Goal: Task Accomplishment & Management: Use online tool/utility

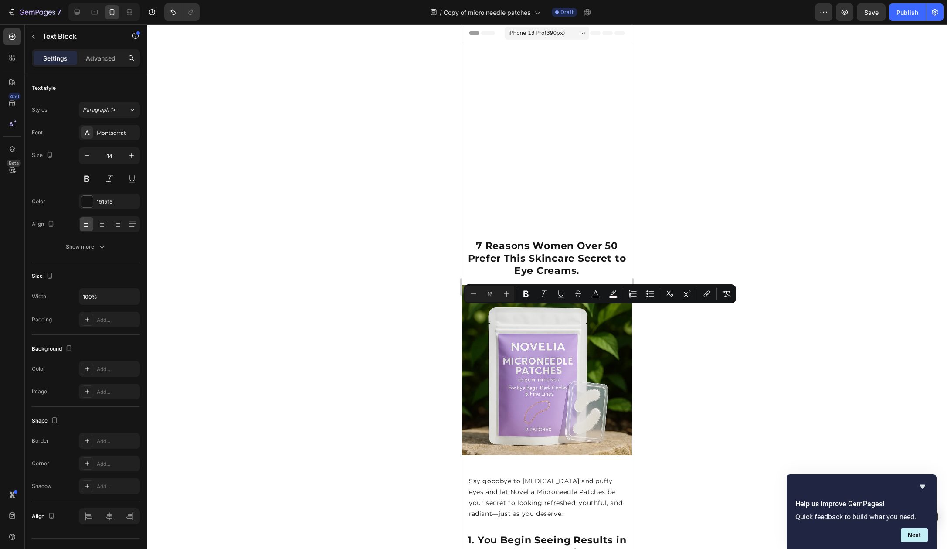
scroll to position [395, 0]
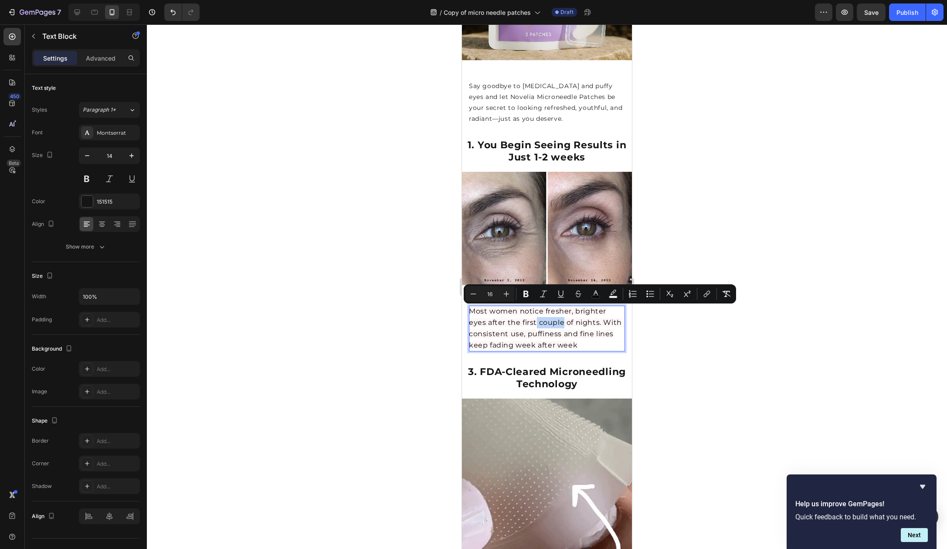
click at [562, 316] on p "Most women notice fresher, brighter eyes after the first couple of nights. With…" at bounding box center [547, 329] width 156 height 46
click at [708, 341] on div at bounding box center [547, 286] width 800 height 524
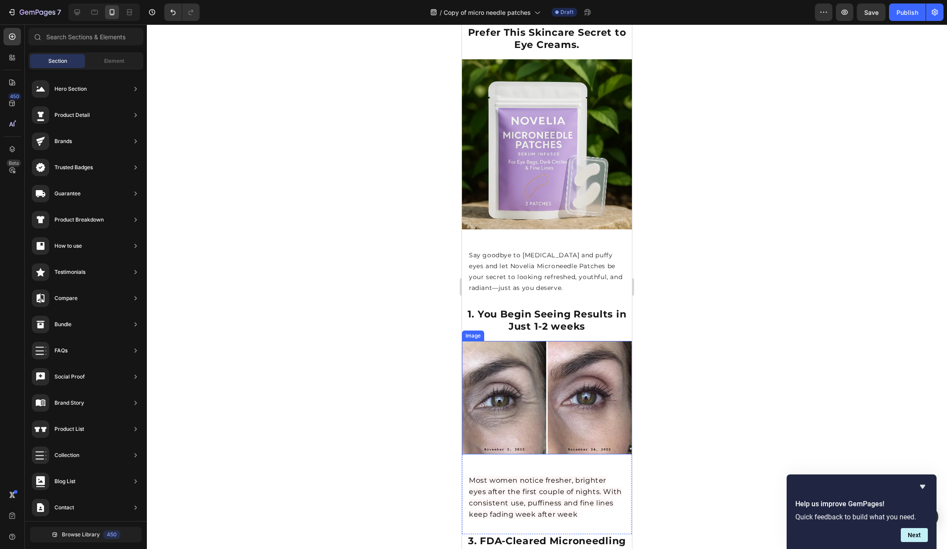
scroll to position [227, 0]
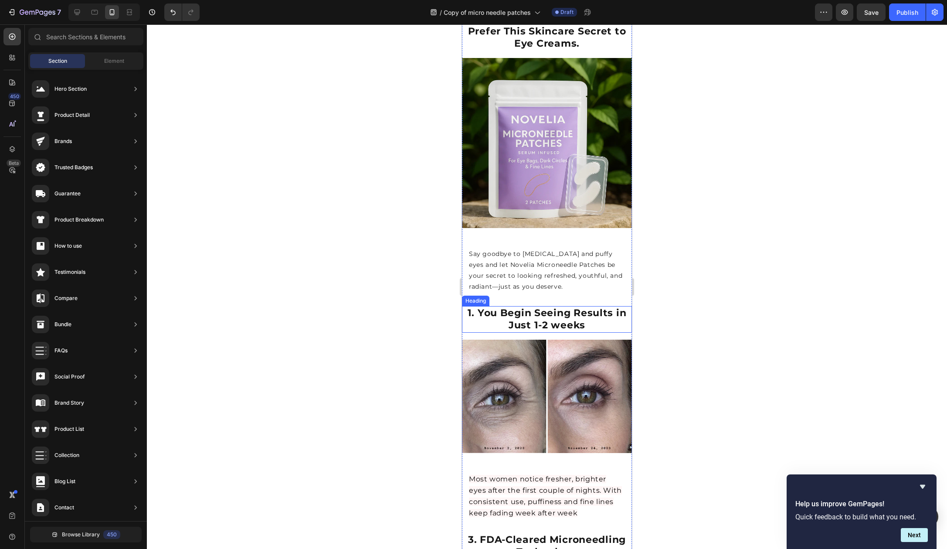
click at [555, 317] on strong "1. You Begin Seeing Results in Just 1-2 weeks" at bounding box center [547, 319] width 159 height 24
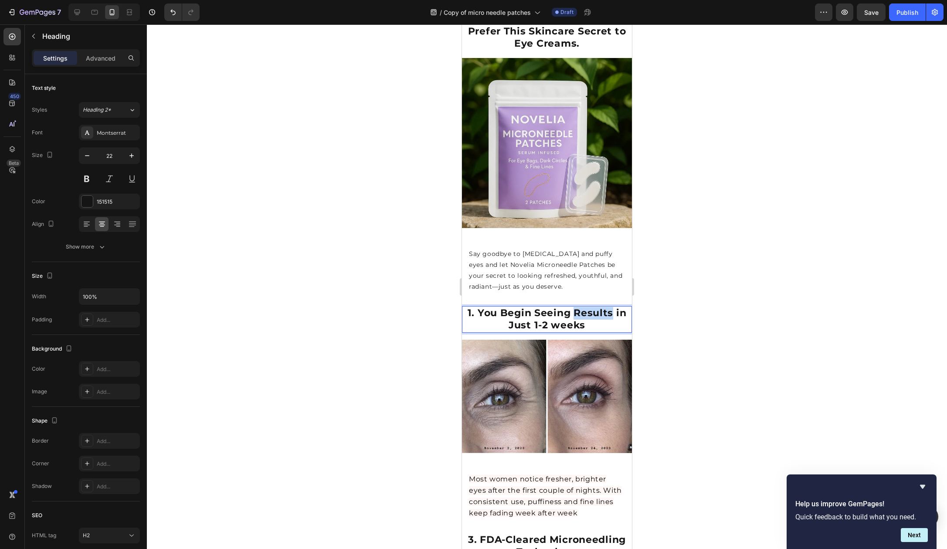
click at [571, 311] on strong "1. You Begin Seeing Results in Just 1-2 weeks" at bounding box center [547, 319] width 159 height 24
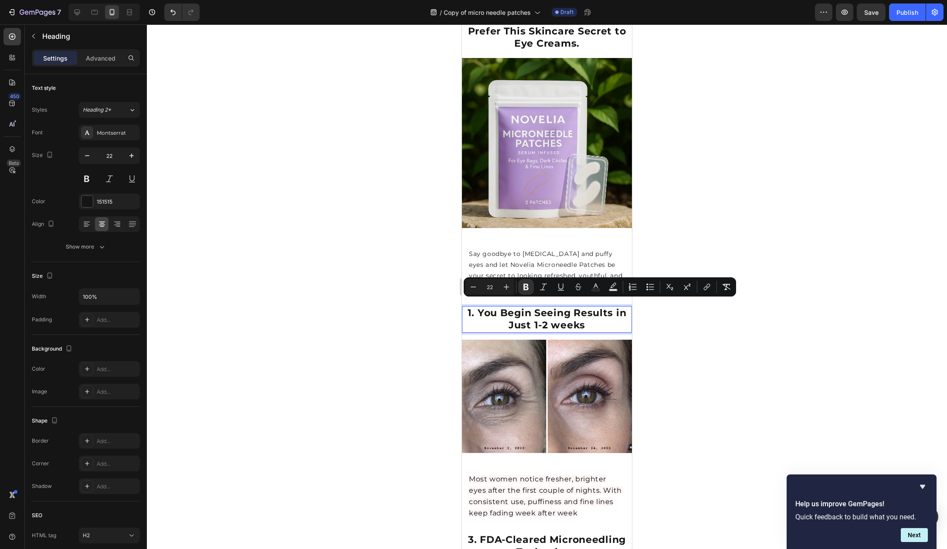
click at [581, 320] on strong "1. You Begin Seeing Results in Just 1-2 weeks" at bounding box center [547, 319] width 159 height 24
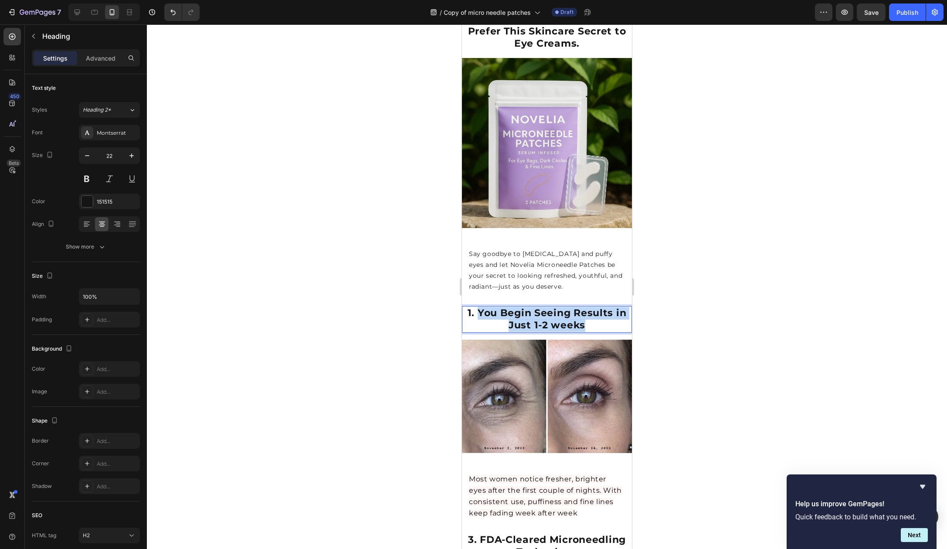
drag, startPoint x: 596, startPoint y: 322, endPoint x: 476, endPoint y: 306, distance: 120.9
click at [476, 307] on p "1. You Begin Seeing Results in Just 1-2 weeks" at bounding box center [547, 319] width 168 height 25
click at [669, 279] on div at bounding box center [547, 286] width 800 height 524
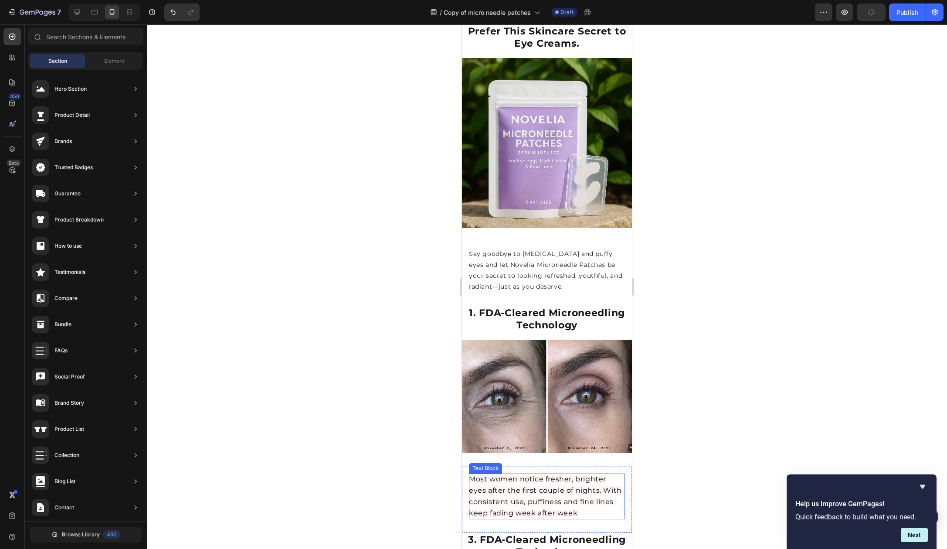
click at [556, 482] on span "Most women notice fresher, brighter eyes after the first couple of nights. With…" at bounding box center [545, 496] width 153 height 43
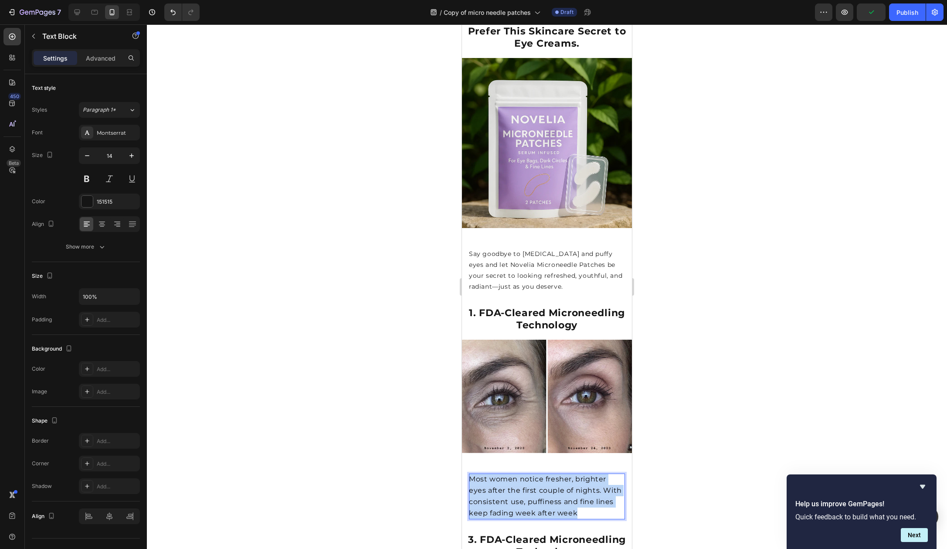
click at [556, 482] on span "Most women notice fresher, brighter eyes after the first couple of nights. With…" at bounding box center [545, 496] width 153 height 43
click at [664, 453] on div at bounding box center [547, 286] width 800 height 524
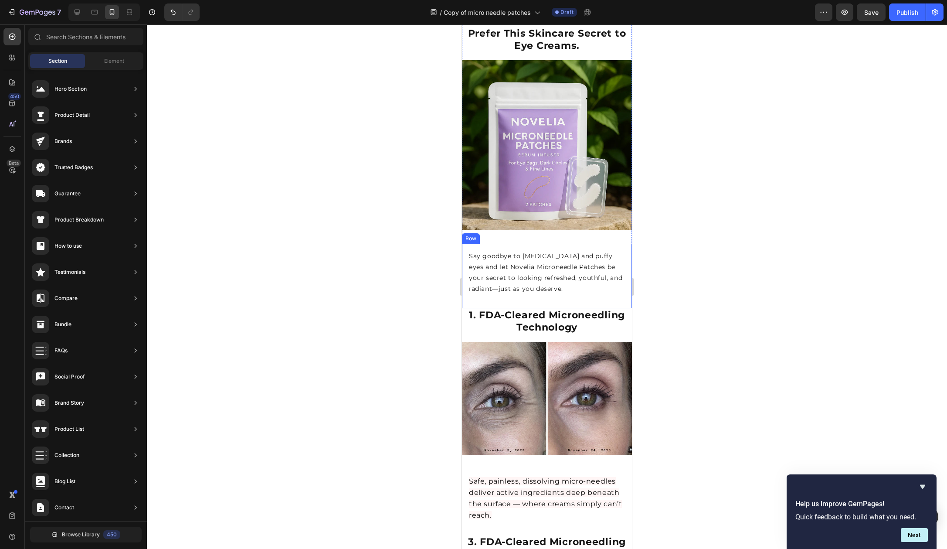
scroll to position [223, 0]
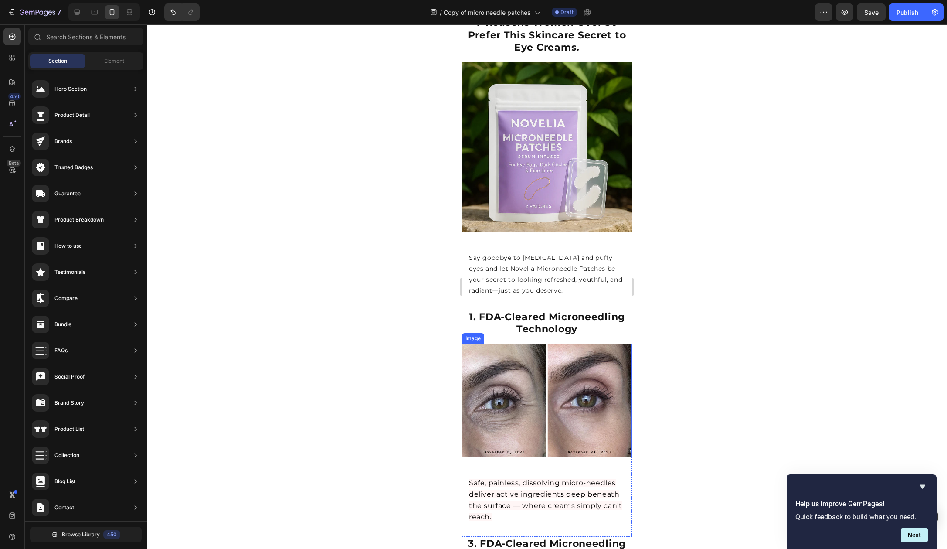
click at [545, 356] on img at bounding box center [547, 400] width 170 height 113
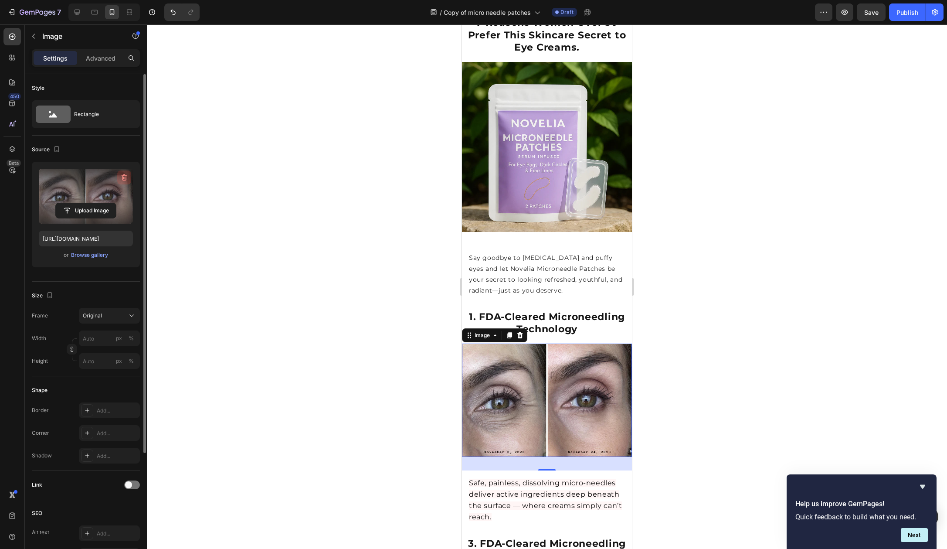
click at [123, 176] on icon "button" at bounding box center [124, 177] width 9 height 9
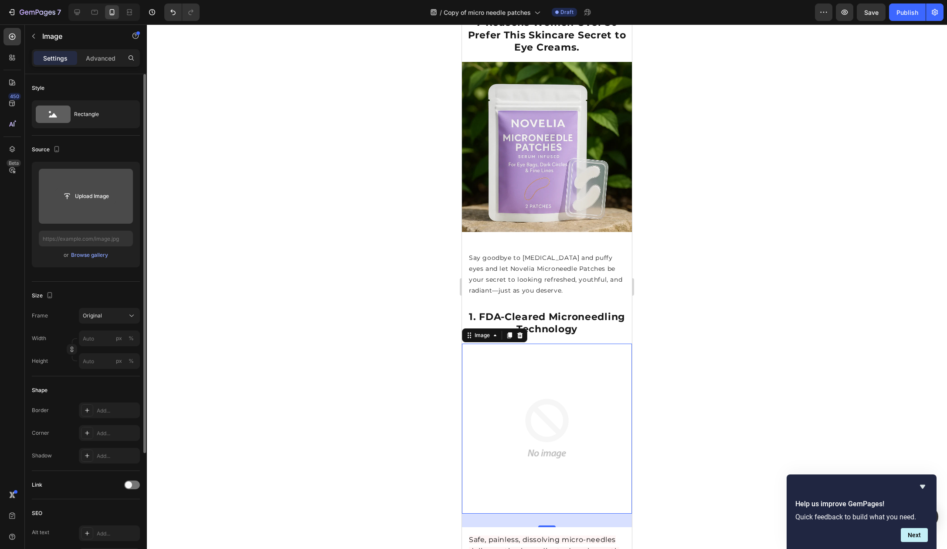
click at [92, 192] on input "file" at bounding box center [86, 196] width 60 height 15
type input "[URL][DOMAIN_NAME]"
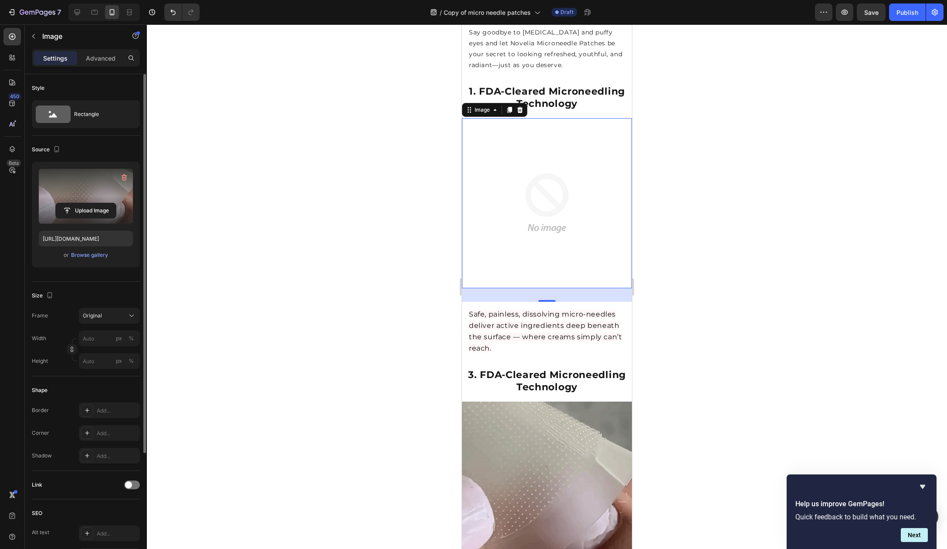
scroll to position [450, 0]
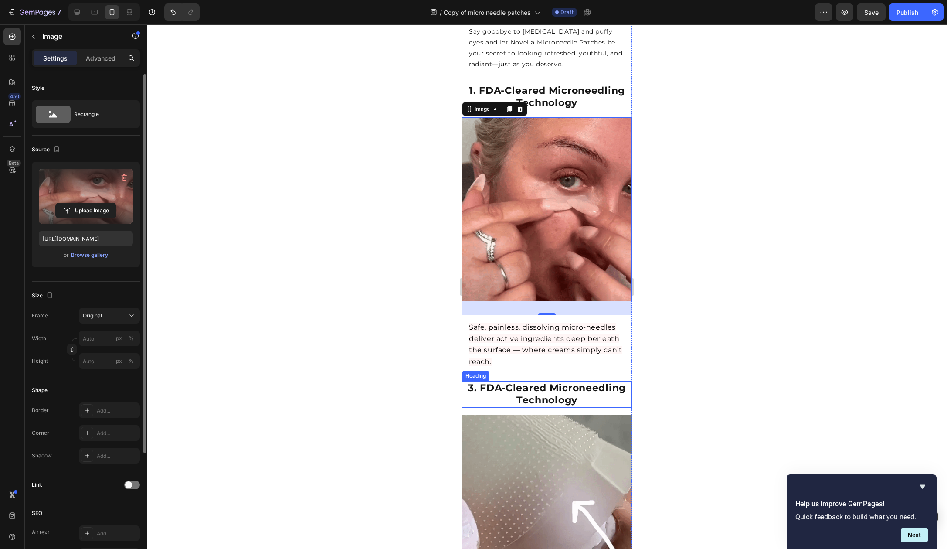
click at [560, 382] on strong "3. FDA-Cleared Microneedling Technology" at bounding box center [547, 394] width 158 height 24
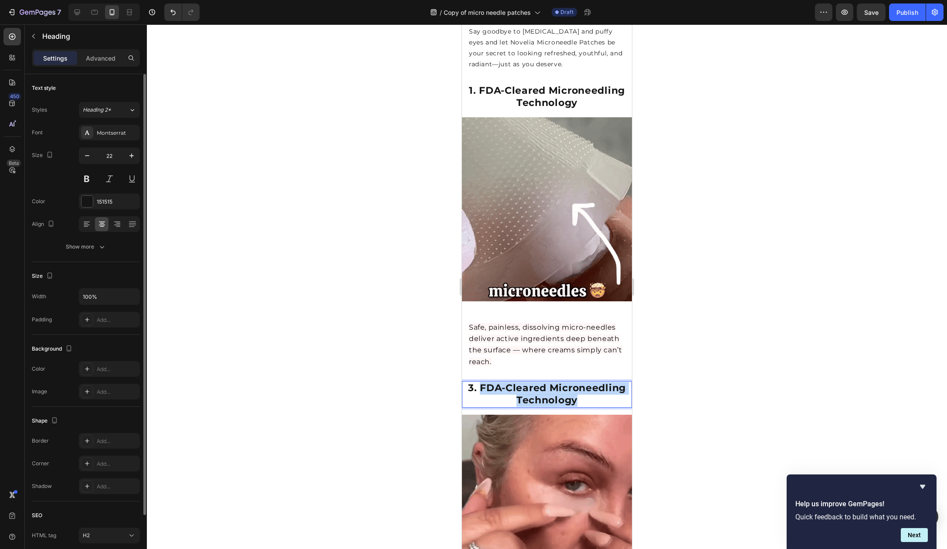
drag, startPoint x: 578, startPoint y: 389, endPoint x: 475, endPoint y: 370, distance: 104.7
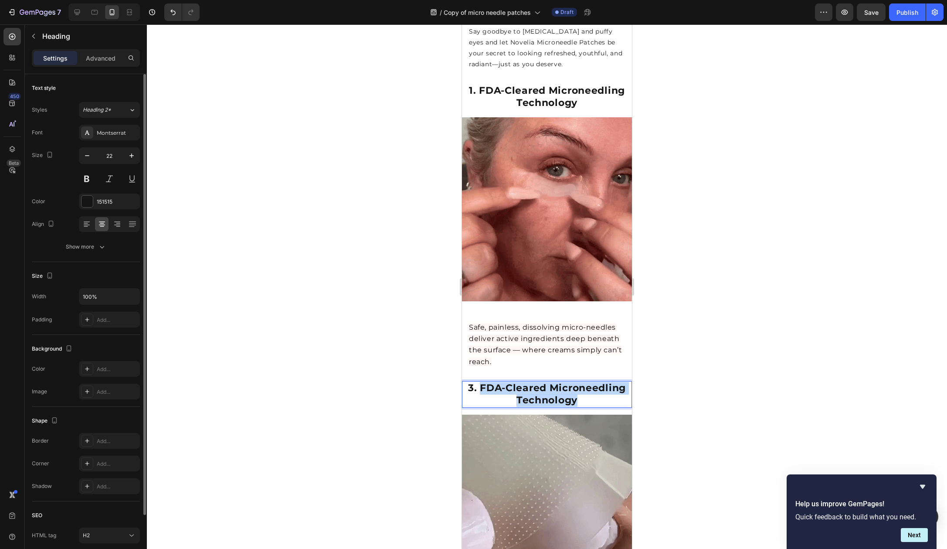
click at [475, 382] on p "3. FDA-Cleared Microneedling Technology" at bounding box center [547, 394] width 168 height 25
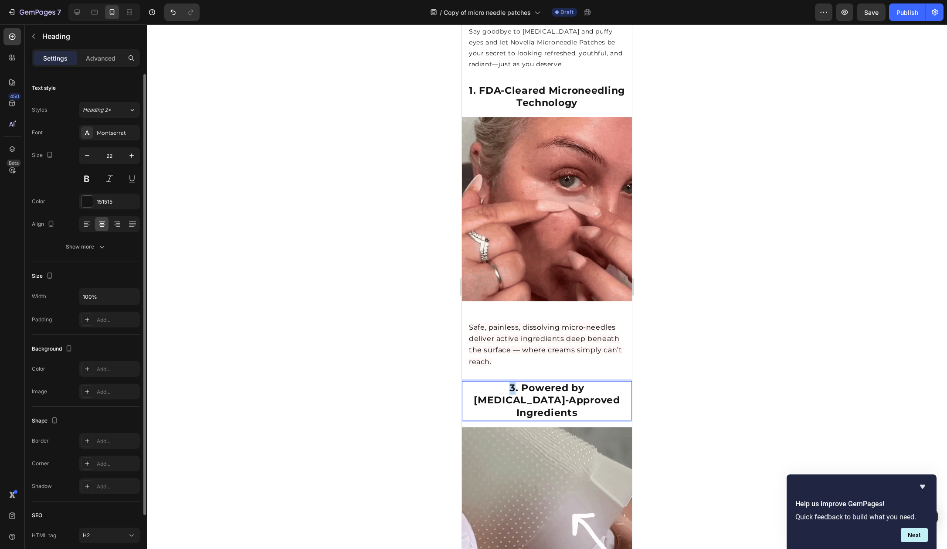
click at [463, 382] on p "3. Powered by Dermatologist-Approved Ingredients" at bounding box center [547, 400] width 168 height 37
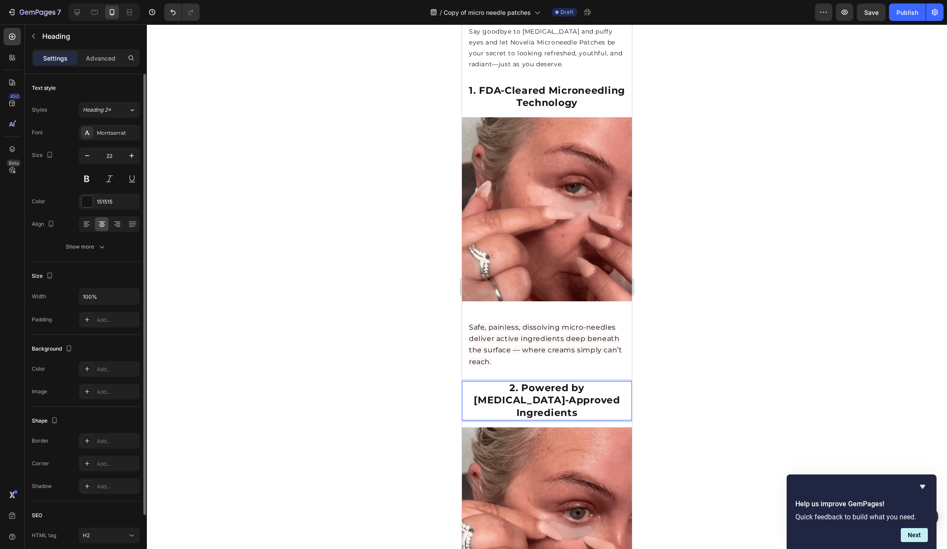
click at [654, 283] on div at bounding box center [547, 286] width 800 height 524
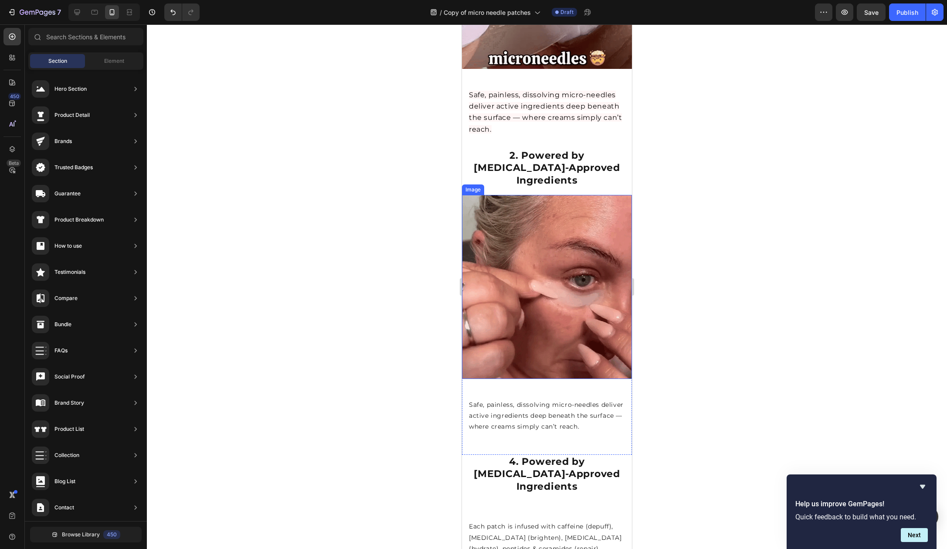
scroll to position [683, 0]
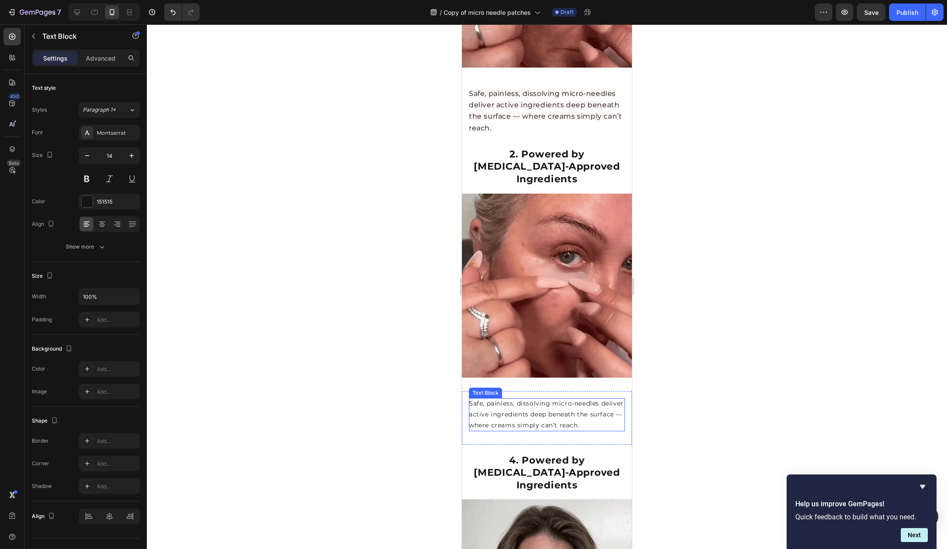
click at [519, 398] on div "Safe, painless, dissolving micro-needles deliver active ingredients deep beneat…" at bounding box center [547, 414] width 156 height 33
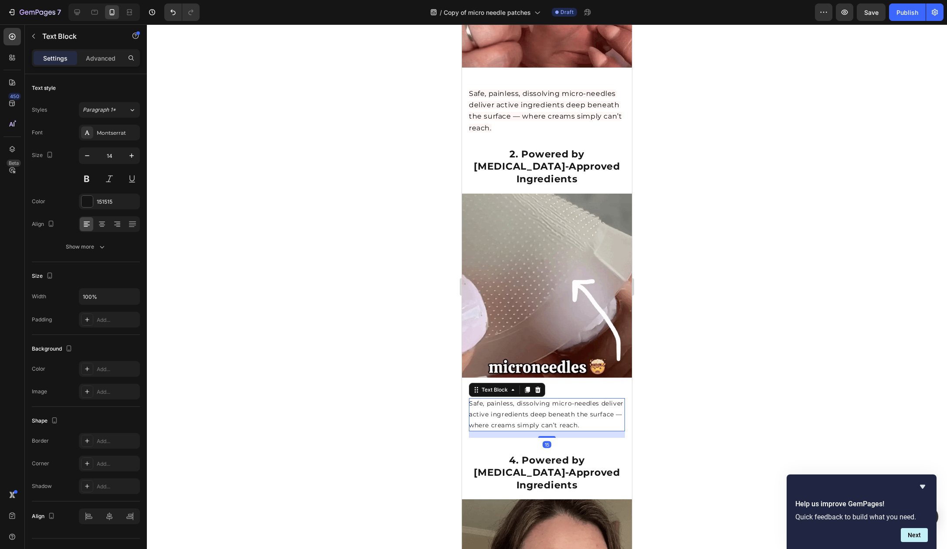
click at [519, 431] on div "15" at bounding box center [547, 434] width 156 height 7
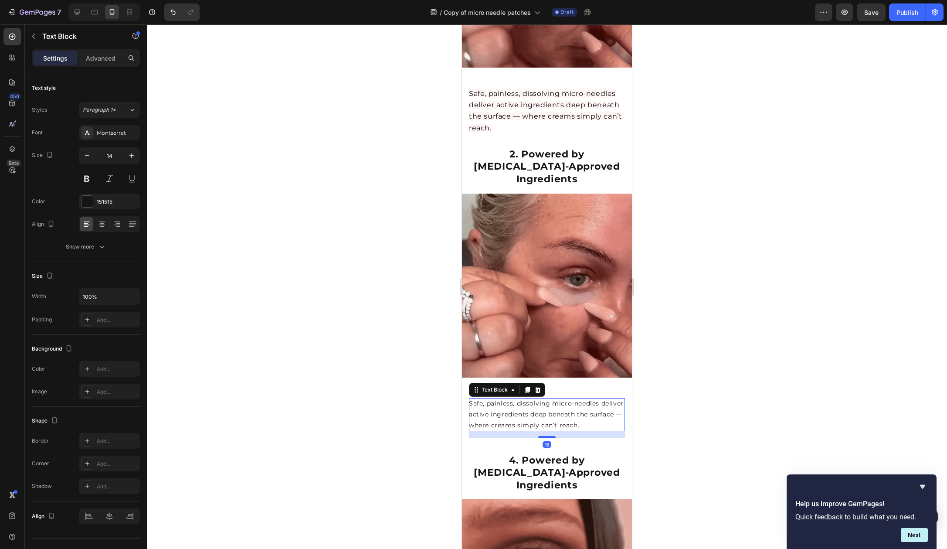
click at [574, 398] on p "Safe, painless, dissolving micro-needles deliver active ingredients deep beneat…" at bounding box center [547, 414] width 156 height 33
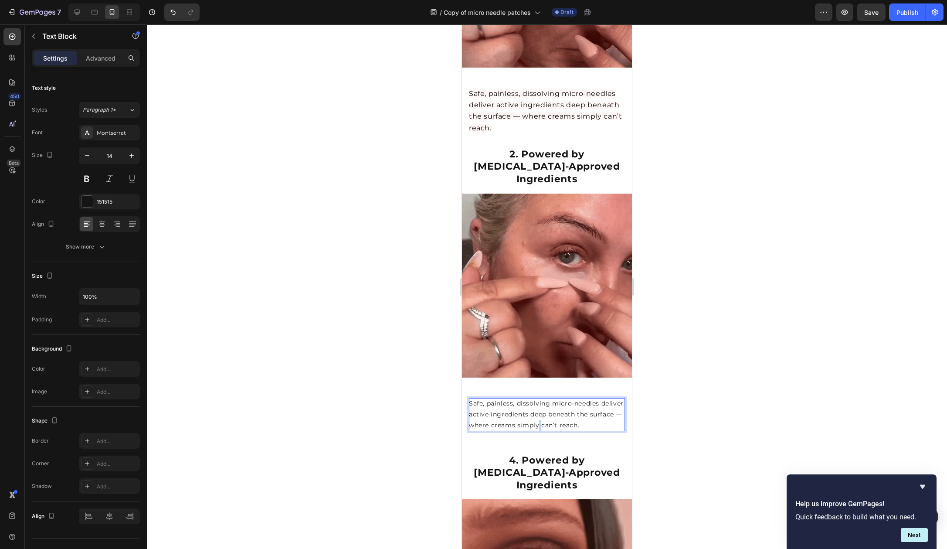
click at [574, 398] on p "Safe, painless, dissolving micro-needles deliver active ingredients deep beneat…" at bounding box center [547, 414] width 156 height 33
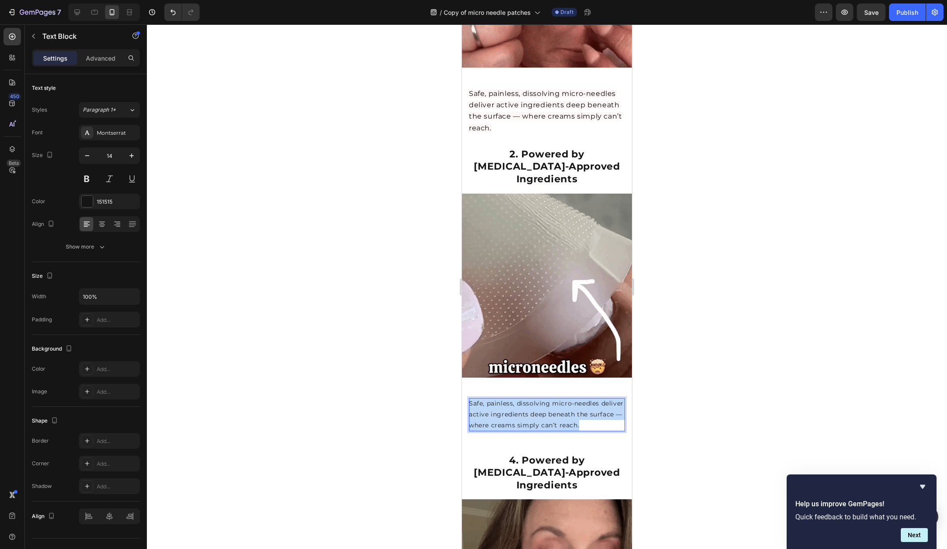
click at [574, 398] on p "Safe, painless, dissolving micro-needles deliver active ingredients deep beneat…" at bounding box center [547, 414] width 156 height 33
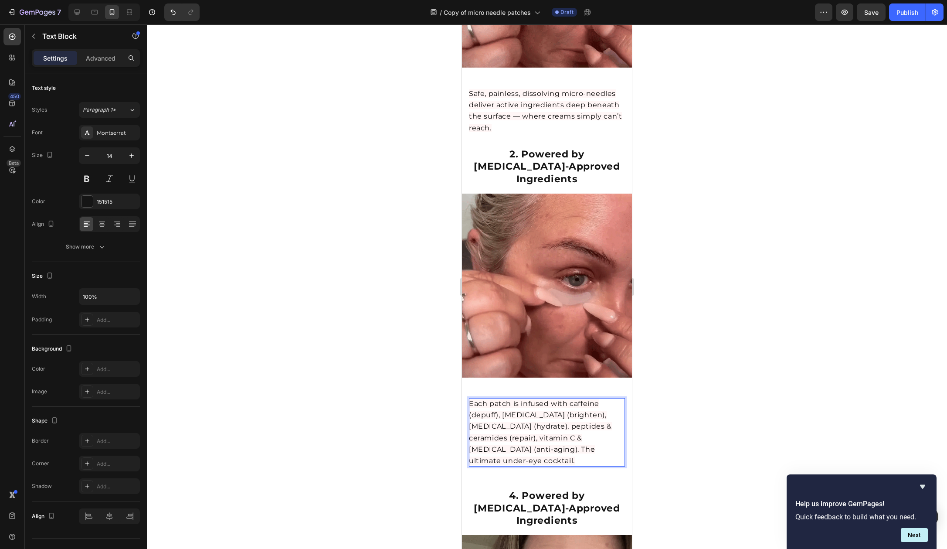
click at [692, 381] on div at bounding box center [547, 286] width 800 height 524
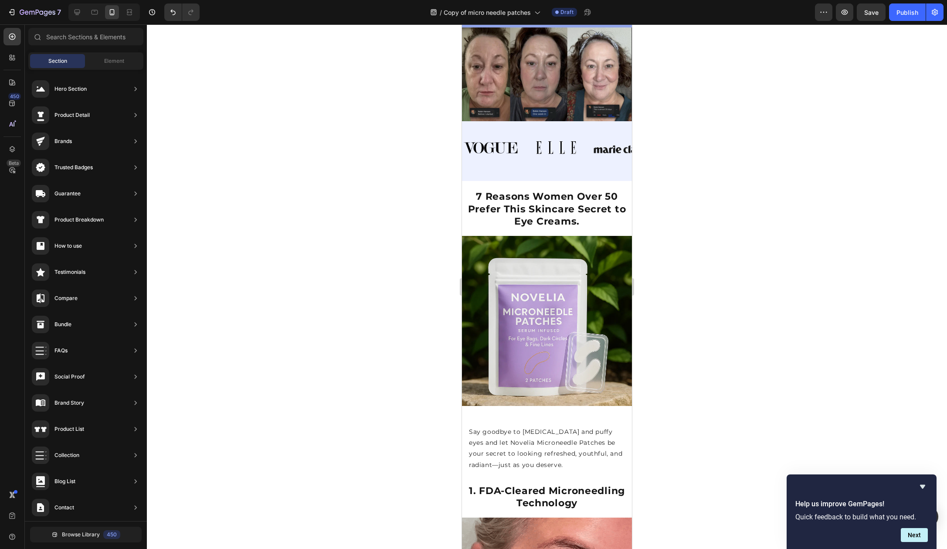
scroll to position [0, 0]
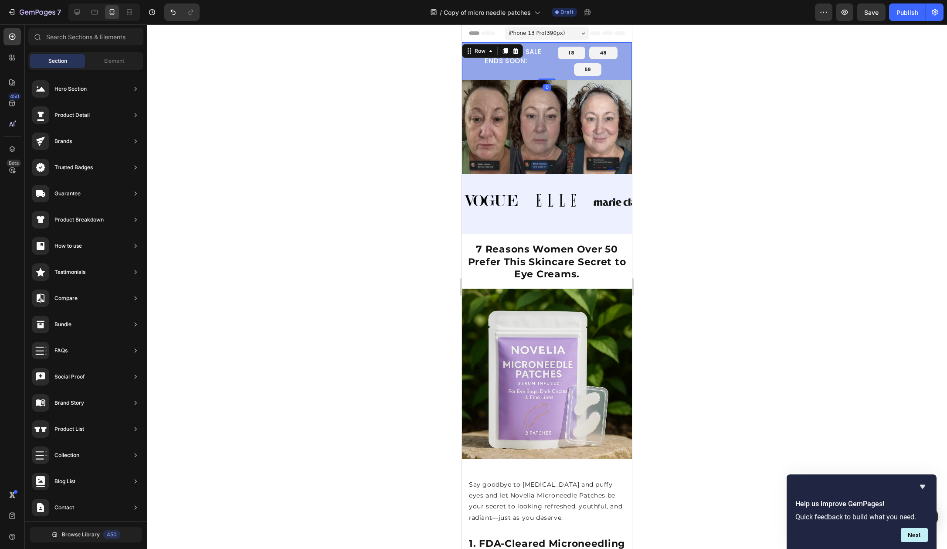
click at [468, 63] on div "70% OFF FLASH SALE ENDS SOON: Heading 18 48 59 Countdown Timer Row 0" at bounding box center [547, 61] width 170 height 38
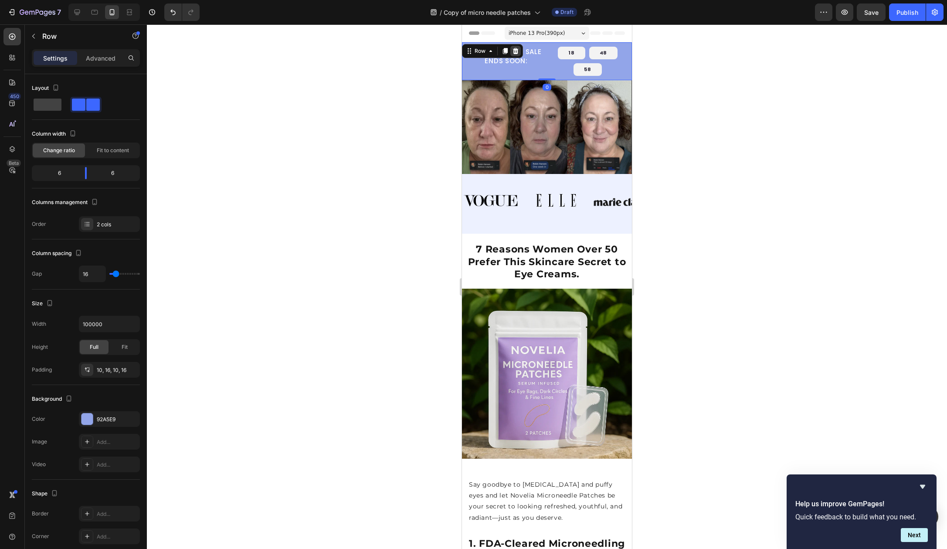
click at [517, 48] on icon at bounding box center [516, 51] width 6 height 6
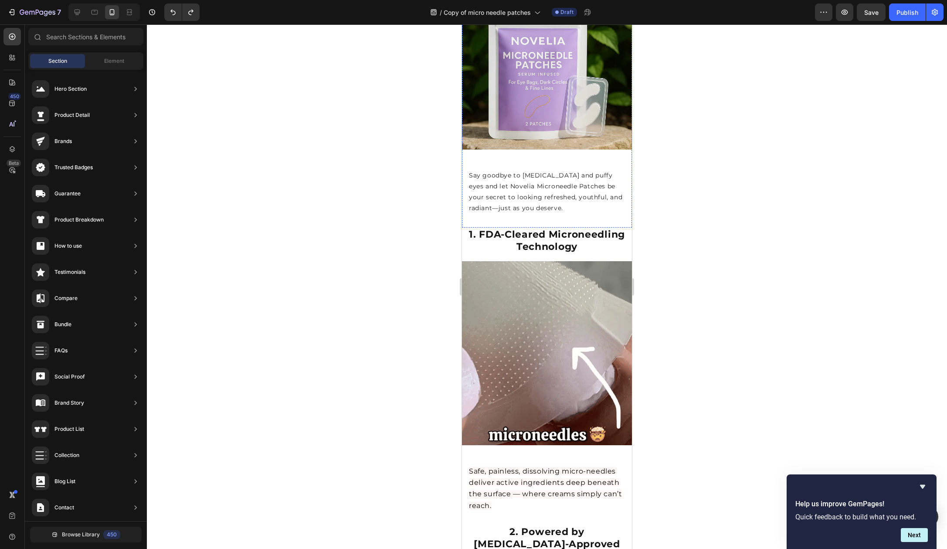
scroll to position [304, 0]
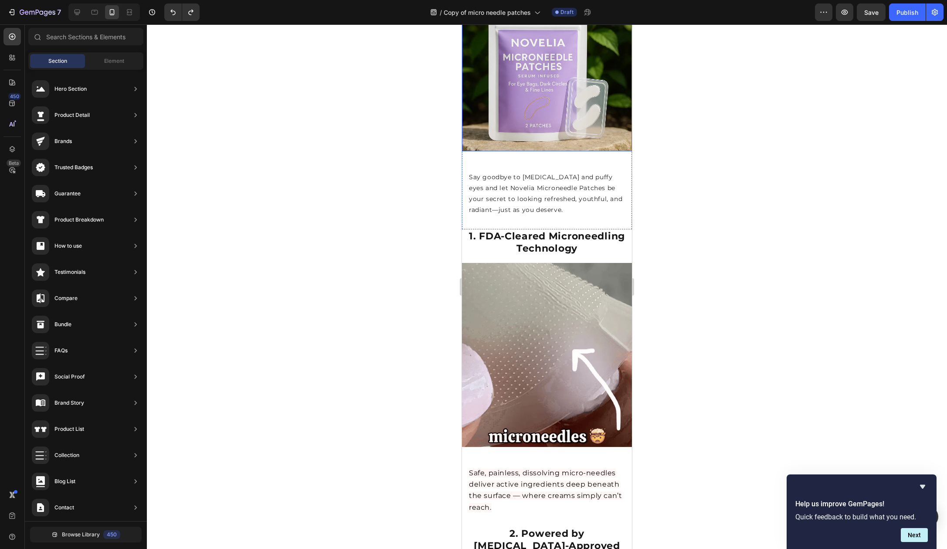
click at [439, 199] on div at bounding box center [547, 286] width 800 height 524
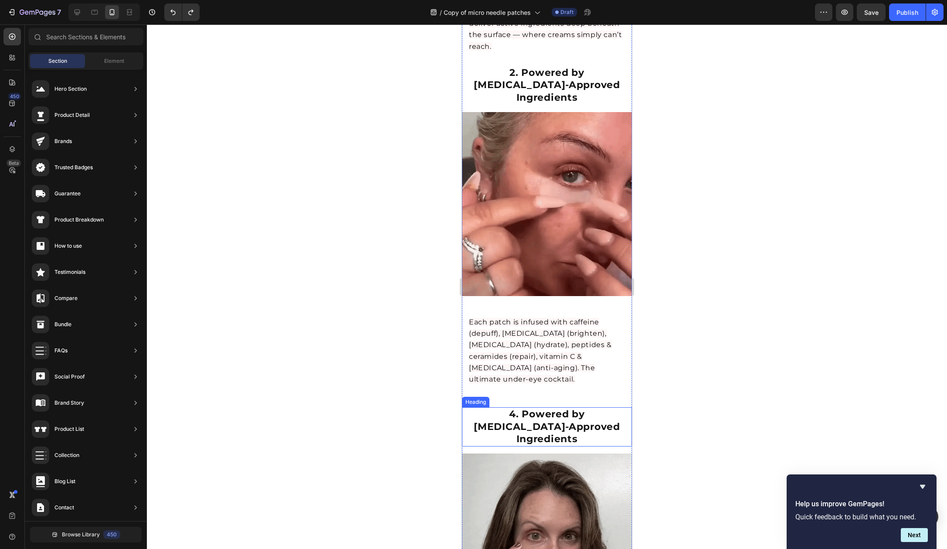
scroll to position [765, 0]
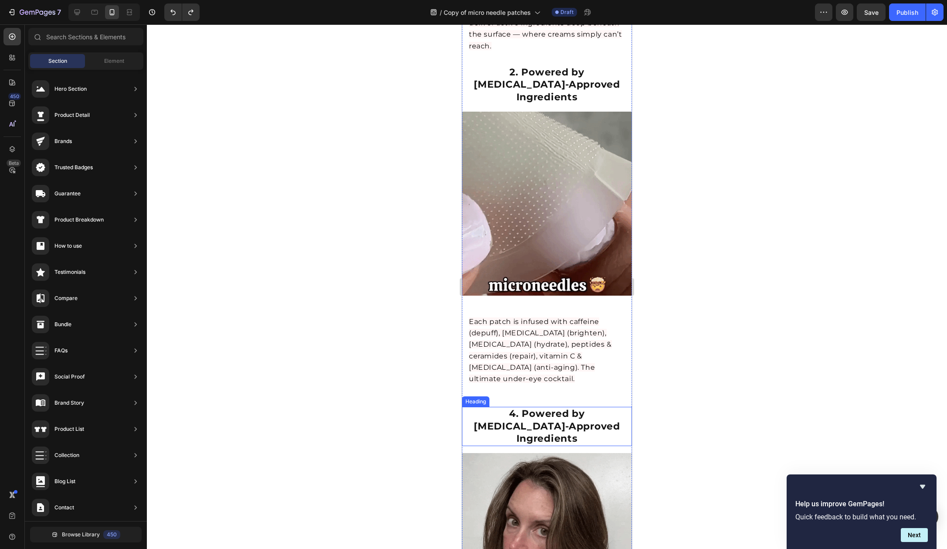
click at [548, 408] on strong "4. Powered by [MEDICAL_DATA]-Approved Ingredients" at bounding box center [547, 426] width 146 height 37
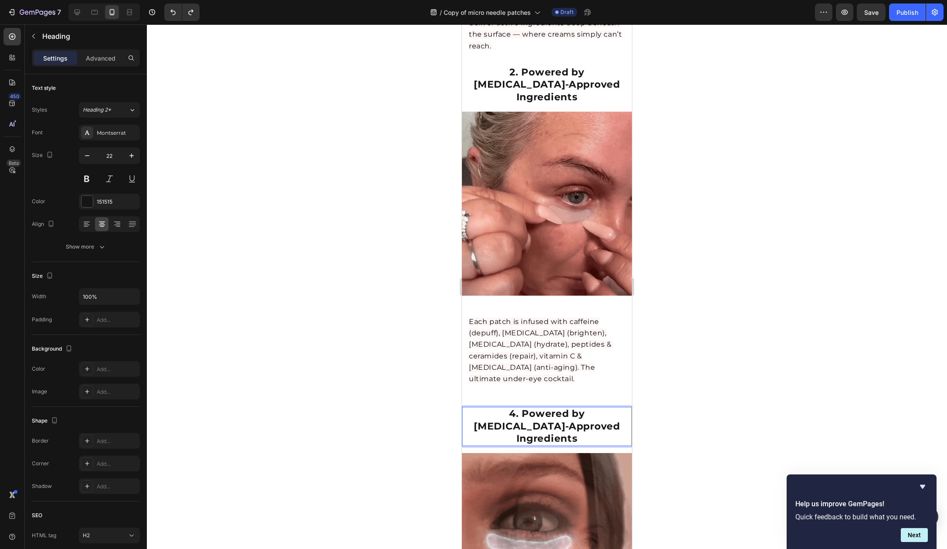
click at [593, 408] on strong "4. Powered by [MEDICAL_DATA]-Approved Ingredients" at bounding box center [547, 426] width 146 height 37
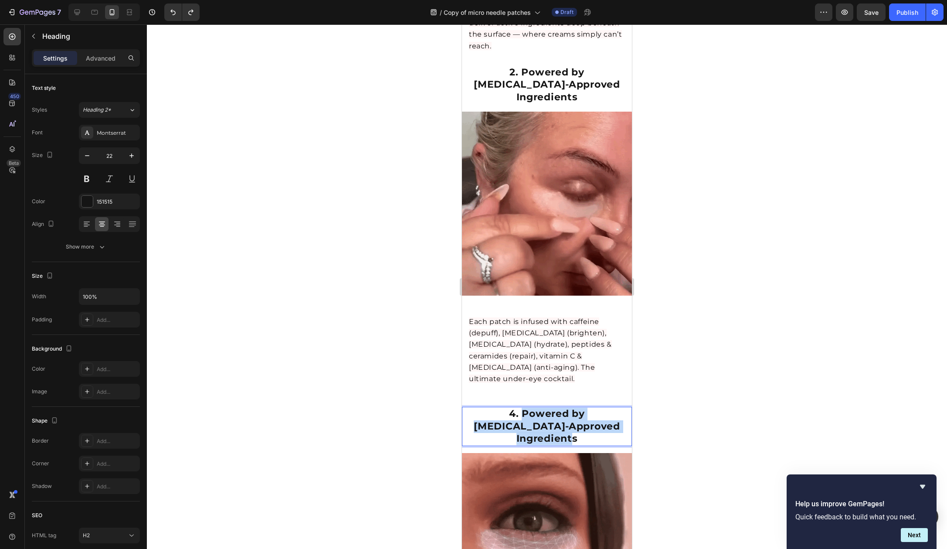
drag, startPoint x: 611, startPoint y: 394, endPoint x: 479, endPoint y: 380, distance: 133.3
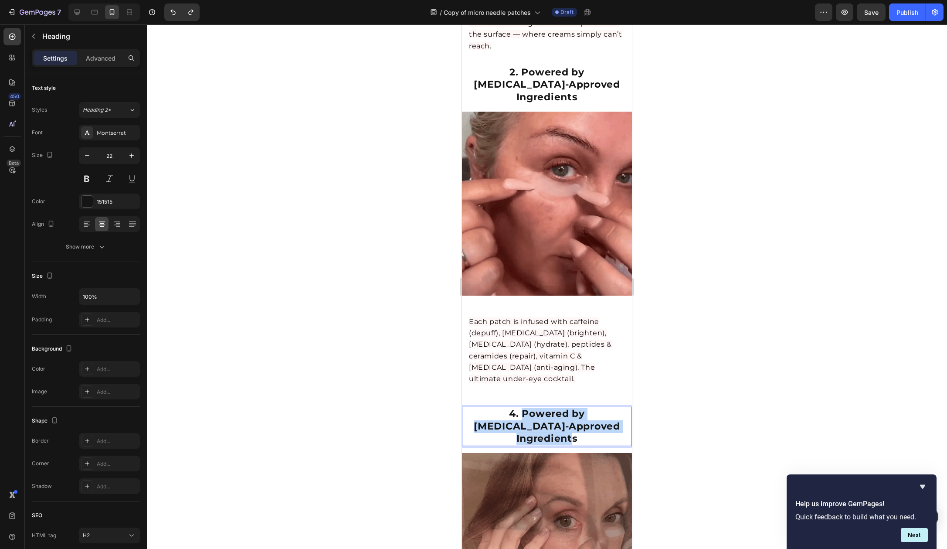
click at [479, 408] on p "4. Powered by [MEDICAL_DATA]-Approved Ingredients" at bounding box center [547, 426] width 168 height 37
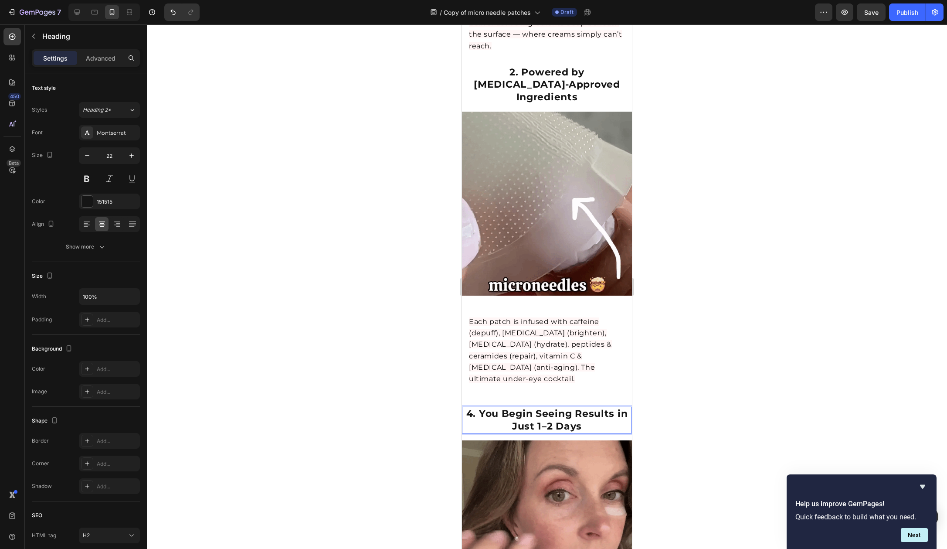
click at [467, 408] on strong "4. You Begin Seeing Results in Just 1–2 Days" at bounding box center [548, 420] width 162 height 24
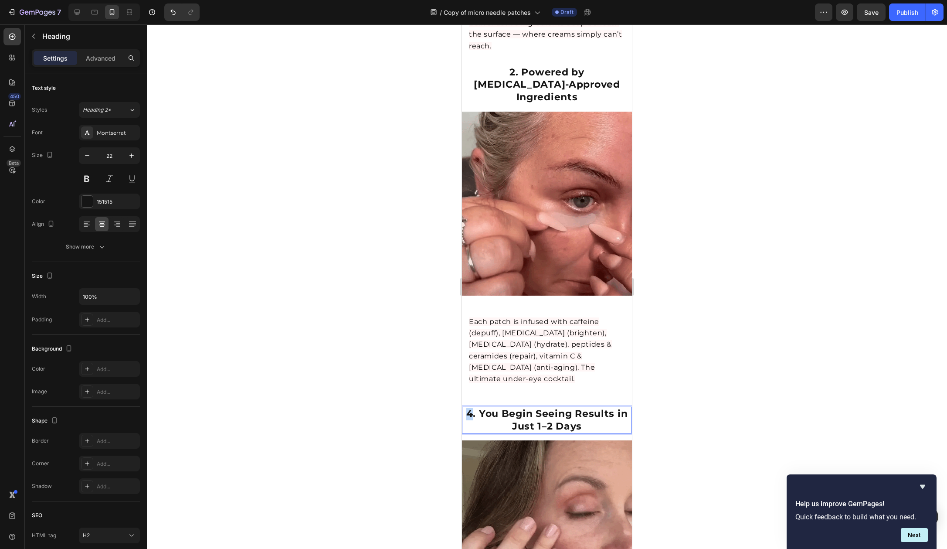
drag, startPoint x: 470, startPoint y: 382, endPoint x: 463, endPoint y: 381, distance: 6.2
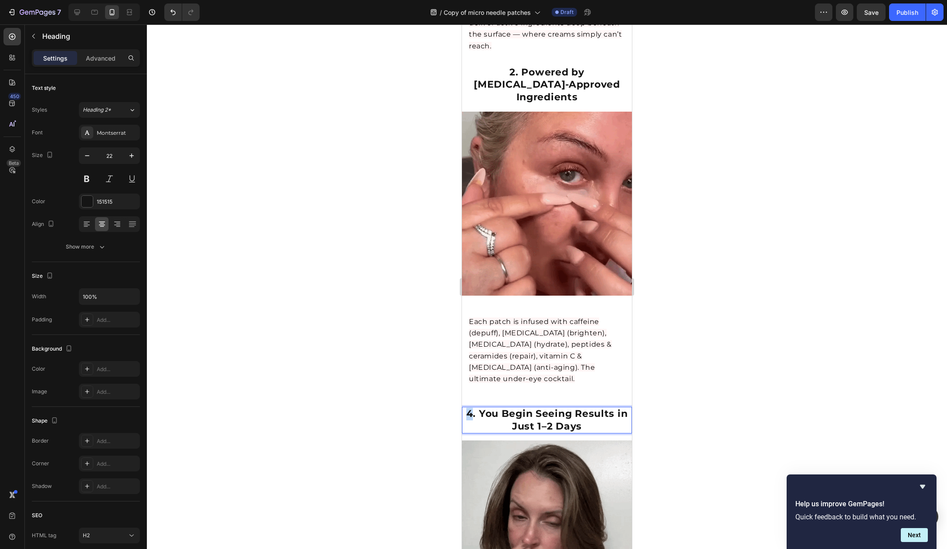
click at [467, 408] on strong "4. You Begin Seeing Results in Just 1–2 Days" at bounding box center [548, 420] width 162 height 24
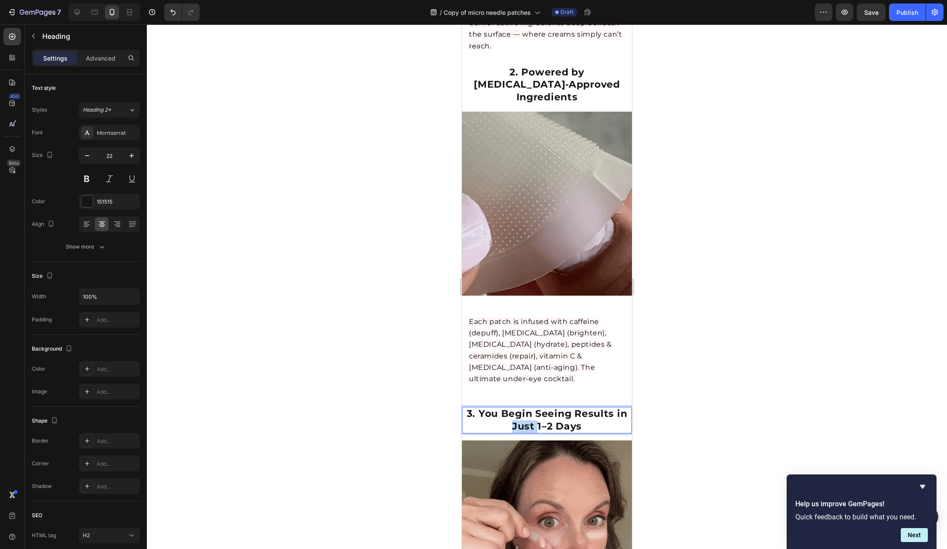
drag, startPoint x: 534, startPoint y: 396, endPoint x: 507, endPoint y: 395, distance: 26.2
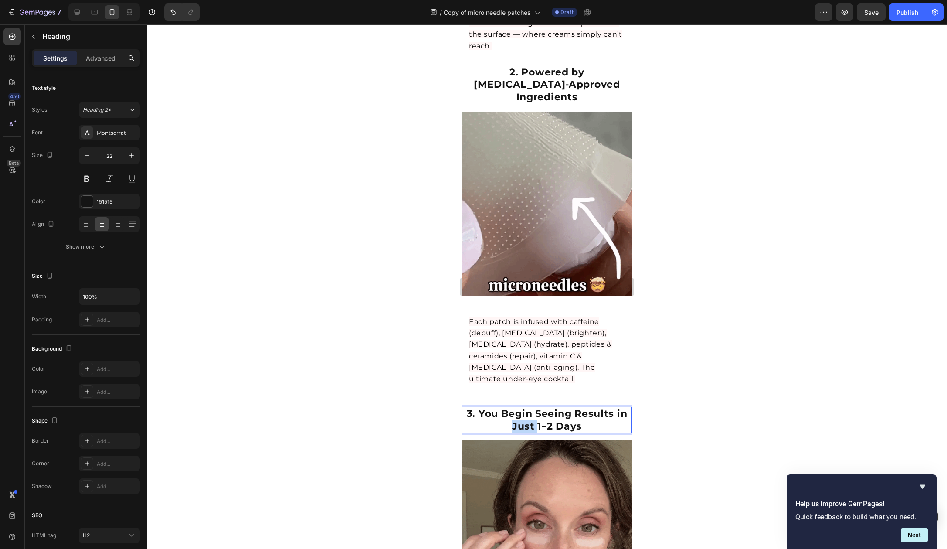
click at [507, 408] on p "3. You Begin Seeing Results in Just 1–2 Days" at bounding box center [547, 420] width 168 height 25
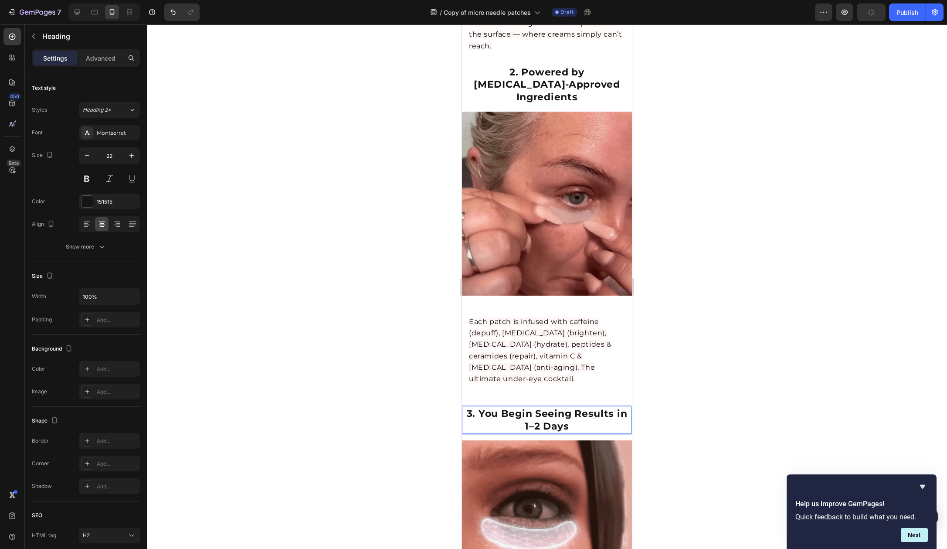
click at [533, 408] on strong "3. You Begin Seeing Results in 1–2 Days" at bounding box center [547, 420] width 161 height 24
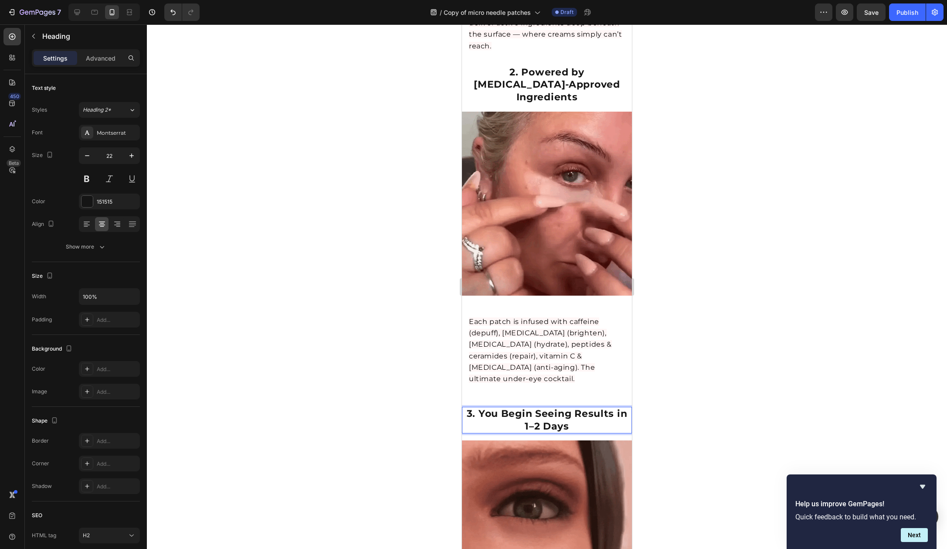
click at [535, 408] on strong "3. You Begin Seeing Results in 1–2 Days" at bounding box center [547, 420] width 161 height 24
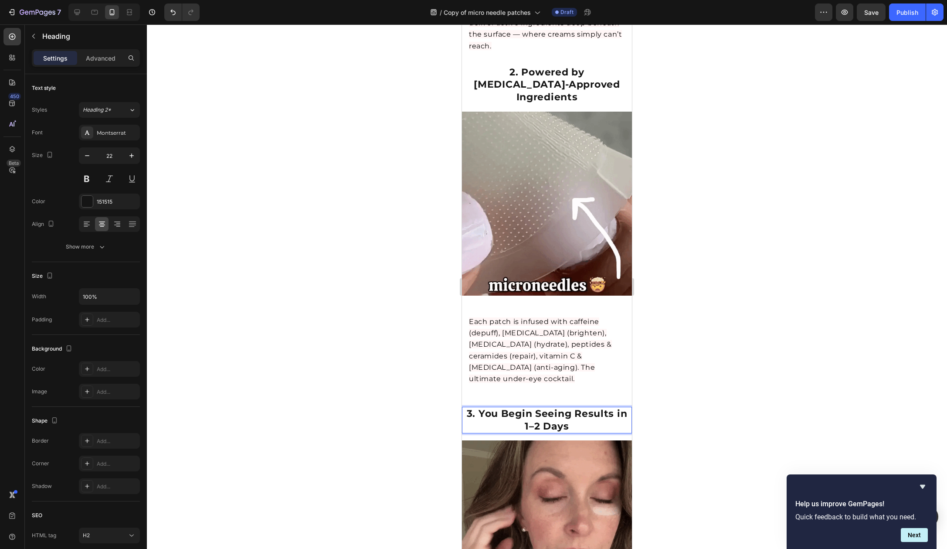
click at [558, 408] on strong "3. You Begin Seeing Results in 1–2 Days" at bounding box center [547, 420] width 161 height 24
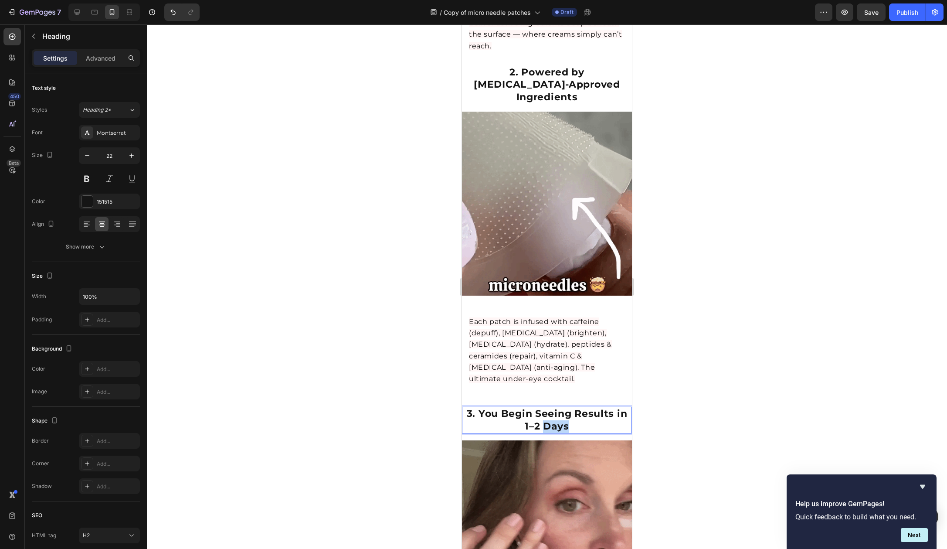
click at [558, 408] on strong "3. You Begin Seeing Results in 1–2 Days" at bounding box center [547, 420] width 161 height 24
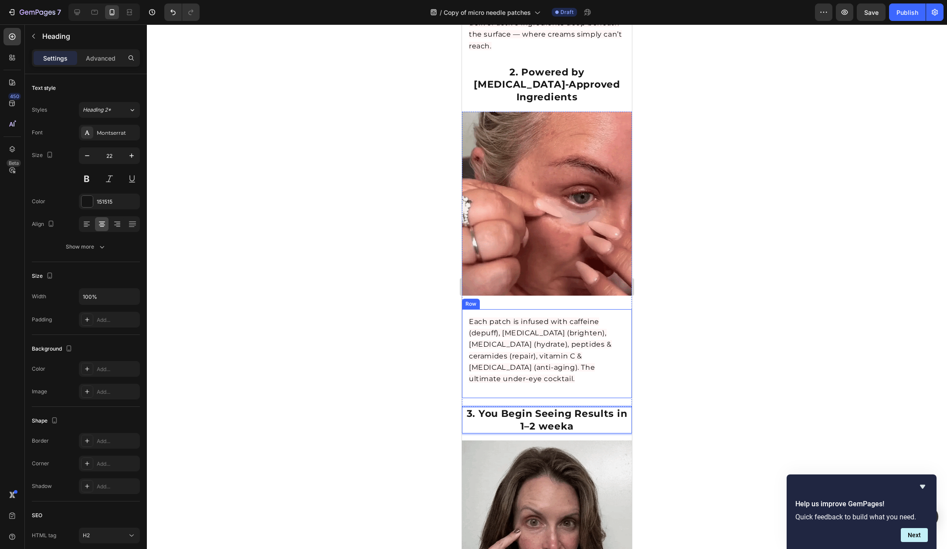
click at [593, 361] on div "3. FDA-Cleared Microneedling Technology Heading Each patch is infused with caff…" at bounding box center [547, 353] width 170 height 89
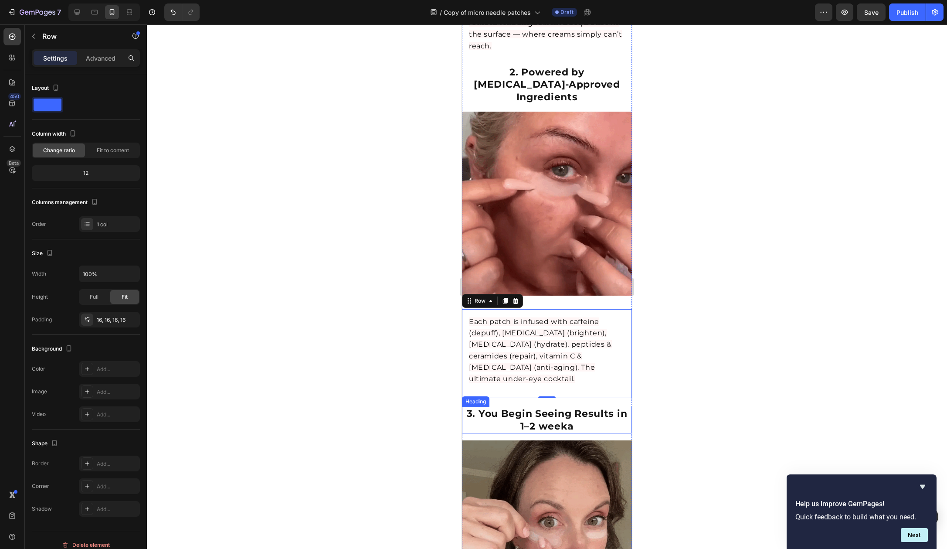
click at [573, 408] on p "⁠⁠⁠⁠⁠⁠⁠ 3. You Begin Seeing Results in 1–2 weeka" at bounding box center [547, 420] width 168 height 25
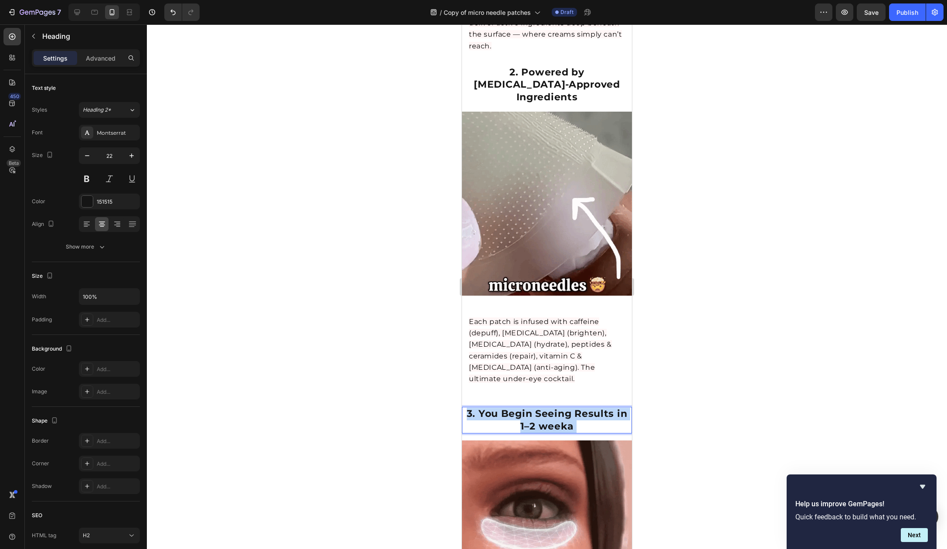
drag, startPoint x: 573, startPoint y: 394, endPoint x: 564, endPoint y: 394, distance: 8.7
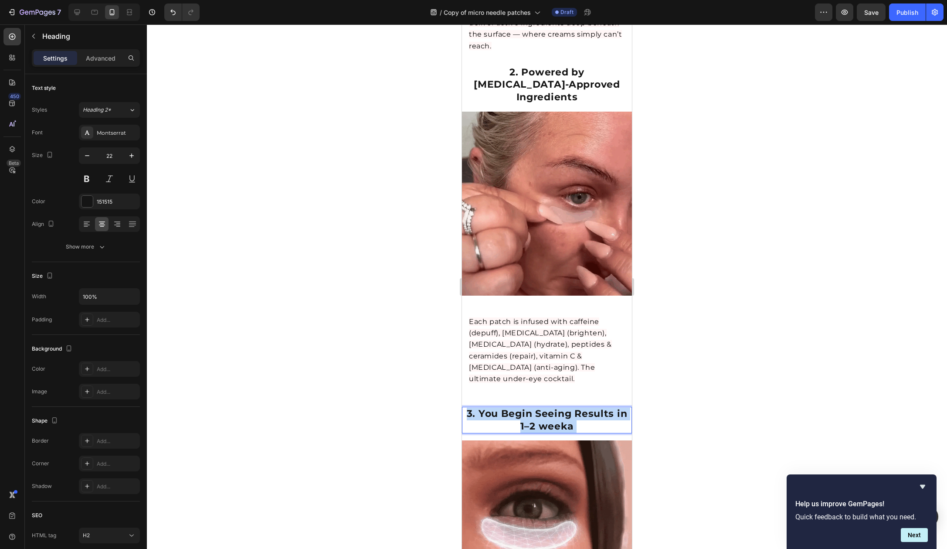
click at [564, 408] on p "3. You Begin Seeing Results in 1–2 weeka" at bounding box center [547, 420] width 168 height 25
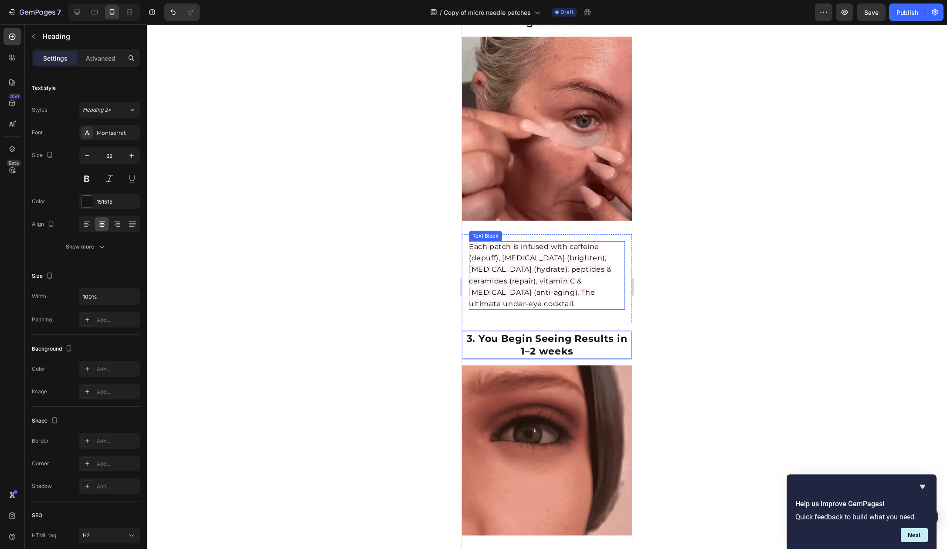
scroll to position [940, 0]
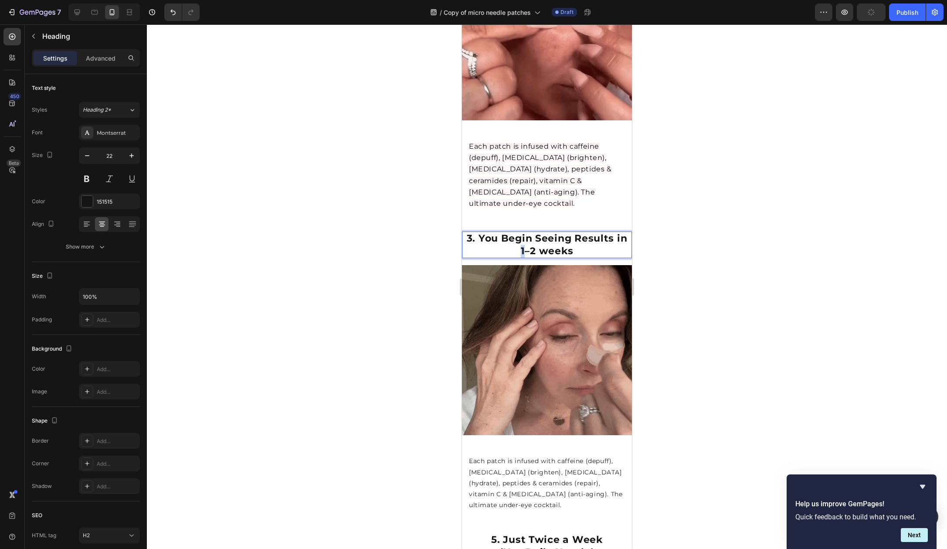
click at [517, 232] on p "3. You Begin Seeing Results in 1–2 weeks" at bounding box center [547, 244] width 168 height 25
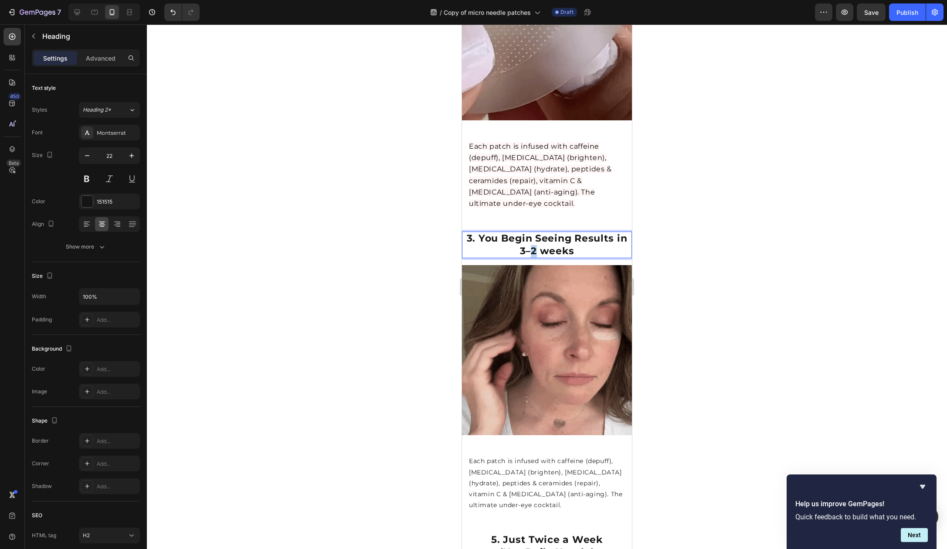
click at [528, 232] on strong "3. You Begin Seeing Results in 3–2 weeks" at bounding box center [547, 244] width 161 height 24
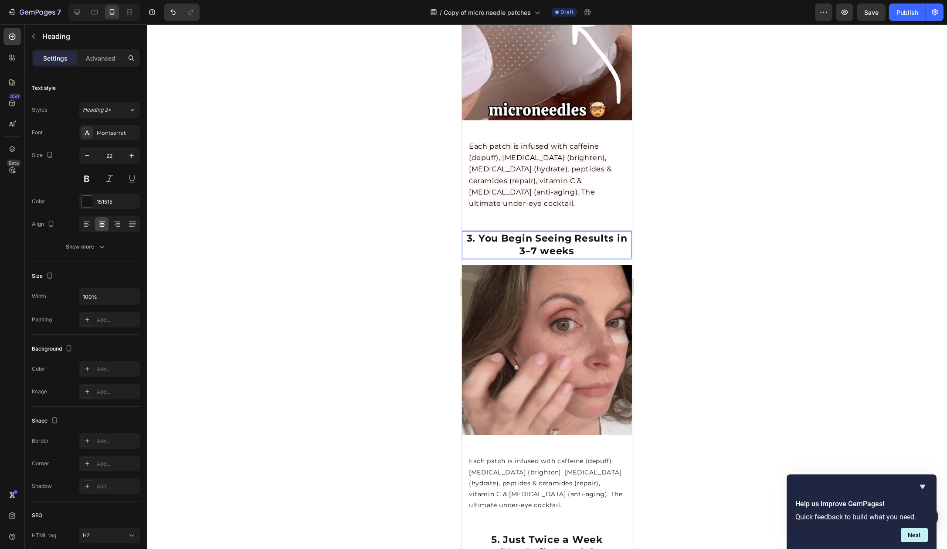
click at [558, 232] on strong "3. You Begin Seeing Results in 3–7 weeks" at bounding box center [547, 244] width 161 height 24
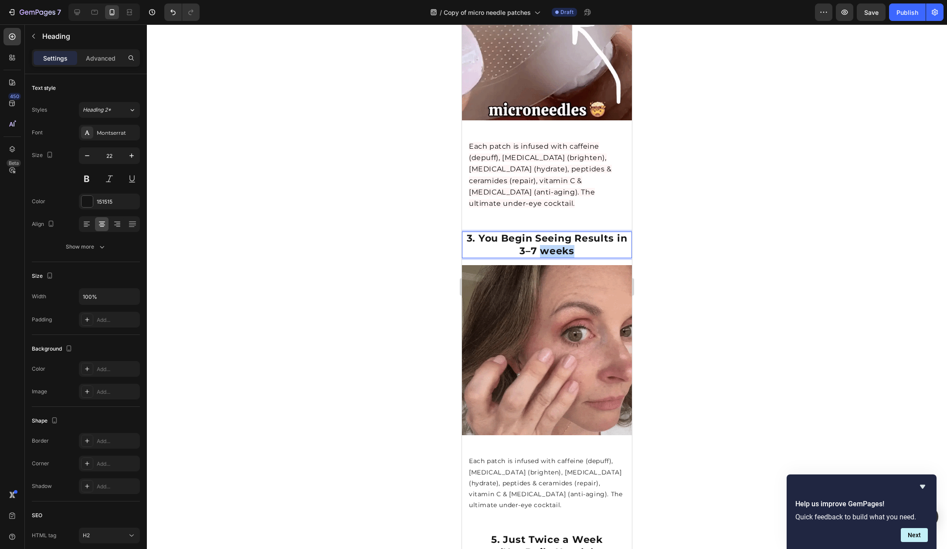
click at [558, 232] on strong "3. You Begin Seeing Results in 3–7 weeks" at bounding box center [547, 244] width 161 height 24
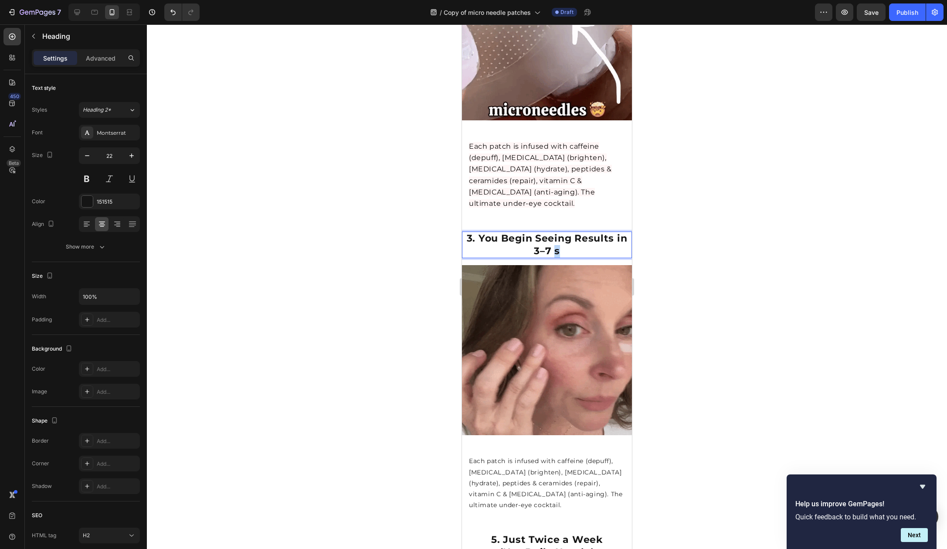
click at [552, 232] on strong "3. You Begin Seeing Results in 3–7 s" at bounding box center [547, 244] width 161 height 24
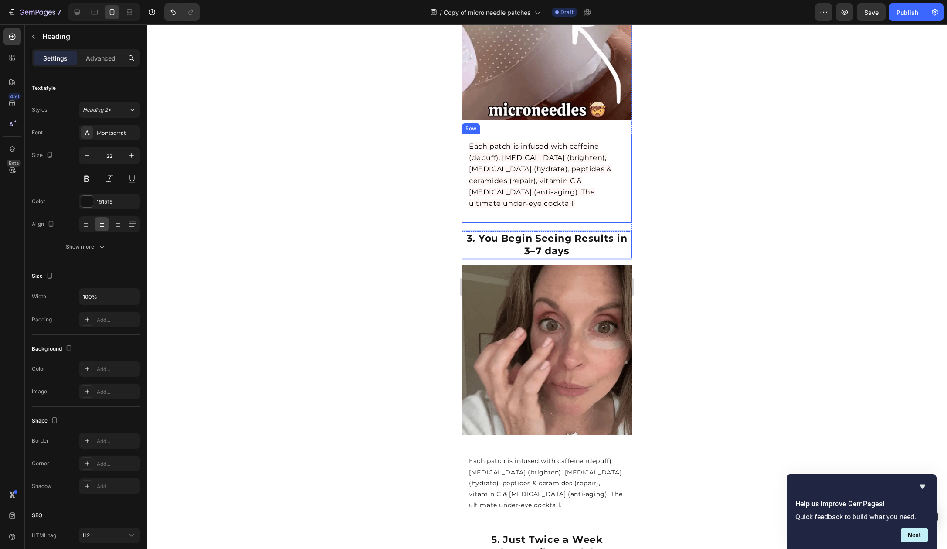
click at [599, 180] on div "3. FDA-Cleared Microneedling Technology Heading Each patch is infused with caff…" at bounding box center [547, 178] width 156 height 75
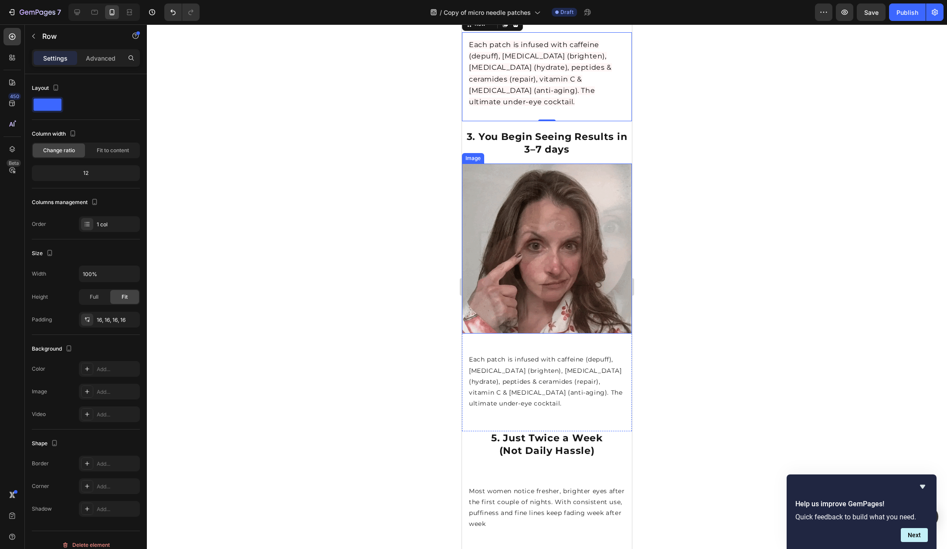
scroll to position [1042, 0]
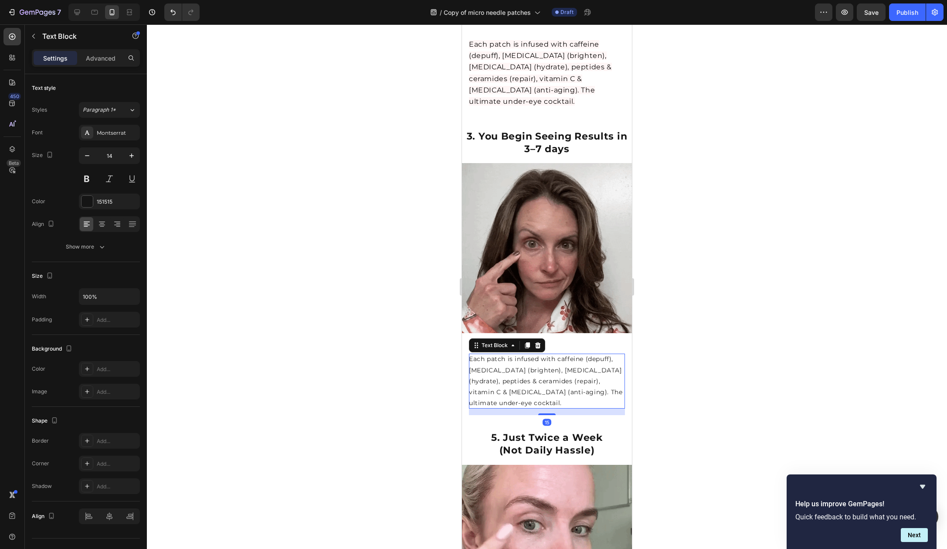
click at [551, 367] on p "Each patch is infused with caffeine (depuff), [MEDICAL_DATA] (brighten), [MEDIC…" at bounding box center [547, 381] width 156 height 55
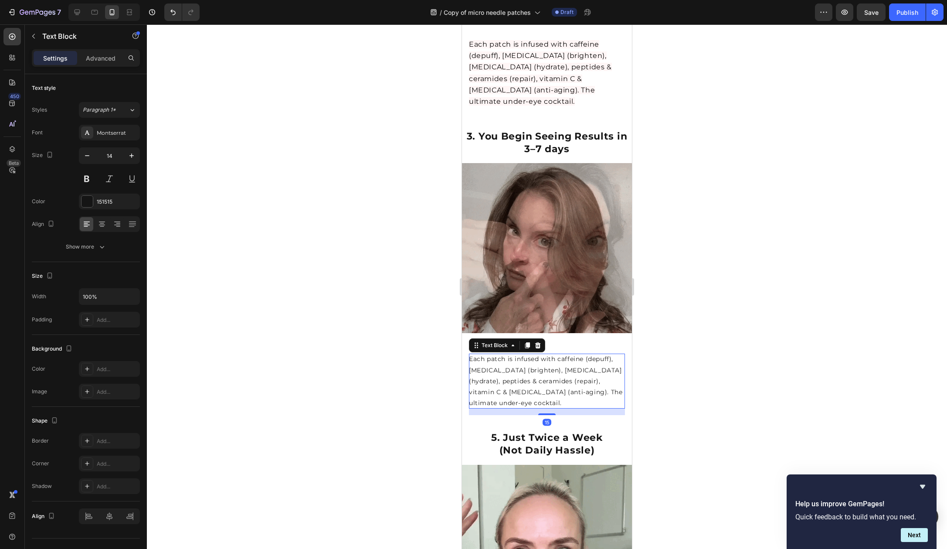
click at [551, 367] on p "Each patch is infused with caffeine (depuff), [MEDICAL_DATA] (brighten), [MEDIC…" at bounding box center [547, 381] width 156 height 55
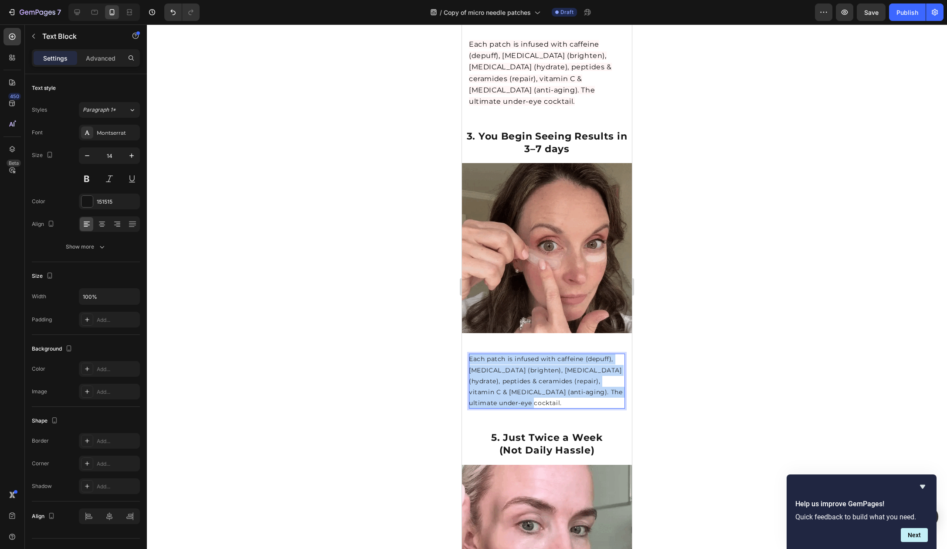
click at [551, 367] on p "Each patch is infused with caffeine (depuff), [MEDICAL_DATA] (brighten), [MEDIC…" at bounding box center [547, 381] width 156 height 55
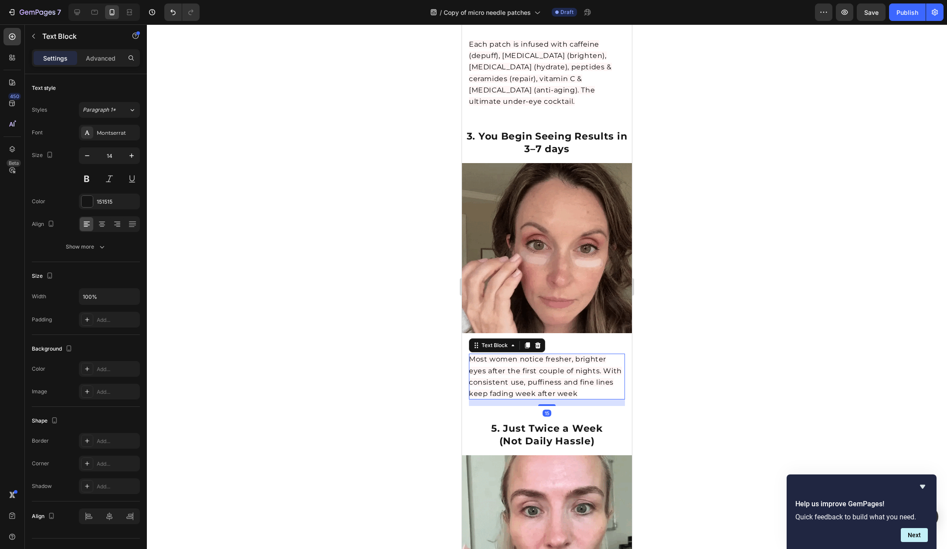
click at [758, 324] on div at bounding box center [547, 286] width 800 height 524
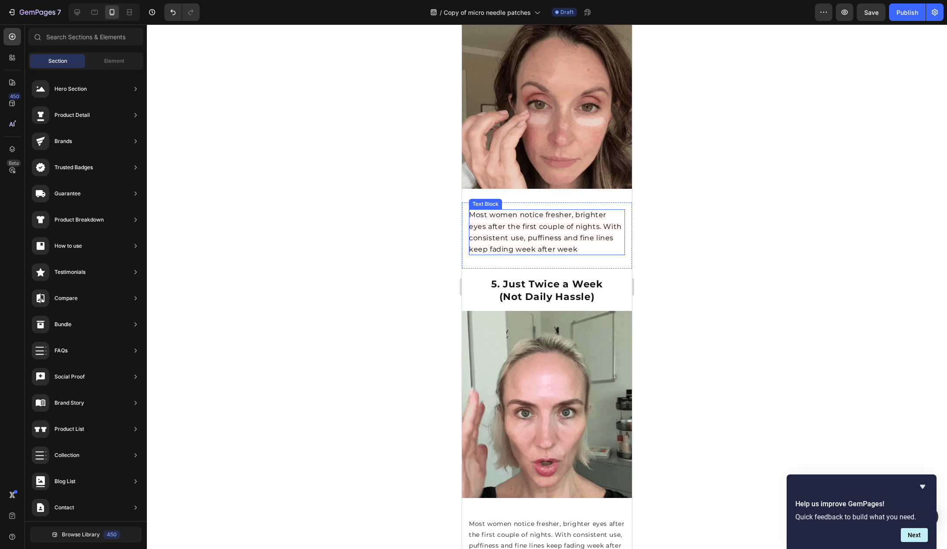
scroll to position [1215, 0]
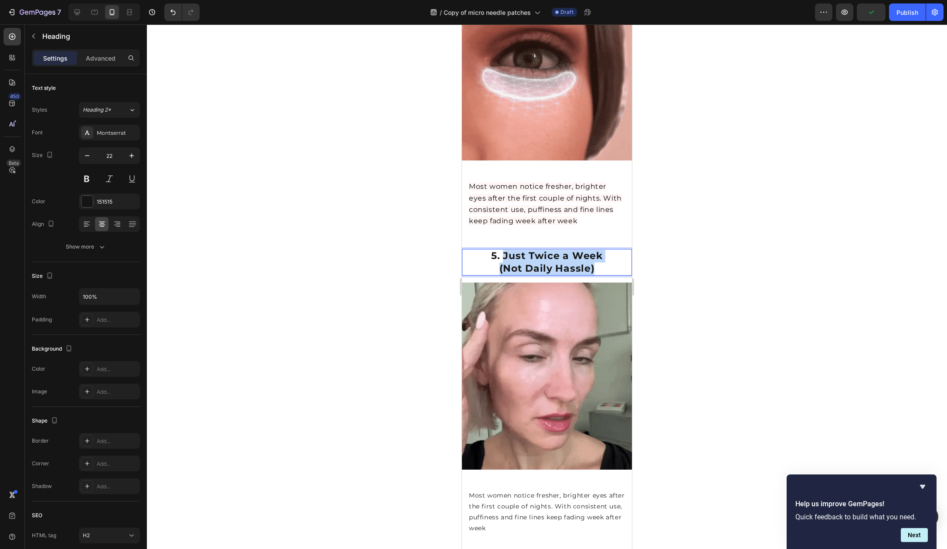
drag, startPoint x: 599, startPoint y: 228, endPoint x: 501, endPoint y: 216, distance: 99.3
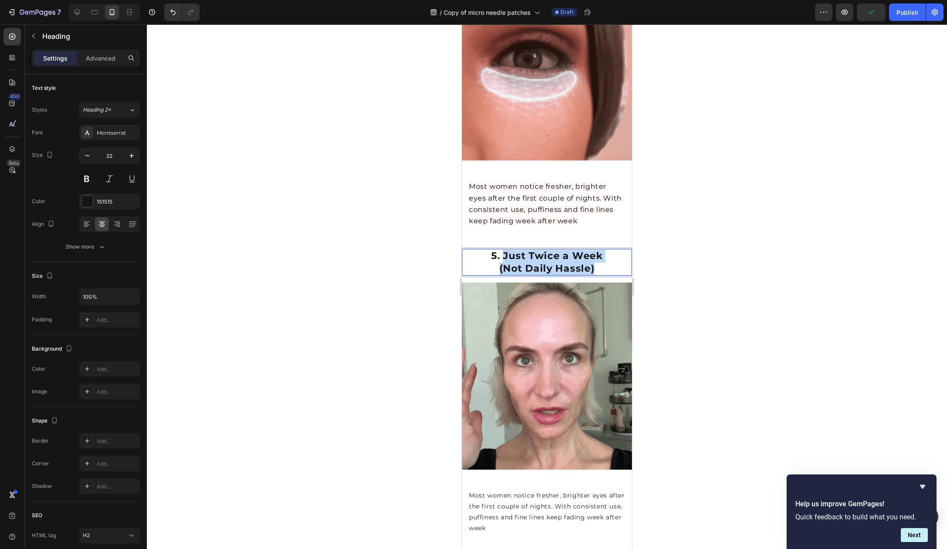
click at [501, 250] on p "5. Just Twice a Week (Not Daily Hassle)" at bounding box center [547, 262] width 168 height 25
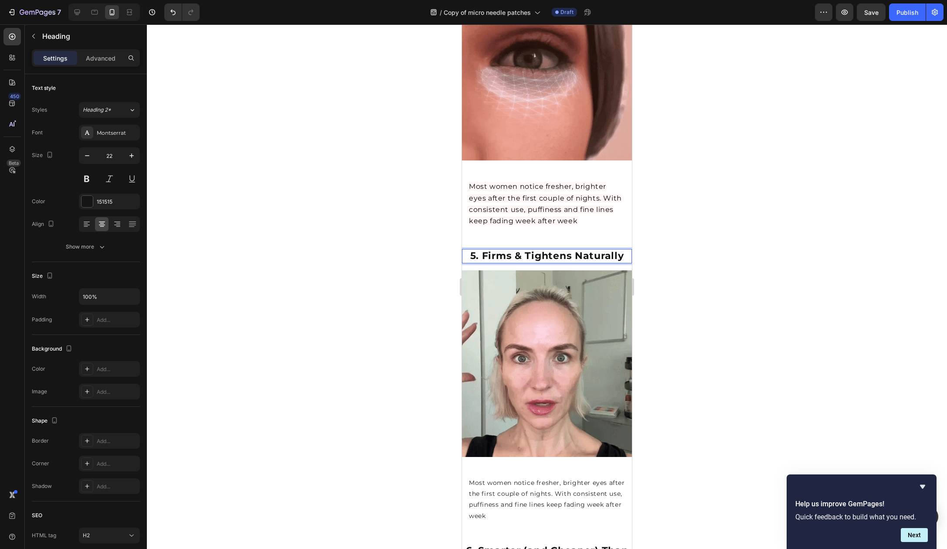
click at [701, 201] on div at bounding box center [547, 286] width 800 height 524
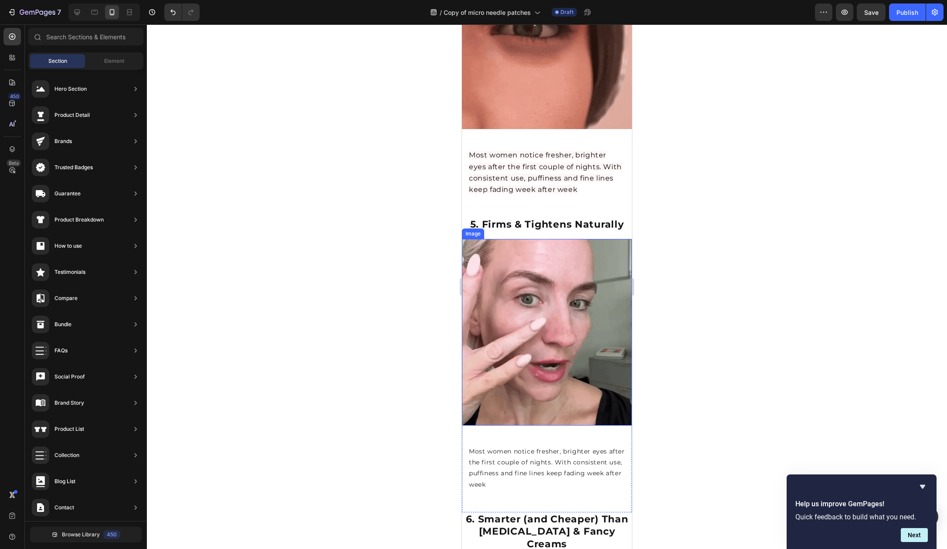
scroll to position [1264, 0]
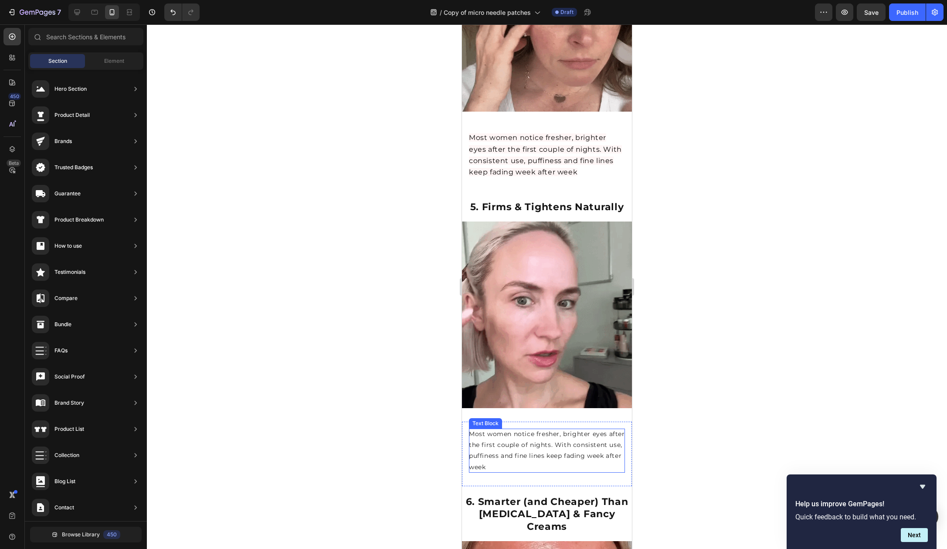
click at [544, 429] on p "Most women notice fresher, brighter eyes after the first couple of nights. With…" at bounding box center [547, 451] width 156 height 44
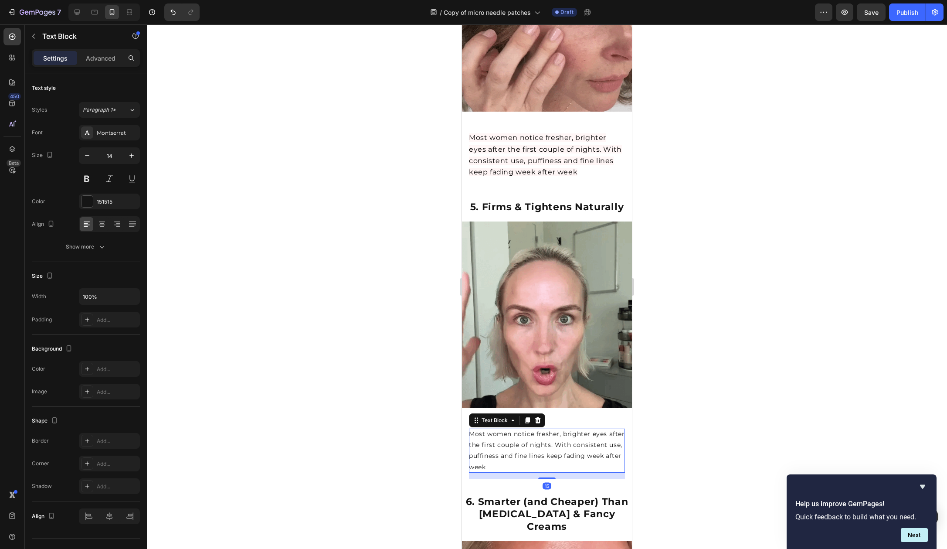
click at [544, 429] on p "Most women notice fresher, brighter eyes after the first couple of nights. With…" at bounding box center [547, 451] width 156 height 44
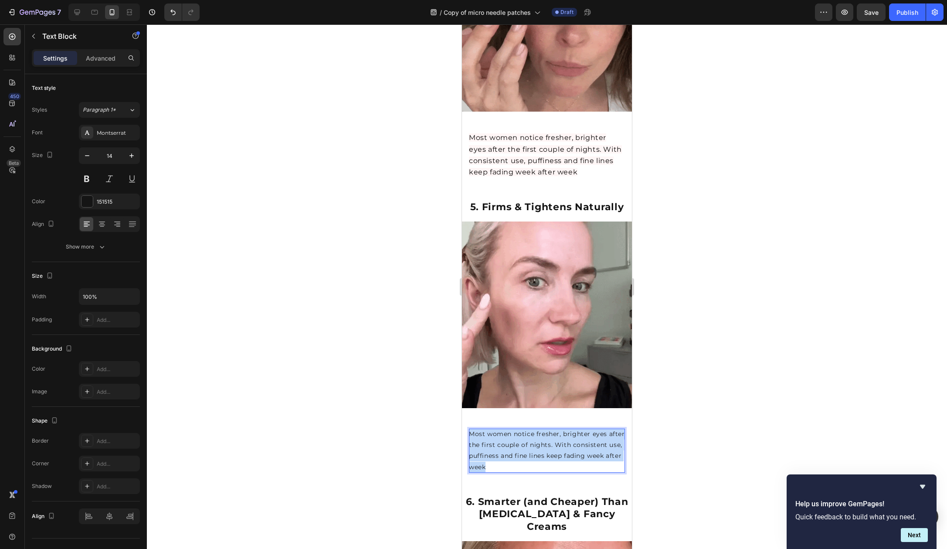
click at [544, 429] on p "Most women notice fresher, brighter eyes after the first couple of nights. With…" at bounding box center [547, 451] width 156 height 44
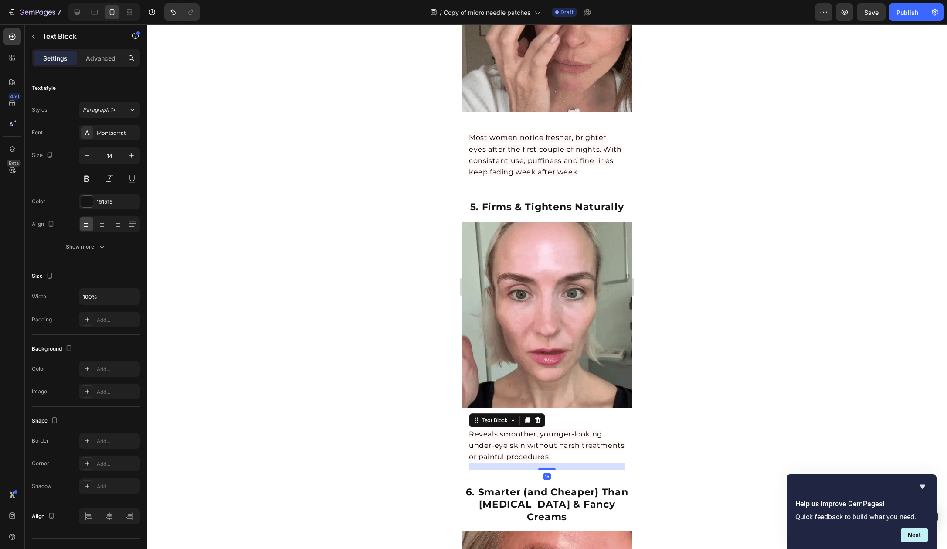
click at [743, 393] on div at bounding box center [547, 286] width 800 height 524
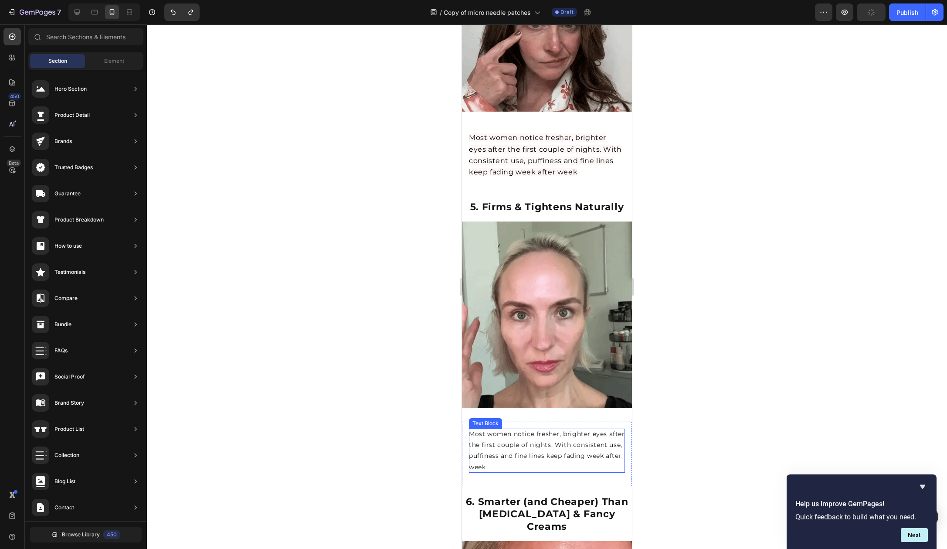
click at [572, 429] on p "Most women notice fresher, brighter eyes after the first couple of nights. With…" at bounding box center [547, 451] width 156 height 44
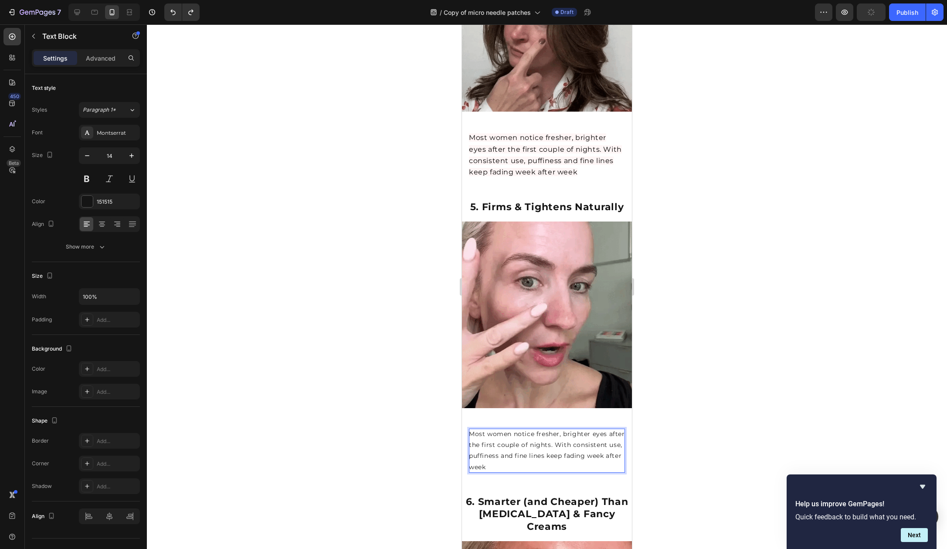
click at [572, 429] on p "Most women notice fresher, brighter eyes after the first couple of nights. With…" at bounding box center [547, 451] width 156 height 44
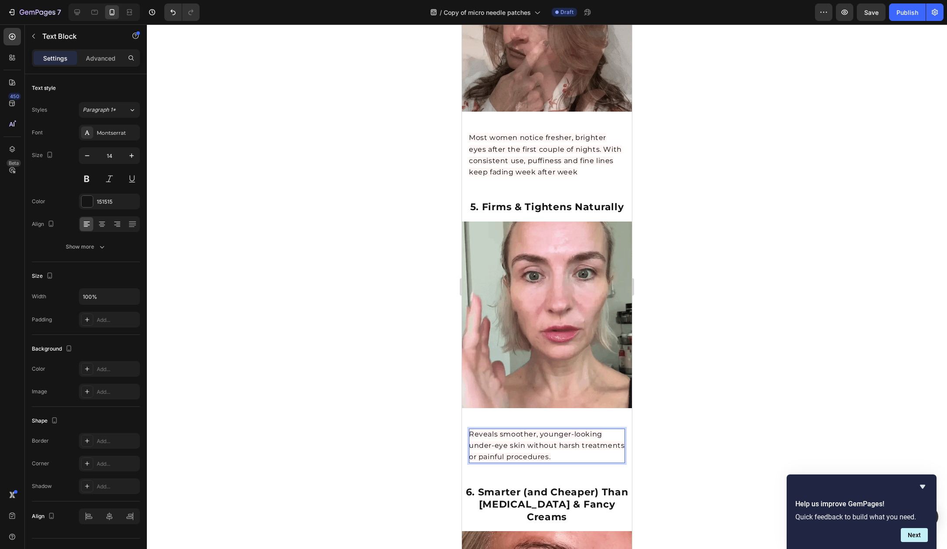
click at [699, 366] on div at bounding box center [547, 286] width 800 height 524
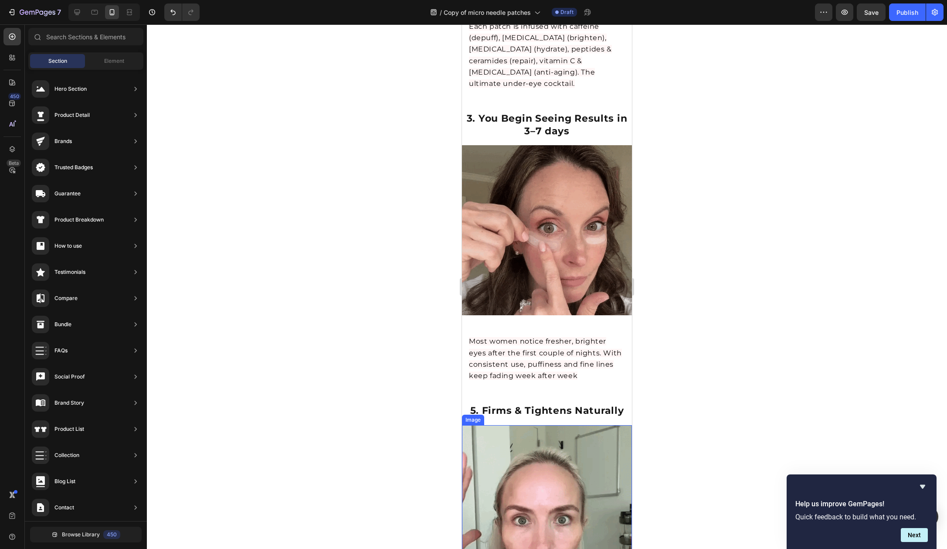
scroll to position [1063, 0]
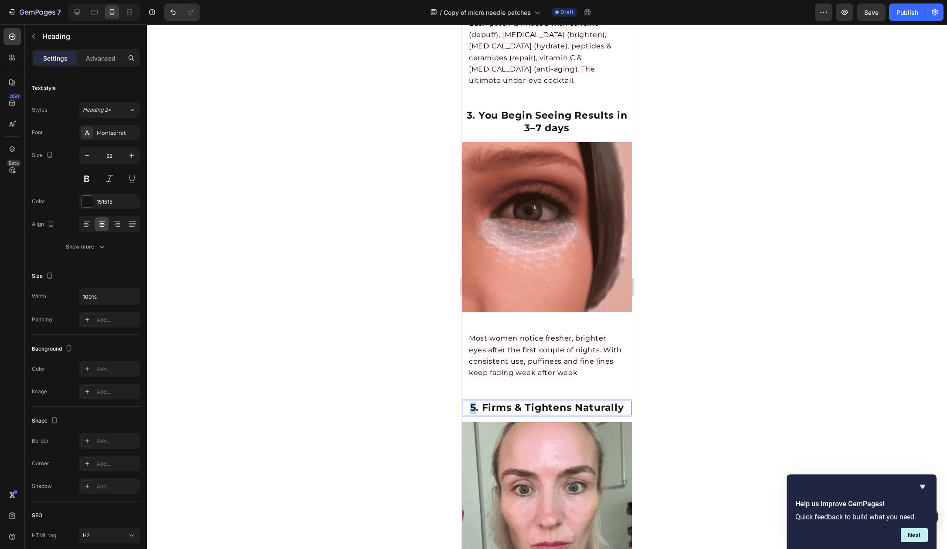
click at [472, 402] on strong "5. Firms & Tightens Naturally" at bounding box center [547, 408] width 154 height 12
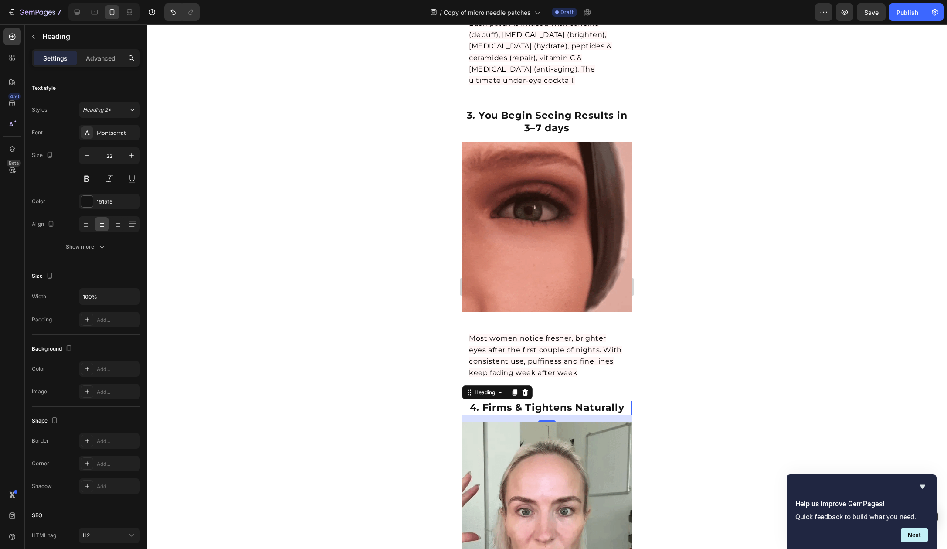
drag, startPoint x: 692, startPoint y: 372, endPoint x: 653, endPoint y: 377, distance: 39.5
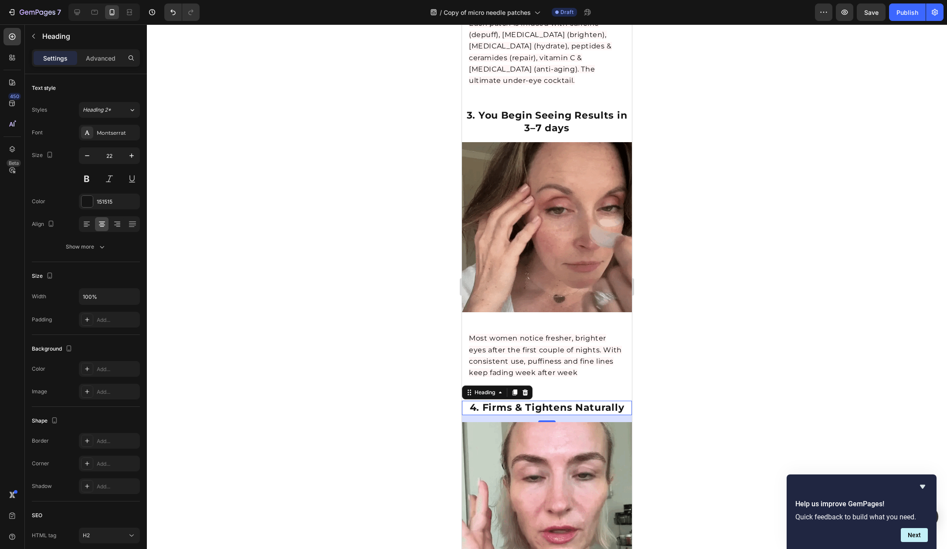
click at [693, 372] on div at bounding box center [547, 286] width 800 height 524
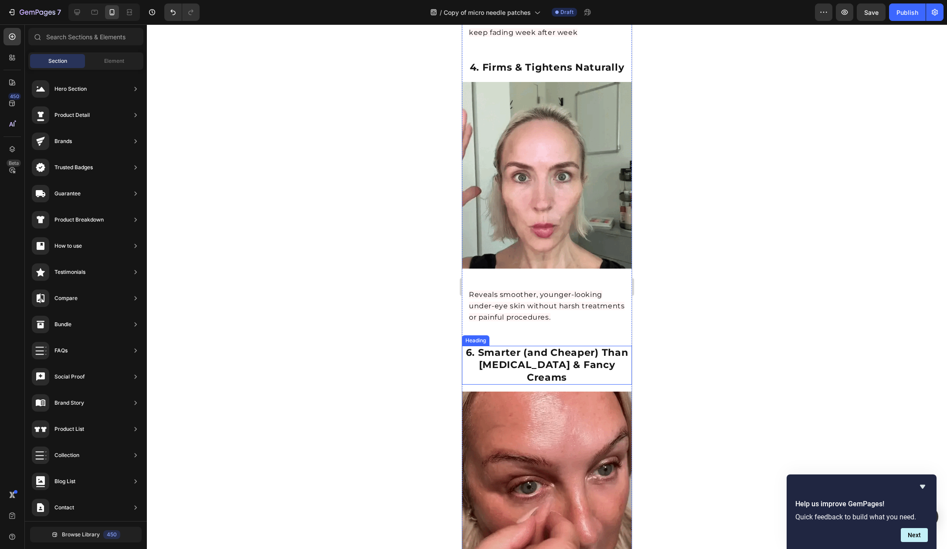
scroll to position [1405, 0]
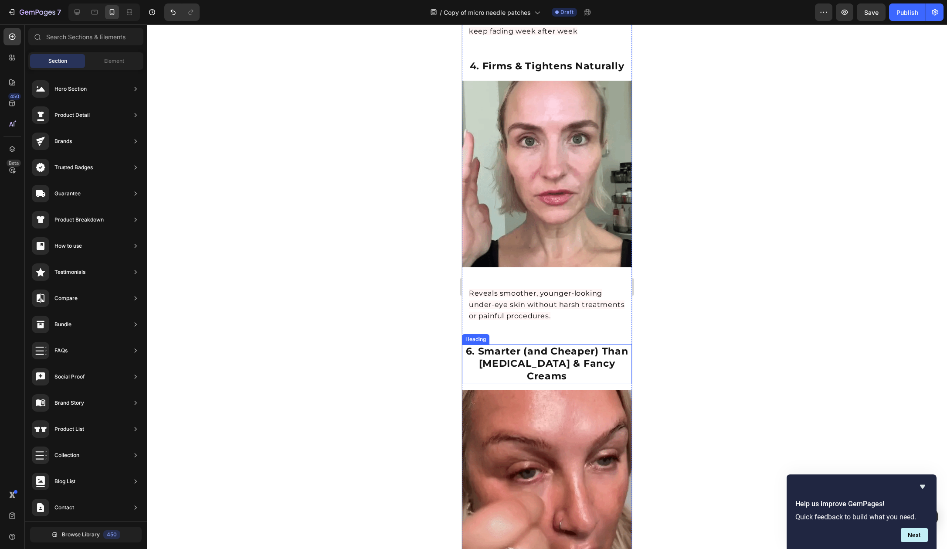
click at [482, 345] on strong "6. Smarter (and Cheaper) Than [MEDICAL_DATA] & Fancy Creams" at bounding box center [547, 363] width 163 height 37
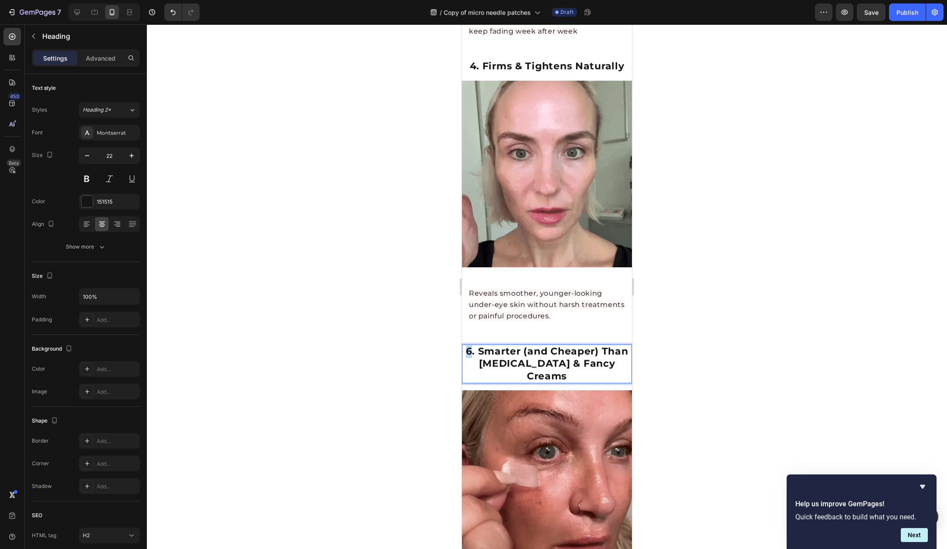
drag, startPoint x: 483, startPoint y: 305, endPoint x: 478, endPoint y: 305, distance: 4.8
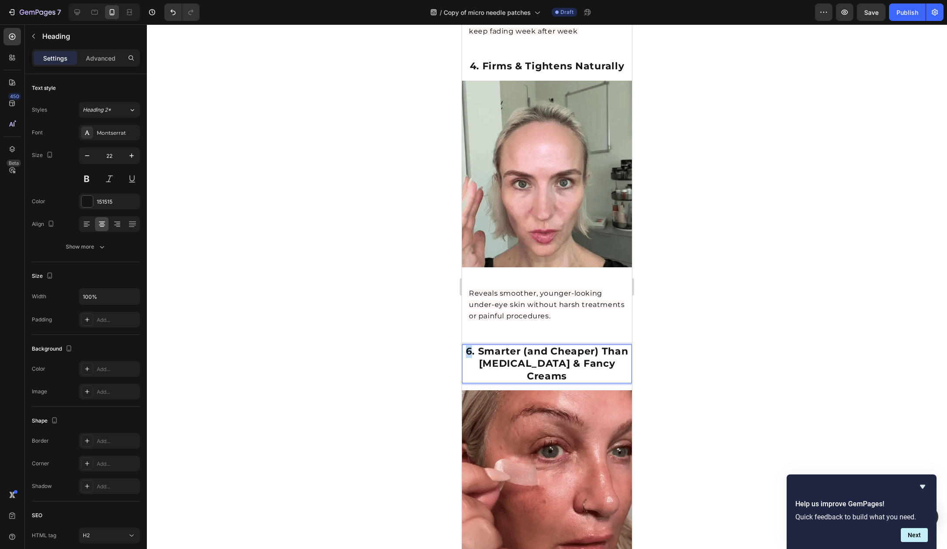
click at [478, 345] on strong "6. Smarter (and Cheaper) Than [MEDICAL_DATA] & Fancy Creams" at bounding box center [547, 363] width 163 height 37
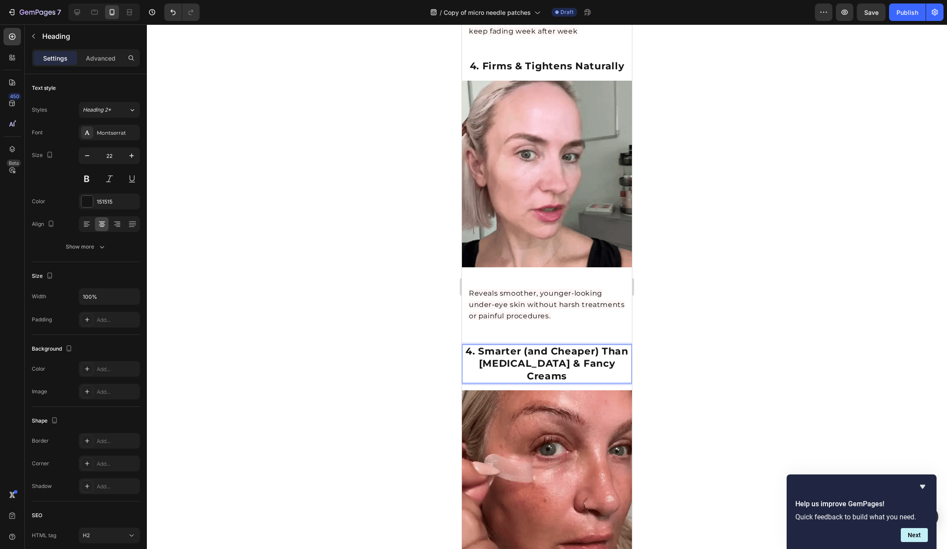
click at [724, 317] on div at bounding box center [547, 286] width 800 height 524
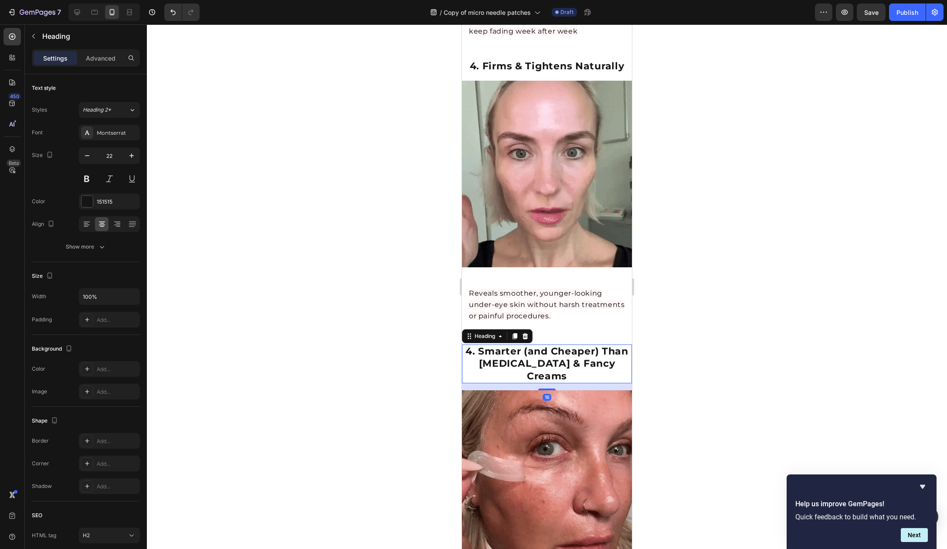
click at [475, 345] on p "⁠⁠⁠⁠⁠⁠⁠ 4. Smarter (and Cheaper) Than Botox & Fancy Creams" at bounding box center [547, 363] width 168 height 37
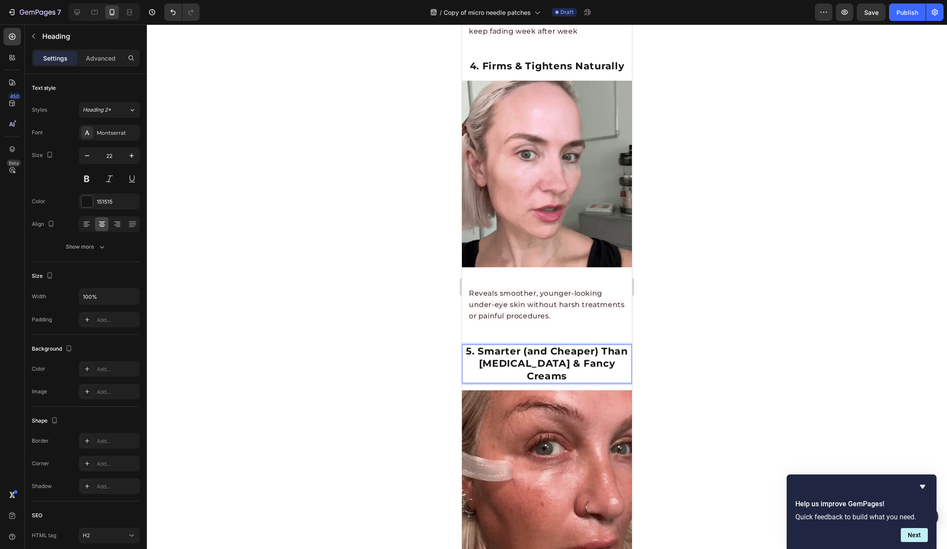
click at [739, 296] on div at bounding box center [547, 286] width 800 height 524
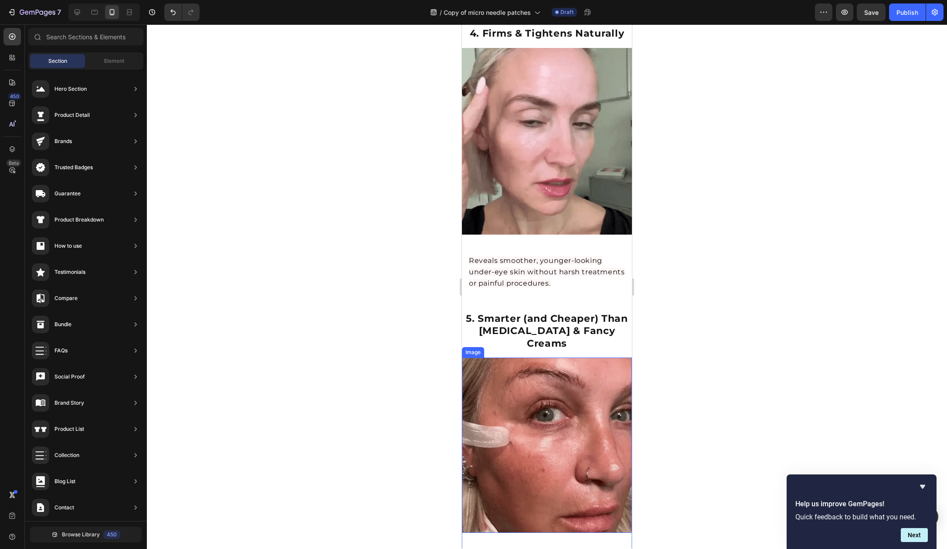
scroll to position [1470, 0]
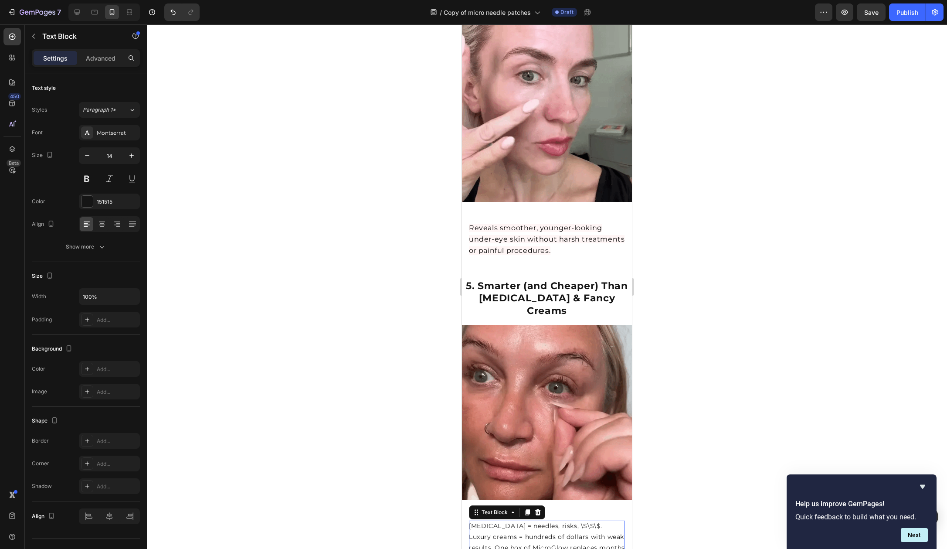
click at [518, 521] on p "Botox = needles, risks, \$\$\$. Luxury creams = hundreds of dollars with weak r…" at bounding box center [547, 543] width 156 height 44
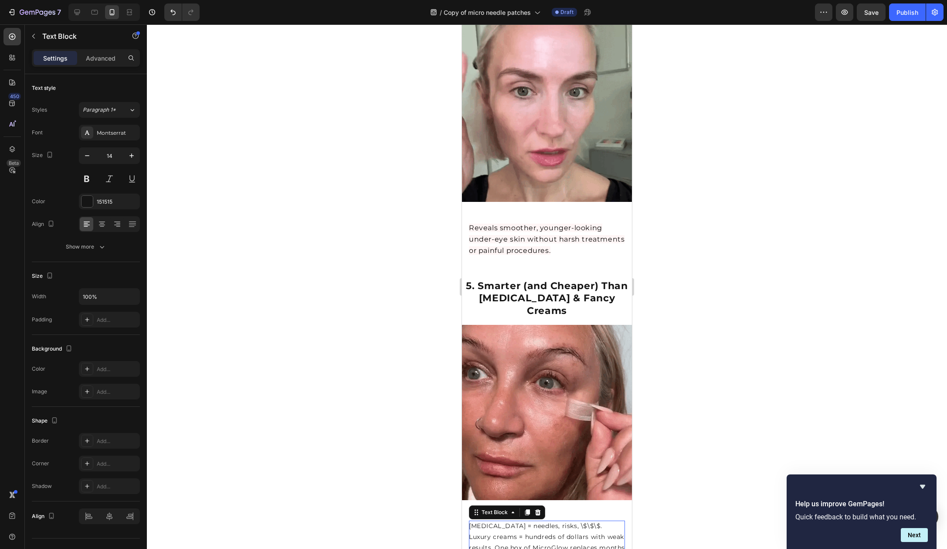
click at [518, 521] on p "Botox = needles, risks, \$\$\$. Luxury creams = hundreds of dollars with weak r…" at bounding box center [547, 543] width 156 height 44
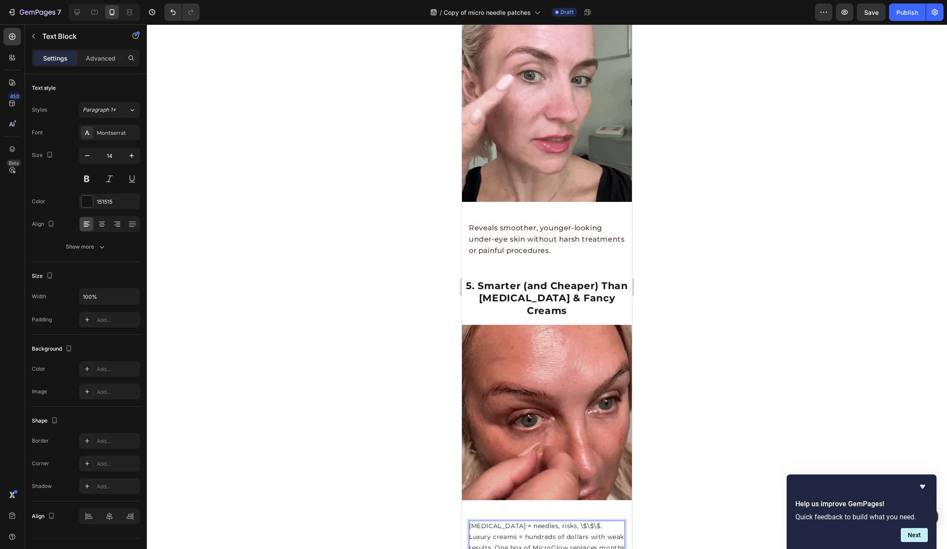
click at [507, 521] on p "Botox = needles, risks, \$\$\$. Luxury creams = hundreds of dollars with weak r…" at bounding box center [547, 543] width 156 height 44
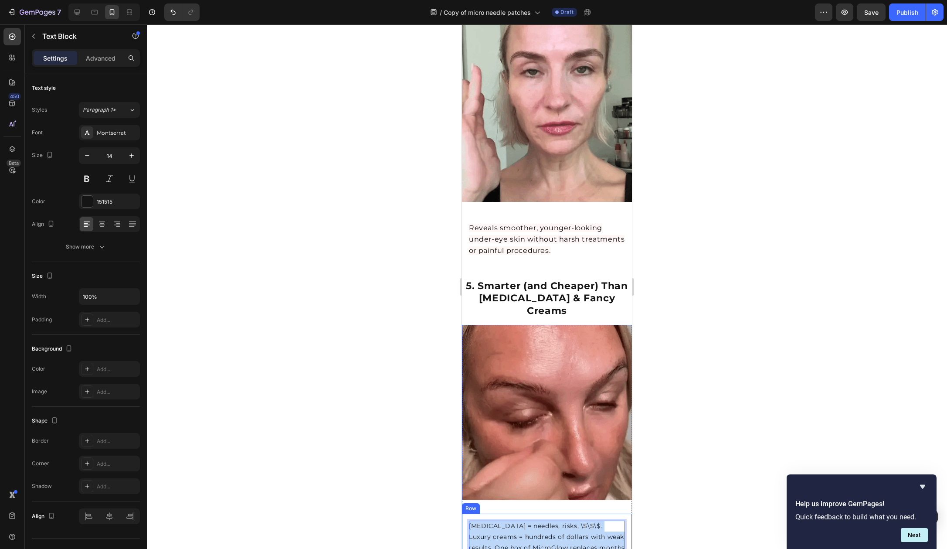
drag, startPoint x: 512, startPoint y: 496, endPoint x: 465, endPoint y: 457, distance: 61.4
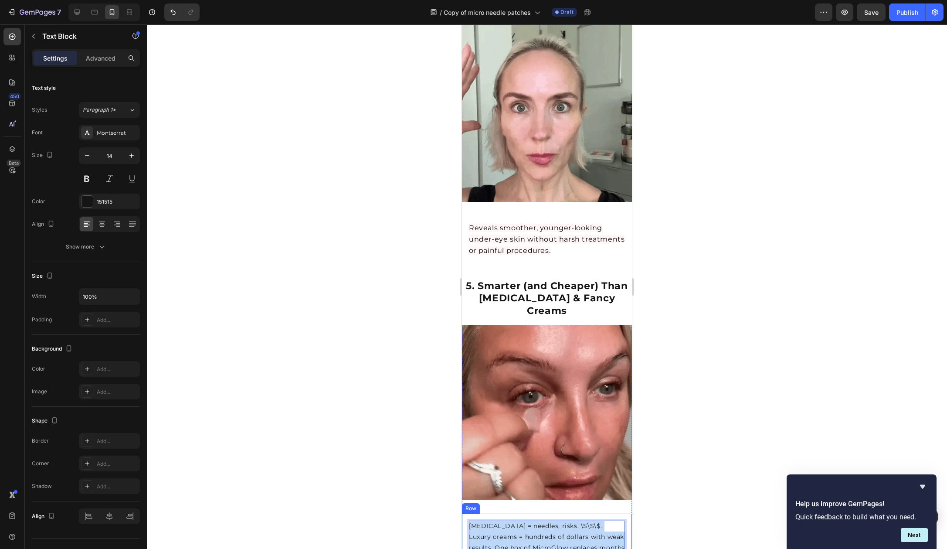
click at [465, 514] on div "6. Smarter (and Cheaper) Than Botox & Fancy Creams Heading Botox = needles, ris…" at bounding box center [547, 546] width 170 height 65
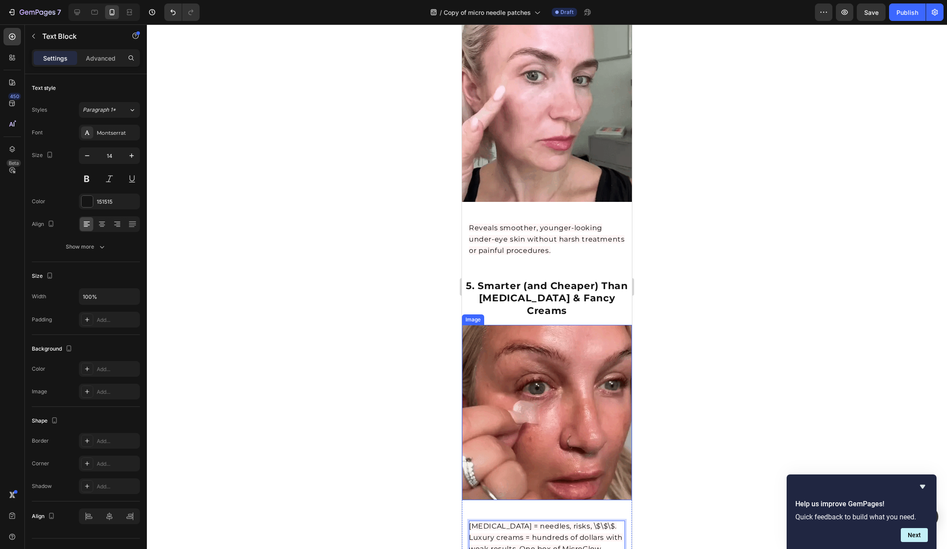
click at [693, 360] on div at bounding box center [547, 286] width 800 height 524
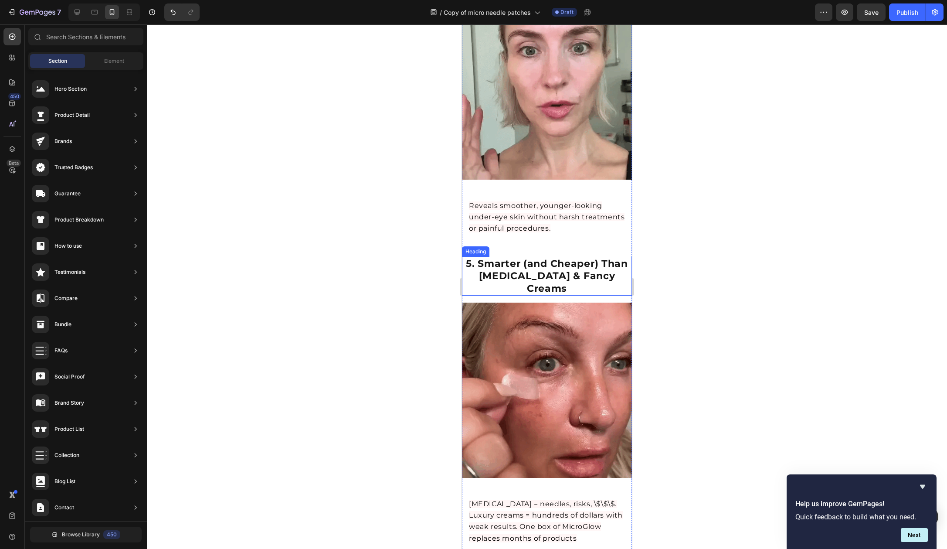
scroll to position [1653, 0]
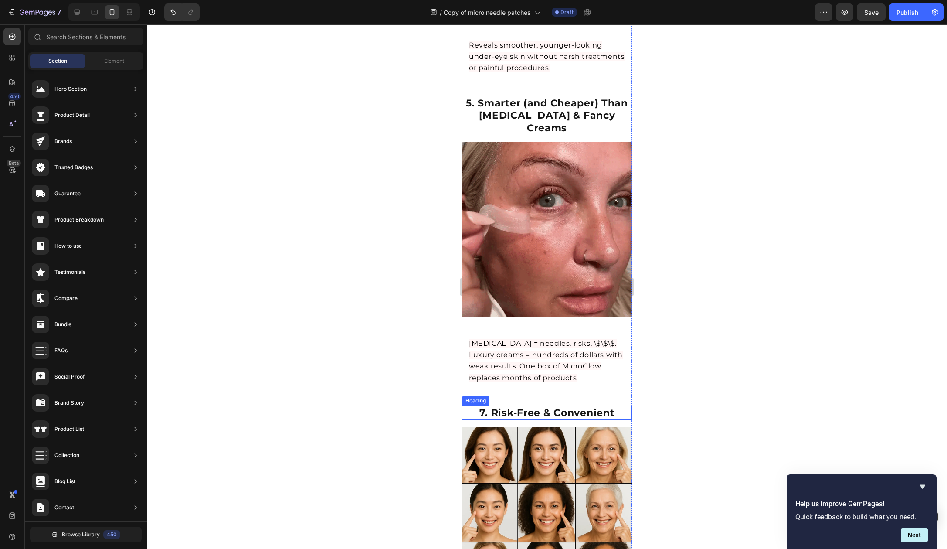
click at [555, 407] on strong "7. Risk-Free & Convenient" at bounding box center [548, 413] width 136 height 12
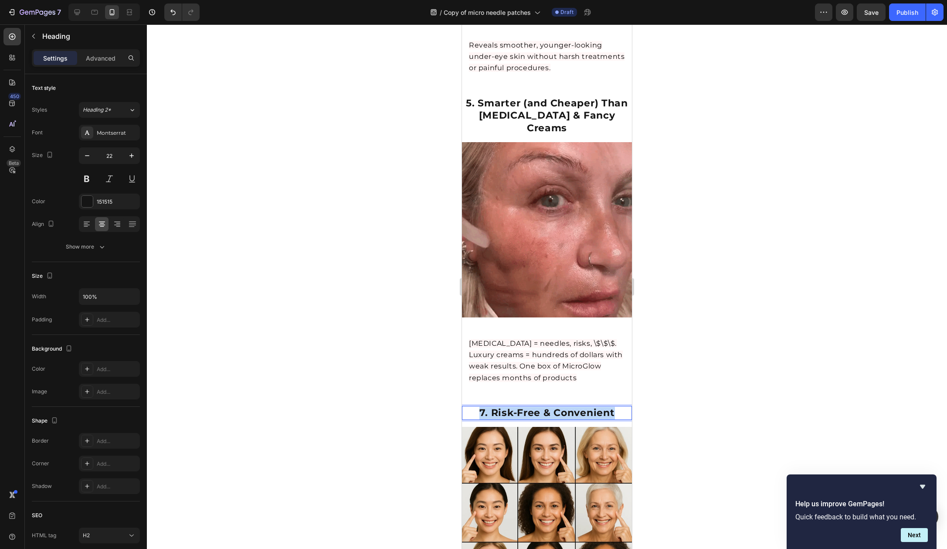
click at [555, 407] on strong "7. Risk-Free & Convenient" at bounding box center [548, 413] width 136 height 12
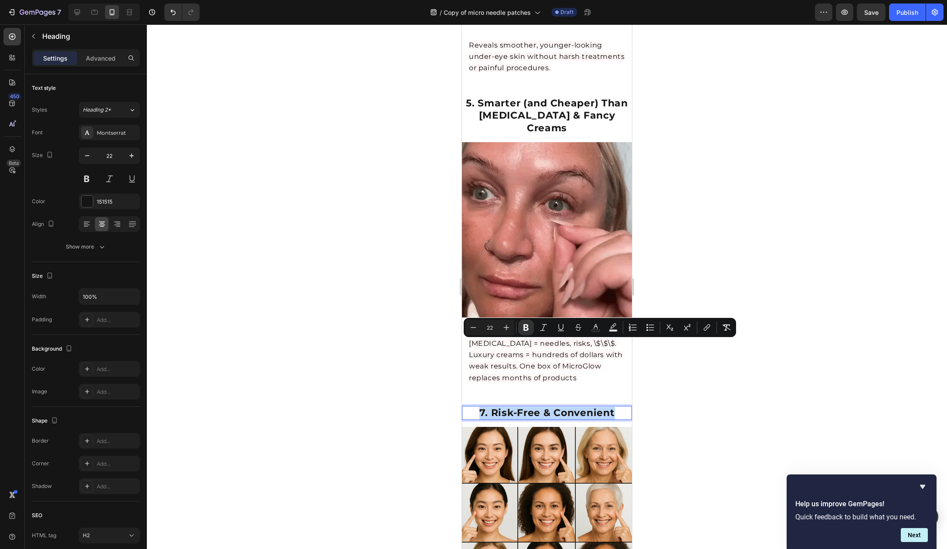
drag, startPoint x: 518, startPoint y: 348, endPoint x: 509, endPoint y: 349, distance: 9.6
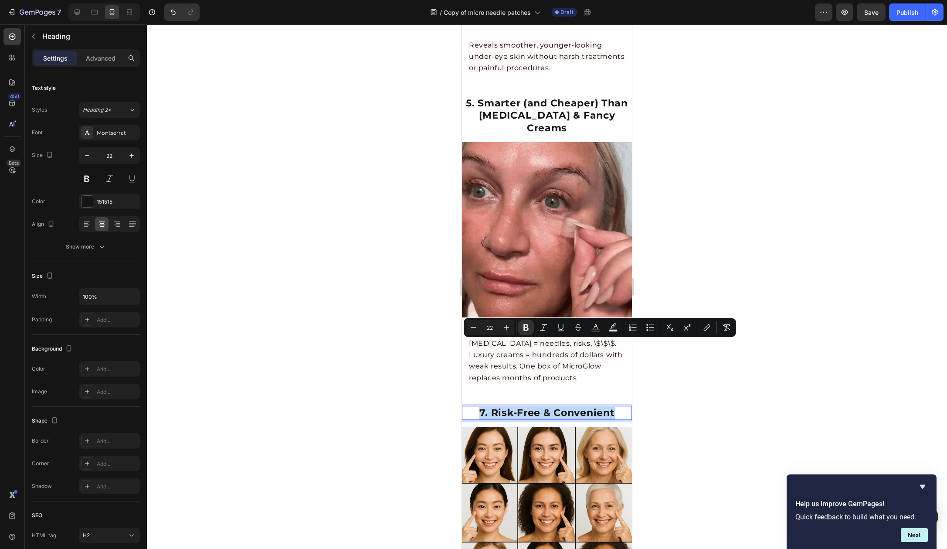
click at [518, 407] on strong "7. Risk-Free & Convenient" at bounding box center [548, 413] width 136 height 12
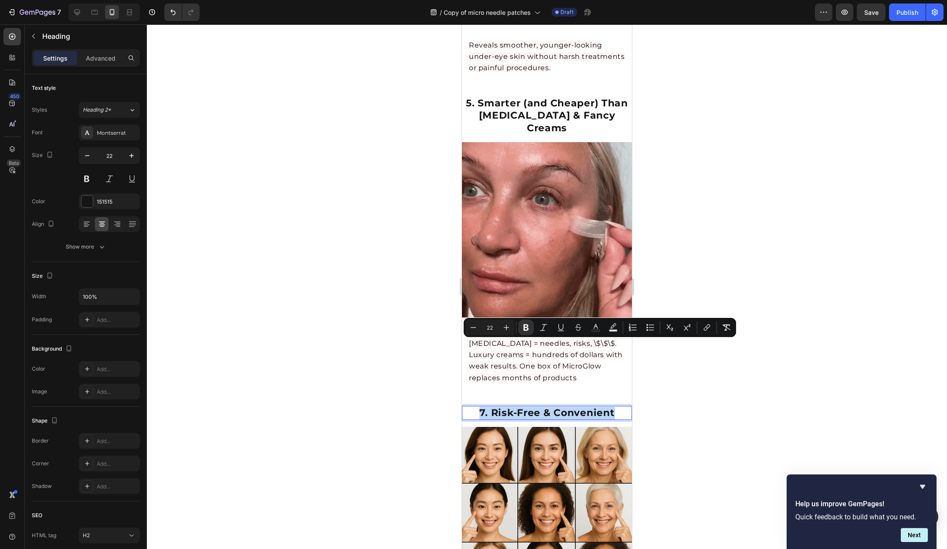
click at [496, 407] on strong "7. Risk-Free & Convenient" at bounding box center [548, 413] width 136 height 12
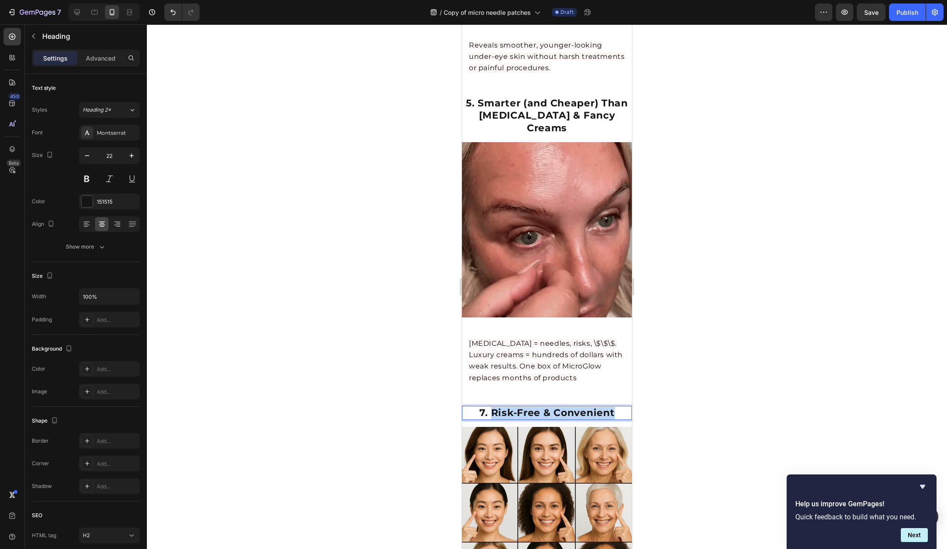
drag, startPoint x: 489, startPoint y: 346, endPoint x: 624, endPoint y: 350, distance: 135.6
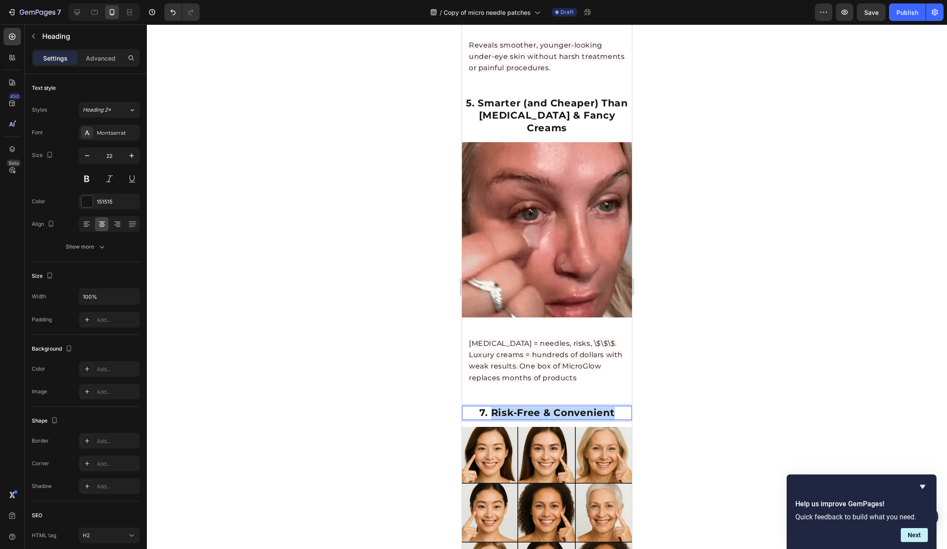
click at [624, 407] on p "7. Risk-Free & Convenient" at bounding box center [547, 413] width 168 height 13
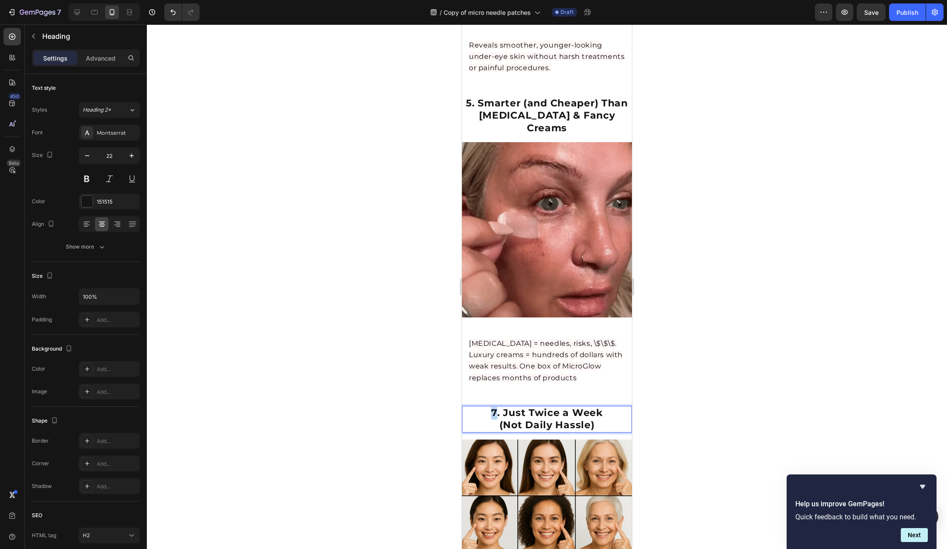
click at [487, 407] on p "7. Just Twice a Week (Not Daily Hassle)" at bounding box center [547, 419] width 168 height 25
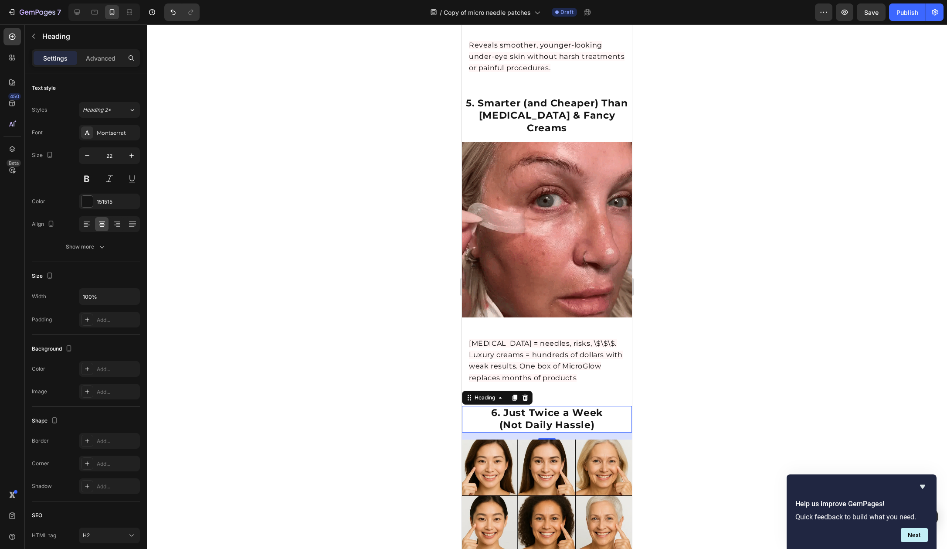
click at [704, 311] on div at bounding box center [547, 286] width 800 height 524
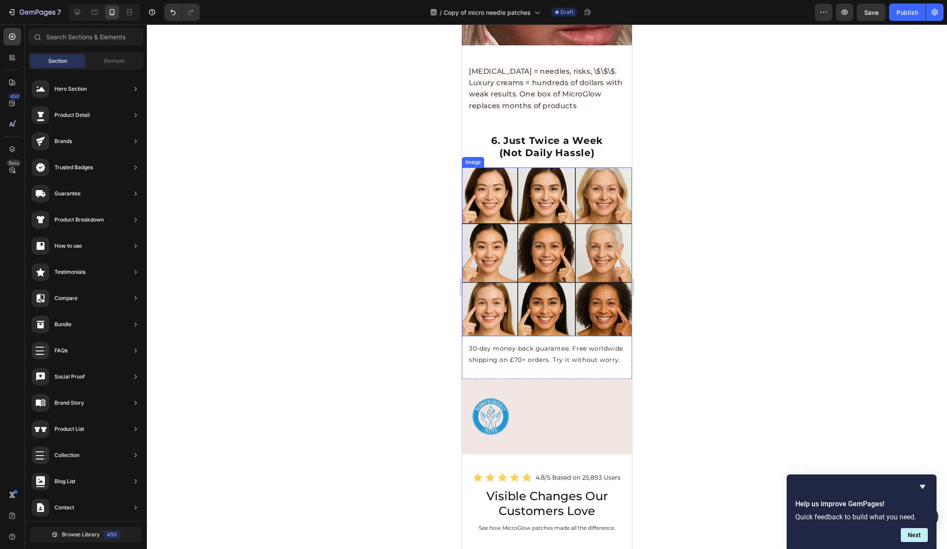
scroll to position [1983, 0]
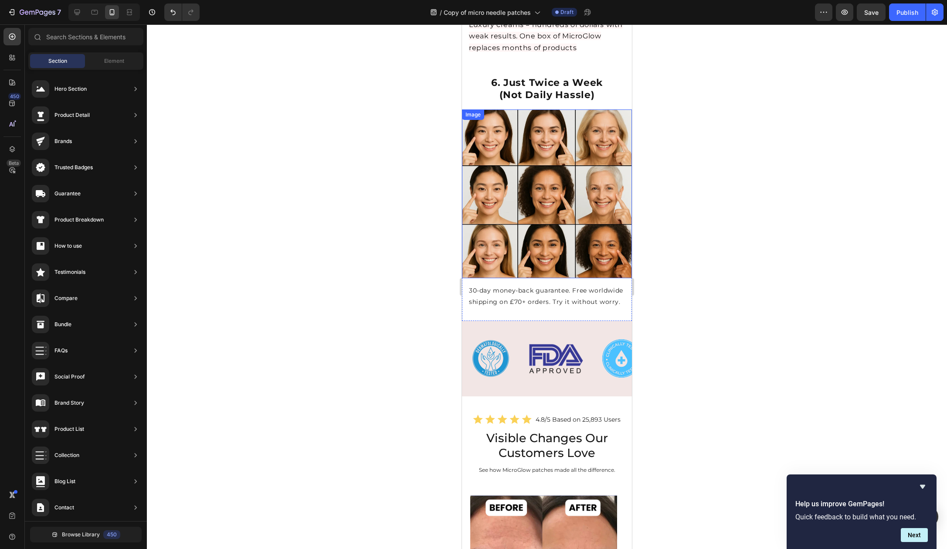
click at [562, 158] on img at bounding box center [547, 193] width 170 height 169
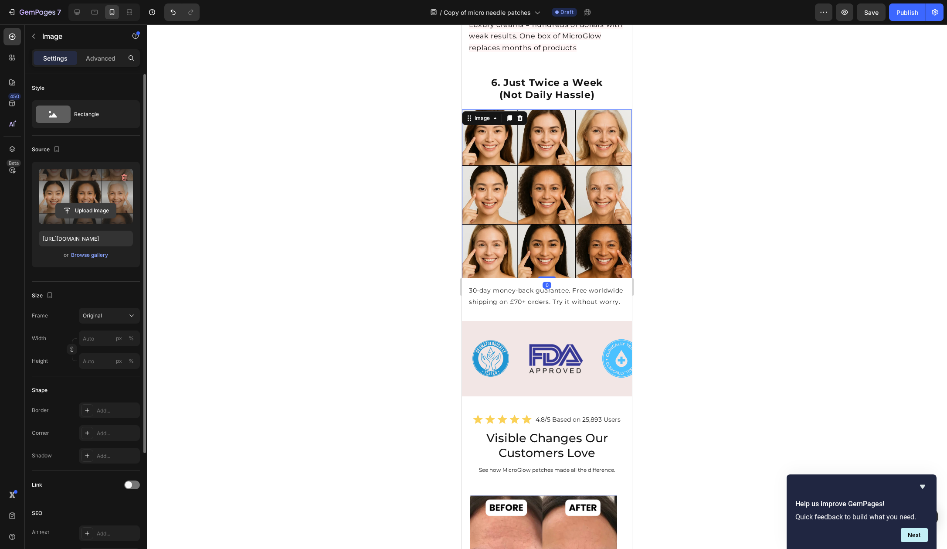
click at [105, 211] on input "file" at bounding box center [86, 210] width 60 height 15
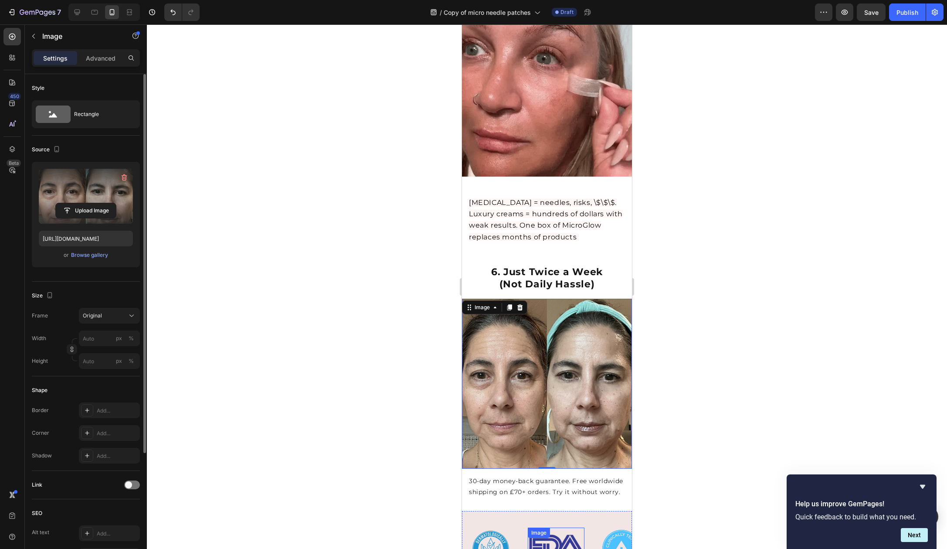
scroll to position [1776, 0]
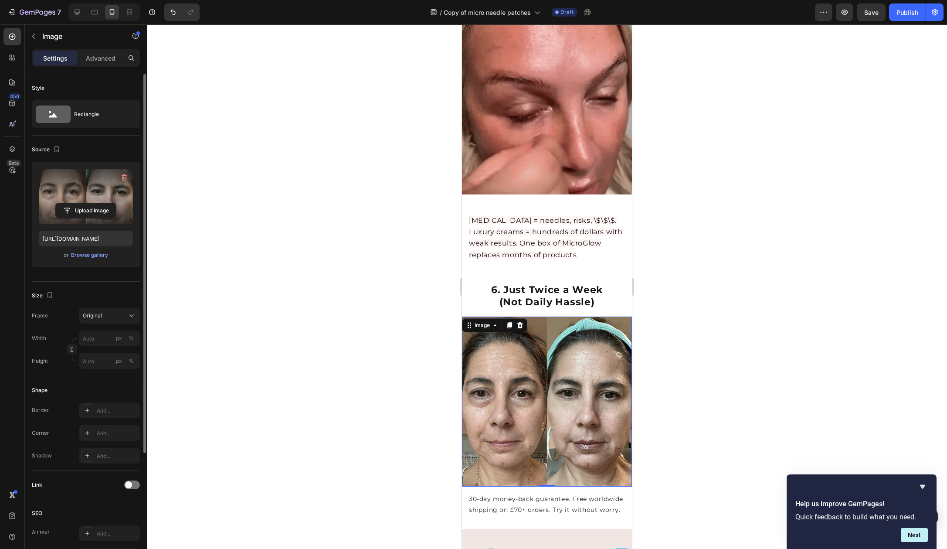
click at [694, 167] on div at bounding box center [547, 286] width 800 height 524
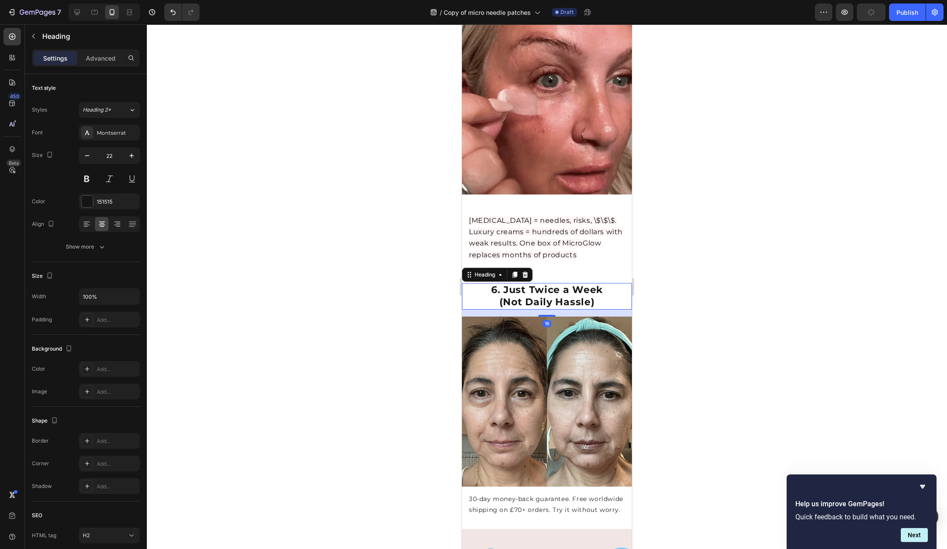
click at [574, 296] on strong "(Not Daily Hassle)" at bounding box center [547, 302] width 95 height 12
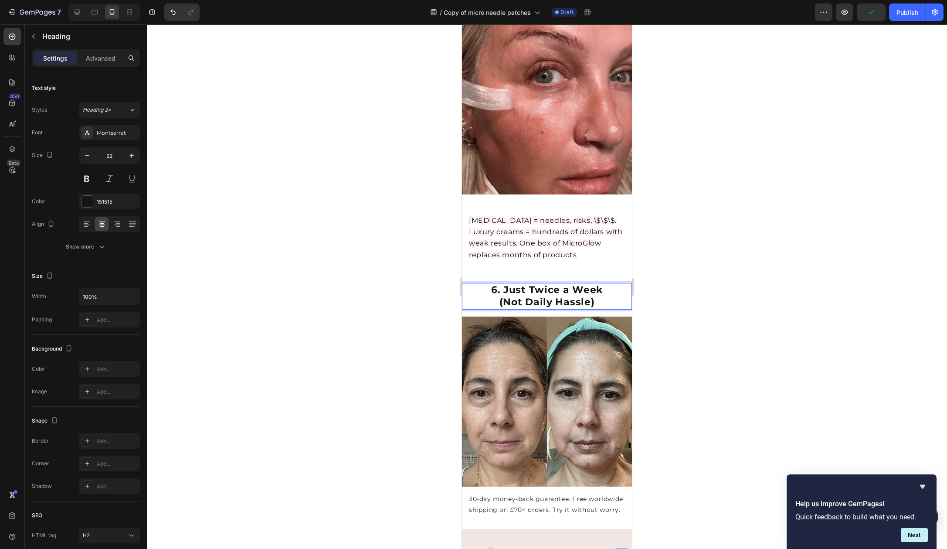
click at [574, 296] on strong "(Not Daily Hassle)" at bounding box center [547, 302] width 95 height 12
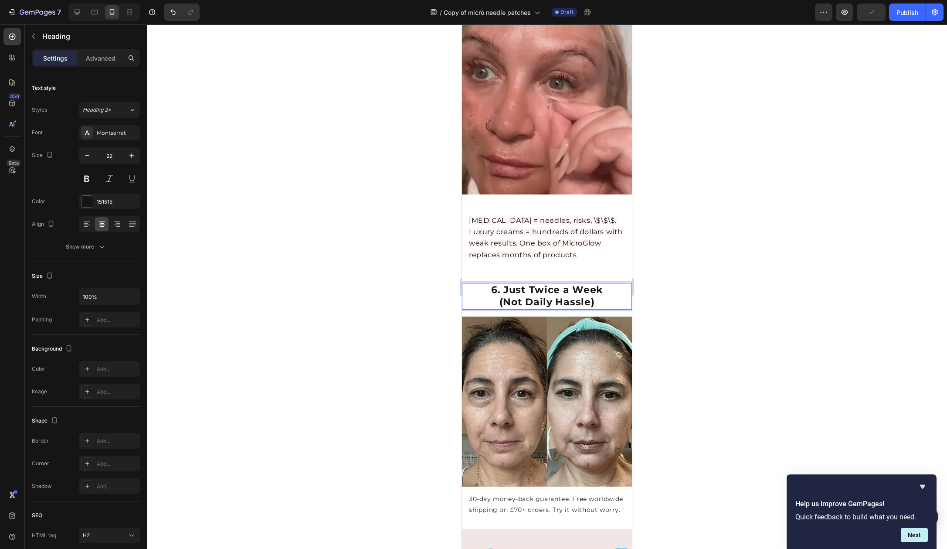
click at [547, 284] on strong "6. Just Twice a Week" at bounding box center [547, 290] width 112 height 12
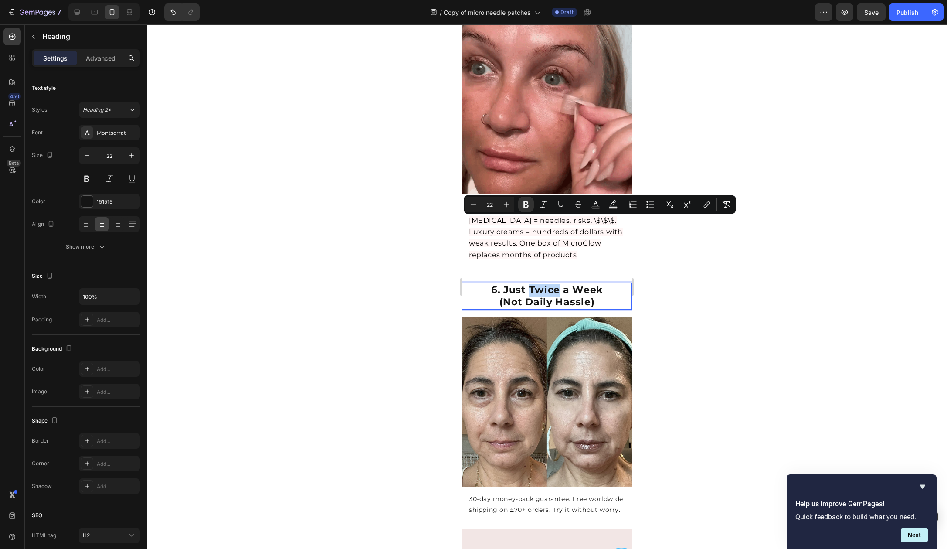
drag, startPoint x: 558, startPoint y: 225, endPoint x: 527, endPoint y: 225, distance: 30.5
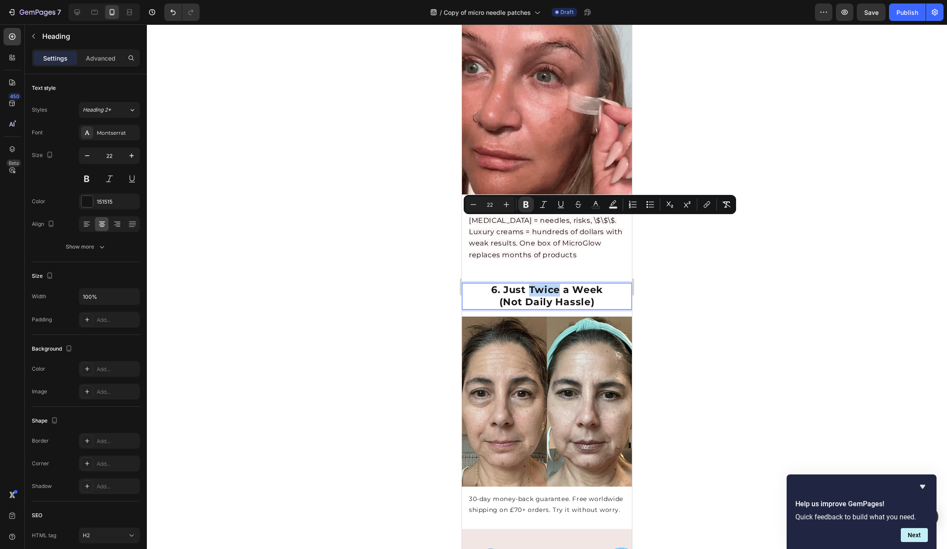
click at [527, 284] on strong "6. Just Twice a Week" at bounding box center [547, 290] width 112 height 12
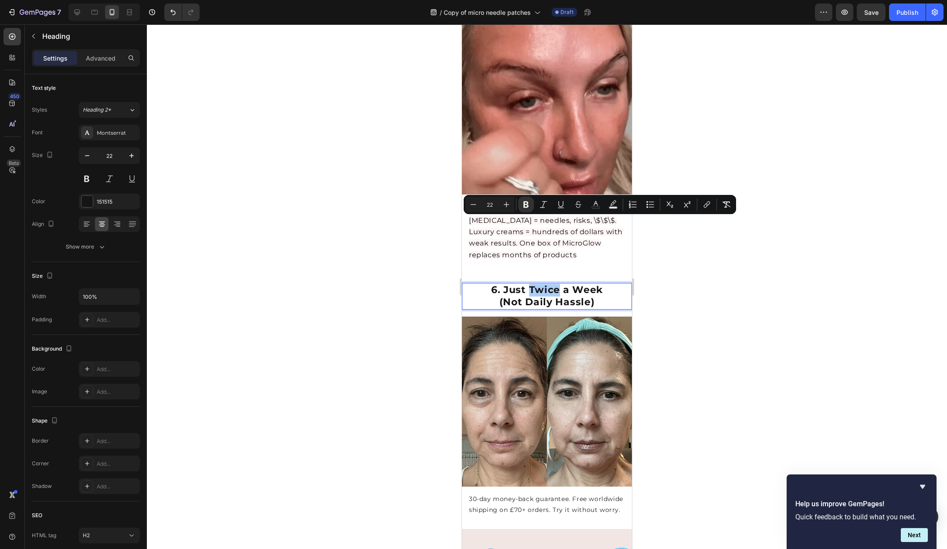
click at [688, 240] on div at bounding box center [547, 286] width 800 height 524
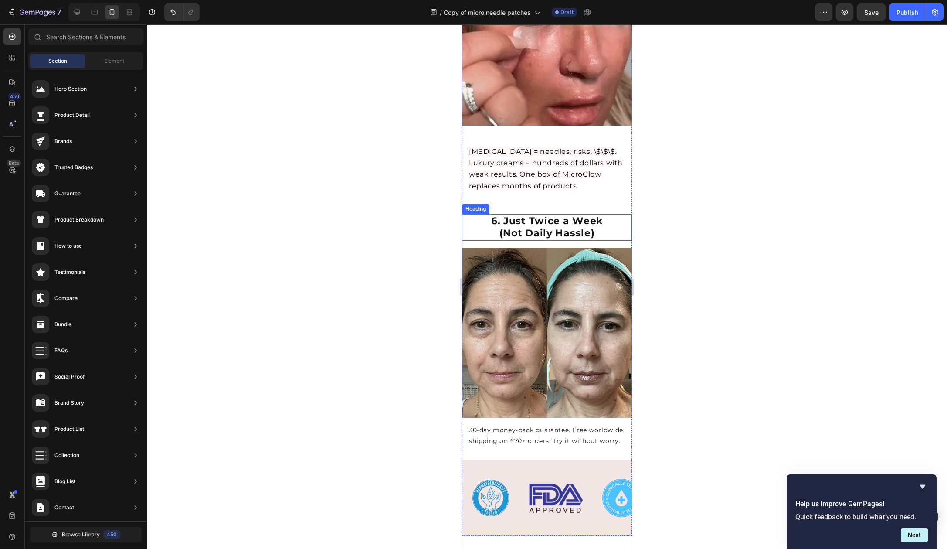
scroll to position [1853, 0]
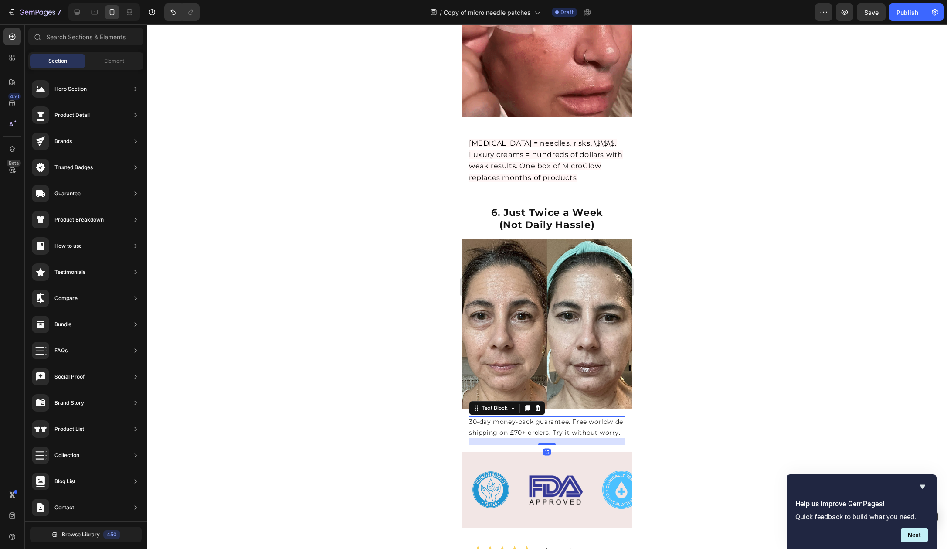
click at [485, 416] on p "30-day money-back guarantee. Free worldwide shipping on £70+ orders. Try it wit…" at bounding box center [547, 427] width 156 height 22
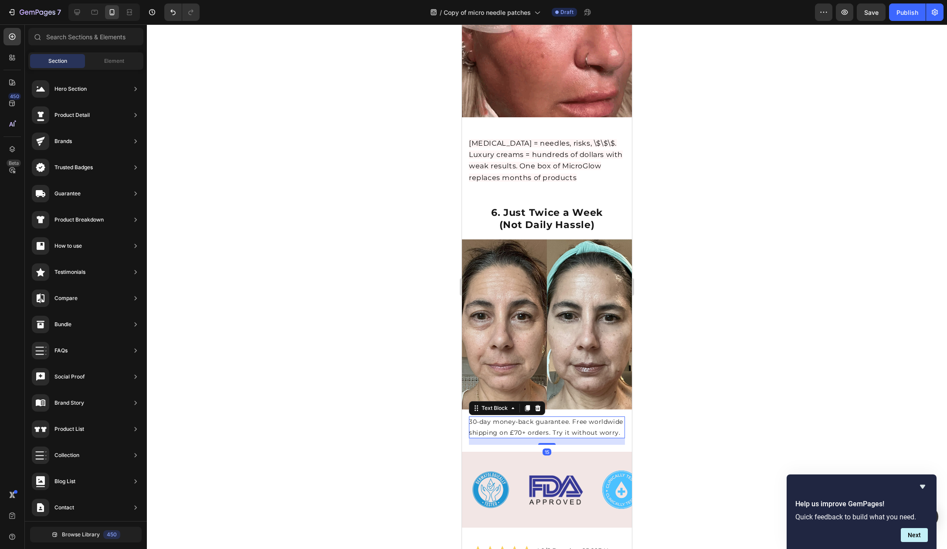
click at [485, 416] on p "30-day money-back guarantee. Free worldwide shipping on £70+ orders. Try it wit…" at bounding box center [547, 427] width 156 height 22
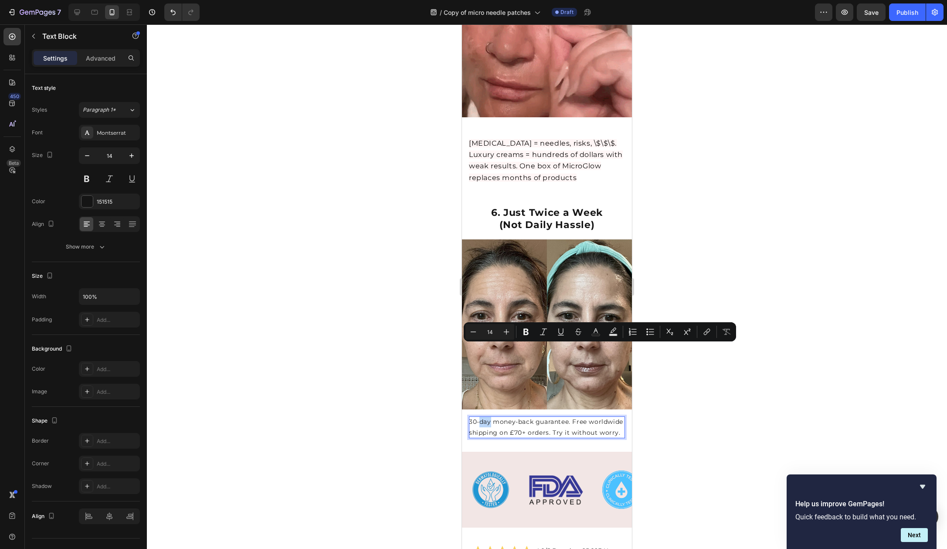
click at [479, 416] on p "30-day money-back guarantee. Free worldwide shipping on £70+ orders. Try it wit…" at bounding box center [547, 427] width 156 height 22
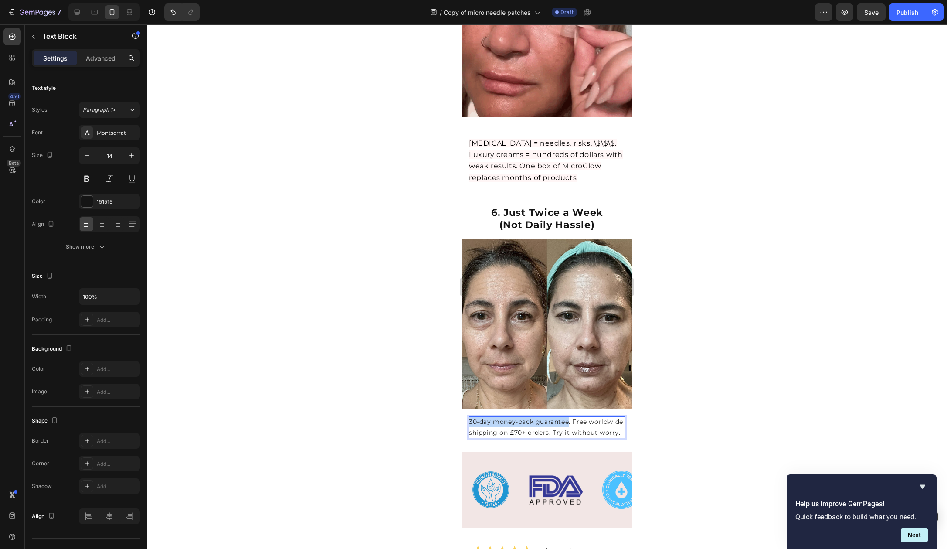
drag, startPoint x: 571, startPoint y: 352, endPoint x: 468, endPoint y: 350, distance: 102.5
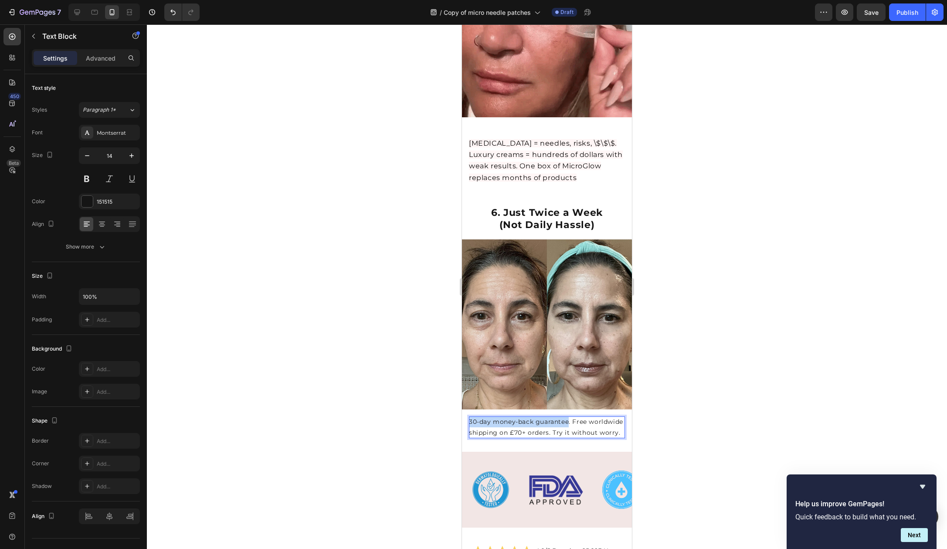
click at [468, 409] on div "7. Risk-Free & Convenient Heading 30-day money-back guarantee. Free worldwide s…" at bounding box center [547, 430] width 170 height 42
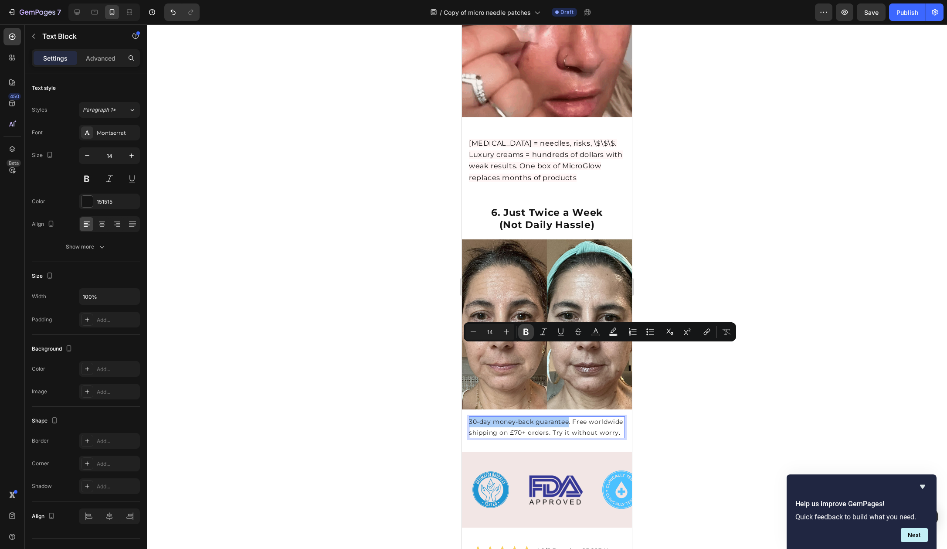
click at [522, 328] on icon "Editor contextual toolbar" at bounding box center [526, 331] width 9 height 9
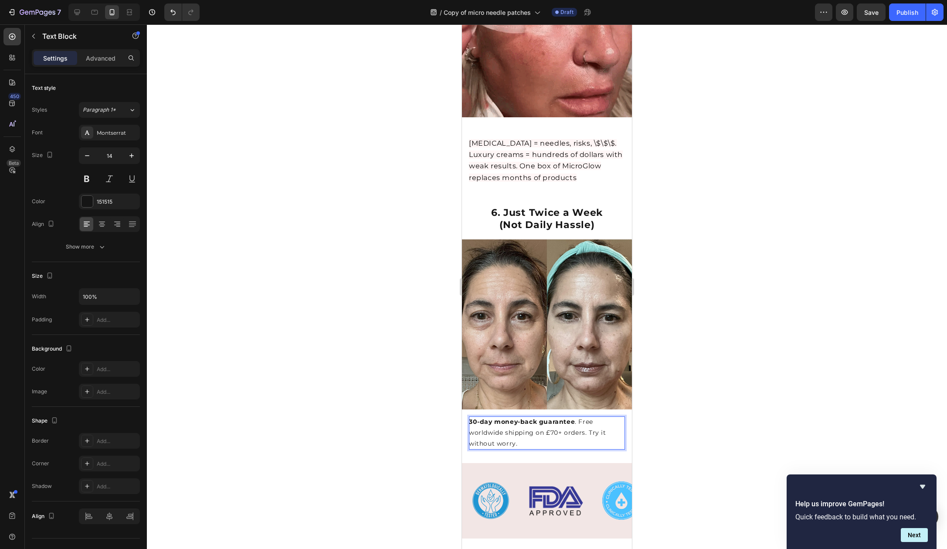
click at [781, 246] on div at bounding box center [547, 286] width 800 height 524
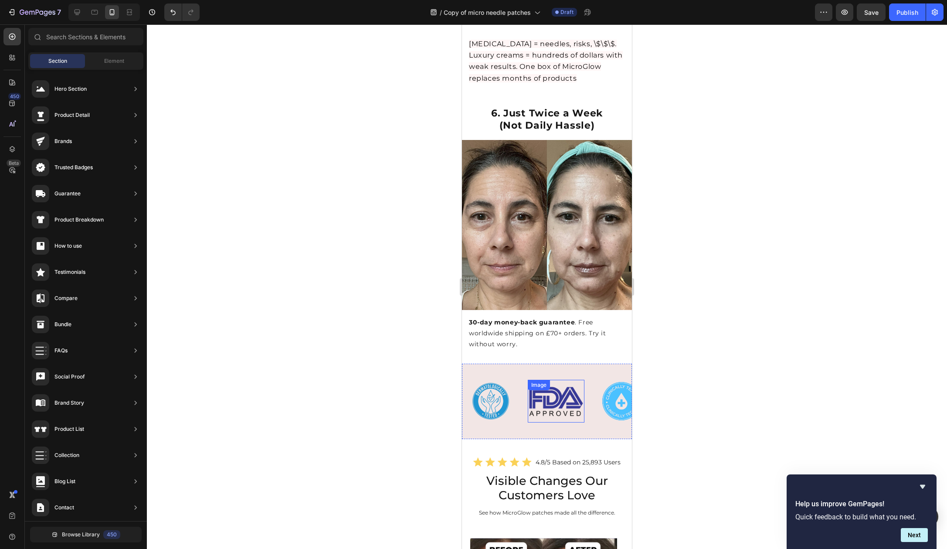
scroll to position [1965, 0]
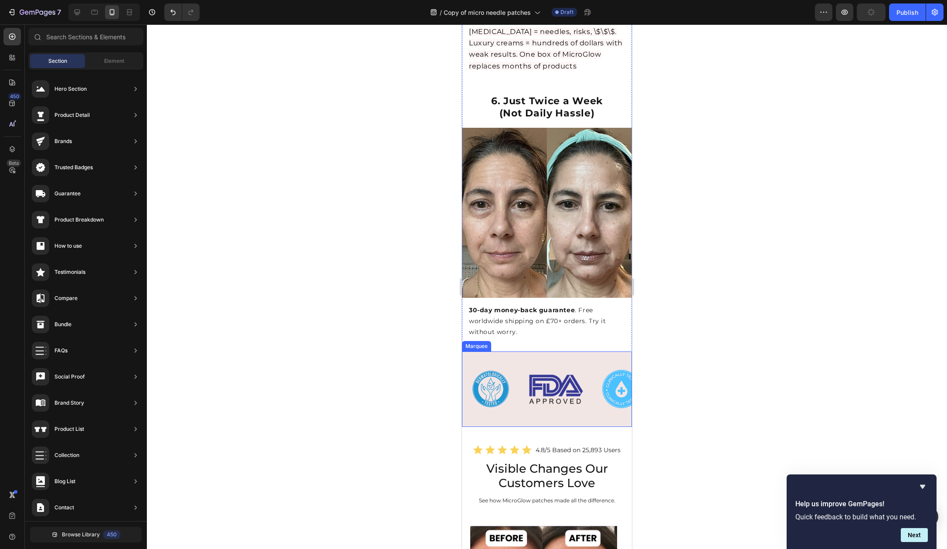
click at [591, 351] on div "Image Image Image Image Image" at bounding box center [626, 388] width 327 height 75
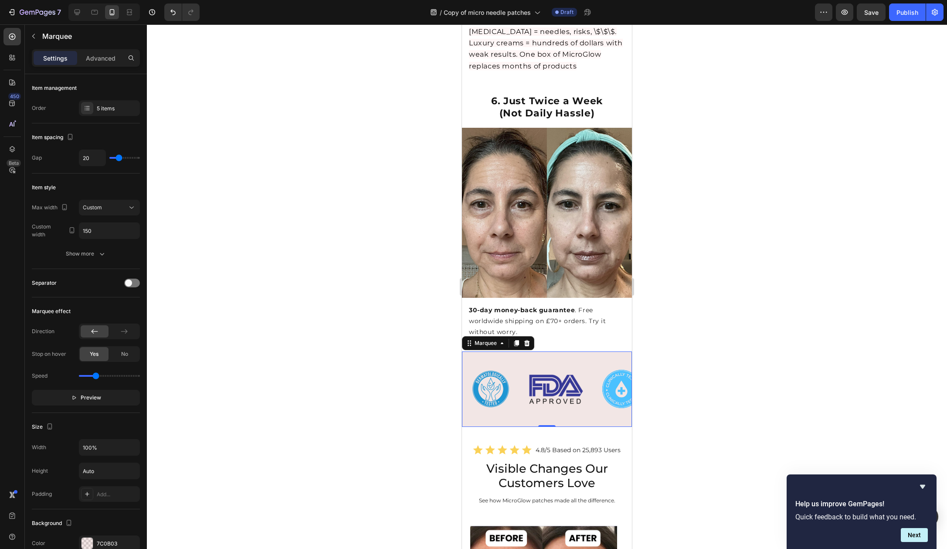
drag, startPoint x: 133, startPoint y: 284, endPoint x: 172, endPoint y: 310, distance: 47.4
click at [159, 0] on div "7 Version history / Copy of micro needle patches Draft Preview Save Publish 450…" at bounding box center [473, 0] width 947 height 0
click at [78, 399] on p "Preview" at bounding box center [86, 397] width 30 height 9
click at [718, 380] on div at bounding box center [547, 286] width 800 height 524
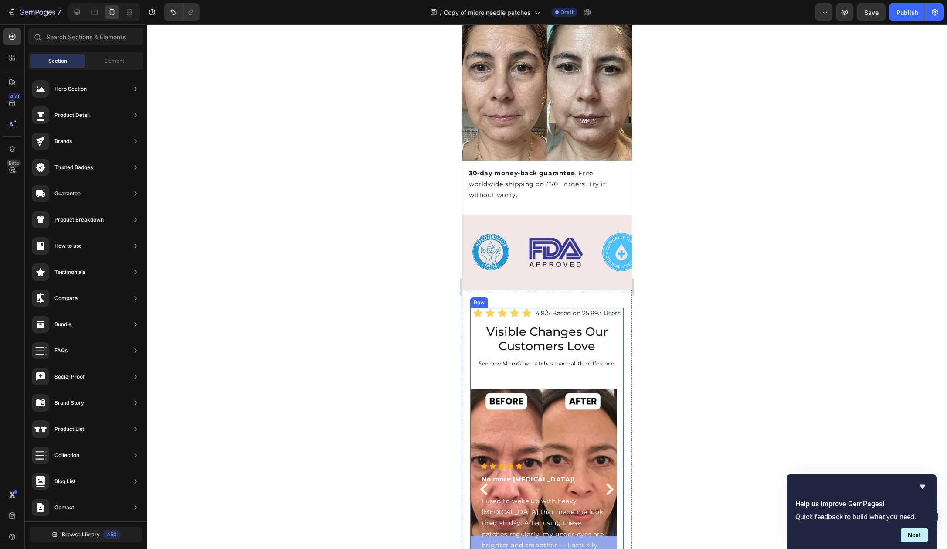
scroll to position [2173, 0]
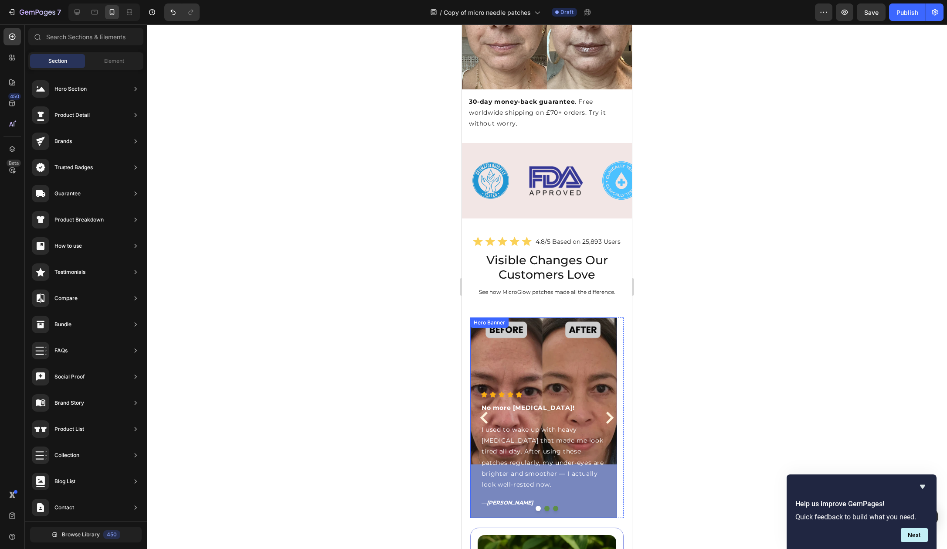
click at [588, 317] on div "Overlay" at bounding box center [543, 417] width 147 height 201
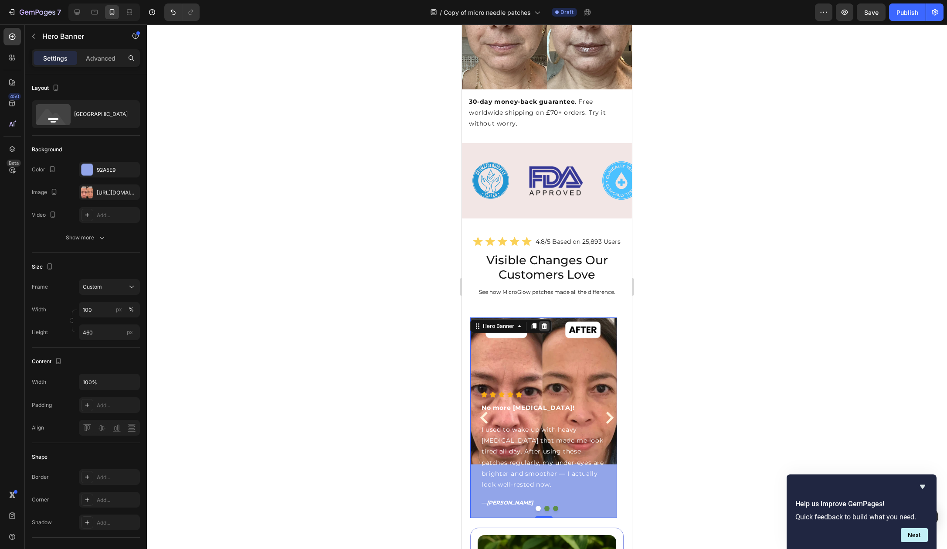
click at [542, 323] on icon at bounding box center [545, 326] width 6 height 6
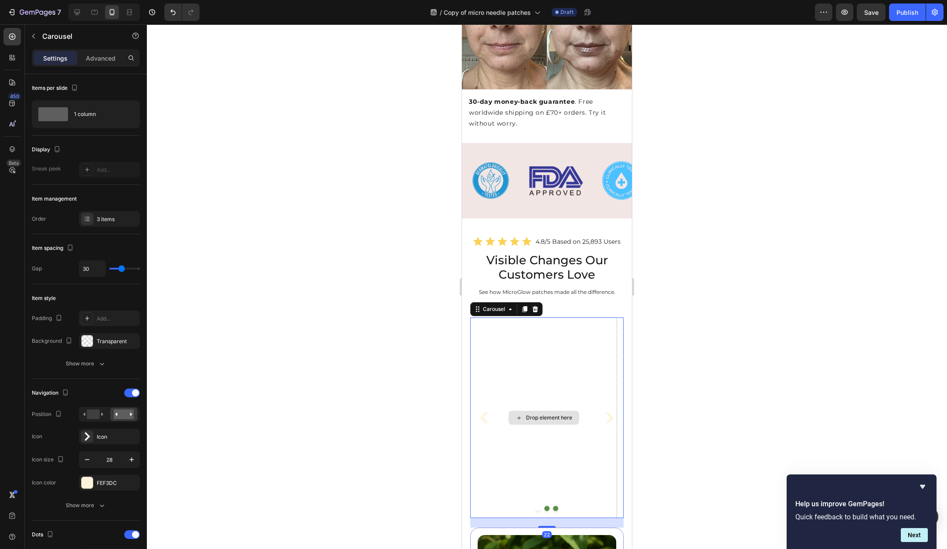
click at [567, 317] on div "Drop element here" at bounding box center [543, 417] width 147 height 201
click at [534, 306] on icon at bounding box center [536, 309] width 6 height 6
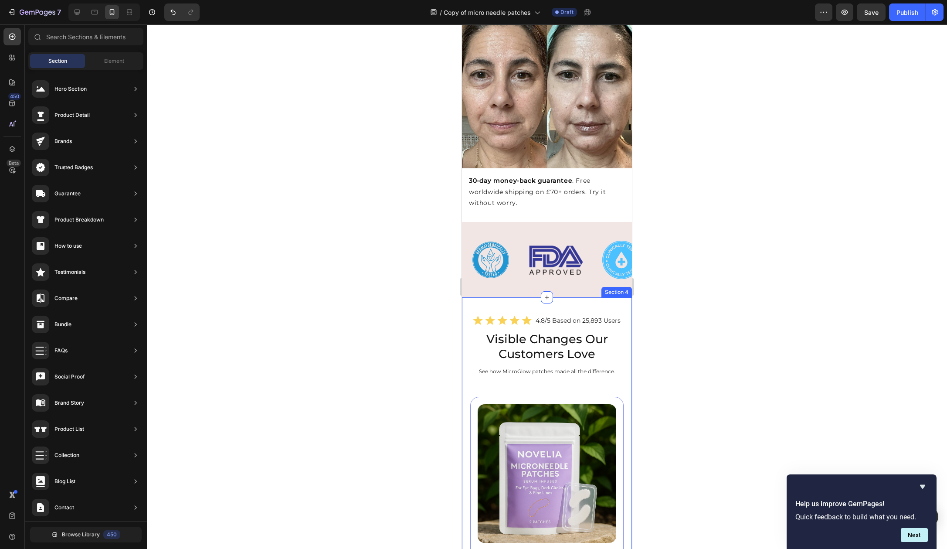
scroll to position [2069, 0]
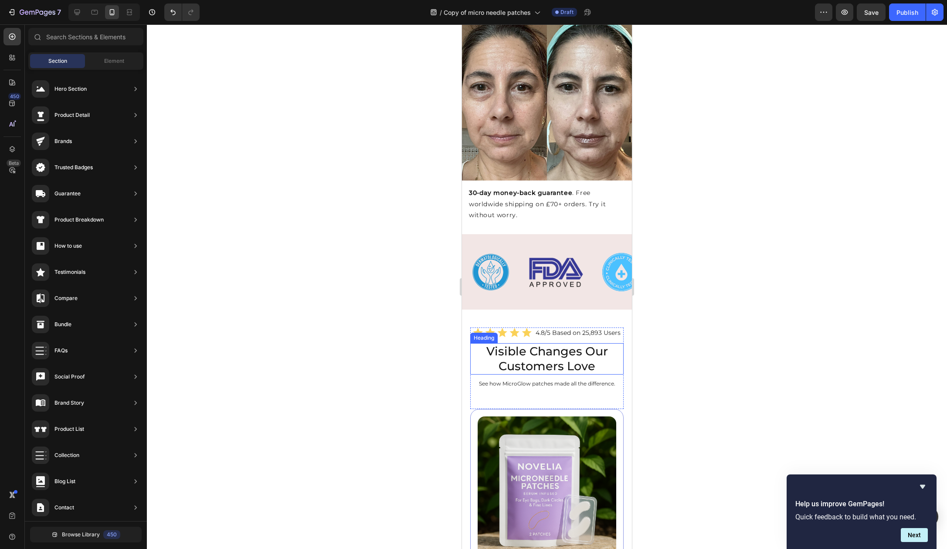
click at [586, 343] on h2 "Visible Changes Our Customers Love" at bounding box center [546, 358] width 153 height 31
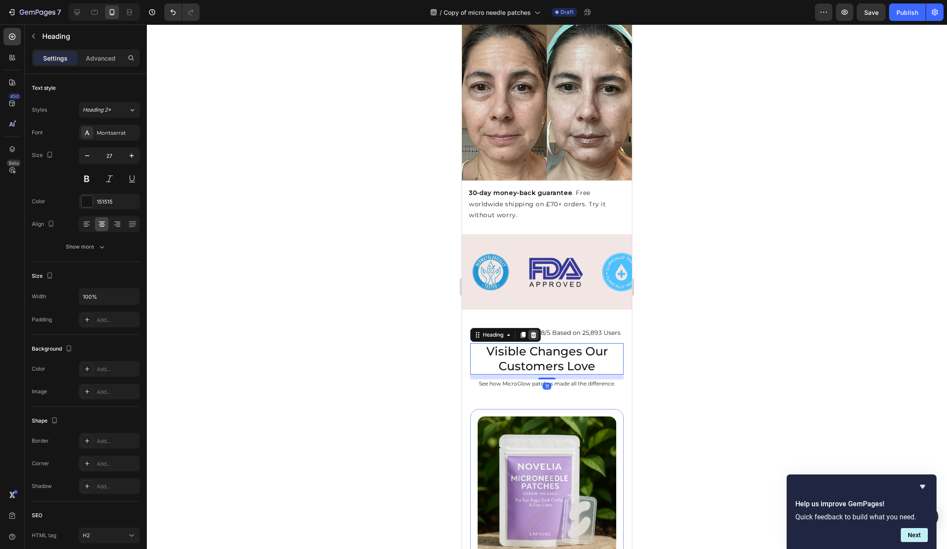
click at [534, 332] on icon at bounding box center [534, 335] width 6 height 6
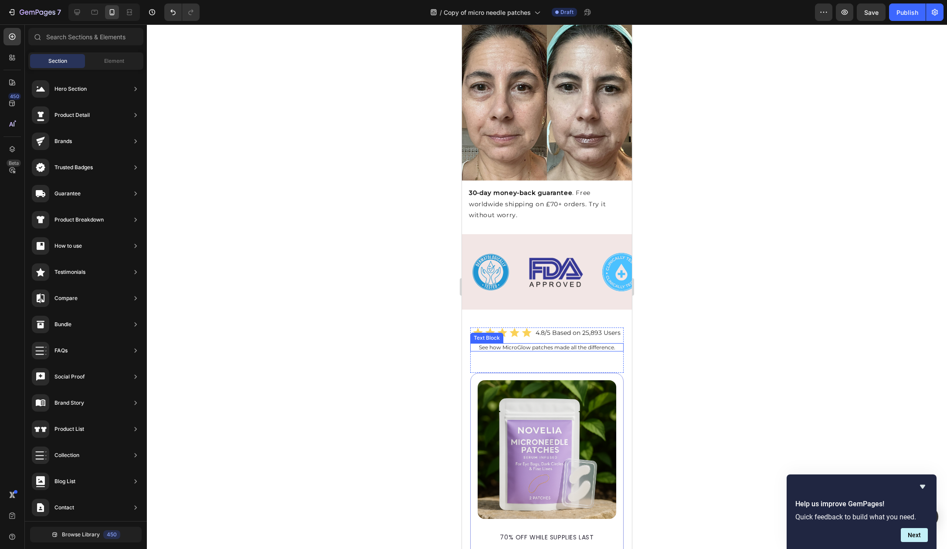
click at [565, 344] on p "See how MicroGlow patches made all the difference." at bounding box center [547, 347] width 152 height 7
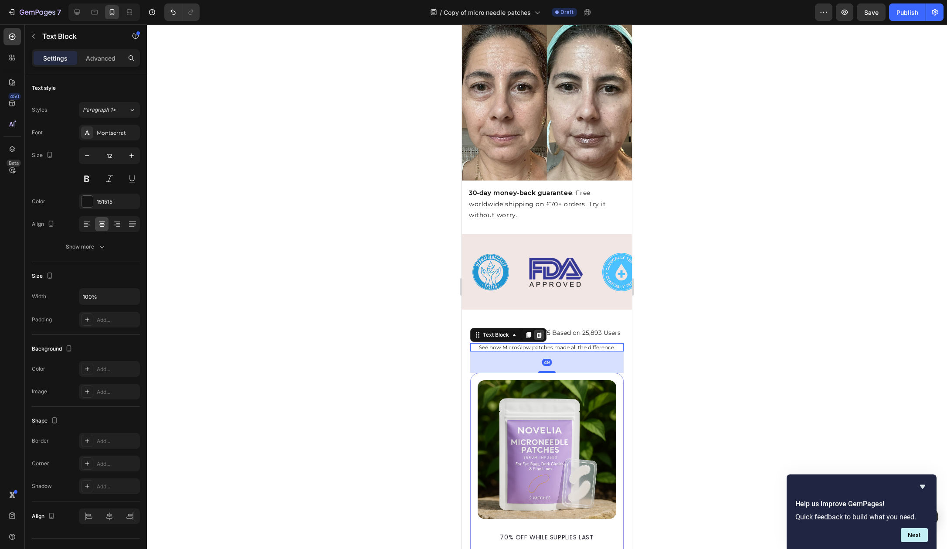
click at [543, 330] on div at bounding box center [539, 335] width 10 height 10
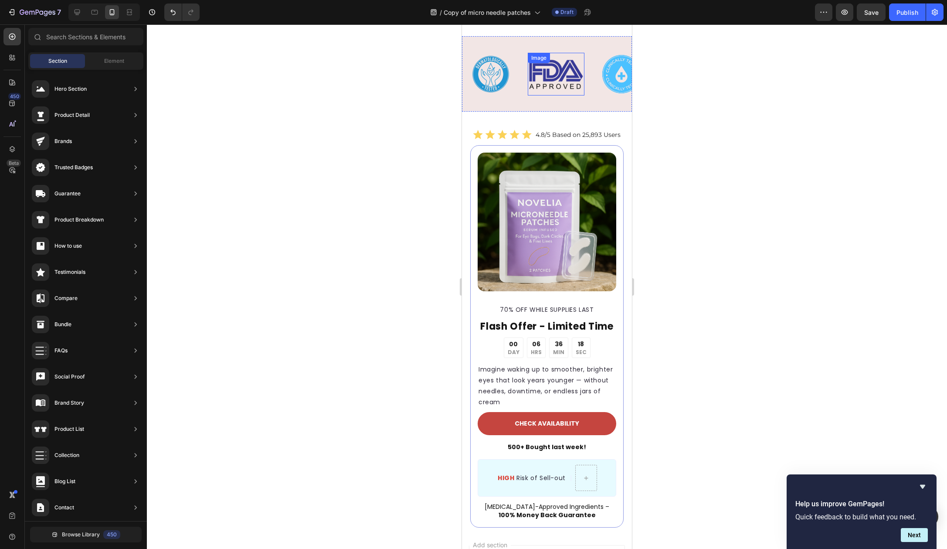
scroll to position [2275, 0]
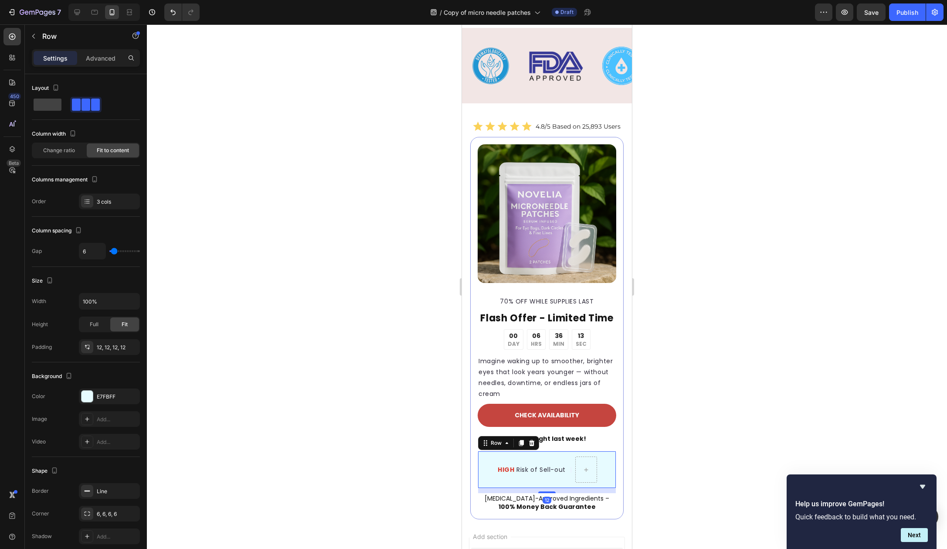
click at [551, 451] on div "HIGH Risk of Sell-out Text Block | Text Block Row 12" at bounding box center [547, 469] width 139 height 37
click at [530, 440] on icon at bounding box center [532, 443] width 6 height 6
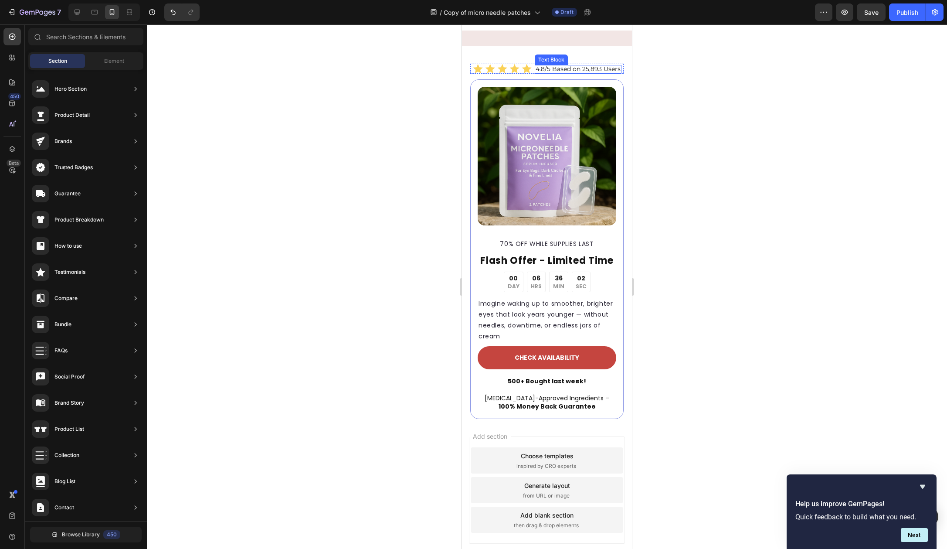
scroll to position [2304, 0]
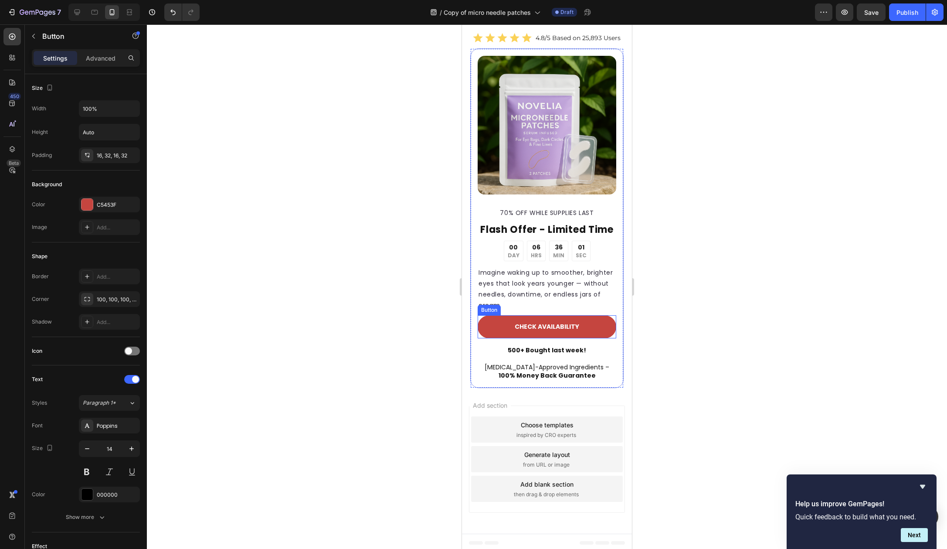
click at [497, 338] on link "CHECK AVAILABILITY" at bounding box center [547, 326] width 139 height 23
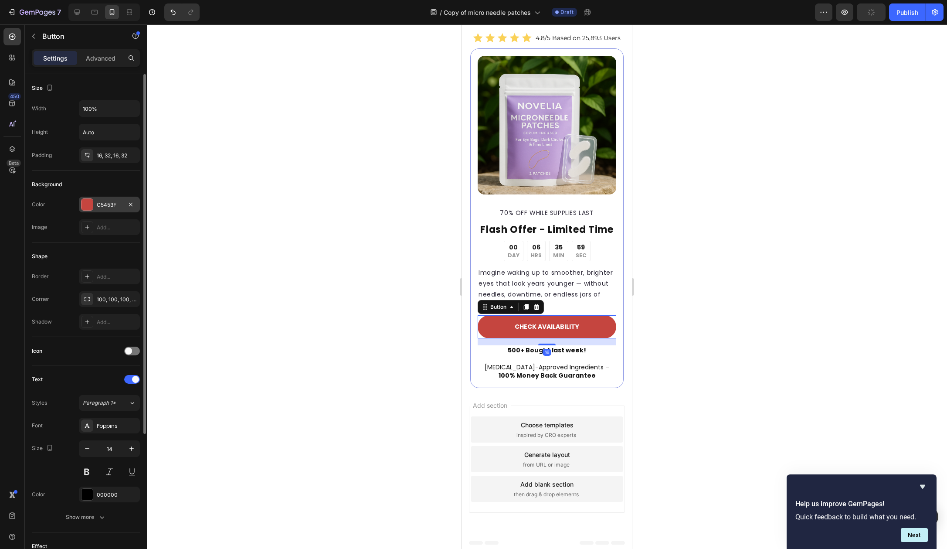
click at [87, 208] on div at bounding box center [87, 204] width 11 height 11
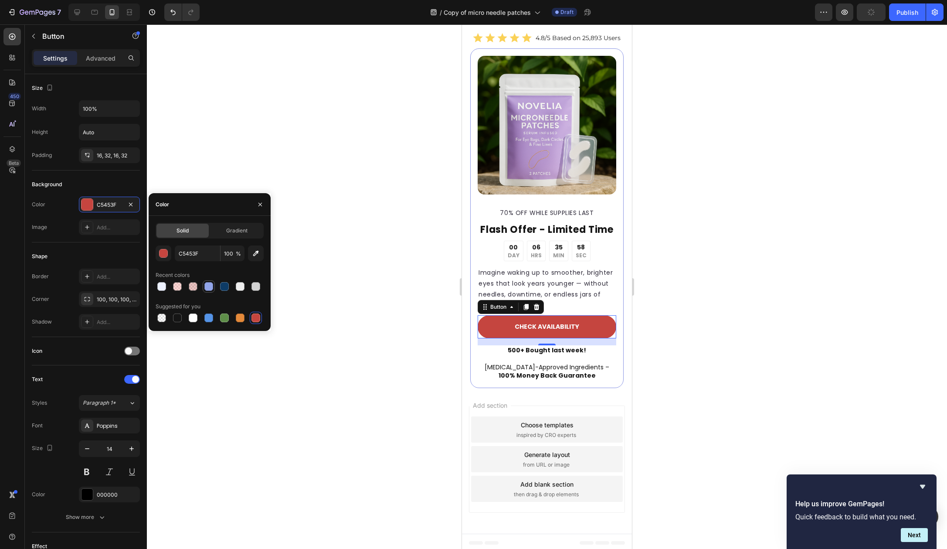
click at [207, 285] on div at bounding box center [208, 286] width 9 height 9
click at [207, 319] on div at bounding box center [208, 317] width 9 height 9
click at [206, 283] on div at bounding box center [208, 286] width 9 height 9
click at [347, 154] on div at bounding box center [547, 286] width 800 height 524
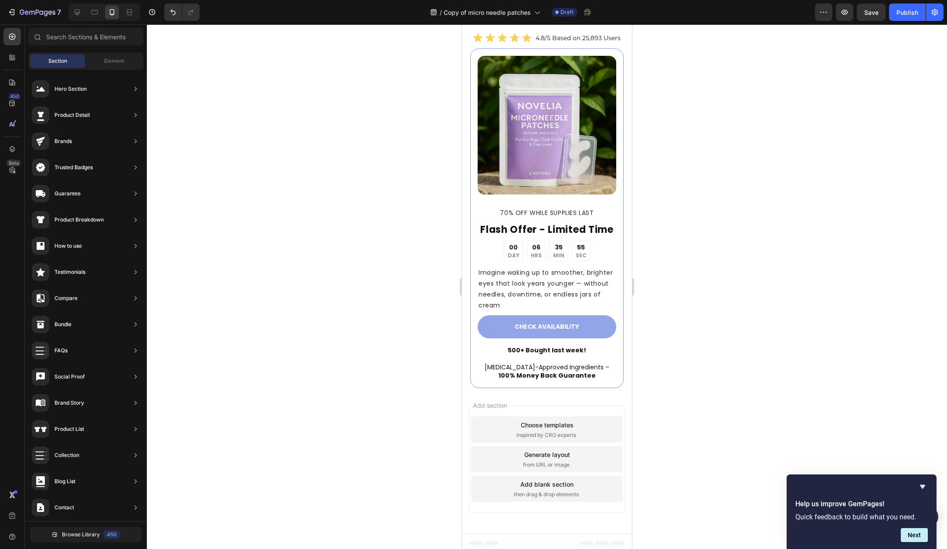
click at [743, 170] on div at bounding box center [547, 286] width 800 height 524
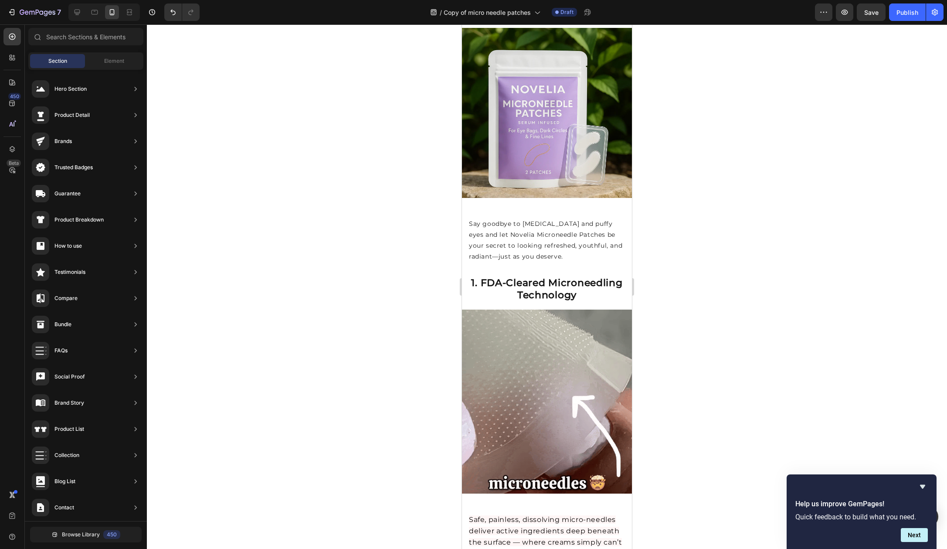
scroll to position [0, 0]
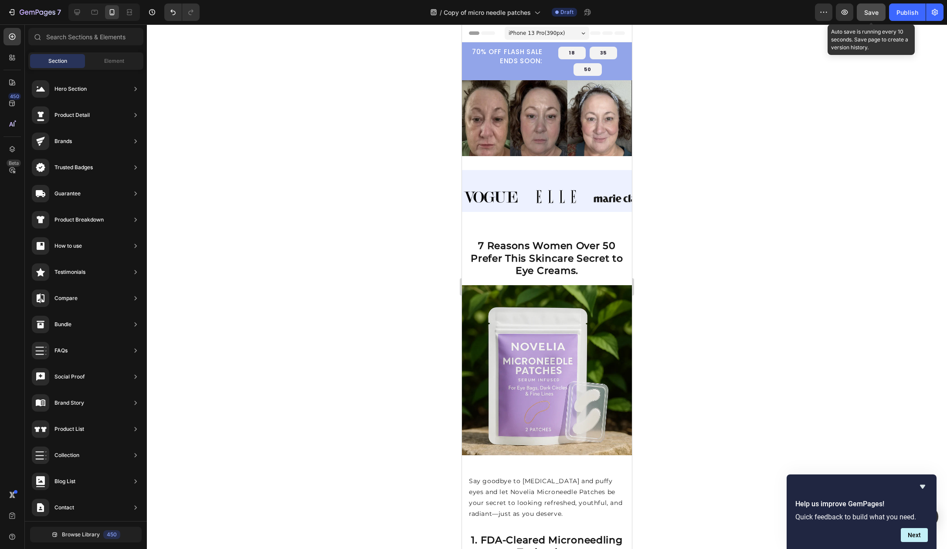
click at [873, 13] on span "Save" at bounding box center [872, 12] width 14 height 7
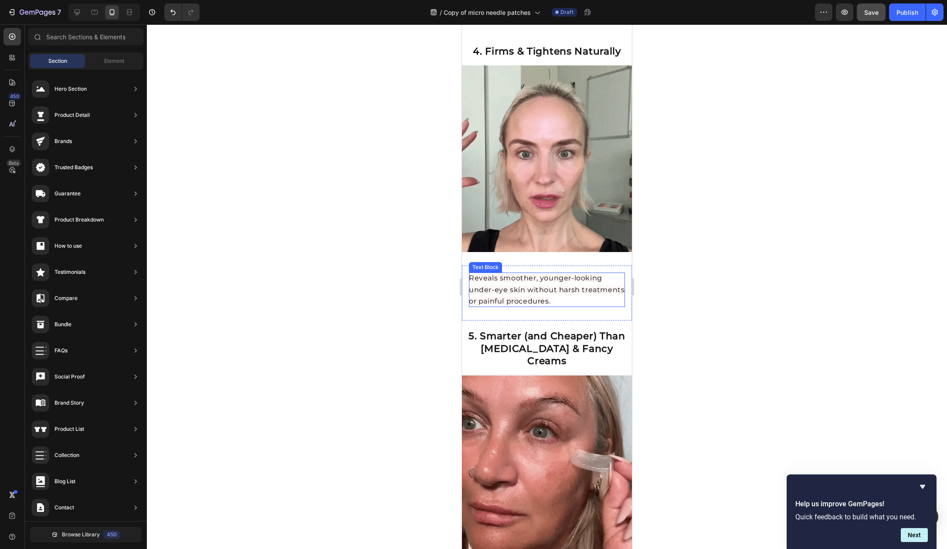
scroll to position [1344, 0]
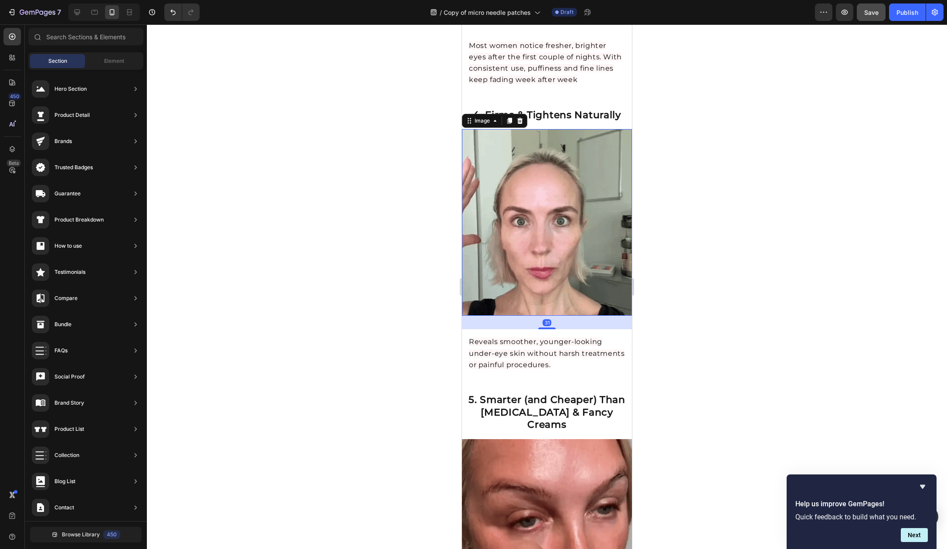
click at [578, 216] on img at bounding box center [547, 222] width 170 height 187
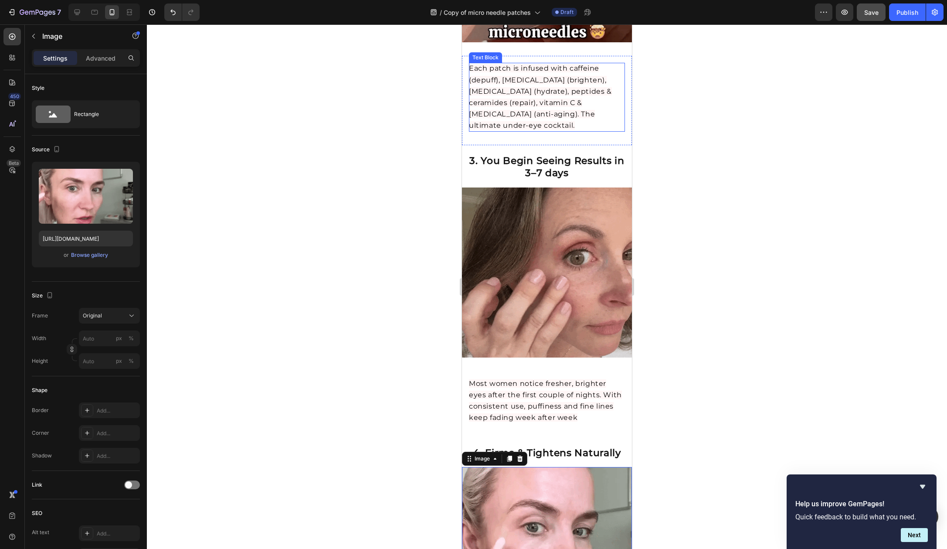
scroll to position [998, 0]
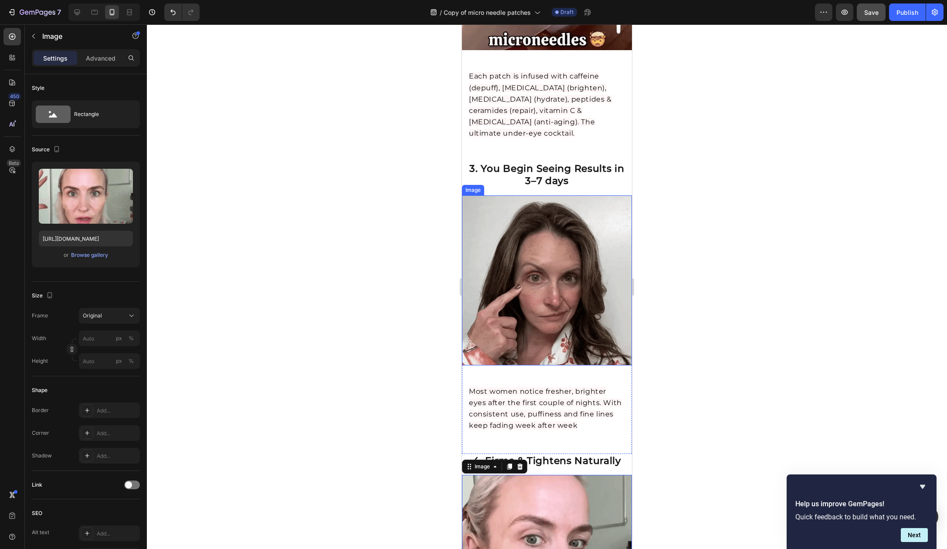
click at [567, 245] on img at bounding box center [547, 280] width 170 height 170
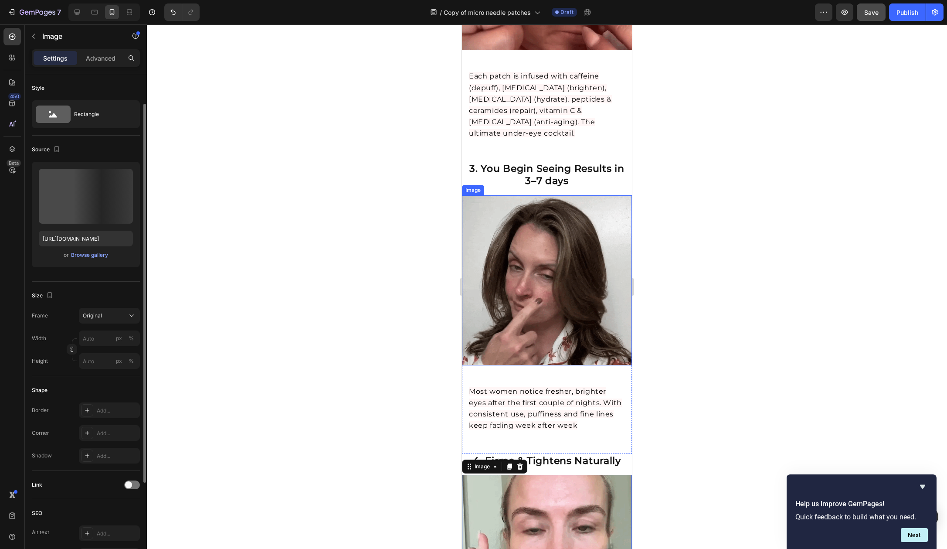
scroll to position [17, 0]
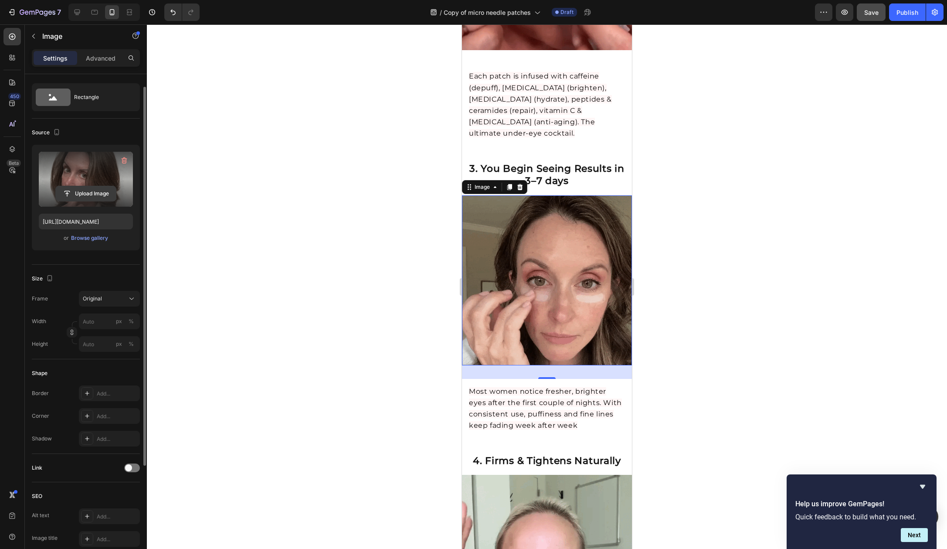
click at [83, 197] on input "file" at bounding box center [86, 193] width 60 height 15
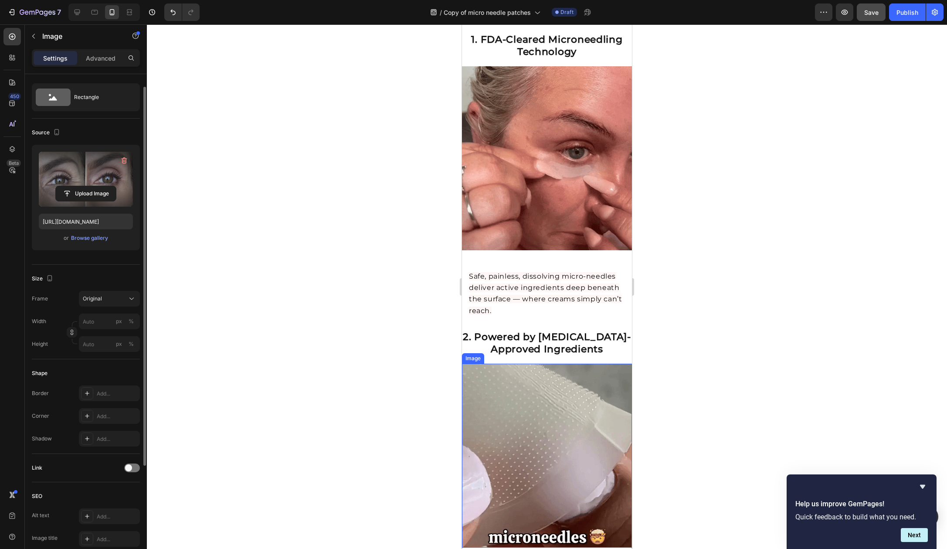
scroll to position [514, 0]
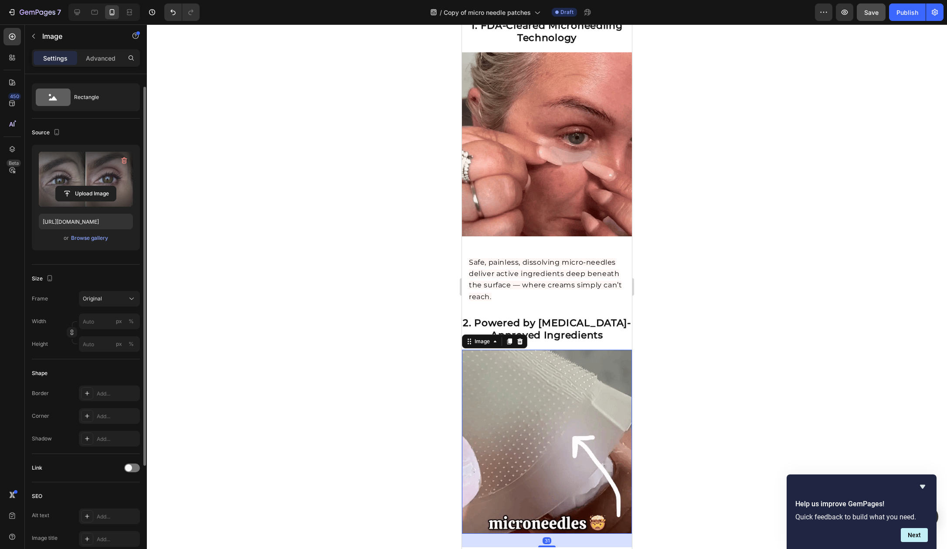
click at [569, 448] on img at bounding box center [547, 442] width 170 height 184
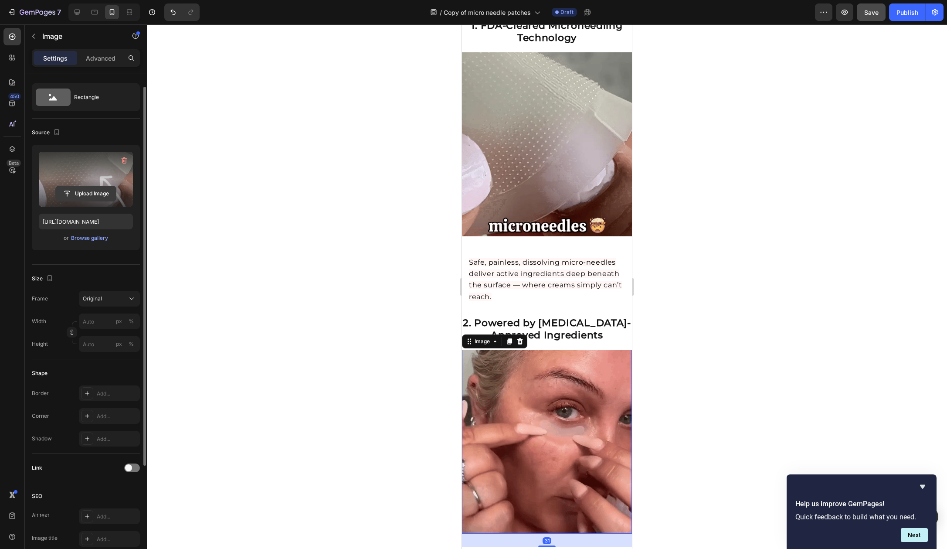
click at [97, 195] on input "file" at bounding box center [86, 193] width 60 height 15
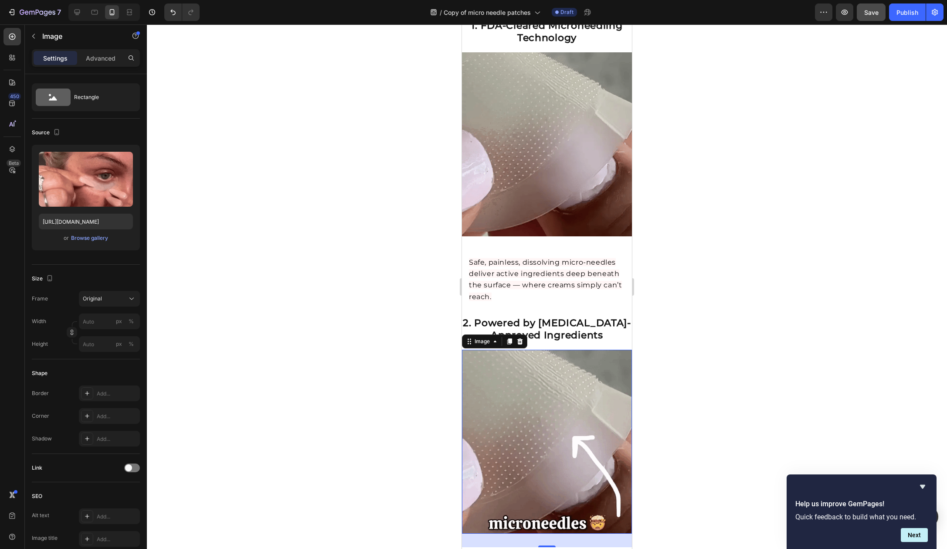
click at [753, 325] on div at bounding box center [547, 286] width 800 height 524
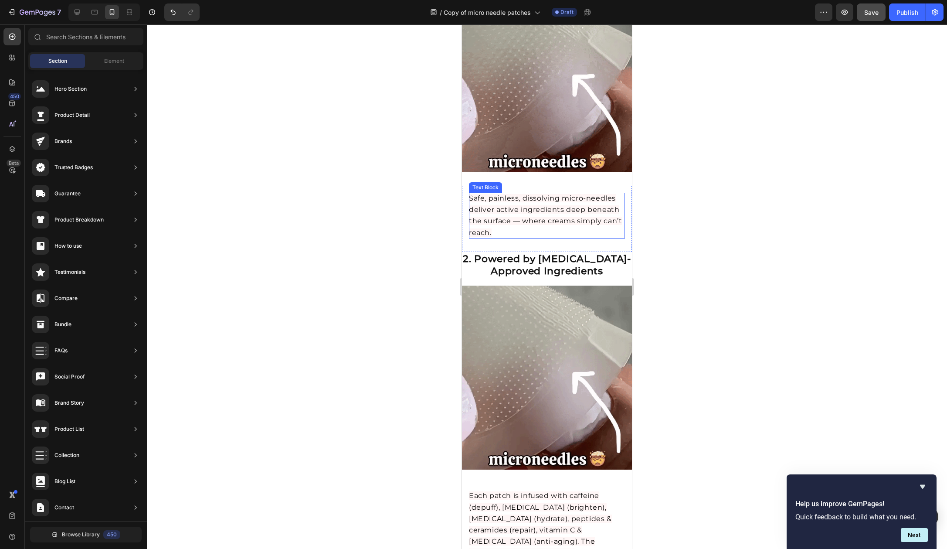
scroll to position [668, 0]
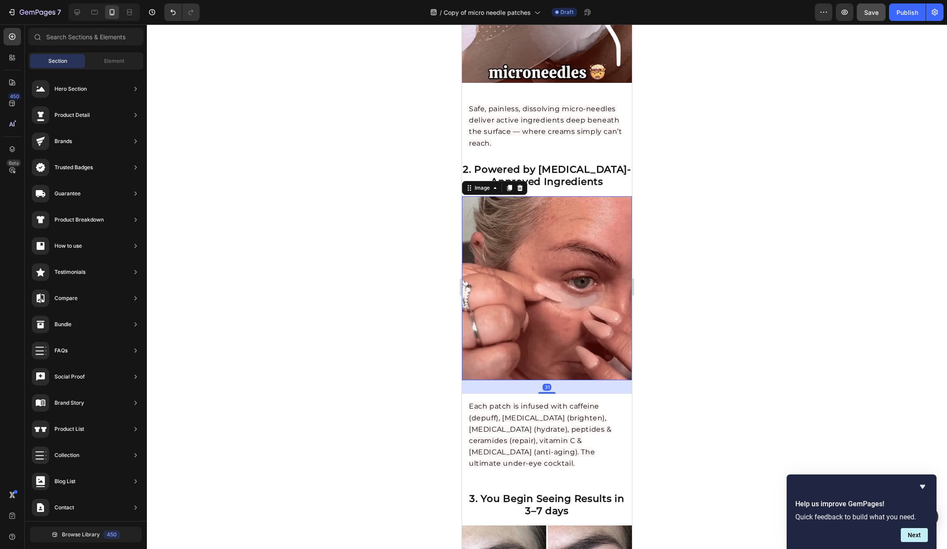
click at [562, 267] on img at bounding box center [547, 288] width 170 height 184
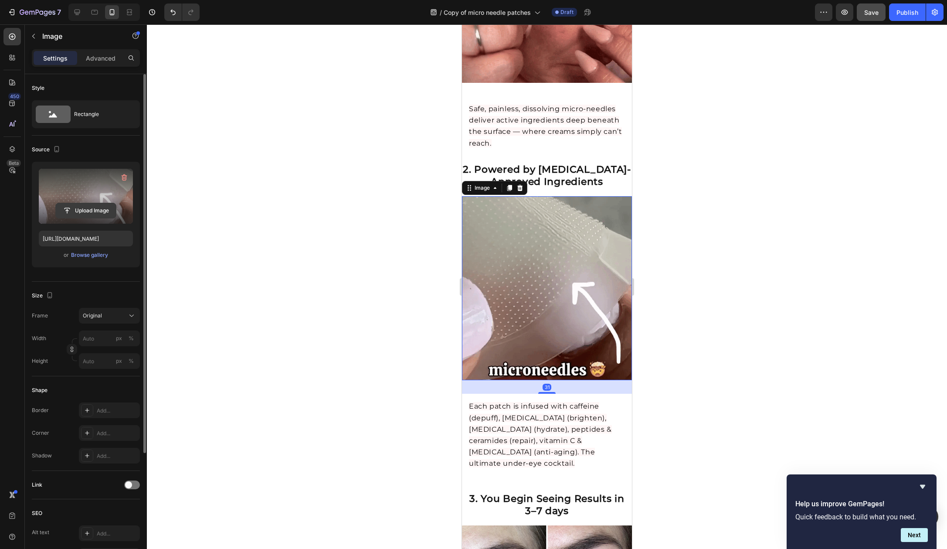
click at [99, 206] on input "file" at bounding box center [86, 210] width 60 height 15
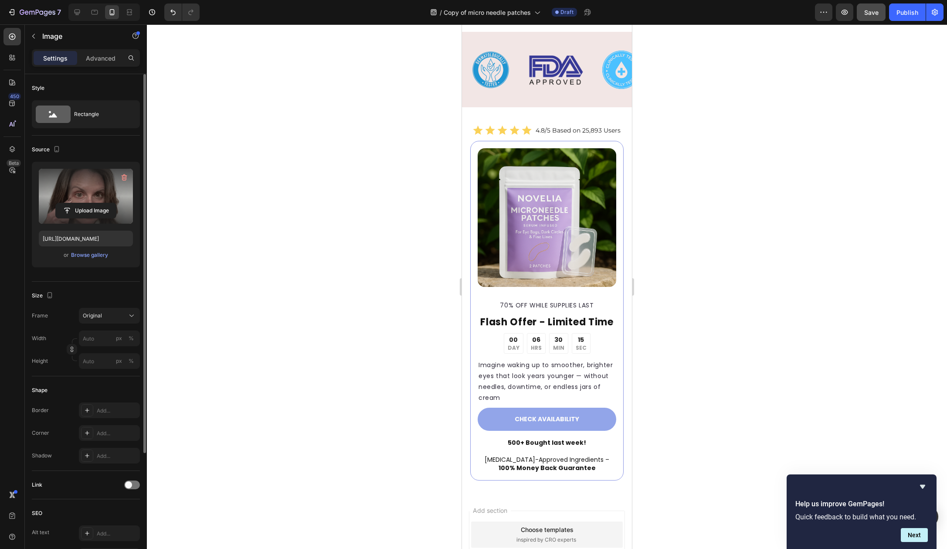
scroll to position [2251, 0]
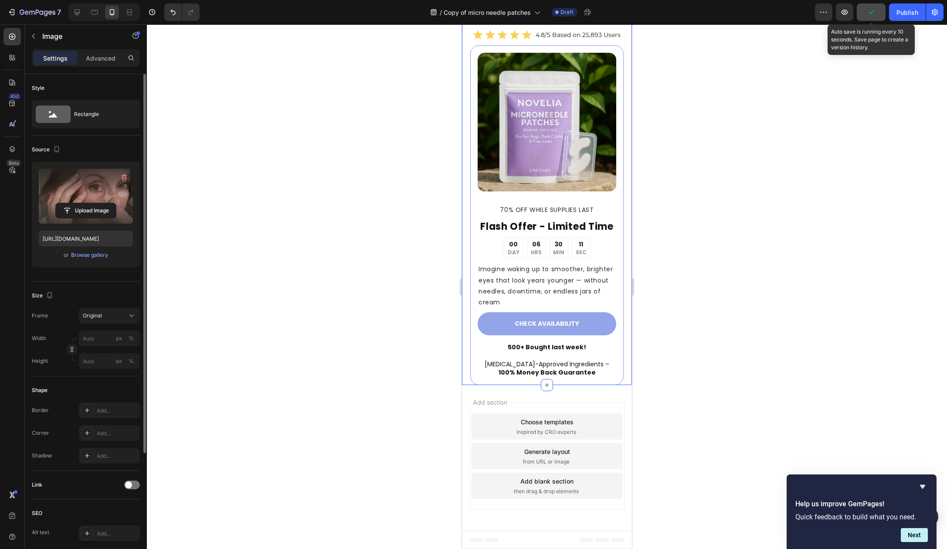
click at [872, 16] on icon "button" at bounding box center [871, 12] width 9 height 9
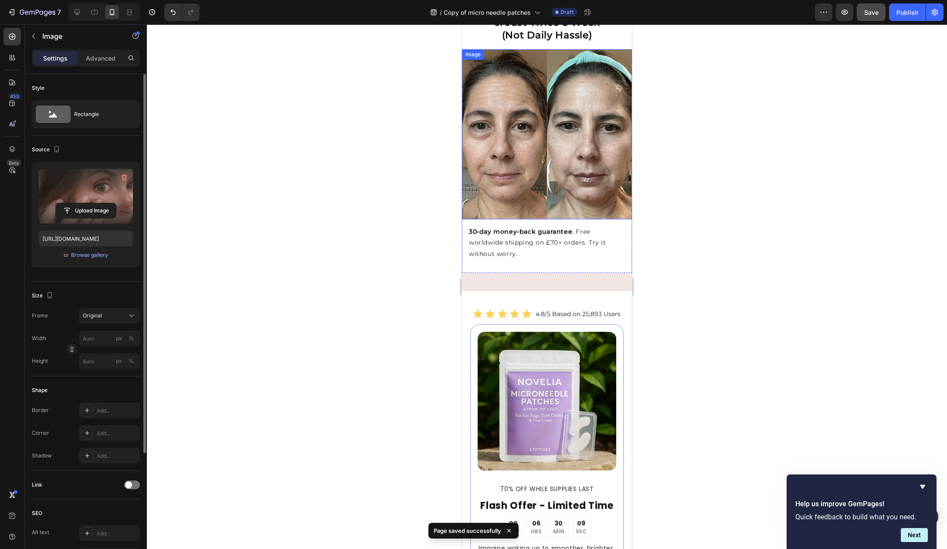
scroll to position [1884, 0]
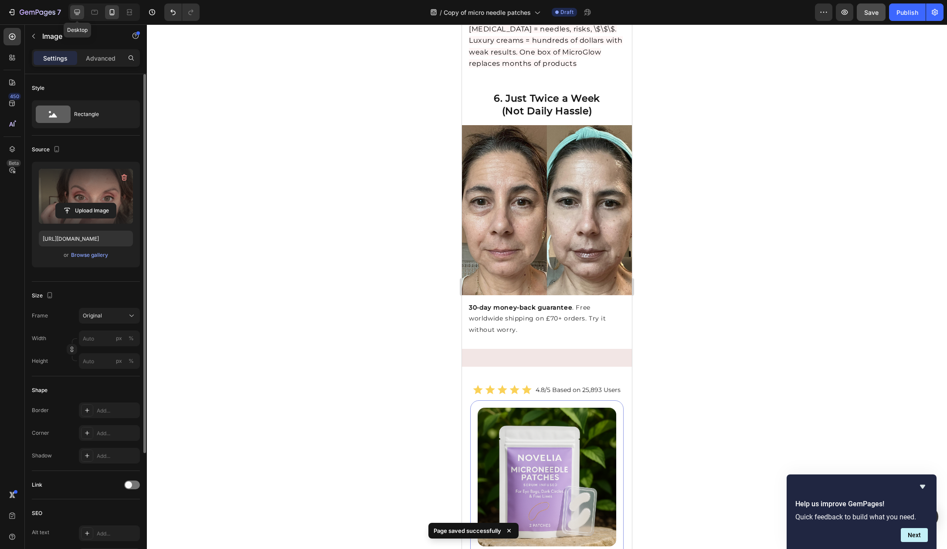
click at [77, 11] on icon at bounding box center [77, 12] width 9 height 9
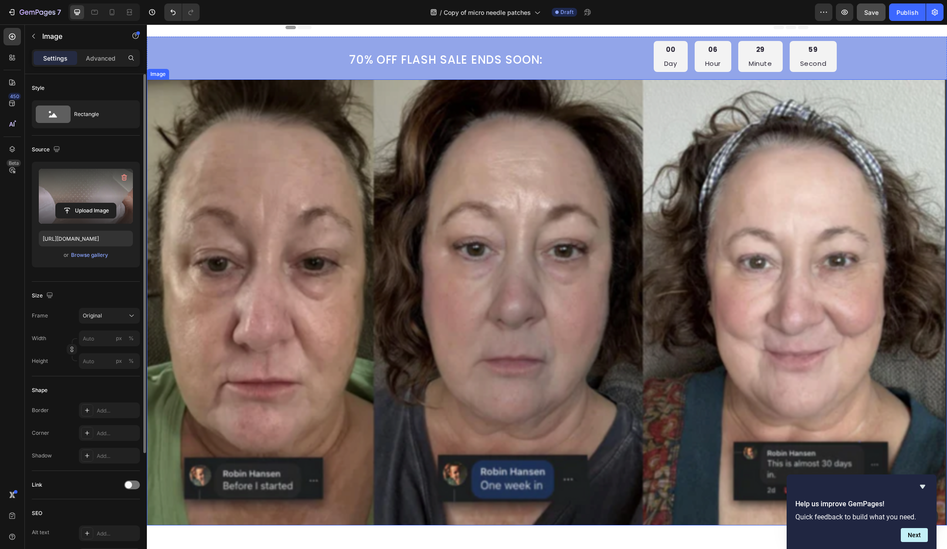
scroll to position [8, 0]
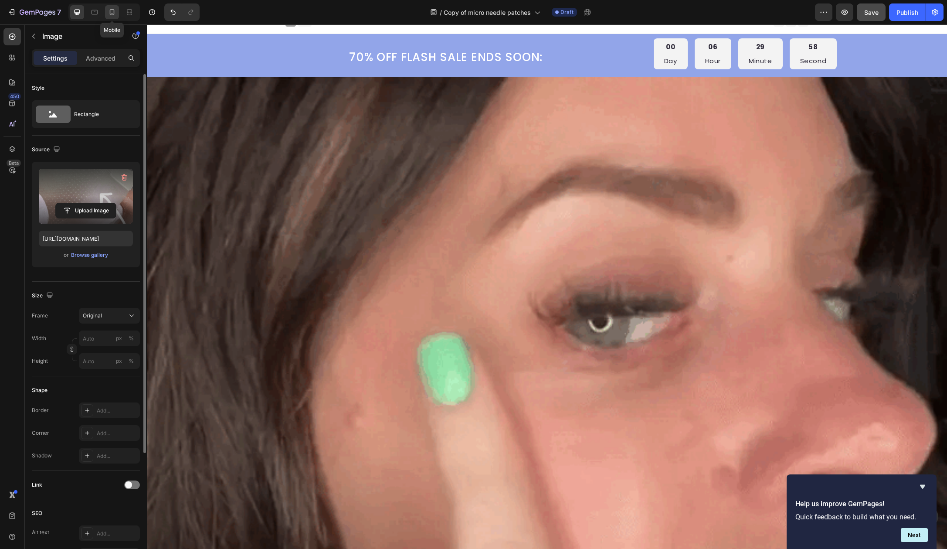
click at [113, 17] on div at bounding box center [112, 12] width 14 height 14
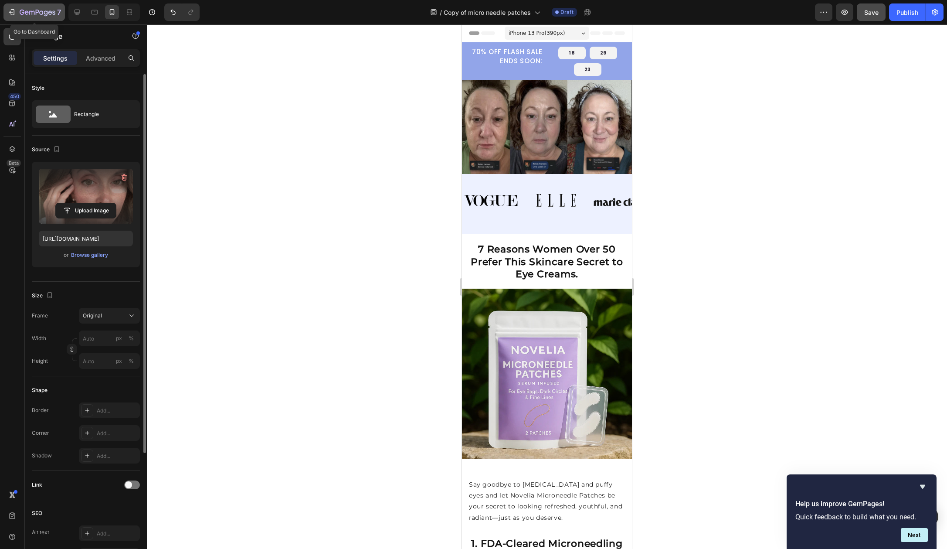
click at [14, 12] on icon "button" at bounding box center [11, 12] width 9 height 9
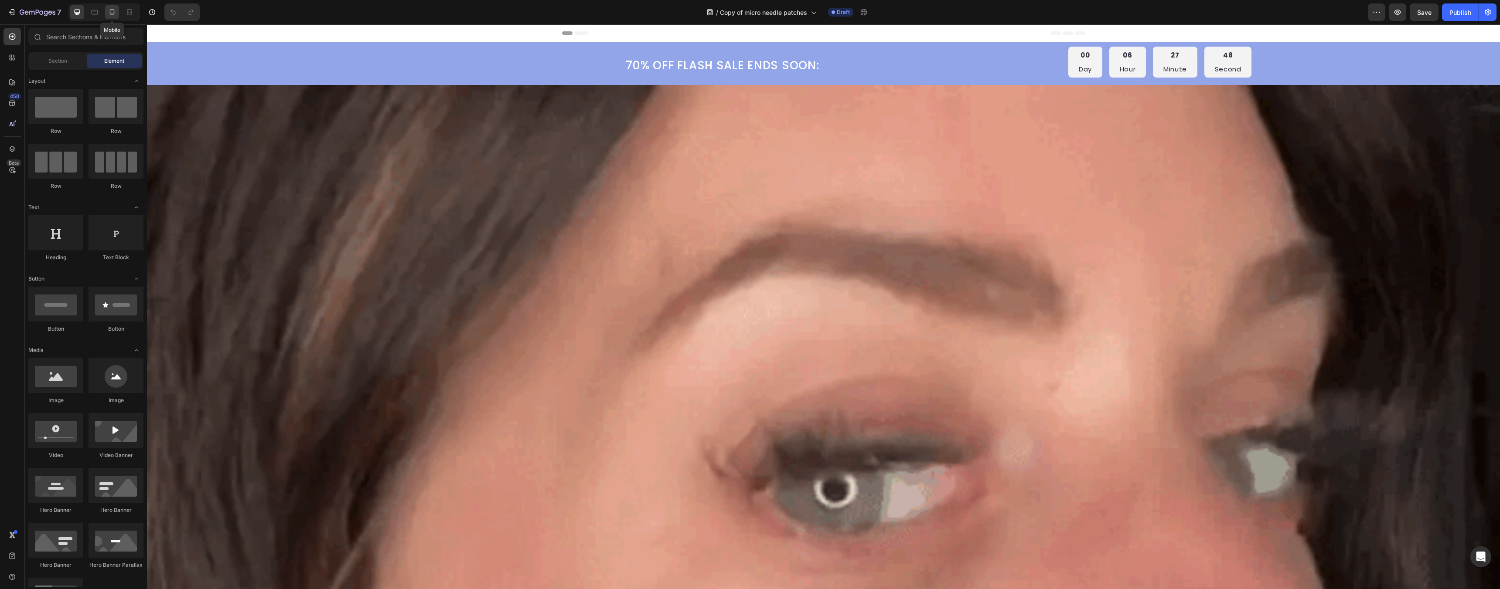
click at [115, 13] on icon at bounding box center [112, 12] width 9 height 9
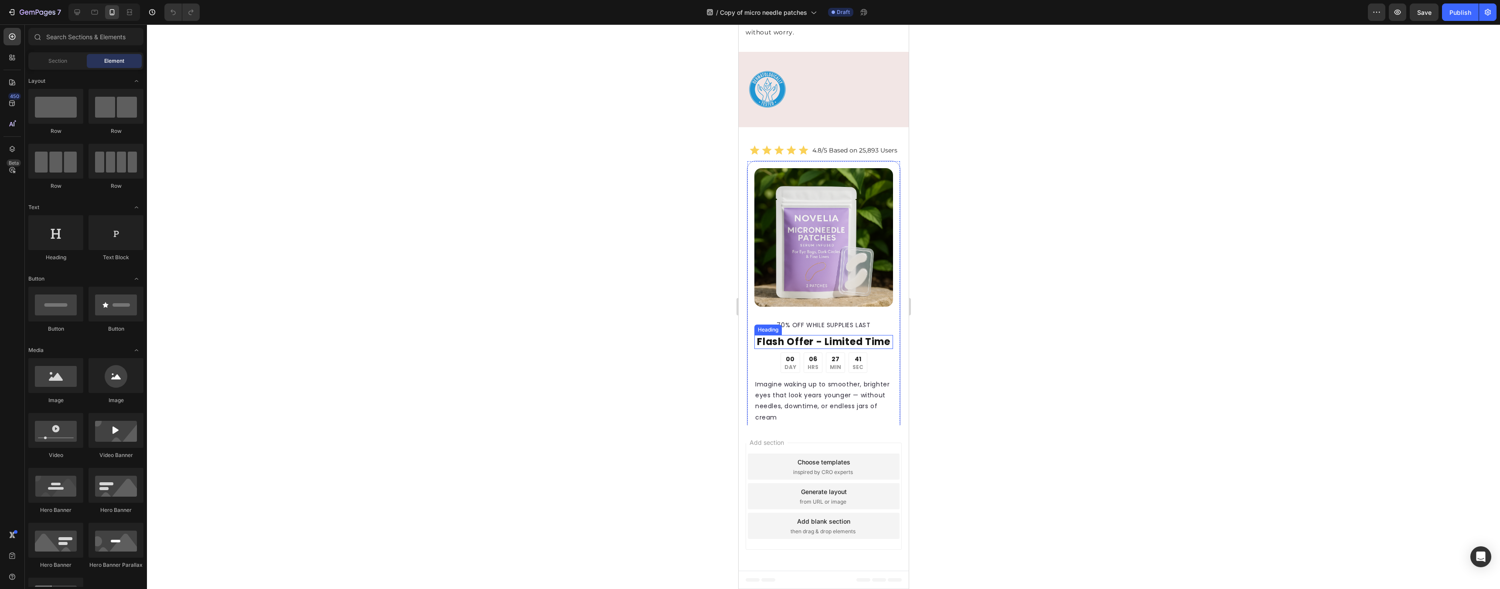
scroll to position [2124, 0]
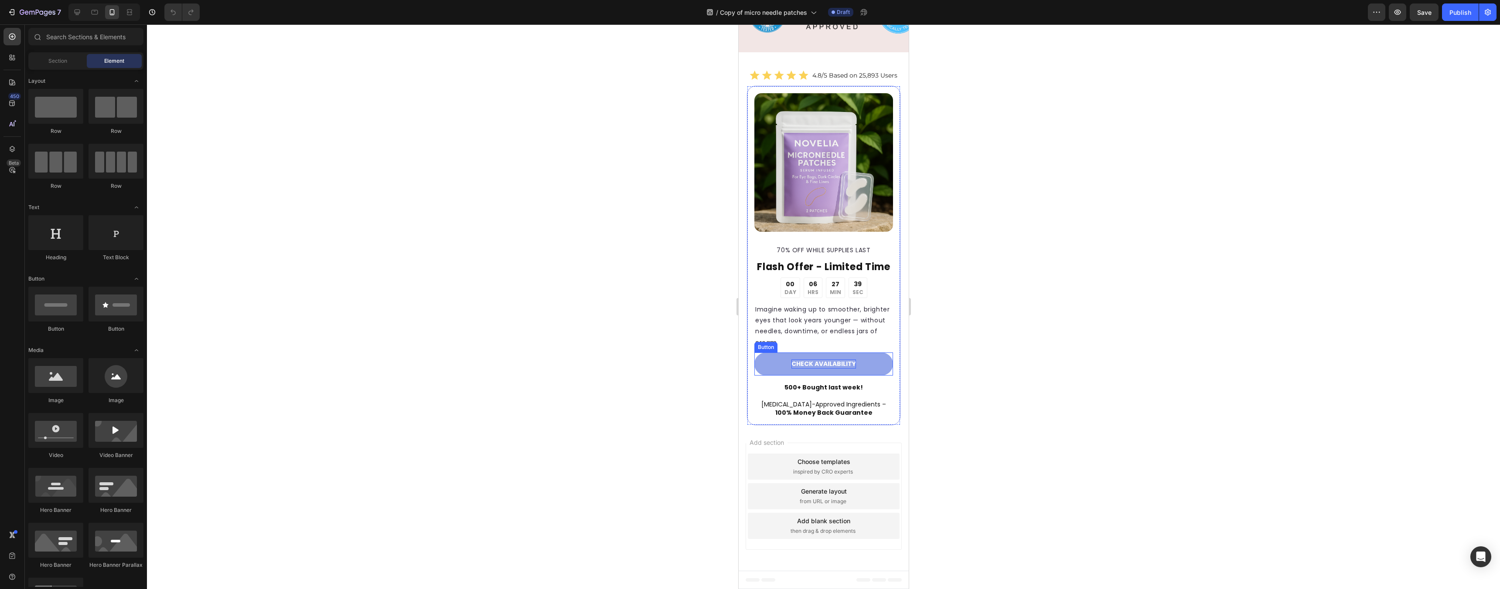
click at [835, 368] on span "CHECK AVAILABILITY" at bounding box center [823, 364] width 65 height 9
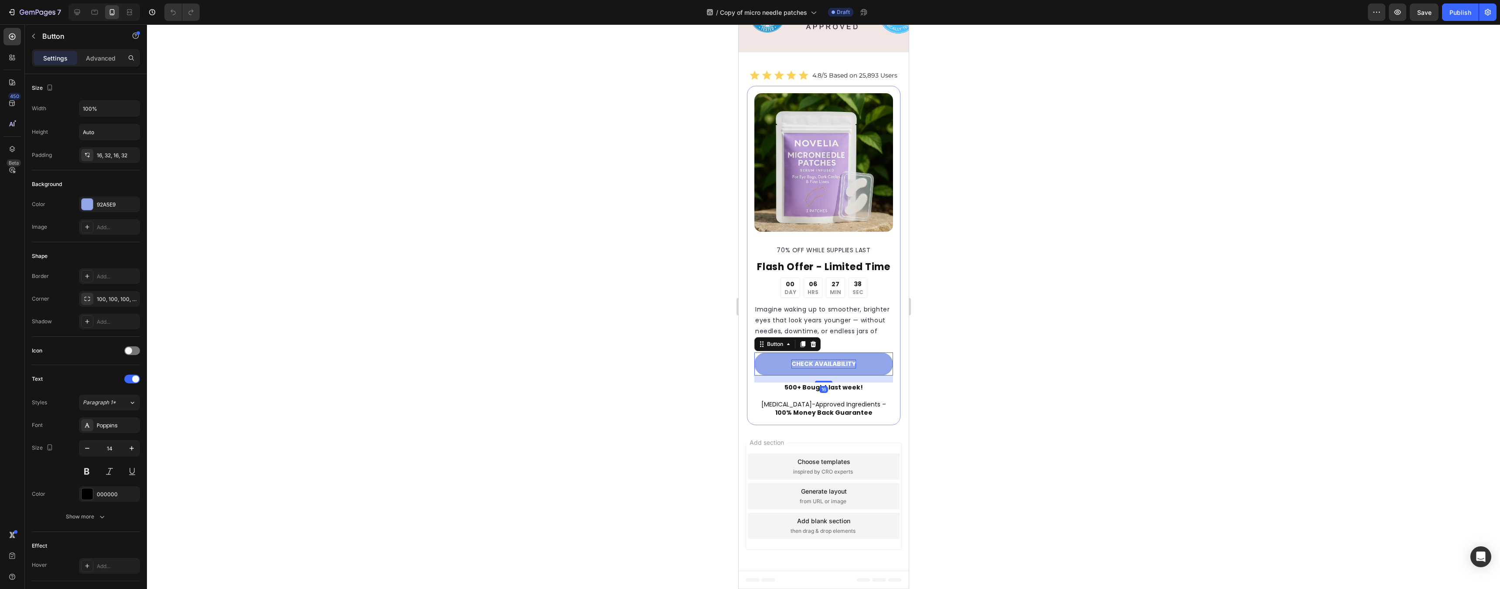
click at [829, 368] on span "CHECK AVAILABILITY" at bounding box center [823, 364] width 65 height 9
click at [11, 13] on icon "button" at bounding box center [11, 12] width 9 height 9
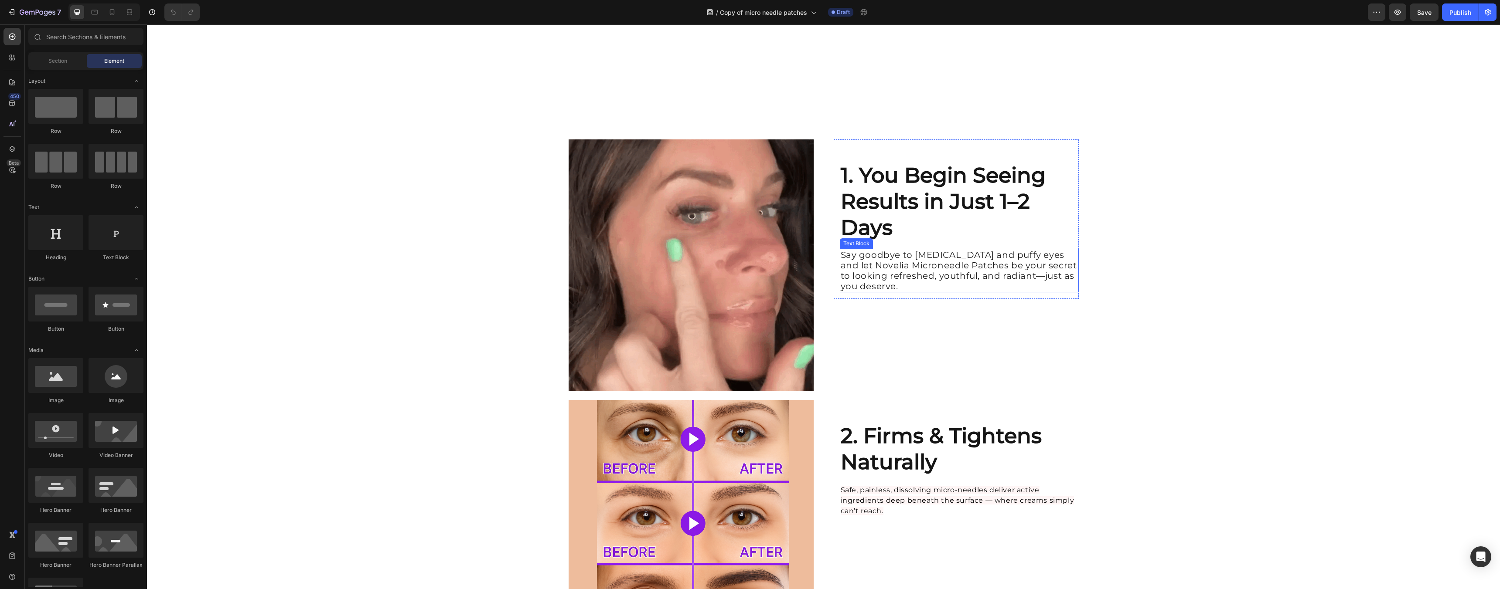
scroll to position [1210, 0]
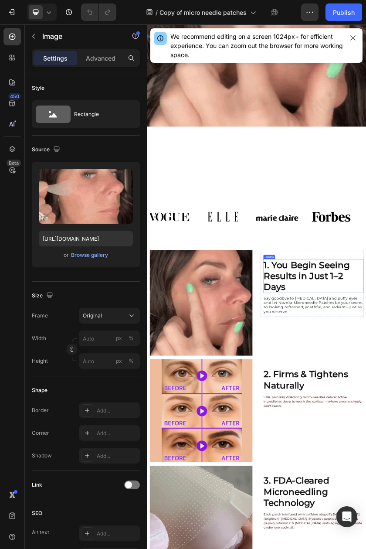
scroll to position [0, 0]
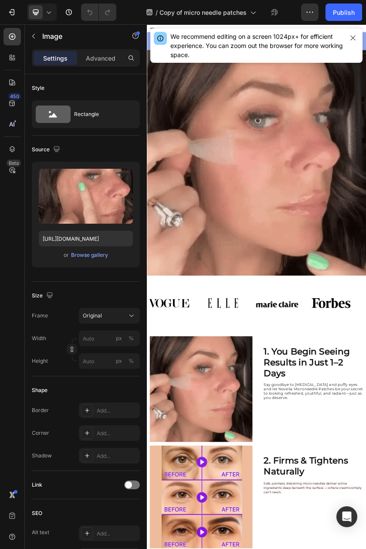
click at [359, 32] on div at bounding box center [353, 45] width 12 height 27
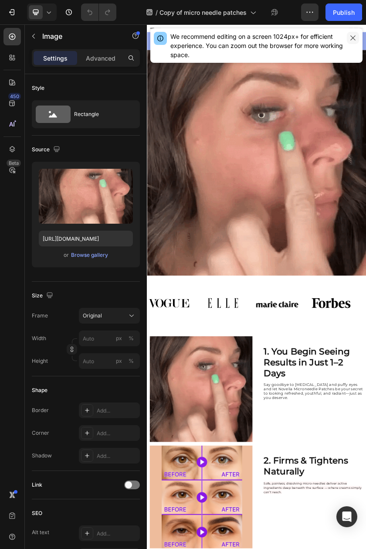
click at [353, 34] on icon "button" at bounding box center [353, 37] width 7 height 7
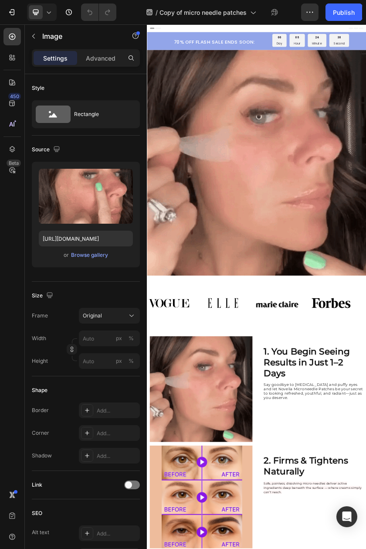
click at [2, 24] on div "7 Version history / Copy of micro needle patches Draft Preview Save Publish" at bounding box center [183, 12] width 366 height 25
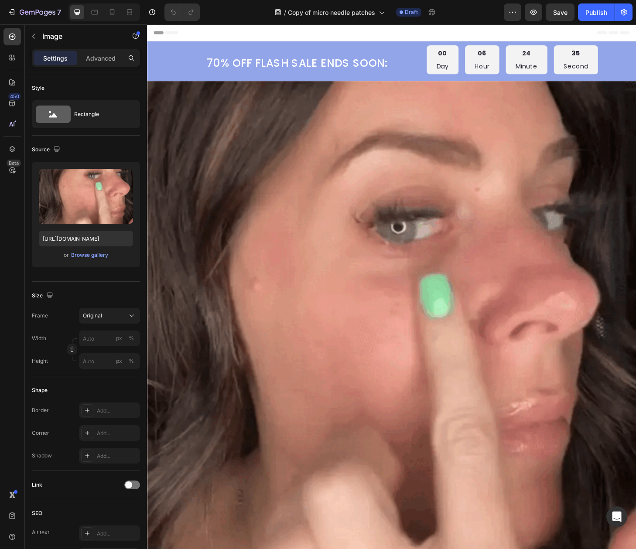
click at [535, 164] on img at bounding box center [408, 354] width 523 height 538
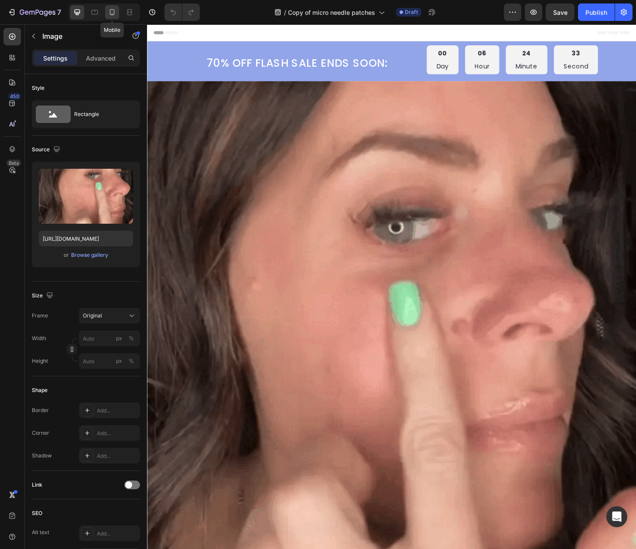
click at [108, 14] on icon at bounding box center [112, 12] width 9 height 9
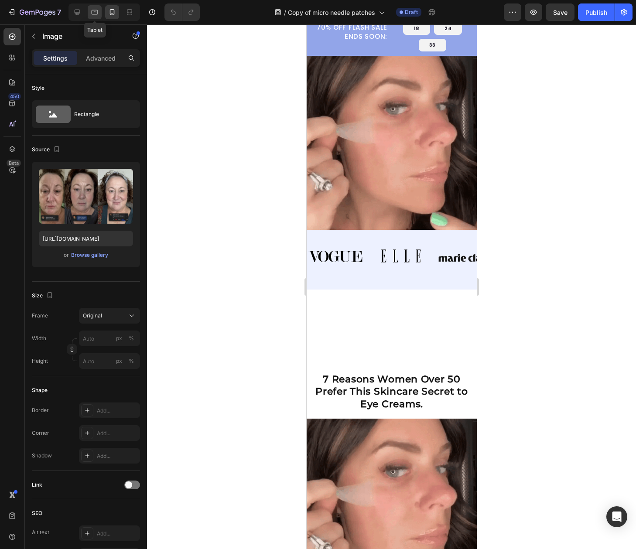
scroll to position [25, 0]
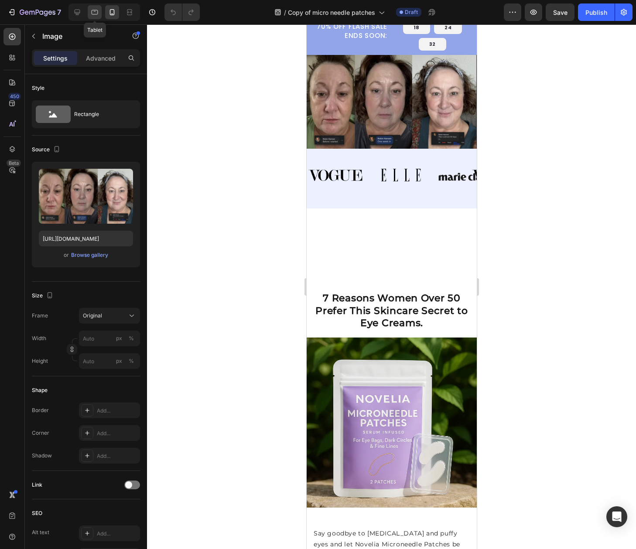
click at [93, 15] on icon at bounding box center [94, 12] width 9 height 9
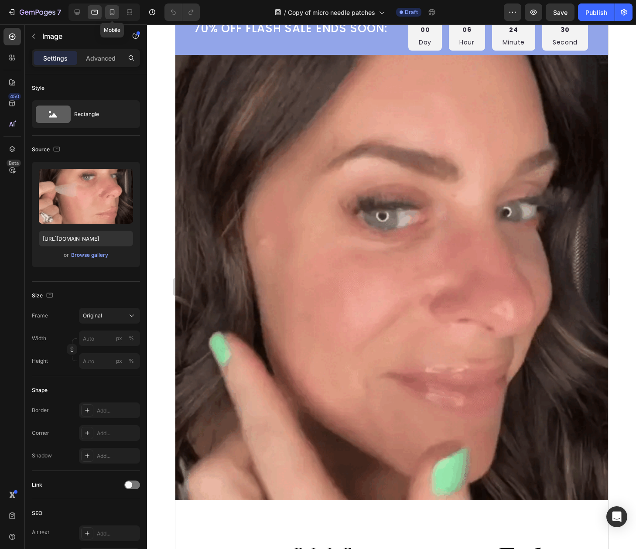
click at [108, 10] on icon at bounding box center [112, 12] width 9 height 9
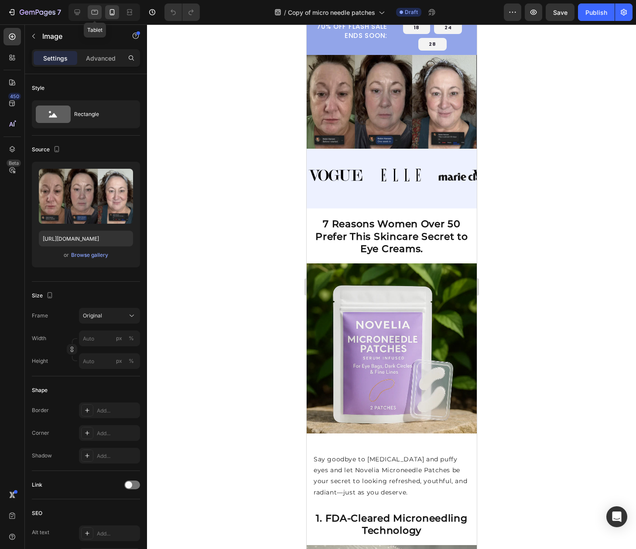
click at [96, 12] on icon at bounding box center [94, 12] width 9 height 9
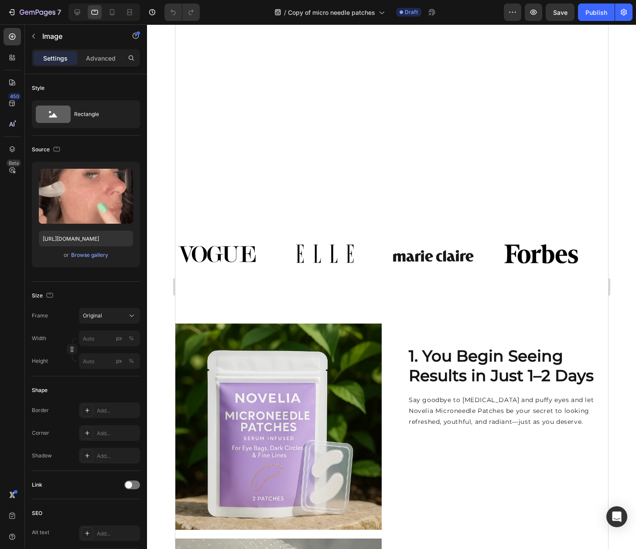
scroll to position [79, 0]
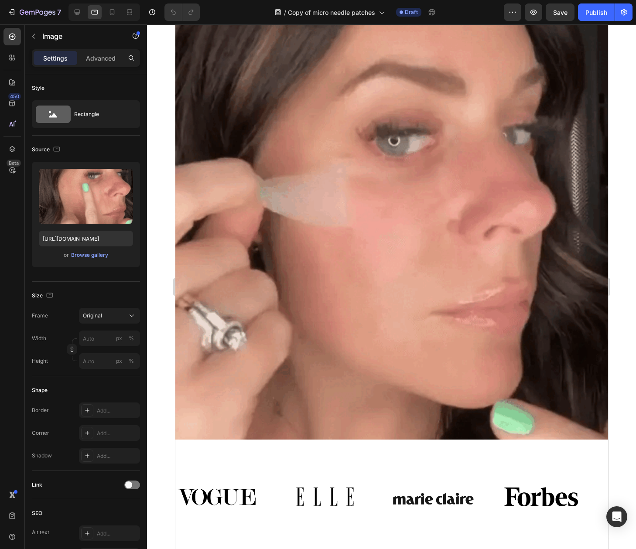
click at [434, 186] on img at bounding box center [391, 223] width 433 height 445
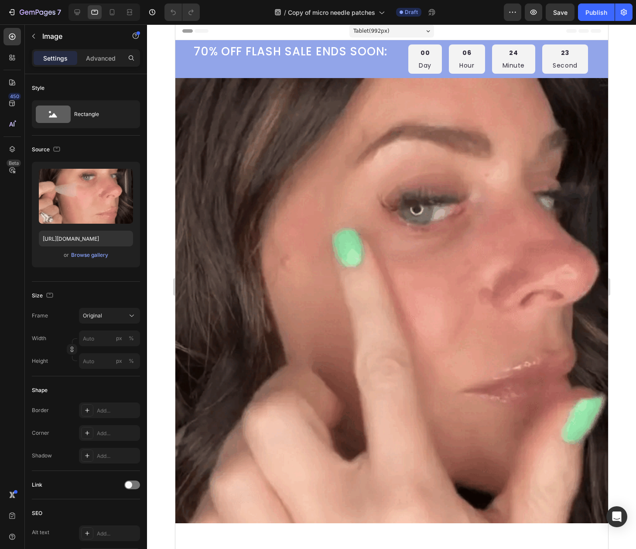
scroll to position [0, 0]
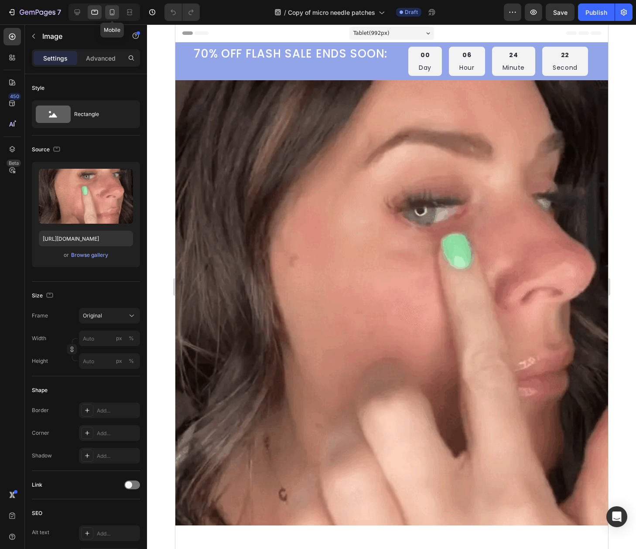
click at [115, 16] on icon at bounding box center [112, 12] width 9 height 9
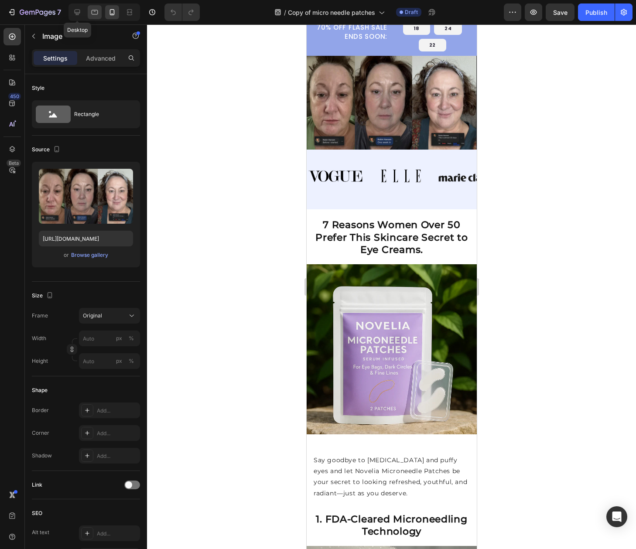
scroll to position [25, 0]
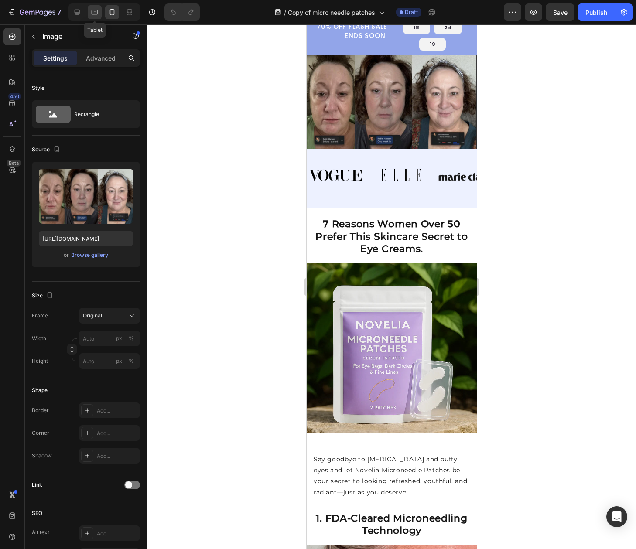
click at [91, 12] on icon at bounding box center [94, 12] width 9 height 9
type input "https://cdn.shopify.com/s/files/1/0912/3351/7895/files/gempages_578897618785010…"
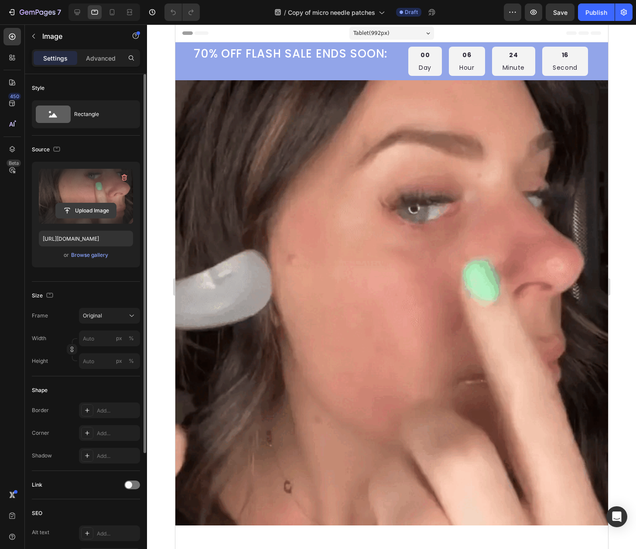
click at [85, 211] on input "file" at bounding box center [86, 210] width 60 height 15
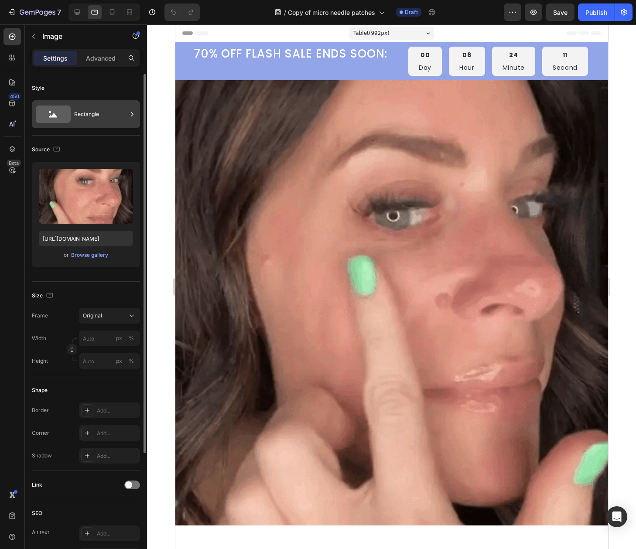
click at [80, 114] on div "Rectangle" at bounding box center [100, 114] width 53 height 20
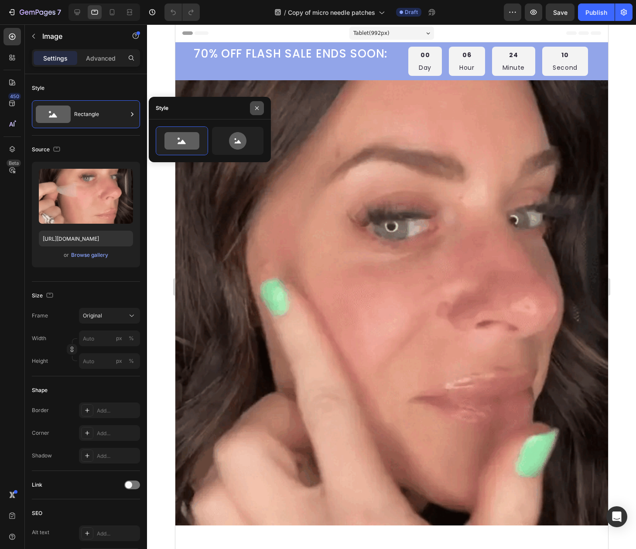
drag, startPoint x: 255, startPoint y: 107, endPoint x: 397, endPoint y: 43, distance: 156.1
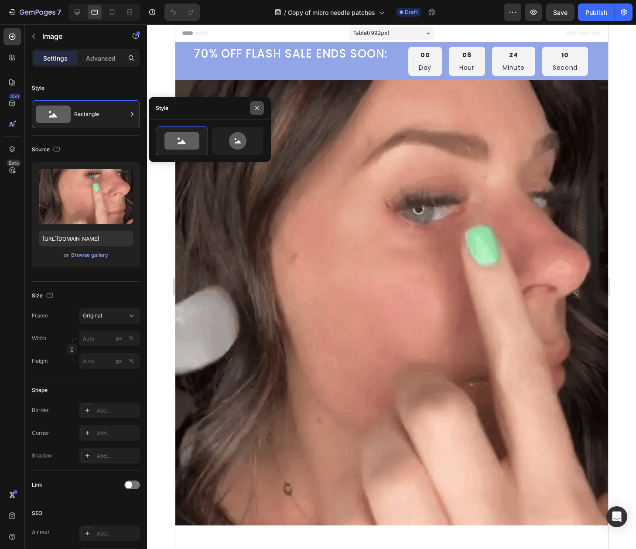
click at [255, 107] on icon "button" at bounding box center [256, 108] width 7 height 7
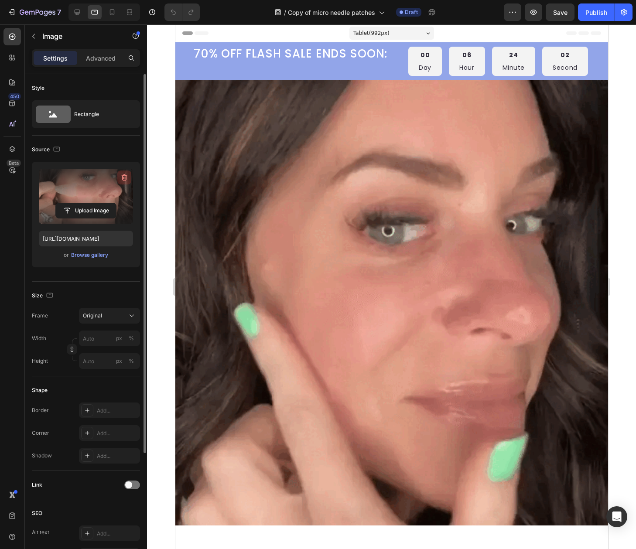
click at [129, 176] on button "button" at bounding box center [124, 177] width 14 height 14
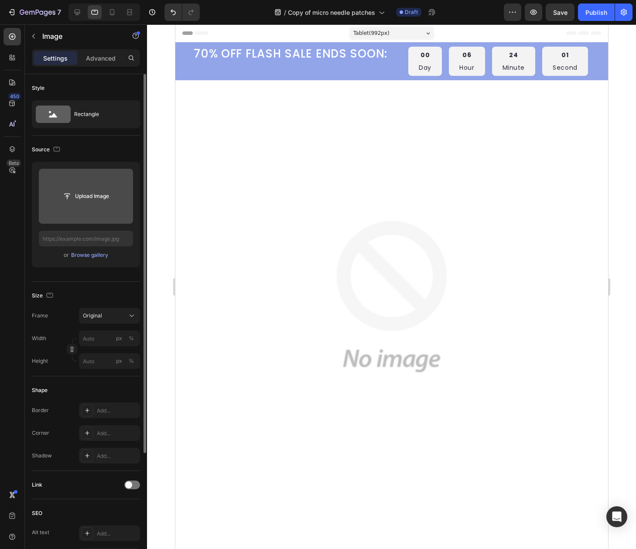
click at [85, 194] on input "file" at bounding box center [86, 196] width 60 height 15
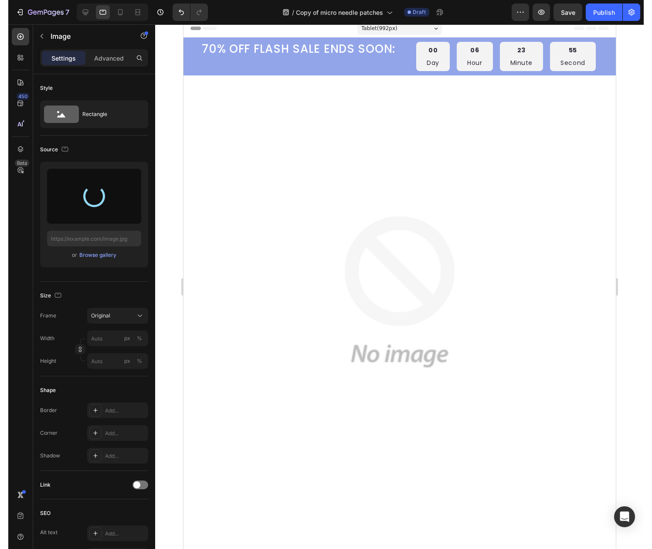
scroll to position [6, 0]
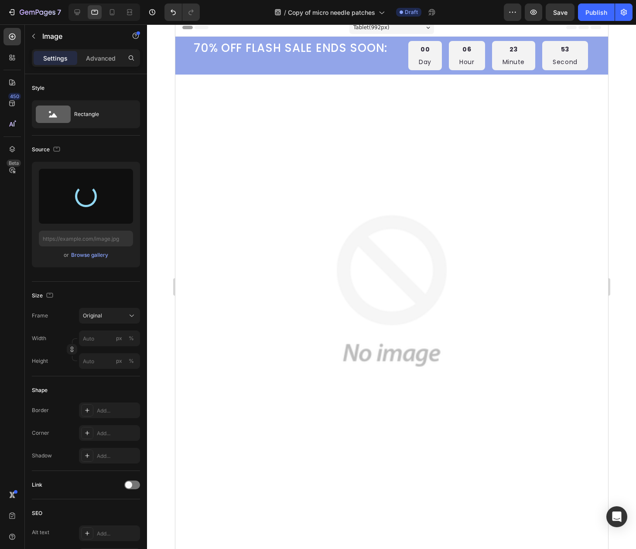
type input "https://cdn.shopify.com/s/files/1/0912/3351/7895/files/gempages_578897618785010…"
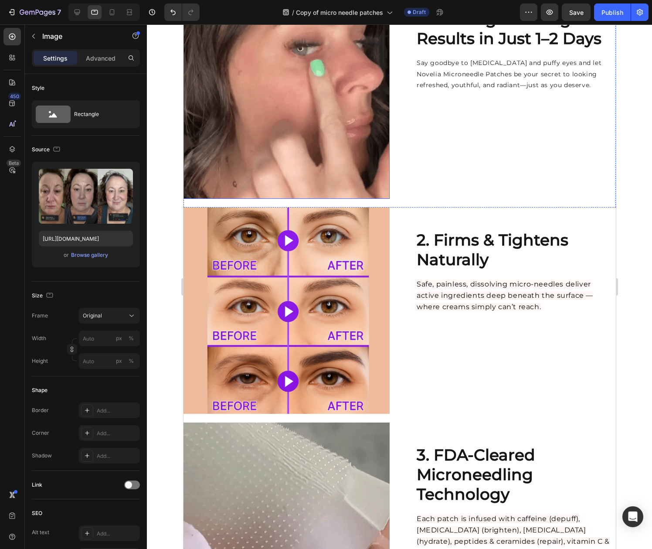
scroll to position [222, 0]
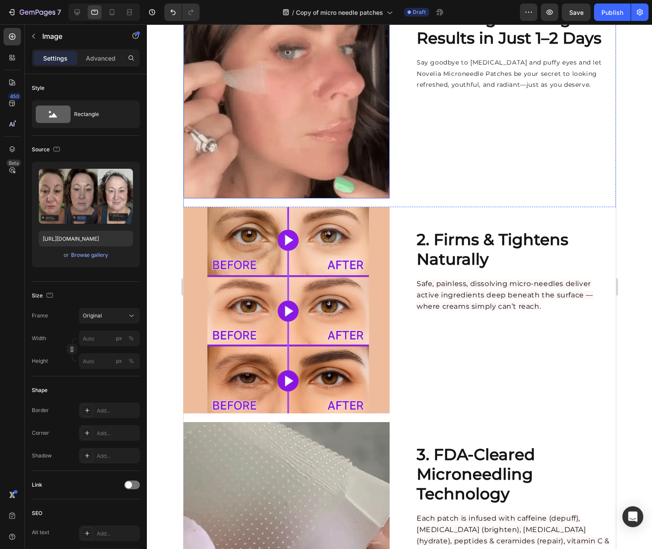
click at [307, 198] on img at bounding box center [286, 92] width 206 height 212
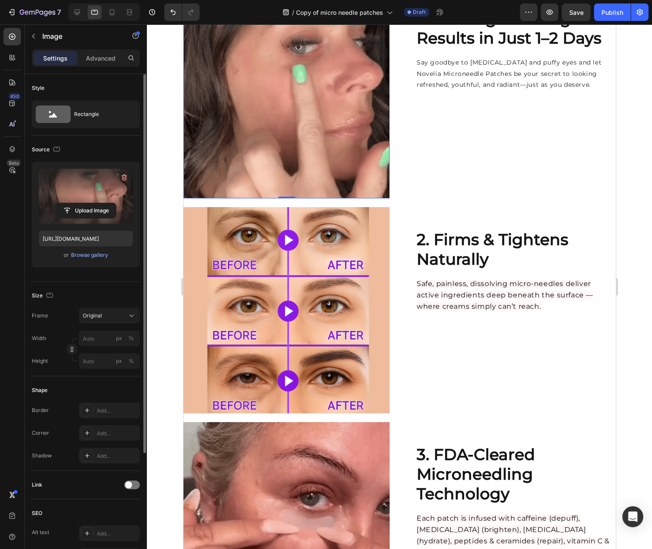
click at [102, 201] on label at bounding box center [86, 196] width 94 height 55
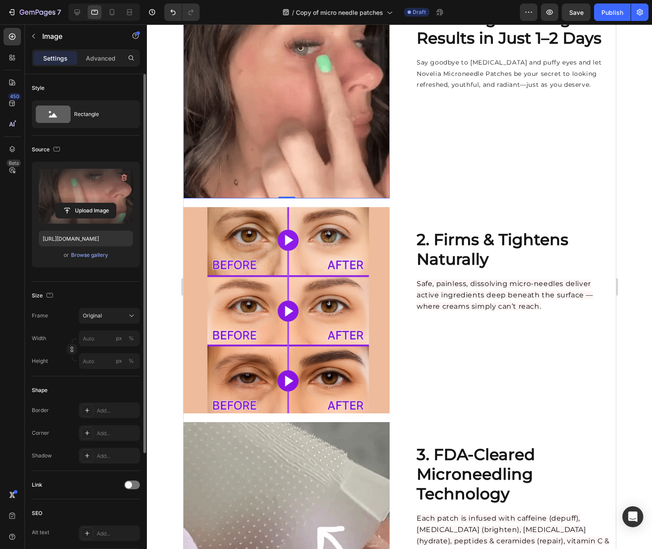
click at [102, 203] on input "file" at bounding box center [86, 210] width 60 height 15
click at [123, 187] on label at bounding box center [86, 196] width 94 height 55
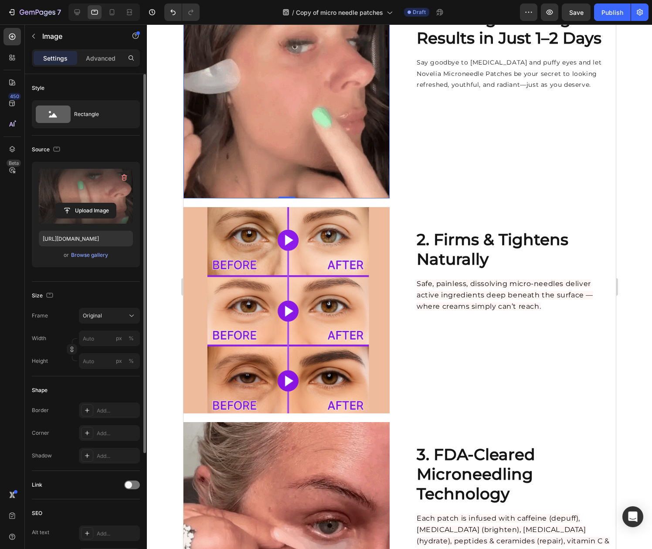
click at [116, 203] on input "file" at bounding box center [86, 210] width 60 height 15
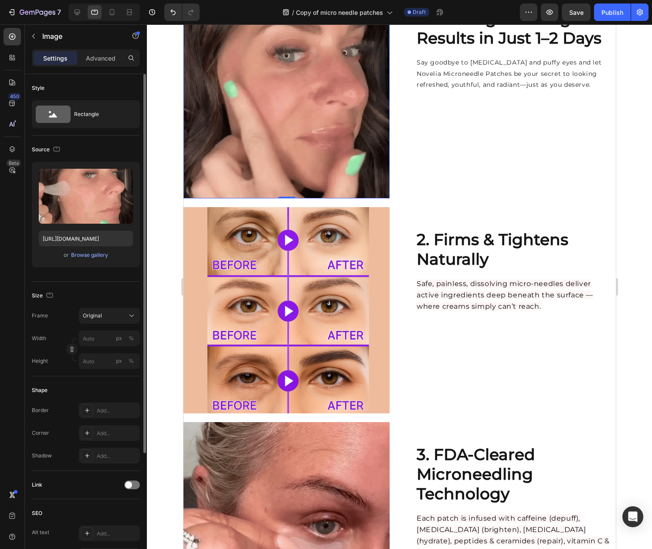
click at [126, 151] on div "Source" at bounding box center [86, 150] width 108 height 14
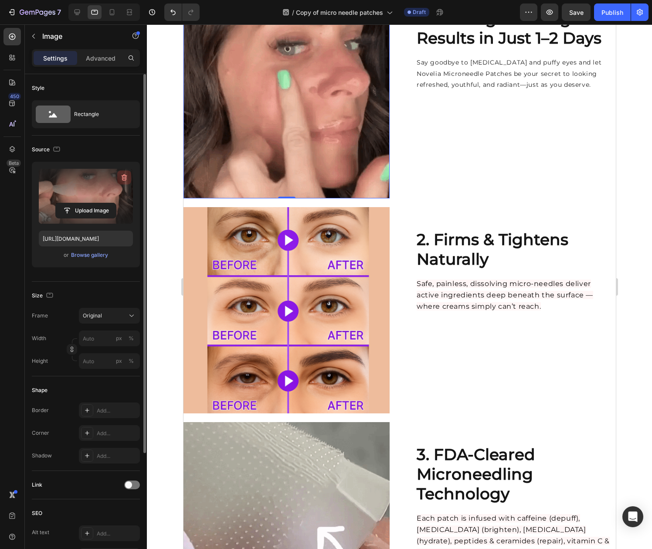
click at [123, 178] on icon "button" at bounding box center [124, 177] width 9 height 9
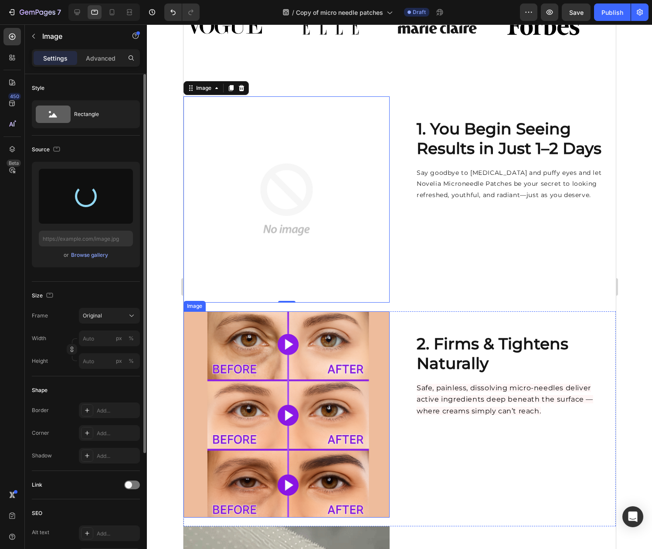
scroll to position [471, 0]
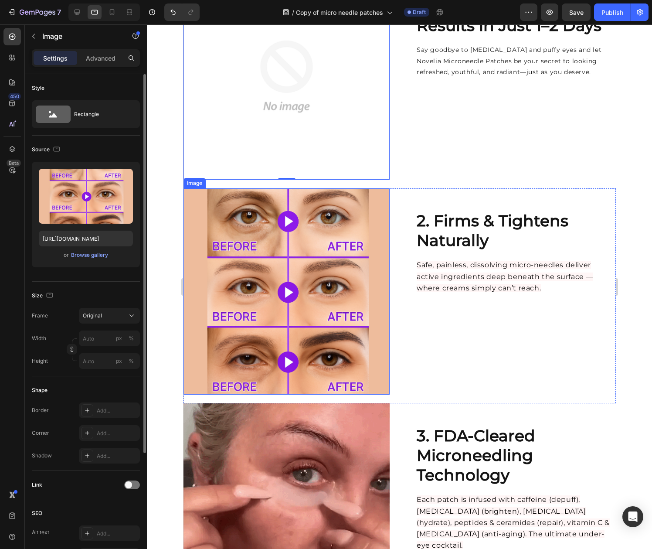
click at [252, 277] on img at bounding box center [286, 291] width 206 height 206
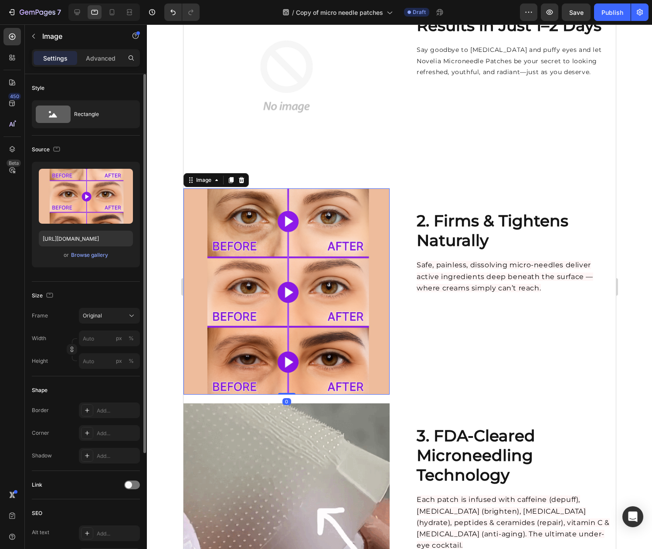
click at [266, 259] on img at bounding box center [286, 291] width 206 height 206
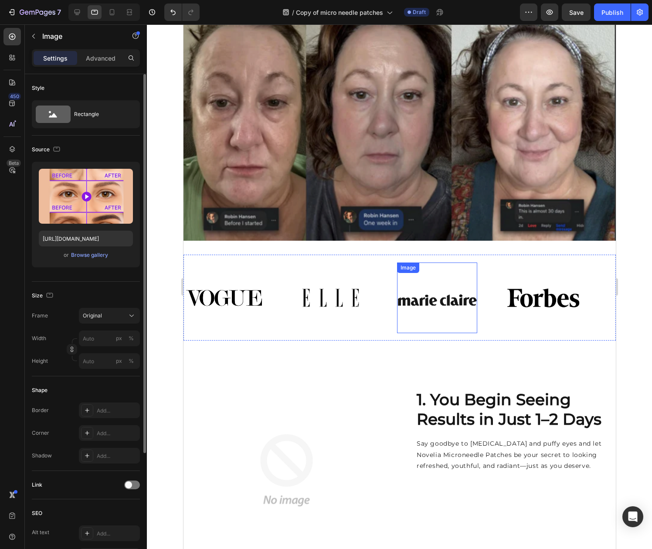
scroll to position [150, 0]
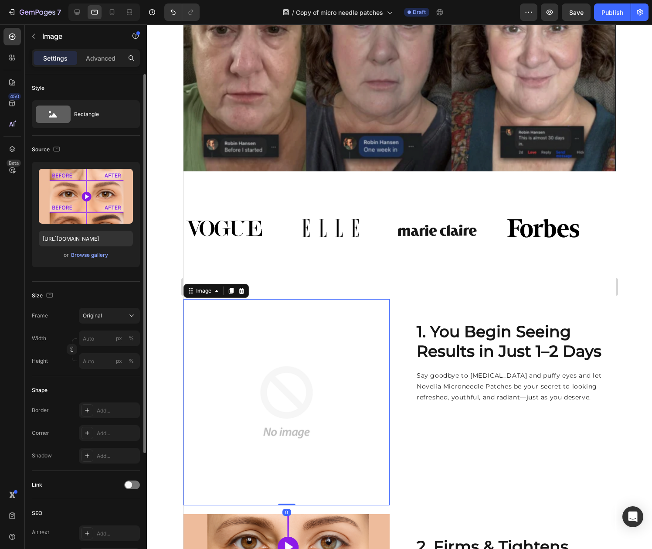
click at [222, 373] on img at bounding box center [286, 402] width 206 height 206
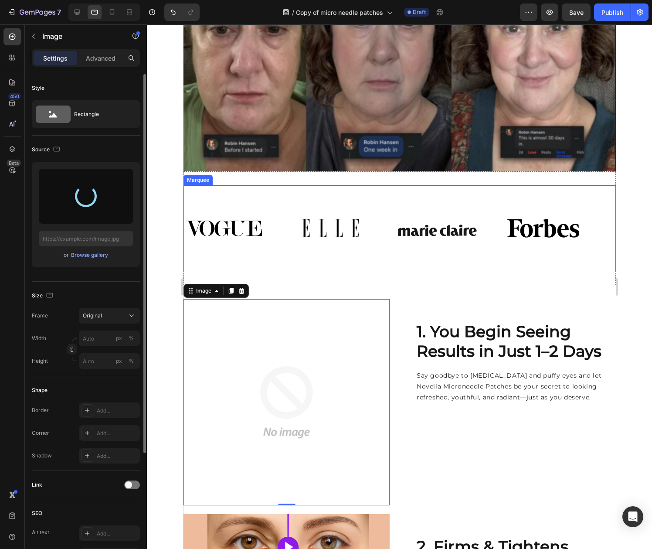
type input "https://cdn.shopify.com/s/files/1/0912/3351/7895/files/gempages_578897618785010…"
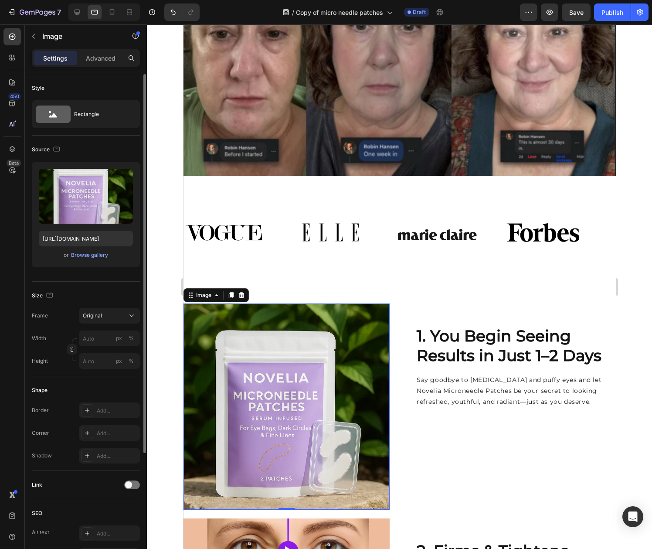
scroll to position [380, 0]
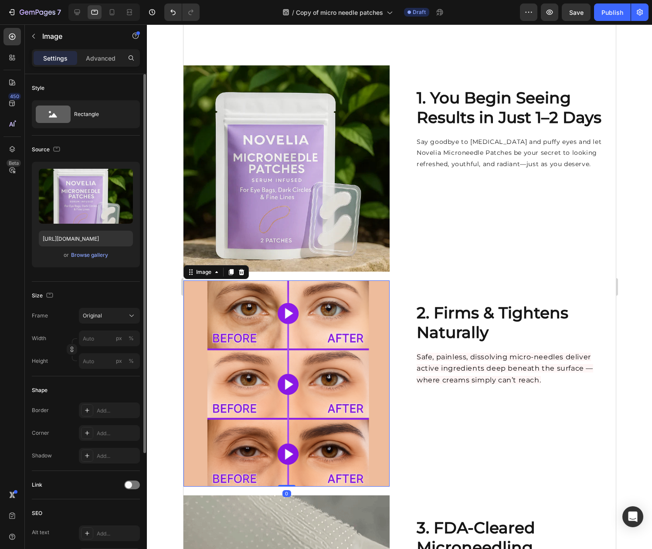
click at [315, 331] on img at bounding box center [286, 383] width 206 height 206
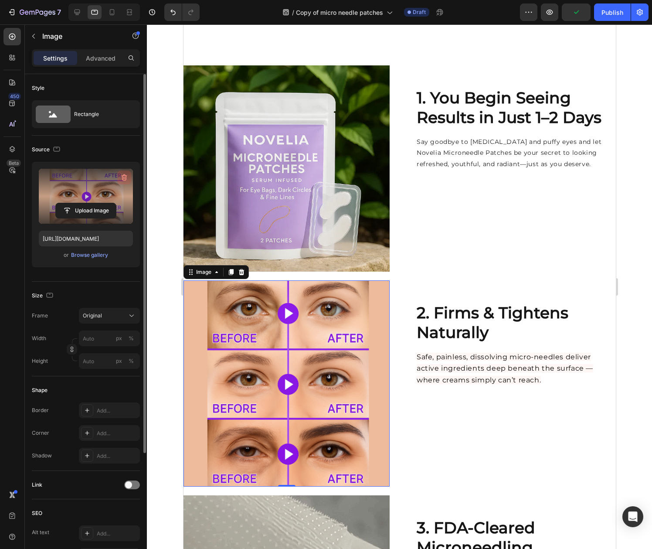
click at [124, 176] on icon "button" at bounding box center [125, 177] width 6 height 7
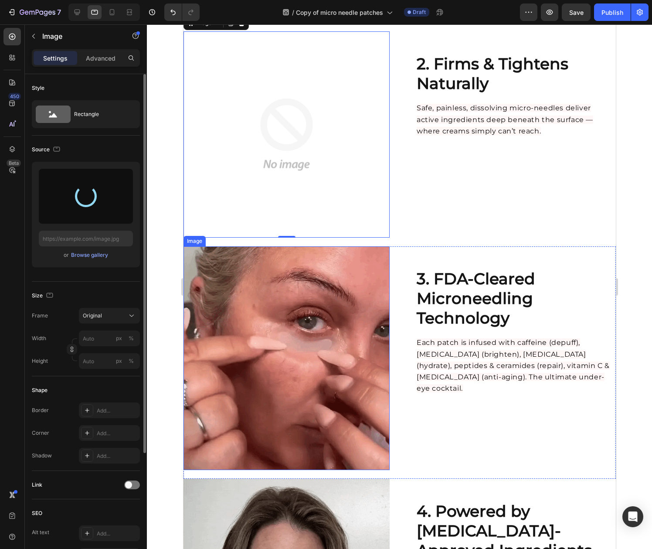
scroll to position [630, 0]
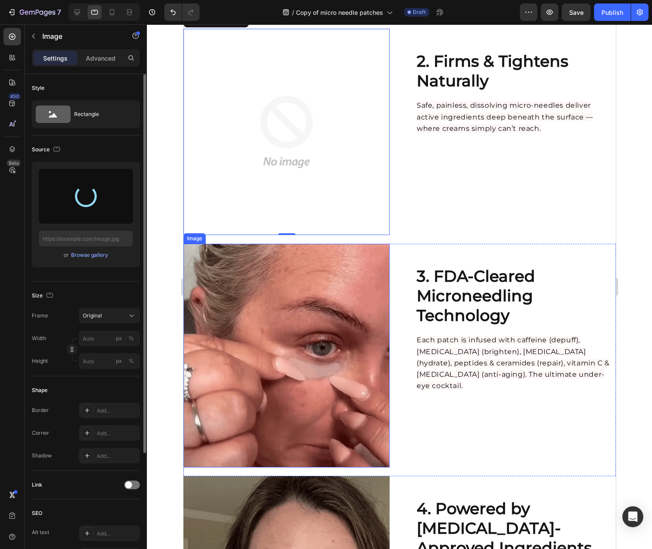
type input "https://cdn.shopify.com/s/files/1/0912/3351/7895/files/gempages_578897618785010…"
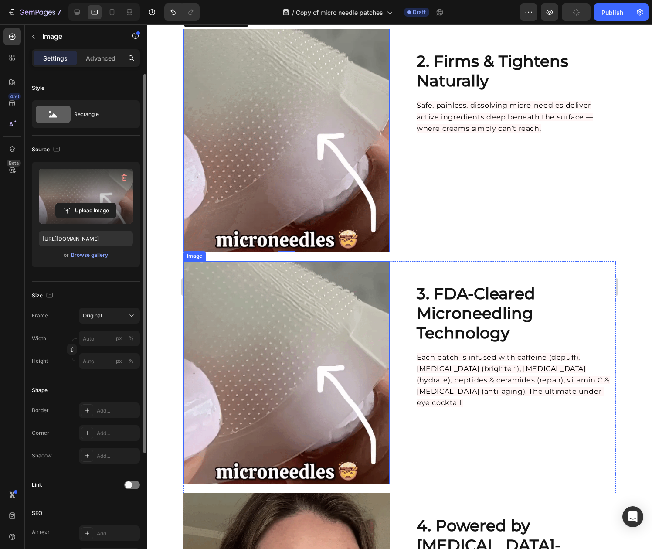
click at [306, 322] on img at bounding box center [286, 372] width 206 height 223
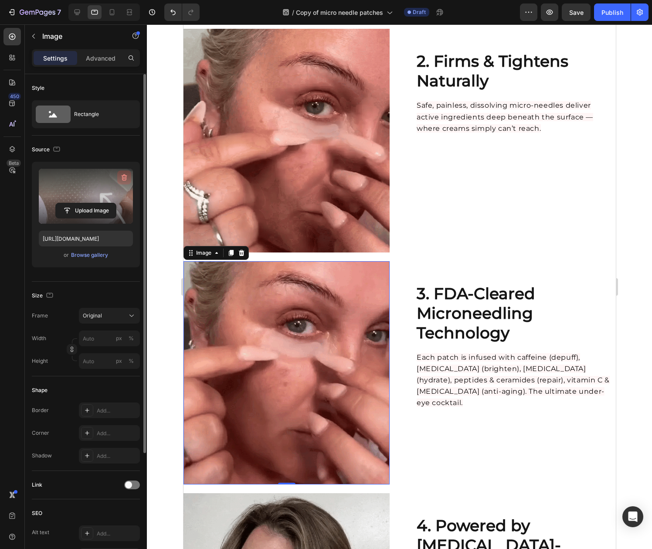
click at [123, 176] on icon "button" at bounding box center [125, 177] width 6 height 7
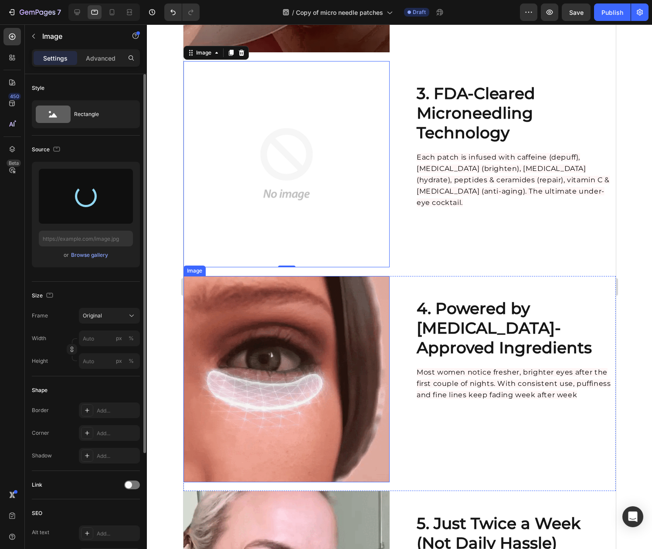
scroll to position [834, 0]
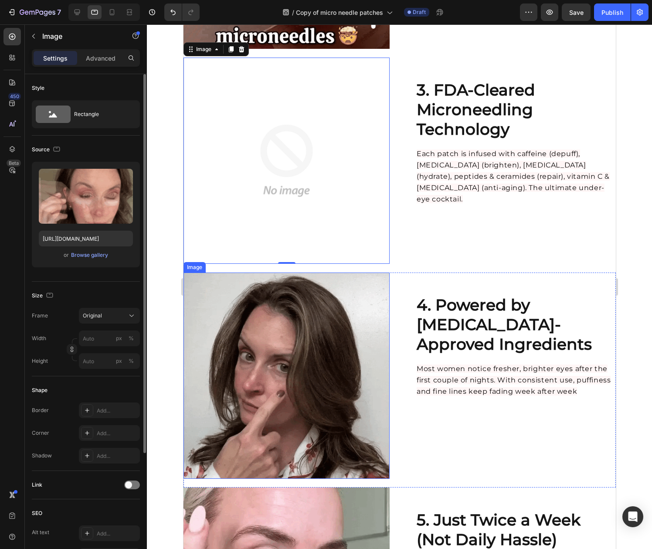
click at [297, 341] on img at bounding box center [286, 375] width 206 height 206
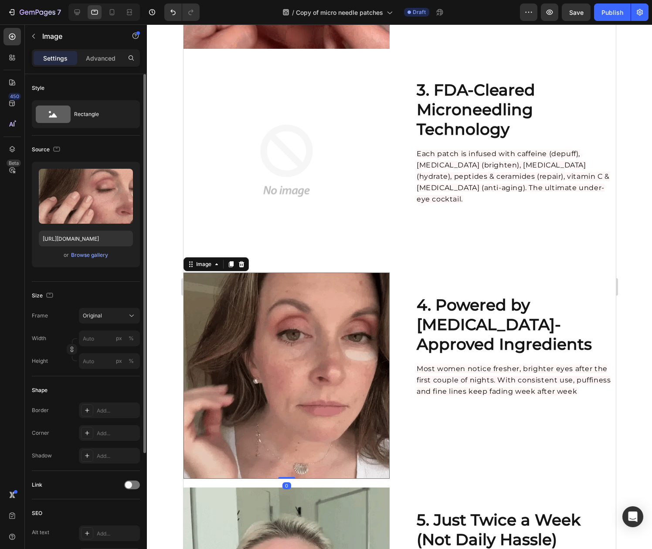
click at [269, 338] on img at bounding box center [286, 375] width 206 height 206
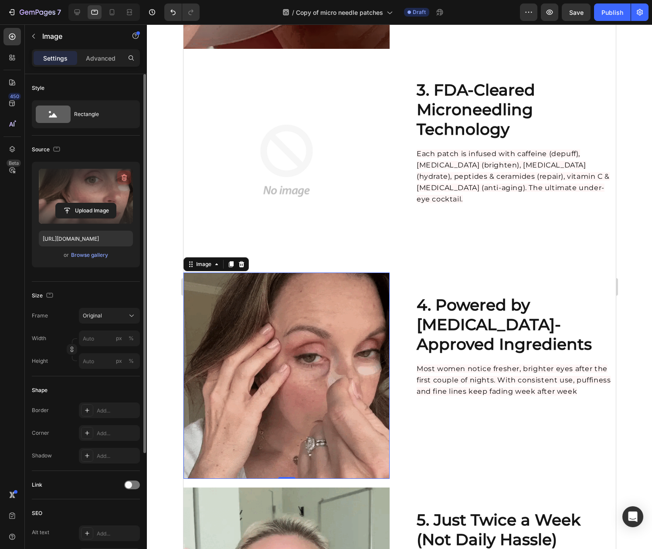
click at [120, 179] on icon "button" at bounding box center [124, 177] width 9 height 9
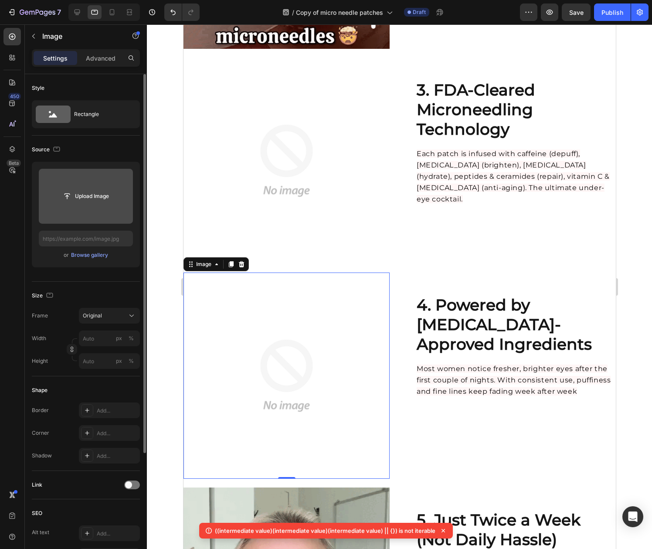
click at [285, 290] on img at bounding box center [286, 375] width 206 height 206
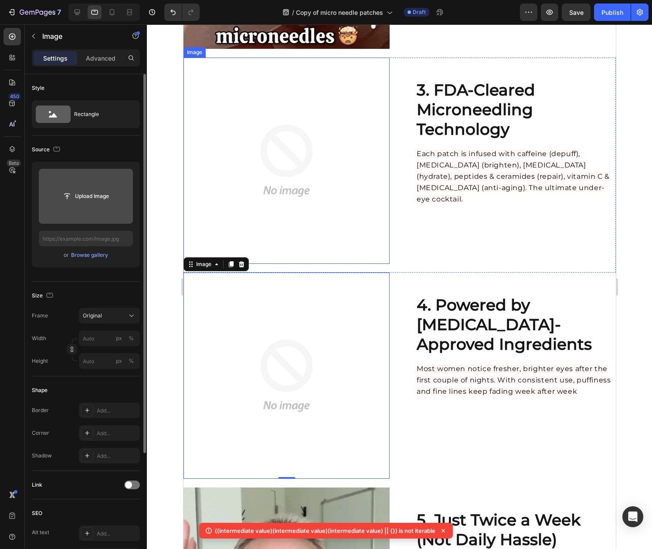
click at [290, 89] on img at bounding box center [286, 161] width 206 height 206
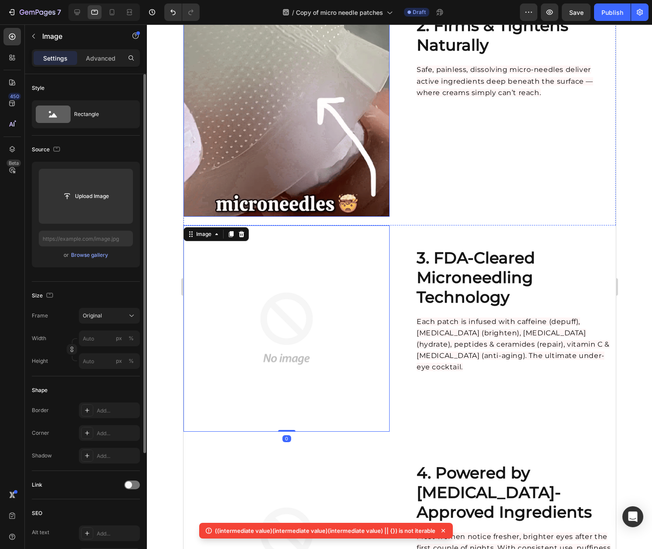
scroll to position [669, 0]
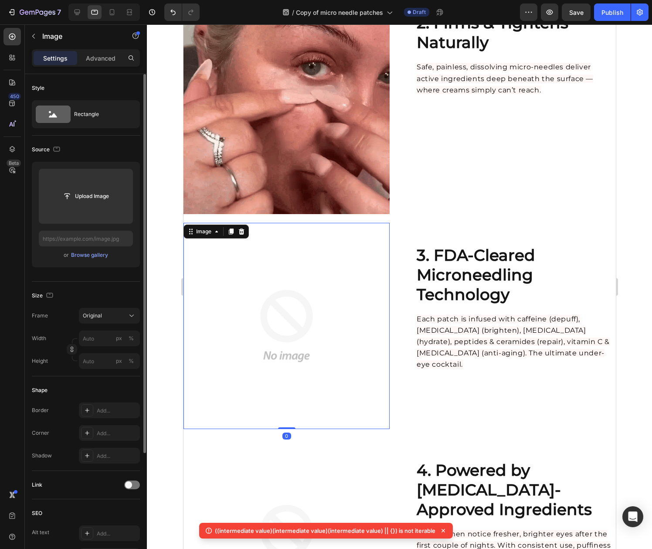
click at [295, 281] on img at bounding box center [286, 326] width 206 height 206
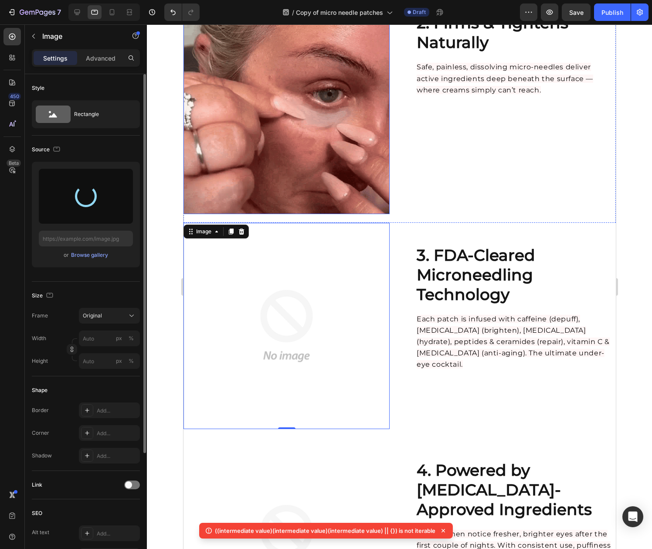
type input "[URL][DOMAIN_NAME]"
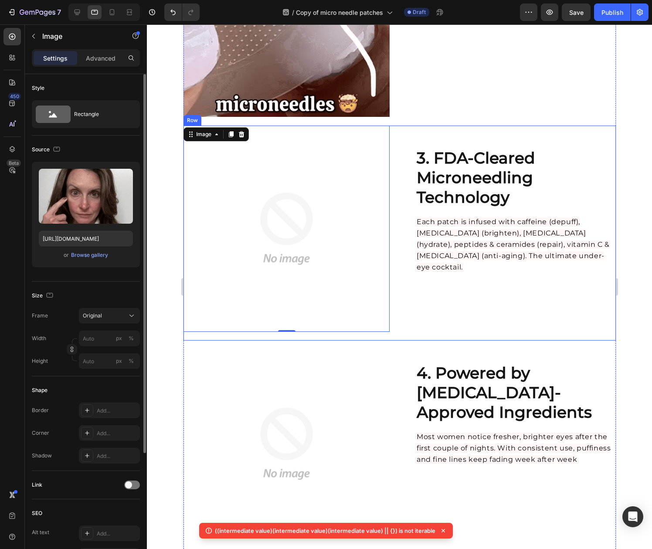
scroll to position [862, 0]
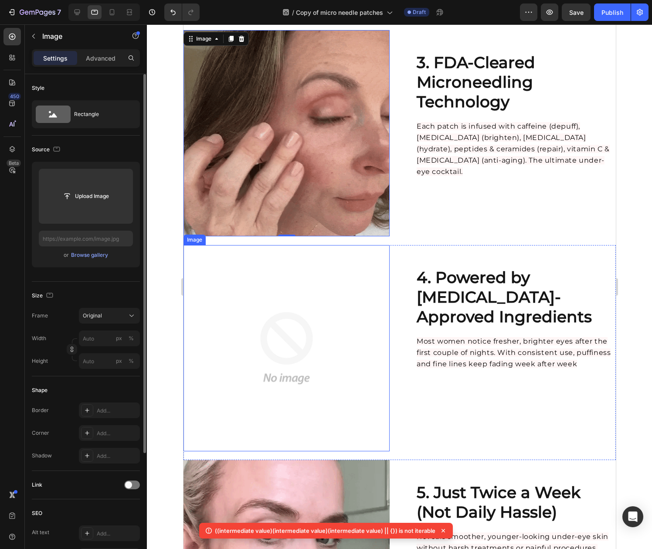
click at [283, 329] on img at bounding box center [286, 348] width 206 height 206
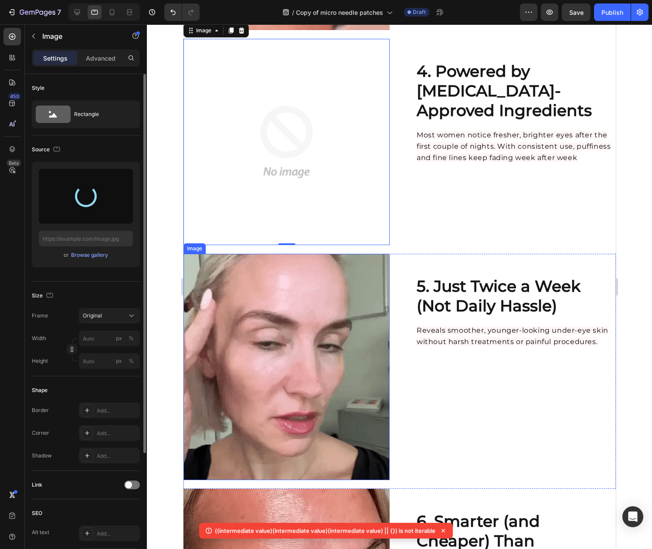
scroll to position [1068, 0]
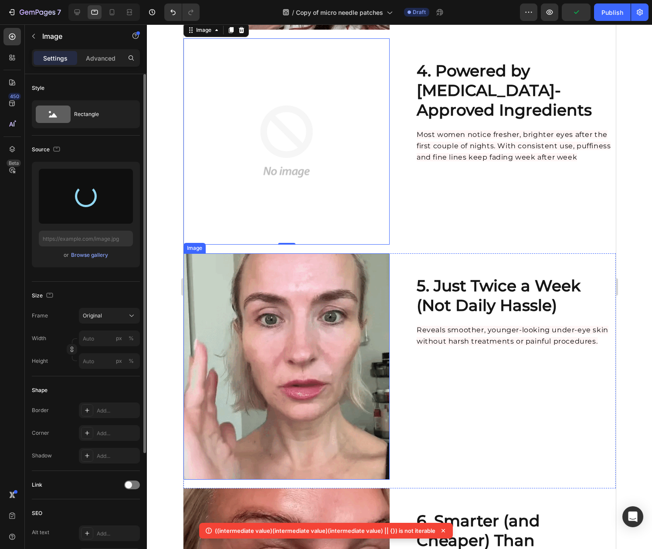
type input "https://cdn.shopify.com/s/files/1/0912/3351/7895/files/gempages_578897618785010…"
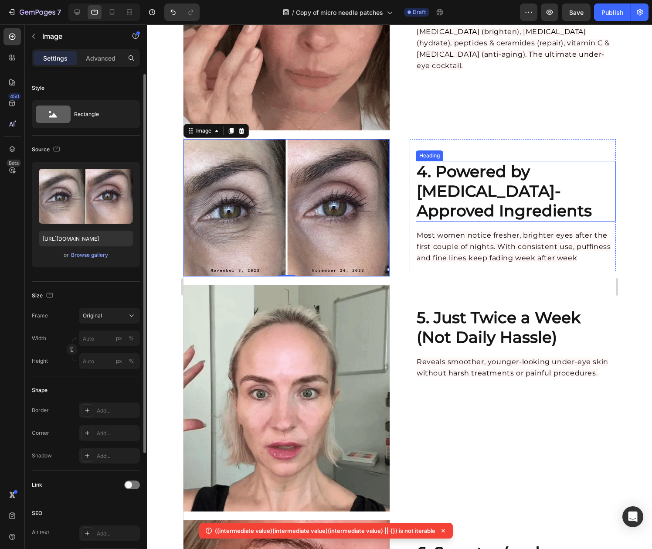
scroll to position [968, 0]
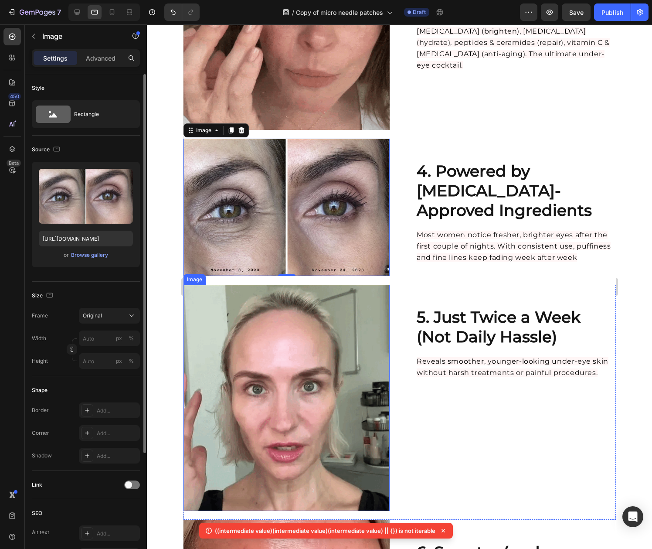
click at [298, 340] on img at bounding box center [286, 398] width 206 height 226
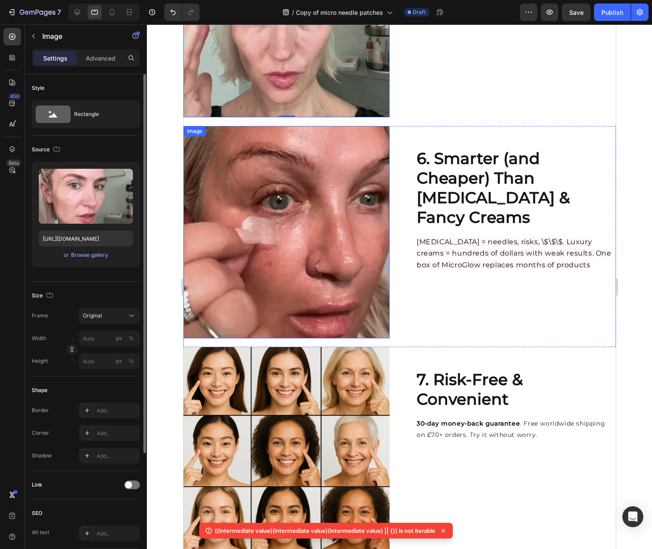
scroll to position [1359, 0]
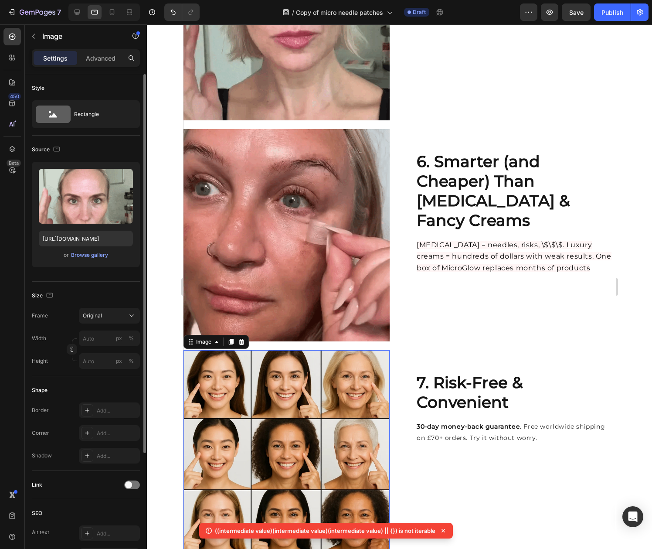
click at [342, 363] on img at bounding box center [286, 452] width 206 height 205
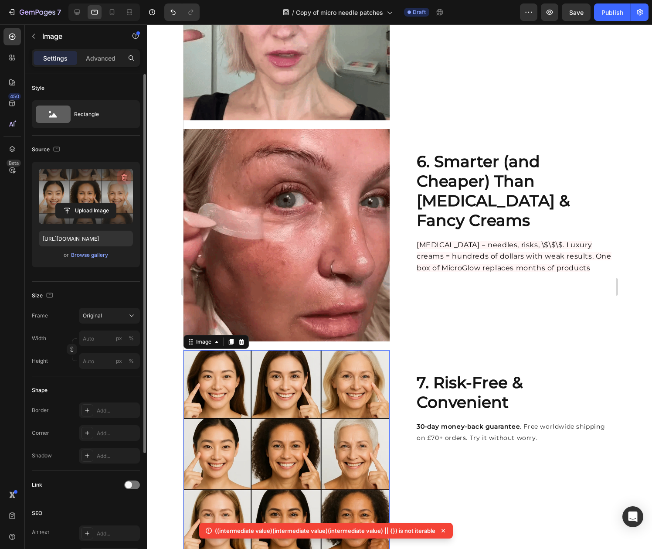
click at [120, 174] on icon "button" at bounding box center [124, 177] width 9 height 9
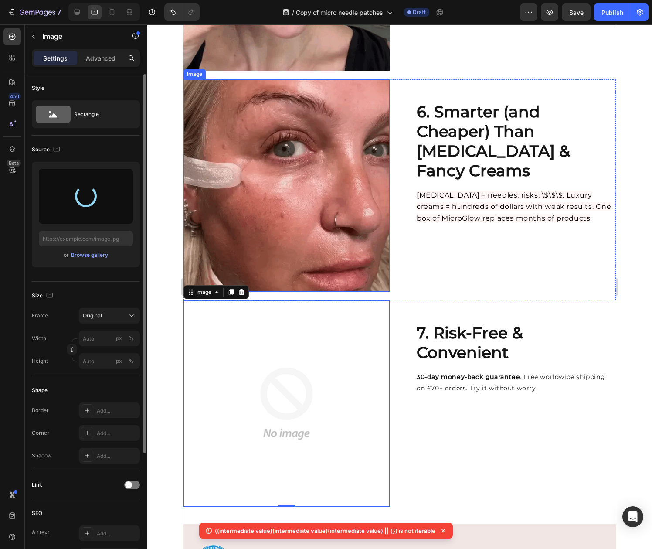
scroll to position [1564, 0]
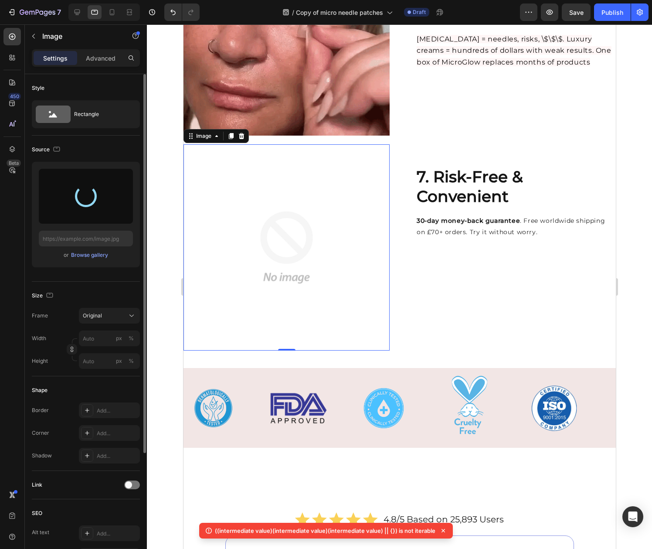
type input "https://cdn.shopify.com/s/files/1/0912/3351/7895/files/gempages_578897618785010…"
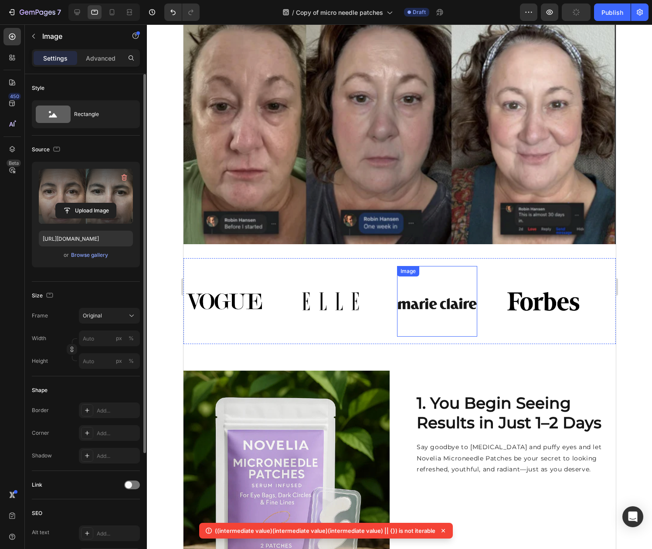
scroll to position [240, 0]
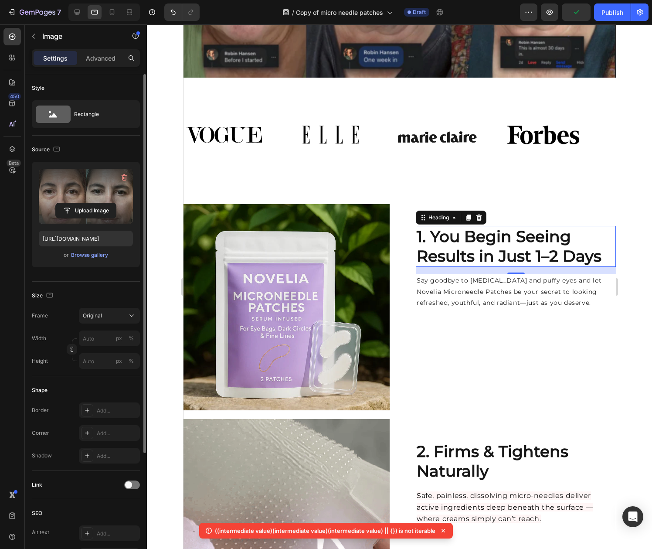
click at [482, 250] on strong "1. You Begin Seeing Results in Just 1–2 Days" at bounding box center [508, 246] width 185 height 39
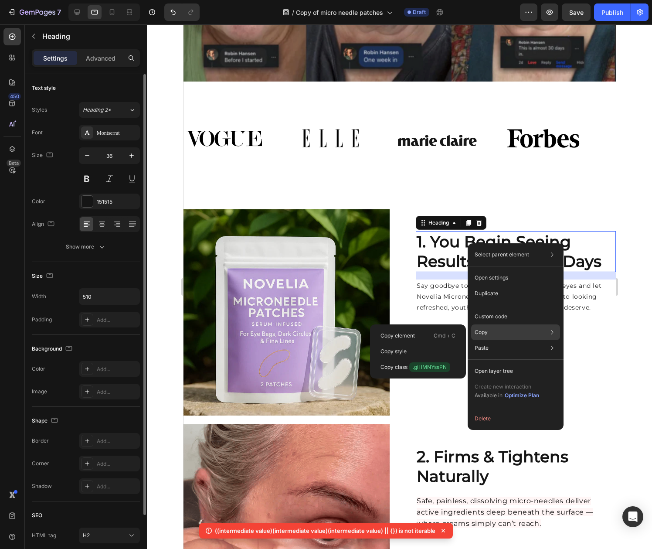
click at [504, 337] on div "Copy Copy element Cmd + C Copy style Copy class .giHMNYssPN" at bounding box center [515, 332] width 89 height 16
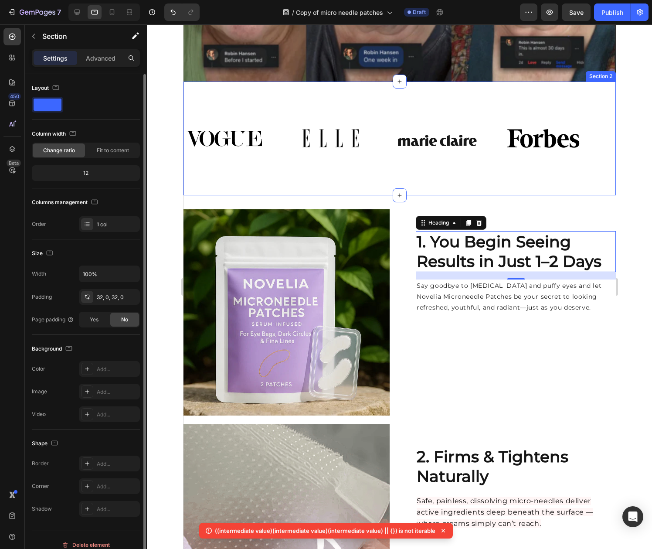
click at [383, 183] on div "Image Image Image Image Image Image Image Image Marquee Section 2" at bounding box center [399, 139] width 433 height 114
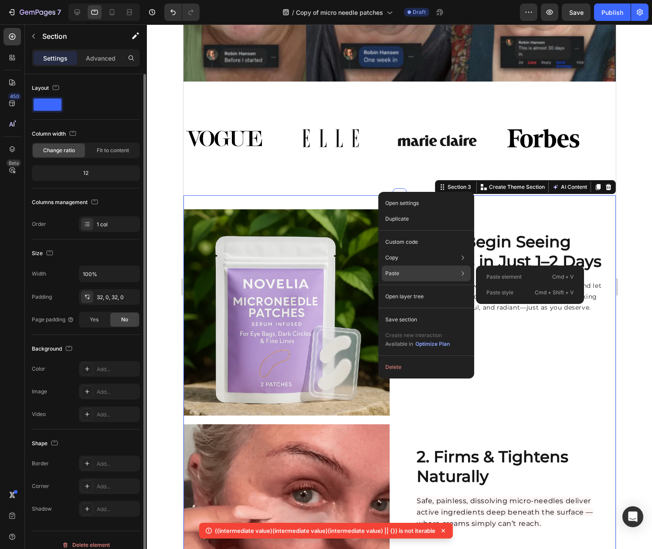
click at [417, 274] on div "Paste Paste element Cmd + V Paste style Cmd + Shift + V" at bounding box center [426, 274] width 89 height 16
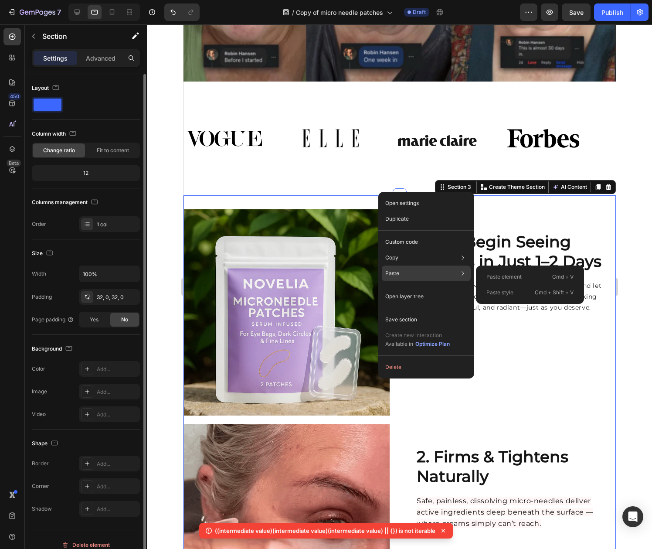
click at [492, 273] on p "Paste element" at bounding box center [504, 277] width 35 height 8
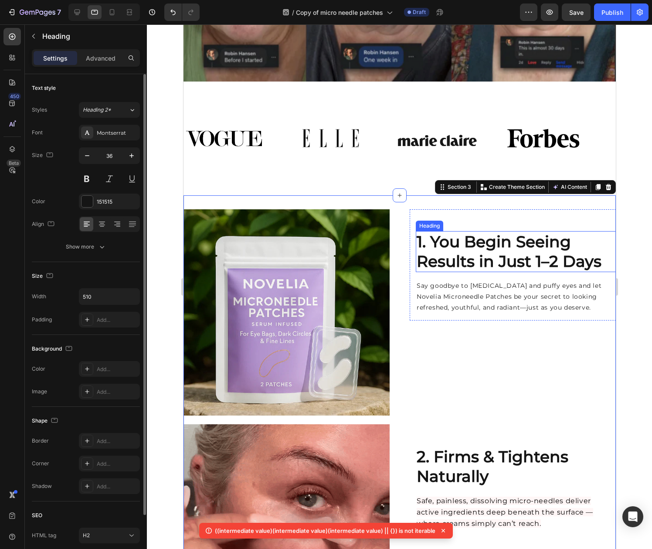
click at [511, 236] on strong "1. You Begin Seeing Results in Just 1–2 Days" at bounding box center [508, 251] width 185 height 39
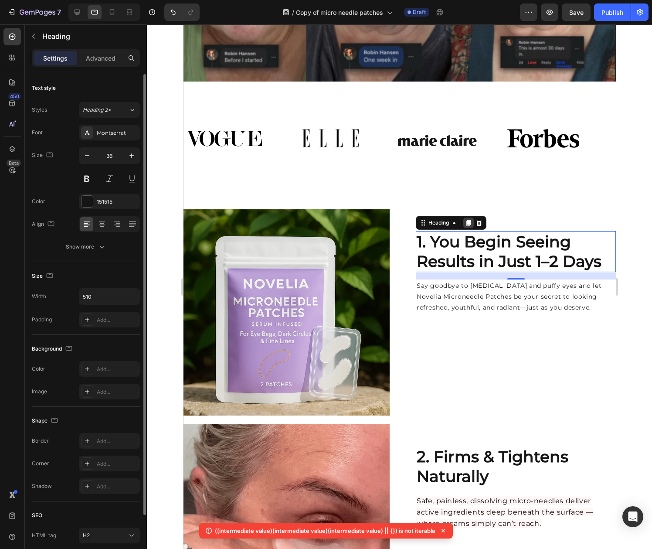
click at [466, 220] on icon at bounding box center [468, 223] width 5 height 6
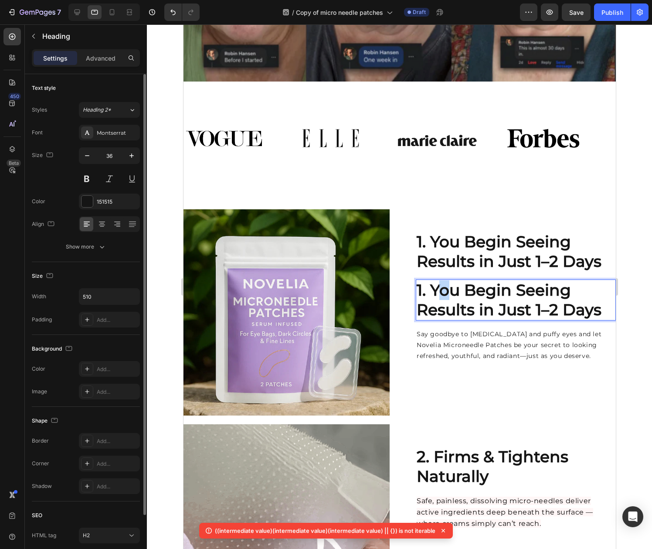
drag, startPoint x: 449, startPoint y: 292, endPoint x: 437, endPoint y: 286, distance: 13.6
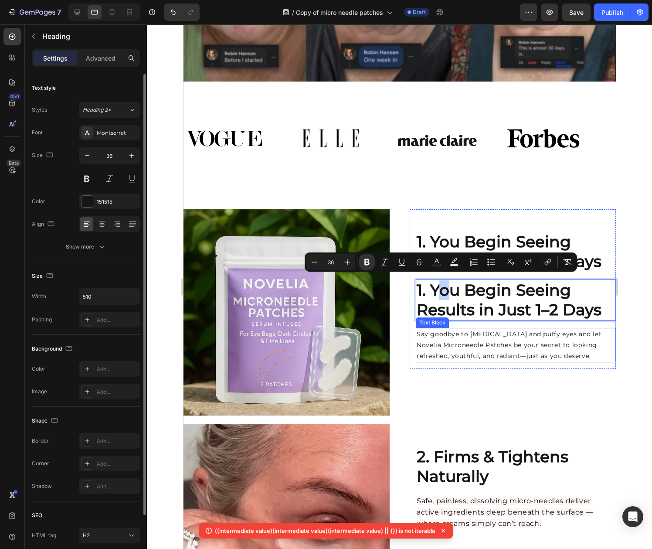
click at [434, 344] on p "Say goodbye to dark circles and puffy eyes and let Novelia Microneedle Patches …" at bounding box center [515, 345] width 198 height 33
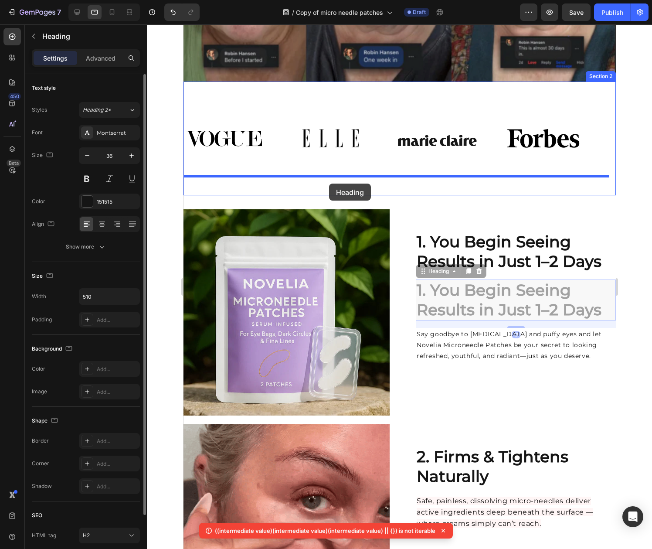
drag, startPoint x: 481, startPoint y: 294, endPoint x: 329, endPoint y: 183, distance: 188.2
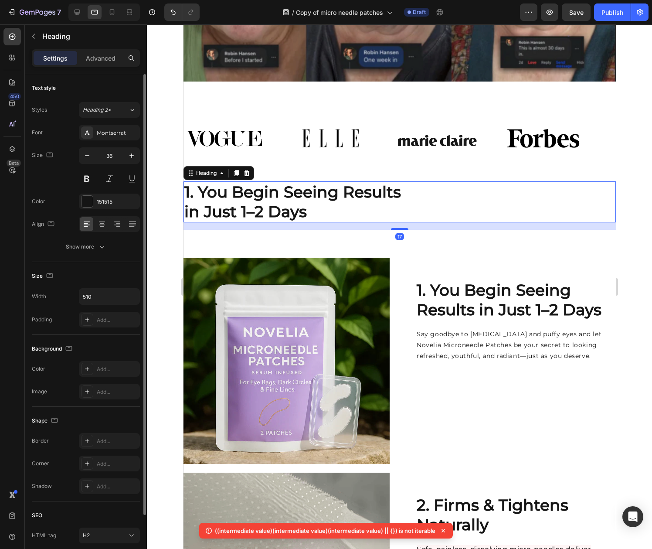
click at [469, 181] on div "1. You Begin Seeing Results in Just 1–2 Days" at bounding box center [399, 201] width 433 height 41
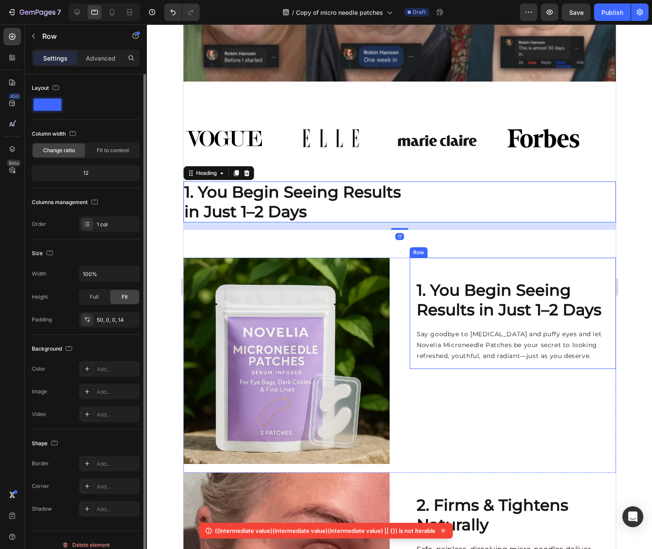
click at [555, 263] on div "1. You Begin Seeing Results in Just 1–2 Days Heading Say goodbye to dark circle…" at bounding box center [512, 314] width 206 height 112
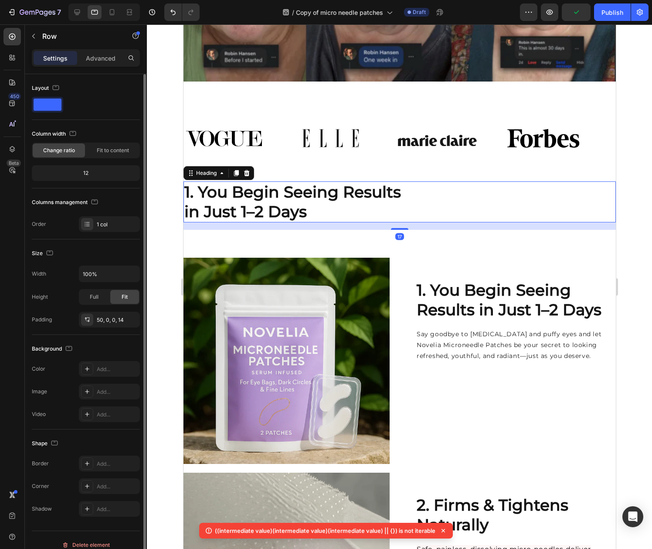
click at [313, 204] on h2 "1. You Begin Seeing Results in Just 1–2 Days" at bounding box center [294, 201] width 222 height 41
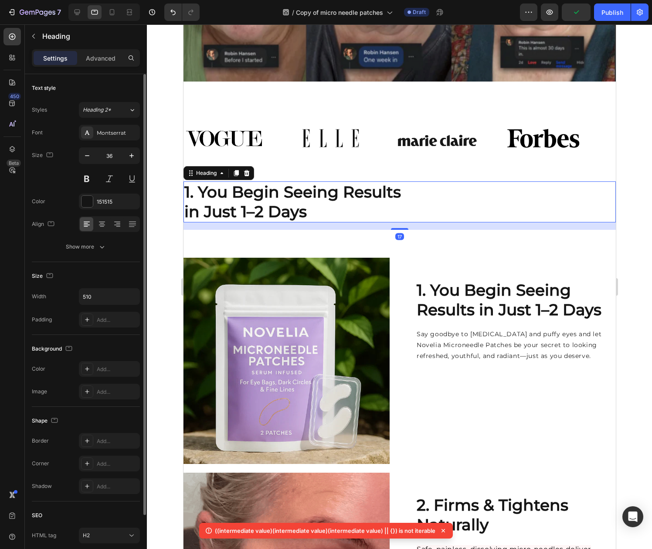
click at [313, 204] on h2 "1. You Begin Seeing Results in Just 1–2 Days" at bounding box center [294, 201] width 222 height 41
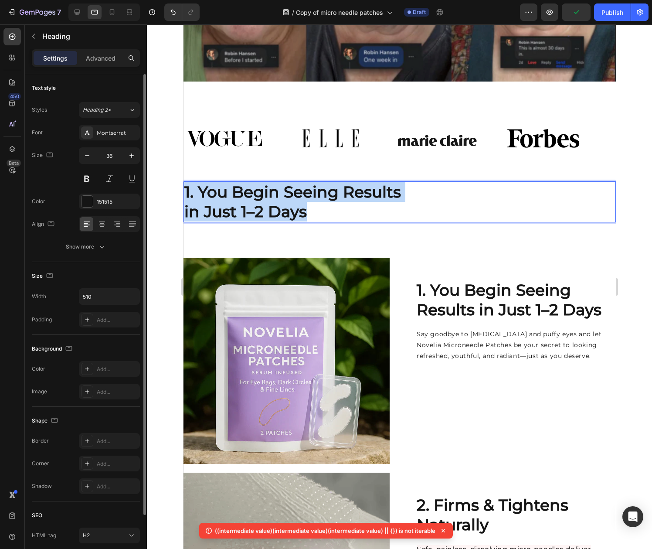
click at [313, 204] on p "1. You Begin Seeing Results in Just 1–2 Days" at bounding box center [294, 201] width 221 height 39
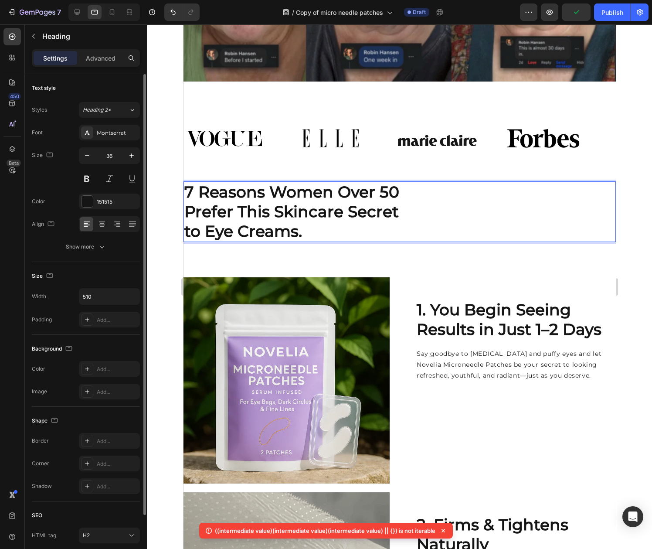
click at [439, 220] on div "7 Reasons Women Over 50 Prefer This Skincare Secret to Eye Creams." at bounding box center [399, 211] width 433 height 61
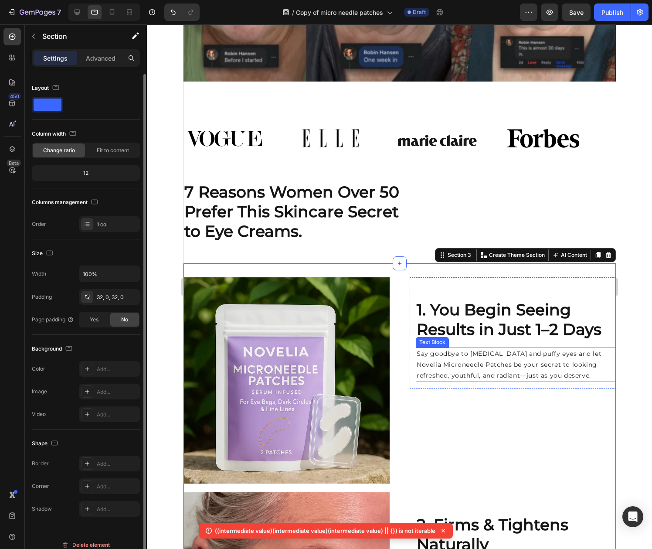
scroll to position [0, 0]
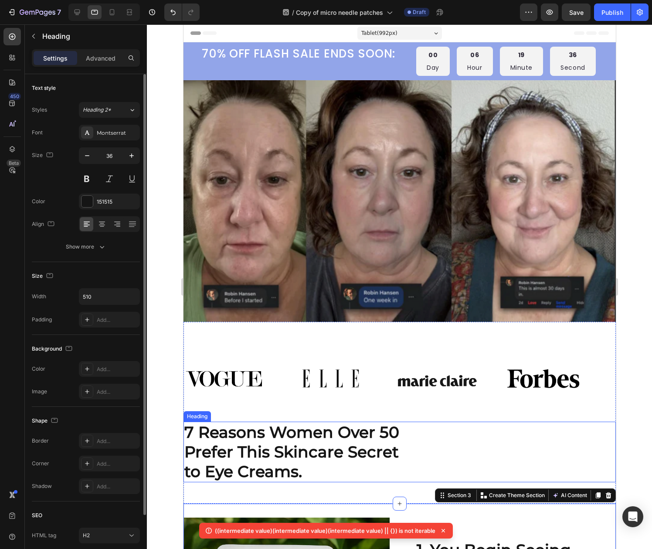
click at [433, 452] on div "⁠⁠⁠⁠⁠⁠⁠ 7 Reasons Women Over 50 Prefer This Skincare Secret to Eye Creams." at bounding box center [399, 452] width 433 height 61
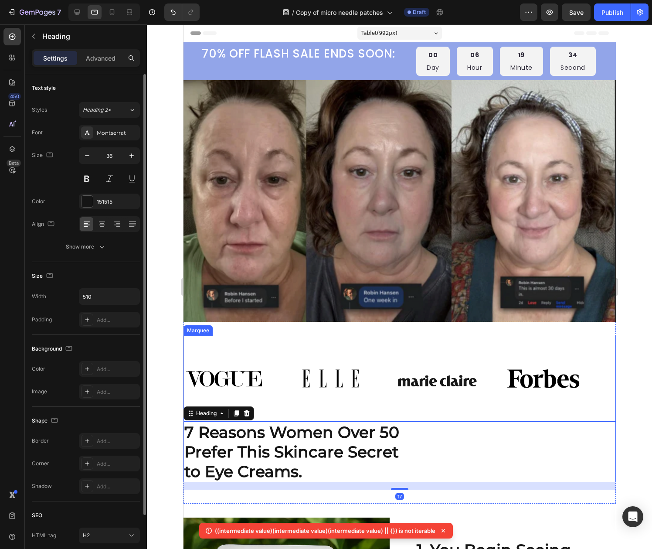
click at [497, 273] on img at bounding box center [399, 200] width 433 height 241
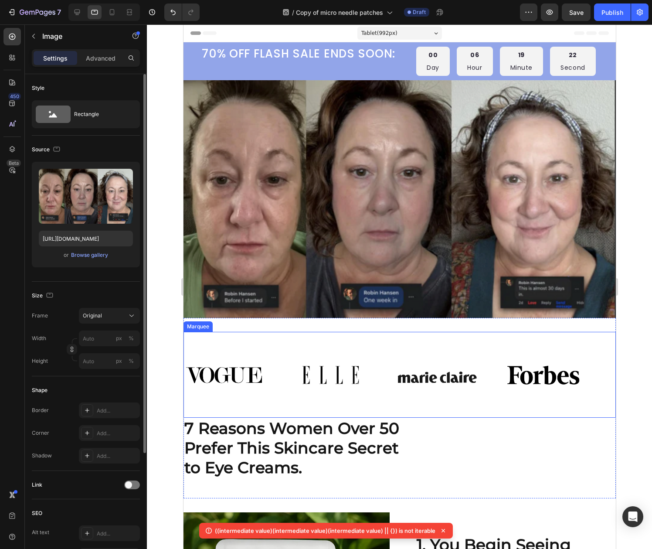
click at [369, 346] on div "Image Image Image Image" at bounding box center [397, 375] width 426 height 71
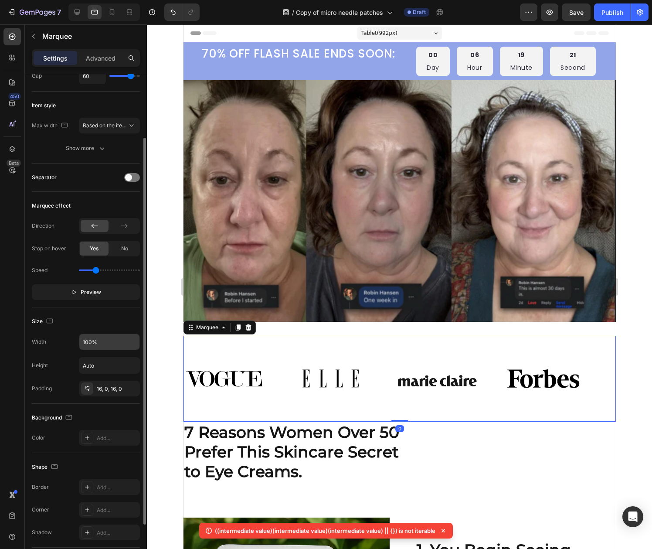
scroll to position [145, 0]
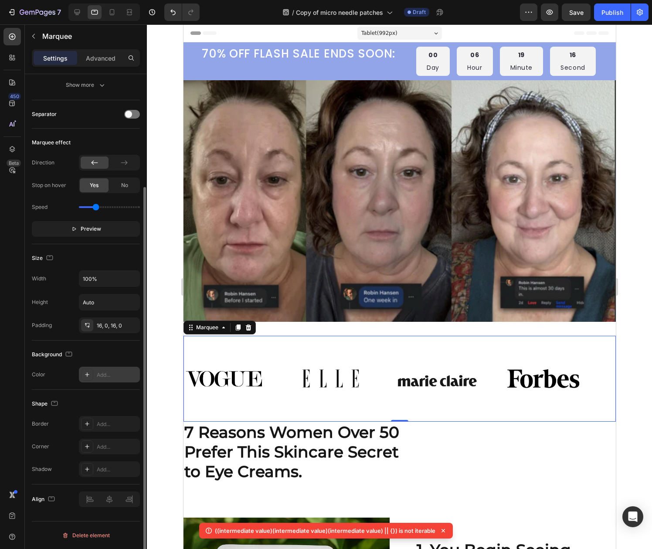
click at [94, 377] on div "Add..." at bounding box center [109, 375] width 61 height 16
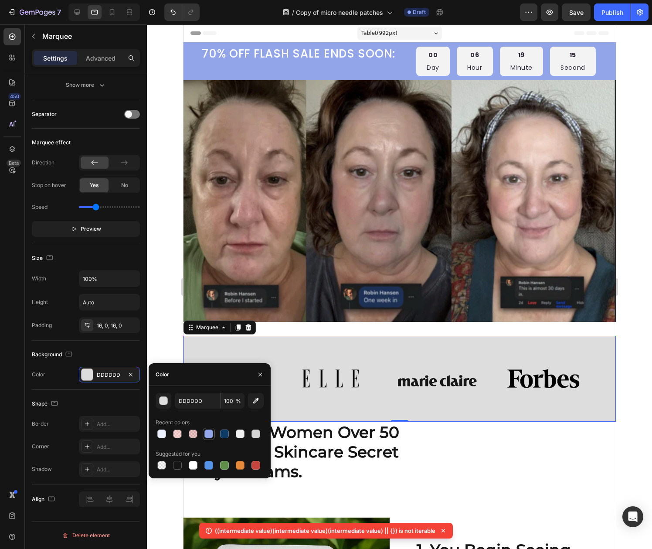
click at [207, 435] on div at bounding box center [208, 433] width 9 height 9
type input "92A5E9"
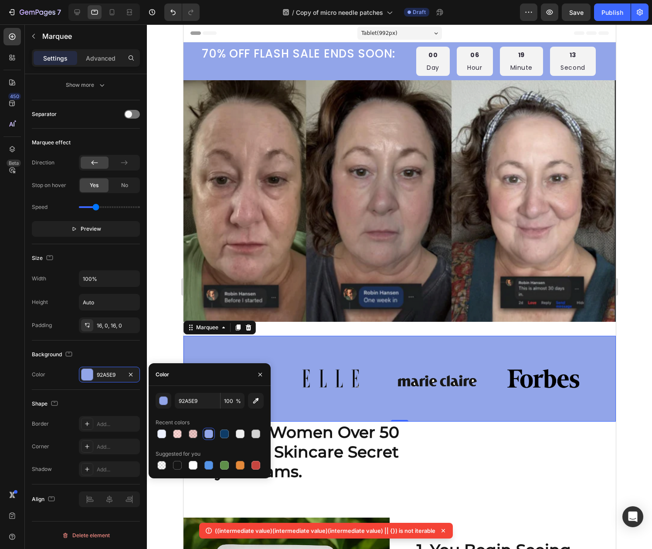
click at [236, 401] on span "%" at bounding box center [238, 401] width 5 height 8
click at [242, 402] on input "100" at bounding box center [233, 401] width 24 height 16
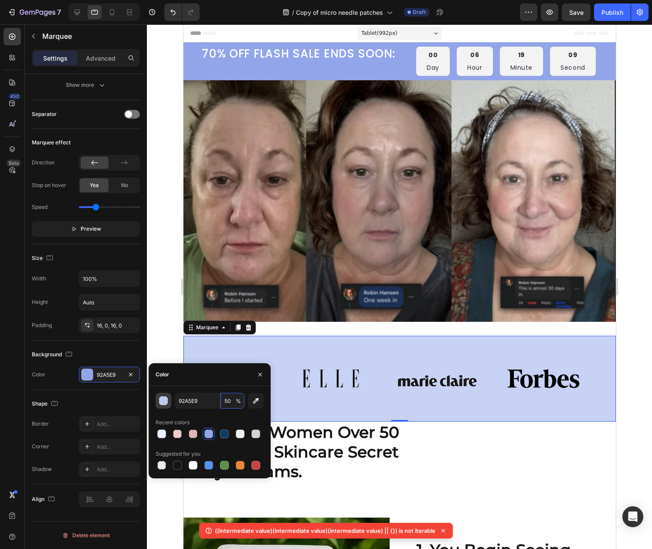
type input "50"
click at [163, 400] on div "button" at bounding box center [164, 401] width 9 height 9
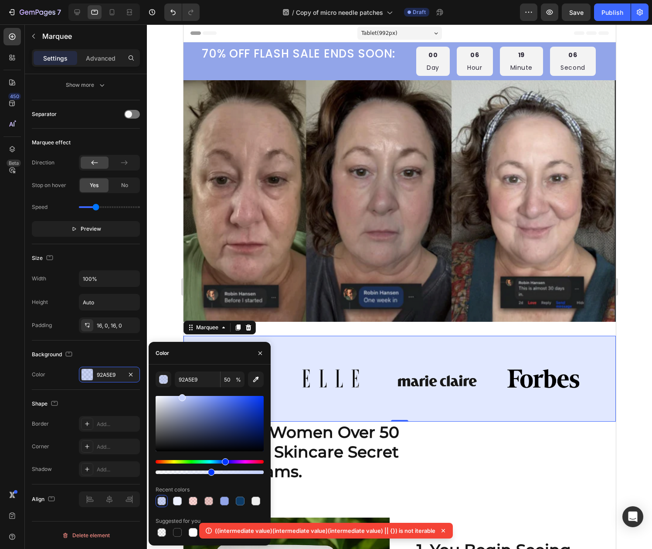
drag, startPoint x: 194, startPoint y: 406, endPoint x: 181, endPoint y: 391, distance: 20.1
click at [181, 391] on div "92A5E9 50 % Recent colors Suggested for you" at bounding box center [210, 454] width 108 height 167
type input "C4D1FF"
click at [375, 348] on div "Image Image Image Image" at bounding box center [397, 378] width 426 height 71
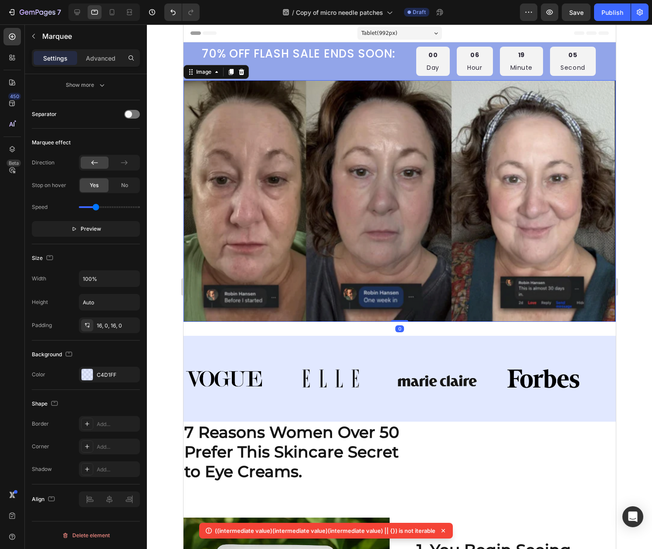
click at [352, 241] on img at bounding box center [399, 200] width 433 height 241
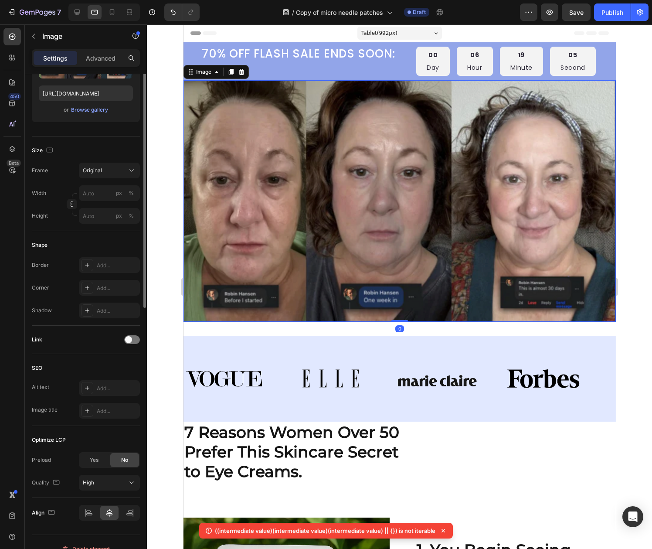
scroll to position [0, 0]
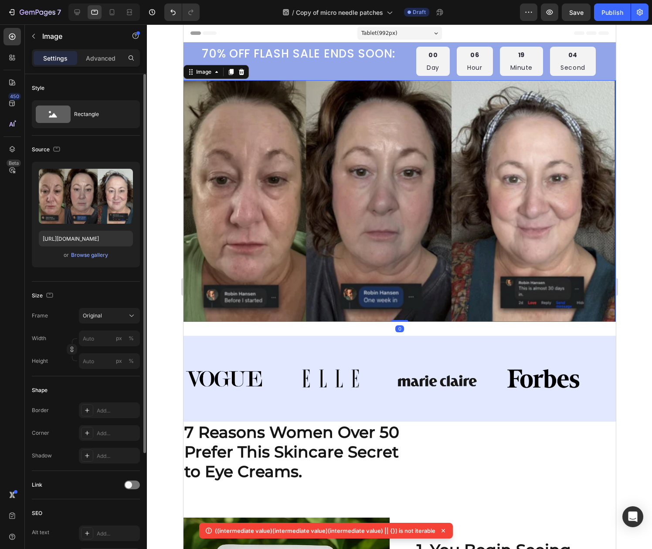
click at [311, 213] on img at bounding box center [399, 200] width 433 height 241
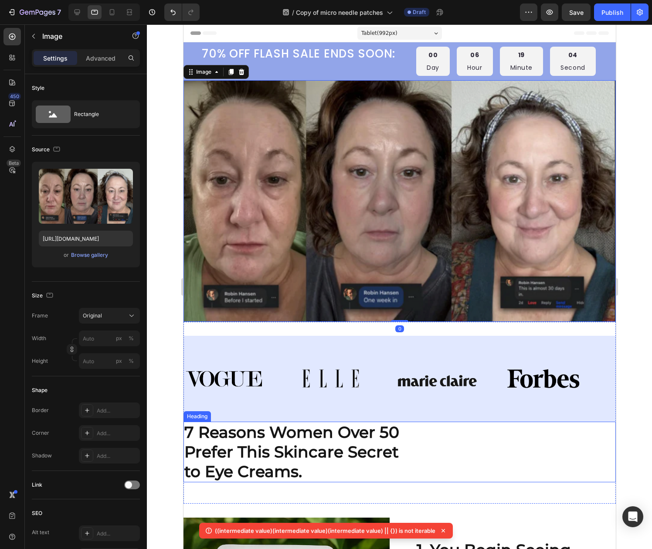
click at [453, 439] on div "7 Reasons Women Over 50 Prefer This Skincare Secret to Eye Creams." at bounding box center [399, 452] width 433 height 61
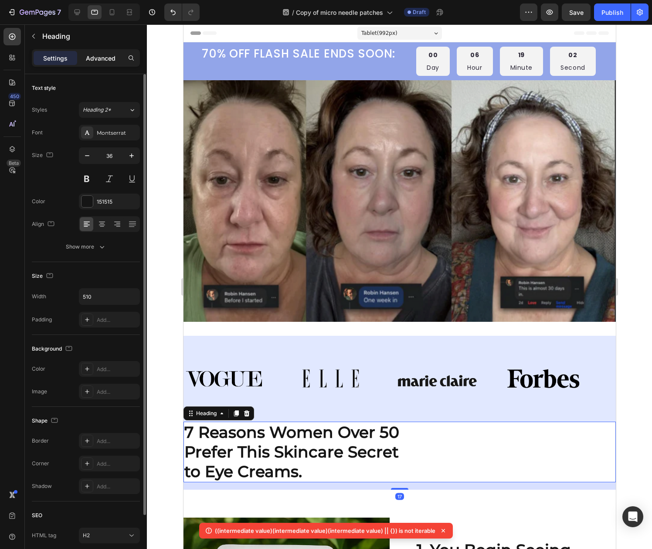
click at [96, 58] on p "Advanced" at bounding box center [101, 58] width 30 height 9
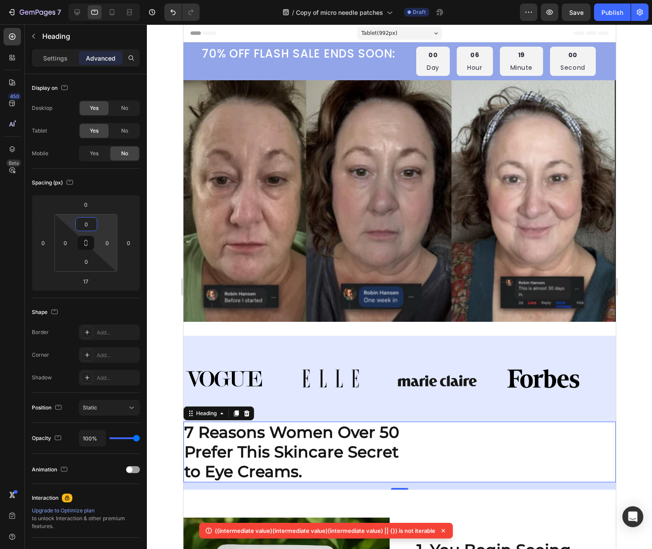
drag, startPoint x: 89, startPoint y: 228, endPoint x: 105, endPoint y: 235, distance: 17.8
click at [107, 239] on div "0 0 0 0" at bounding box center [85, 243] width 63 height 58
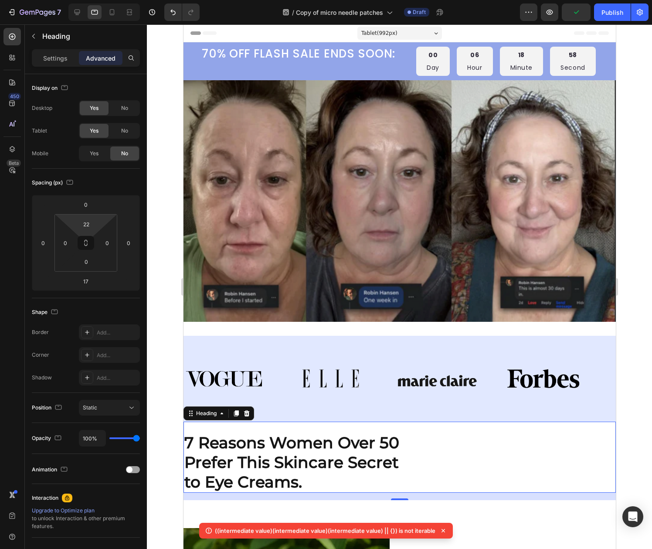
type input "20"
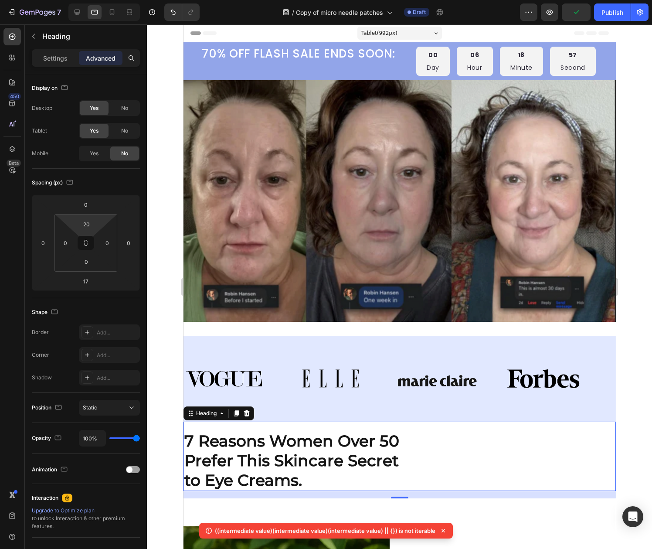
drag, startPoint x: 100, startPoint y: 223, endPoint x: 93, endPoint y: 218, distance: 7.9
click at [93, 0] on html "7 Version history / Copy of micro needle patches Draft Preview Publish 450 Beta…" at bounding box center [326, 0] width 652 height 0
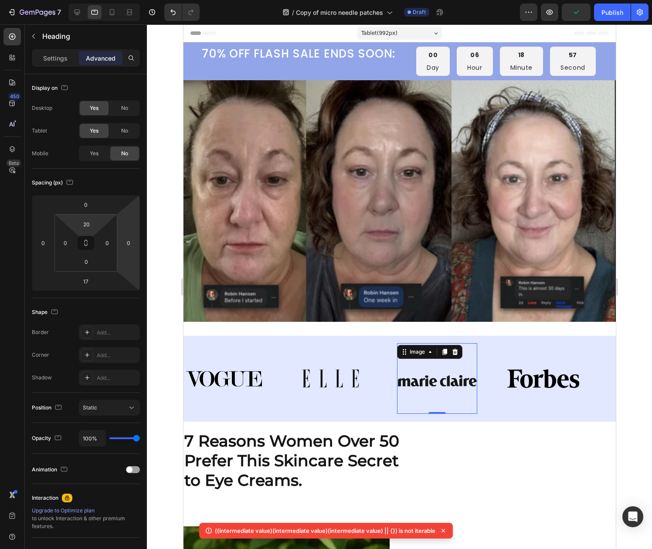
click at [457, 364] on img at bounding box center [437, 378] width 80 height 60
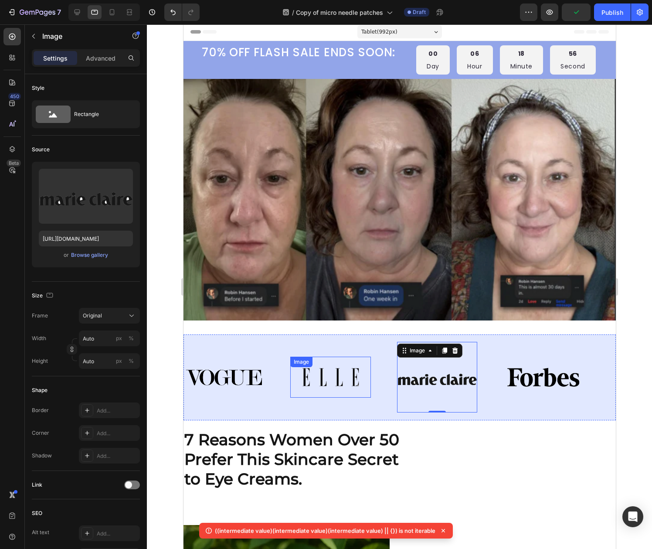
scroll to position [2, 0]
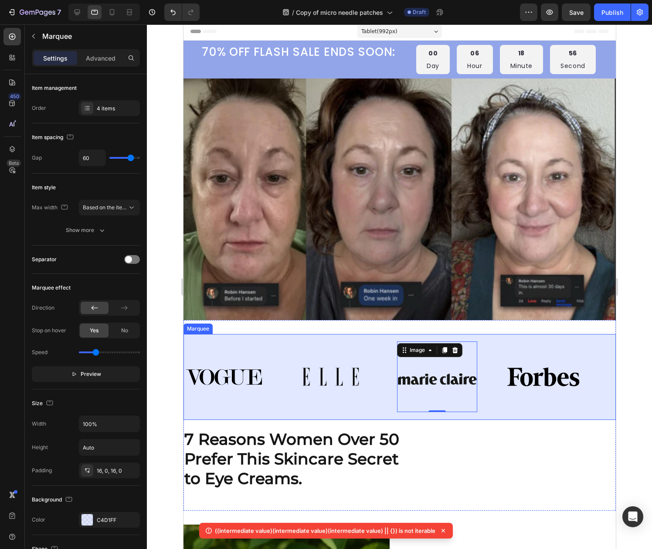
click at [309, 335] on div "Image Image Image 0 Image Image Image Image 0 Image Marquee" at bounding box center [399, 377] width 433 height 86
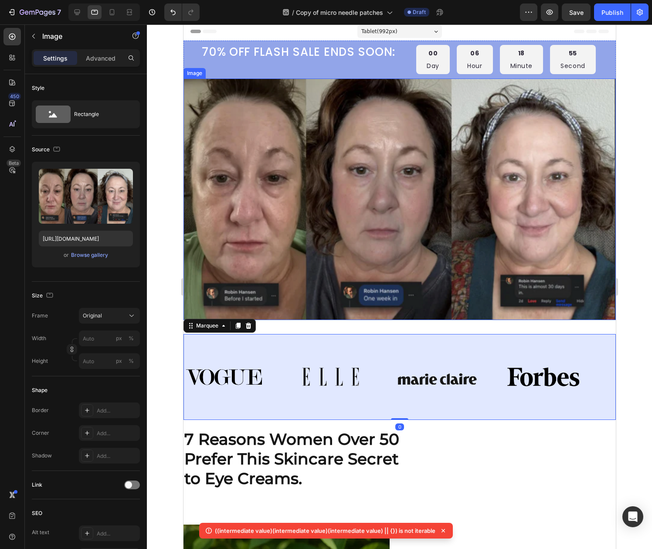
click at [300, 284] on img at bounding box center [399, 198] width 433 height 241
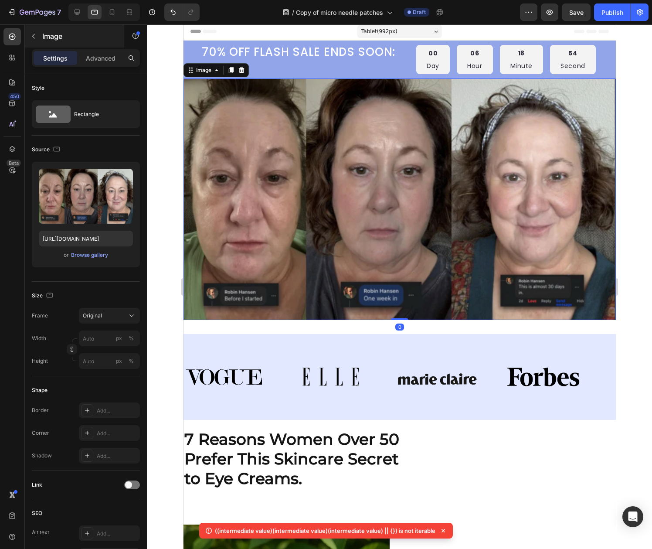
click at [103, 47] on div "Image" at bounding box center [74, 36] width 99 height 23
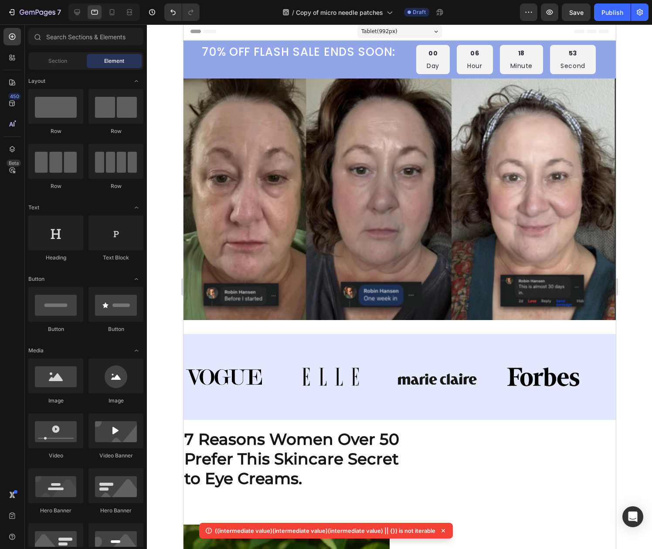
click at [104, 62] on span "Element" at bounding box center [114, 61] width 20 height 8
click at [65, 66] on div "Section" at bounding box center [57, 61] width 55 height 14
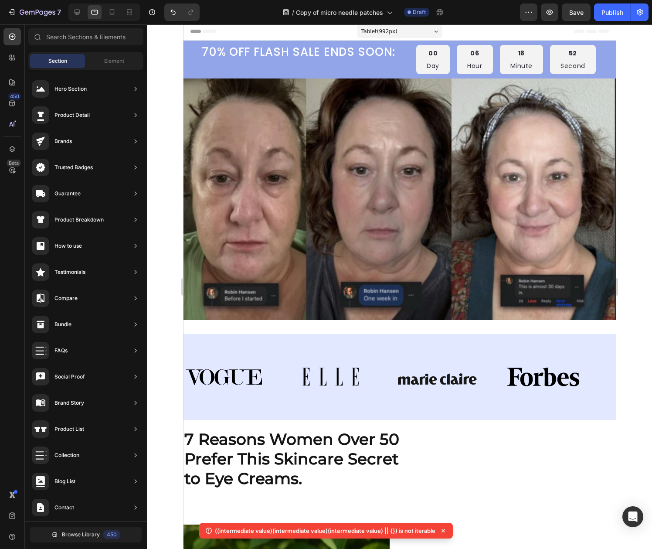
click at [328, 140] on img at bounding box center [399, 198] width 433 height 241
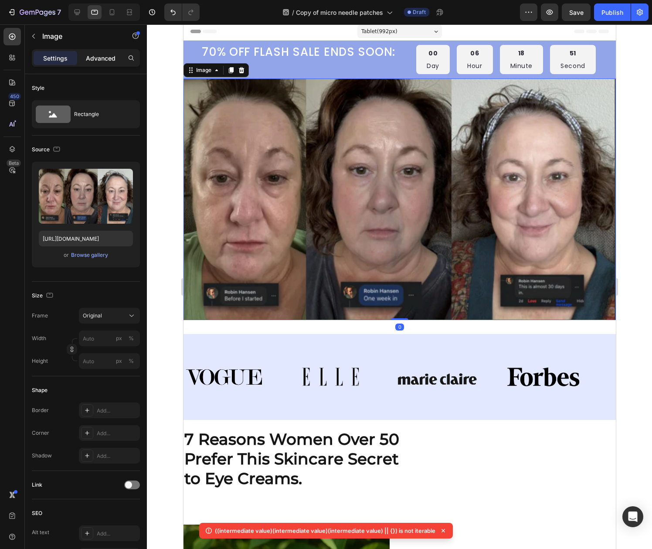
click at [99, 59] on p "Advanced" at bounding box center [101, 58] width 30 height 9
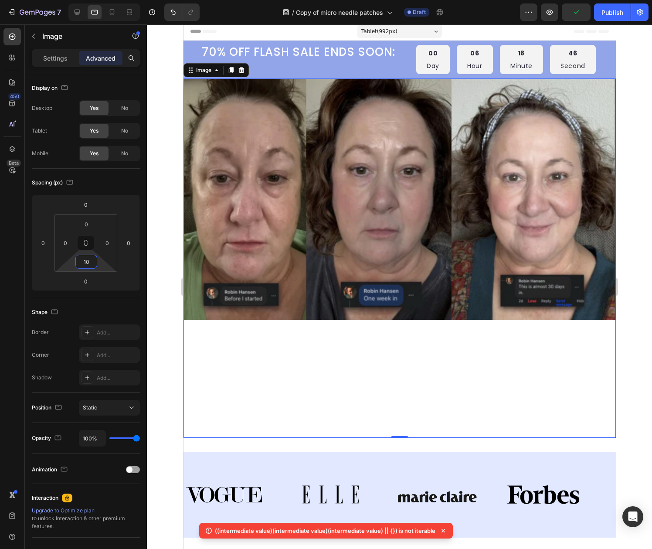
type input "0"
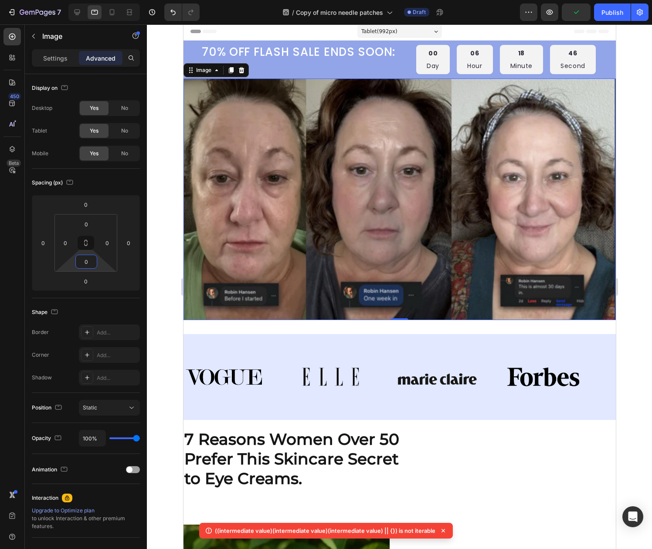
drag, startPoint x: 100, startPoint y: 265, endPoint x: 99, endPoint y: 334, distance: 69.3
click at [99, 0] on html "7 Version history / Copy of micro needle patches Draft Preview Publish 450 Beta…" at bounding box center [326, 0] width 652 height 0
click at [274, 345] on div "Image Image Image Image" at bounding box center [397, 376] width 426 height 71
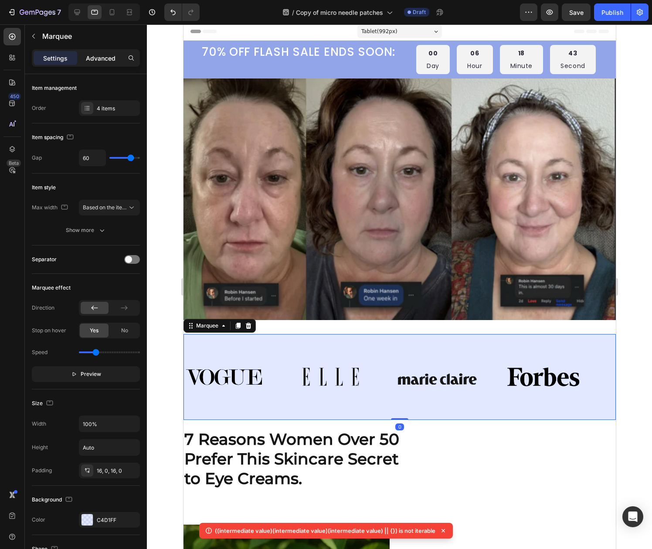
click at [96, 62] on div "Advanced" at bounding box center [101, 58] width 44 height 14
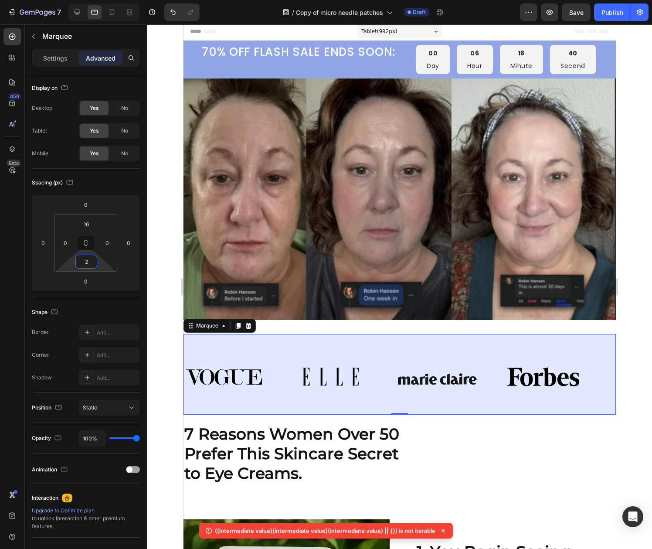
type input "0"
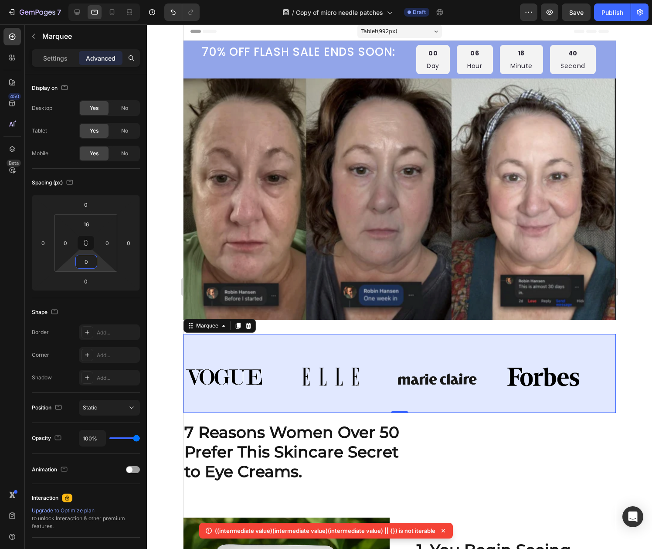
drag, startPoint x: 106, startPoint y: 265, endPoint x: -10, endPoint y: 276, distance: 117.0
click at [0, 0] on html "7 Version history / Copy of micro needle patches Draft Preview Save Publish 450…" at bounding box center [326, 0] width 652 height 0
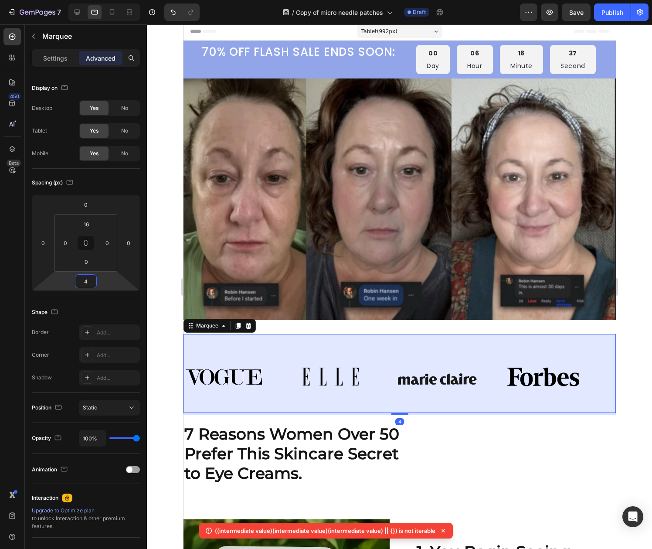
type input "6"
drag, startPoint x: 115, startPoint y: 289, endPoint x: 156, endPoint y: 287, distance: 41.0
click at [156, 0] on div "7 Version history / Copy of micro needle patches Draft Preview Save Publish 450…" at bounding box center [326, 0] width 652 height 0
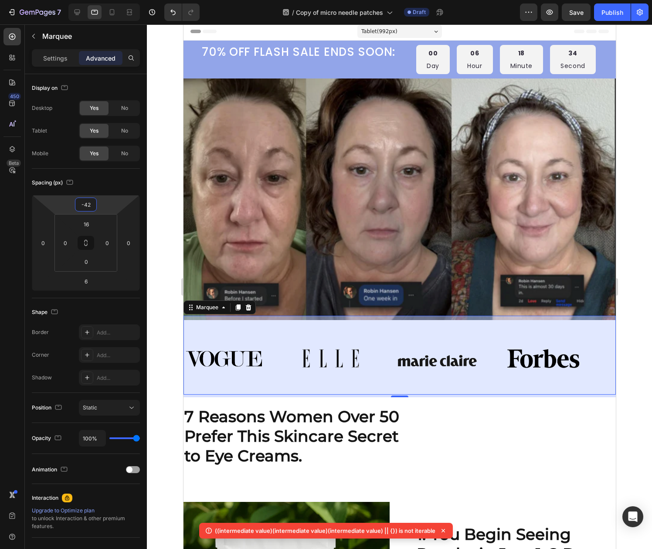
type input "-40"
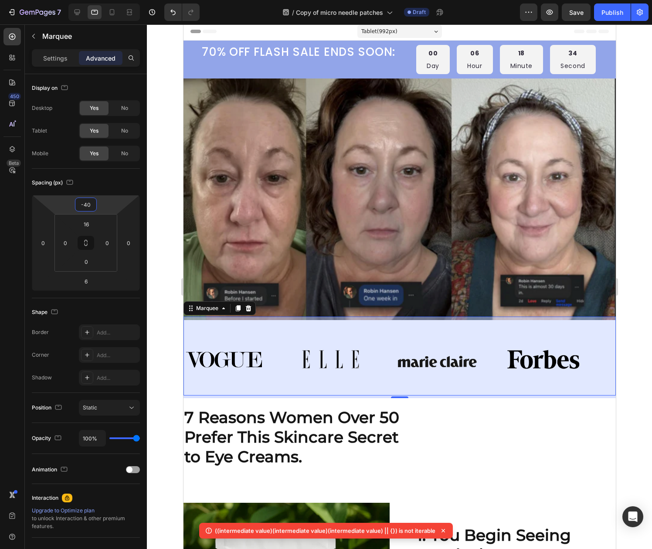
drag, startPoint x: 102, startPoint y: 201, endPoint x: 171, endPoint y: 209, distance: 69.4
click at [171, 0] on div "7 Version history / Copy of micro needle patches Draft Preview Save Publish 450…" at bounding box center [326, 0] width 652 height 0
click at [509, 459] on div "7 Reasons Women Over 50 Prefer This Skincare Secret to Eye Creams." at bounding box center [399, 437] width 433 height 61
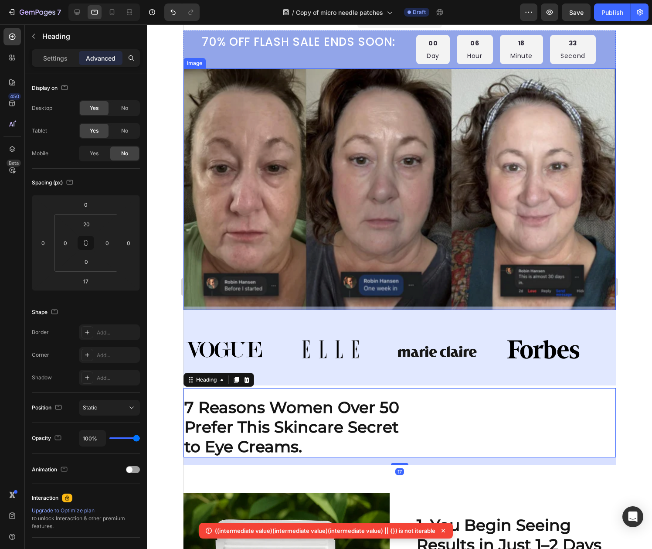
scroll to position [200, 0]
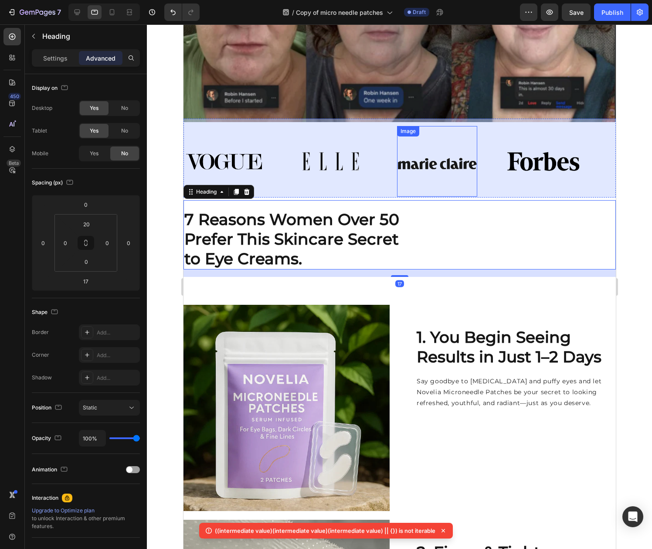
click at [450, 186] on img at bounding box center [437, 161] width 80 height 60
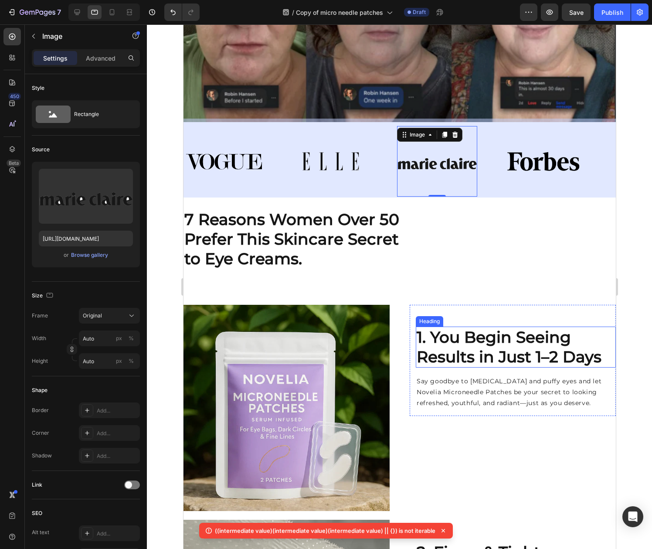
click at [533, 354] on strong "1. You Begin Seeing Results in Just 1–2 Days" at bounding box center [508, 346] width 185 height 39
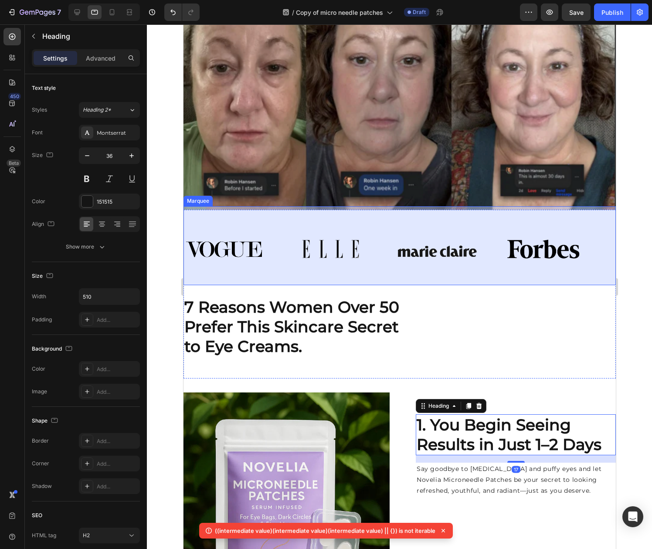
scroll to position [98, 0]
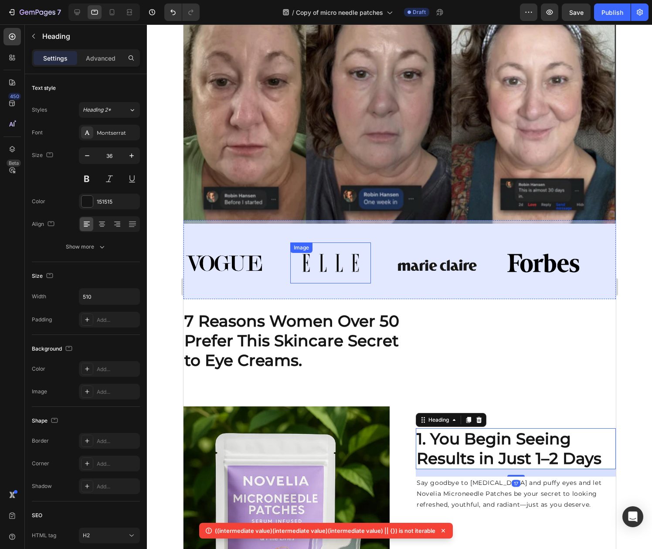
click at [305, 276] on div "Image" at bounding box center [330, 262] width 80 height 41
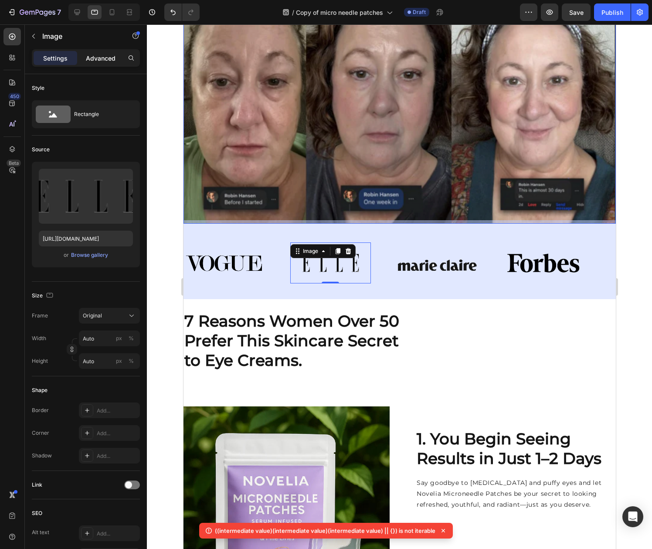
click at [94, 61] on p "Advanced" at bounding box center [101, 58] width 30 height 9
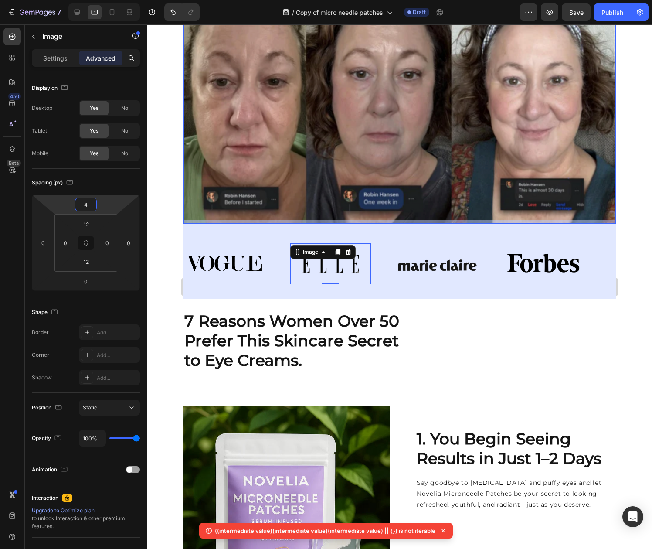
drag, startPoint x: 102, startPoint y: 207, endPoint x: 112, endPoint y: 206, distance: 10.1
click at [112, 0] on html "7 Version history / Copy of micro needle patches Draft Preview Save Publish 450…" at bounding box center [326, 0] width 652 height 0
type input "0"
click at [608, 272] on div "Image" at bounding box center [556, 263] width 106 height 42
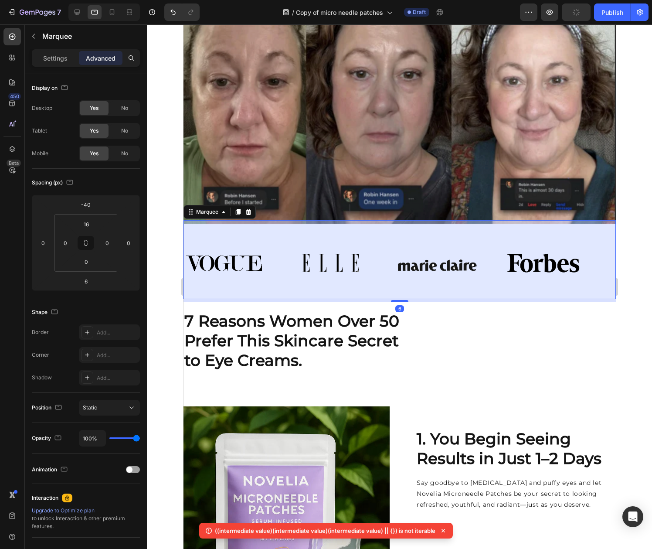
click at [590, 242] on div "Image" at bounding box center [556, 263] width 106 height 42
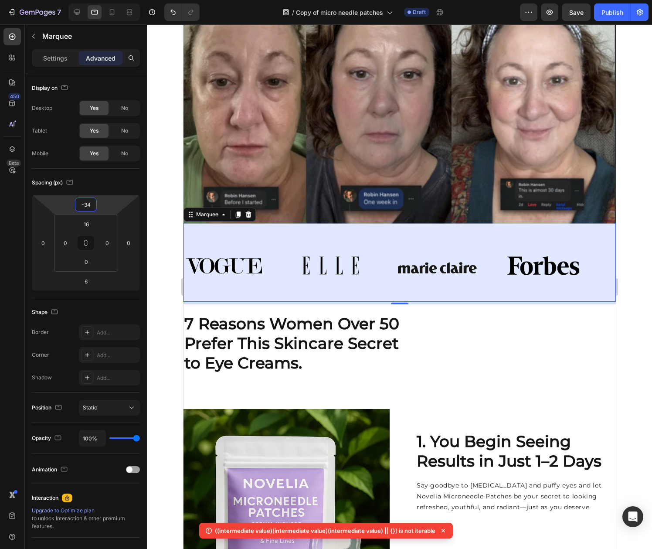
type input "-32"
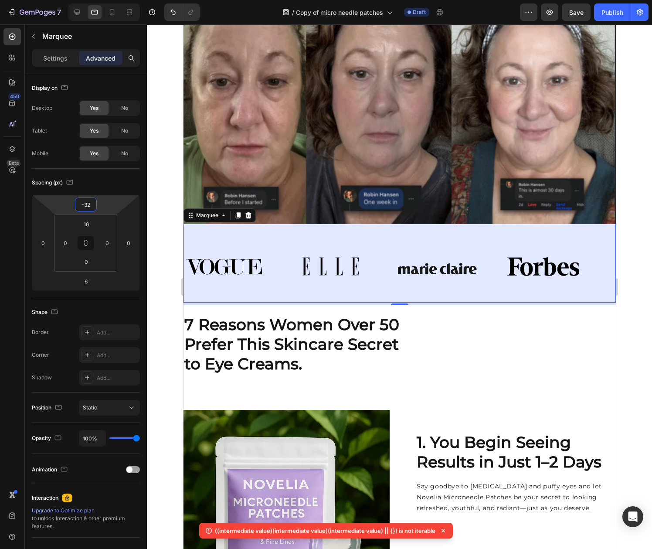
drag, startPoint x: 108, startPoint y: 201, endPoint x: 94, endPoint y: 200, distance: 14.5
click at [94, 0] on html "7 Version history / Copy of micro needle patches Draft Preview Save Publish 450…" at bounding box center [326, 0] width 652 height 0
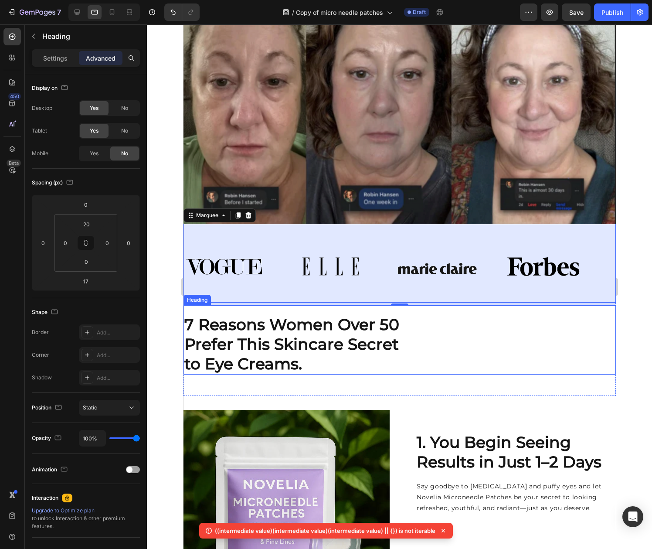
click at [341, 330] on strong "7 Reasons Women Over 50 Prefer This Skincare Secret to Eye Creams." at bounding box center [291, 344] width 215 height 58
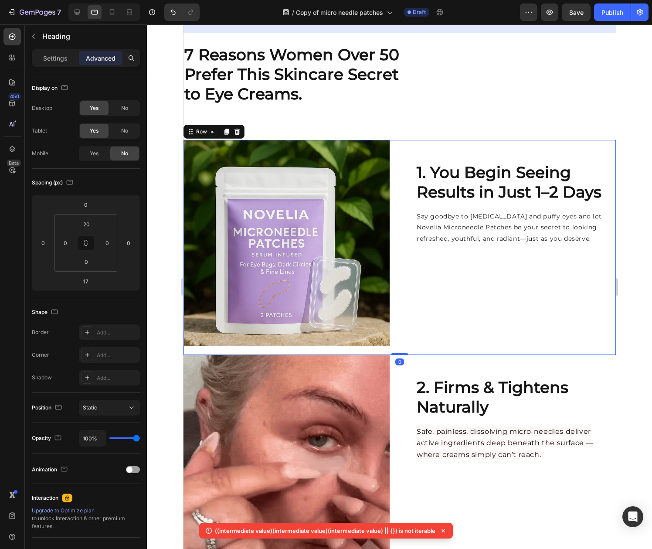
click at [464, 307] on div "1. You Begin Seeing Results in Just 1–2 Days Heading Say goodbye to dark circle…" at bounding box center [512, 243] width 206 height 206
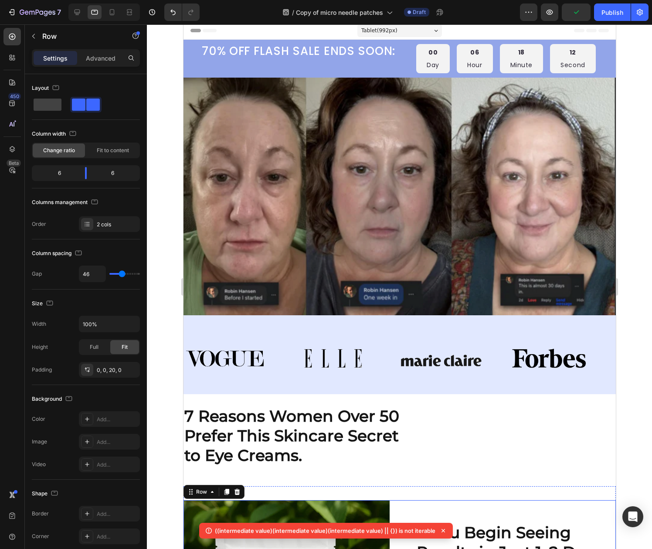
scroll to position [0, 0]
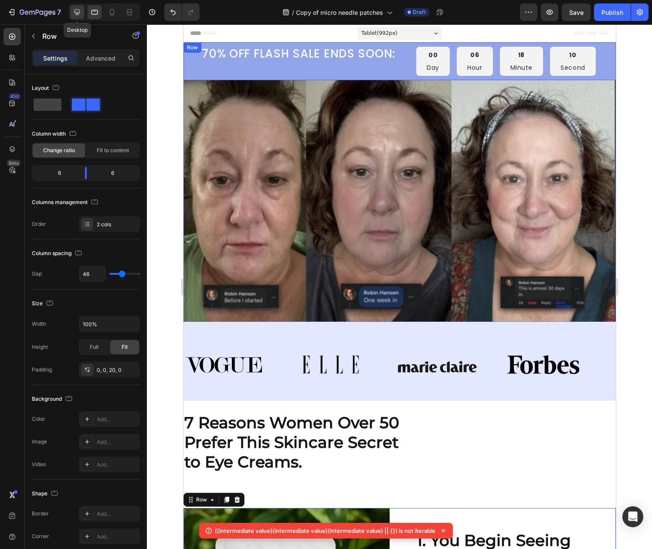
click at [81, 13] on icon at bounding box center [77, 12] width 9 height 9
type input "1170"
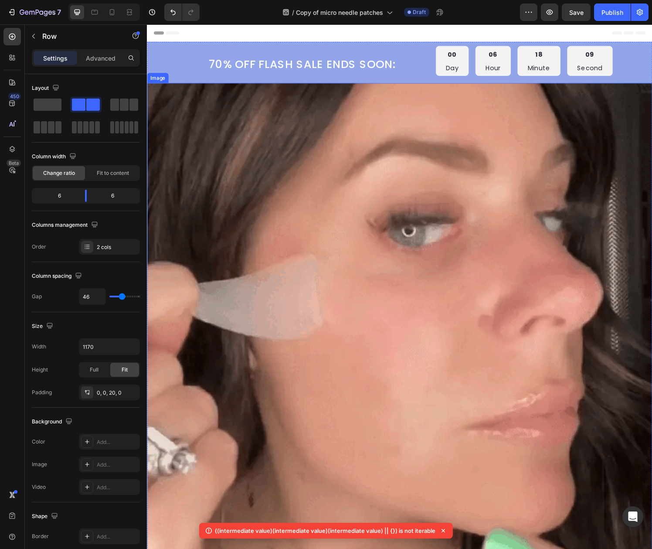
click at [365, 184] on img at bounding box center [408, 354] width 523 height 538
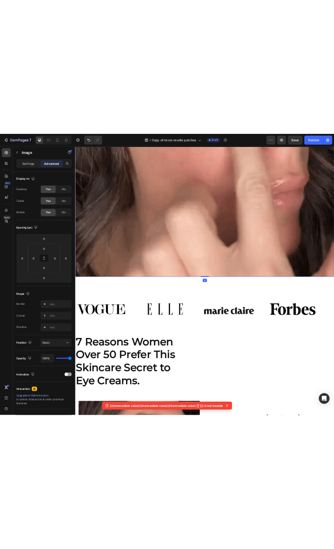
scroll to position [100, 0]
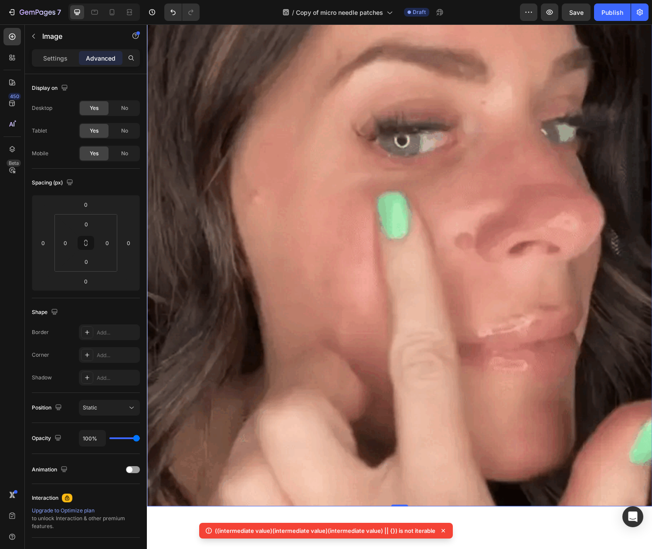
click at [390, 112] on img at bounding box center [408, 254] width 523 height 538
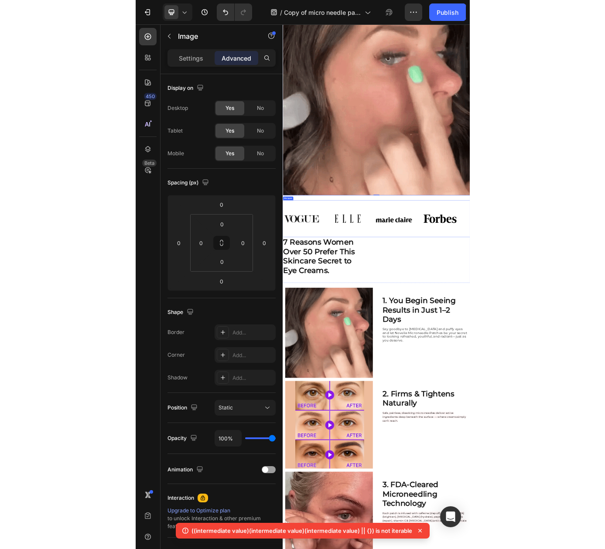
scroll to position [148, 0]
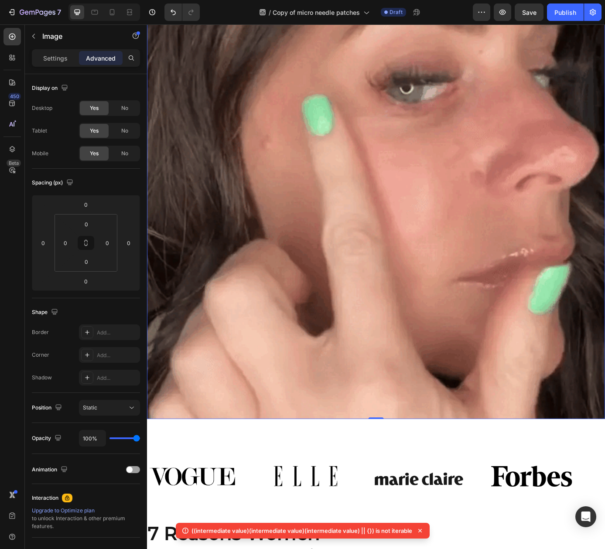
click at [554, 130] on img at bounding box center [408, 206] width 523 height 538
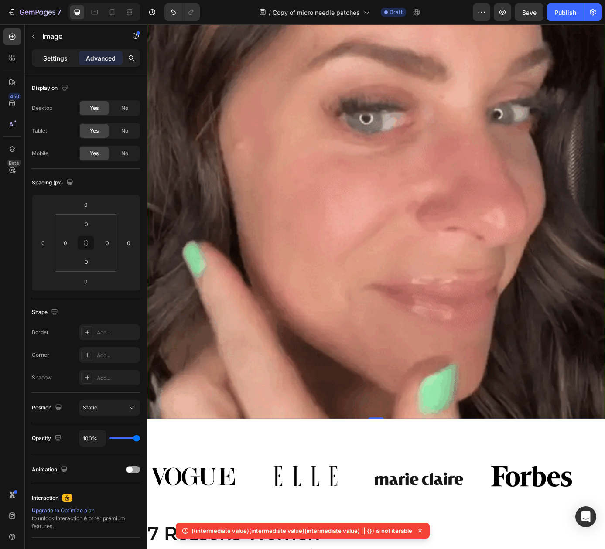
click at [62, 59] on p "Settings" at bounding box center [55, 58] width 24 height 9
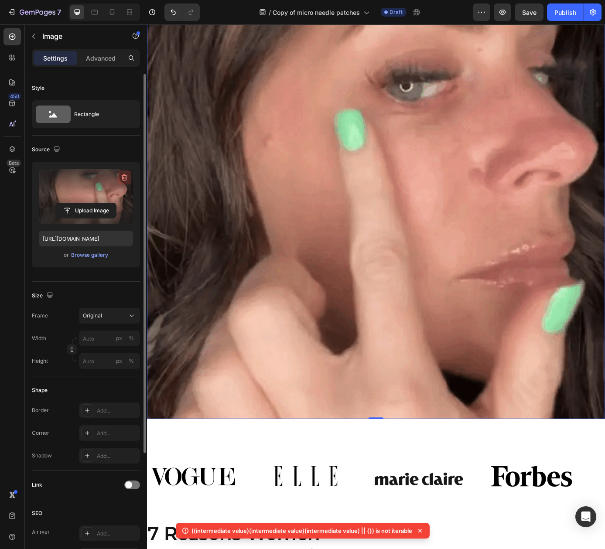
click at [124, 179] on icon "button" at bounding box center [124, 177] width 9 height 9
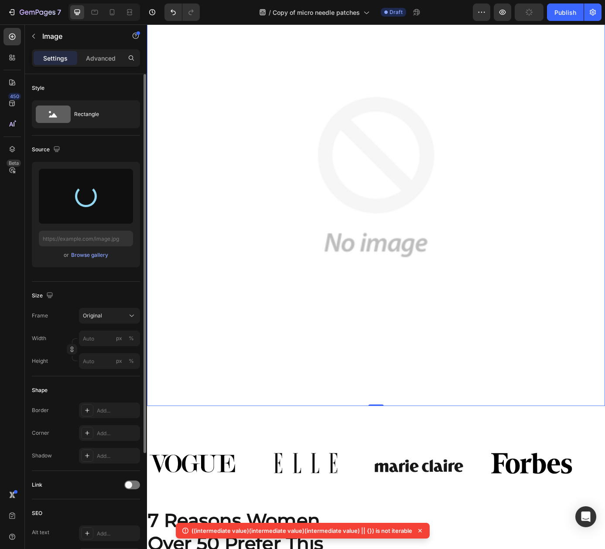
type input "[URL][DOMAIN_NAME]"
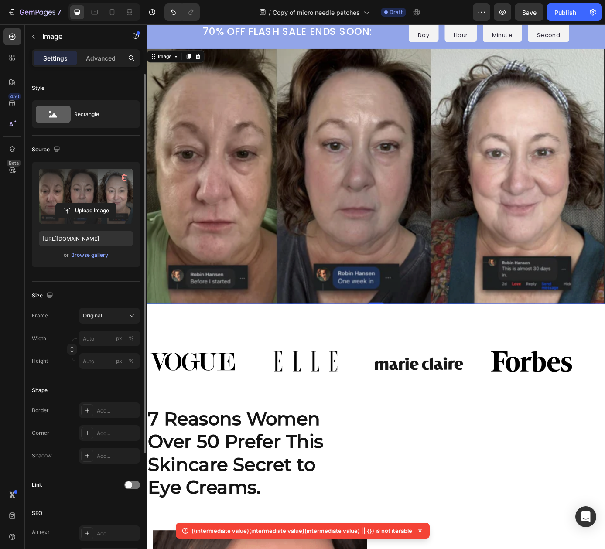
scroll to position [105, 0]
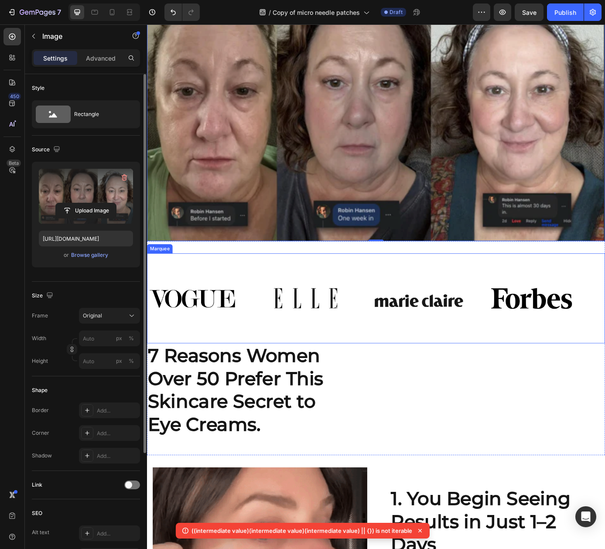
click at [360, 298] on div "Image Image Image Image" at bounding box center [405, 337] width 517 height 88
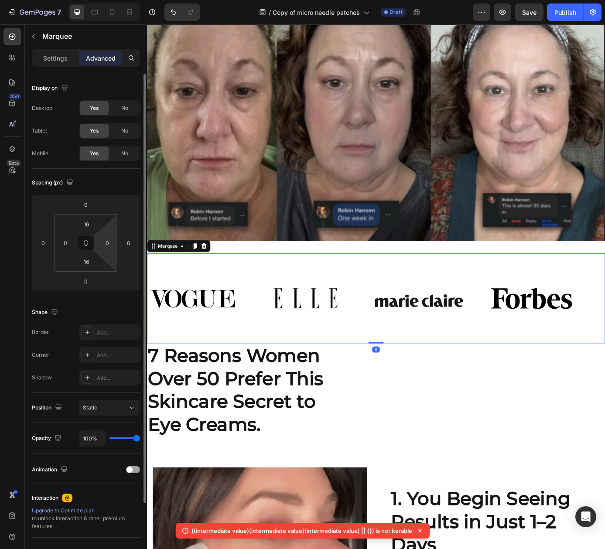
scroll to position [12, 0]
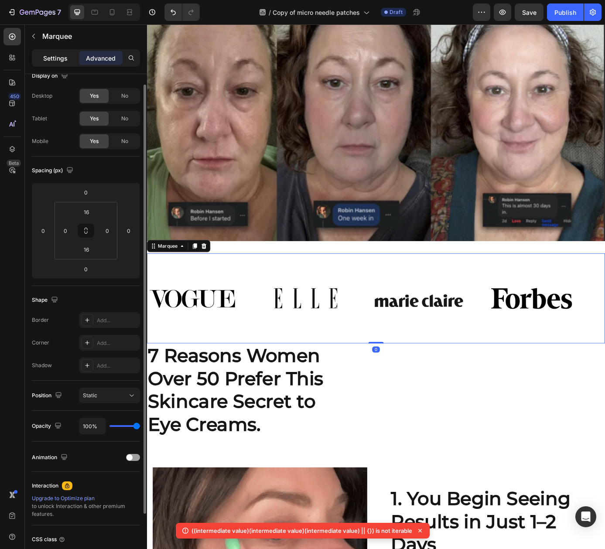
click at [56, 60] on p "Settings" at bounding box center [55, 58] width 24 height 9
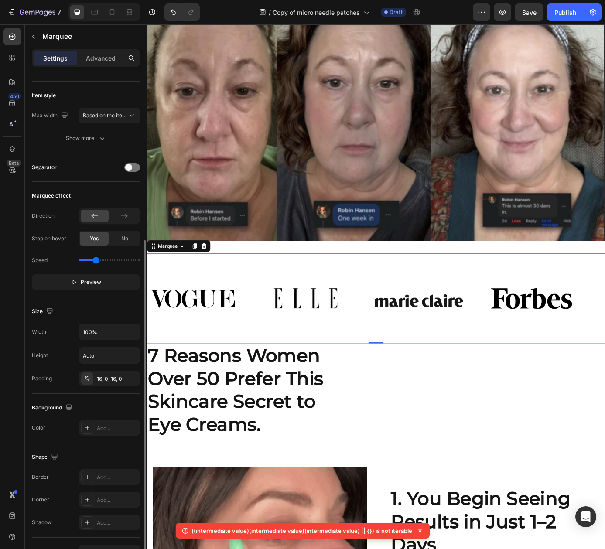
scroll to position [145, 0]
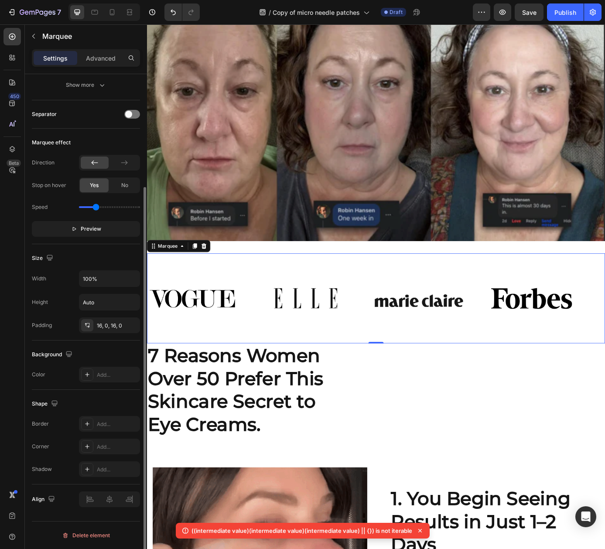
drag, startPoint x: 30, startPoint y: 40, endPoint x: 88, endPoint y: 388, distance: 352.7
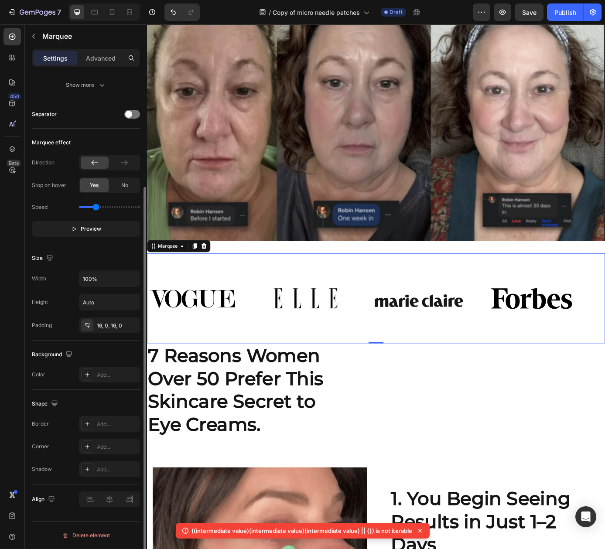
click at [72, 404] on div "Sections(18) Elements(83) Section Element Hero Section Product Detail Brands Tr…" at bounding box center [86, 286] width 122 height 524
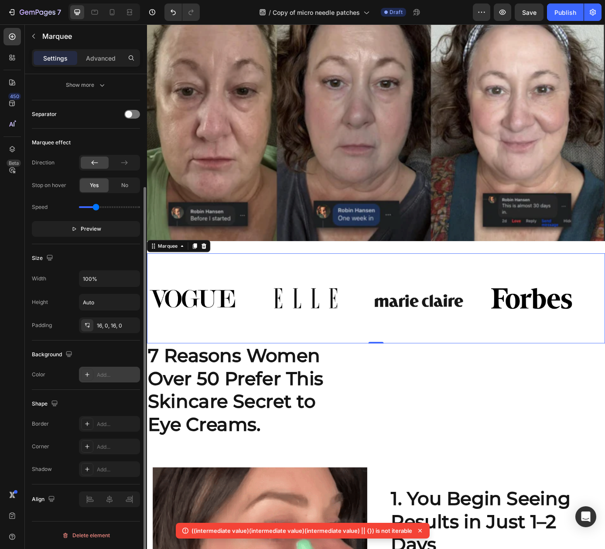
click at [95, 371] on div "Add..." at bounding box center [109, 375] width 61 height 16
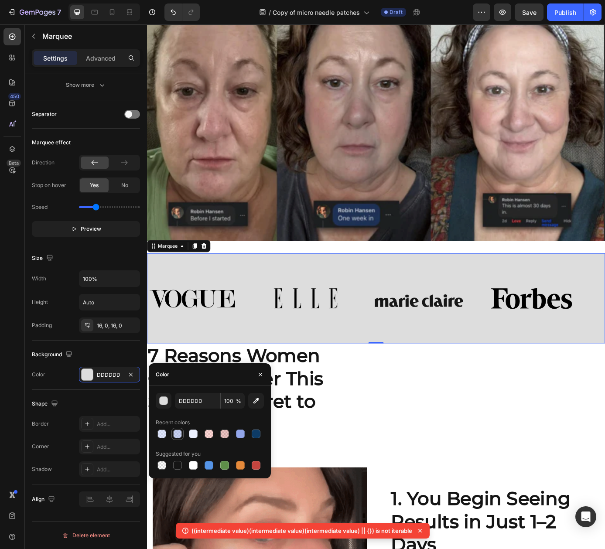
click at [175, 438] on div at bounding box center [177, 433] width 9 height 9
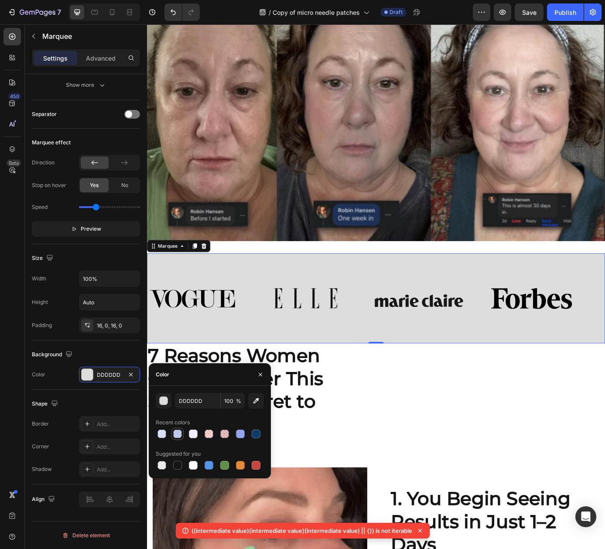
type input "92A5E9"
type input "50"
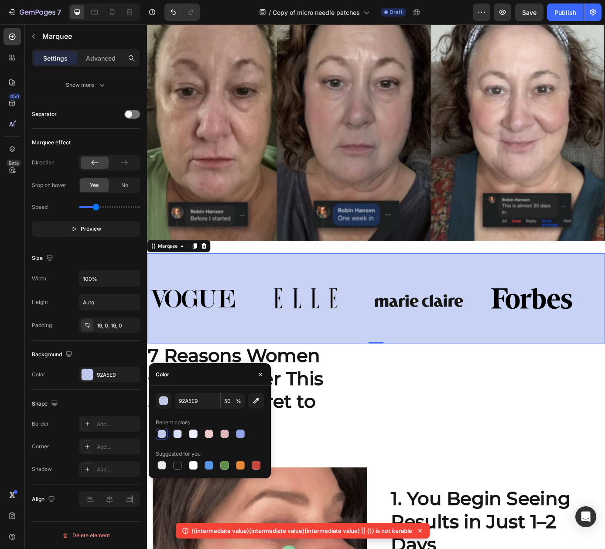
click at [316, 301] on div "Image Image Image Image" at bounding box center [405, 337] width 517 height 88
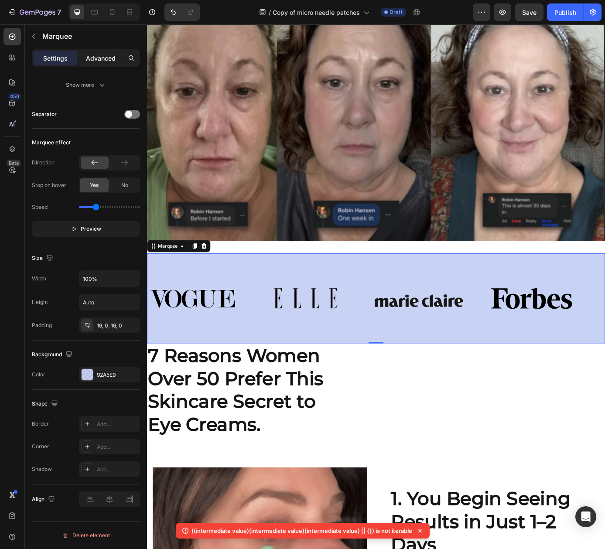
click at [98, 59] on p "Advanced" at bounding box center [101, 58] width 30 height 9
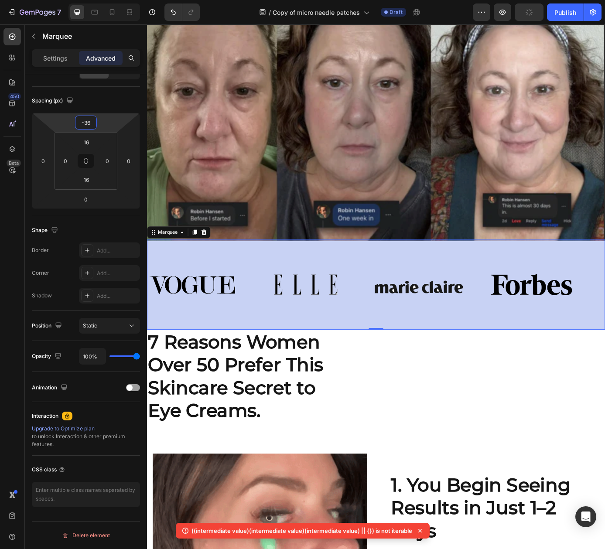
type input "-34"
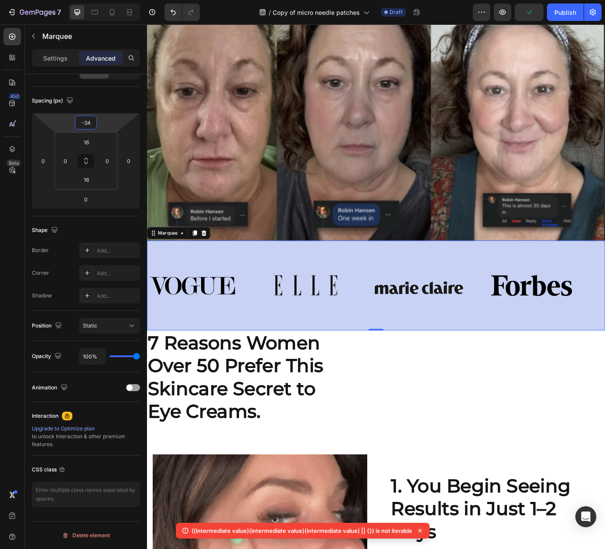
drag, startPoint x: 100, startPoint y: 124, endPoint x: 103, endPoint y: 132, distance: 8.2
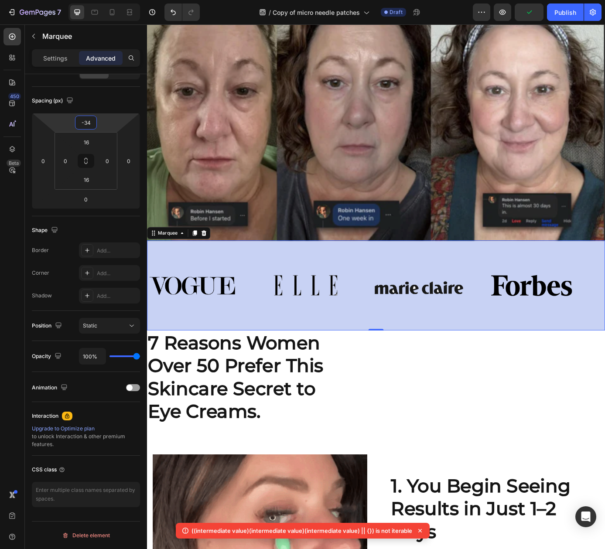
click at [103, 0] on html "7 Version history / Copy of micro needle patches Draft Preview Publish 450 Beta…" at bounding box center [302, 0] width 605 height 0
click at [464, 411] on div "7 Reasons Women Over 50 Prefer This Skincare Secret to Eye Creams." at bounding box center [408, 427] width 523 height 106
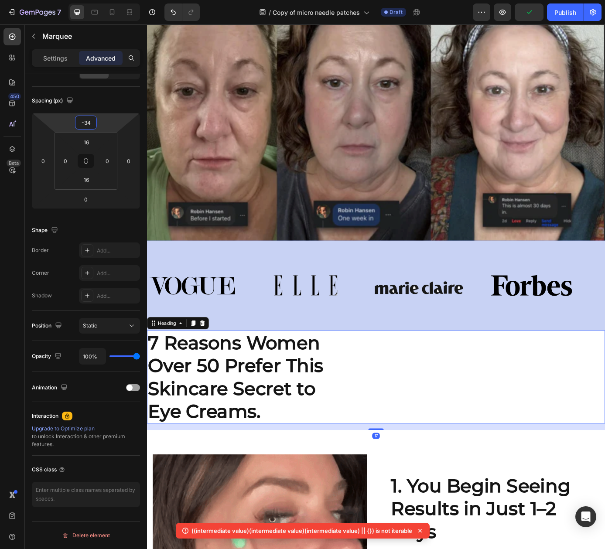
scroll to position [0, 0]
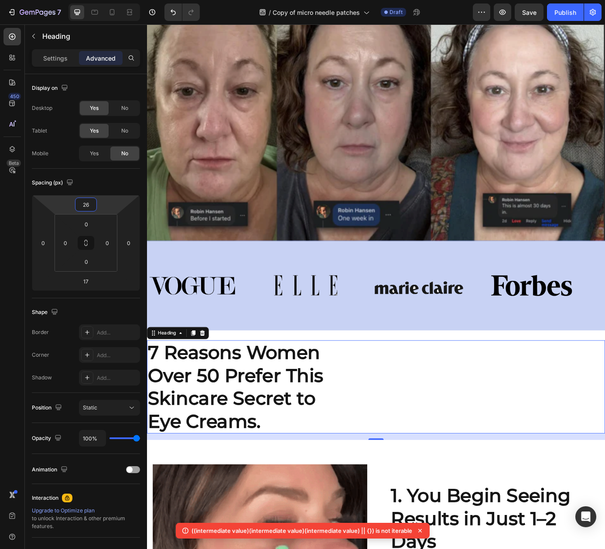
type input "28"
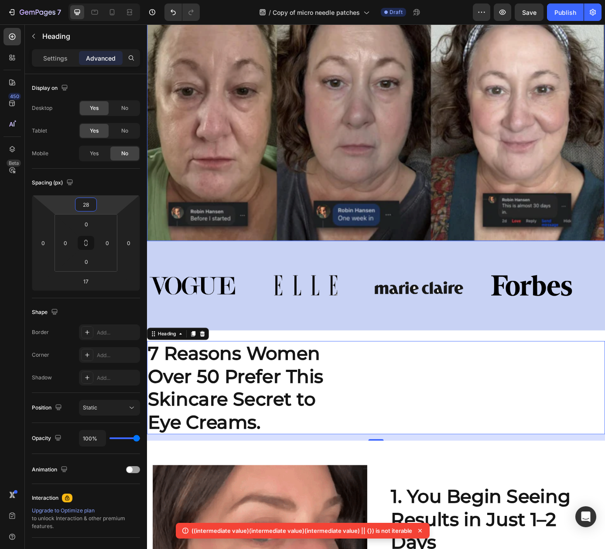
drag, startPoint x: 252, startPoint y: 225, endPoint x: 191, endPoint y: 241, distance: 63.2
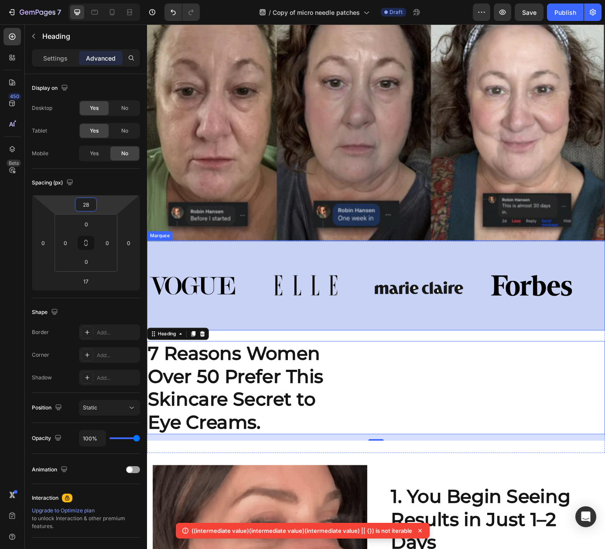
click at [364, 344] on div "Image Image Image Image" at bounding box center [405, 323] width 517 height 88
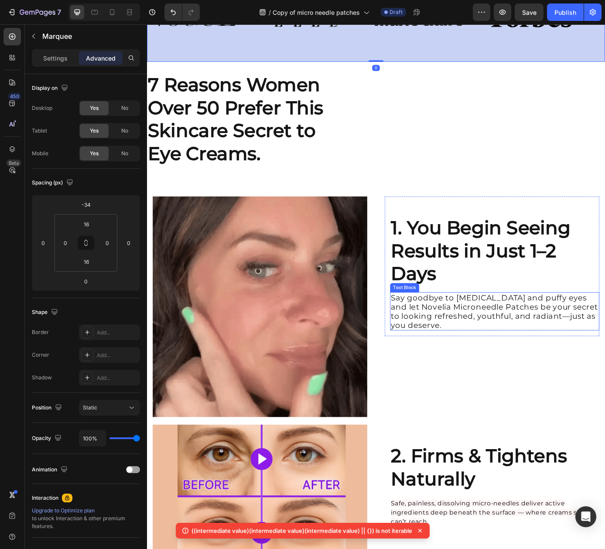
scroll to position [408, 0]
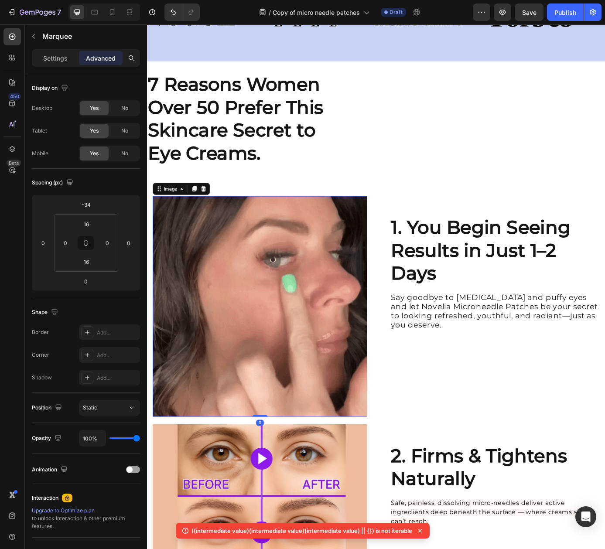
click at [356, 338] on img at bounding box center [275, 347] width 245 height 252
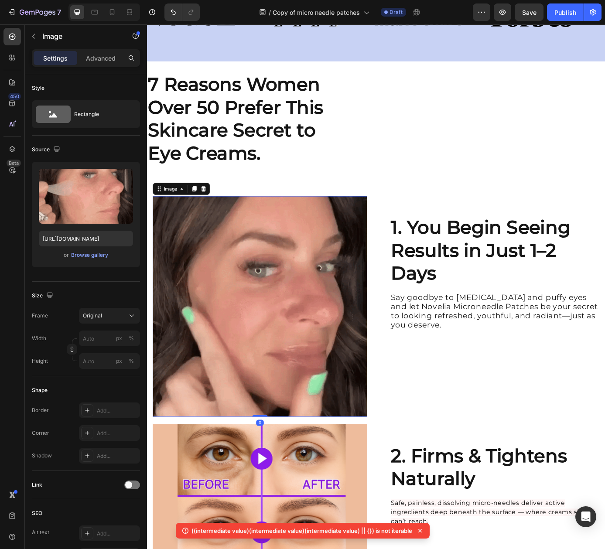
click at [91, 0] on html "7 Version history / Copy of micro needle patches Draft Preview Save Publish 450…" at bounding box center [302, 0] width 605 height 0
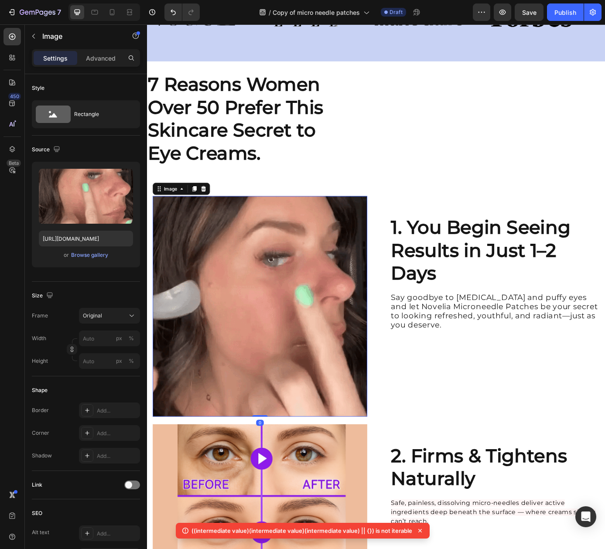
click at [295, 287] on img at bounding box center [275, 347] width 245 height 252
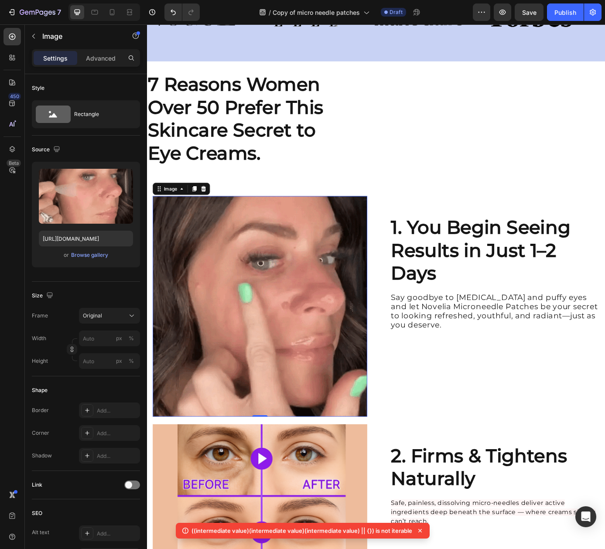
click at [383, 330] on img at bounding box center [275, 347] width 245 height 252
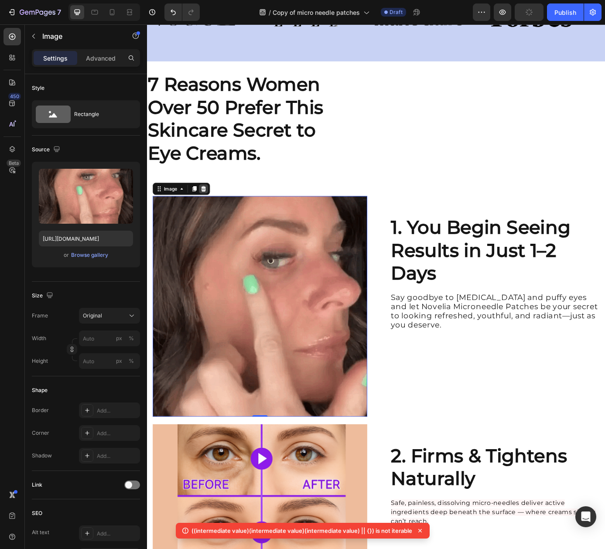
click at [209, 211] on icon at bounding box center [212, 212] width 6 height 6
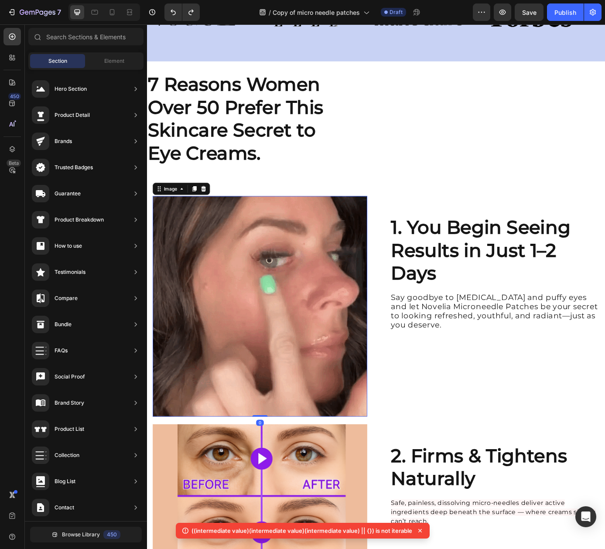
click at [296, 296] on img at bounding box center [275, 347] width 245 height 252
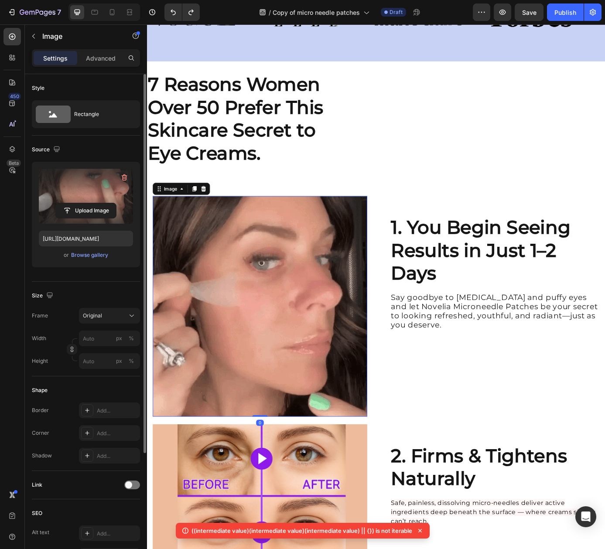
click at [90, 197] on label at bounding box center [86, 196] width 94 height 55
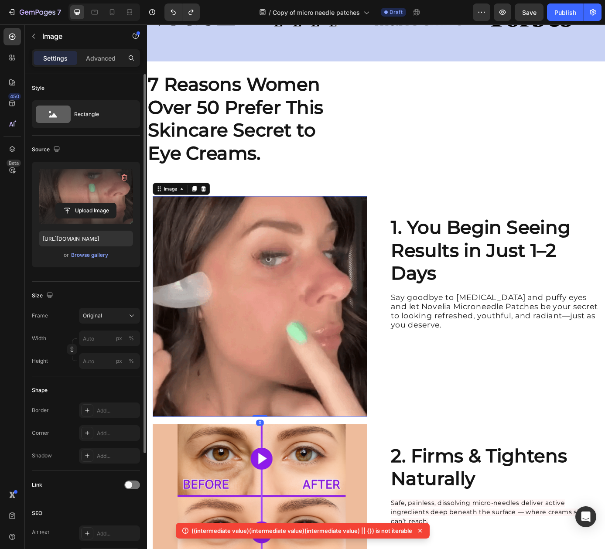
click at [90, 203] on input "file" at bounding box center [86, 210] width 60 height 15
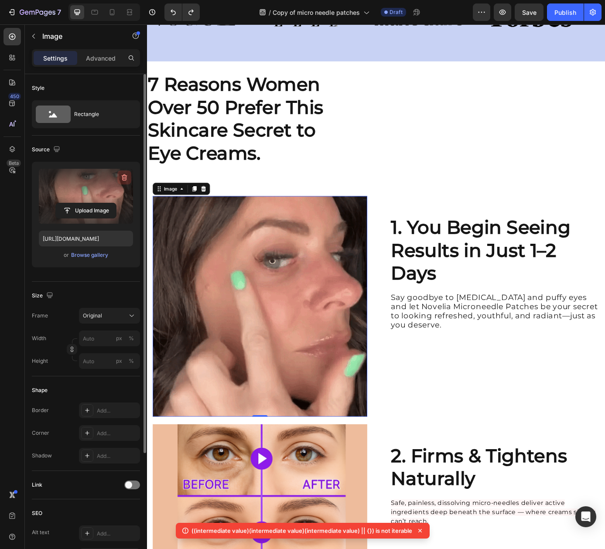
click at [121, 179] on icon "button" at bounding box center [124, 177] width 9 height 9
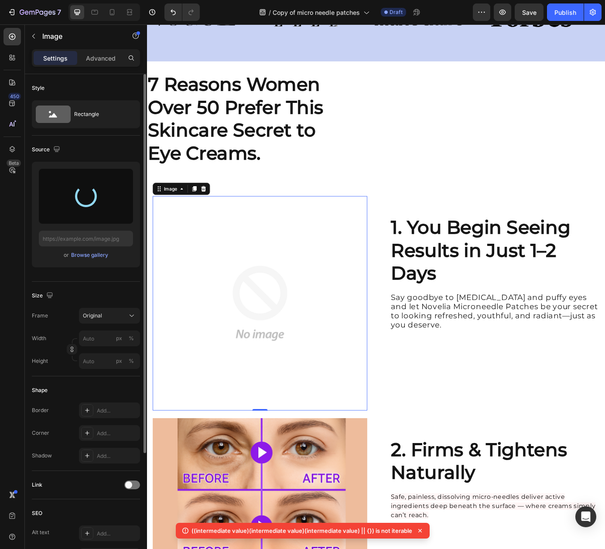
type input "https://cdn.shopify.com/s/files/1/0912/3351/7895/files/gempages_578897618785010…"
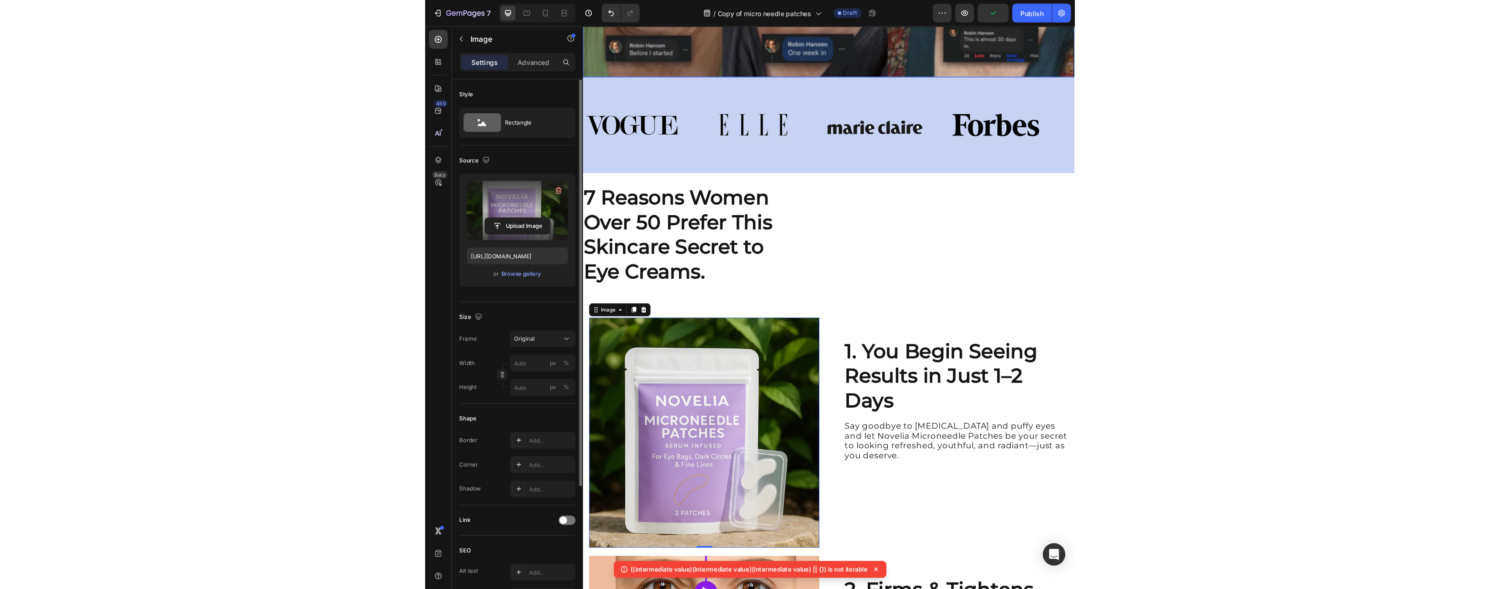
scroll to position [331, 0]
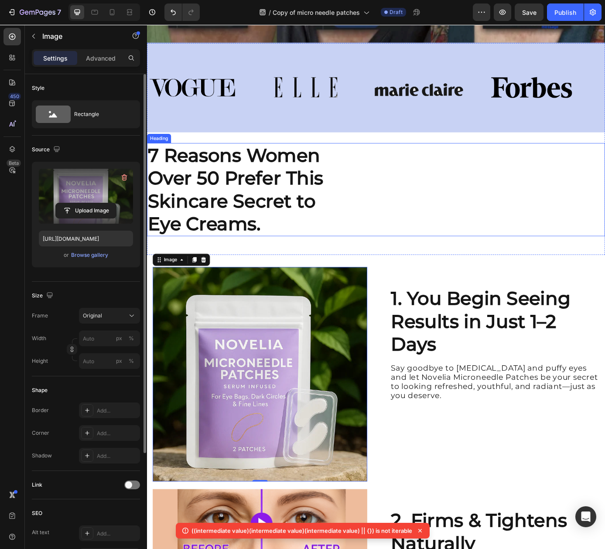
click at [457, 201] on div "7 Reasons Women Over 50 Prefer This Skincare Secret to Eye Creams." at bounding box center [408, 213] width 523 height 106
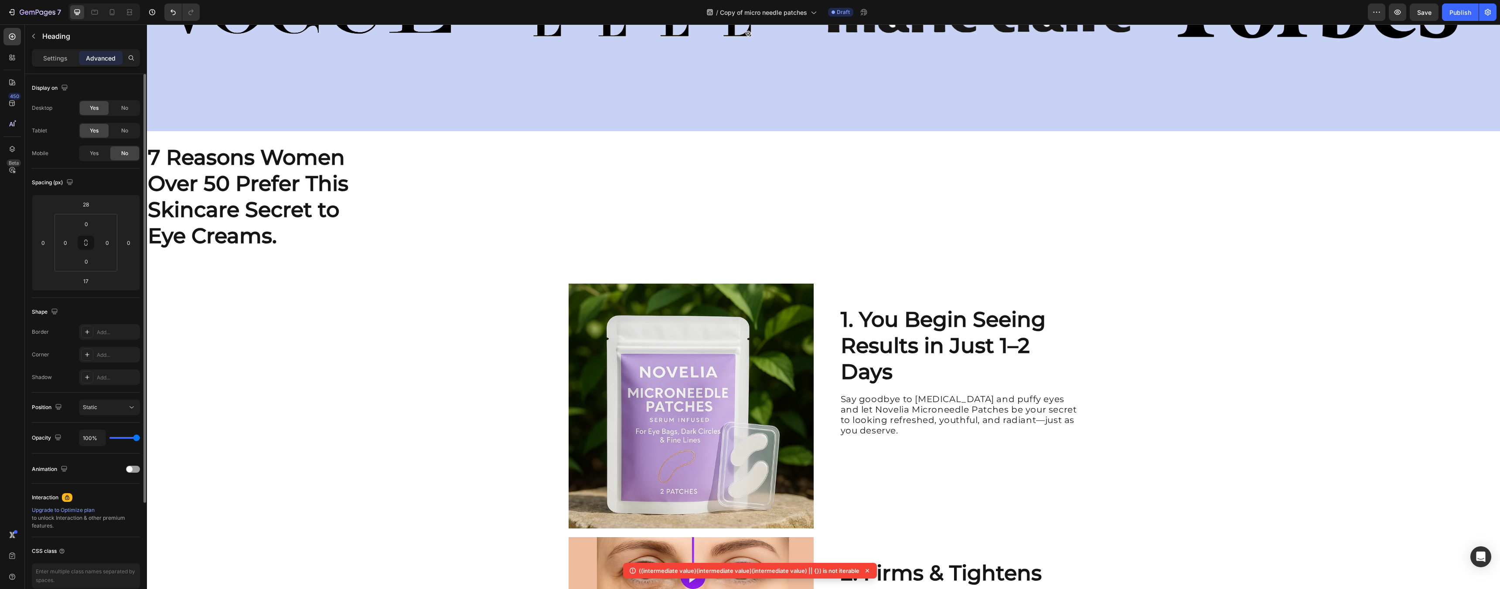
scroll to position [961, 0]
drag, startPoint x: 454, startPoint y: 185, endPoint x: 352, endPoint y: 180, distance: 102.6
click at [454, 185] on div "7 Reasons Women Over 50 Prefer This Skincare Secret to Eye Creams." at bounding box center [823, 197] width 1353 height 106
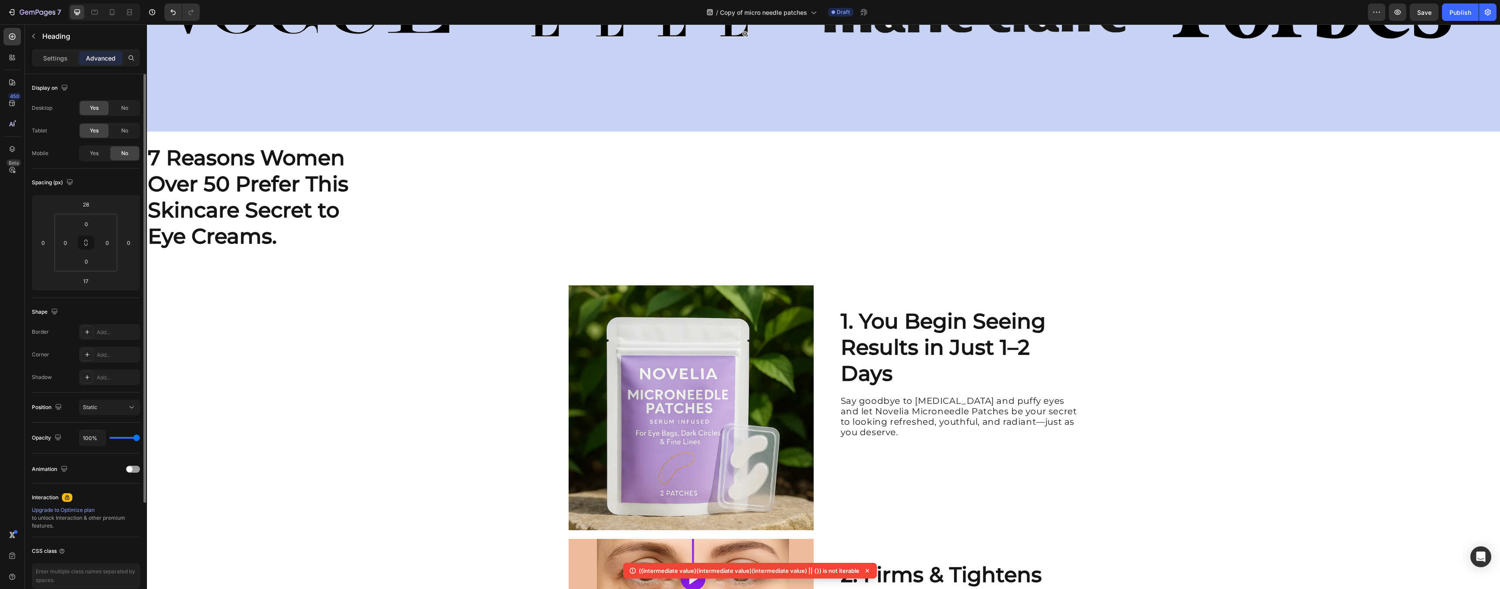
click at [427, 187] on div "7 Reasons Women Over 50 Prefer This Skincare Secret to Eye Creams." at bounding box center [823, 197] width 1353 height 106
drag, startPoint x: 538, startPoint y: 219, endPoint x: 528, endPoint y: 325, distance: 106.9
click at [538, 219] on div "7 Reasons Women Over 50 Prefer This Skincare Secret to Eye Creams." at bounding box center [823, 197] width 1353 height 106
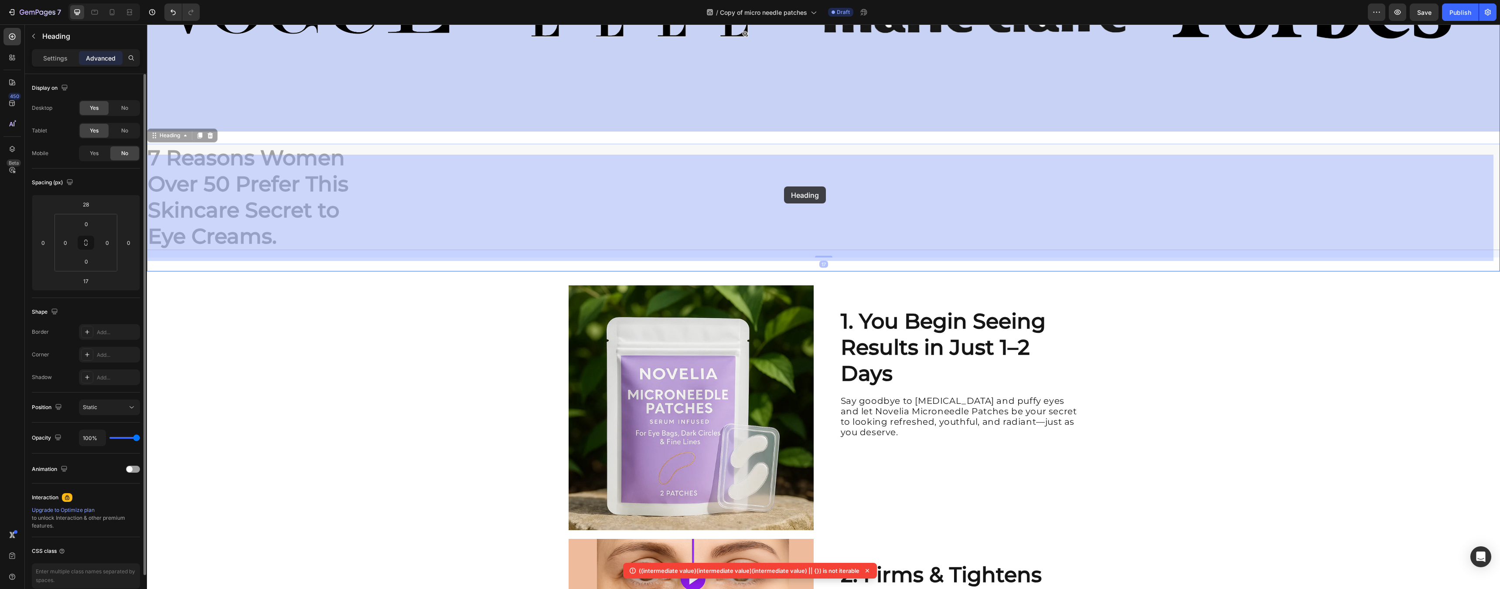
drag, startPoint x: 358, startPoint y: 236, endPoint x: 781, endPoint y: 187, distance: 425.3
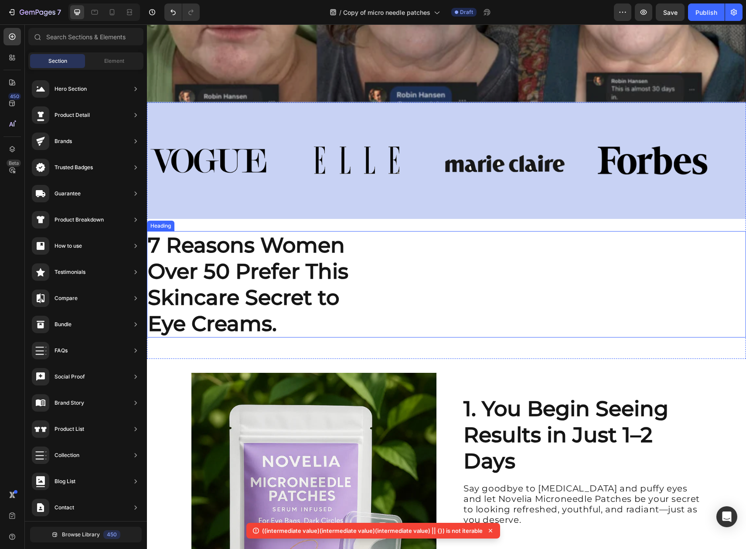
scroll to position [293, 0]
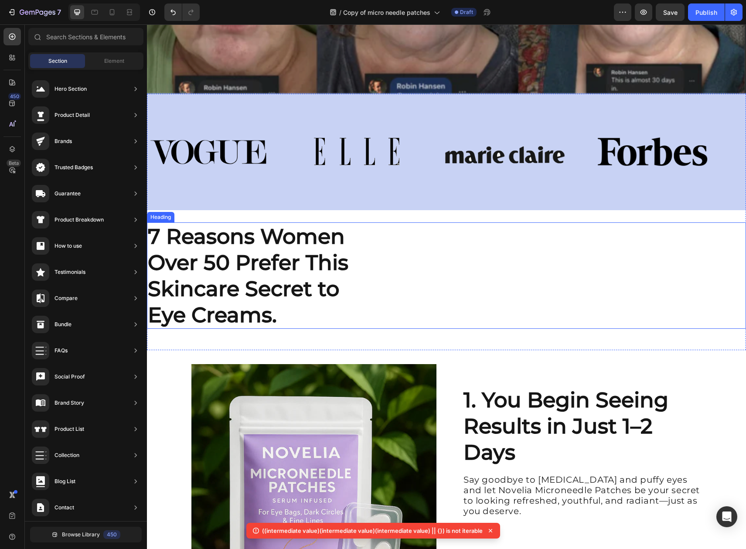
click at [357, 286] on h2 "7 Reasons Women Over 50 Prefer This Skincare Secret to Eye Creams." at bounding box center [258, 275] width 222 height 106
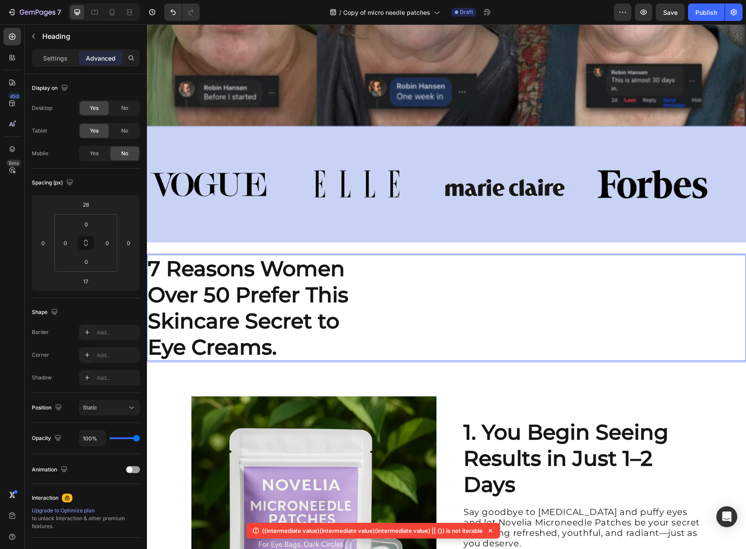
click at [310, 336] on p "7 Reasons Women Over 50 Prefer This Skincare Secret to Eye Creams." at bounding box center [258, 307] width 221 height 105
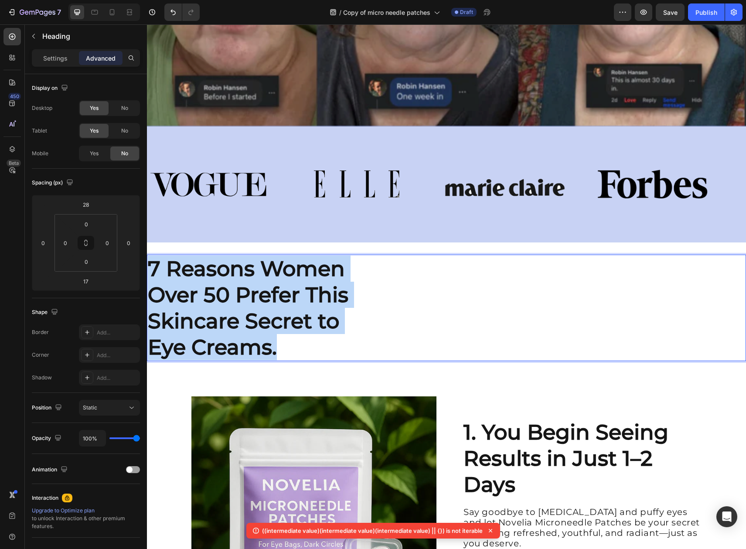
click at [310, 336] on p "7 Reasons Women Over 50 Prefer This Skincare Secret to Eye Creams." at bounding box center [258, 307] width 221 height 105
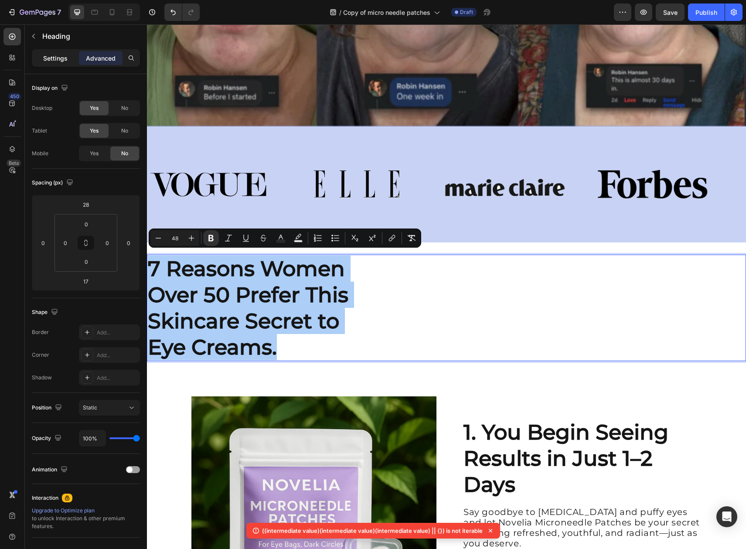
click at [50, 54] on p "Settings" at bounding box center [55, 58] width 24 height 9
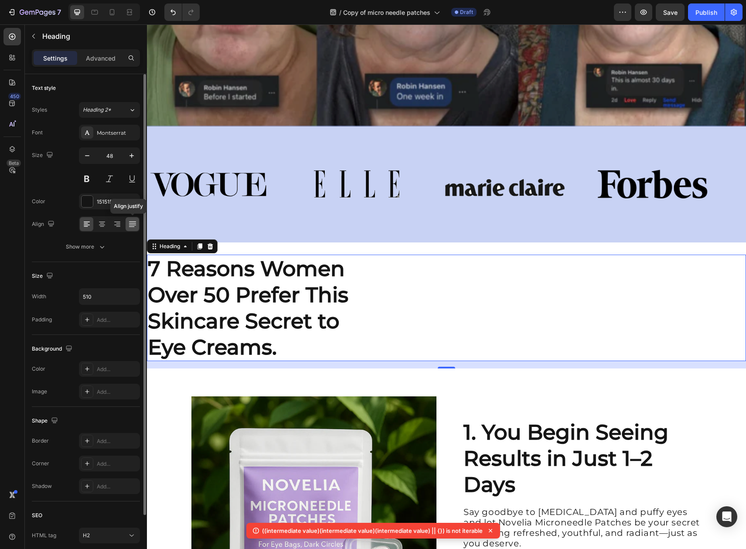
click at [127, 225] on div at bounding box center [133, 224] width 14 height 14
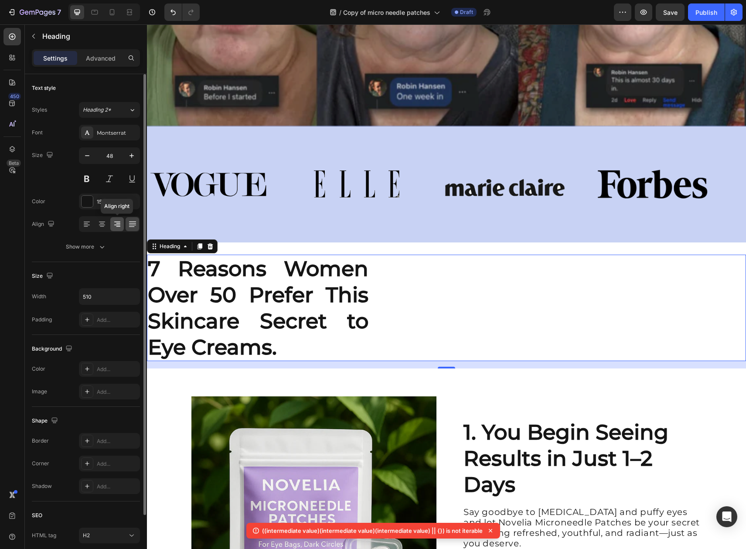
click at [114, 225] on icon at bounding box center [117, 224] width 9 height 9
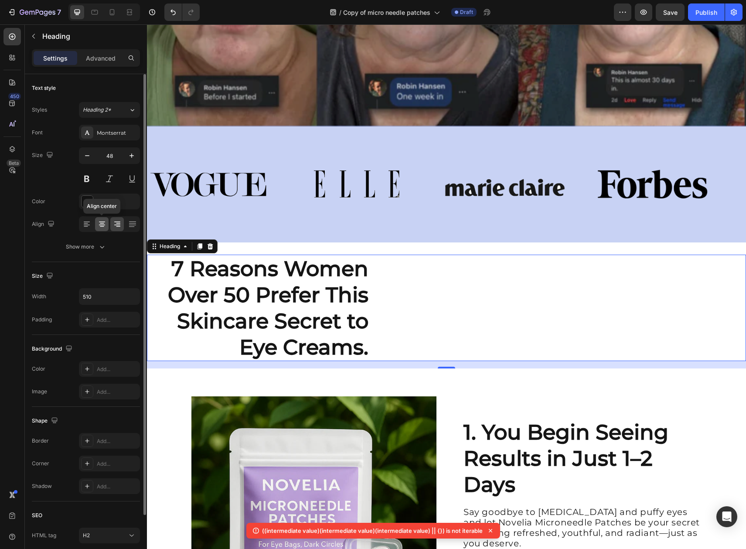
click at [104, 225] on icon at bounding box center [102, 225] width 6 height 1
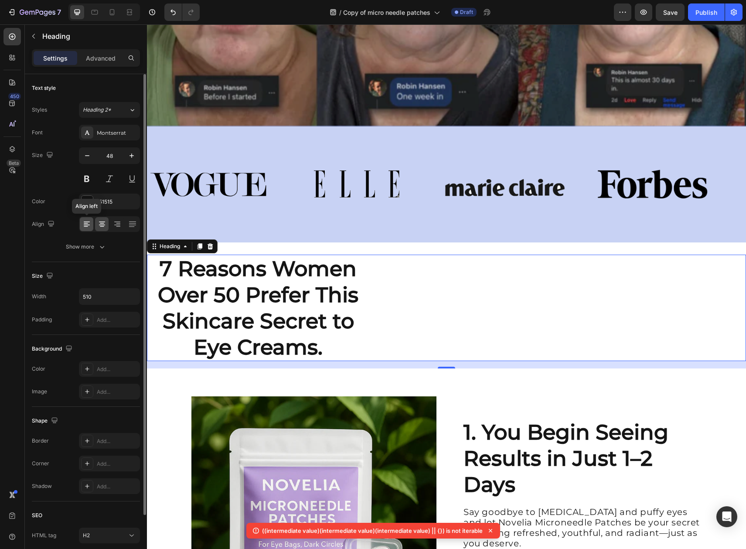
click at [86, 225] on icon at bounding box center [86, 224] width 9 height 9
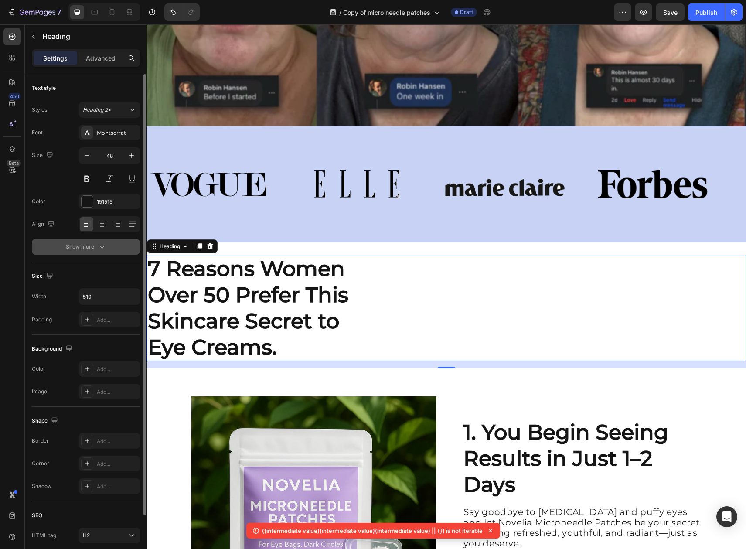
click at [106, 248] on icon "button" at bounding box center [102, 246] width 9 height 9
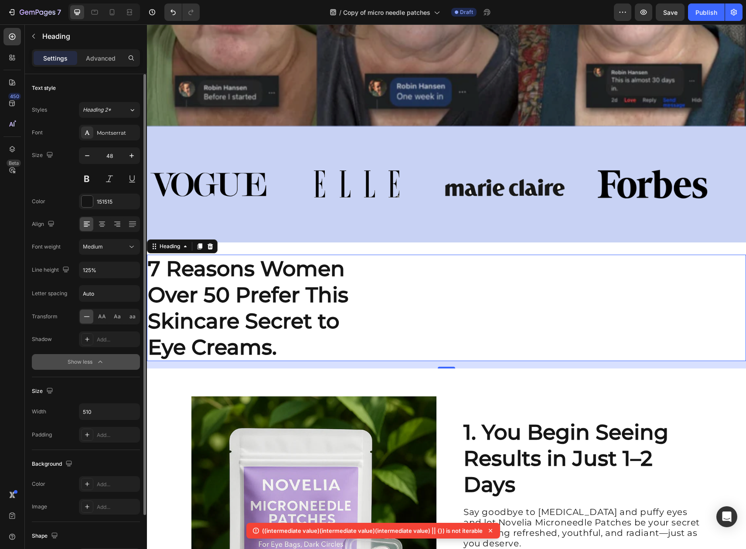
click at [392, 310] on div "⁠⁠⁠⁠⁠⁠⁠ 7 Reasons Women Over 50 Prefer This Skincare Secret to Eye Creams." at bounding box center [446, 308] width 599 height 106
click at [17, 58] on div at bounding box center [11, 57] width 17 height 17
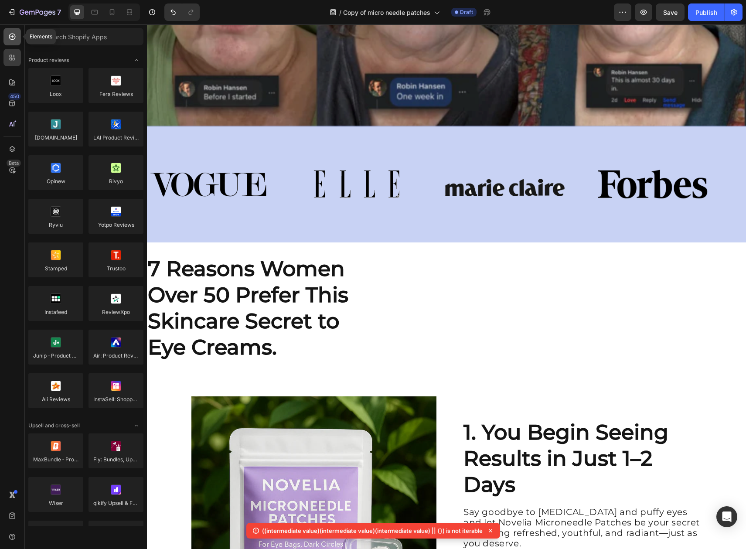
click at [9, 41] on icon at bounding box center [12, 36] width 9 height 9
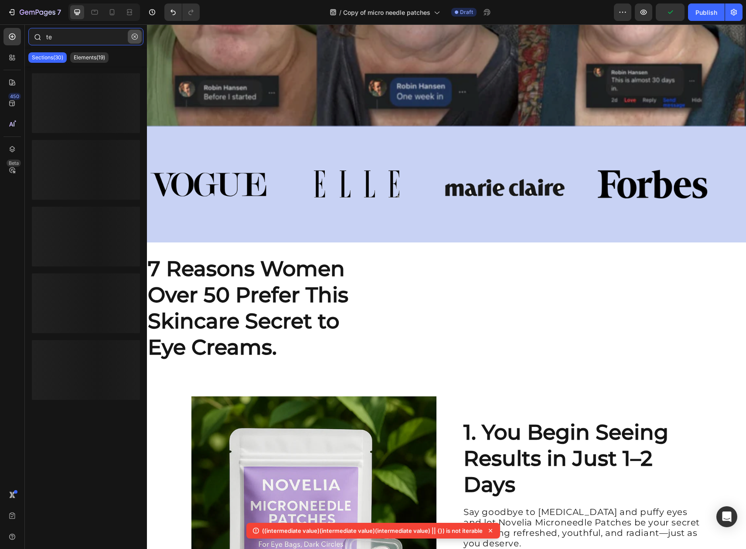
type input "te"
click at [132, 40] on button "button" at bounding box center [135, 37] width 14 height 14
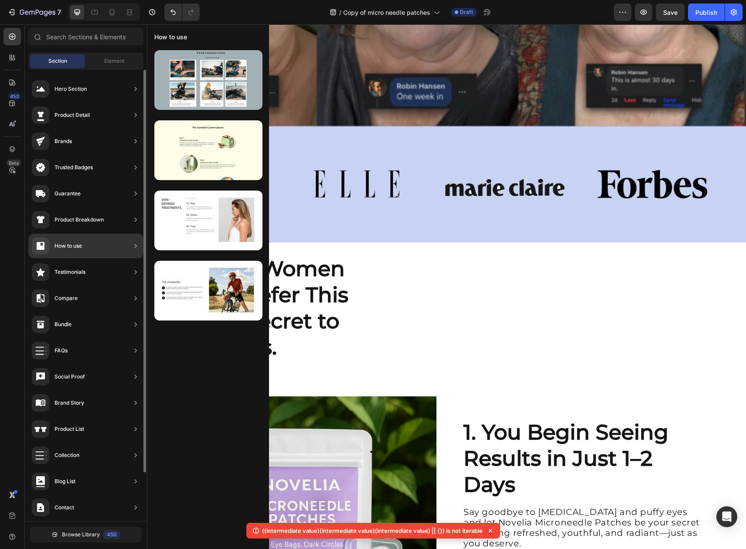
scroll to position [54, 0]
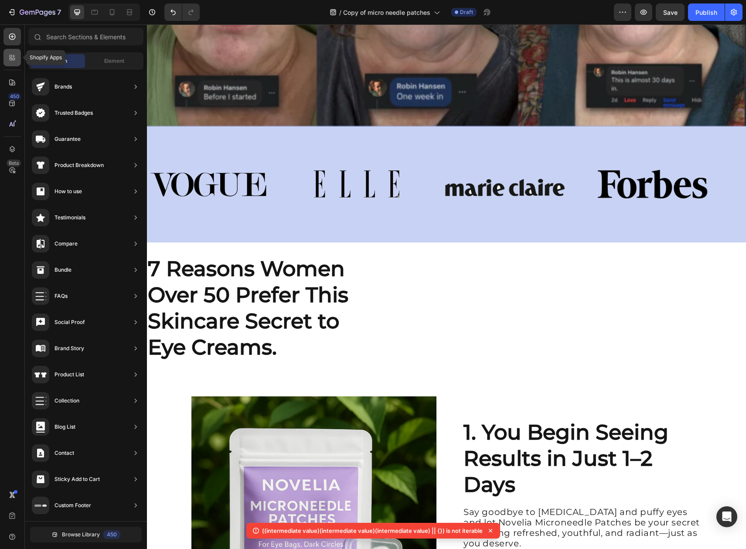
click at [13, 57] on icon at bounding box center [12, 57] width 9 height 9
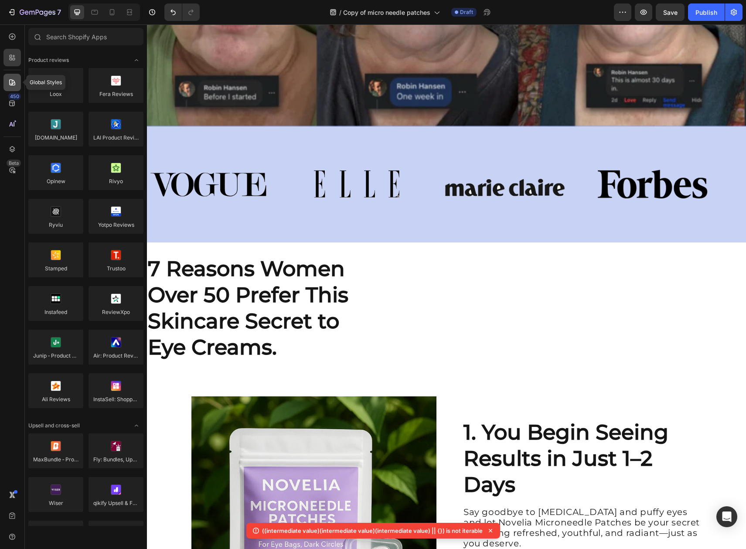
click at [16, 79] on icon at bounding box center [12, 82] width 9 height 9
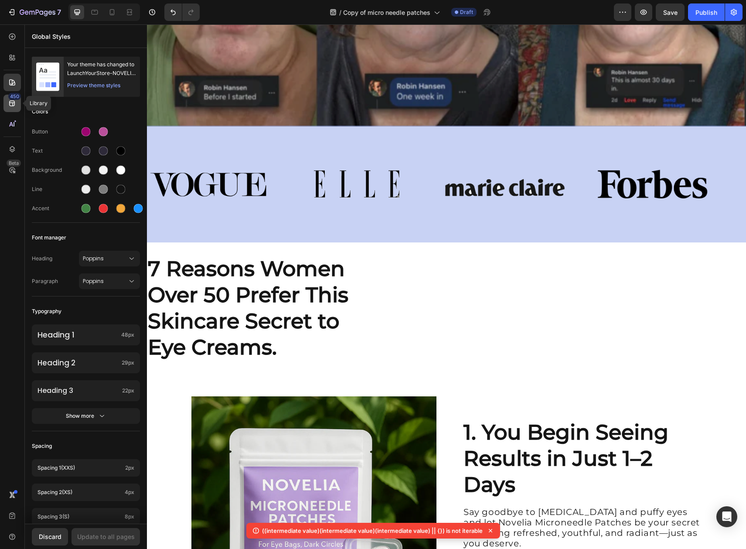
click at [10, 106] on icon at bounding box center [12, 103] width 9 height 9
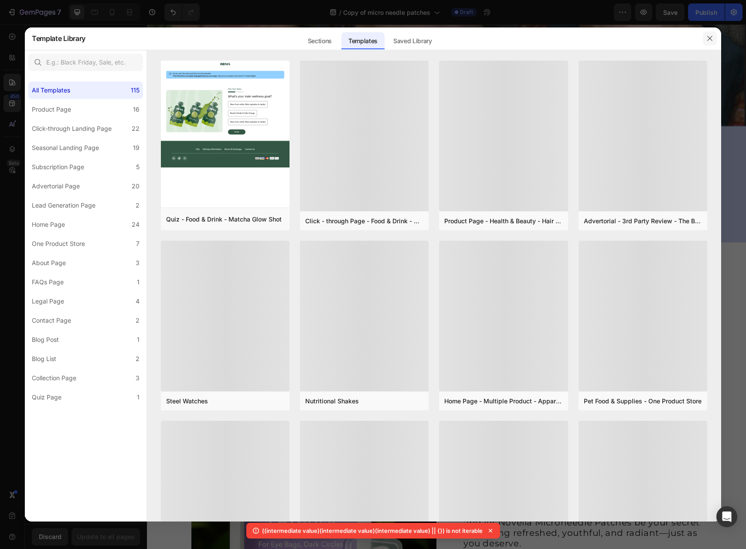
click at [705, 34] on button "button" at bounding box center [710, 38] width 14 height 14
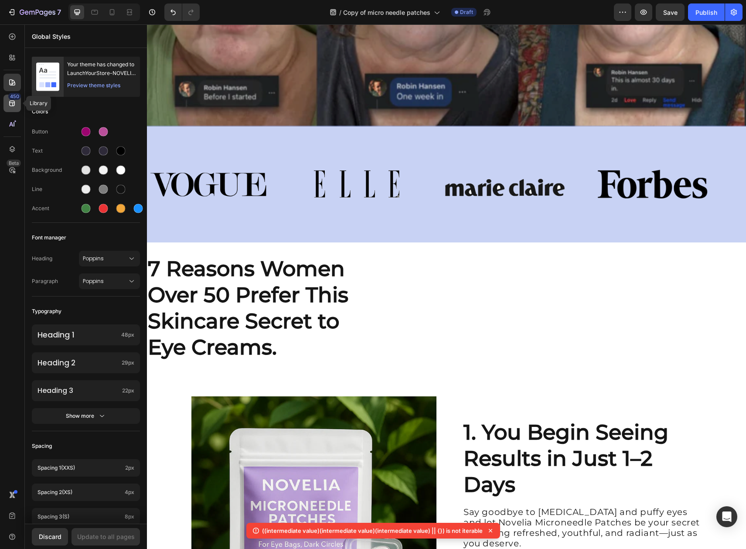
click at [8, 109] on div "450" at bounding box center [11, 103] width 17 height 17
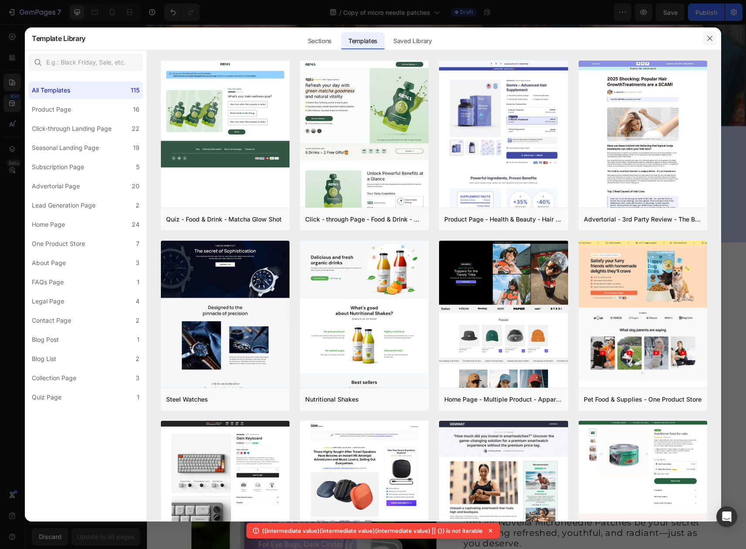
click at [714, 36] on button "button" at bounding box center [710, 38] width 14 height 14
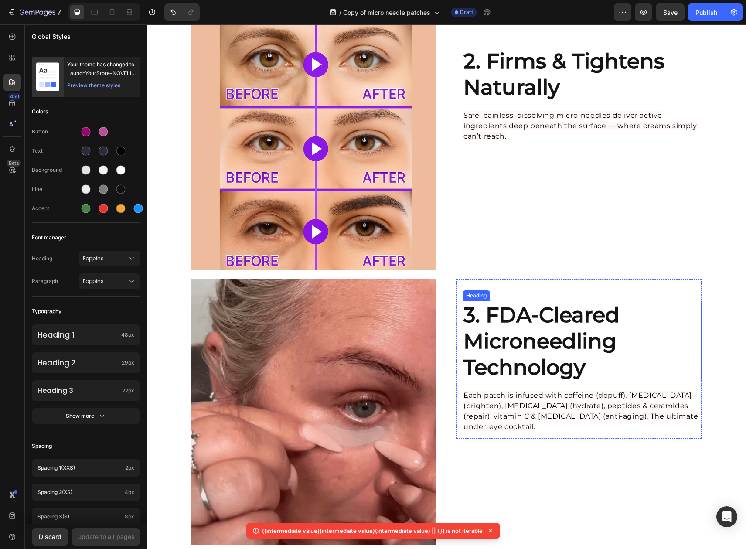
scroll to position [662, 0]
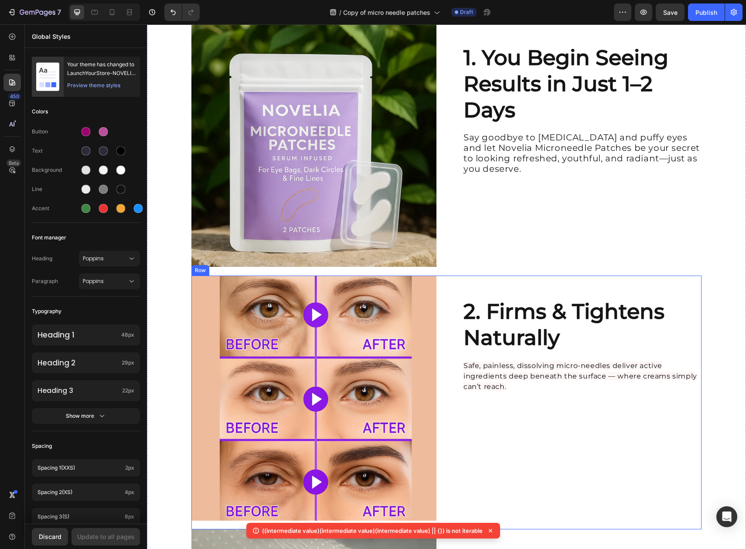
click at [582, 464] on div "2. Firms & Tightens Naturally Heading Safe, painless, dissolving micro-needles …" at bounding box center [578, 398] width 245 height 245
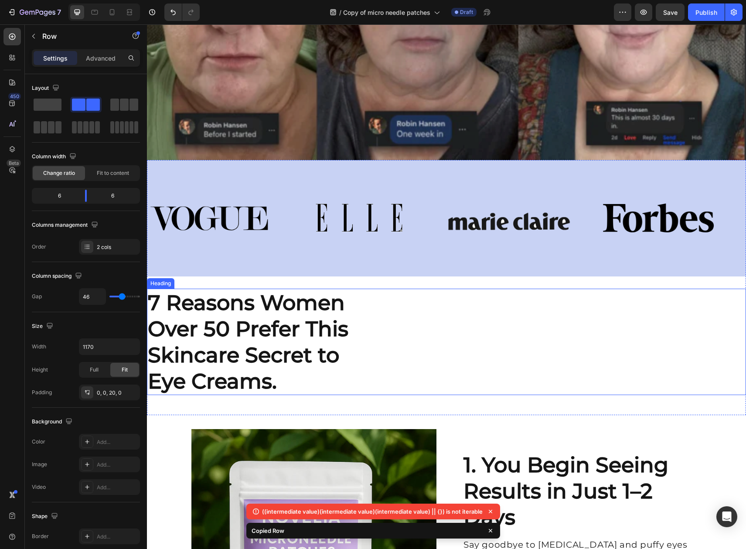
scroll to position [255, 0]
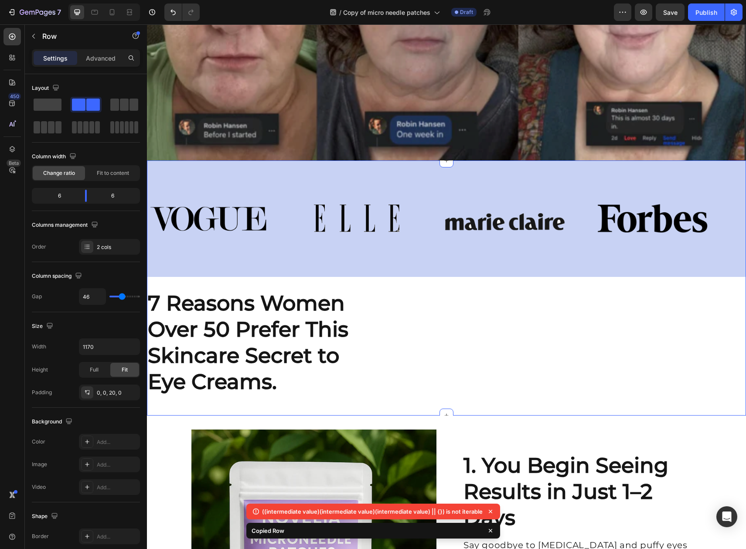
click at [458, 282] on div "Image Image Image Image Image Image Image Image Marquee 7 Reasons Women Over 50…" at bounding box center [446, 288] width 599 height 228
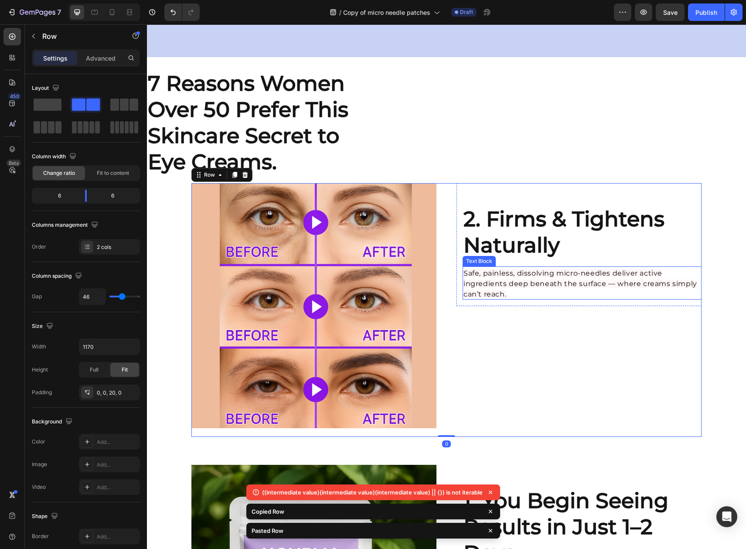
scroll to position [473, 0]
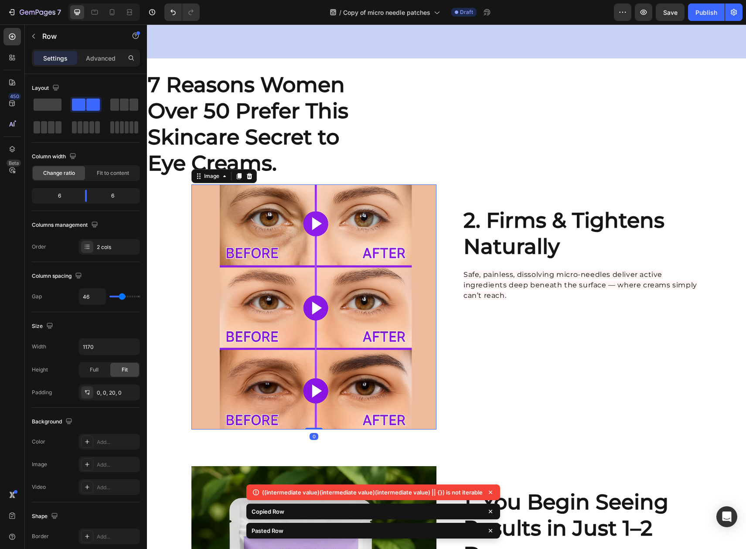
click at [403, 243] on img at bounding box center [313, 306] width 245 height 245
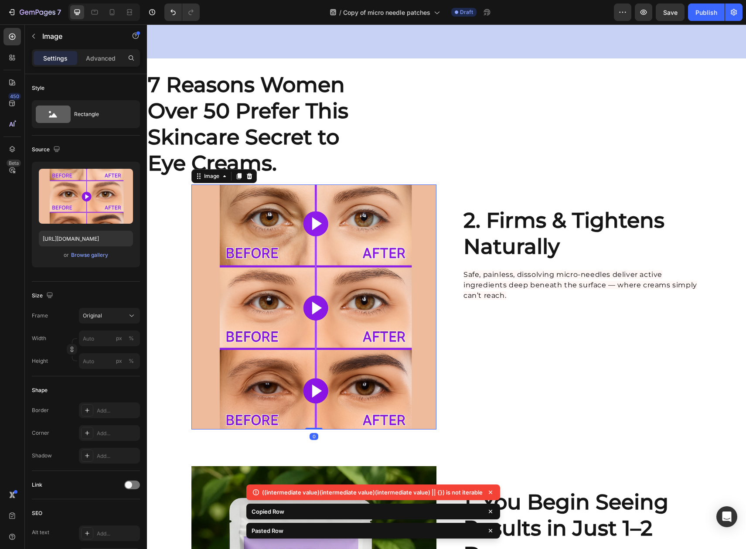
click at [421, 298] on img at bounding box center [313, 306] width 245 height 245
click at [378, 283] on img at bounding box center [313, 306] width 245 height 245
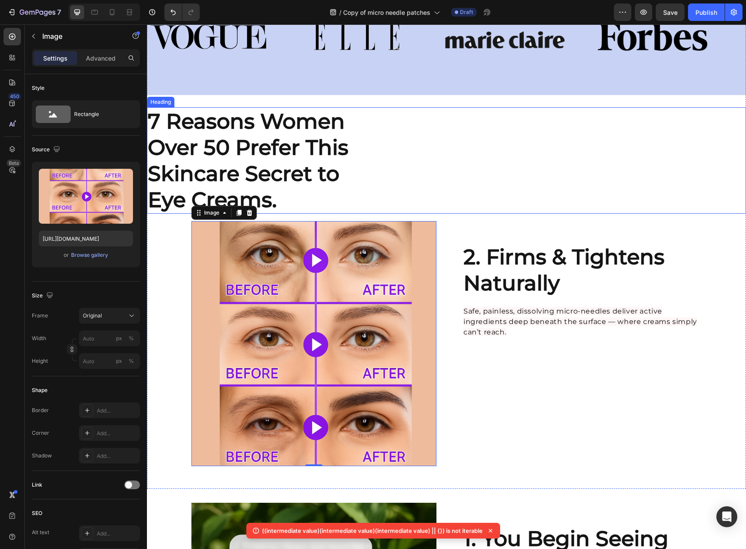
scroll to position [434, 0]
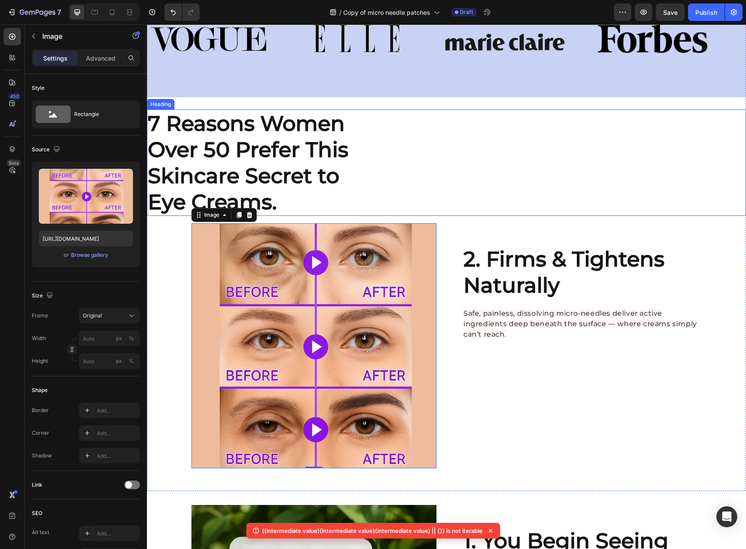
click at [268, 174] on strong "7 Reasons Women Over 50 Prefer This Skincare Secret to Eye Creams." at bounding box center [248, 163] width 201 height 104
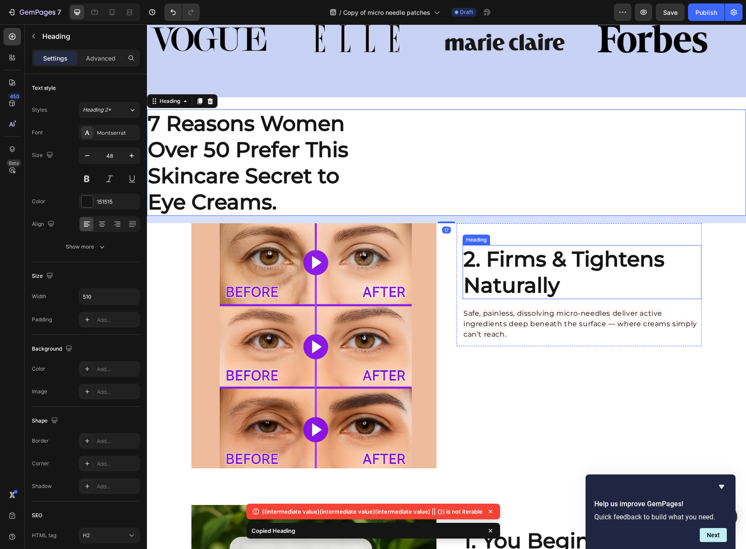
click at [556, 285] on h2 "2. Firms & Tightens Naturally" at bounding box center [574, 272] width 222 height 54
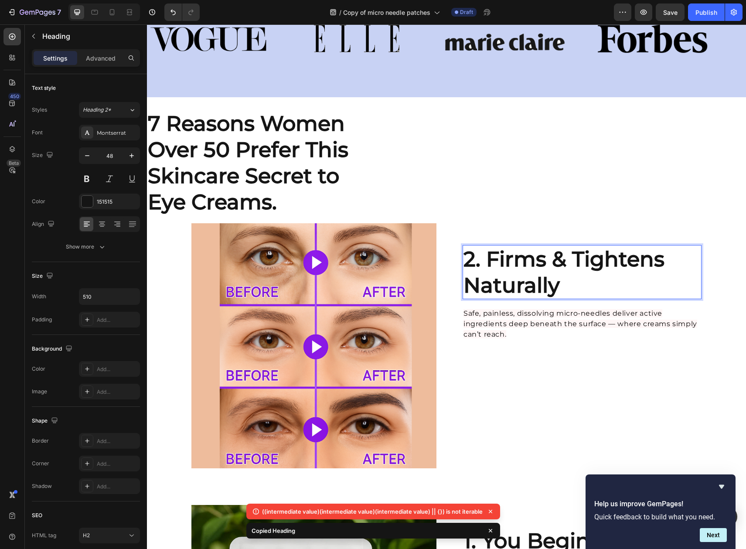
click at [556, 285] on h2 "2. Firms & Tightens Naturally" at bounding box center [574, 272] width 222 height 54
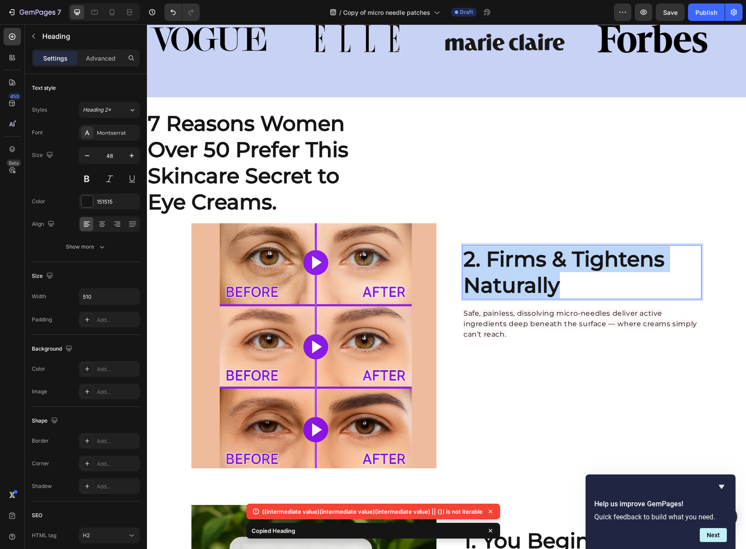
click at [556, 285] on p "2. Firms & Tightens Naturally" at bounding box center [573, 272] width 221 height 52
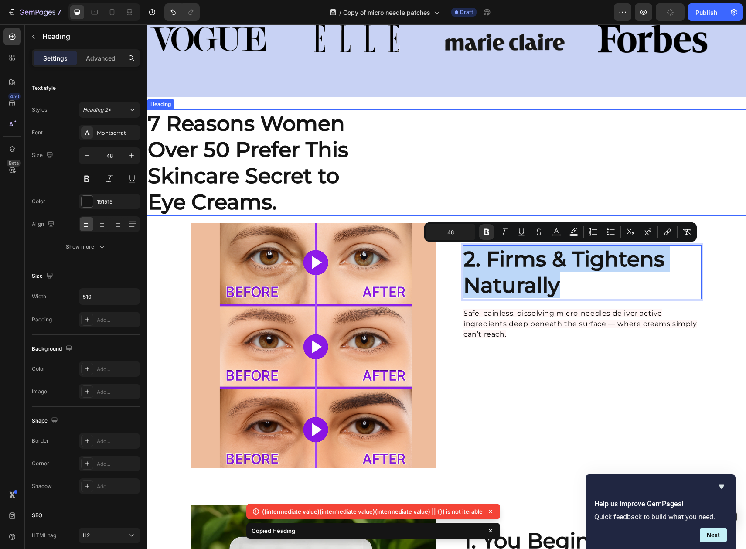
click at [219, 154] on strong "7 Reasons Women Over 50 Prefer This Skincare Secret to Eye Creams." at bounding box center [248, 163] width 201 height 104
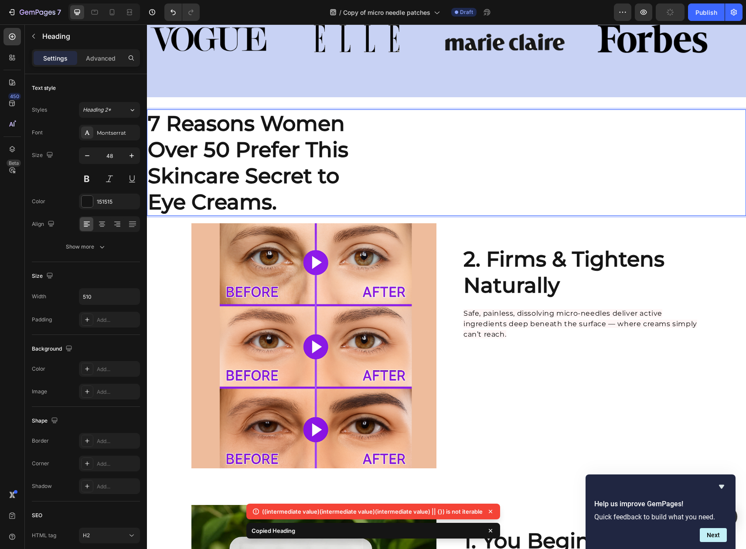
click at [240, 170] on strong "7 Reasons Women Over 50 Prefer This Skincare Secret to Eye Creams." at bounding box center [248, 163] width 201 height 104
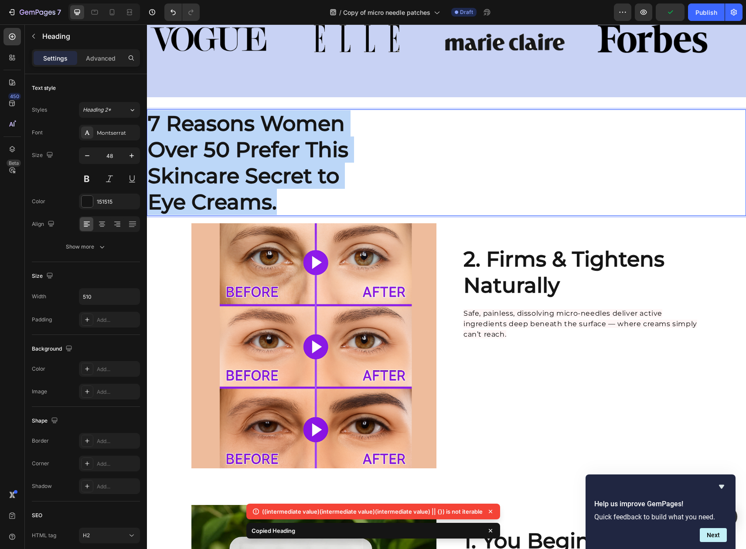
drag, startPoint x: 280, startPoint y: 197, endPoint x: 150, endPoint y: 126, distance: 148.9
click at [150, 126] on p "7 Reasons Women Over 50 Prefer This Skincare Secret to Eye Creams." at bounding box center [258, 162] width 221 height 105
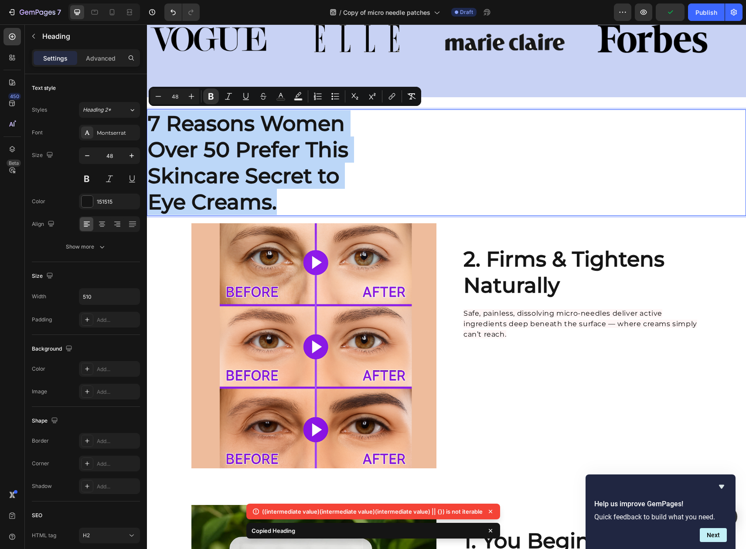
copy strong "7 Reasons Women Over 50 Prefer This Skincare Secret to Eye Creams."
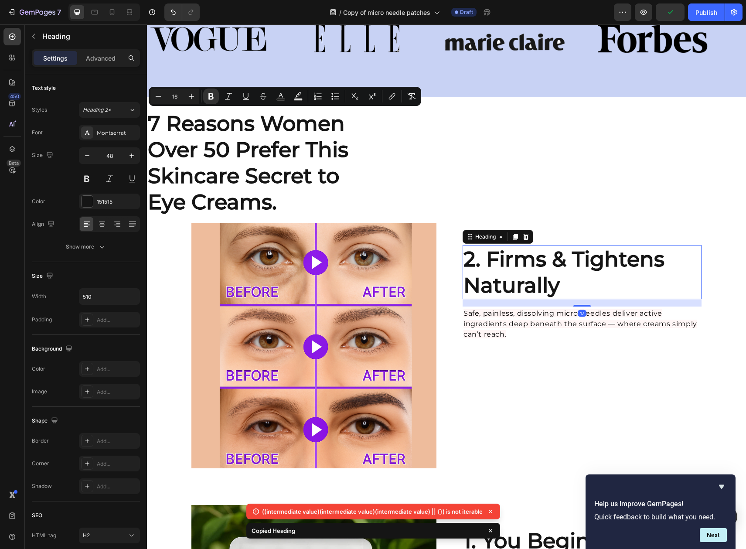
click at [536, 263] on strong "2. Firms & Tightens Naturally" at bounding box center [563, 271] width 201 height 51
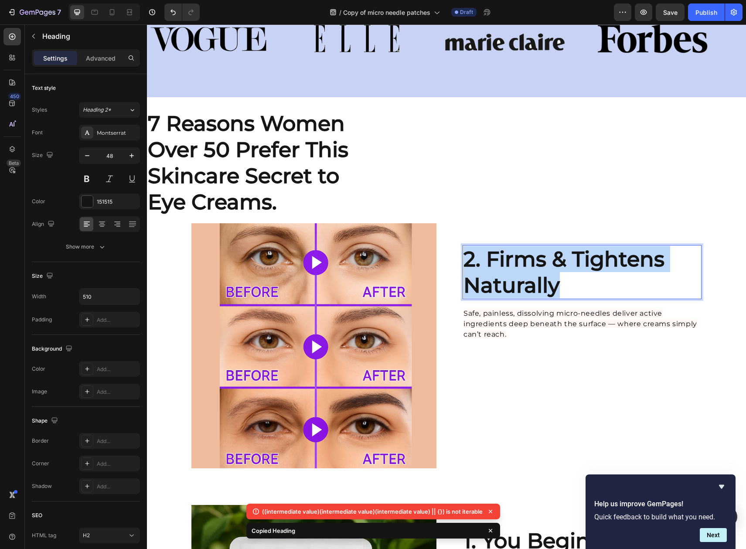
click at [536, 263] on strong "2. Firms & Tightens Naturally" at bounding box center [563, 271] width 201 height 51
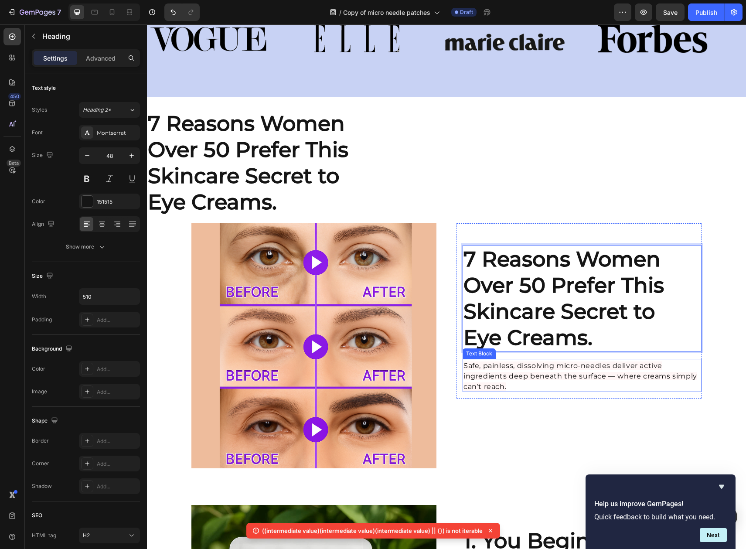
drag, startPoint x: 515, startPoint y: 397, endPoint x: 515, endPoint y: 387, distance: 10.0
click at [515, 397] on div "7 Reasons Women Over 50 Prefer This Skincare Secret to Eye Creams. Heading 17 S…" at bounding box center [578, 345] width 245 height 245
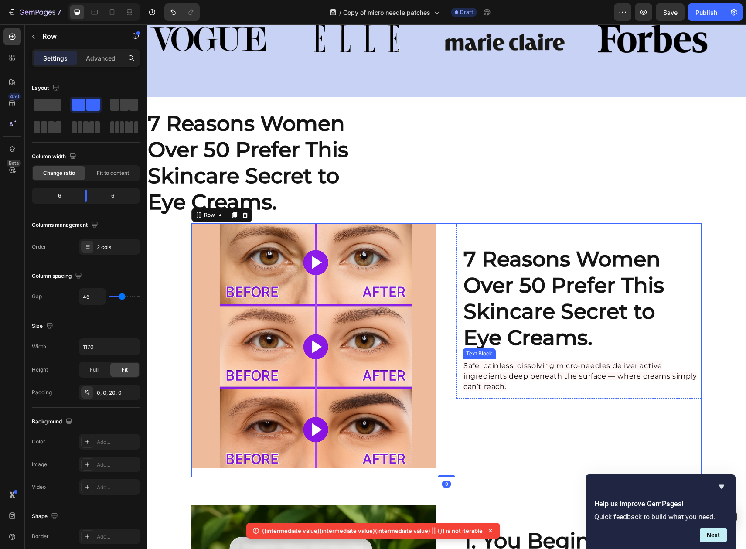
click at [511, 371] on span "Safe, painless, dissolving micro-needles deliver active ingredients deep beneat…" at bounding box center [580, 375] width 234 height 29
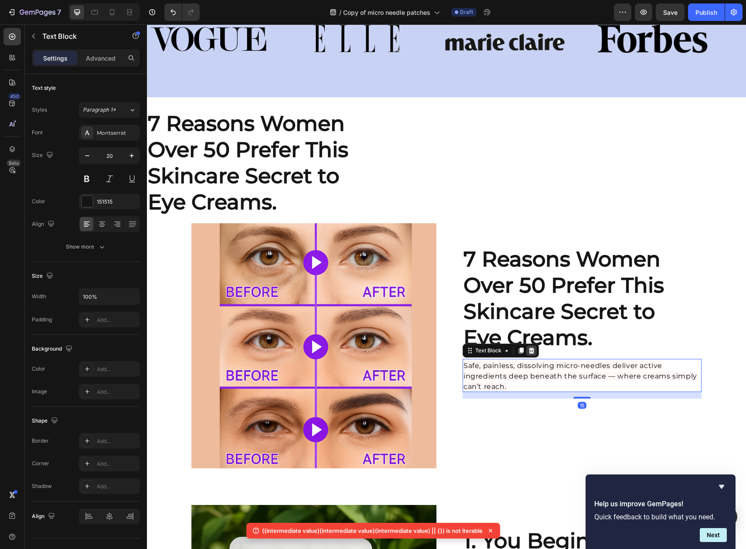
click at [530, 347] on icon at bounding box center [531, 350] width 7 height 7
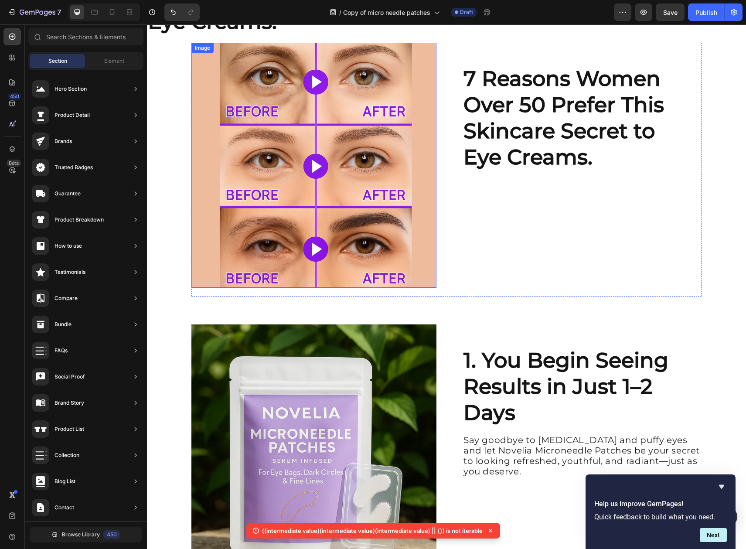
scroll to position [550, 0]
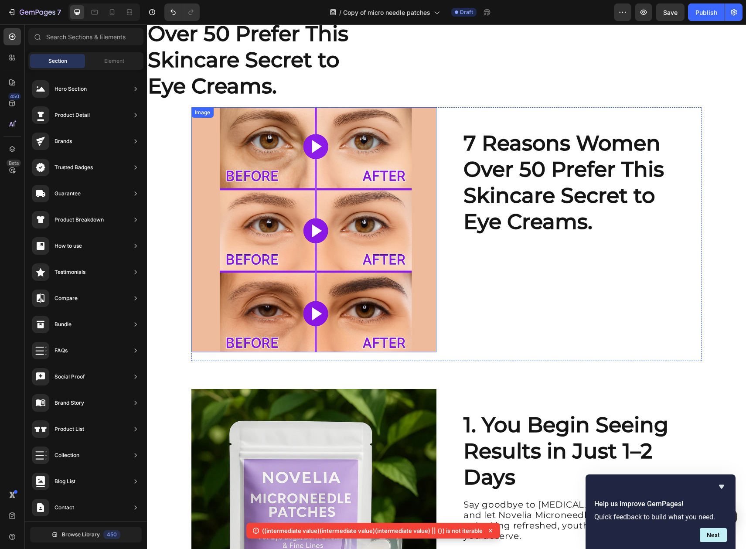
click at [358, 216] on img at bounding box center [313, 229] width 245 height 245
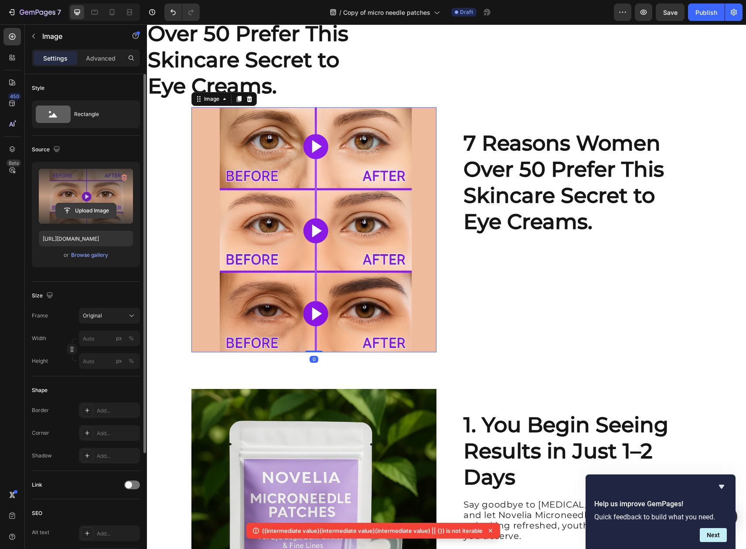
click at [98, 209] on input "file" at bounding box center [86, 210] width 60 height 15
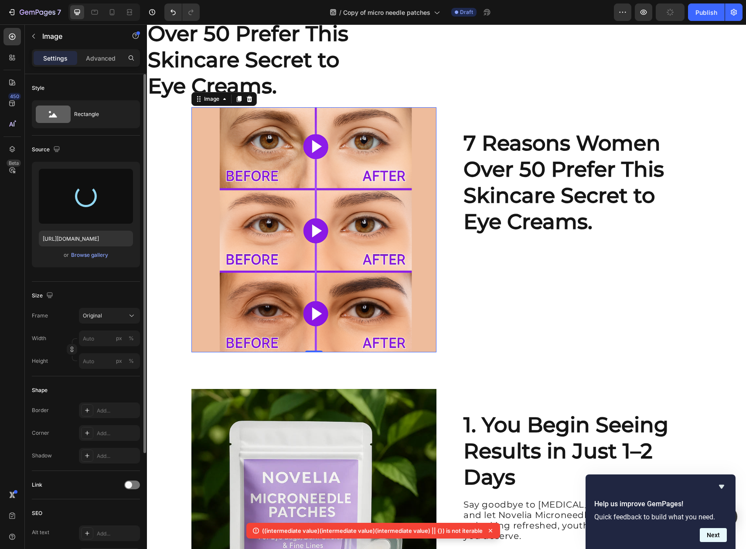
type input "https://cdn.shopify.com/s/files/1/0912/3351/7895/files/gempages_578897618785010…"
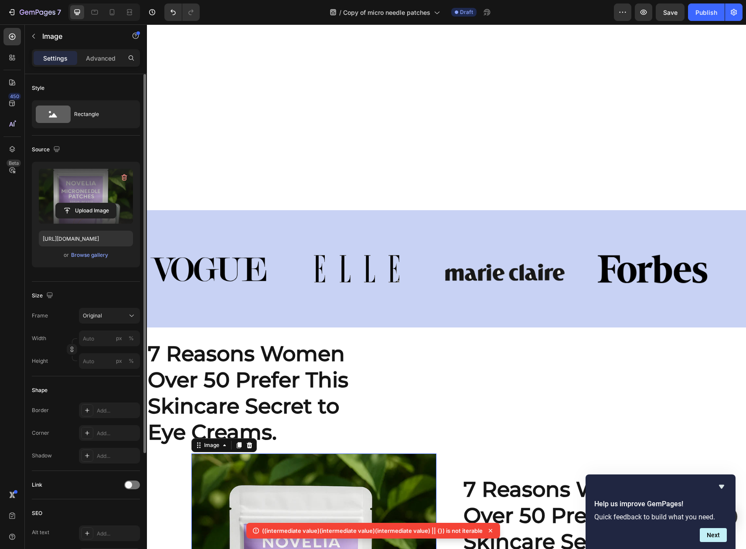
scroll to position [414, 0]
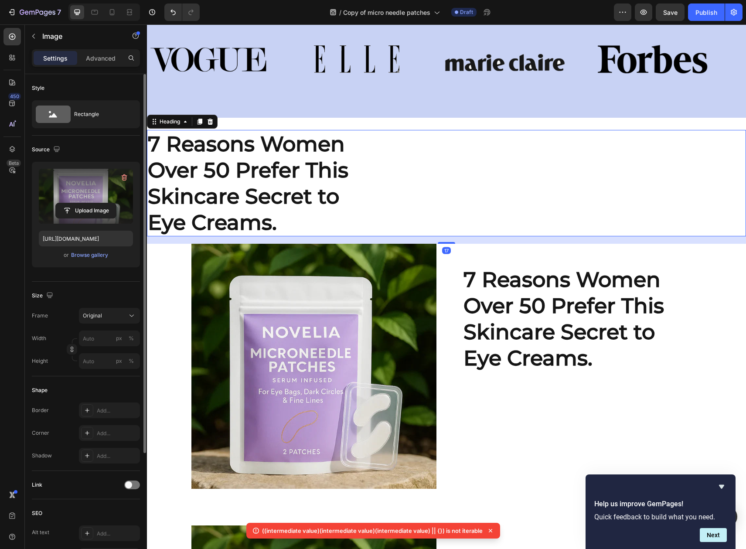
click at [406, 180] on div "⁠⁠⁠⁠⁠⁠⁠ 7 Reasons Women Over 50 Prefer This Skincare Secret to Eye Creams." at bounding box center [446, 183] width 599 height 106
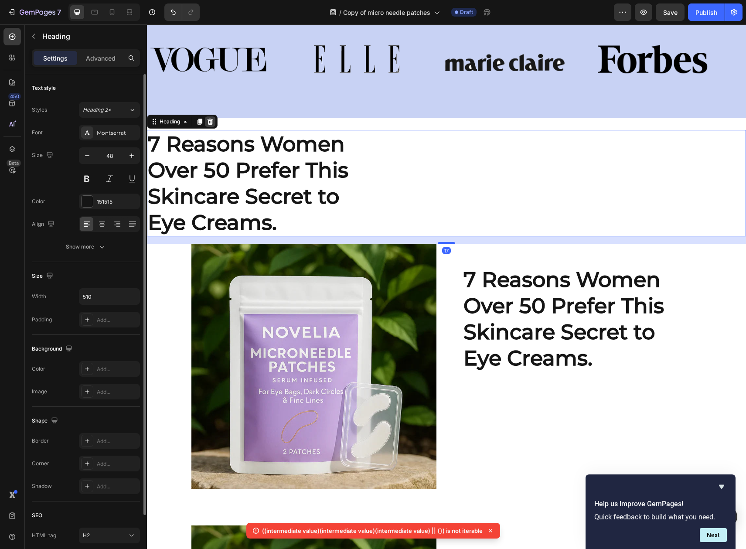
click at [209, 122] on icon at bounding box center [211, 122] width 6 height 6
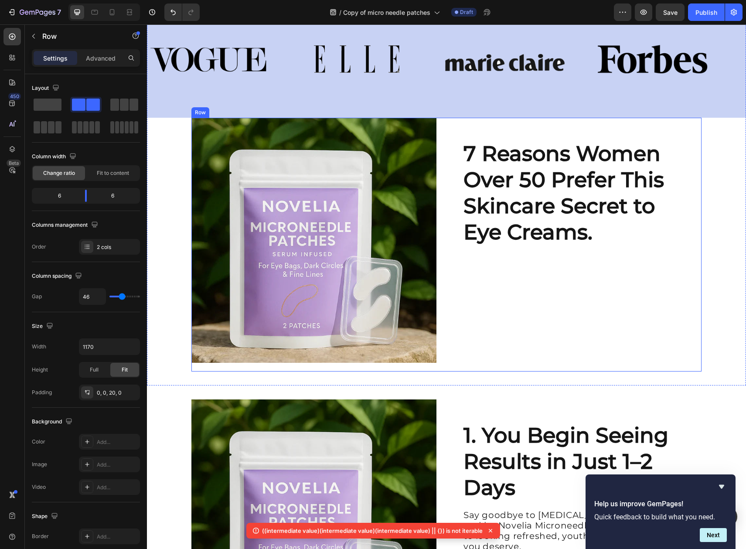
click at [575, 303] on div "⁠⁠⁠⁠⁠⁠⁠ 7 Reasons Women Over 50 Prefer This Skincare Secret to Eye Creams. Head…" at bounding box center [578, 240] width 245 height 245
click at [92, 62] on div "Advanced" at bounding box center [101, 58] width 44 height 14
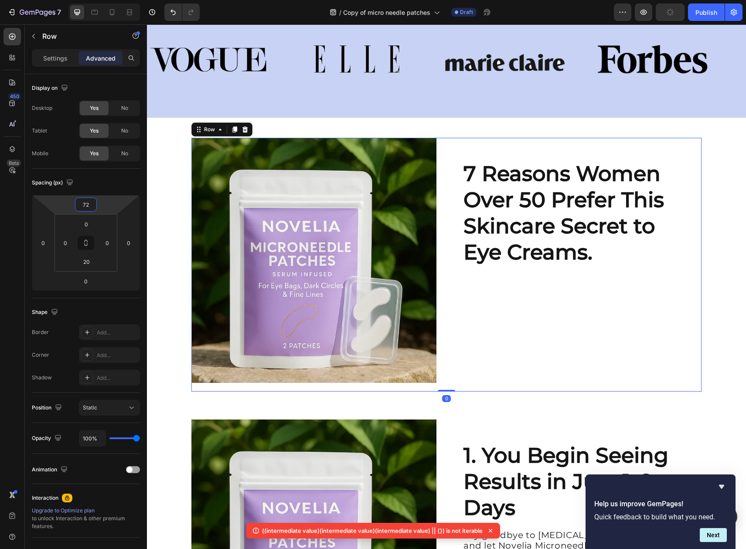
type input "74"
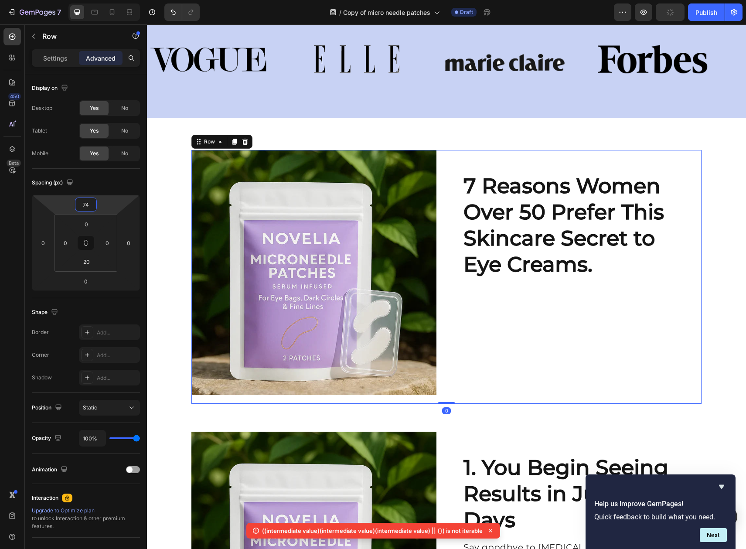
drag, startPoint x: 98, startPoint y: 199, endPoint x: 113, endPoint y: 183, distance: 22.2
click at [113, 0] on html "7 Version history / Copy of micro needle patches Draft Preview Publish 450 Beta…" at bounding box center [373, 0] width 746 height 0
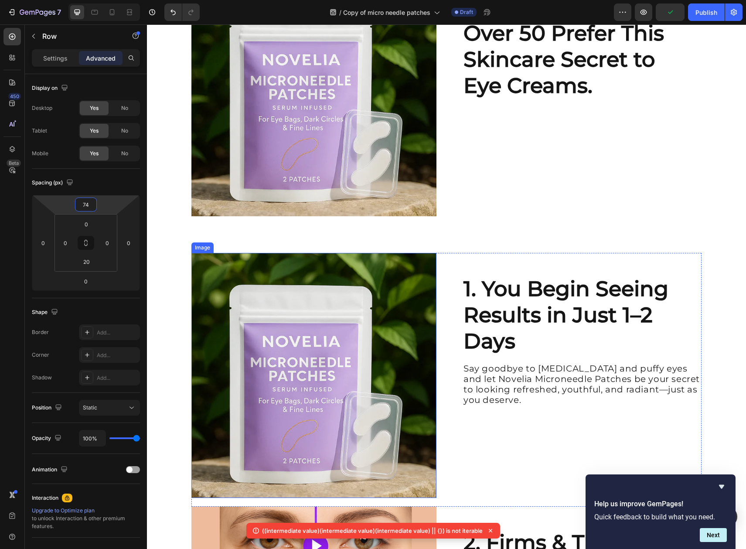
scroll to position [593, 0]
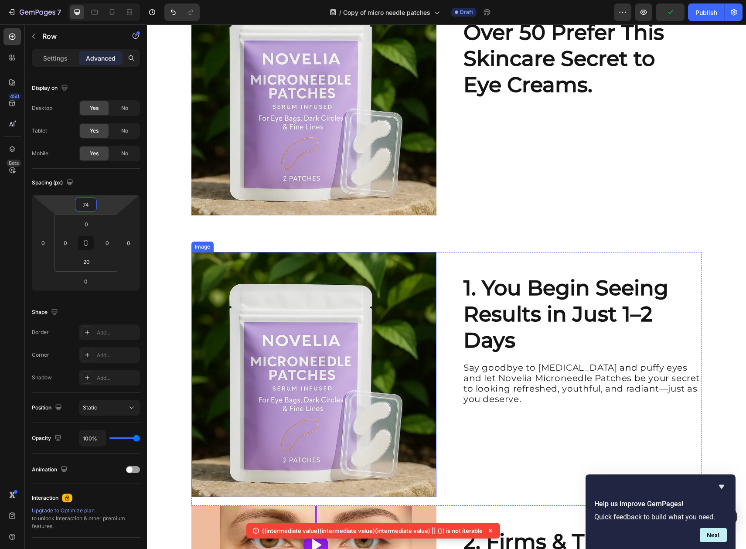
click at [323, 290] on img at bounding box center [313, 374] width 245 height 245
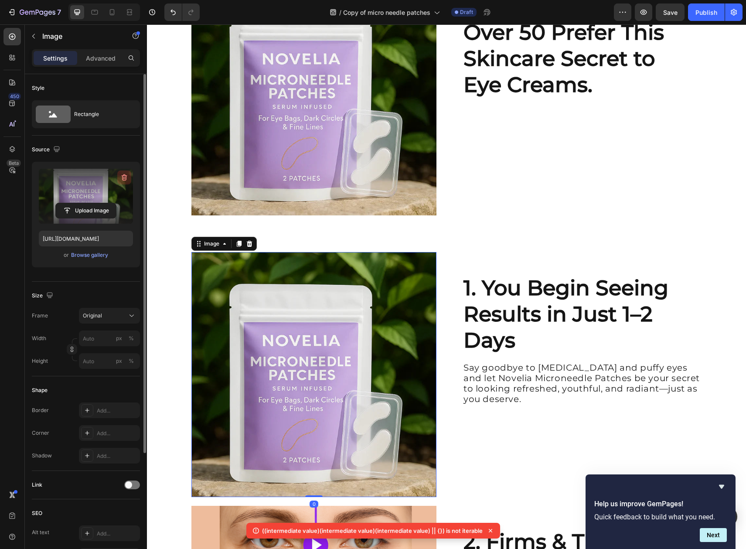
click at [122, 175] on icon "button" at bounding box center [125, 177] width 6 height 7
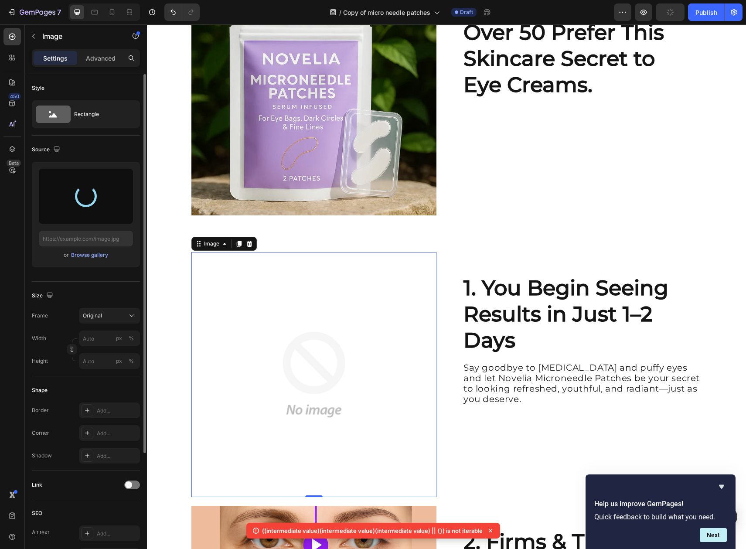
type input "https://cdn.shopify.com/s/files/1/0912/3351/7895/files/gempages_578897618785010…"
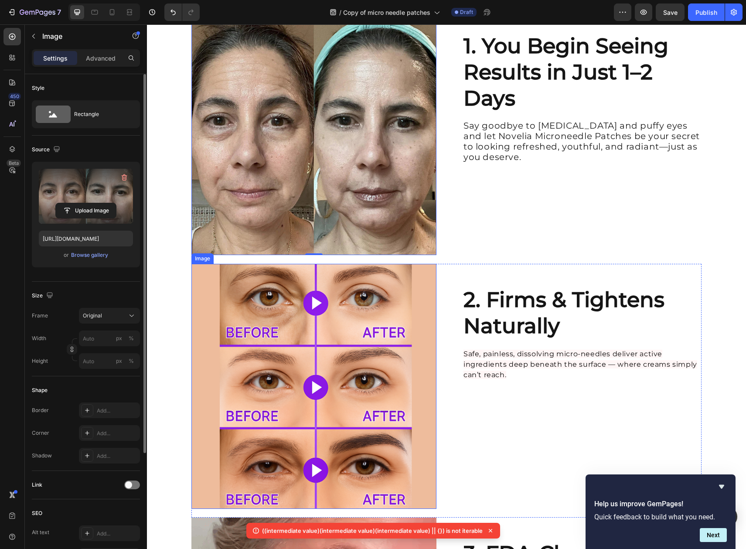
scroll to position [835, 0]
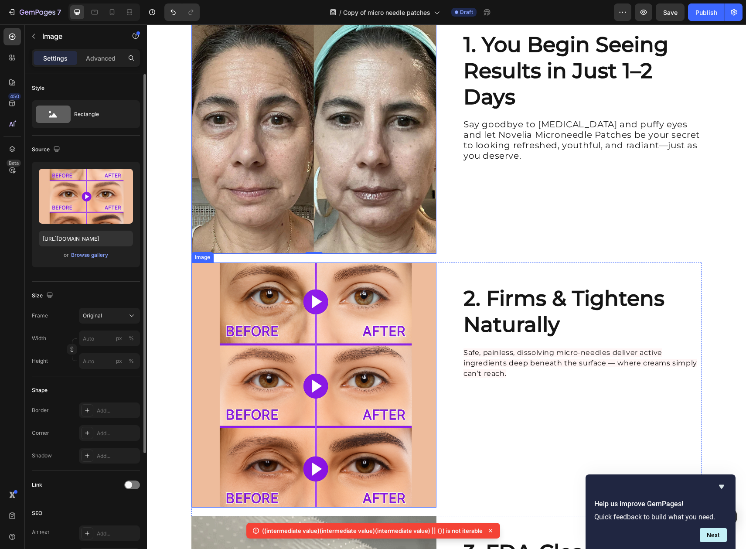
click at [338, 308] on img at bounding box center [313, 384] width 245 height 245
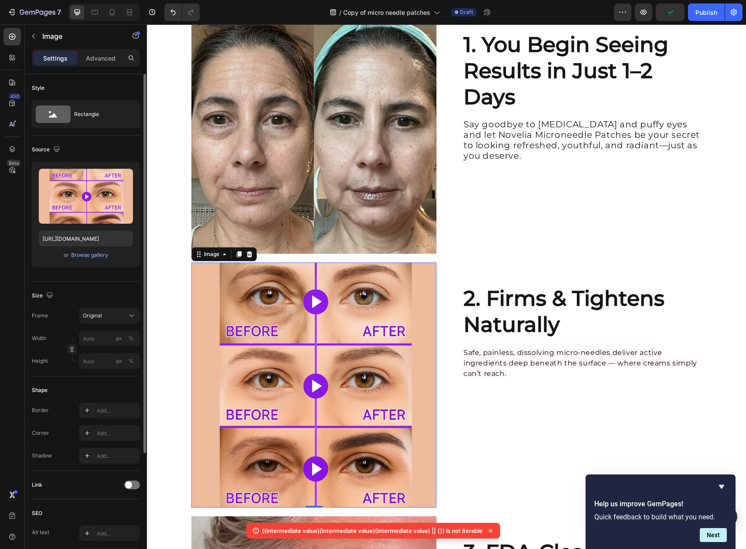
click at [128, 175] on icon "button" at bounding box center [124, 177] width 9 height 9
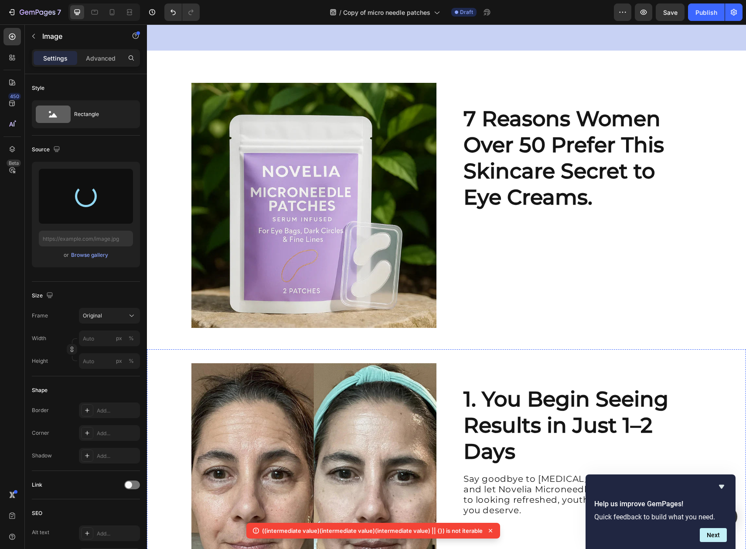
type input "https://cdn.shopify.com/s/files/1/0912/3351/7895/files/gempages_578897618785010…"
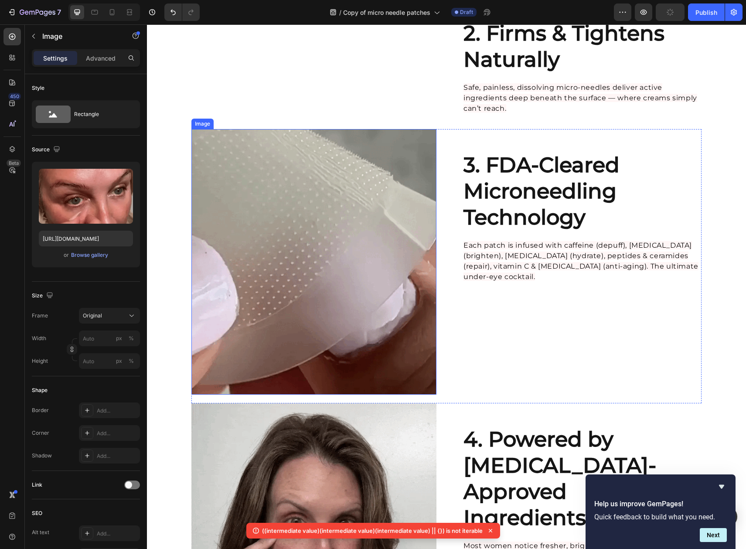
scroll to position [1170, 0]
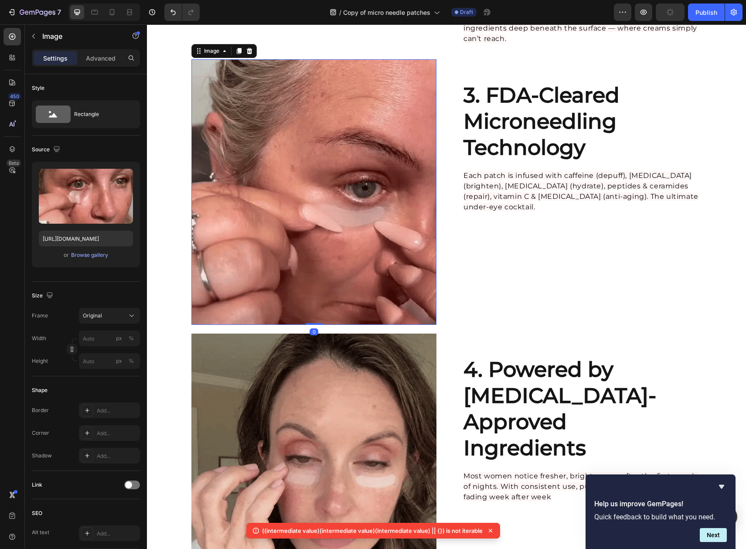
click at [347, 293] on img at bounding box center [313, 192] width 245 height 266
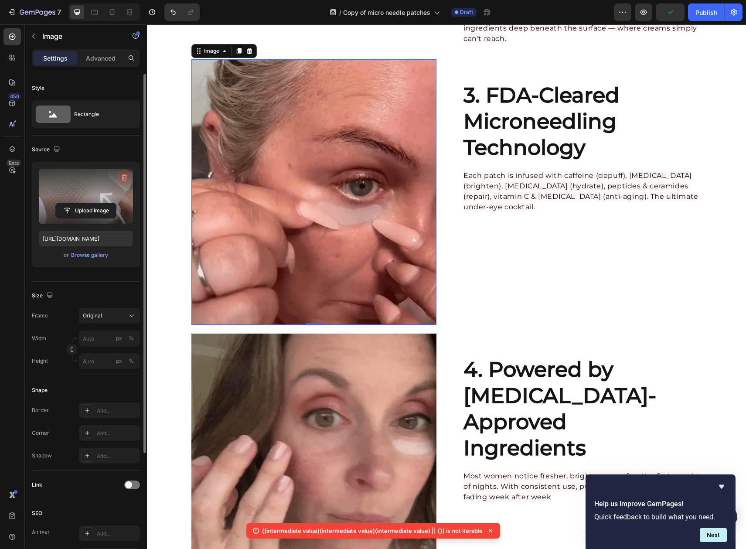
click at [123, 177] on icon "button" at bounding box center [124, 177] width 9 height 9
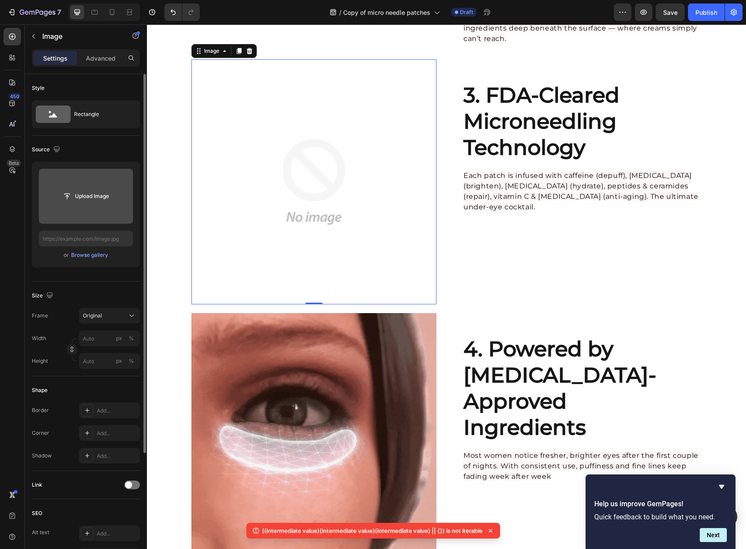
click at [113, 191] on input "file" at bounding box center [86, 196] width 60 height 15
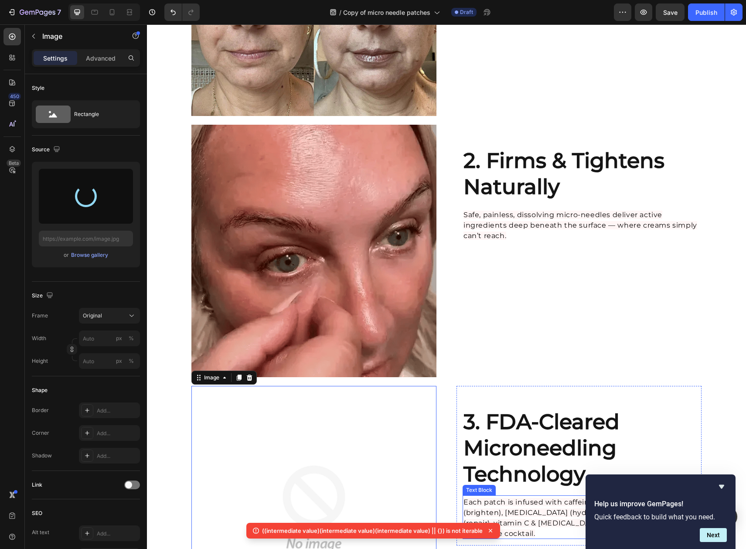
scroll to position [963, 0]
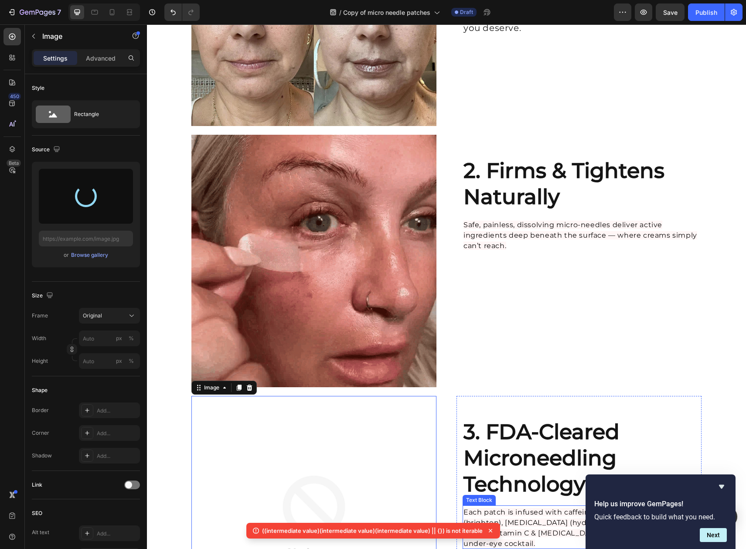
type input "https://cdn.shopify.com/s/files/1/0912/3351/7895/files/gempages_578897618785010…"
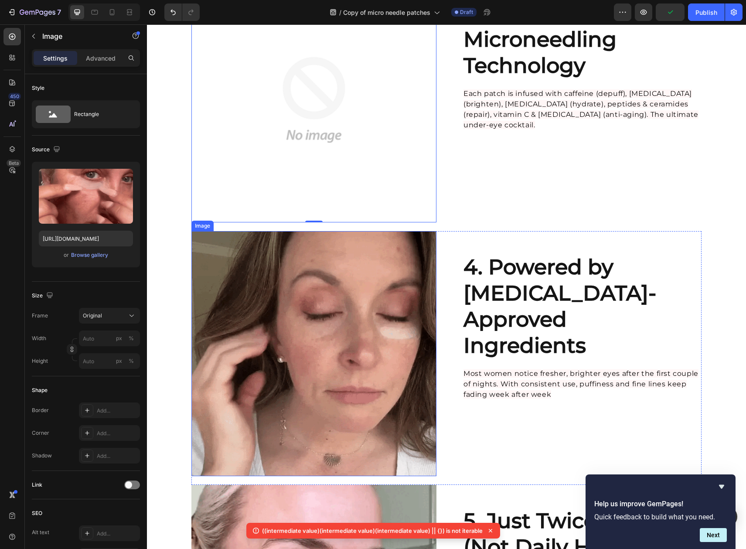
scroll to position [1485, 0]
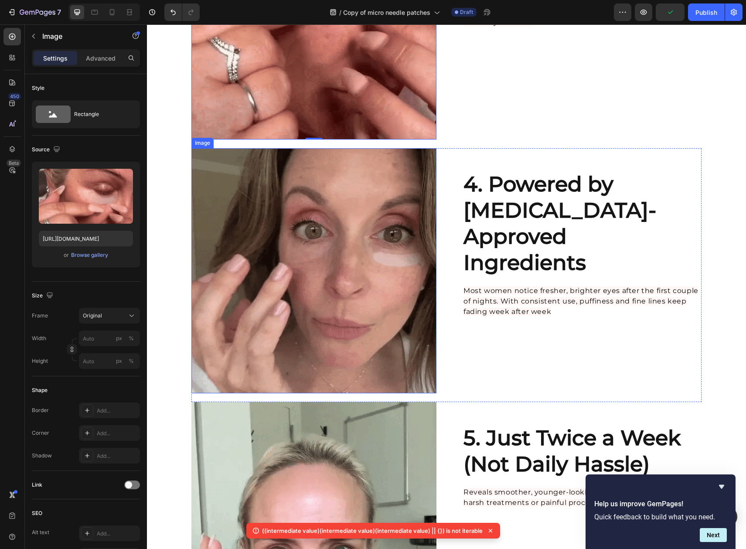
click at [322, 294] on img at bounding box center [313, 270] width 245 height 245
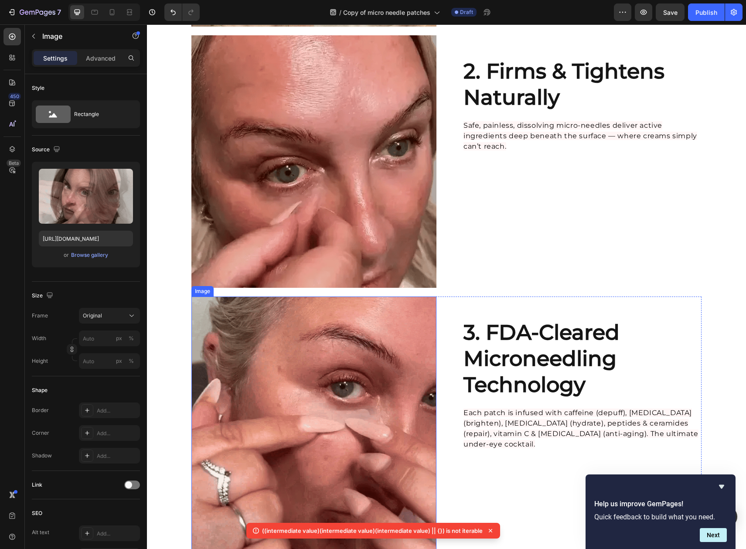
scroll to position [1210, 0]
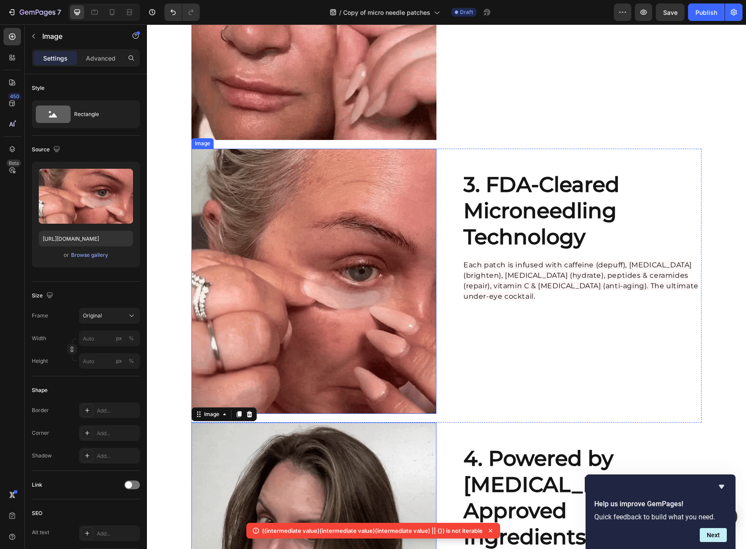
click at [311, 294] on img at bounding box center [313, 282] width 245 height 266
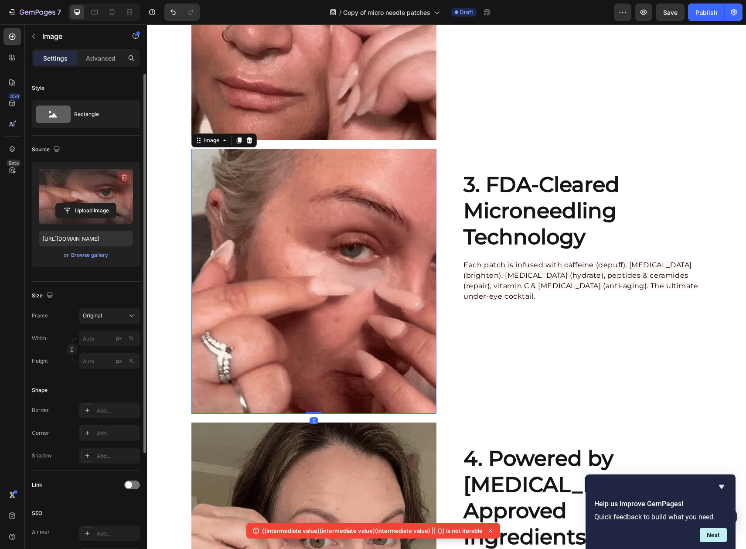
click at [122, 178] on icon "button" at bounding box center [124, 177] width 9 height 9
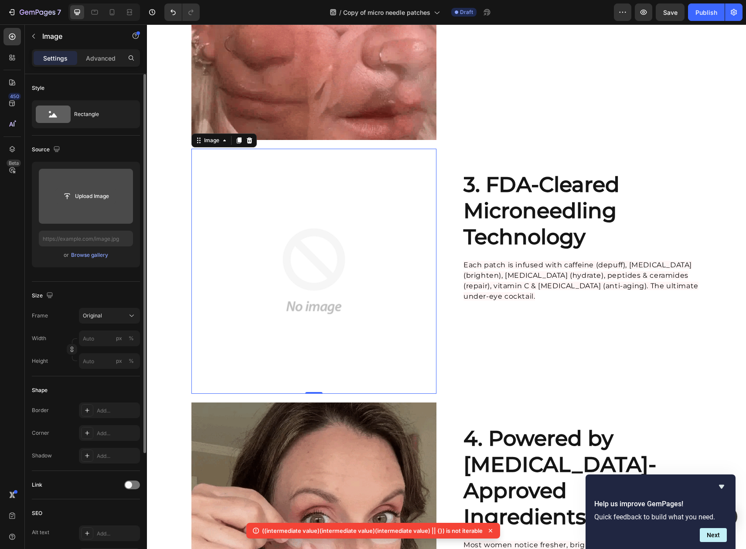
click at [104, 196] on input "file" at bounding box center [86, 196] width 60 height 15
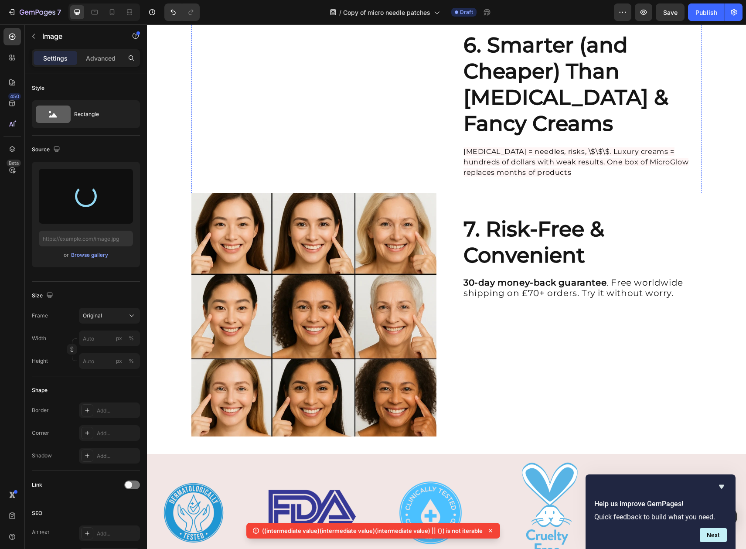
type input "https://cdn.shopify.com/s/files/1/0912/3351/7895/files/gempages_578897618785010…"
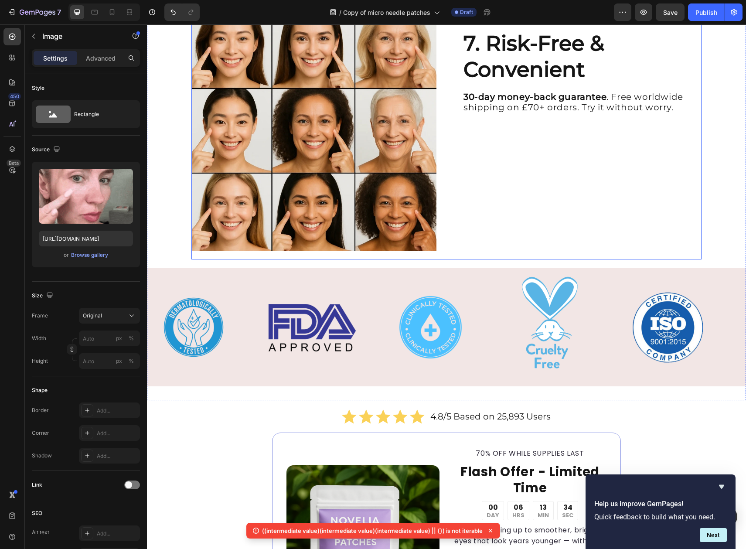
scroll to position [2117, 0]
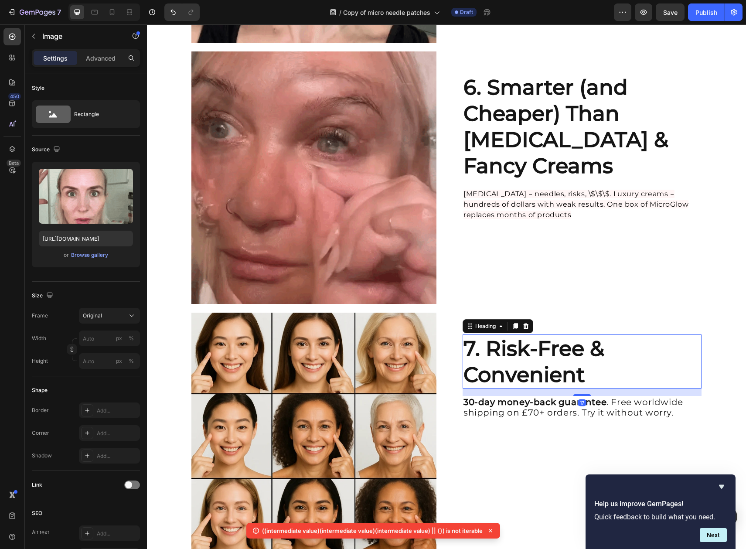
click at [552, 349] on strong "7. Risk-Free & Convenient" at bounding box center [533, 361] width 141 height 51
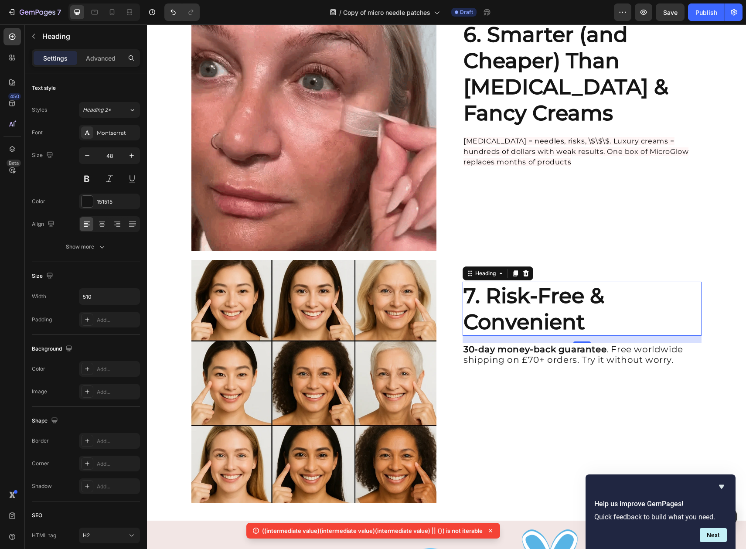
scroll to position [2195, 0]
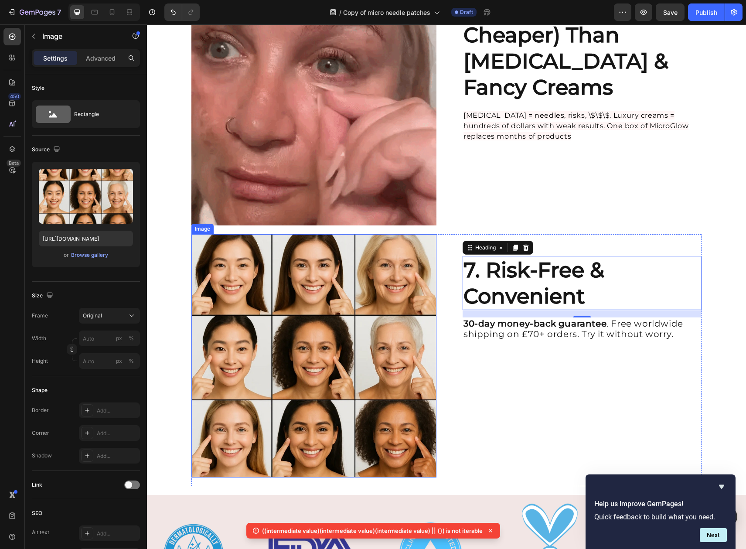
click at [349, 303] on img at bounding box center [313, 355] width 245 height 243
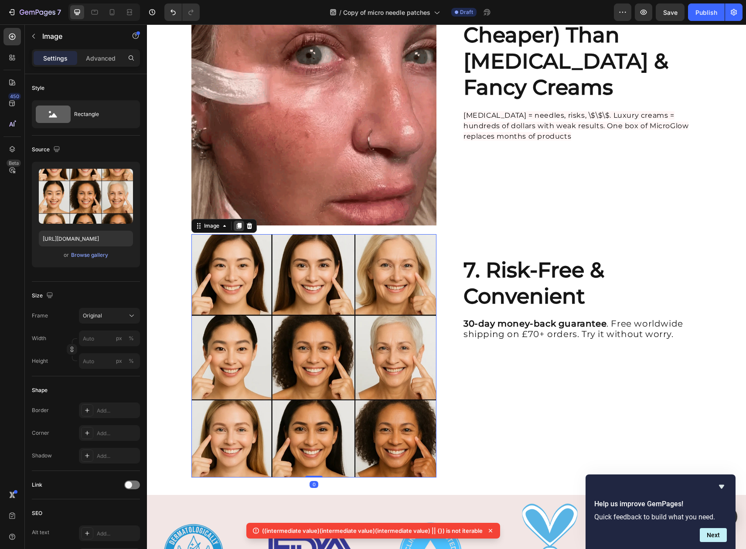
click at [239, 225] on div at bounding box center [239, 226] width 10 height 10
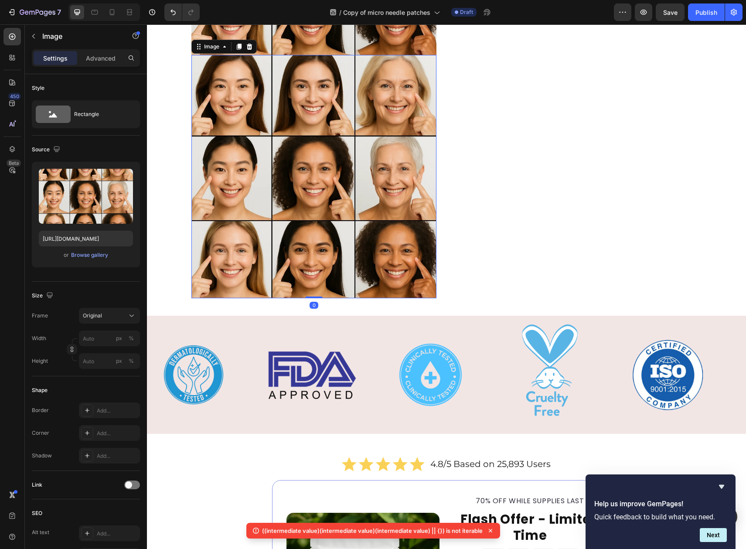
click at [290, 207] on img at bounding box center [313, 176] width 245 height 243
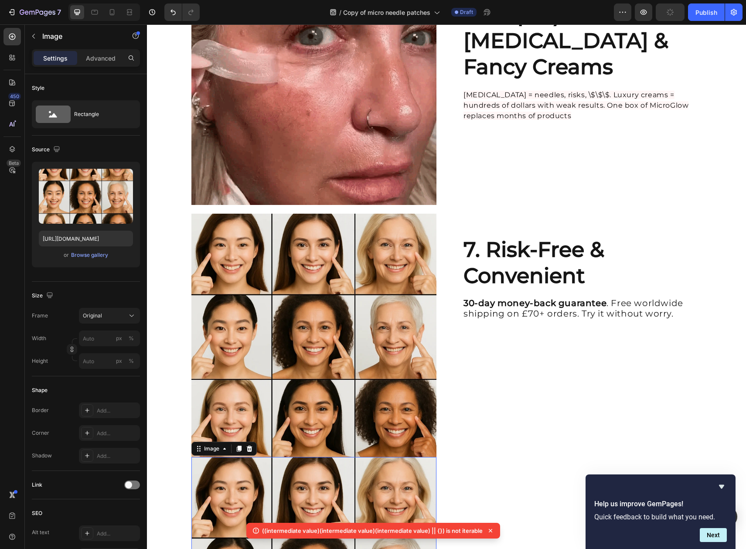
scroll to position [2215, 0]
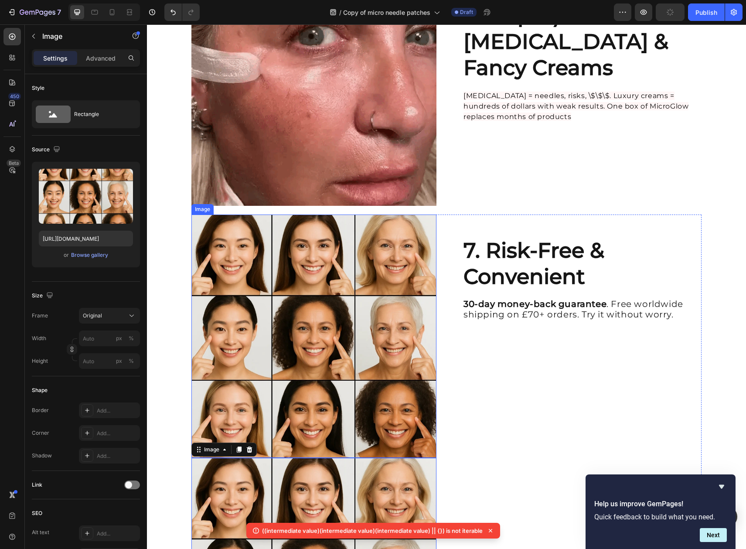
click at [322, 284] on img at bounding box center [313, 336] width 245 height 243
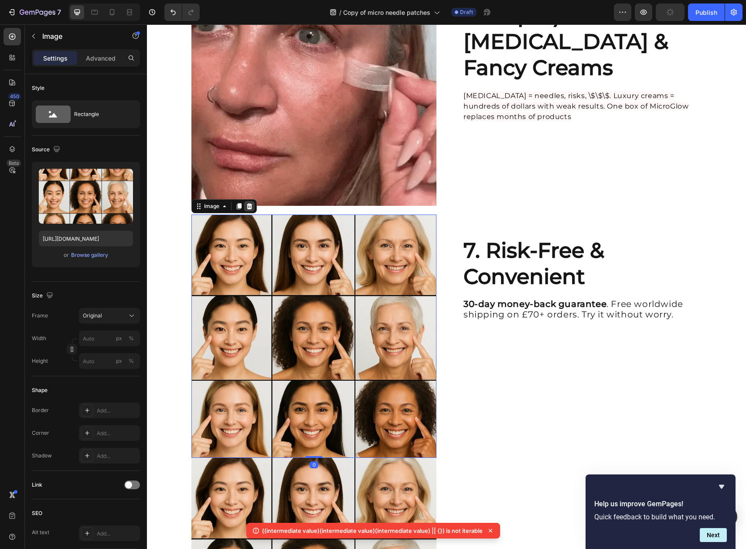
click at [247, 204] on icon at bounding box center [250, 206] width 6 height 6
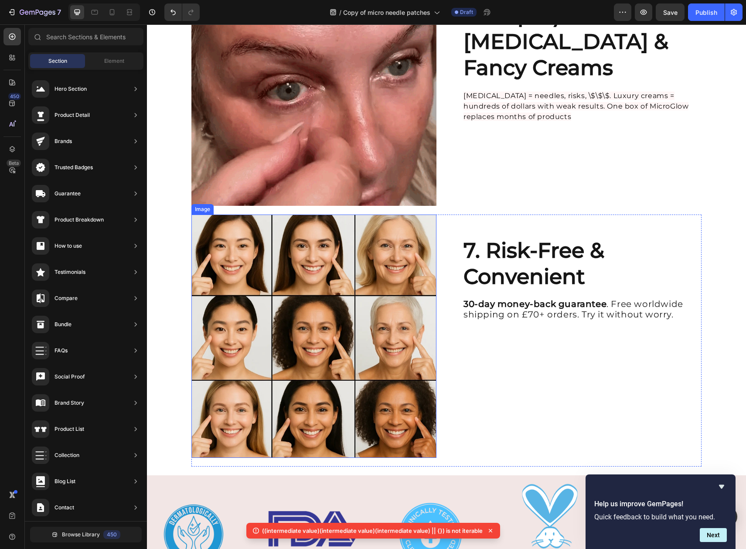
click at [293, 272] on img at bounding box center [313, 336] width 245 height 243
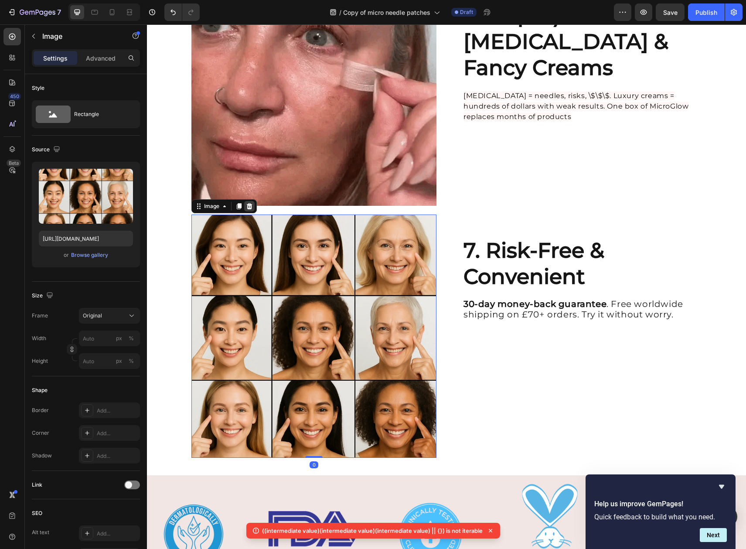
click at [246, 206] on icon at bounding box center [249, 206] width 7 height 7
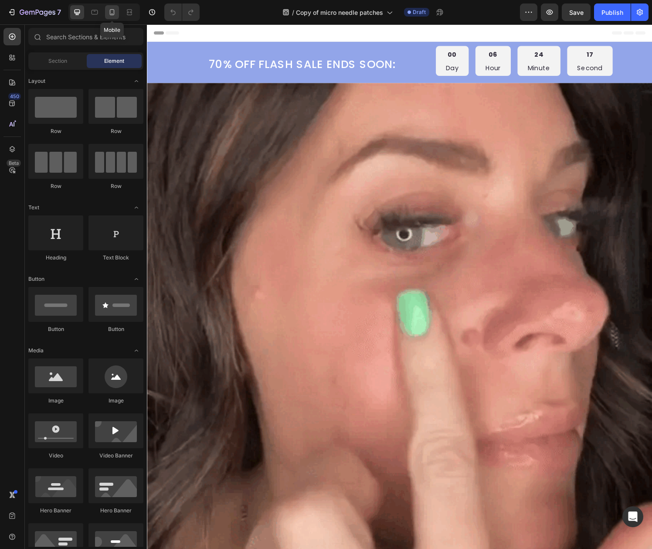
click at [116, 14] on icon at bounding box center [112, 12] width 9 height 9
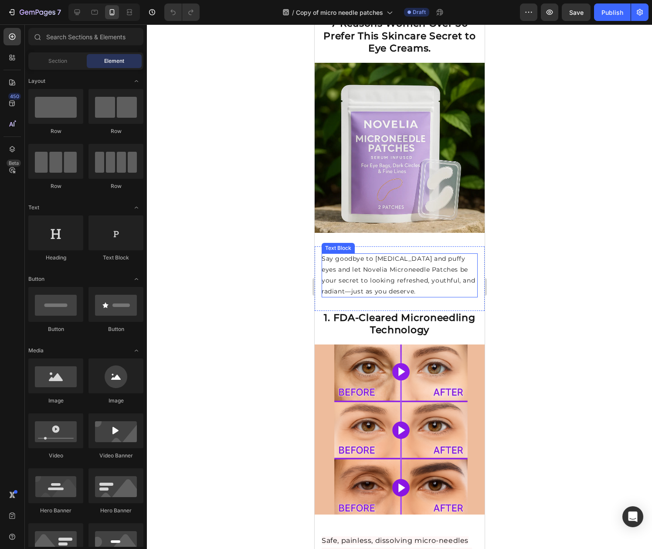
scroll to position [156, 0]
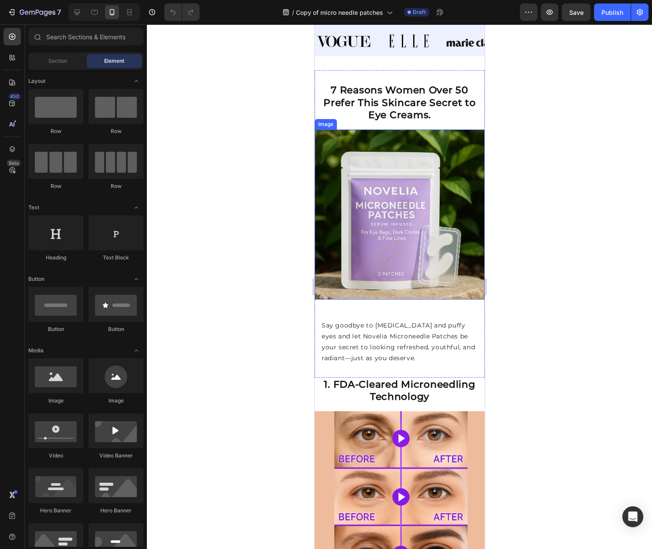
click at [411, 214] on img at bounding box center [399, 214] width 170 height 170
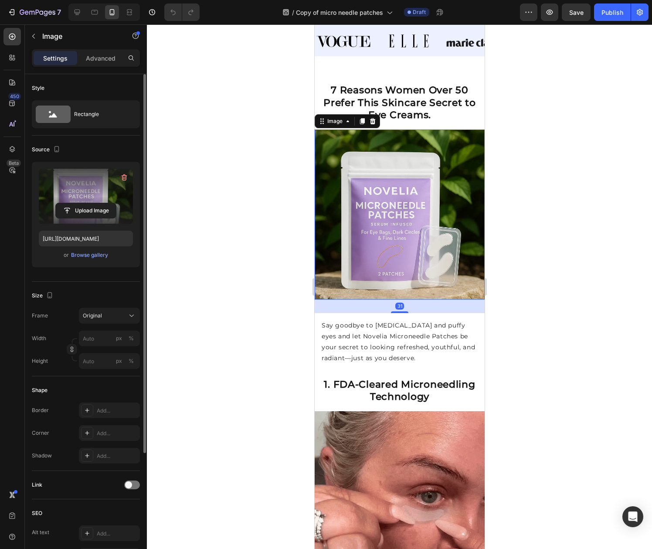
click at [70, 188] on label at bounding box center [86, 196] width 94 height 55
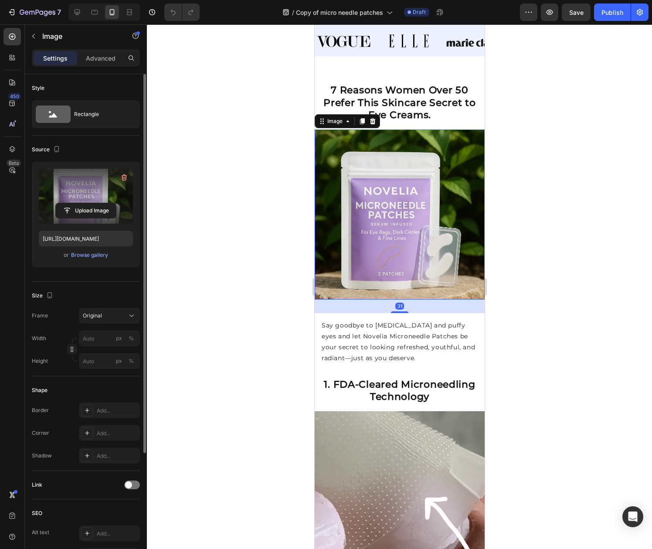
click at [70, 203] on input "file" at bounding box center [86, 210] width 60 height 15
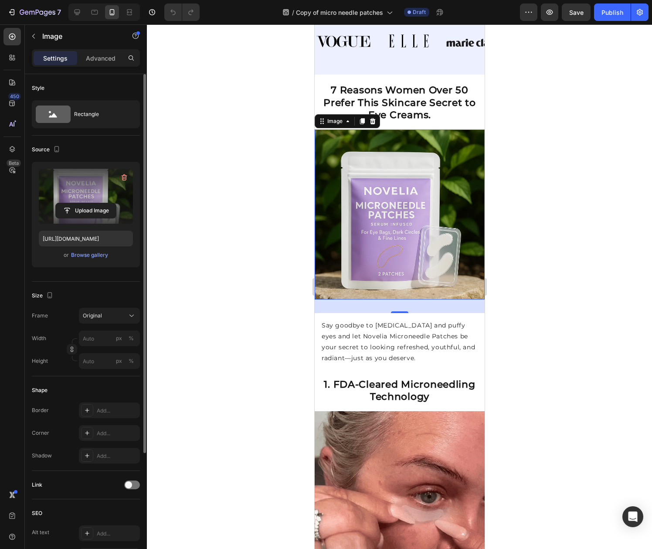
click at [92, 197] on label at bounding box center [86, 196] width 94 height 55
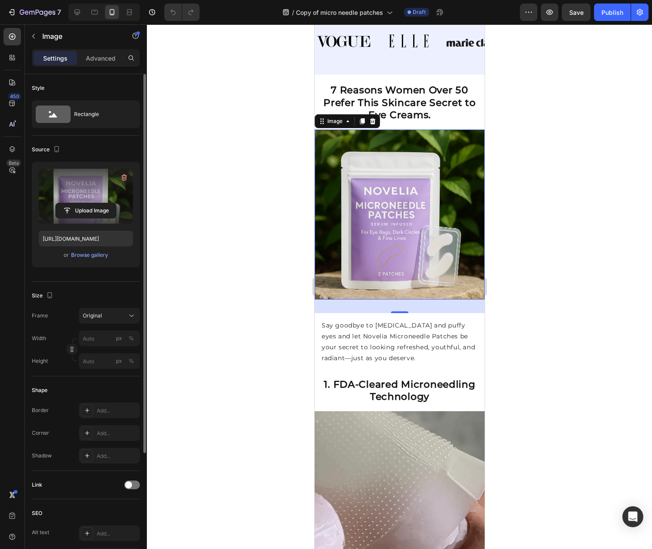
click at [92, 203] on input "file" at bounding box center [86, 210] width 60 height 15
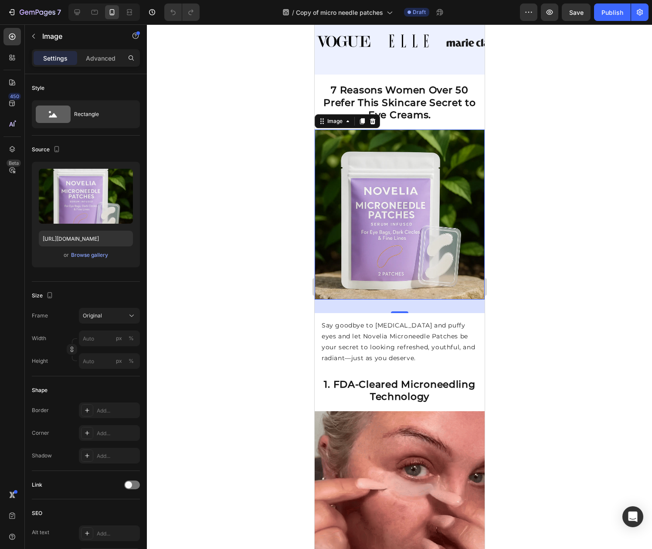
click at [393, 227] on img at bounding box center [399, 214] width 170 height 170
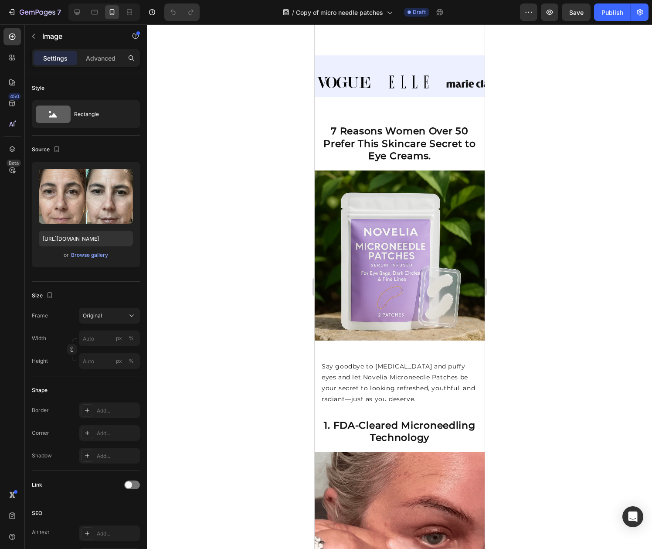
scroll to position [0, 0]
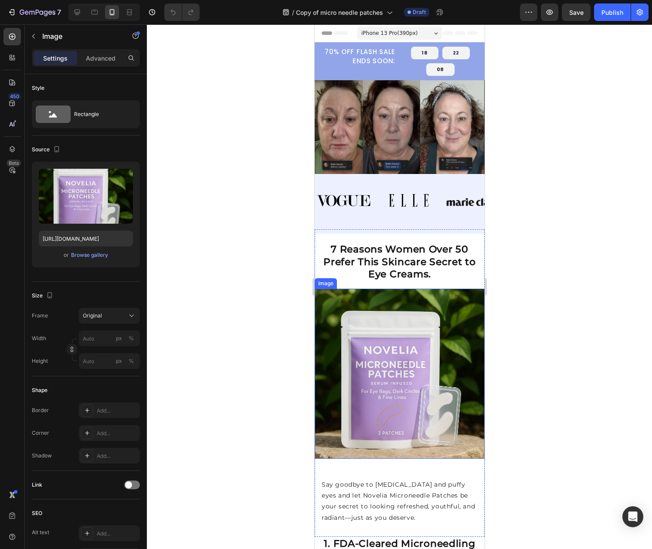
click at [423, 385] on img at bounding box center [399, 374] width 170 height 170
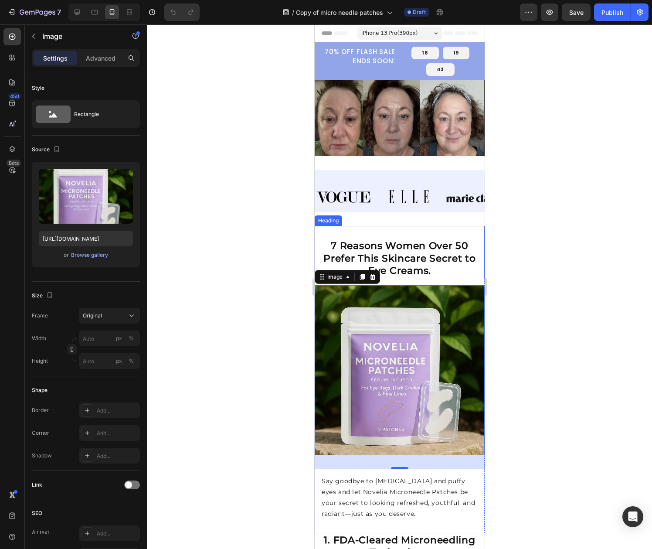
click at [399, 250] on strong "7 Reasons Women Over 50 Prefer This Skincare Secret to Eye Creams." at bounding box center [399, 258] width 153 height 37
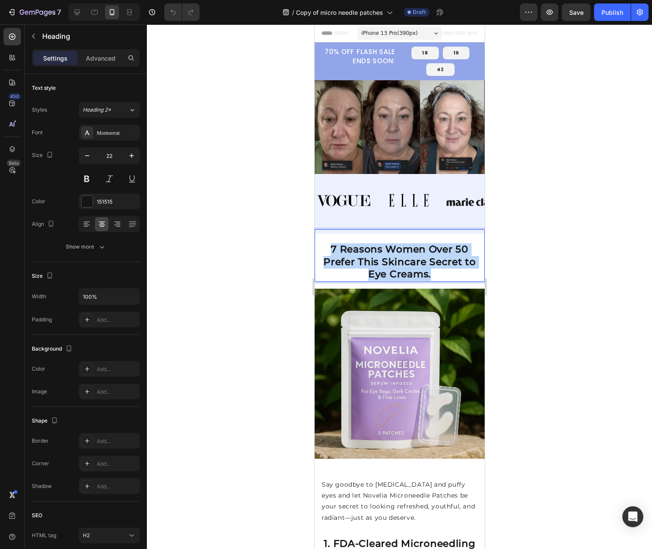
drag, startPoint x: 436, startPoint y: 272, endPoint x: 327, endPoint y: 243, distance: 112.2
click at [327, 243] on p "7 Reasons Women Over 50 Prefer This Skincare Secret to Eye Creams." at bounding box center [399, 261] width 168 height 37
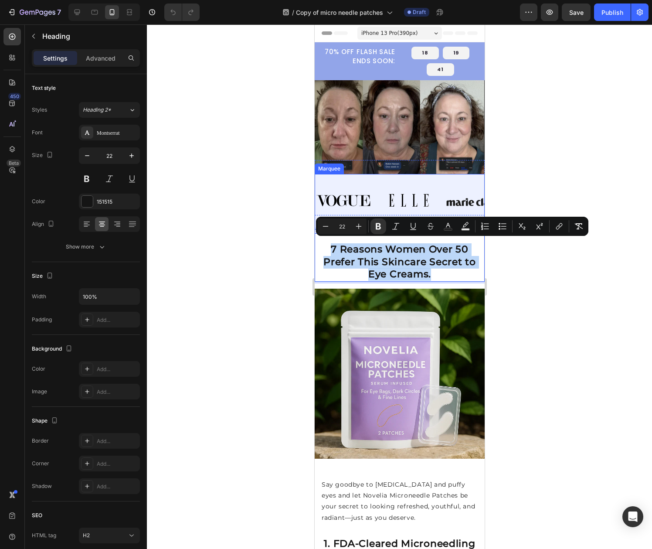
copy strong "7 Reasons Women Over 50 Prefer This Skincare Secret to Eye Creams."
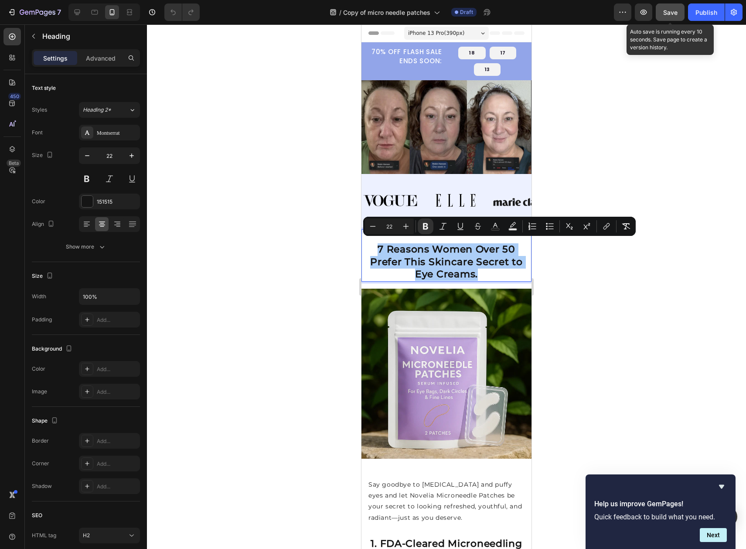
click at [661, 14] on button "Save" at bounding box center [670, 11] width 29 height 17
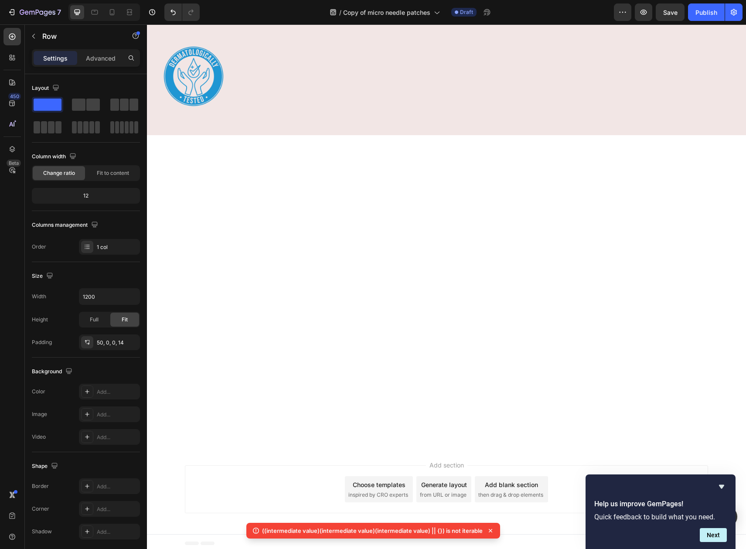
scroll to position [1916, 0]
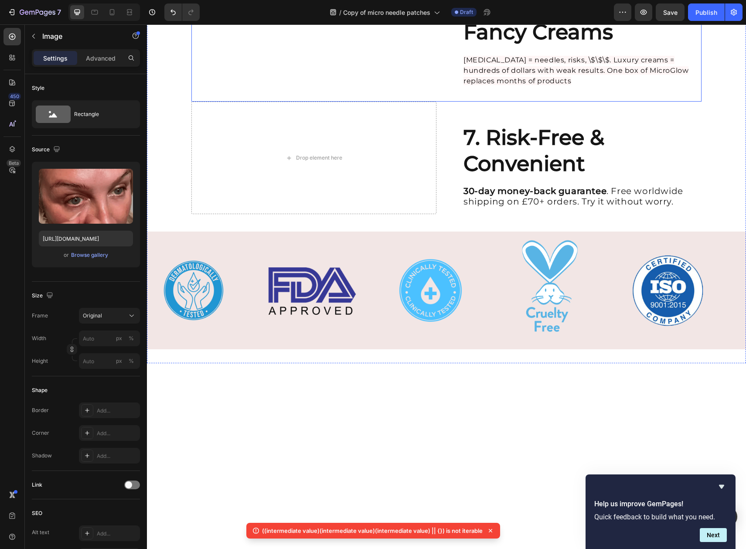
scroll to position [1695, 0]
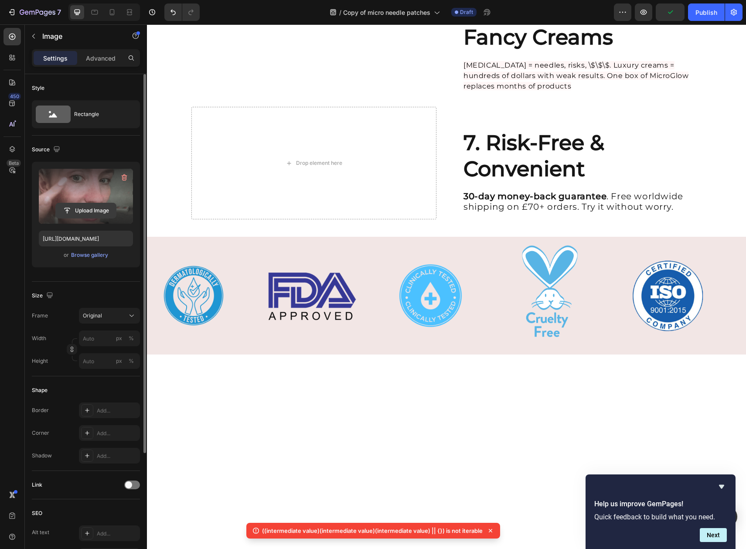
click at [101, 211] on input "file" at bounding box center [86, 210] width 60 height 15
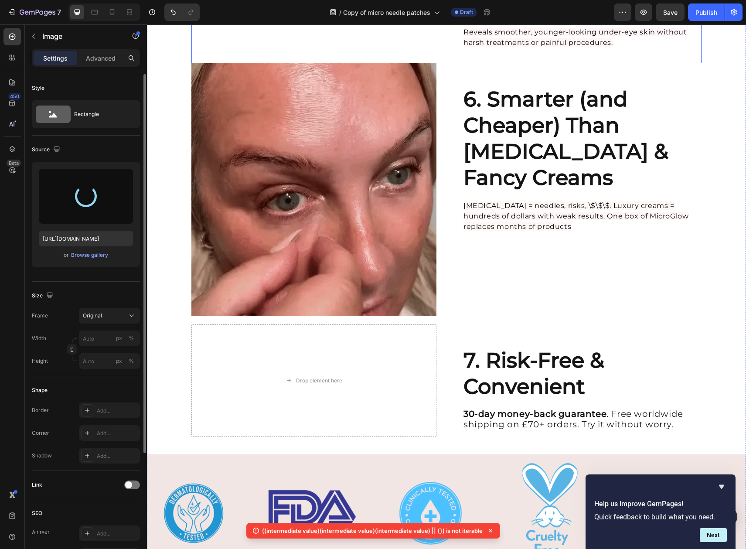
type input "[URL][DOMAIN_NAME]"
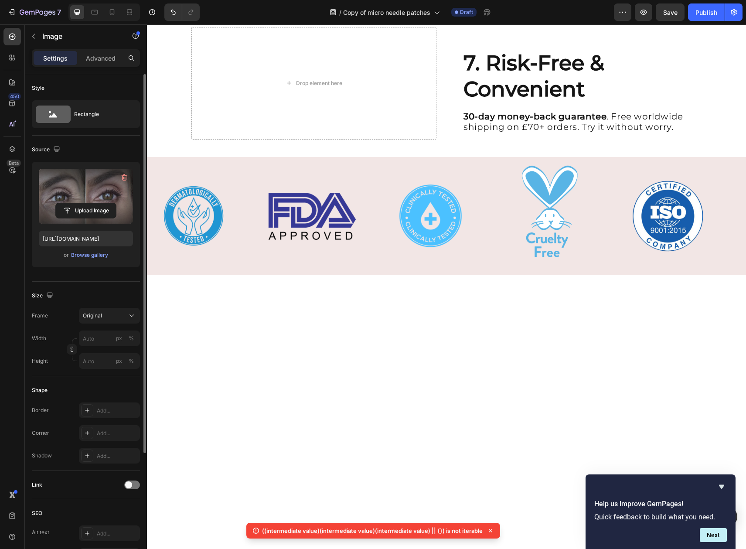
scroll to position [2013, 0]
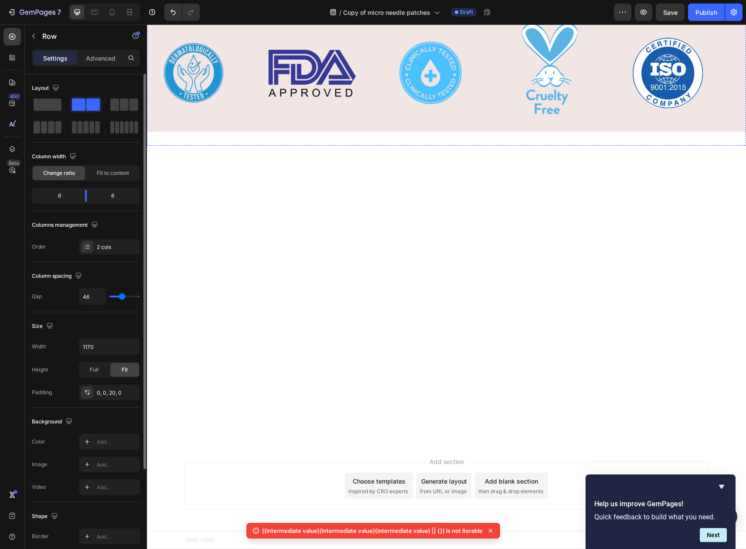
click at [36, 36] on icon "button" at bounding box center [33, 36] width 7 height 7
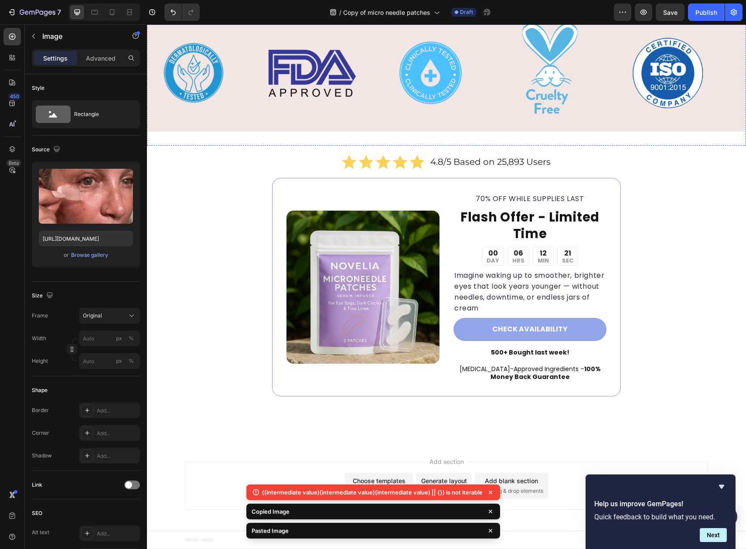
scroll to position [2381, 0]
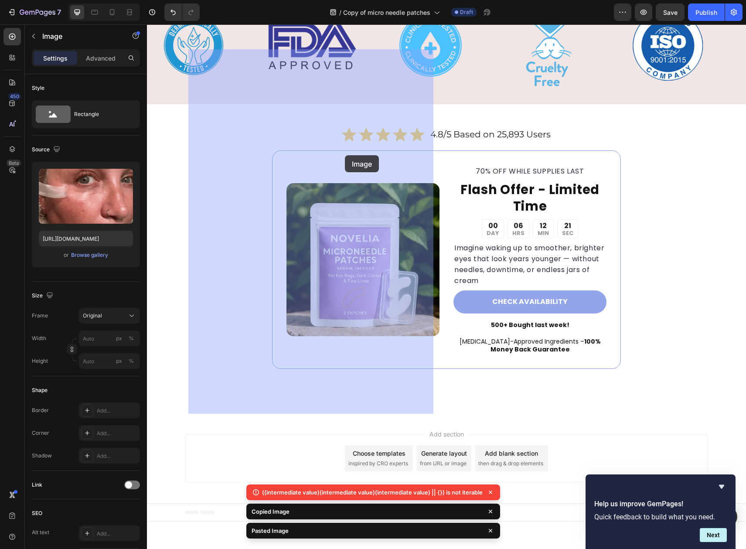
drag, startPoint x: 508, startPoint y: 246, endPoint x: 344, endPoint y: 155, distance: 187.2
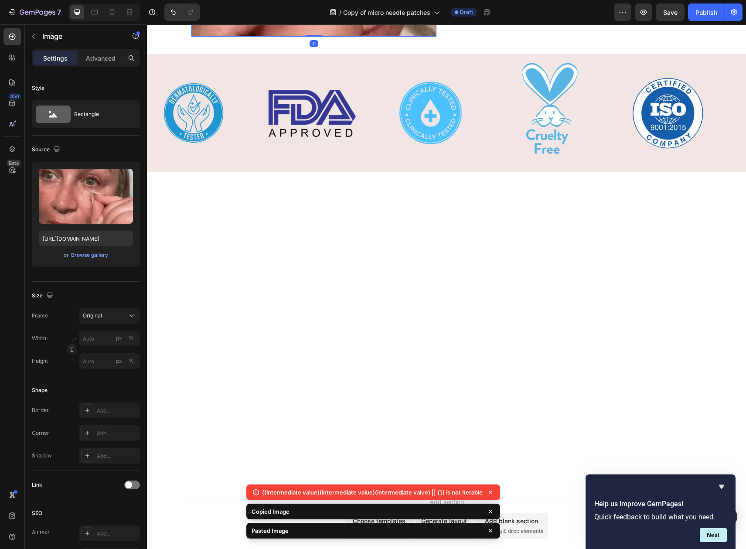
scroll to position [2081, 0]
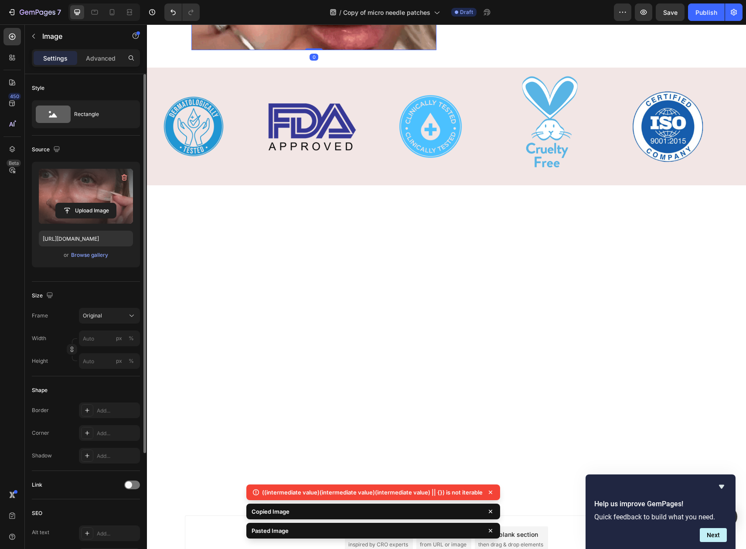
drag, startPoint x: 104, startPoint y: 202, endPoint x: 118, endPoint y: 186, distance: 21.6
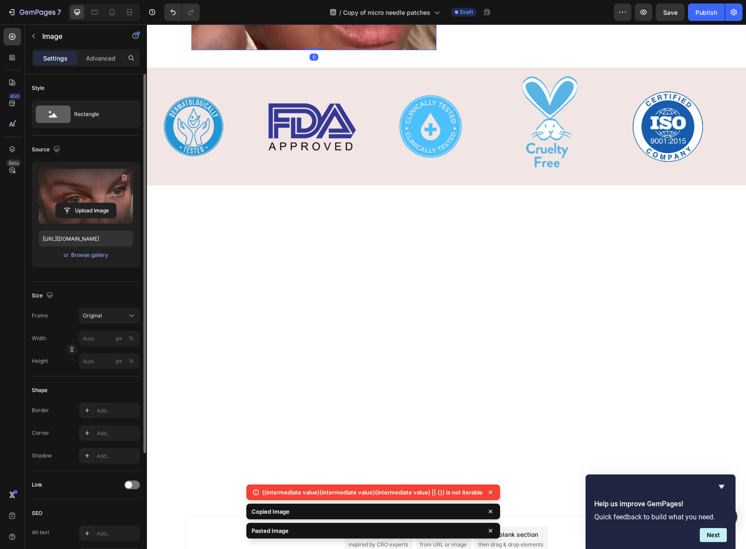
click at [118, 186] on label at bounding box center [86, 196] width 94 height 55
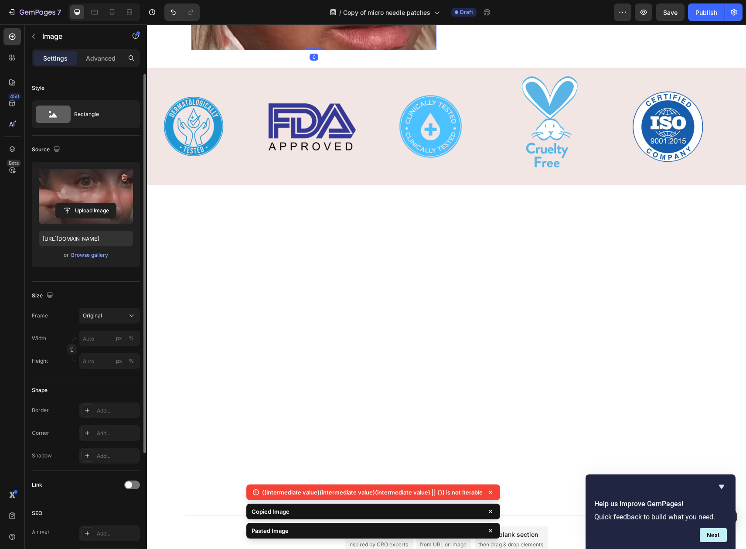
click at [116, 203] on input "file" at bounding box center [86, 210] width 60 height 15
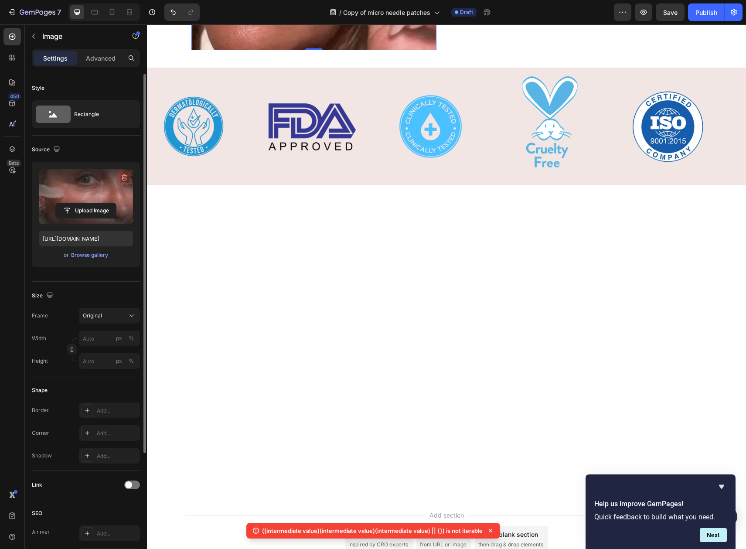
click at [129, 176] on button "button" at bounding box center [124, 177] width 14 height 14
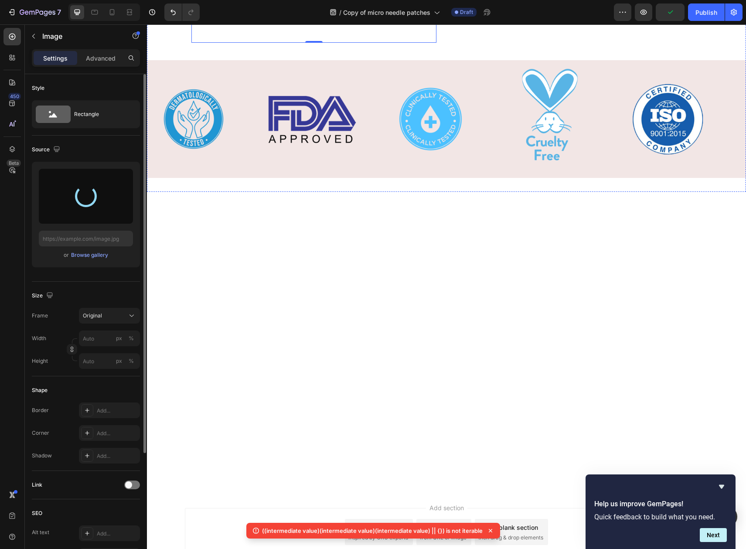
type input "https://cdn.shopify.com/s/files/1/0912/3351/7895/files/gempages_578897618785010…"
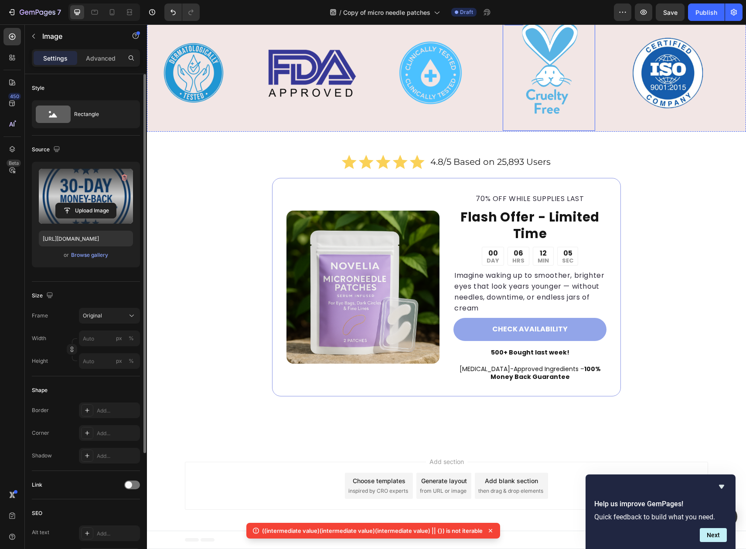
scroll to position [2230, 0]
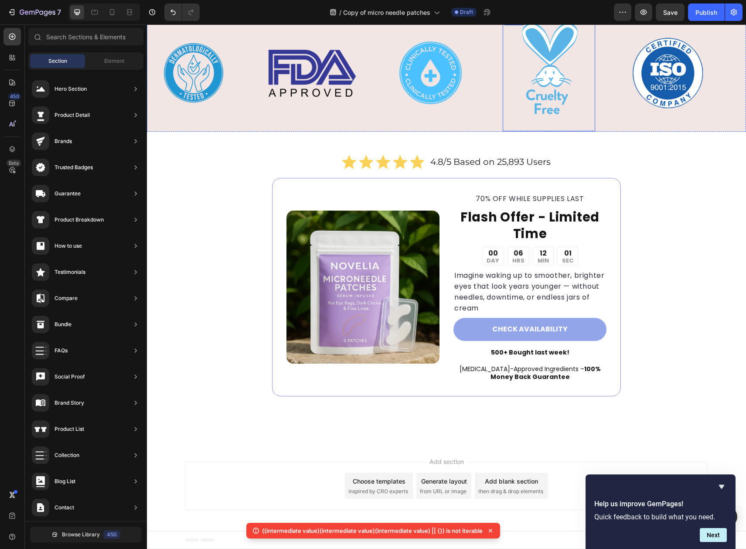
scroll to position [2007, 0]
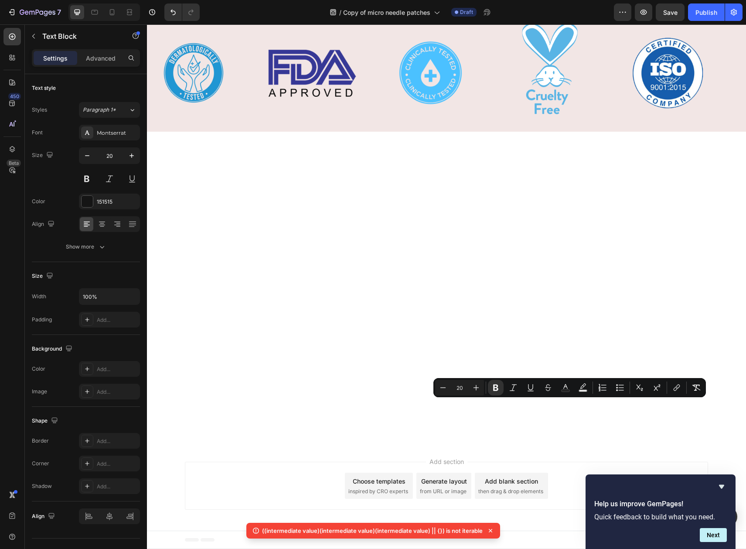
copy p "30-day money-back guarantee . Free worldwide shipping on £70+ orders. Try it wi…"
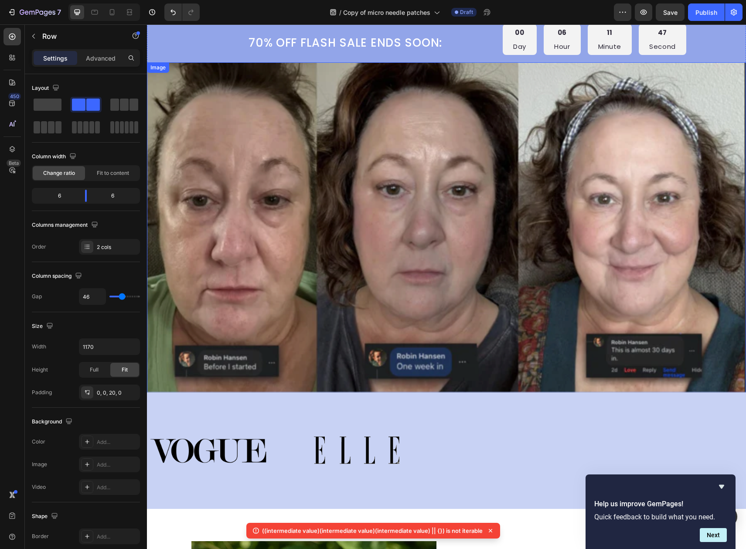
scroll to position [266, 0]
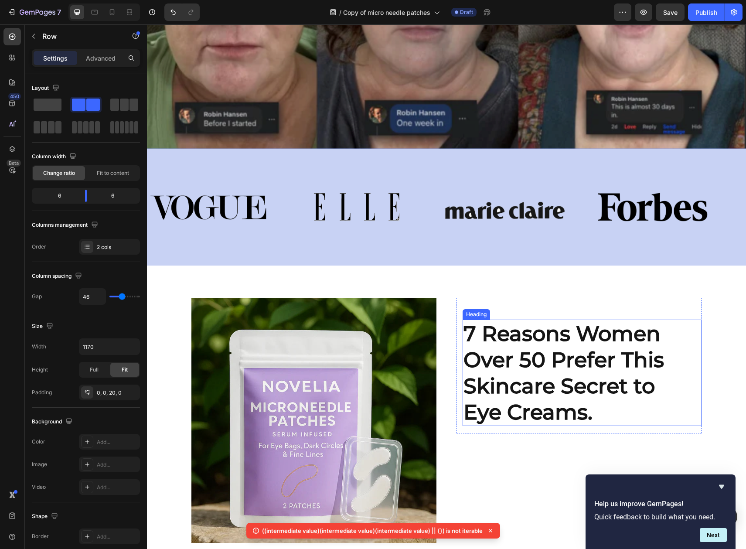
click at [475, 335] on strong "7 Reasons Women Over 50 Prefer This Skincare Secret to Eye Creams." at bounding box center [563, 373] width 201 height 104
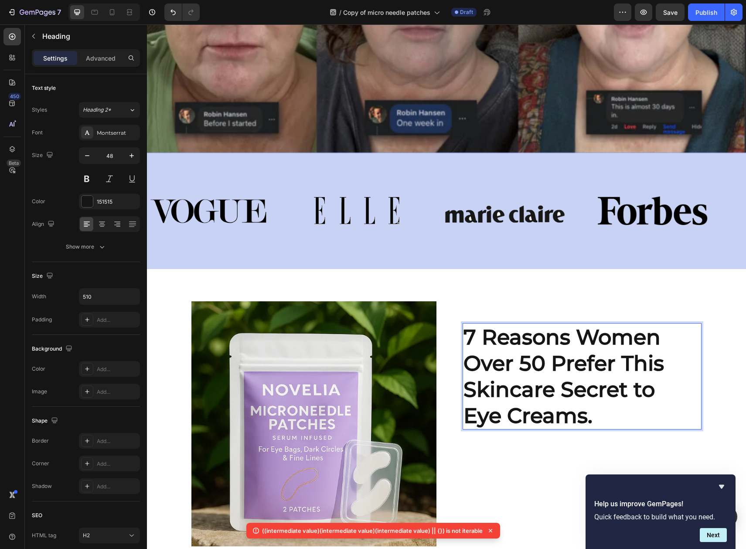
click at [469, 334] on strong "7 Reasons Women Over 50 Prefer This Skincare Secret to Eye Creams." at bounding box center [563, 376] width 201 height 104
drag, startPoint x: 469, startPoint y: 334, endPoint x: 455, endPoint y: 334, distance: 14.4
click at [456, 334] on div "7 Reasons Women Over 50 Prefer This Skincare Secret to Eye Creams. Heading 17 R…" at bounding box center [578, 369] width 245 height 136
click at [538, 372] on strong "6Reasons Women Over 50 Prefer This Skincare Secret to Eye Creams." at bounding box center [563, 376] width 201 height 104
click at [474, 334] on strong "6Reasons Women Over 50 Prefer This Skincare Secret to Eye Creams." at bounding box center [563, 376] width 201 height 104
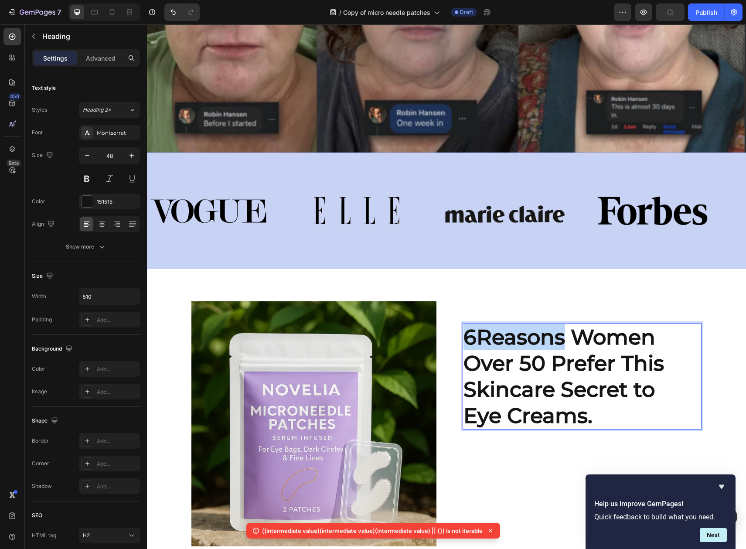
click at [475, 334] on strong "6Reasons Women Over 50 Prefer This Skincare Secret to Eye Creams." at bounding box center [563, 376] width 201 height 104
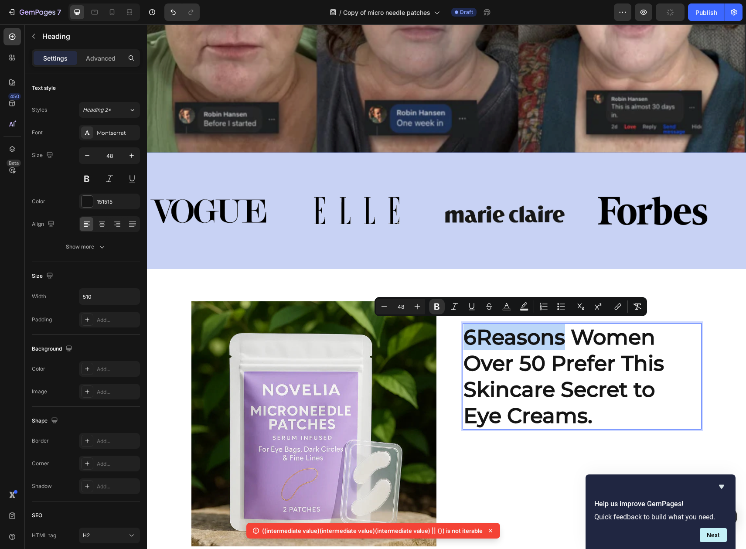
click at [475, 334] on strong "6Reasons Women Over 50 Prefer This Skincare Secret to Eye Creams." at bounding box center [563, 376] width 201 height 104
drag, startPoint x: 474, startPoint y: 334, endPoint x: 479, endPoint y: 338, distance: 5.6
click at [475, 334] on strong "6Reasons Women Over 50 Prefer This Skincare Secret to Eye Creams." at bounding box center [563, 376] width 201 height 104
click at [478, 339] on strong "6Reasons Women Over 50 Prefer This Skincare Secret to Eye Creams." at bounding box center [563, 376] width 201 height 104
click at [477, 355] on strong "6Reasons Women Over 50 Prefer This Skincare Secret to Eye Creams." at bounding box center [563, 376] width 201 height 104
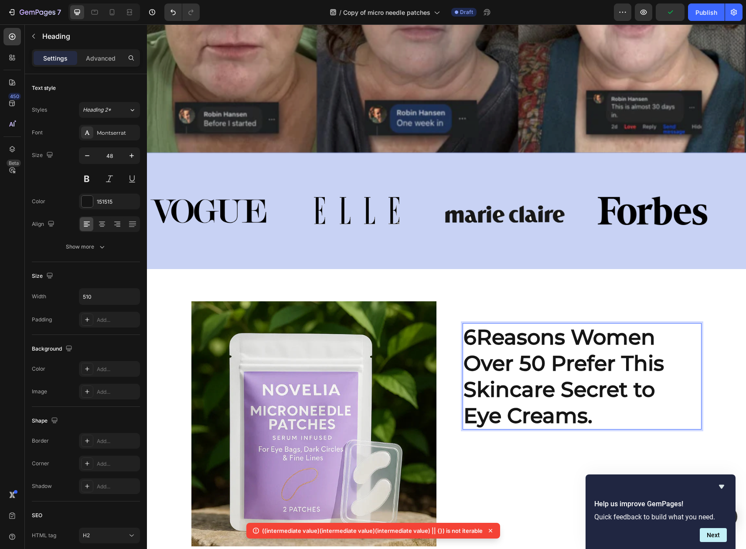
click at [473, 340] on strong "6Reasons Women Over 50 Prefer This Skincare Secret to Eye Creams." at bounding box center [563, 376] width 201 height 104
click at [534, 275] on div "Image Image Image Image Image Image Image Image Marquee Image 6 Reasons Women O…" at bounding box center [446, 361] width 599 height 388
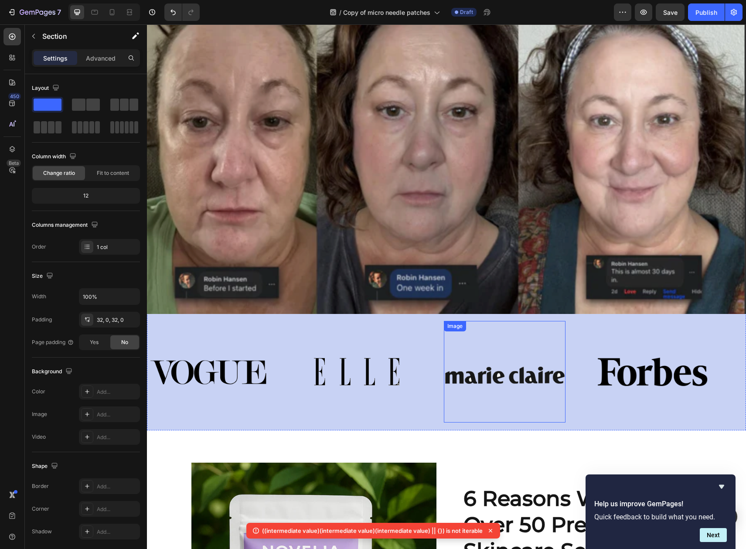
scroll to position [8, 0]
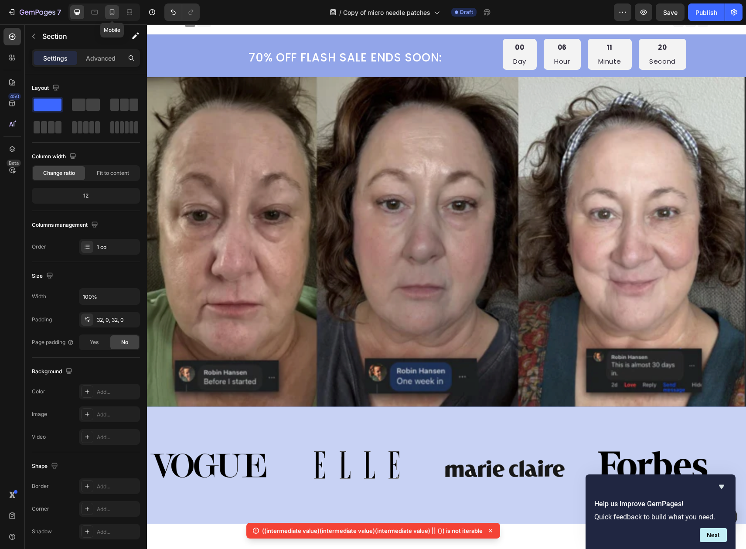
click at [113, 7] on div at bounding box center [112, 12] width 14 height 14
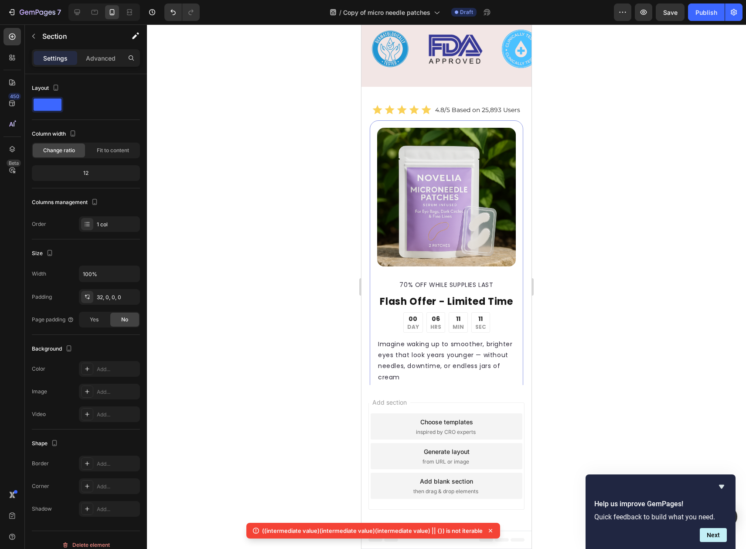
scroll to position [1919, 0]
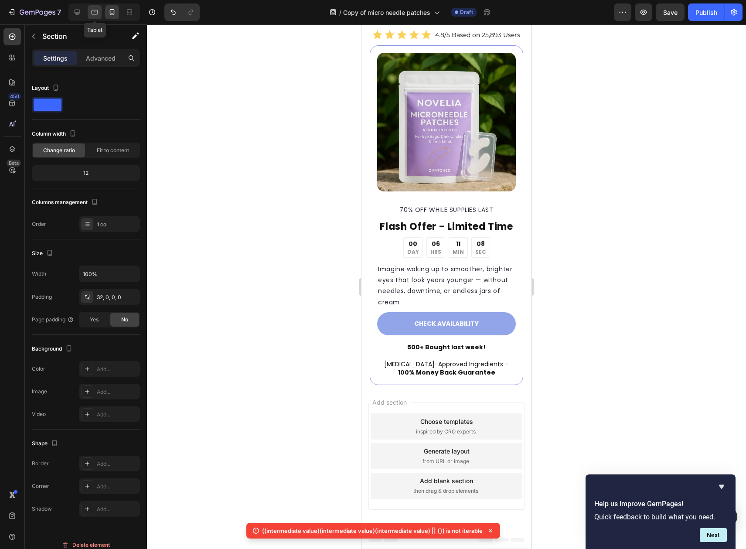
click at [98, 11] on icon at bounding box center [95, 12] width 7 height 5
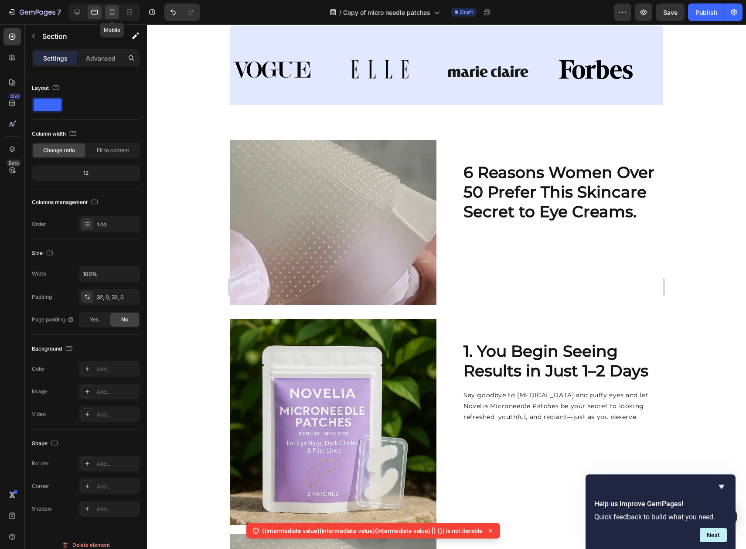
click at [116, 10] on icon at bounding box center [112, 12] width 9 height 9
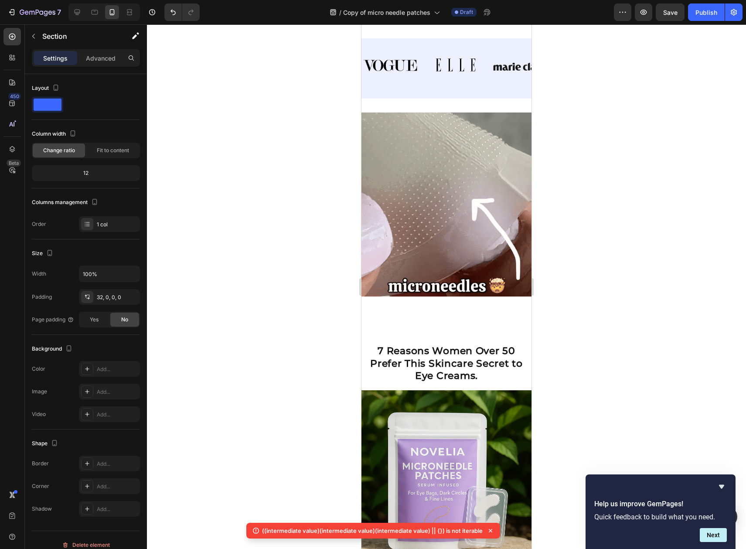
scroll to position [101, 0]
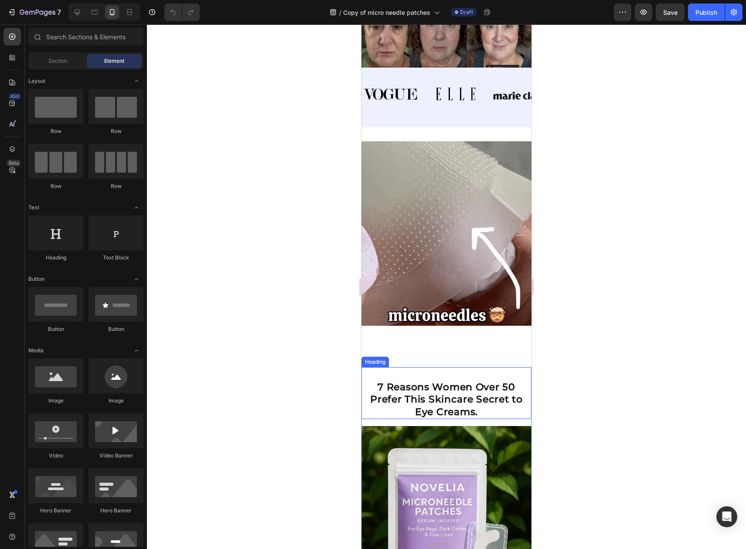
scroll to position [383, 0]
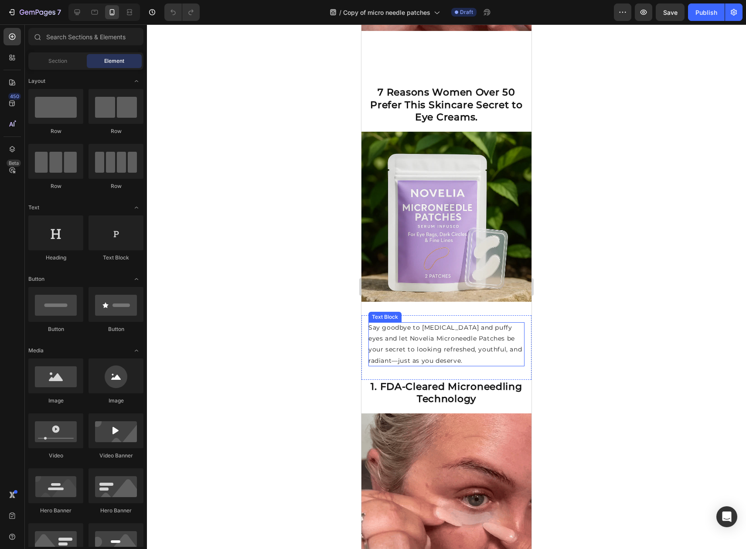
click at [428, 334] on p "Say goodbye to [MEDICAL_DATA] and puffy eyes and let Novelia Microneedle Patche…" at bounding box center [446, 344] width 156 height 44
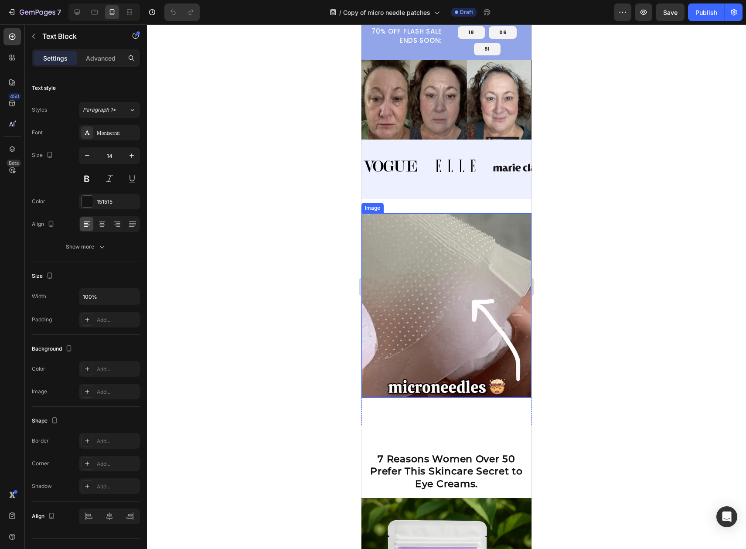
scroll to position [22, 0]
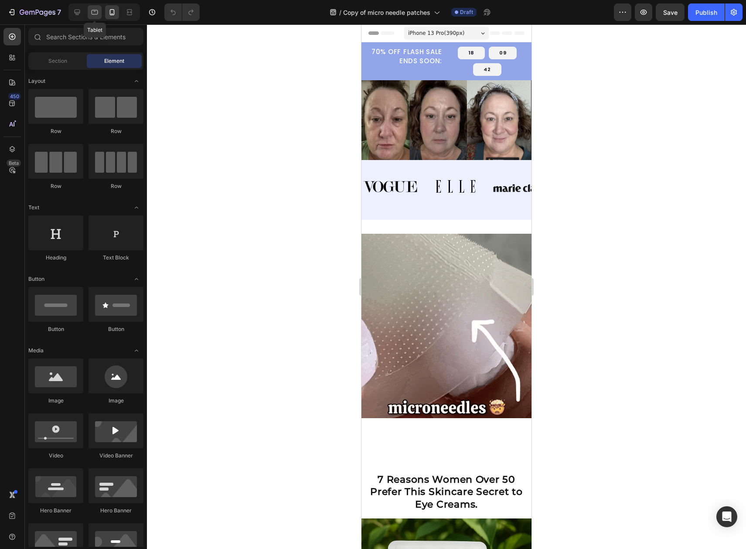
click at [95, 12] on icon at bounding box center [94, 12] width 9 height 9
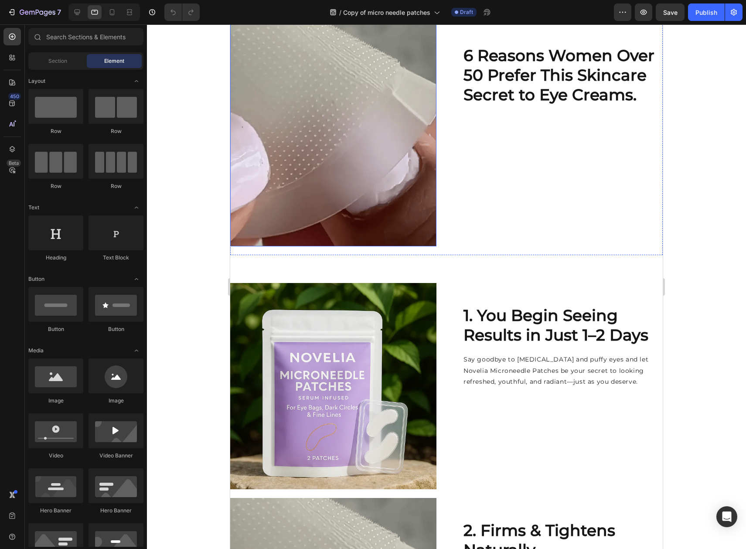
scroll to position [595, 0]
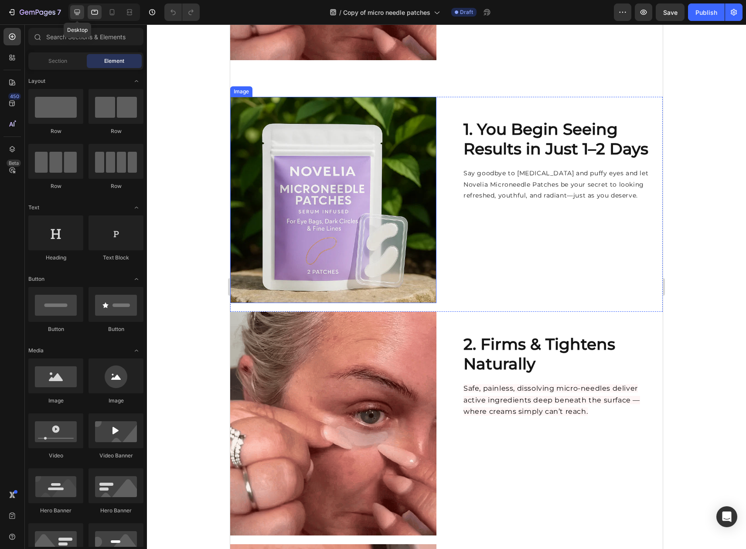
click at [80, 12] on icon at bounding box center [77, 12] width 9 height 9
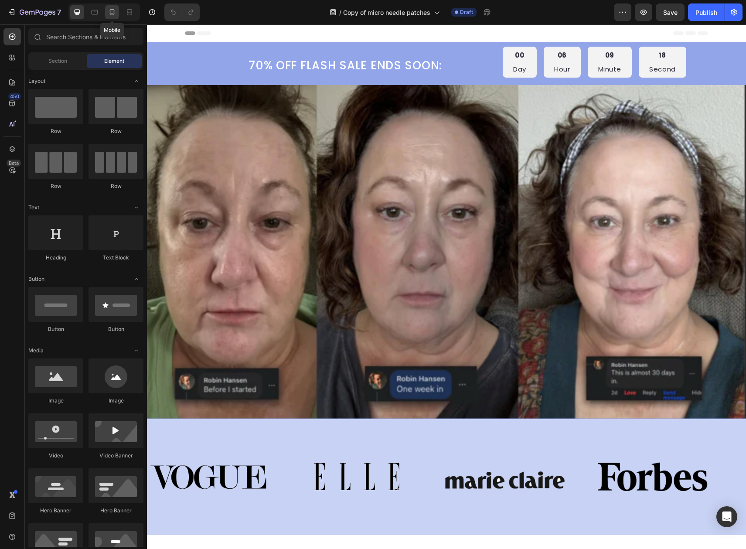
click at [111, 14] on icon at bounding box center [112, 12] width 9 height 9
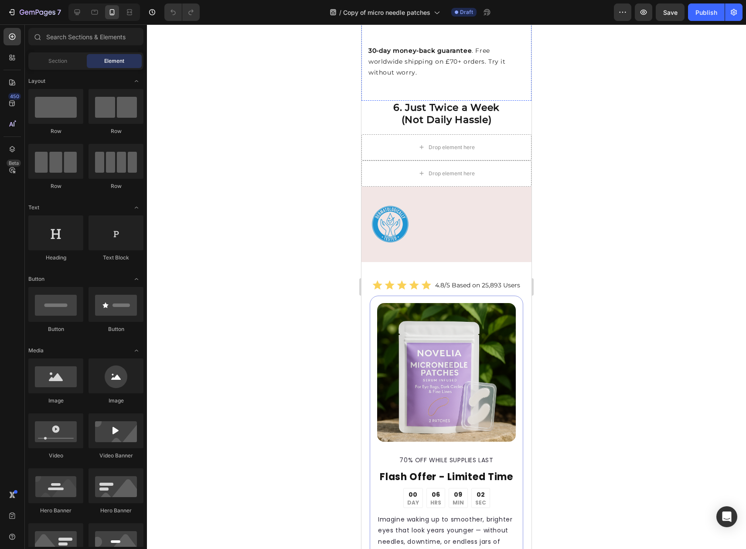
scroll to position [2035, 0]
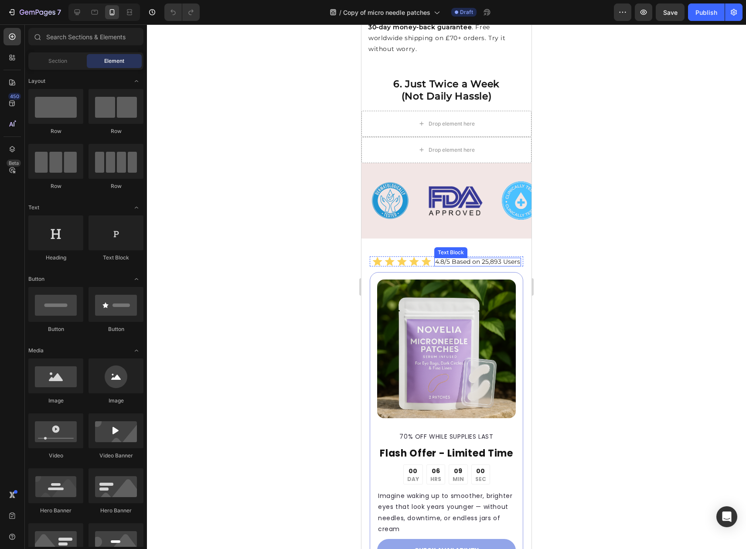
click at [471, 259] on p "4.8/5 Based on 25,893 Users" at bounding box center [477, 262] width 85 height 7
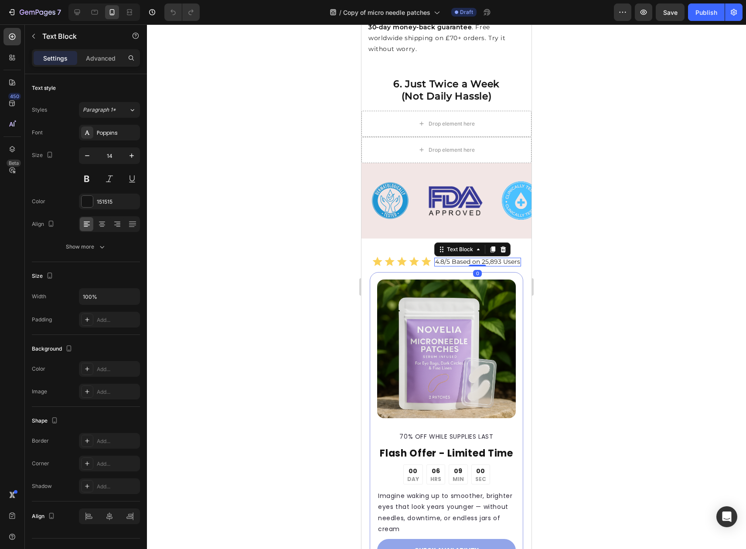
click at [471, 259] on p "4.8/5 Based on 25,893 Users" at bounding box center [477, 262] width 85 height 7
click at [601, 232] on div at bounding box center [446, 286] width 599 height 524
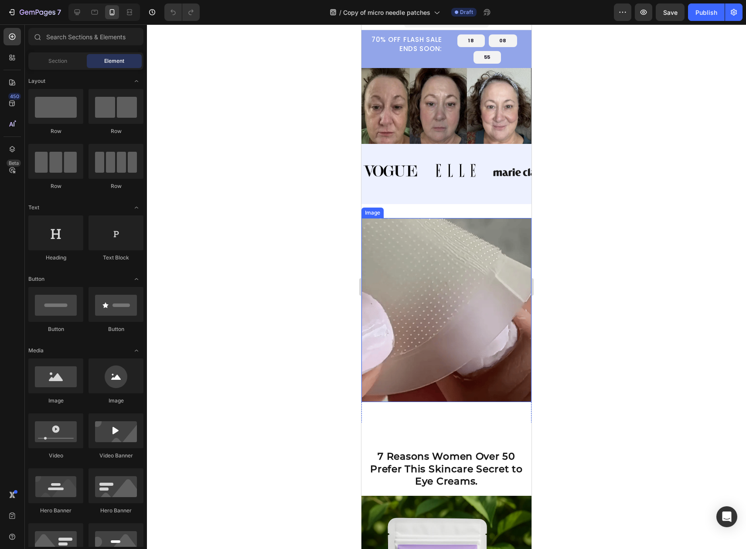
scroll to position [0, 0]
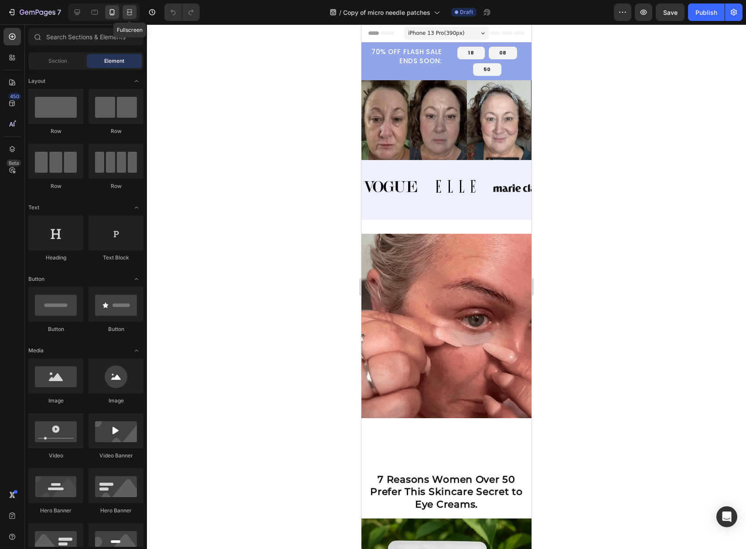
click at [131, 16] on icon at bounding box center [129, 12] width 9 height 9
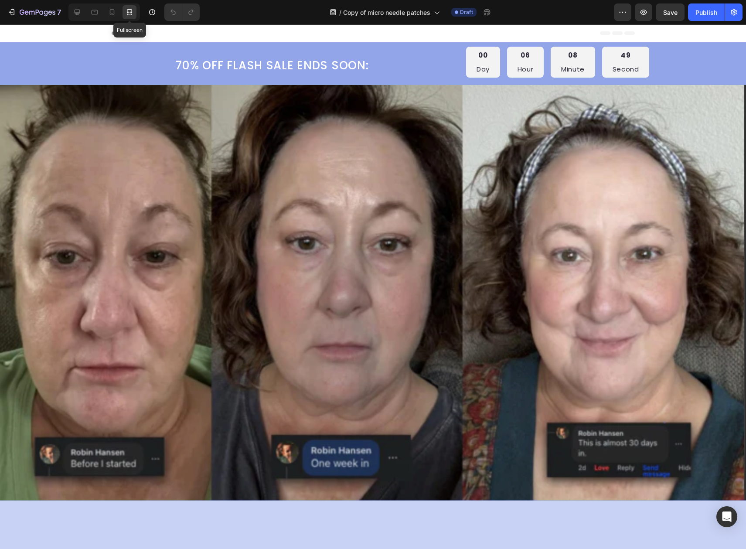
click at [129, 13] on icon at bounding box center [129, 12] width 9 height 9
click at [112, 13] on icon at bounding box center [112, 12] width 9 height 9
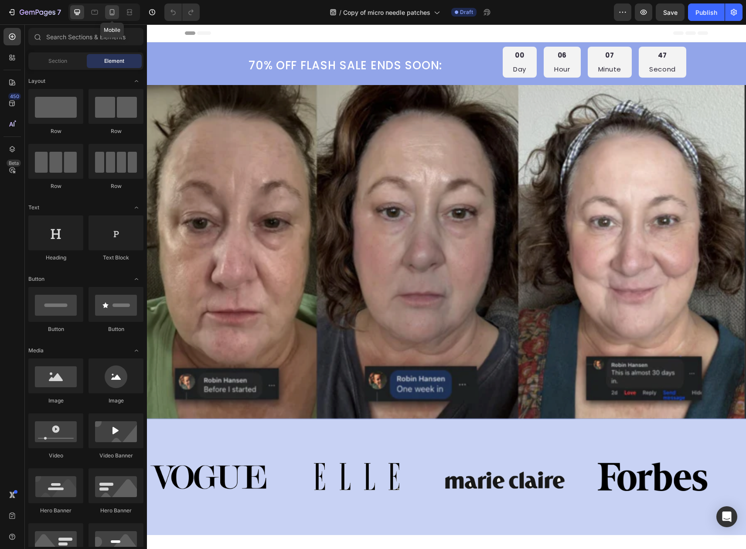
click at [111, 10] on icon at bounding box center [112, 12] width 9 height 9
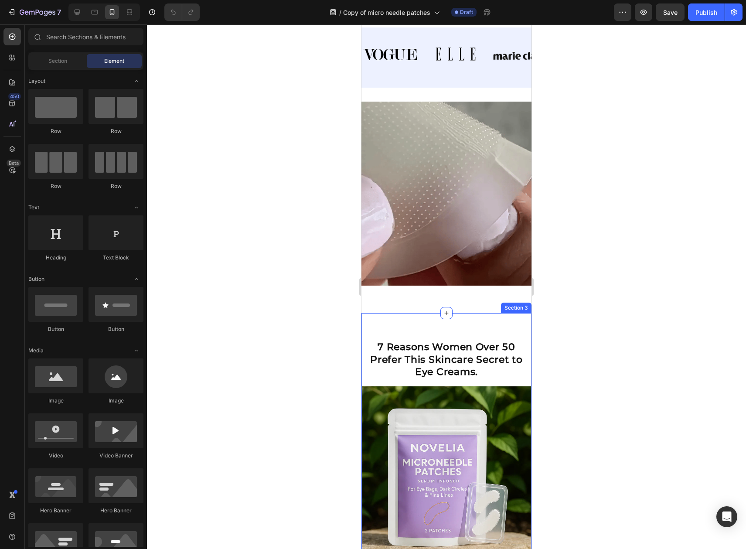
scroll to position [143, 0]
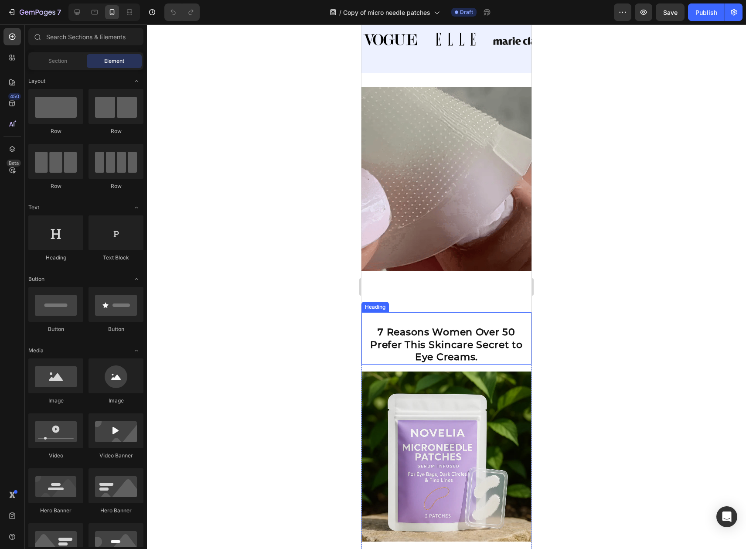
click at [451, 339] on strong "7 Reasons Women Over 50 Prefer This Skincare Secret to Eye Creams." at bounding box center [446, 344] width 153 height 37
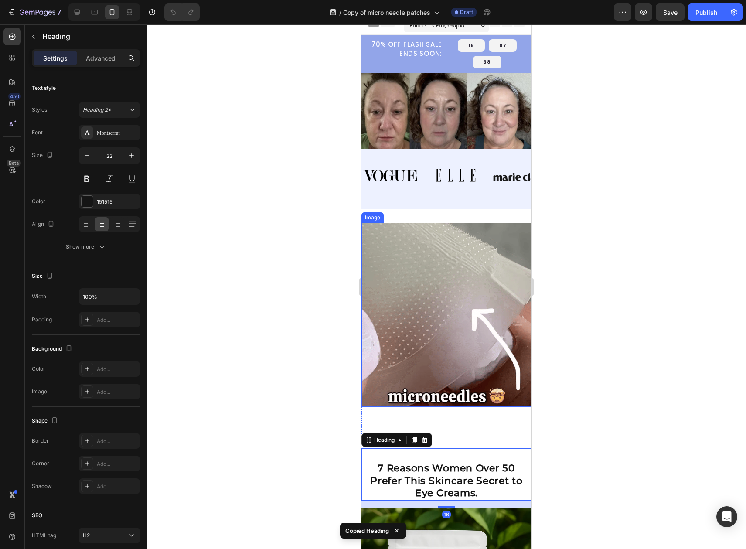
scroll to position [0, 0]
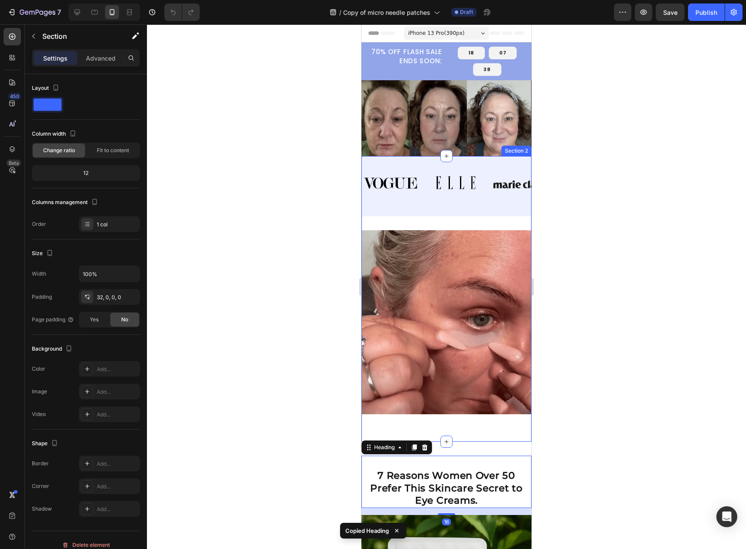
click at [415, 225] on div "Image Image Image Image Image Image Image Image Marquee Image 6 Reasons Women O…" at bounding box center [446, 306] width 170 height 272
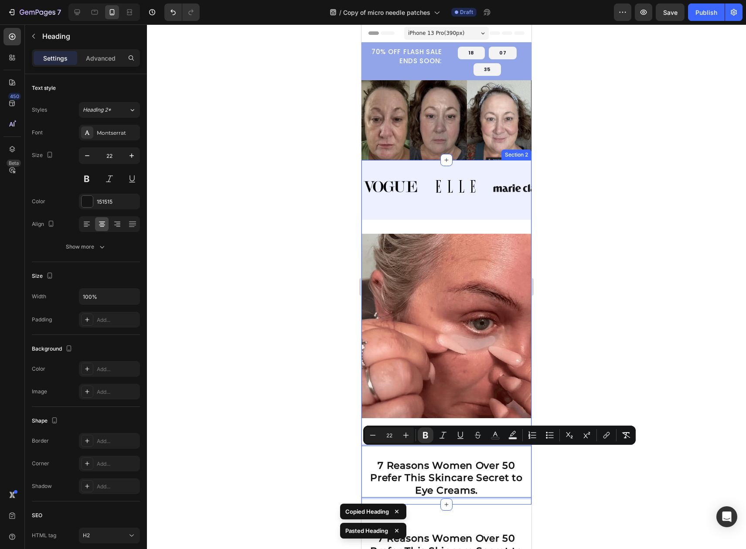
drag, startPoint x: 406, startPoint y: 459, endPoint x: 407, endPoint y: 224, distance: 235.0
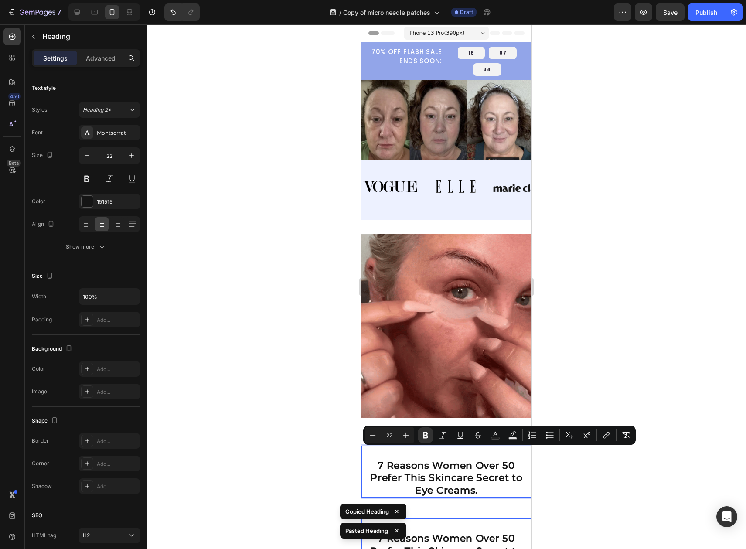
click at [657, 495] on div at bounding box center [446, 286] width 599 height 524
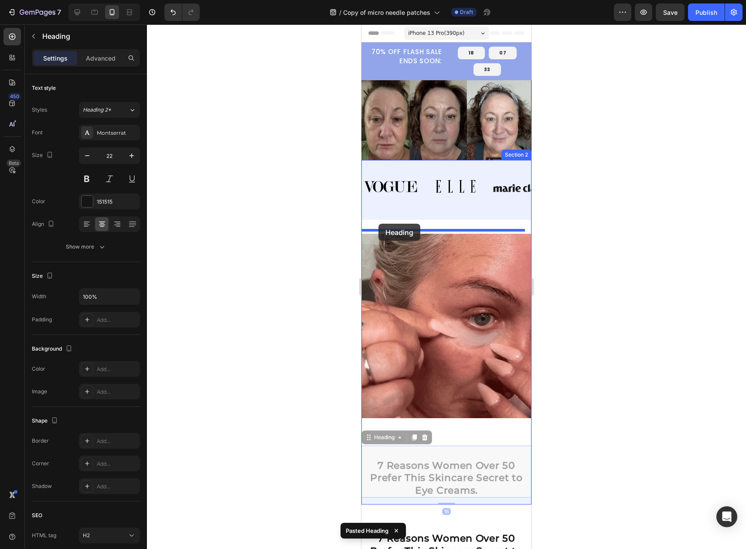
drag, startPoint x: 420, startPoint y: 473, endPoint x: 378, endPoint y: 224, distance: 252.4
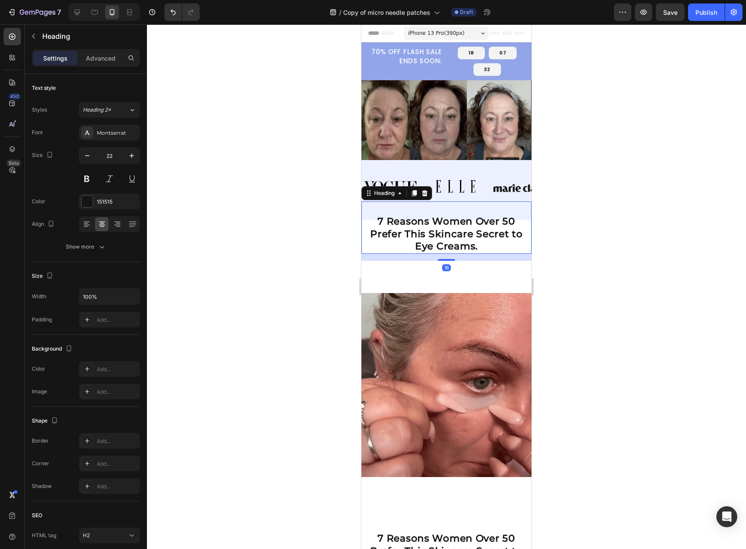
click at [647, 247] on div at bounding box center [446, 286] width 599 height 524
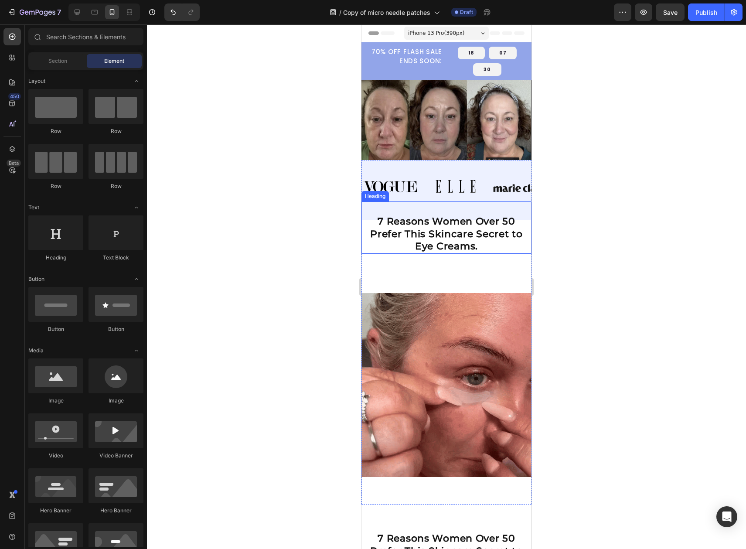
click at [393, 237] on p "⁠⁠⁠⁠⁠⁠⁠ 7 Reasons Women Over 50 Prefer This Skincare Secret to Eye Creams." at bounding box center [446, 233] width 168 height 37
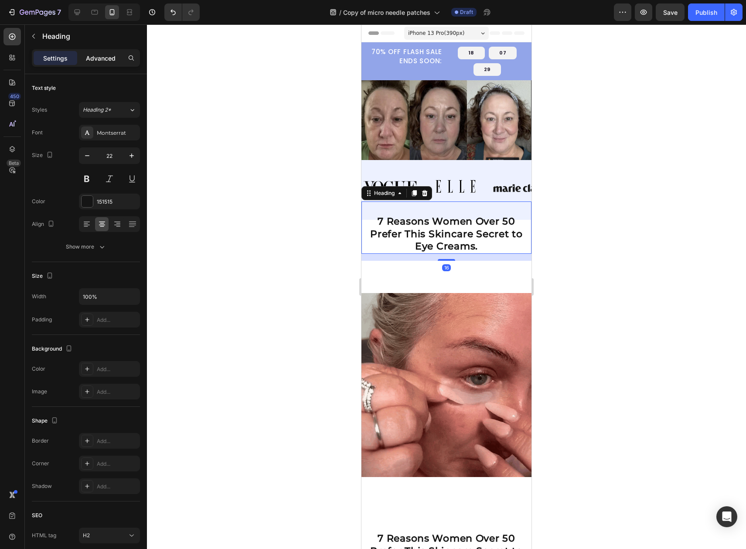
click at [109, 58] on p "Advanced" at bounding box center [101, 58] width 30 height 9
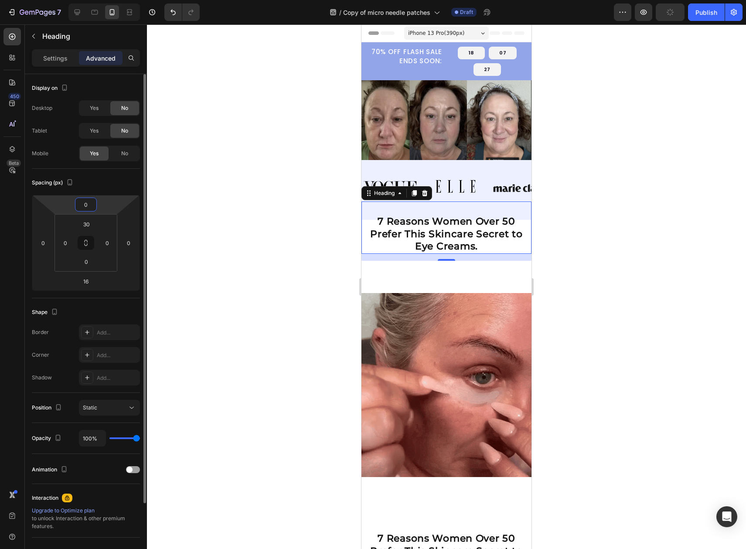
drag, startPoint x: 88, startPoint y: 201, endPoint x: 106, endPoint y: 205, distance: 18.8
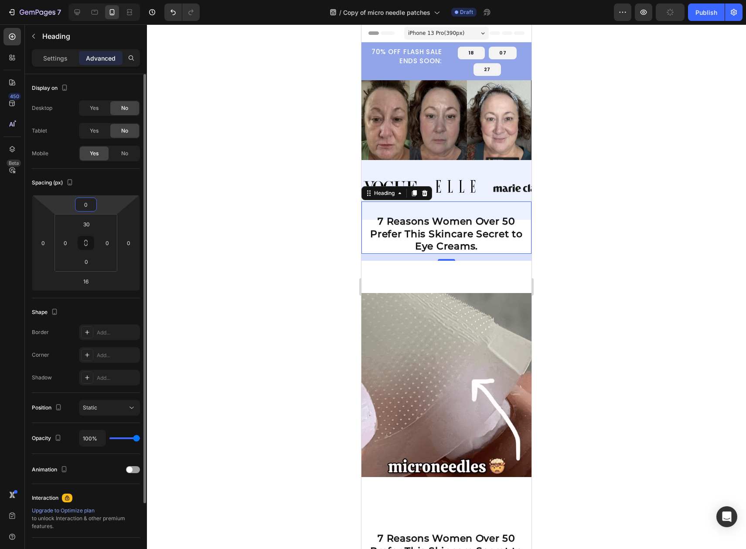
click at [102, 211] on div "0 0 16 0" at bounding box center [86, 243] width 108 height 96
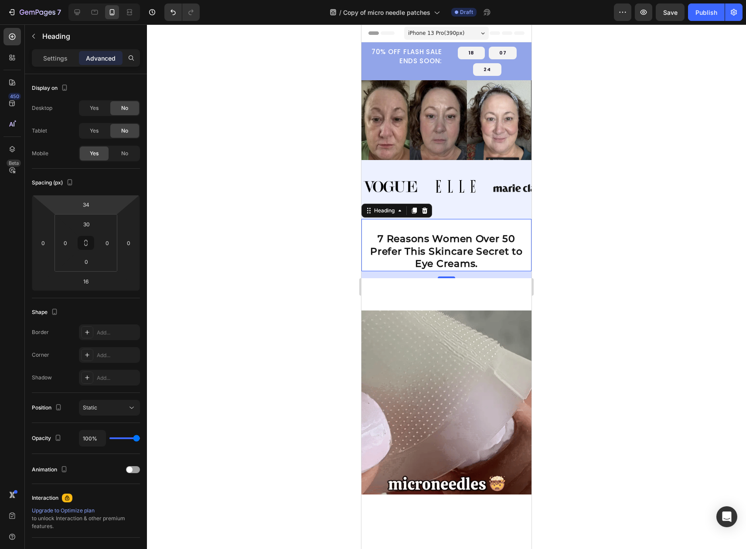
type input "32"
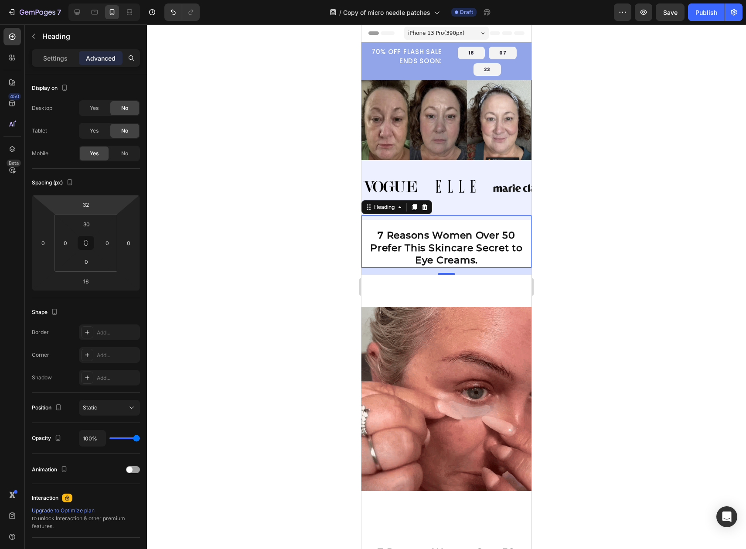
drag, startPoint x: 106, startPoint y: 205, endPoint x: 111, endPoint y: 198, distance: 8.5
click at [111, 0] on html "7 Version history / Copy of micro needle patches Draft Preview Save Publish 450…" at bounding box center [373, 0] width 746 height 0
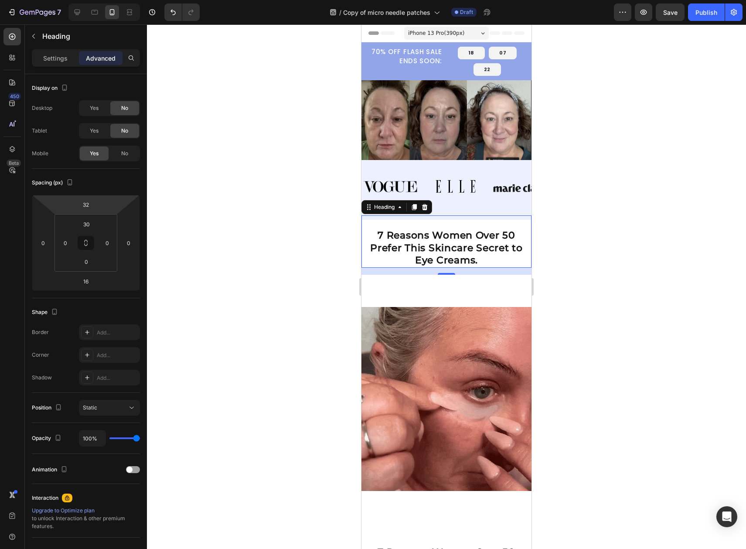
click at [610, 218] on div at bounding box center [446, 286] width 599 height 524
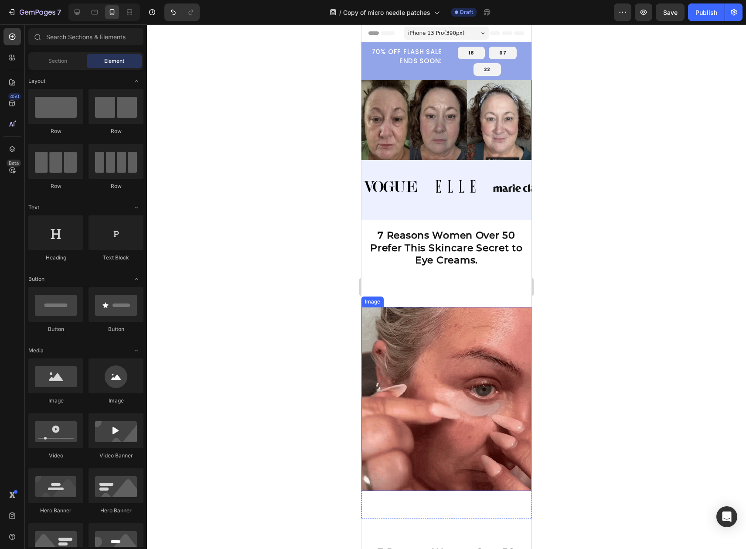
click at [472, 349] on img at bounding box center [446, 399] width 170 height 184
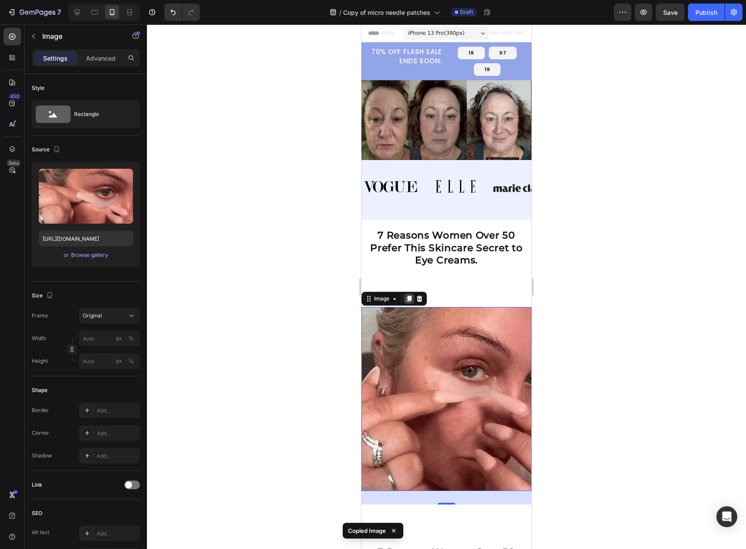
click at [405, 295] on icon at bounding box center [408, 298] width 7 height 7
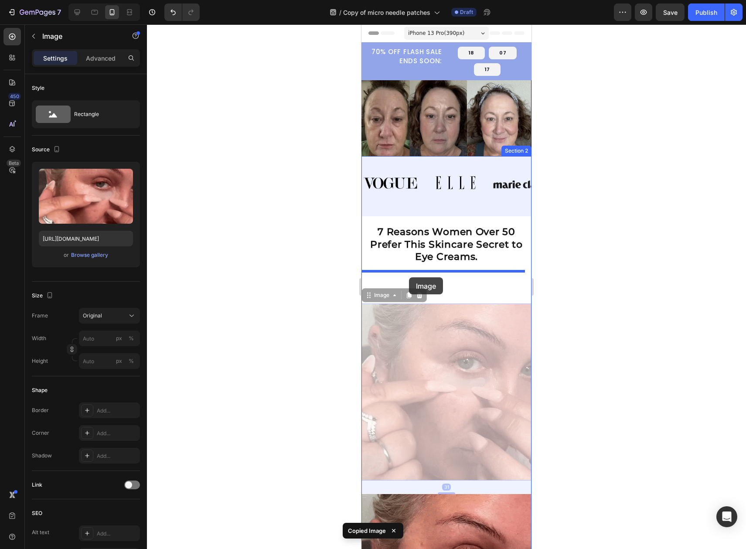
drag, startPoint x: 437, startPoint y: 356, endPoint x: 409, endPoint y: 277, distance: 83.8
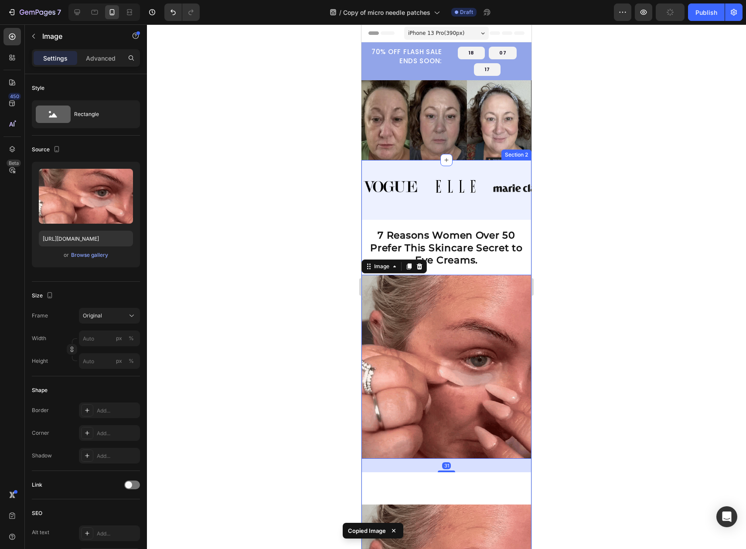
click at [583, 261] on div at bounding box center [446, 286] width 599 height 524
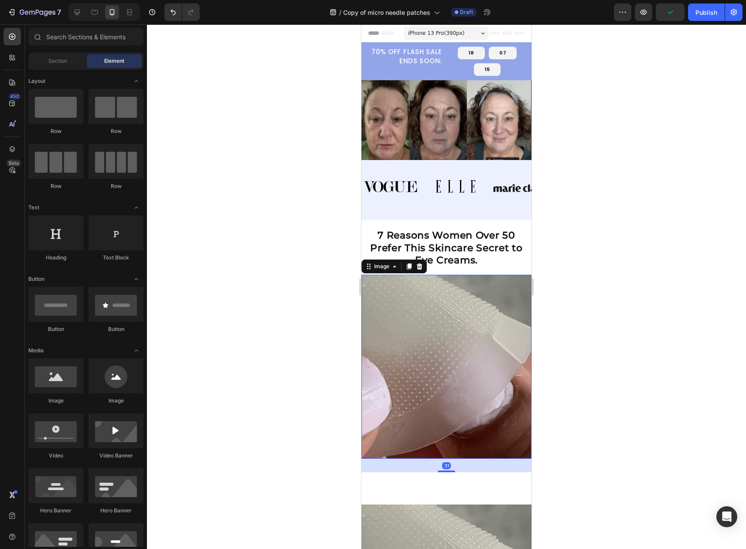
click at [461, 331] on img at bounding box center [446, 367] width 170 height 184
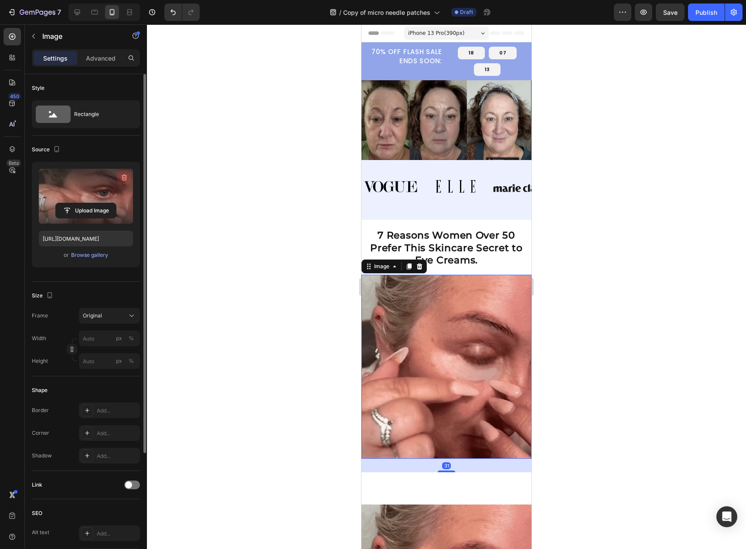
click at [120, 177] on icon "button" at bounding box center [124, 177] width 9 height 9
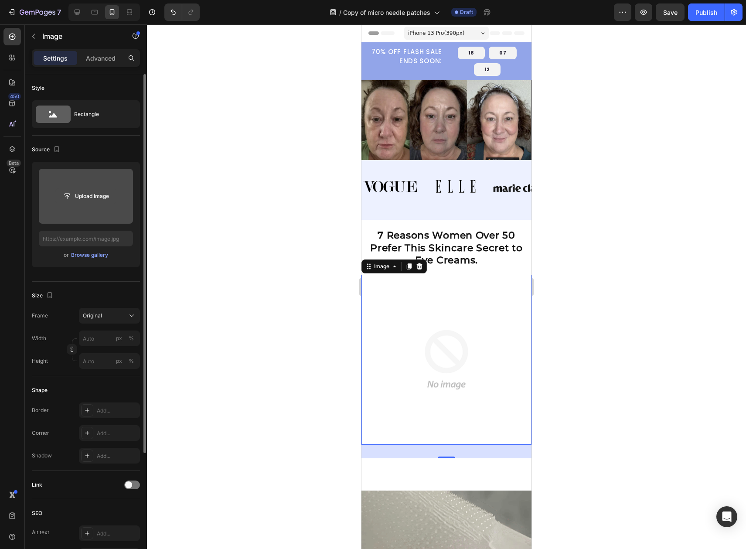
click at [83, 197] on input "file" at bounding box center [86, 196] width 60 height 15
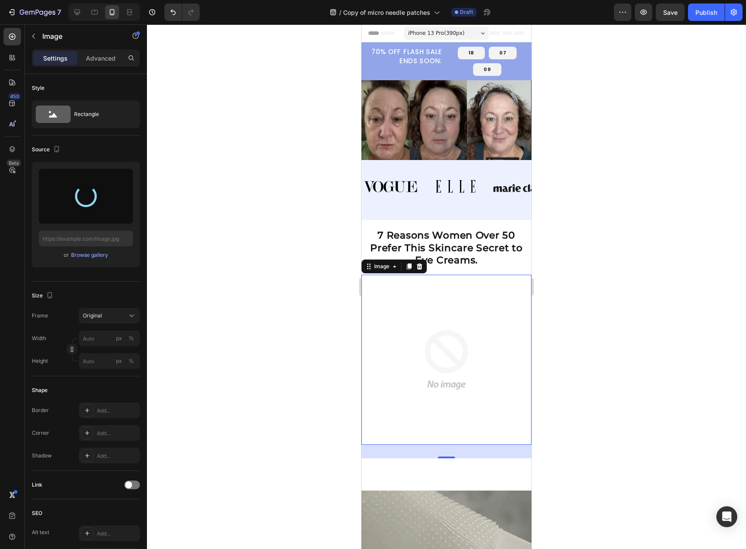
type input "https://cdn.shopify.com/s/files/1/0912/3351/7895/files/gempages_578897618785010…"
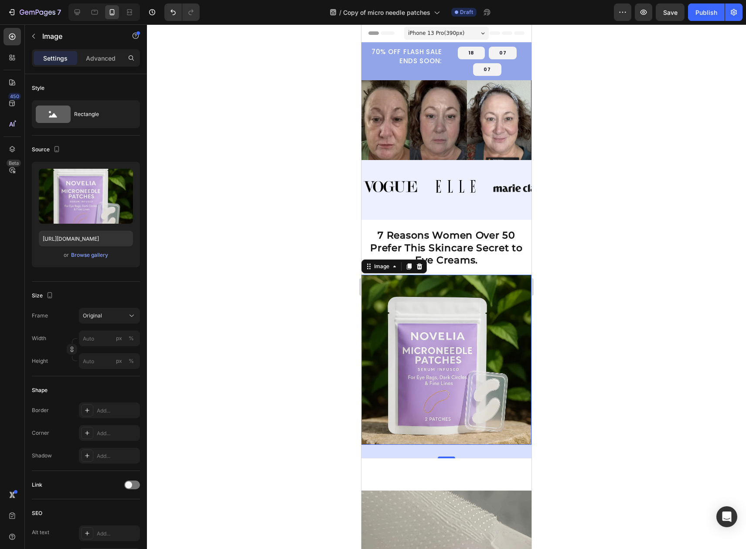
click at [607, 251] on div at bounding box center [446, 286] width 599 height 524
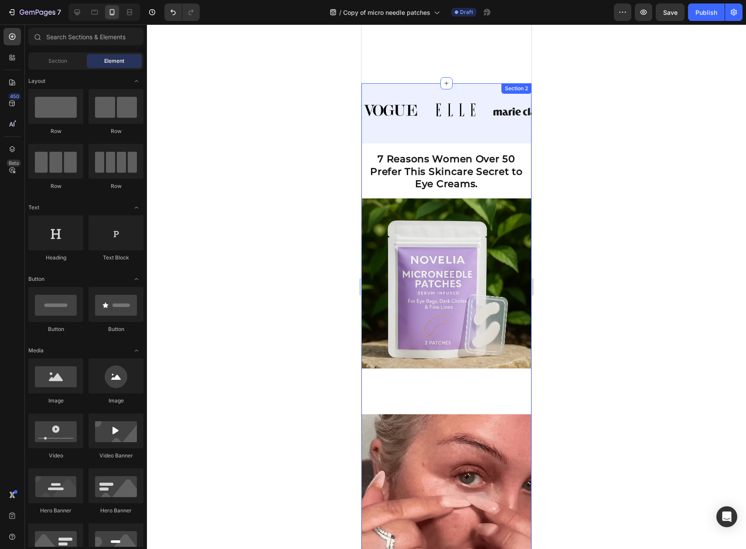
scroll to position [150, 0]
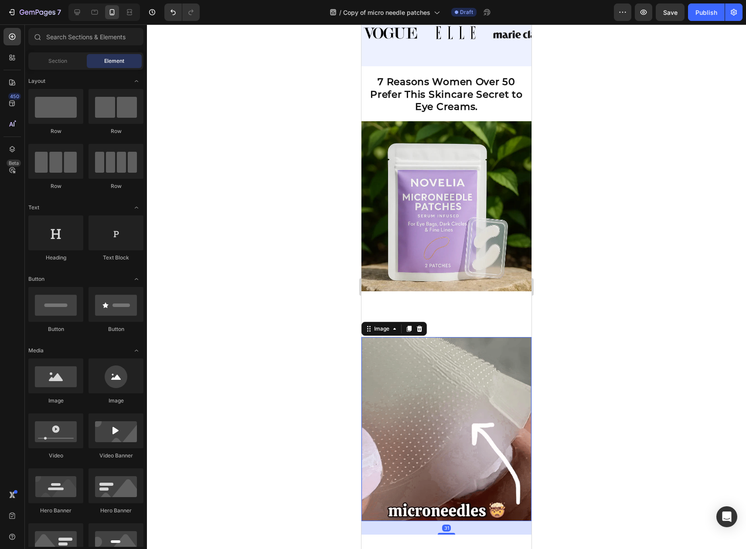
click at [443, 366] on img at bounding box center [446, 429] width 170 height 184
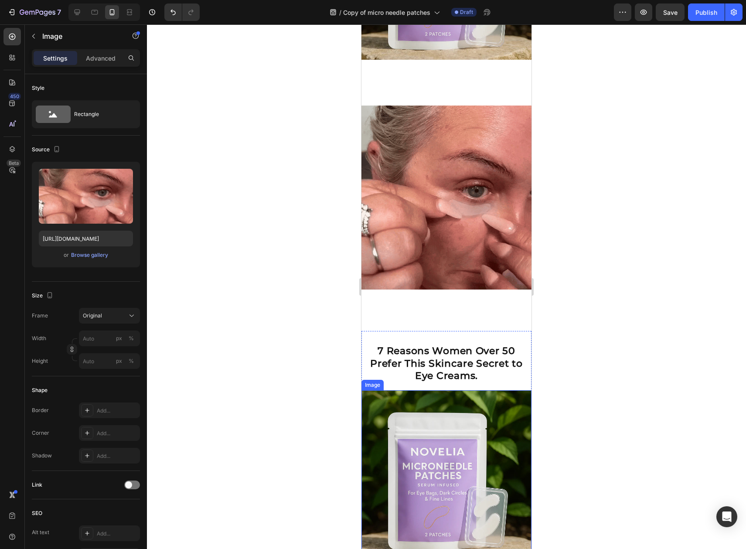
scroll to position [227, 0]
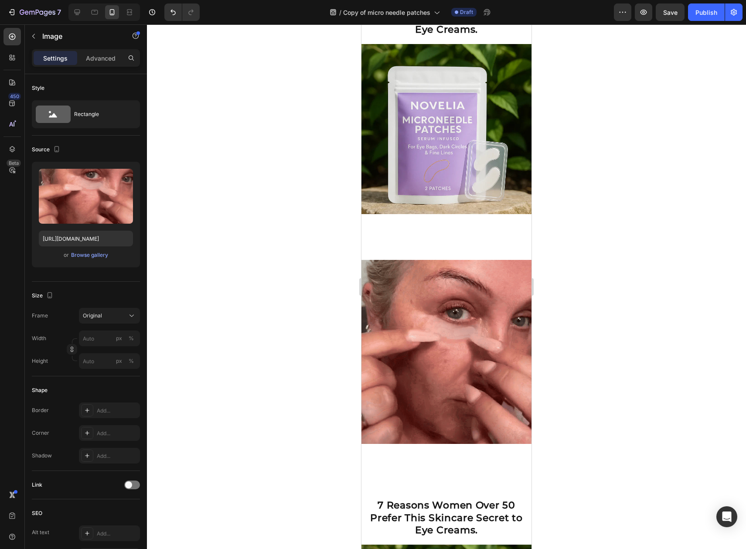
click at [456, 306] on img at bounding box center [446, 352] width 170 height 184
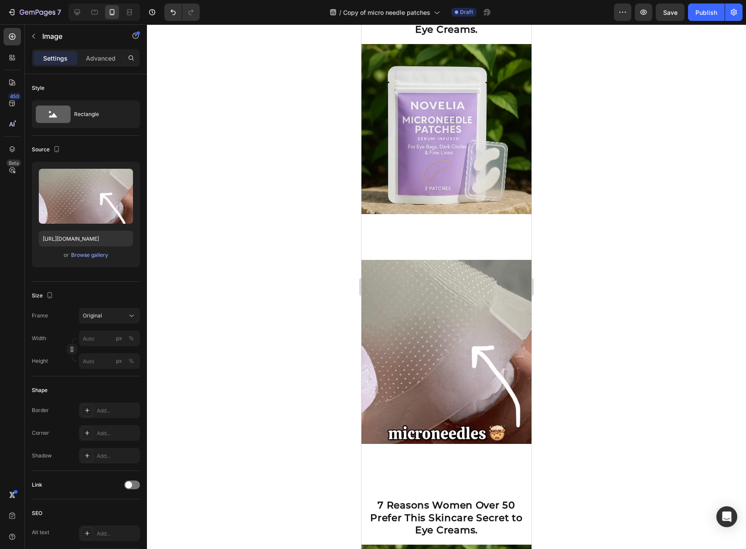
click at [427, 280] on img at bounding box center [446, 352] width 170 height 184
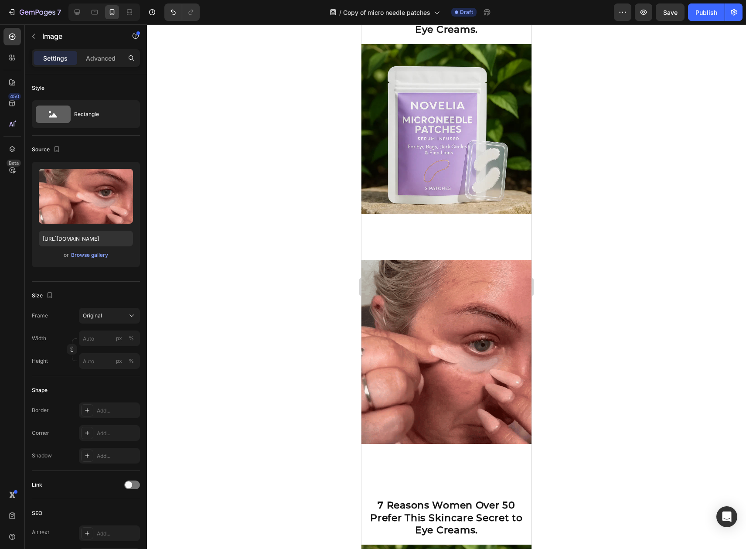
click at [614, 280] on div at bounding box center [446, 286] width 599 height 524
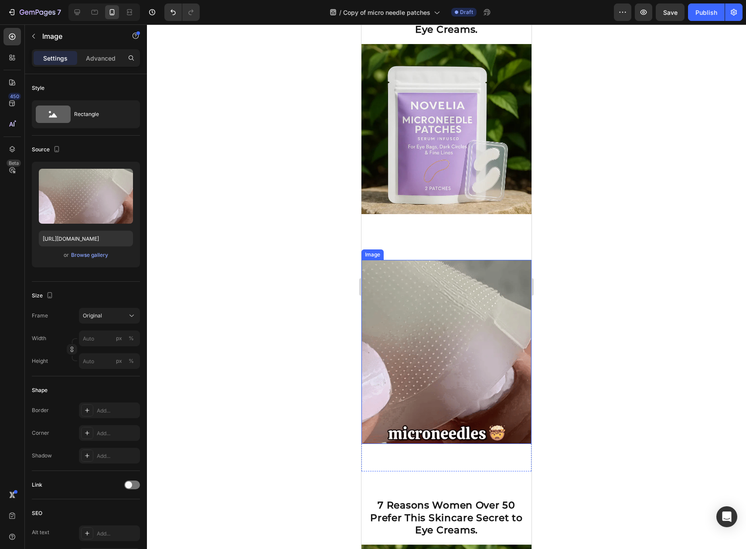
click at [458, 285] on img at bounding box center [446, 352] width 170 height 184
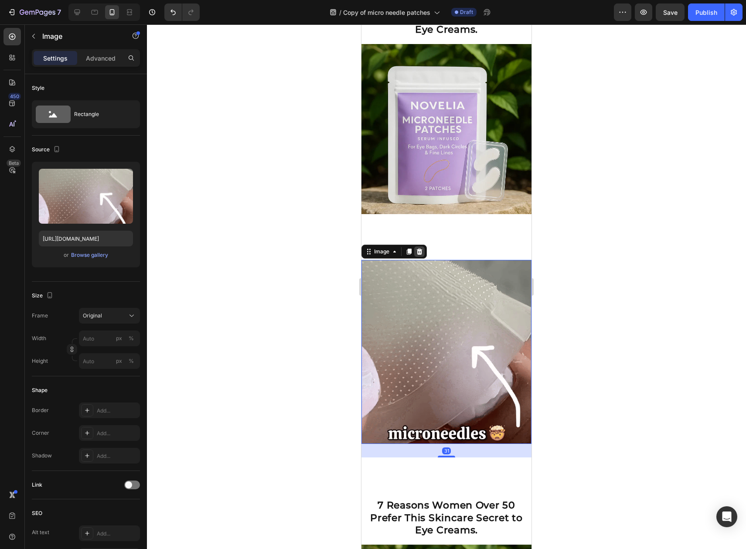
click at [422, 248] on icon at bounding box center [419, 251] width 7 height 7
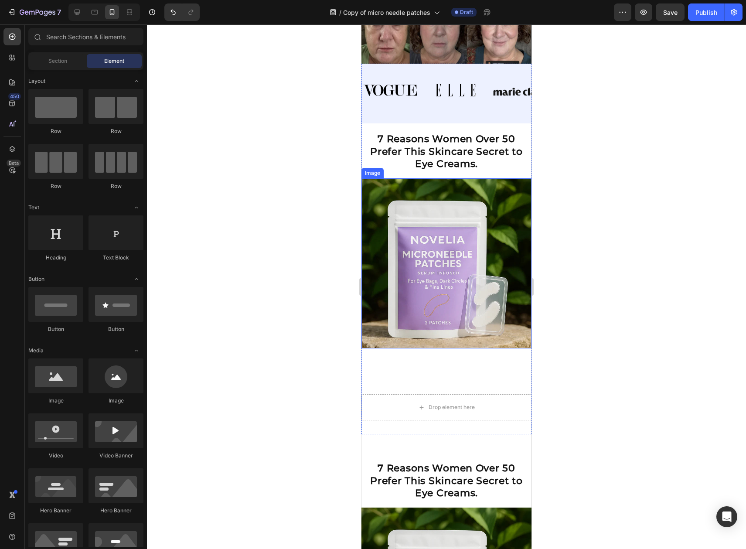
scroll to position [99, 0]
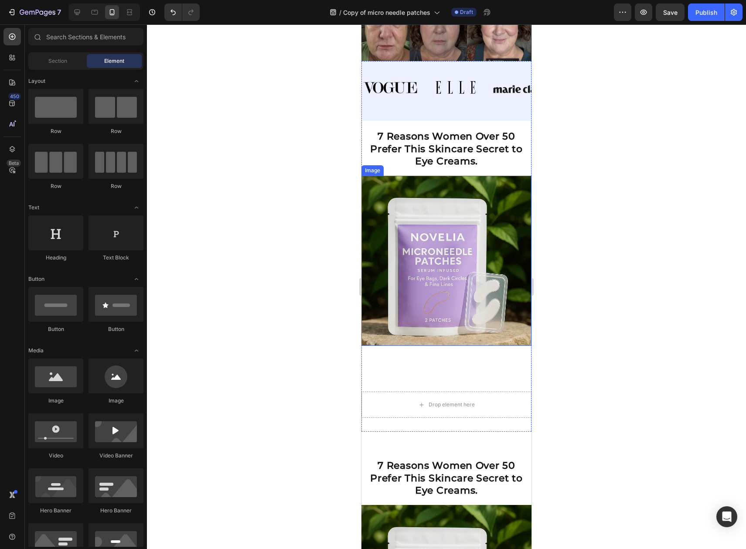
click at [449, 228] on img at bounding box center [446, 261] width 170 height 170
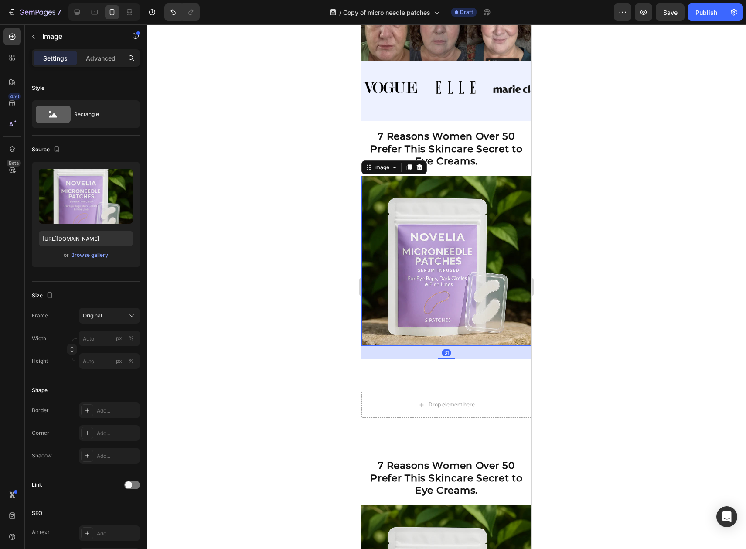
click at [421, 169] on div "Image" at bounding box center [393, 167] width 65 height 14
click at [422, 162] on div at bounding box center [419, 167] width 10 height 10
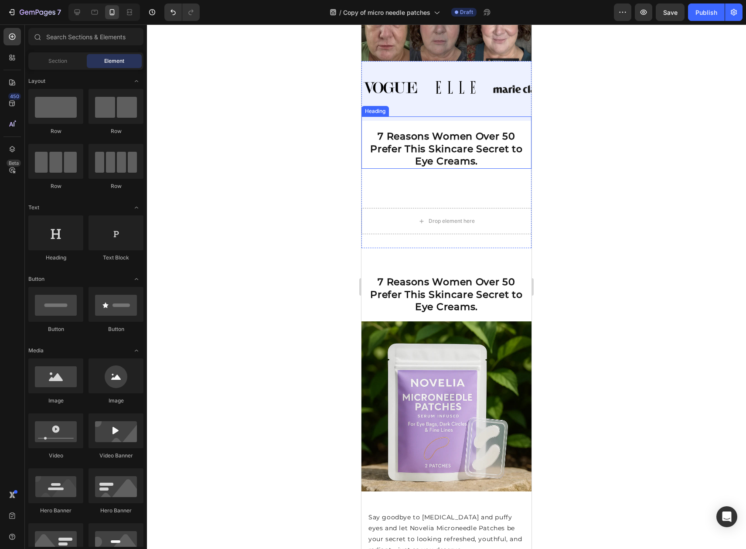
click at [443, 153] on strong "7 Reasons Women Over 50 Prefer This Skincare Secret to Eye Creams." at bounding box center [446, 148] width 153 height 37
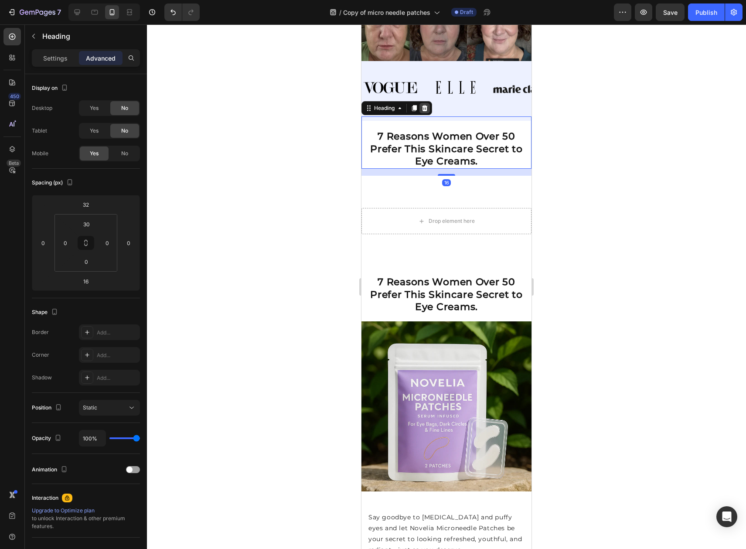
click at [425, 105] on icon at bounding box center [425, 108] width 6 height 6
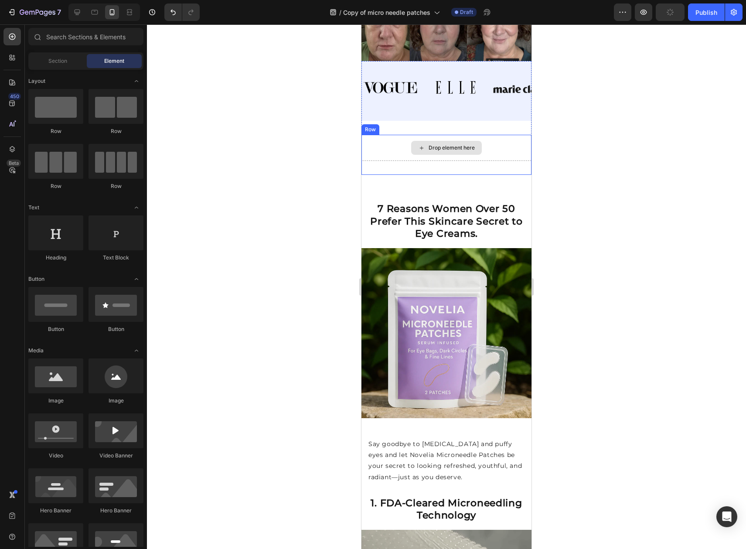
click at [438, 144] on div "Drop element here" at bounding box center [452, 147] width 46 height 7
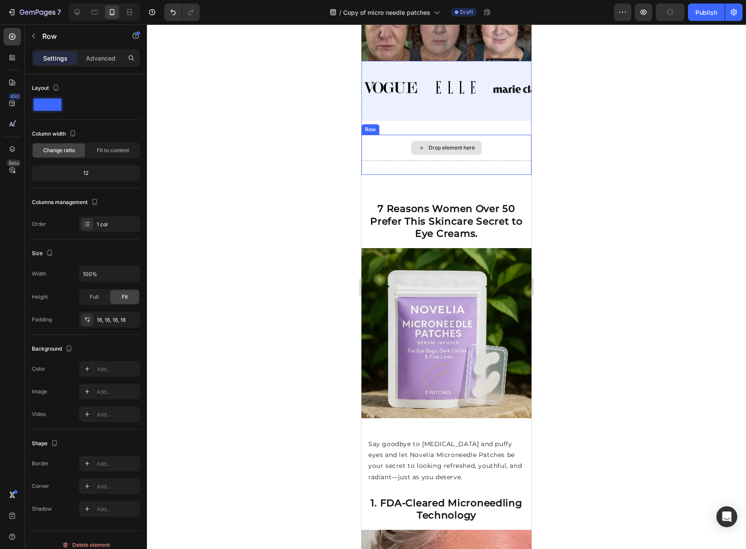
click at [386, 162] on div "6 Reasons Women Over 50 Prefer This Skincare Secret to Eye Creams. Heading Row" at bounding box center [446, 168] width 170 height 14
click at [413, 150] on icon at bounding box center [415, 153] width 6 height 6
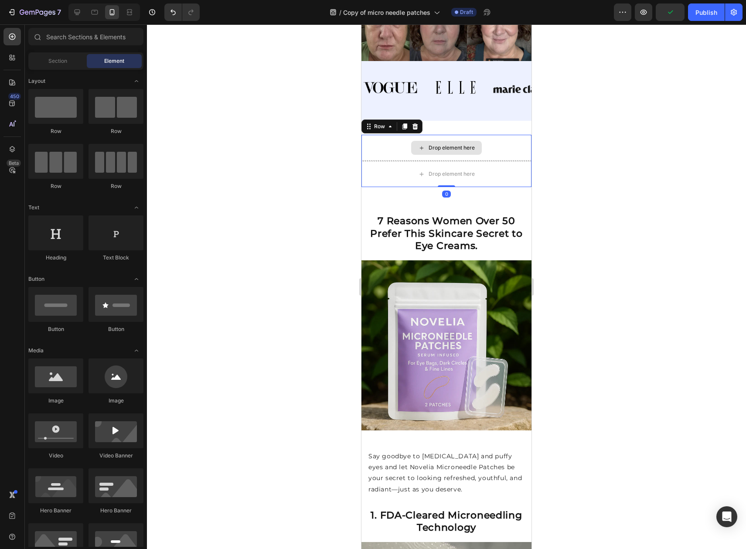
click at [383, 135] on div "Drop element here" at bounding box center [446, 148] width 170 height 26
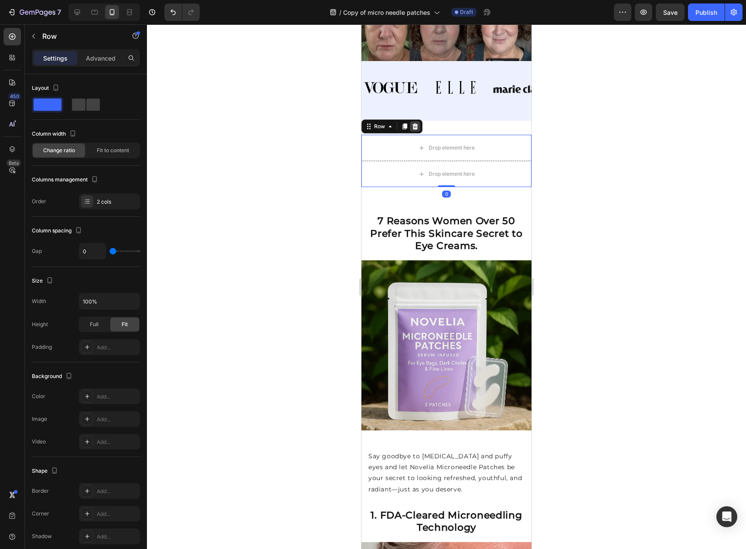
click at [412, 123] on icon at bounding box center [415, 126] width 7 height 7
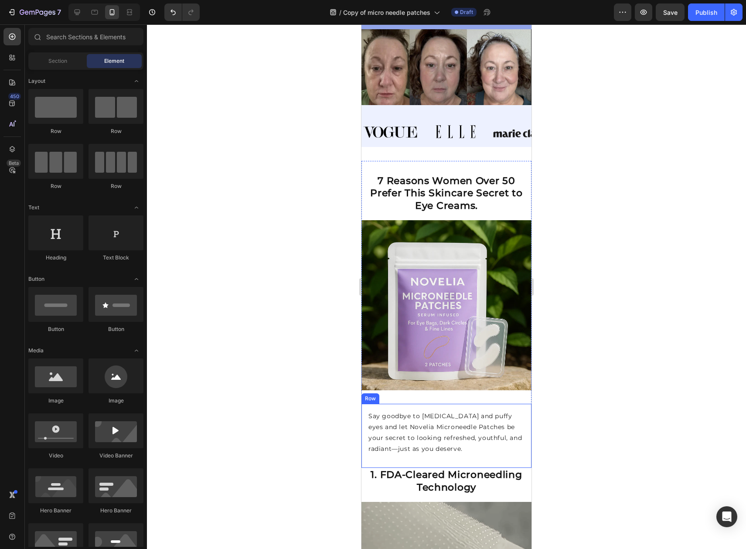
scroll to position [0, 0]
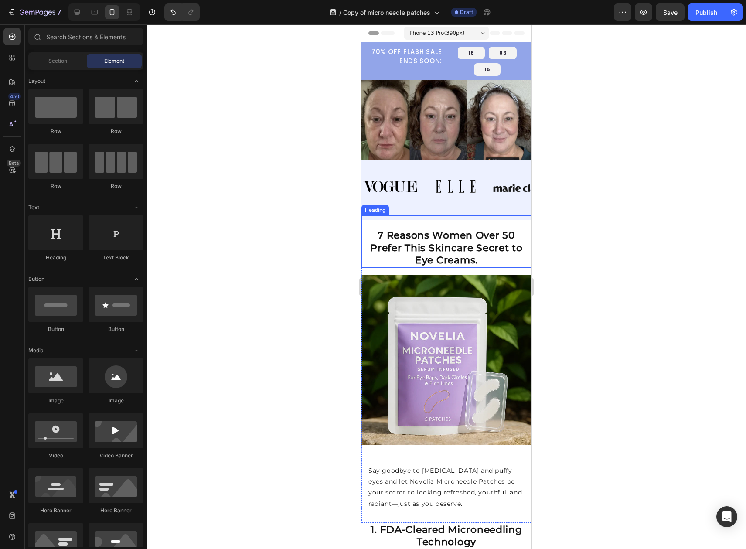
click at [511, 263] on h2 "7 Reasons Women Over 50 Prefer This Skincare Secret to Eye Creams." at bounding box center [446, 247] width 170 height 39
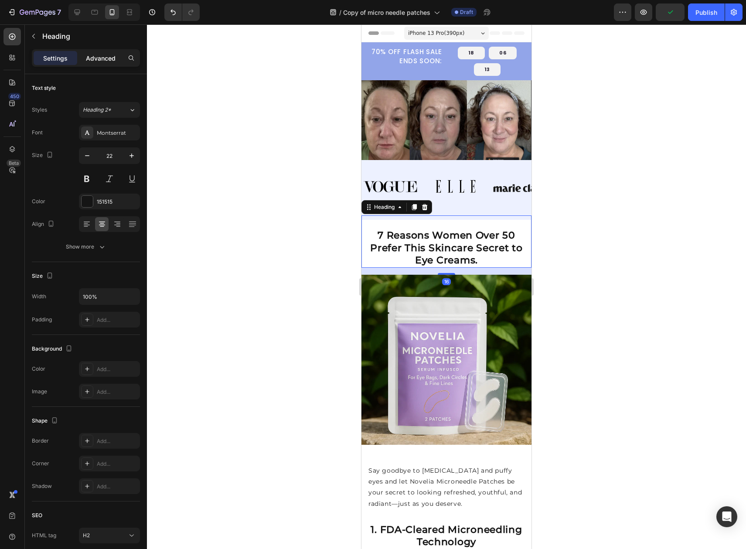
click at [107, 54] on p "Advanced" at bounding box center [101, 58] width 30 height 9
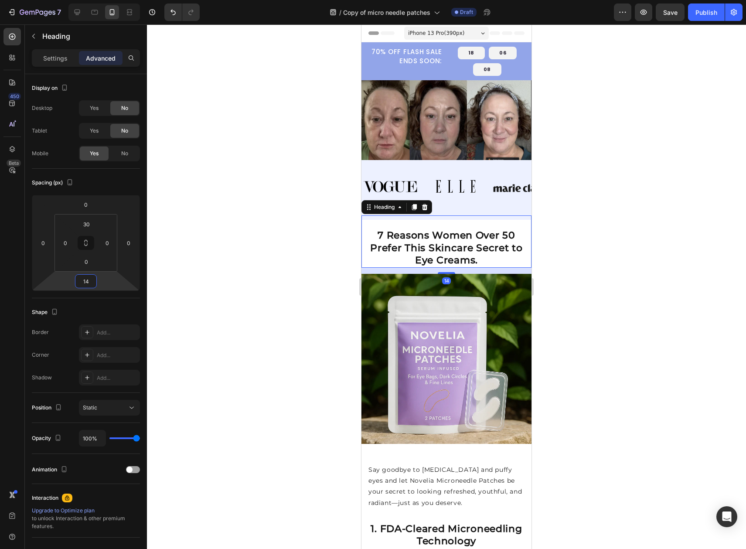
type input "16"
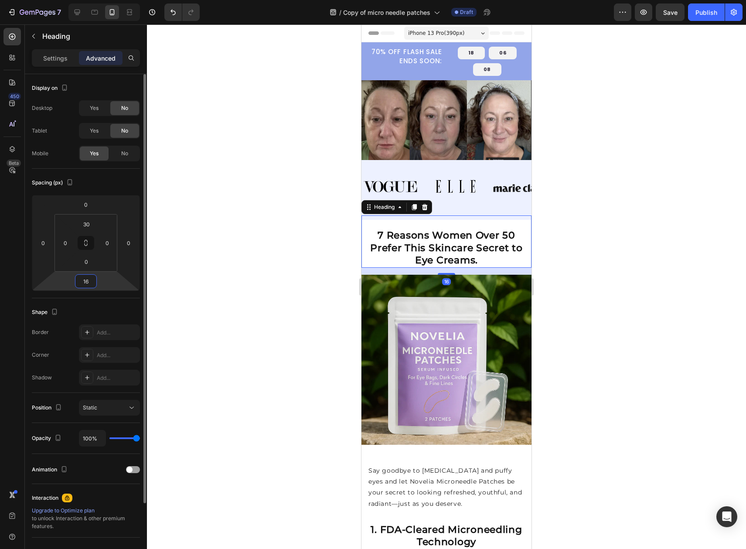
drag, startPoint x: 107, startPoint y: 282, endPoint x: 120, endPoint y: 281, distance: 13.1
click at [98, 0] on html "7 Version history / Copy of micro needle patches Draft Preview Save Publish 450…" at bounding box center [373, 0] width 746 height 0
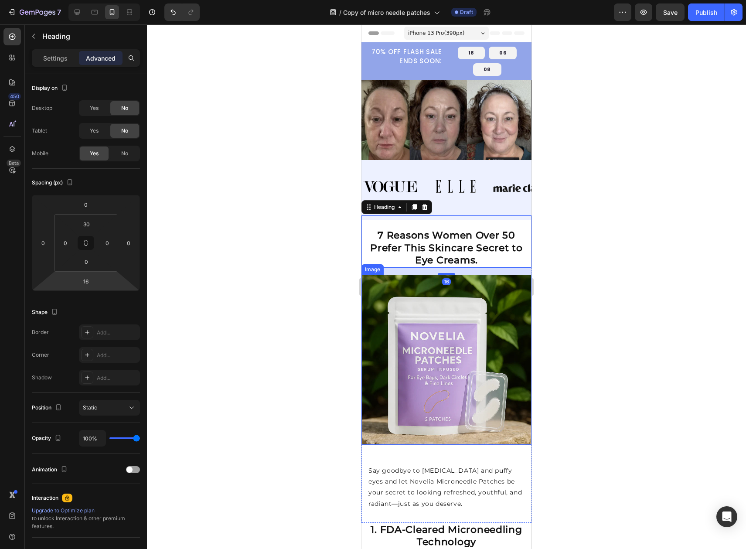
click at [634, 306] on div at bounding box center [446, 286] width 599 height 524
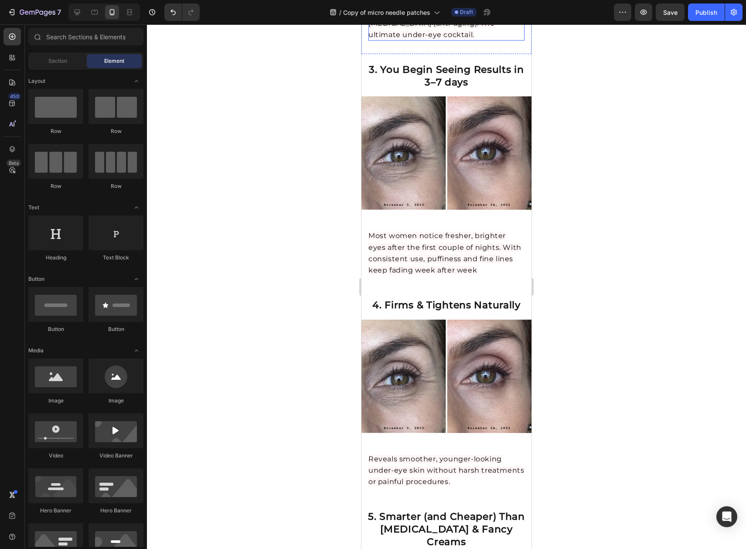
scroll to position [1091, 0]
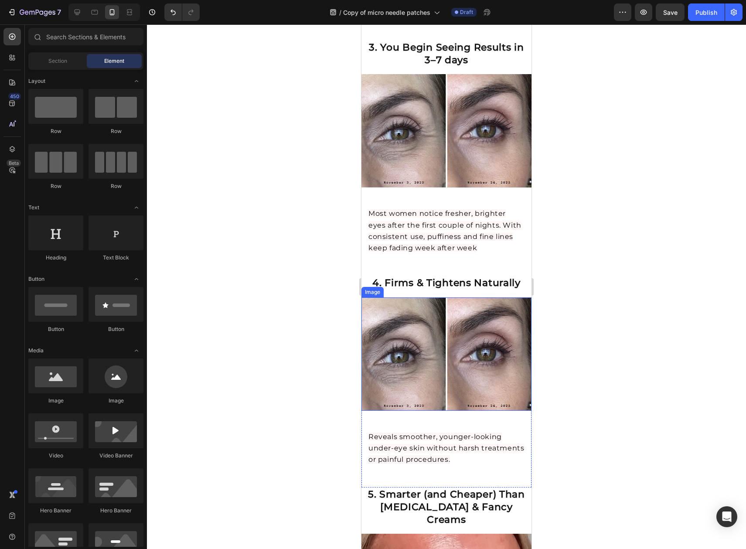
click at [484, 320] on img at bounding box center [446, 353] width 170 height 113
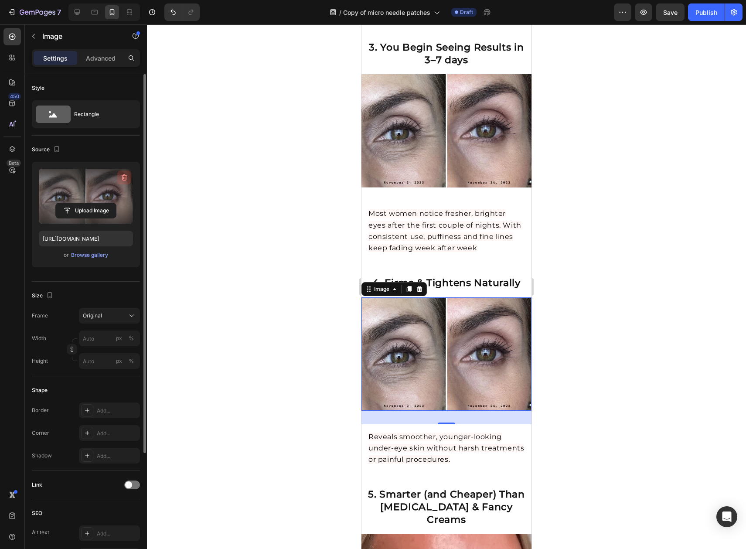
click at [120, 176] on icon "button" at bounding box center [124, 177] width 9 height 9
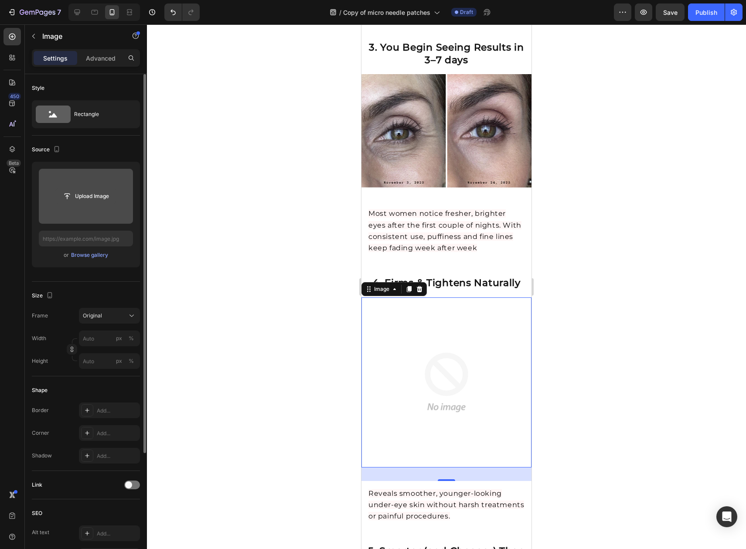
click at [72, 192] on input "file" at bounding box center [86, 196] width 60 height 15
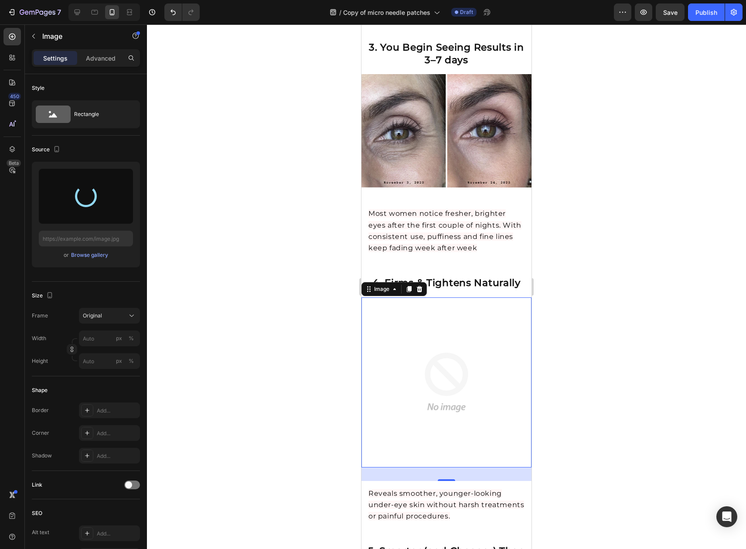
type input "https://cdn.shopify.com/s/files/1/0912/3351/7895/files/gempages_578897618785010…"
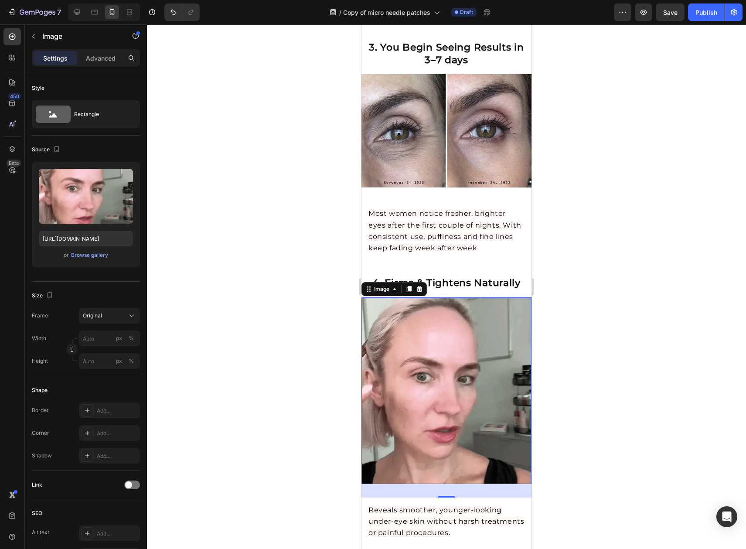
click at [618, 304] on div at bounding box center [446, 286] width 599 height 524
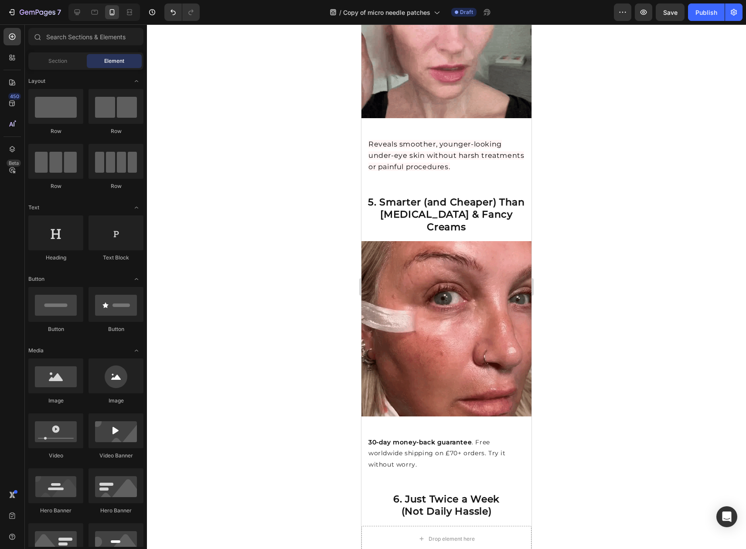
scroll to position [1538, 0]
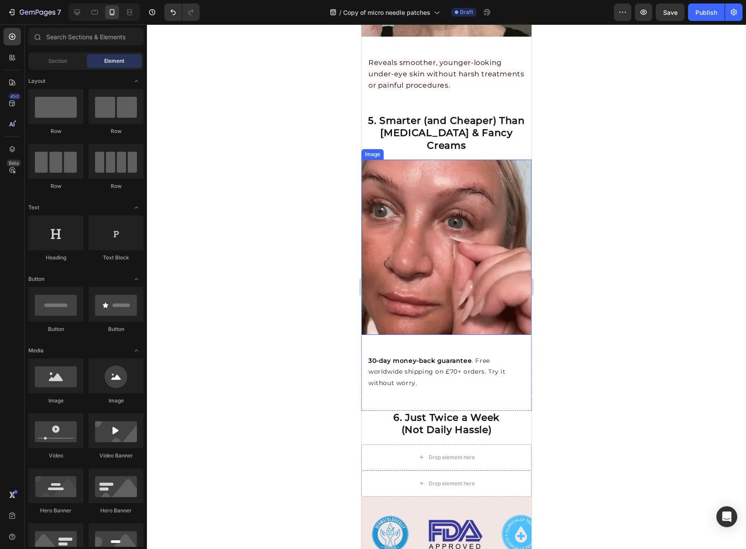
click at [439, 217] on img at bounding box center [446, 247] width 170 height 175
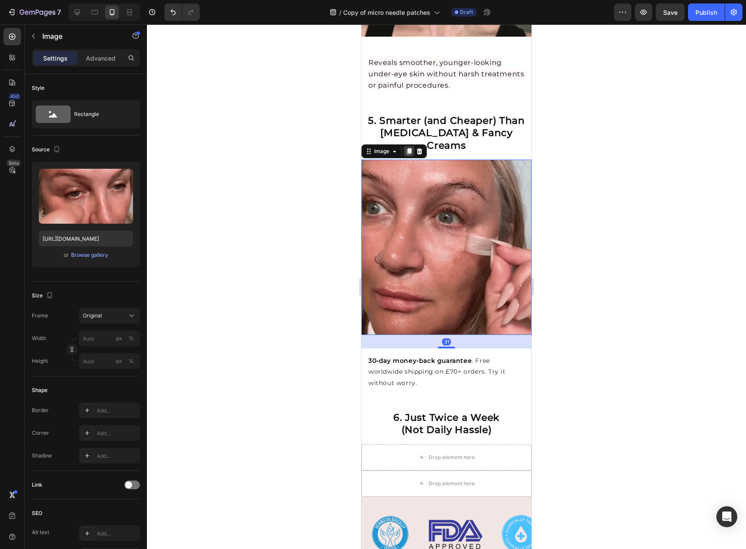
click at [409, 149] on icon at bounding box center [409, 152] width 5 height 6
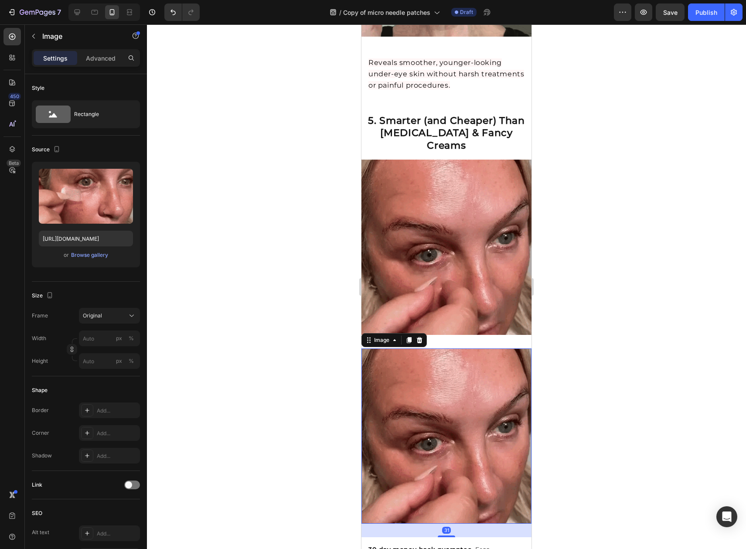
scroll to position [1733, 0]
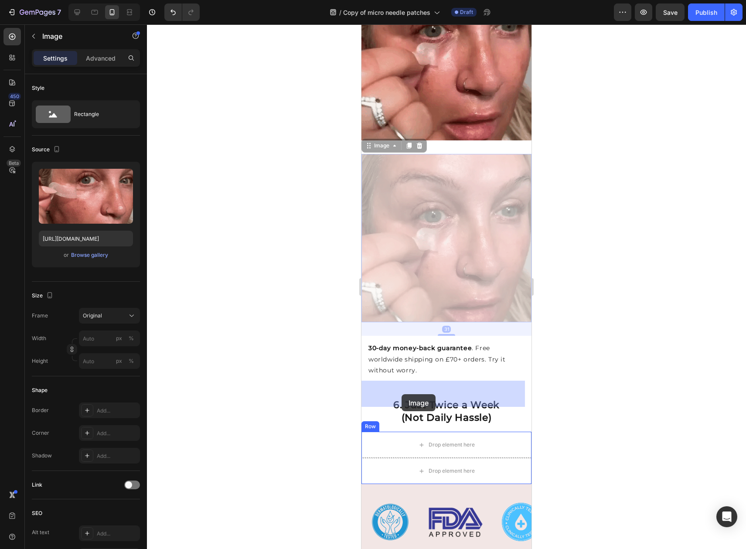
drag, startPoint x: 423, startPoint y: 196, endPoint x: 396, endPoint y: 393, distance: 198.9
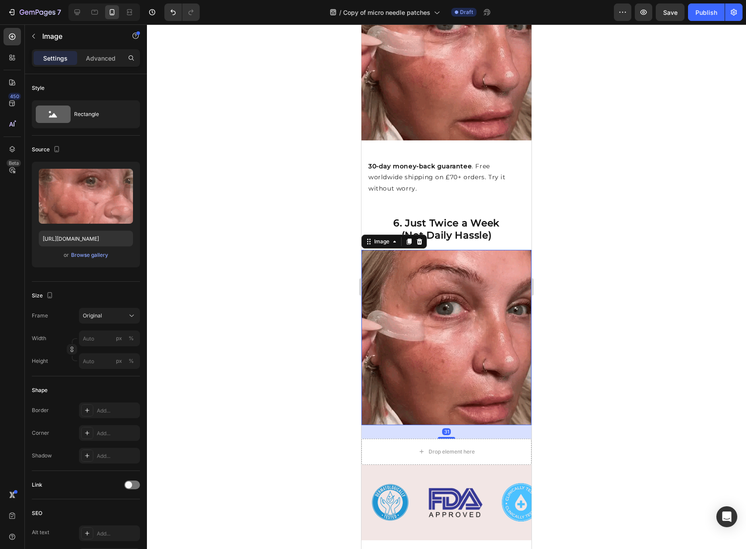
click at [605, 331] on div at bounding box center [446, 286] width 599 height 524
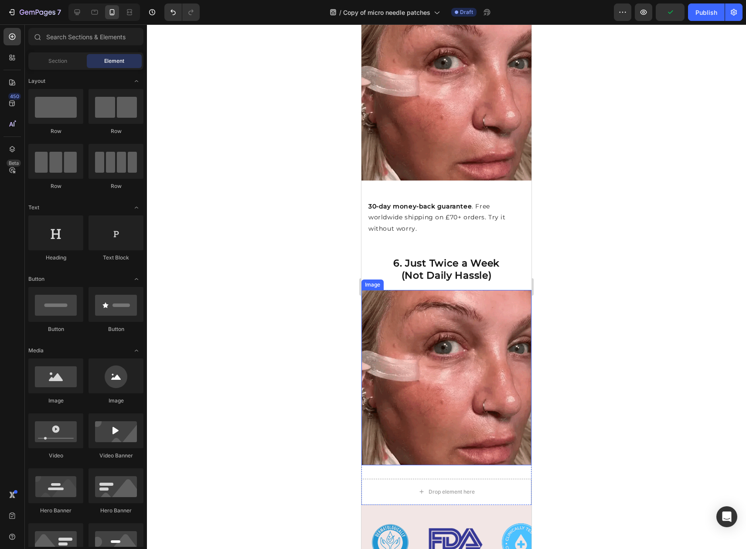
scroll to position [1676, 0]
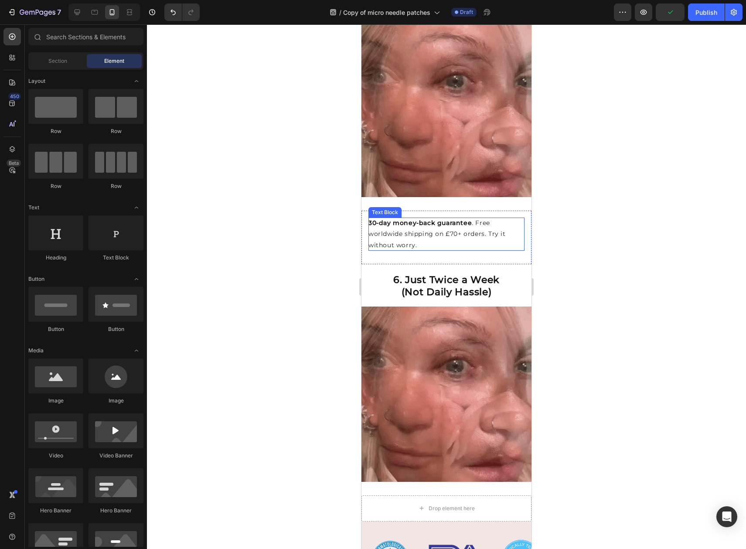
click at [459, 218] on p "30-day money-back guarantee . Free worldwide shipping on £70+ orders. Try it wi…" at bounding box center [446, 234] width 156 height 33
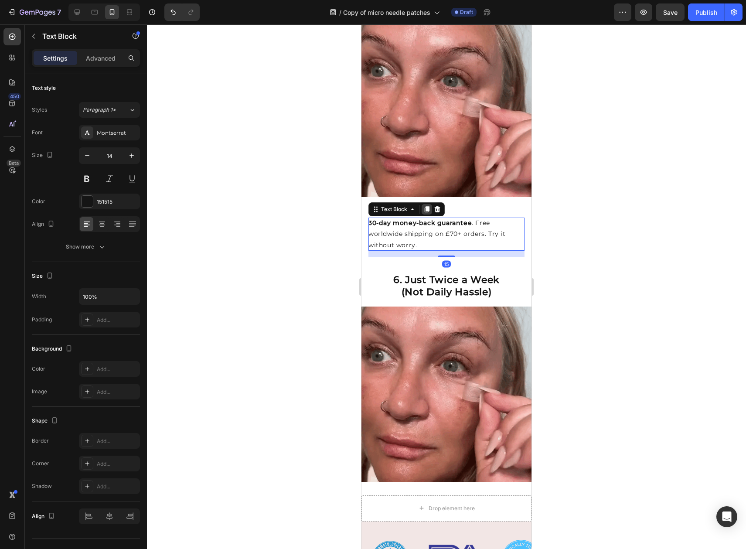
click at [427, 206] on icon at bounding box center [427, 209] width 5 height 6
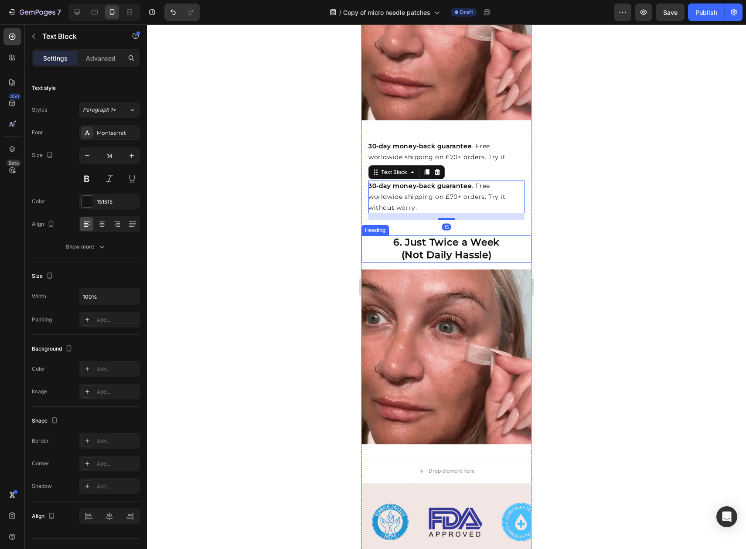
scroll to position [1759, 0]
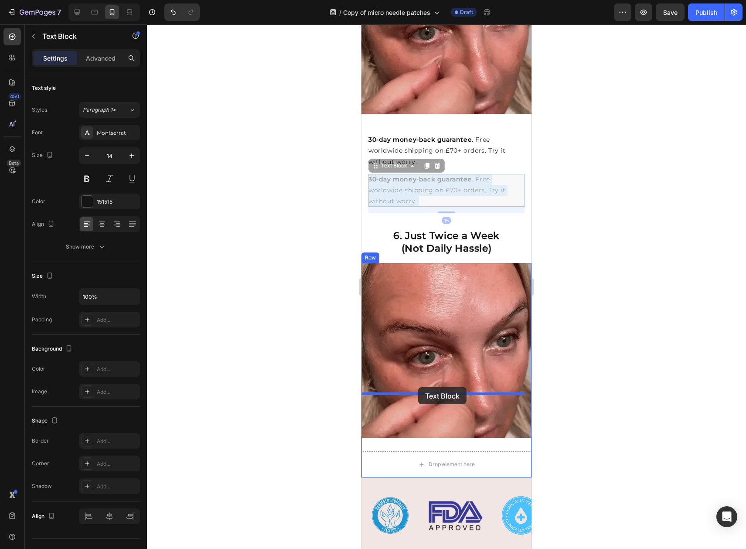
drag, startPoint x: 426, startPoint y: 145, endPoint x: 429, endPoint y: 388, distance: 243.7
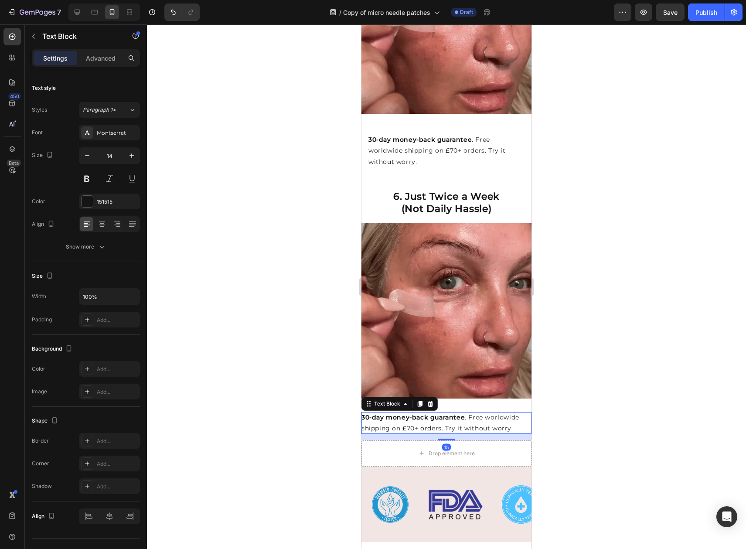
click at [588, 298] on div at bounding box center [446, 286] width 599 height 524
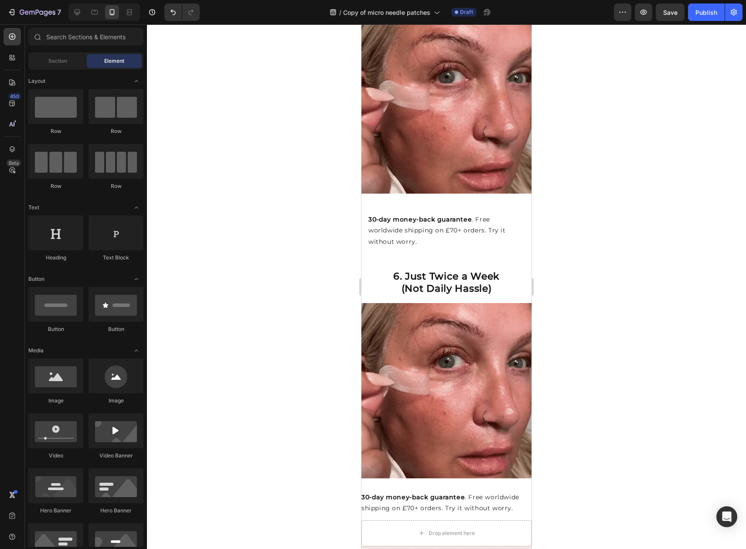
scroll to position [1746, 0]
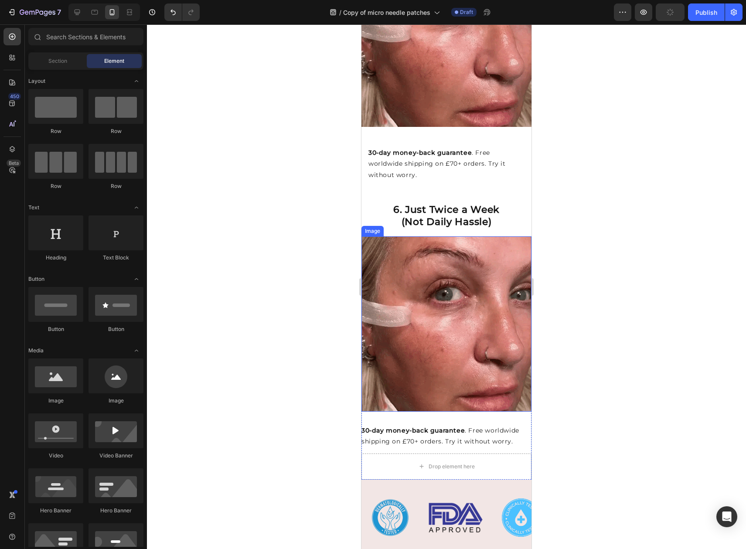
click at [467, 272] on img at bounding box center [446, 323] width 170 height 175
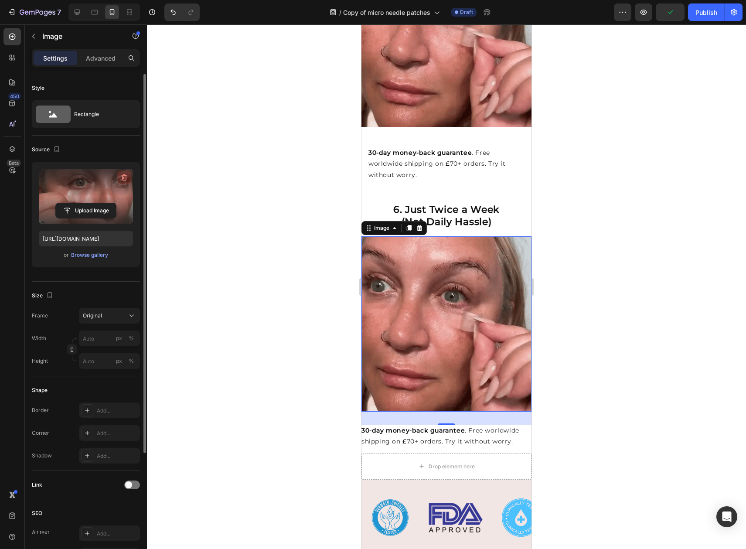
click at [124, 178] on icon "button" at bounding box center [123, 178] width 1 height 3
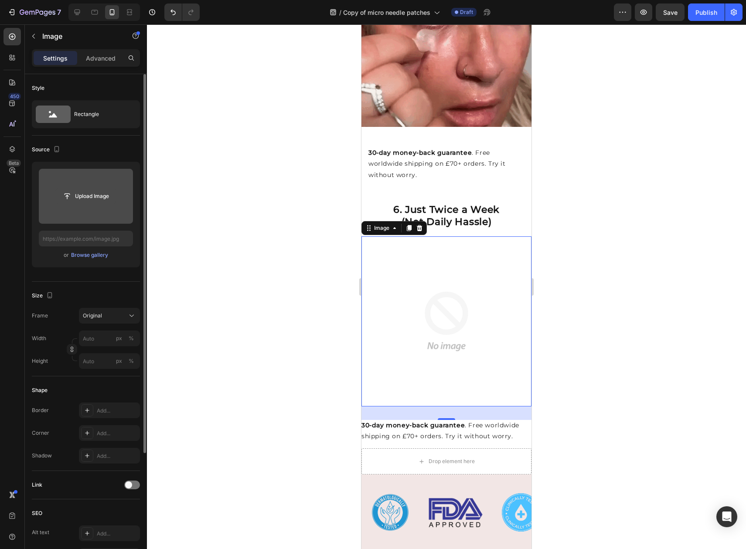
click at [92, 204] on button "Upload Image" at bounding box center [85, 196] width 61 height 16
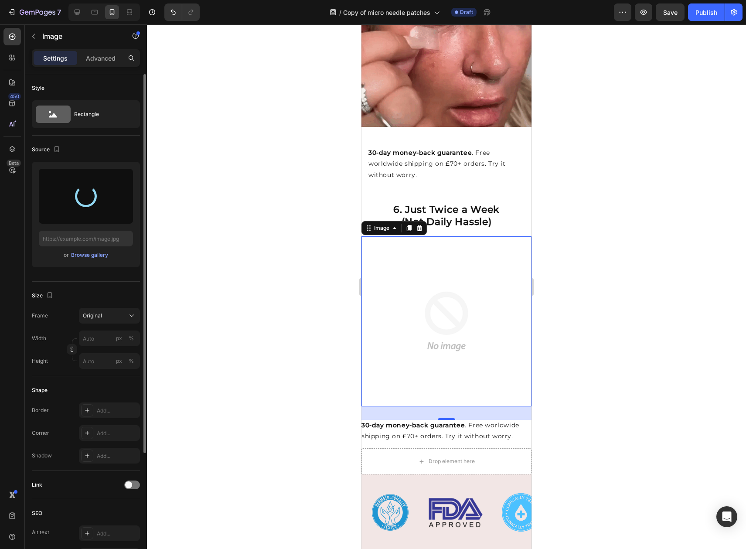
type input "[URL][DOMAIN_NAME]"
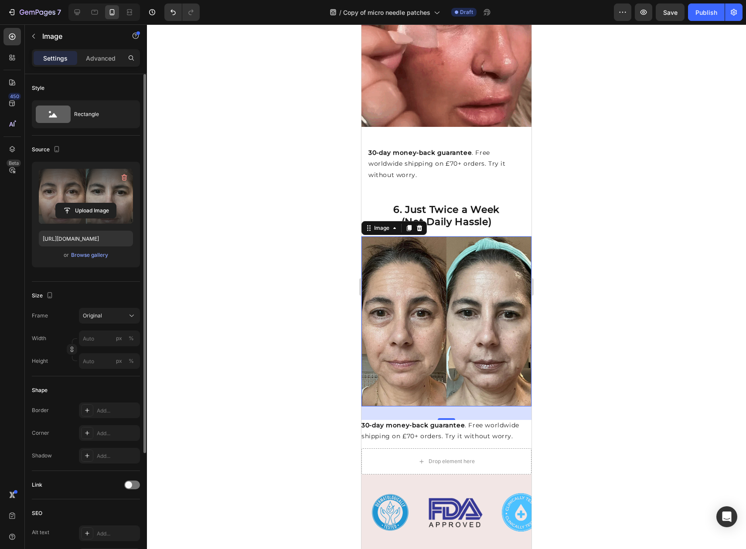
scroll to position [1516, 0]
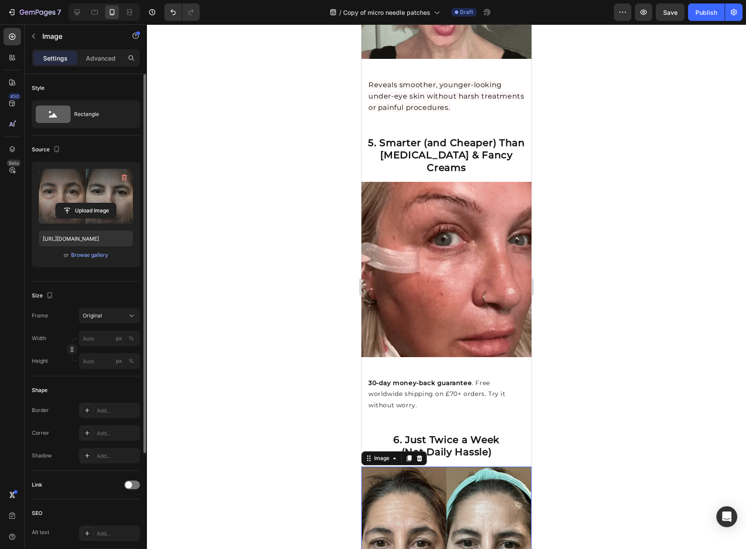
click at [622, 222] on div at bounding box center [446, 286] width 599 height 524
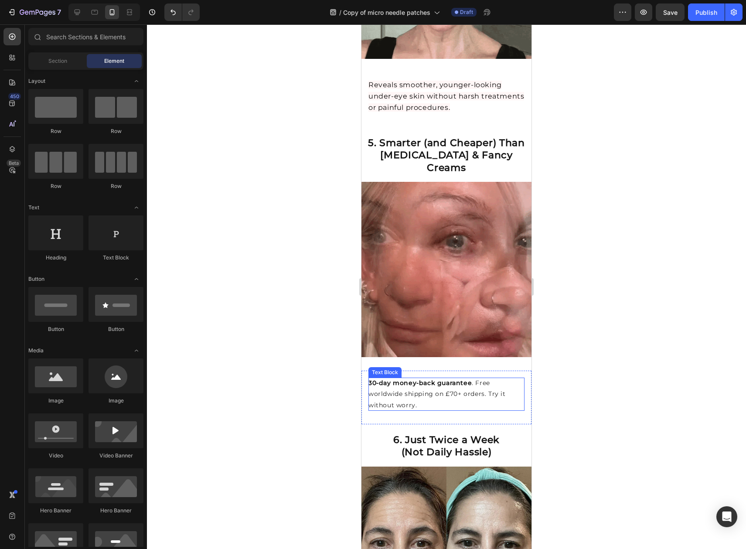
click at [422, 378] on p "30-day money-back guarantee . Free worldwide shipping on £70+ orders. Try it wi…" at bounding box center [446, 394] width 156 height 33
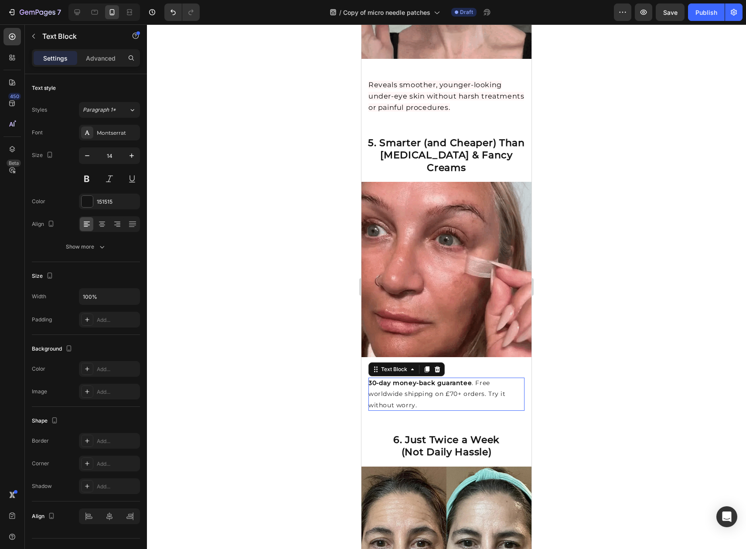
click at [422, 378] on p "30-day money-back guarantee . Free worldwide shipping on £70+ orders. Try it wi…" at bounding box center [446, 394] width 156 height 33
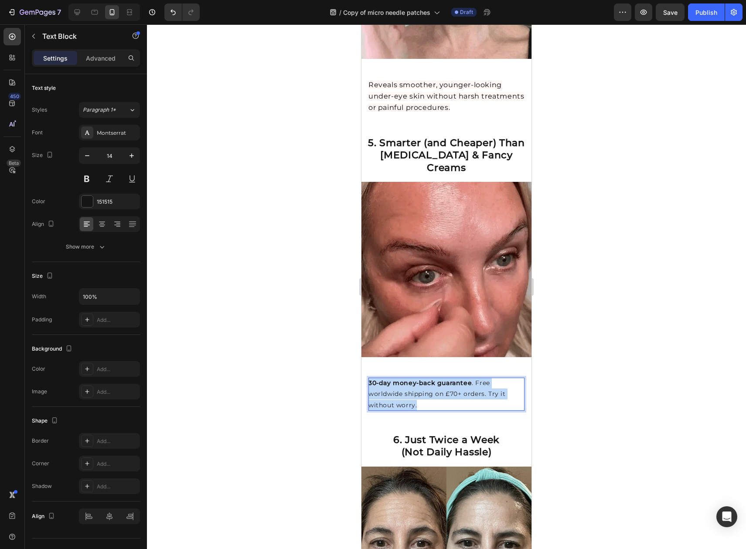
click at [422, 378] on p "30-day money-back guarantee . Free worldwide shipping on £70+ orders. Try it wi…" at bounding box center [446, 394] width 156 height 33
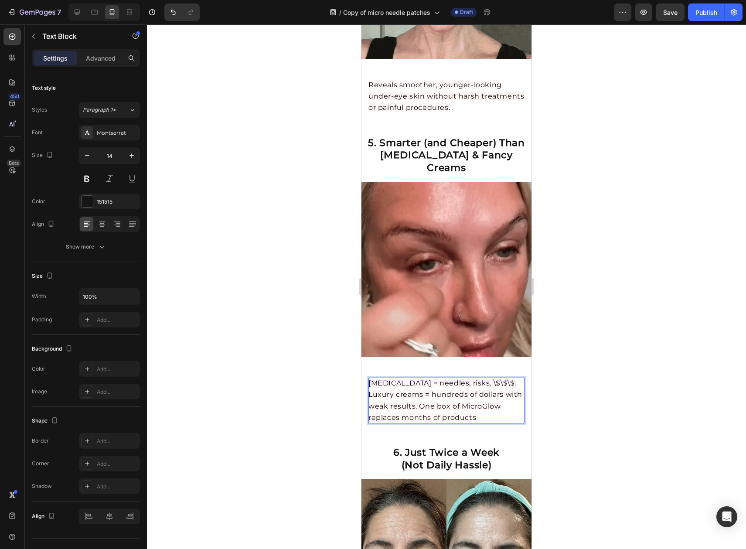
click at [594, 373] on div at bounding box center [446, 286] width 599 height 524
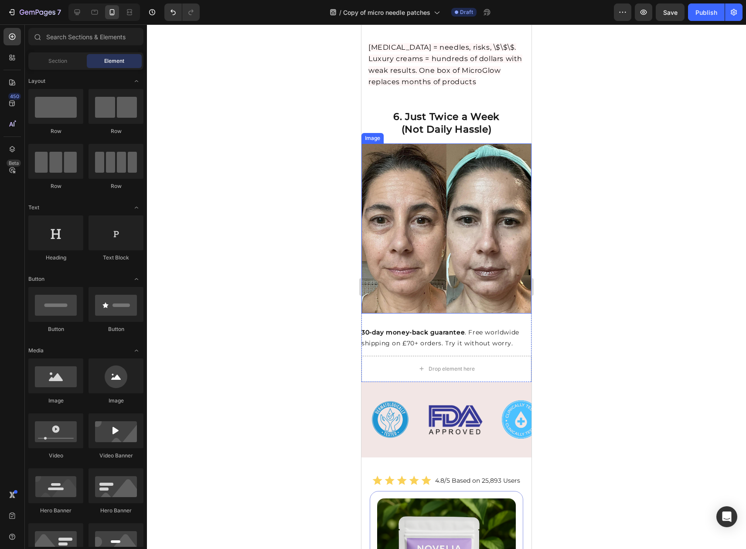
scroll to position [1659, 0]
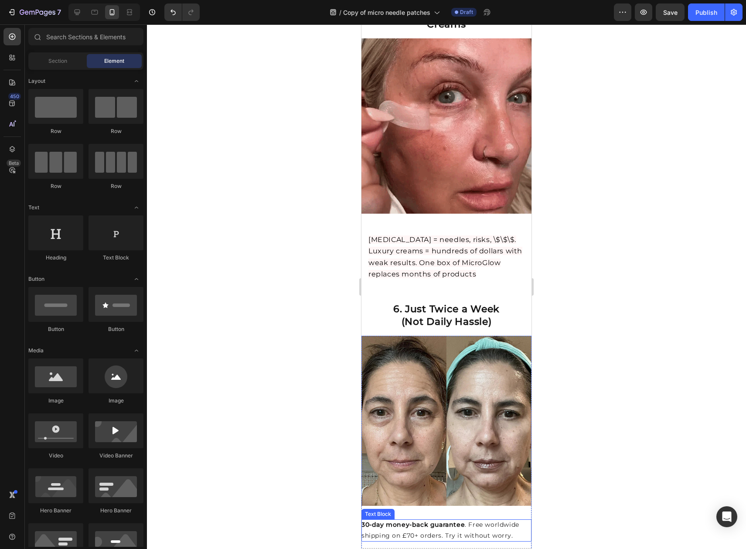
click at [450, 521] on strong "30-day money-back guarantee" at bounding box center [412, 525] width 103 height 8
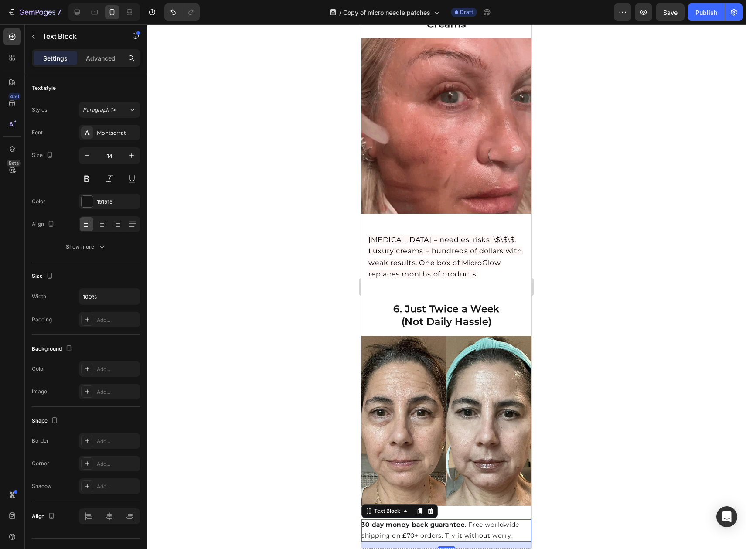
click at [450, 521] on strong "30-day money-back guarantee" at bounding box center [412, 525] width 103 height 8
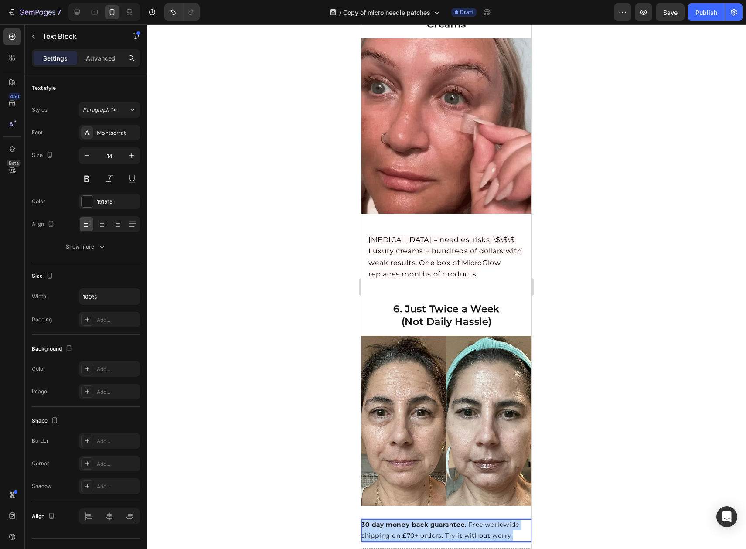
click at [450, 521] on strong "30-day money-back guarantee" at bounding box center [412, 525] width 103 height 8
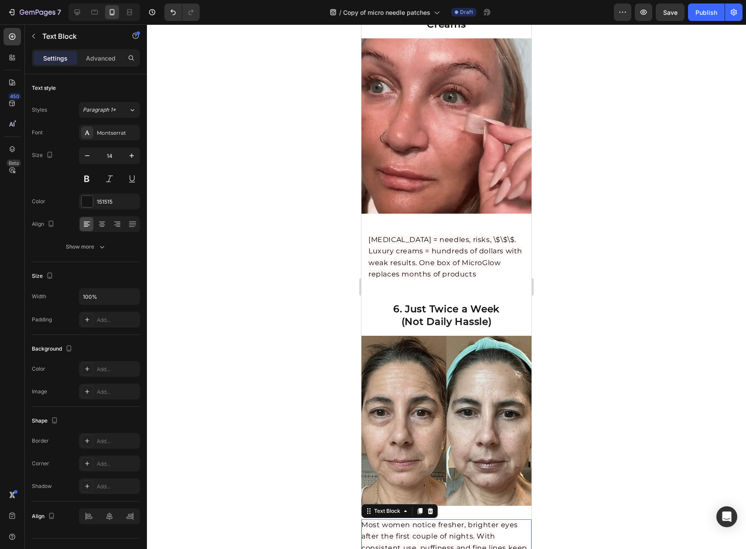
click at [595, 354] on div at bounding box center [446, 286] width 599 height 524
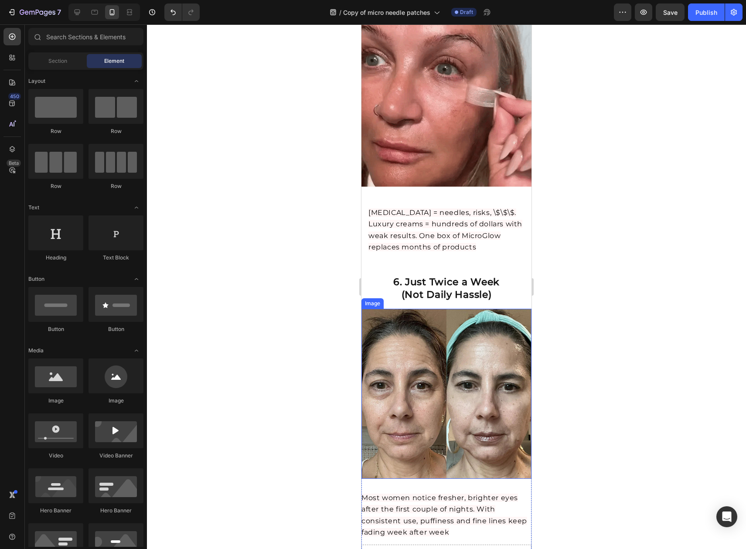
scroll to position [1819, 0]
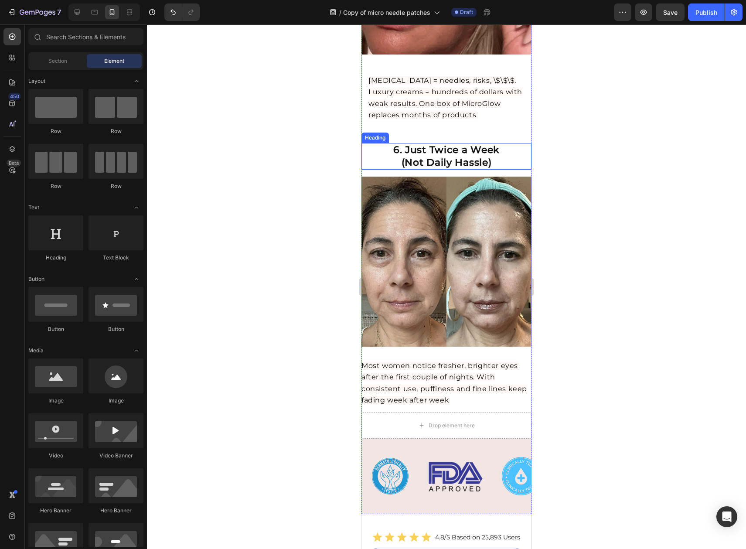
click at [446, 157] on strong "(Not Daily Hassle)" at bounding box center [447, 163] width 90 height 12
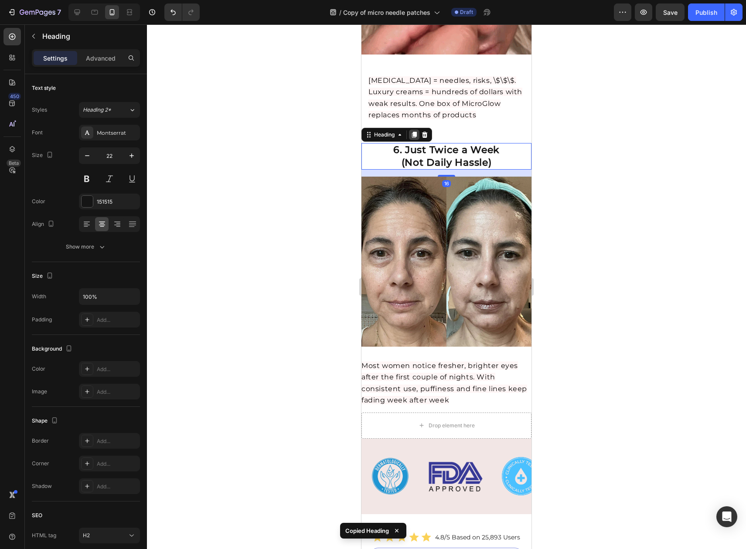
click at [415, 132] on icon at bounding box center [414, 135] width 5 height 6
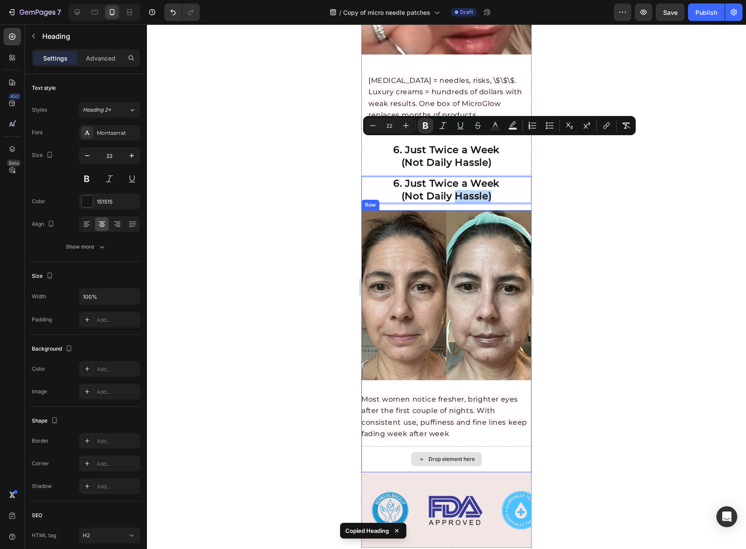
drag, startPoint x: 452, startPoint y: 140, endPoint x: 422, endPoint y: 398, distance: 259.4
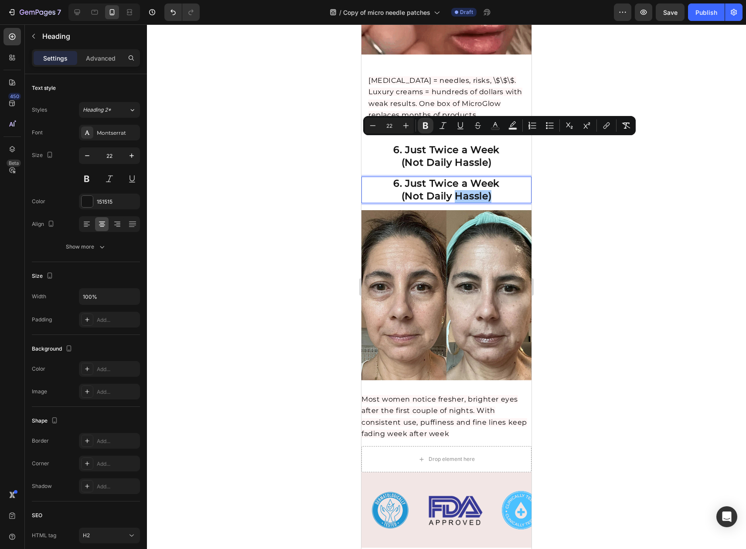
click at [580, 195] on div at bounding box center [446, 286] width 599 height 524
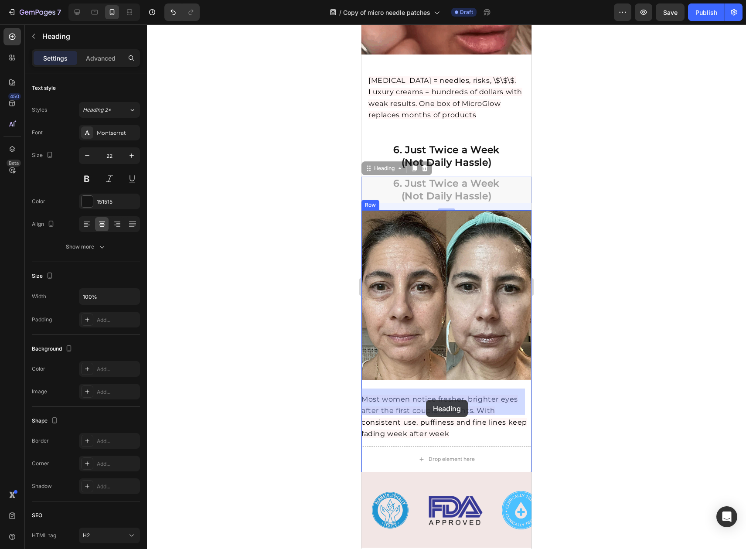
drag, startPoint x: 413, startPoint y: 140, endPoint x: 429, endPoint y: 398, distance: 259.0
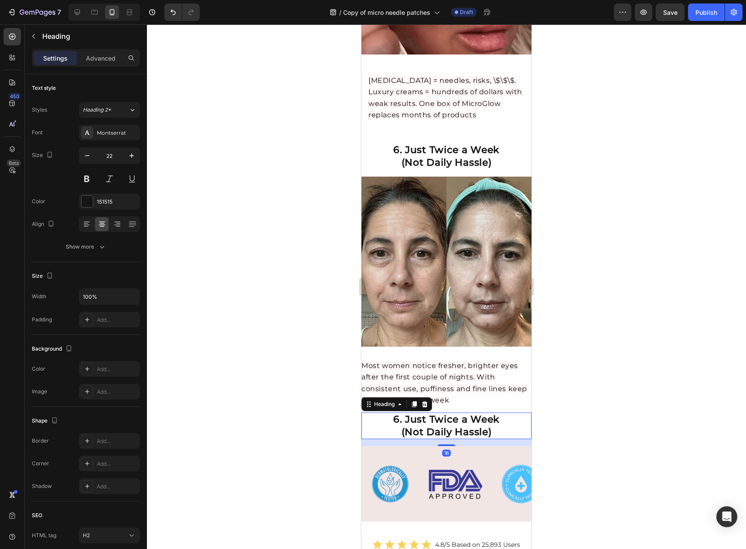
click at [600, 324] on div at bounding box center [446, 286] width 599 height 524
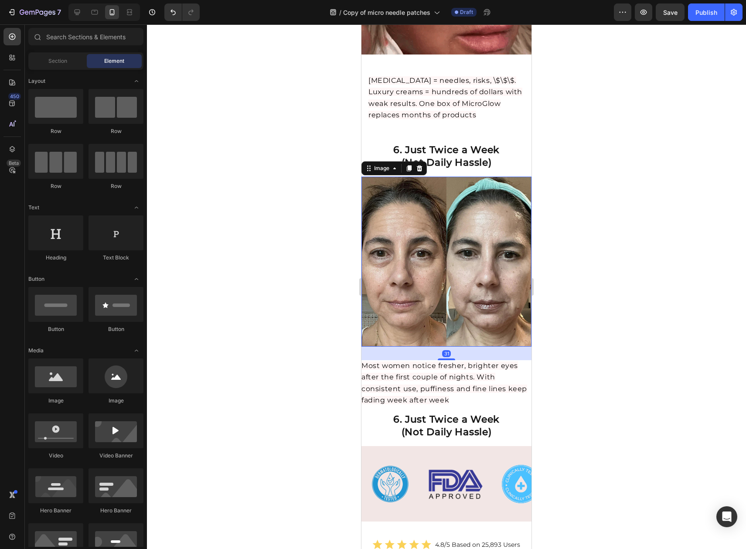
click at [474, 219] on img at bounding box center [446, 262] width 170 height 170
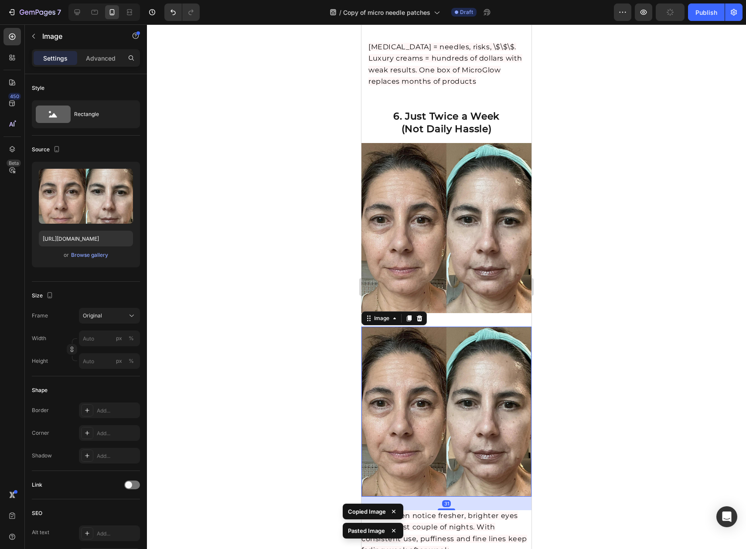
scroll to position [1921, 0]
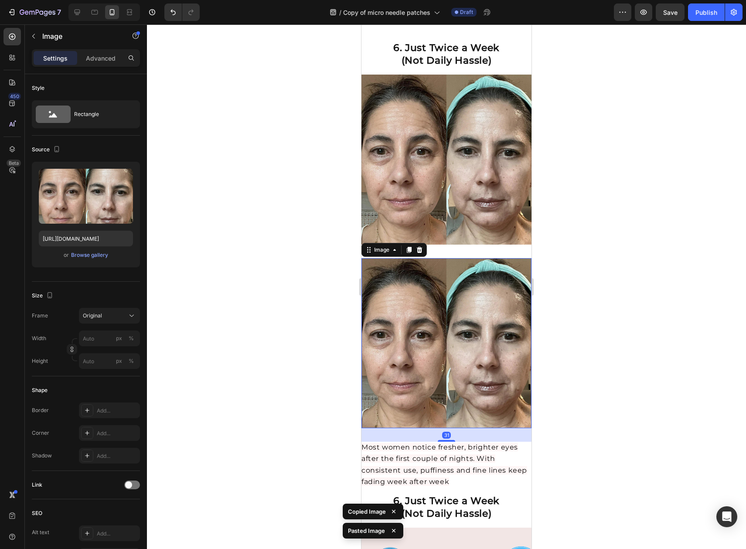
click at [661, 298] on div at bounding box center [446, 286] width 599 height 524
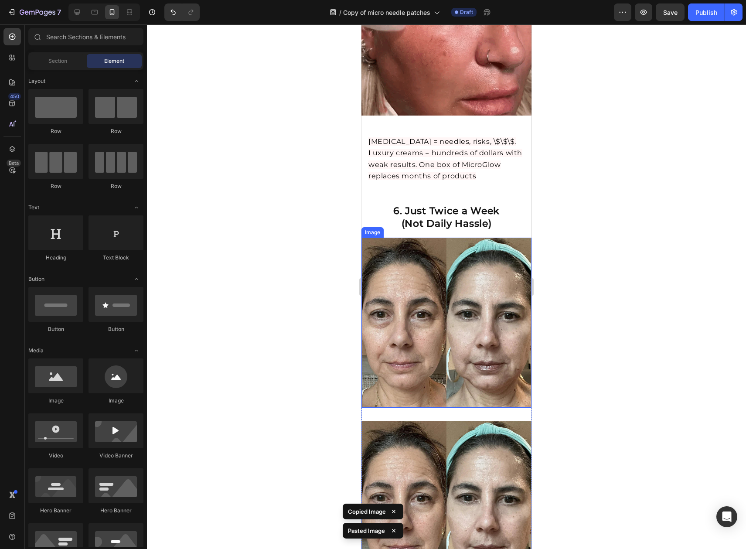
scroll to position [1999, 0]
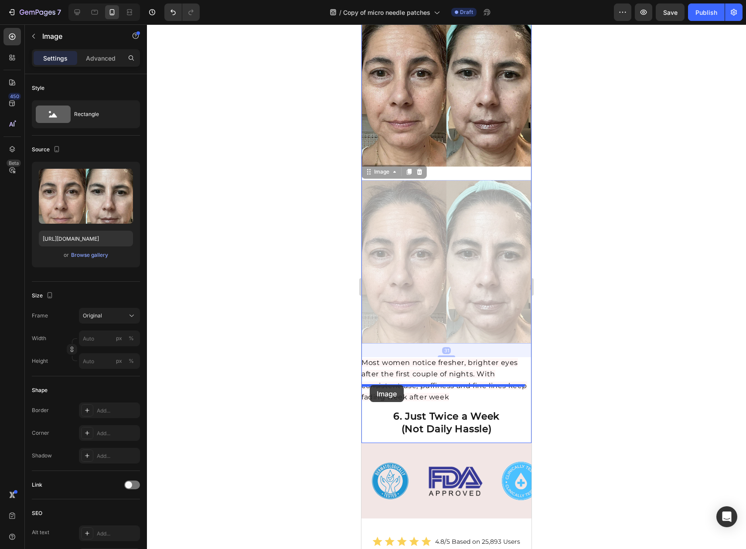
drag, startPoint x: 403, startPoint y: 206, endPoint x: 370, endPoint y: 385, distance: 181.9
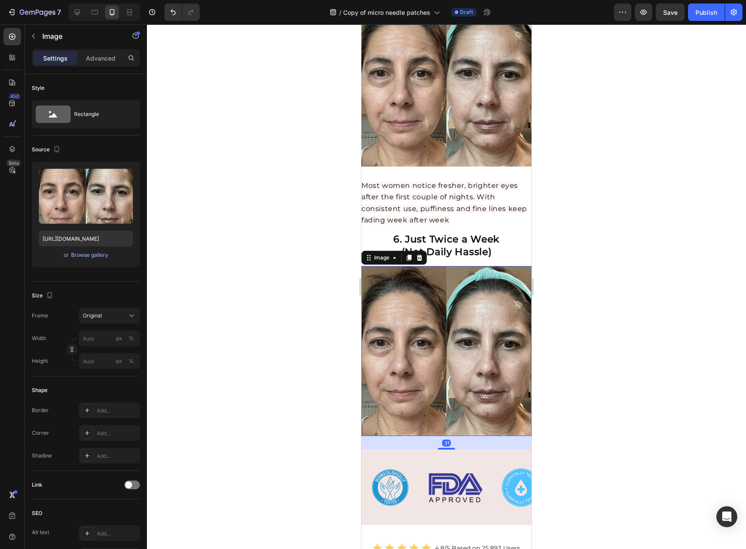
click at [613, 308] on div at bounding box center [446, 286] width 599 height 524
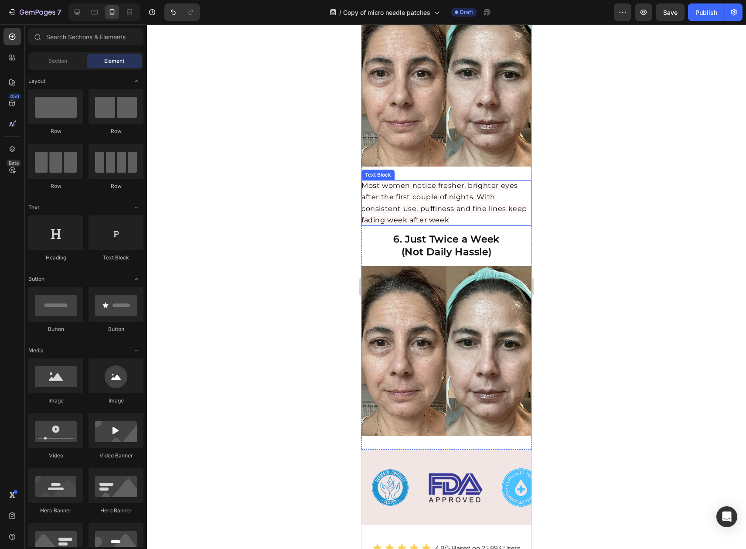
click at [418, 181] on span "Most women notice fresher, brighter eyes after the first couple of nights. With…" at bounding box center [444, 202] width 166 height 43
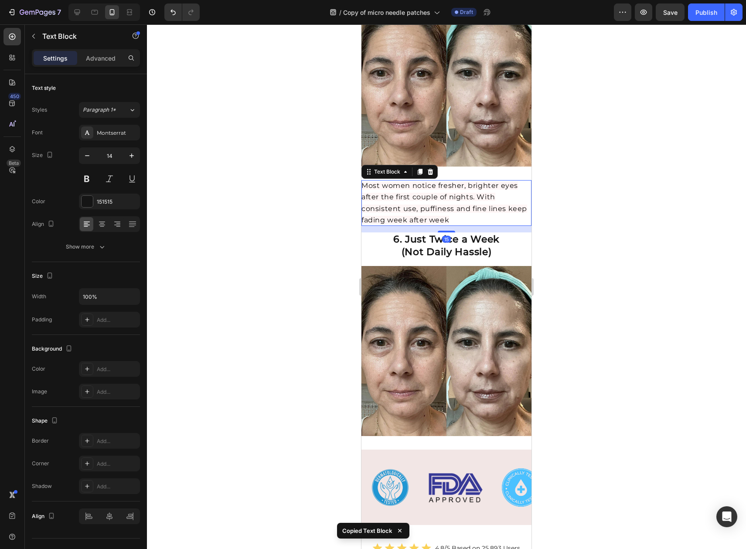
drag, startPoint x: 420, startPoint y: 117, endPoint x: 425, endPoint y: 135, distance: 18.4
click at [420, 168] on icon at bounding box center [419, 171] width 7 height 7
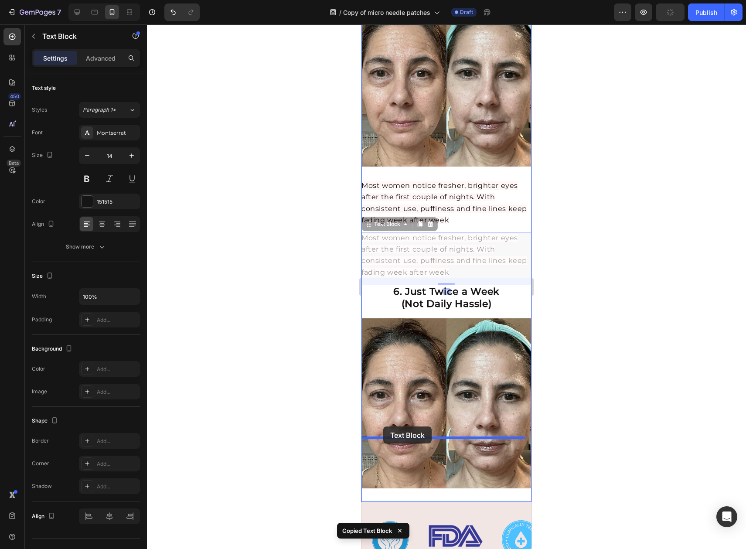
drag, startPoint x: 398, startPoint y: 200, endPoint x: 381, endPoint y: 430, distance: 230.4
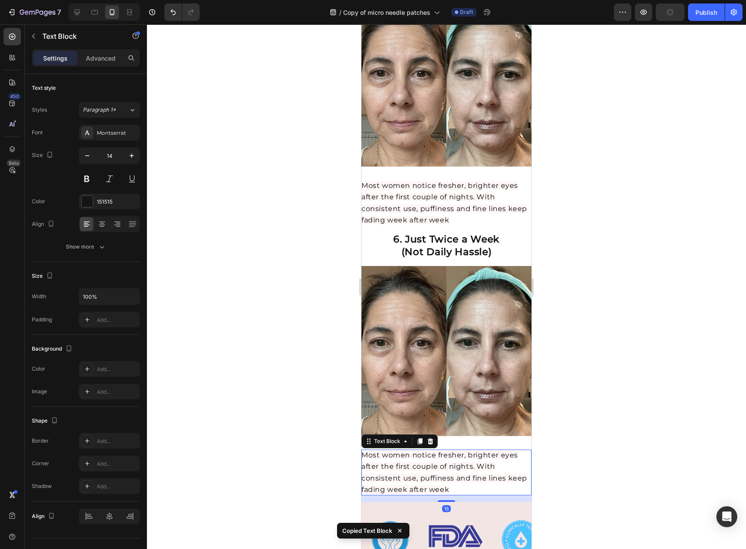
click at [571, 346] on div at bounding box center [446, 286] width 599 height 524
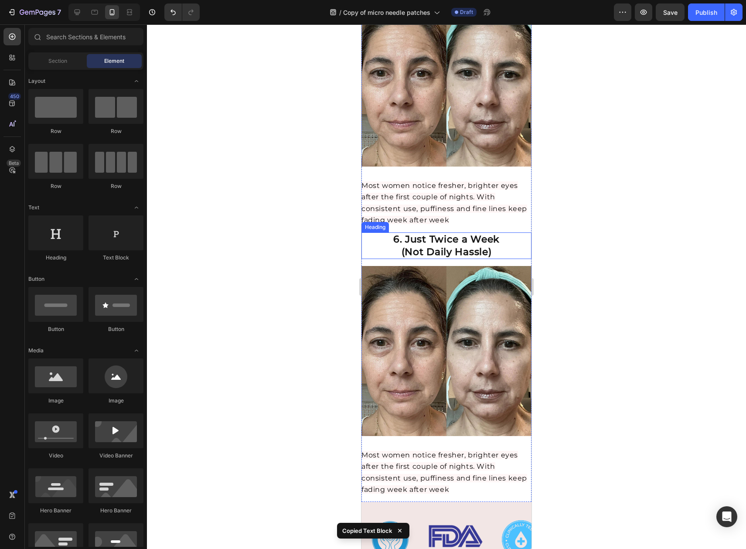
click at [405, 246] on strong "(Not Daily Hassle)" at bounding box center [447, 252] width 90 height 12
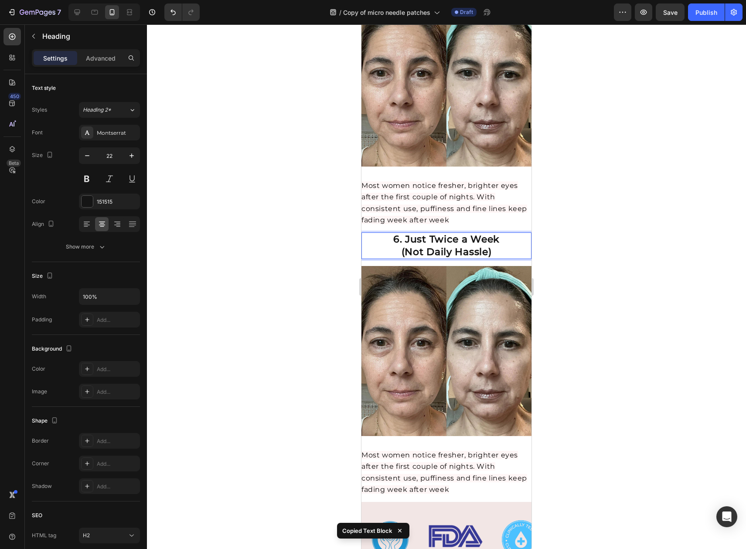
click at [394, 233] on strong "6. Just Twice a Week" at bounding box center [446, 239] width 106 height 12
click at [623, 198] on div at bounding box center [446, 286] width 599 height 524
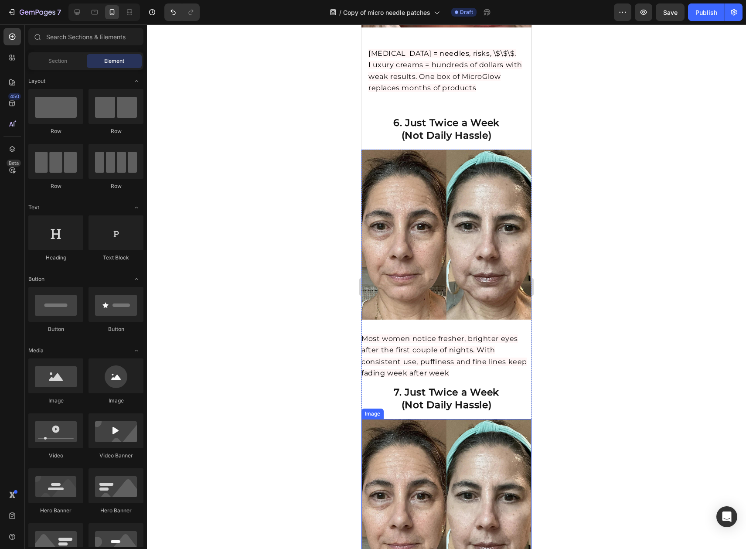
scroll to position [1860, 0]
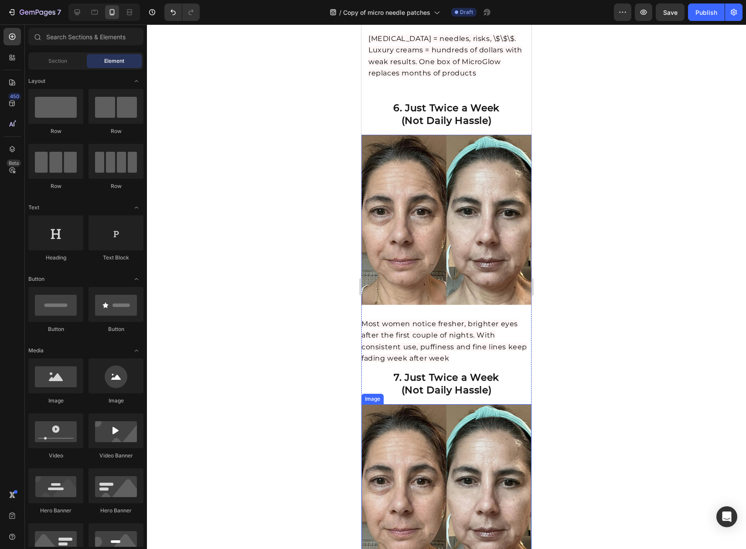
click at [458, 384] on strong "(Not Daily Hassle)" at bounding box center [447, 390] width 90 height 12
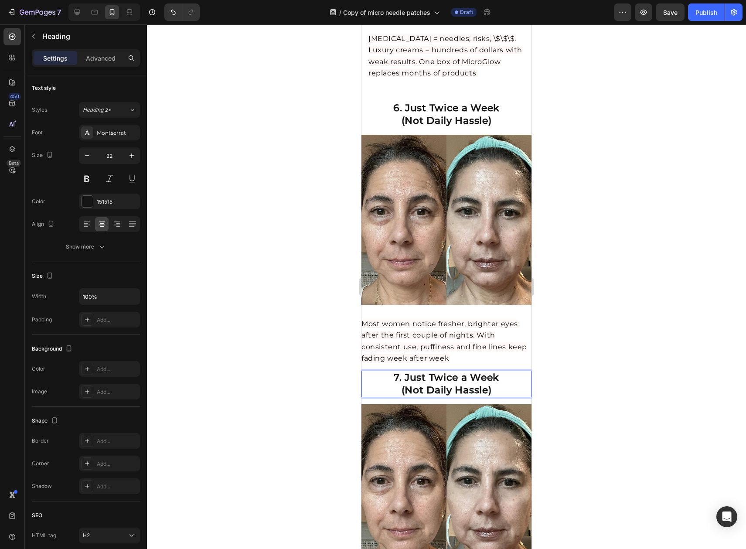
drag, startPoint x: 464, startPoint y: 332, endPoint x: 478, endPoint y: 334, distance: 13.7
click at [464, 384] on strong "(Not Daily Hassle)" at bounding box center [447, 390] width 90 height 12
drag, startPoint x: 493, startPoint y: 330, endPoint x: 401, endPoint y: 317, distance: 92.5
click at [401, 371] on p "7. Just Twice a Week (Not Daily Hassle)" at bounding box center [446, 383] width 168 height 25
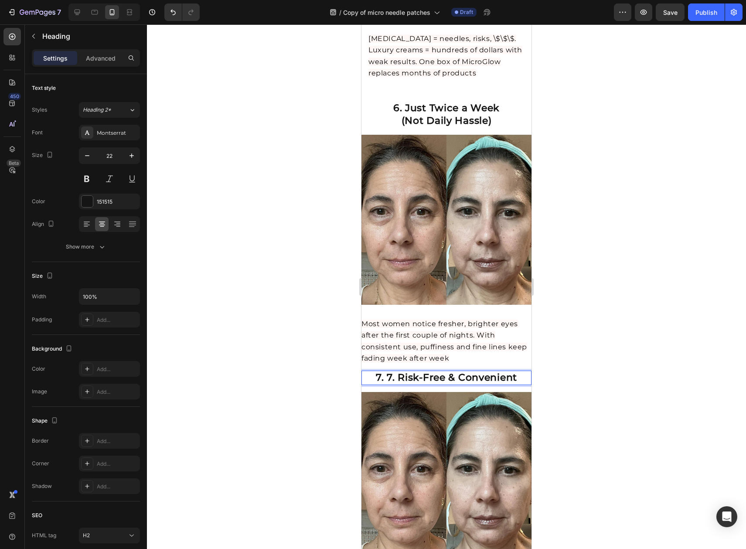
drag, startPoint x: 380, startPoint y: 317, endPoint x: 417, endPoint y: 319, distance: 37.5
click at [380, 371] on strong "7. 7. Risk-Free & Convenient" at bounding box center [446, 377] width 141 height 12
click at [574, 302] on div at bounding box center [446, 286] width 599 height 524
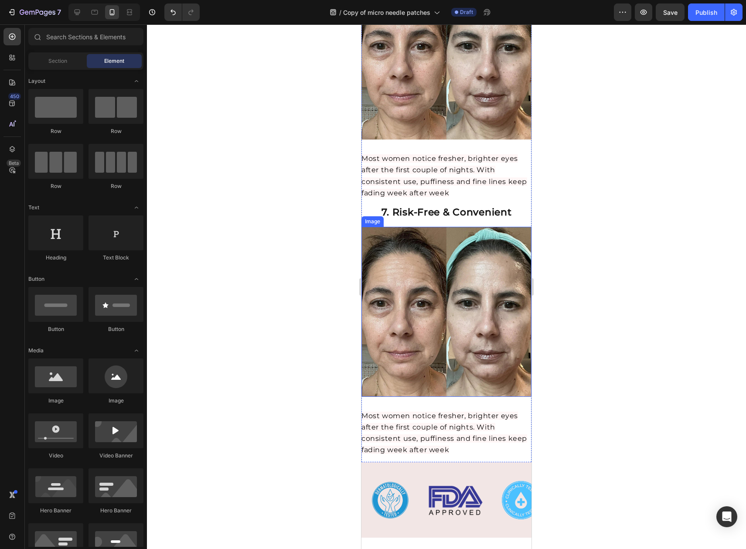
scroll to position [2043, 0]
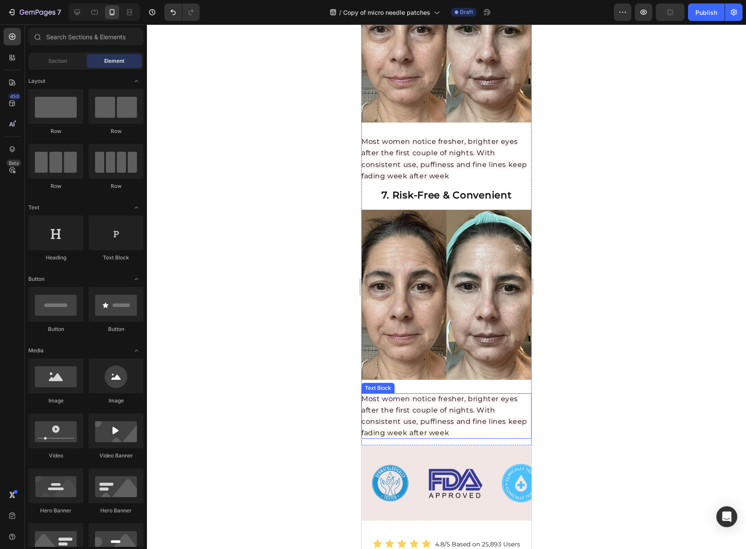
click at [447, 395] on span "Most women notice fresher, brighter eyes after the first couple of nights. With…" at bounding box center [444, 416] width 166 height 43
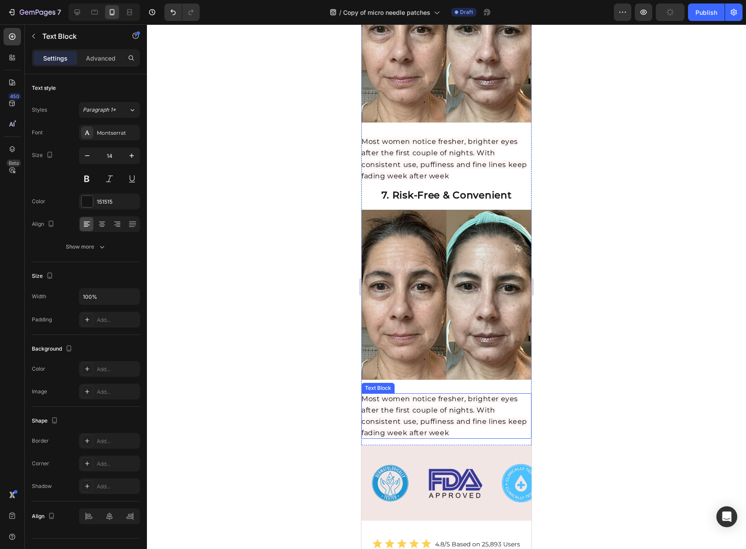
click at [447, 395] on span "Most women notice fresher, brighter eyes after the first couple of nights. With…" at bounding box center [444, 416] width 166 height 43
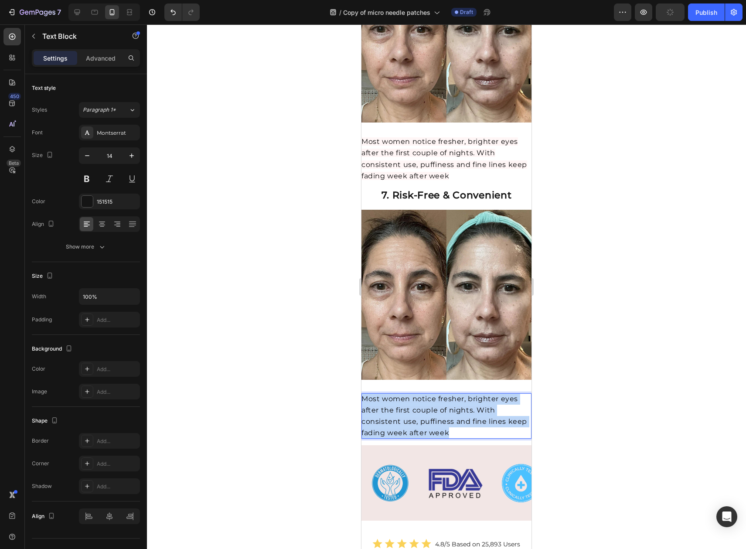
click at [447, 395] on span "Most women notice fresher, brighter eyes after the first couple of nights. With…" at bounding box center [444, 416] width 166 height 43
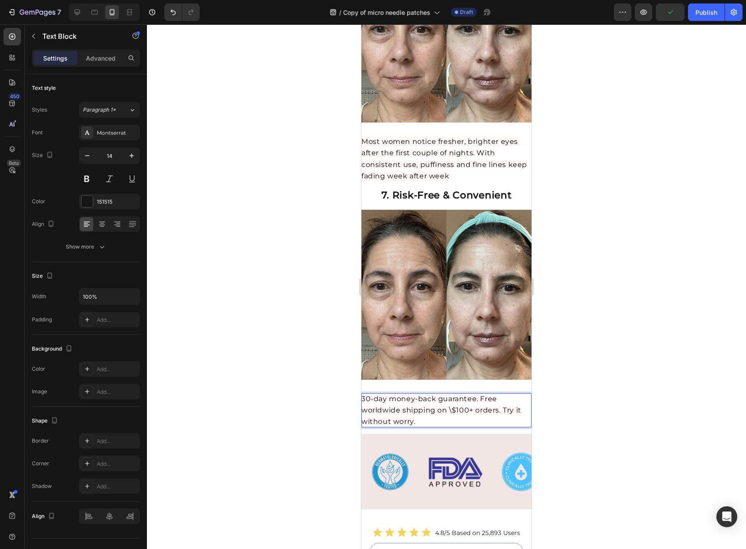
click at [653, 334] on div at bounding box center [446, 286] width 599 height 524
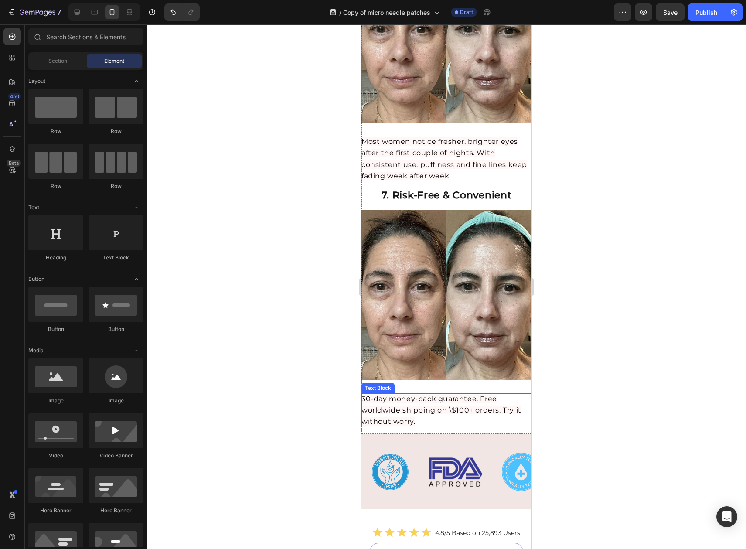
click at [467, 395] on span "30-day money-back guarantee. Free worldwide shipping on \$100+ orders. Try it w…" at bounding box center [441, 410] width 160 height 31
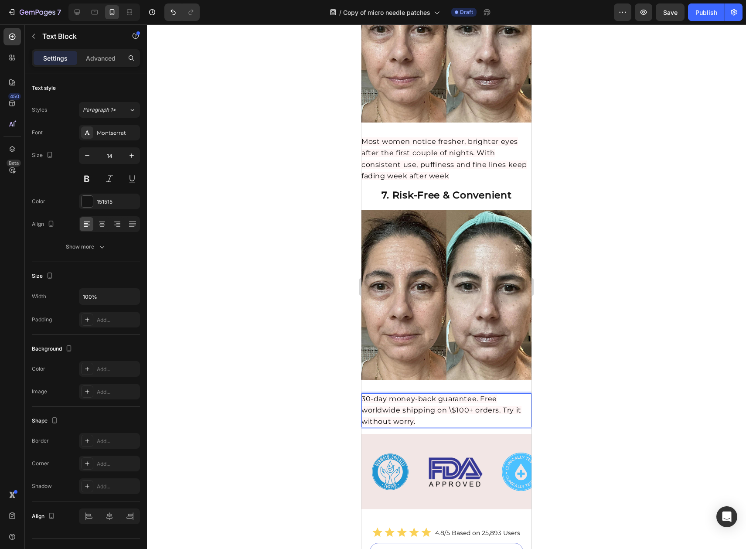
click at [467, 395] on span "30-day money-back guarantee. Free worldwide shipping on \$100+ orders. Try it w…" at bounding box center [441, 410] width 160 height 31
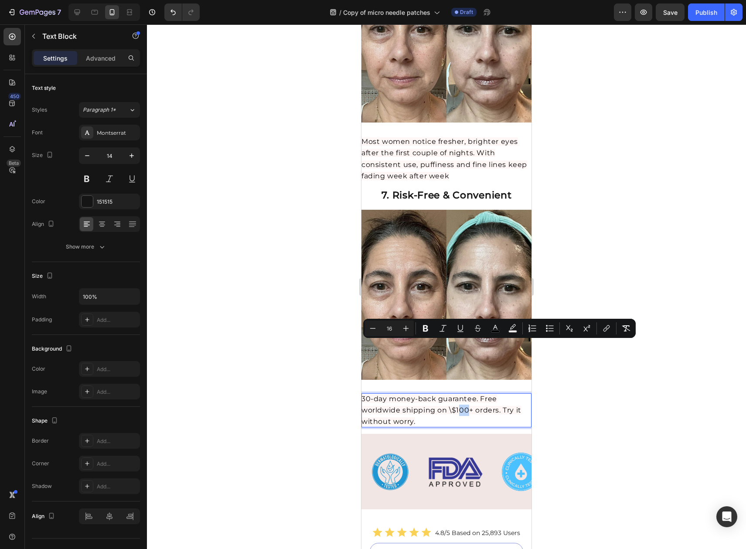
drag, startPoint x: 467, startPoint y: 346, endPoint x: 458, endPoint y: 347, distance: 8.7
click at [458, 395] on span "30-day money-back guarantee. Free worldwide shipping on \$100+ orders. Try it w…" at bounding box center [441, 410] width 160 height 31
click at [464, 393] on p "30-day money-back guarantee. Free worldwide shipping on \$100+ orders. Try it w…" at bounding box center [446, 410] width 170 height 34
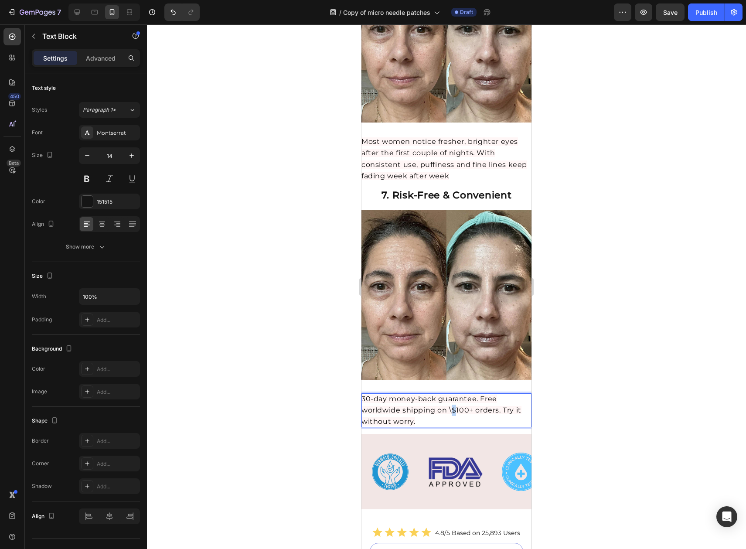
click at [453, 395] on span "30-day money-back guarantee. Free worldwide shipping on \$100+ orders. Try it w…" at bounding box center [441, 410] width 160 height 31
click at [454, 395] on span "30-day money-back guarantee. Free worldwide shipping on \$100+ orders. Try it w…" at bounding box center [441, 410] width 160 height 31
click at [452, 395] on span "30-day money-back guarantee. Free worldwide shipping on \$100+ orders. Try it w…" at bounding box center [441, 410] width 160 height 31
click at [466, 393] on p "30-day money-back guarantee. Free worldwide shipping on \£100+ orders. Try it w…" at bounding box center [446, 410] width 170 height 34
click at [469, 395] on span "30-day money-back guarantee. Free worldwide shipping on \£100+ orders. Try it w…" at bounding box center [441, 410] width 160 height 31
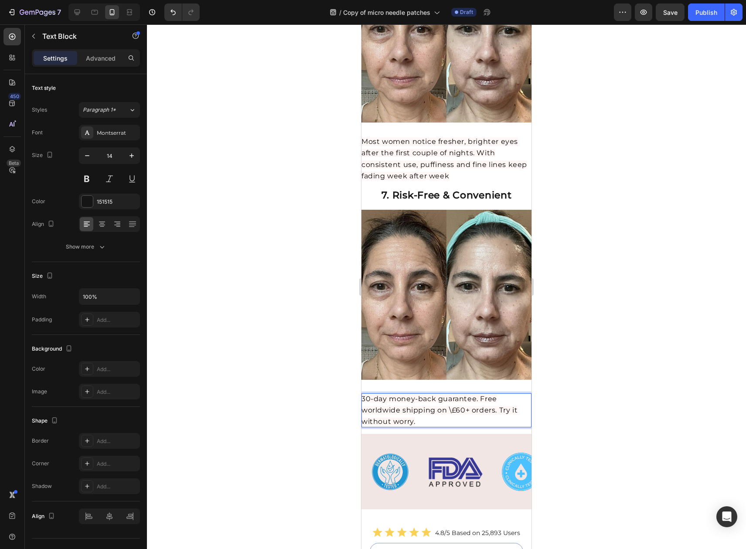
click at [586, 348] on div at bounding box center [446, 286] width 599 height 524
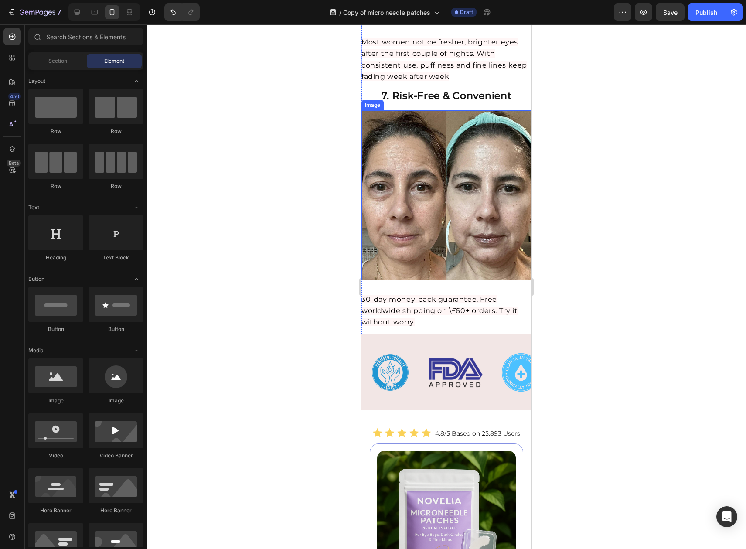
scroll to position [1914, 0]
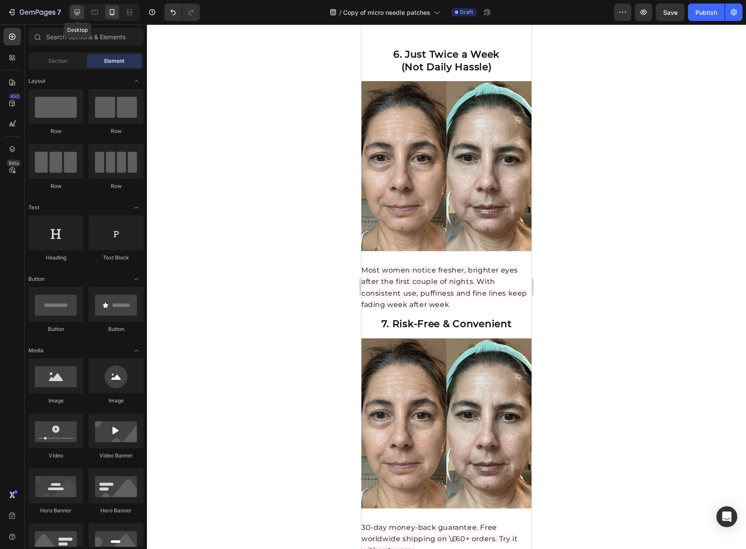
click at [79, 10] on icon at bounding box center [78, 13] width 6 height 6
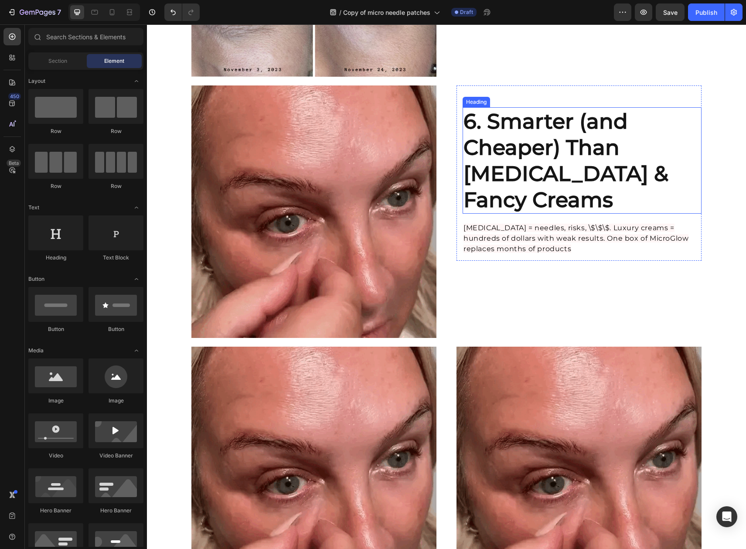
scroll to position [1201, 0]
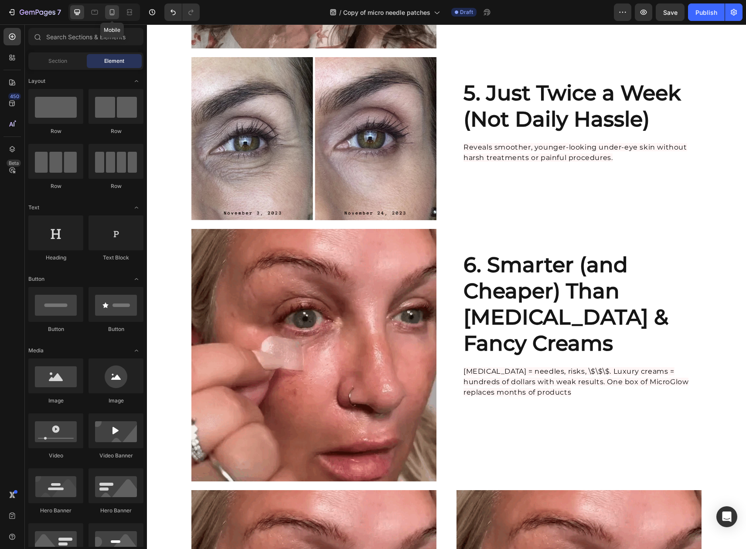
click at [111, 10] on icon at bounding box center [112, 12] width 9 height 9
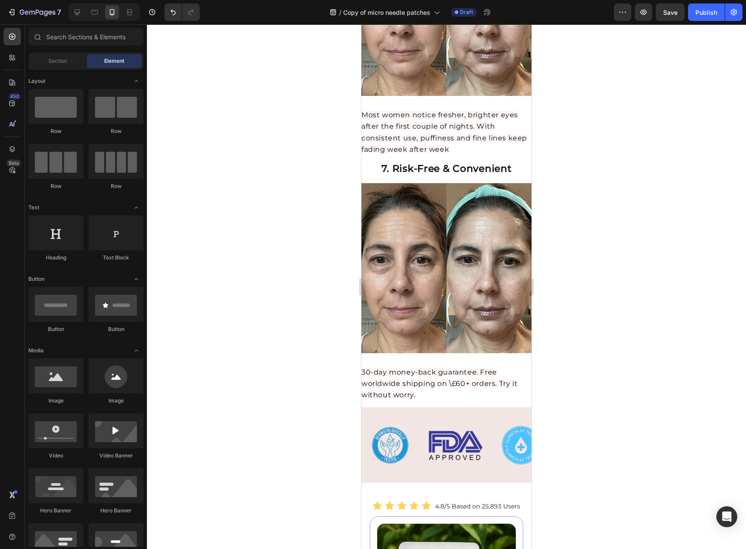
scroll to position [2072, 0]
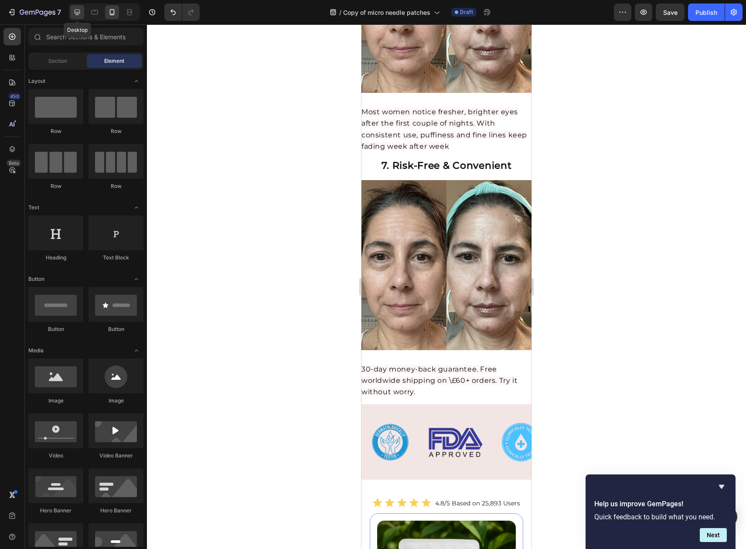
click at [75, 15] on icon at bounding box center [77, 12] width 9 height 9
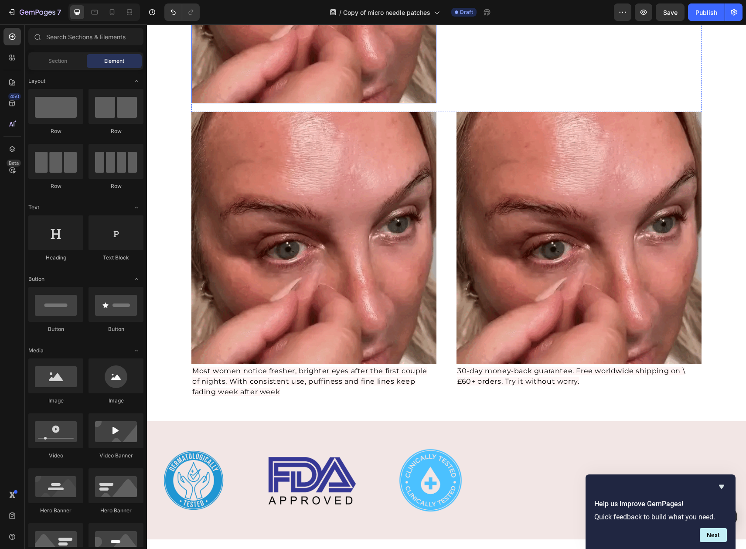
scroll to position [2047, 0]
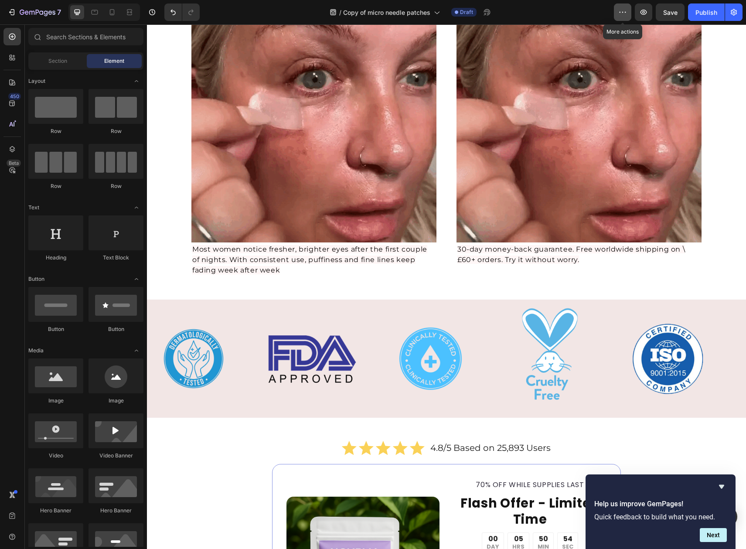
click at [621, 10] on icon "button" at bounding box center [622, 12] width 9 height 9
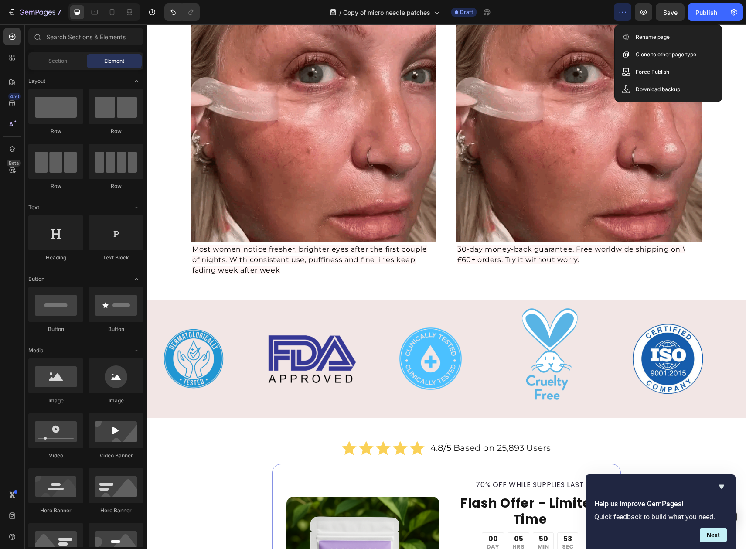
click at [621, 10] on icon "button" at bounding box center [622, 12] width 9 height 9
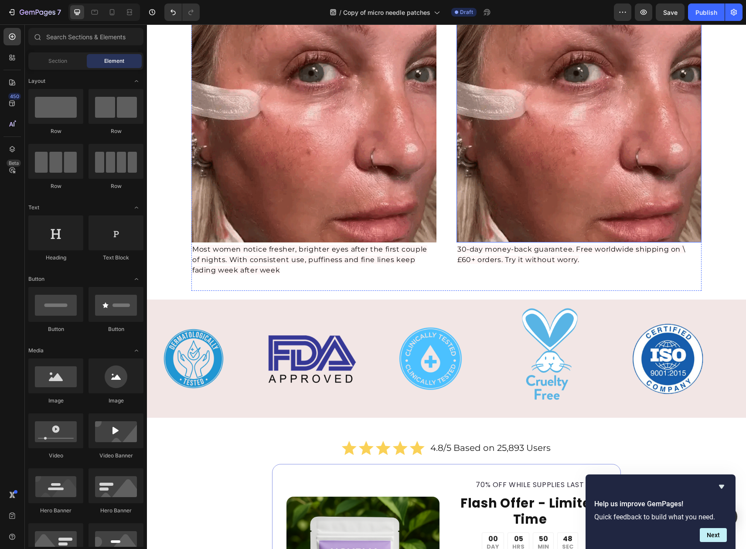
click at [614, 3] on button "button" at bounding box center [622, 11] width 17 height 17
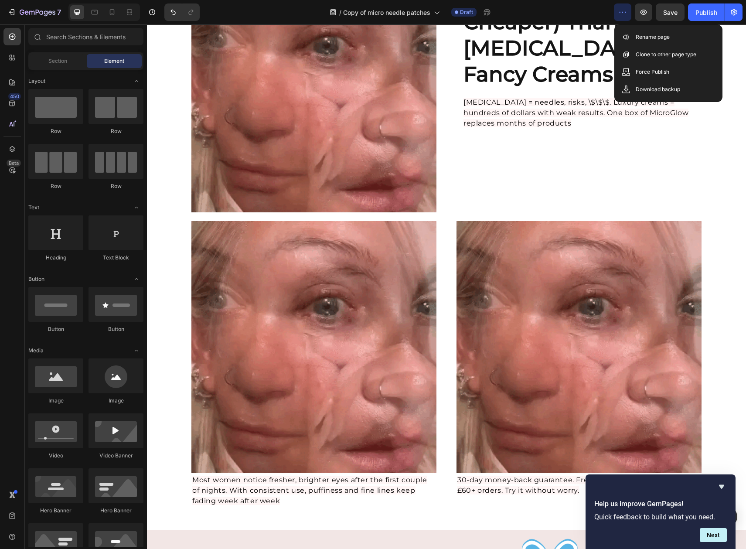
scroll to position [1810, 0]
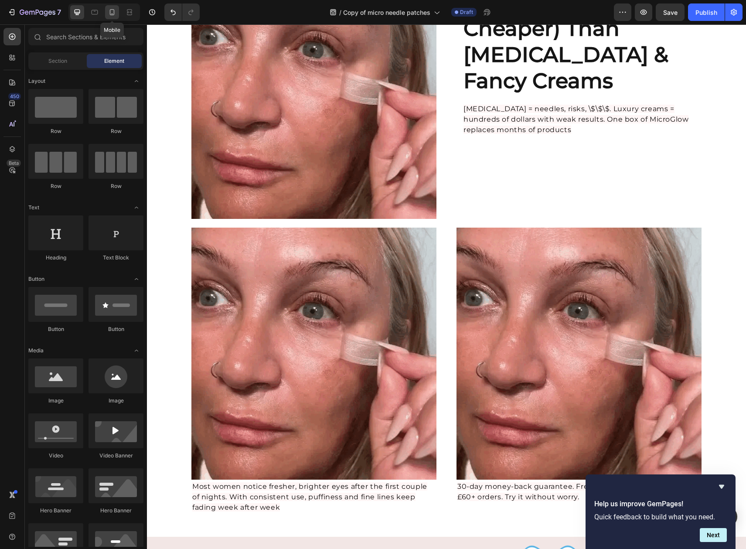
click at [114, 15] on icon at bounding box center [112, 12] width 9 height 9
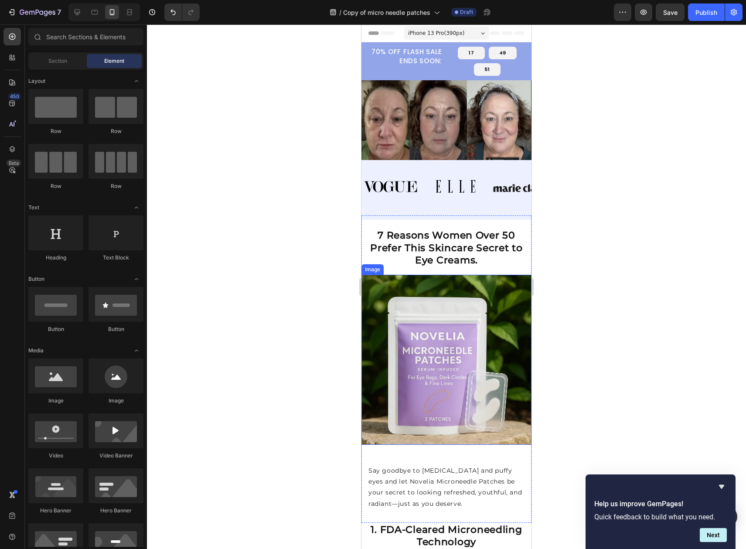
click at [217, 338] on div at bounding box center [446, 286] width 599 height 524
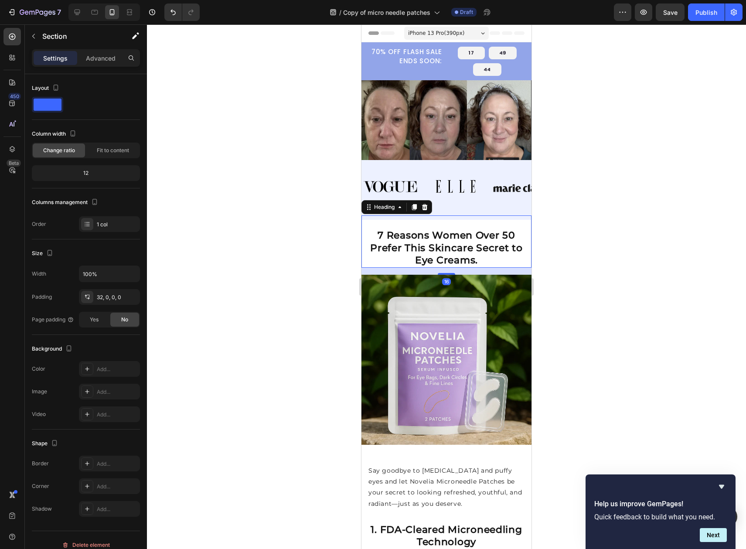
click at [434, 217] on div "7 Reasons Women Over 50 Prefer This Skincare Secret to Eye Creams. Heading 16" at bounding box center [446, 241] width 170 height 52
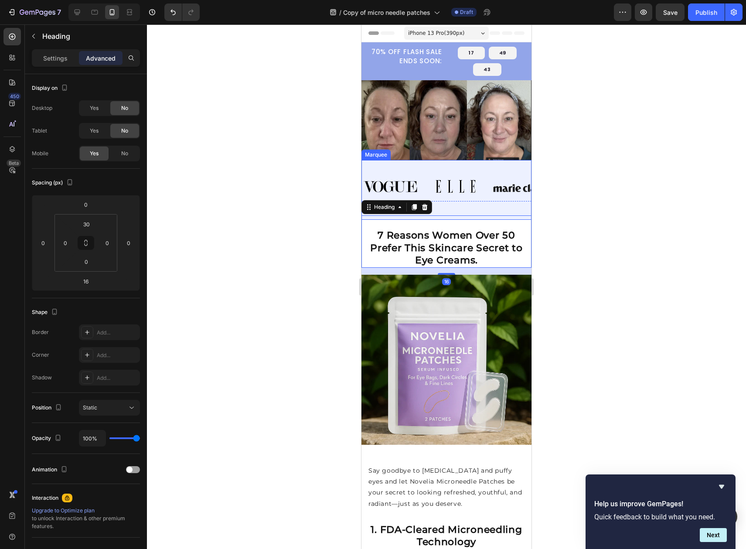
click at [415, 168] on div "Image Image Image Image" at bounding box center [493, 186] width 262 height 53
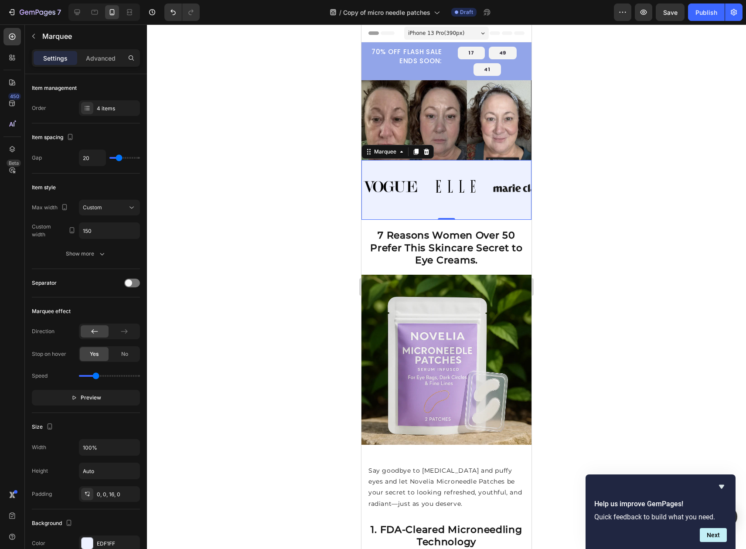
click at [426, 163] on div "Image Image Image Image" at bounding box center [493, 186] width 262 height 53
click at [93, 63] on div "Advanced" at bounding box center [101, 58] width 44 height 14
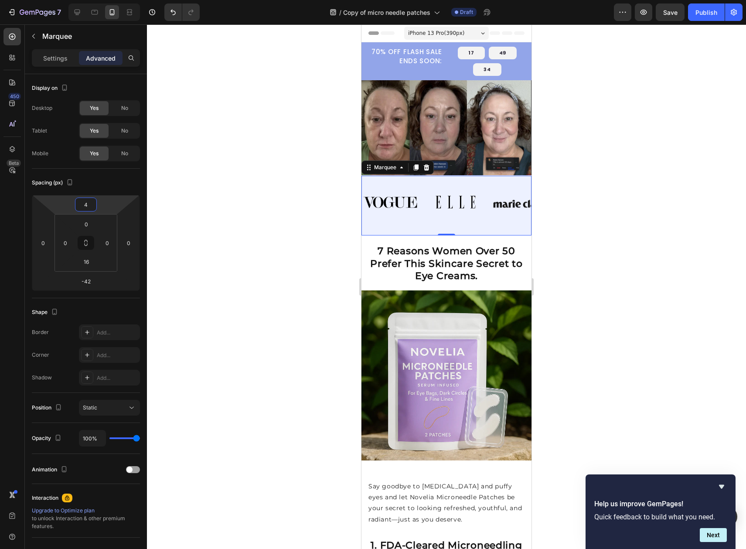
drag, startPoint x: 101, startPoint y: 209, endPoint x: 74, endPoint y: 208, distance: 26.6
click at [74, 0] on html "7 Version history / Copy of micro needle patches Draft Preview Save Publish 450…" at bounding box center [373, 0] width 746 height 0
click at [78, 13] on icon at bounding box center [77, 12] width 9 height 9
type input "-34"
type input "0"
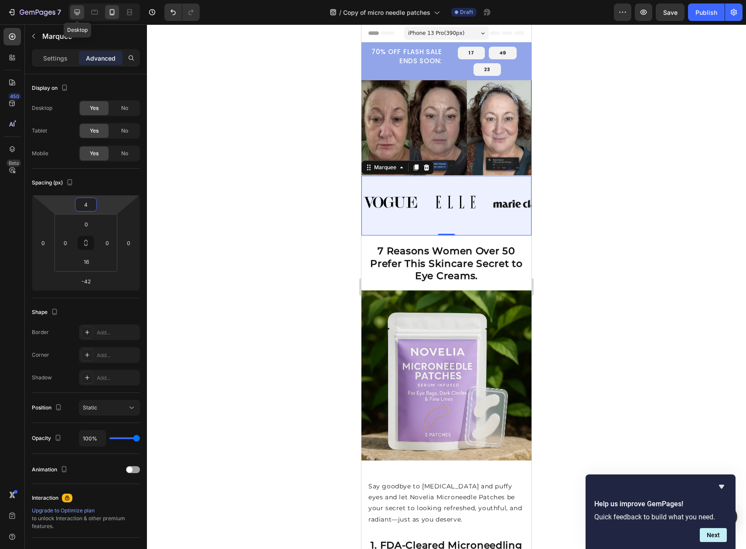
type input "16"
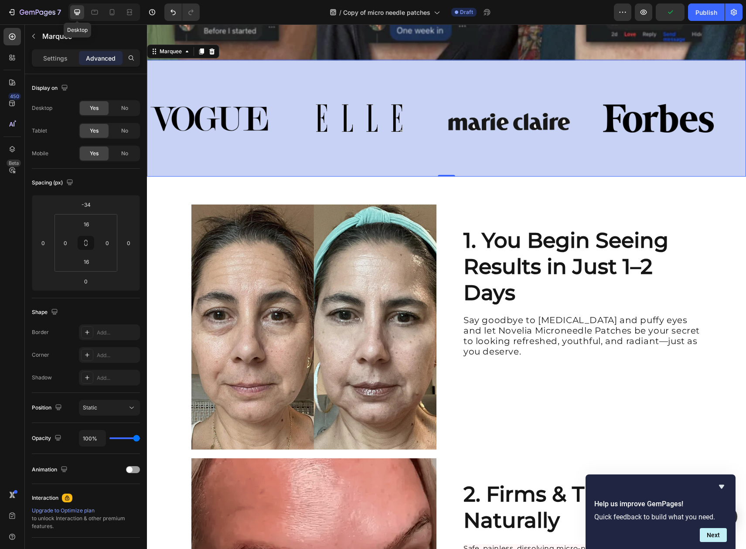
scroll to position [359, 0]
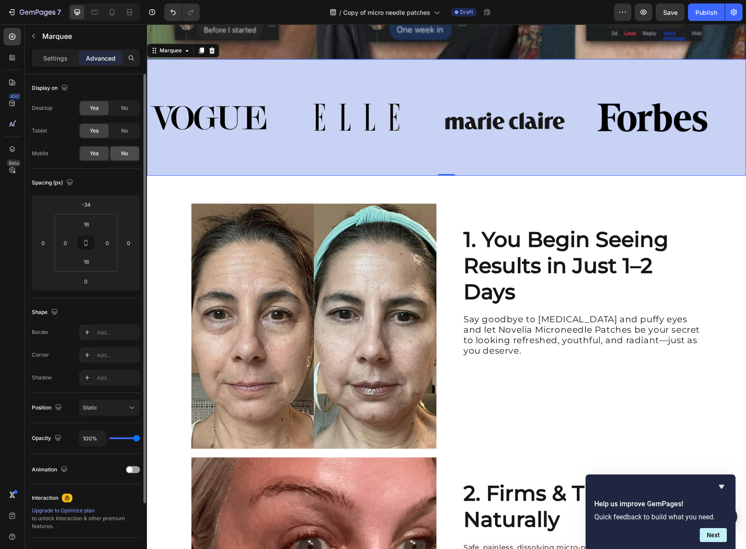
click at [125, 158] on div "No" at bounding box center [124, 153] width 29 height 14
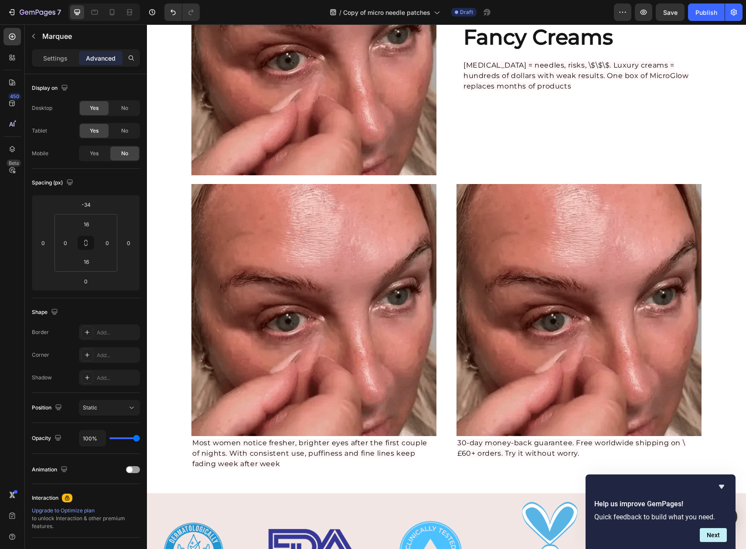
scroll to position [1865, 0]
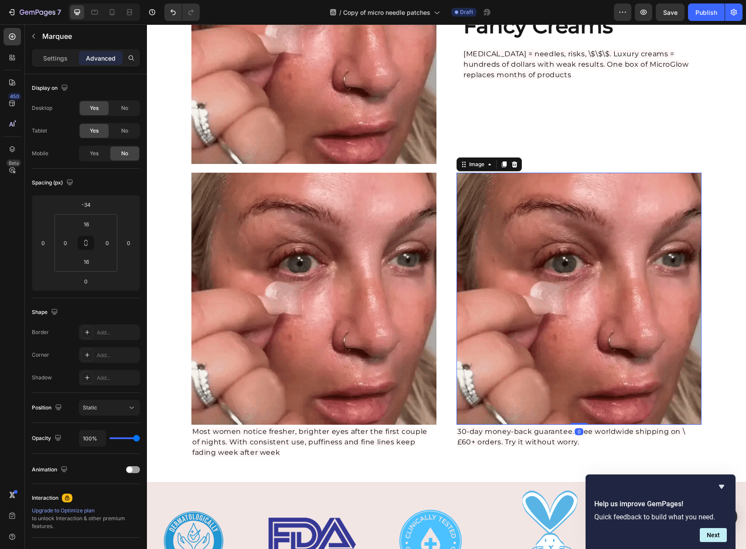
click at [545, 242] on img at bounding box center [578, 299] width 245 height 252
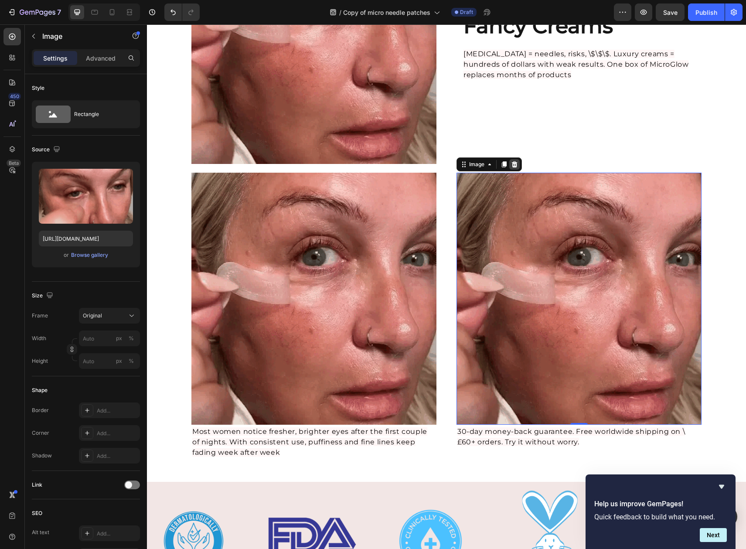
click at [512, 161] on icon at bounding box center [515, 164] width 6 height 6
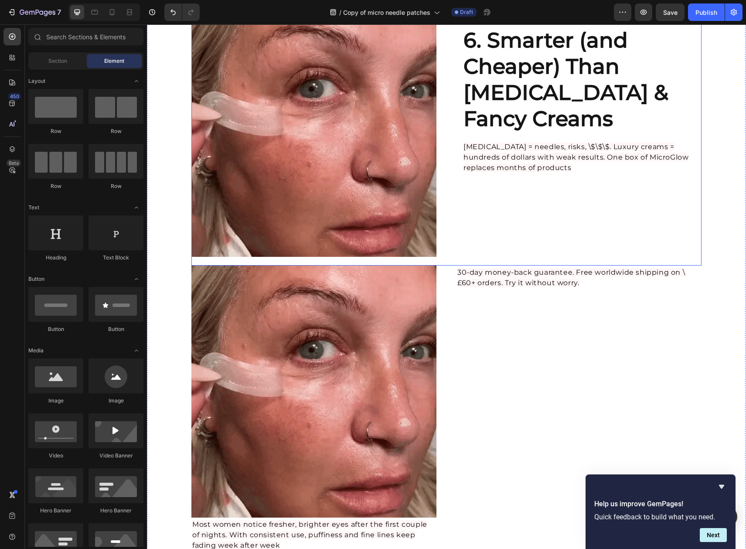
scroll to position [1762, 0]
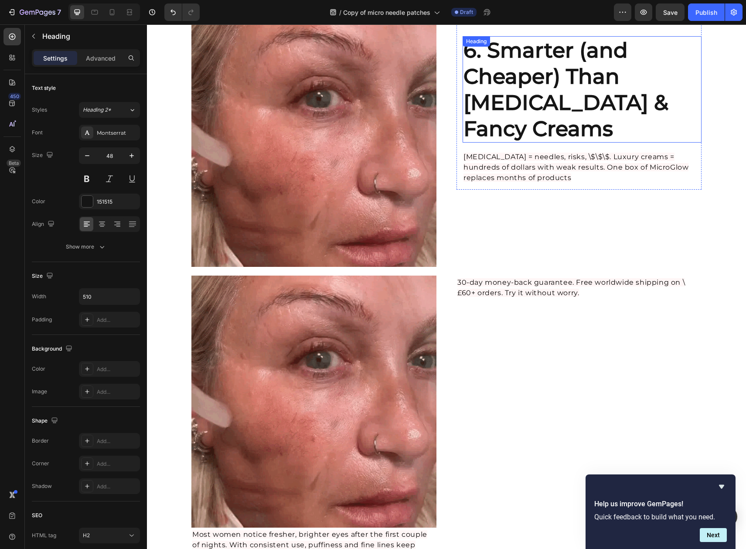
click at [494, 112] on strong "6. Smarter (and Cheaper) Than [MEDICAL_DATA] & Fancy Creams" at bounding box center [565, 89] width 205 height 104
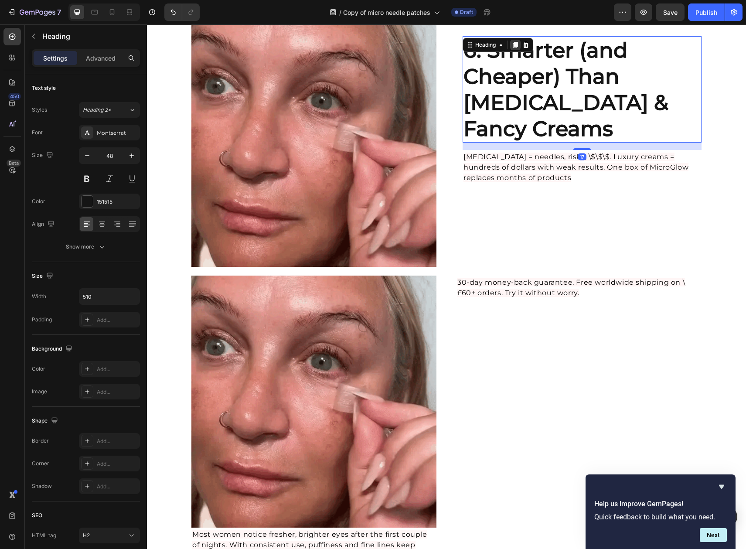
click at [516, 44] on div at bounding box center [515, 45] width 10 height 10
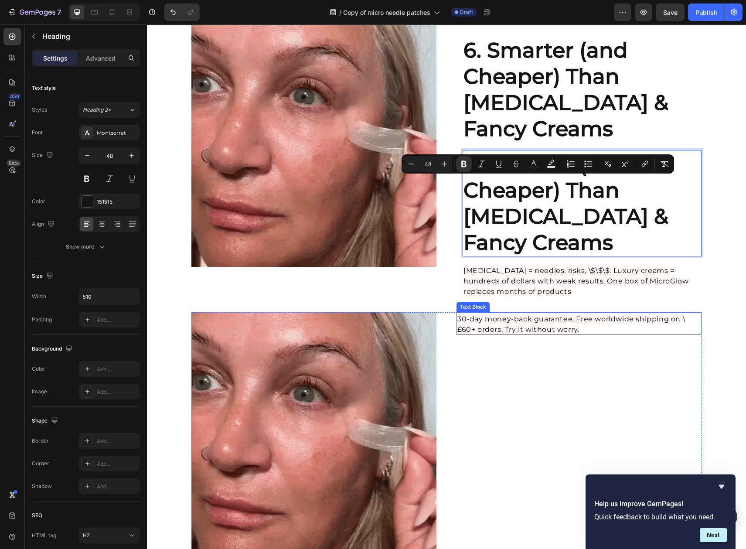
drag, startPoint x: 530, startPoint y: 190, endPoint x: 480, endPoint y: 326, distance: 145.0
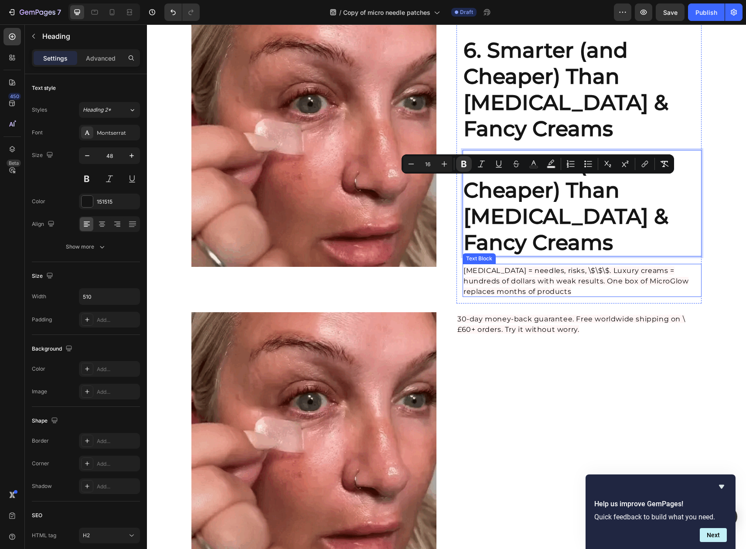
click at [624, 280] on span "[MEDICAL_DATA] = needles, risks, \$\$\$. Luxury creams = hundreds of dollars wi…" at bounding box center [575, 280] width 225 height 29
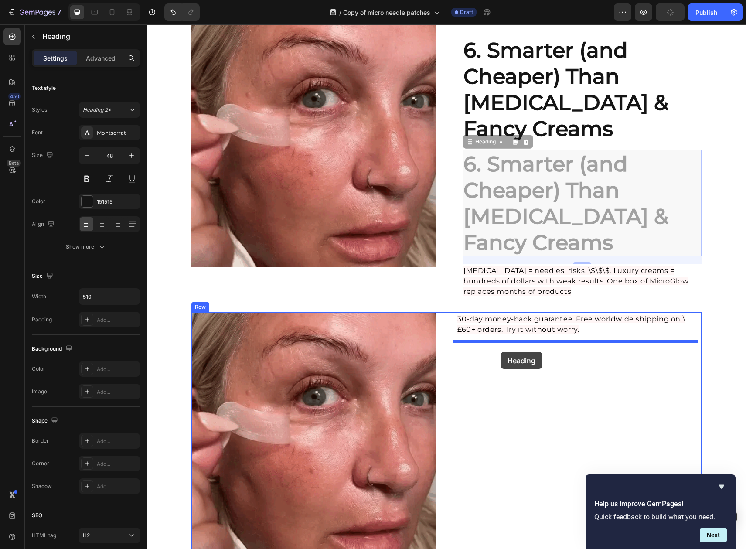
drag, startPoint x: 633, startPoint y: 218, endPoint x: 501, endPoint y: 352, distance: 188.7
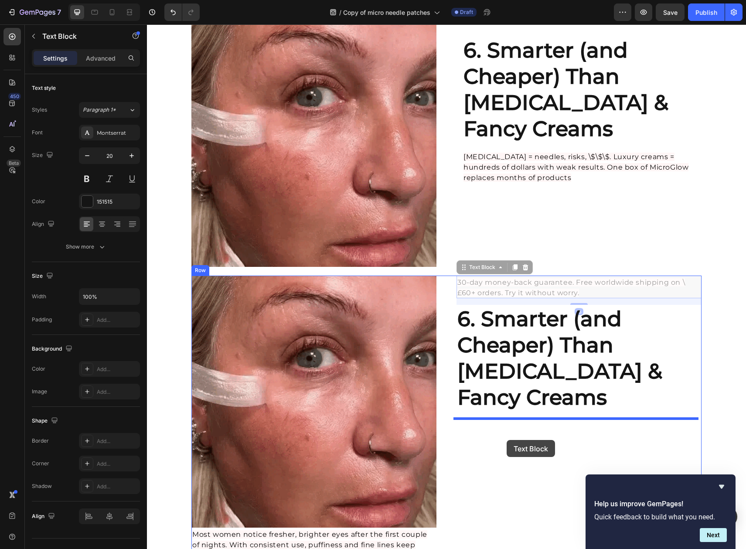
drag, startPoint x: 585, startPoint y: 288, endPoint x: 507, endPoint y: 440, distance: 170.6
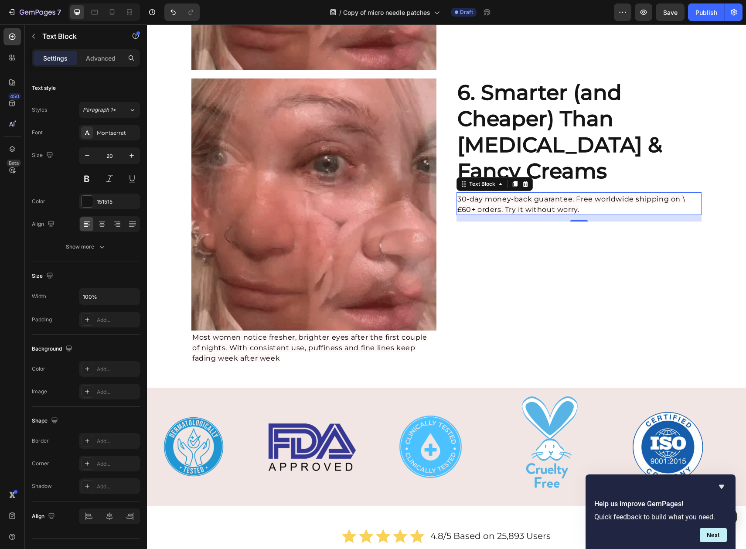
scroll to position [1981, 0]
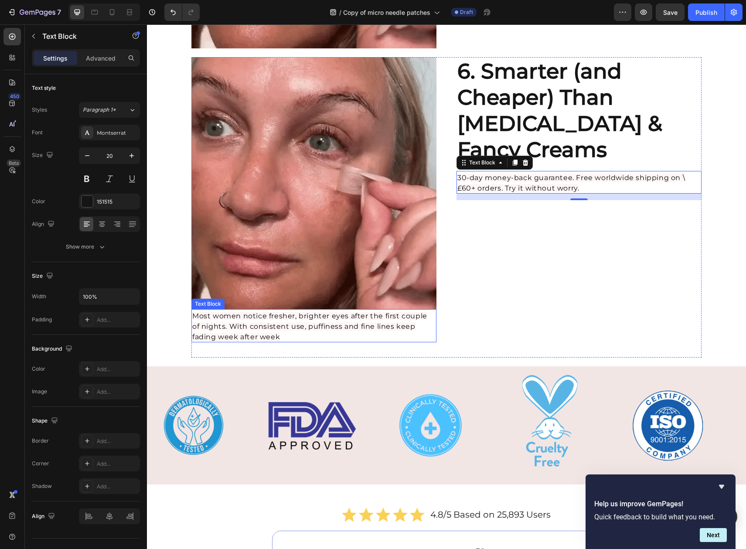
click at [319, 324] on span "Most women notice fresher, brighter eyes after the first couple of nights. With…" at bounding box center [309, 326] width 235 height 29
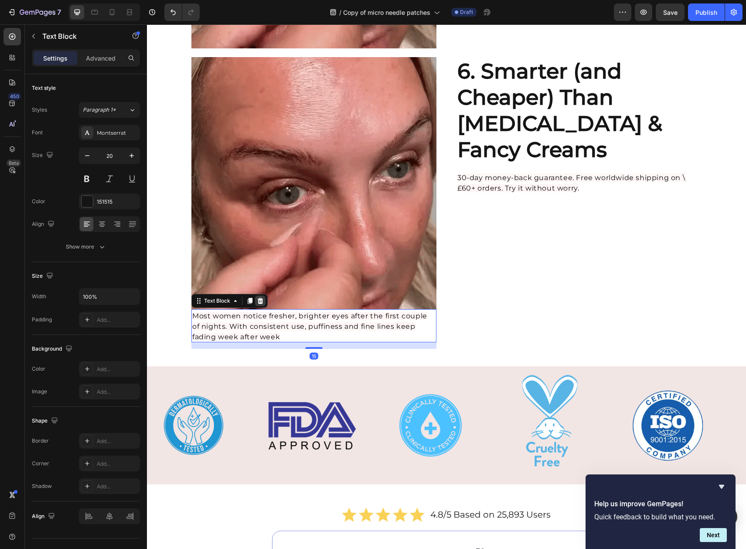
click at [258, 302] on icon at bounding box center [261, 301] width 6 height 6
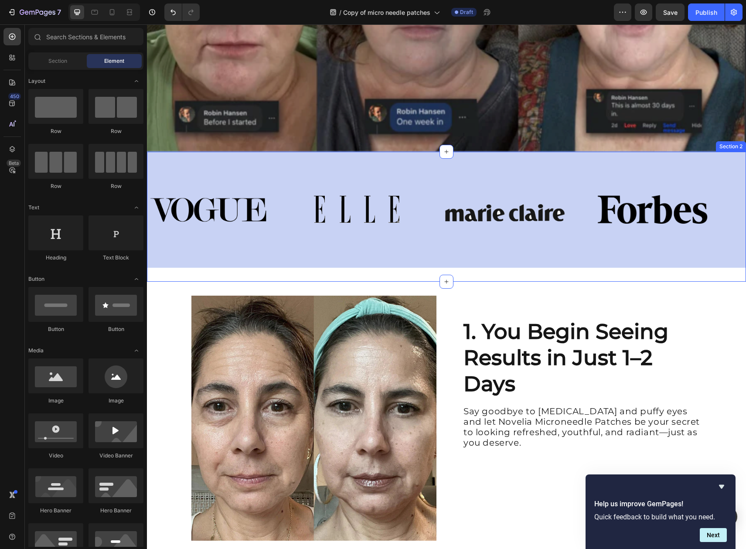
scroll to position [423, 0]
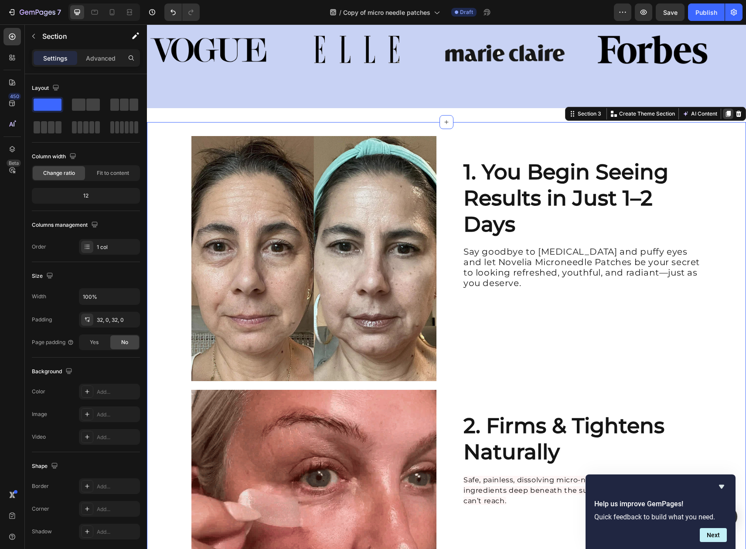
click at [724, 109] on div at bounding box center [728, 114] width 10 height 10
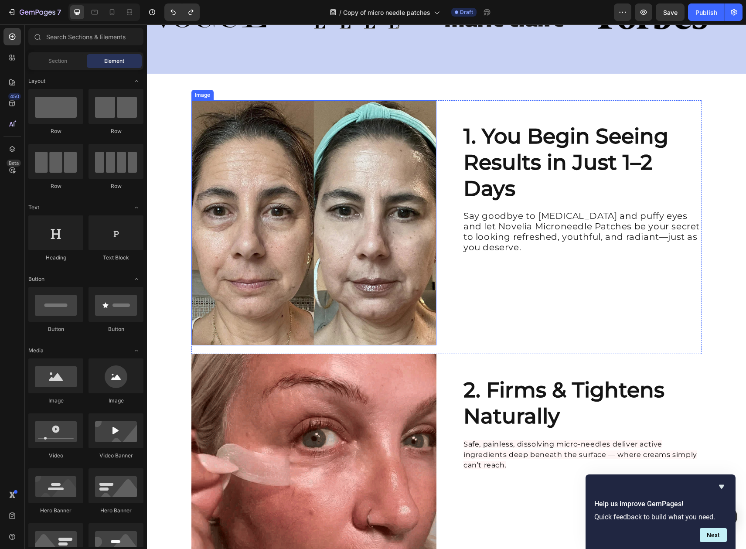
scroll to position [457, 0]
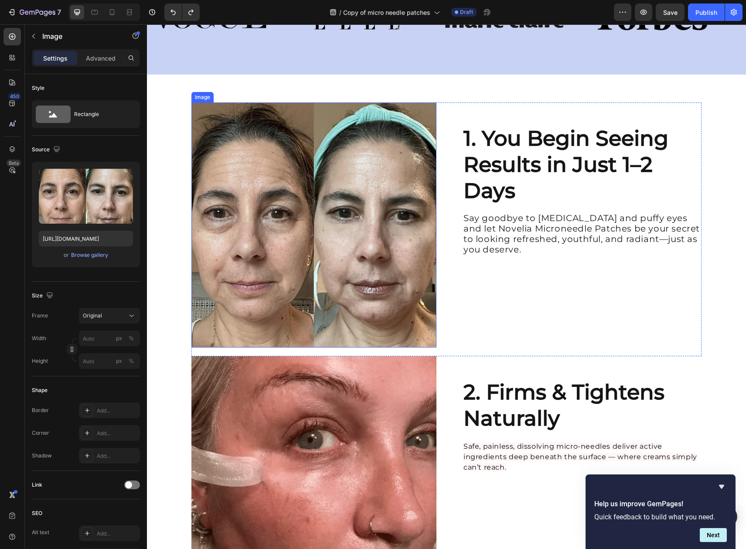
click at [307, 168] on img at bounding box center [313, 224] width 245 height 245
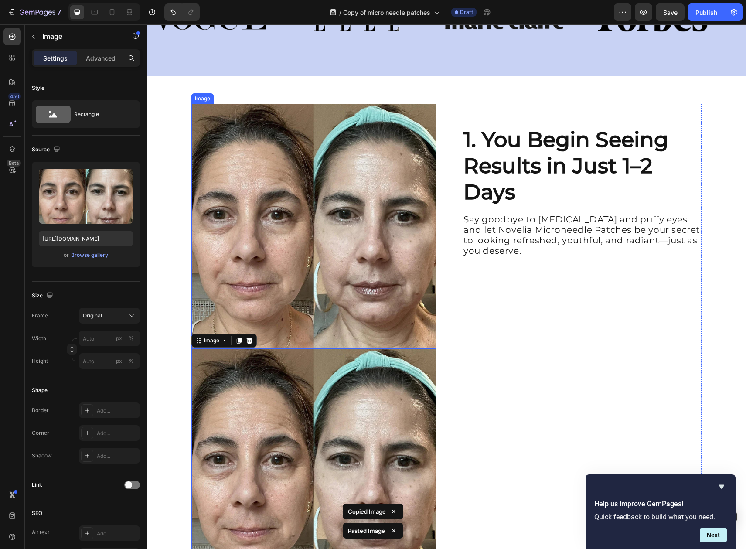
scroll to position [455, 0]
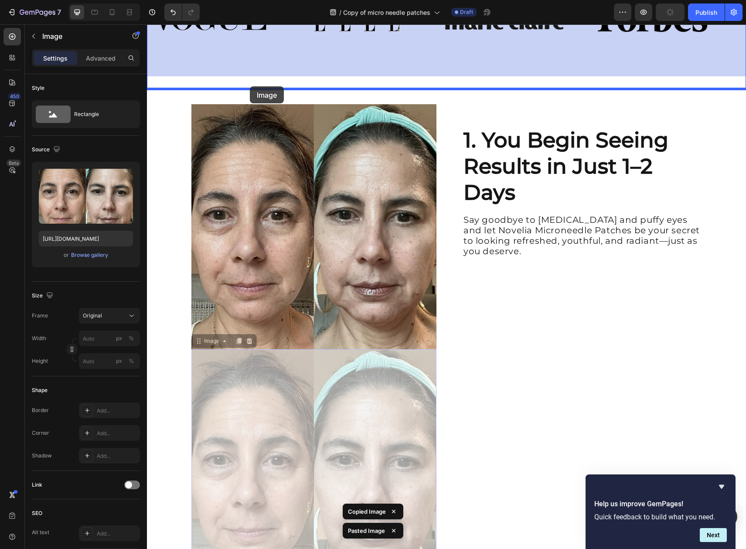
drag, startPoint x: 325, startPoint y: 389, endPoint x: 250, endPoint y: 86, distance: 312.2
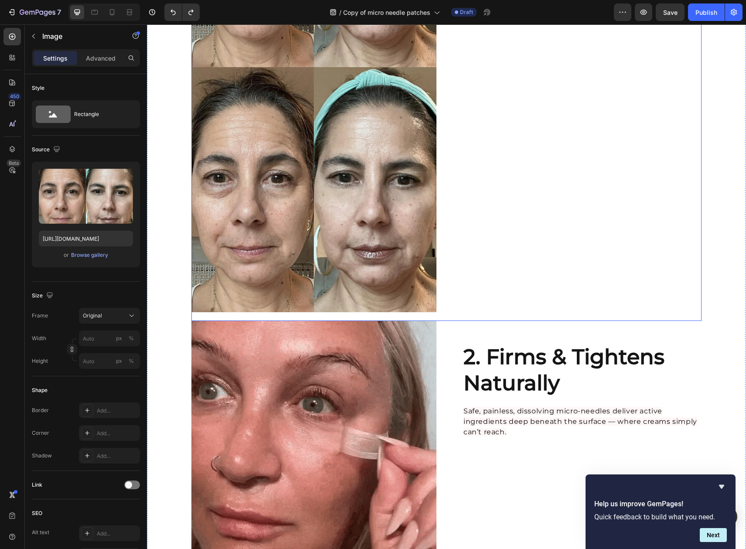
scroll to position [752, 0]
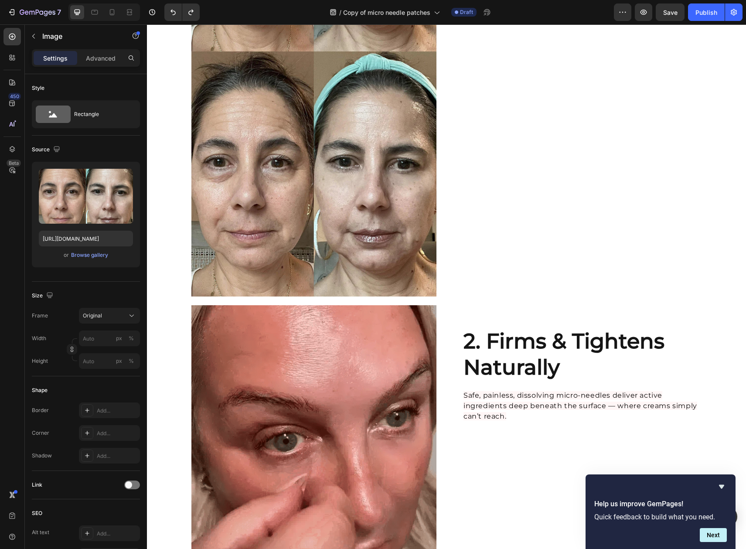
click at [399, 204] on img at bounding box center [313, 173] width 245 height 245
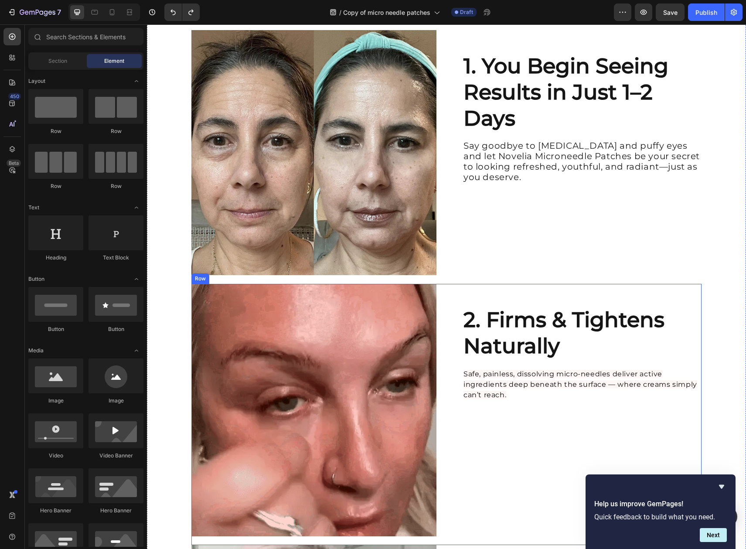
scroll to position [525, 0]
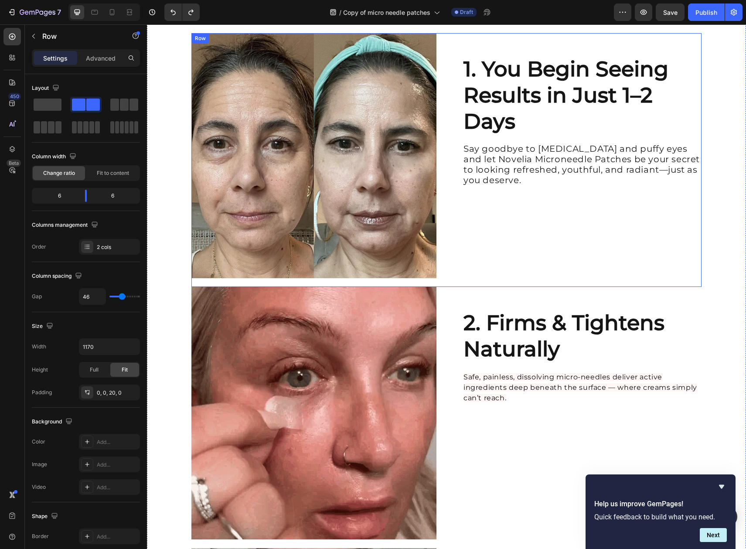
click at [658, 277] on div "1. You Begin Seeing Results in Just 1–2 Days Heading Say goodbye to dark circle…" at bounding box center [578, 155] width 245 height 245
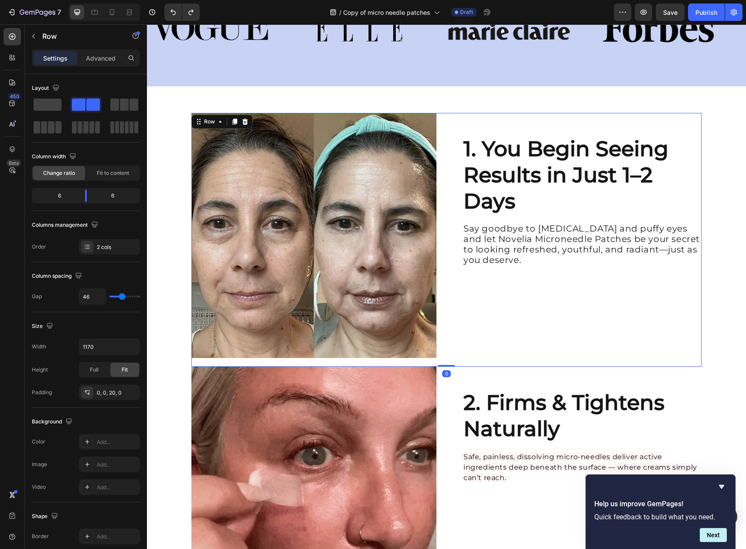
scroll to position [436, 0]
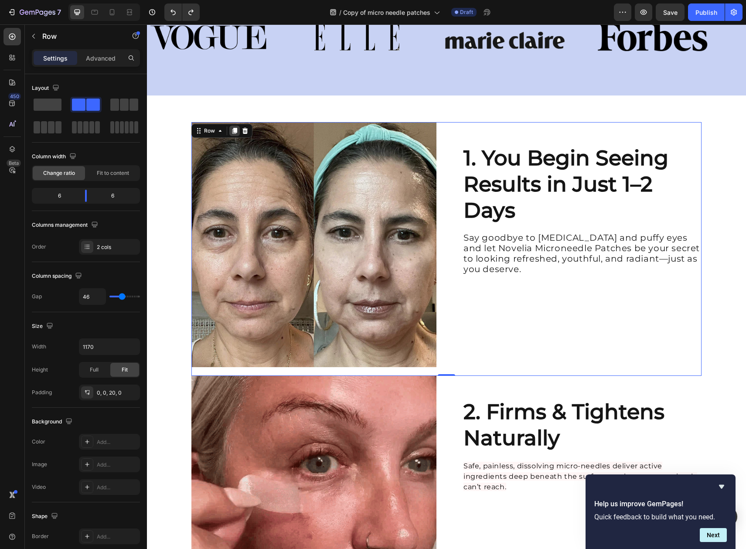
click at [232, 133] on icon at bounding box center [234, 130] width 7 height 7
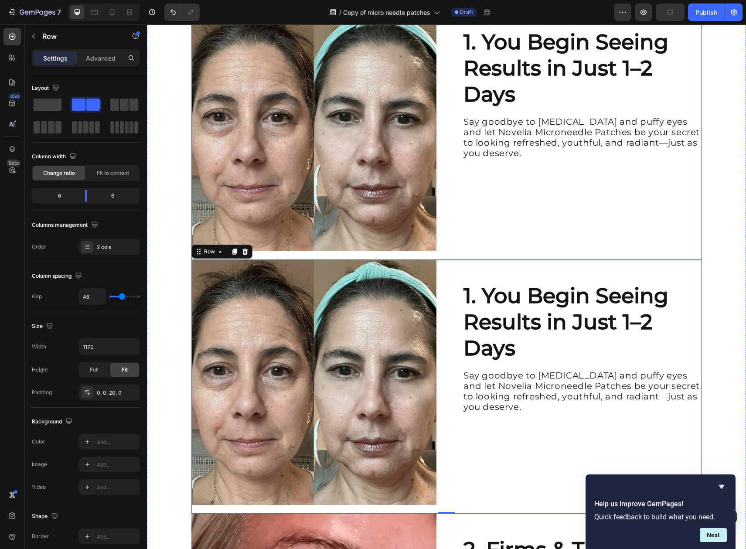
scroll to position [305, 0]
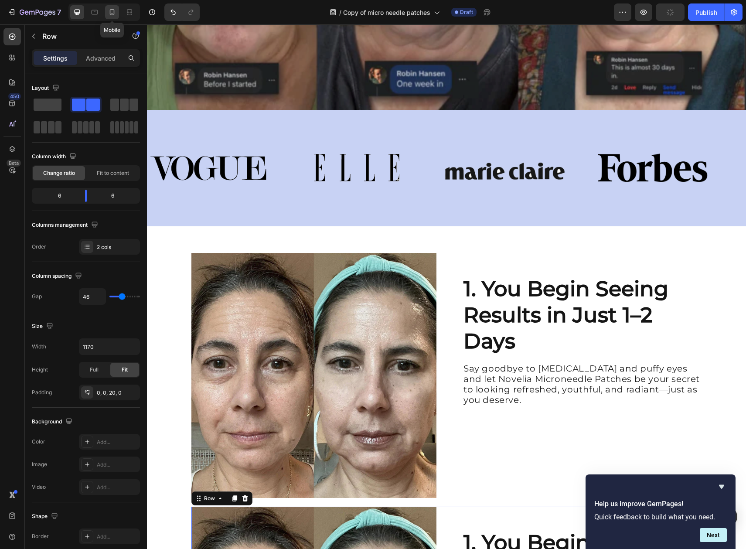
click at [112, 12] on icon at bounding box center [112, 12] width 9 height 9
type input "0"
type input "100%"
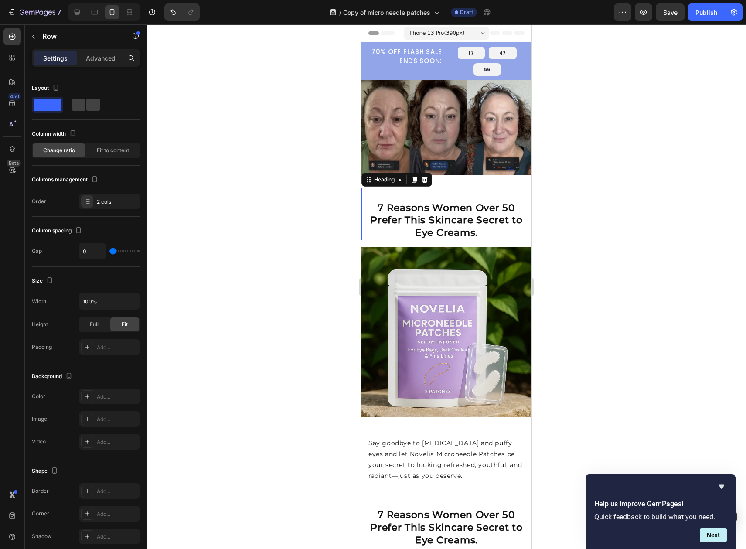
click at [445, 230] on strong "7 Reasons Women Over 50 Prefer This Skincare Secret to Eye Creams." at bounding box center [446, 220] width 153 height 37
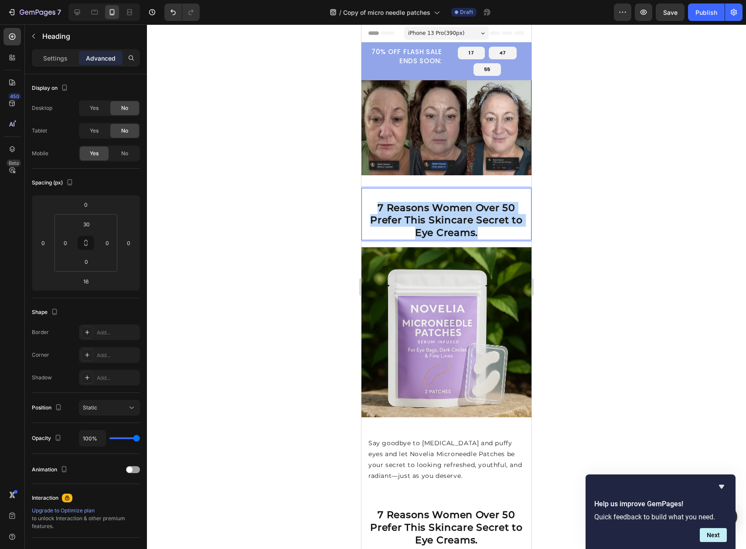
click at [445, 230] on strong "7 Reasons Women Over 50 Prefer This Skincare Secret to Eye Creams." at bounding box center [446, 220] width 153 height 37
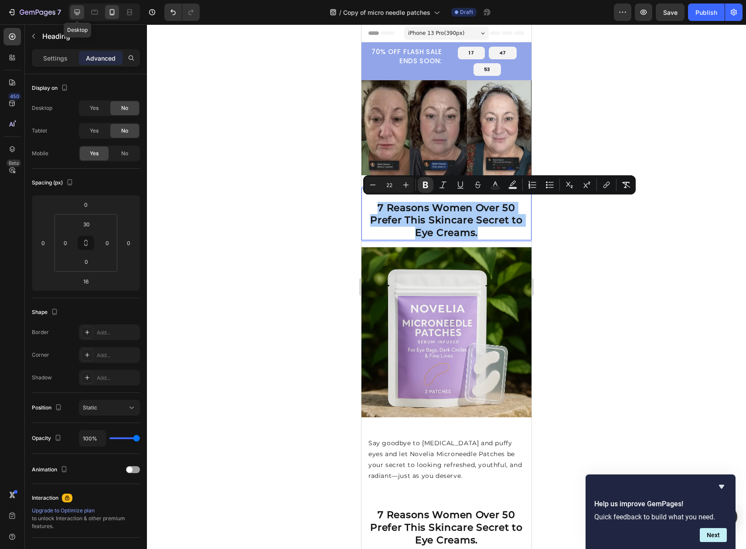
click at [74, 11] on icon at bounding box center [77, 12] width 9 height 9
type input "0"
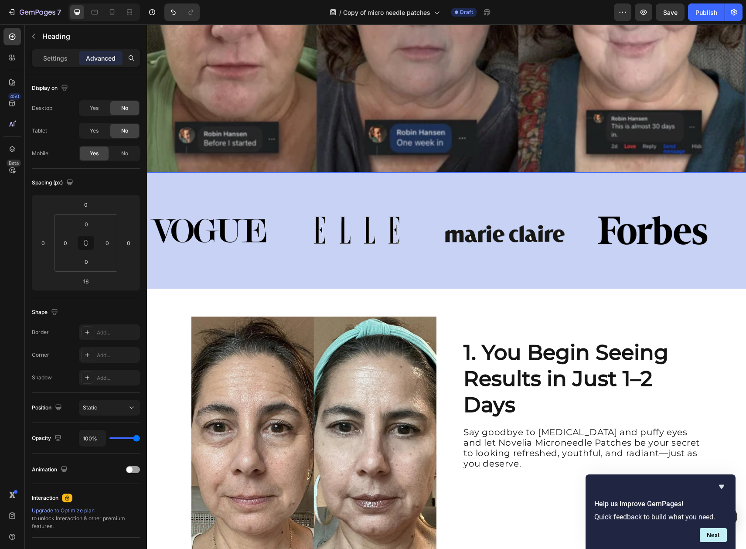
scroll to position [345, 0]
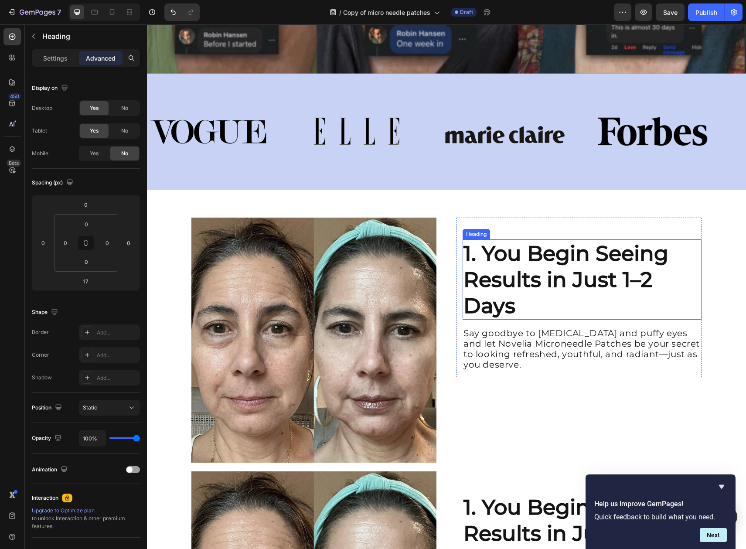
click at [507, 265] on strong "1. You Begin Seeing Results in Just 1–2 Days" at bounding box center [565, 280] width 205 height 78
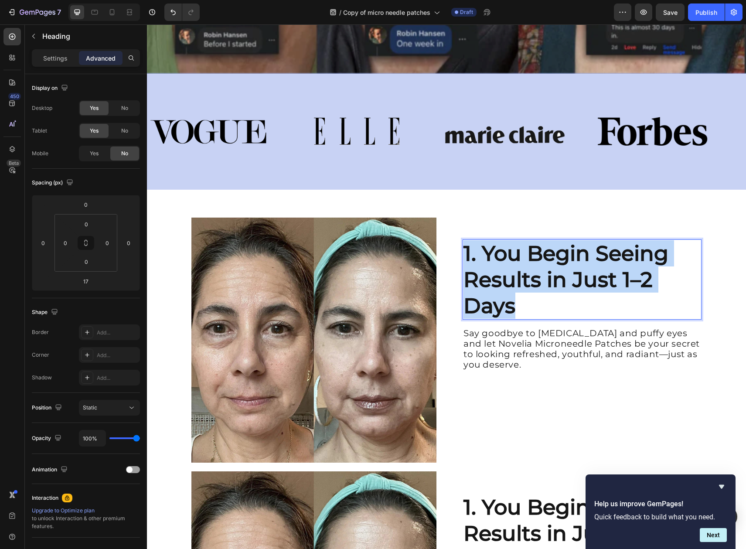
click at [507, 265] on strong "1. You Begin Seeing Results in Just 1–2 Days" at bounding box center [565, 280] width 205 height 78
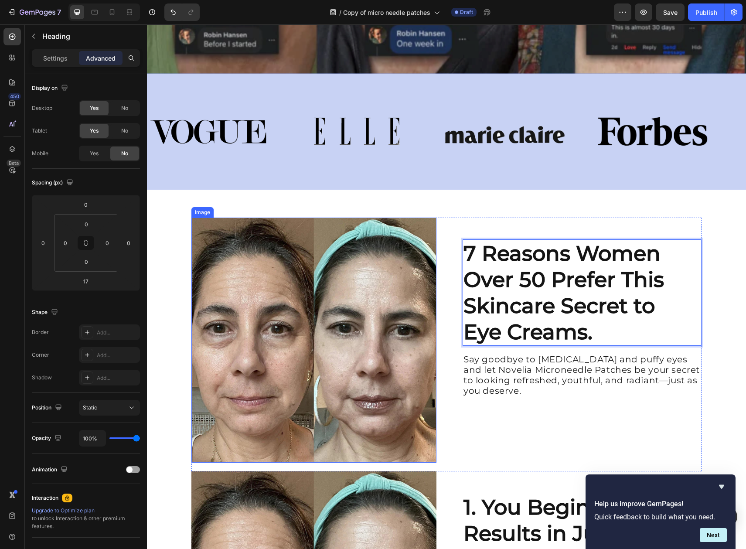
click at [335, 296] on img at bounding box center [313, 340] width 245 height 245
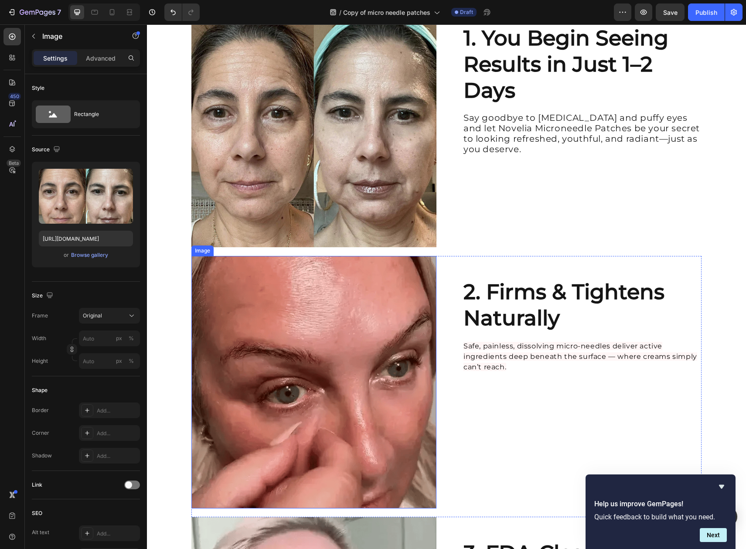
scroll to position [418, 0]
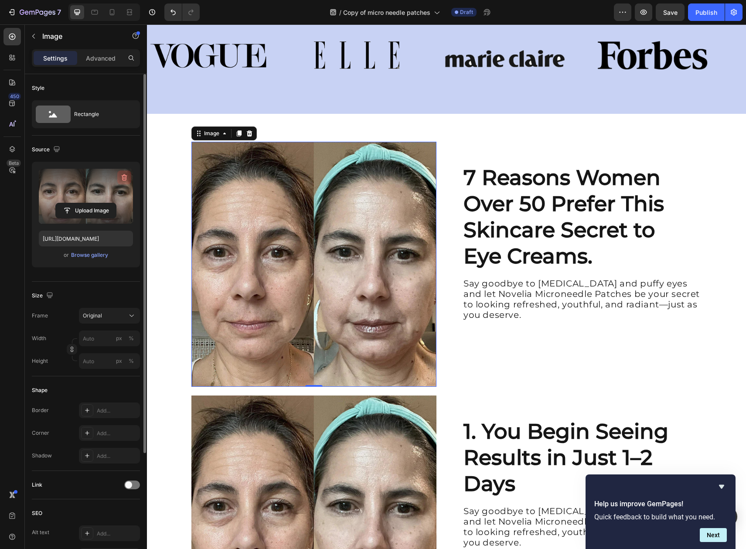
click at [122, 177] on icon "button" at bounding box center [124, 177] width 9 height 9
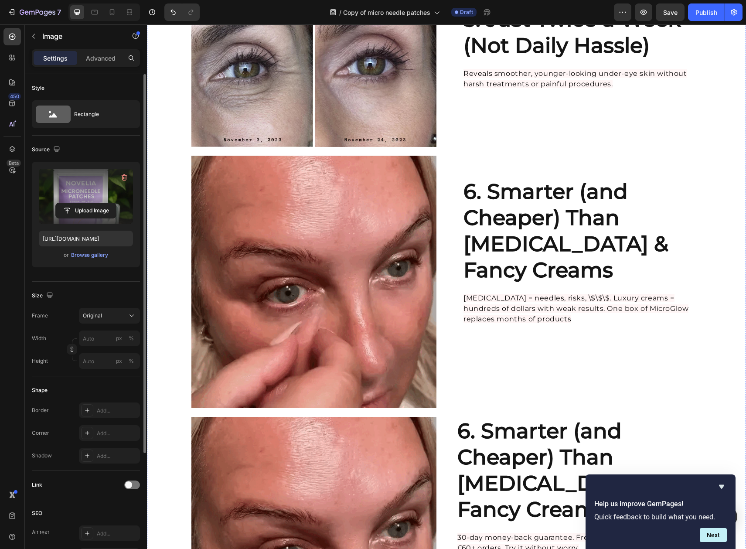
scroll to position [1874, 0]
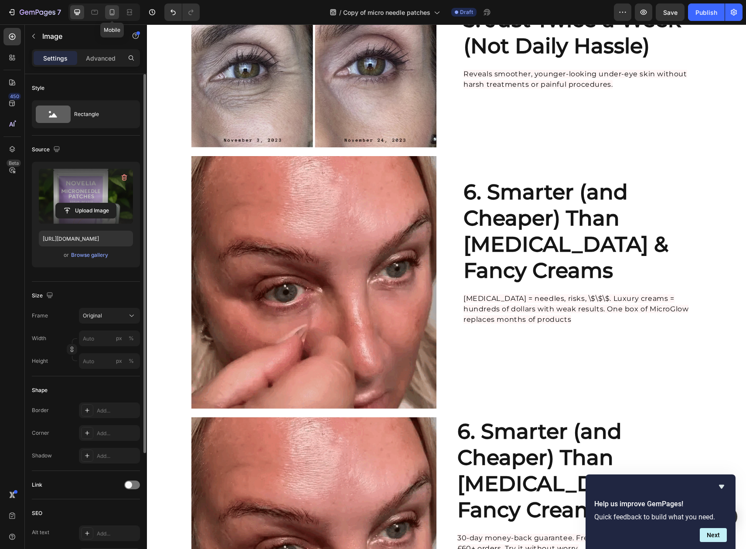
click at [113, 14] on icon at bounding box center [112, 12] width 9 height 9
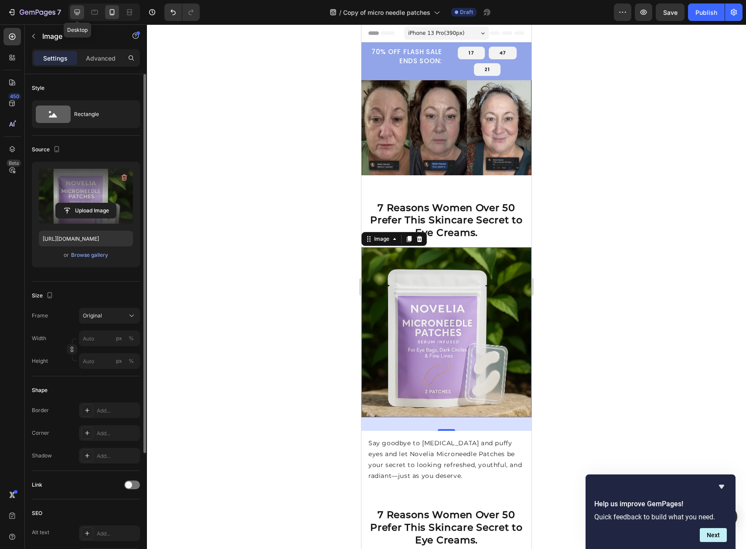
click at [79, 12] on icon at bounding box center [78, 13] width 6 height 6
type input "https://cdn.shopify.com/s/files/1/0912/3351/7895/files/gempages_578897618785010…"
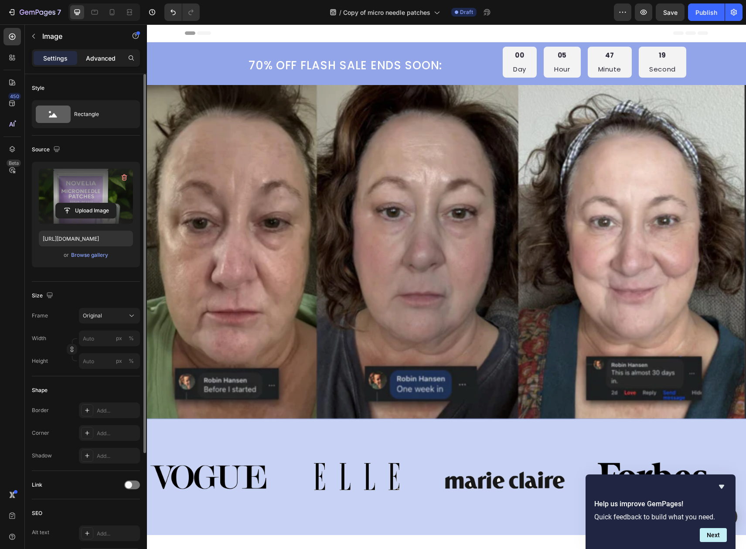
click at [92, 58] on p "Advanced" at bounding box center [101, 58] width 30 height 9
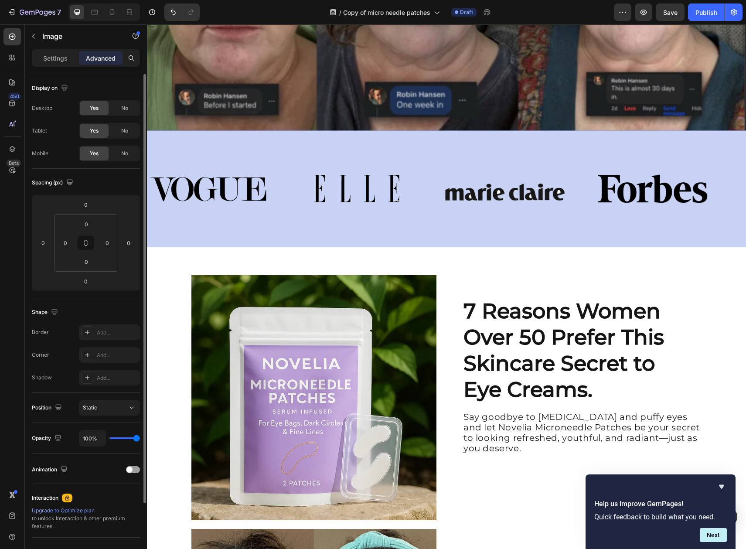
scroll to position [291, 0]
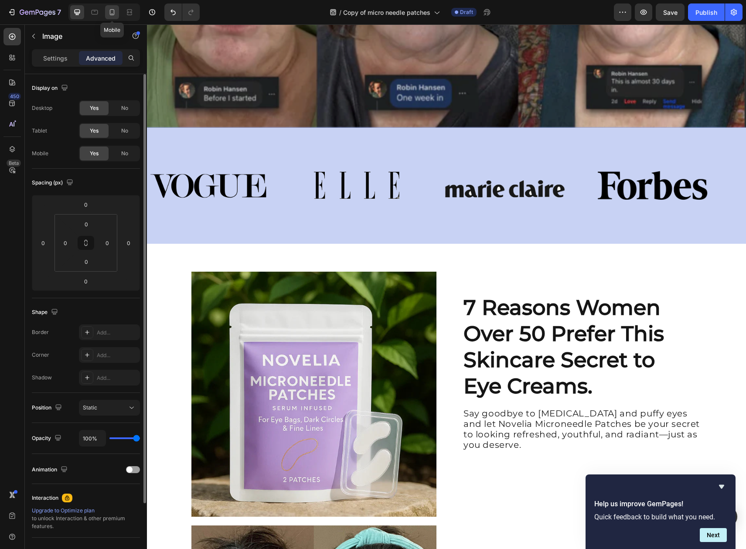
click at [109, 10] on icon at bounding box center [112, 12] width 9 height 9
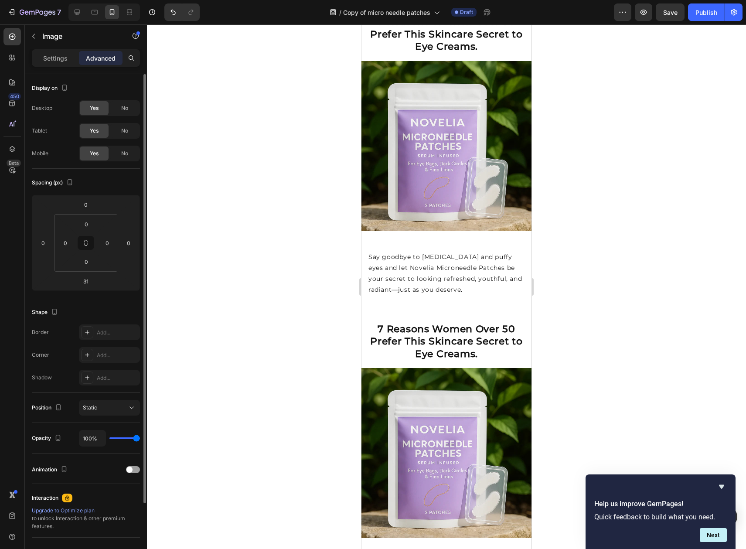
scroll to position [345, 0]
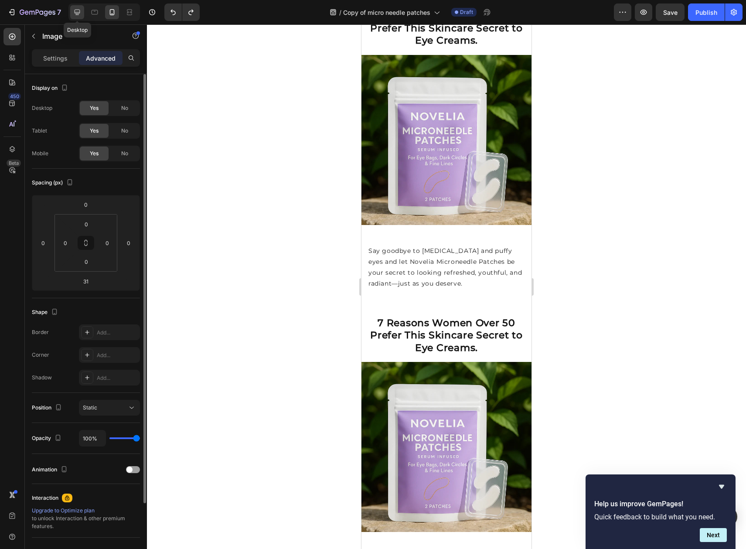
click at [79, 17] on div at bounding box center [77, 12] width 14 height 14
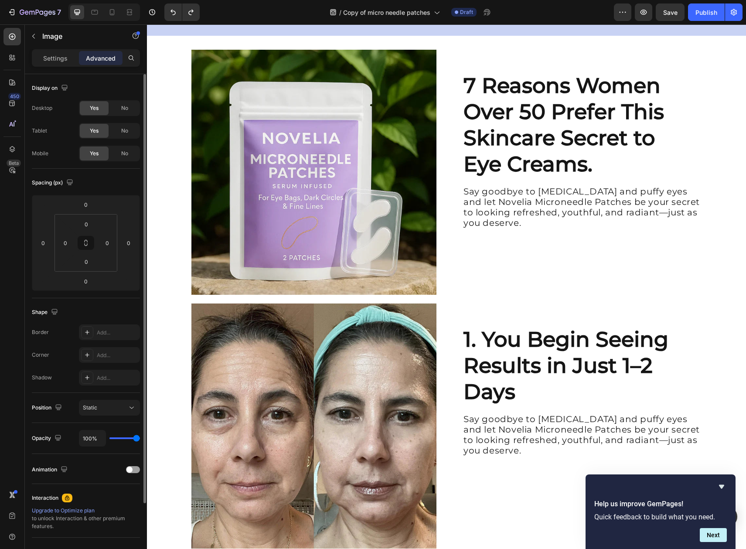
scroll to position [300, 0]
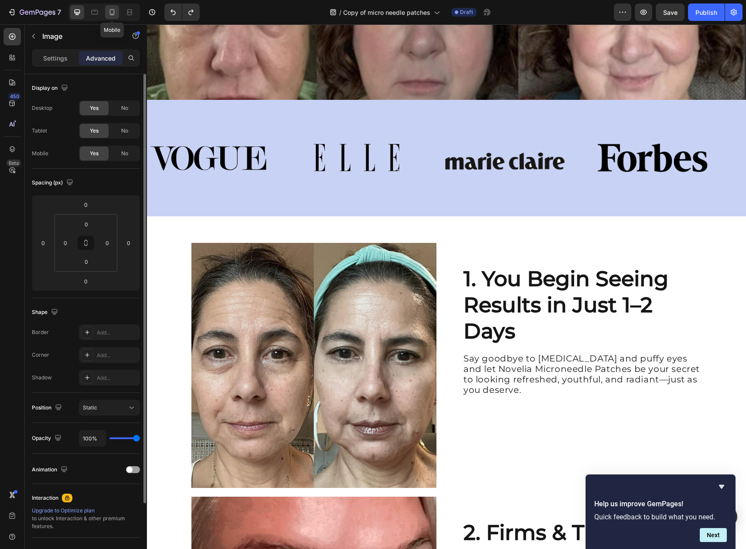
click at [114, 12] on icon at bounding box center [112, 12] width 5 height 6
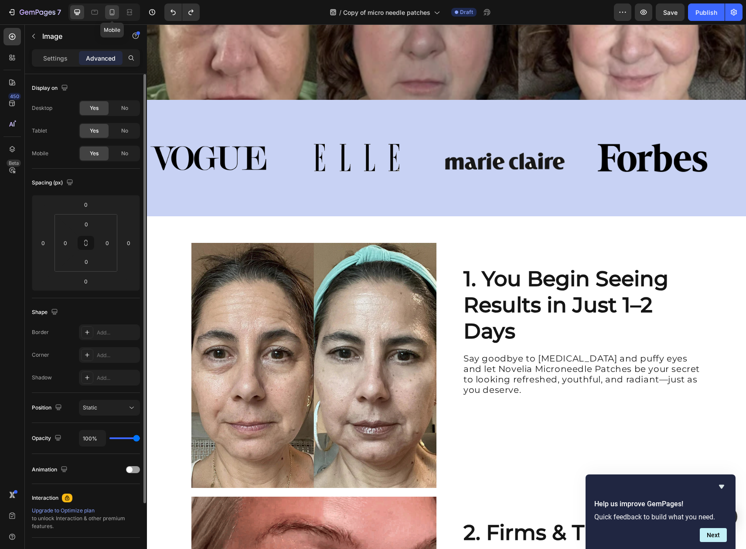
type input "31"
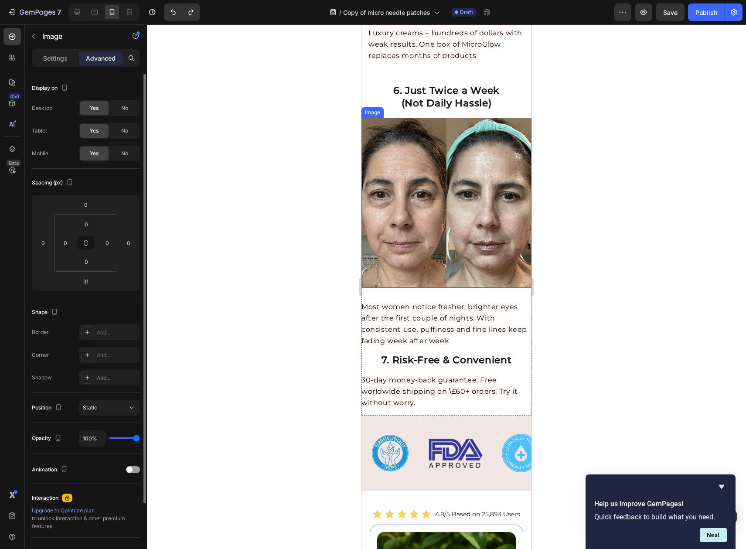
scroll to position [1776, 0]
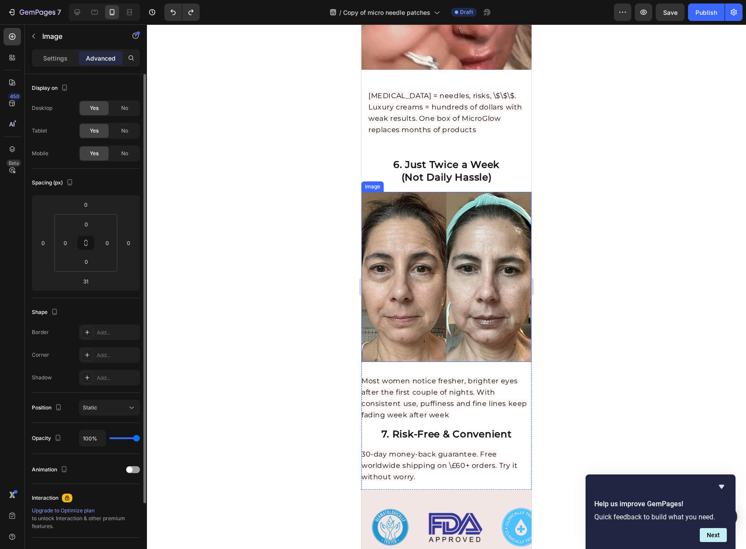
click at [469, 222] on img at bounding box center [446, 277] width 170 height 170
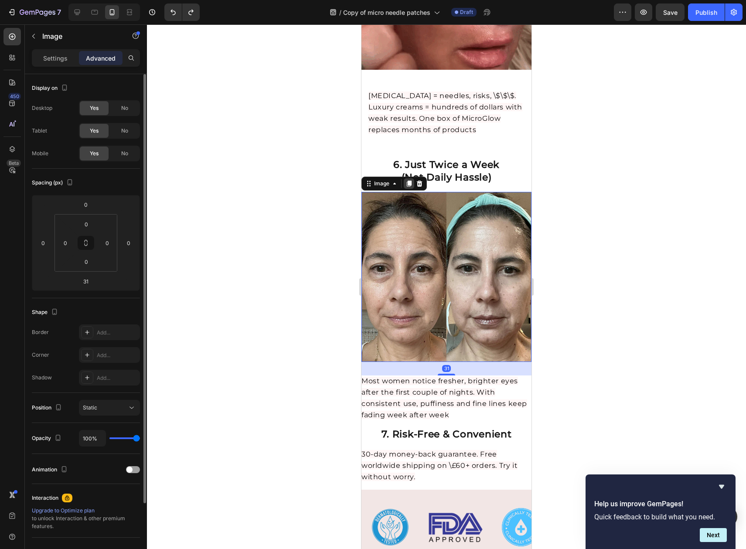
click at [409, 180] on icon at bounding box center [409, 183] width 5 height 6
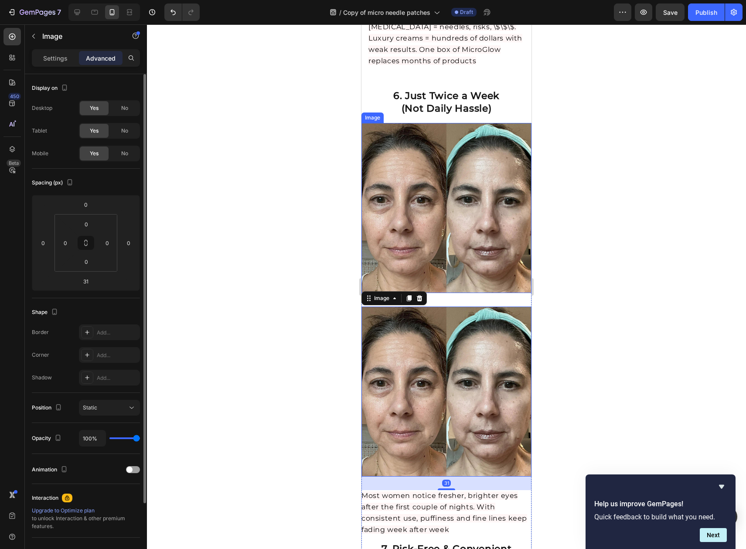
scroll to position [2000, 0]
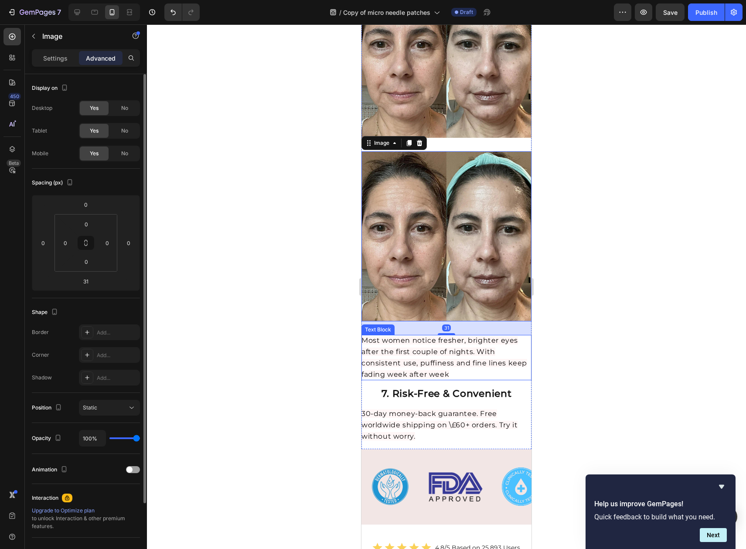
click at [594, 257] on div at bounding box center [446, 286] width 599 height 524
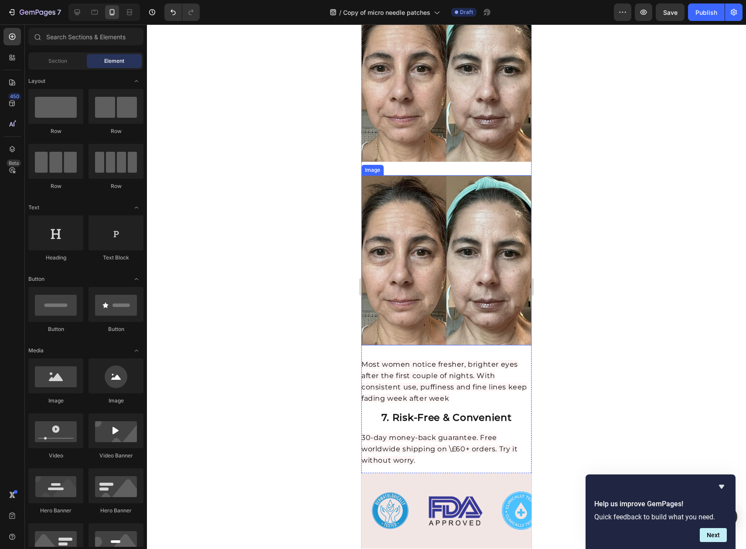
scroll to position [1975, 0]
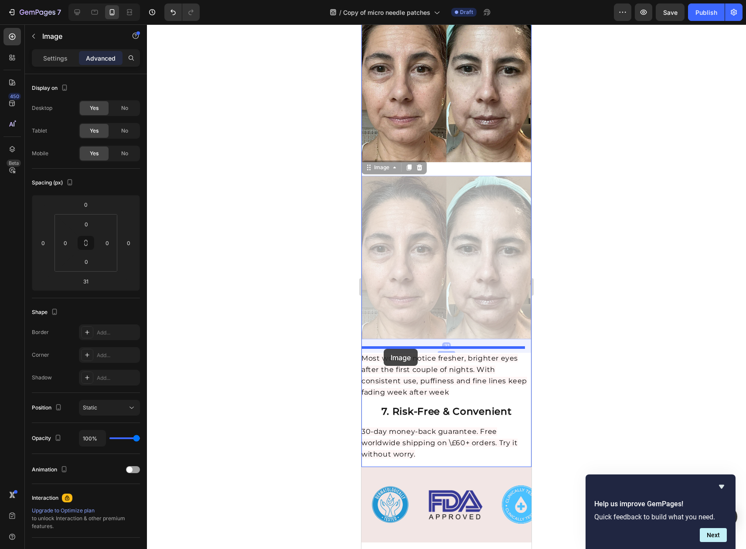
drag, startPoint x: 423, startPoint y: 225, endPoint x: 383, endPoint y: 348, distance: 129.9
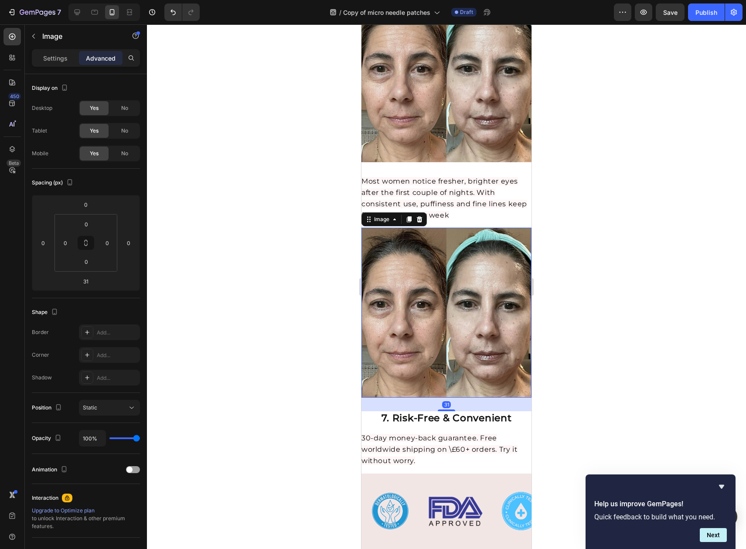
click at [603, 273] on div at bounding box center [446, 286] width 599 height 524
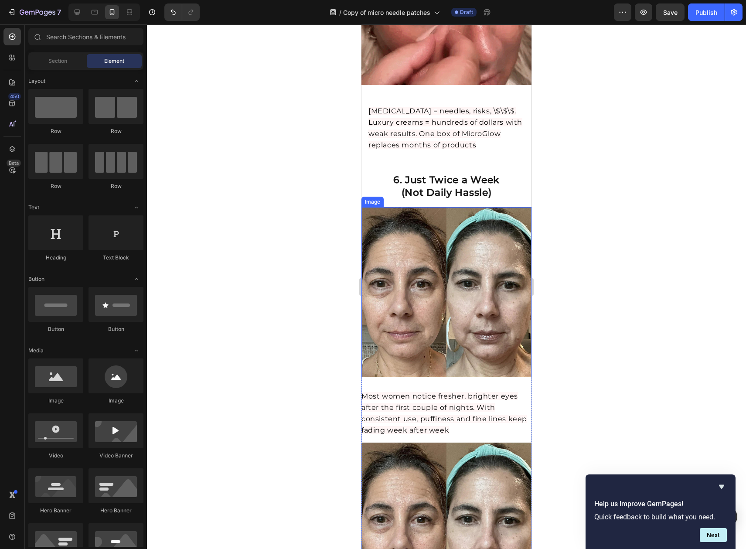
scroll to position [1678, 0]
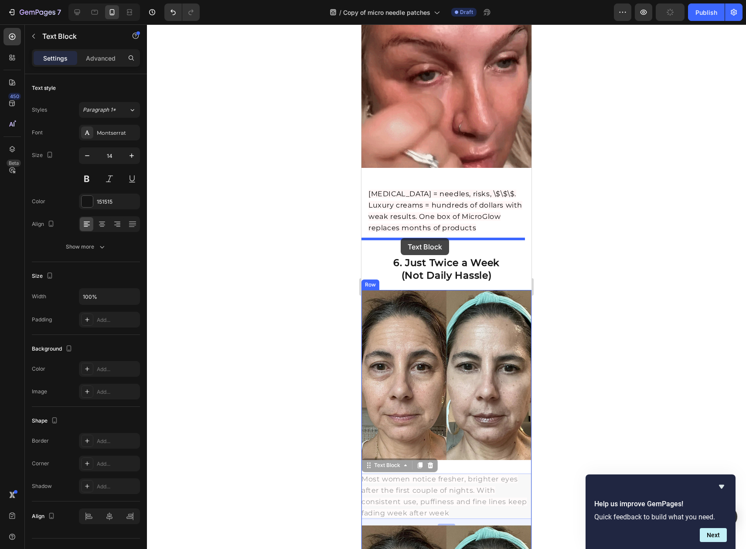
drag, startPoint x: 411, startPoint y: 429, endPoint x: 401, endPoint y: 238, distance: 191.7
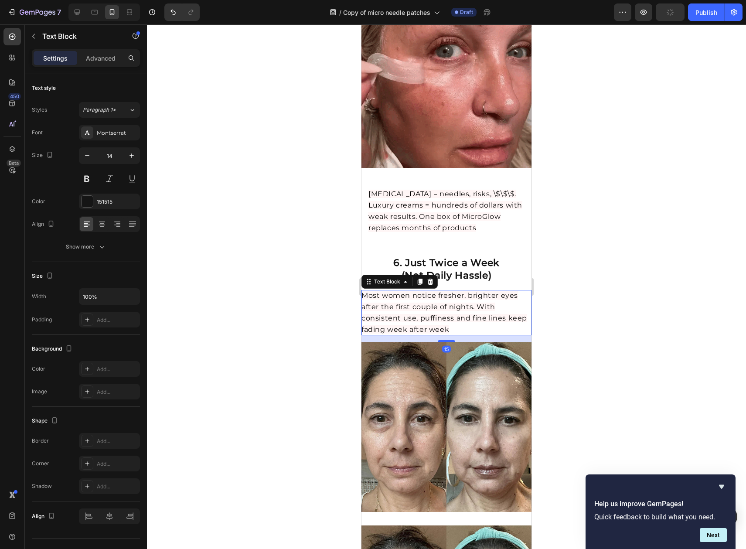
click at [661, 211] on div at bounding box center [446, 286] width 599 height 524
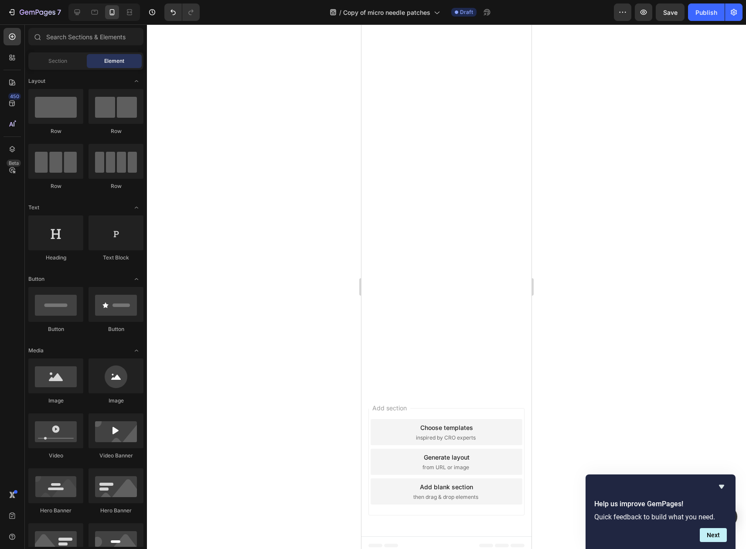
scroll to position [1601, 0]
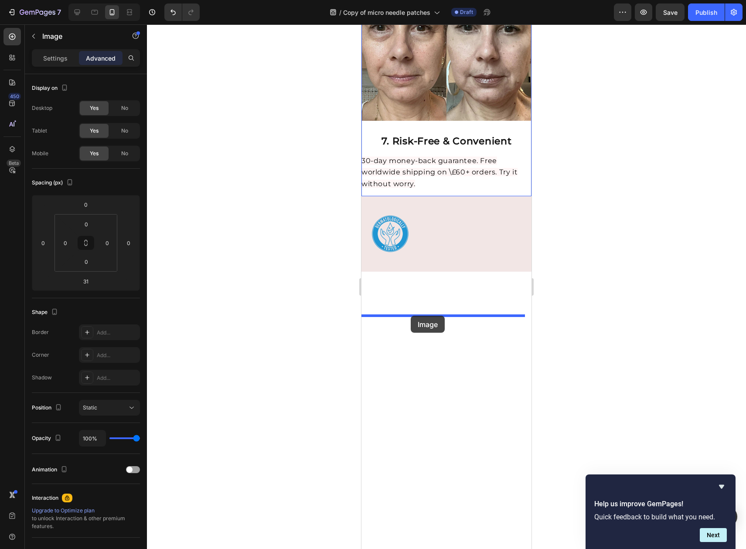
drag, startPoint x: 435, startPoint y: 407, endPoint x: 411, endPoint y: 315, distance: 95.1
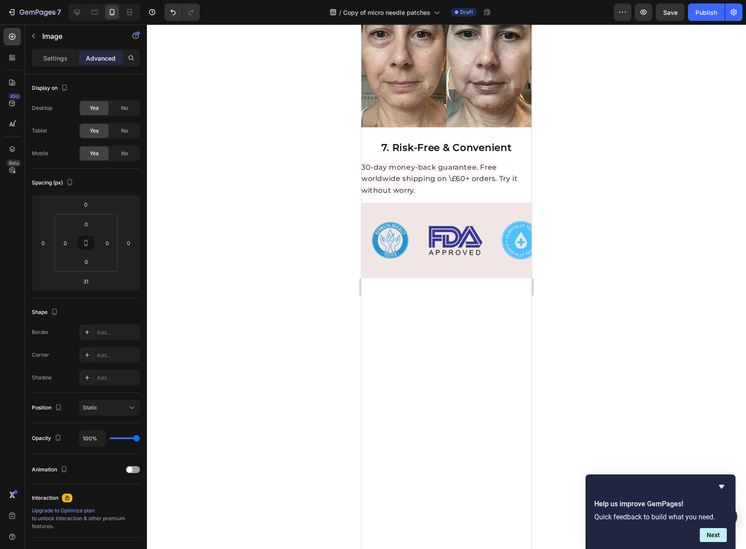
click at [586, 275] on div at bounding box center [446, 286] width 599 height 524
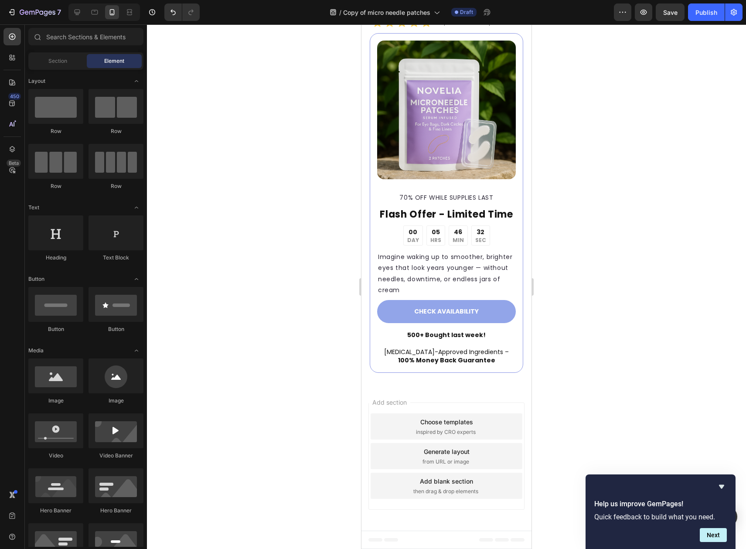
click at [610, 241] on div at bounding box center [446, 286] width 599 height 524
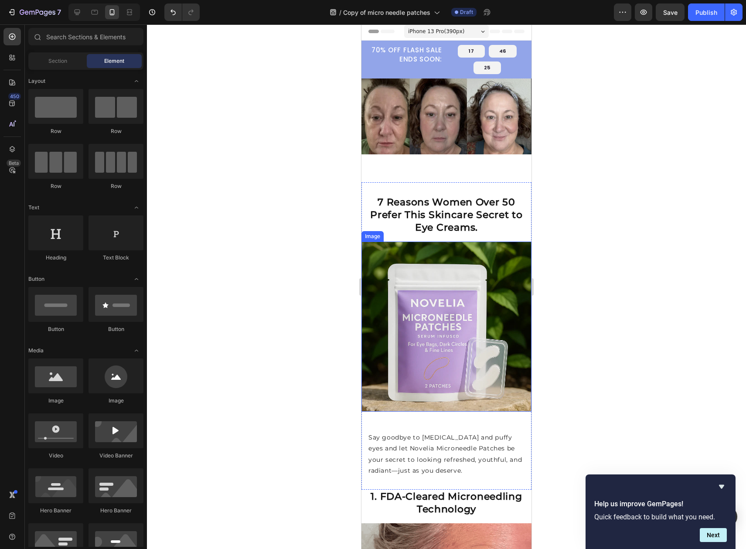
scroll to position [0, 0]
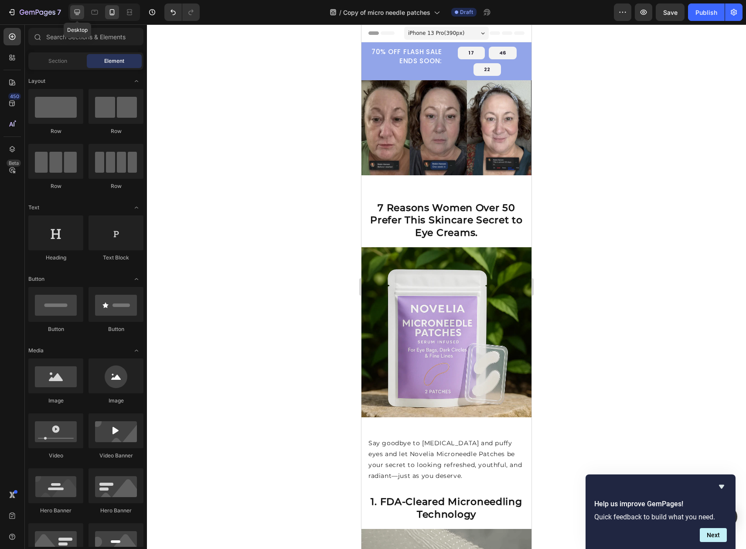
click at [78, 9] on icon at bounding box center [77, 12] width 9 height 9
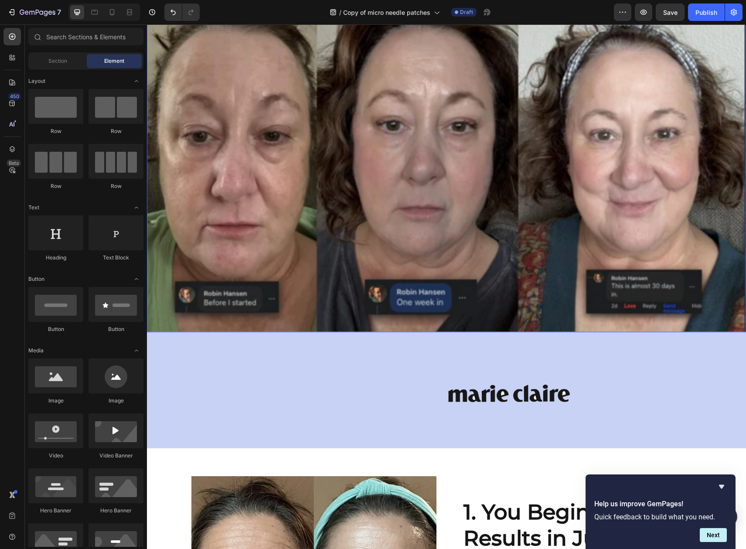
scroll to position [88, 0]
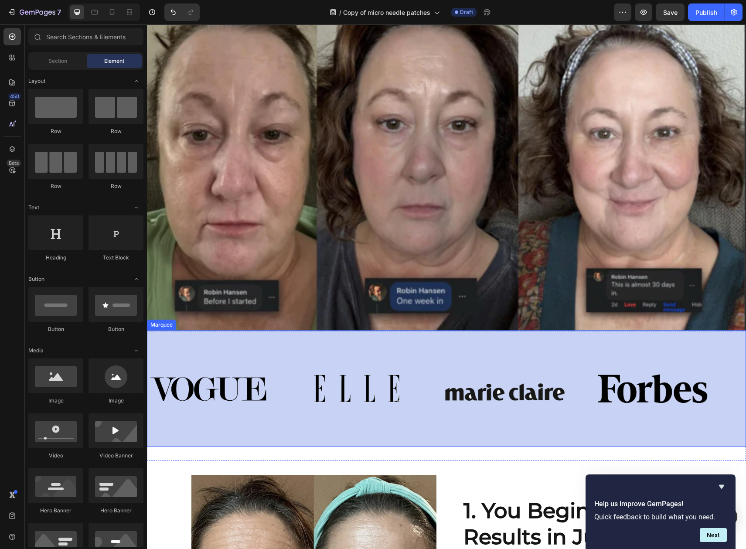
click at [385, 353] on div "Image Image Image Image" at bounding box center [443, 388] width 593 height 102
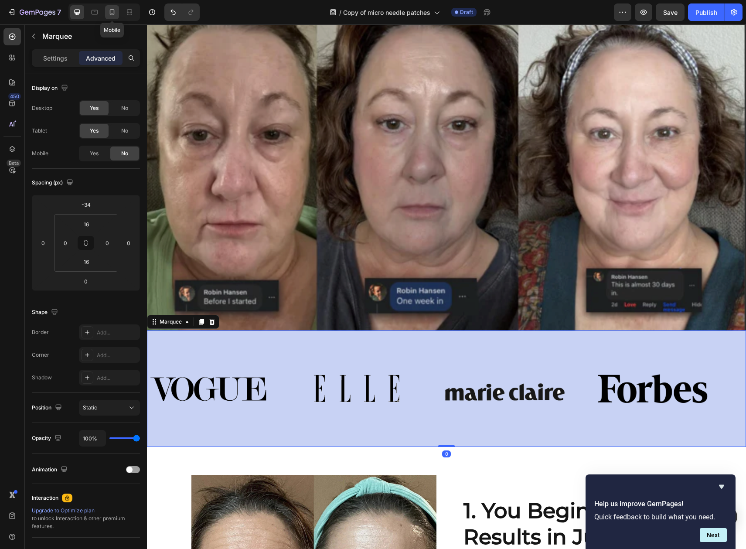
click at [114, 12] on icon at bounding box center [112, 12] width 5 height 6
type input "4"
type input "-42"
type input "0"
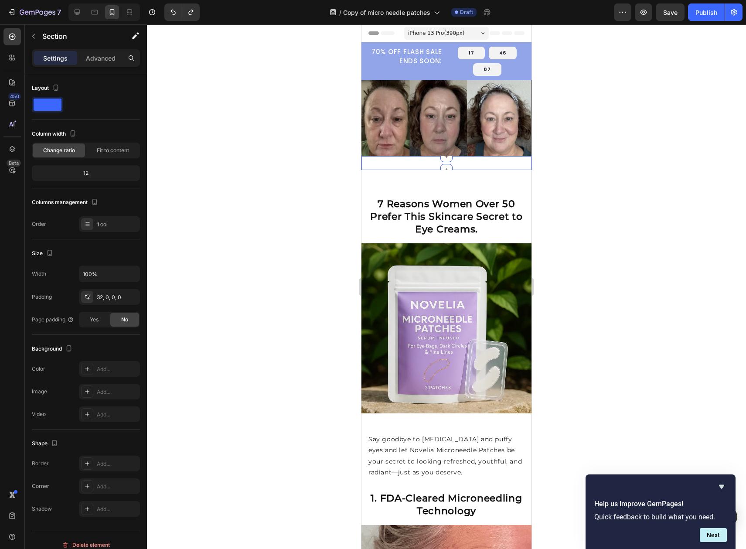
click at [414, 168] on div "Image Image Image Image Image Image Image Image Marquee Section 2" at bounding box center [446, 163] width 170 height 14
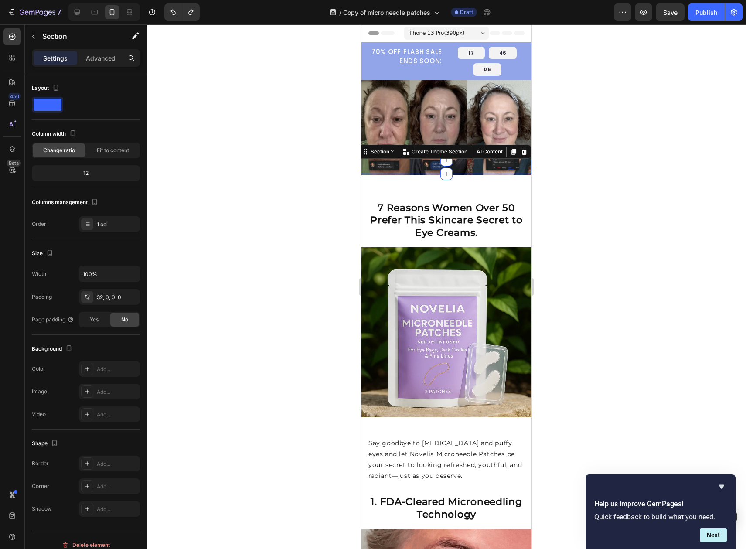
click at [643, 165] on div at bounding box center [446, 286] width 599 height 524
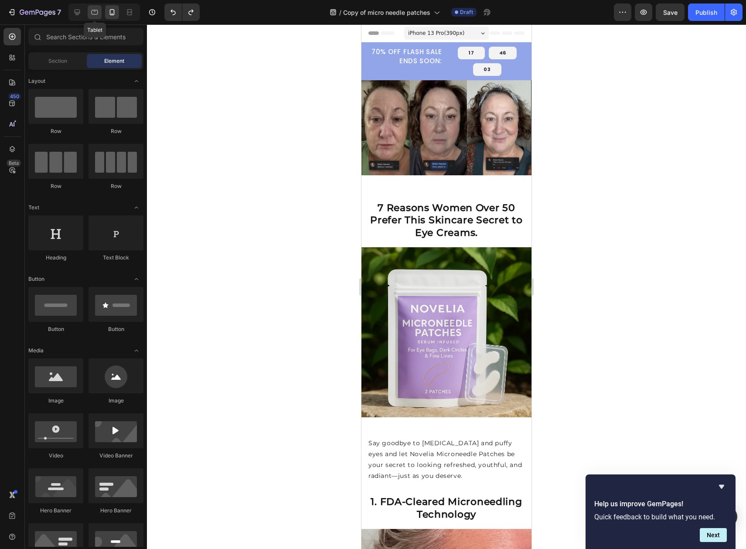
click at [90, 15] on icon at bounding box center [94, 12] width 9 height 9
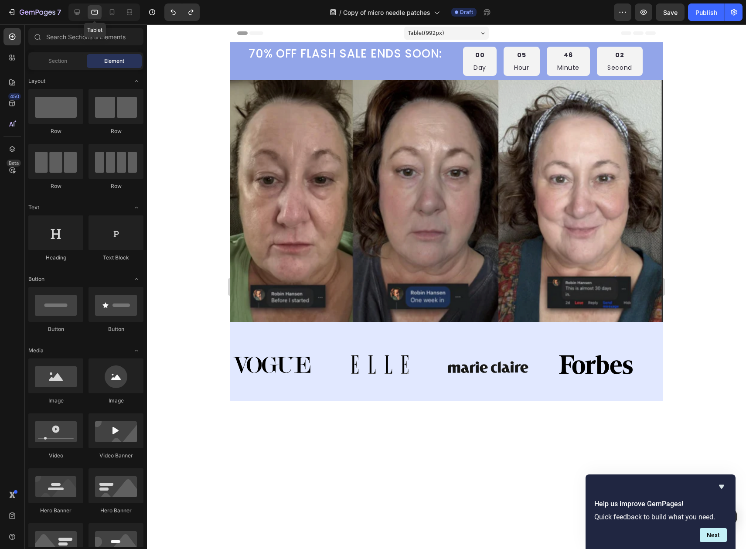
click at [94, 14] on icon at bounding box center [94, 12] width 9 height 9
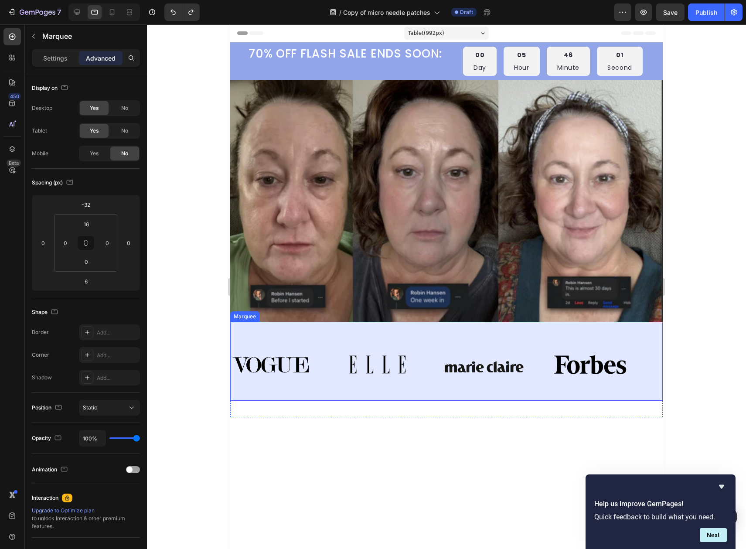
click at [368, 336] on div "Image Image Image Image" at bounding box center [444, 364] width 426 height 71
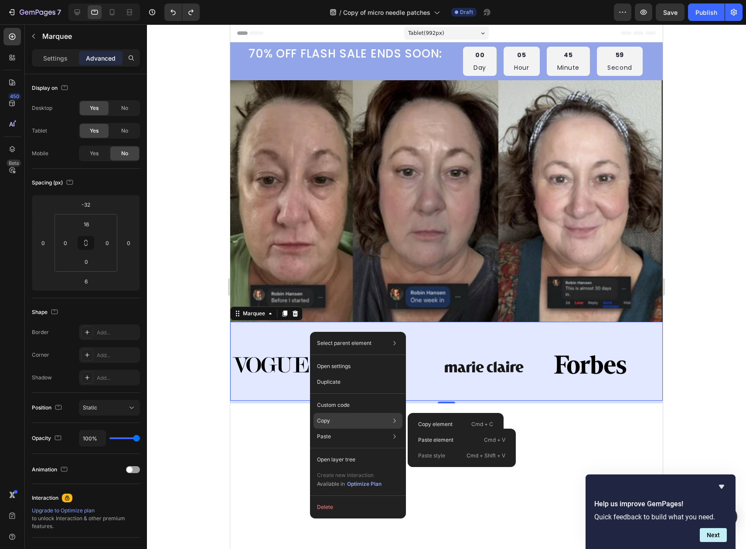
click at [347, 424] on div "Copy Copy element Cmd + C Copy style Copy class .g0T9rTpptY" at bounding box center [357, 421] width 89 height 16
click at [436, 426] on p "Copy element" at bounding box center [435, 424] width 34 height 8
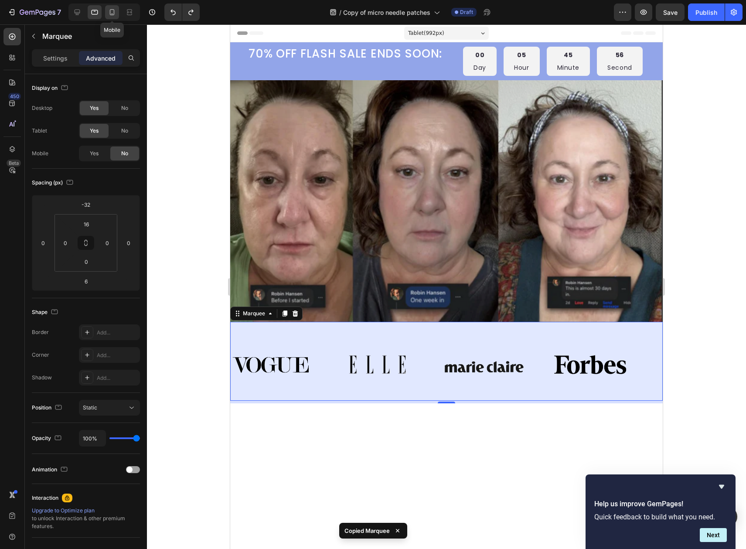
click at [112, 13] on icon at bounding box center [112, 12] width 9 height 9
type input "4"
type input "-42"
type input "0"
type input "16"
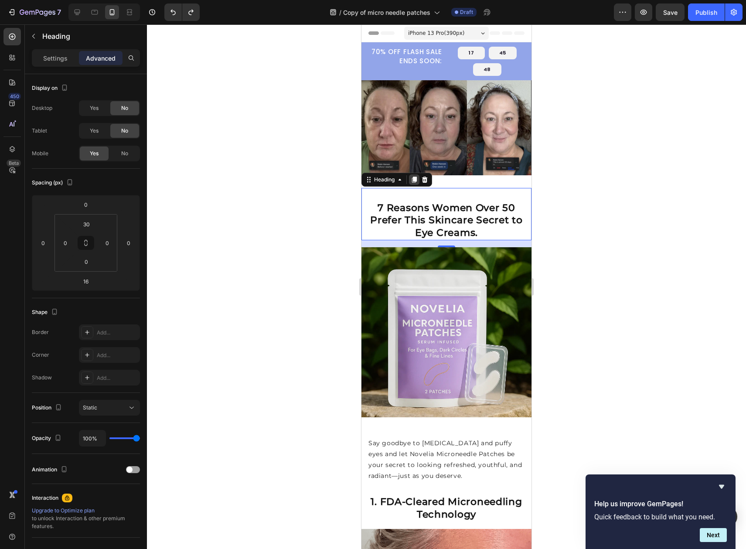
type input "0"
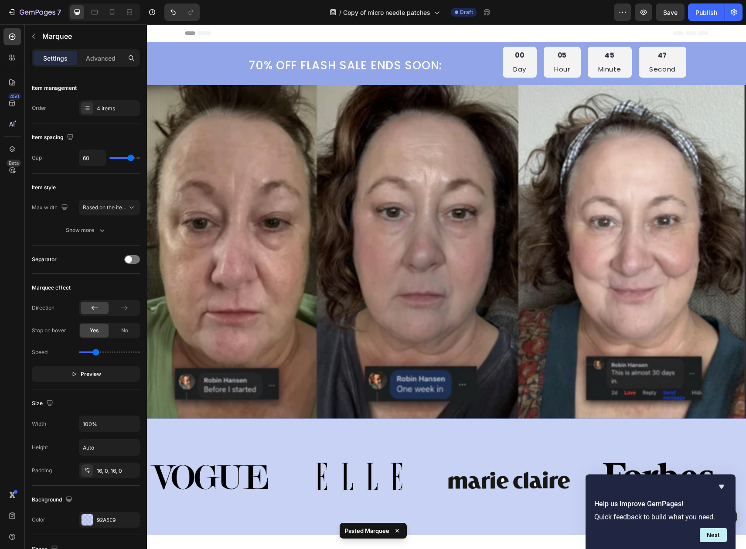
scroll to position [192, 0]
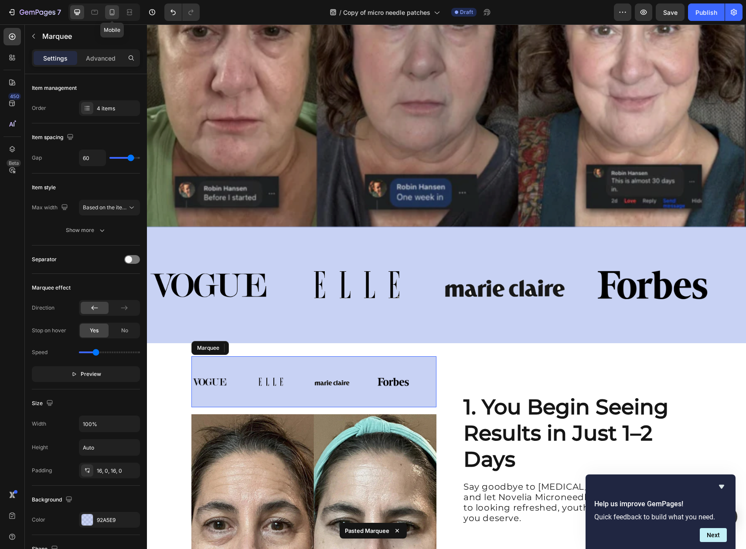
click at [112, 14] on icon at bounding box center [112, 14] width 2 height 1
type input "20"
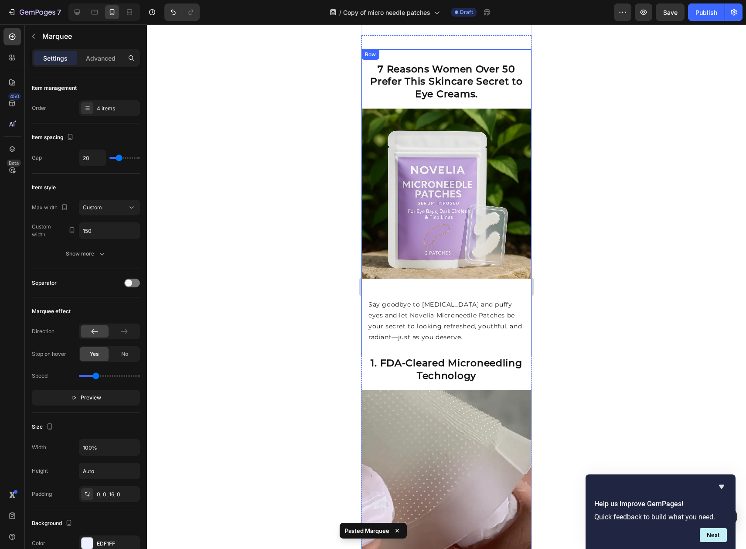
scroll to position [0, 0]
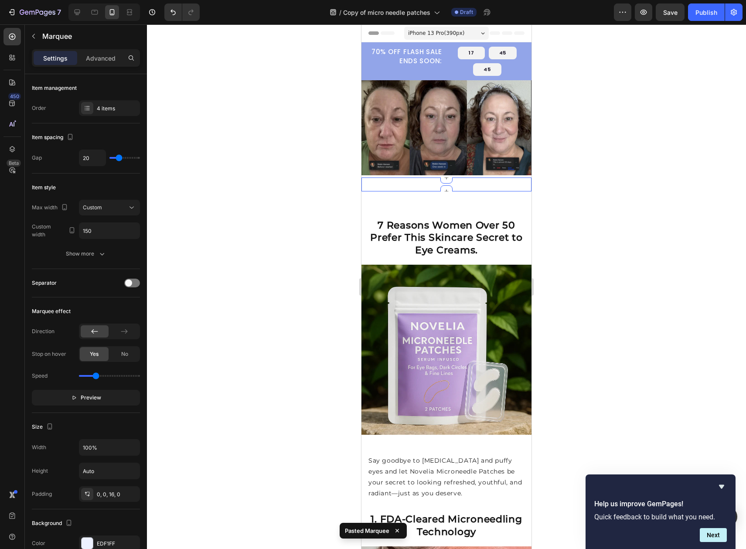
click at [411, 189] on div "Image Image Image Image Image Image Image Image Marquee Section 2 You can creat…" at bounding box center [446, 184] width 170 height 14
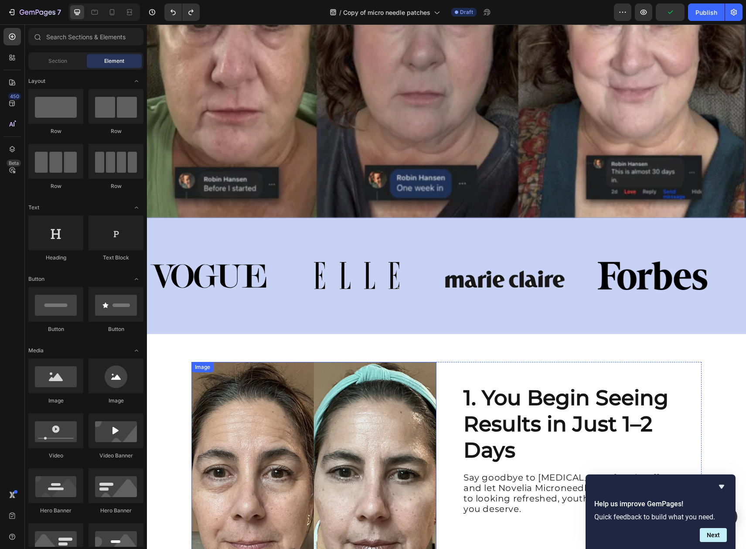
scroll to position [281, 0]
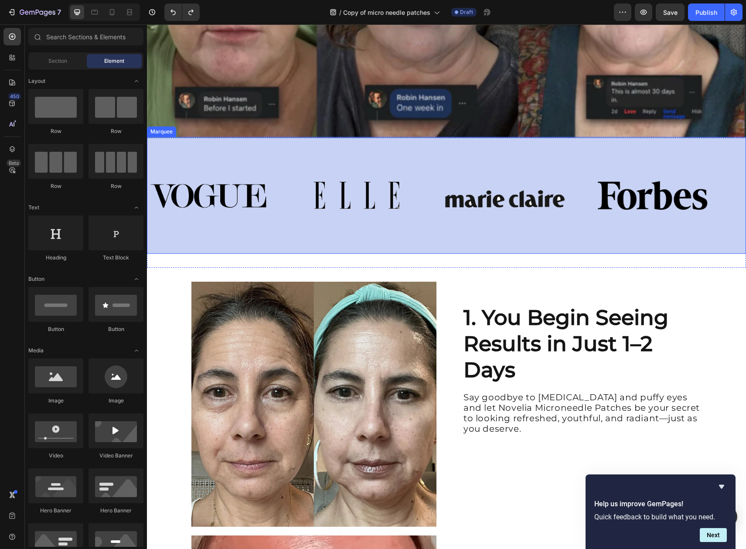
click at [425, 233] on div "Image Image Image Image" at bounding box center [443, 195] width 593 height 102
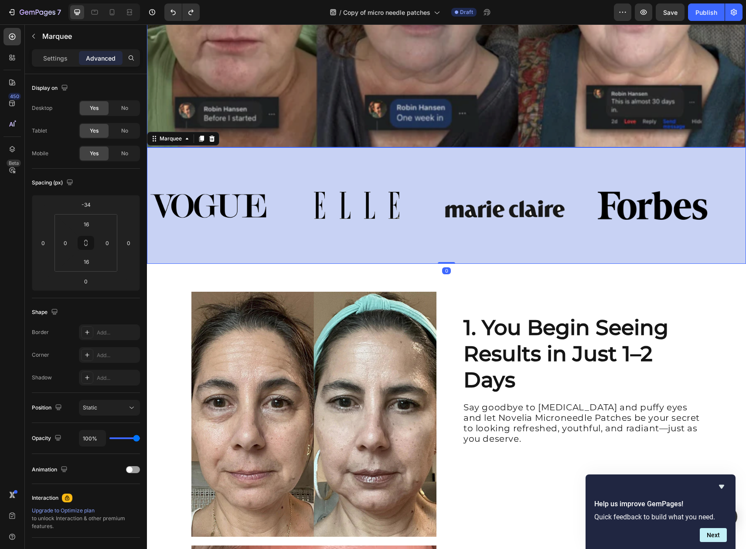
scroll to position [43, 0]
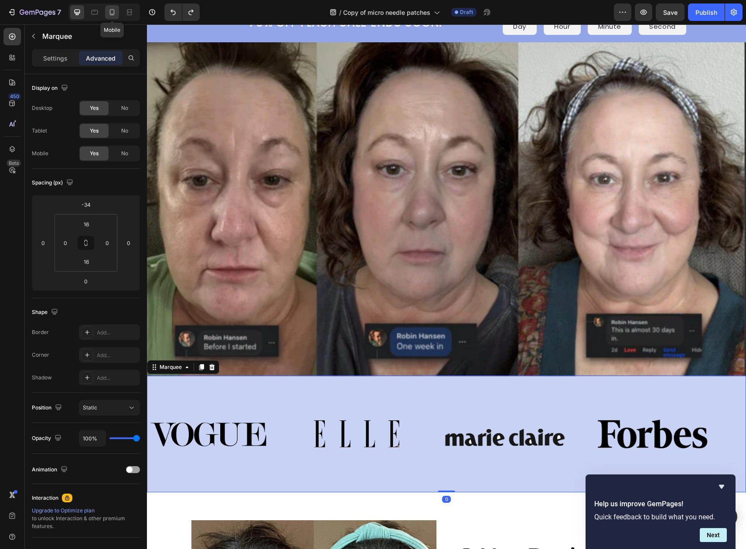
click at [108, 8] on icon at bounding box center [112, 12] width 9 height 9
type input "0"
type input "-42"
type input "0"
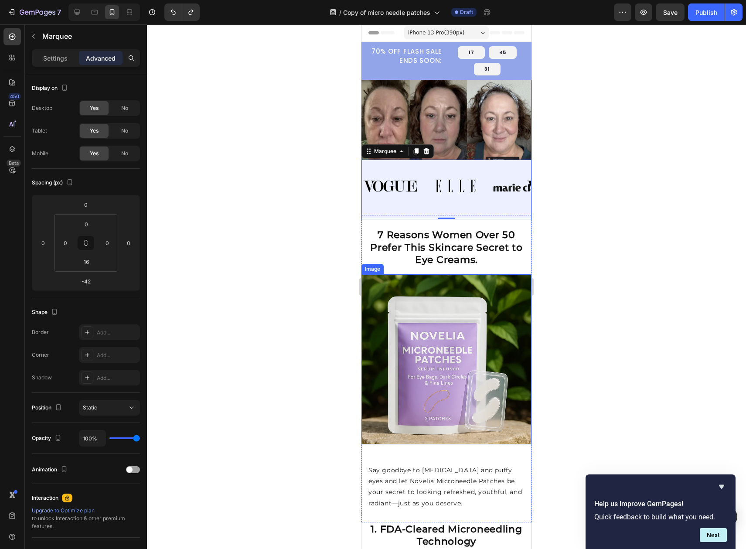
scroll to position [0, 0]
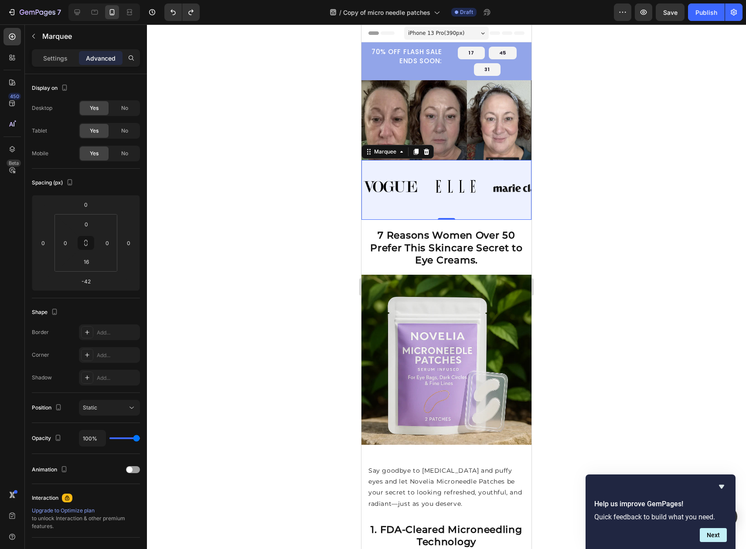
click at [607, 201] on div at bounding box center [446, 286] width 599 height 524
click at [407, 164] on div "Image Image Image Image" at bounding box center [493, 186] width 262 height 53
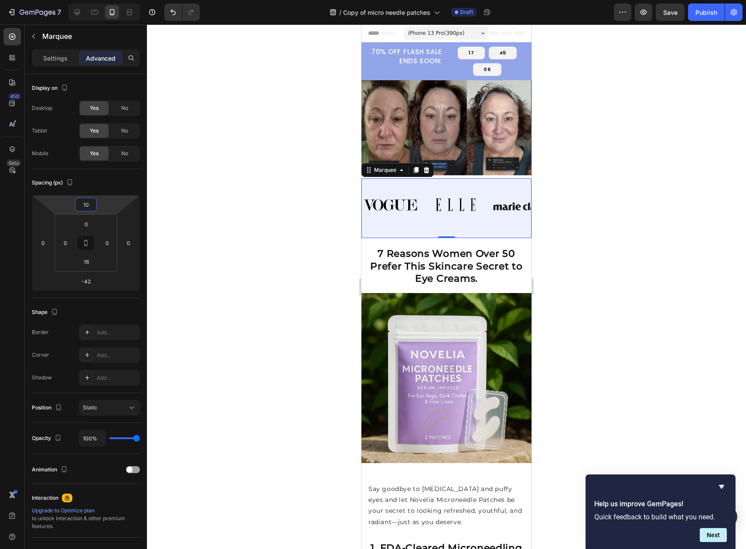
type input "2"
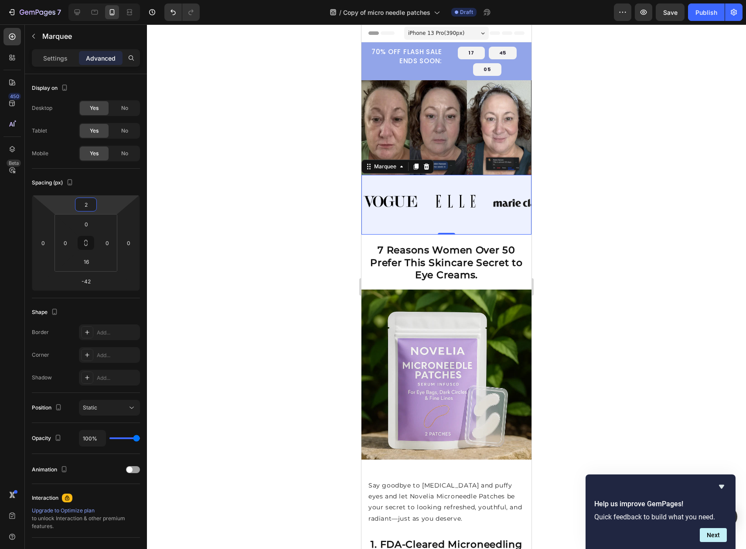
drag, startPoint x: 102, startPoint y: 201, endPoint x: 73, endPoint y: 201, distance: 29.7
click at [73, 0] on html "7 Version history / Copy of micro needle patches Draft Preview Save Publish 450…" at bounding box center [373, 0] width 746 height 0
click at [609, 91] on div at bounding box center [446, 286] width 599 height 524
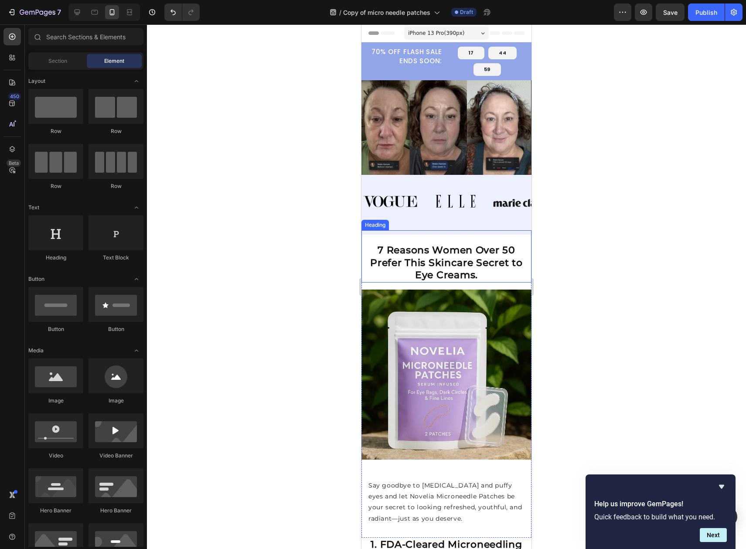
click at [679, 290] on div at bounding box center [446, 286] width 599 height 524
click at [485, 252] on strong "7 Reasons Women Over 50 Prefer This Skincare Secret to Eye Creams." at bounding box center [446, 262] width 153 height 37
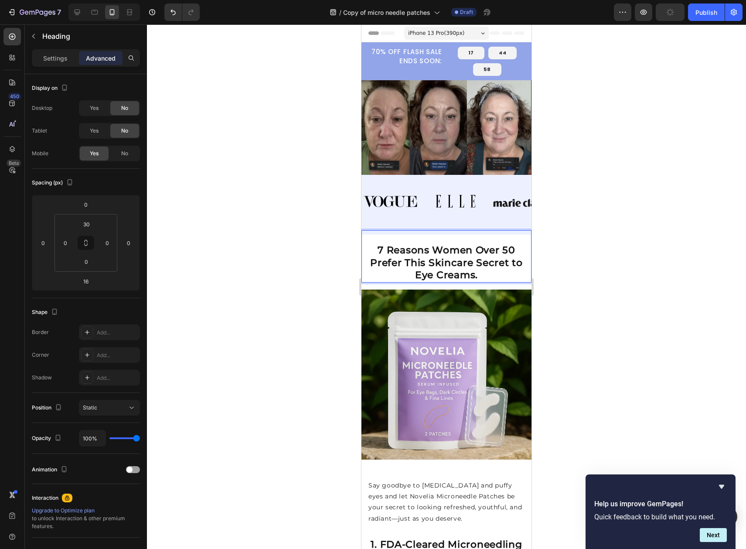
click at [445, 252] on strong "7 Reasons Women Over 50 Prefer This Skincare Secret to Eye Creams." at bounding box center [446, 262] width 153 height 37
drag, startPoint x: 428, startPoint y: 250, endPoint x: 511, endPoint y: 247, distance: 83.3
click at [511, 247] on strong "7 Reasons Women Over 50 Prefer This Skincare Secret to Eye Creams." at bounding box center [446, 262] width 153 height 37
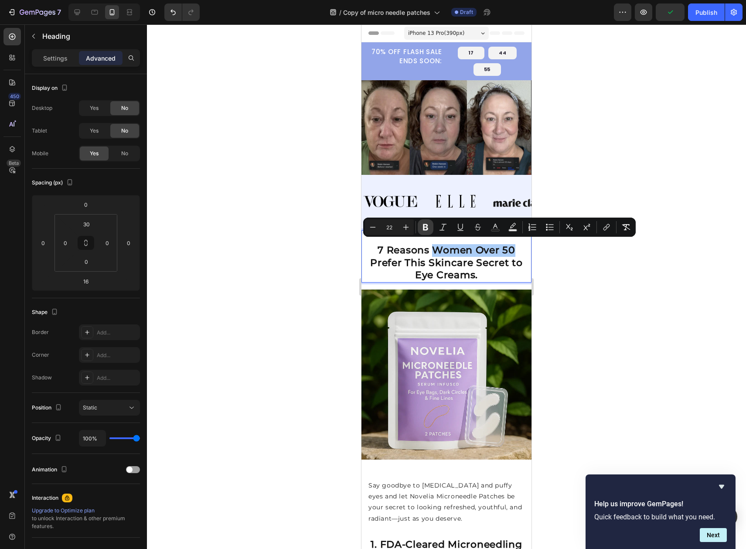
click at [421, 225] on icon "Editor contextual toolbar" at bounding box center [425, 227] width 9 height 9
click at [560, 275] on div at bounding box center [446, 286] width 599 height 524
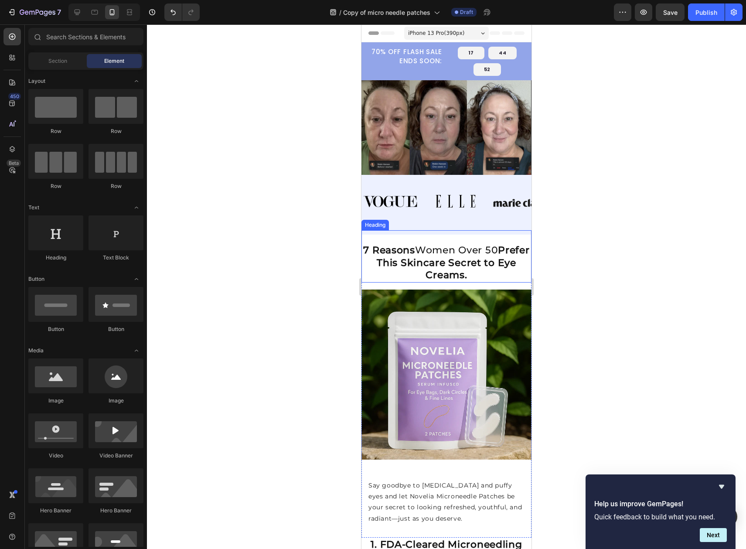
click at [493, 263] on strong "Prefer This Skincare Secret to Eye Creams." at bounding box center [453, 262] width 153 height 37
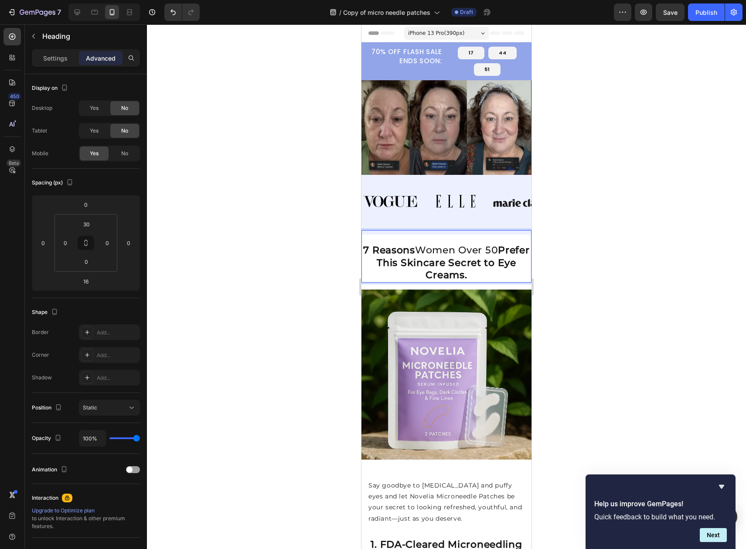
drag, startPoint x: 483, startPoint y: 276, endPoint x: 371, endPoint y: 242, distance: 116.0
click at [371, 244] on p "7 Reasons Women Over 50 Prefer This Skincare Secret to Eye Creams." at bounding box center [446, 262] width 168 height 37
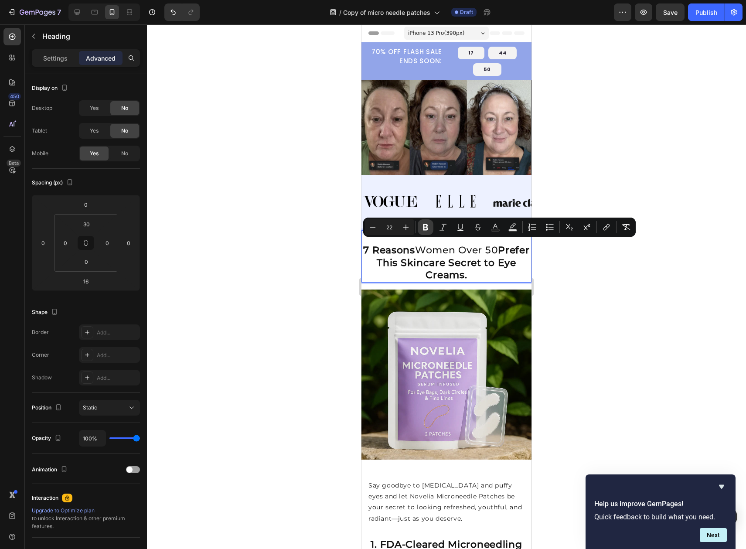
click at [422, 223] on icon "Editor contextual toolbar" at bounding box center [425, 227] width 9 height 9
click at [593, 275] on div at bounding box center [446, 286] width 599 height 524
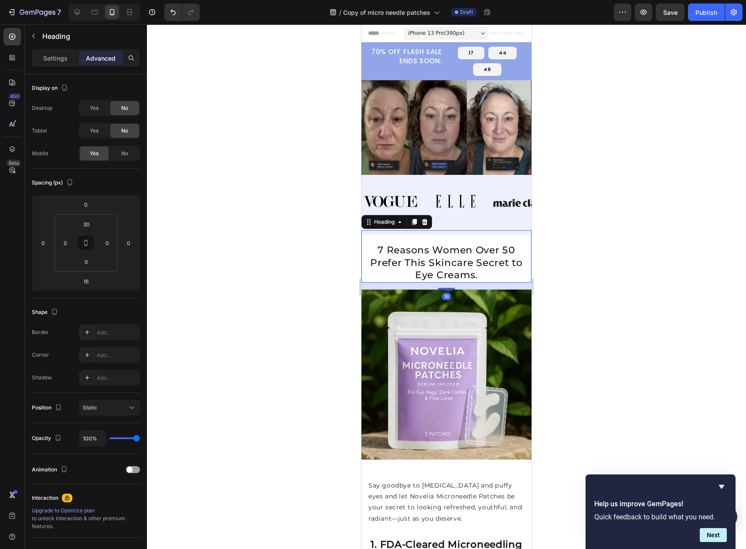
click at [450, 247] on p "7 Reasons Women Over 50 Prefer This Skincare Secret to Eye Creams." at bounding box center [446, 262] width 168 height 37
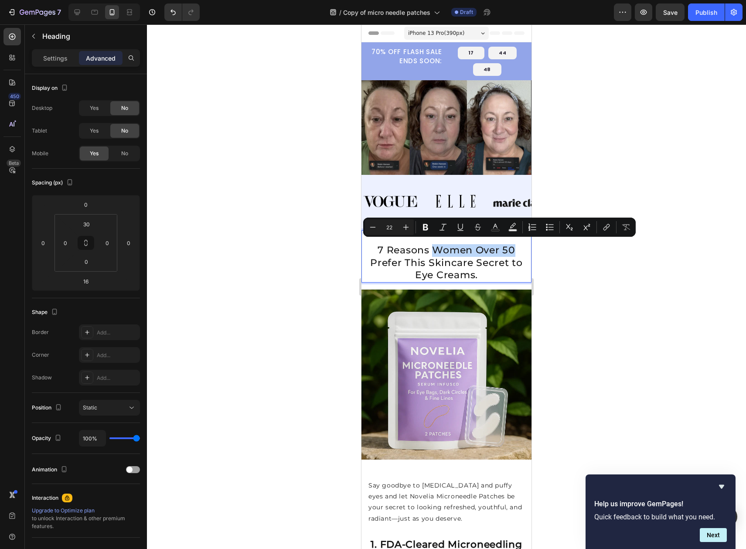
drag, startPoint x: 434, startPoint y: 245, endPoint x: 833, endPoint y: 260, distance: 399.2
click at [516, 247] on p "7 Reasons Women Over 50 Prefer This Skincare Secret to Eye Creams." at bounding box center [446, 262] width 168 height 37
click at [426, 231] on icon "Editor contextual toolbar" at bounding box center [425, 227] width 9 height 9
type input "16"
click at [584, 275] on div at bounding box center [446, 286] width 599 height 524
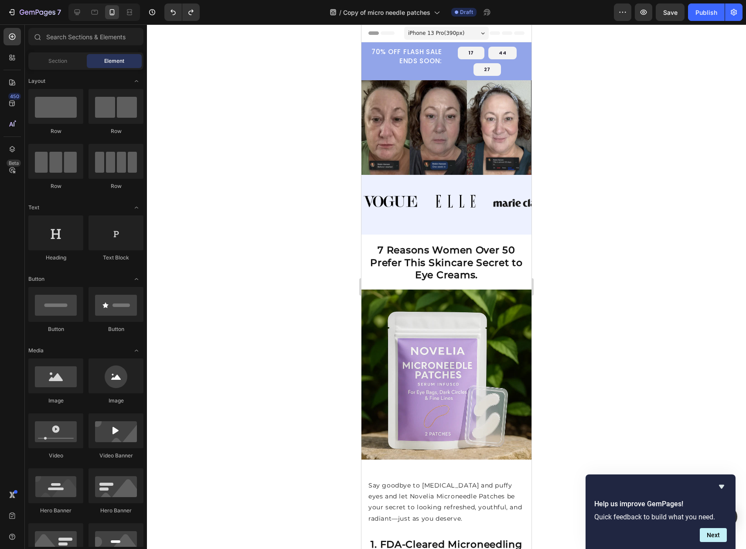
click at [621, 190] on div at bounding box center [446, 286] width 599 height 524
click at [482, 265] on strong "7 Reasons Women Over 50 Prefer This Skincare Secret to Eye Creams." at bounding box center [446, 262] width 153 height 37
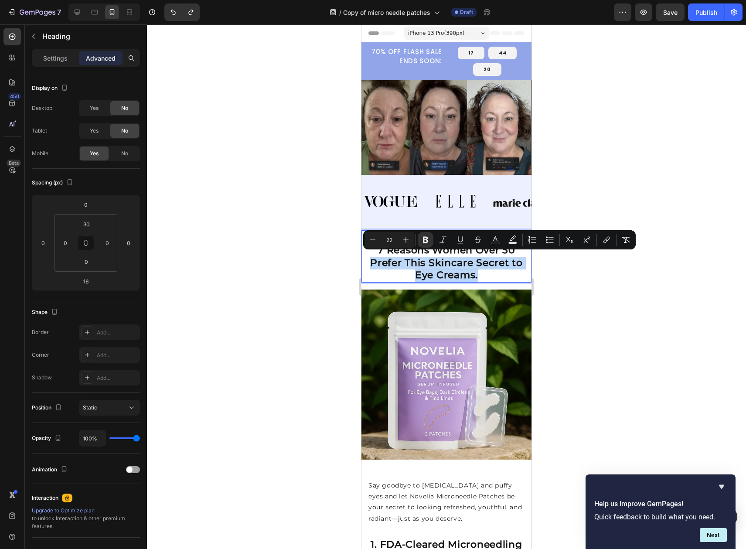
drag, startPoint x: 501, startPoint y: 272, endPoint x: 359, endPoint y: 258, distance: 142.9
click at [420, 242] on button "Bold" at bounding box center [426, 240] width 16 height 16
type input "16"
click at [568, 275] on div at bounding box center [446, 286] width 599 height 524
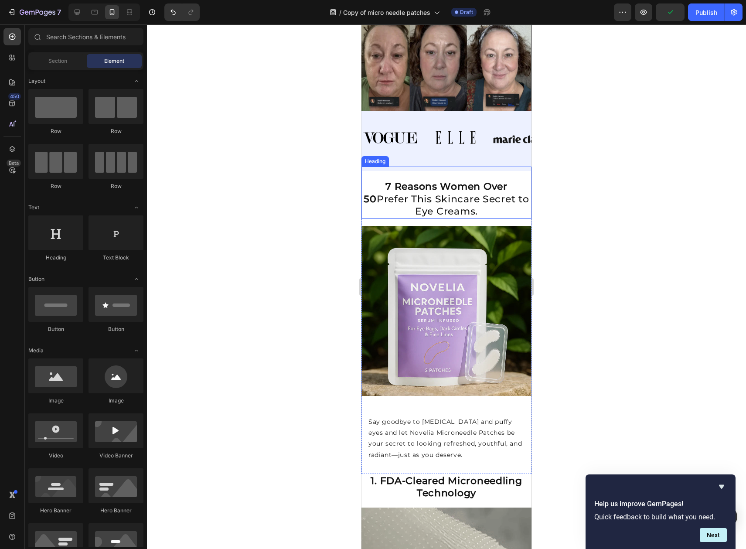
scroll to position [64, 0]
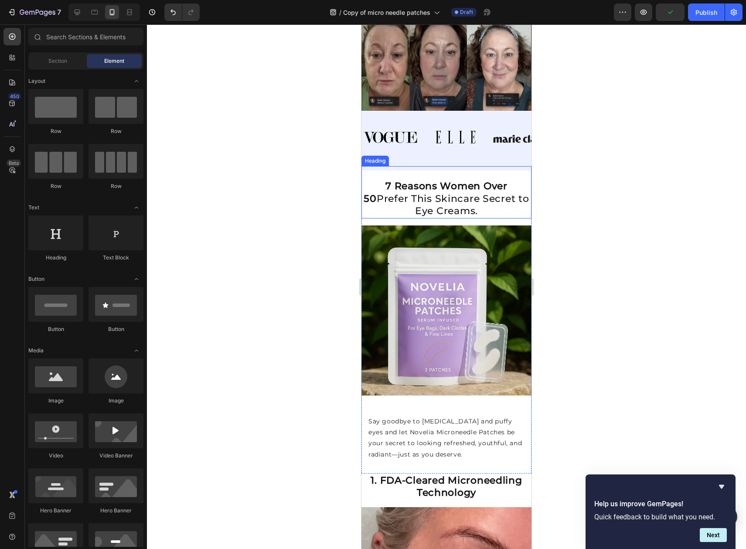
click at [637, 245] on div at bounding box center [446, 286] width 599 height 524
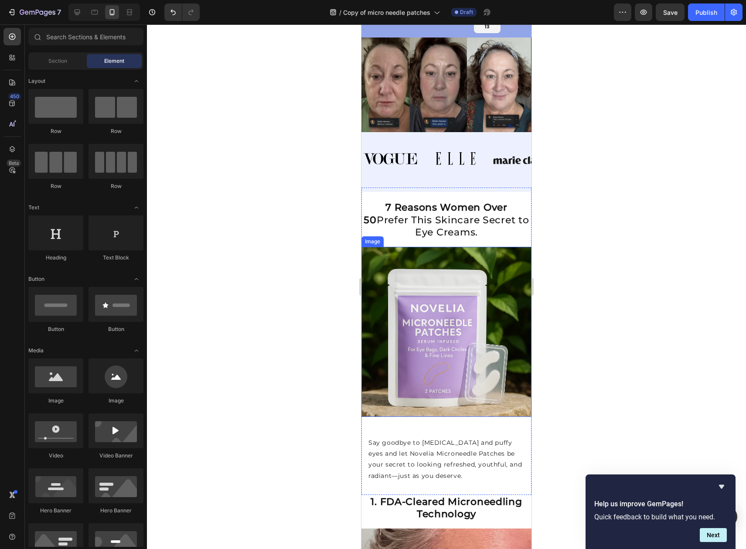
scroll to position [0, 0]
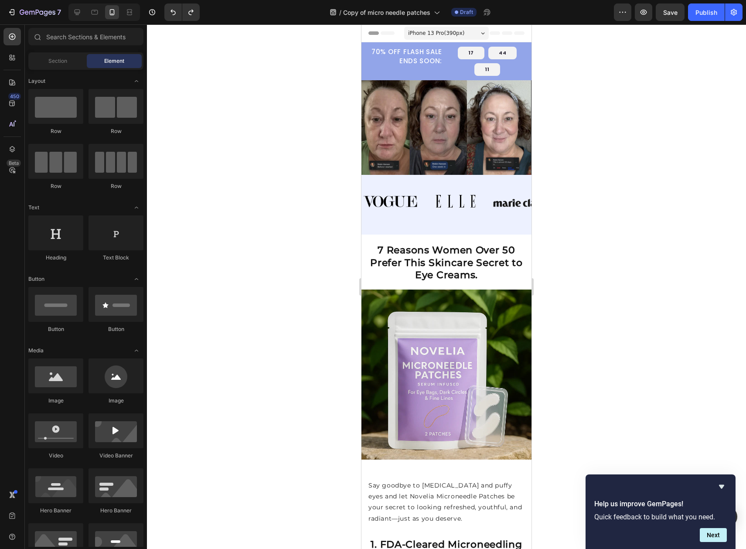
click at [604, 257] on div at bounding box center [446, 286] width 599 height 524
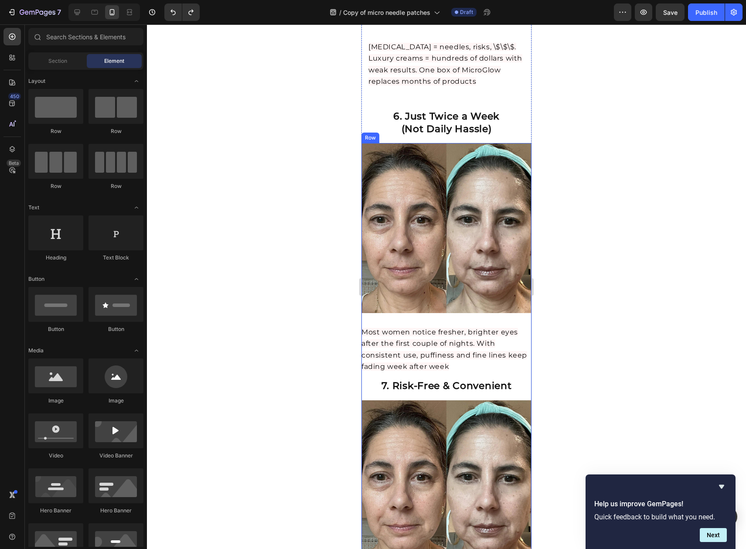
scroll to position [1957, 0]
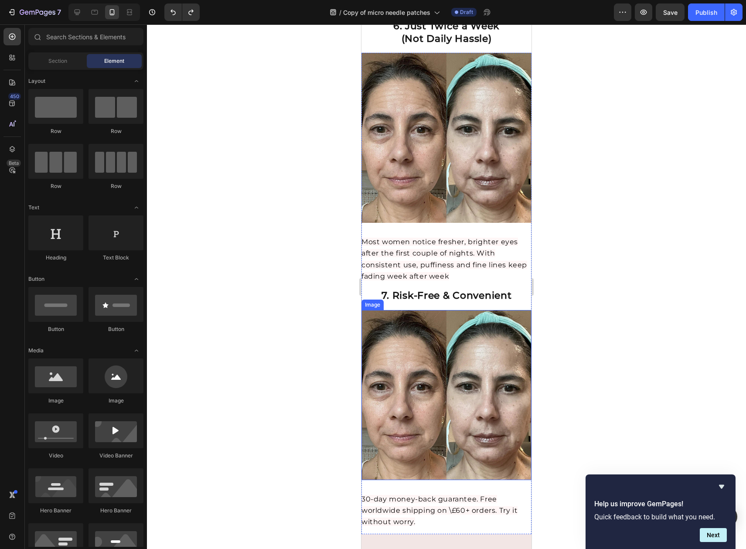
click at [449, 310] on img at bounding box center [446, 395] width 170 height 170
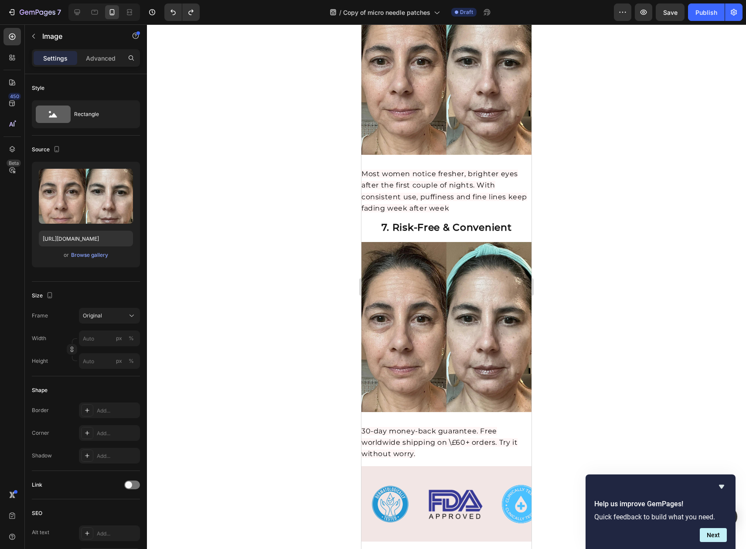
scroll to position [2026, 0]
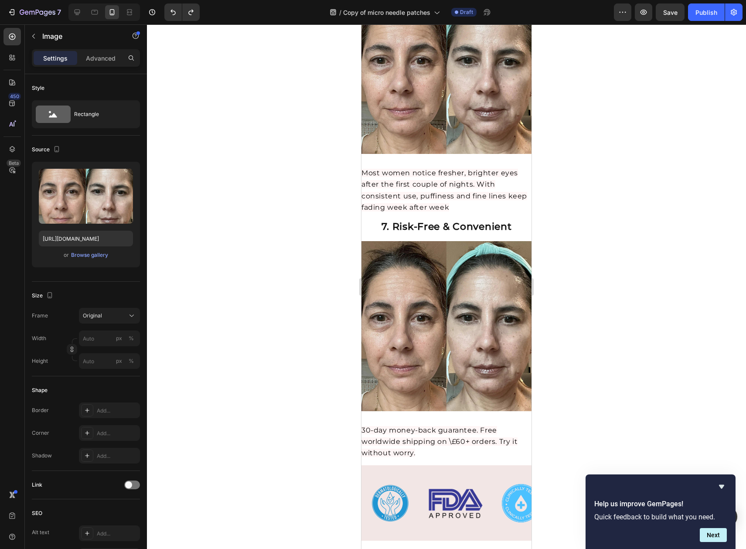
click at [447, 266] on img at bounding box center [446, 326] width 170 height 170
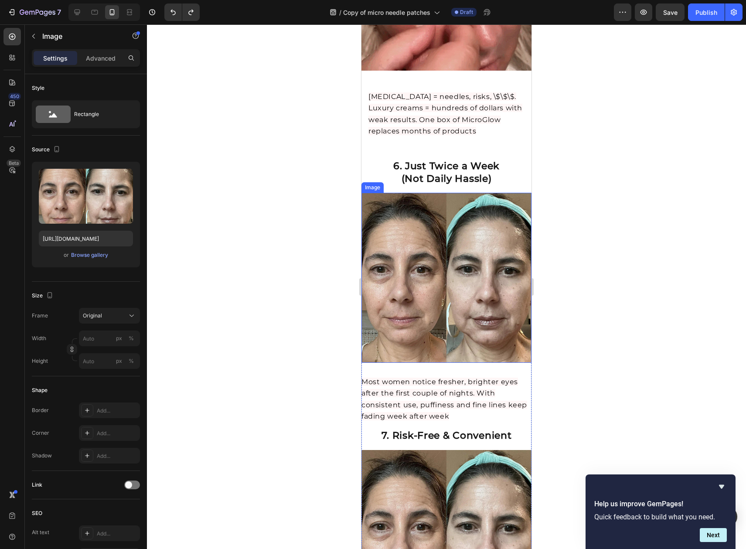
scroll to position [1895, 0]
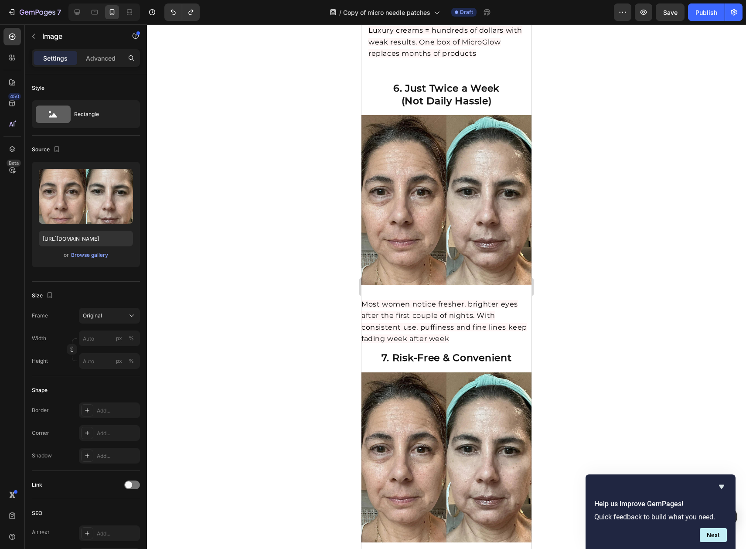
click at [462, 415] on img at bounding box center [446, 457] width 170 height 170
click at [383, 372] on img at bounding box center [446, 457] width 170 height 170
click at [422, 372] on img at bounding box center [446, 457] width 170 height 170
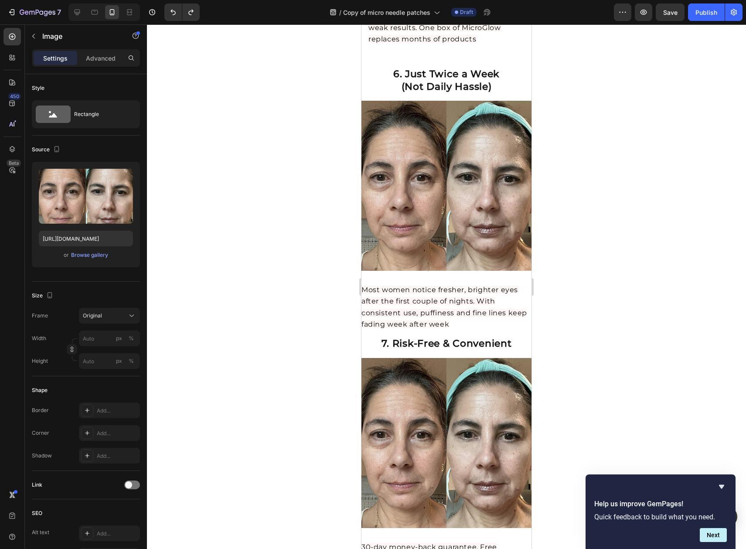
scroll to position [1986, 0]
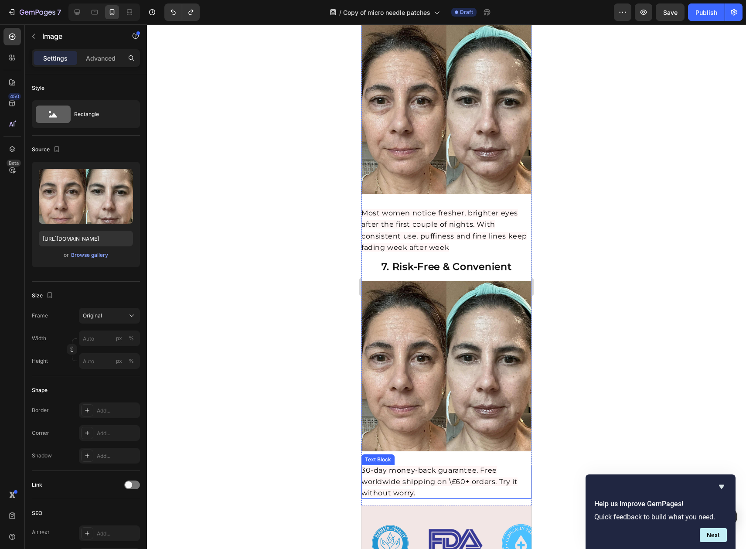
click at [419, 465] on p "30-day money-back guarantee. Free worldwide shipping on \£60+ orders. Try it wi…" at bounding box center [446, 482] width 170 height 34
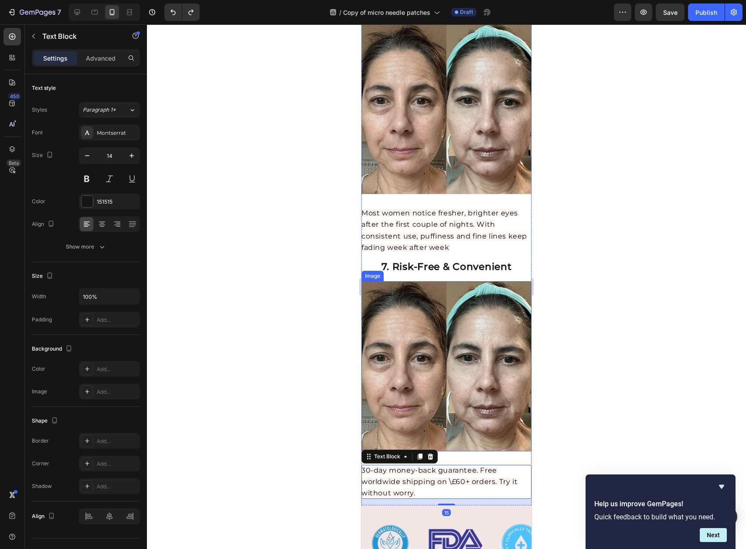
click at [400, 362] on img at bounding box center [446, 366] width 170 height 170
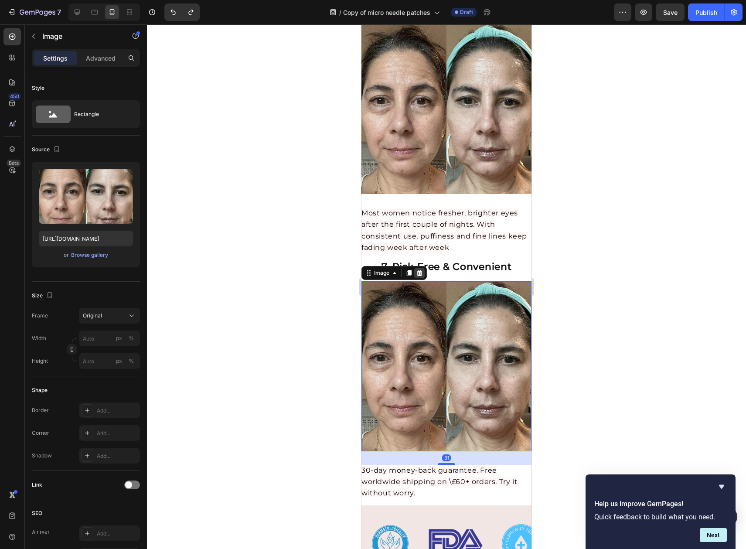
click at [420, 269] on icon at bounding box center [420, 272] width 6 height 6
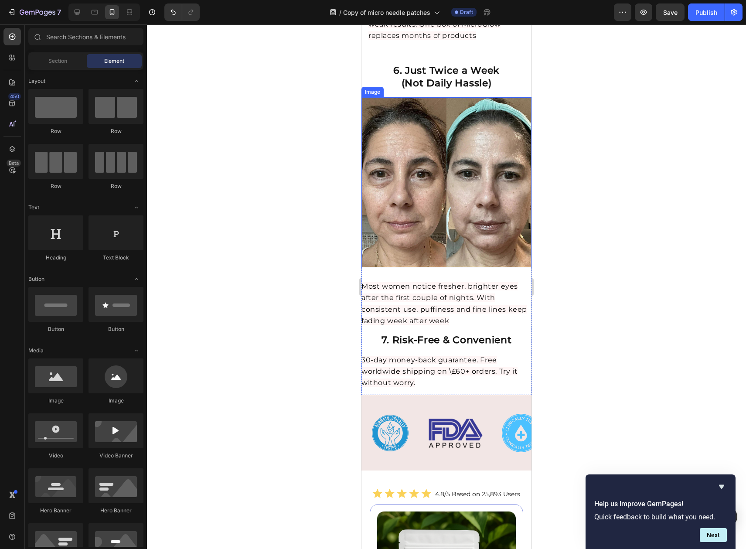
scroll to position [1971, 0]
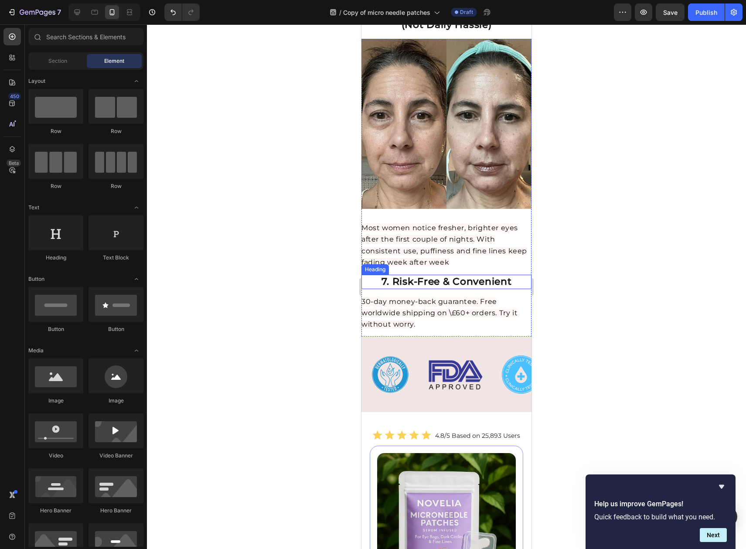
click at [508, 276] on strong "7. Risk-Free & Convenient" at bounding box center [446, 282] width 130 height 12
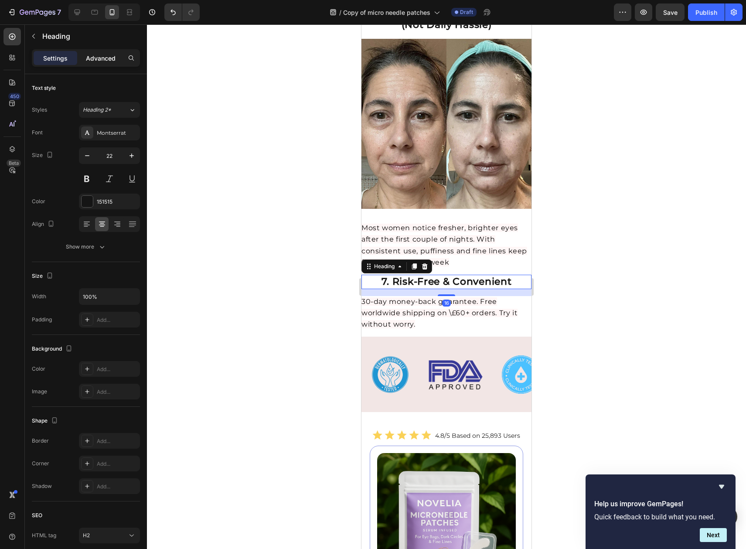
click at [99, 54] on p "Advanced" at bounding box center [101, 58] width 30 height 9
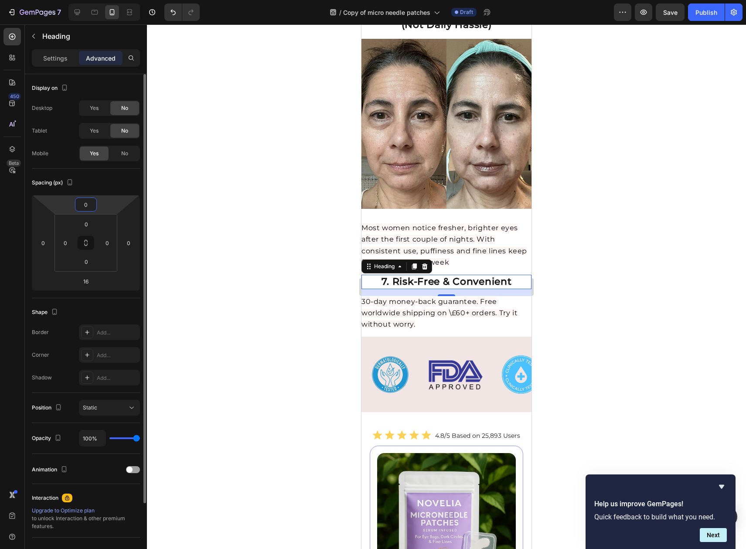
drag, startPoint x: 87, startPoint y: 207, endPoint x: 94, endPoint y: 206, distance: 7.1
click at [92, 206] on input "0" at bounding box center [85, 204] width 17 height 13
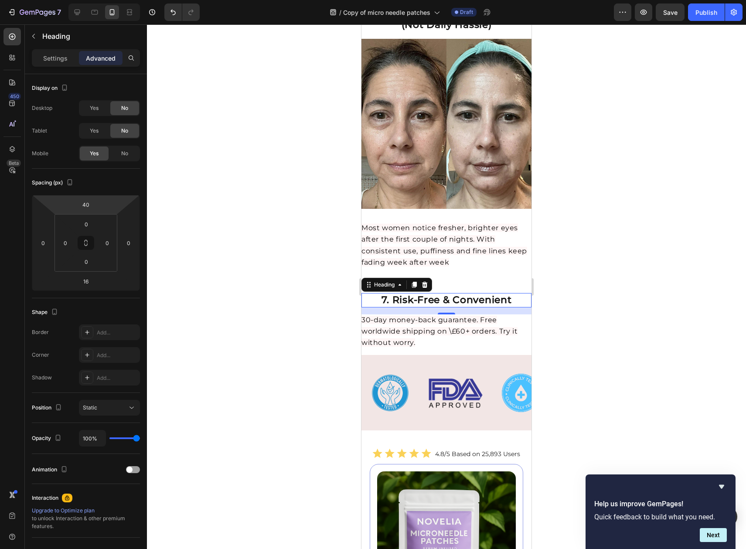
type input "38"
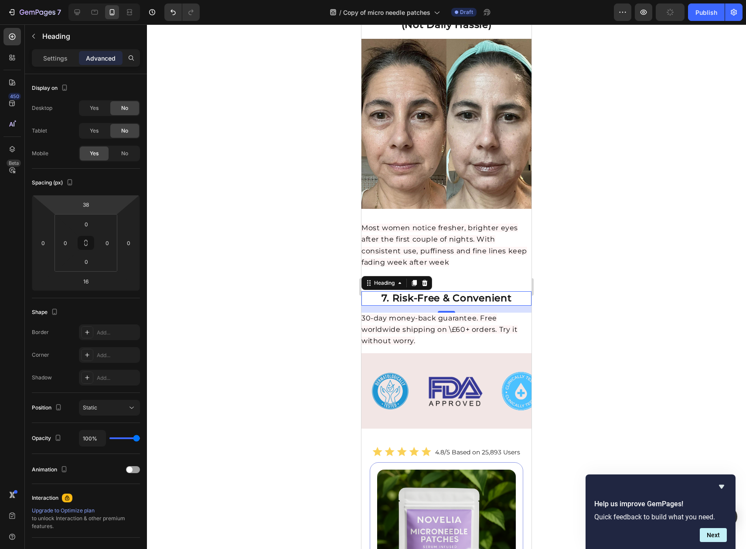
drag, startPoint x: 112, startPoint y: 202, endPoint x: 117, endPoint y: 194, distance: 9.6
click at [117, 0] on html "7 Version history / Copy of micro needle patches Draft Preview Publish 450 Beta…" at bounding box center [373, 0] width 746 height 0
click at [631, 183] on div at bounding box center [446, 286] width 599 height 524
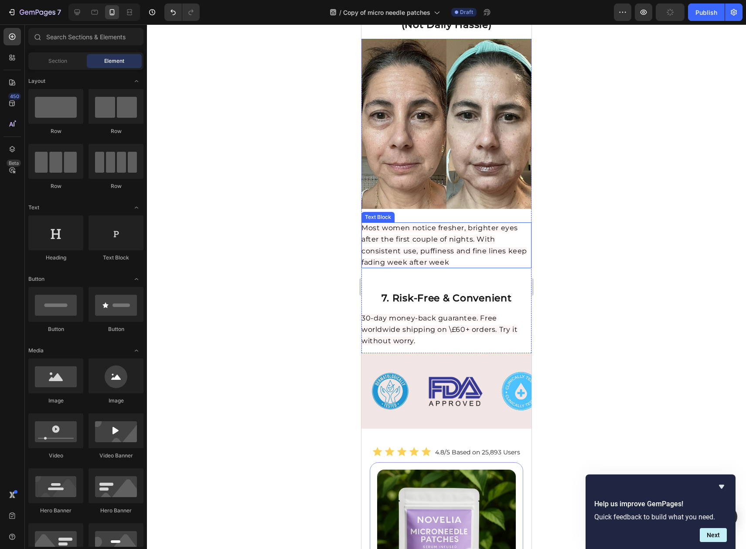
click at [668, 178] on div at bounding box center [446, 286] width 599 height 524
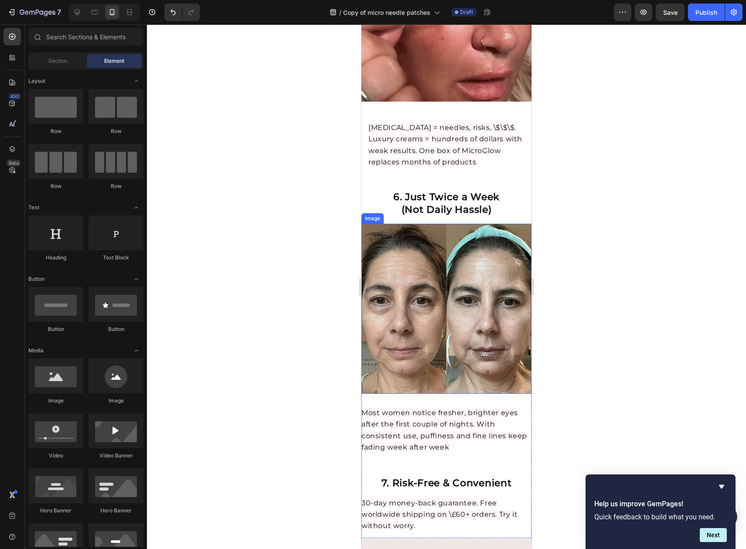
scroll to position [1872, 0]
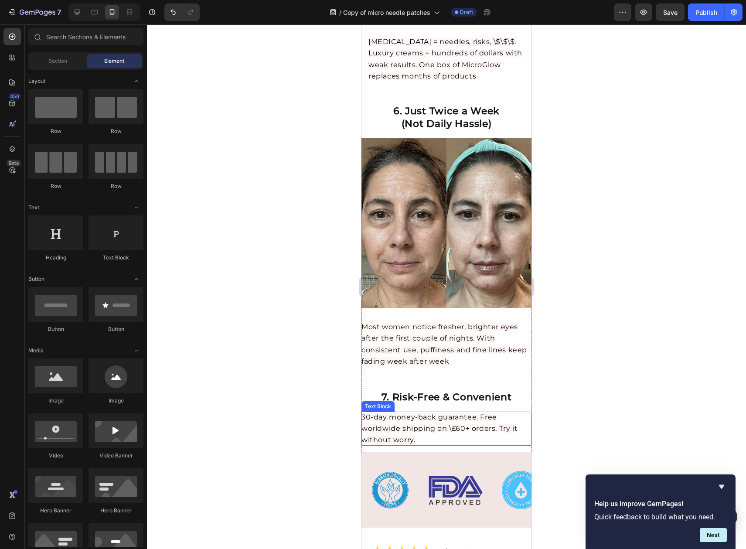
click at [484, 412] on p "30-day money-back guarantee. Free worldwide shipping on \£60+ orders. Try it wi…" at bounding box center [446, 429] width 170 height 34
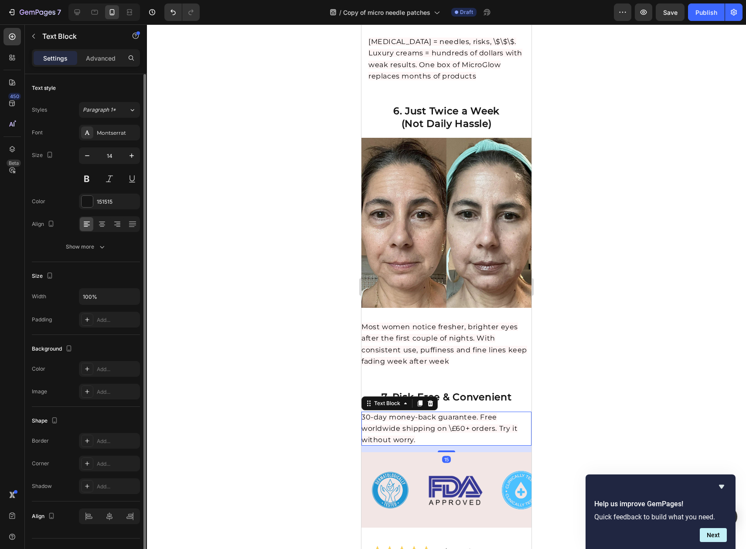
click at [101, 58] on p "Advanced" at bounding box center [101, 58] width 30 height 9
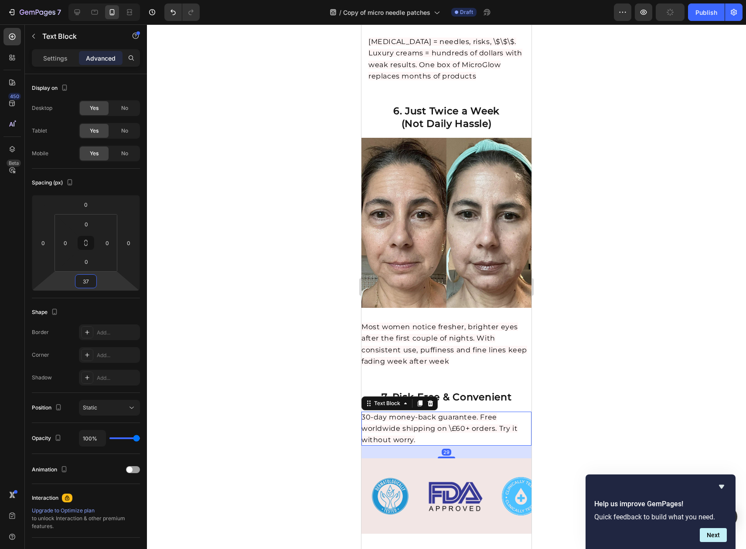
type input "39"
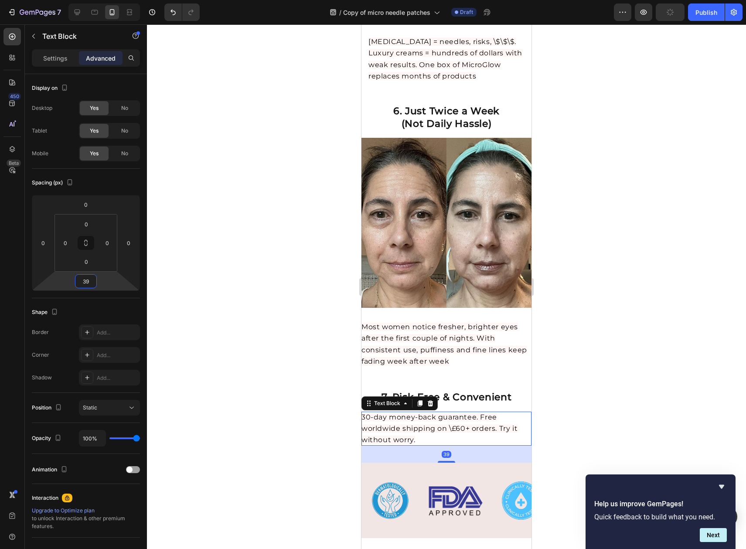
drag, startPoint x: 119, startPoint y: 280, endPoint x: 139, endPoint y: 275, distance: 20.3
click at [139, 0] on html "7 Version history / Copy of micro needle patches Draft Preview Publish 450 Beta…" at bounding box center [373, 0] width 746 height 0
click at [585, 279] on div at bounding box center [446, 286] width 599 height 524
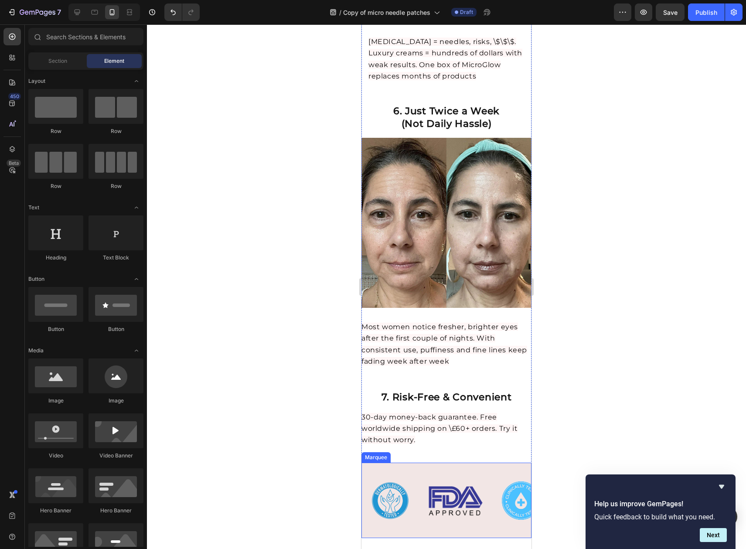
click at [416, 467] on div "Image" at bounding box center [390, 500] width 57 height 67
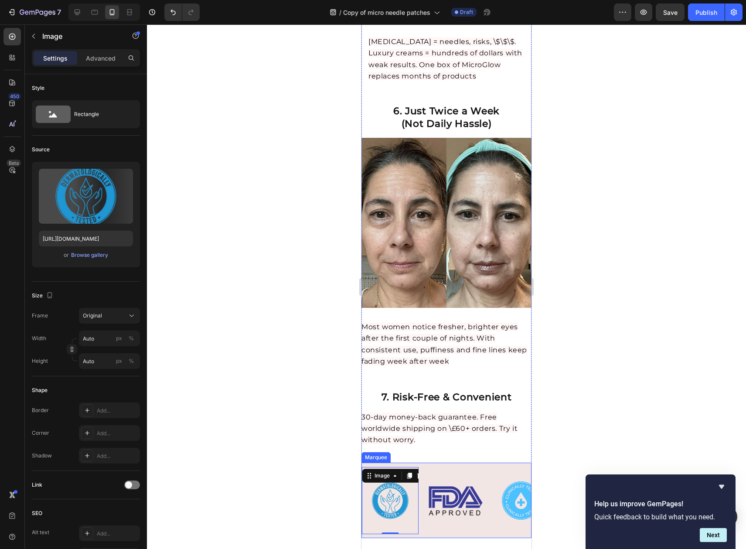
click at [453, 463] on div "Image 0 Image Image Image Image" at bounding box center [525, 500] width 327 height 75
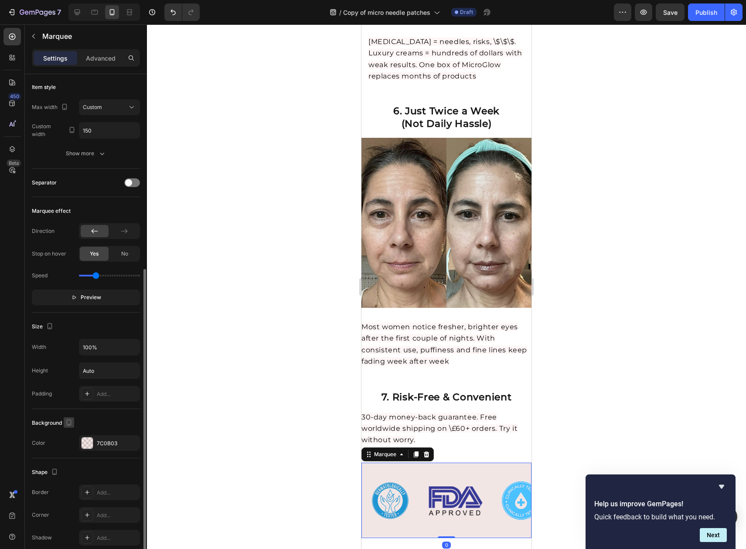
scroll to position [169, 0]
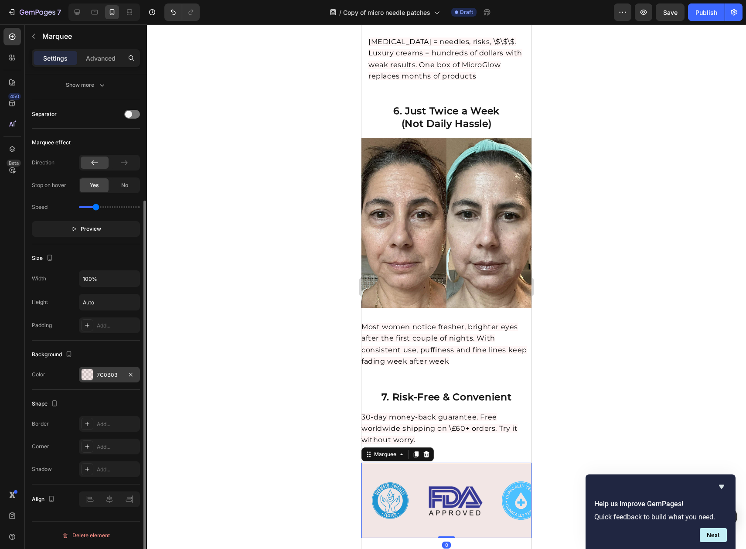
click at [86, 377] on div at bounding box center [87, 374] width 11 height 11
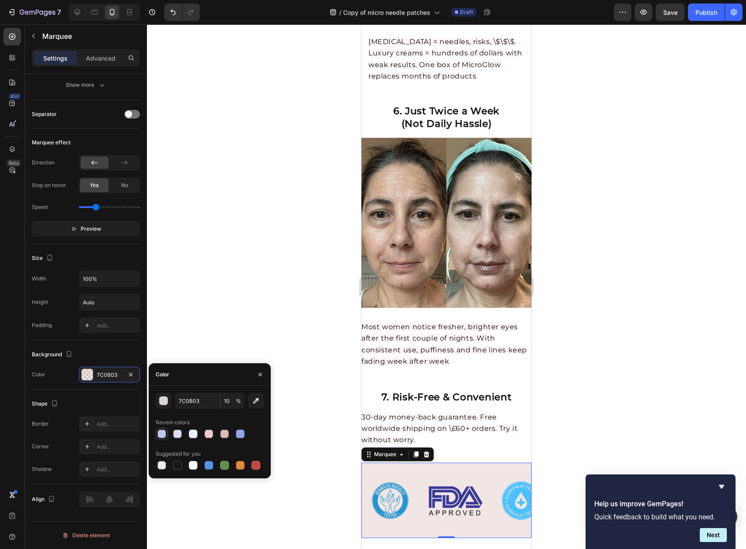
click at [161, 438] on div at bounding box center [161, 433] width 9 height 9
type input "92A5E9"
type input "50"
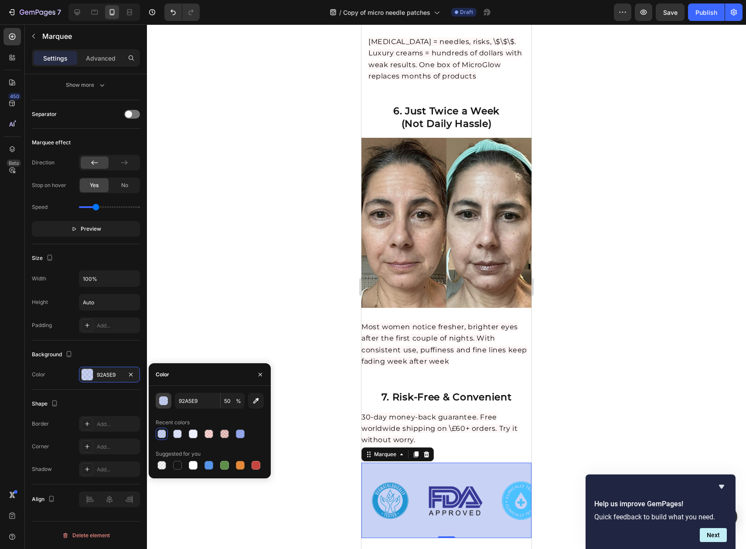
click at [162, 405] on button "button" at bounding box center [164, 401] width 16 height 16
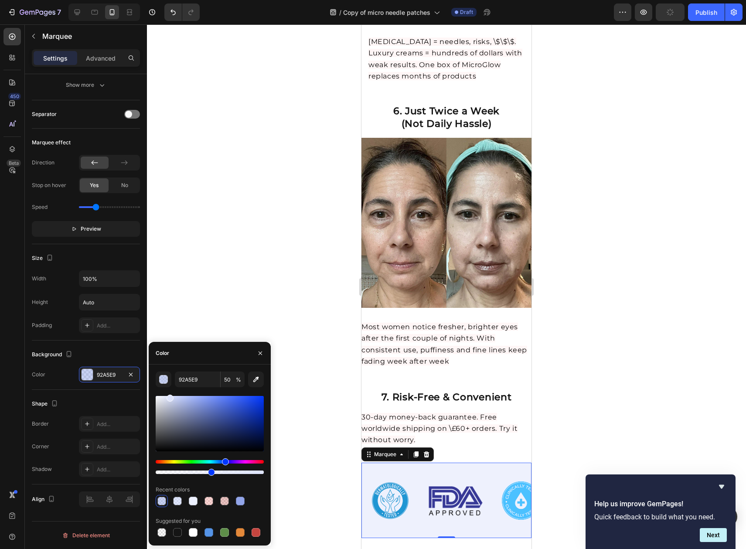
drag, startPoint x: 184, startPoint y: 403, endPoint x: 169, endPoint y: 396, distance: 16.0
click at [169, 396] on div at bounding box center [210, 423] width 108 height 55
click at [720, 296] on div at bounding box center [446, 286] width 599 height 524
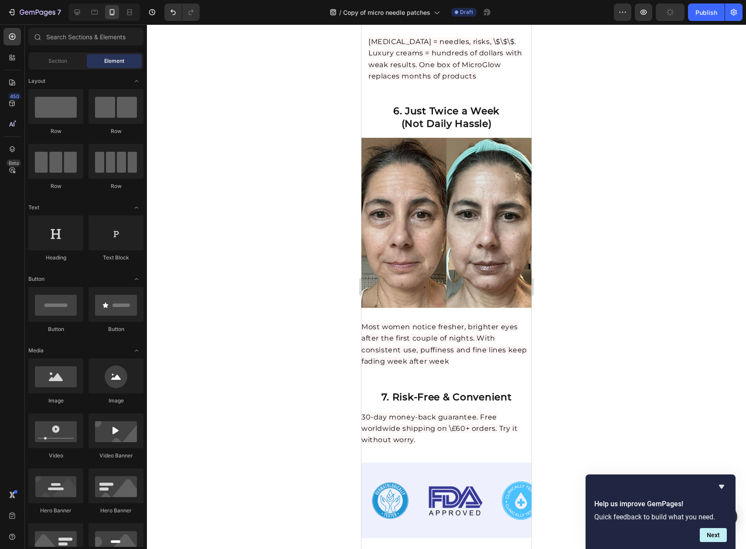
click at [605, 296] on div at bounding box center [446, 286] width 599 height 524
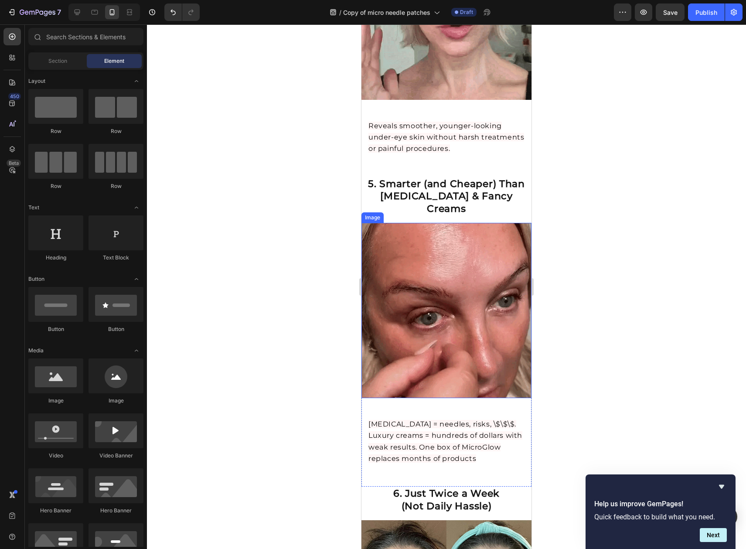
scroll to position [1721, 0]
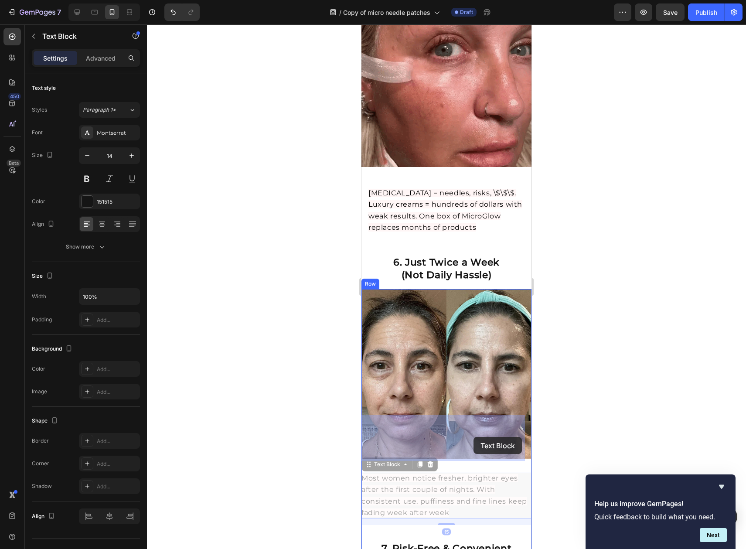
drag, startPoint x: 495, startPoint y: 441, endPoint x: 477, endPoint y: 435, distance: 19.3
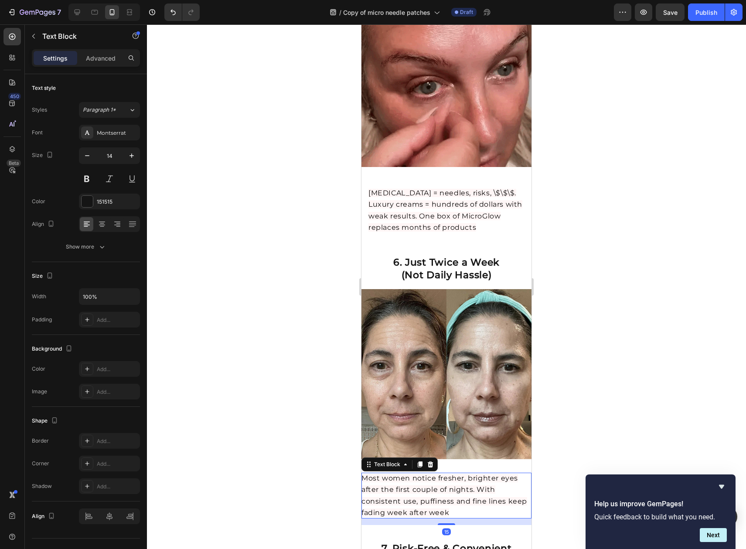
click at [592, 388] on div at bounding box center [446, 286] width 599 height 524
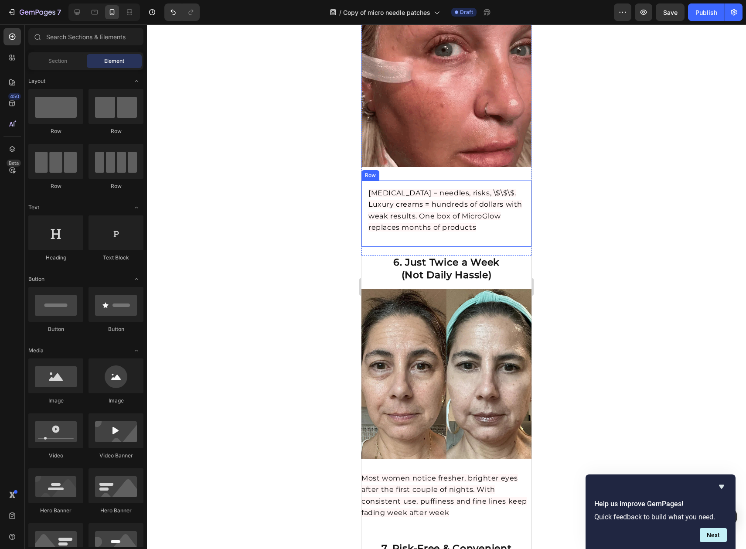
click at [446, 187] on div "6. Smarter (and Cheaper) Than Botox & Fancy Creams Heading Botox = needles, ris…" at bounding box center [446, 213] width 156 height 52
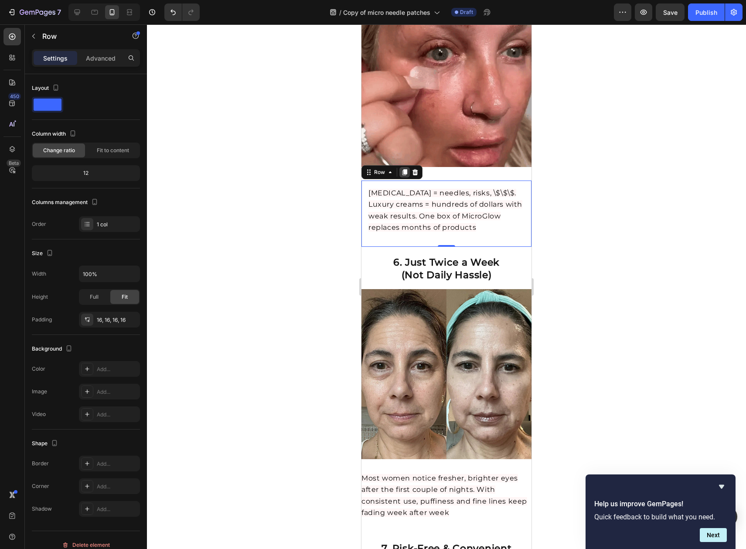
click at [405, 169] on icon at bounding box center [404, 172] width 5 height 6
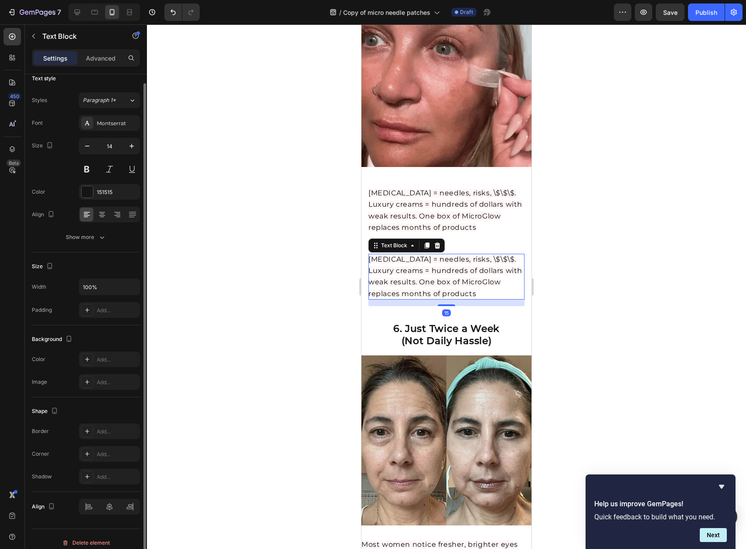
scroll to position [0, 0]
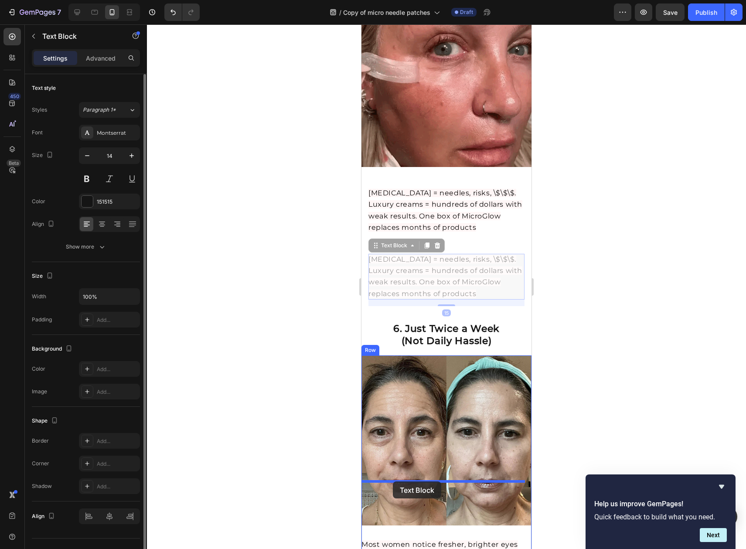
drag, startPoint x: 420, startPoint y: 248, endPoint x: 393, endPoint y: 481, distance: 235.3
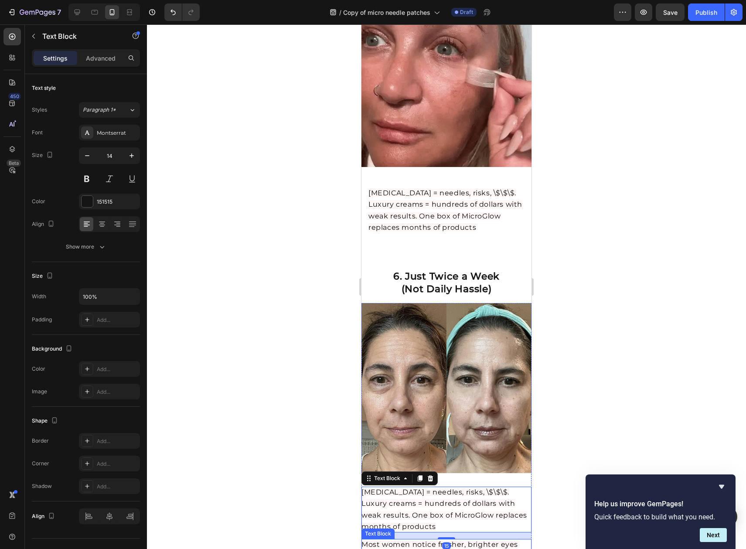
click at [608, 397] on div at bounding box center [446, 286] width 599 height 524
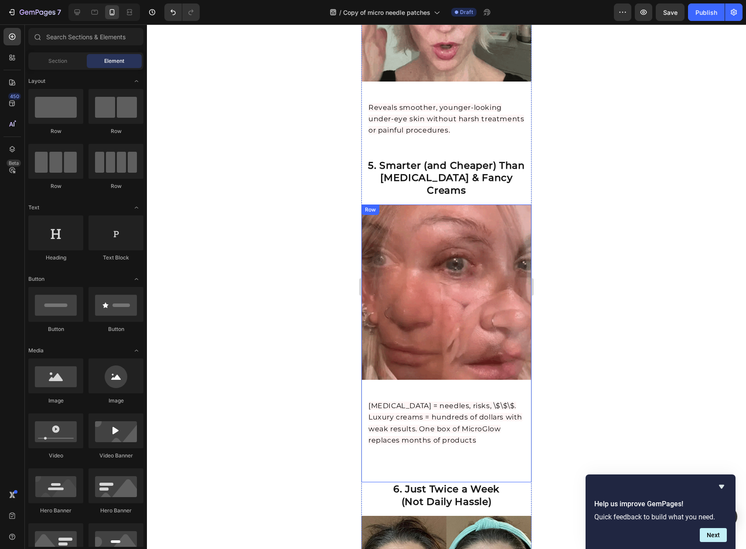
scroll to position [1381, 0]
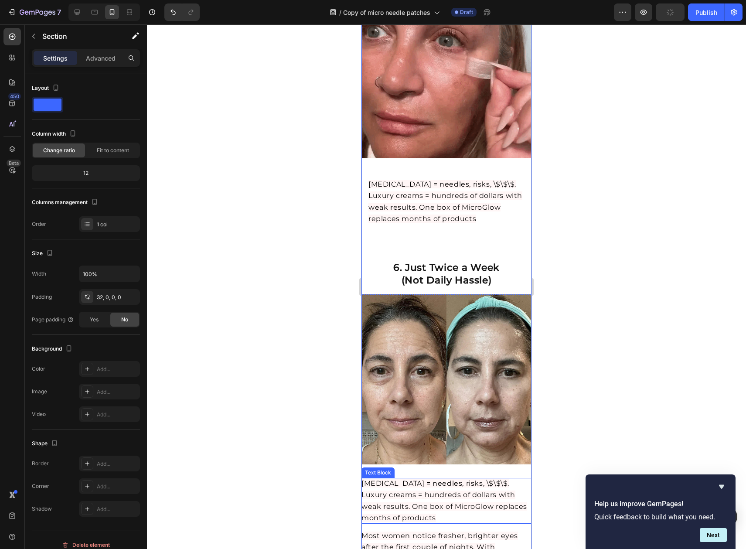
scroll to position [1905, 0]
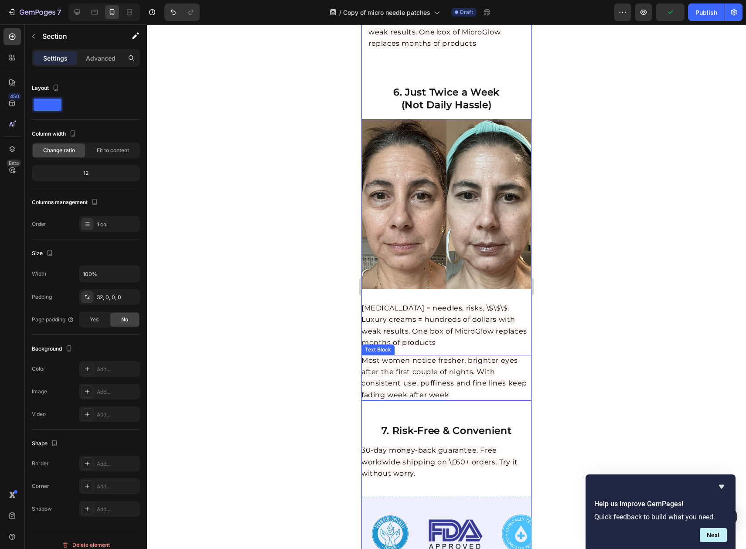
click at [460, 356] on span "Most women notice fresher, brighter eyes after the first couple of nights. With…" at bounding box center [444, 377] width 166 height 43
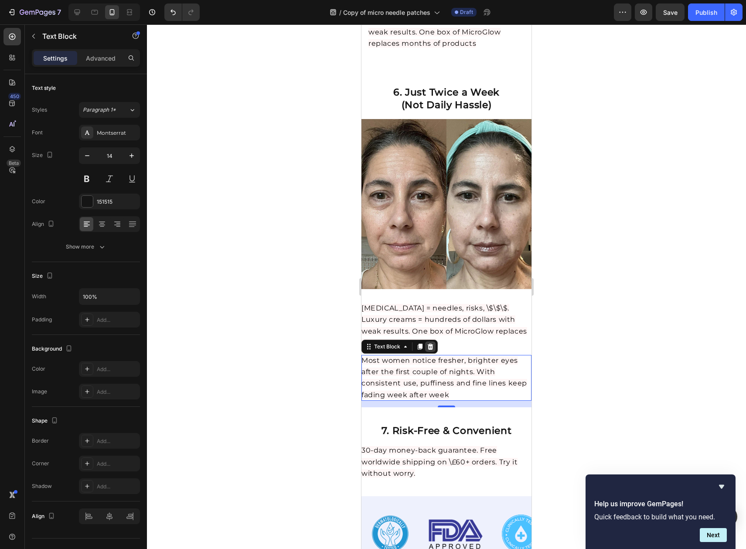
click at [430, 344] on icon at bounding box center [431, 347] width 6 height 6
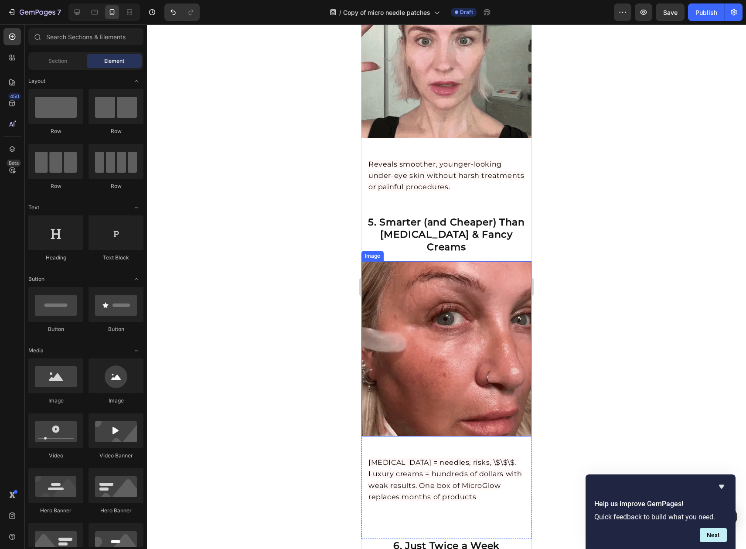
scroll to position [1475, 0]
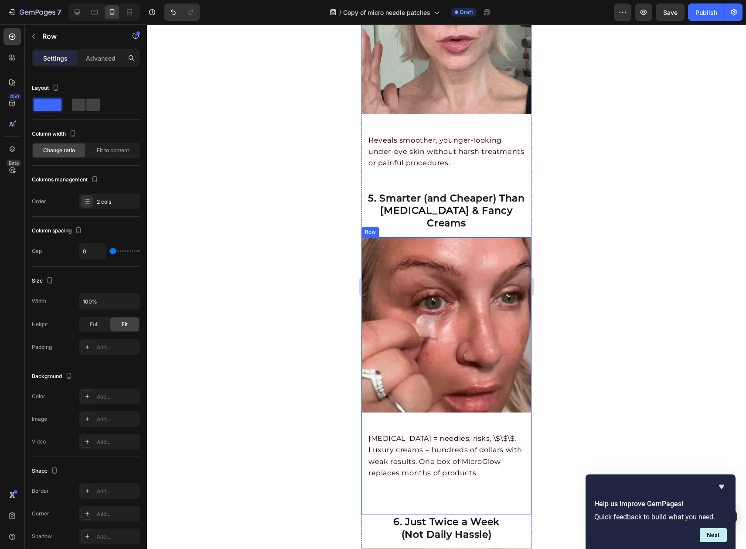
click at [480, 364] on div "Image" at bounding box center [446, 331] width 170 height 189
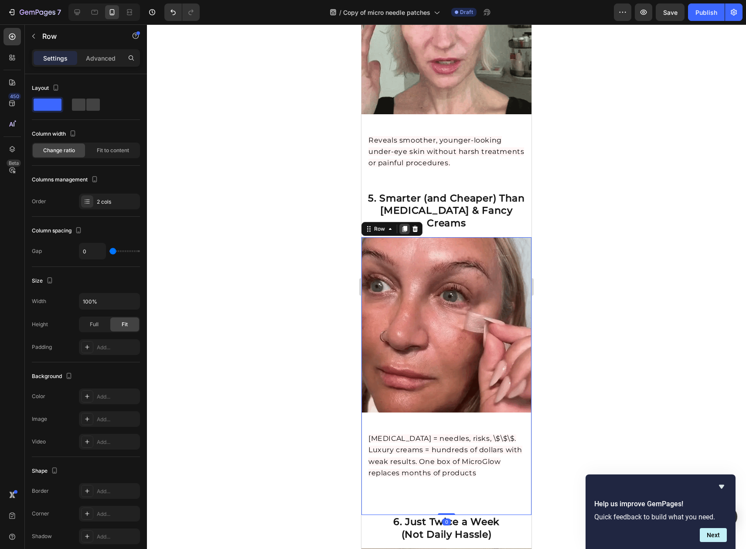
click at [405, 226] on icon at bounding box center [404, 229] width 5 height 6
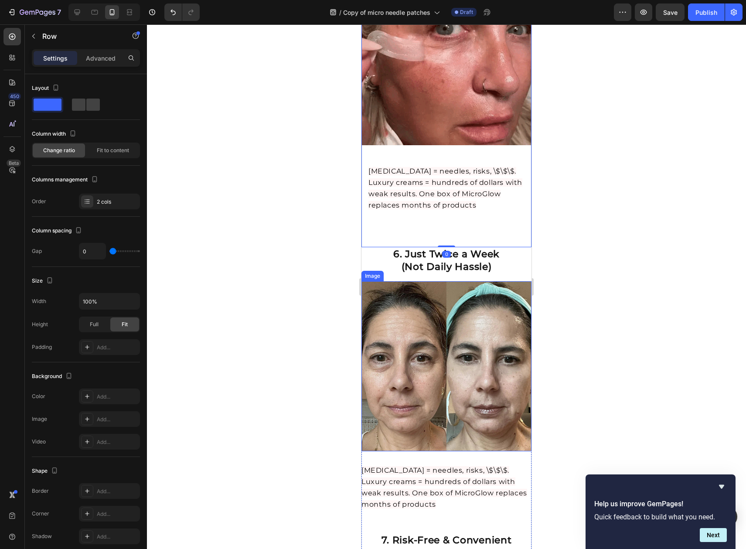
scroll to position [2071, 0]
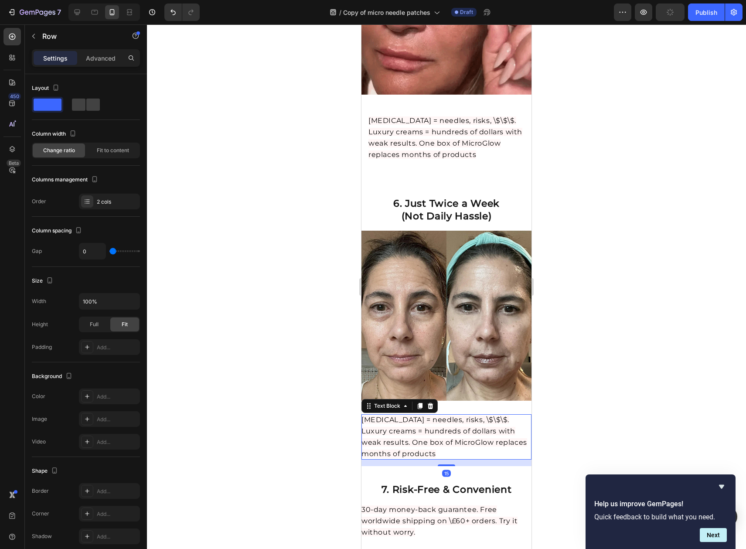
click at [439, 415] on span "[MEDICAL_DATA] = needles, risks, \$\$\$. Luxury creams = hundreds of dollars wi…" at bounding box center [444, 436] width 166 height 43
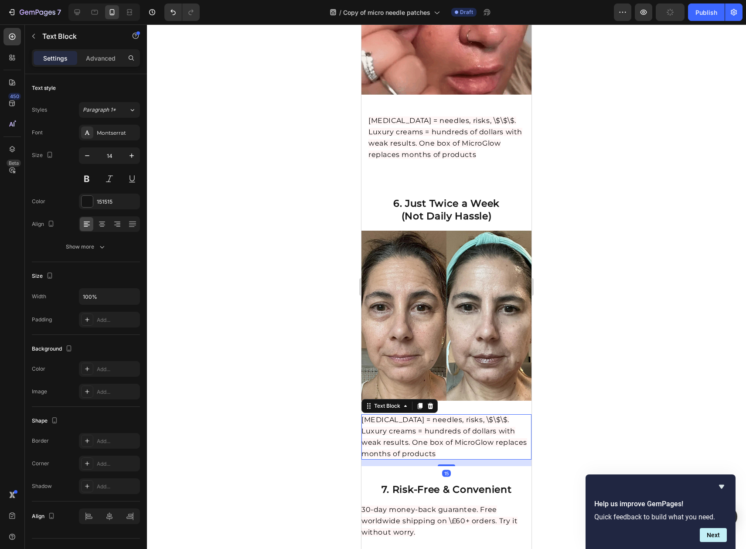
click at [439, 415] on span "[MEDICAL_DATA] = needles, risks, \$\$\$. Luxury creams = hundreds of dollars wi…" at bounding box center [444, 436] width 166 height 43
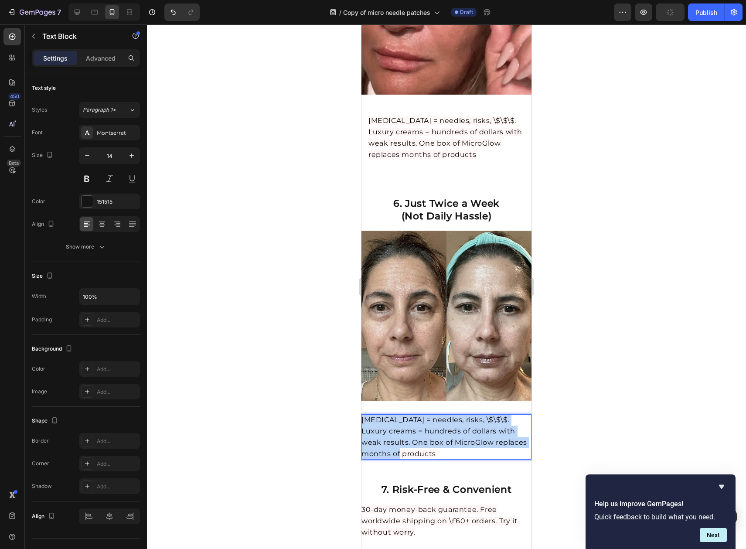
click at [439, 415] on span "[MEDICAL_DATA] = needles, risks, \$\$\$. Luxury creams = hundreds of dollars wi…" at bounding box center [444, 436] width 166 height 43
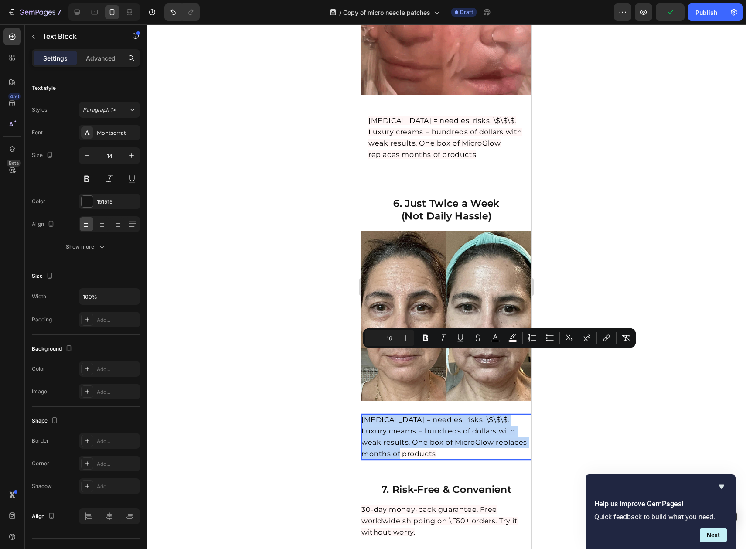
copy span "[MEDICAL_DATA] = needles, risks, \$\$\$. Luxury creams = hundreds of dollars wi…"
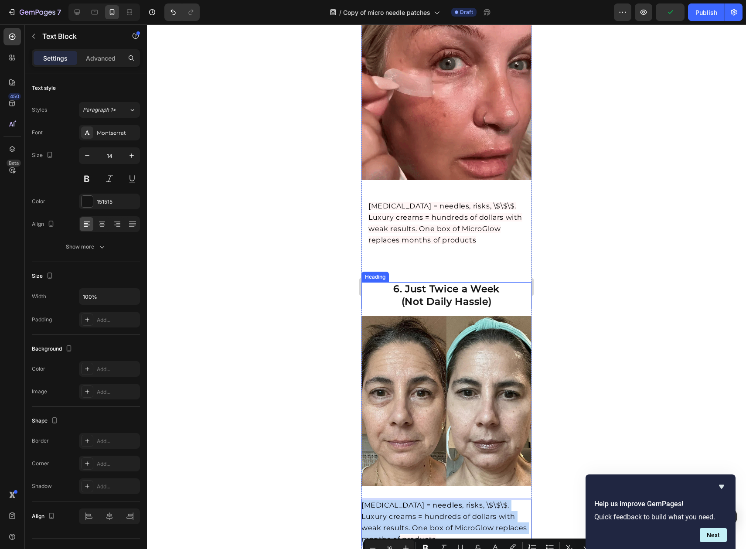
scroll to position [1835, 0]
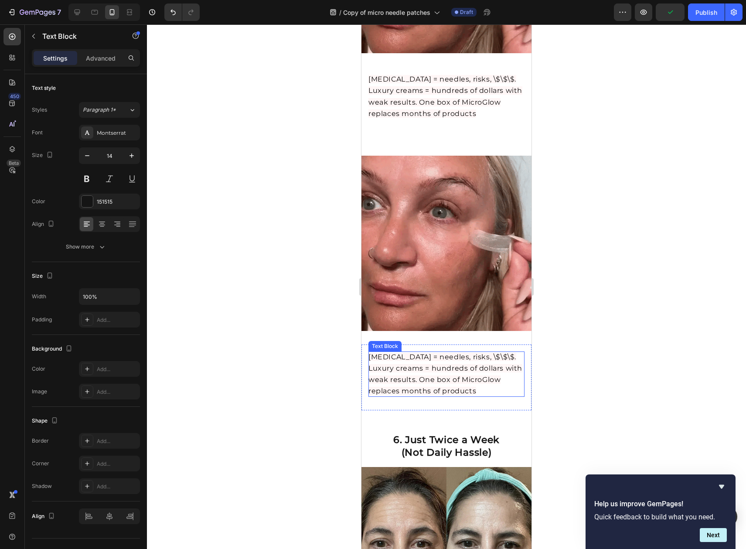
click at [419, 351] on p "[MEDICAL_DATA] = needles, risks, \$\$\$. Luxury creams = hundreds of dollars wi…" at bounding box center [446, 374] width 156 height 46
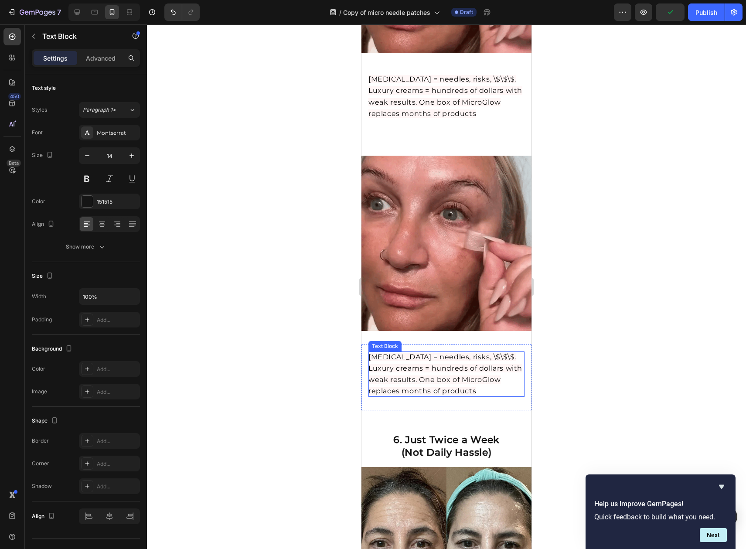
click at [419, 351] on p "Botox = needles, risks, \$\$\$. Luxury creams = hundreds of dollars with weak r…" at bounding box center [446, 374] width 156 height 46
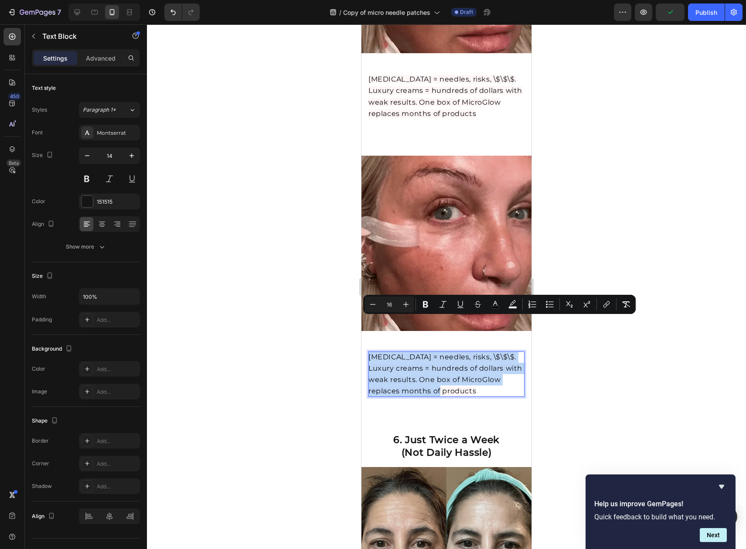
click at [419, 351] on p "Botox = needles, risks, \$\$\$. Luxury creams = hundreds of dollars with weak r…" at bounding box center [446, 374] width 156 height 46
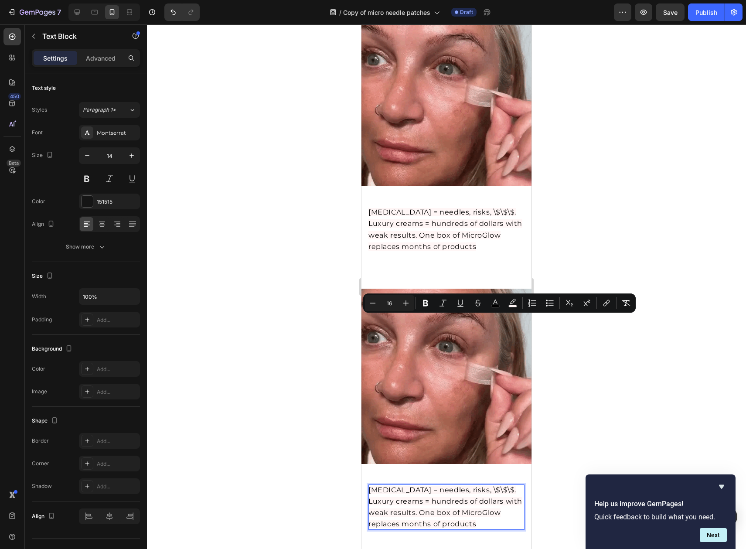
scroll to position [1872, 0]
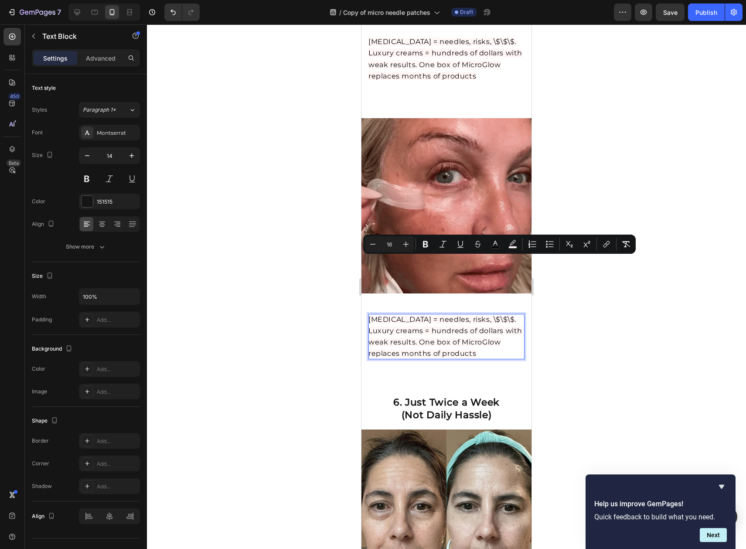
click at [609, 339] on div at bounding box center [446, 286] width 599 height 524
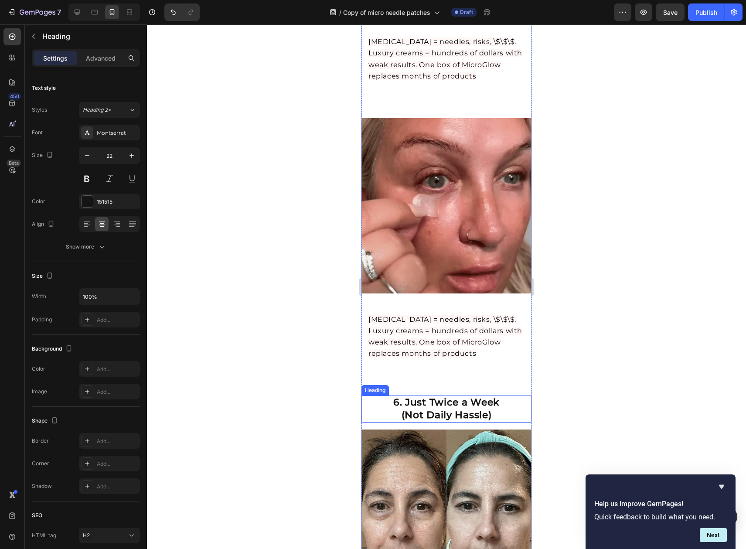
click at [455, 395] on h2 "6. Just Twice a Week (Not Daily Hassle)" at bounding box center [446, 408] width 170 height 27
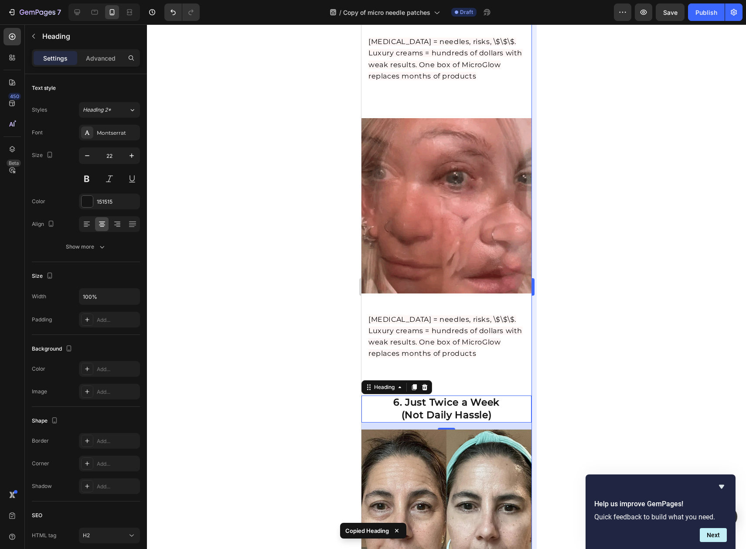
drag, startPoint x: 550, startPoint y: 337, endPoint x: 535, endPoint y: 345, distance: 17.4
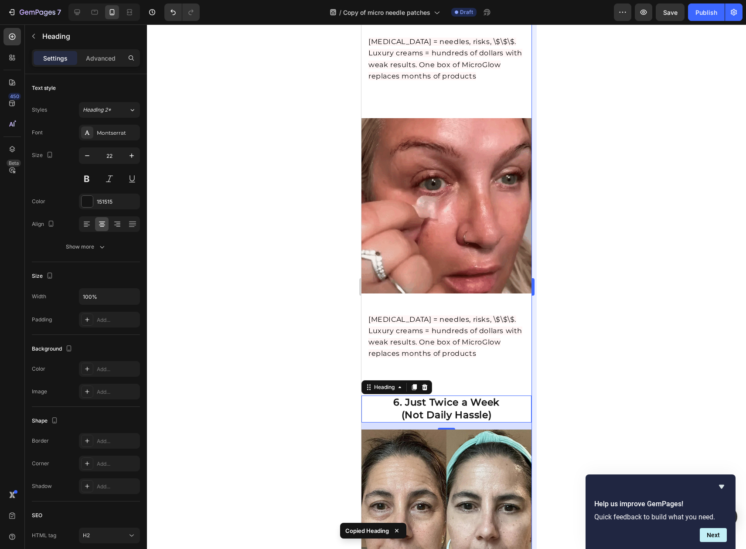
click at [550, 337] on div at bounding box center [446, 286] width 599 height 524
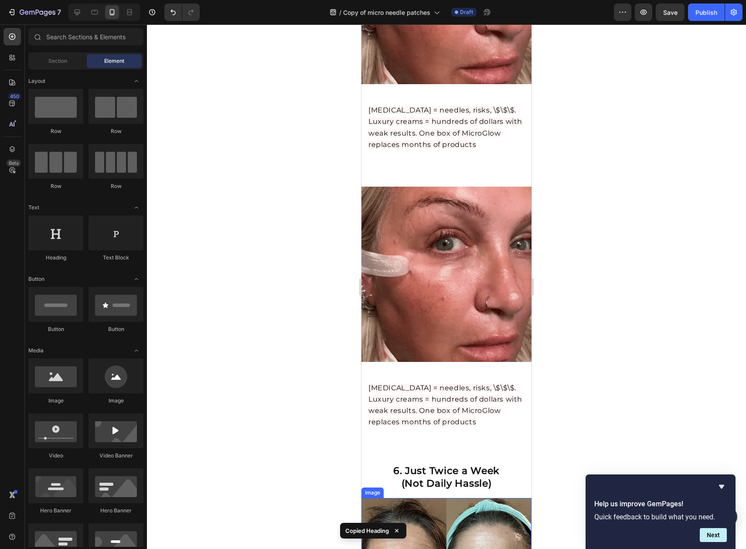
scroll to position [1791, 0]
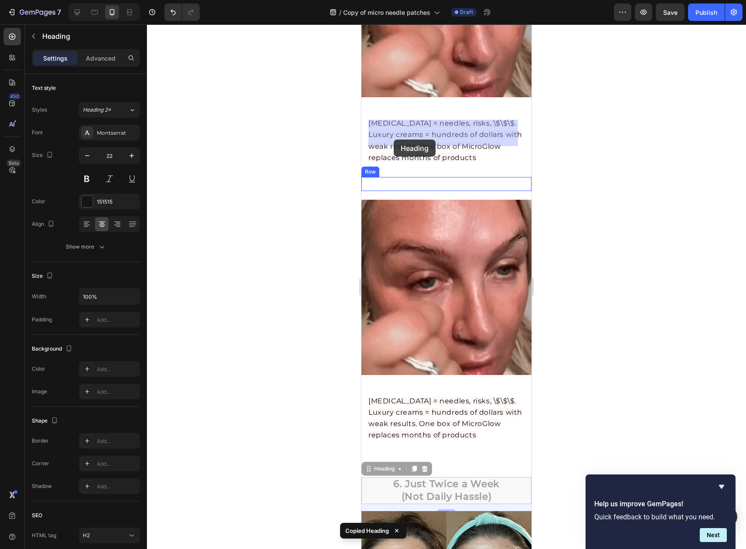
drag, startPoint x: 427, startPoint y: 433, endPoint x: 395, endPoint y: 139, distance: 295.6
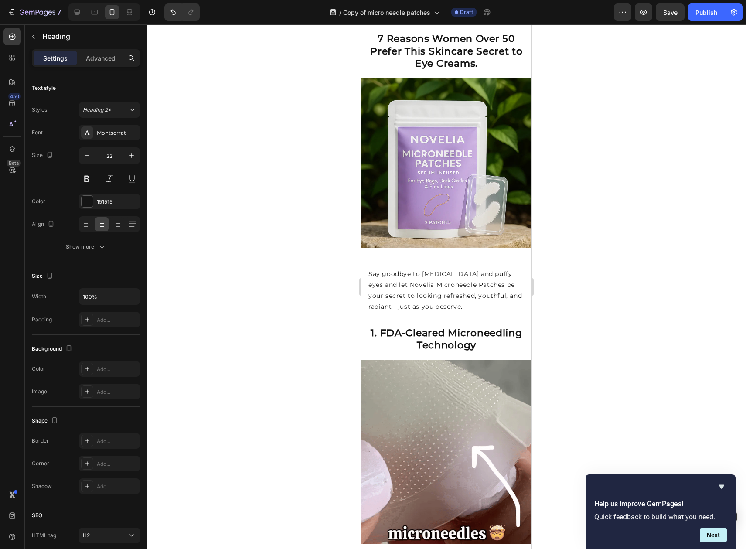
scroll to position [0, 0]
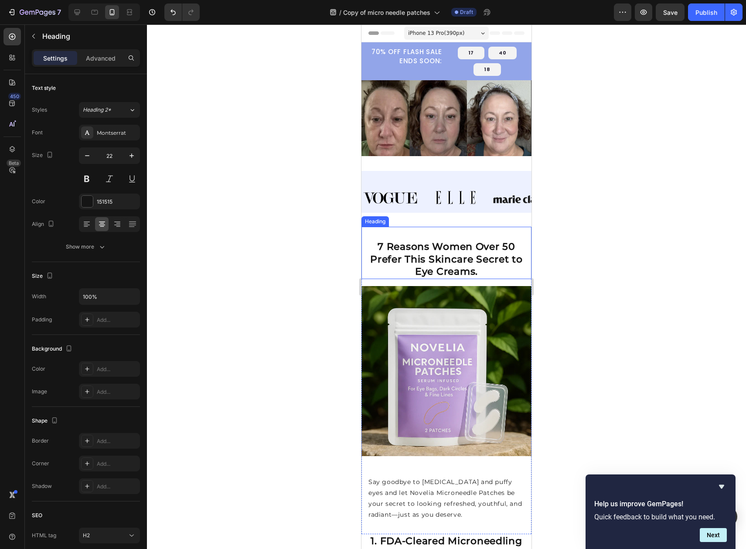
click at [435, 261] on strong "7 Reasons Women Over 50 Prefer This Skincare Secret to Eye Creams." at bounding box center [446, 259] width 153 height 37
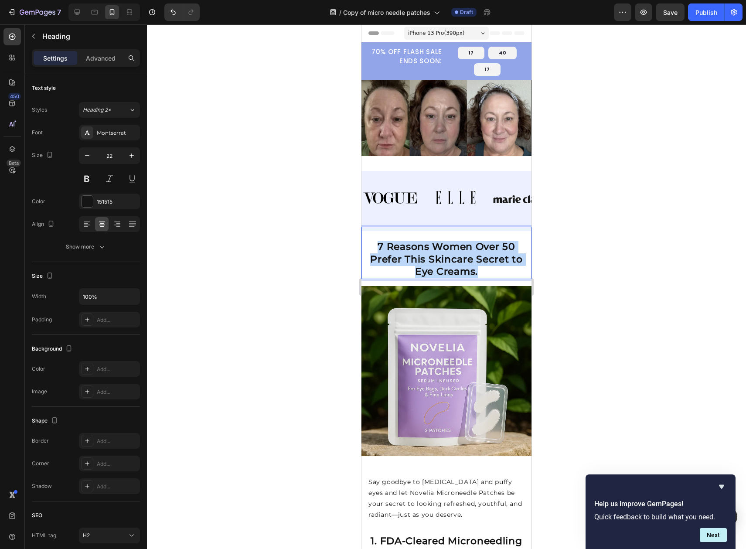
click at [435, 261] on strong "7 Reasons Women Over 50 Prefer This Skincare Secret to Eye Creams." at bounding box center [446, 259] width 153 height 37
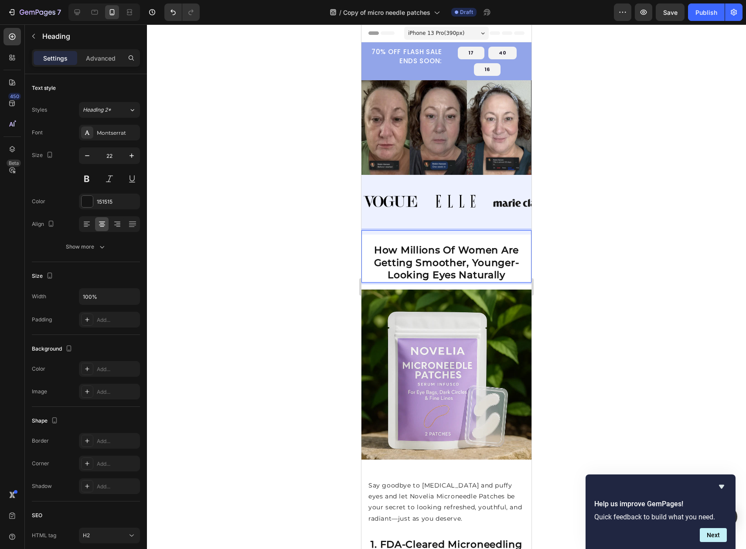
click at [576, 262] on div at bounding box center [446, 286] width 599 height 524
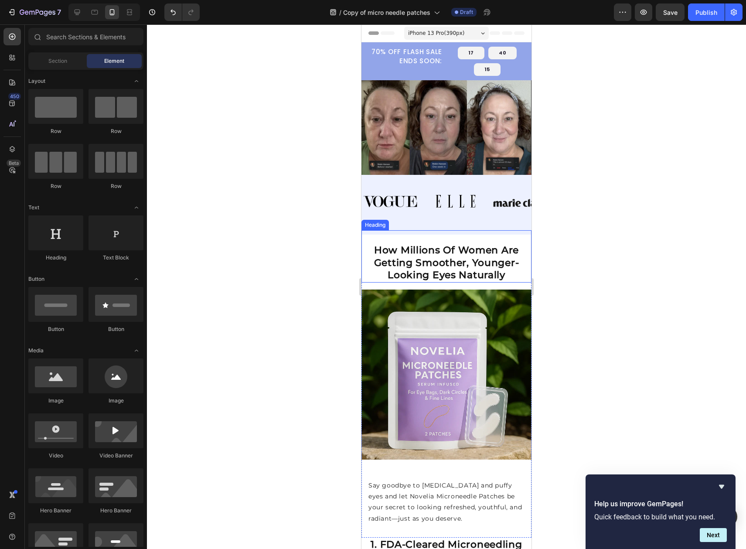
click at [505, 270] on p "⁠⁠⁠⁠⁠⁠⁠ How Millions Of Women Are Getting Smoother, Younger- Looking Eyes Natur…" at bounding box center [446, 262] width 168 height 37
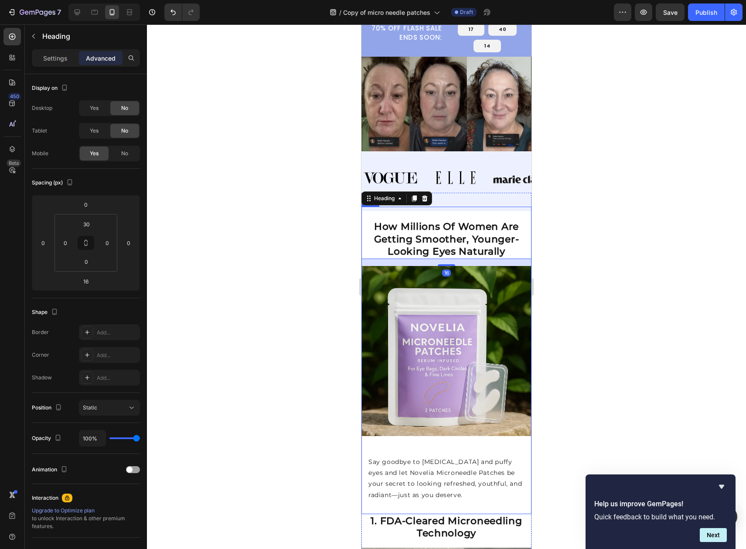
scroll to position [96, 0]
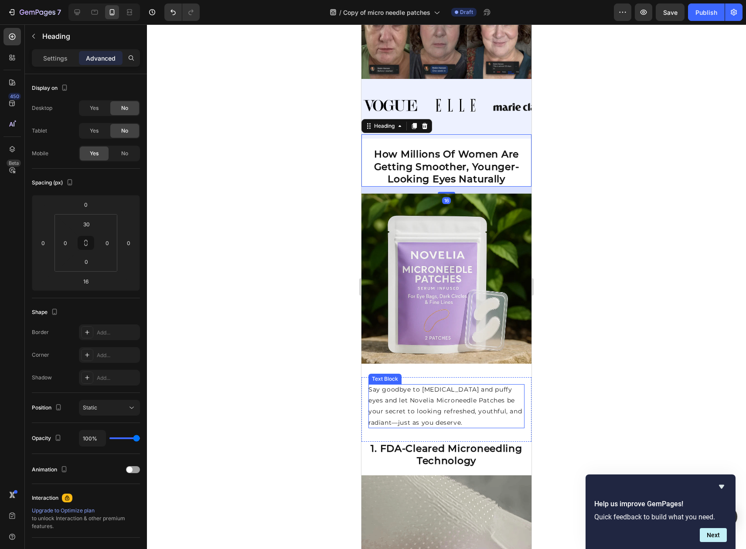
click at [445, 403] on p "Say goodbye to dark circles and puffy eyes and let Novelia Microneedle Patches …" at bounding box center [446, 406] width 156 height 44
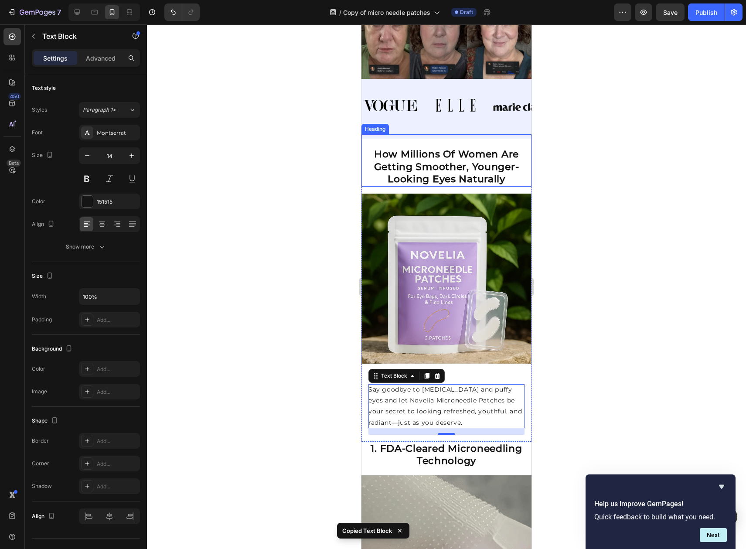
click at [502, 180] on p "⁠⁠⁠⁠⁠⁠⁠ How Millions Of Women Are Getting Smoother, Younger- Looking Eyes Natur…" at bounding box center [446, 166] width 168 height 37
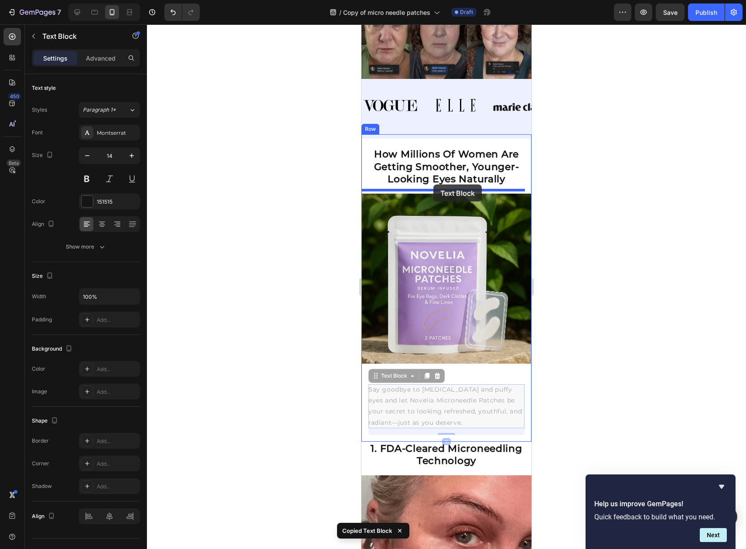
drag, startPoint x: 436, startPoint y: 397, endPoint x: 433, endPoint y: 184, distance: 212.3
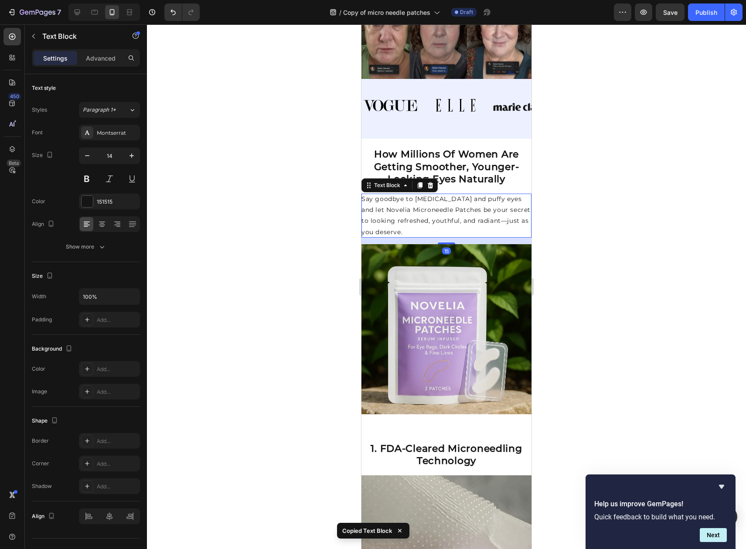
click at [612, 182] on div at bounding box center [446, 286] width 599 height 524
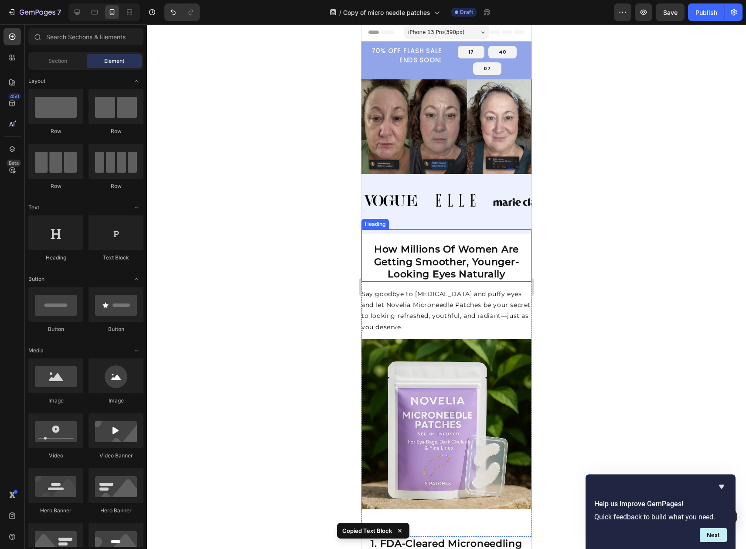
scroll to position [0, 0]
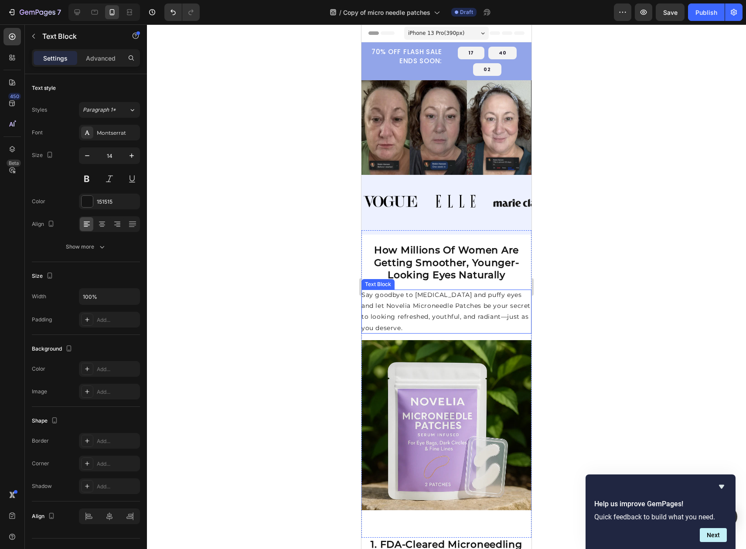
click at [438, 317] on p "Say goodbye to dark circles and puffy eyes and let Novelia Microneedle Patches …" at bounding box center [446, 311] width 170 height 44
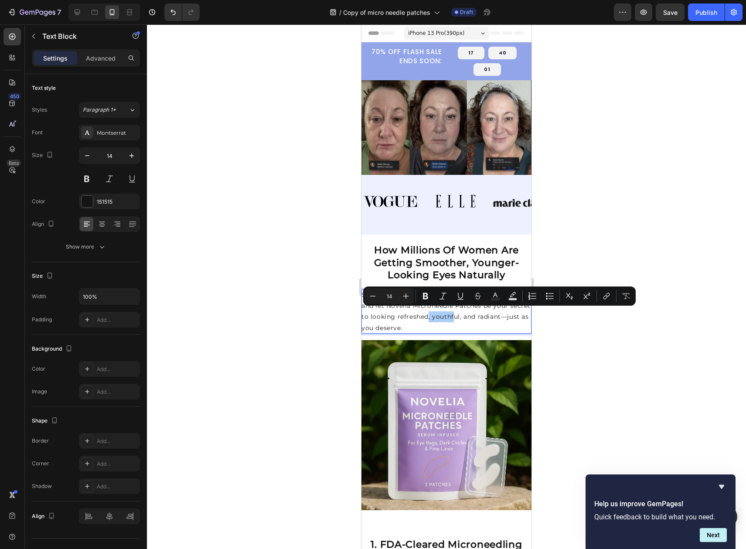
click at [582, 342] on div at bounding box center [446, 286] width 599 height 524
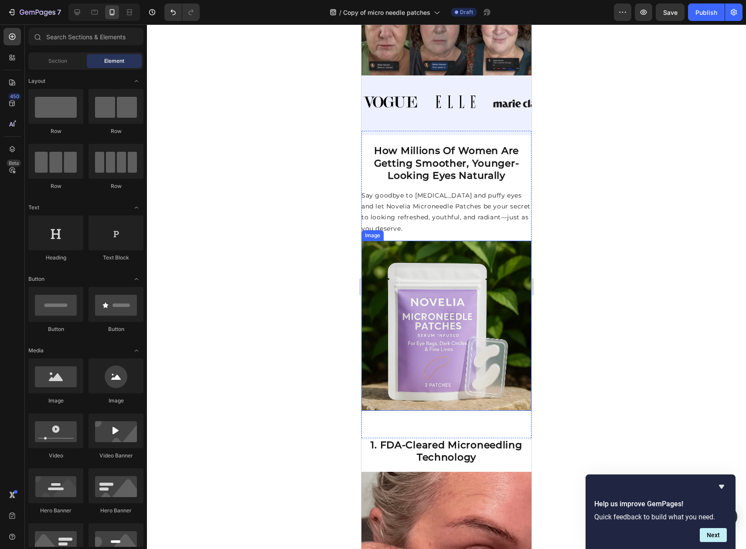
scroll to position [103, 0]
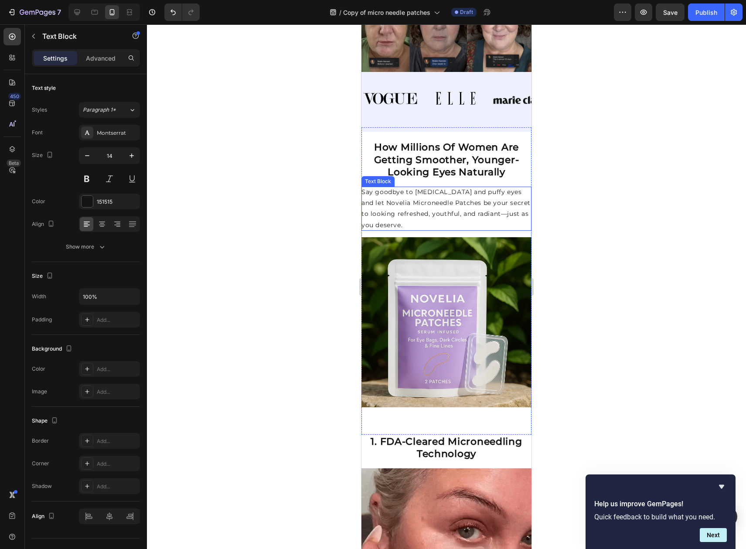
click at [419, 214] on p "Say goodbye to dark circles and puffy eyes and let Novelia Microneedle Patches …" at bounding box center [446, 209] width 170 height 44
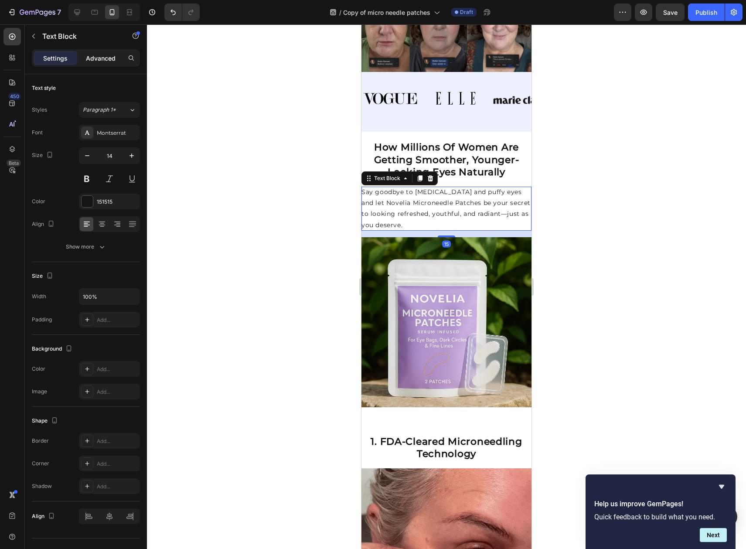
click at [104, 54] on p "Advanced" at bounding box center [101, 58] width 30 height 9
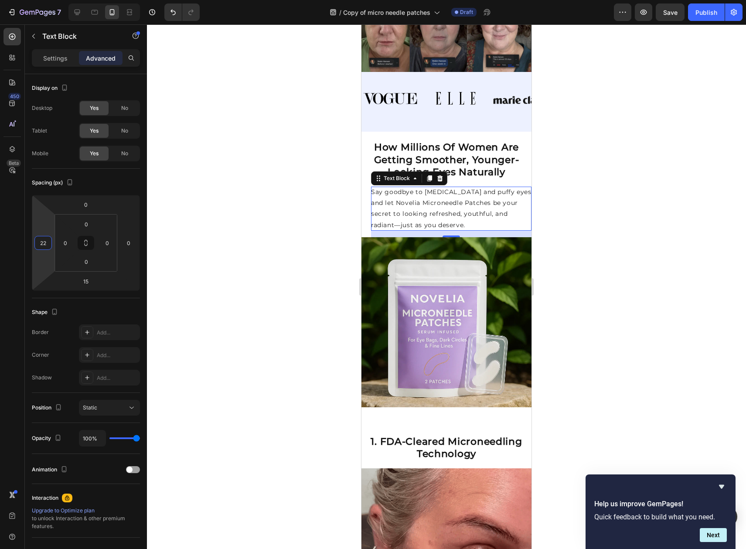
type input "20"
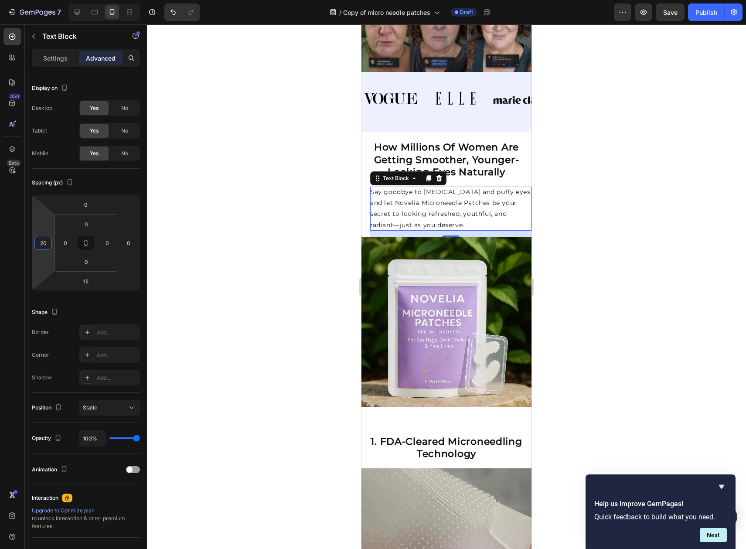
drag, startPoint x: 53, startPoint y: 230, endPoint x: 37, endPoint y: 225, distance: 16.3
click at [37, 0] on html "7 Version history / Copy of micro needle patches Draft Preview Save Publish 450…" at bounding box center [373, 0] width 746 height 0
type input "14"
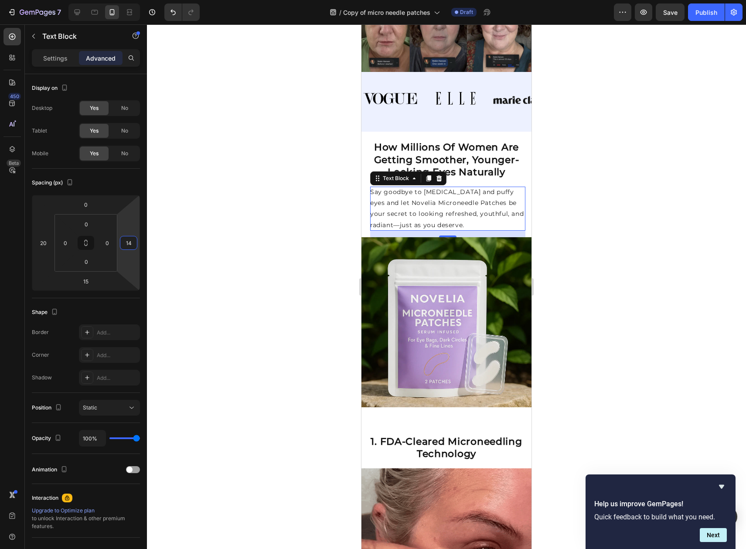
drag, startPoint x: 130, startPoint y: 228, endPoint x: 133, endPoint y: 225, distance: 4.6
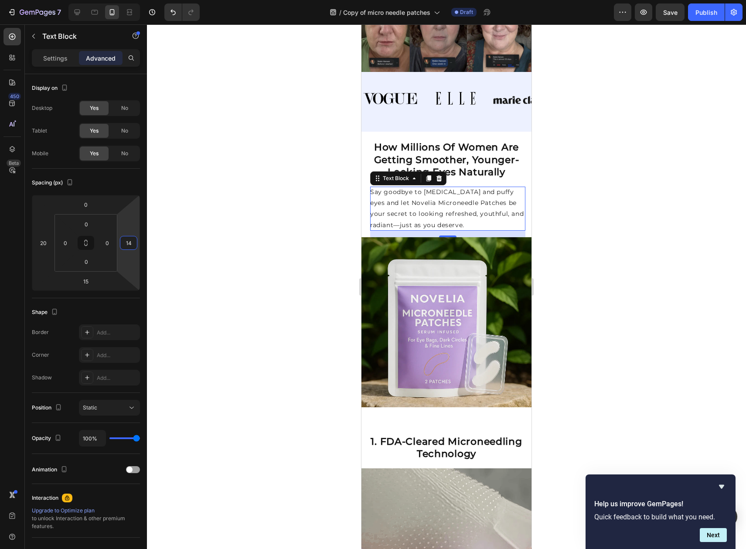
click at [133, 0] on html "7 Version history / Copy of micro needle patches Draft Preview Save Publish 450…" at bounding box center [373, 0] width 746 height 0
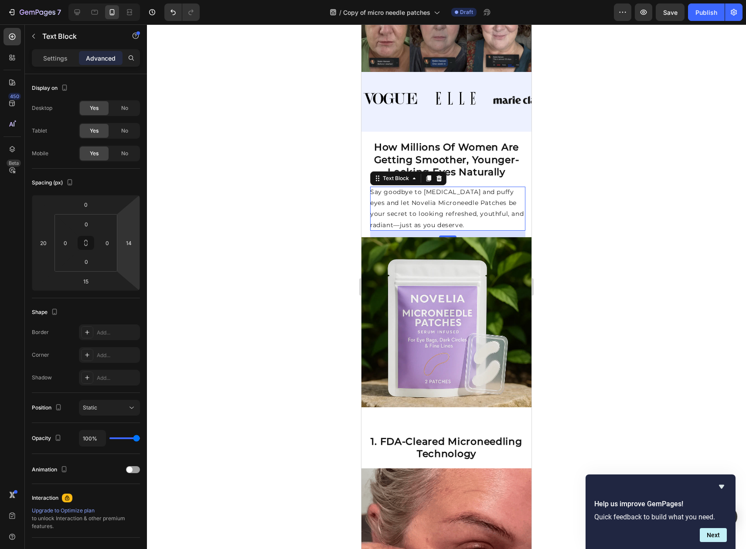
click at [667, 211] on div at bounding box center [446, 286] width 599 height 524
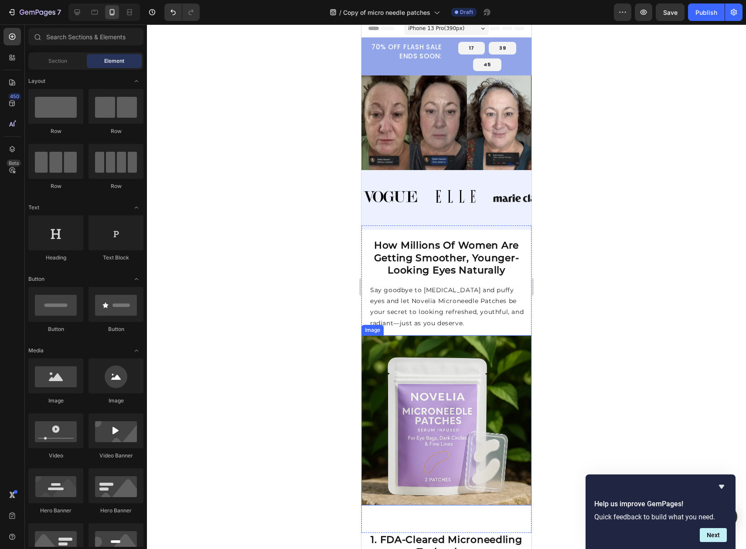
scroll to position [0, 0]
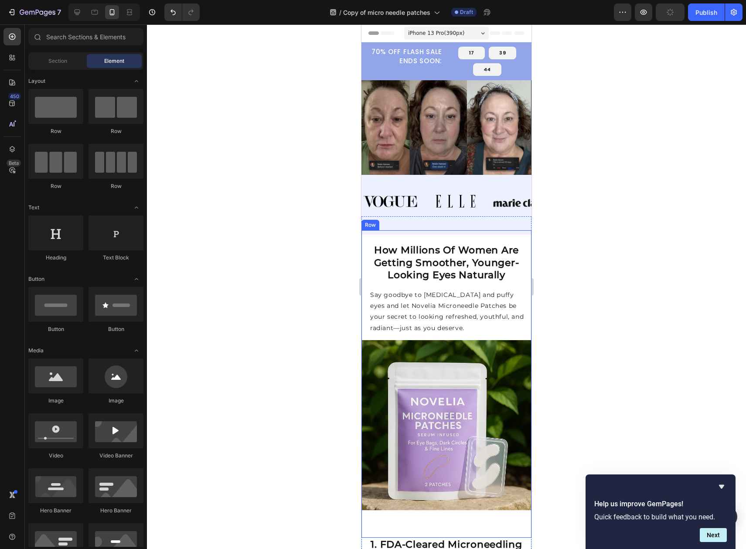
click at [429, 299] on p "Say goodbye to dark circles and puffy eyes and let Novelia Microneedle Patches …" at bounding box center [447, 311] width 155 height 44
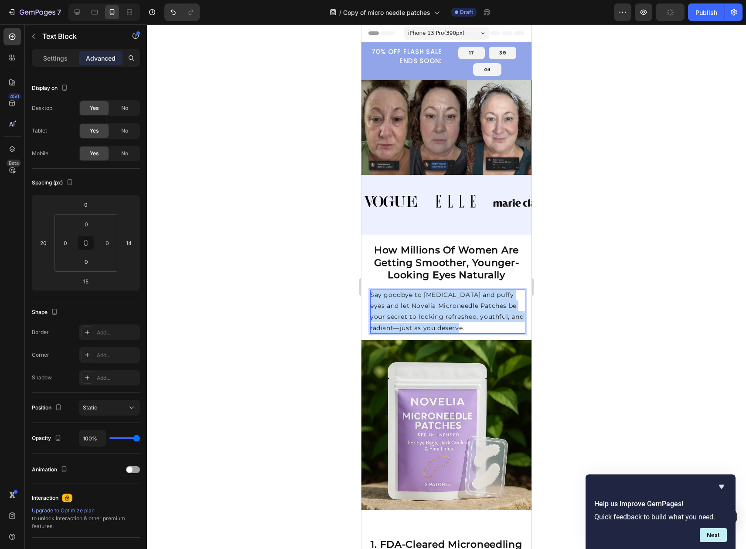
click at [429, 299] on p "Say goodbye to dark circles and puffy eyes and let Novelia Microneedle Patches …" at bounding box center [447, 311] width 155 height 44
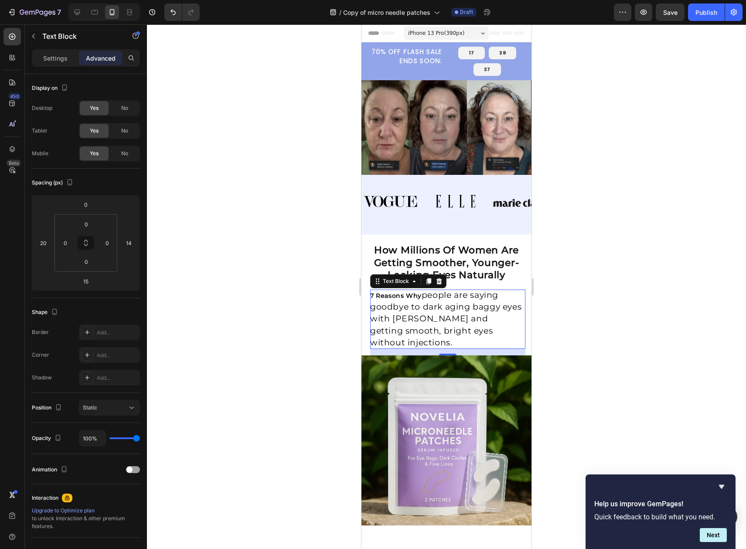
click at [461, 315] on span "people are saying goodbye to dark aging baggy eyes with NovaLift and" at bounding box center [445, 307] width 151 height 34
click at [461, 314] on span "people are saying goodbye to dark aging baggy eyes with NovaLift and" at bounding box center [445, 307] width 151 height 34
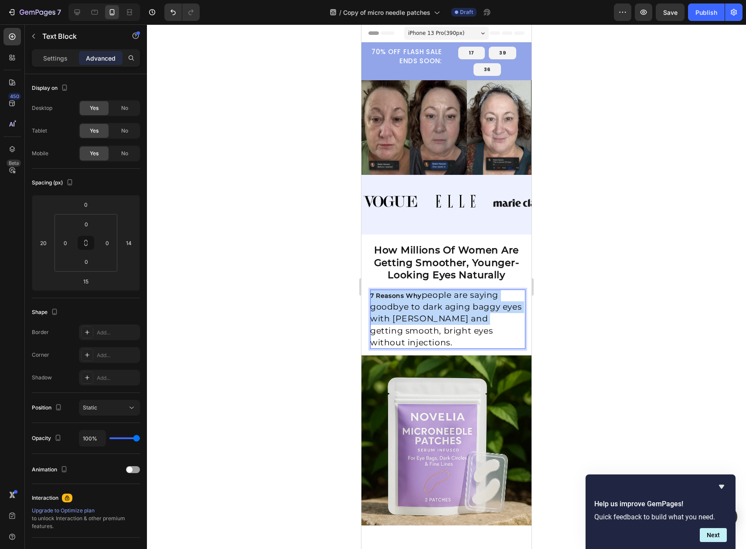
click at [461, 314] on span "people are saying goodbye to dark aging baggy eyes with NovaLift and" at bounding box center [445, 307] width 151 height 34
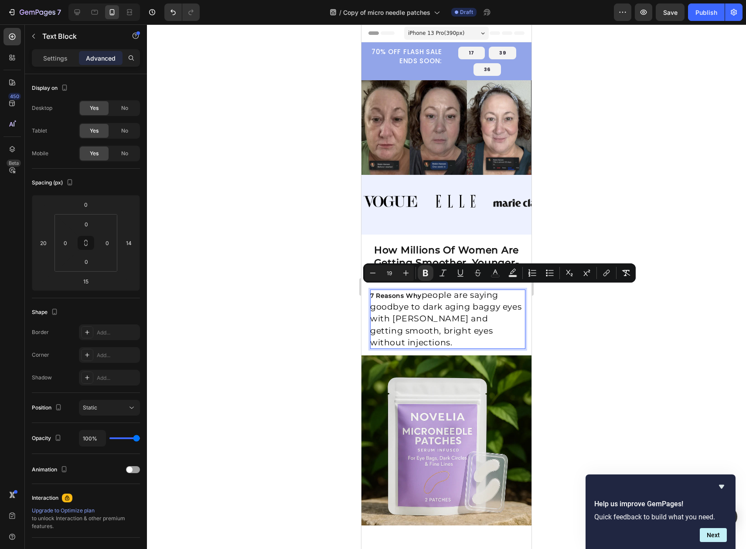
click at [462, 342] on p "7 Reasons Why people are saying goodbye to dark aging baggy eyes with NovaLift …" at bounding box center [447, 318] width 155 height 59
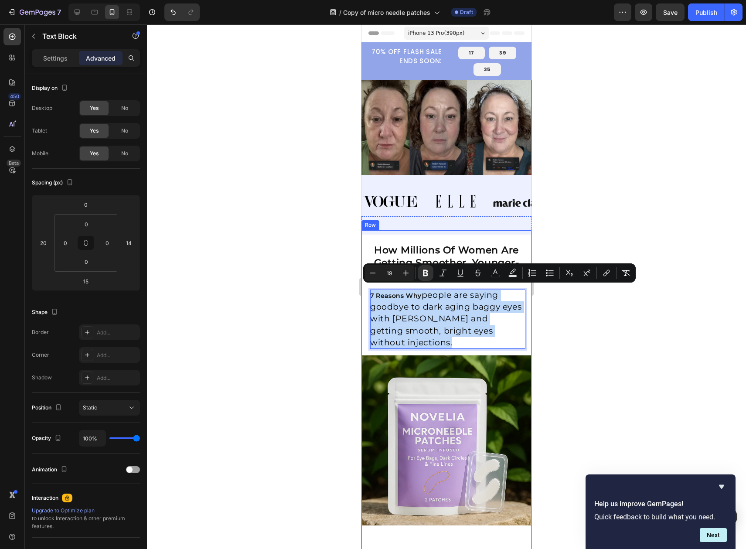
drag, startPoint x: 475, startPoint y: 341, endPoint x: 369, endPoint y: 279, distance: 122.9
click at [369, 279] on div "⁠⁠⁠⁠⁠⁠⁠ How Millions Of Women Are Getting Smoother, Younger- Looking Eyes Natur…" at bounding box center [446, 384] width 170 height 309
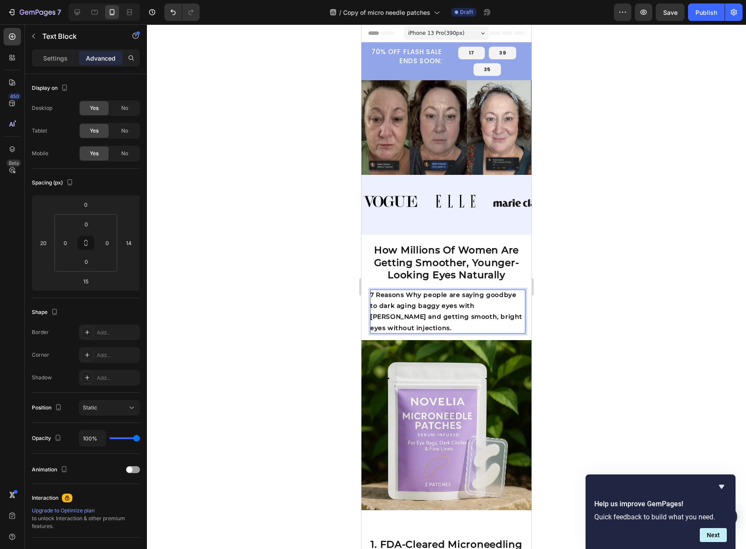
click at [599, 311] on div at bounding box center [446, 286] width 599 height 524
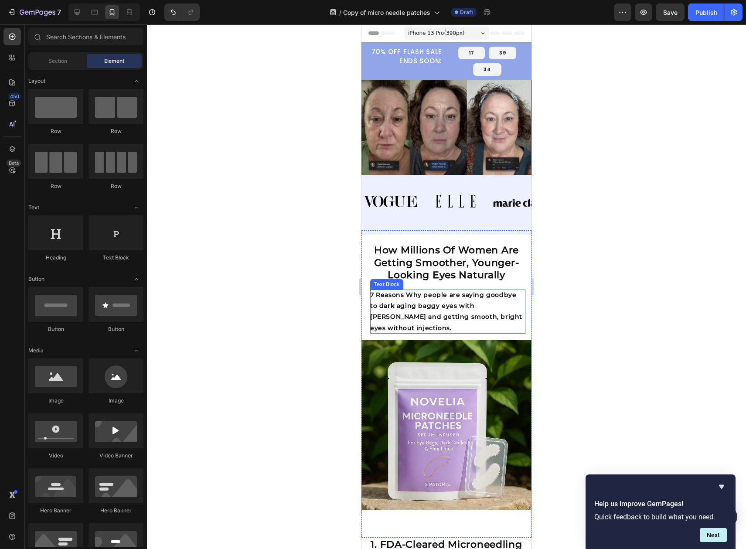
click at [481, 315] on strong "7 Reasons Why people are saying goodbye to dark aging baggy eyes with NovaLift …" at bounding box center [446, 311] width 152 height 41
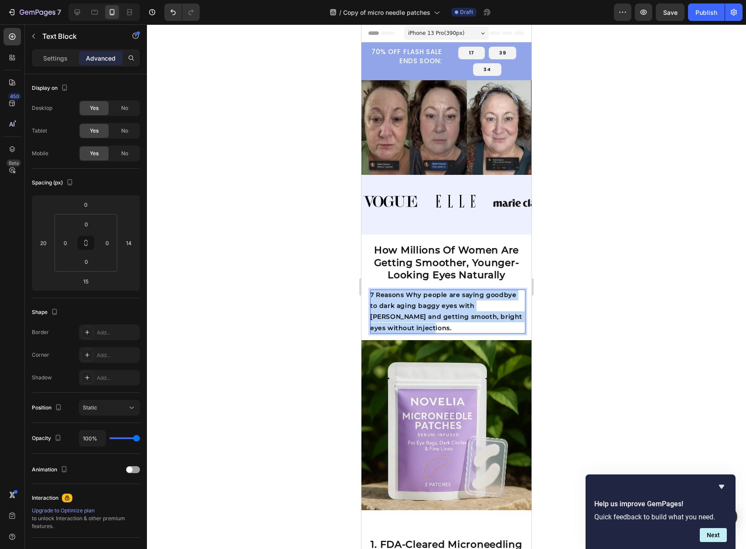
click at [481, 315] on strong "7 Reasons Why people are saying goodbye to dark aging baggy eyes with NovaLift …" at bounding box center [446, 311] width 152 height 41
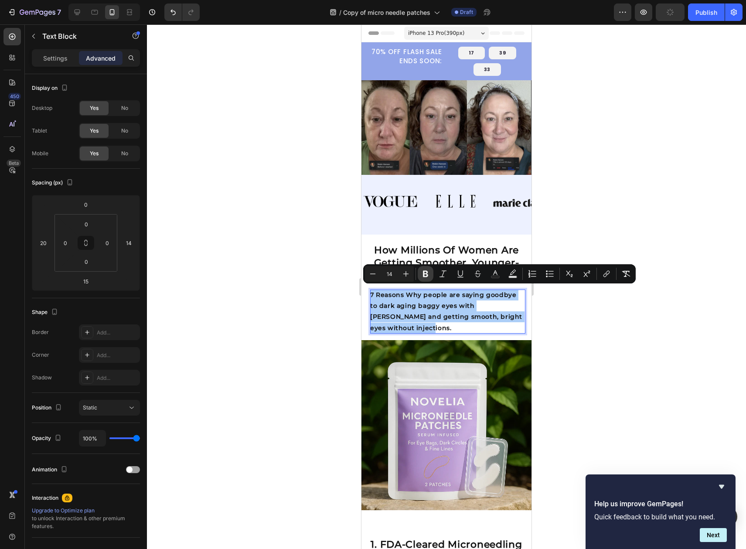
click at [418, 274] on button "Bold" at bounding box center [426, 274] width 16 height 16
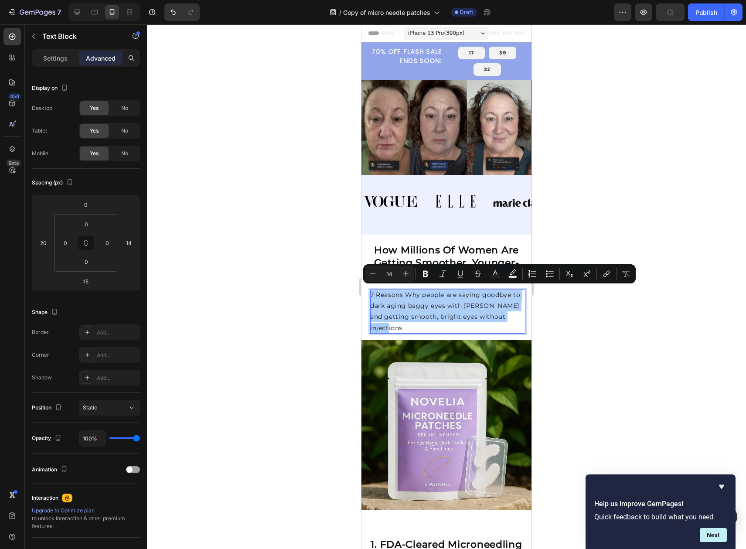
click at [557, 324] on div at bounding box center [446, 286] width 599 height 524
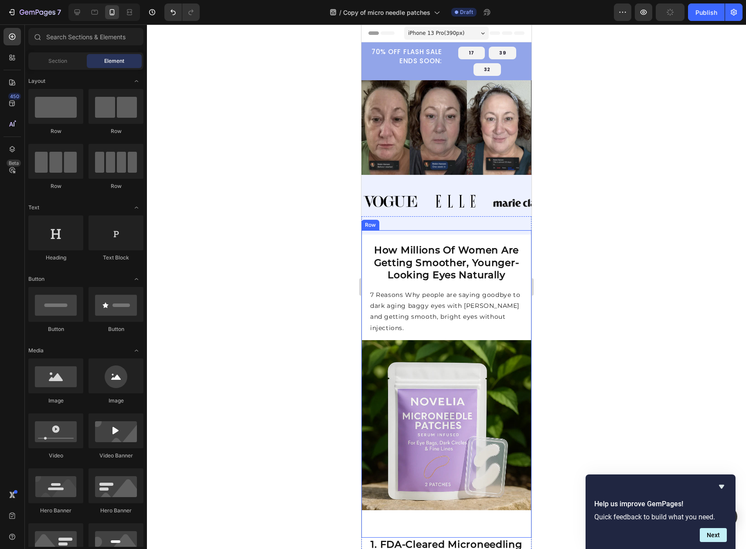
click at [463, 312] on p "7 Reasons Why people are saying goodbye to dark aging baggy eyes with NovaLift …" at bounding box center [447, 311] width 155 height 44
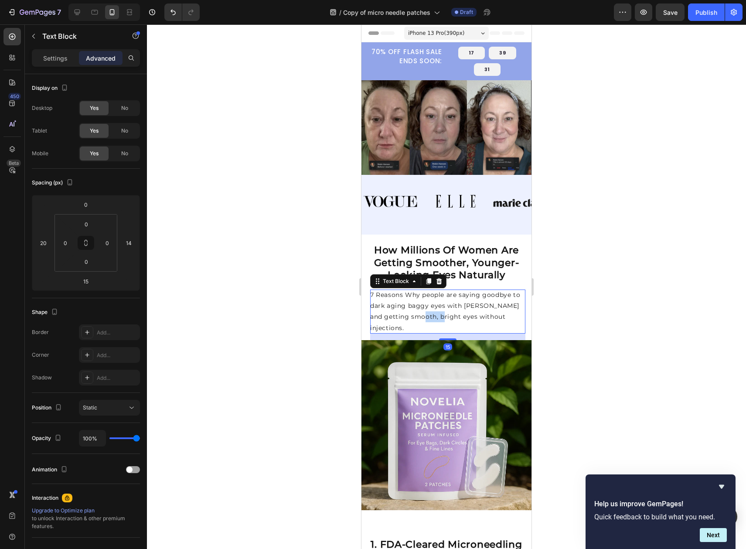
click at [426, 315] on p "7 Reasons Why people are saying goodbye to dark aging baggy eyes with NovaLift …" at bounding box center [447, 311] width 155 height 44
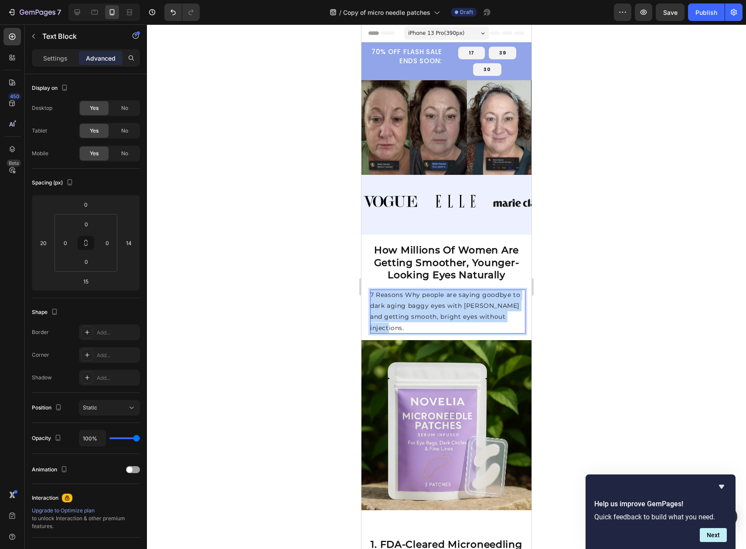
click at [426, 315] on p "7 Reasons Why people are saying goodbye to dark aging baggy eyes with NovaLift …" at bounding box center [447, 311] width 155 height 44
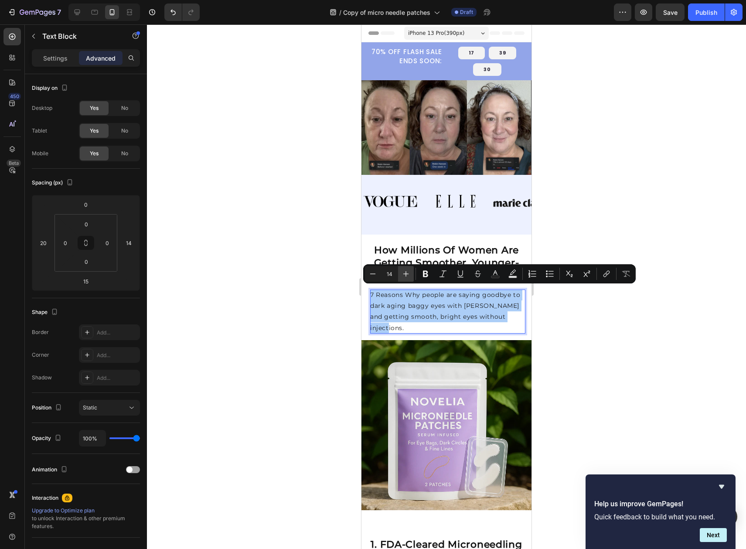
click at [404, 271] on icon "Editor contextual toolbar" at bounding box center [406, 273] width 9 height 9
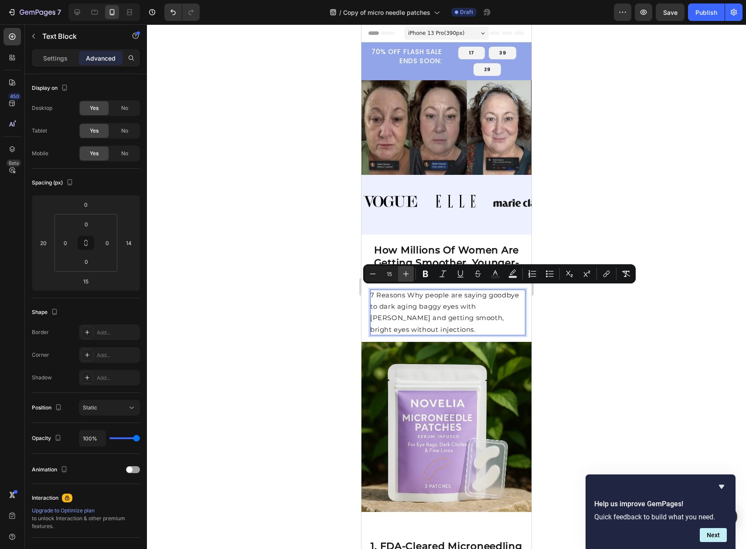
click at [404, 271] on icon "Editor contextual toolbar" at bounding box center [406, 273] width 9 height 9
type input "16"
click at [580, 325] on div at bounding box center [446, 286] width 599 height 524
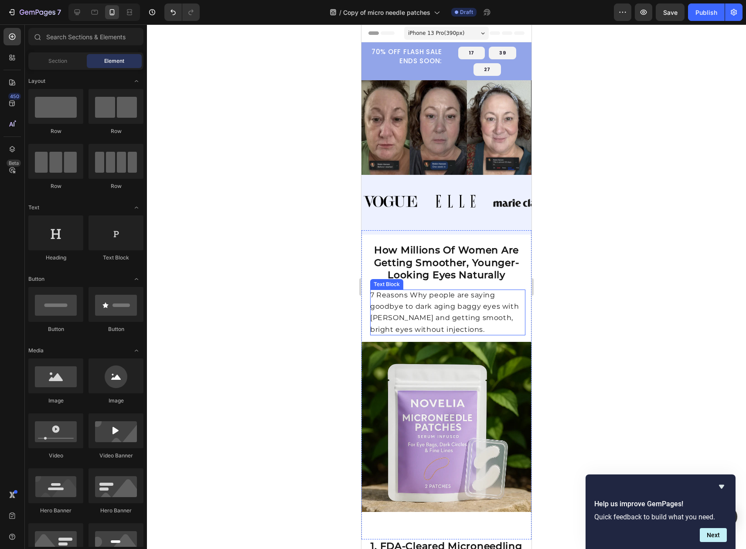
click at [427, 292] on span "7 Reasons Why people are saying goodbye to dark aging baggy eyes with NovaLift …" at bounding box center [444, 312] width 149 height 43
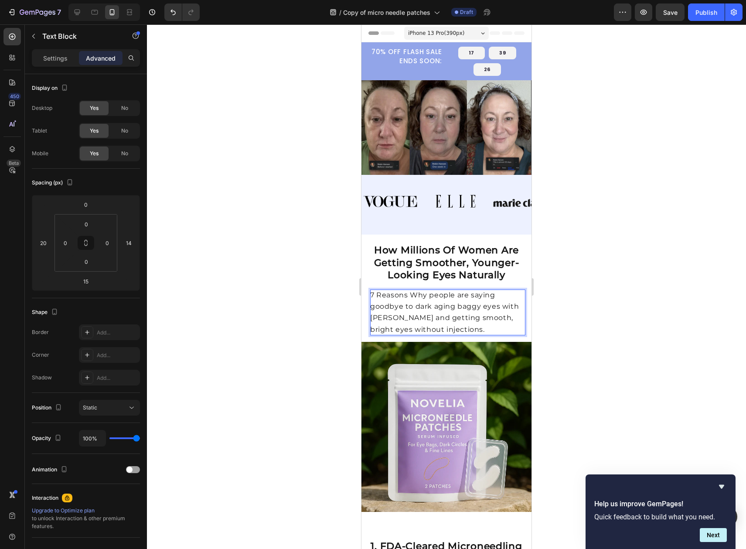
click at [426, 291] on span "7 Reasons Why people are saying goodbye to dark aging baggy eyes with NovaLift …" at bounding box center [444, 312] width 149 height 43
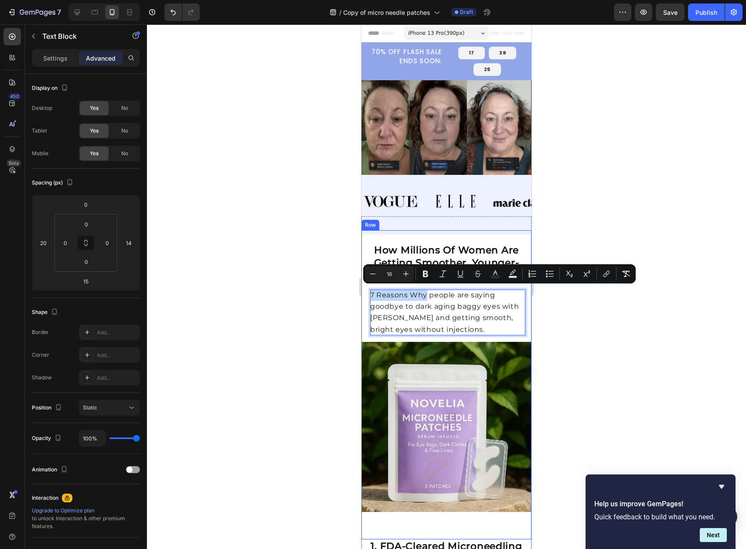
drag, startPoint x: 424, startPoint y: 292, endPoint x: 369, endPoint y: 293, distance: 55.4
click at [369, 293] on div "⁠⁠⁠⁠⁠⁠⁠ How Millions Of Women Are Getting Smoother, Younger- Looking Eyes Natur…" at bounding box center [446, 377] width 170 height 295
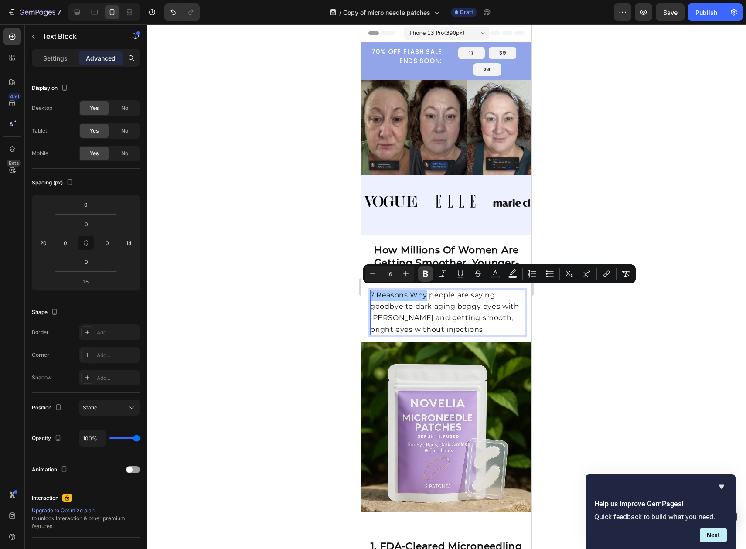
click at [424, 277] on icon "Editor contextual toolbar" at bounding box center [425, 273] width 9 height 9
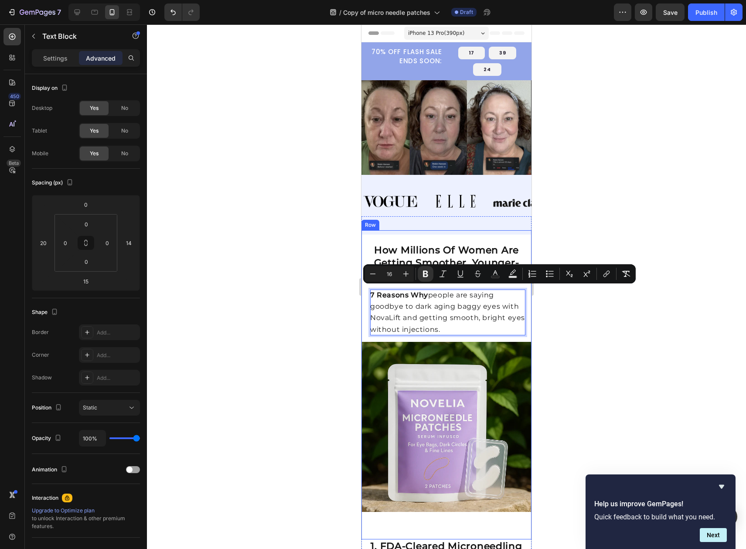
click at [561, 313] on div at bounding box center [446, 286] width 599 height 524
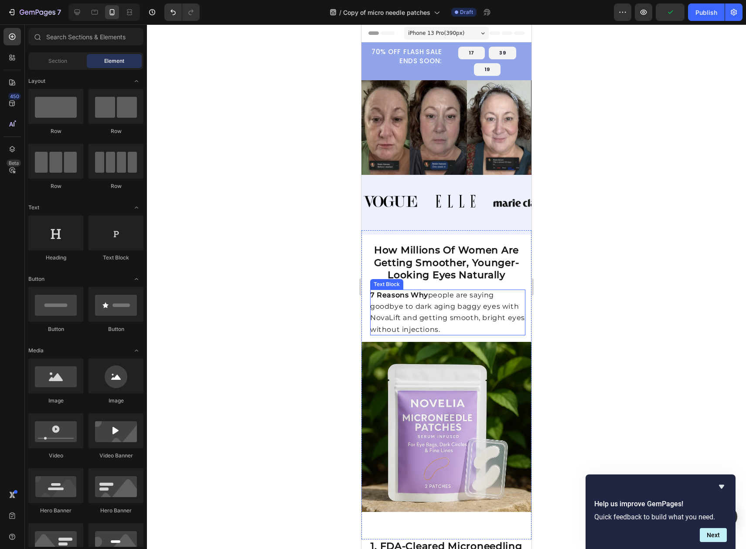
click at [387, 313] on span "7 Reasons Why people are saying goodbye to dark aging baggy eyes with NovaLift …" at bounding box center [447, 312] width 155 height 43
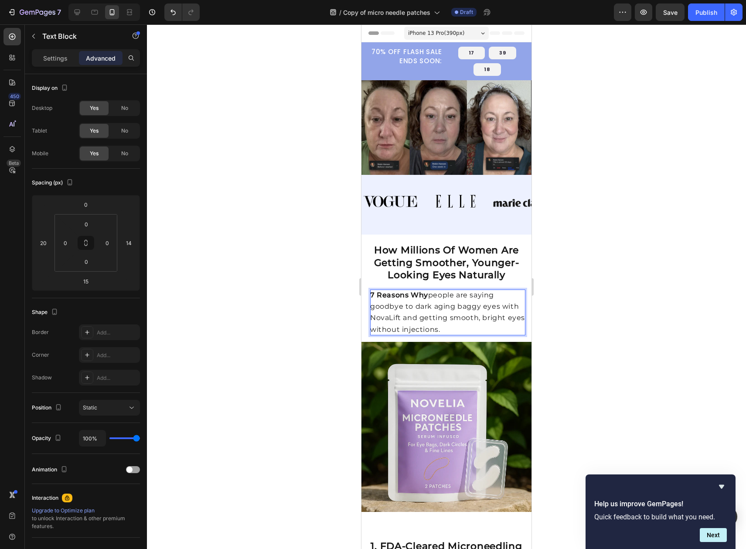
click at [399, 317] on span "7 Reasons Why people are saying goodbye to dark aging baggy eyes with NovaLift …" at bounding box center [447, 312] width 155 height 43
drag, startPoint x: 400, startPoint y: 317, endPoint x: 371, endPoint y: 316, distance: 29.2
click at [371, 316] on span "7 Reasons Why people are saying goodbye to dark aging baggy eyes with NovaLift …" at bounding box center [447, 312] width 155 height 43
click at [454, 269] on strong "Looking Eyes Naturally" at bounding box center [447, 275] width 118 height 12
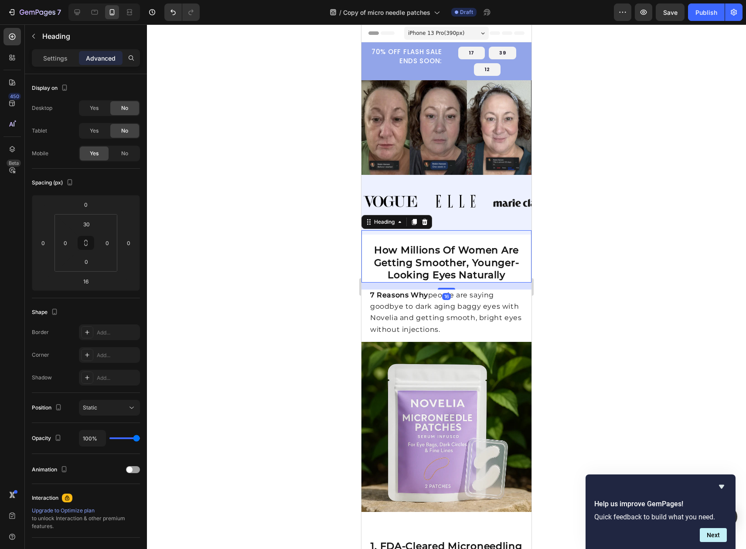
click at [560, 260] on div at bounding box center [446, 286] width 599 height 524
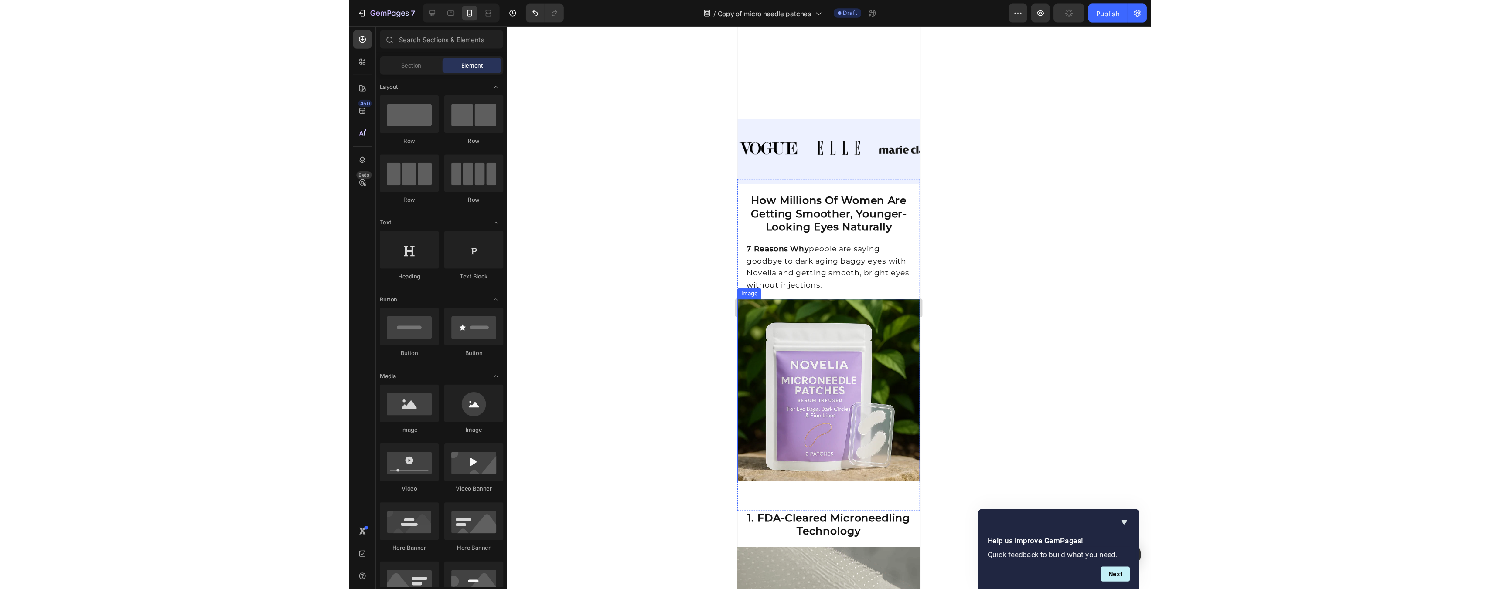
scroll to position [58, 0]
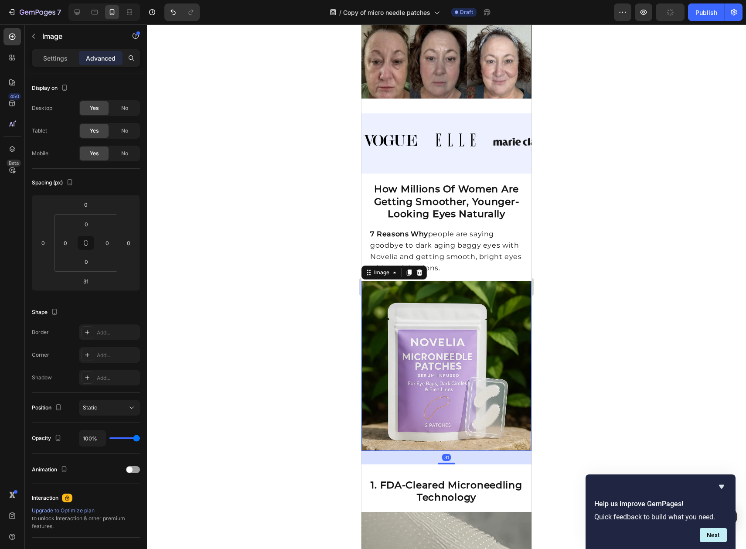
click at [453, 301] on img at bounding box center [446, 366] width 170 height 170
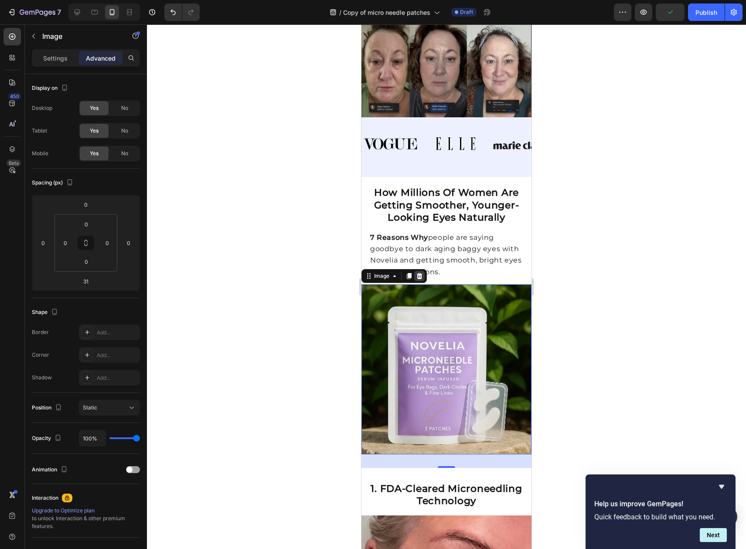
click at [419, 274] on icon at bounding box center [419, 275] width 7 height 7
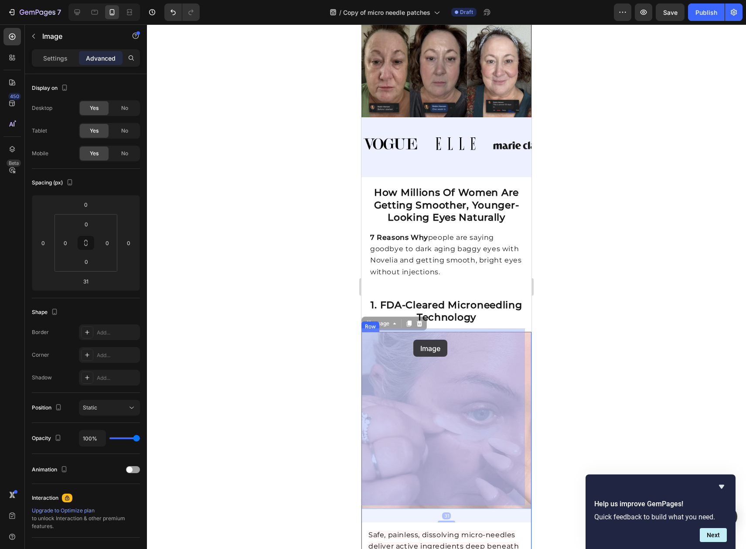
drag, startPoint x: 446, startPoint y: 371, endPoint x: 413, endPoint y: 340, distance: 44.7
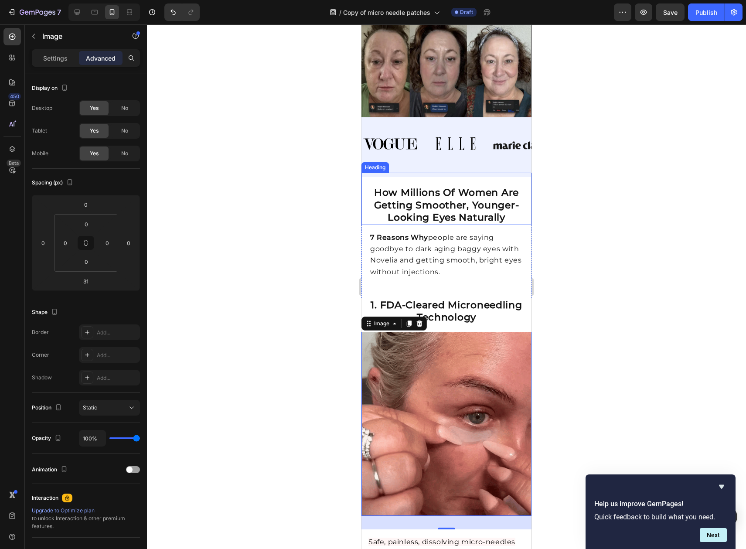
click at [473, 202] on strong "Getting Smoother, Younger-" at bounding box center [446, 205] width 145 height 12
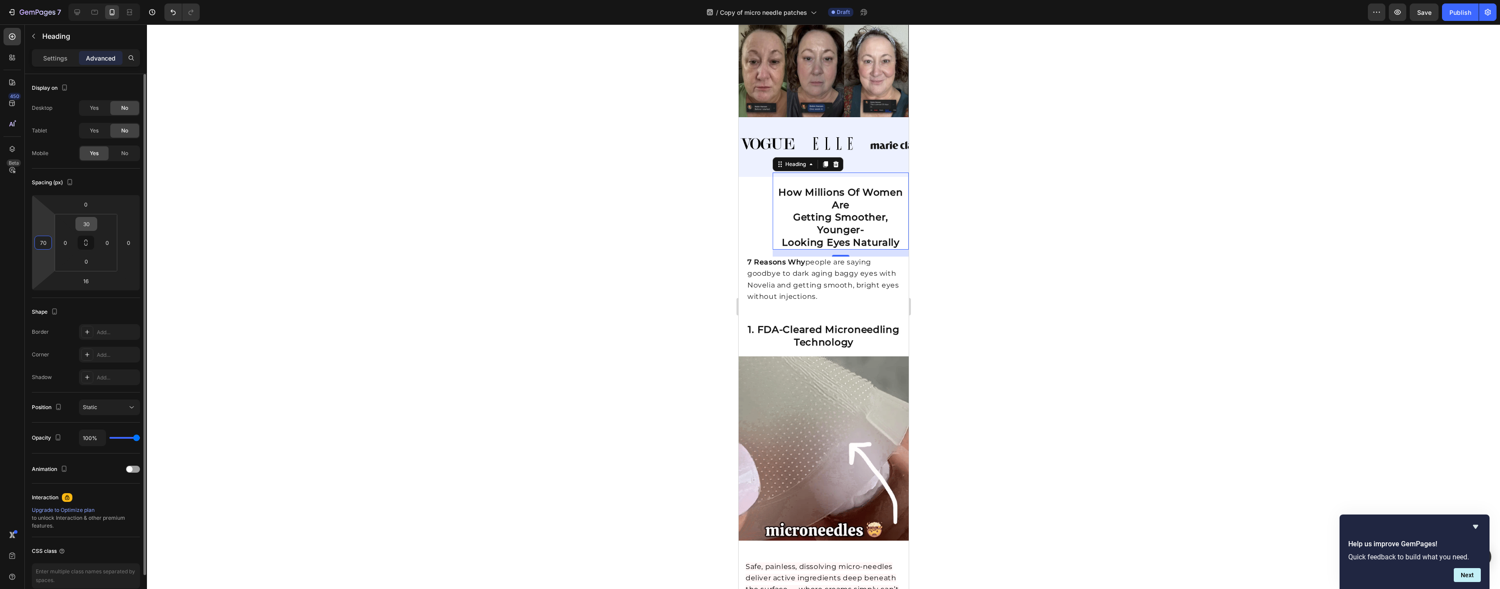
drag, startPoint x: 46, startPoint y: 233, endPoint x: 86, endPoint y: 220, distance: 41.9
click at [85, 0] on html "7 Version history / Copy of micro needle patches Draft Preview Save Publish 450…" at bounding box center [750, 0] width 1500 height 0
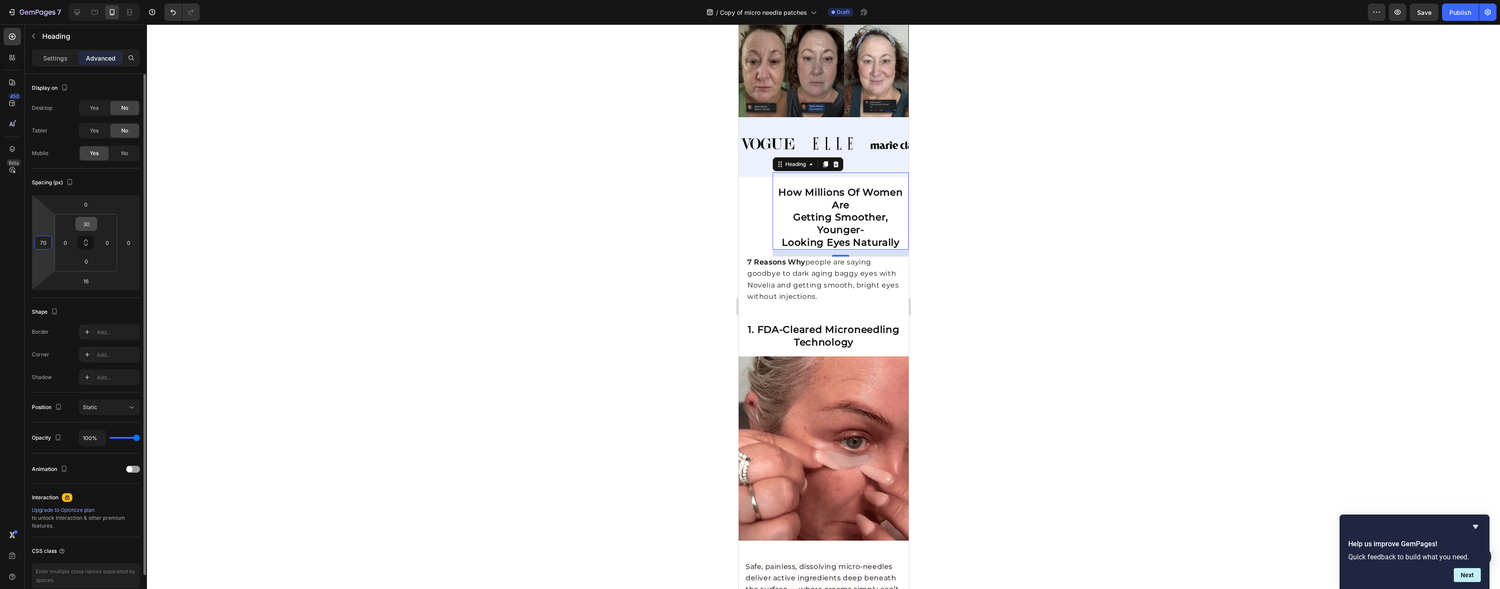
type input "68"
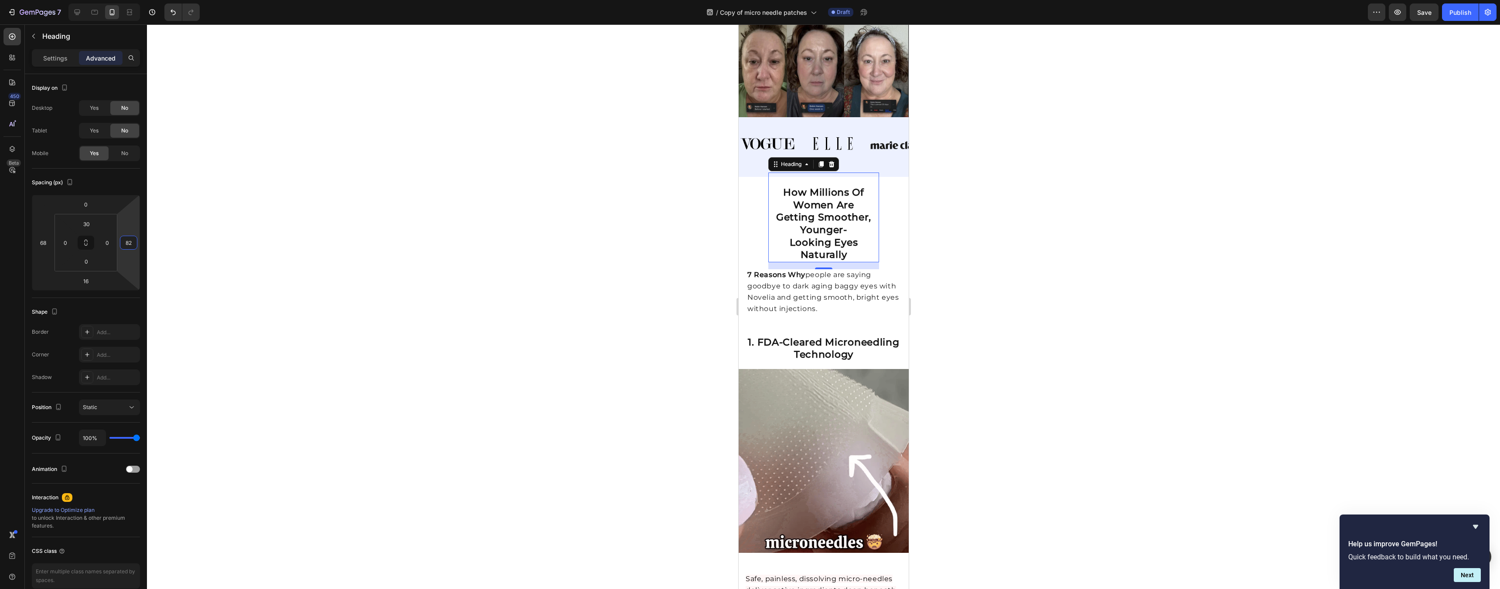
type input "84"
drag, startPoint x: 133, startPoint y: 228, endPoint x: 128, endPoint y: 210, distance: 19.0
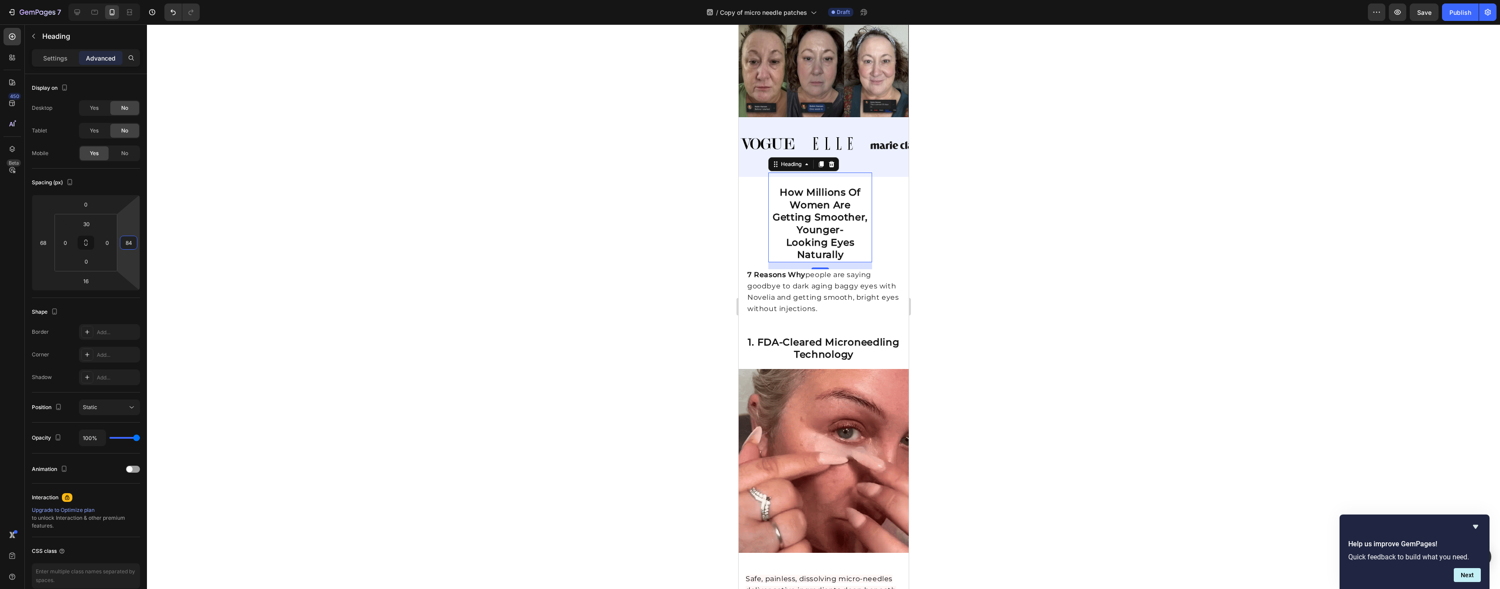
click at [128, 0] on html "7 Version history / Copy of micro needle patches Draft Preview Save Publish 450…" at bounding box center [750, 0] width 1500 height 0
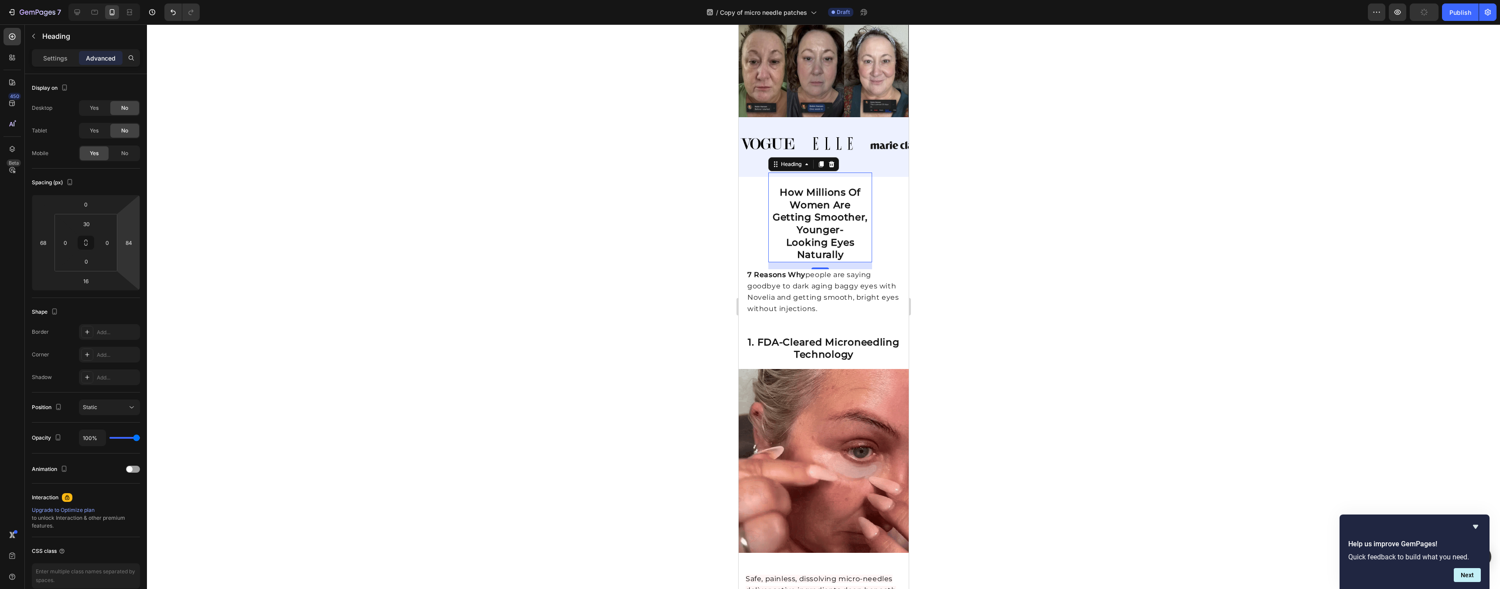
click at [746, 238] on div at bounding box center [823, 306] width 1353 height 565
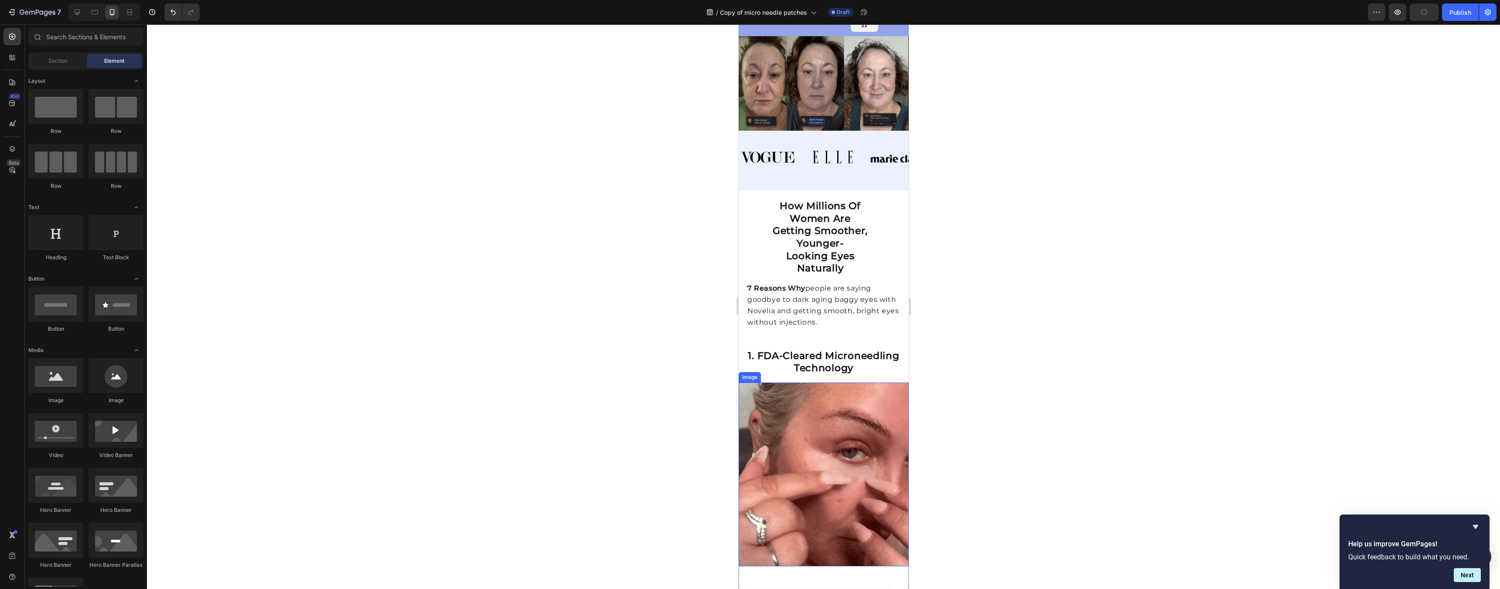
scroll to position [0, 0]
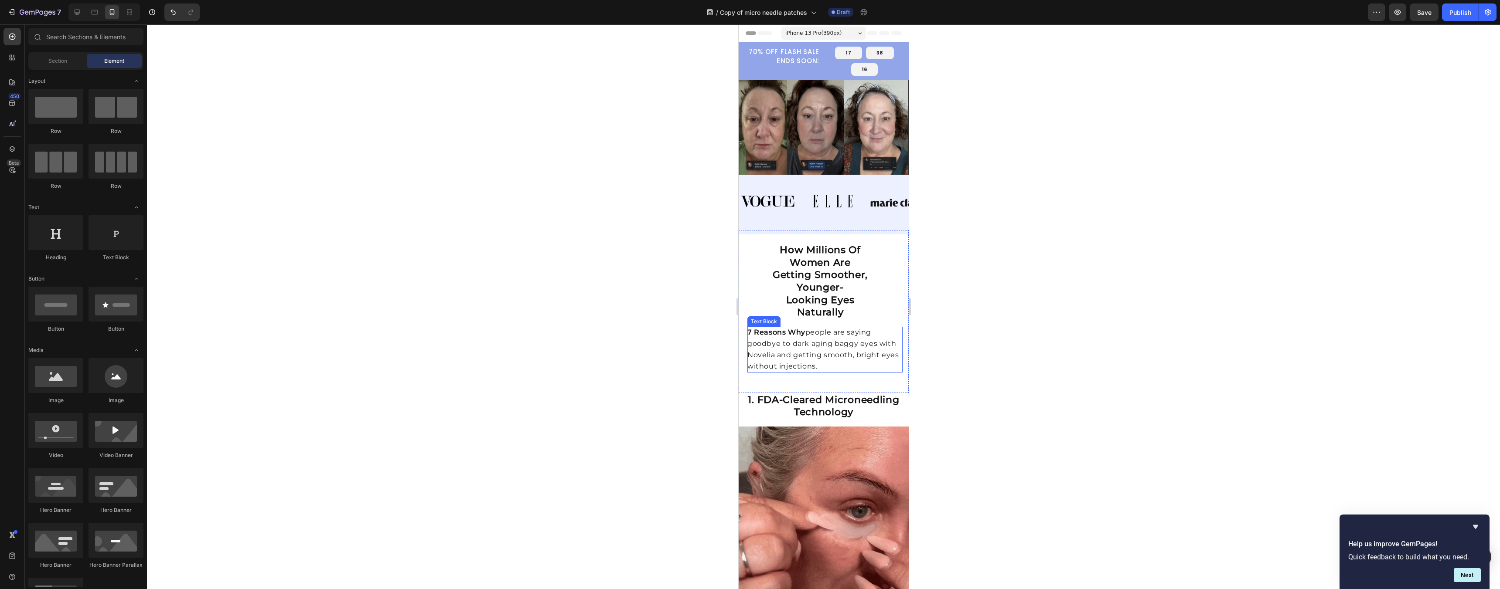
click at [746, 360] on span "7 Reasons Why people are saying goodbye to dark aging baggy eyes with Novelia a…" at bounding box center [822, 349] width 151 height 43
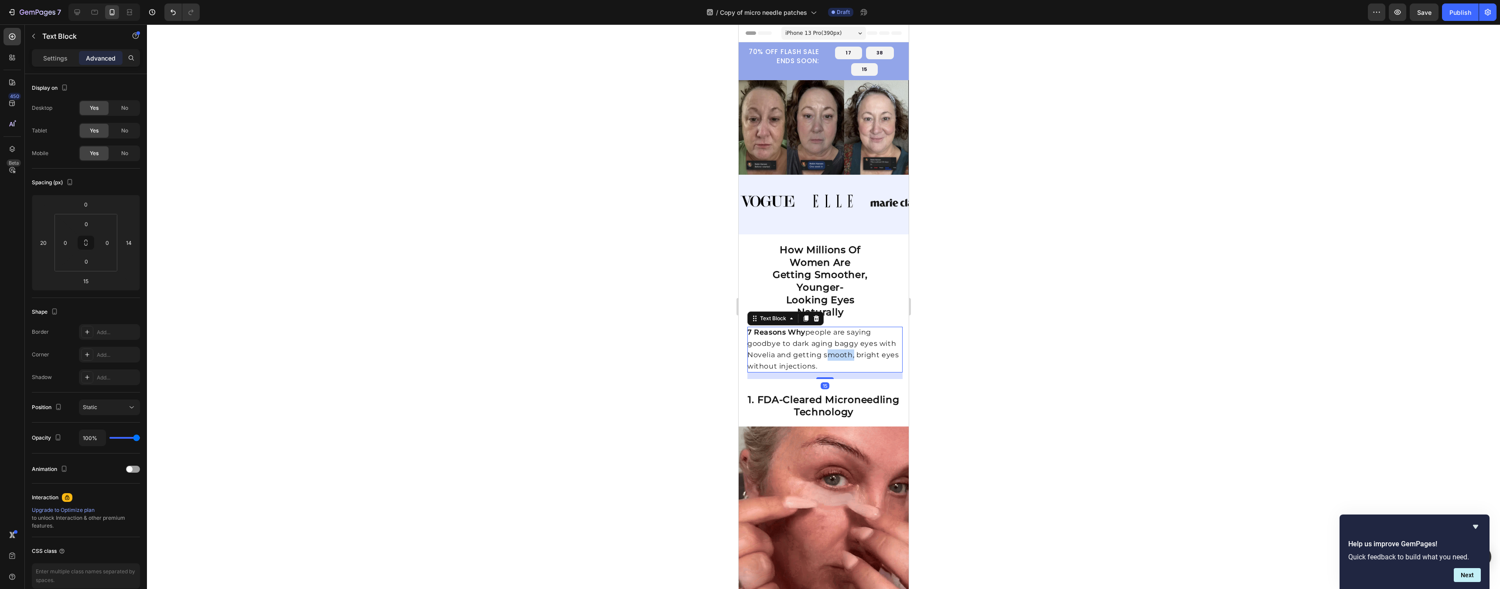
click at [746, 360] on span "7 Reasons Why people are saying goodbye to dark aging baggy eyes with Novelia a…" at bounding box center [822, 349] width 151 height 43
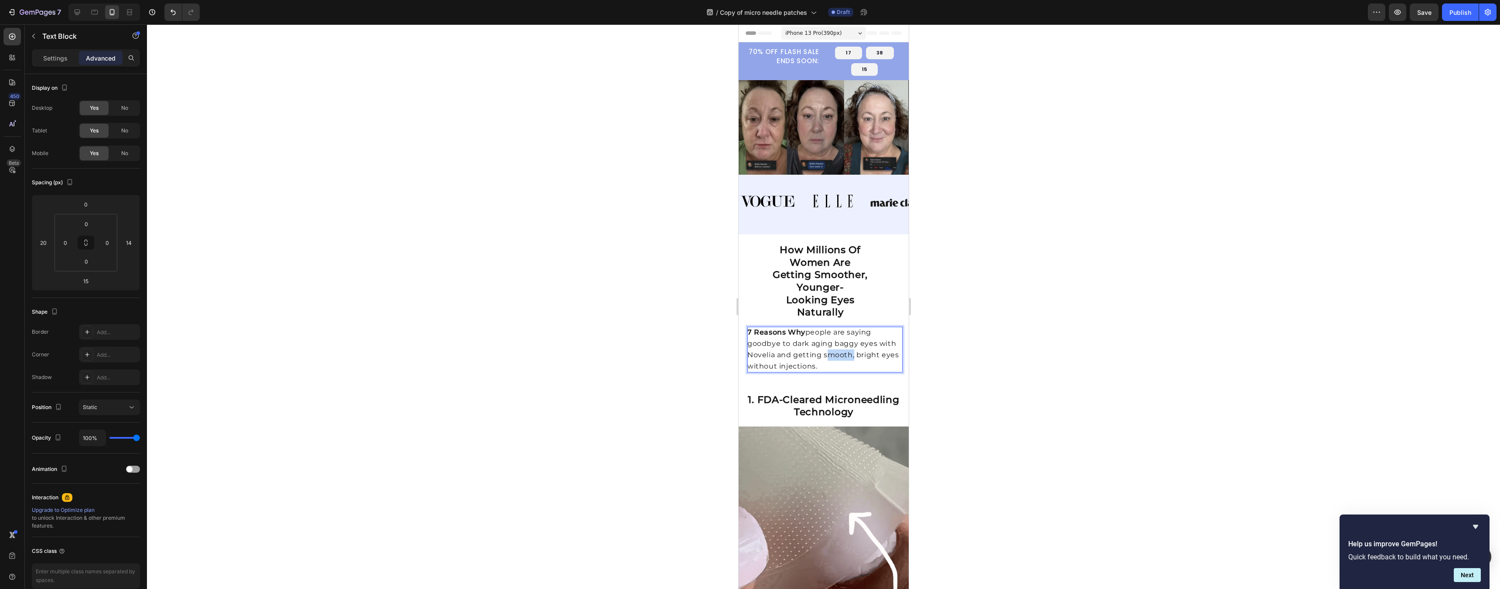
click at [746, 360] on span "7 Reasons Why people are saying goodbye to dark aging baggy eyes with Novelia a…" at bounding box center [822, 349] width 151 height 43
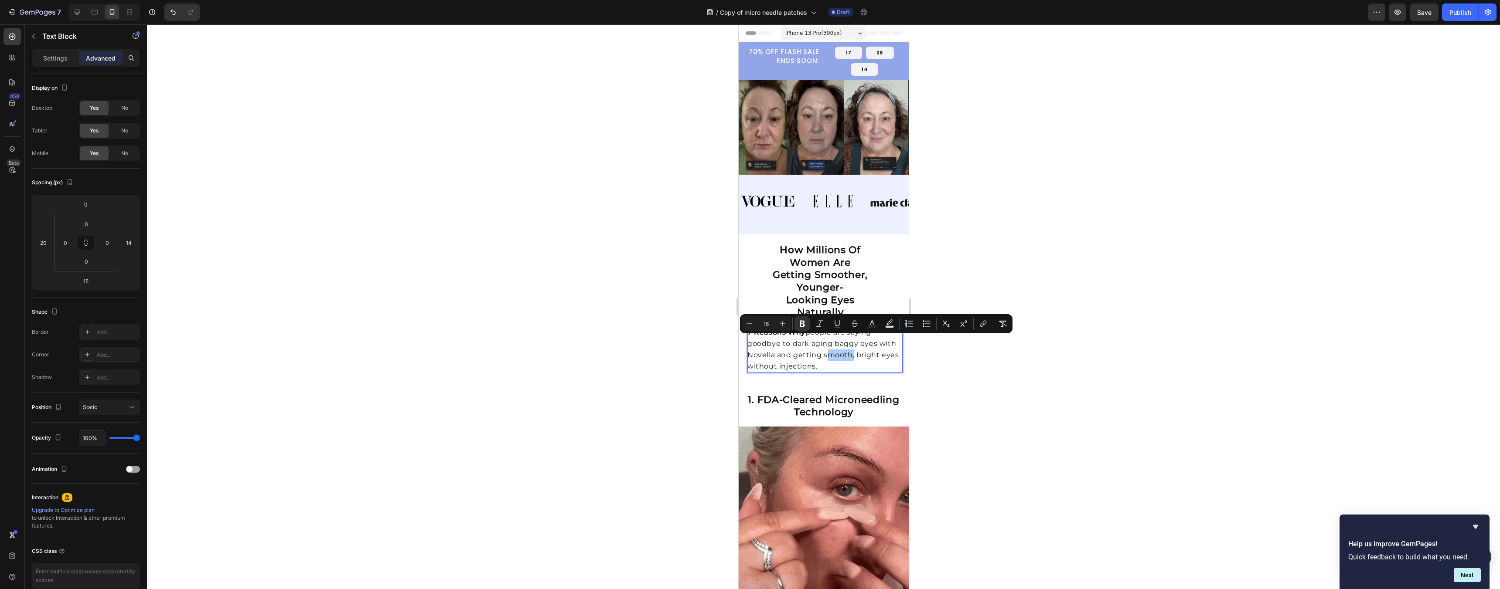
click at [746, 368] on div at bounding box center [823, 306] width 1353 height 565
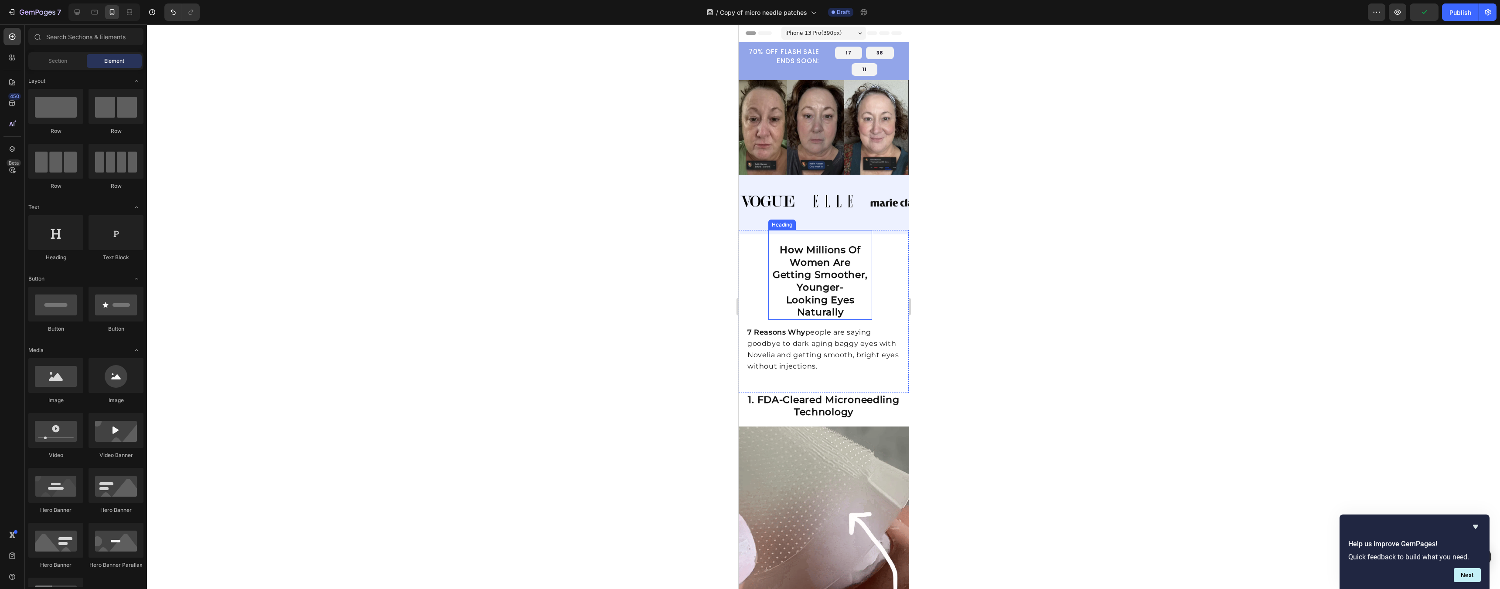
click at [746, 293] on strong "Getting Smoother, Younger-" at bounding box center [819, 281] width 95 height 24
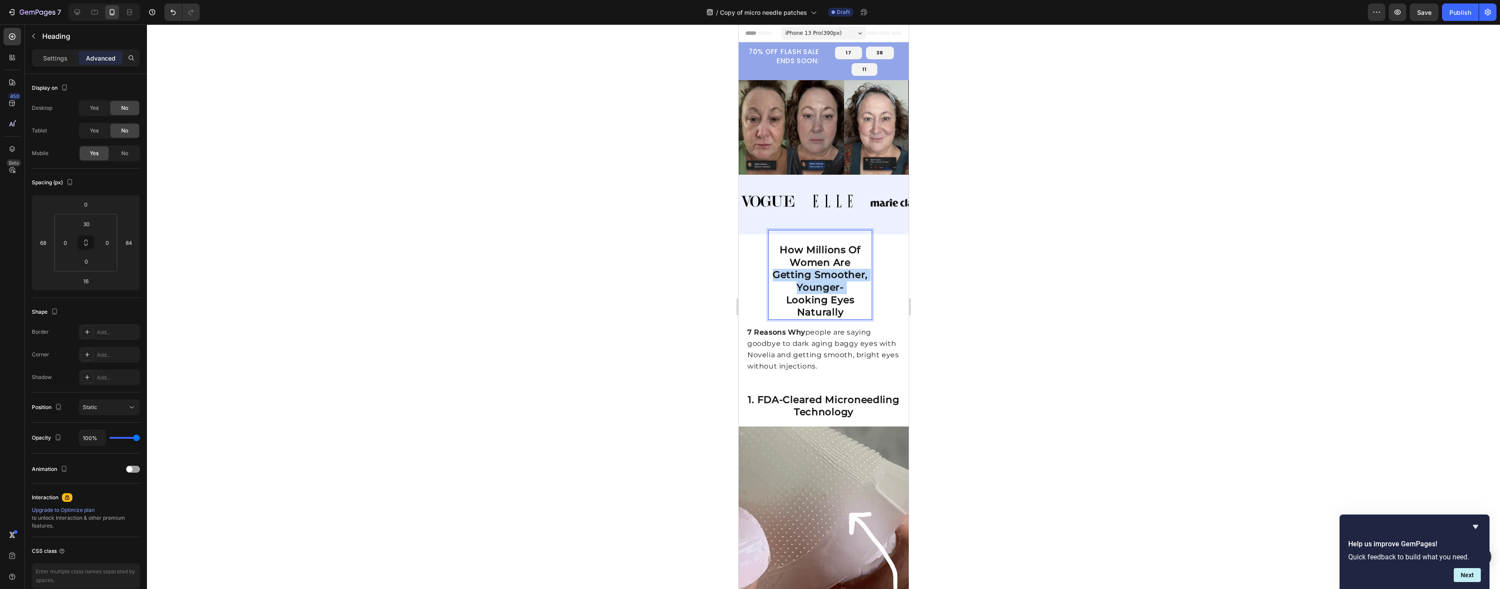
click at [746, 293] on strong "Getting Smoother, Younger-" at bounding box center [819, 281] width 95 height 24
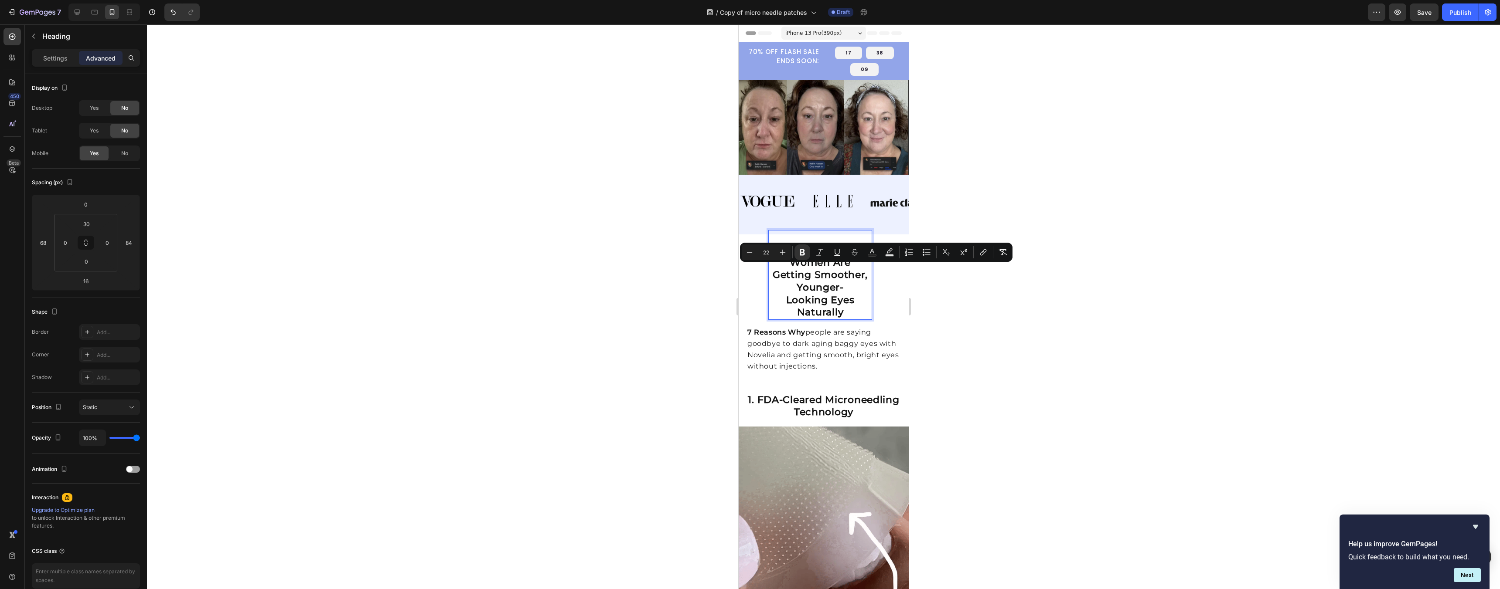
click at [746, 319] on strong "Looking Eyes Naturally" at bounding box center [820, 306] width 68 height 24
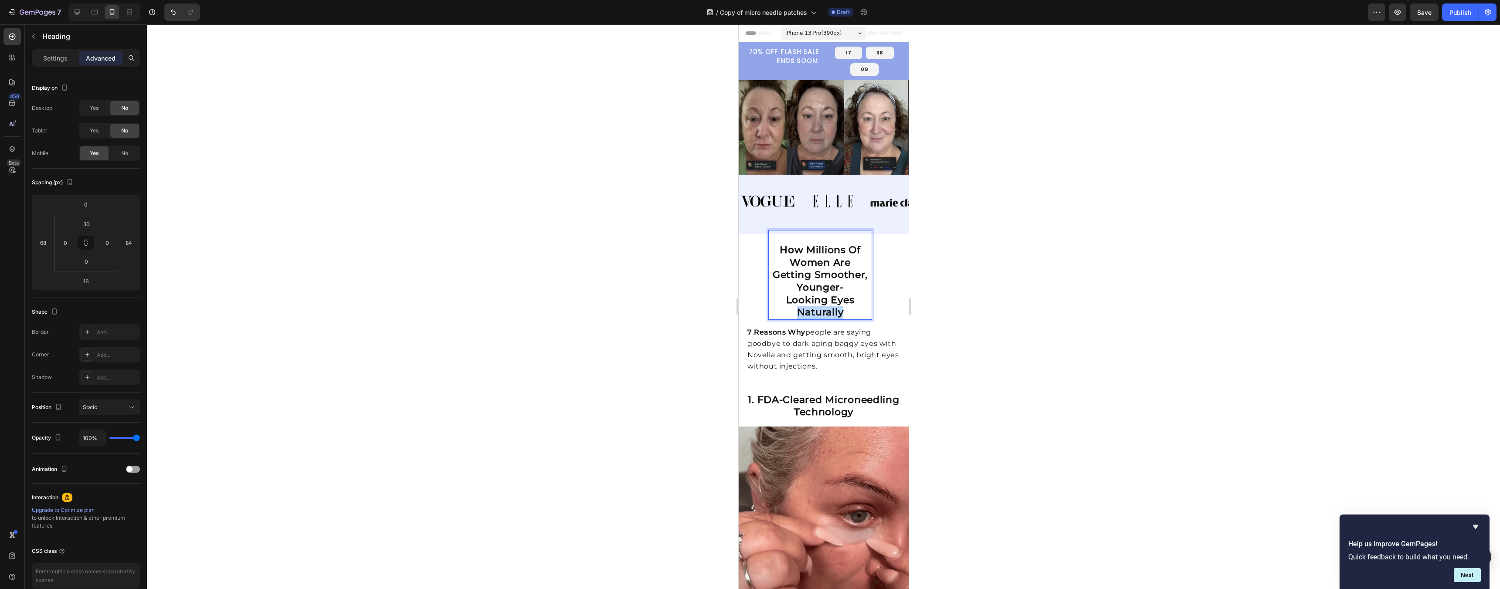
click at [746, 319] on strong "Looking Eyes Naturally" at bounding box center [820, 306] width 68 height 24
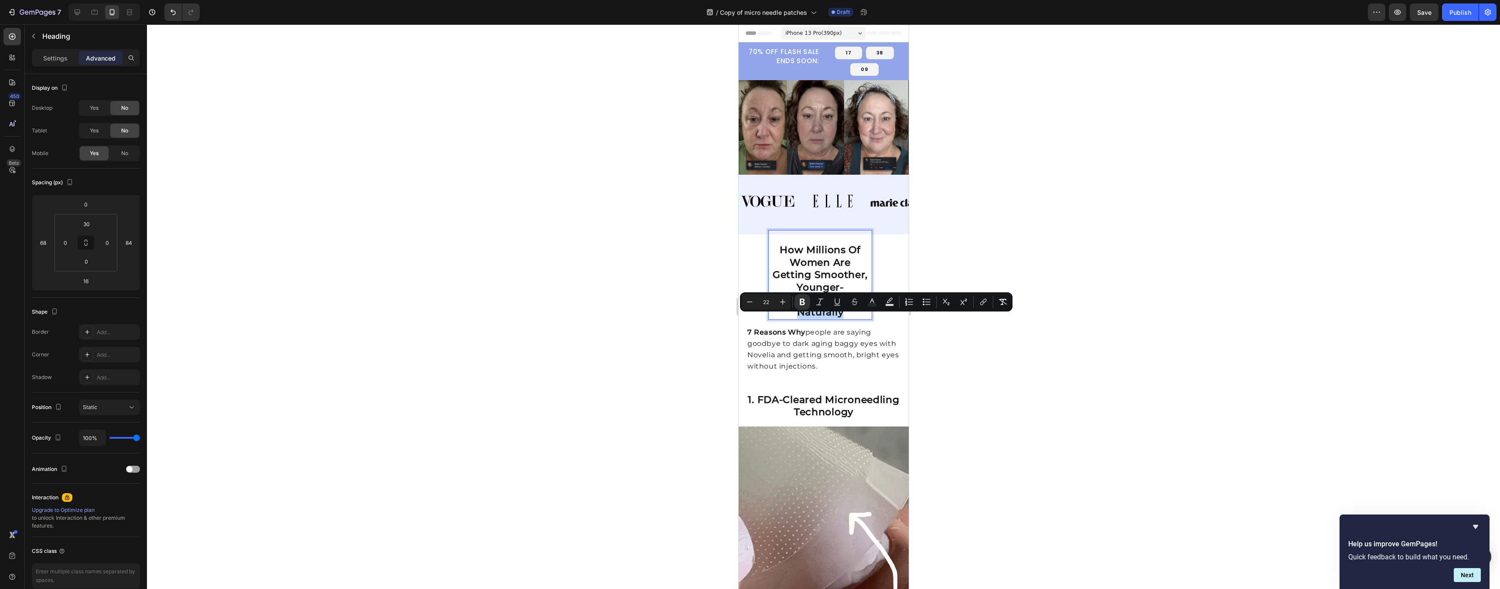
click at [746, 319] on strong "Looking Eyes Naturally" at bounding box center [820, 306] width 68 height 24
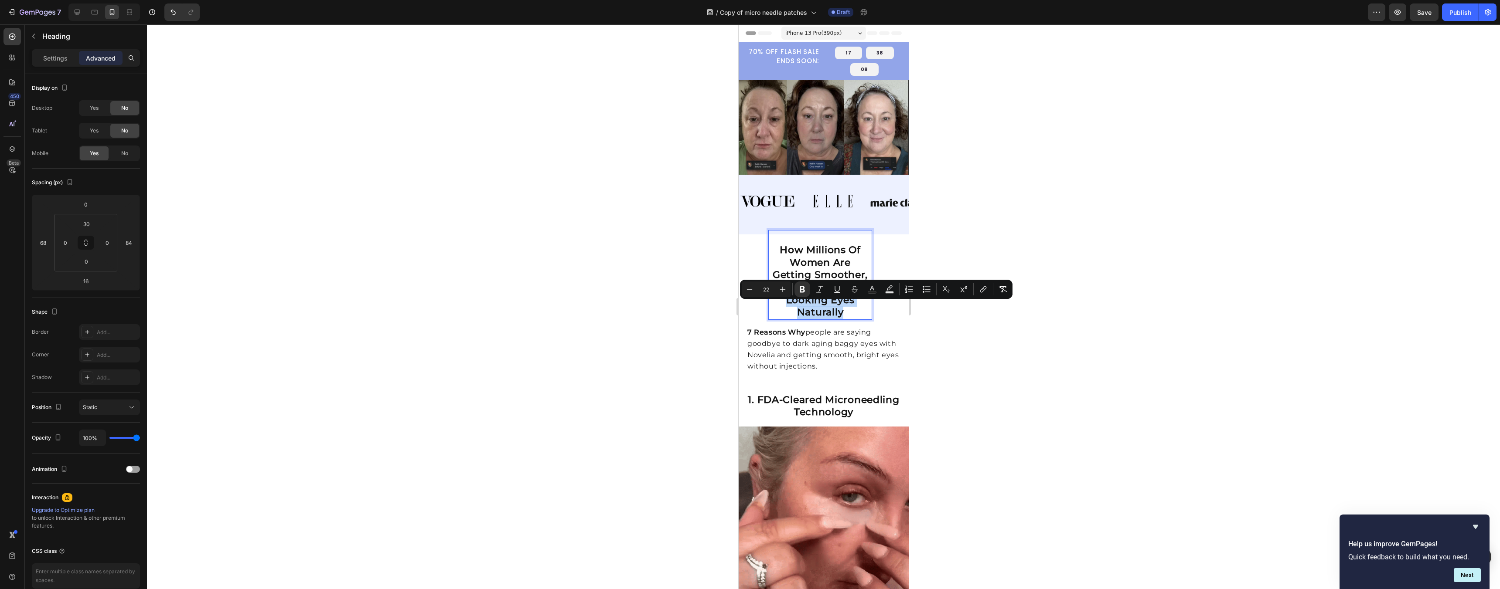
click at [746, 319] on p "How Millions Of Women Are Getting Smoother, Younger- Looking Eyes Naturally" at bounding box center [820, 281] width 102 height 75
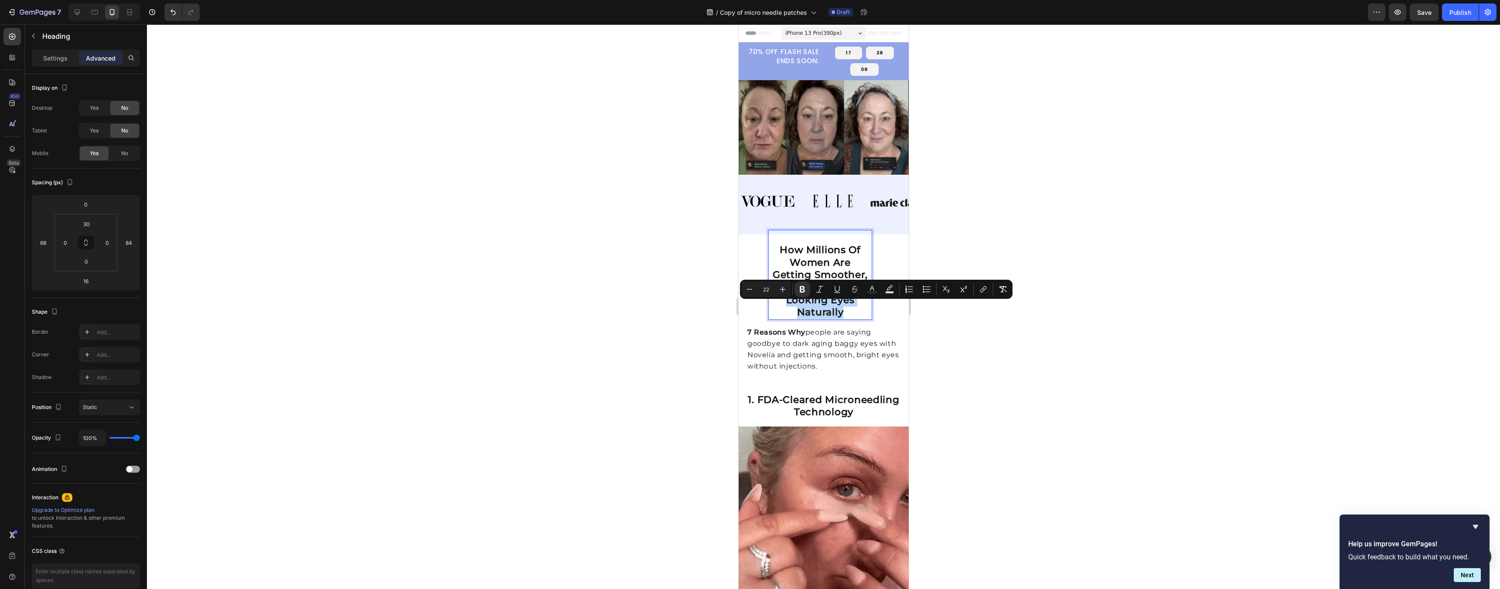
click at [746, 319] on p "How Millions Of Women Are Getting Smoother, Younger- Looking Eyes Naturally" at bounding box center [820, 281] width 102 height 75
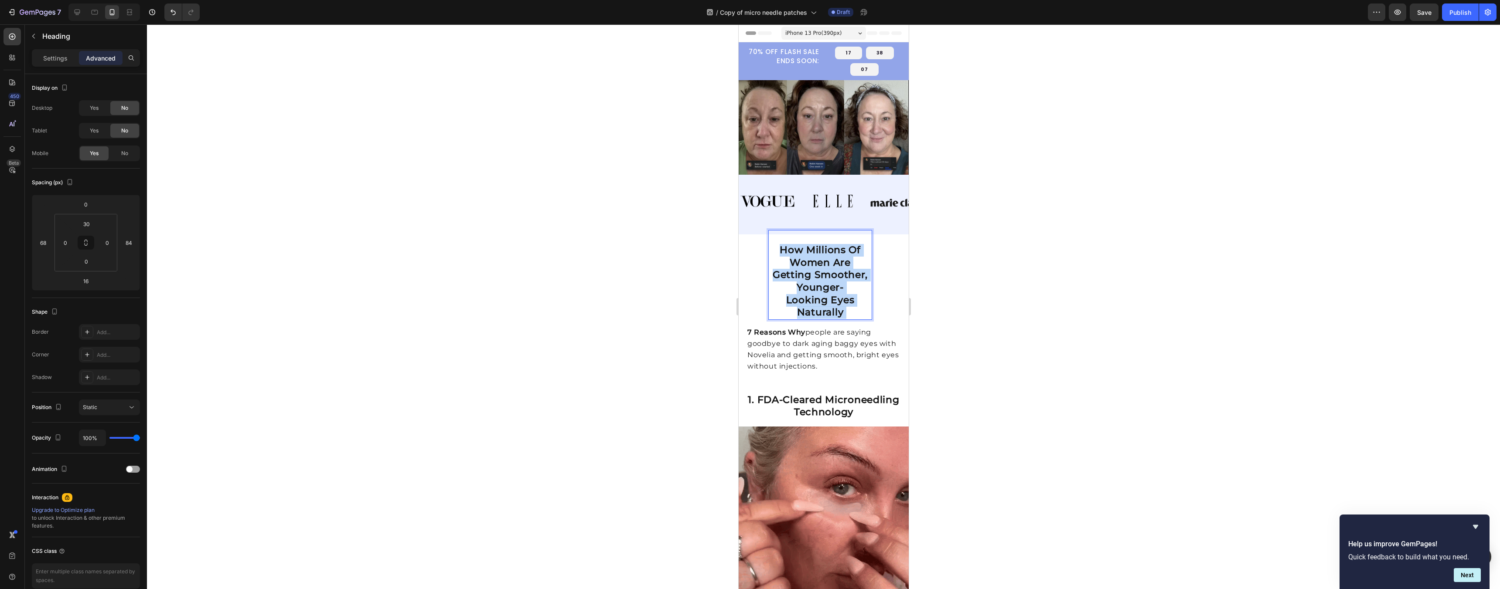
drag, startPoint x: 854, startPoint y: 325, endPoint x: 775, endPoint y: 242, distance: 114.4
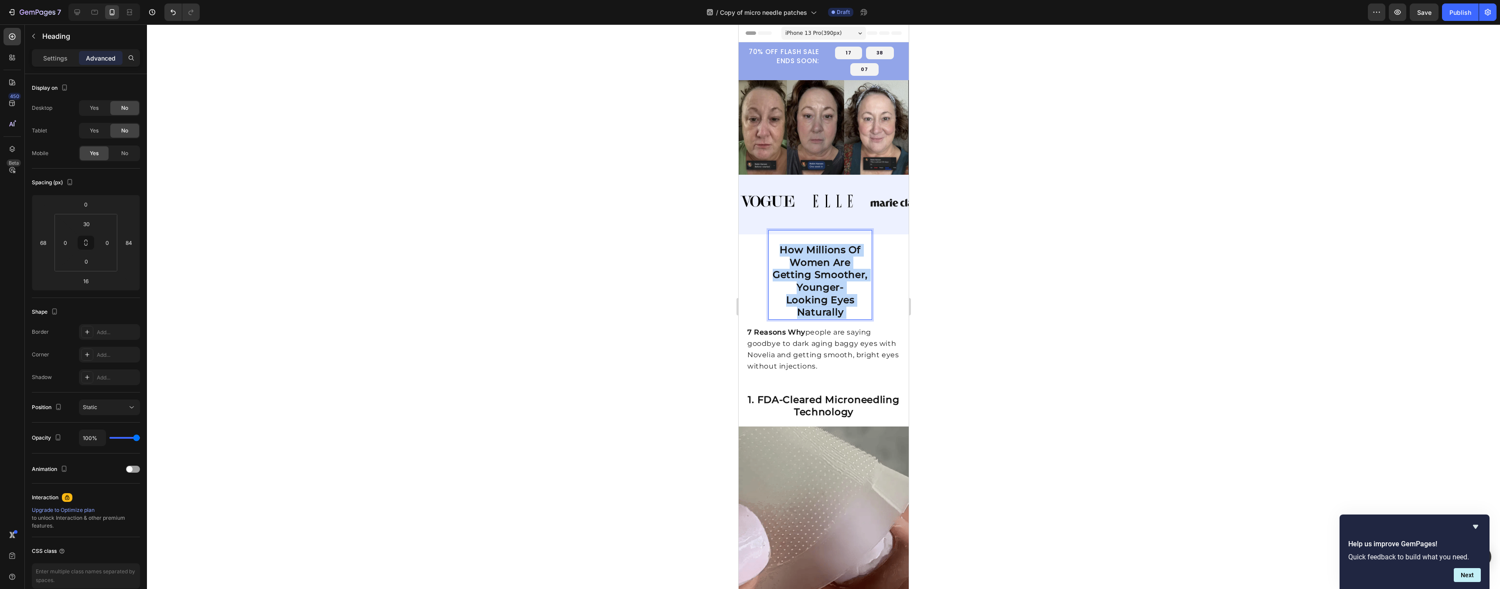
click at [746, 244] on p "How Millions Of Women Are Getting Smoother, Younger- Looking Eyes Naturally" at bounding box center [820, 281] width 102 height 75
drag, startPoint x: 775, startPoint y: 244, endPoint x: 862, endPoint y: 330, distance: 122.4
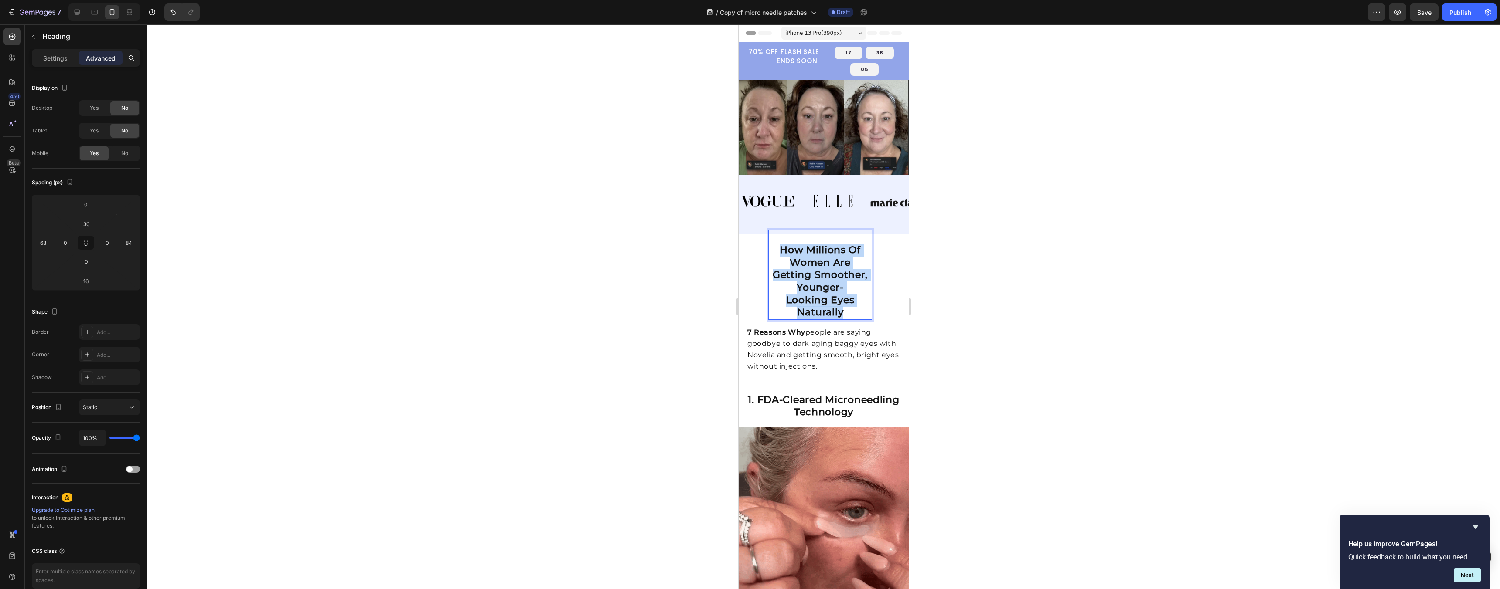
click at [746, 330] on div "How Millions Of Women Are Getting Smoother, Younger- Looking Eyes Naturally Hea…" at bounding box center [823, 304] width 170 height 149
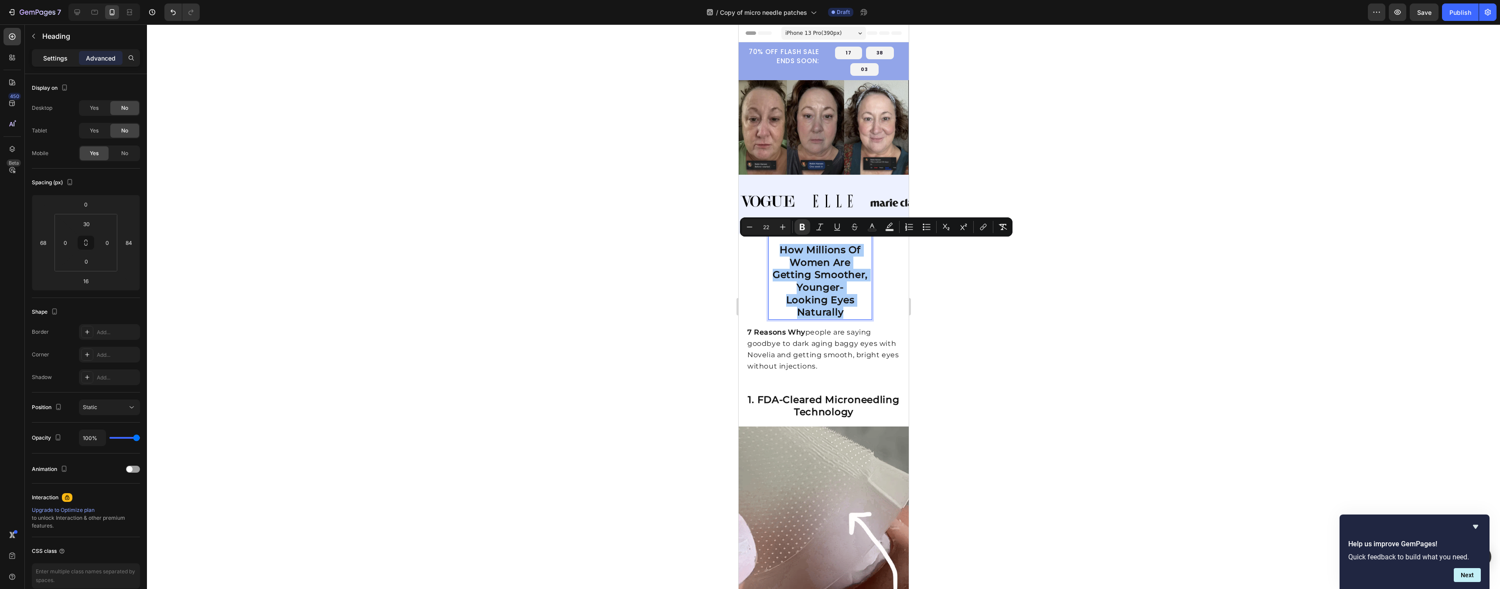
click at [52, 57] on p "Settings" at bounding box center [55, 58] width 24 height 9
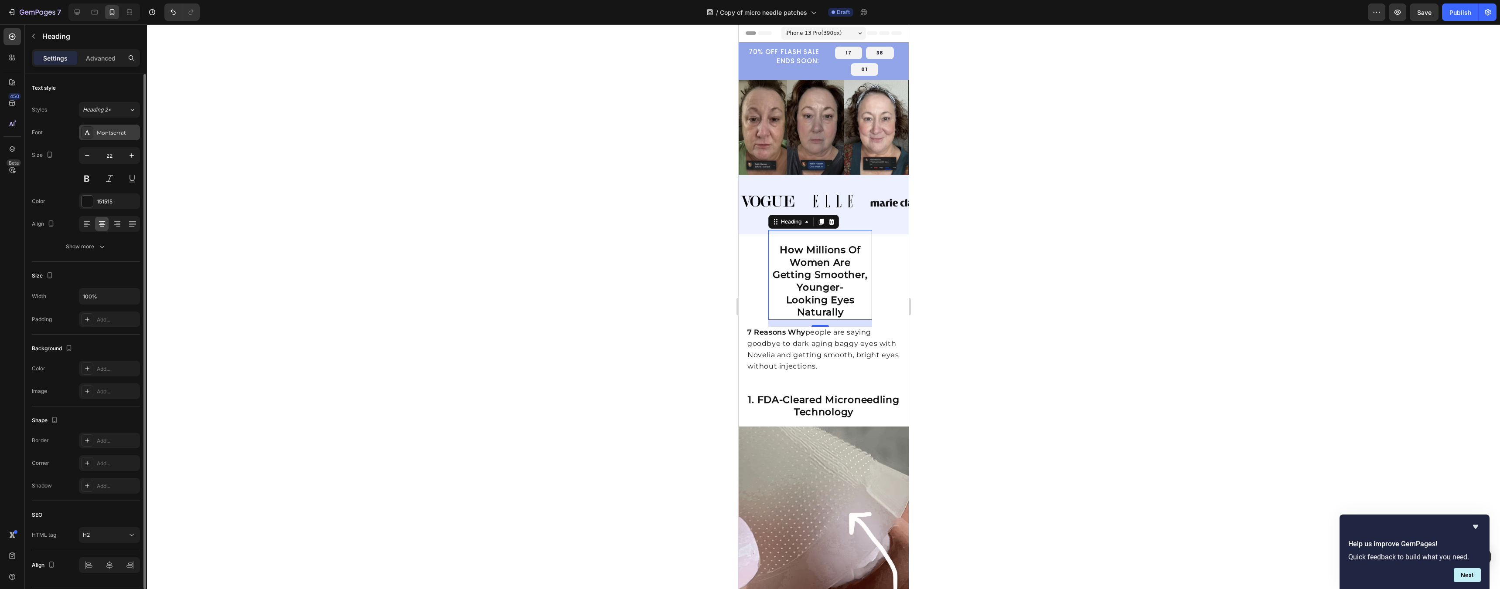
click at [109, 131] on div "Montserrat" at bounding box center [117, 133] width 41 height 8
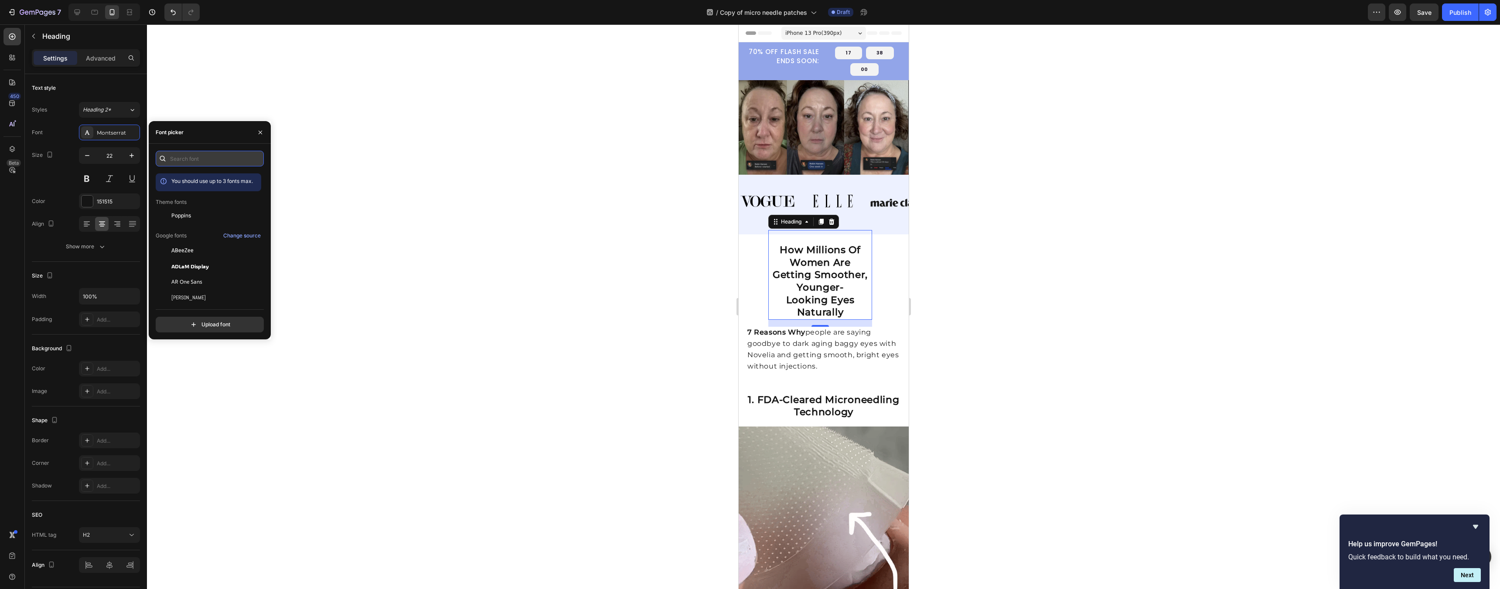
click at [188, 159] on input "text" at bounding box center [210, 159] width 108 height 16
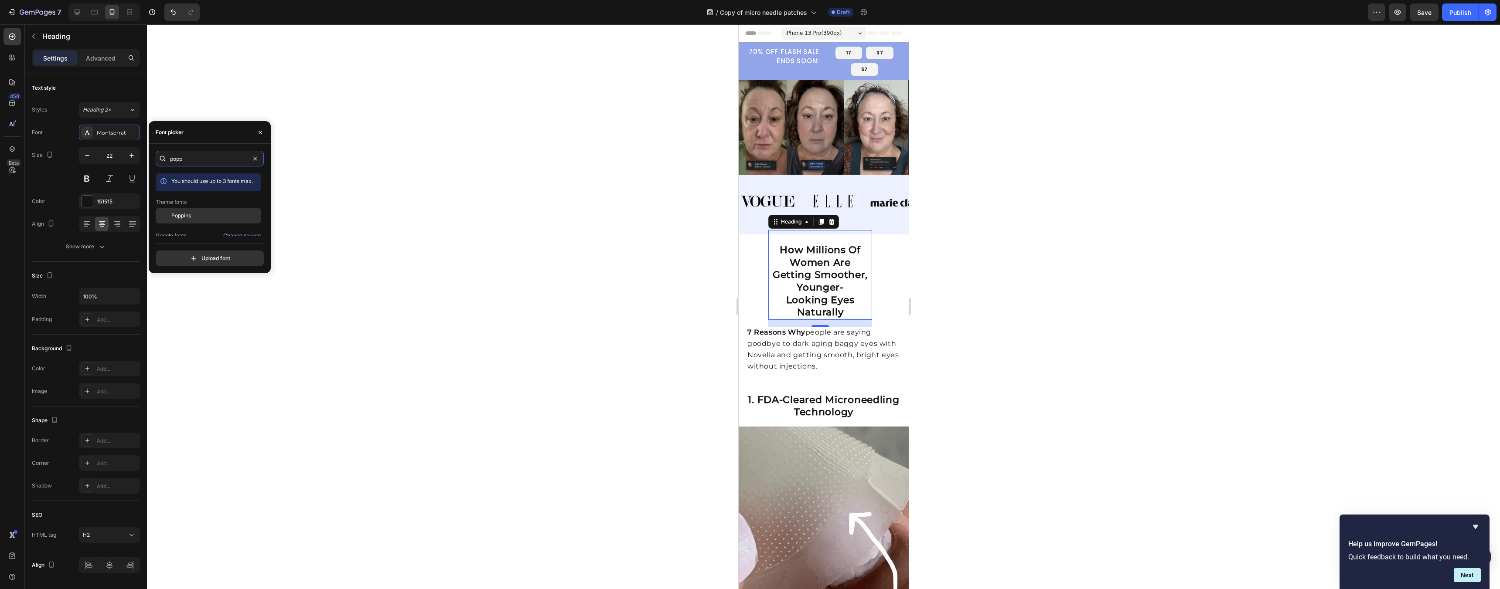
type input "popp"
click at [186, 215] on span "Poppins" at bounding box center [181, 216] width 20 height 8
click at [746, 370] on p "7 Reasons Why people are saying goodbye to dark aging baggy eyes with Novelia a…" at bounding box center [824, 350] width 155 height 46
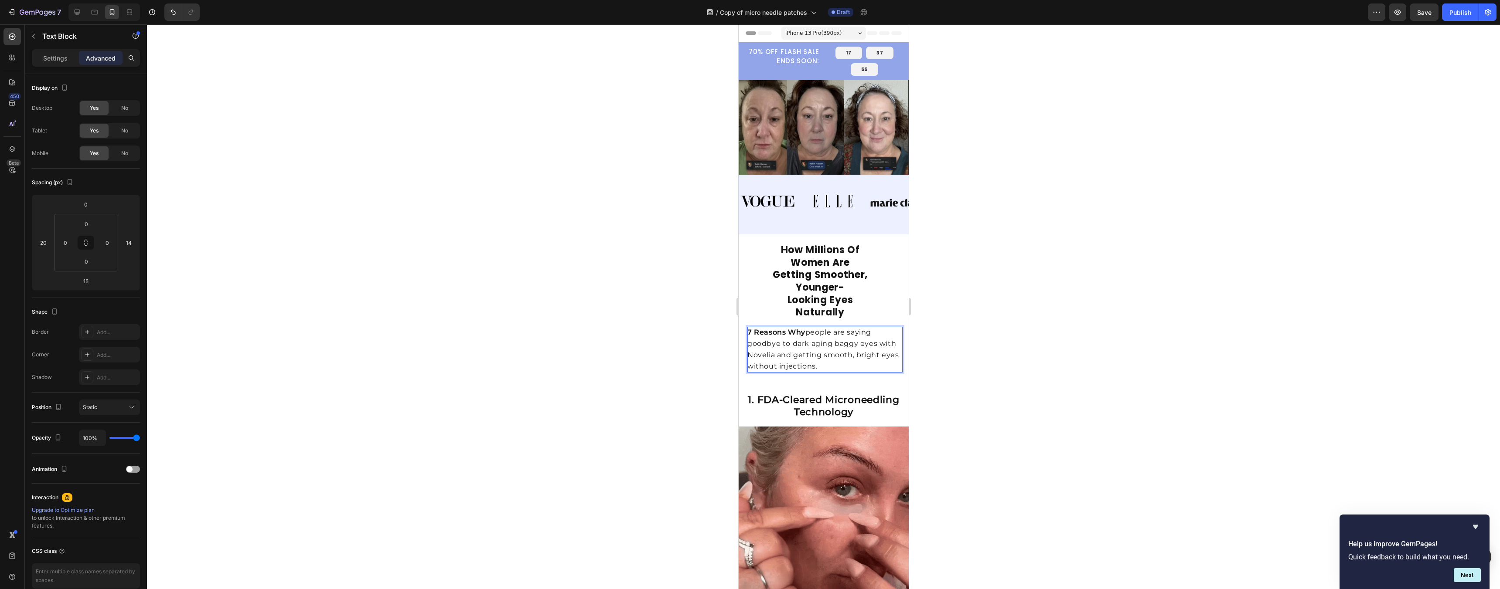
click at [746, 370] on p "7 Reasons Why people are saying goodbye to dark aging baggy eyes with Novelia a…" at bounding box center [824, 350] width 155 height 46
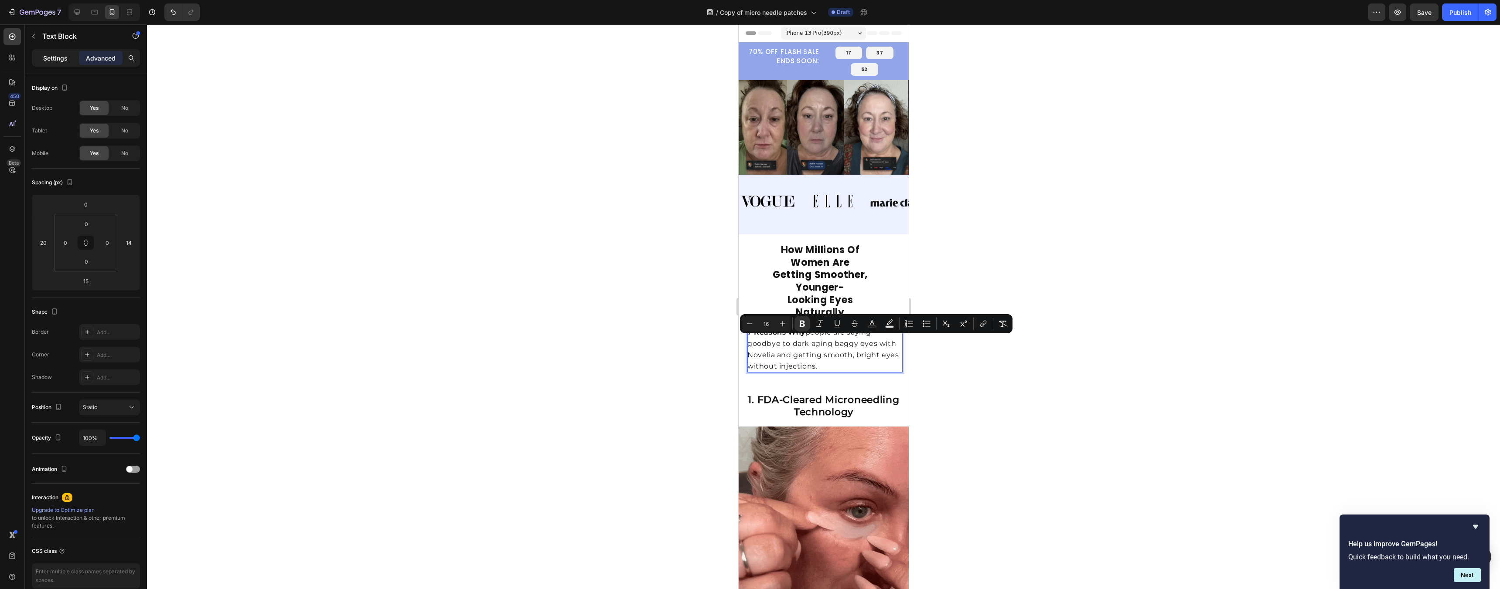
click at [61, 60] on p "Settings" at bounding box center [55, 58] width 24 height 9
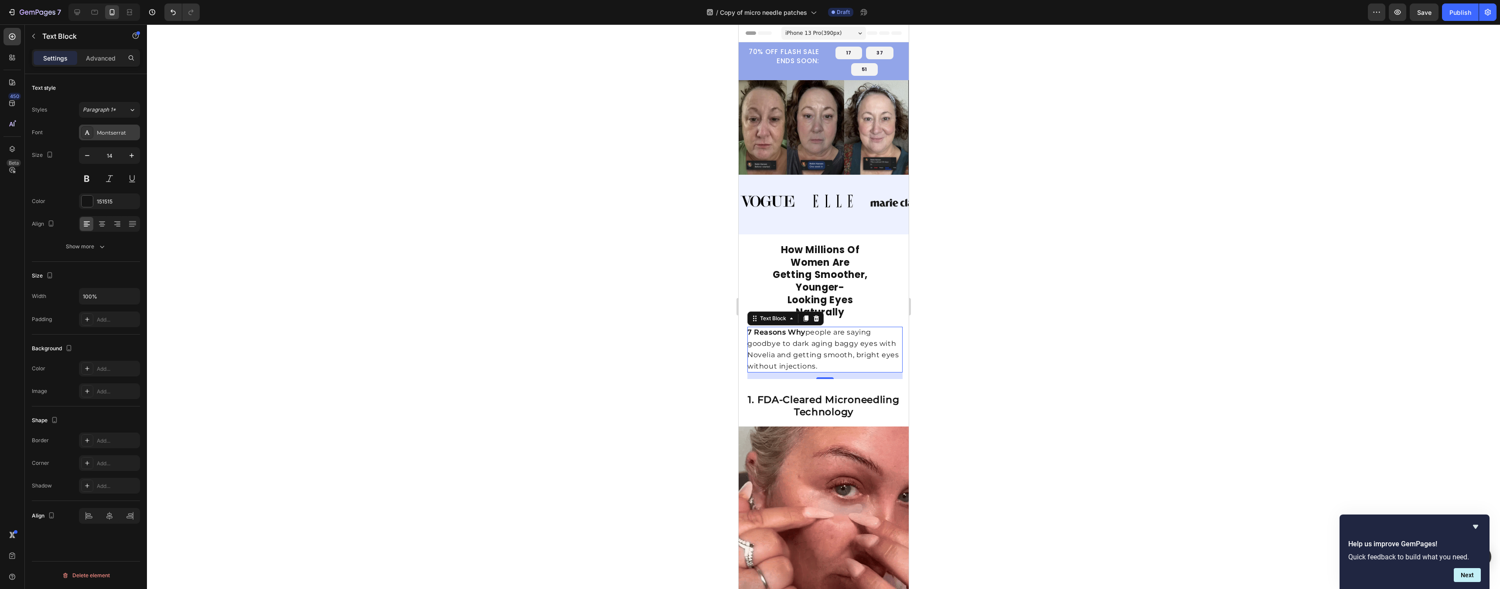
click at [110, 131] on div "Montserrat" at bounding box center [117, 133] width 41 height 8
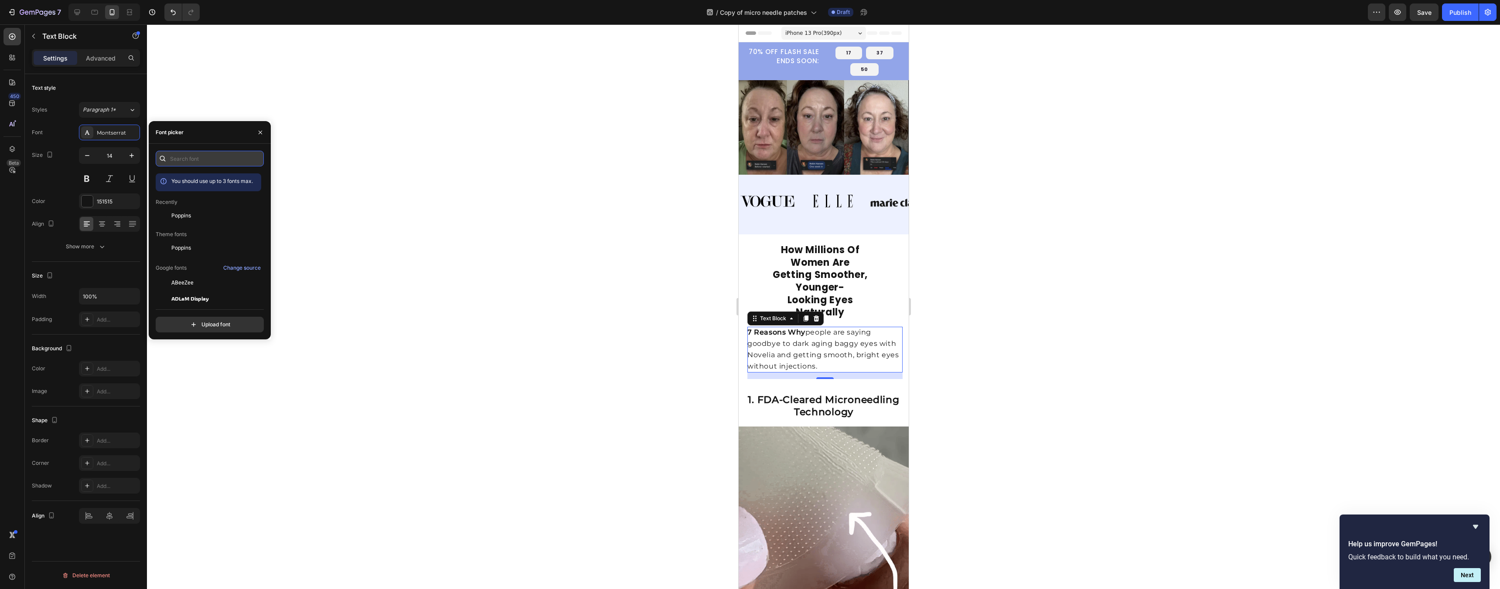
click at [172, 155] on input "text" at bounding box center [210, 159] width 108 height 16
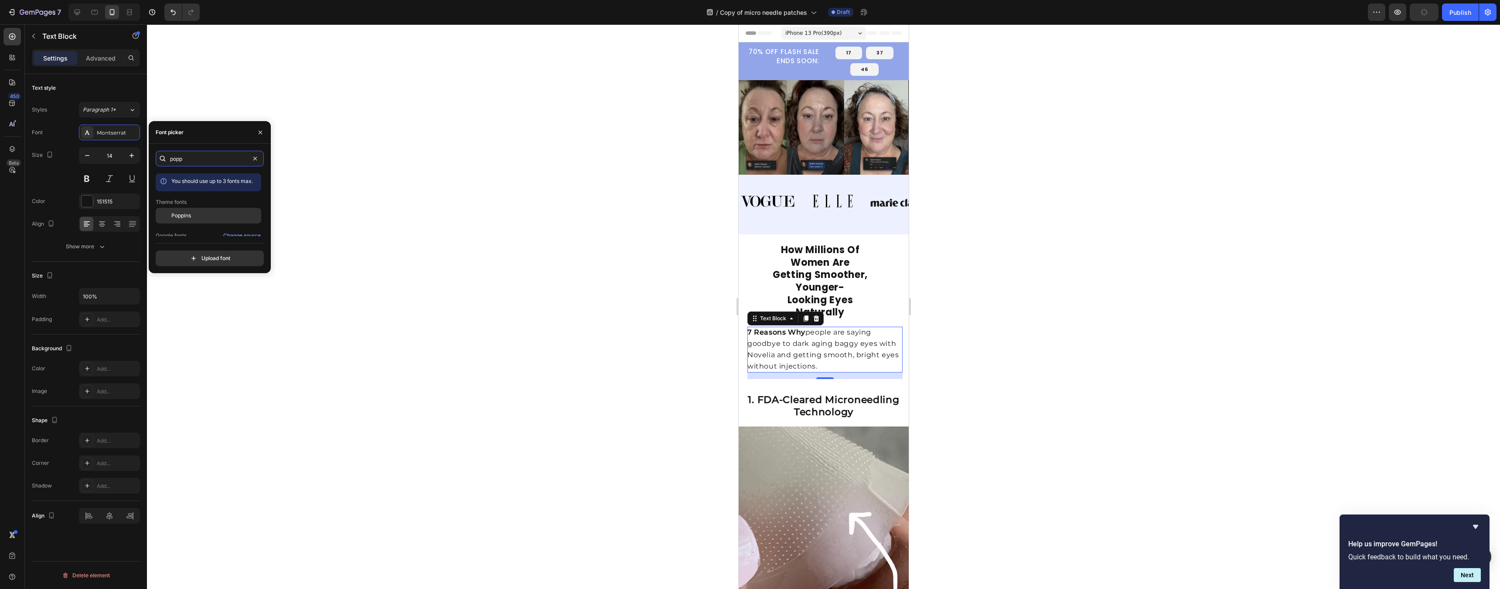
type input "popp"
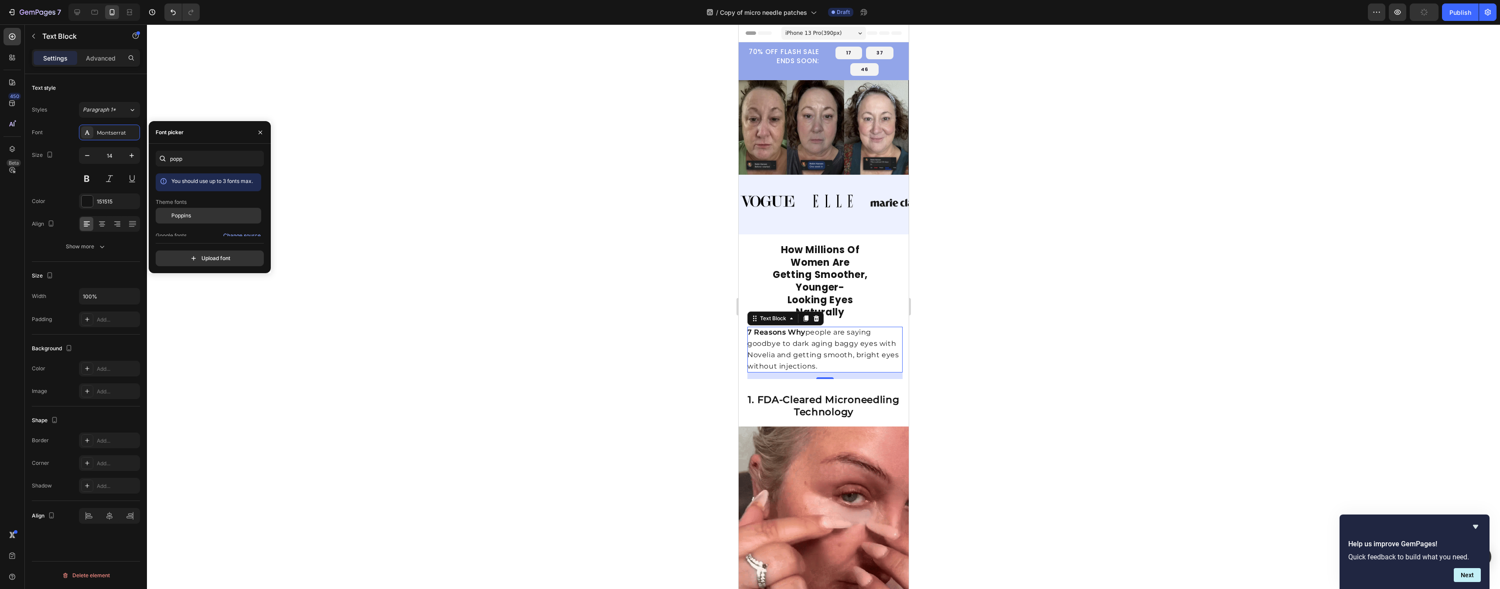
click at [182, 213] on span "Poppins" at bounding box center [181, 216] width 20 height 8
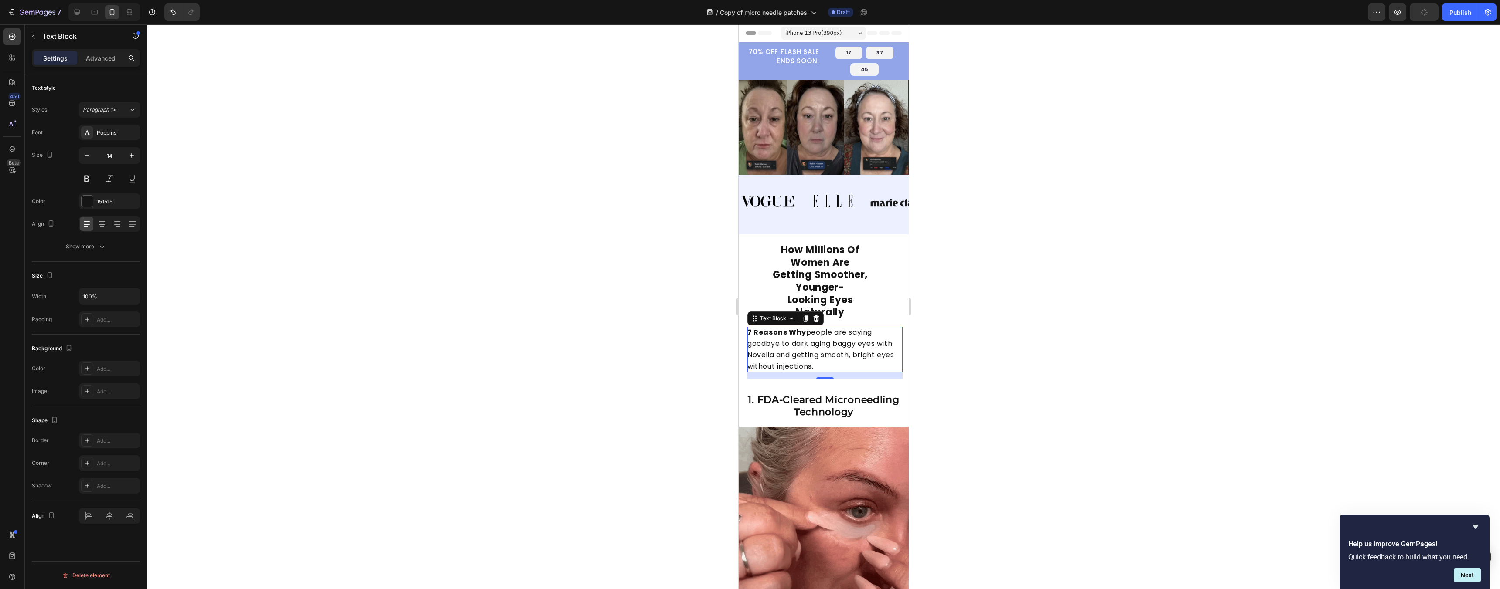
click at [746, 310] on div at bounding box center [823, 306] width 1353 height 565
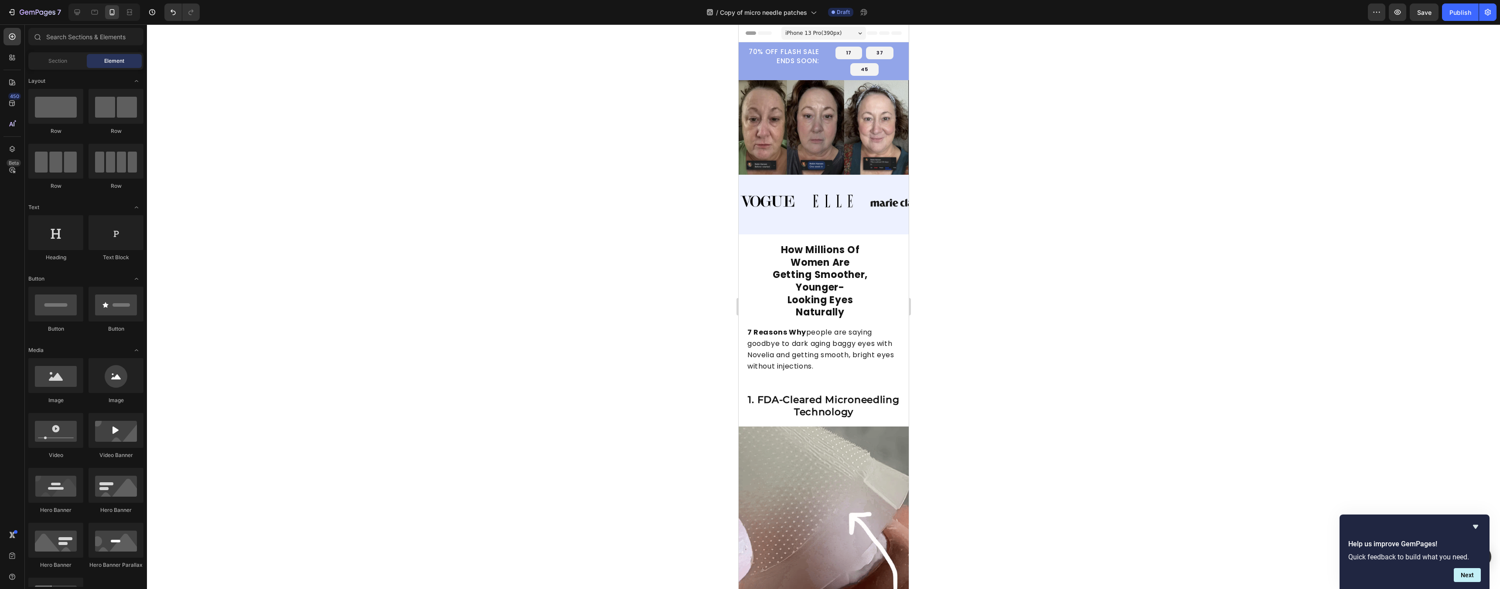
click at [746, 310] on div at bounding box center [823, 306] width 1353 height 565
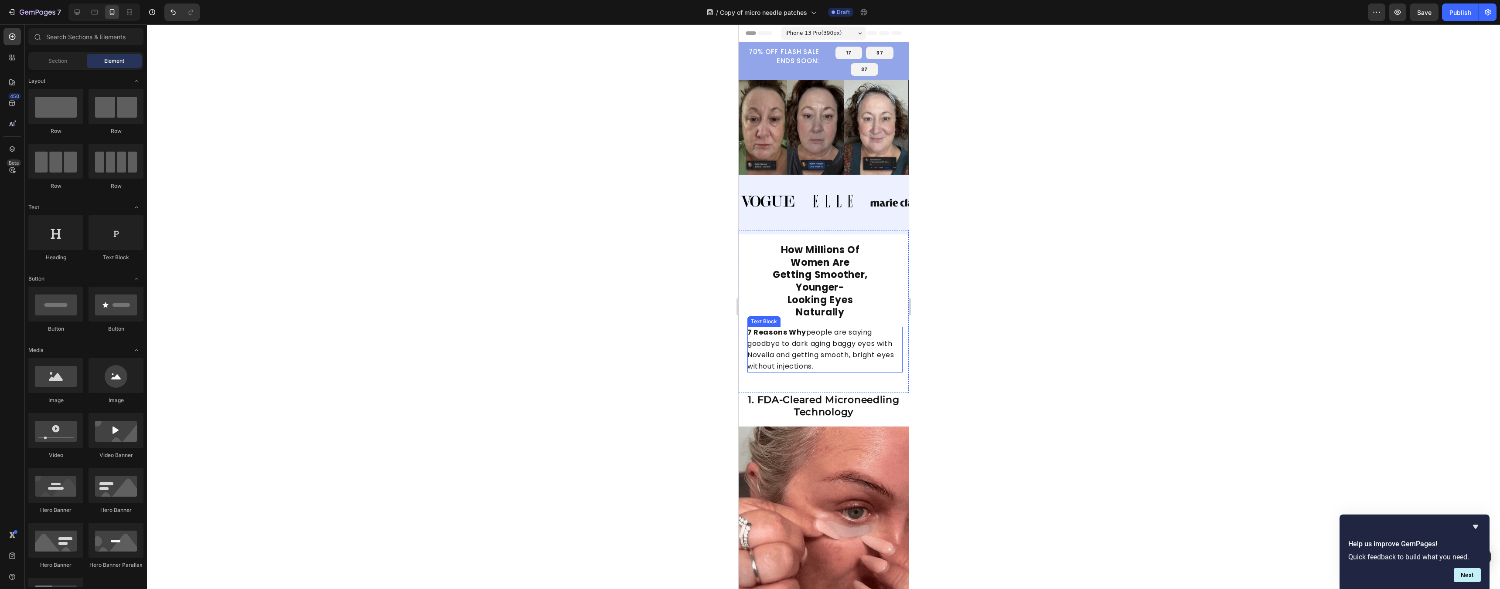
click at [746, 367] on span "7 Reasons Why people are saying goodbye to dark aging baggy eyes with Novelia a…" at bounding box center [820, 349] width 146 height 44
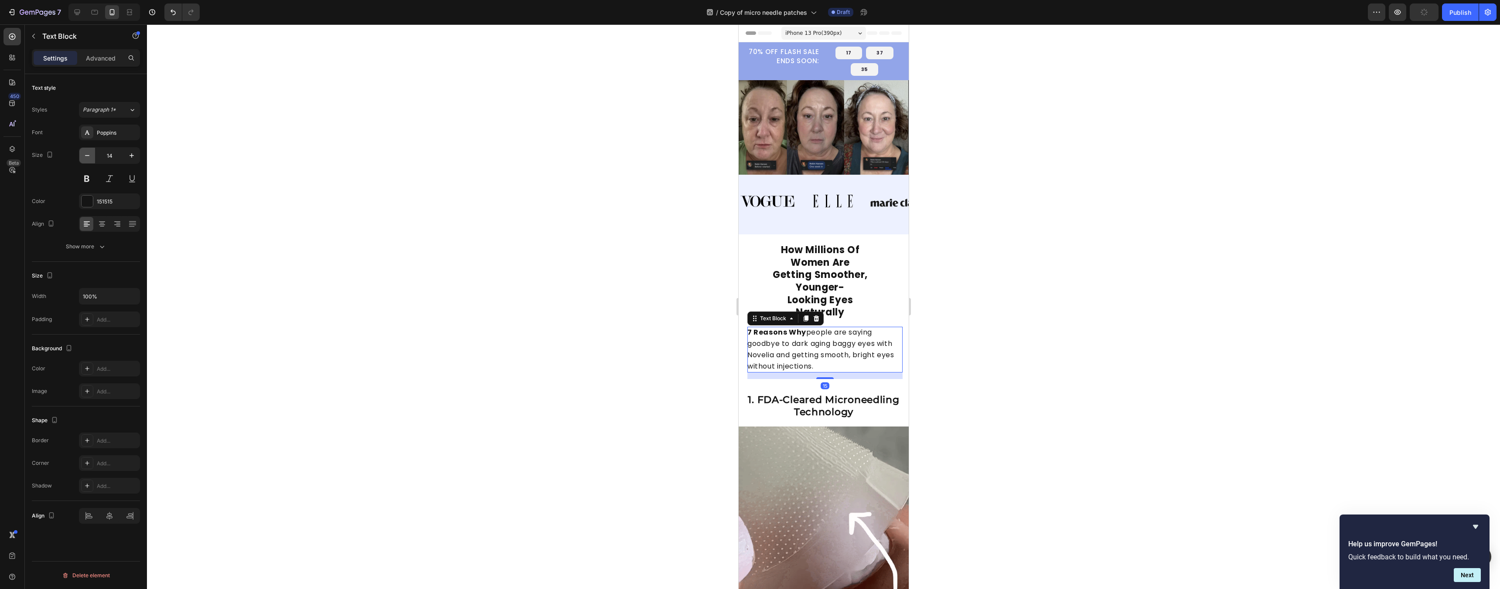
click at [83, 158] on icon "button" at bounding box center [87, 155] width 9 height 9
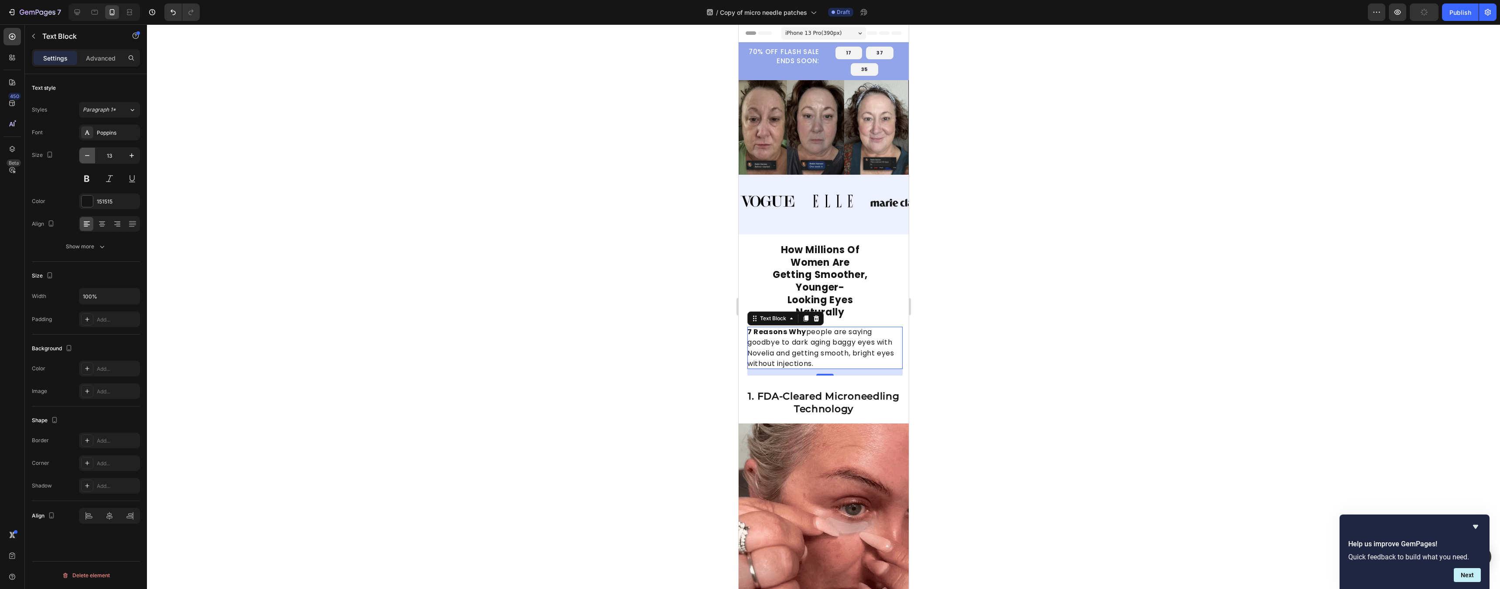
click at [83, 157] on icon "button" at bounding box center [87, 155] width 9 height 9
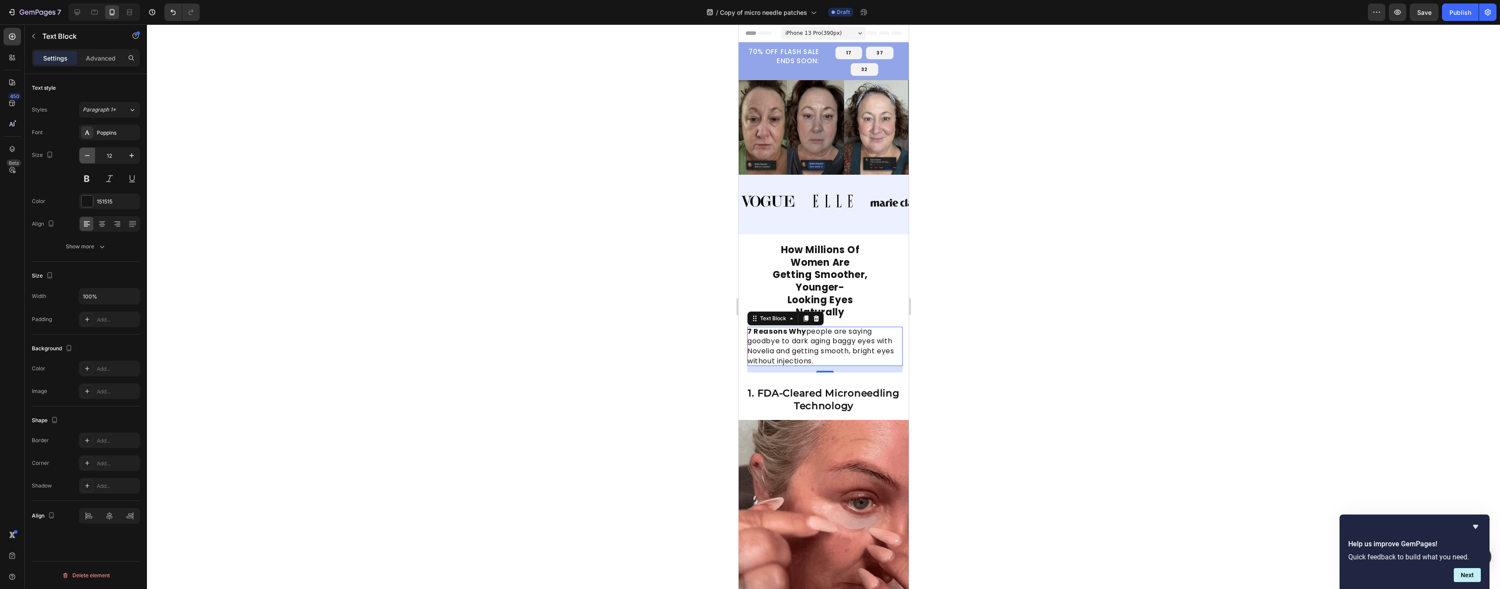
click at [88, 154] on icon "button" at bounding box center [87, 155] width 9 height 9
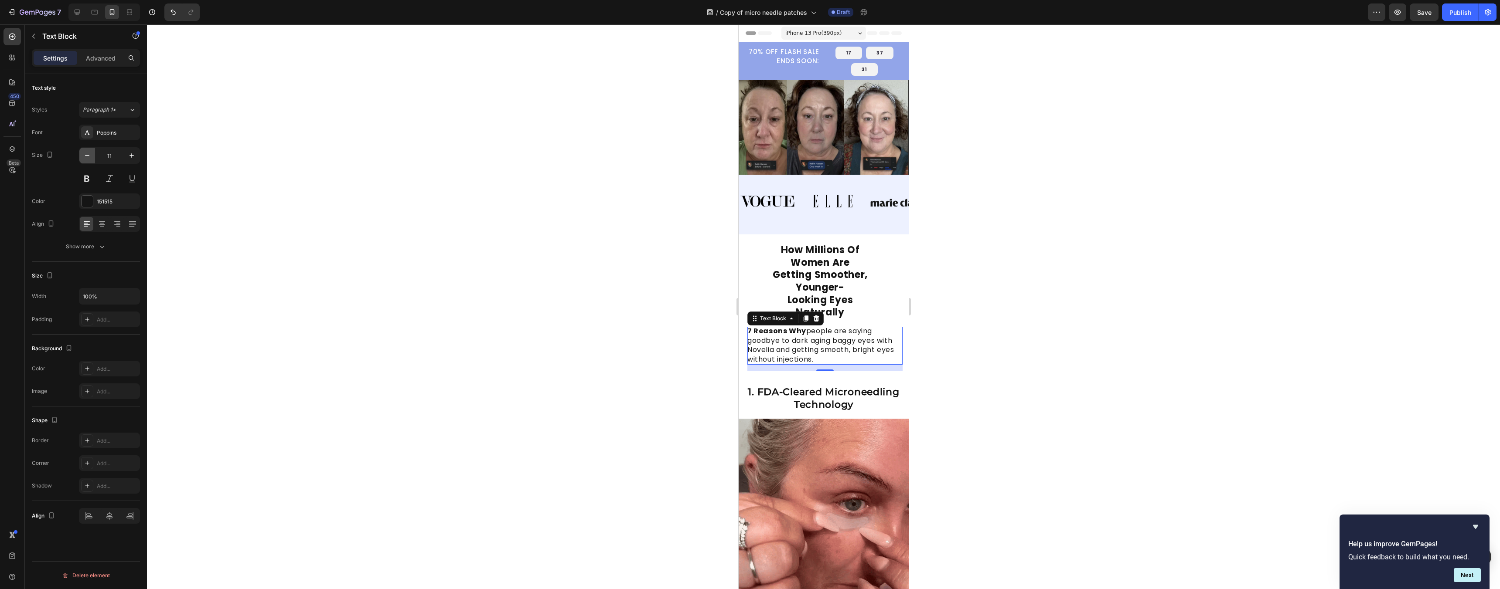
click at [88, 154] on icon "button" at bounding box center [87, 155] width 9 height 9
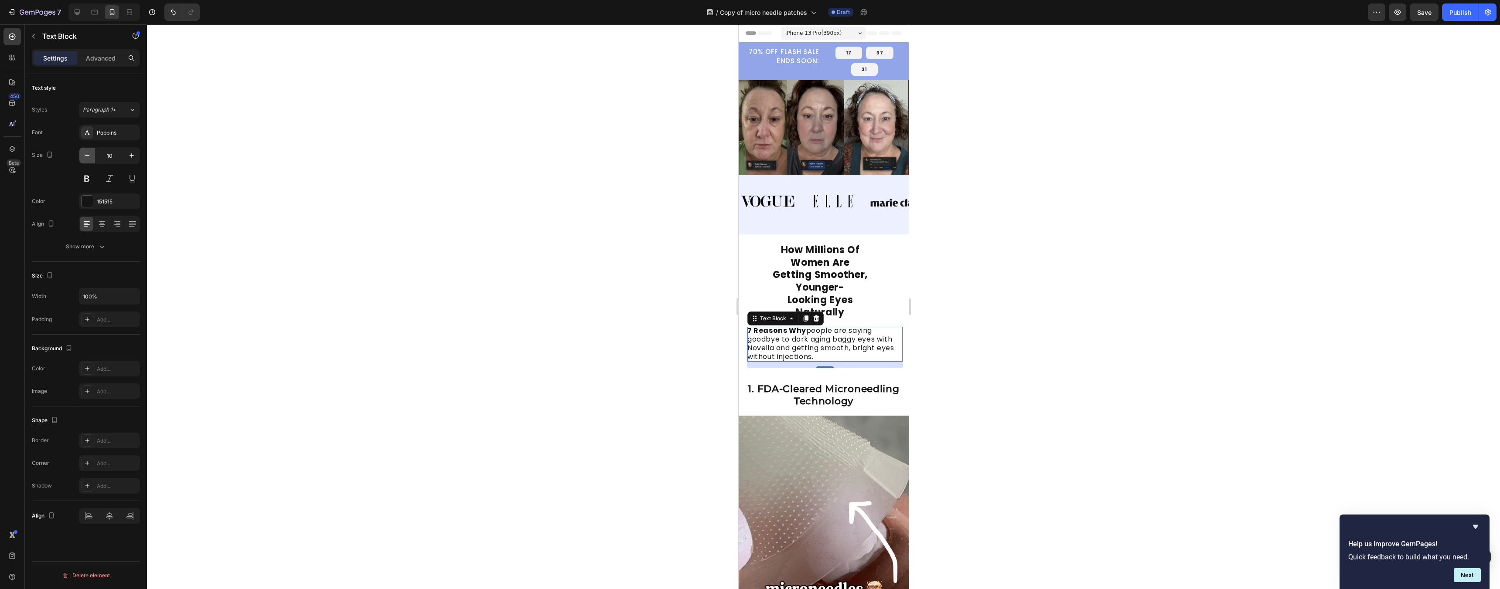
click at [88, 154] on icon "button" at bounding box center [87, 155] width 9 height 9
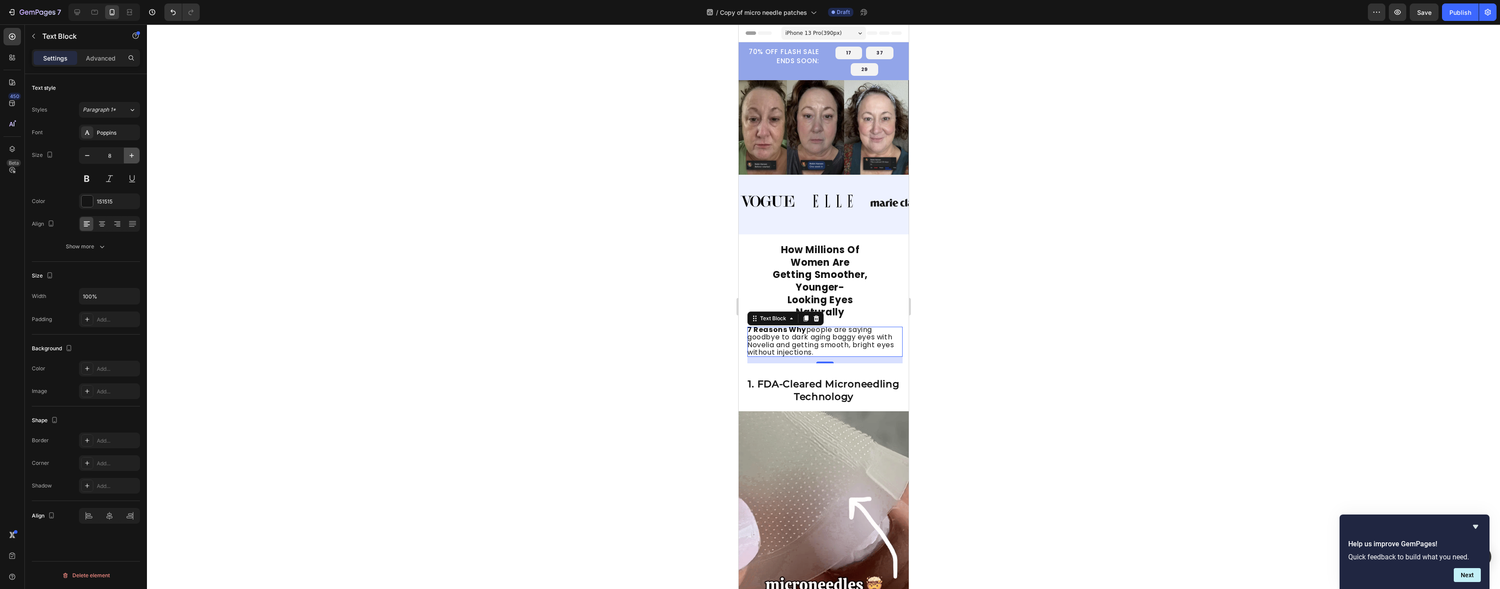
click at [125, 154] on button "button" at bounding box center [132, 156] width 16 height 16
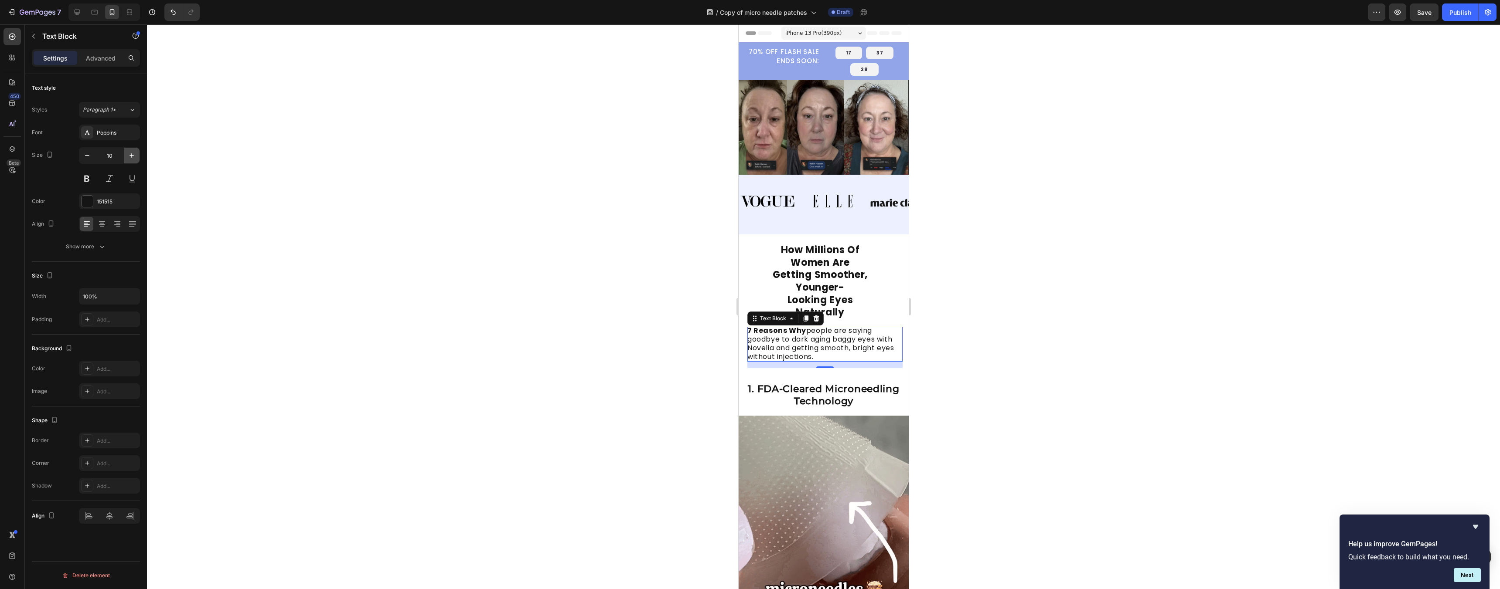
click at [125, 154] on button "button" at bounding box center [132, 156] width 16 height 16
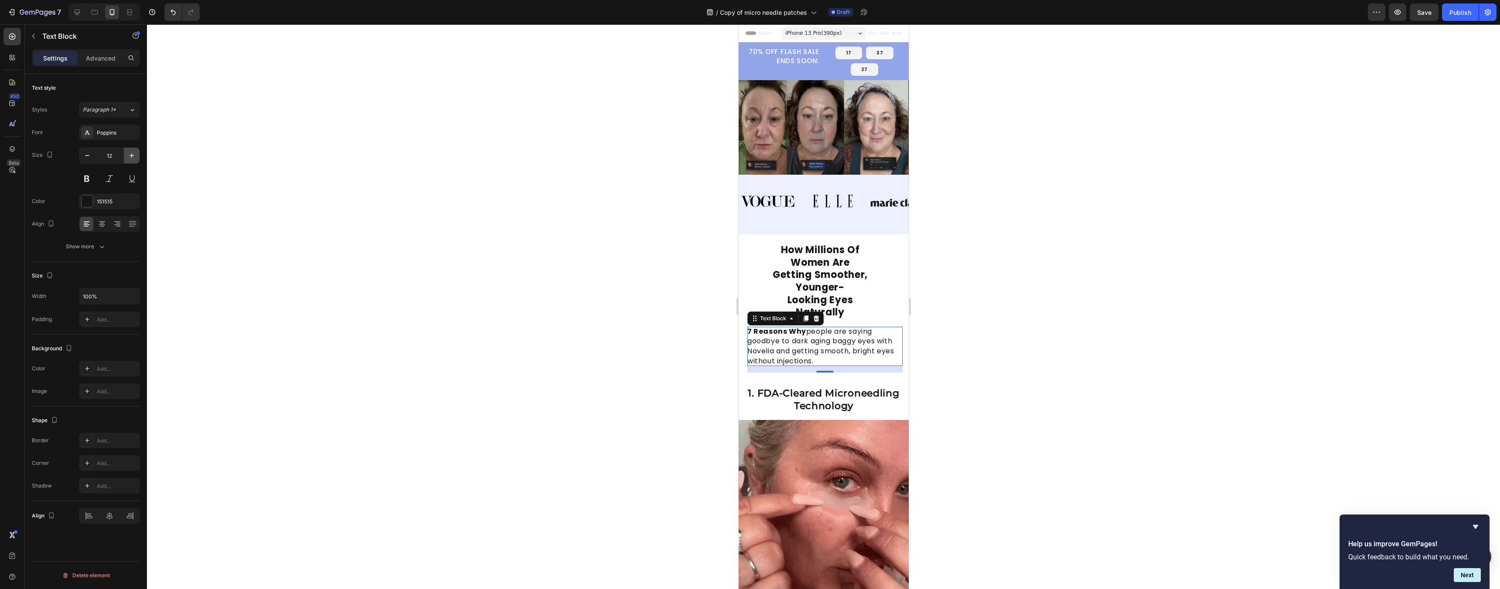
click at [125, 154] on button "button" at bounding box center [132, 156] width 16 height 16
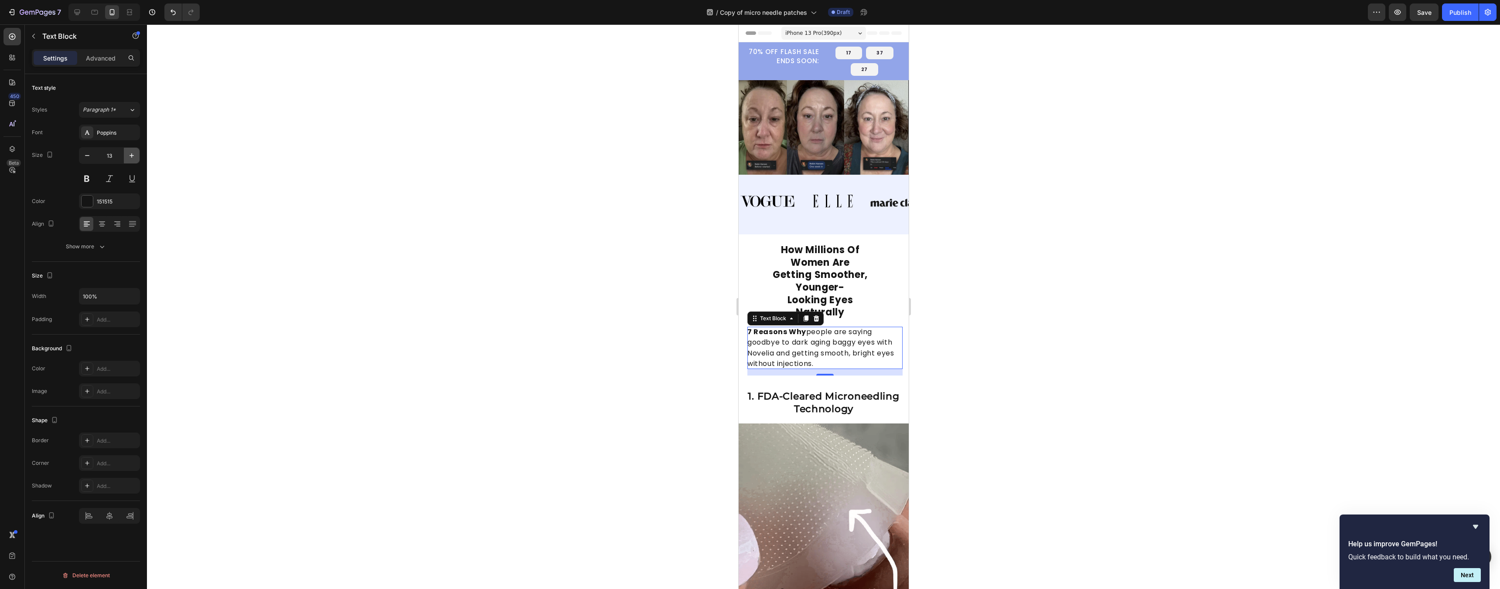
click at [125, 154] on button "button" at bounding box center [132, 156] width 16 height 16
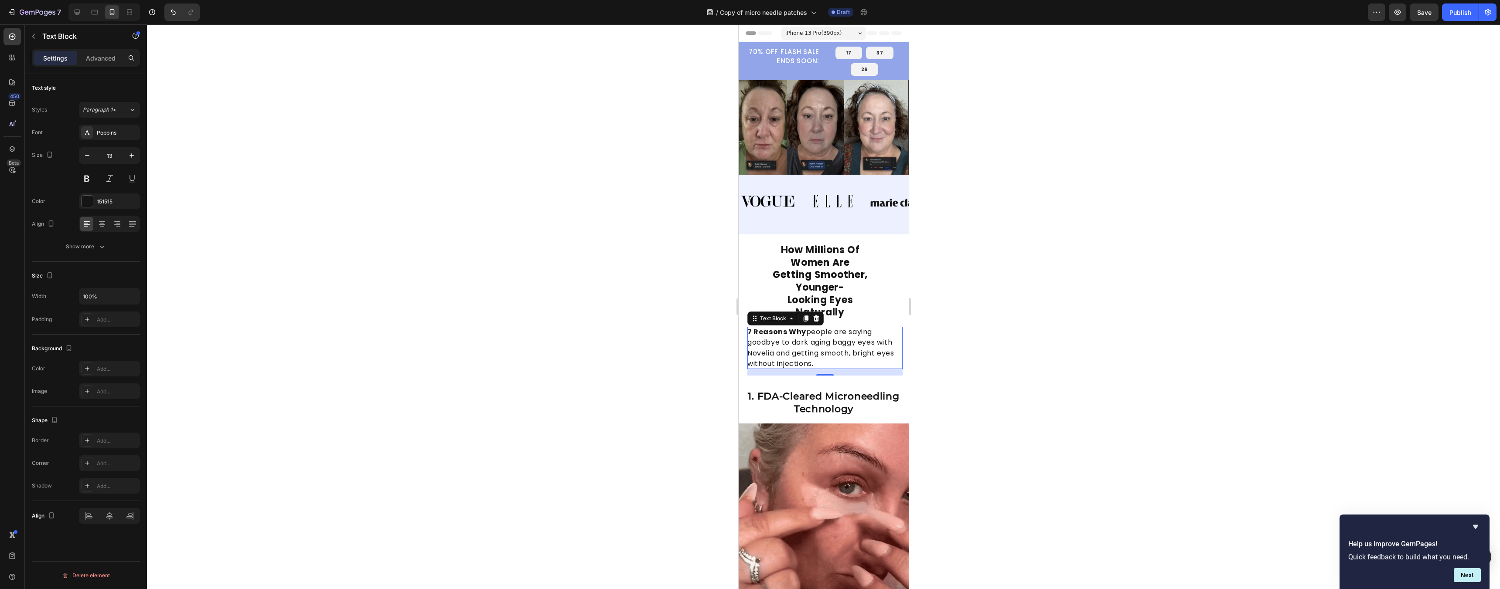
type input "14"
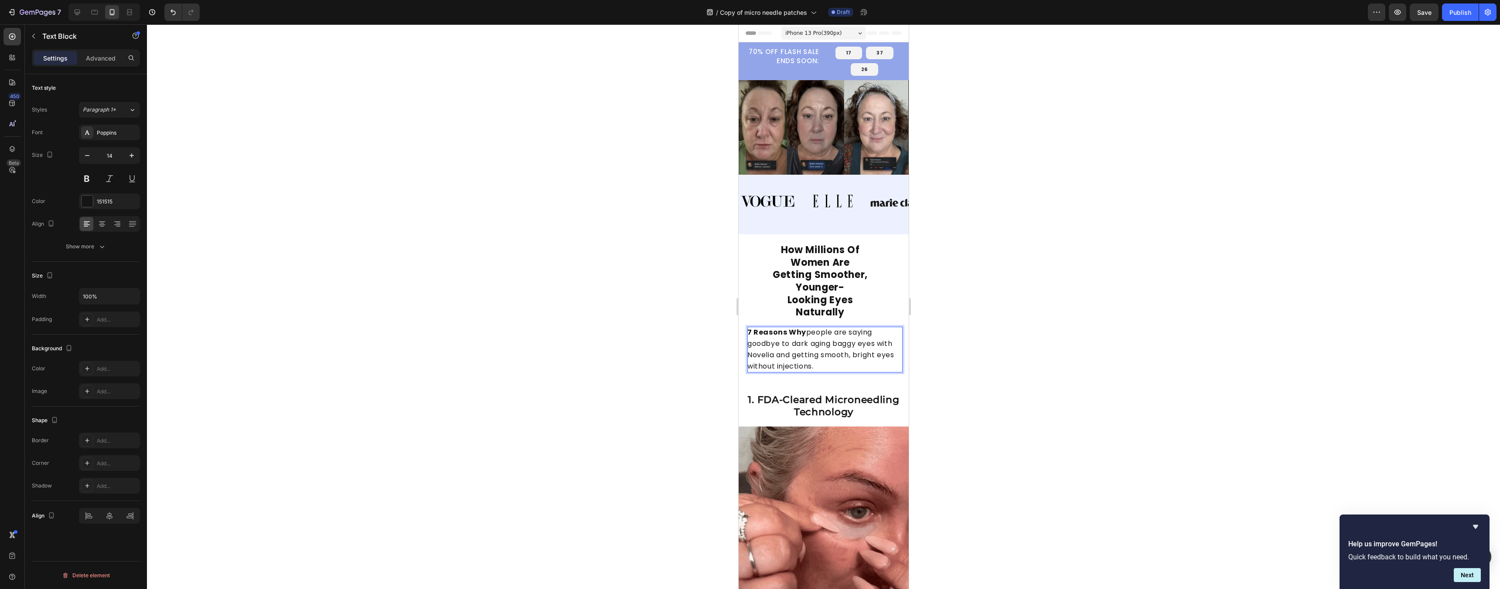
click at [746, 364] on span "7 Reasons Why people are saying goodbye to dark aging baggy eyes with Novelia a…" at bounding box center [820, 349] width 146 height 44
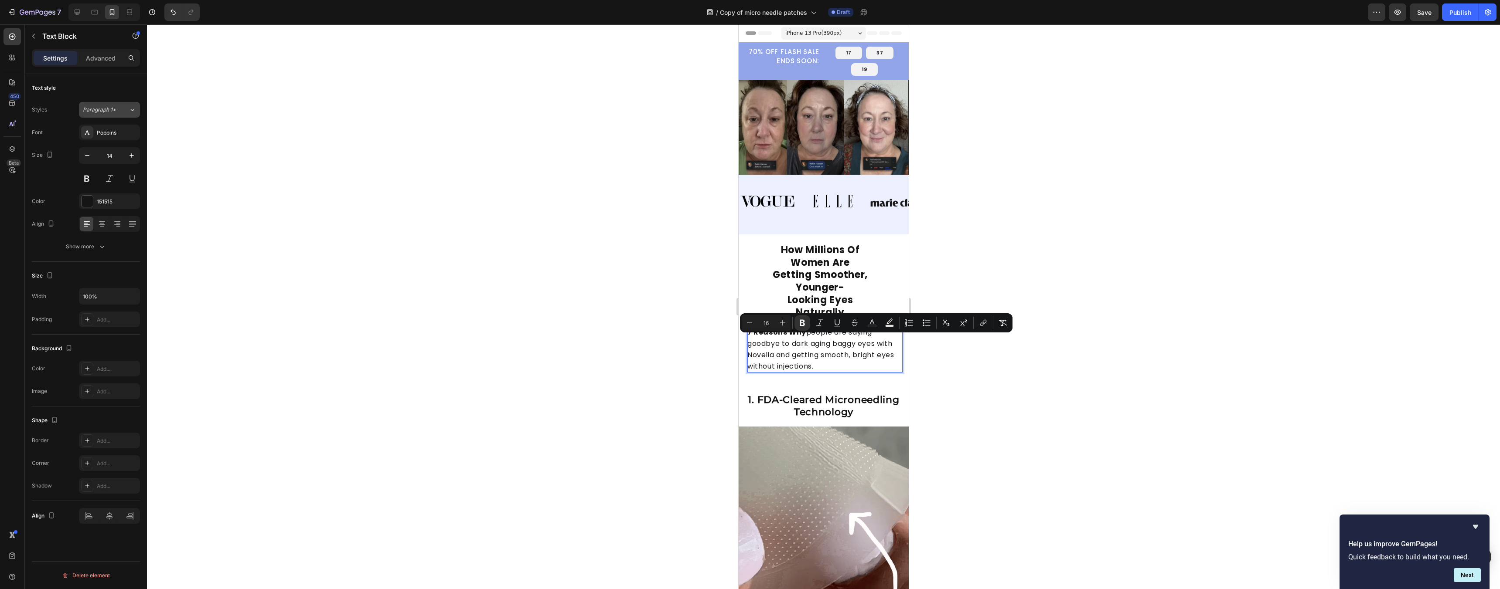
click at [118, 112] on div "Paragraph 1*" at bounding box center [100, 110] width 35 height 8
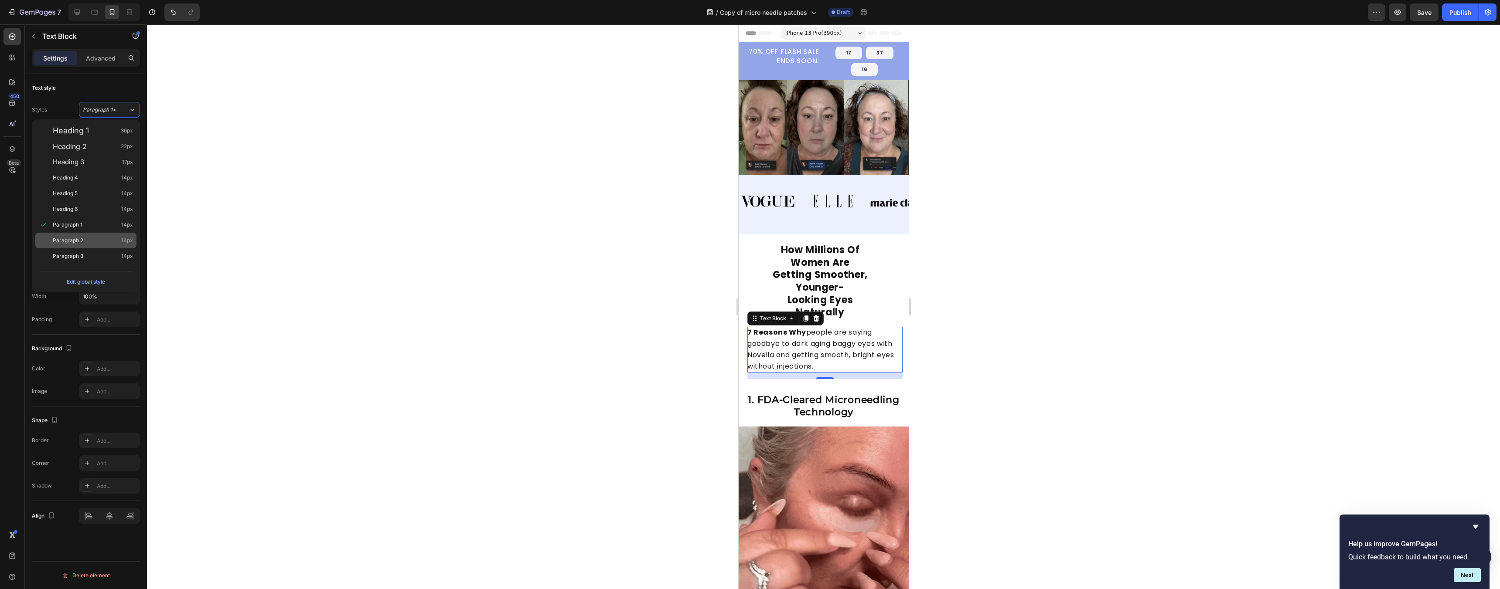
click at [96, 238] on div "Paragraph 2 14px" at bounding box center [93, 240] width 80 height 9
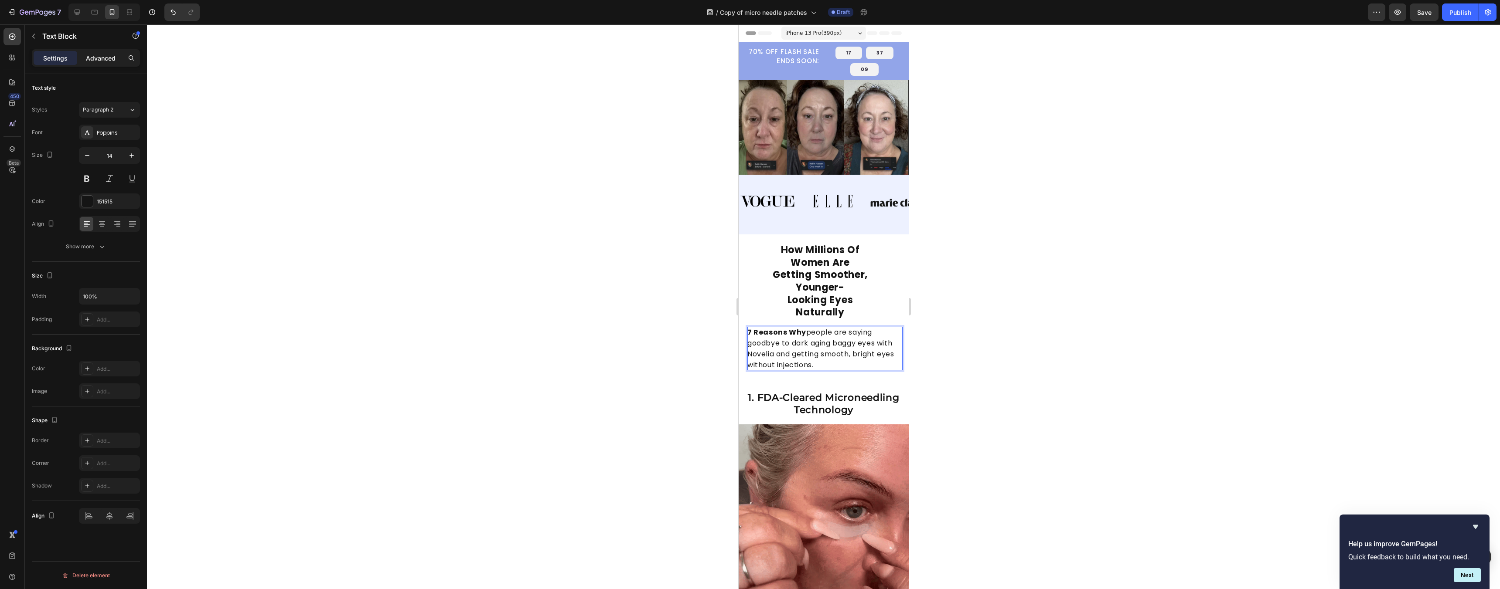
click at [114, 62] on p "Advanced" at bounding box center [101, 58] width 30 height 9
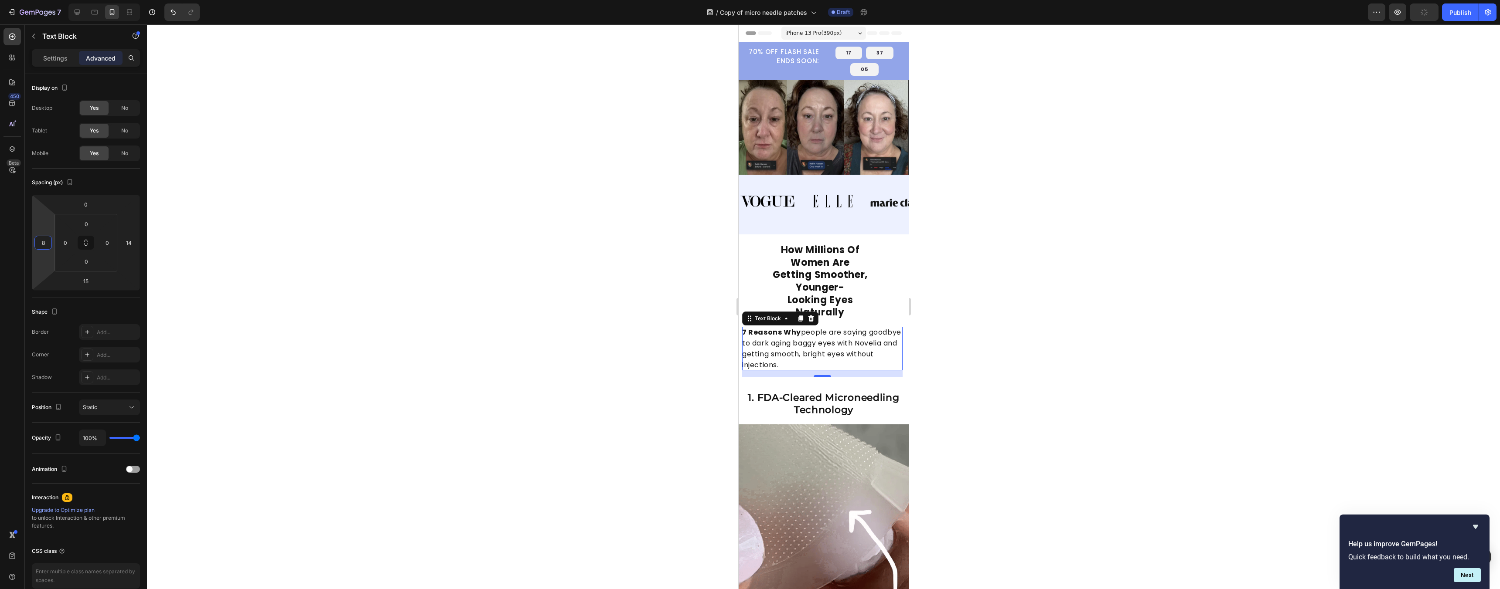
type input "10"
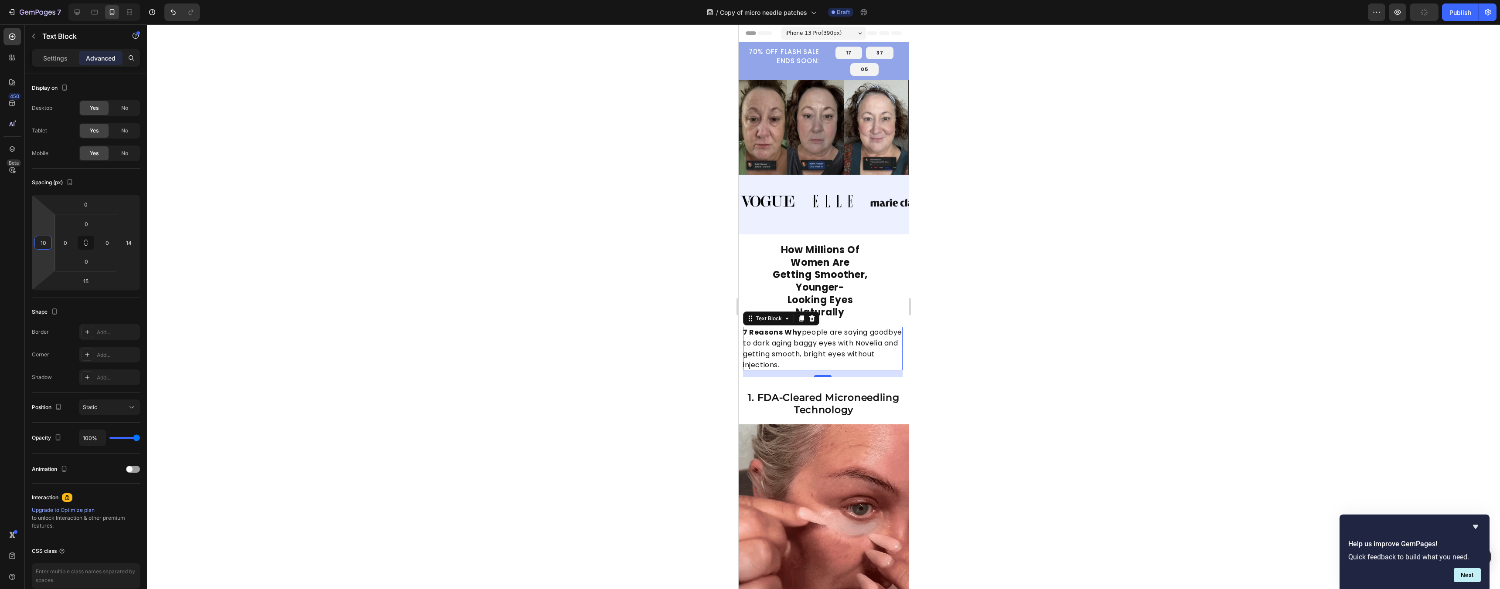
click at [53, 0] on html "7 Version history / Copy of micro needle patches Draft Preview Publish 450 Beta…" at bounding box center [750, 0] width 1500 height 0
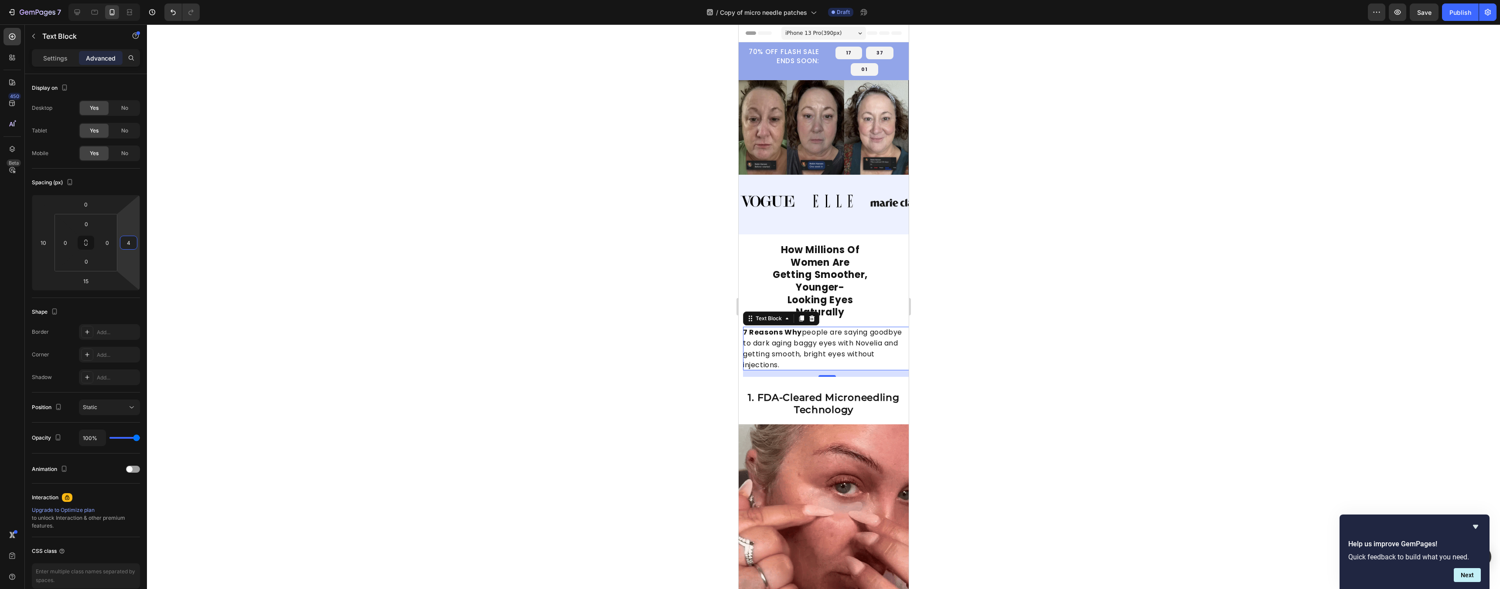
type input "6"
click at [127, 0] on html "7 Version history / Copy of micro needle patches Draft Preview Save Publish 450…" at bounding box center [750, 0] width 1500 height 0
click at [746, 334] on div at bounding box center [823, 306] width 1353 height 565
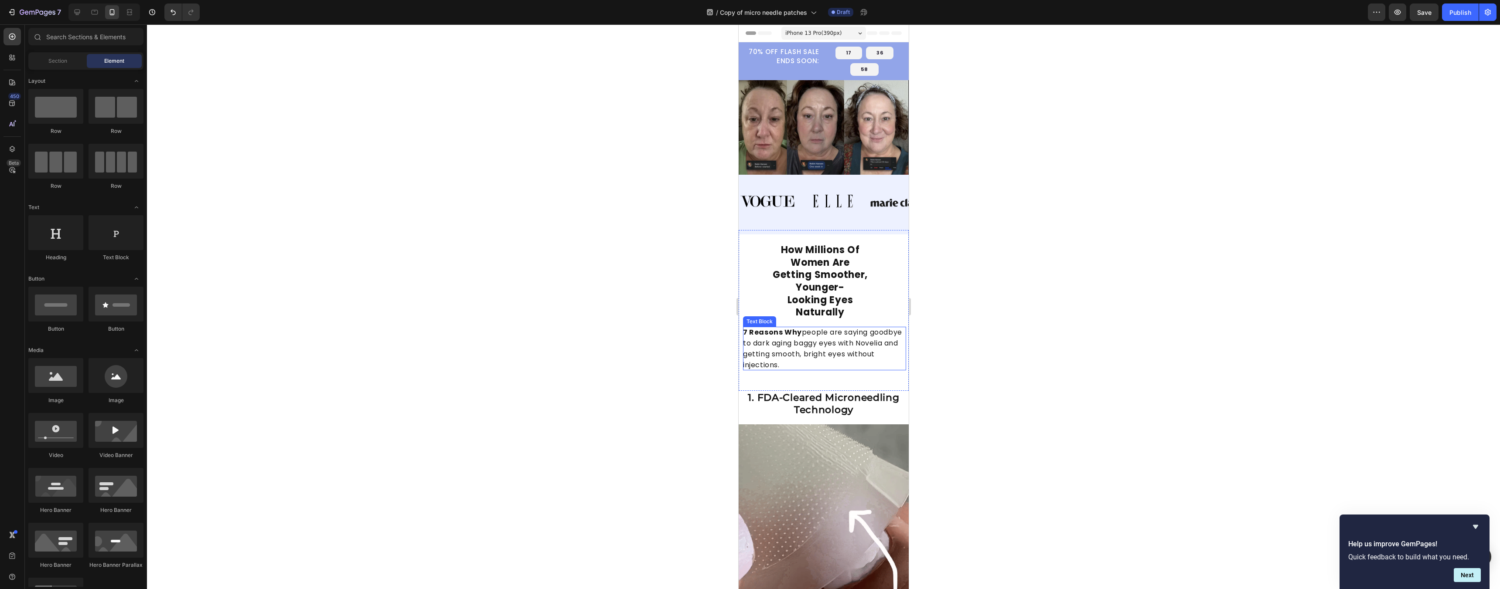
click at [746, 371] on p "7 Reasons Why people are saying goodbye to dark aging baggy eyes with Novelia a…" at bounding box center [823, 349] width 163 height 44
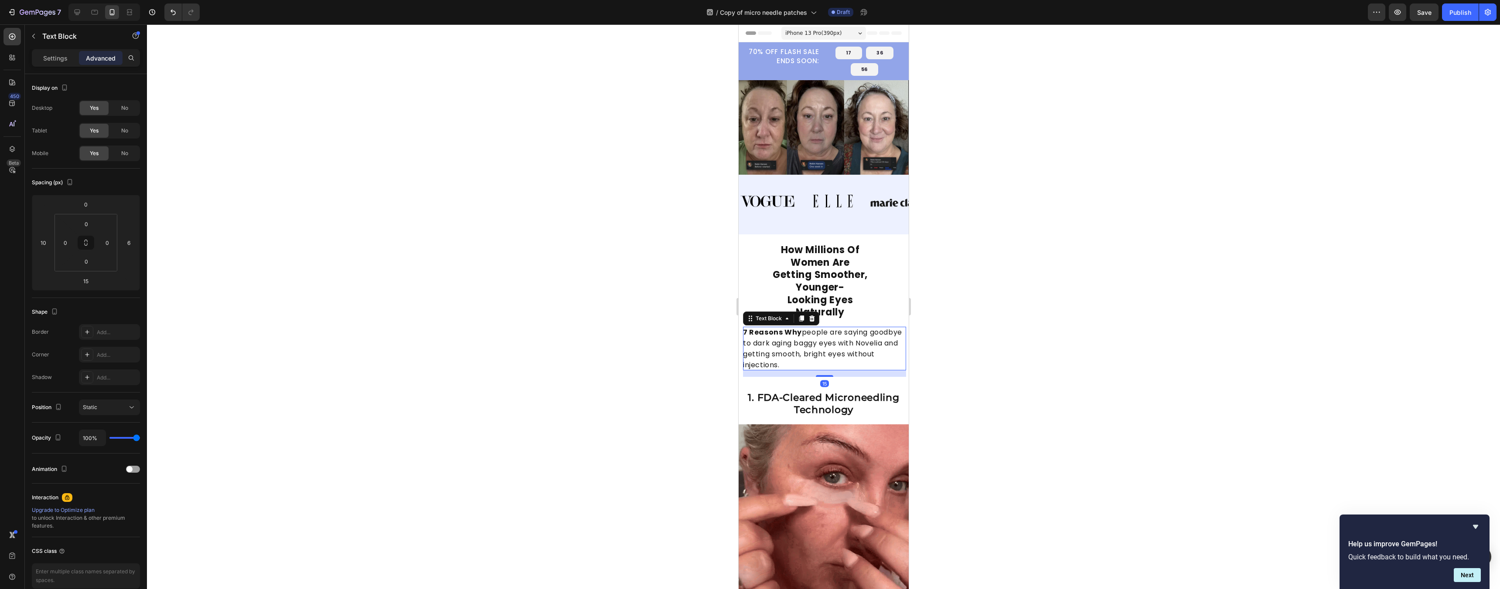
click at [746, 366] on div at bounding box center [823, 306] width 1353 height 565
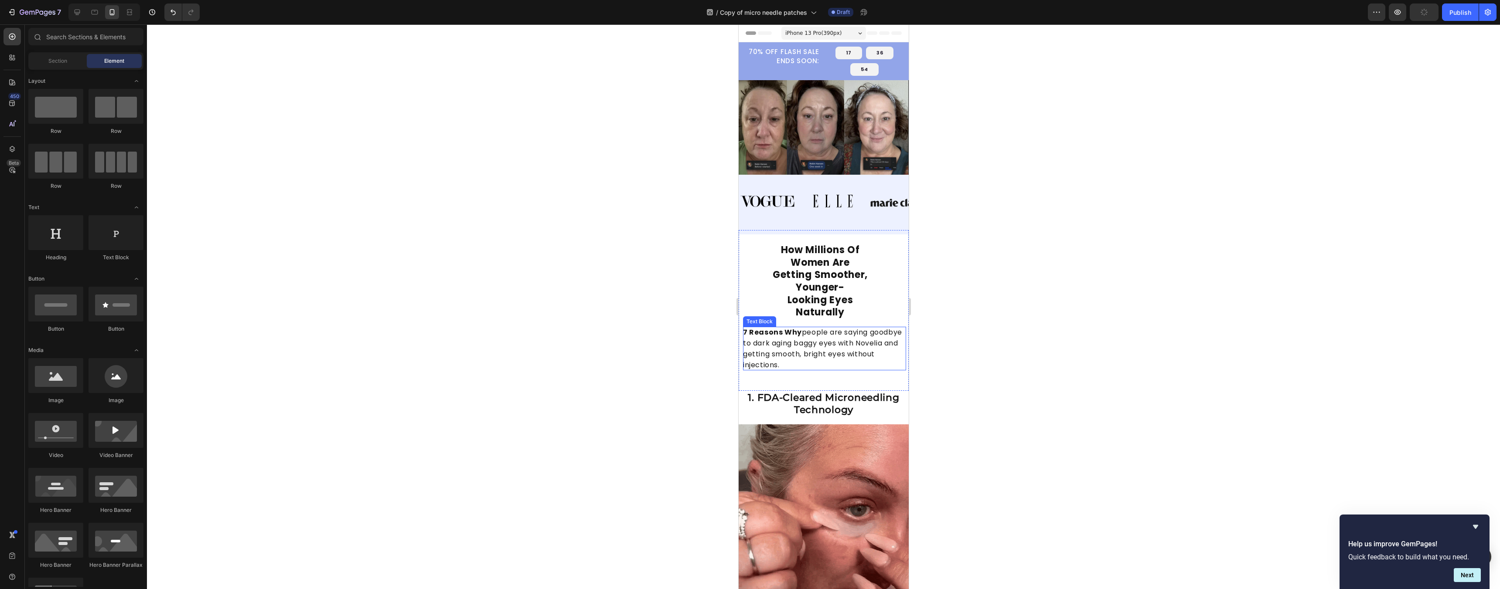
click at [746, 365] on span "7 Reasons Why people are saying goodbye to dark aging baggy eyes with Novelia a…" at bounding box center [821, 348] width 159 height 43
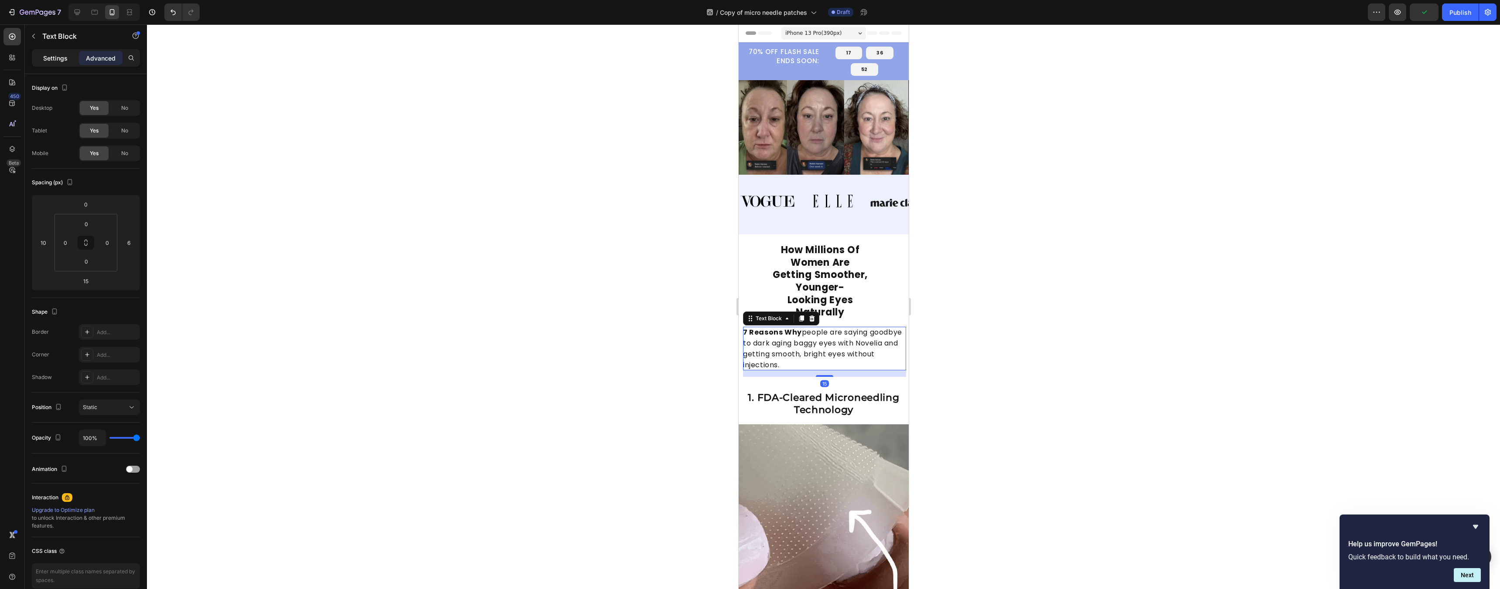
click at [51, 61] on p "Settings" at bounding box center [55, 58] width 24 height 9
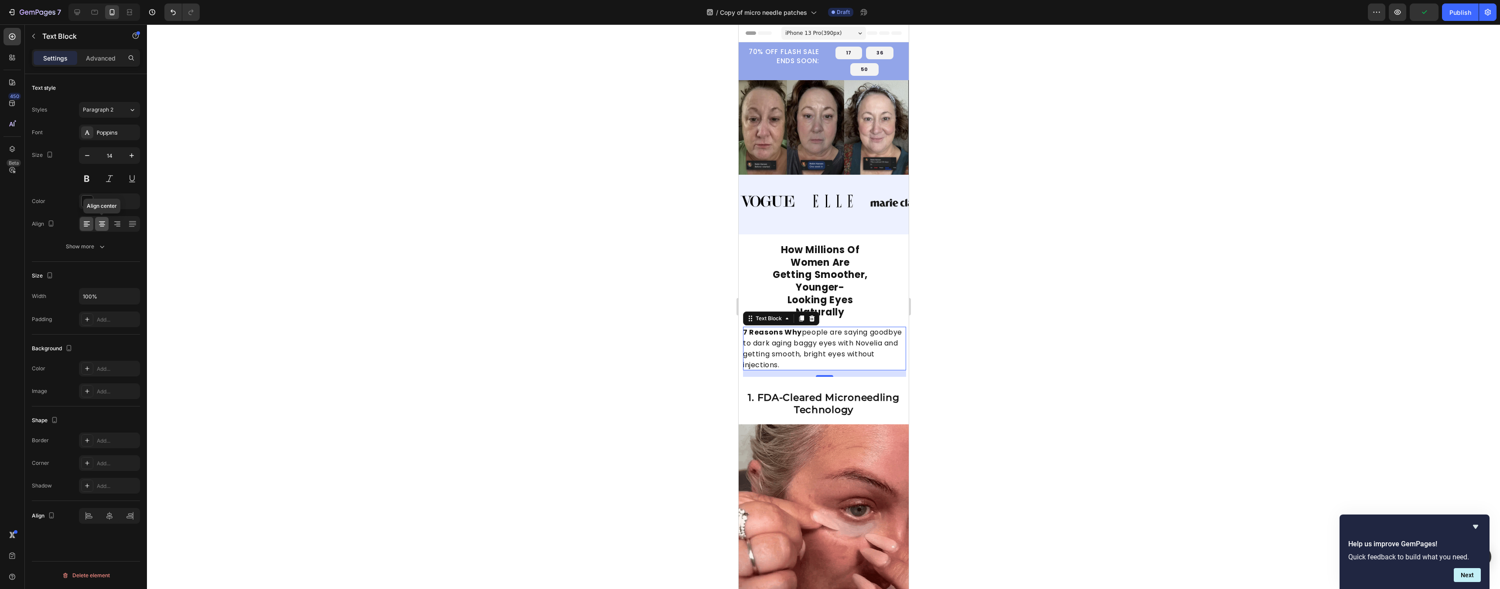
click at [103, 223] on icon at bounding box center [102, 223] width 4 height 1
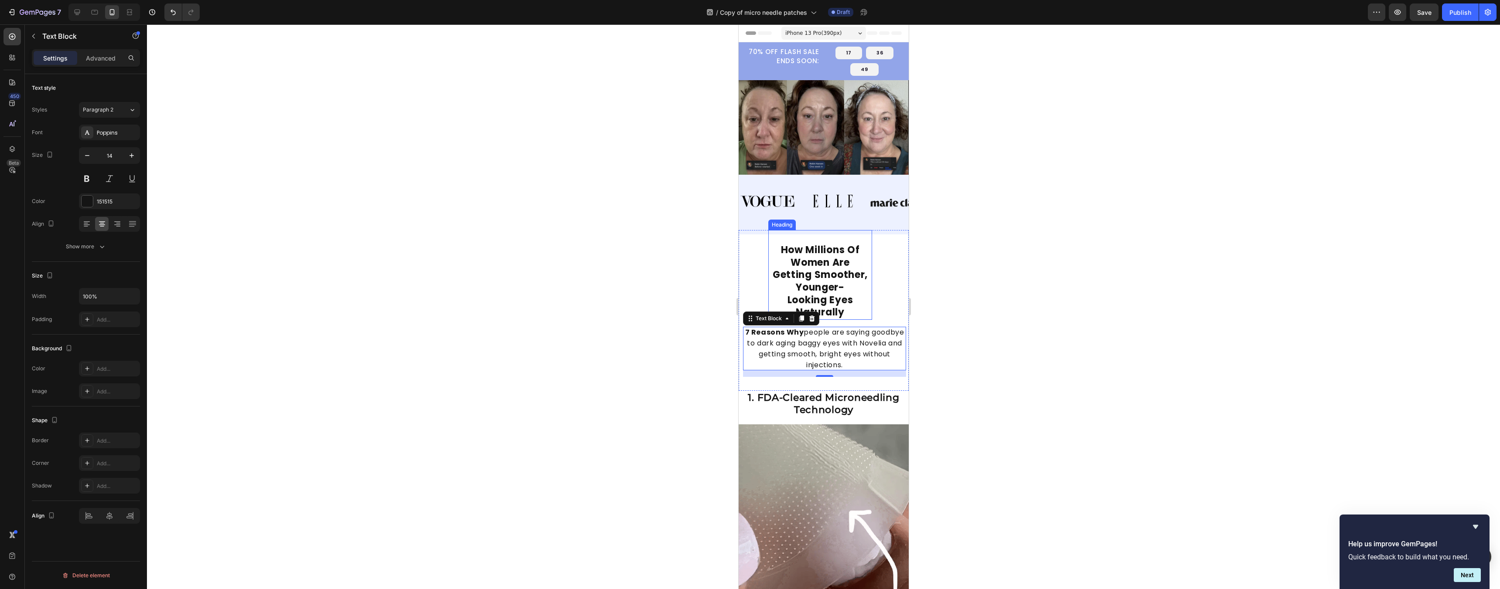
click at [746, 294] on strong "Getting Smoother, Younger-" at bounding box center [819, 281] width 95 height 26
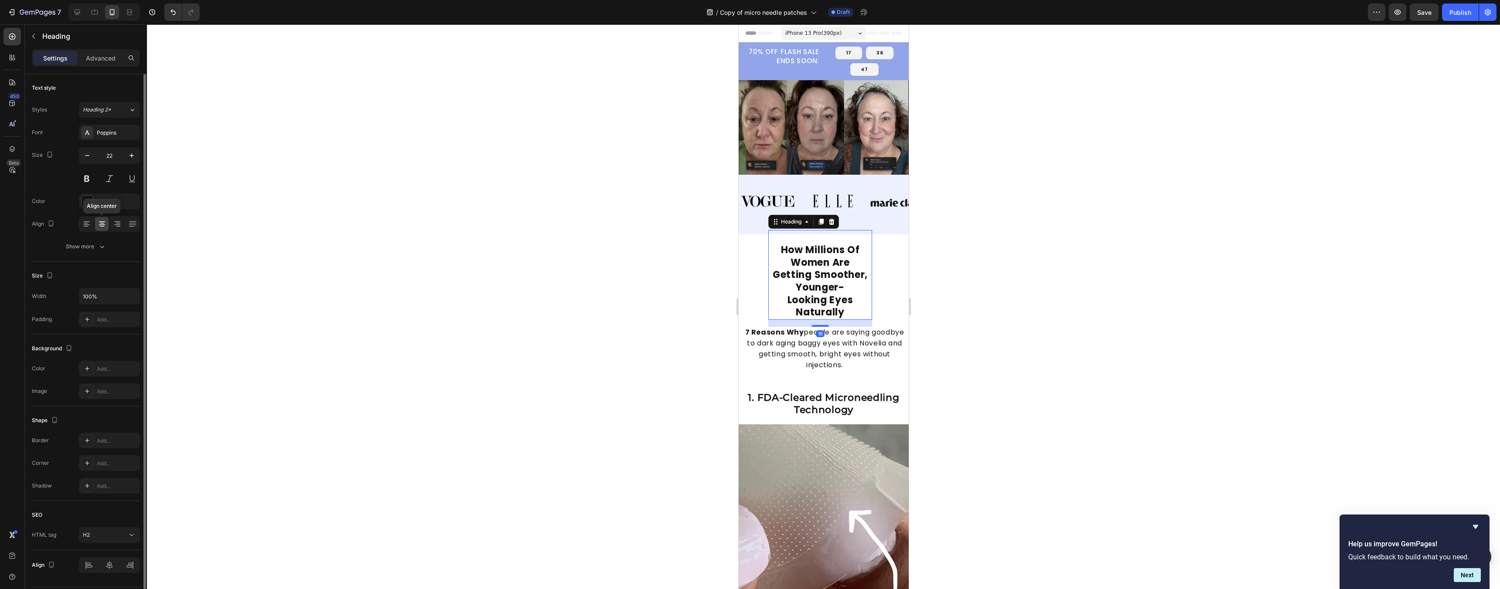
click at [99, 227] on icon at bounding box center [102, 224] width 9 height 9
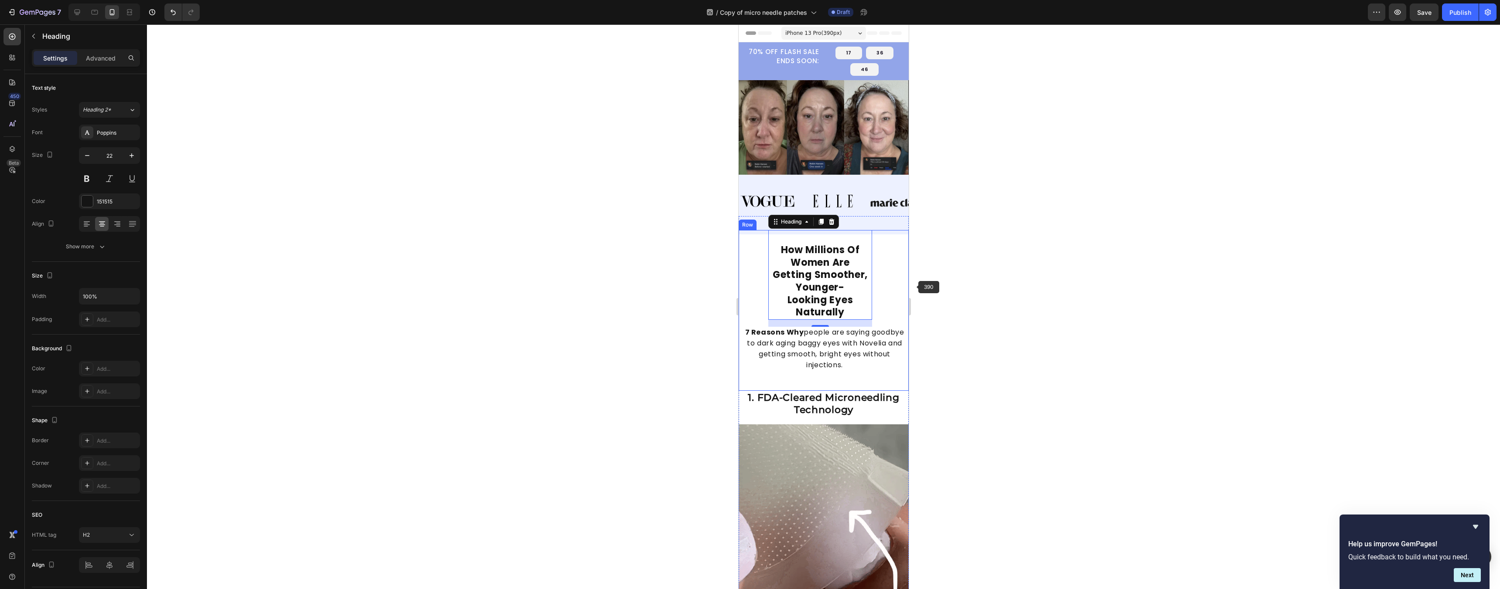
click at [746, 283] on div at bounding box center [823, 306] width 1353 height 565
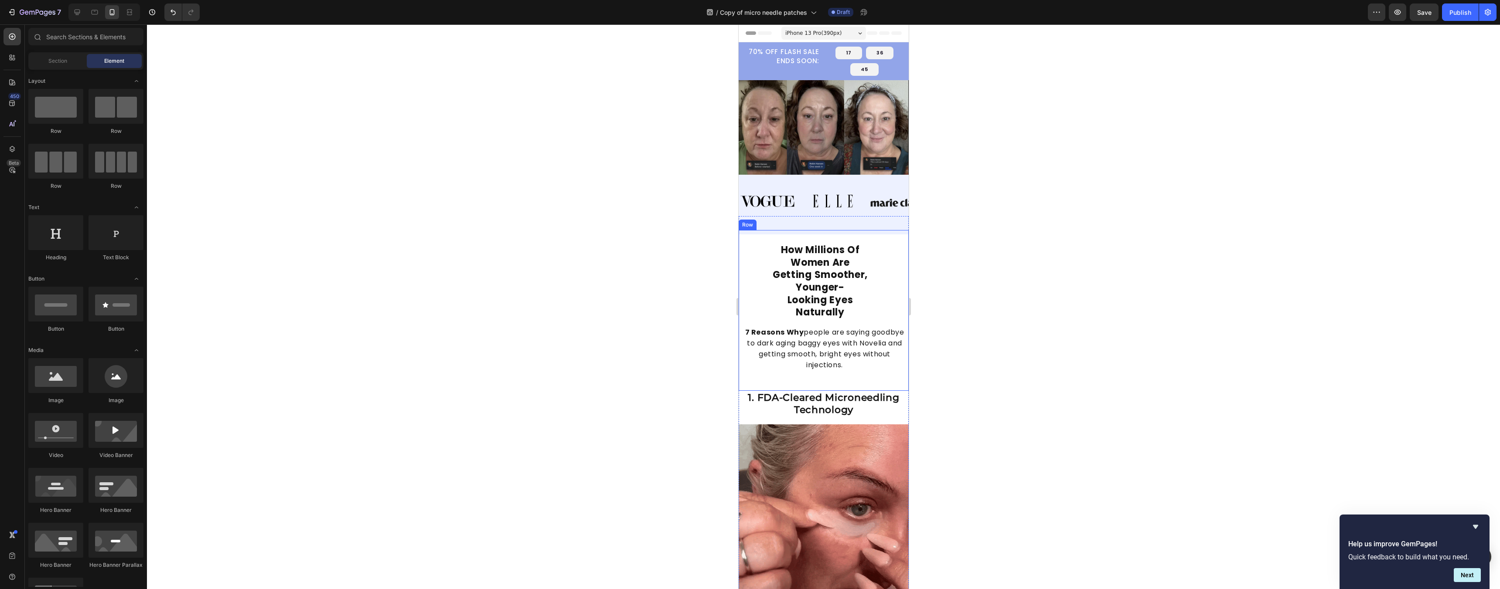
click at [746, 286] on div at bounding box center [823, 306] width 1353 height 565
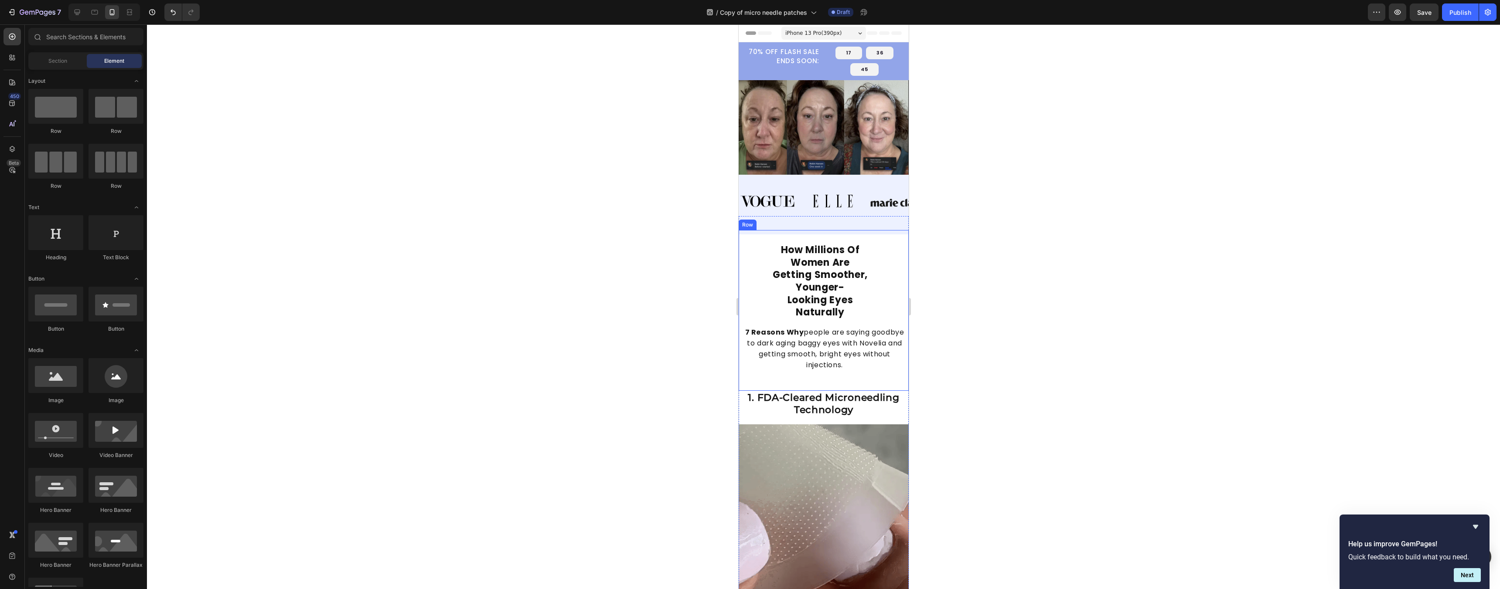
click at [746, 374] on div at bounding box center [823, 306] width 1353 height 565
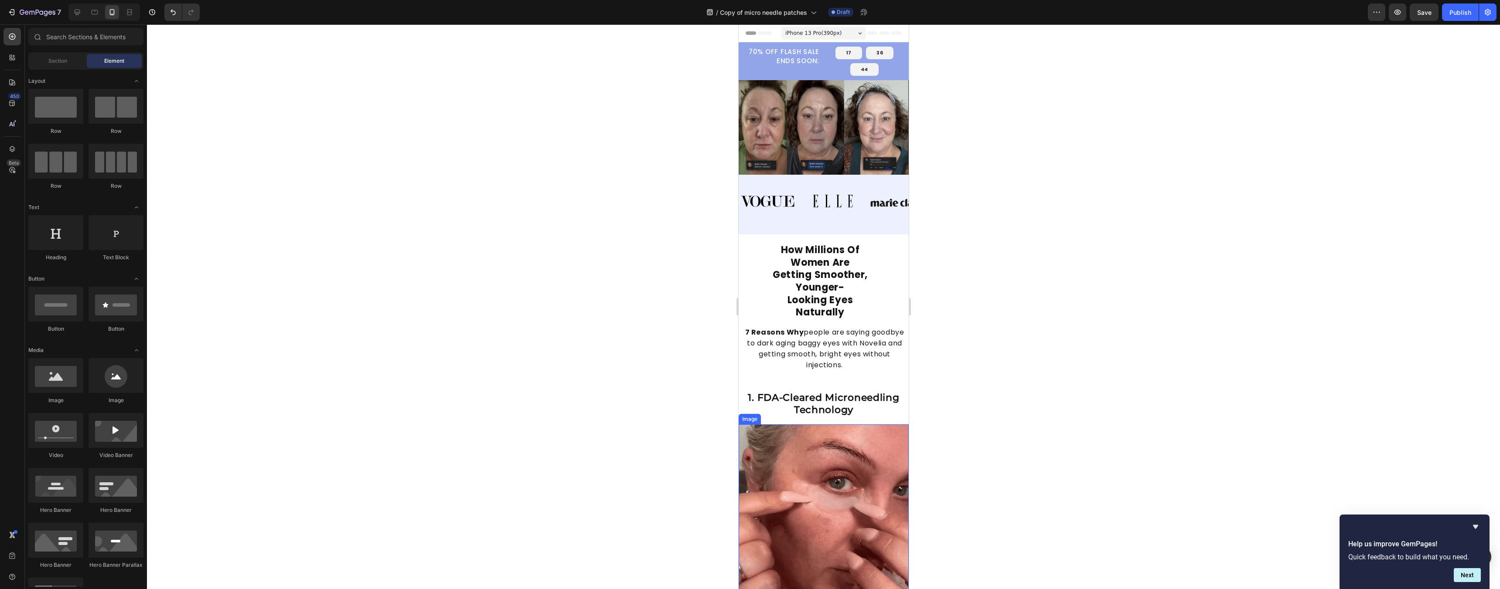
click at [746, 473] on img at bounding box center [823, 517] width 170 height 184
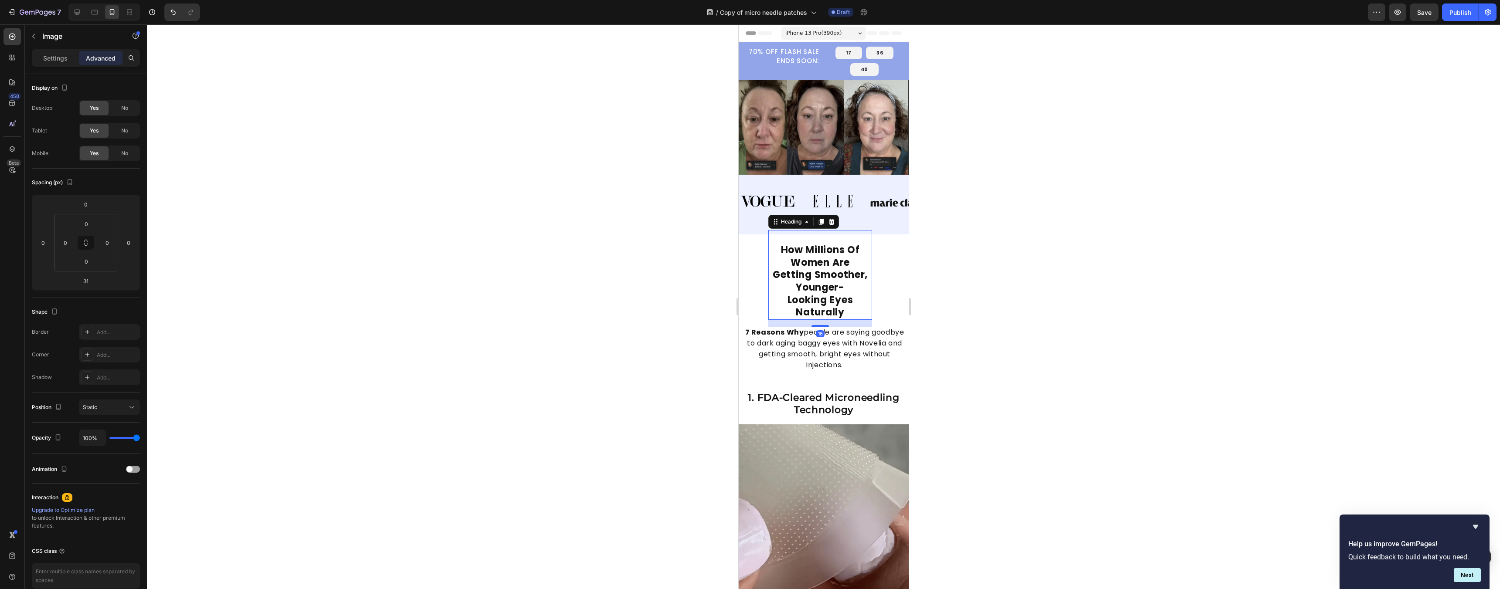
click at [746, 294] on strong "Getting Smoother, Younger-" at bounding box center [819, 281] width 95 height 26
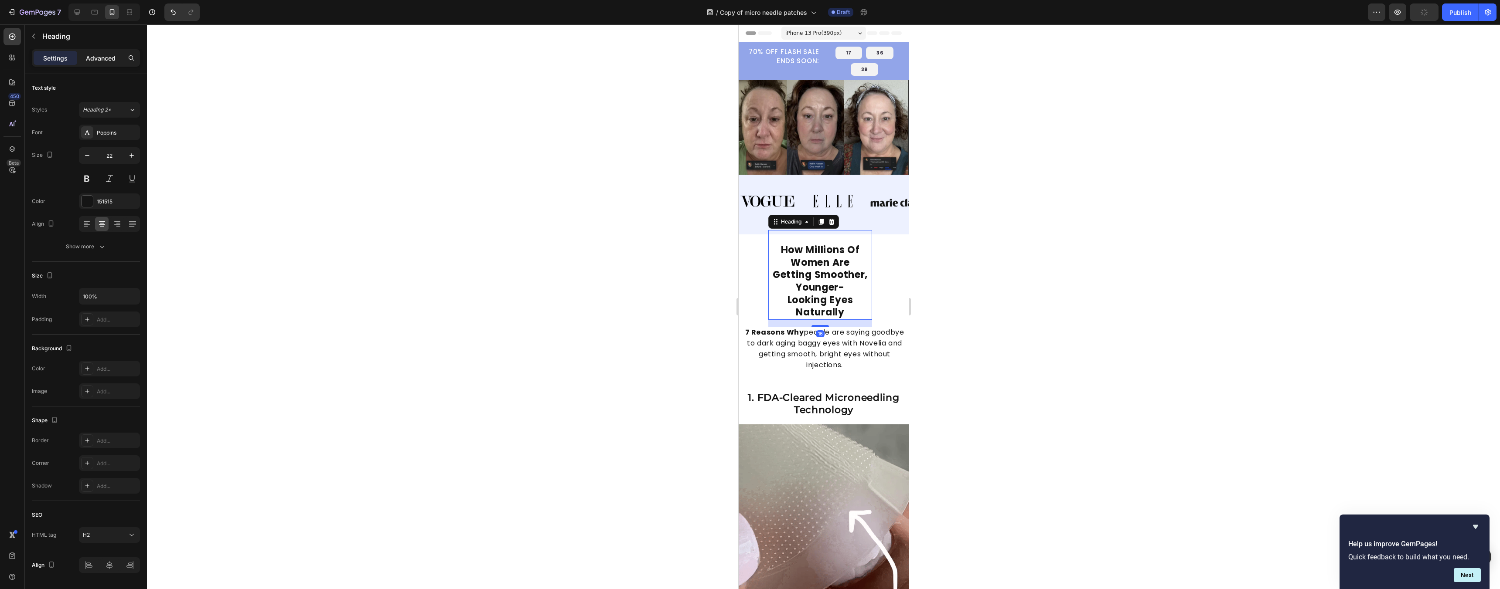
click at [112, 59] on p "Advanced" at bounding box center [101, 58] width 30 height 9
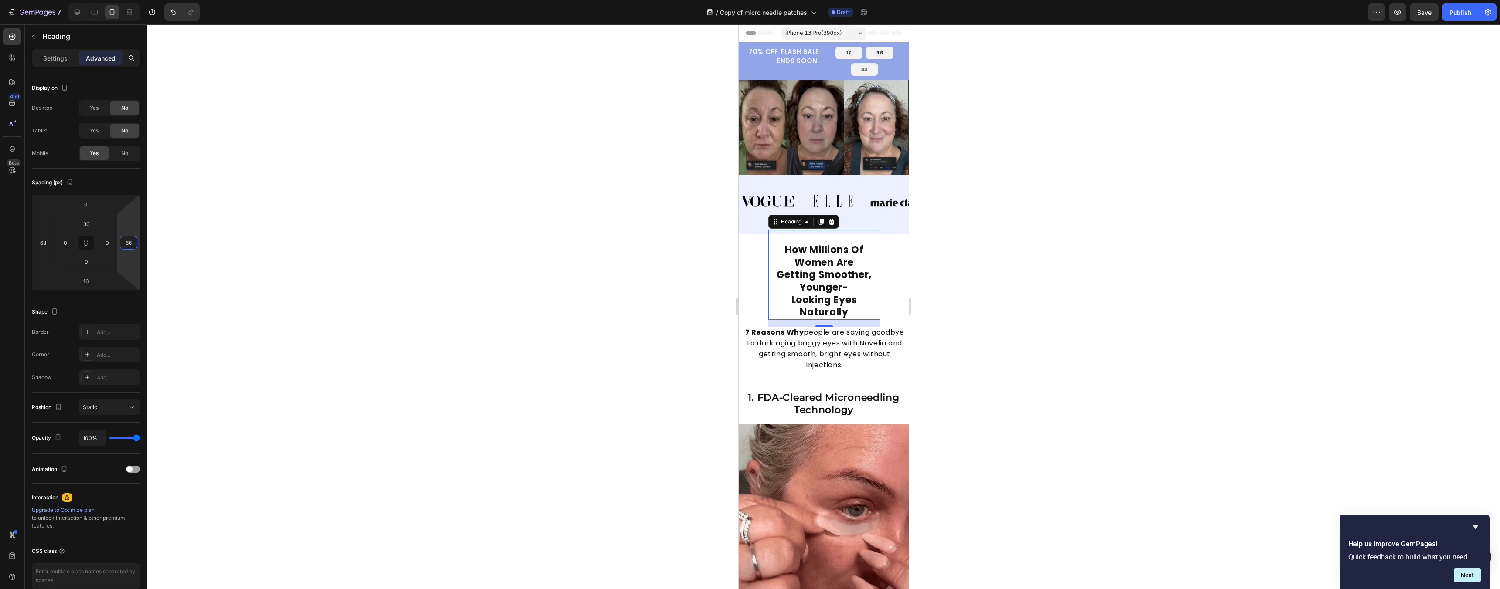
type input "68"
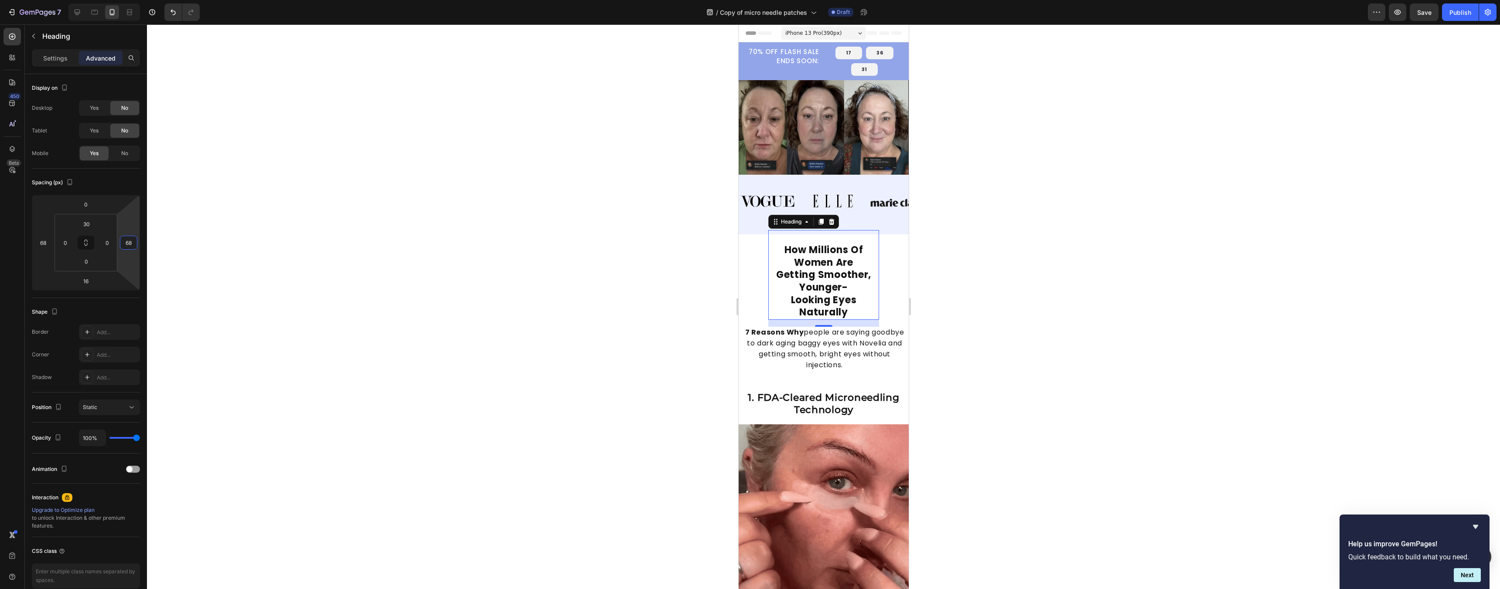
click at [134, 0] on html "7 Version history / Copy of micro needle patches Draft Preview Save Publish 450…" at bounding box center [750, 0] width 1500 height 0
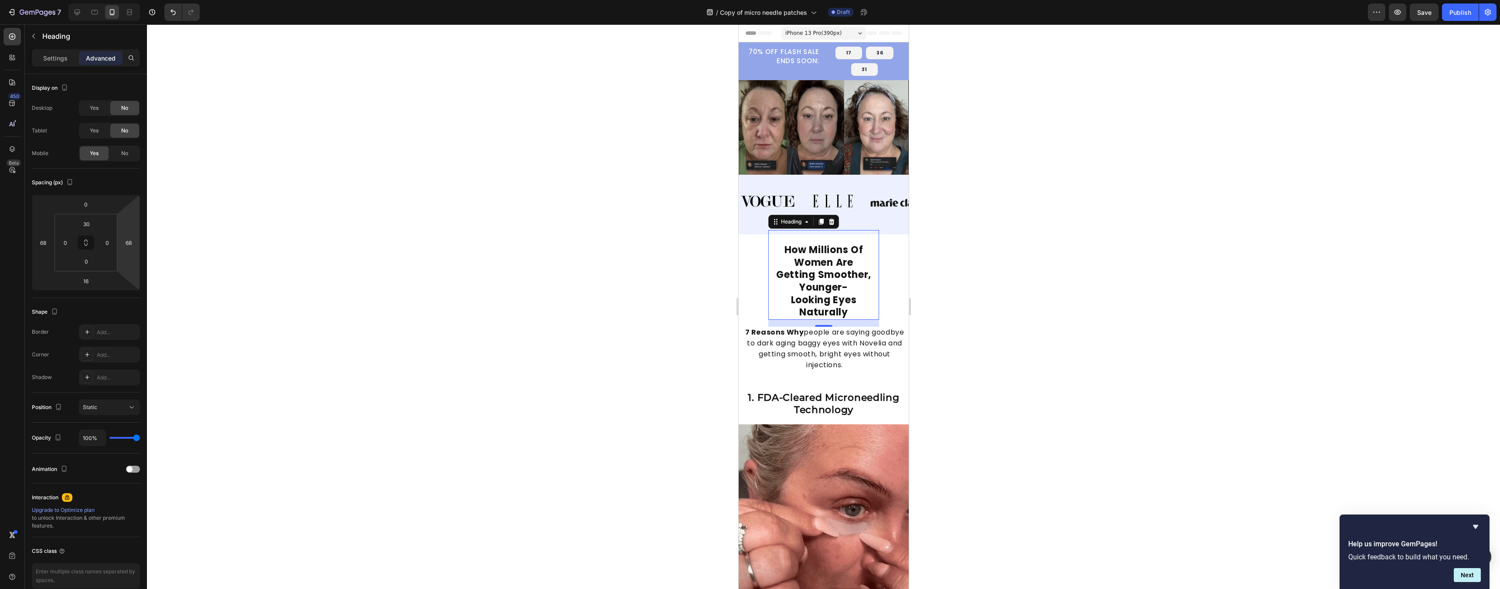
click at [746, 311] on div at bounding box center [823, 306] width 1353 height 565
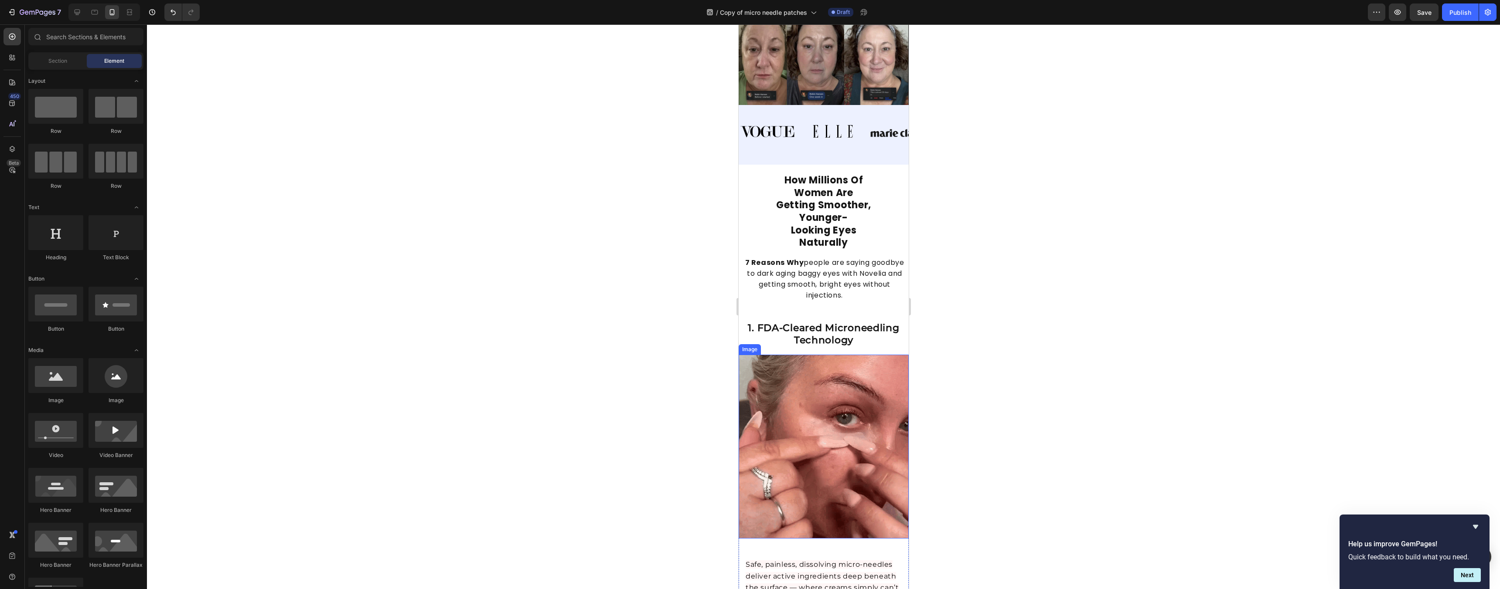
scroll to position [92, 0]
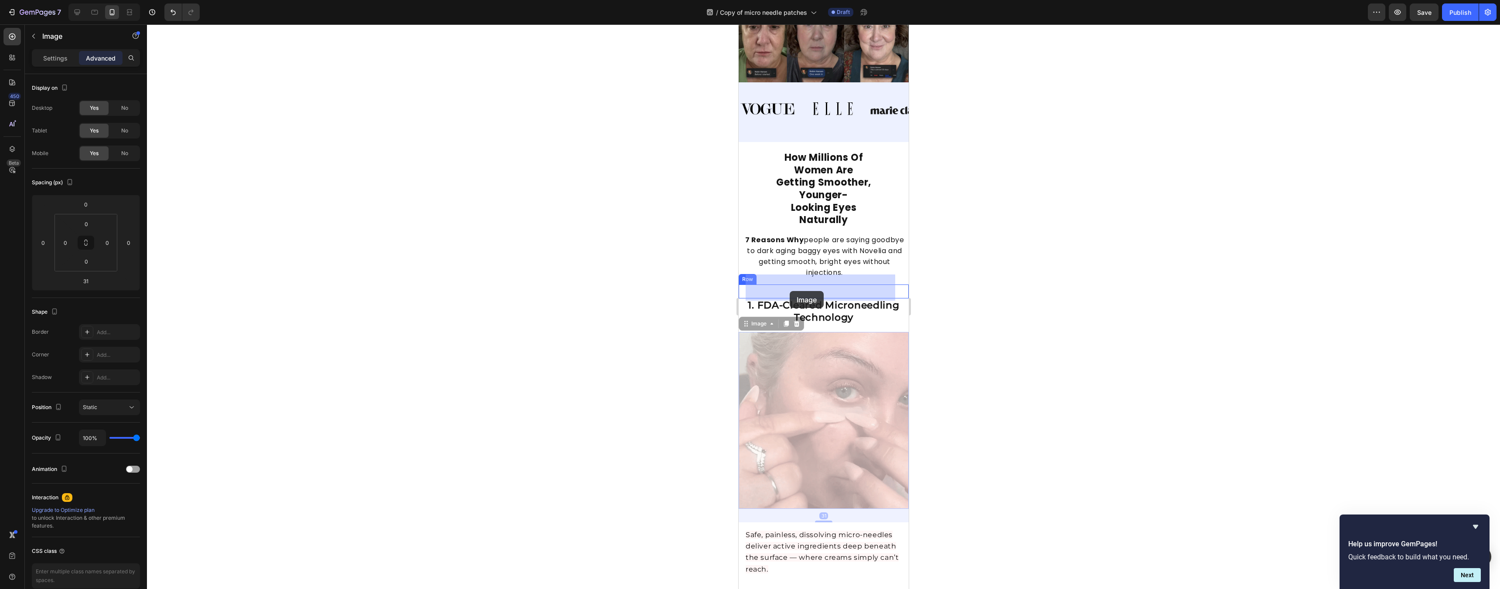
drag, startPoint x: 807, startPoint y: 312, endPoint x: 789, endPoint y: 291, distance: 26.9
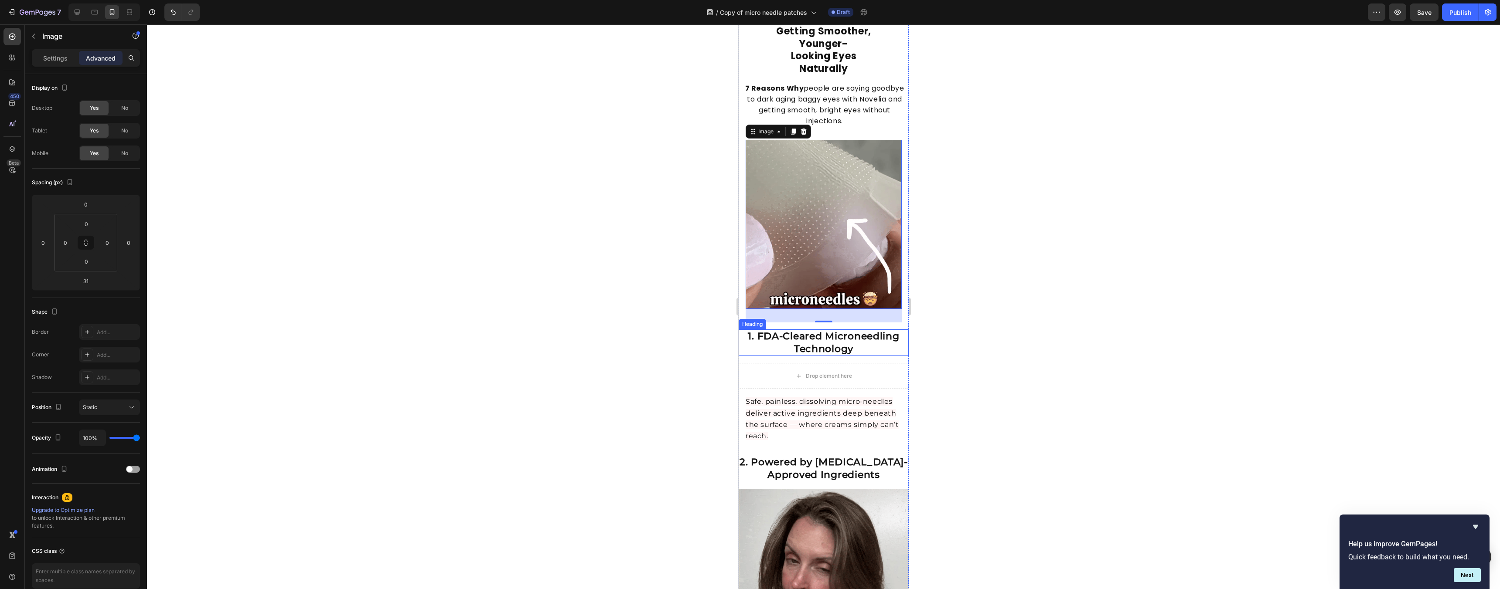
scroll to position [262, 0]
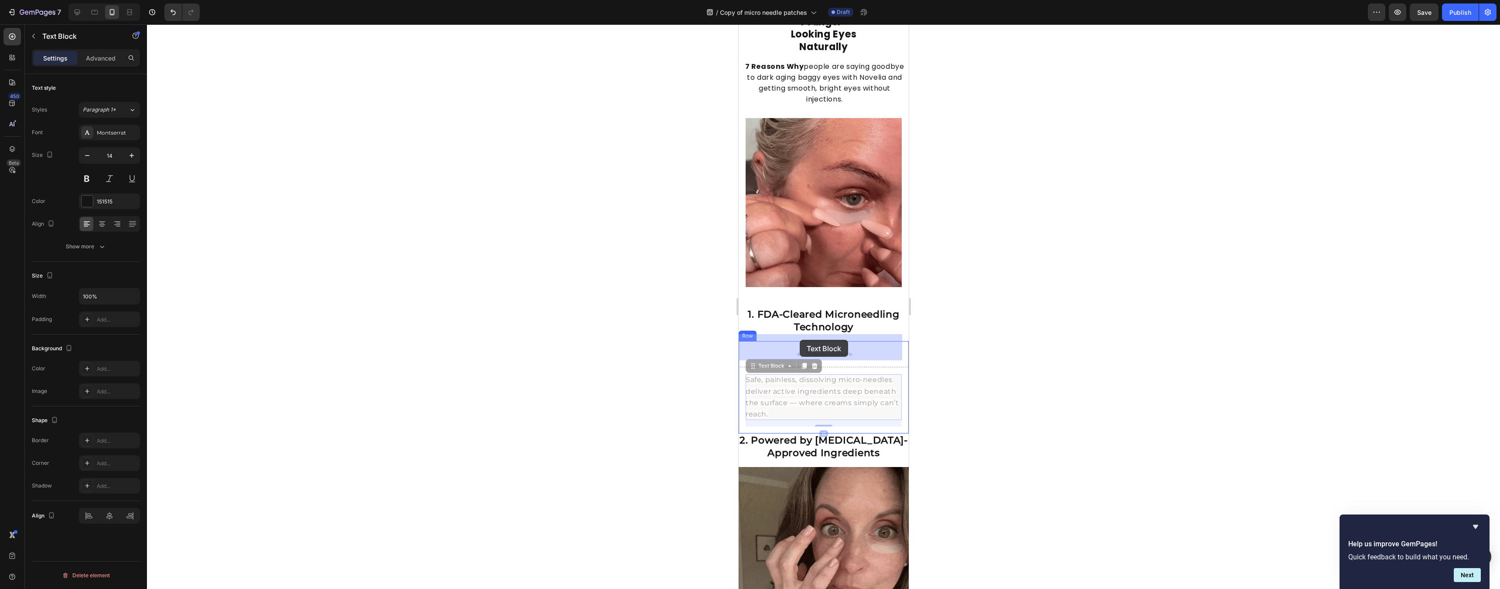
drag, startPoint x: 810, startPoint y: 378, endPoint x: 795, endPoint y: 341, distance: 39.8
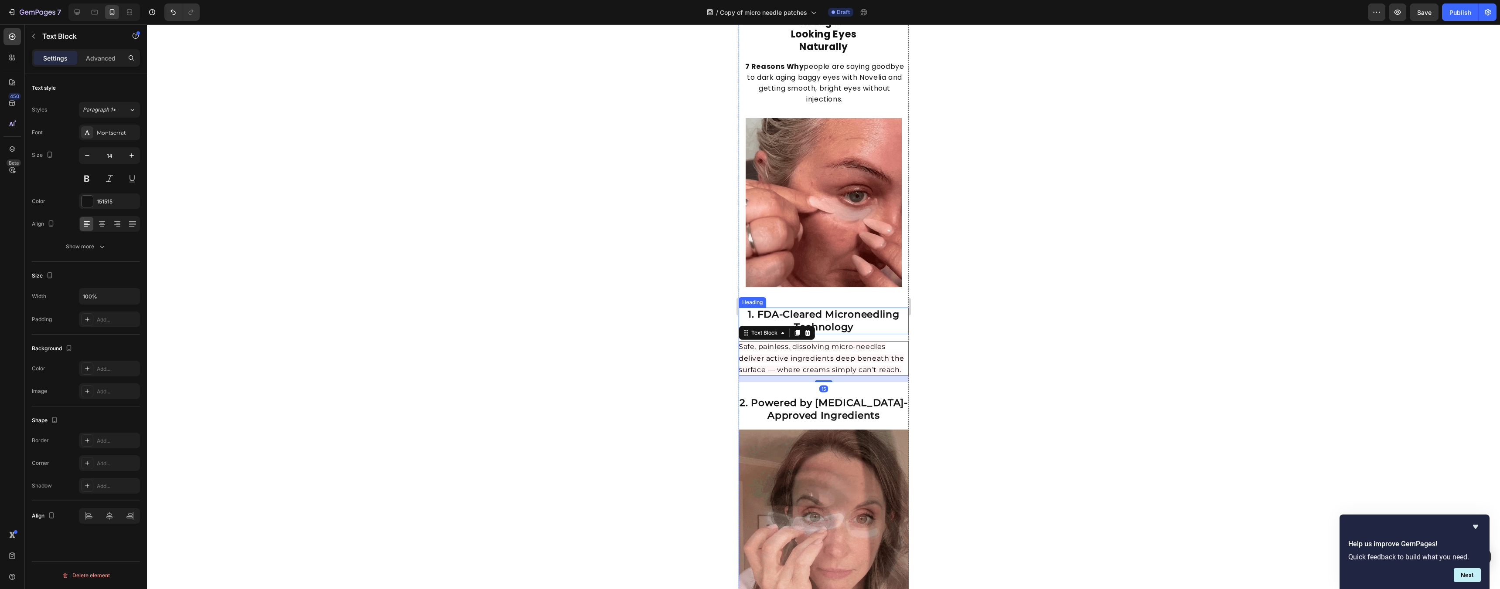
click at [746, 295] on div at bounding box center [823, 306] width 1353 height 565
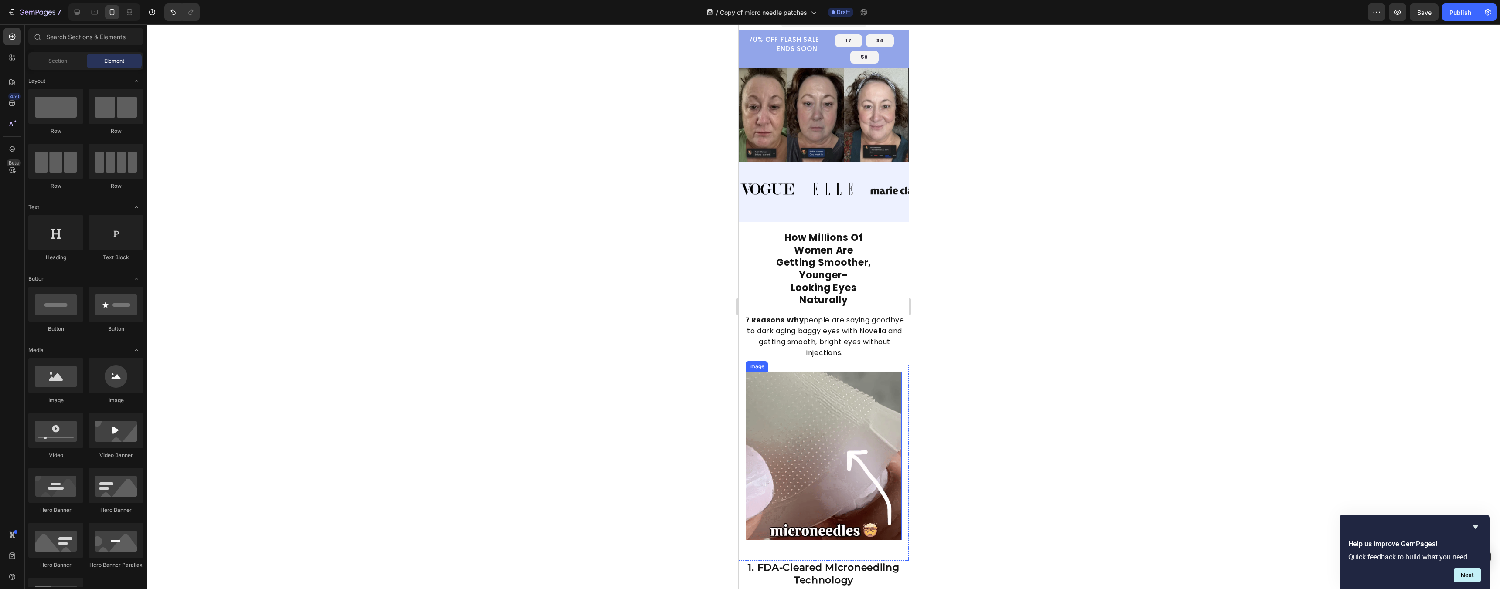
scroll to position [17, 0]
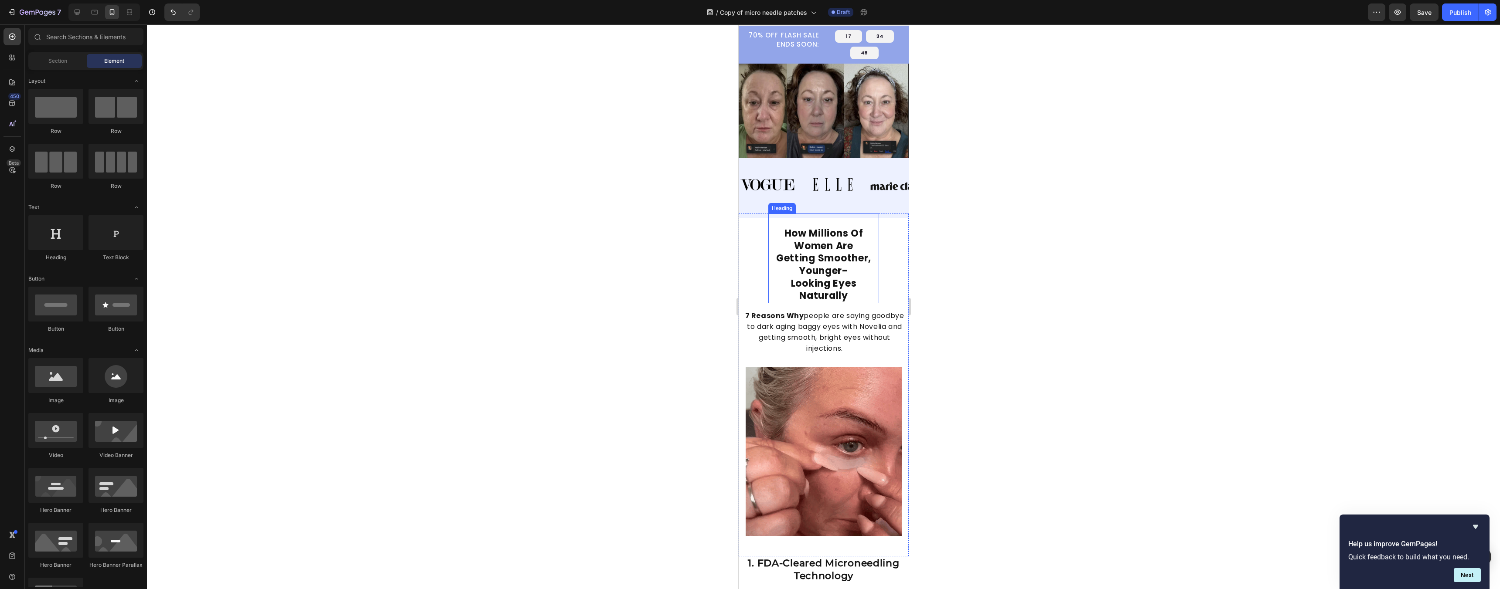
click at [746, 239] on strong "How Millions Of Women Are" at bounding box center [823, 240] width 79 height 26
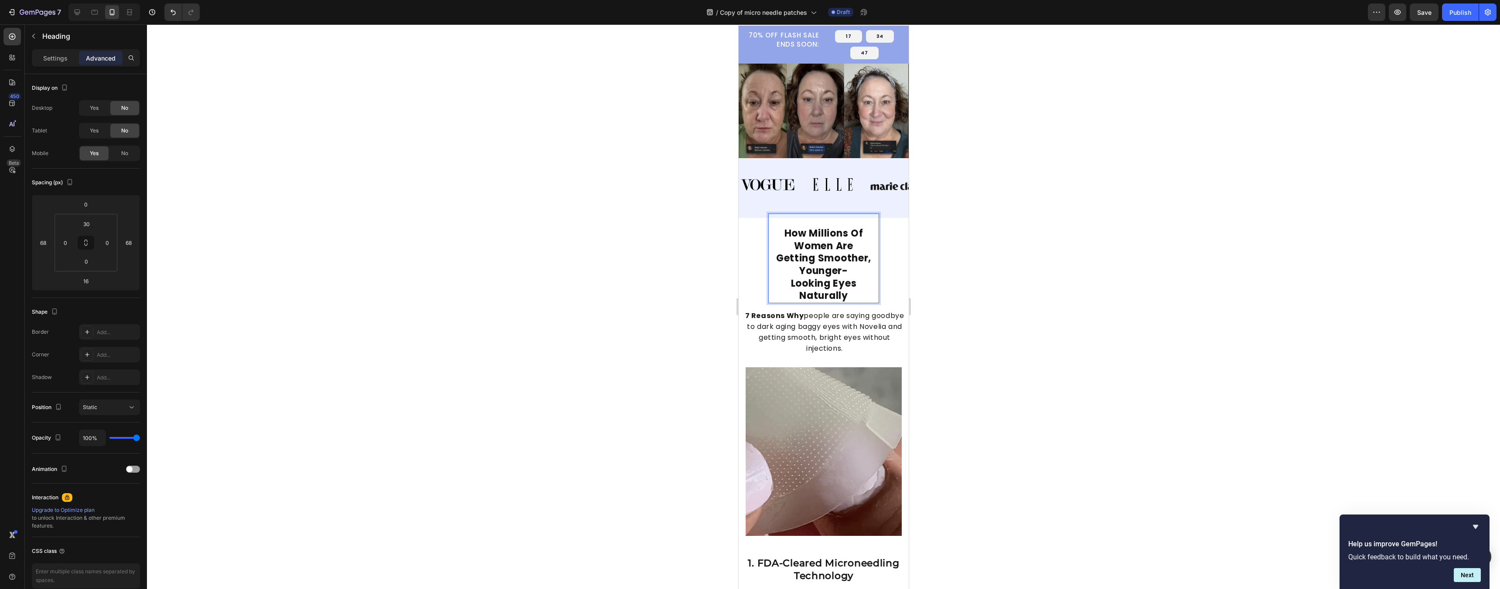
click at [746, 242] on strong "How Millions Of Women Are" at bounding box center [823, 240] width 79 height 26
click at [746, 248] on div at bounding box center [823, 306] width 1353 height 565
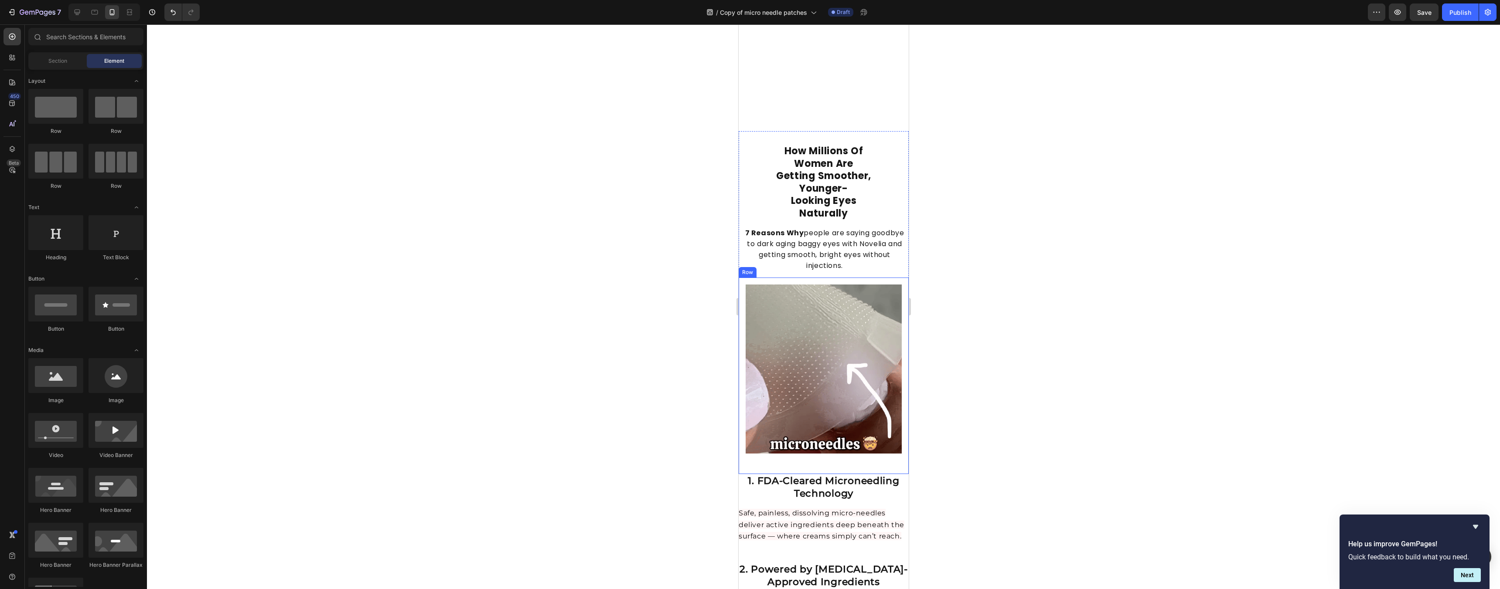
scroll to position [264, 0]
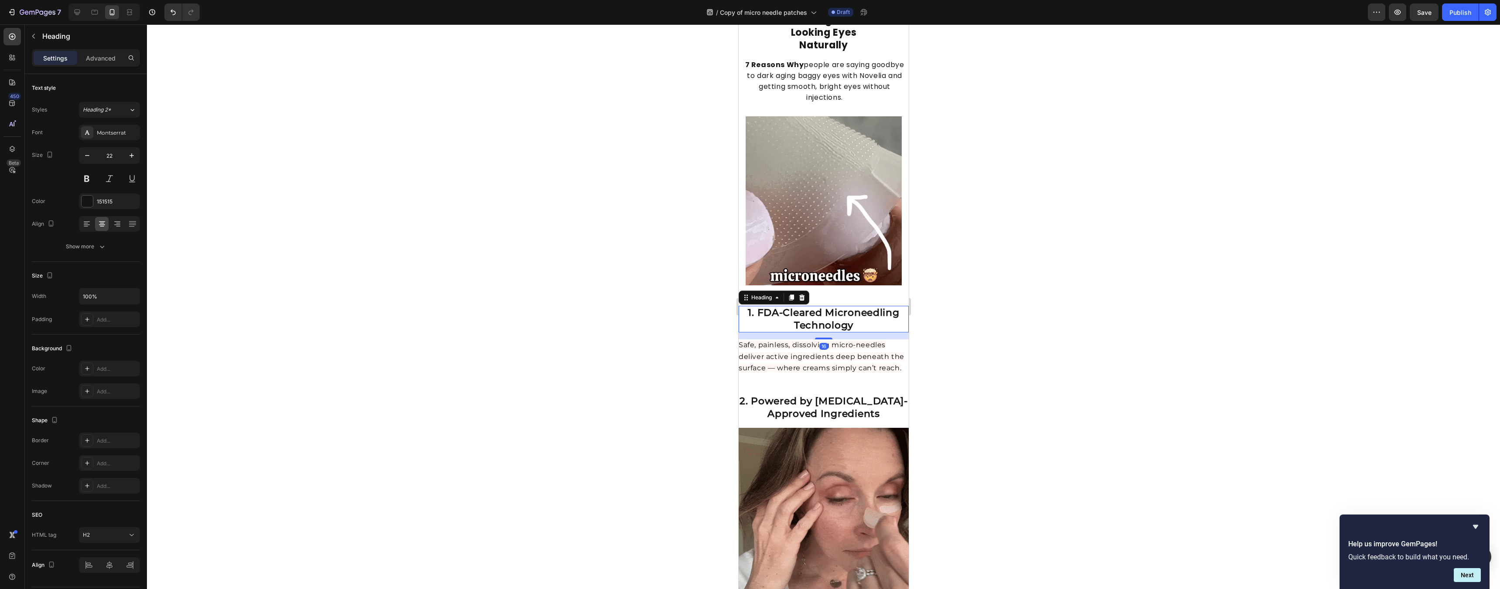
click at [746, 318] on strong "1. FDA-Cleared Microneedling Technology" at bounding box center [822, 319] width 151 height 24
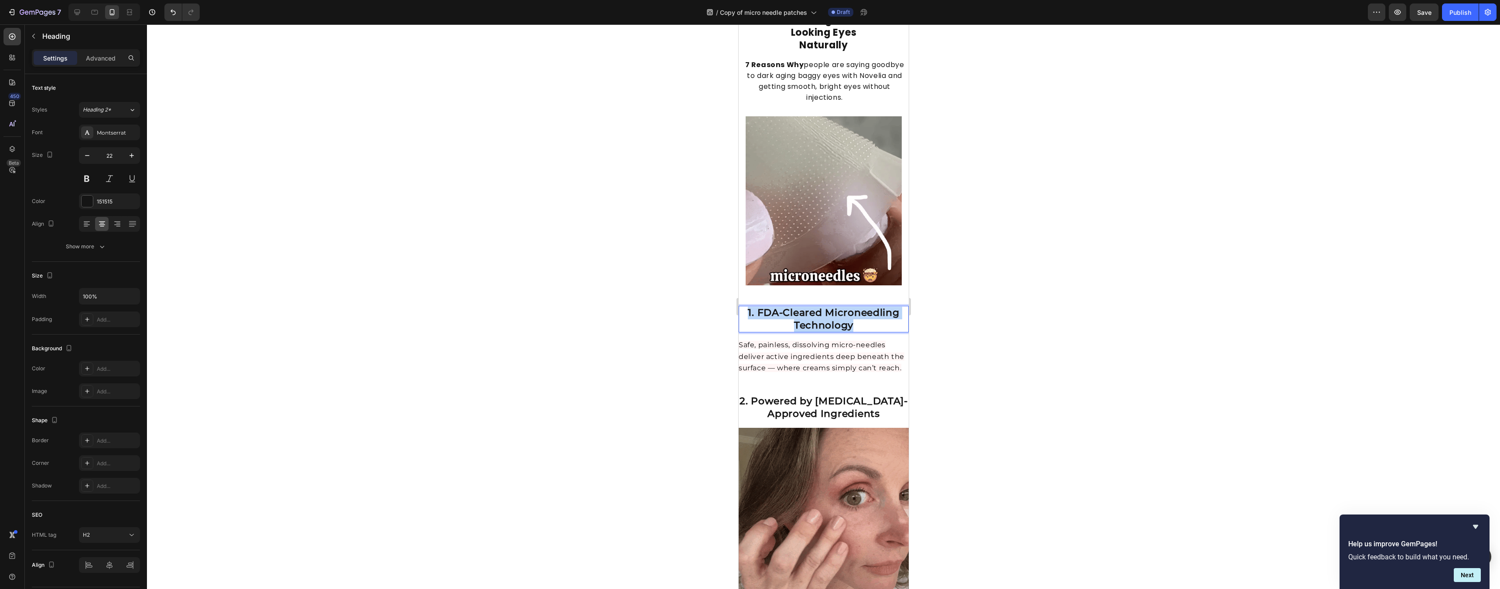
click at [746, 318] on strong "1. FDA-Cleared Microneedling Technology" at bounding box center [822, 319] width 151 height 24
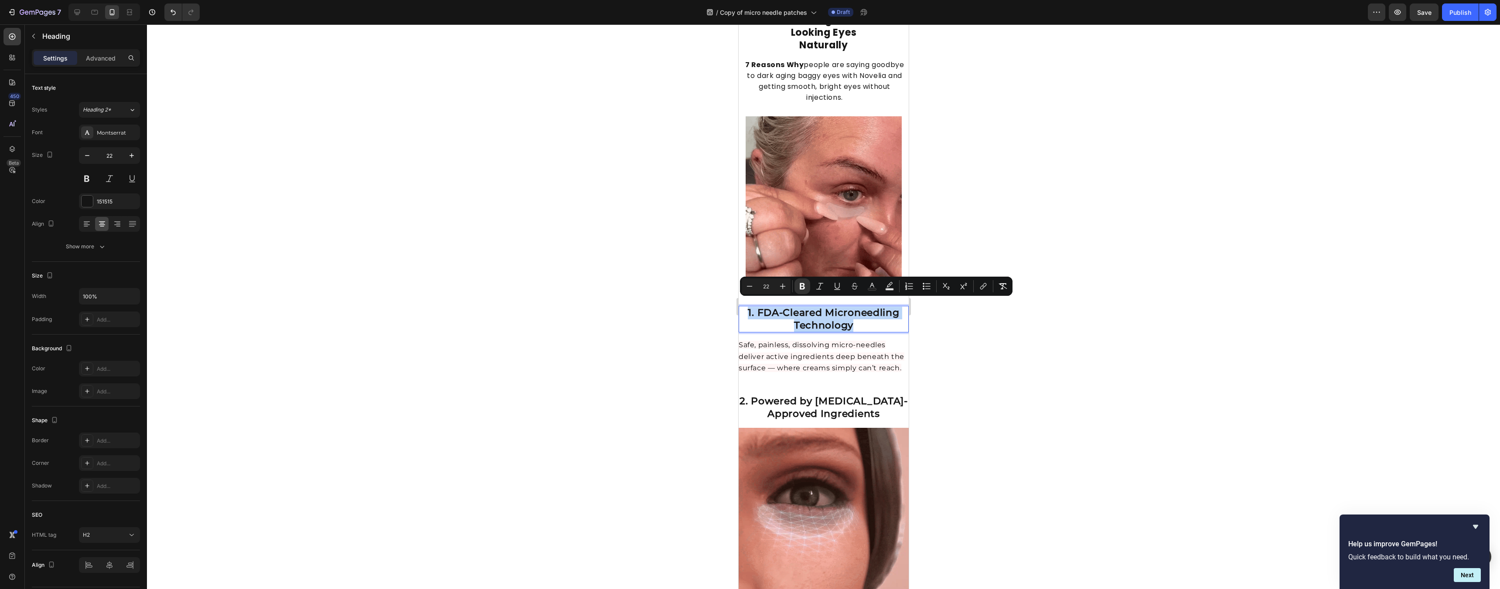
click at [746, 317] on strong "1. FDA-Cleared Microneedling Technology" at bounding box center [822, 319] width 151 height 24
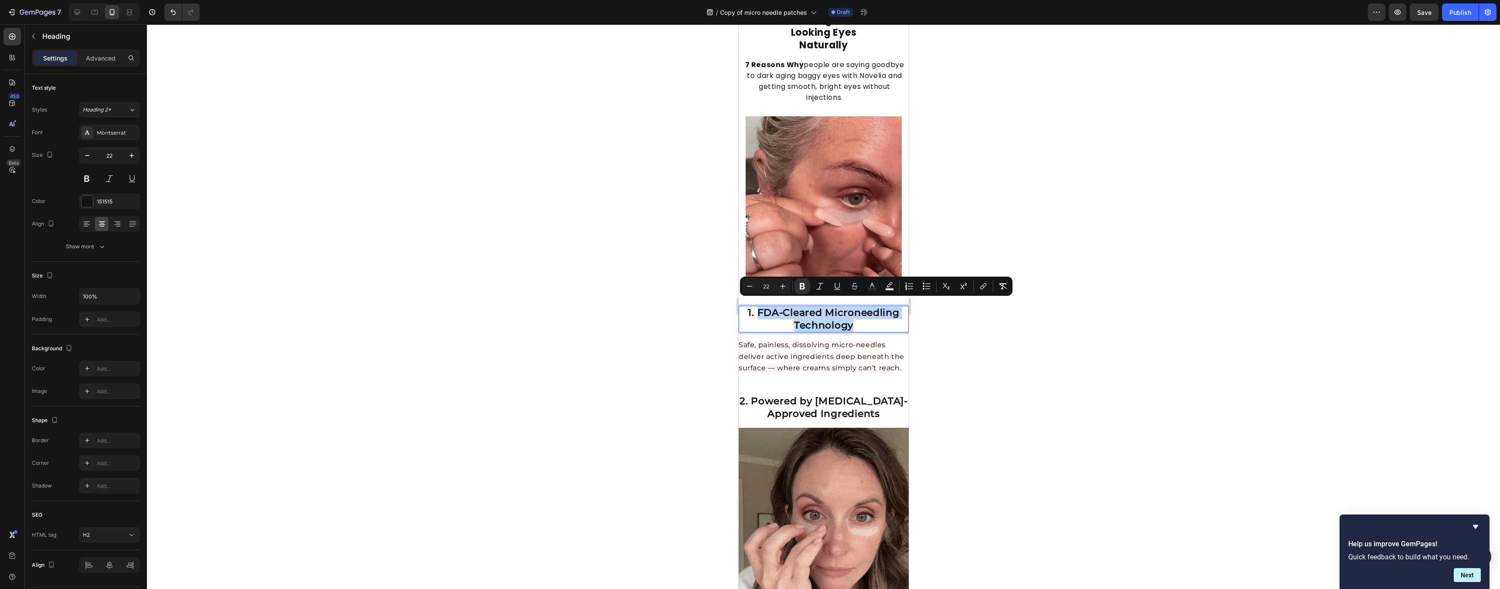
drag, startPoint x: 860, startPoint y: 320, endPoint x: 756, endPoint y: 307, distance: 105.1
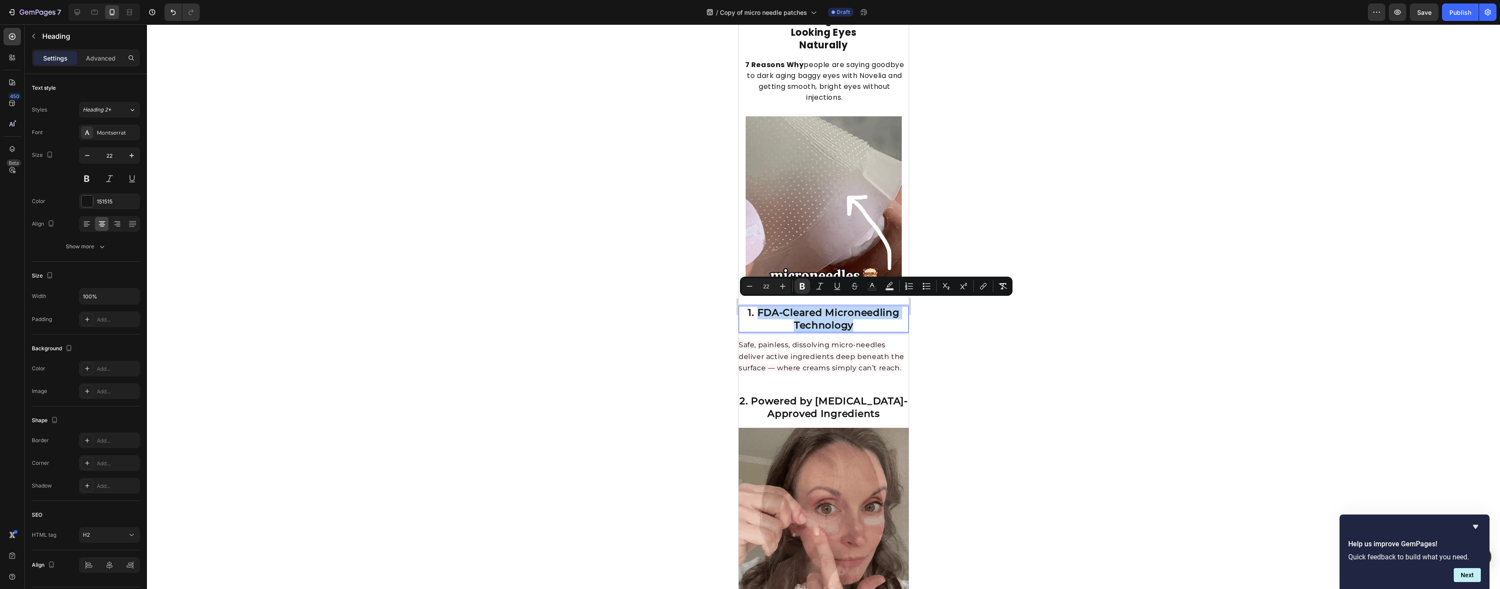
click at [746, 307] on p "1. FDA-Cleared Microneedling Technology" at bounding box center [823, 319] width 168 height 25
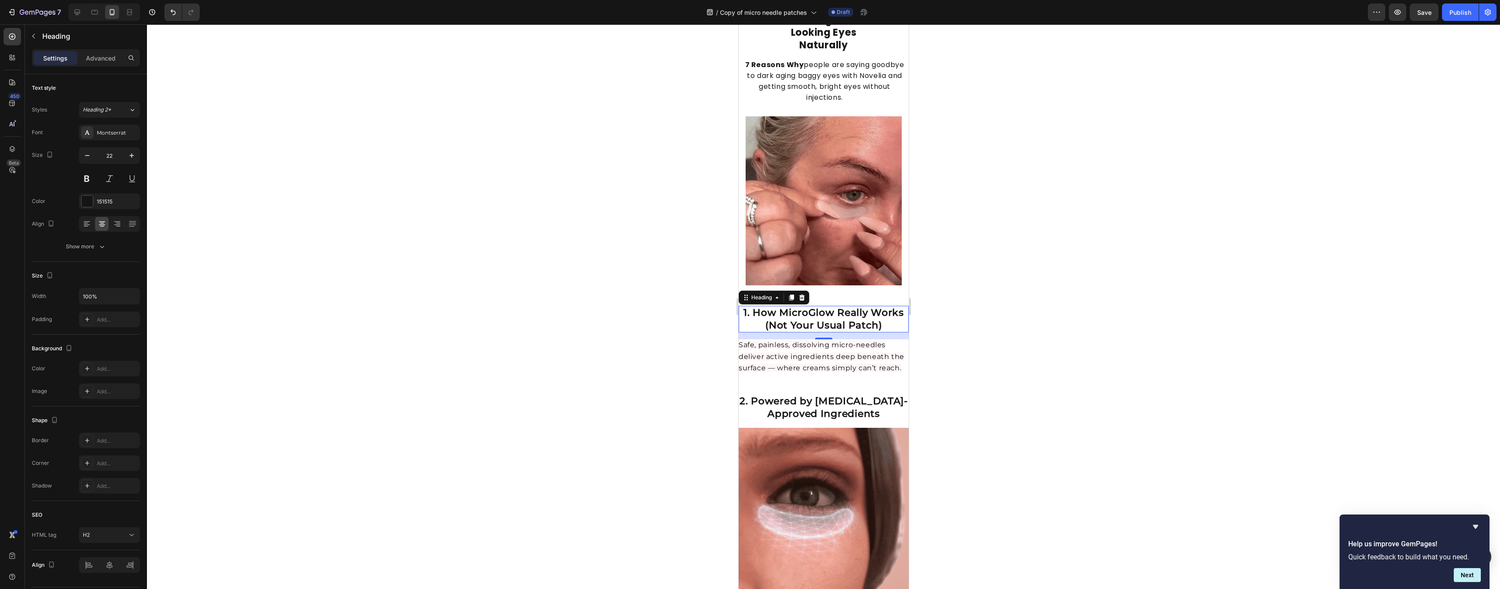
click at [746, 333] on div at bounding box center [823, 306] width 1353 height 565
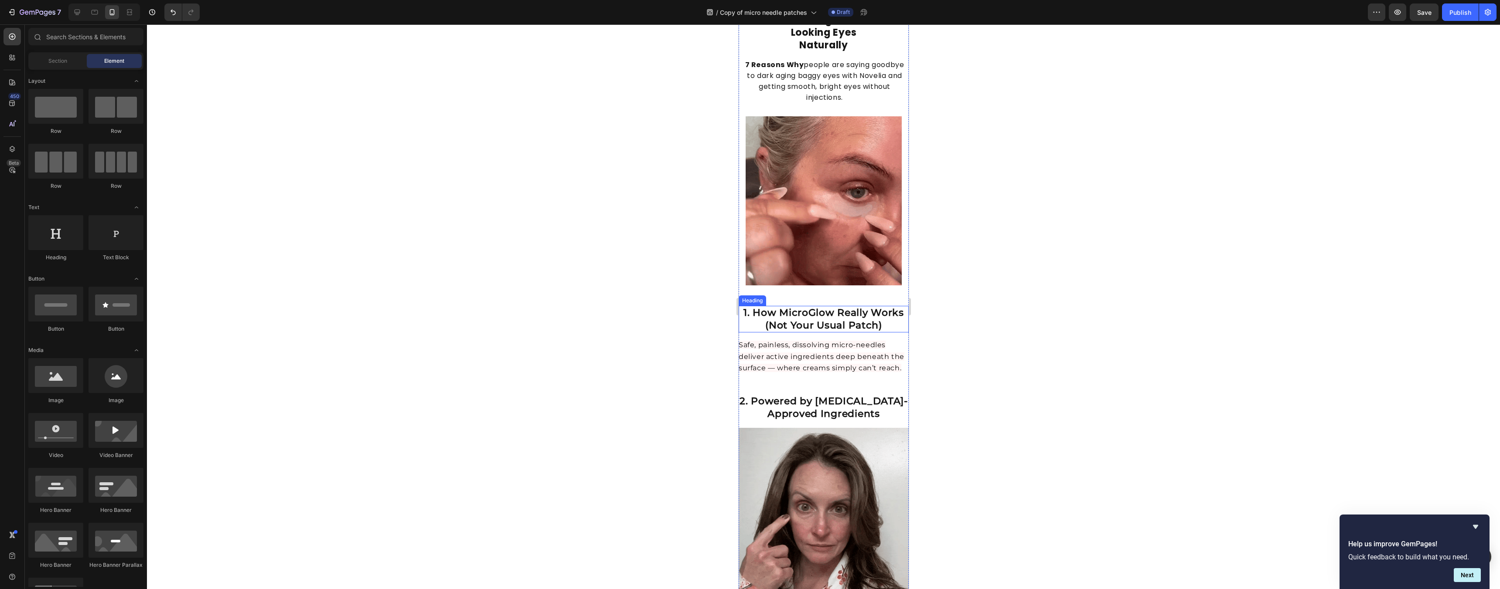
click at [746, 319] on p "⁠⁠⁠⁠⁠⁠⁠ 1. How MicroGlow Really Works (Not Your Usual Patch)" at bounding box center [823, 319] width 168 height 25
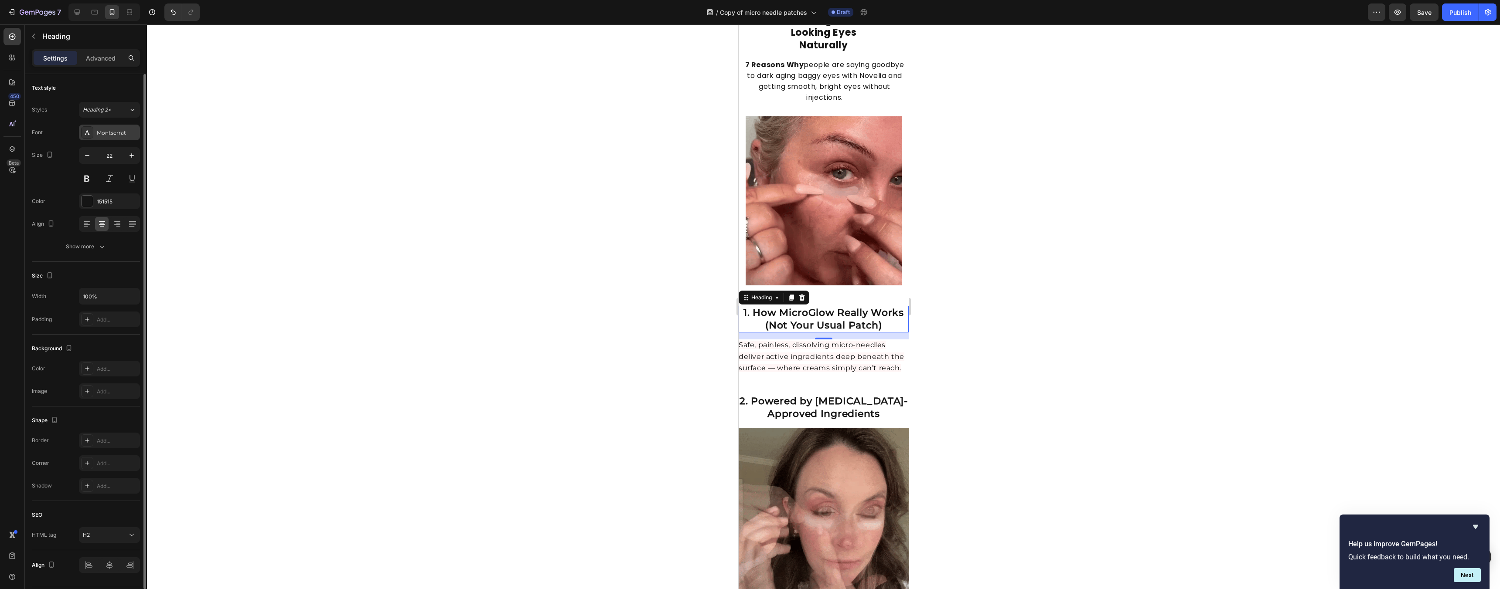
click at [124, 137] on div "Montserrat" at bounding box center [109, 133] width 61 height 16
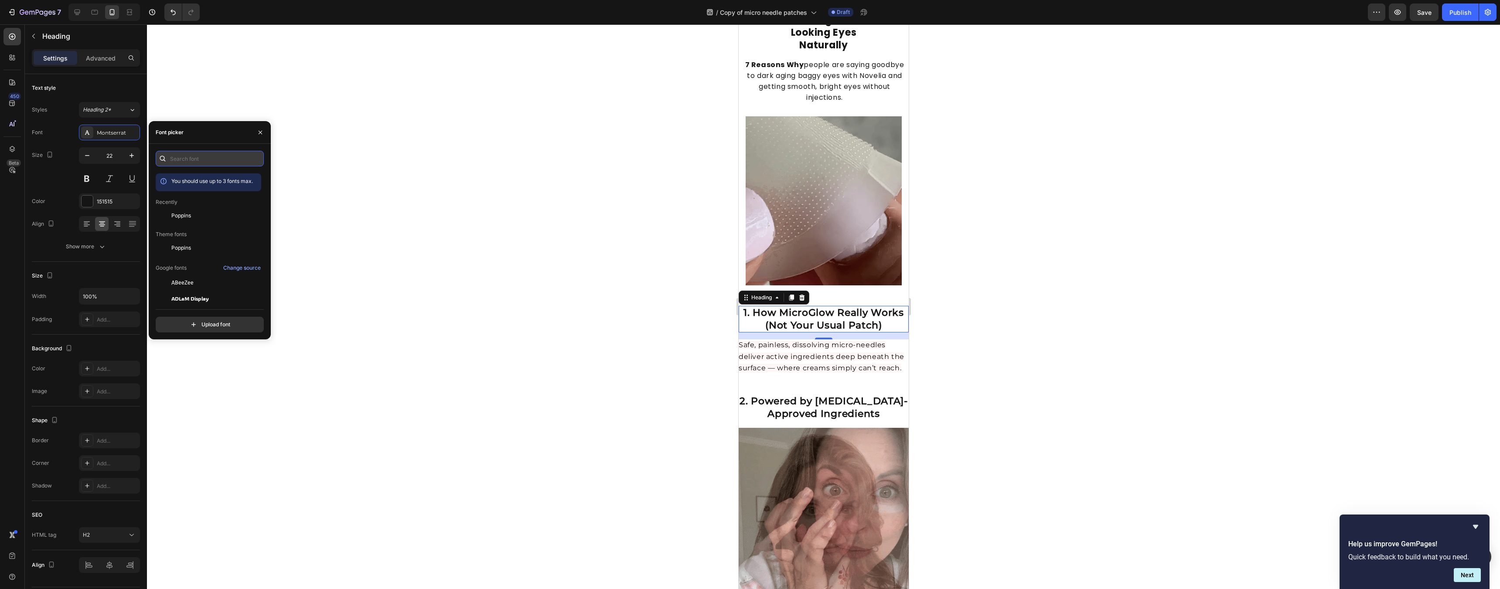
click at [203, 162] on input "text" at bounding box center [210, 159] width 108 height 16
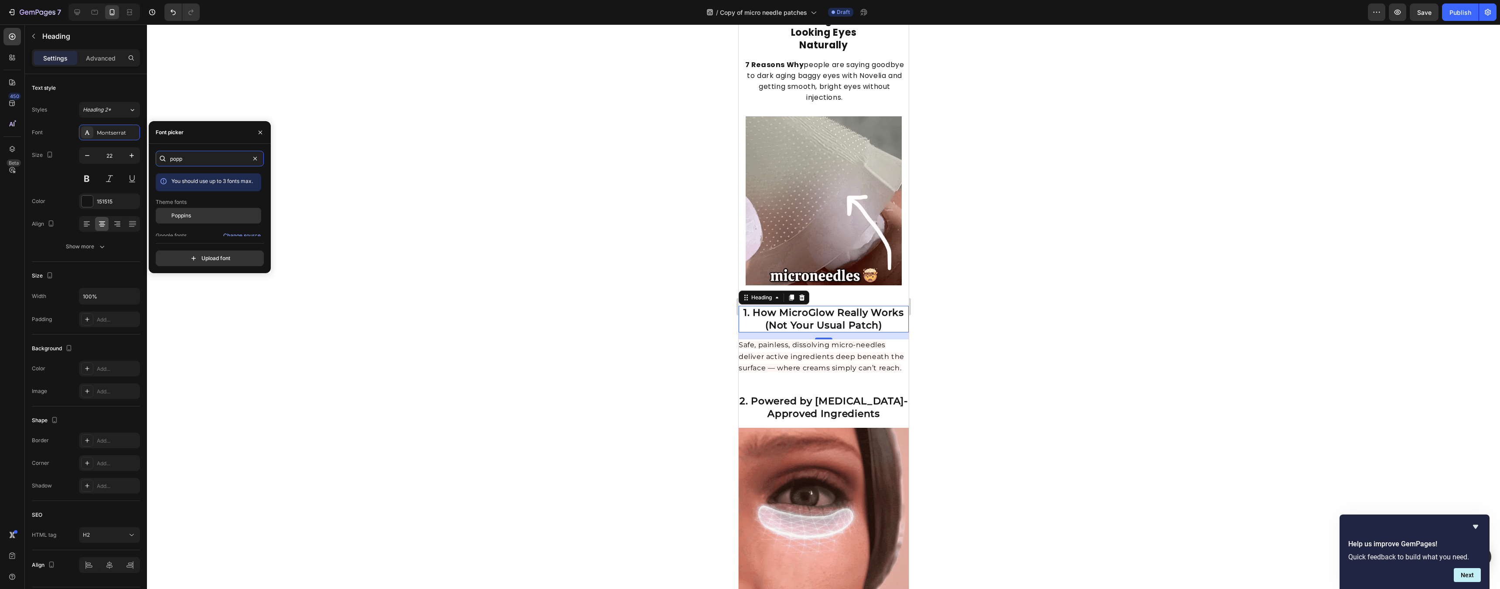
type input "popp"
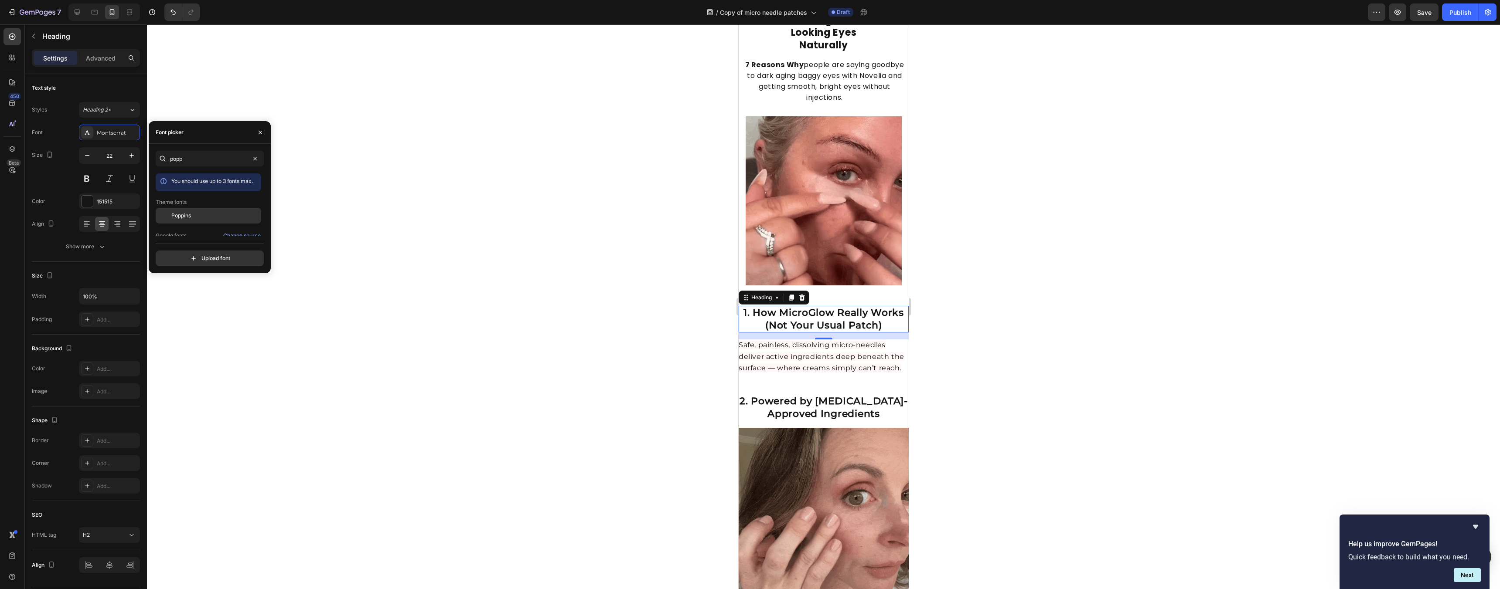
click at [207, 215] on div "Poppins" at bounding box center [215, 216] width 88 height 8
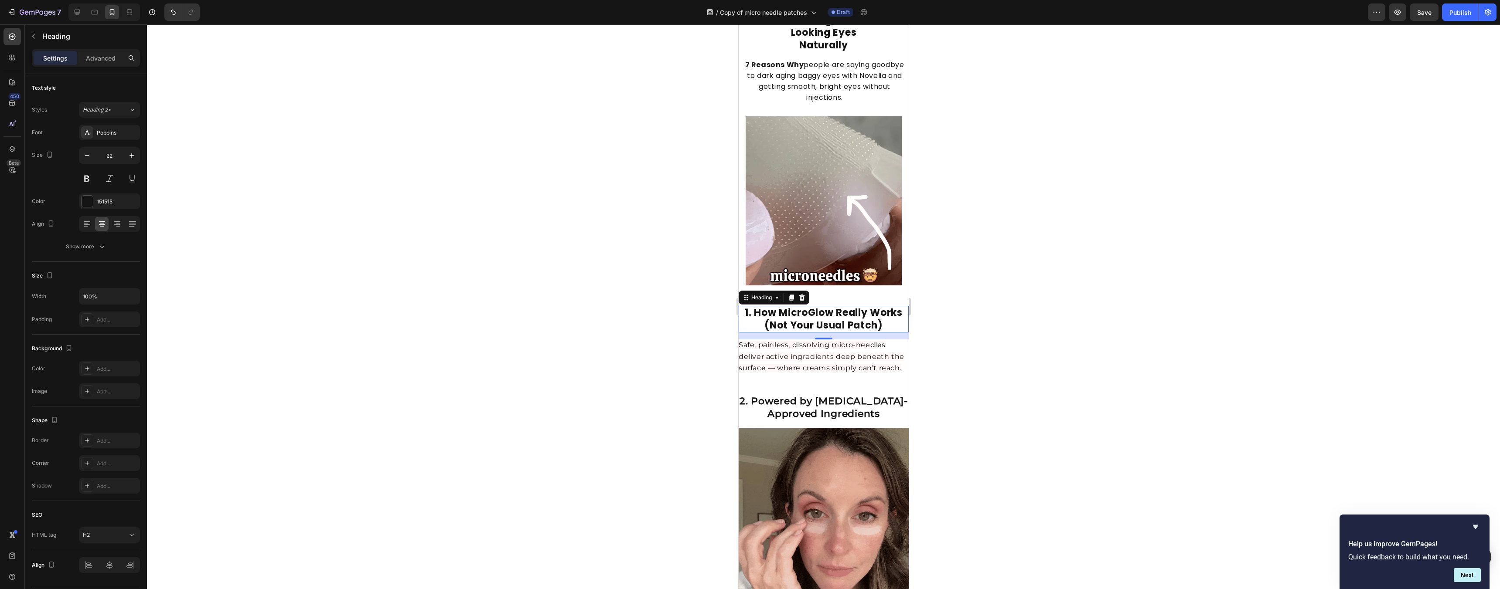
click at [746, 285] on div at bounding box center [823, 306] width 1353 height 565
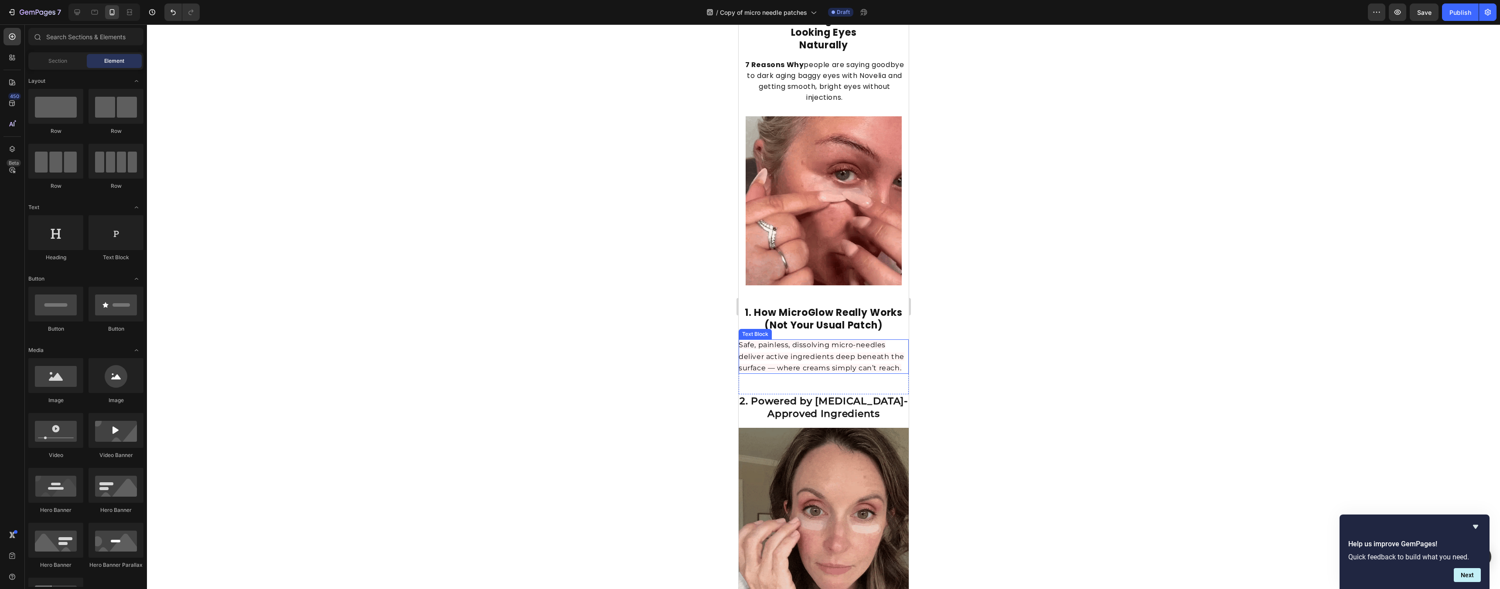
click at [746, 351] on span "Safe, painless, dissolving micro-needles deliver active ingredients deep beneat…" at bounding box center [821, 356] width 166 height 31
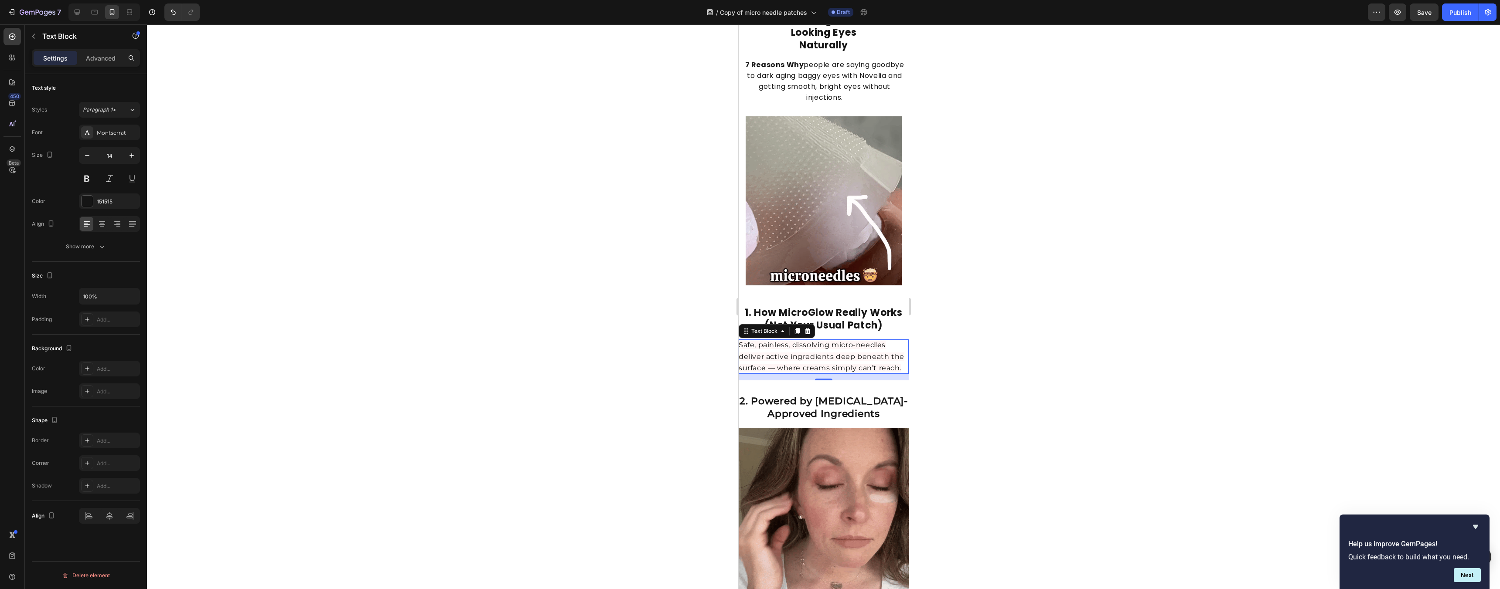
click at [746, 355] on p "Safe, painless, dissolving micro-needles deliver active ingredients deep beneat…" at bounding box center [823, 357] width 170 height 34
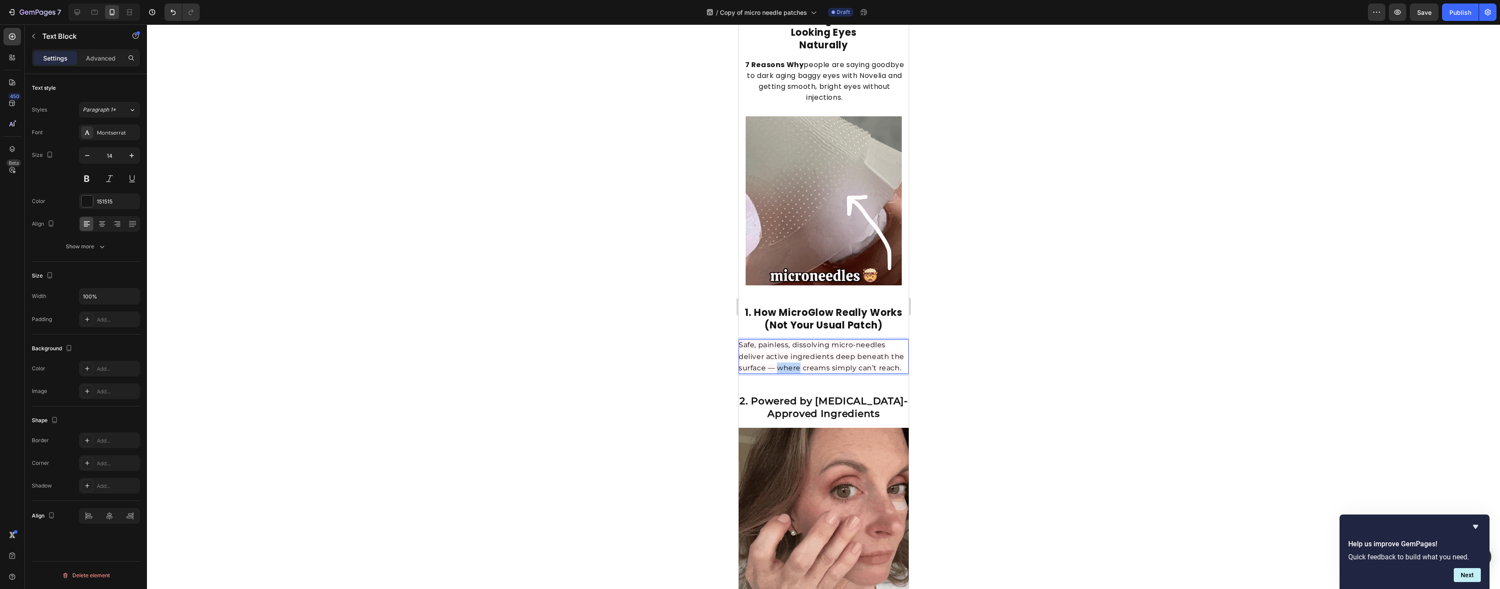
click at [746, 355] on p "Safe, painless, dissolving micro-needles deliver active ingredients deep beneat…" at bounding box center [823, 357] width 170 height 34
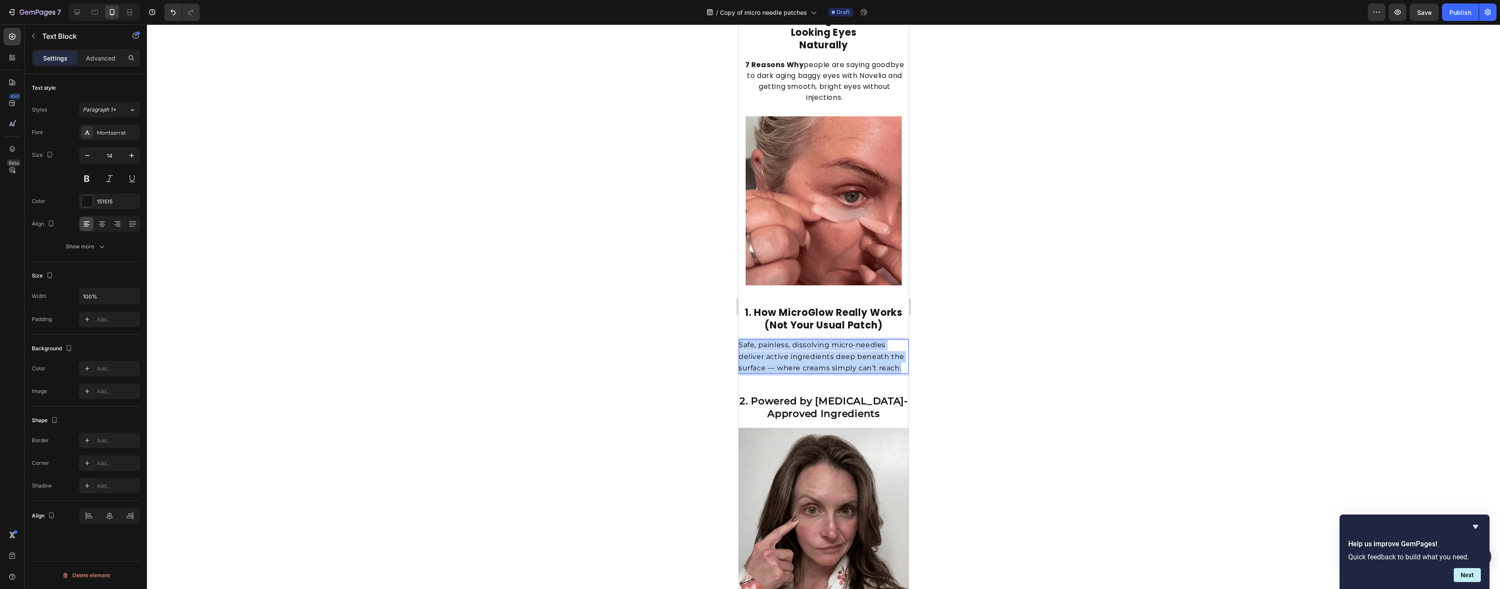
click at [746, 355] on p "Safe, painless, dissolving micro-needles deliver active ingredients deep beneat…" at bounding box center [823, 357] width 170 height 34
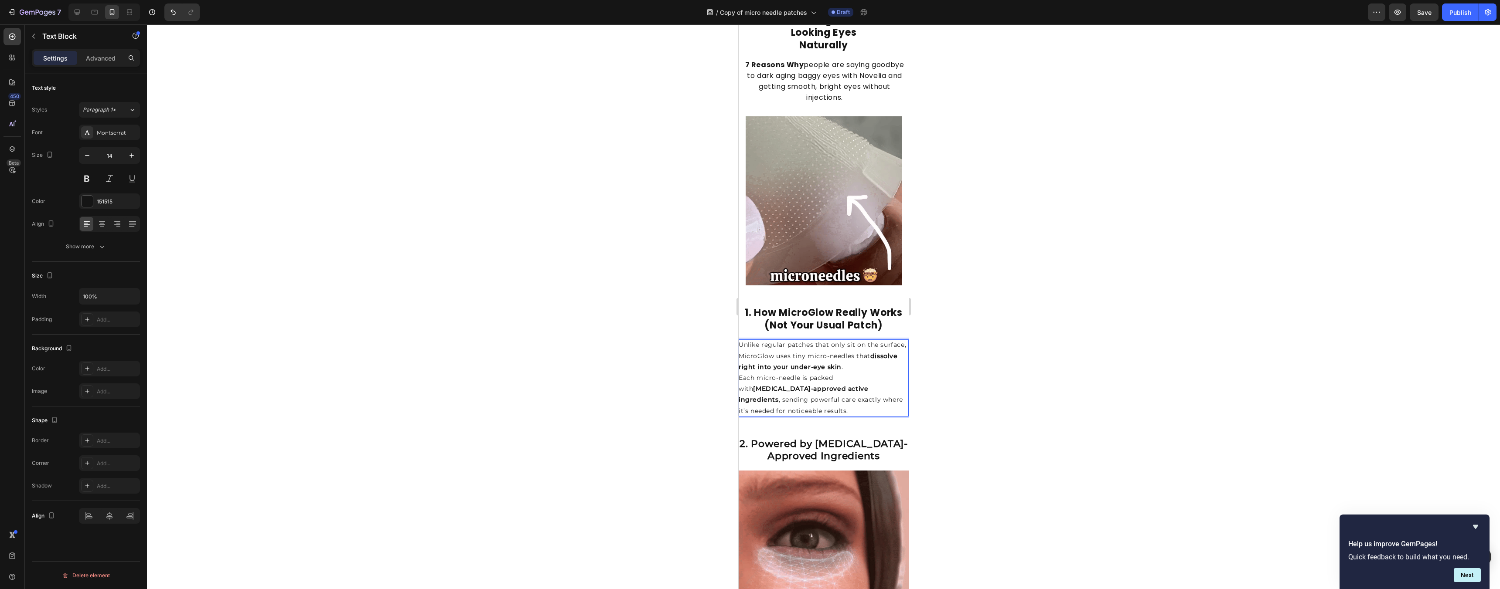
click at [746, 370] on div at bounding box center [823, 306] width 1353 height 565
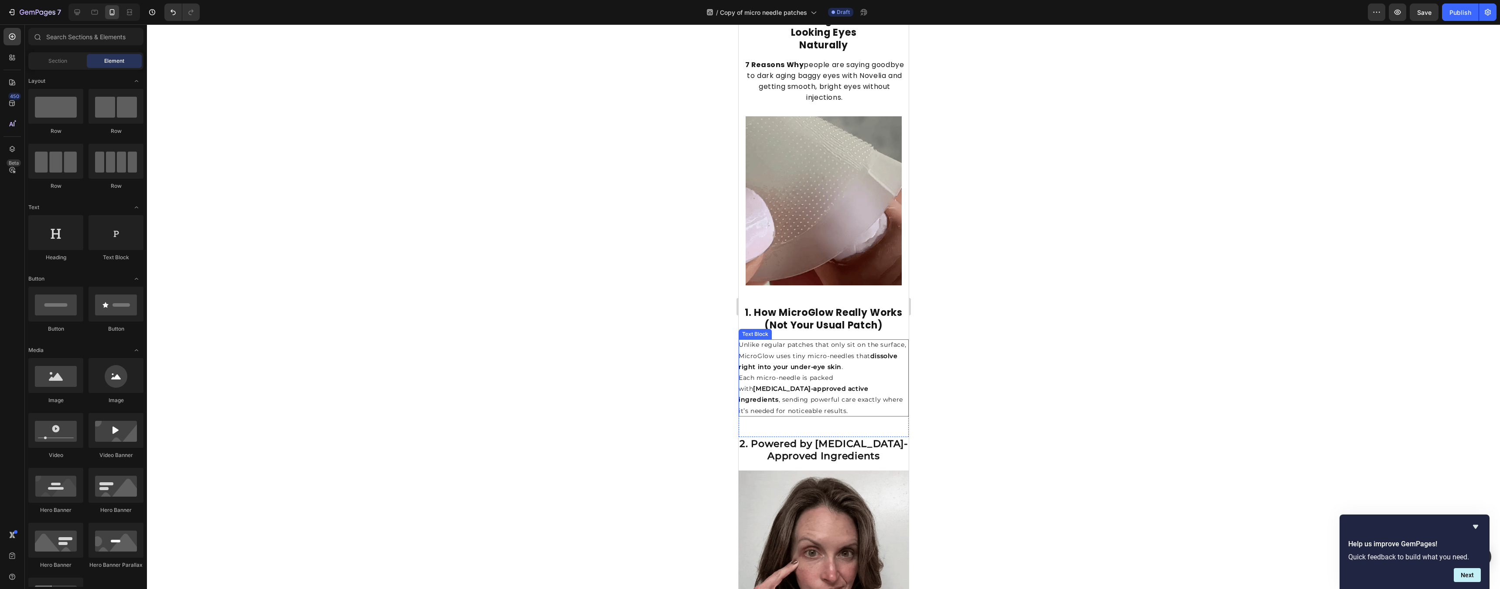
click at [746, 394] on p "Each micro-needle is packed with dermatologist-approved active ingredients , se…" at bounding box center [823, 395] width 170 height 44
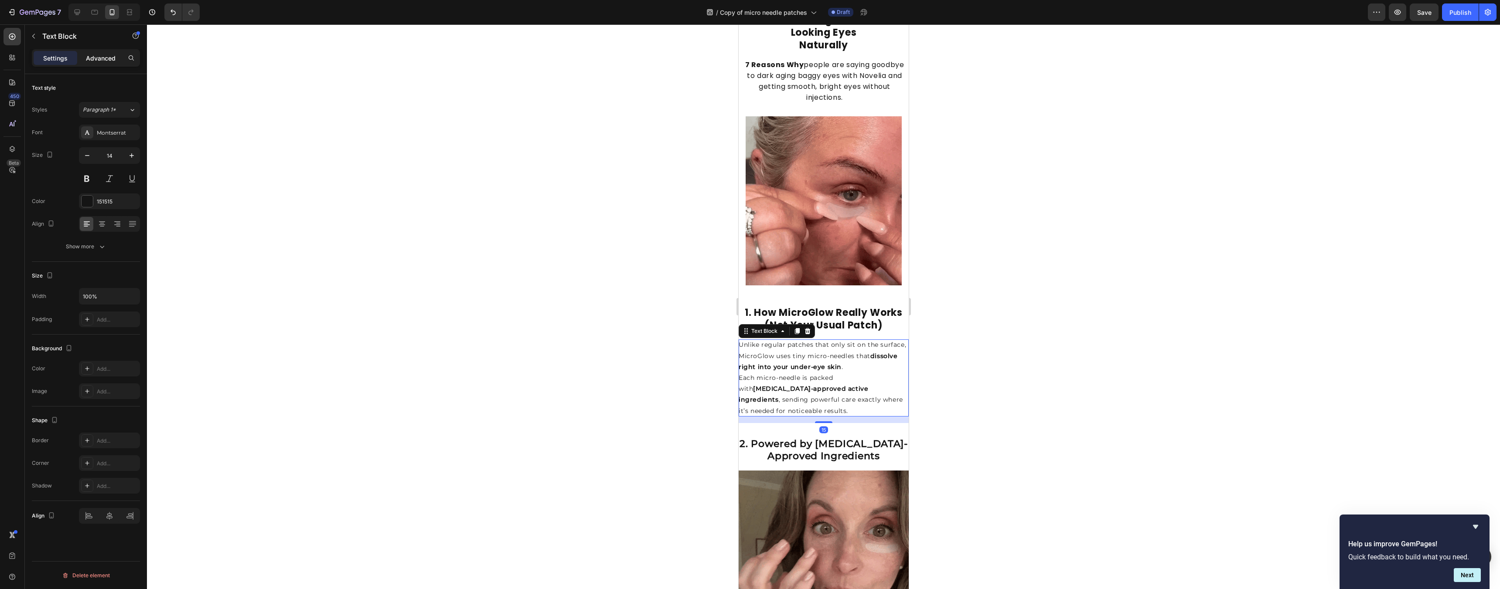
click at [100, 59] on p "Advanced" at bounding box center [101, 58] width 30 height 9
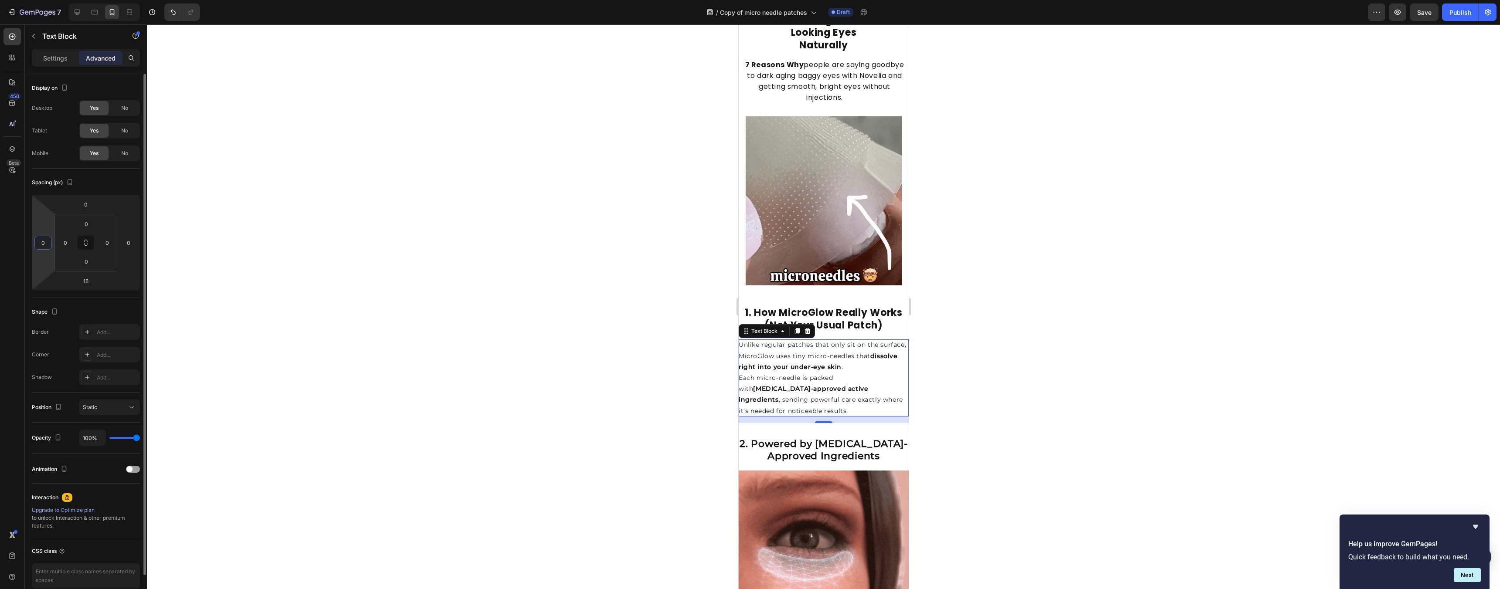
drag, startPoint x: 47, startPoint y: 241, endPoint x: 37, endPoint y: 240, distance: 10.5
click at [37, 240] on input "0" at bounding box center [43, 242] width 13 height 13
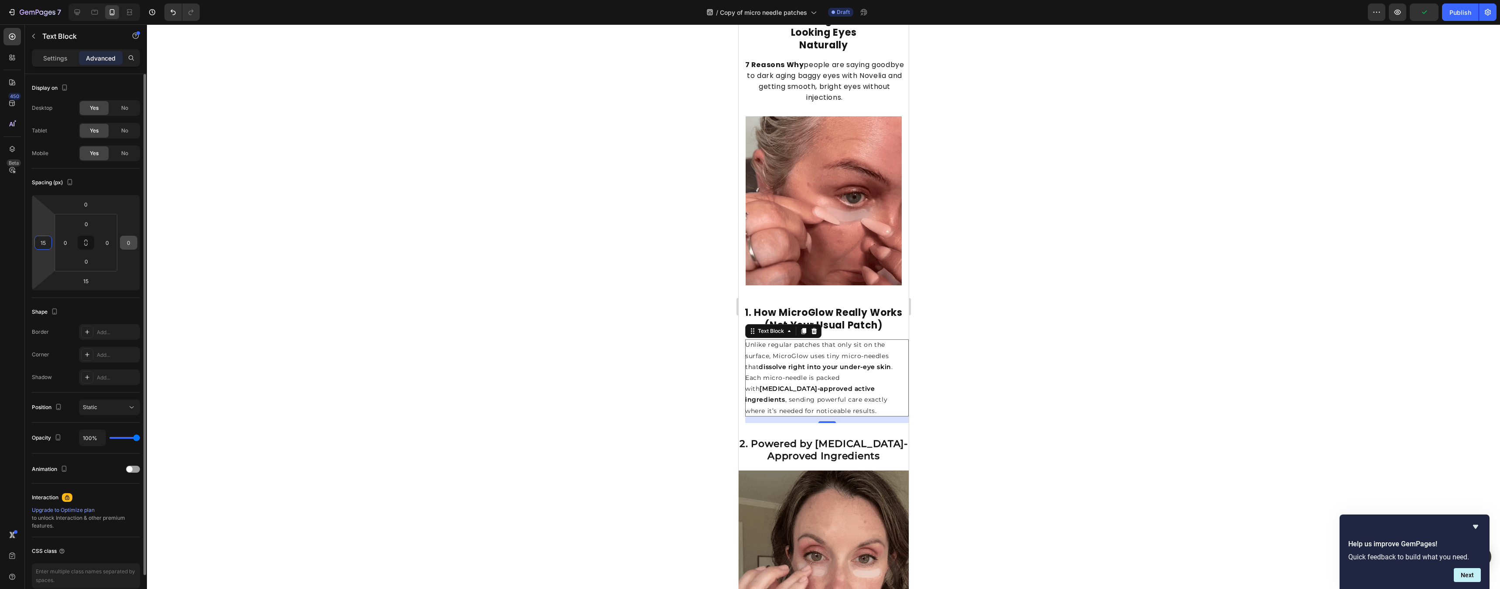
type input "15"
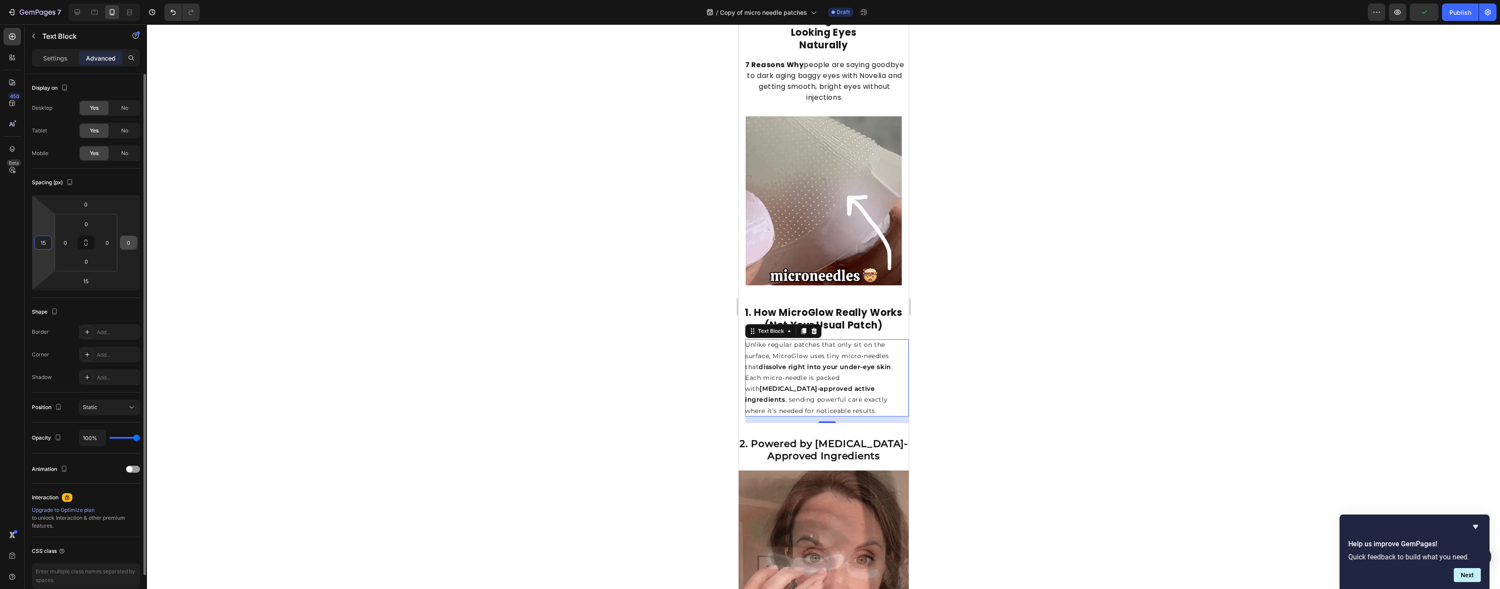
click at [137, 0] on html "7 Version history / Copy of micro needle patches Draft Preview Publish 450 Beta…" at bounding box center [750, 0] width 1500 height 0
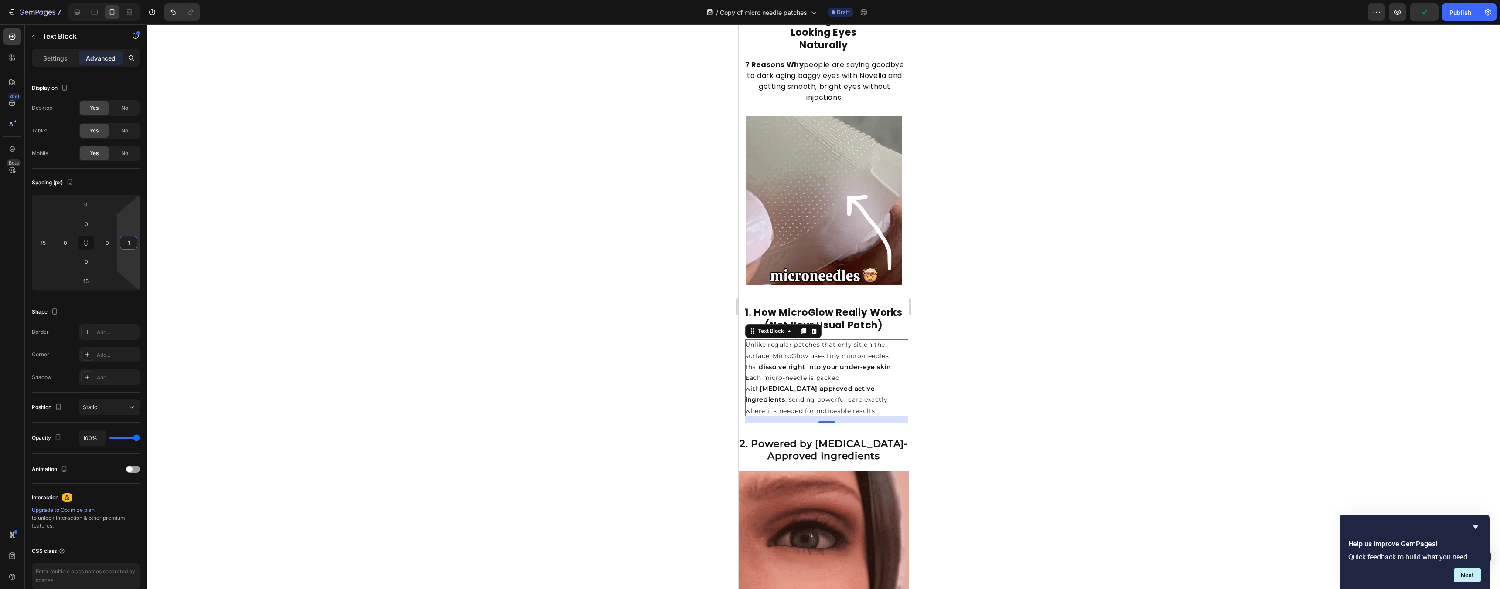
type input "15"
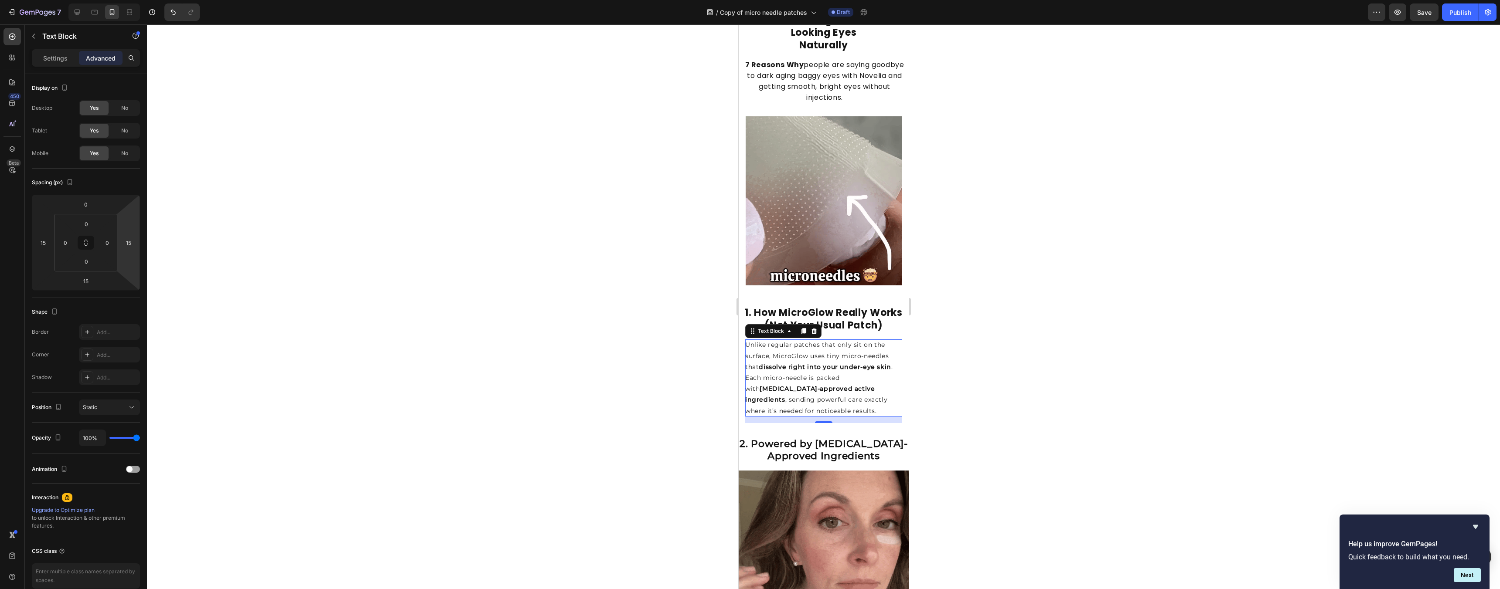
click at [746, 233] on div at bounding box center [823, 306] width 1353 height 565
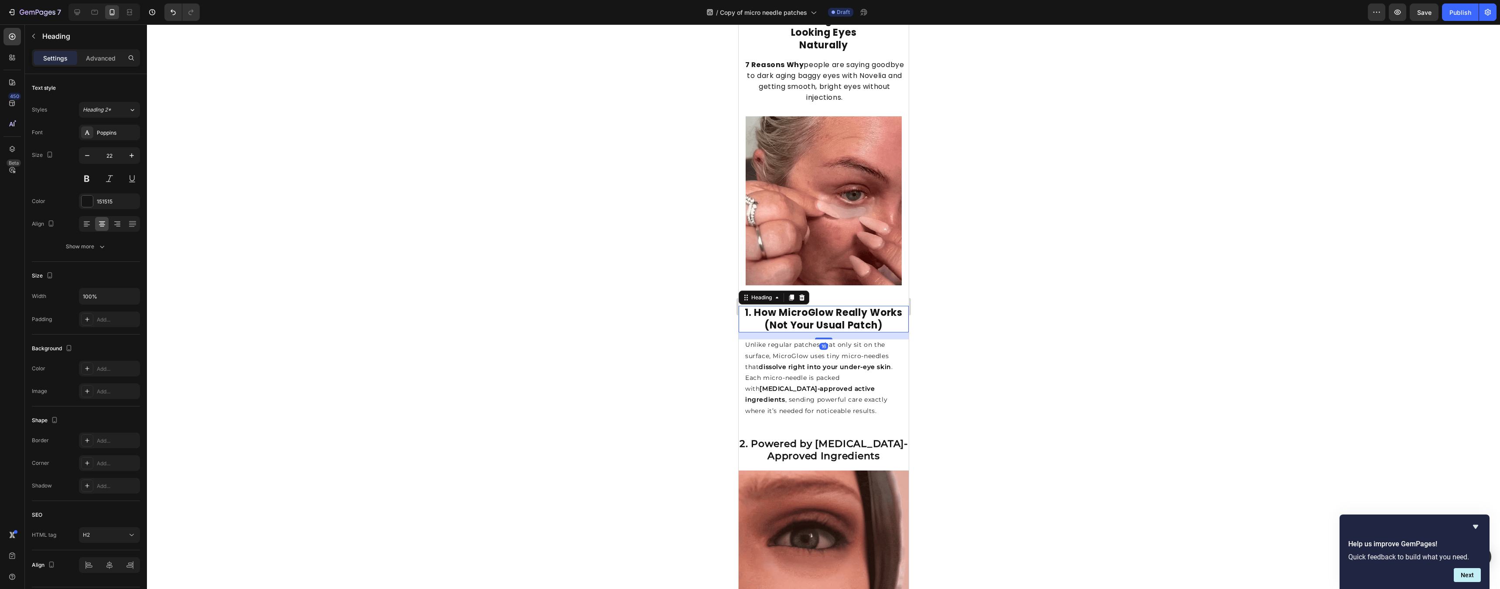
click at [746, 316] on strong "1. How MicroGlow Really Works (Not Your Usual Patch)" at bounding box center [823, 319] width 158 height 26
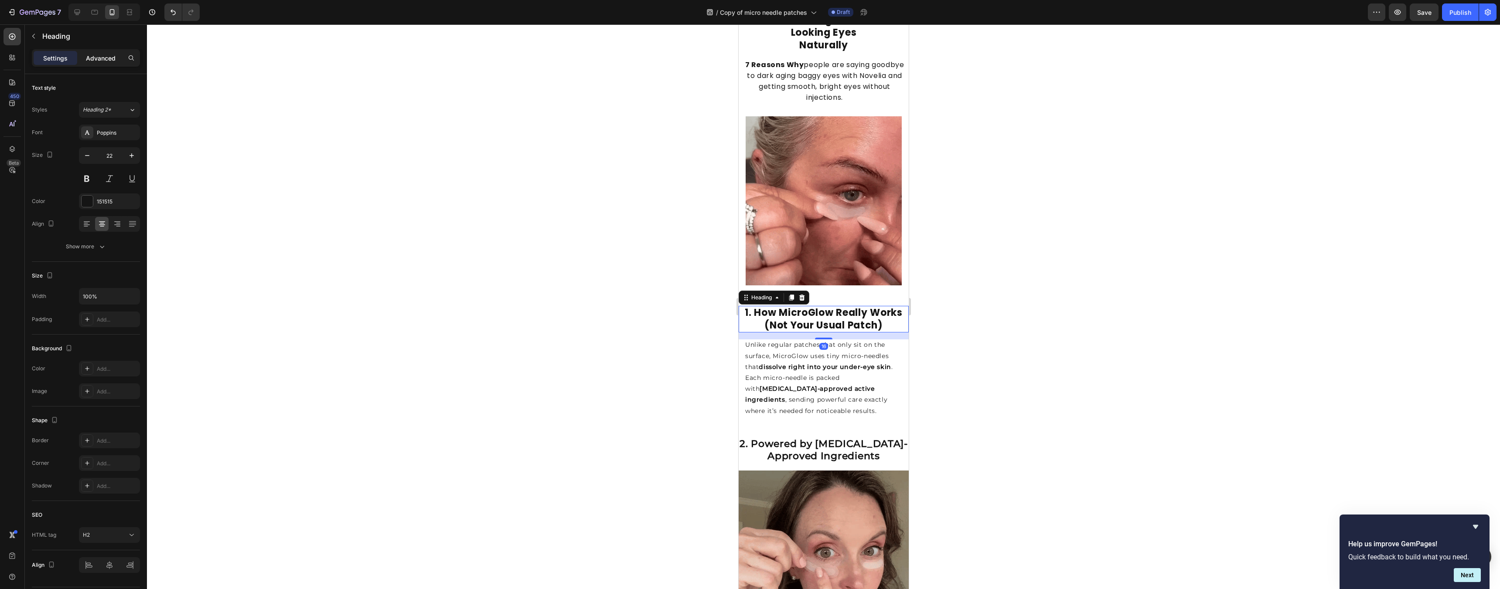
click at [107, 62] on p "Advanced" at bounding box center [101, 58] width 30 height 9
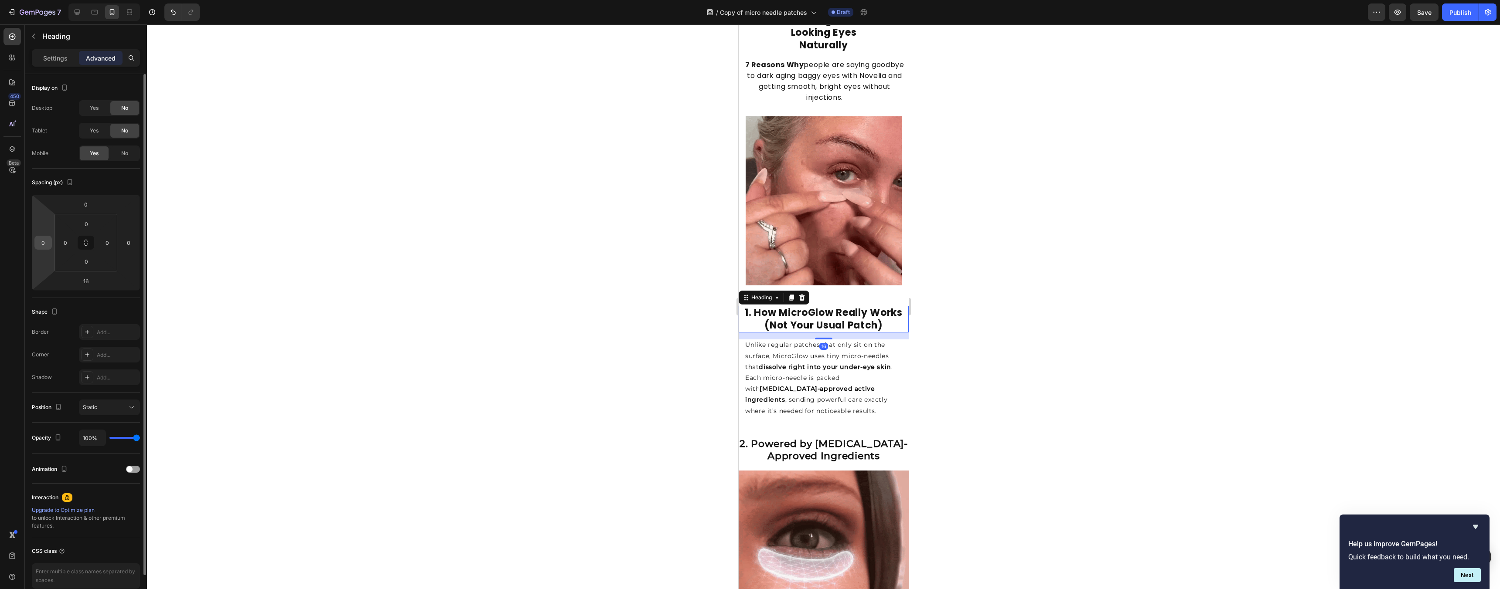
click at [48, 244] on div "0" at bounding box center [42, 243] width 17 height 14
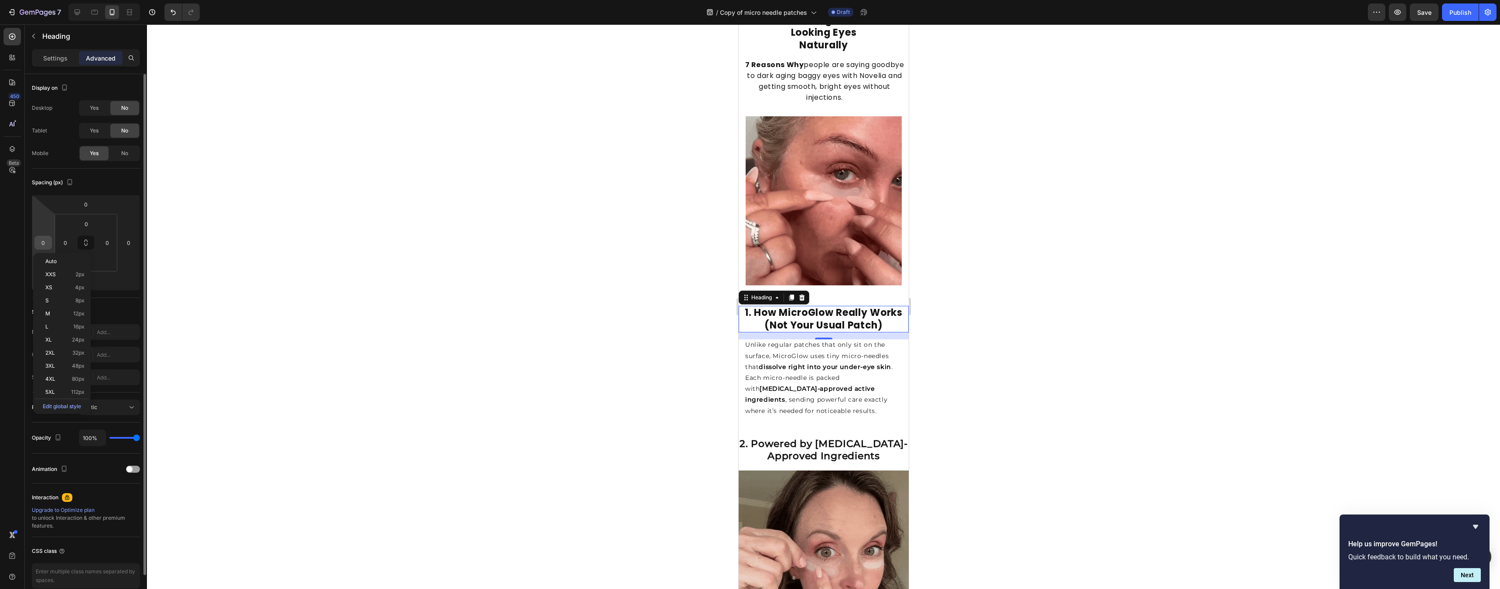
click at [44, 244] on input "0" at bounding box center [43, 242] width 13 height 13
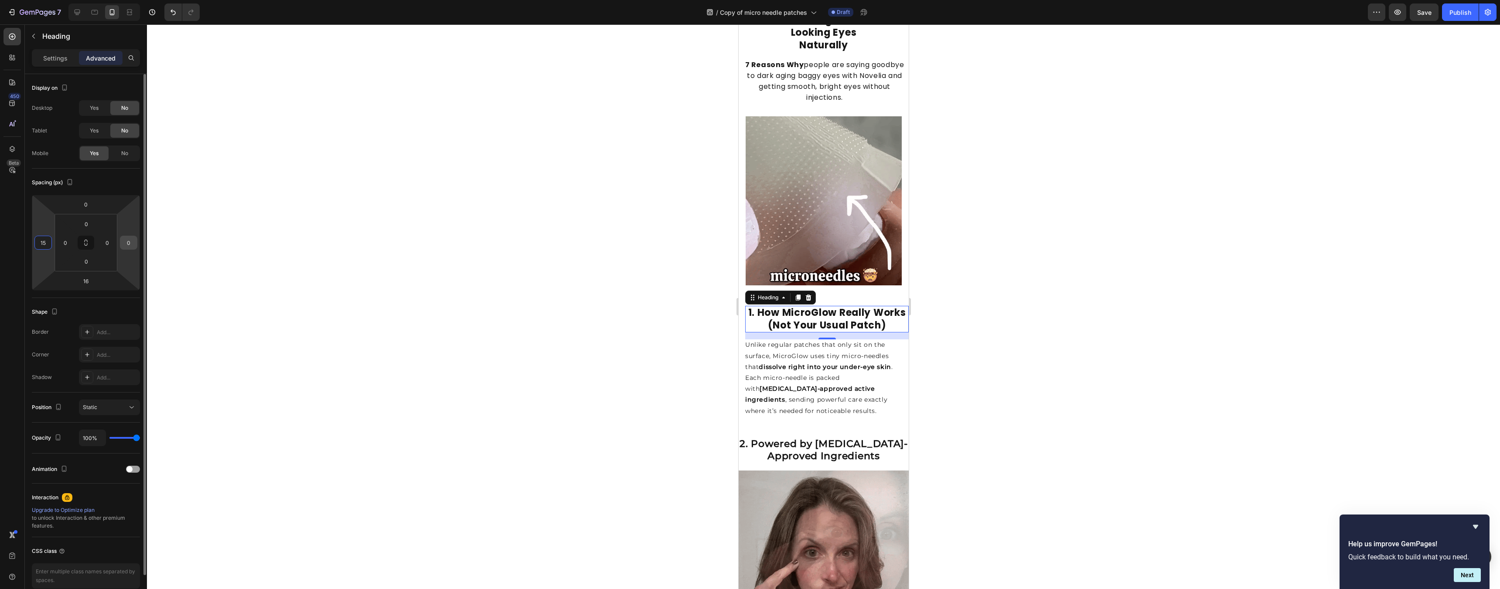
type input "15"
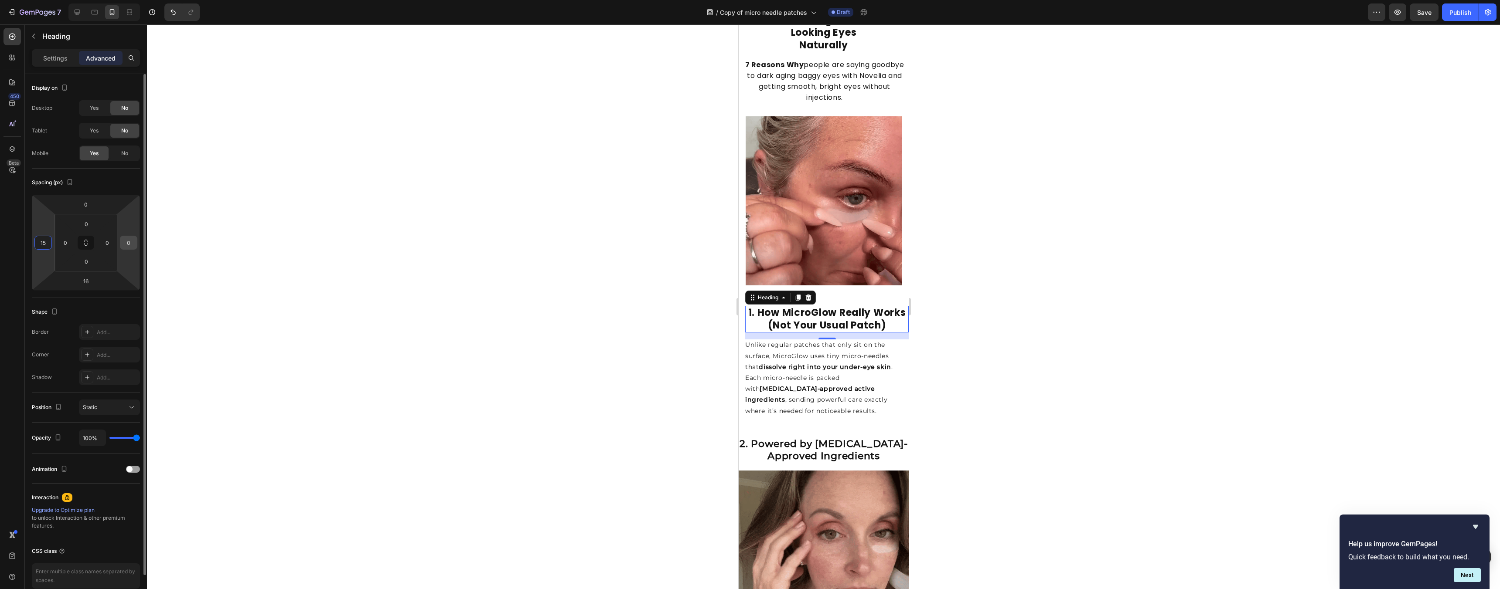
click at [131, 243] on input "0" at bounding box center [128, 242] width 13 height 13
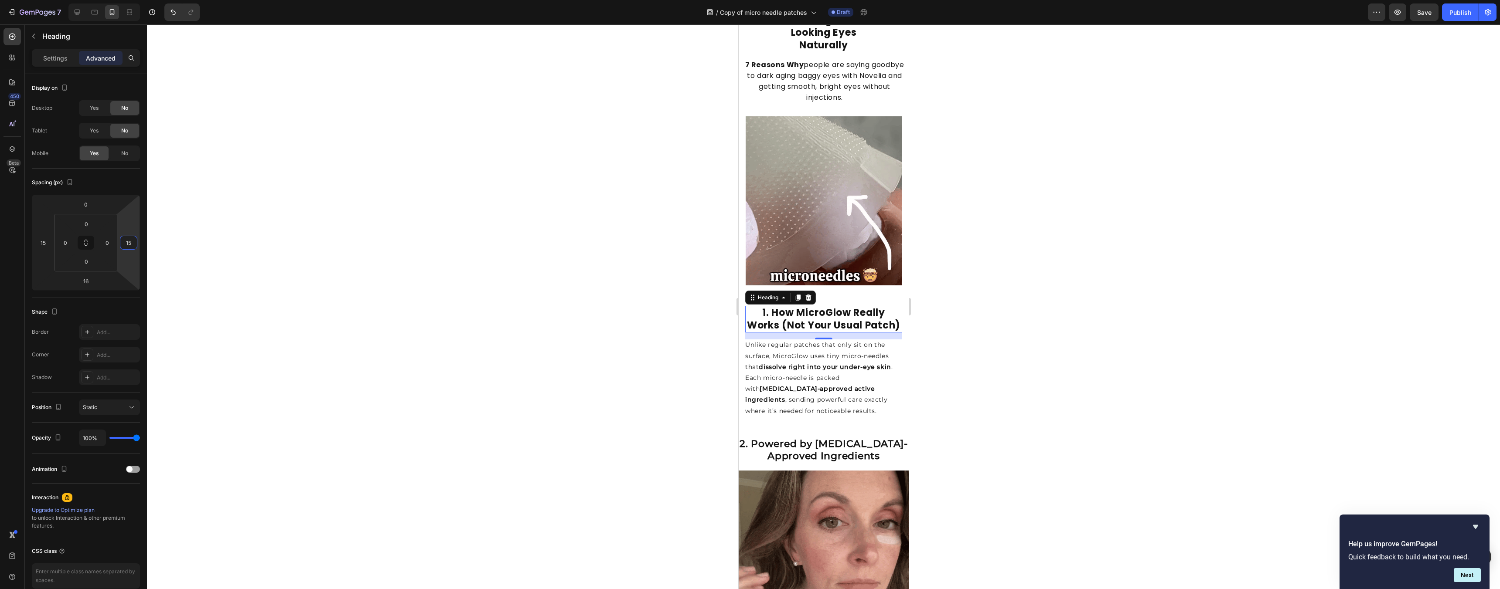
type input "15"
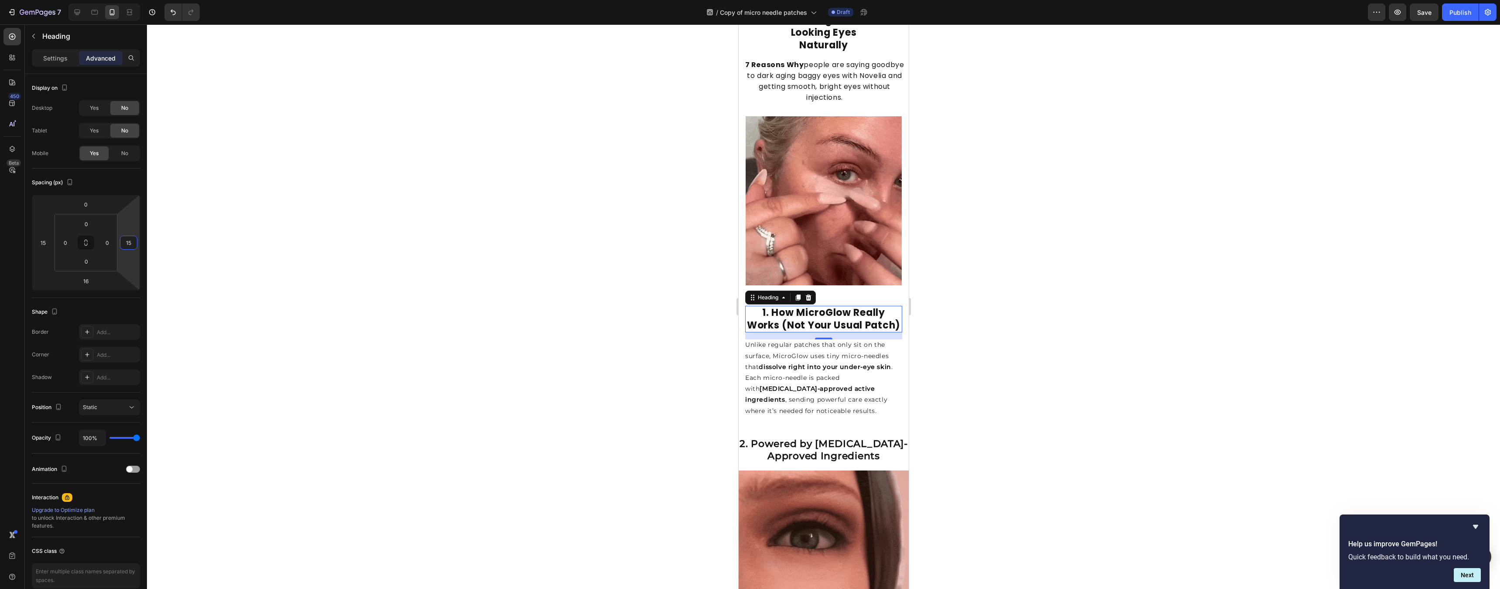
click at [746, 279] on div at bounding box center [823, 306] width 1353 height 565
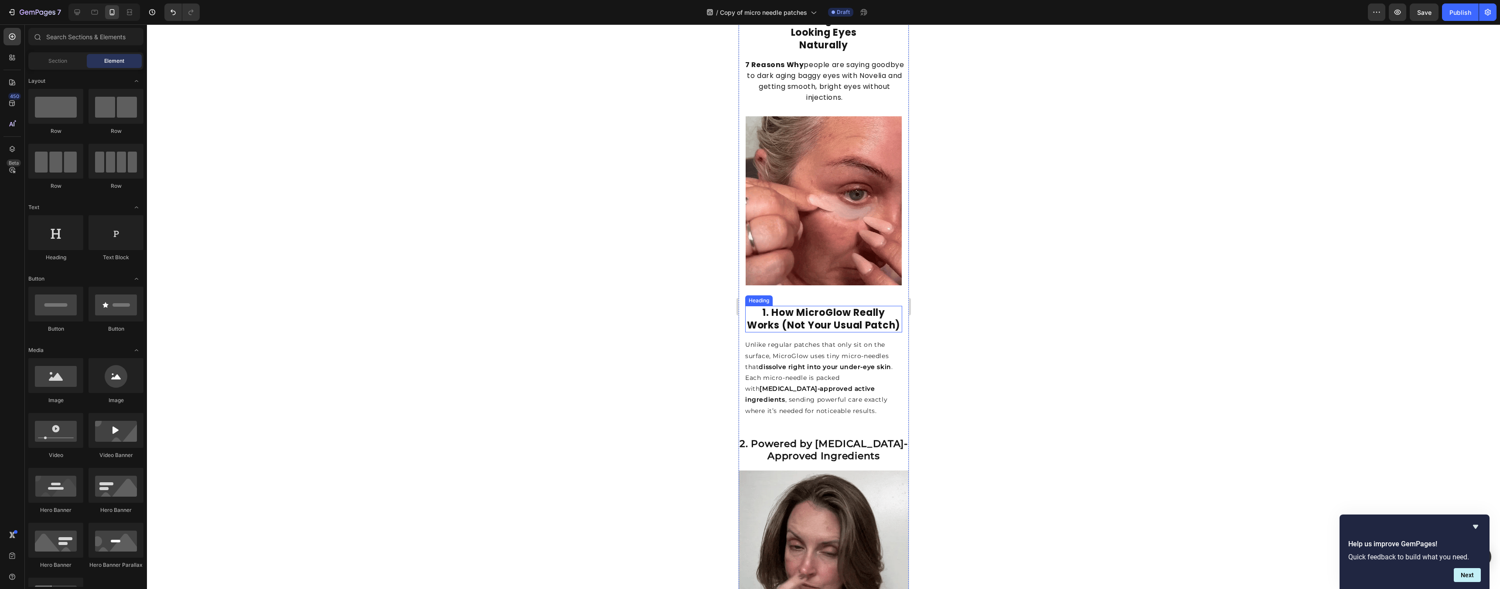
click at [746, 324] on strong "1. How MicroGlow Really Works (Not Your Usual Patch)" at bounding box center [822, 319] width 153 height 26
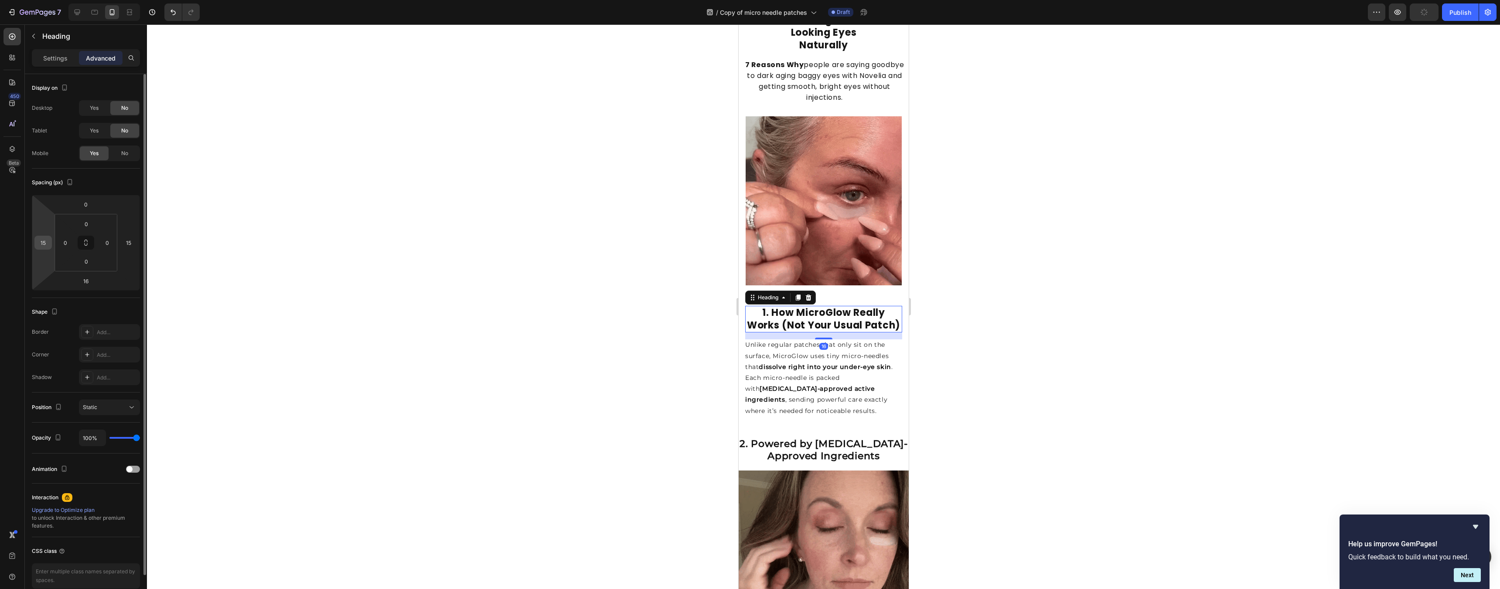
click at [49, 241] on input "15" at bounding box center [43, 242] width 13 height 13
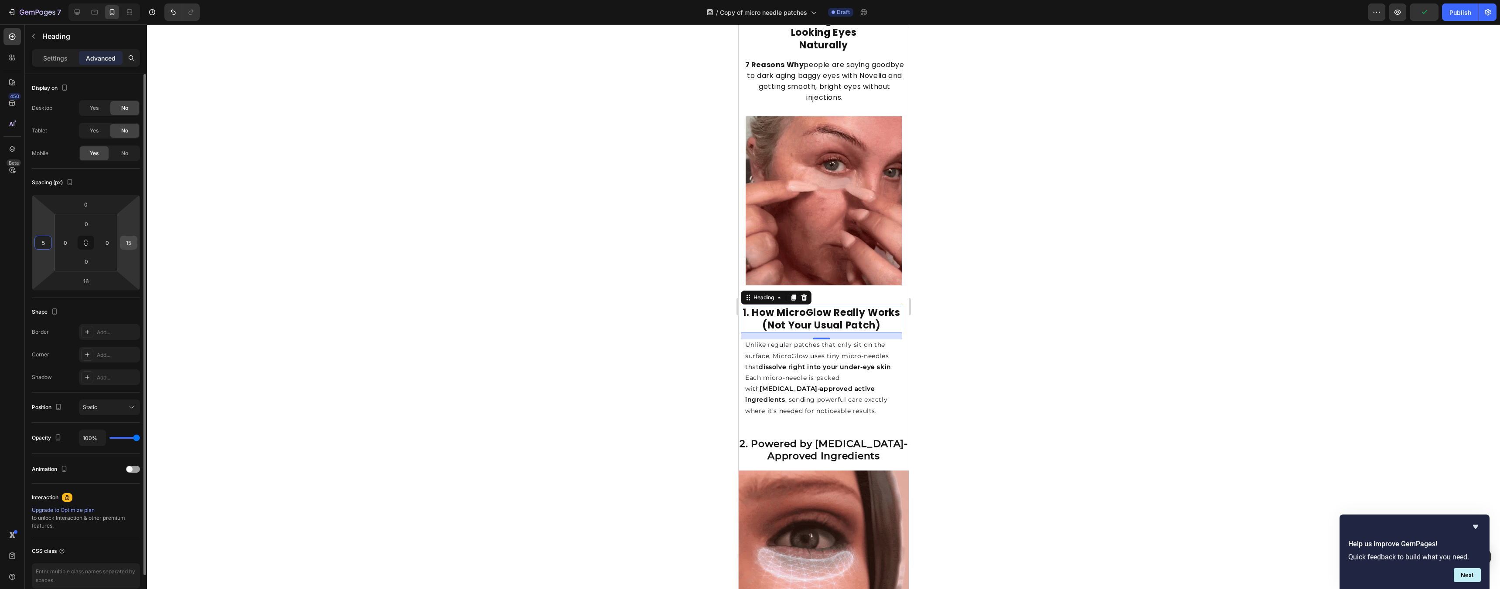
type input "5"
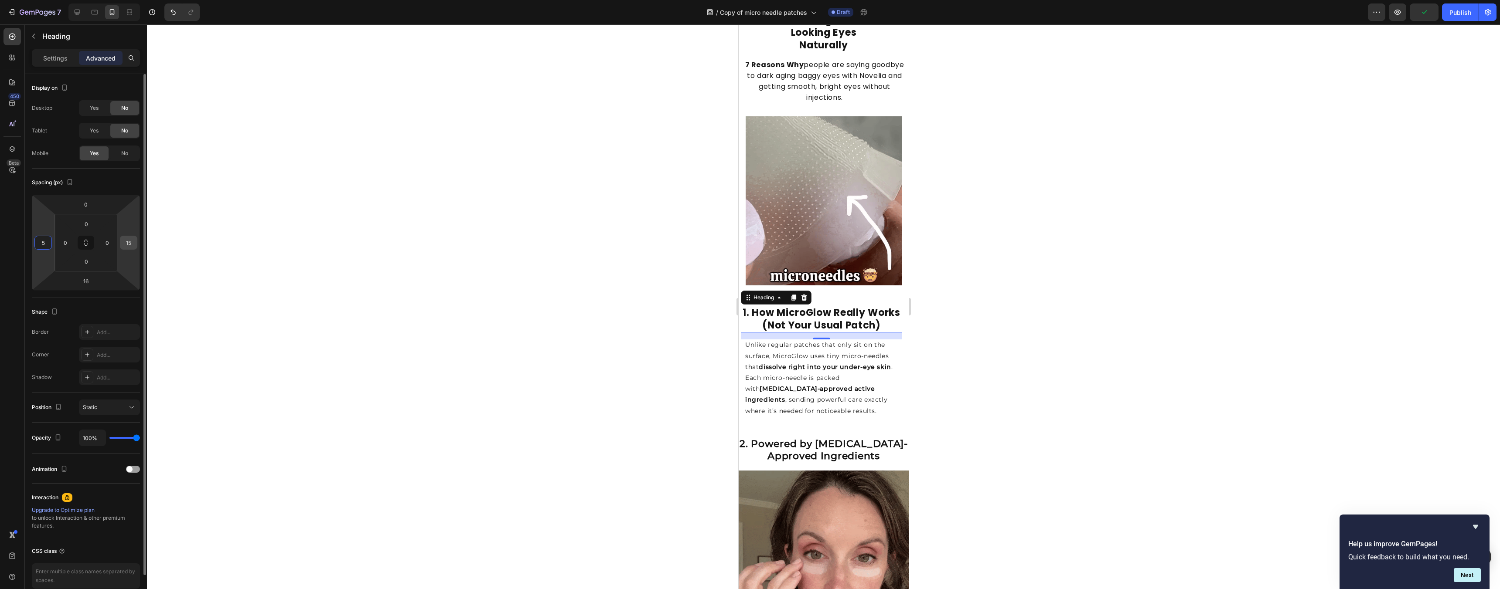
click at [129, 240] on input "15" at bounding box center [128, 242] width 13 height 13
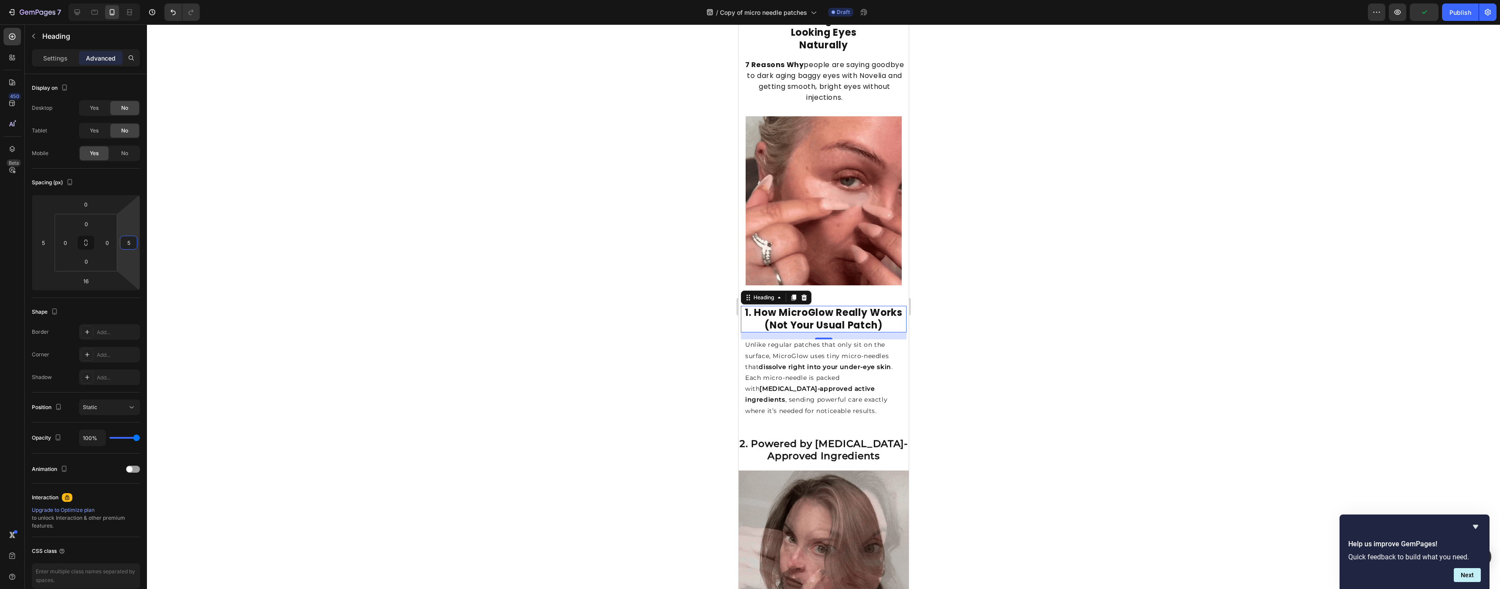
type input "5"
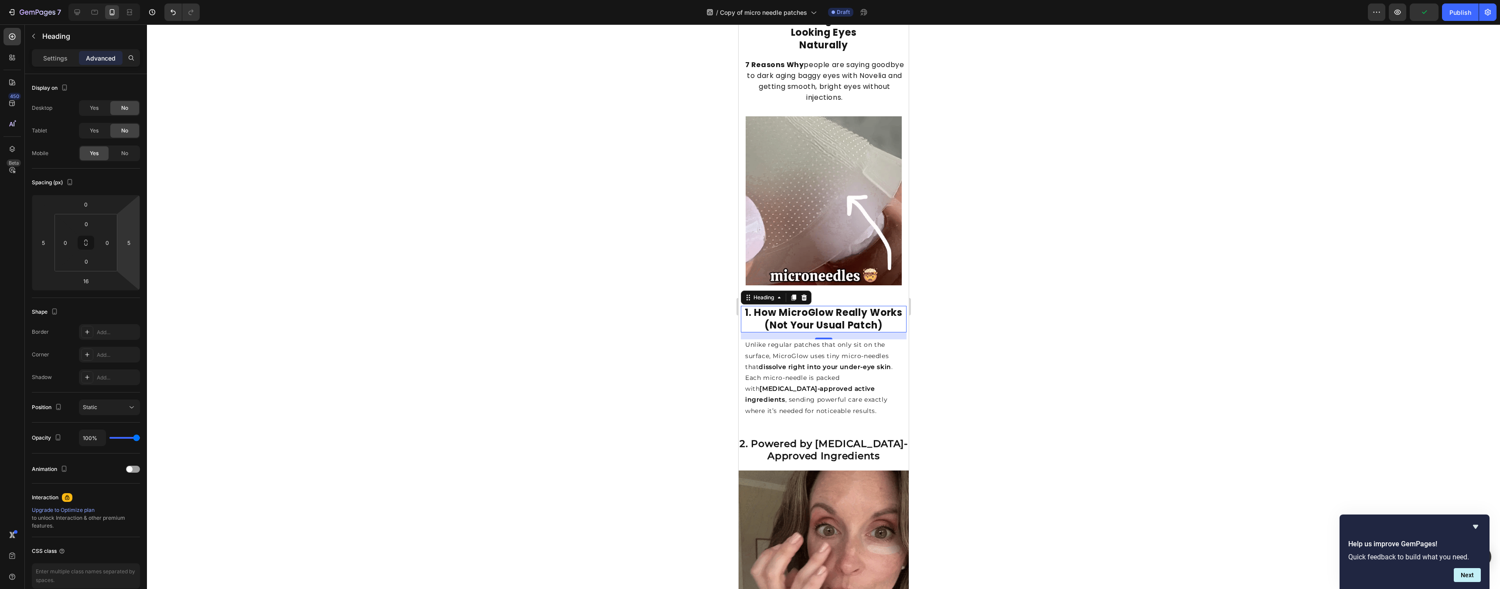
click at [746, 265] on div at bounding box center [823, 306] width 1353 height 565
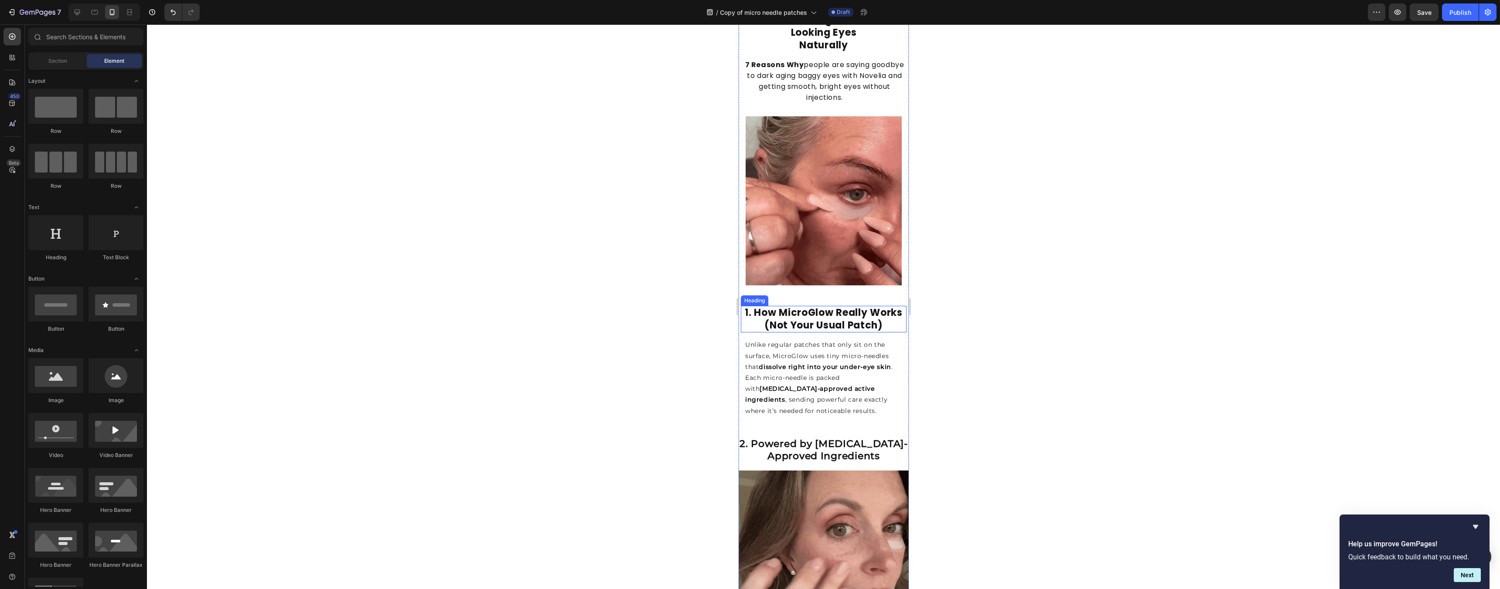
click at [746, 306] on strong "1. How MicroGlow Really Works (Not Your Usual Patch)" at bounding box center [823, 319] width 158 height 26
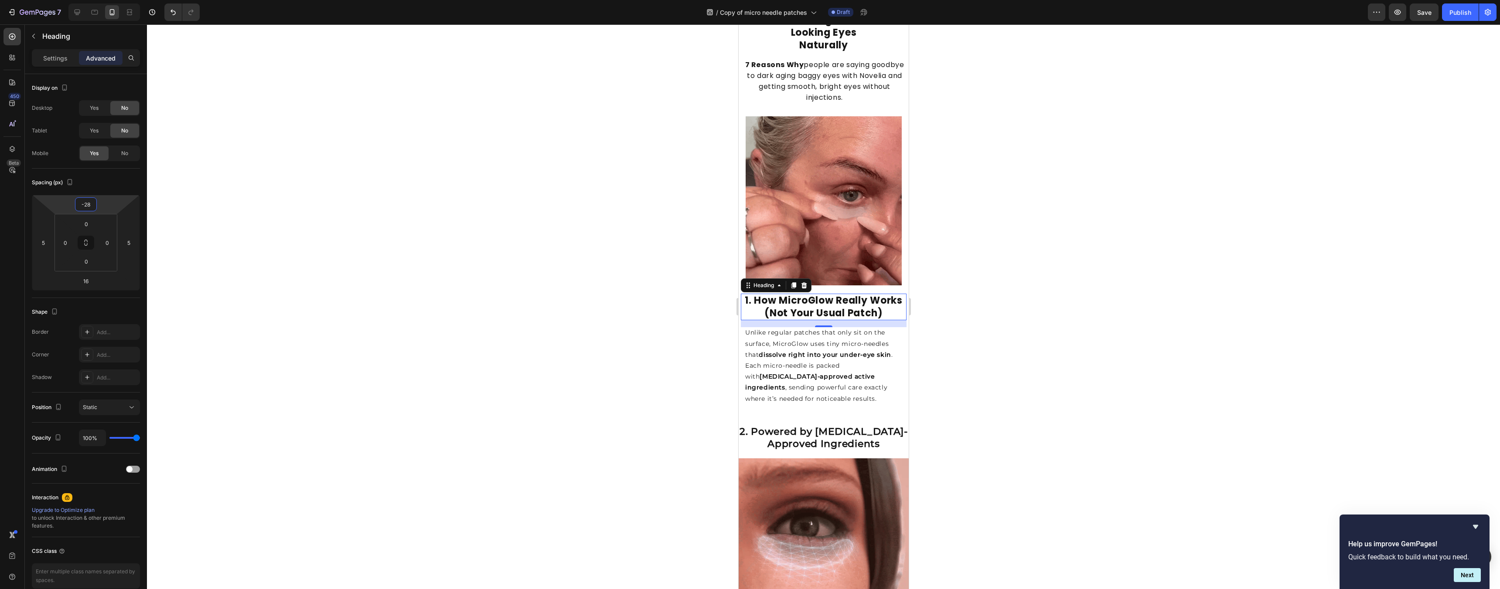
type input "-26"
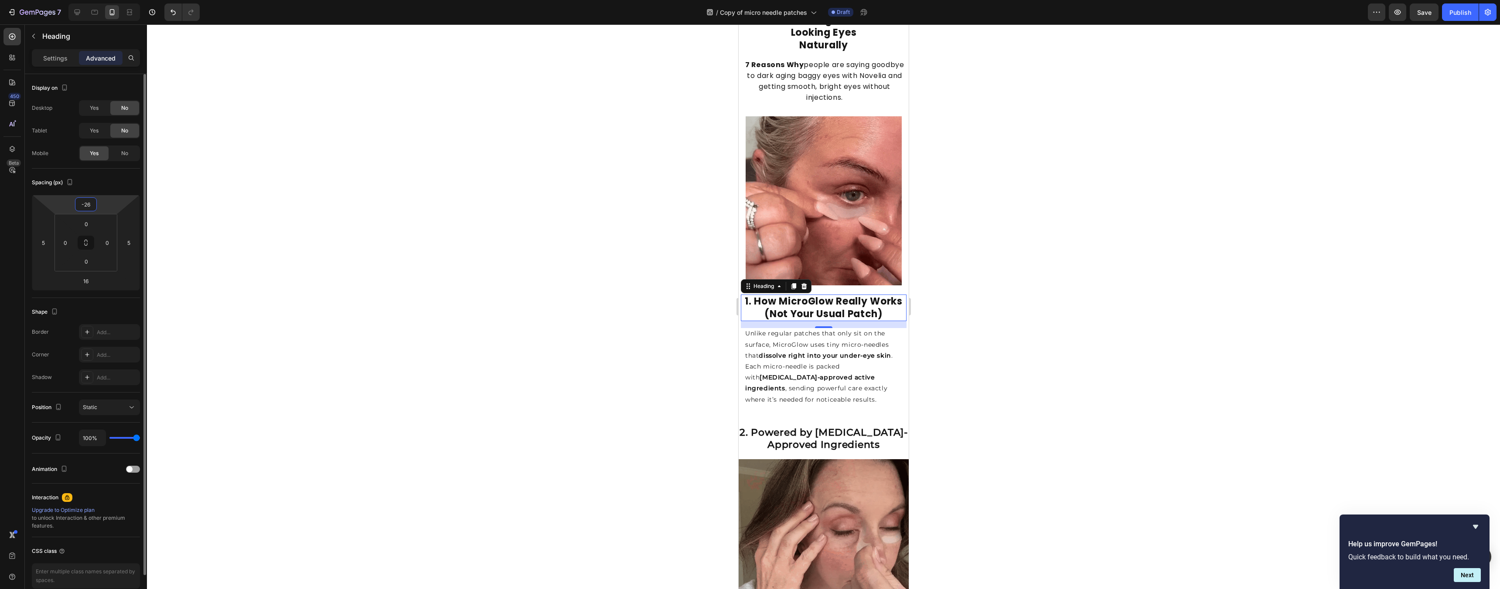
drag, startPoint x: 102, startPoint y: 200, endPoint x: 110, endPoint y: 204, distance: 8.6
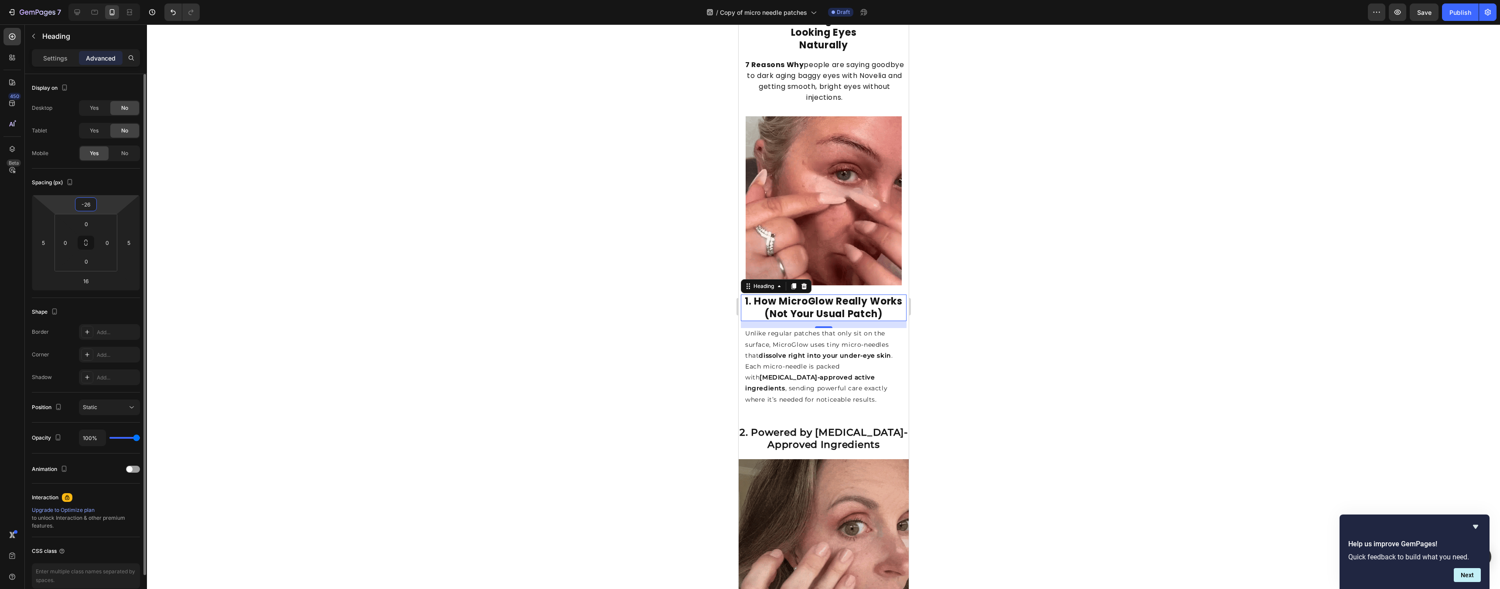
click at [100, 0] on html "7 Version history / Copy of micro needle patches Draft Preview Save Publish 450…" at bounding box center [750, 0] width 1500 height 0
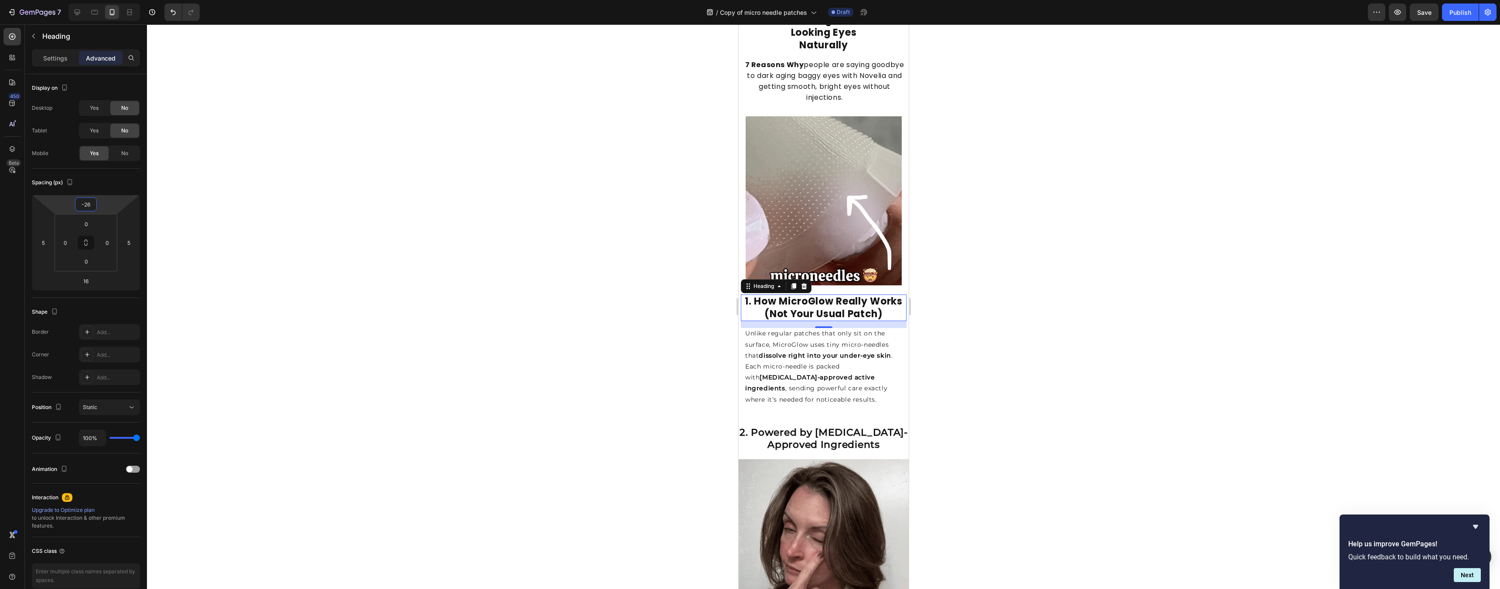
click at [746, 291] on div at bounding box center [823, 306] width 1353 height 565
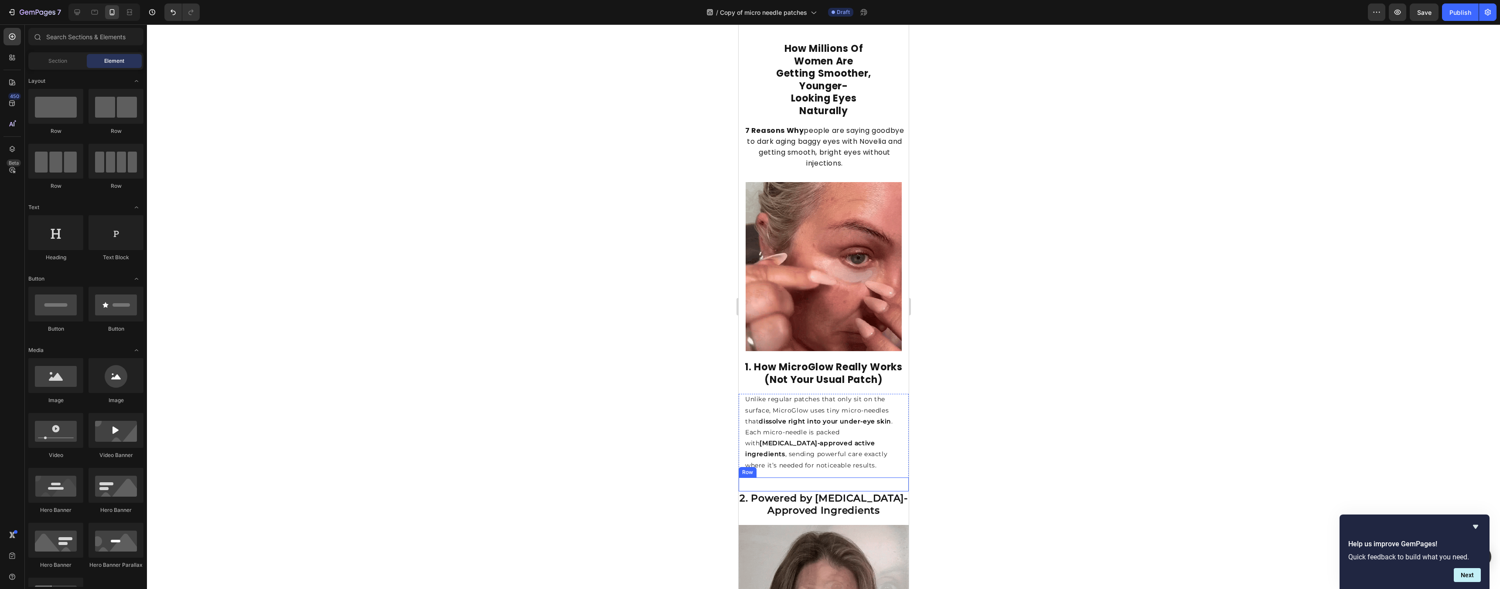
scroll to position [181, 0]
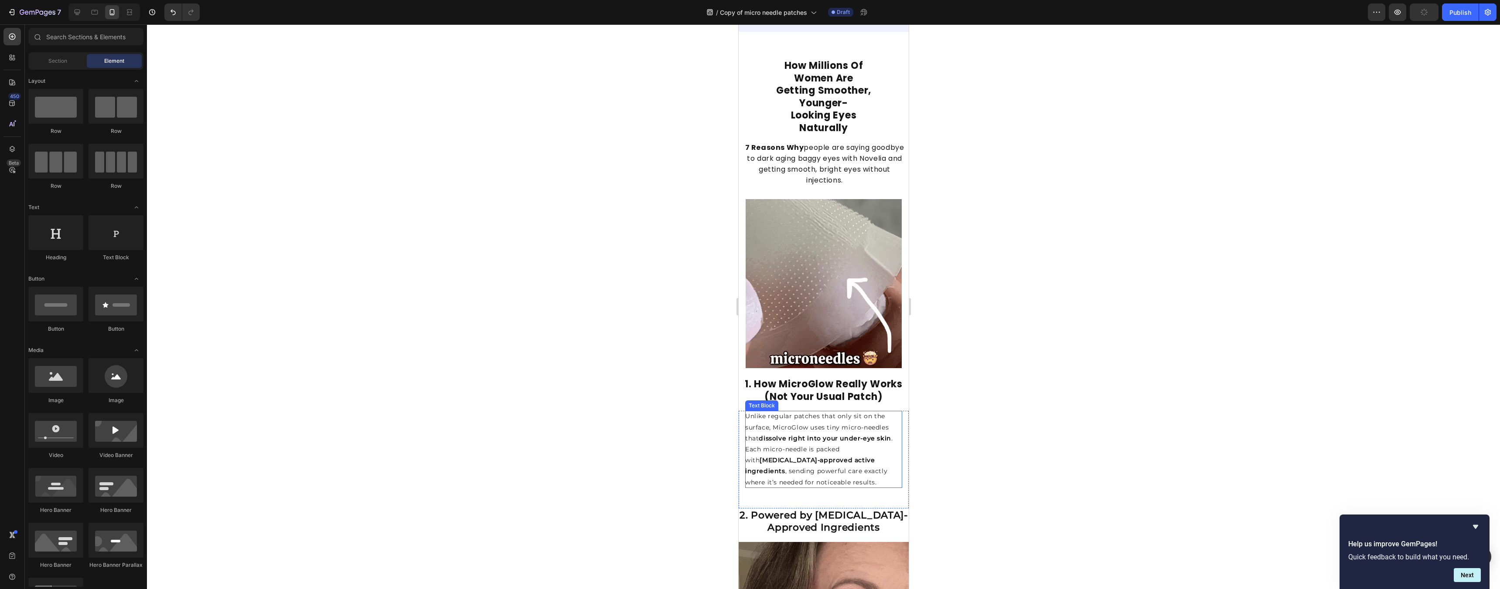
click at [746, 446] on p "Each micro-needle is packed with dermatologist-approved active ingredients , se…" at bounding box center [823, 466] width 157 height 44
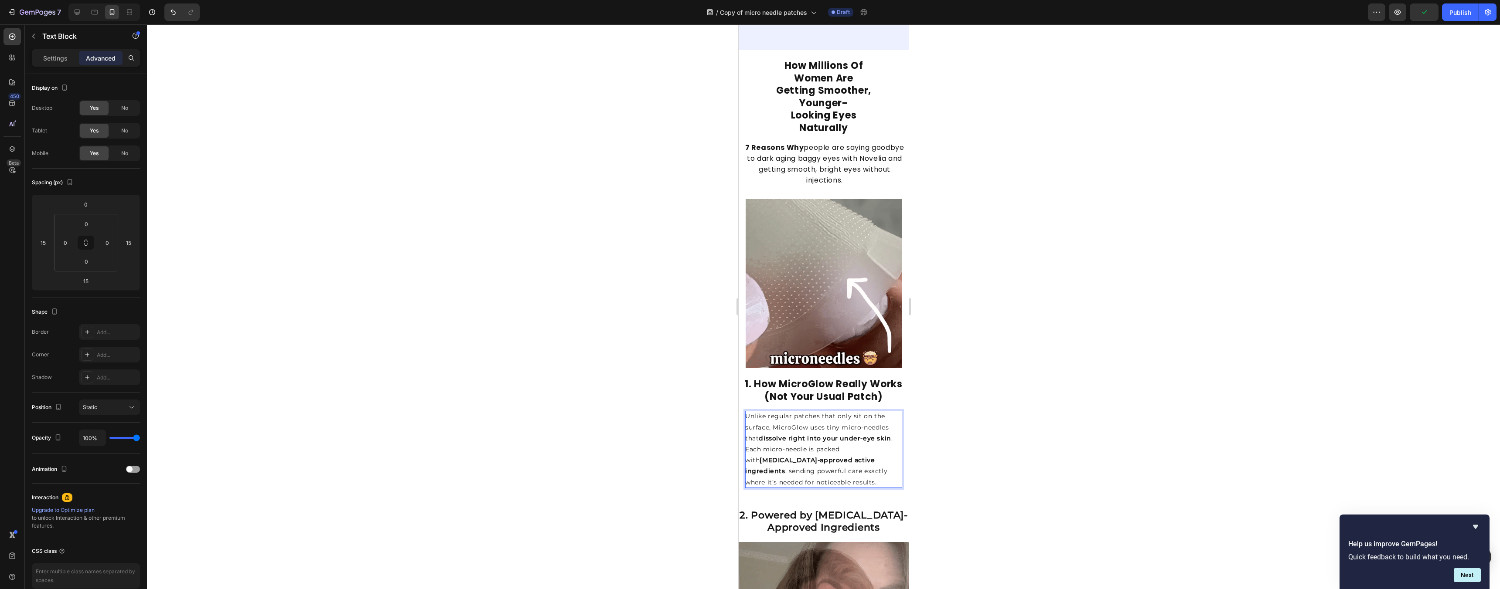
click at [746, 449] on p "Each micro-needle is packed with dermatologist-approved active ingredients , se…" at bounding box center [823, 466] width 157 height 44
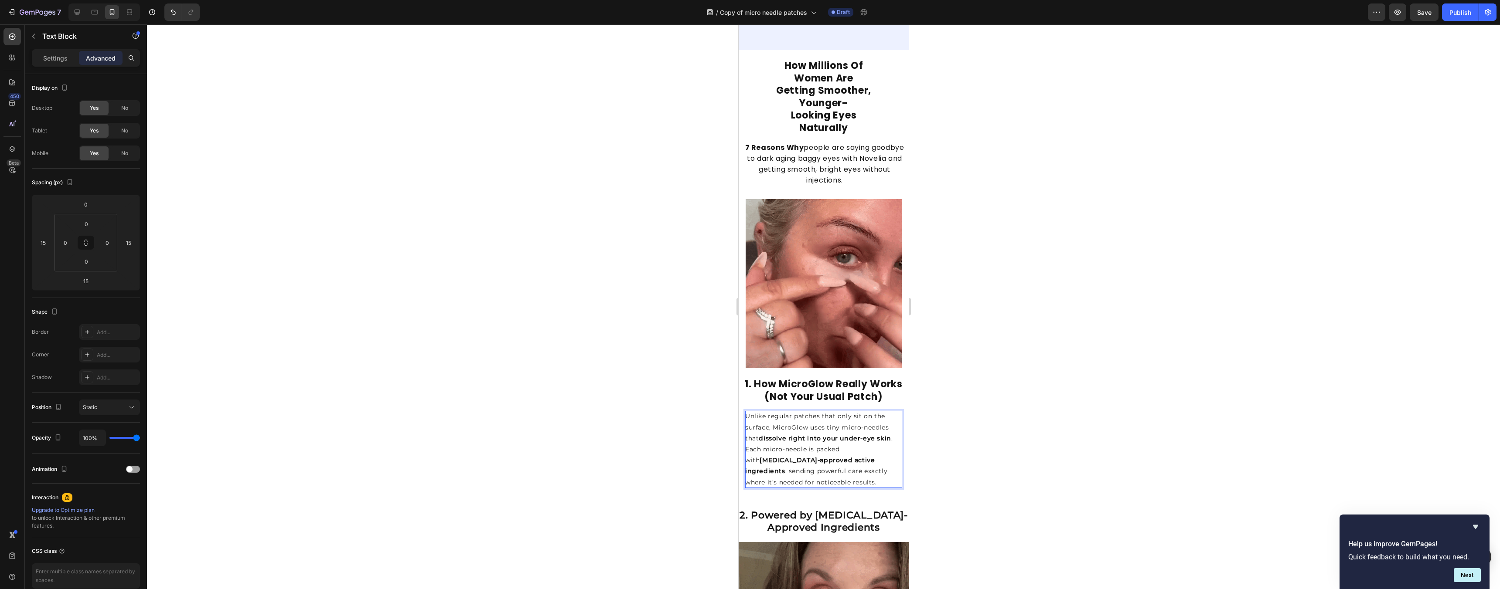
click at [746, 428] on p "Unlike regular patches that only sit on the surface, MicroGlow uses tiny micro-…" at bounding box center [823, 427] width 157 height 33
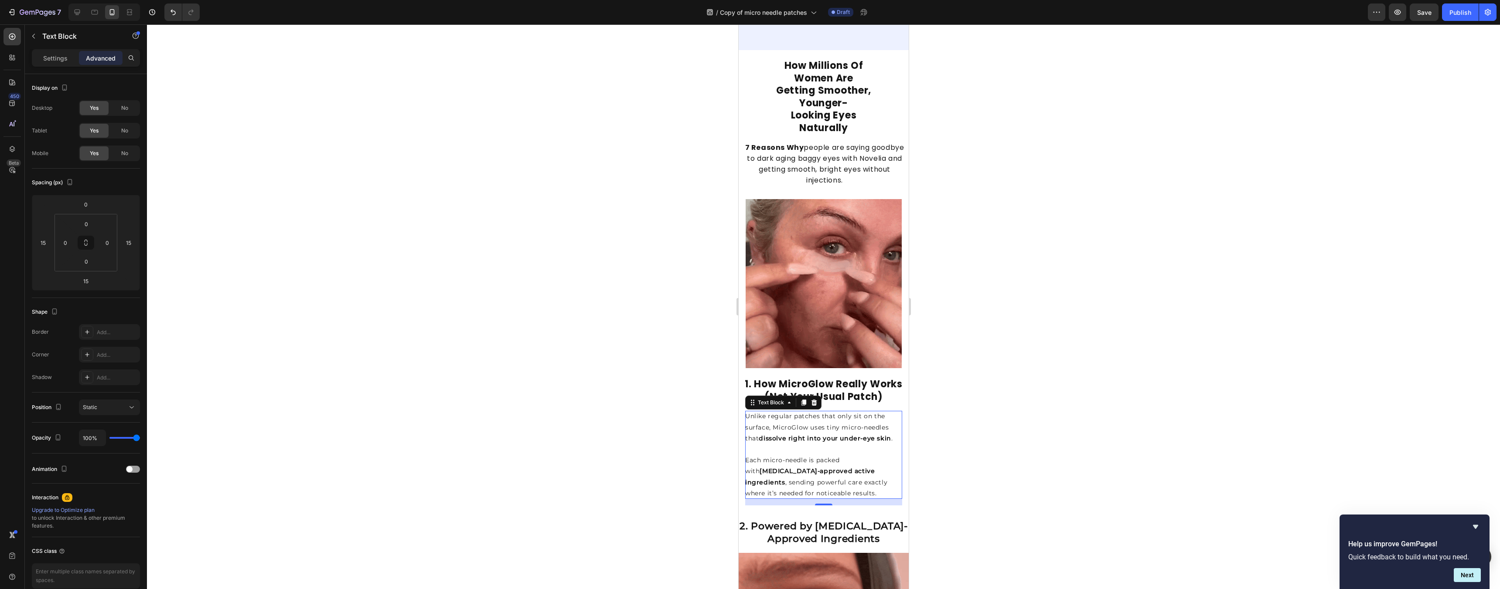
click at [746, 394] on div at bounding box center [823, 306] width 1353 height 565
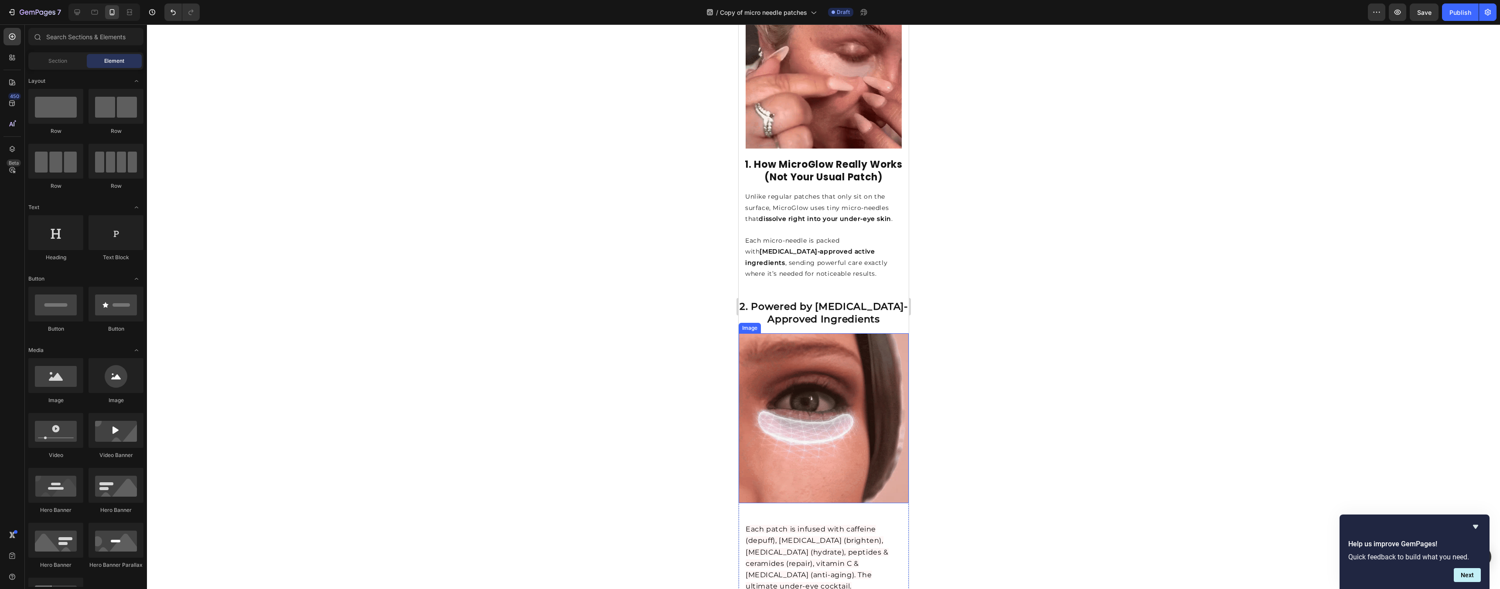
scroll to position [402, 0]
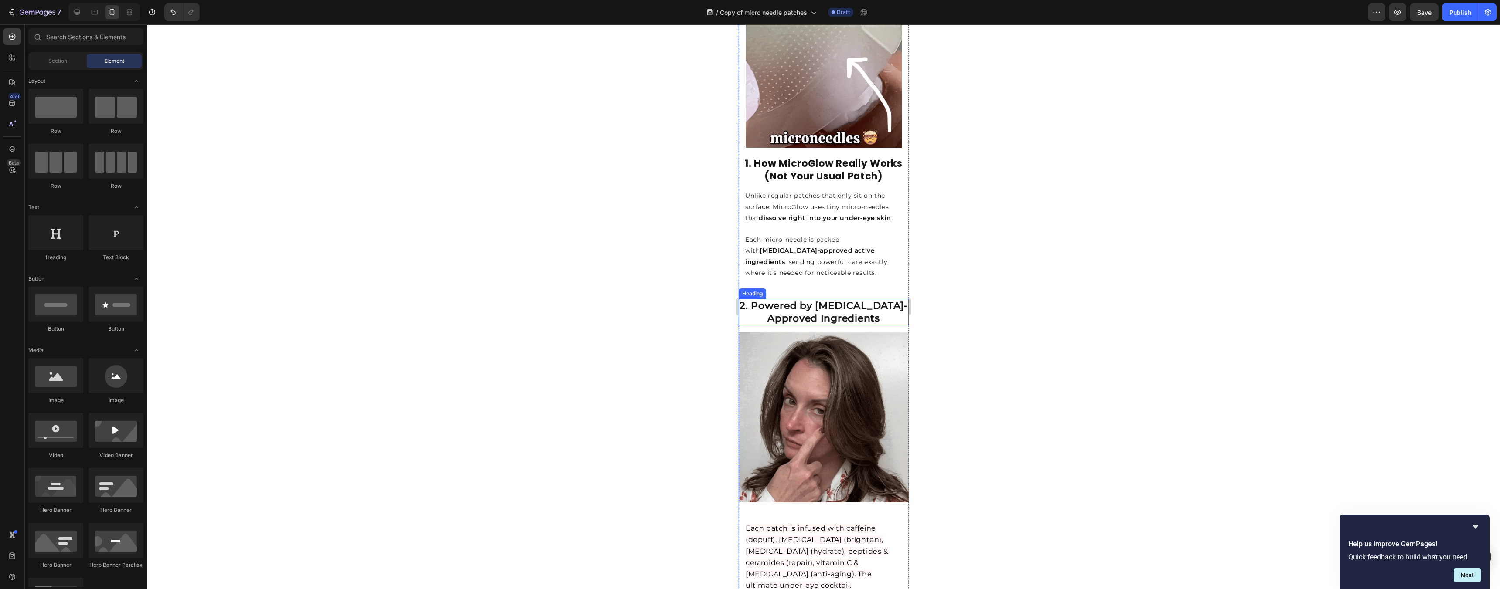
click at [746, 309] on strong "2. Powered by [MEDICAL_DATA]-Approved Ingredients" at bounding box center [823, 312] width 168 height 24
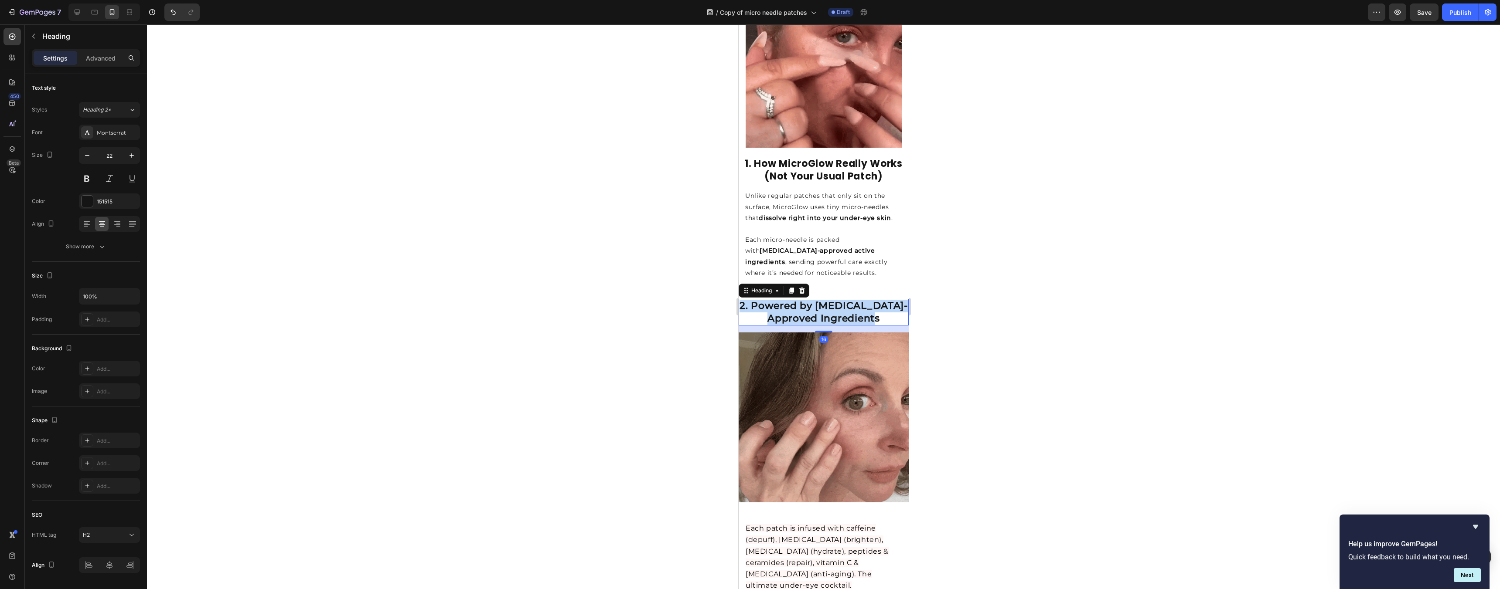
click at [746, 309] on strong "2. Powered by [MEDICAL_DATA]-Approved Ingredients" at bounding box center [823, 312] width 168 height 24
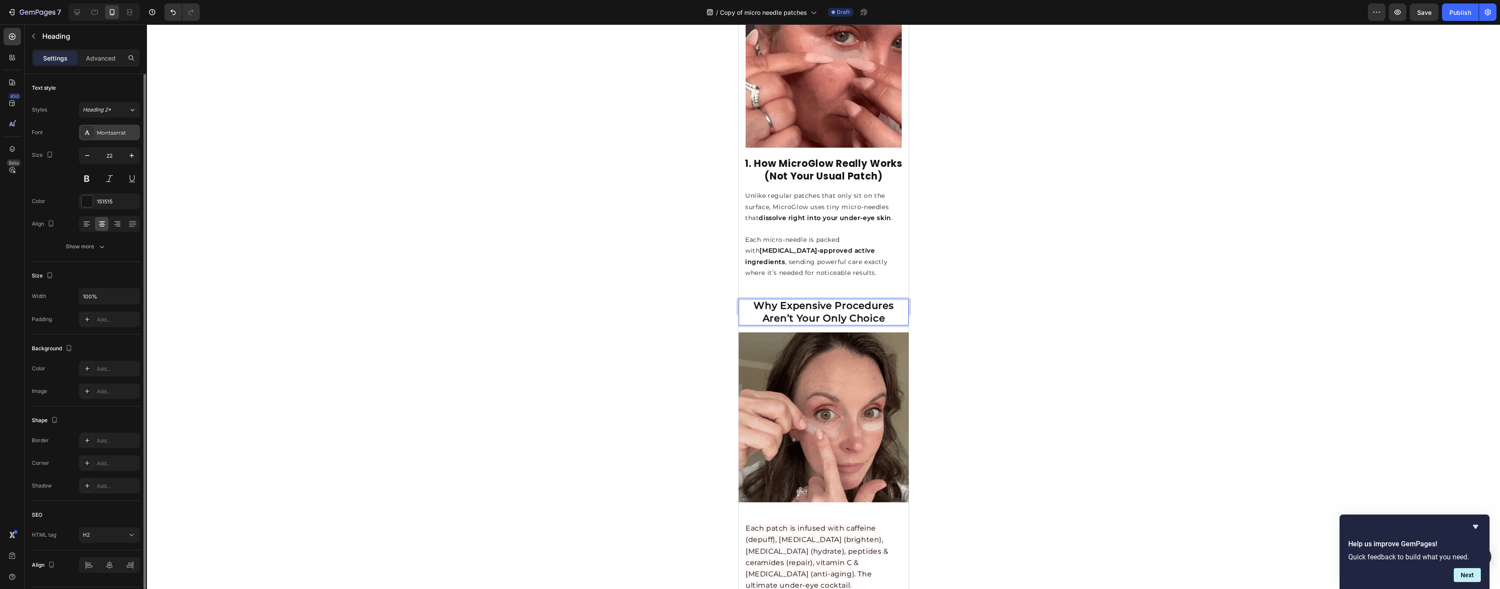
click at [96, 137] on div "Montserrat" at bounding box center [109, 133] width 61 height 16
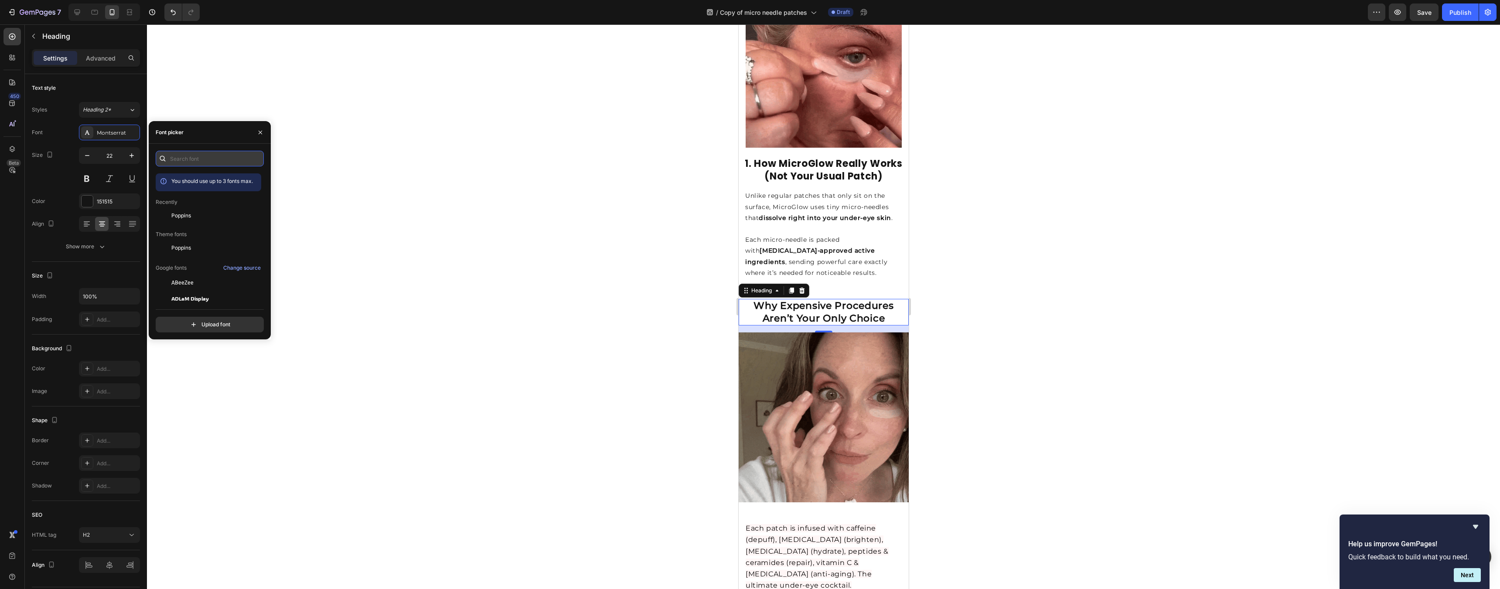
click at [206, 163] on input "text" at bounding box center [210, 159] width 108 height 16
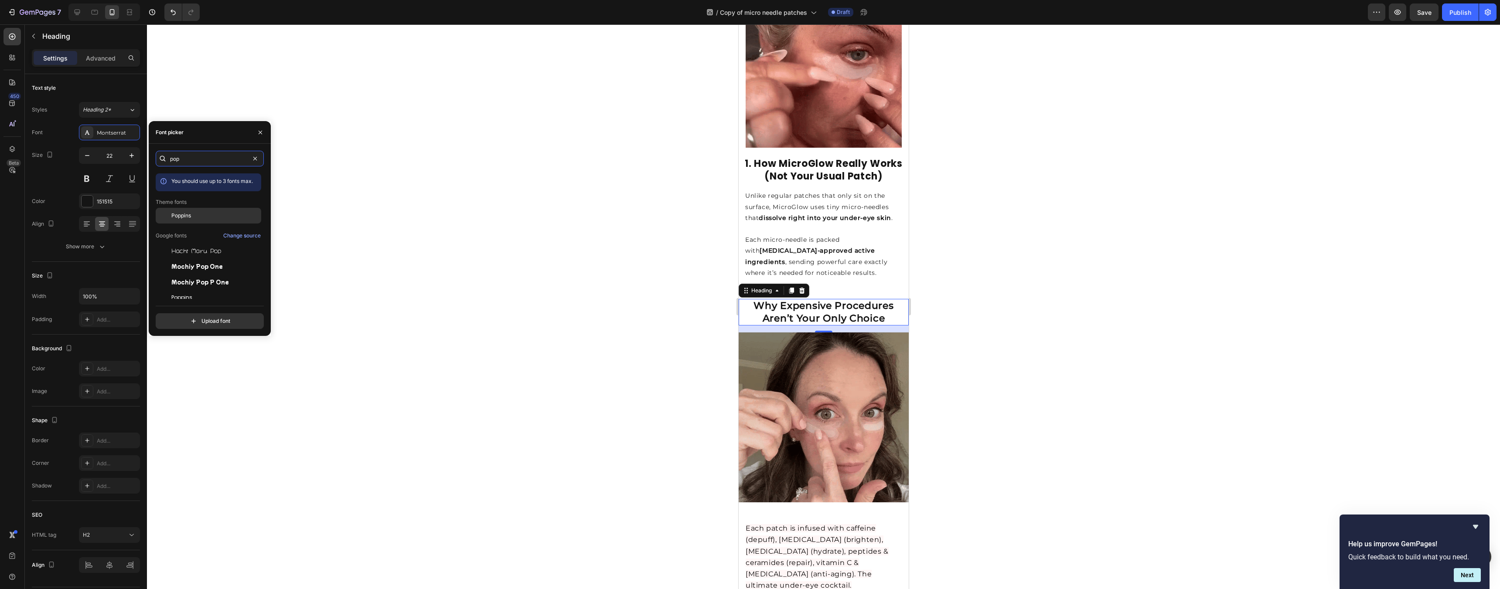
type input "pop"
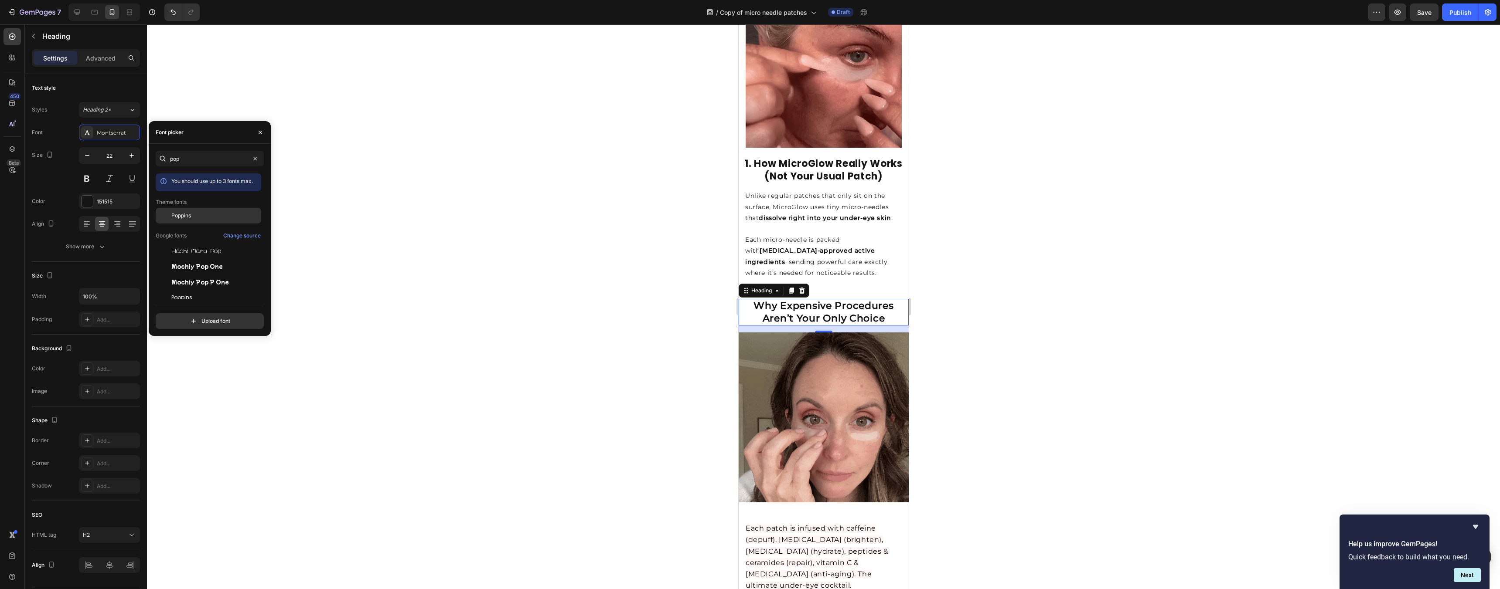
click at [216, 216] on div "Poppins" at bounding box center [215, 216] width 88 height 8
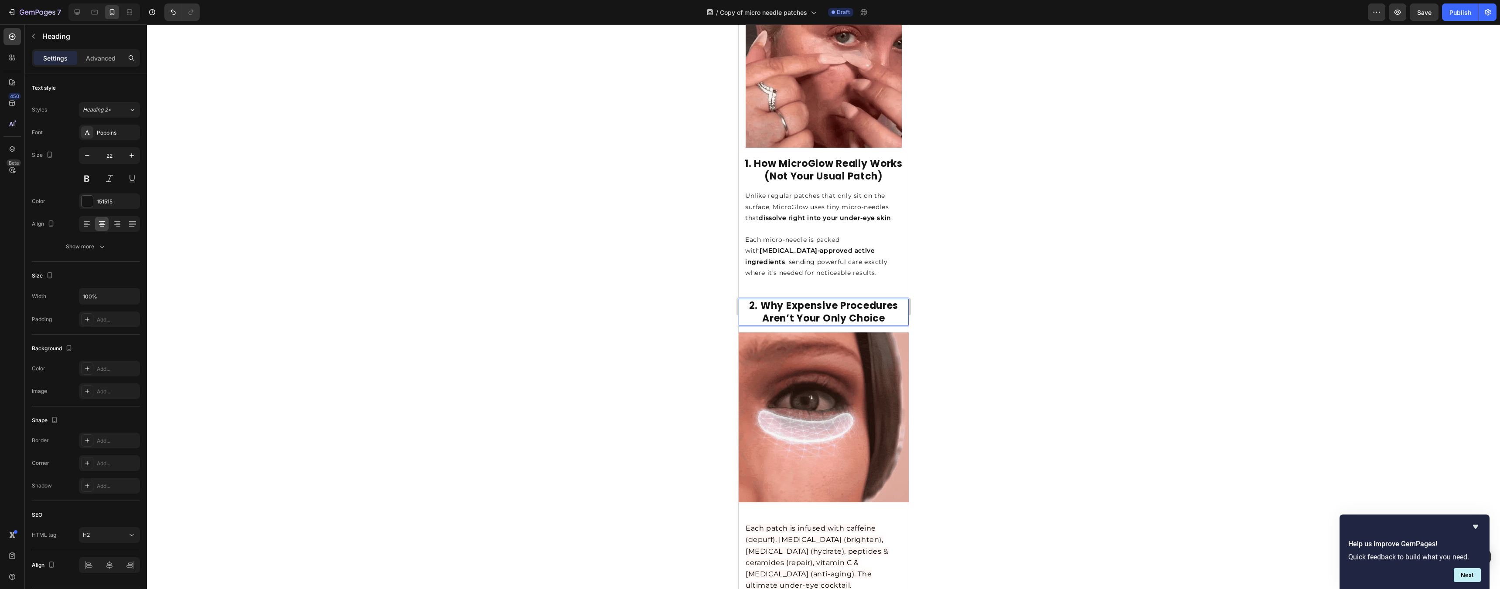
click at [746, 277] on div at bounding box center [823, 306] width 1353 height 565
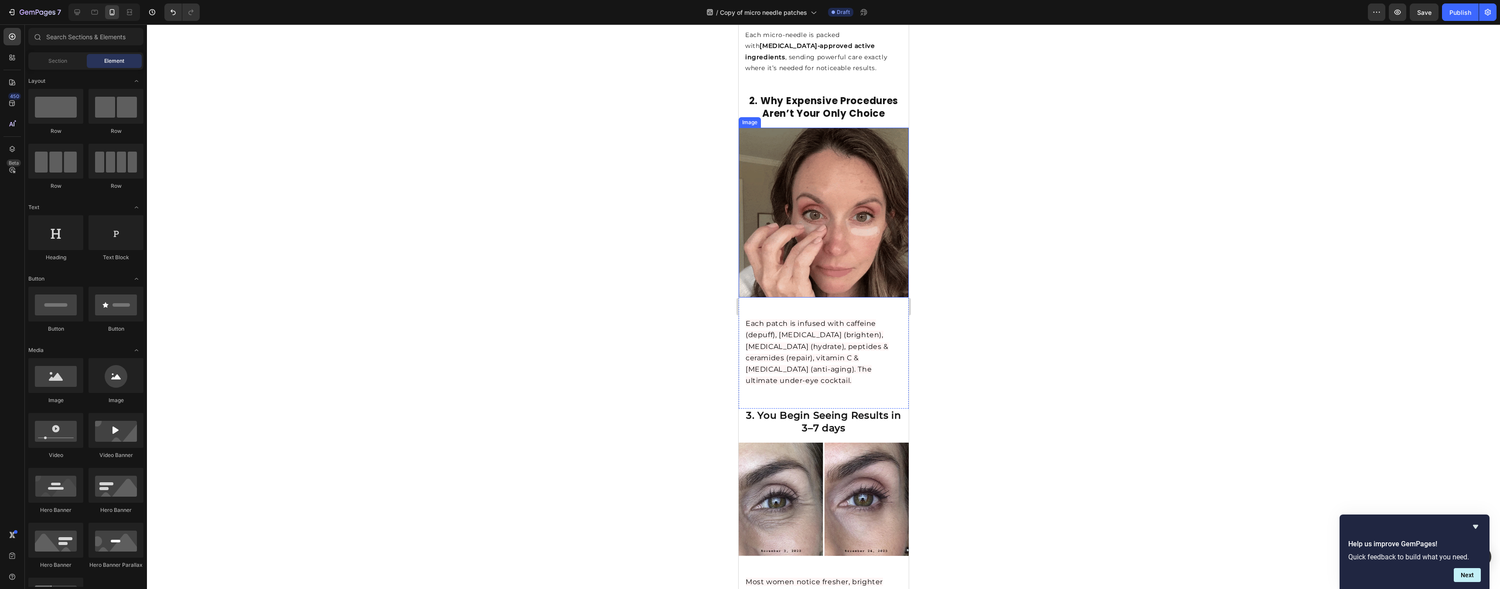
scroll to position [612, 0]
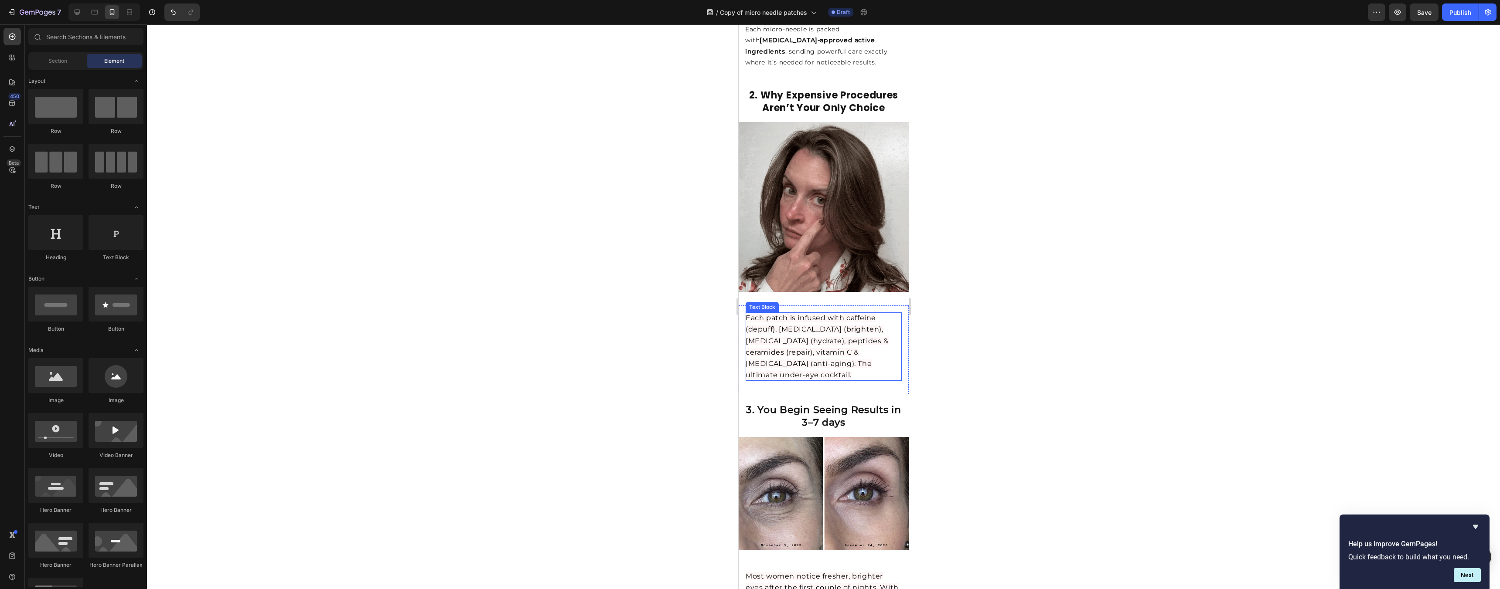
click at [746, 336] on span "Each patch is infused with caffeine (depuff), [MEDICAL_DATA] (brighten), [MEDIC…" at bounding box center [816, 346] width 143 height 65
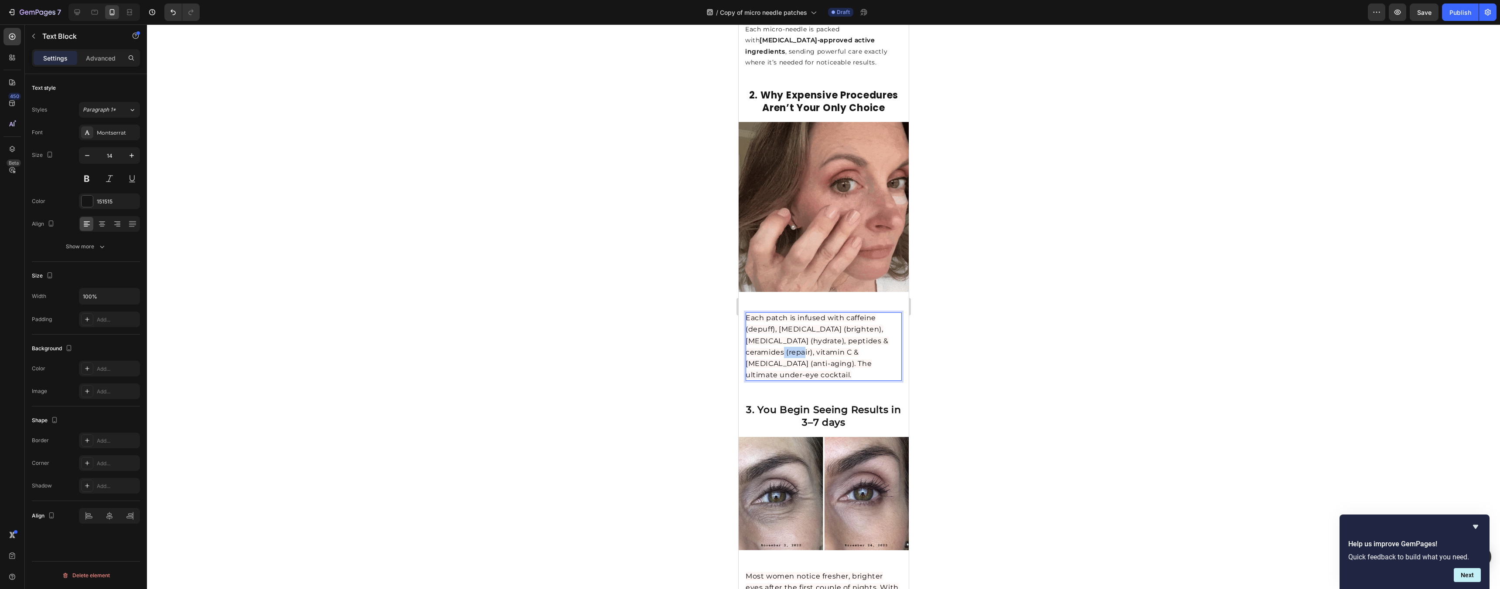
click at [746, 336] on span "Each patch is infused with caffeine (depuff), [MEDICAL_DATA] (brighten), [MEDIC…" at bounding box center [816, 346] width 143 height 65
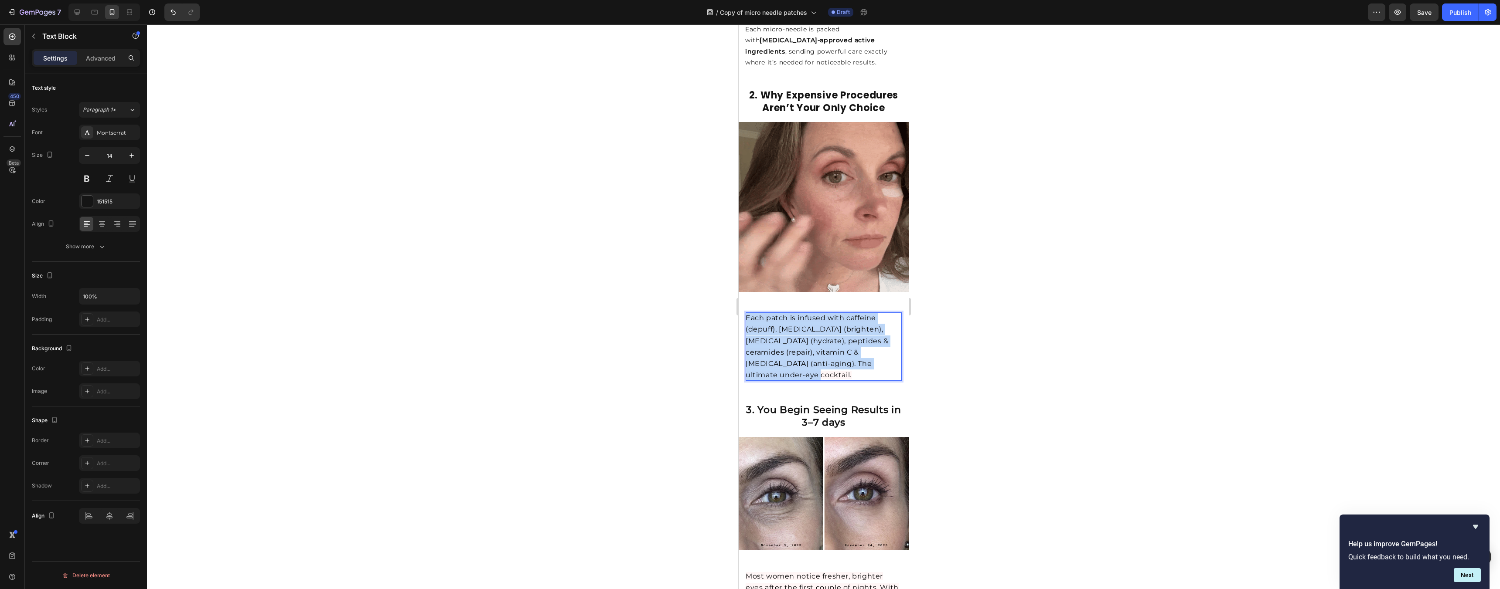
click at [746, 336] on span "Each patch is infused with caffeine (depuff), [MEDICAL_DATA] (brighten), [MEDIC…" at bounding box center [816, 346] width 143 height 65
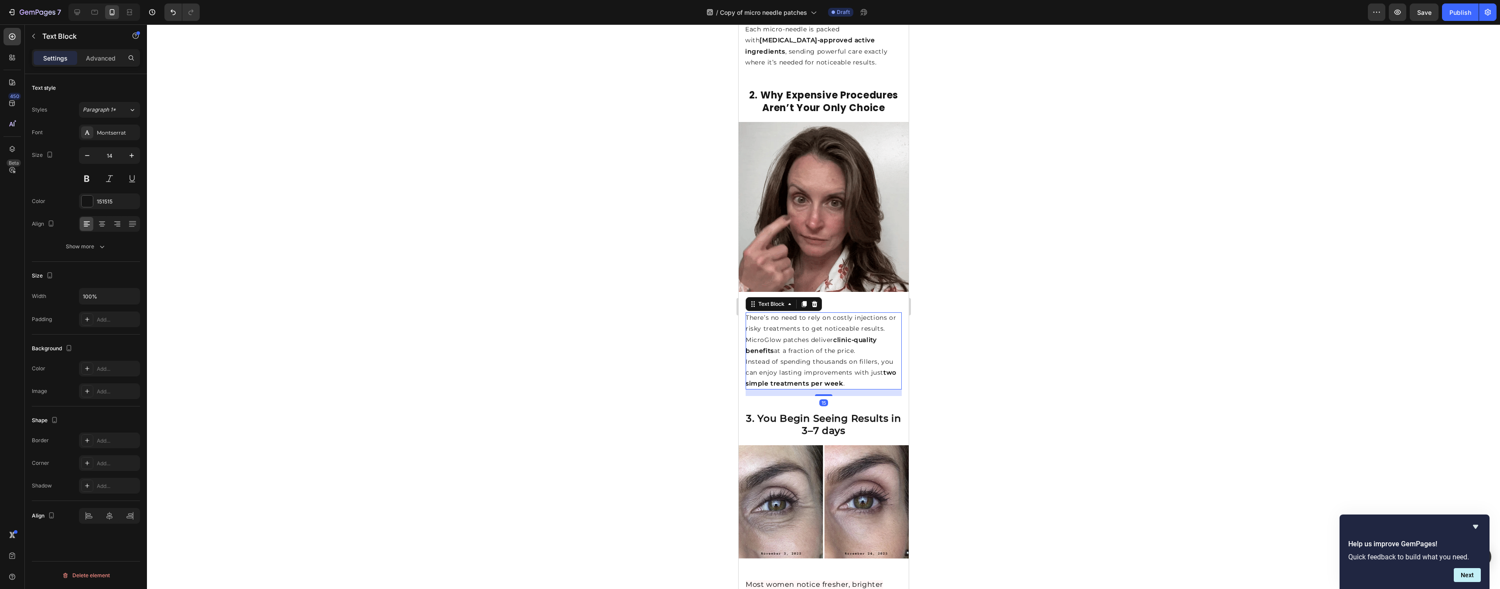
click at [746, 330] on div at bounding box center [823, 306] width 1353 height 565
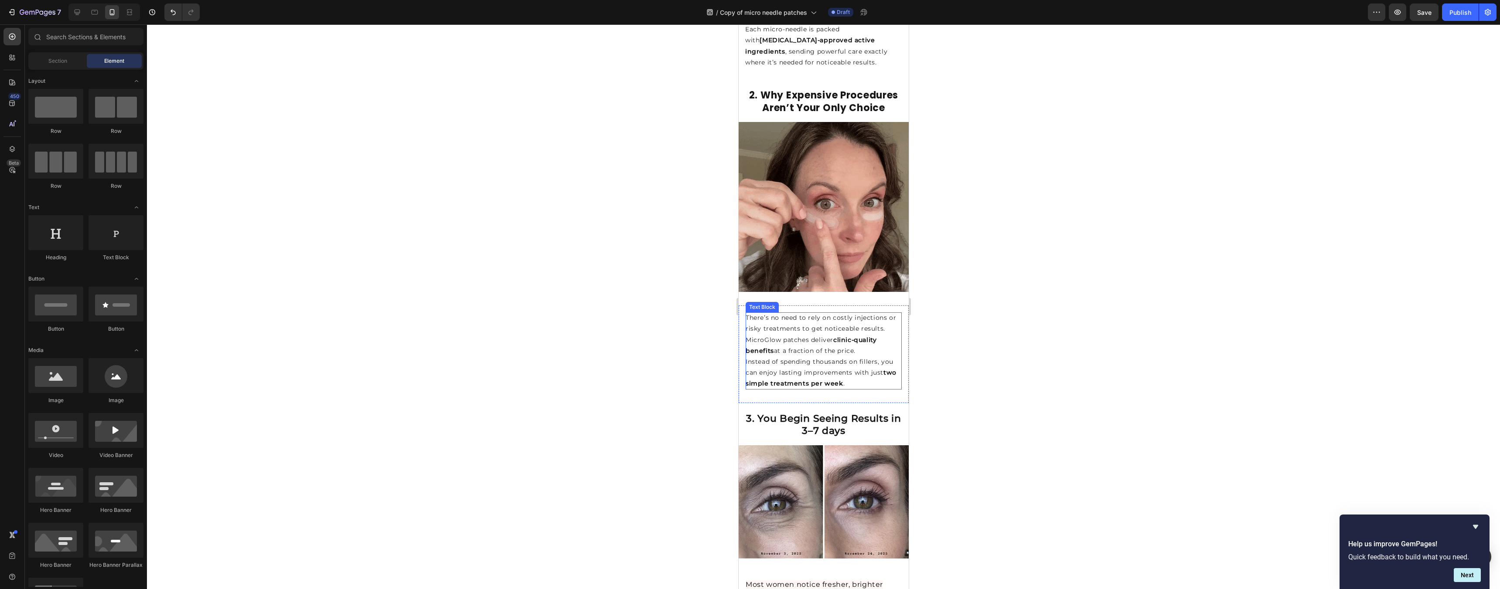
click at [746, 333] on p "There’s no need to rely on costly injections or risky treatments to get noticea…" at bounding box center [823, 335] width 156 height 44
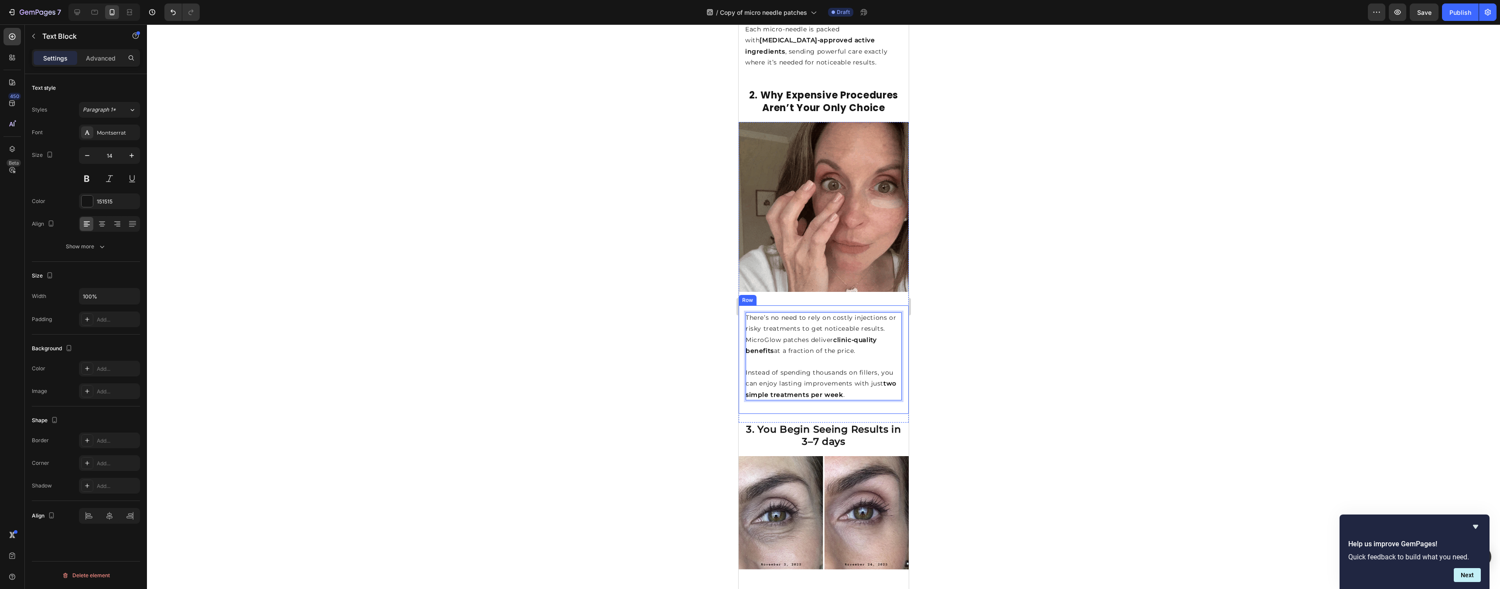
click at [746, 324] on div at bounding box center [823, 306] width 1353 height 565
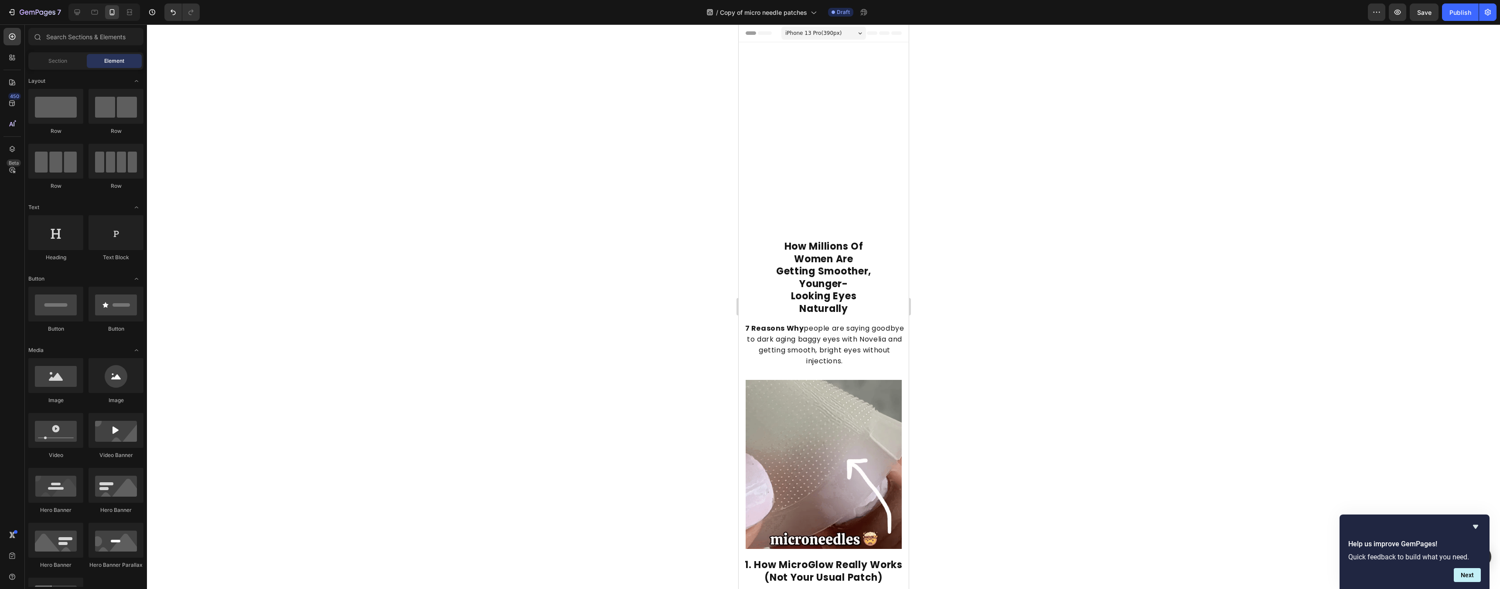
scroll to position [612, 0]
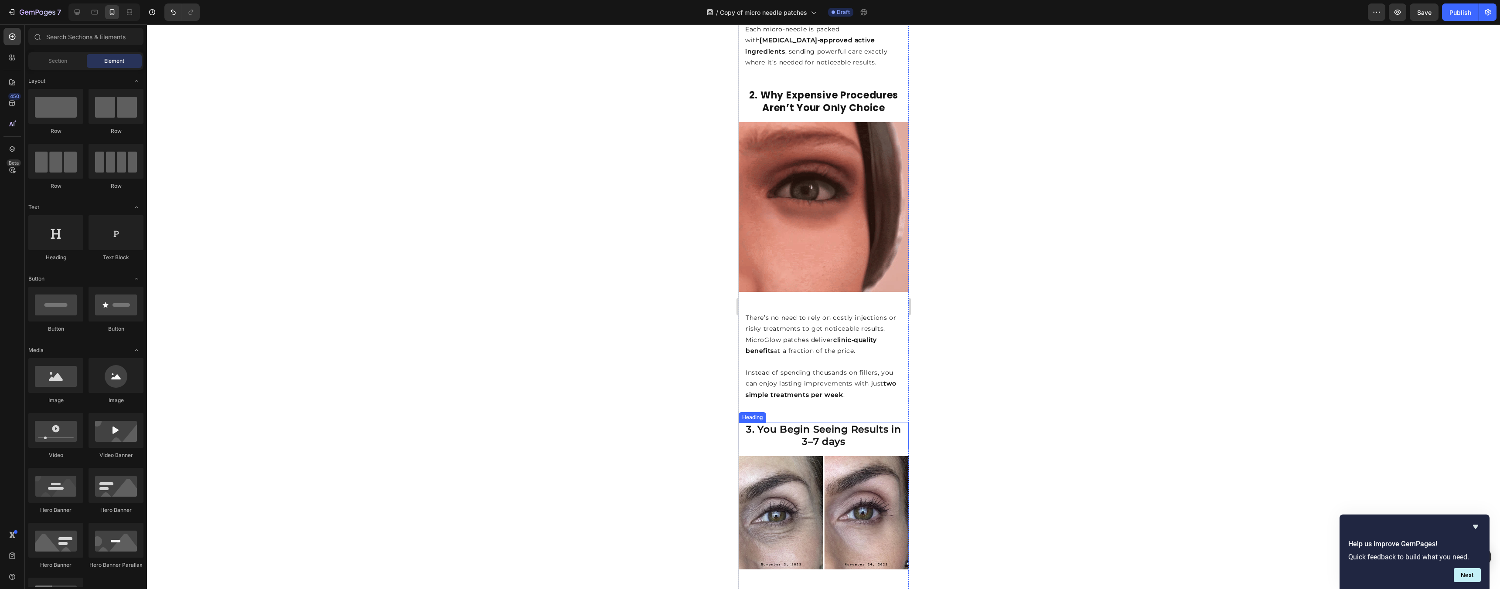
click at [793, 424] on strong "3. You Begin Seeing Results in 3–7 days" at bounding box center [823, 436] width 155 height 24
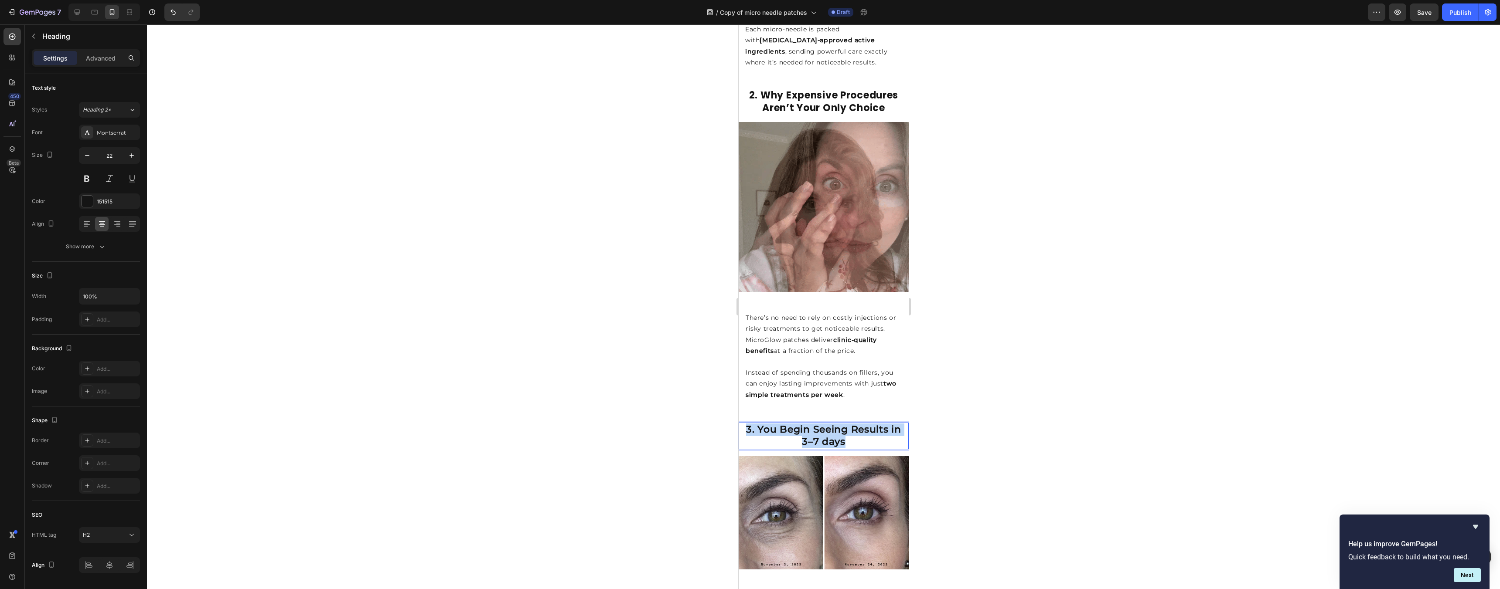
click at [793, 424] on strong "3. You Begin Seeing Results in 3–7 days" at bounding box center [823, 436] width 155 height 24
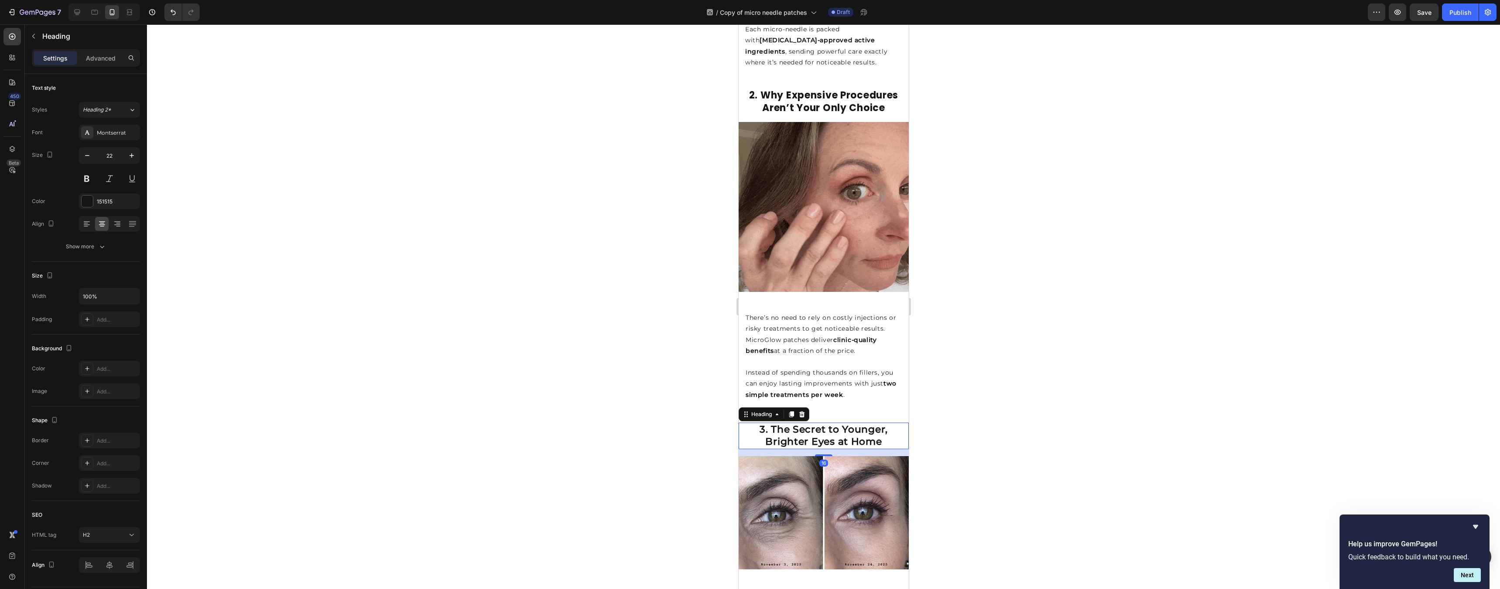
click at [988, 408] on div at bounding box center [823, 306] width 1353 height 565
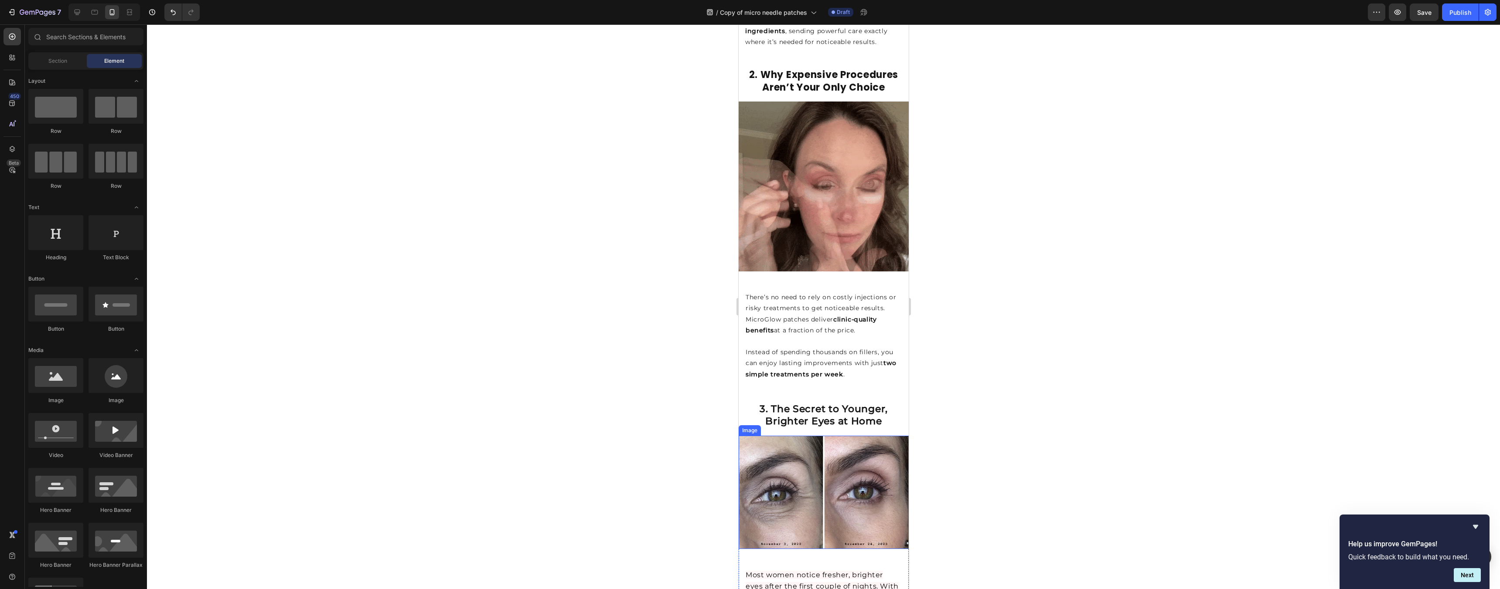
scroll to position [653, 0]
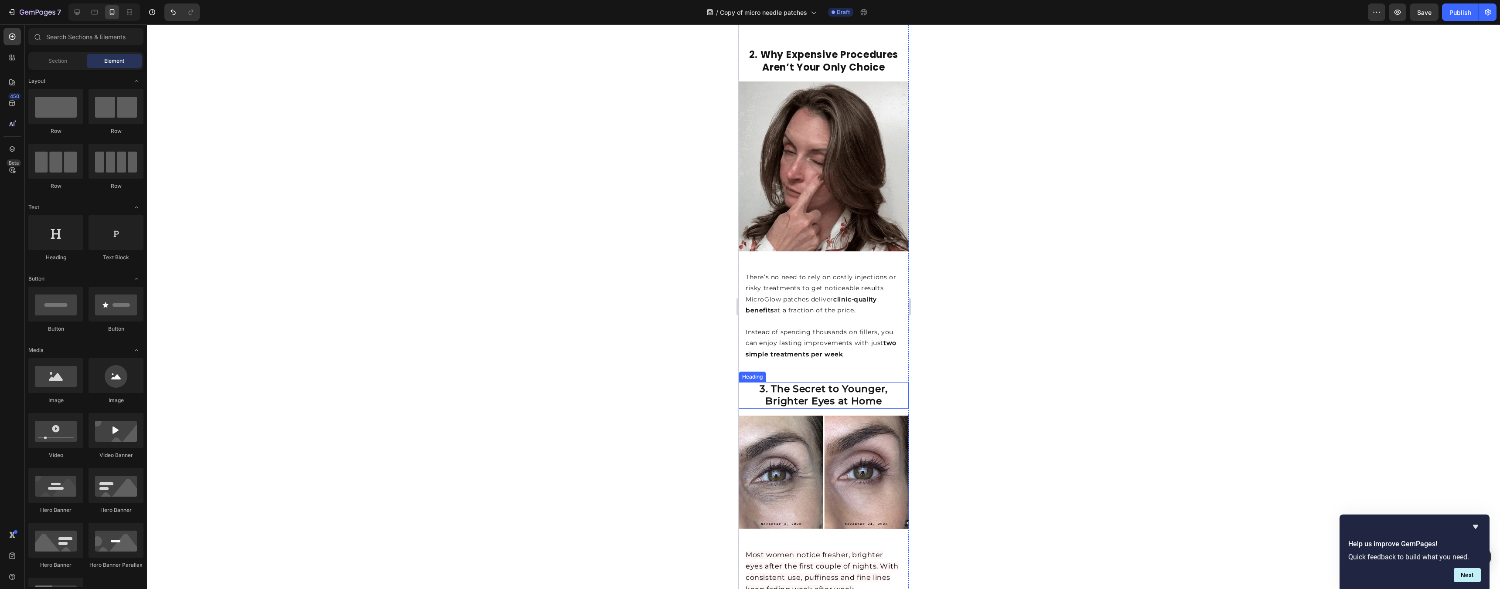
click at [865, 383] on strong "3. The Secret to Younger, Brighter Eyes at Home" at bounding box center [823, 395] width 128 height 24
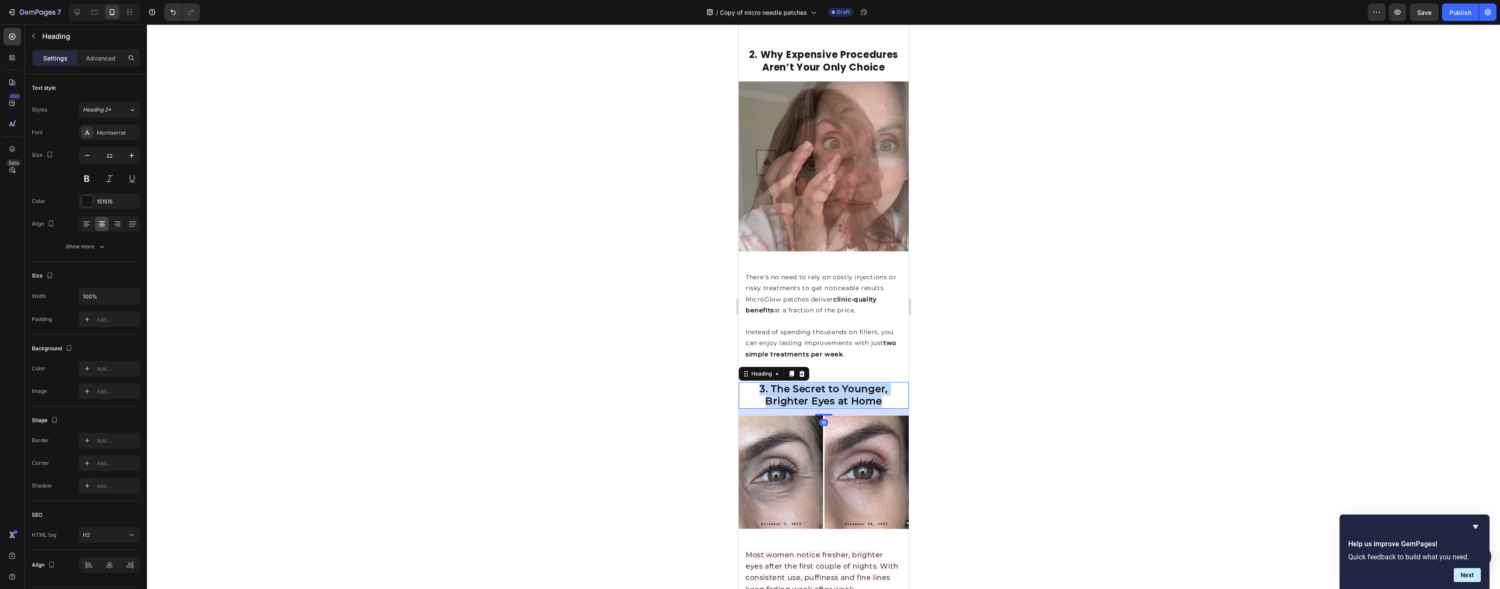
click at [865, 383] on strong "3. The Secret to Younger, Brighter Eyes at Home" at bounding box center [823, 395] width 128 height 24
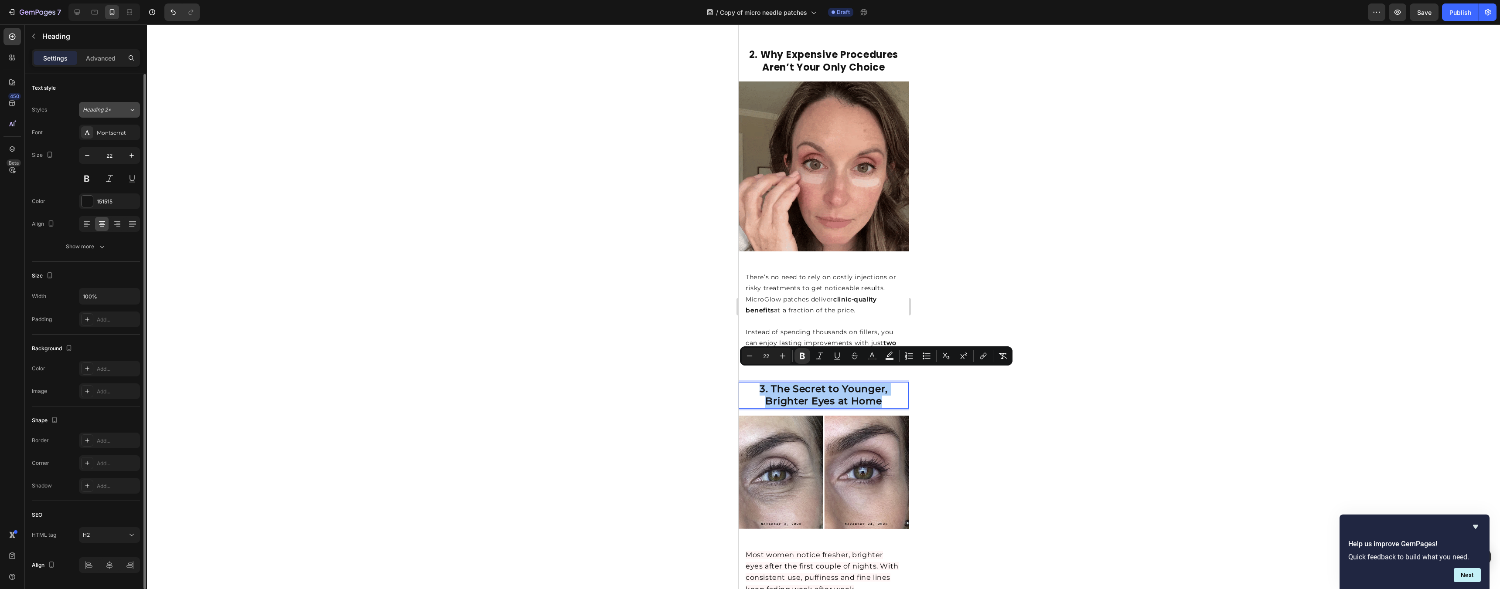
click at [95, 109] on span "Heading 2*" at bounding box center [97, 110] width 28 height 8
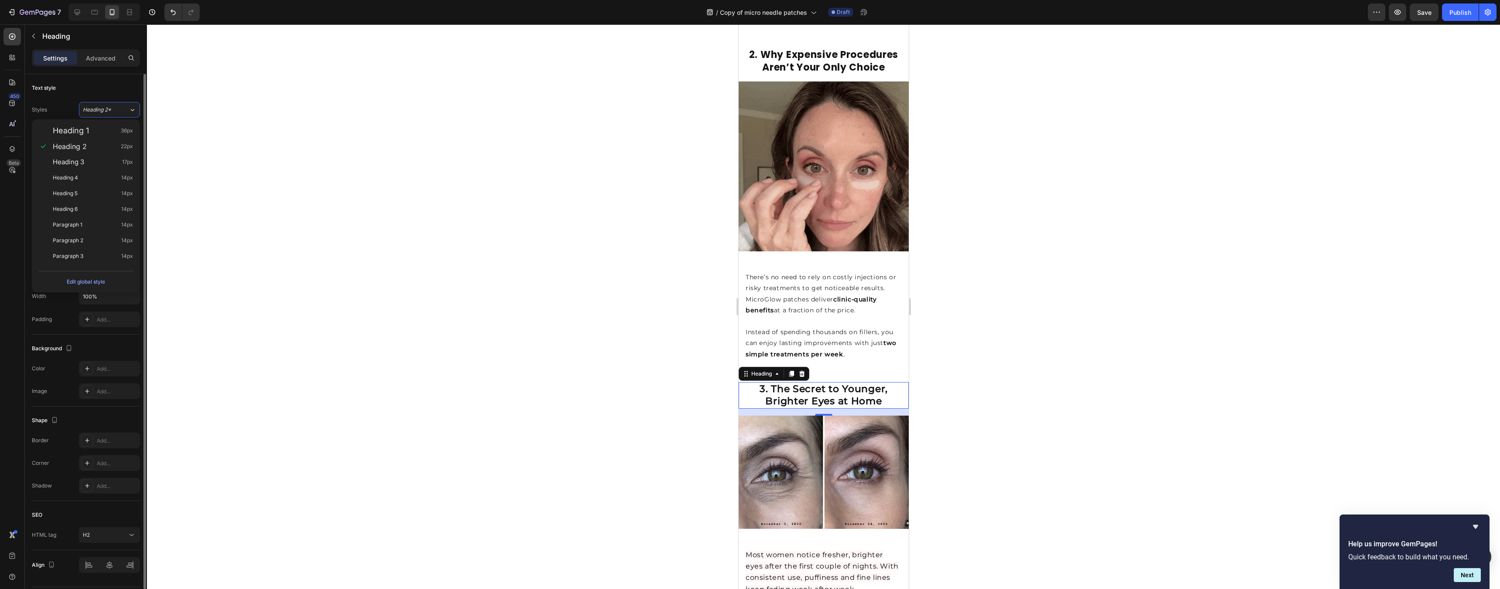
click at [106, 118] on div "Styles Heading 2* Font Montserrat Size 22 Color 151515 Align Show more" at bounding box center [86, 178] width 108 height 153
click at [113, 127] on div "Montserrat" at bounding box center [109, 133] width 61 height 16
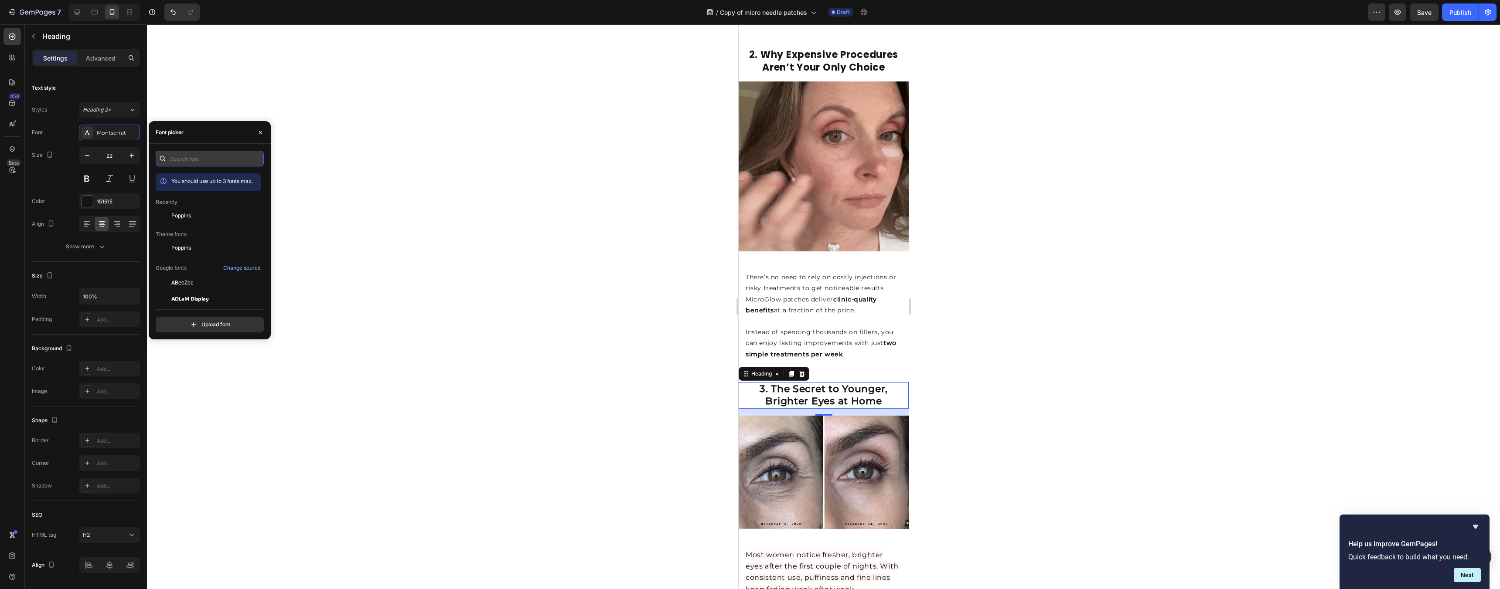
click at [190, 160] on input "text" at bounding box center [210, 159] width 108 height 16
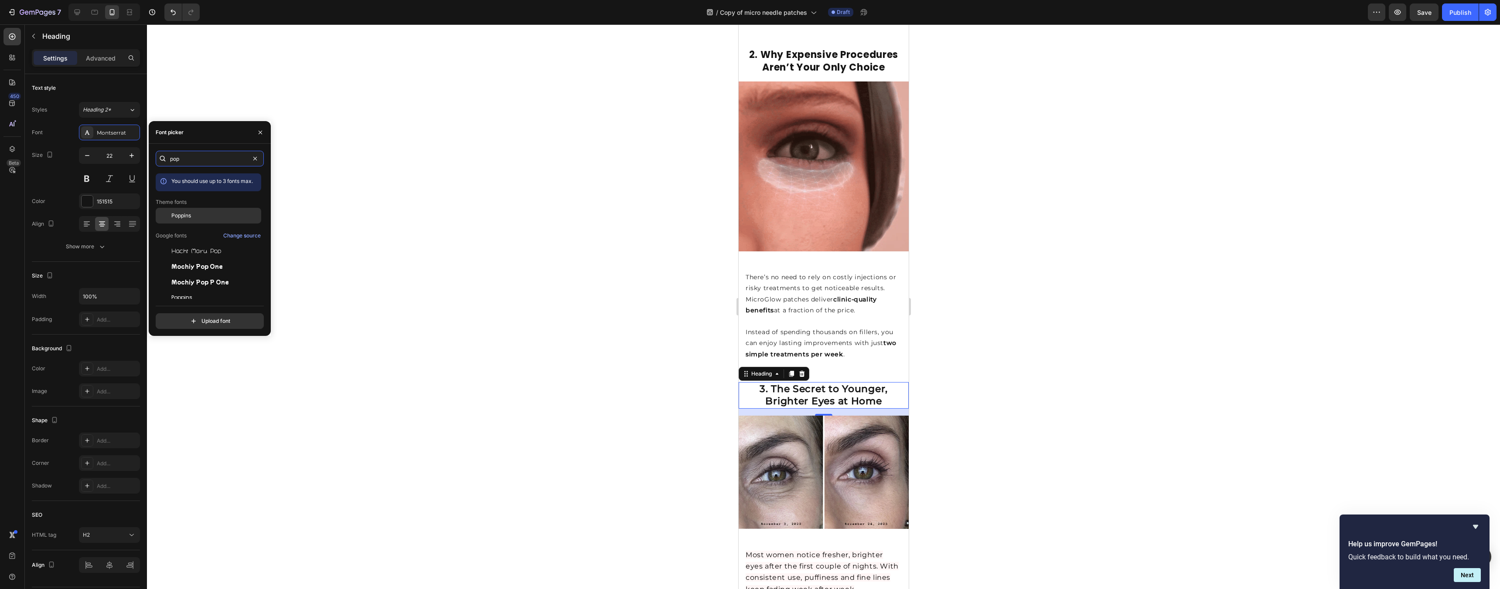
type input "pop"
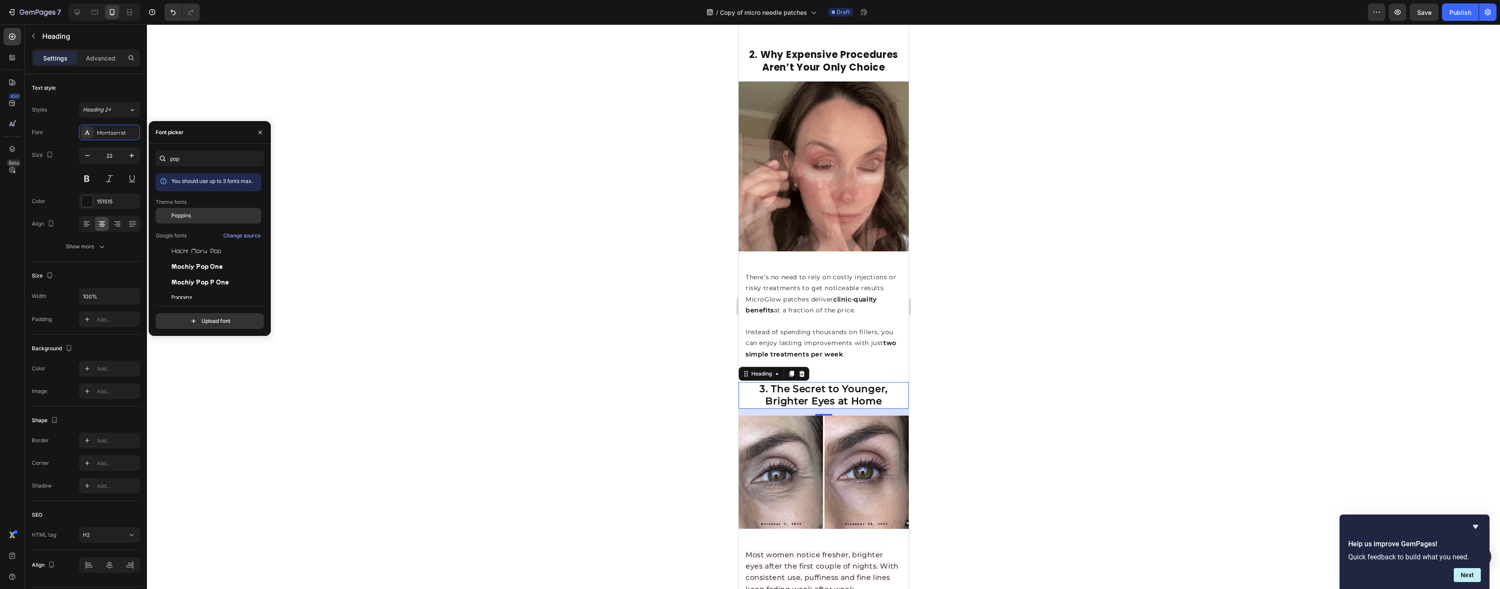
click at [200, 219] on div "Poppins" at bounding box center [215, 216] width 88 height 8
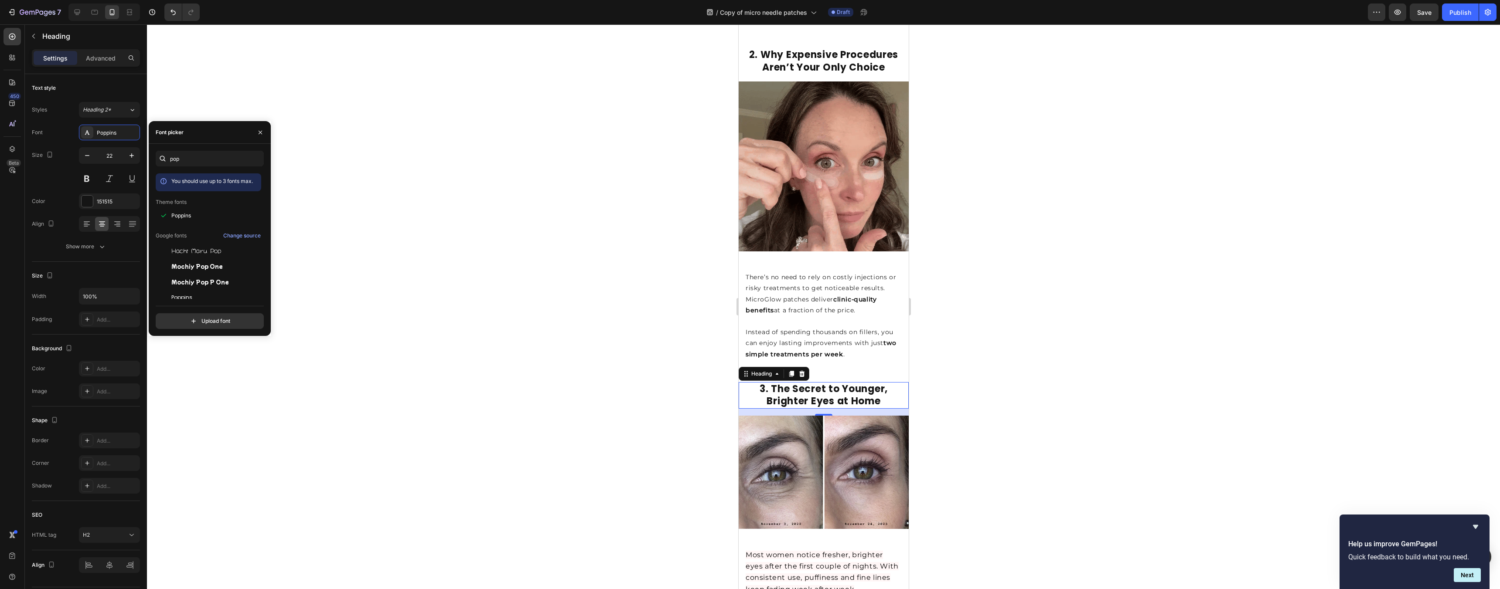
click at [1015, 359] on div at bounding box center [823, 306] width 1353 height 565
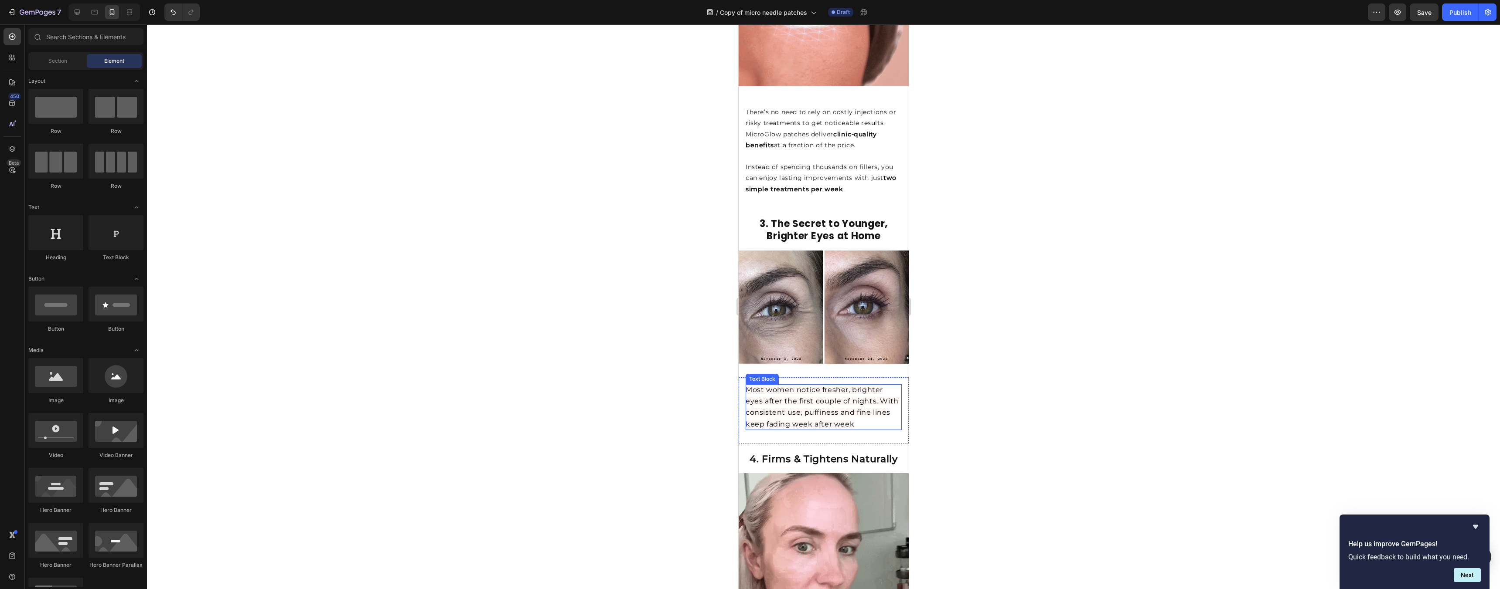
scroll to position [819, 0]
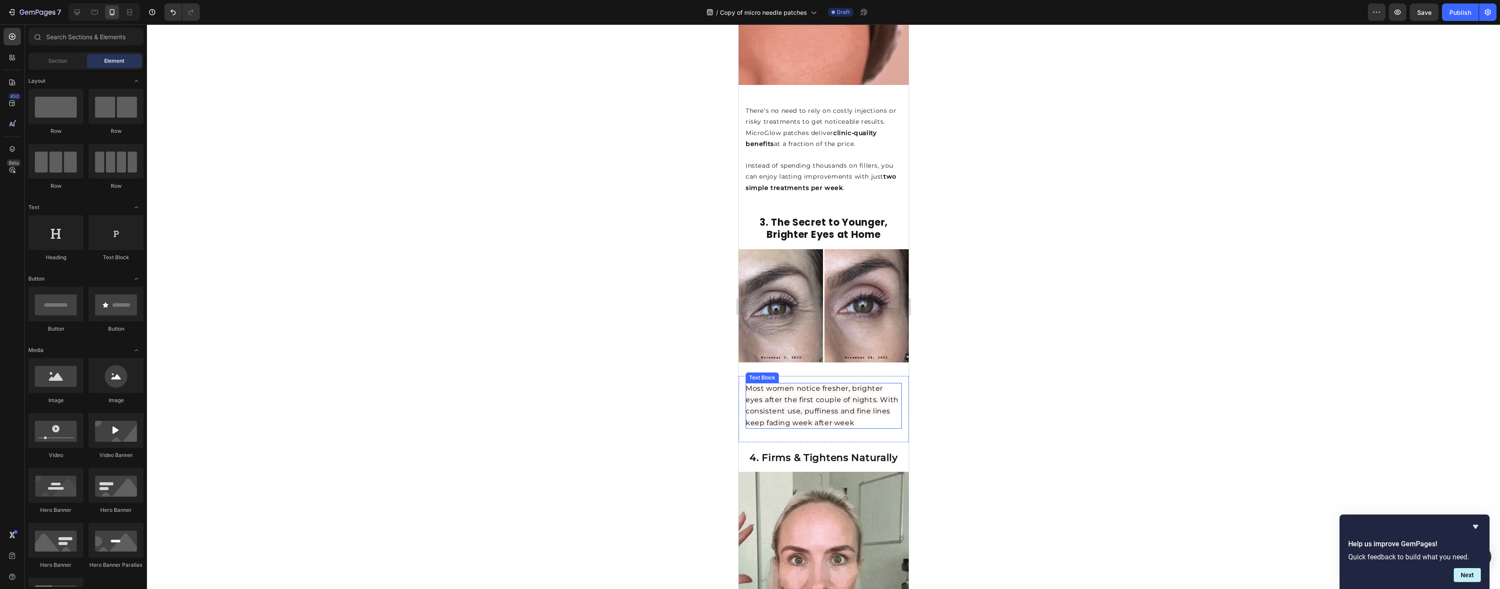
click at [838, 399] on p "Most women notice fresher, brighter eyes after the first couple of nights. With…" at bounding box center [823, 406] width 156 height 46
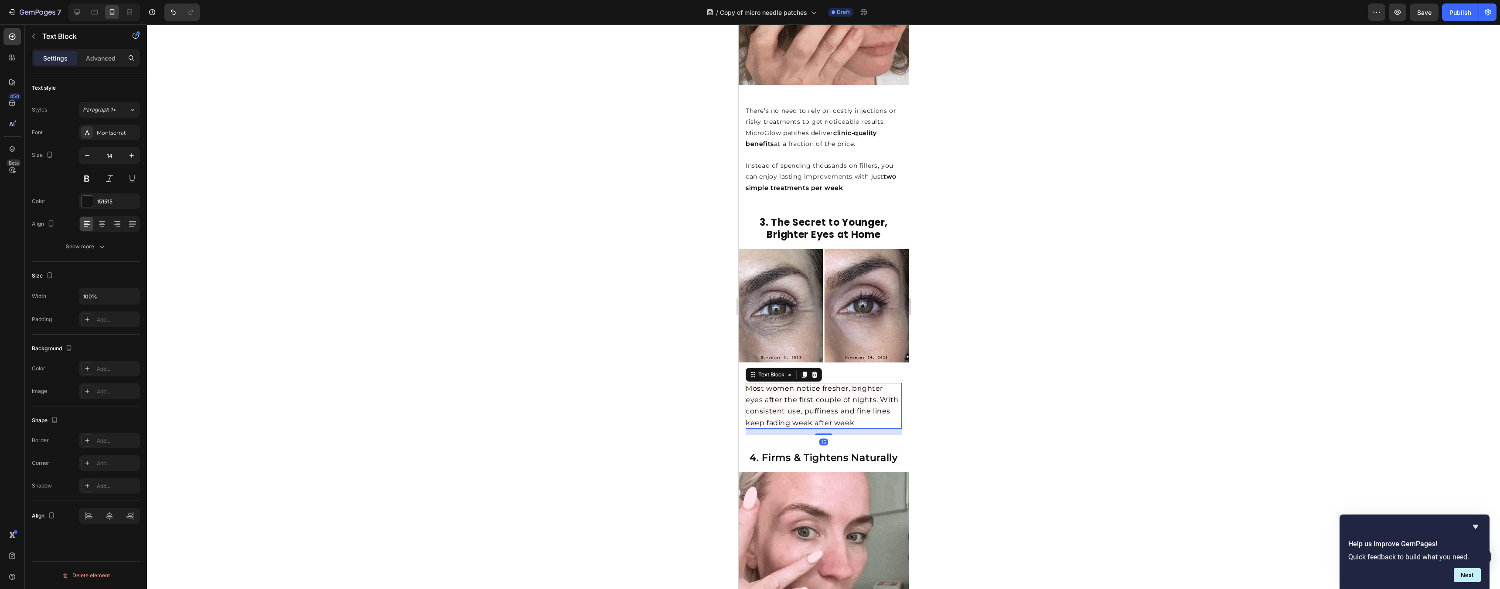
click at [838, 399] on p "Most women notice fresher, brighter eyes after the first couple of nights. With…" at bounding box center [823, 406] width 156 height 46
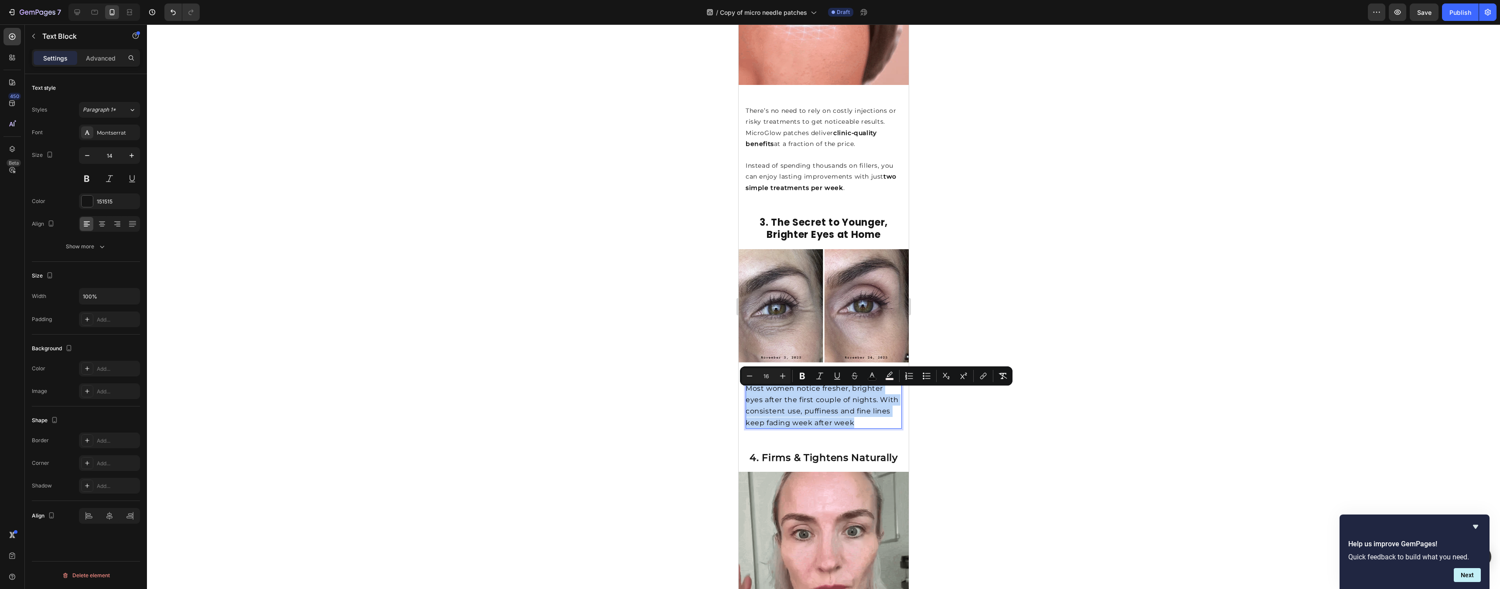
click at [838, 399] on p "Most women notice fresher, brighter eyes after the first couple of nights. With…" at bounding box center [823, 406] width 156 height 46
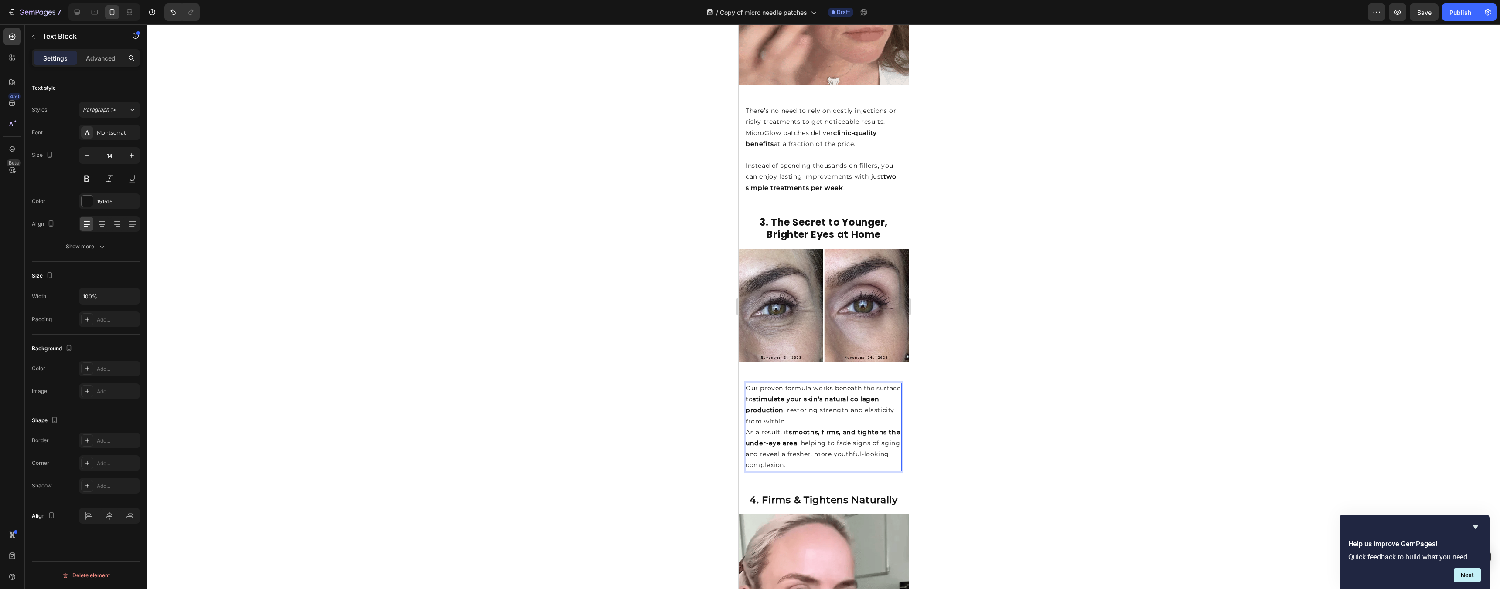
click at [845, 405] on p "Our proven formula works beneath the surface to stimulate your skin’s natural c…" at bounding box center [823, 405] width 156 height 44
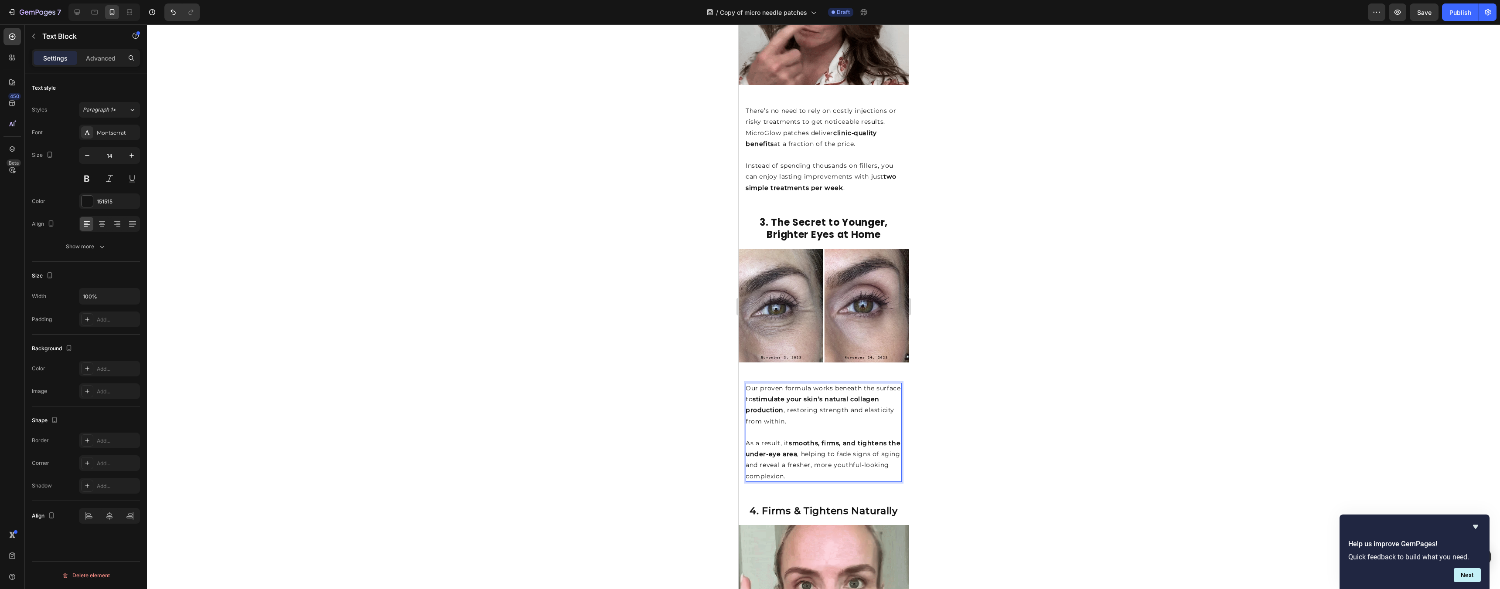
click at [1001, 378] on div at bounding box center [823, 306] width 1353 height 565
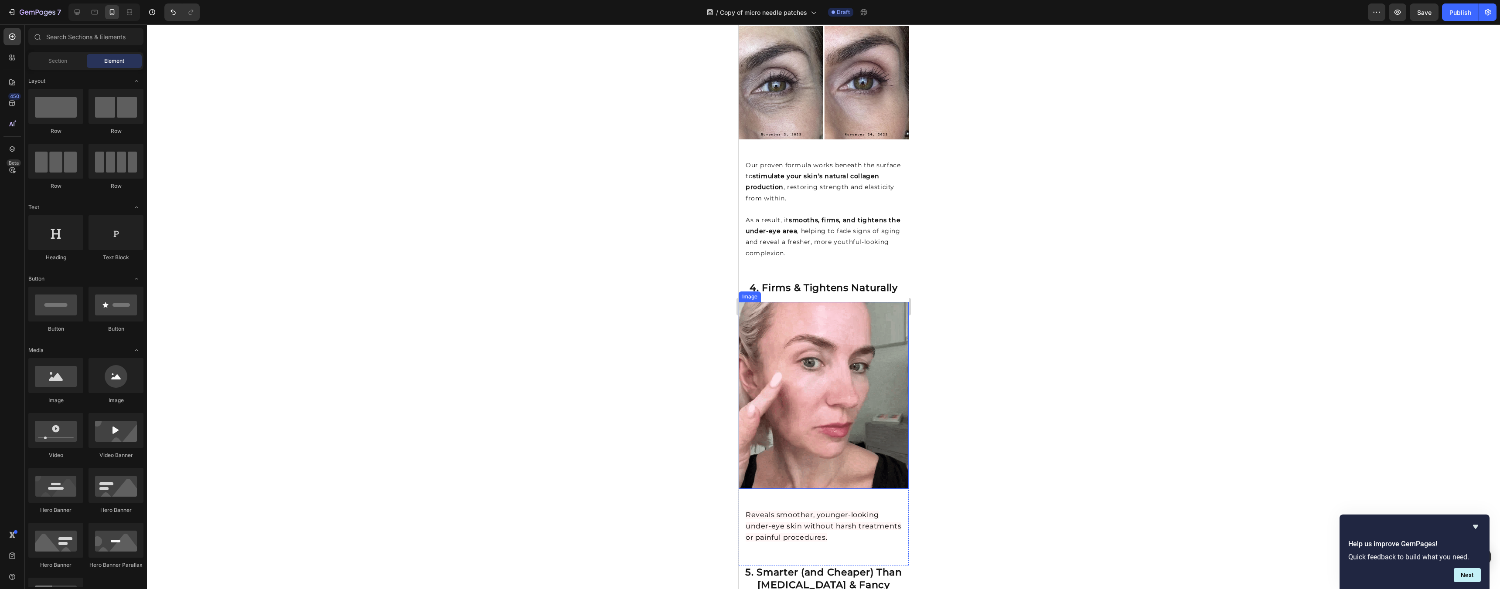
scroll to position [1052, 0]
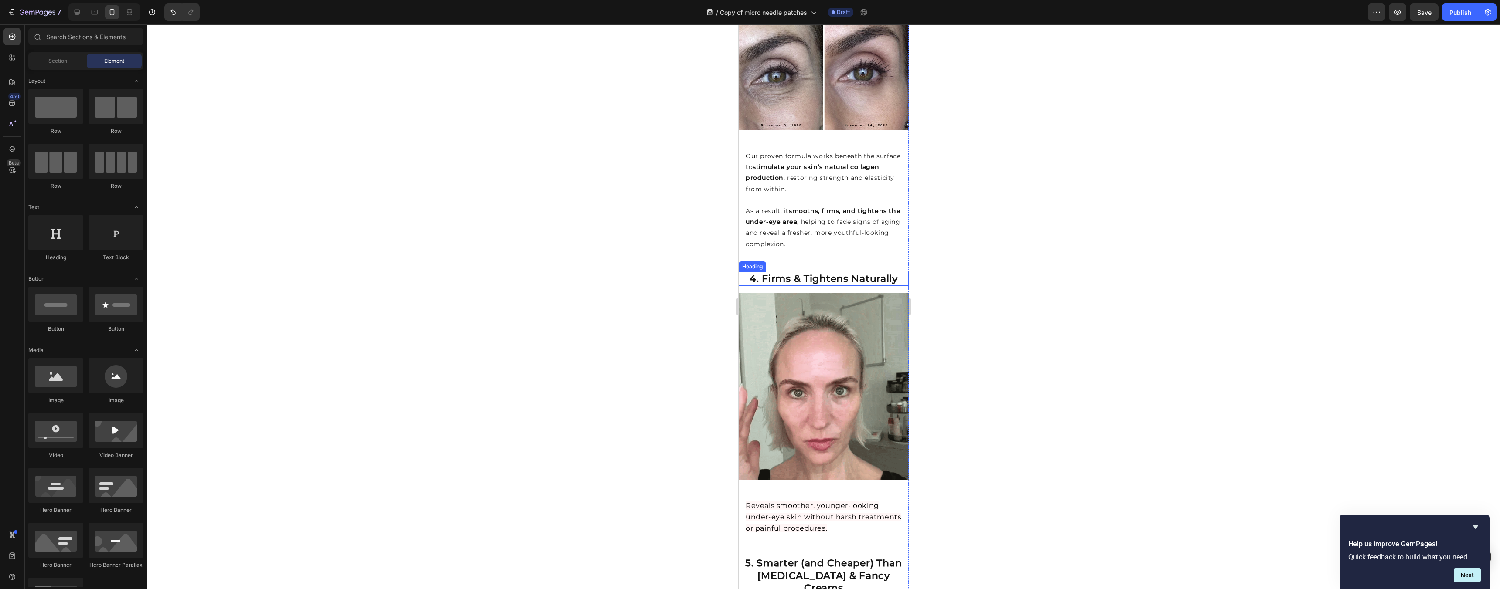
click at [810, 273] on strong "4. Firms & Tightens Naturally" at bounding box center [823, 279] width 148 height 12
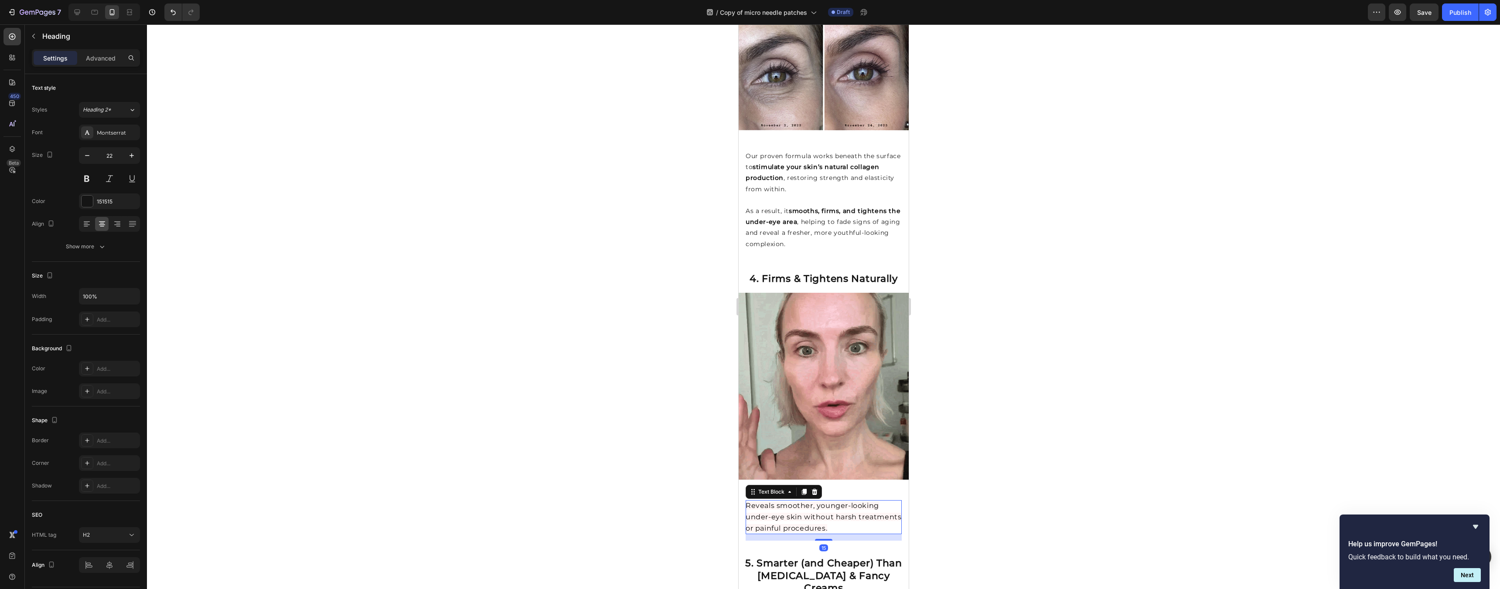
click at [811, 502] on span "Reveals smoother, younger-looking under-eye skin without harsh treatments or pa…" at bounding box center [823, 517] width 156 height 31
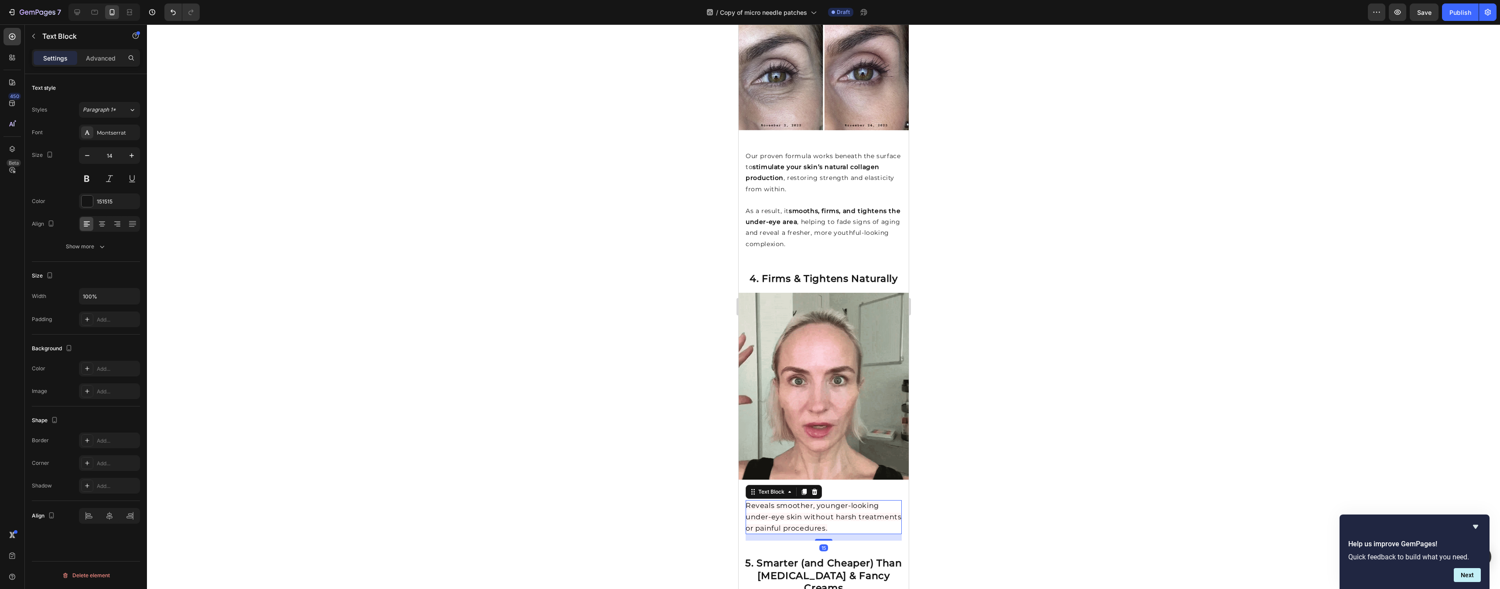
click at [811, 502] on span "Reveals smoother, younger-looking under-eye skin without harsh treatments or pa…" at bounding box center [823, 517] width 156 height 31
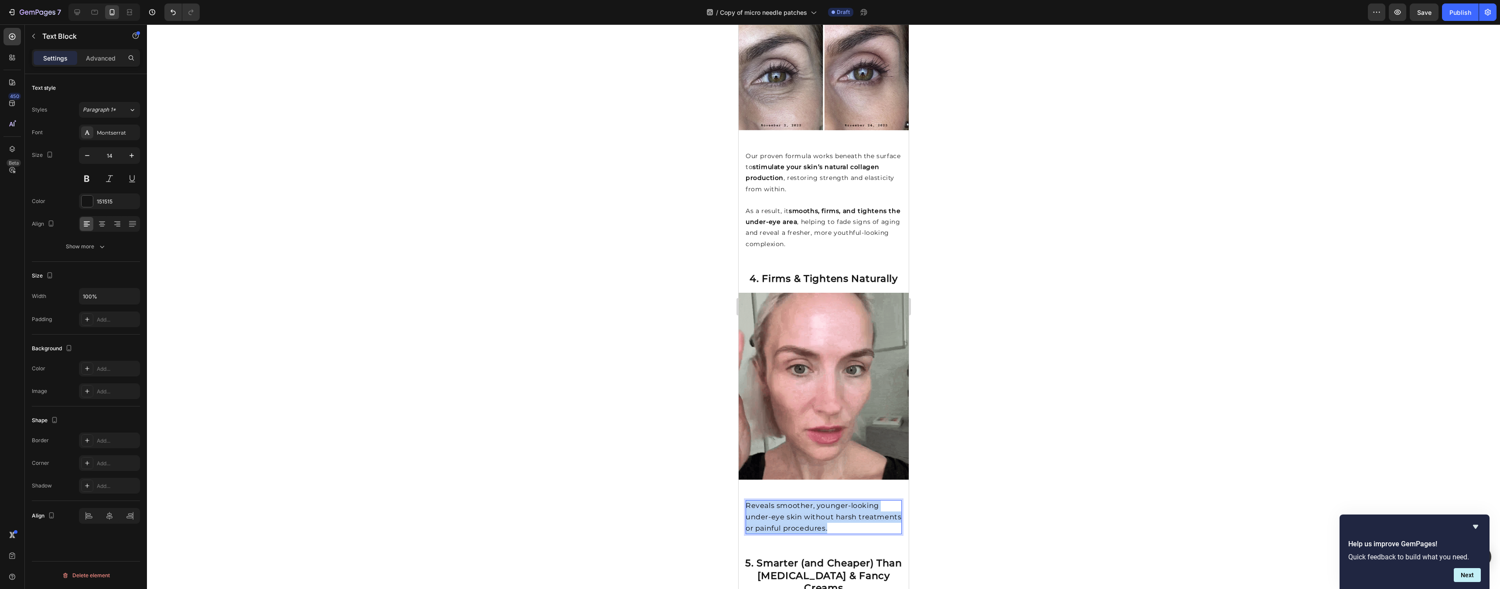
click at [811, 502] on span "Reveals smoother, younger-looking under-eye skin without harsh treatments or pa…" at bounding box center [823, 517] width 156 height 31
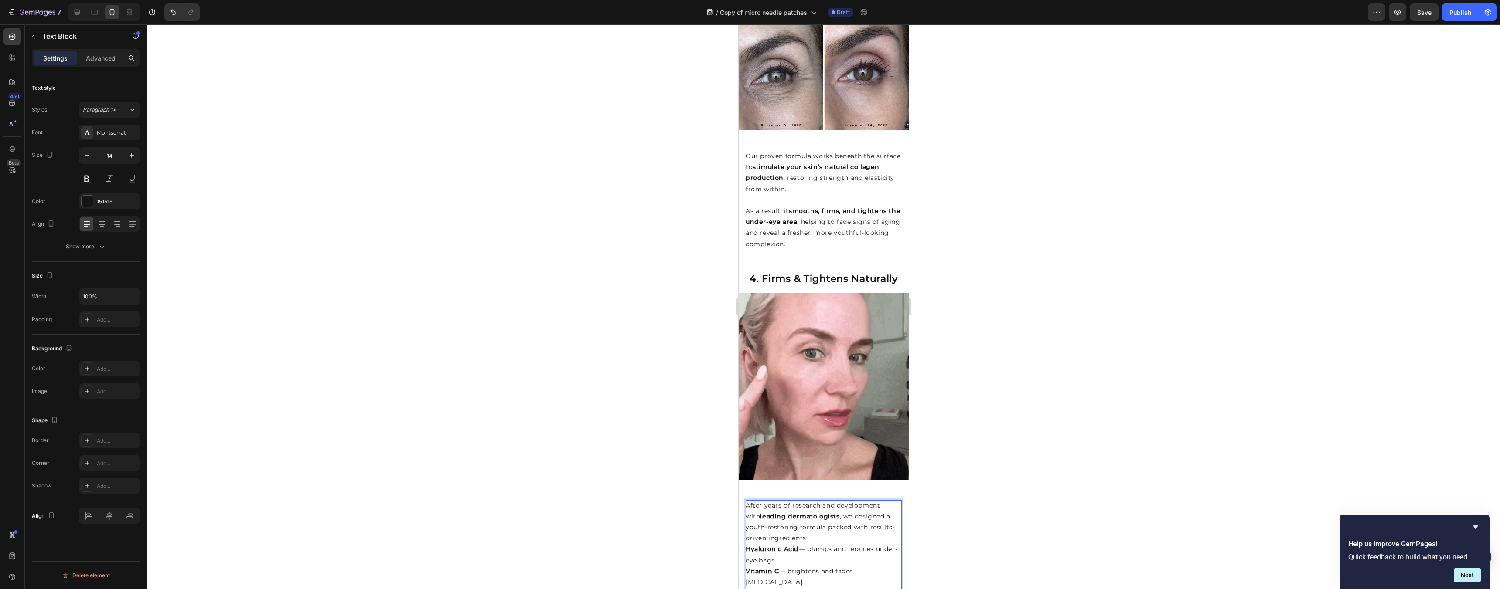
click at [941, 484] on div at bounding box center [823, 306] width 1353 height 565
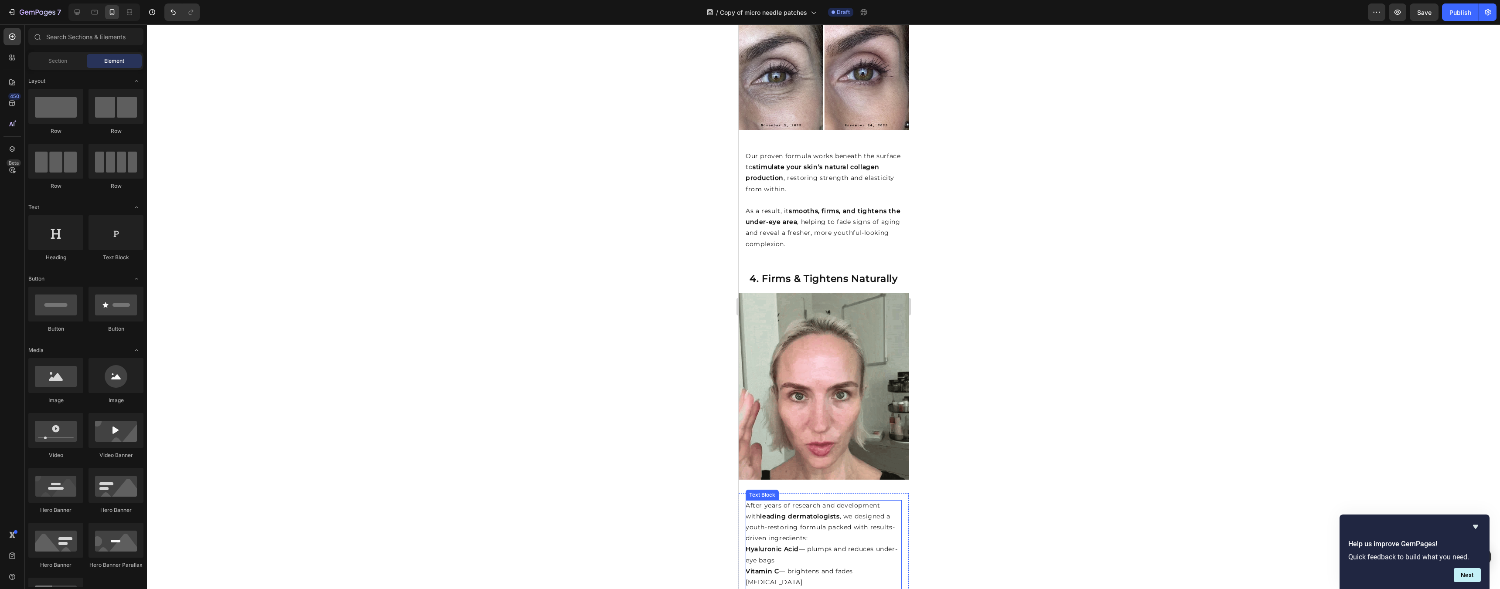
click at [843, 544] on p "[MEDICAL_DATA] — plumps and reduces under-eye bags" at bounding box center [823, 555] width 156 height 22
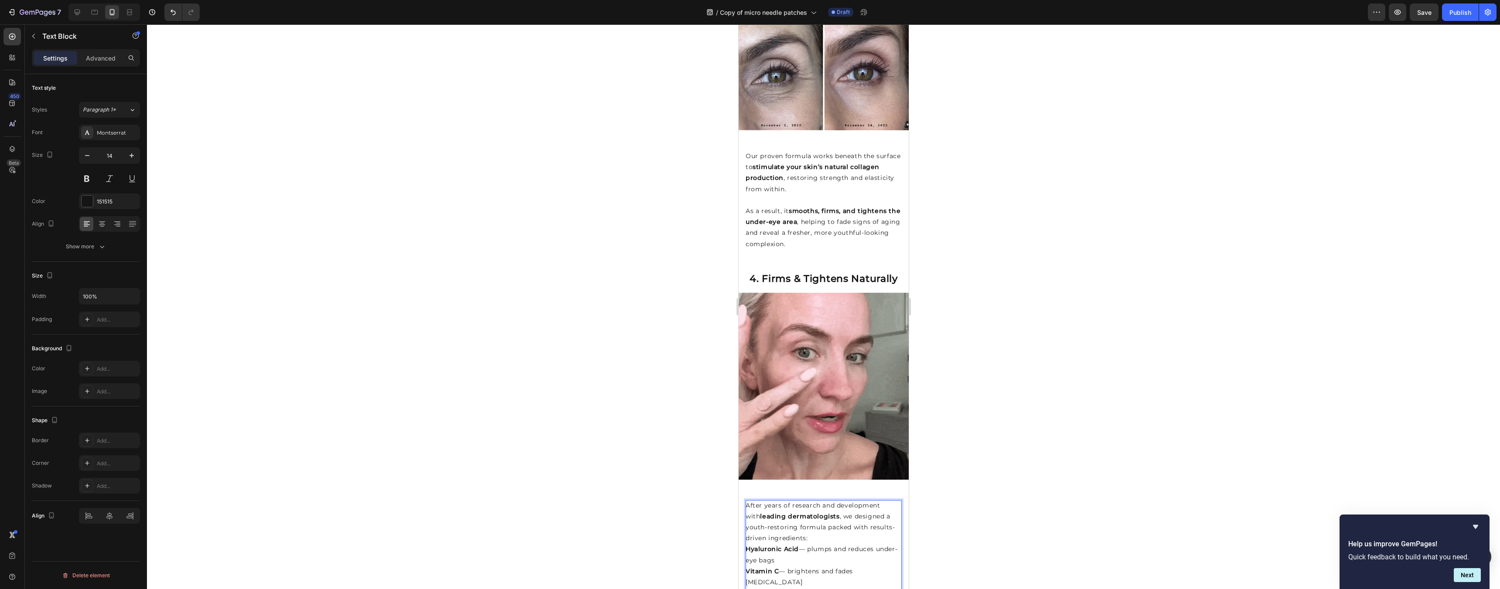
click at [828, 514] on p "After years of research and development with leading dermatologists , we design…" at bounding box center [823, 523] width 156 height 44
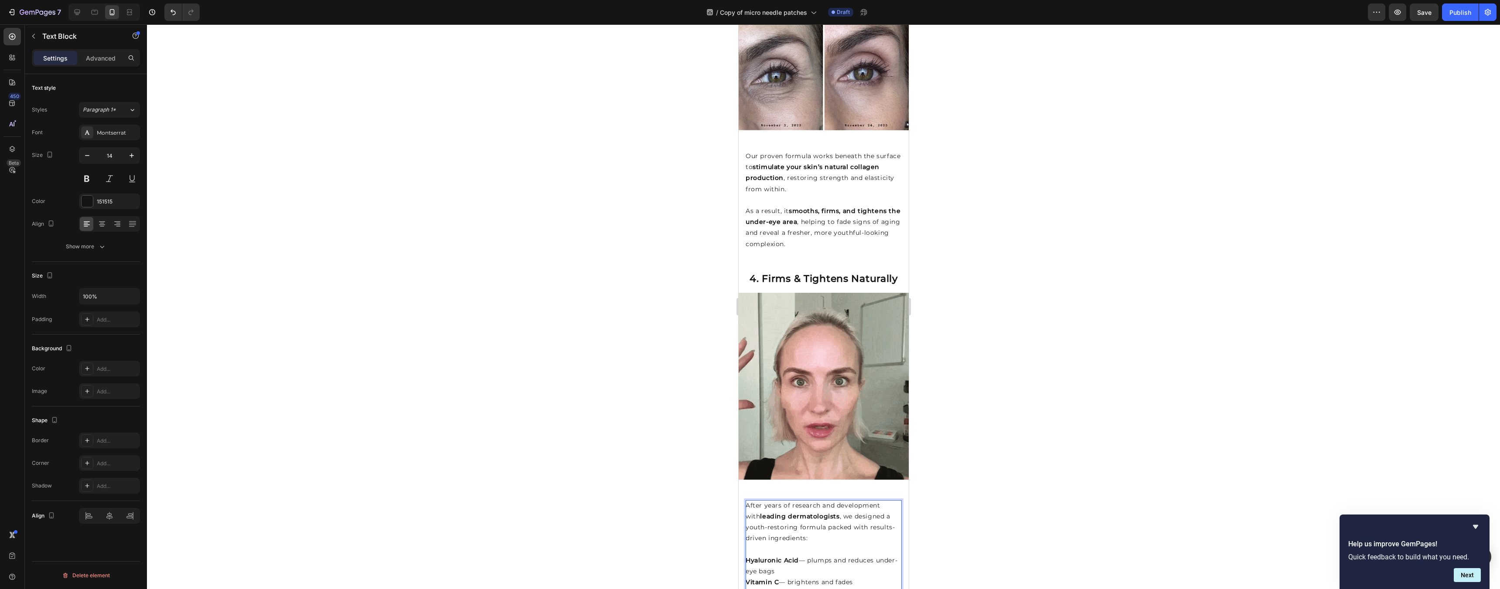
click at [992, 500] on div at bounding box center [823, 306] width 1353 height 565
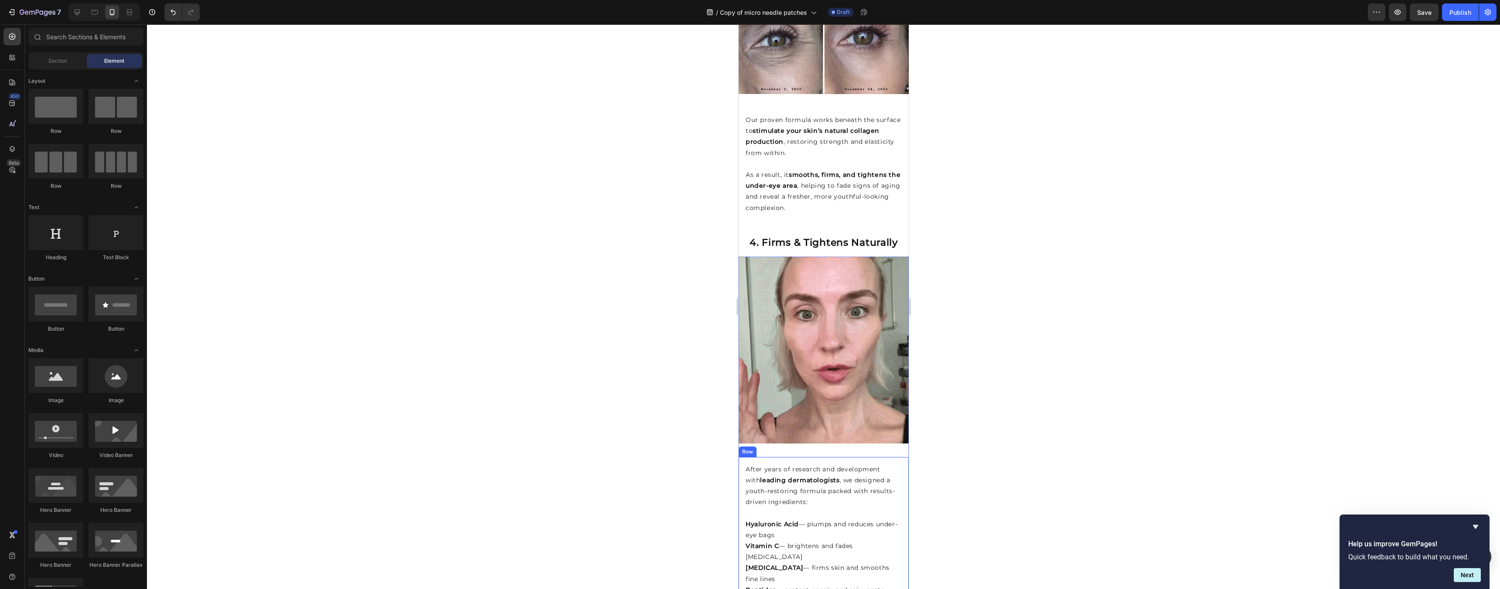
scroll to position [1127, 0]
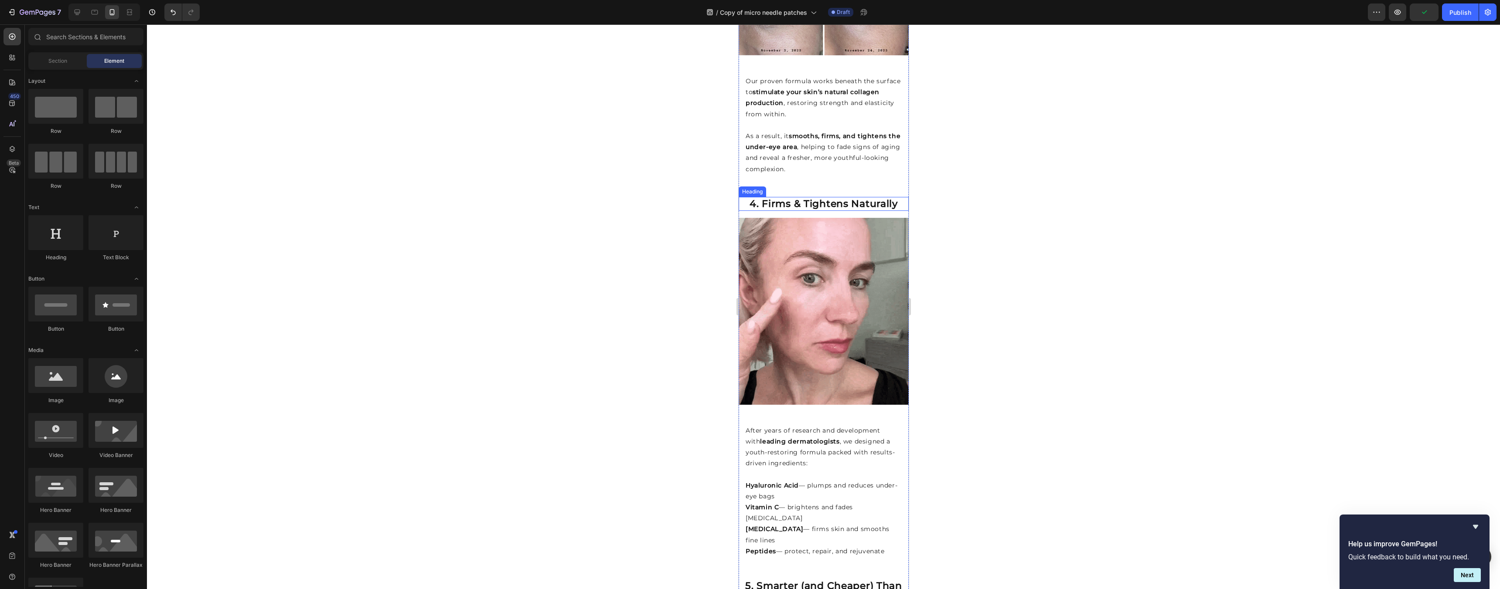
click at [774, 198] on strong "4. Firms & Tightens Naturally" at bounding box center [823, 204] width 148 height 12
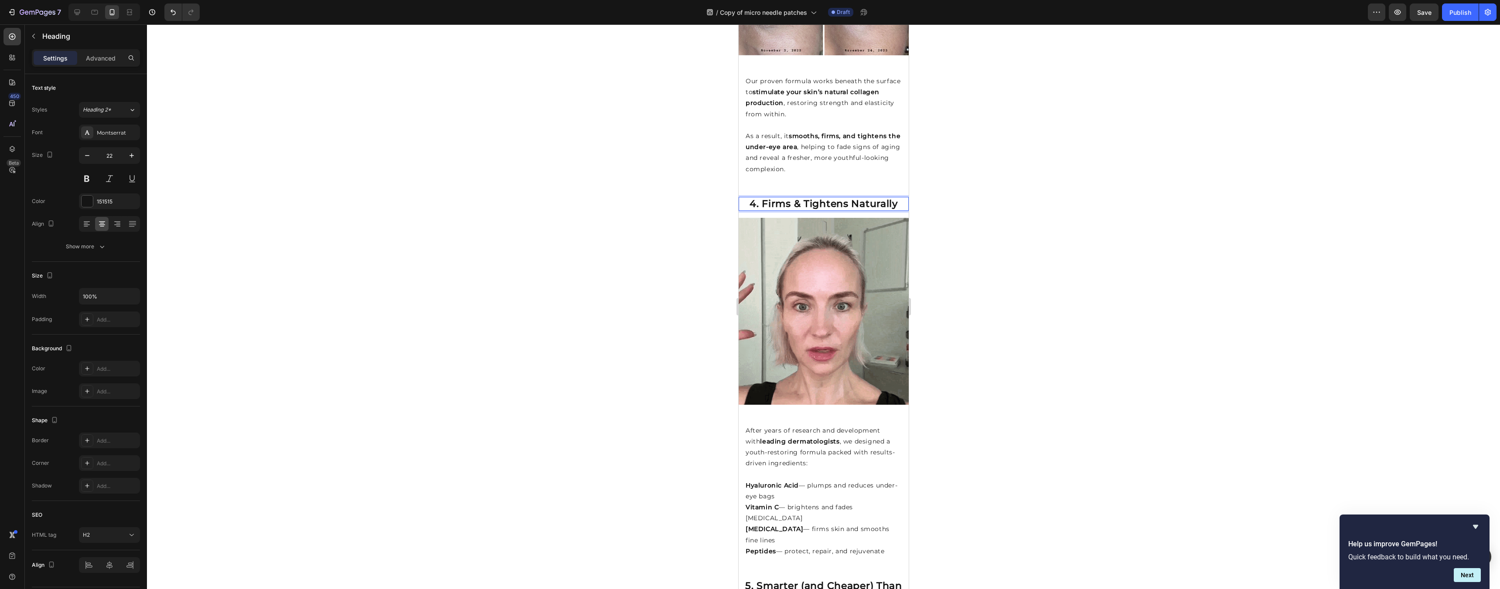
click at [774, 198] on strong "4. Firms & Tightens Naturally" at bounding box center [823, 204] width 148 height 12
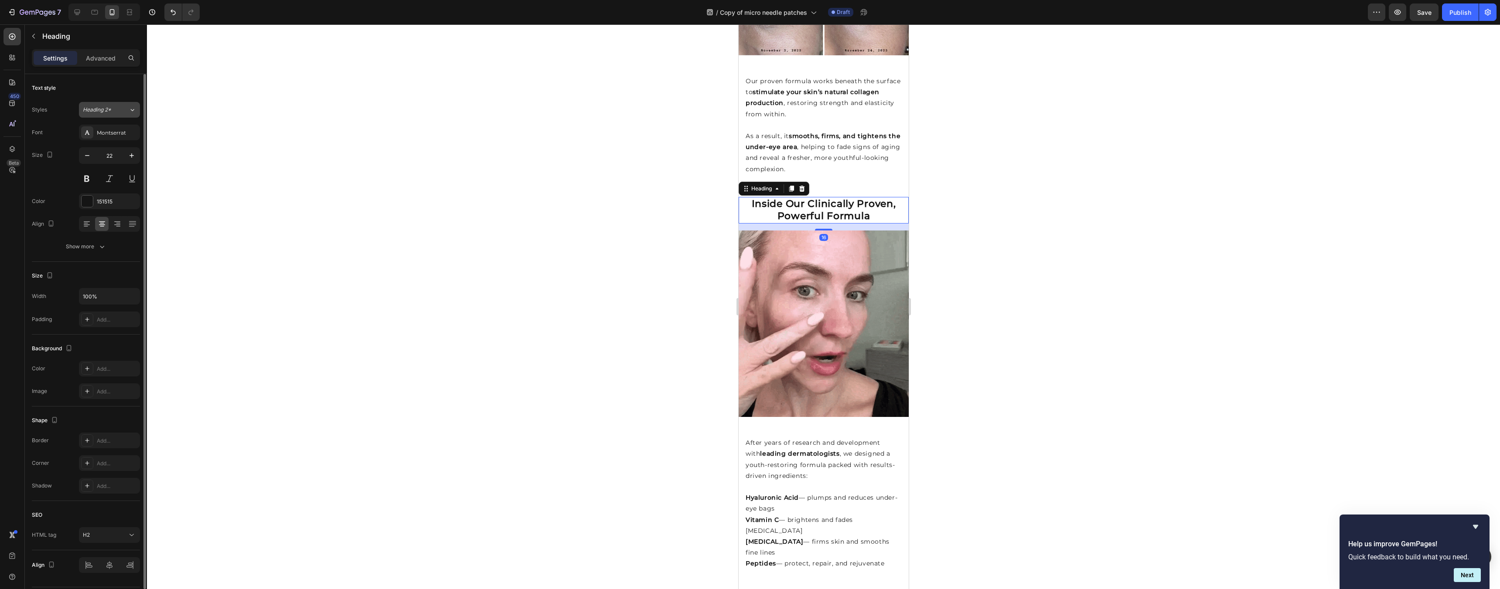
click at [109, 114] on button "Heading 2*" at bounding box center [109, 110] width 61 height 16
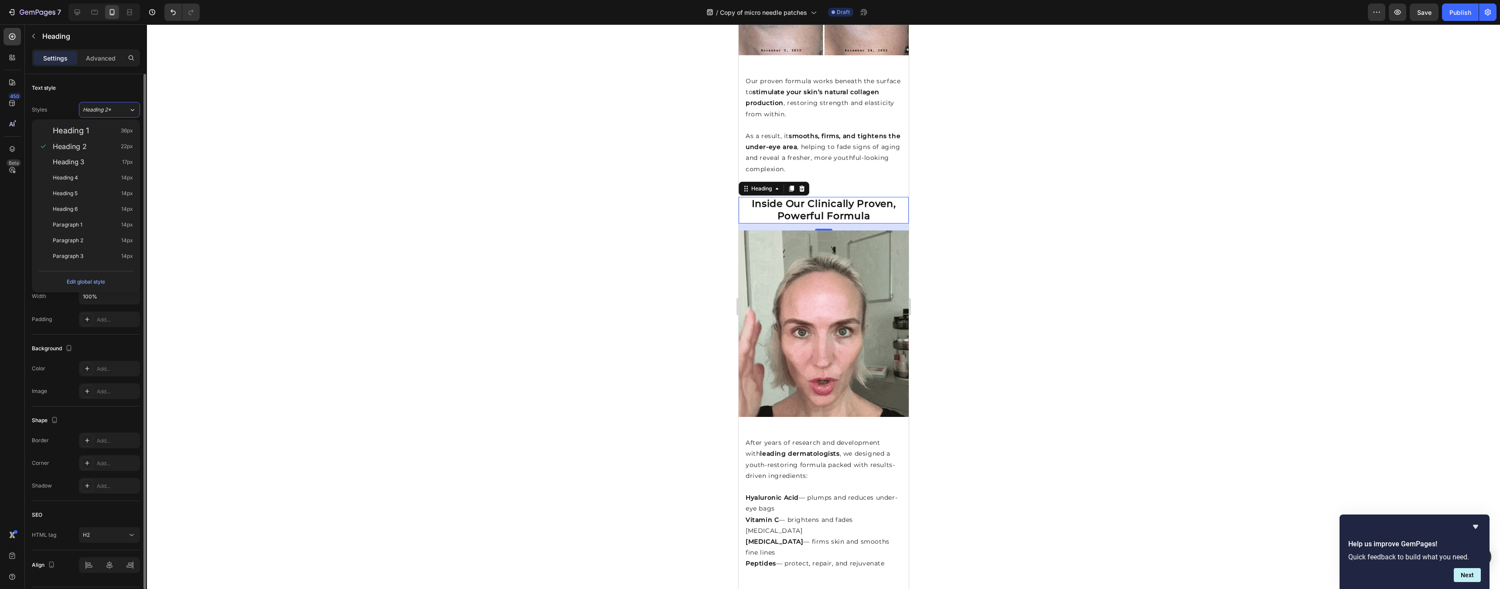
click at [105, 92] on div "Text style" at bounding box center [86, 88] width 108 height 14
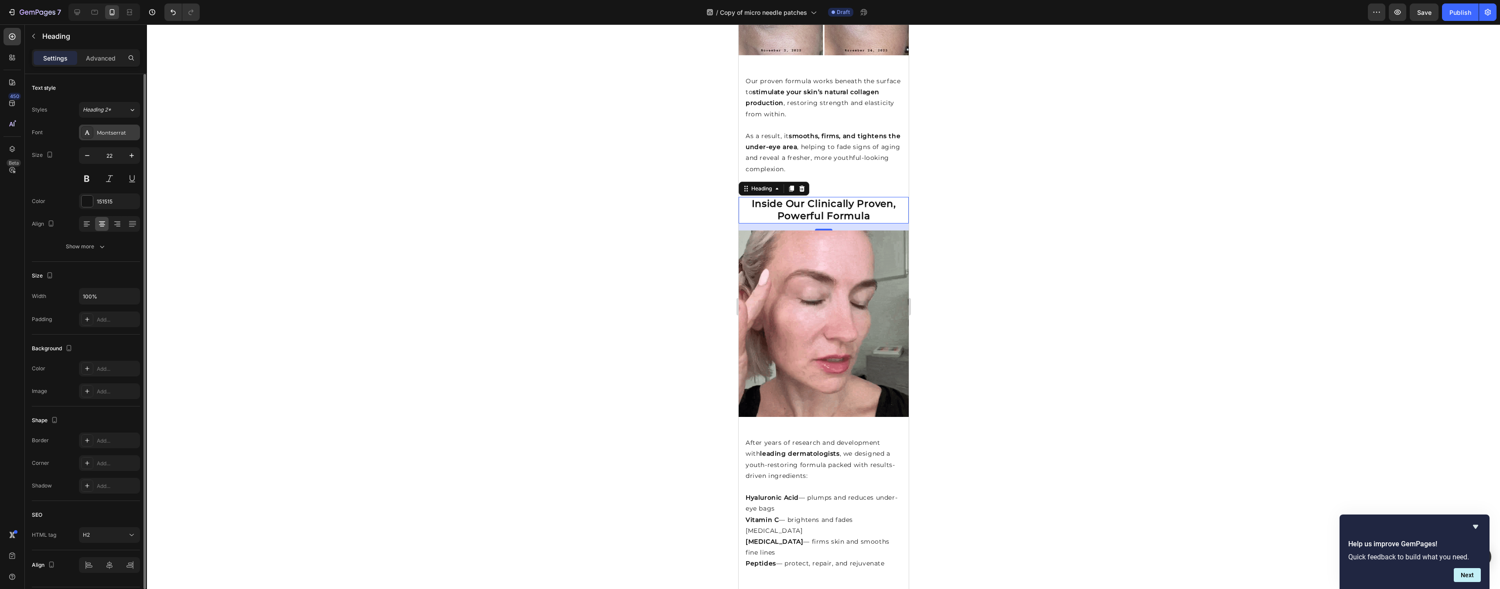
click at [112, 135] on div "Montserrat" at bounding box center [117, 133] width 41 height 8
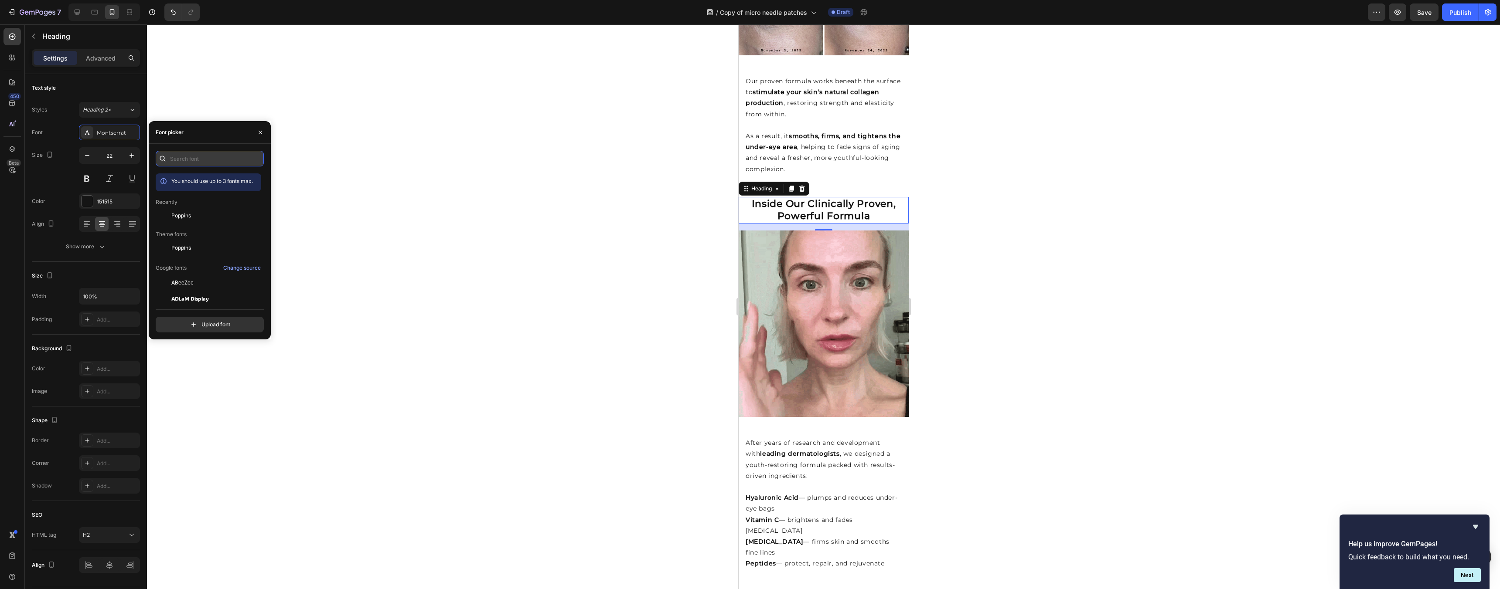
click at [184, 157] on input "text" at bounding box center [210, 159] width 108 height 16
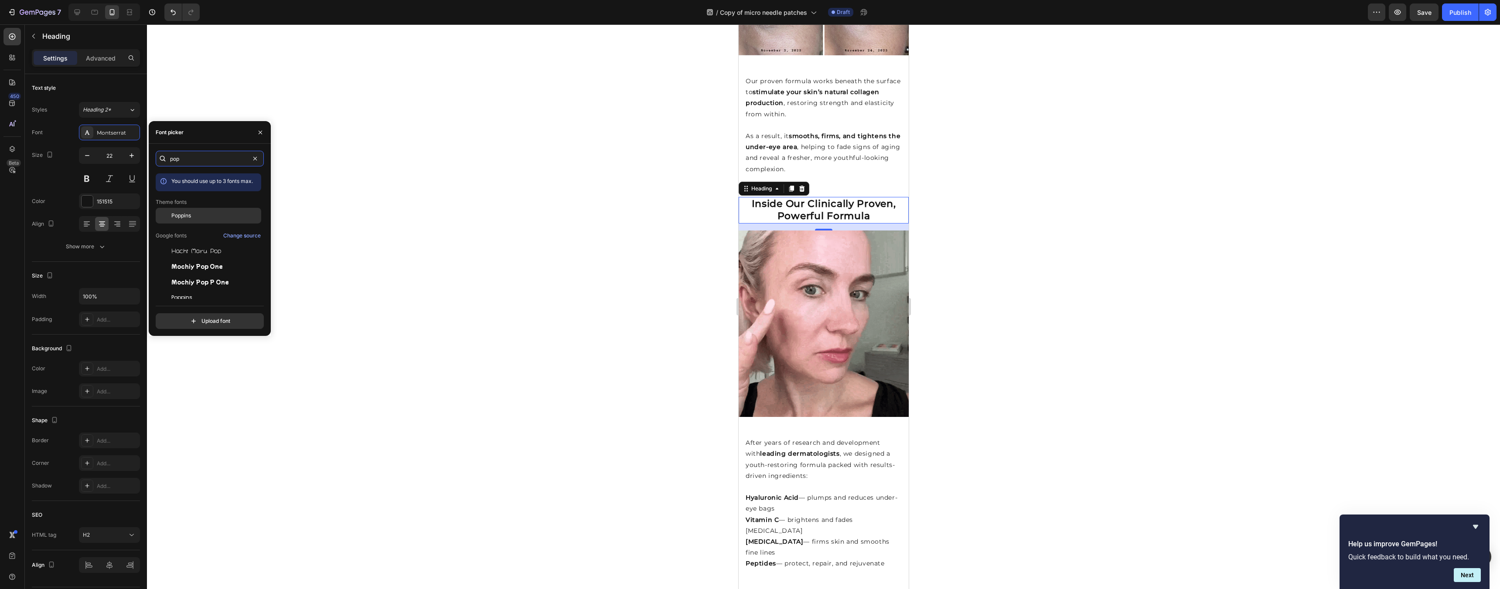
type input "pop"
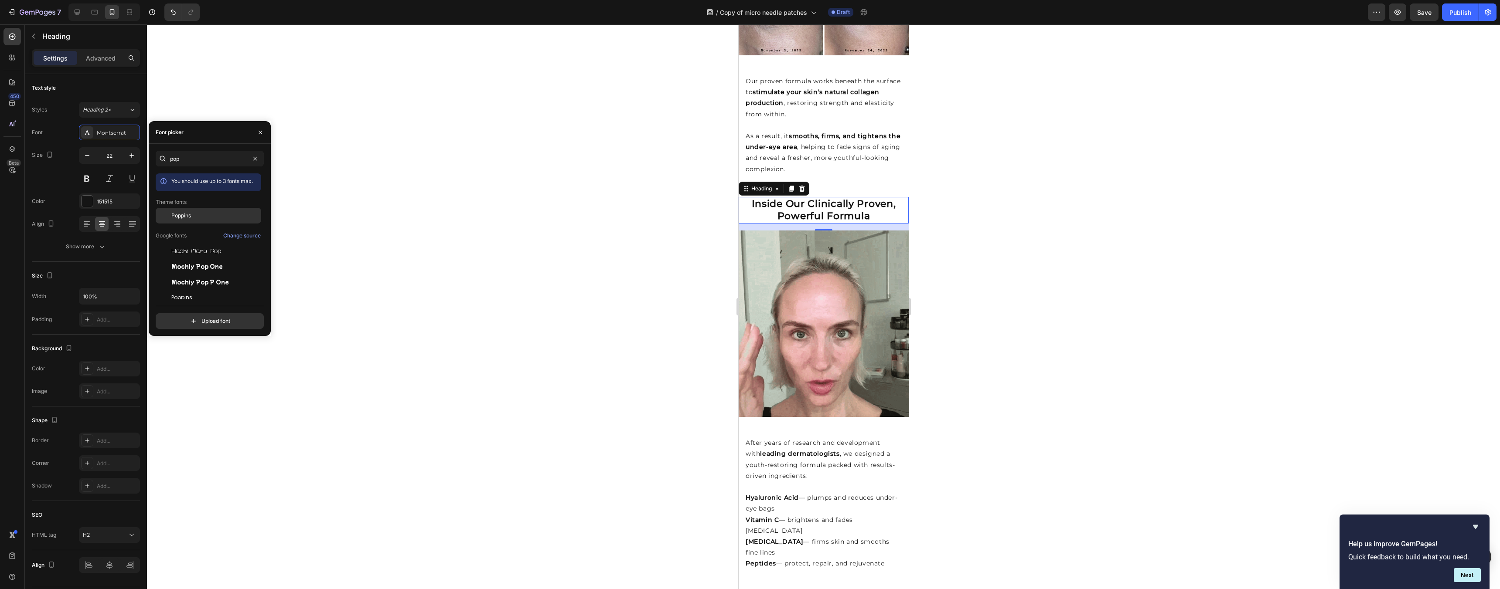
click at [198, 213] on div "Poppins" at bounding box center [215, 216] width 88 height 8
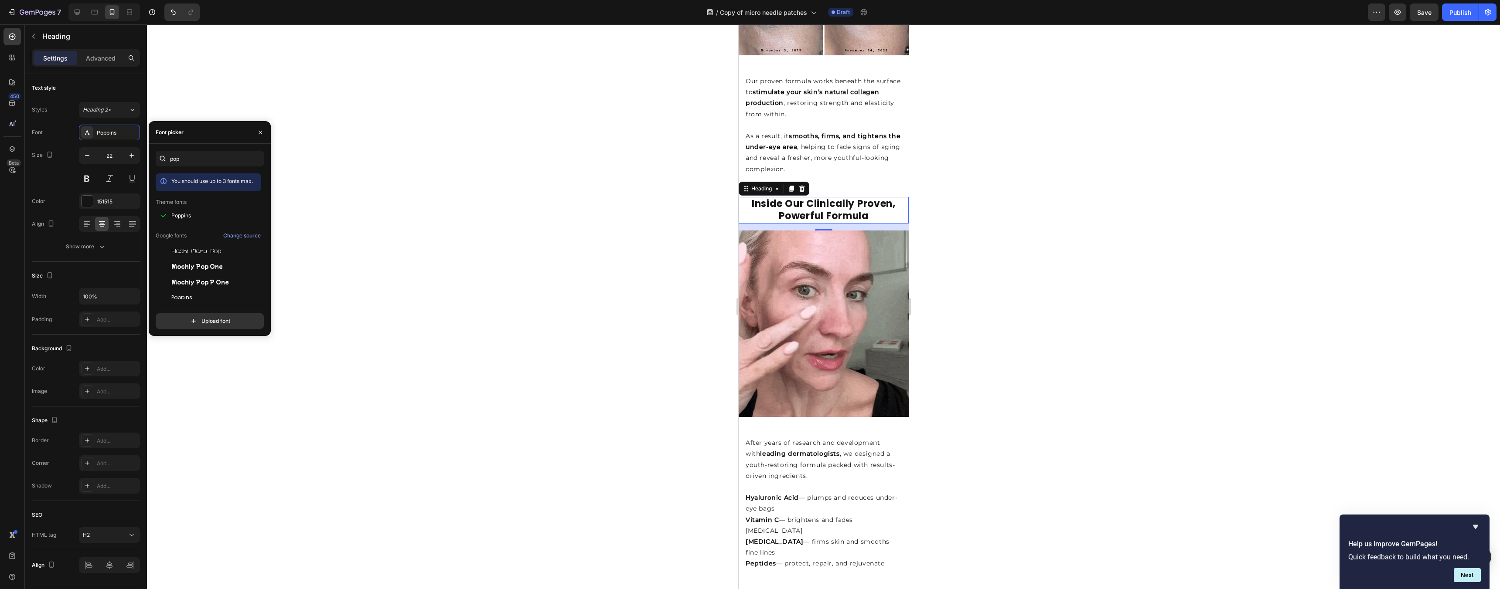
click at [1029, 187] on div at bounding box center [823, 306] width 1353 height 565
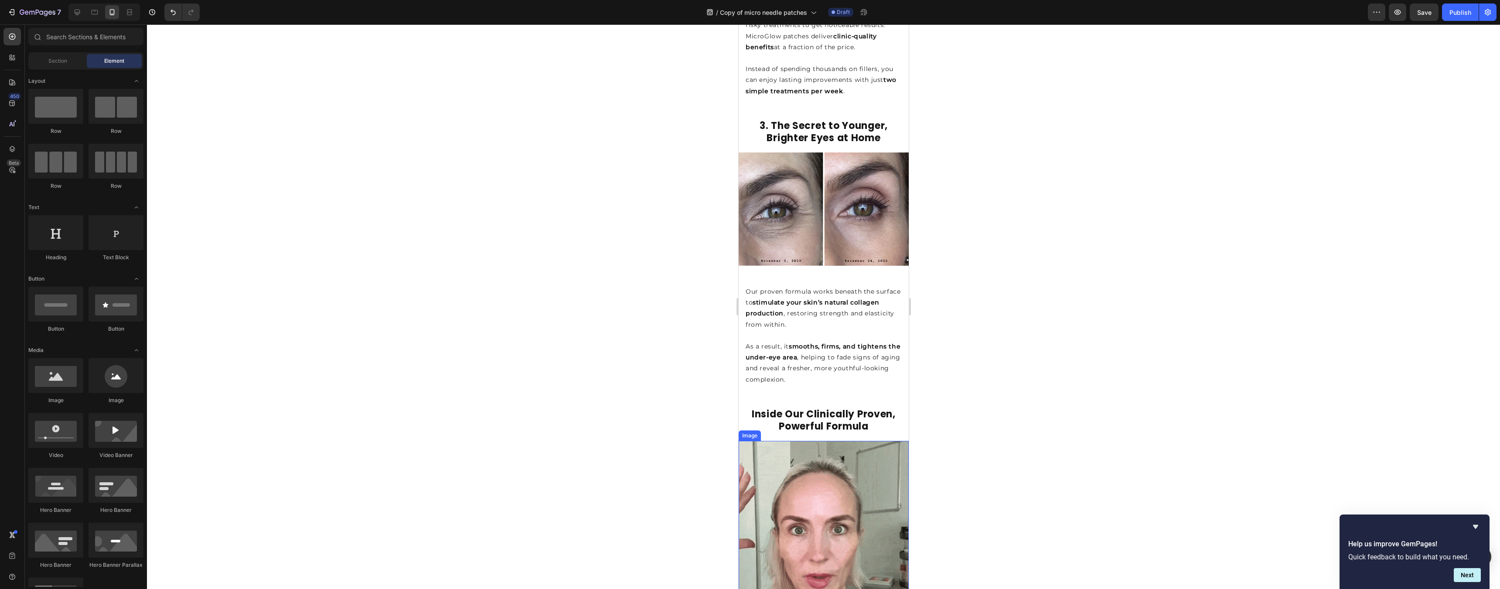
scroll to position [910, 0]
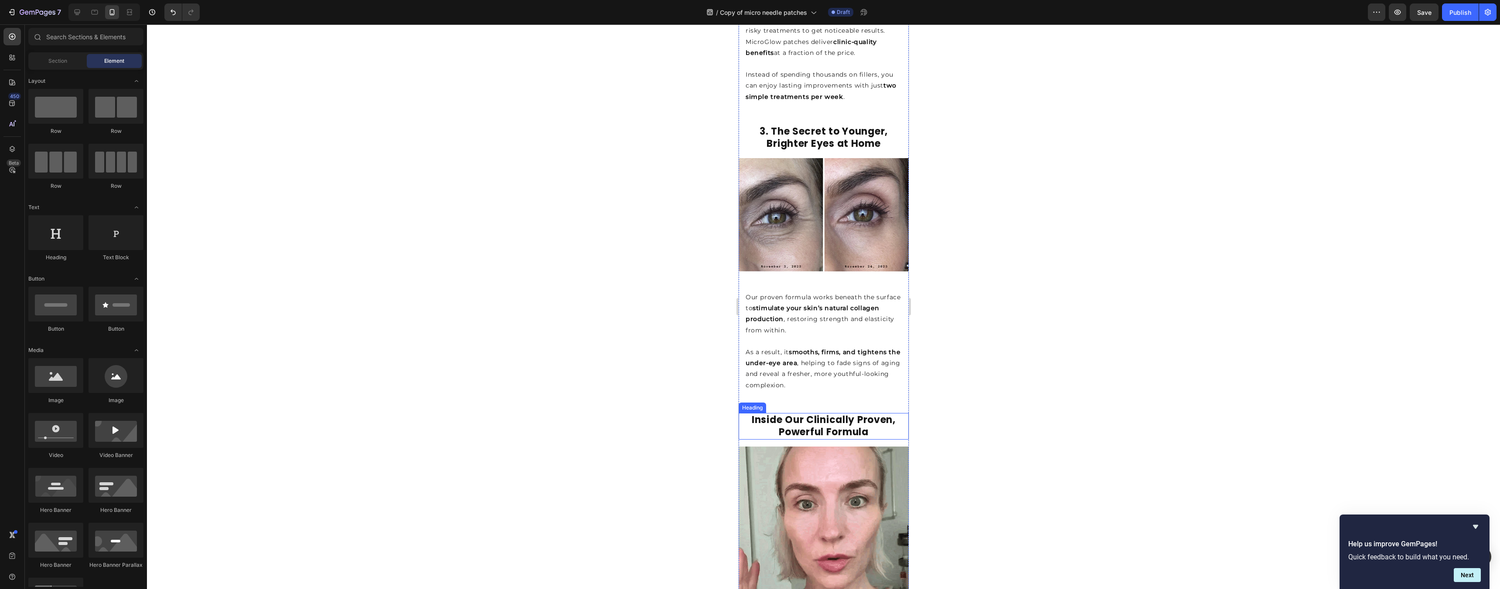
click at [781, 413] on strong "Inside Our Clinically Proven, Powerful Formula" at bounding box center [823, 426] width 144 height 26
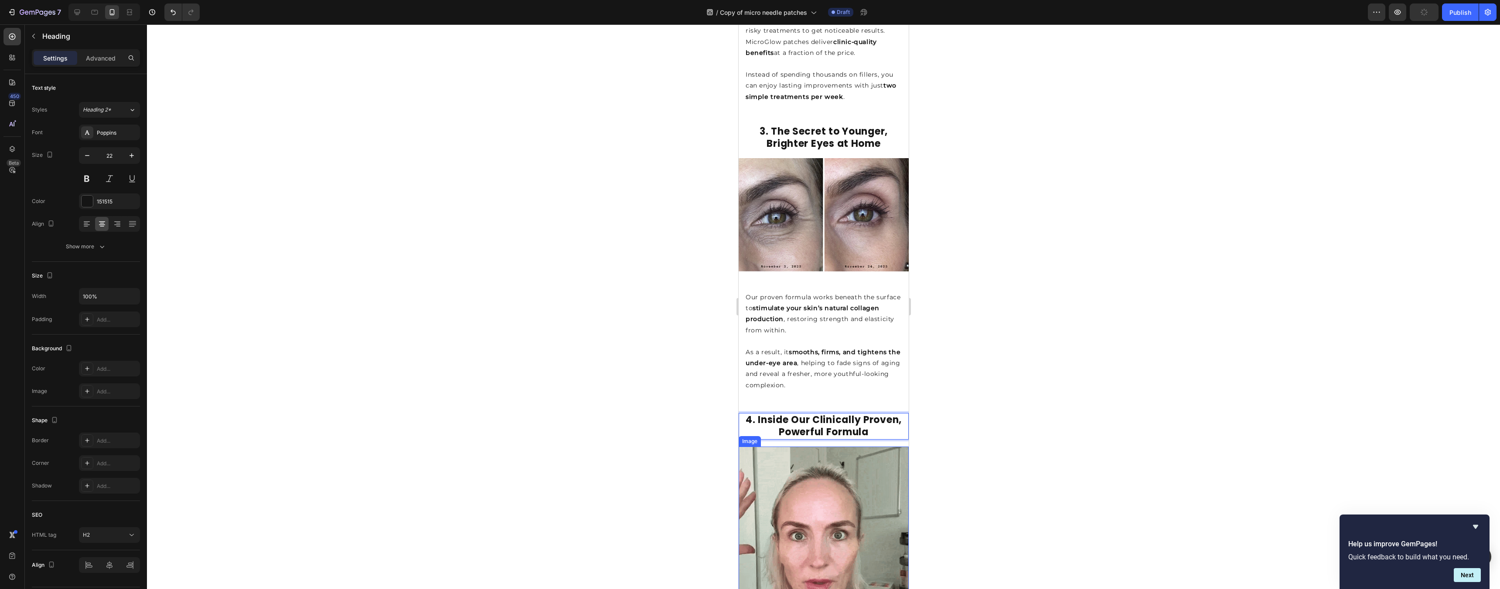
click at [1032, 392] on div at bounding box center [823, 306] width 1353 height 565
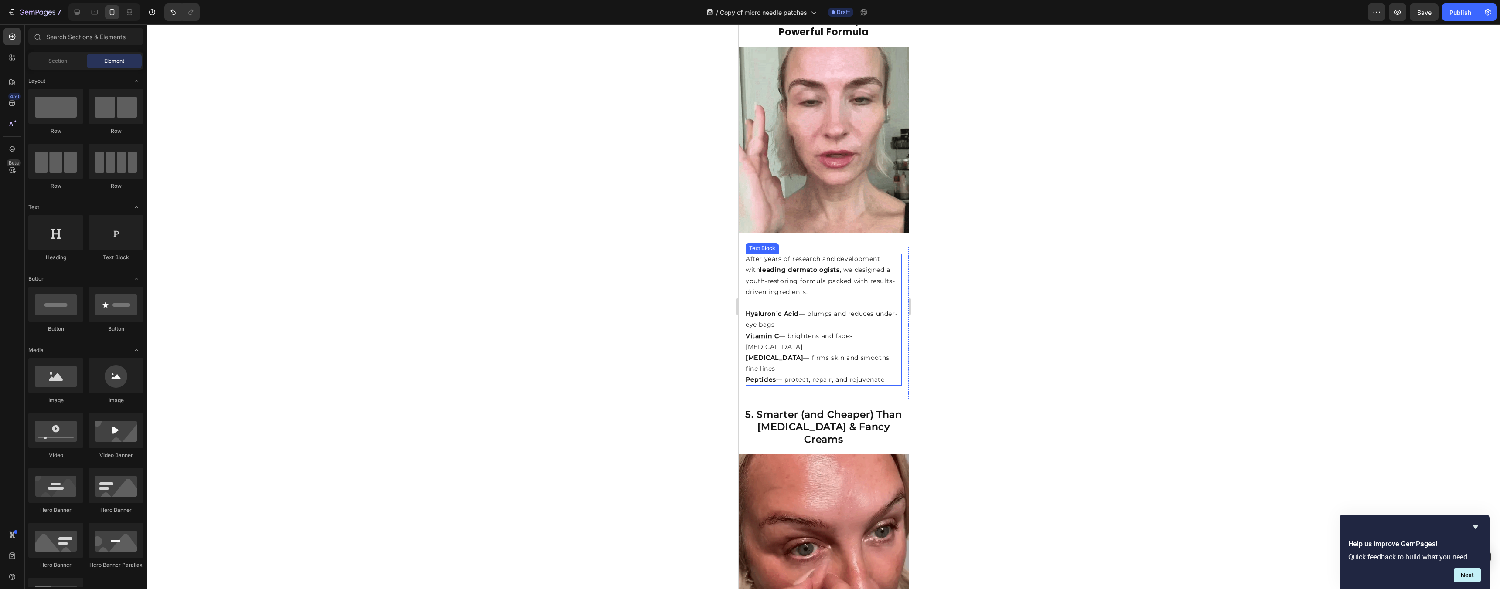
scroll to position [1382, 0]
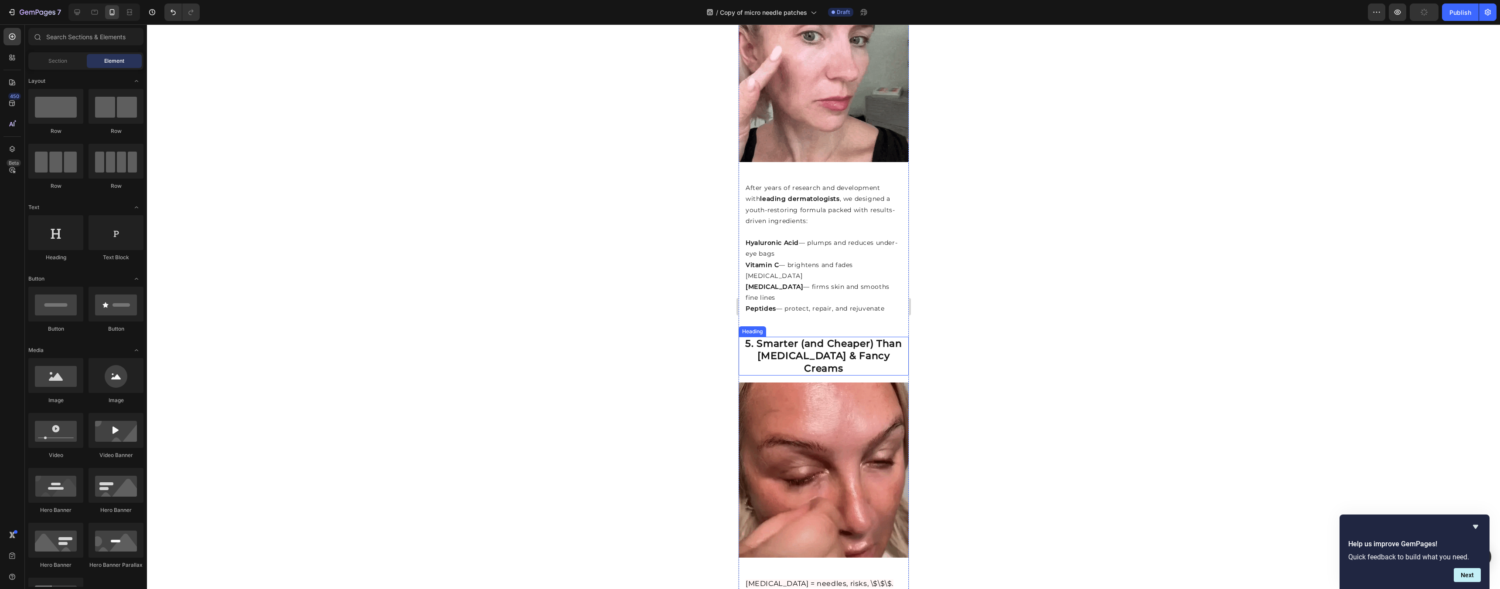
click at [804, 338] on strong "5. Smarter (and Cheaper) Than [MEDICAL_DATA] & Fancy Creams" at bounding box center [823, 356] width 157 height 37
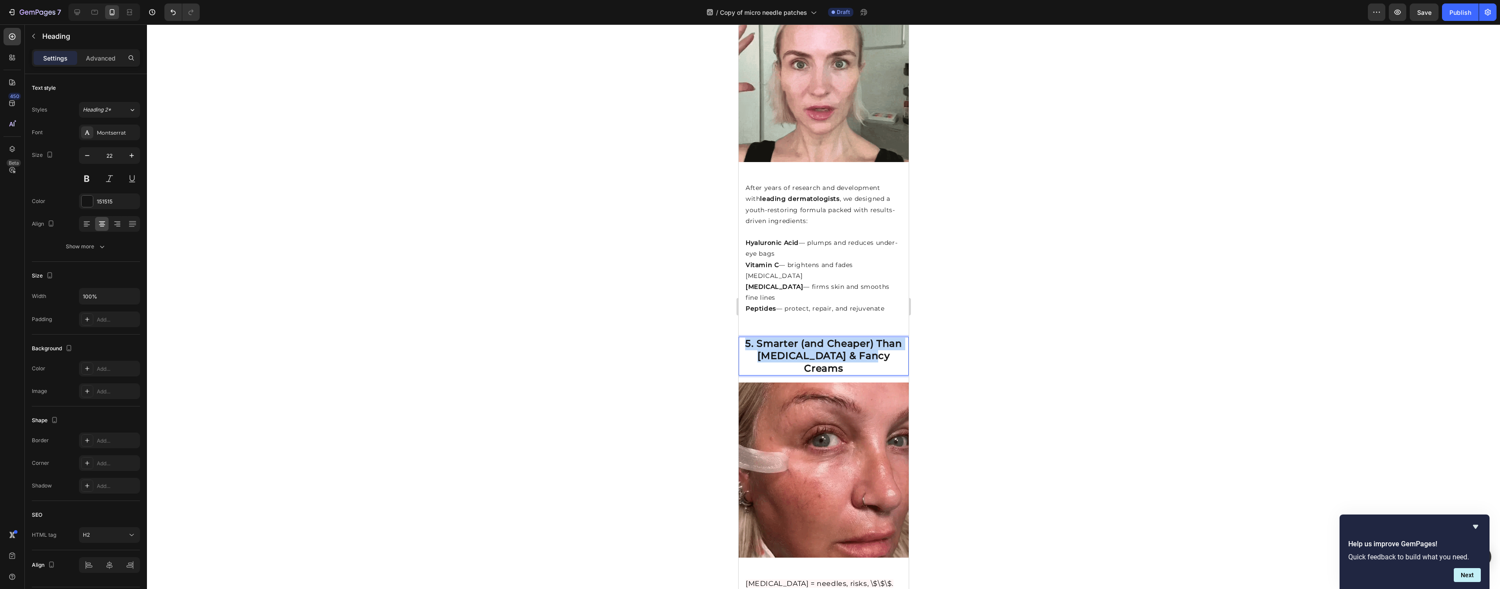
click at [809, 338] on strong "5. Smarter (and Cheaper) Than [MEDICAL_DATA] & Fancy Creams" at bounding box center [823, 356] width 157 height 37
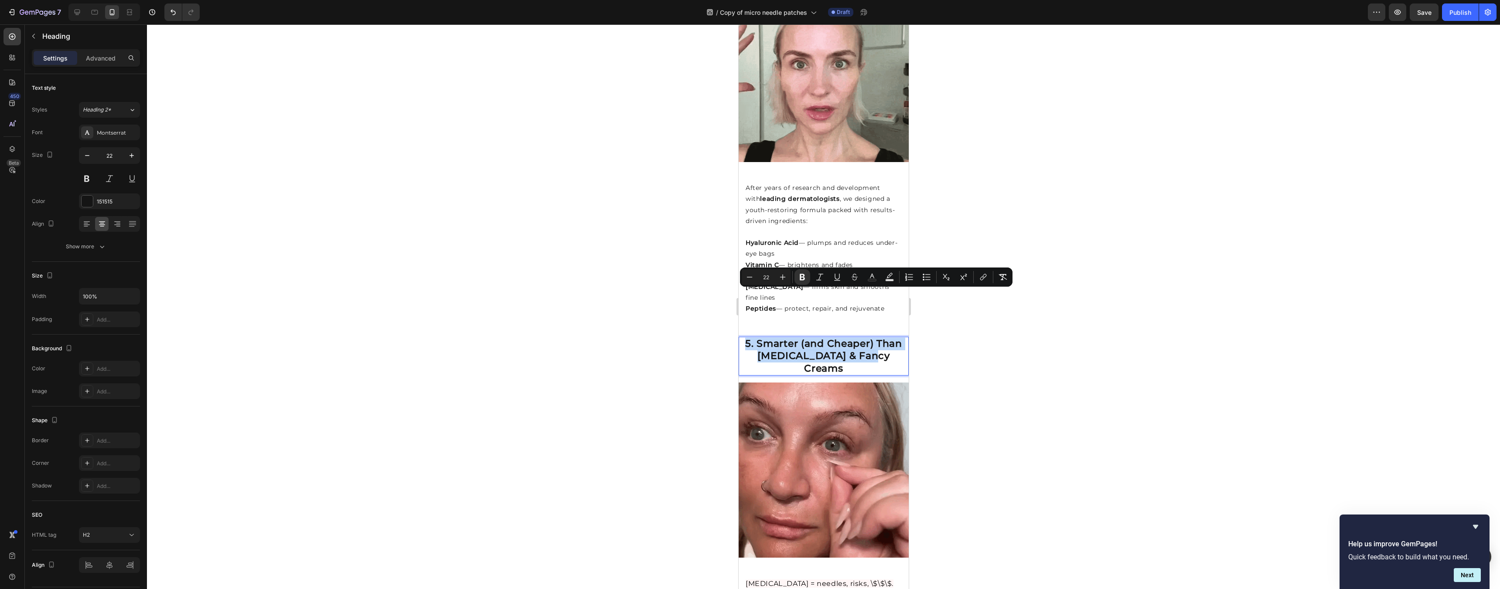
drag, startPoint x: 787, startPoint y: 301, endPoint x: 796, endPoint y: 303, distance: 9.4
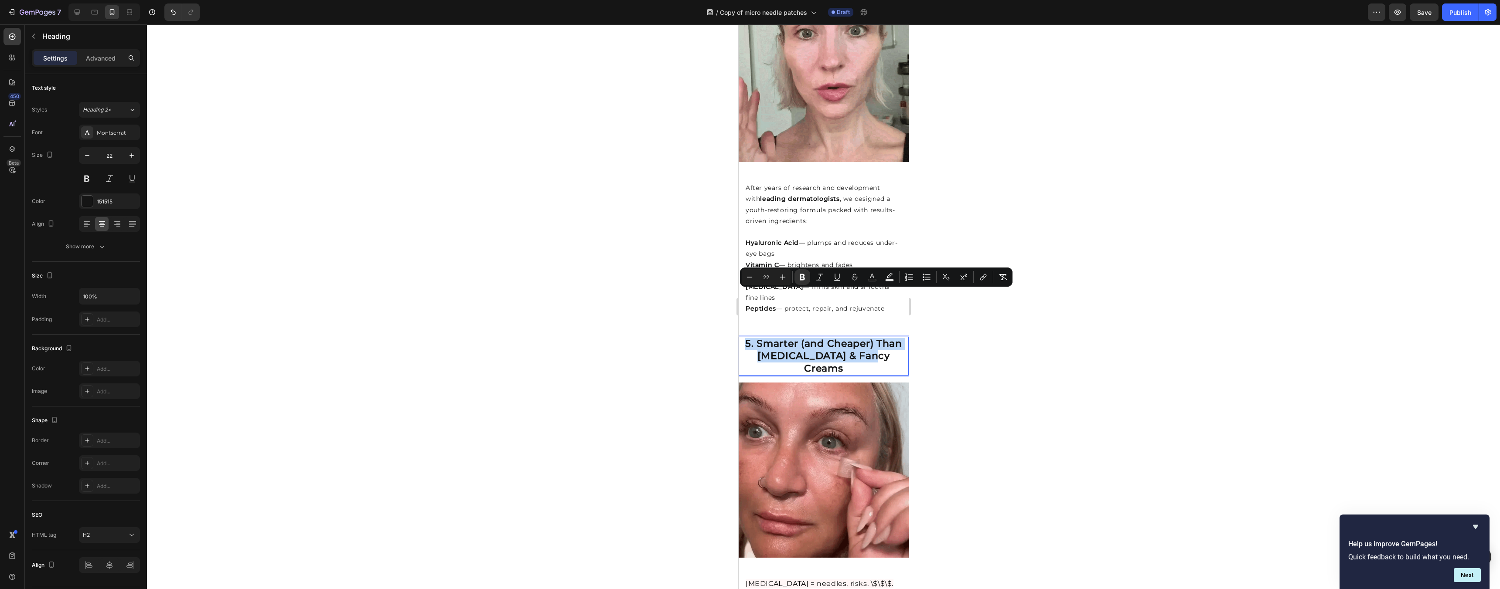
click at [787, 338] on strong "5. Smarter (and Cheaper) Than [MEDICAL_DATA] & Fancy Creams" at bounding box center [823, 356] width 157 height 37
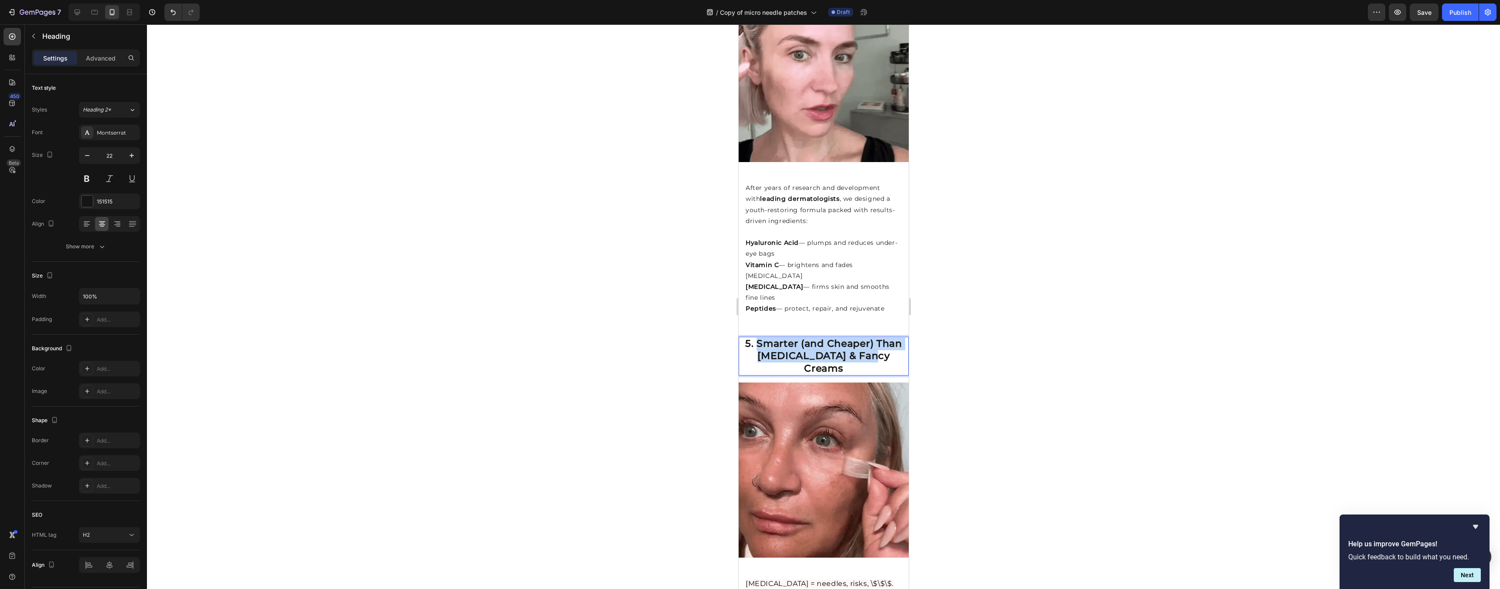
drag, startPoint x: 885, startPoint y: 312, endPoint x: 755, endPoint y: 298, distance: 131.1
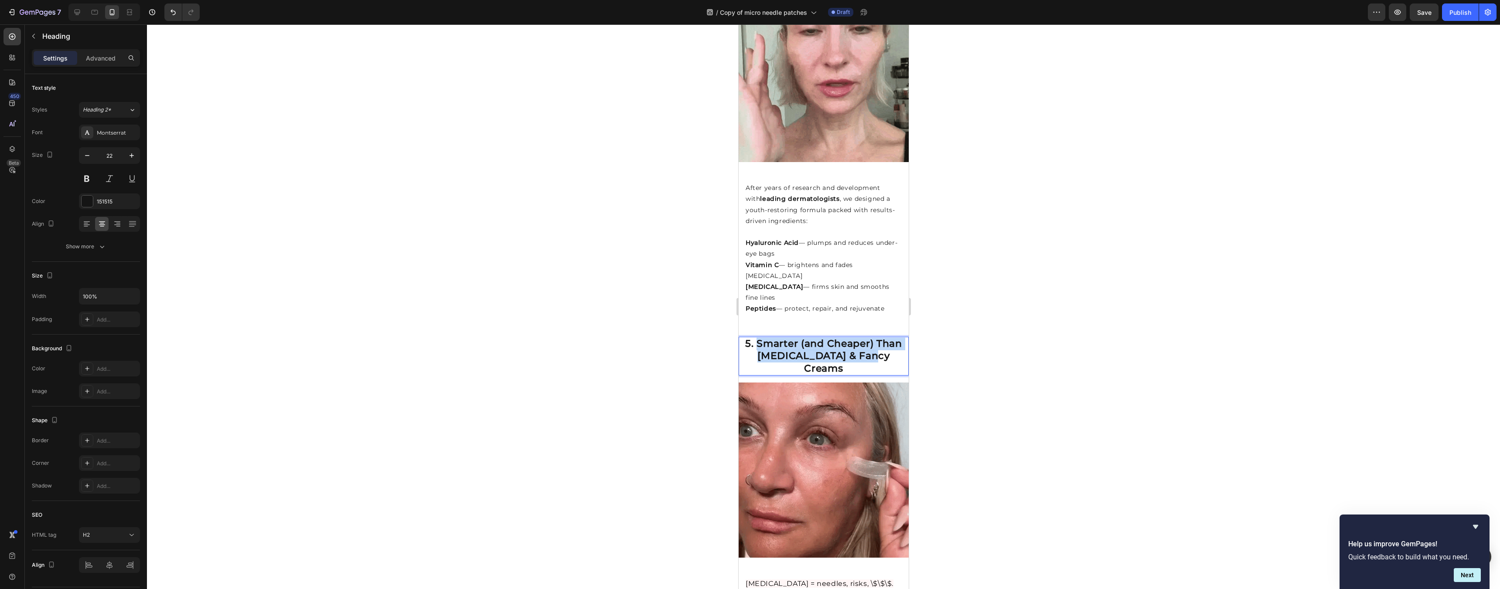
click at [755, 338] on p "5. Smarter (and Cheaper) Than [MEDICAL_DATA] & Fancy Creams" at bounding box center [823, 356] width 168 height 37
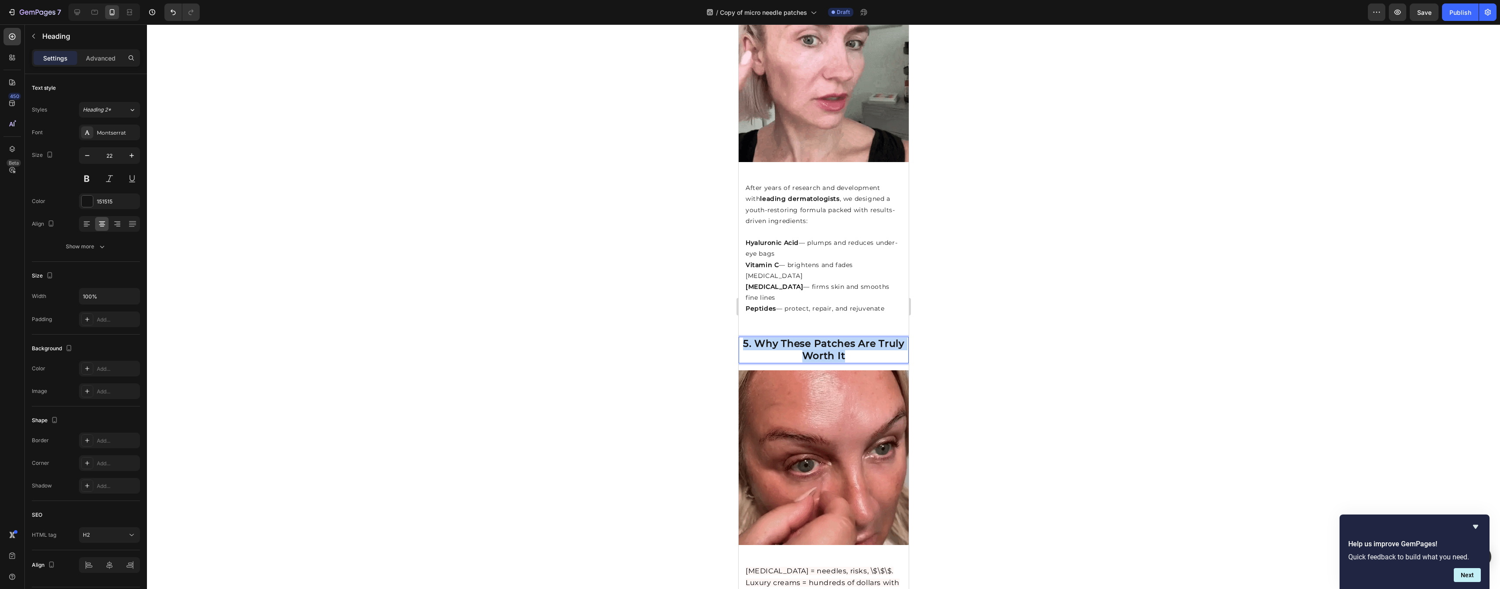
drag, startPoint x: 865, startPoint y: 312, endPoint x: 735, endPoint y: 292, distance: 131.5
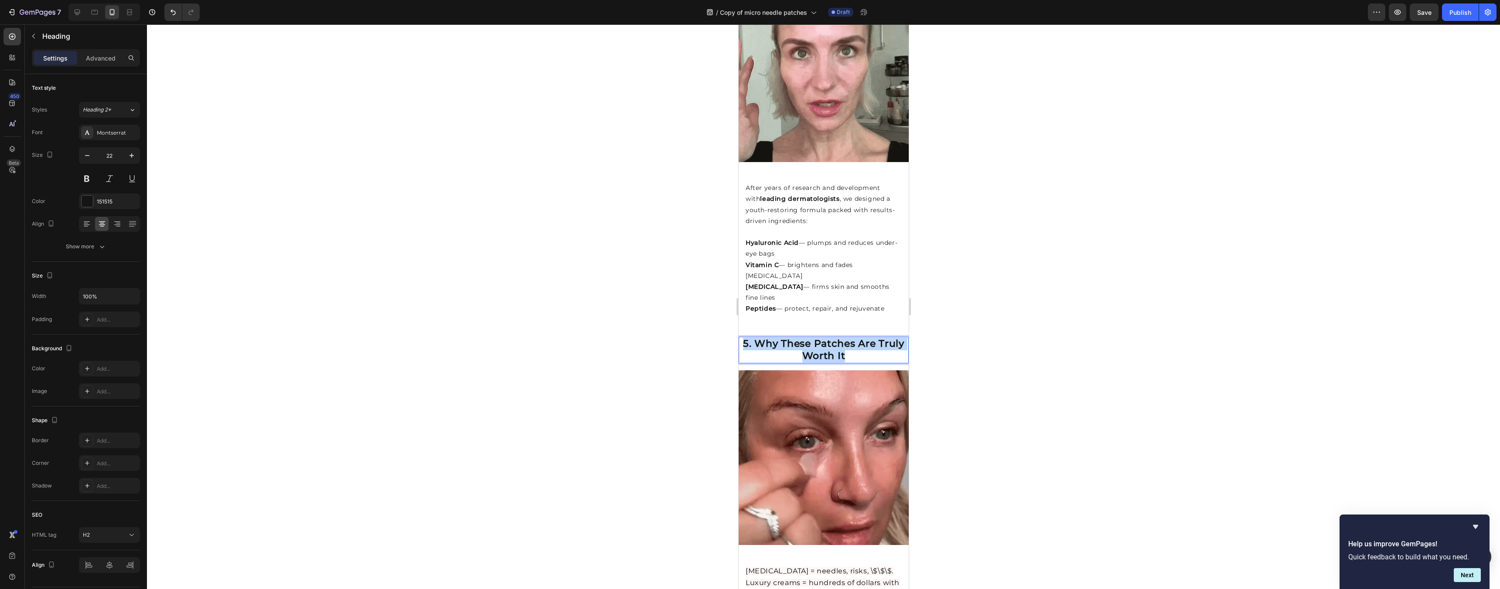
click at [738, 292] on html "iPhone 13 Pro ( 390 px) iPhone 13 Mini iPhone 13 Pro iPhone 11 Pro Max iPhone 1…" at bounding box center [823, 191] width 170 height 3096
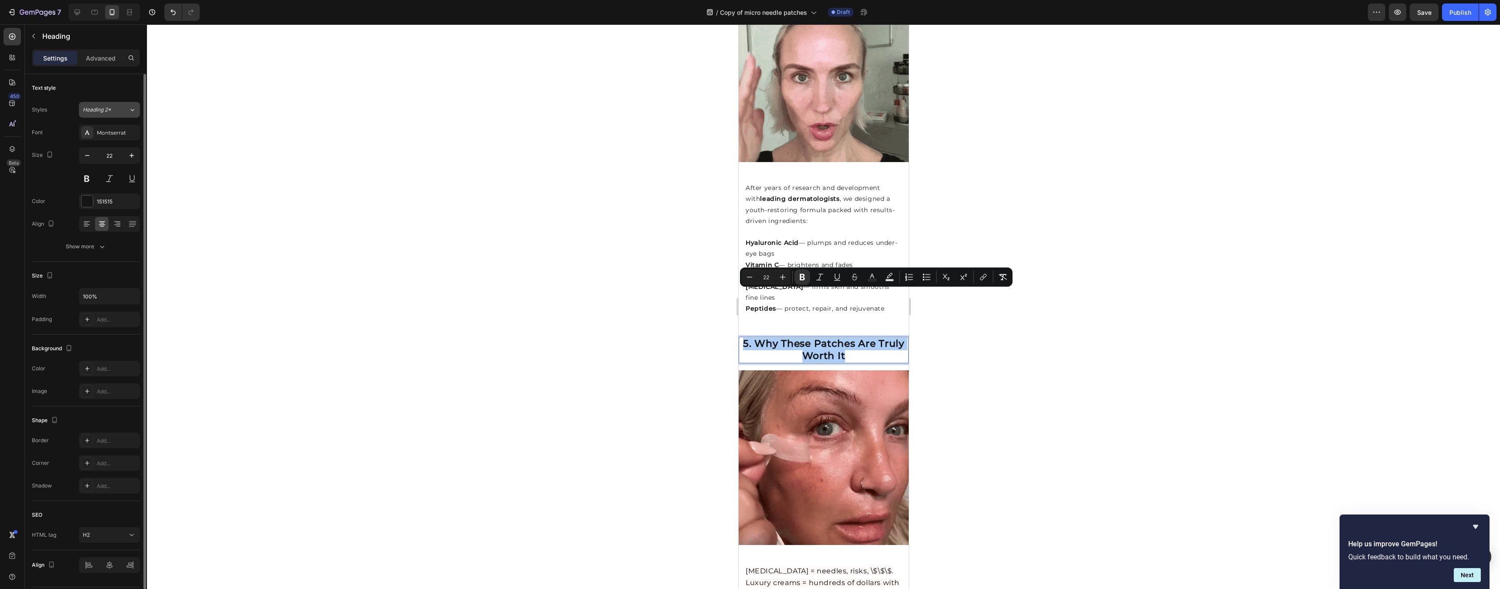
click at [106, 112] on span "Heading 2*" at bounding box center [97, 110] width 28 height 8
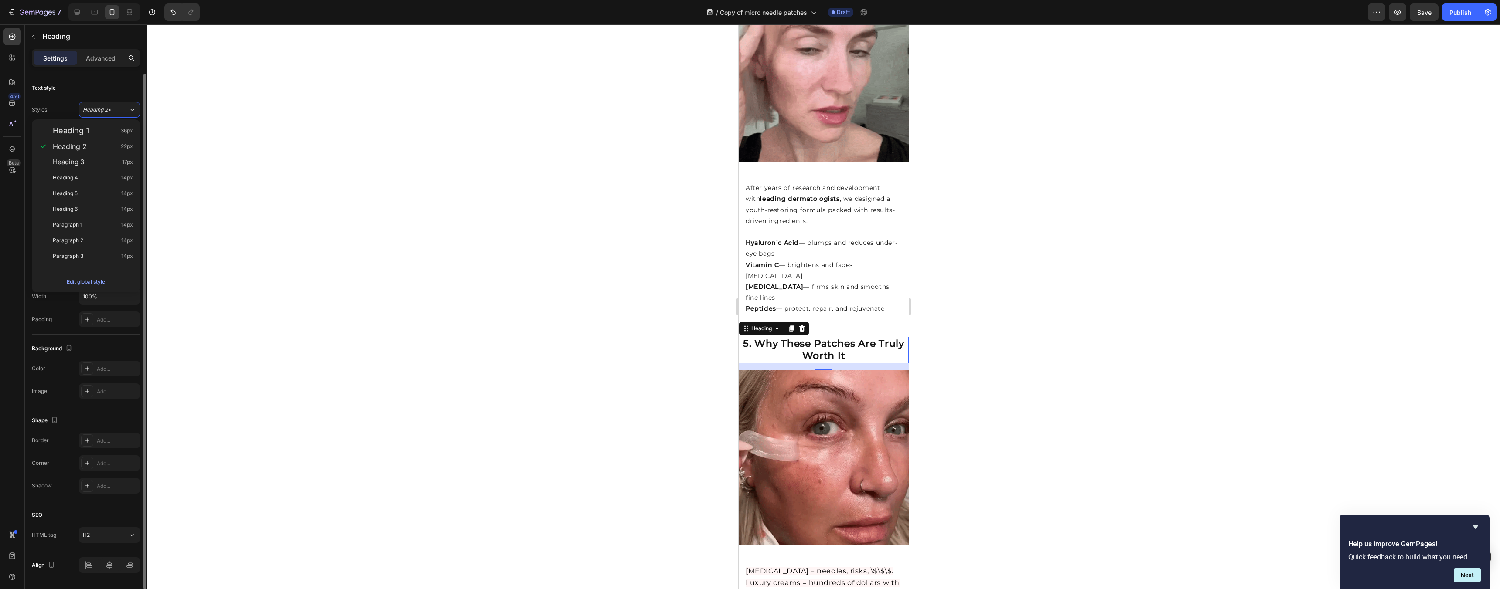
click at [101, 82] on div "Text style" at bounding box center [86, 88] width 108 height 14
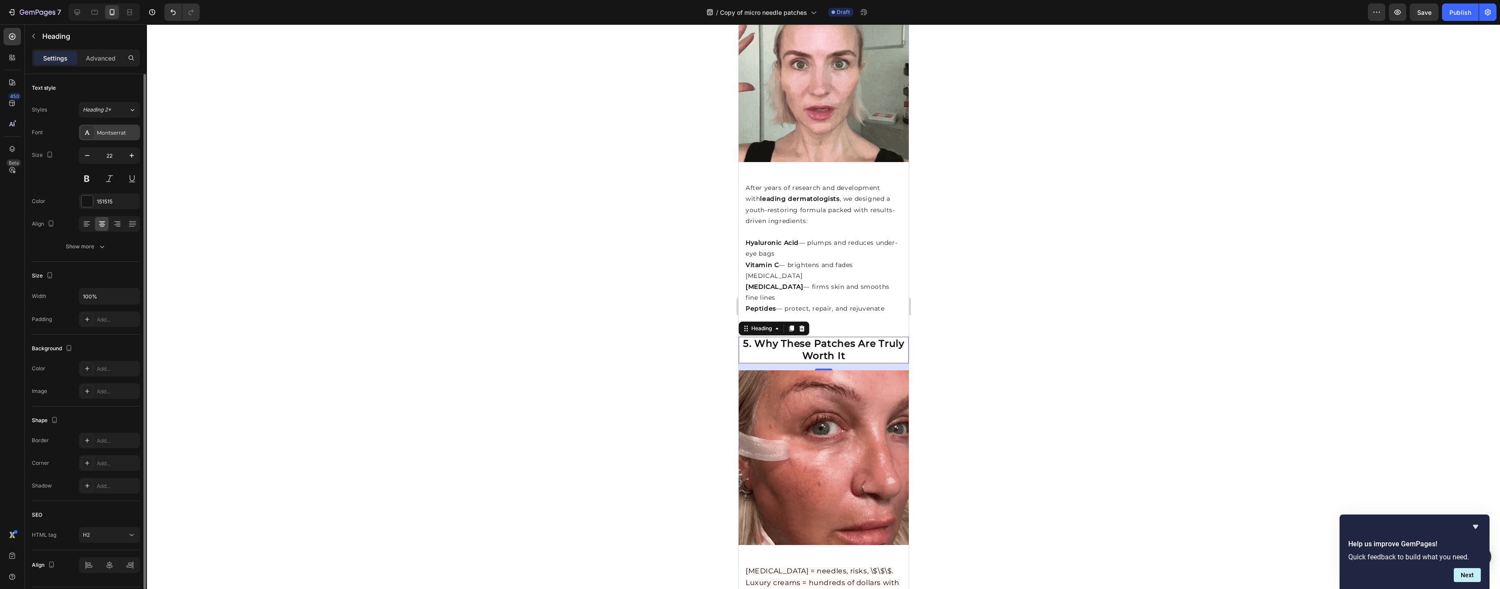
click at [111, 133] on div "Montserrat" at bounding box center [117, 133] width 41 height 8
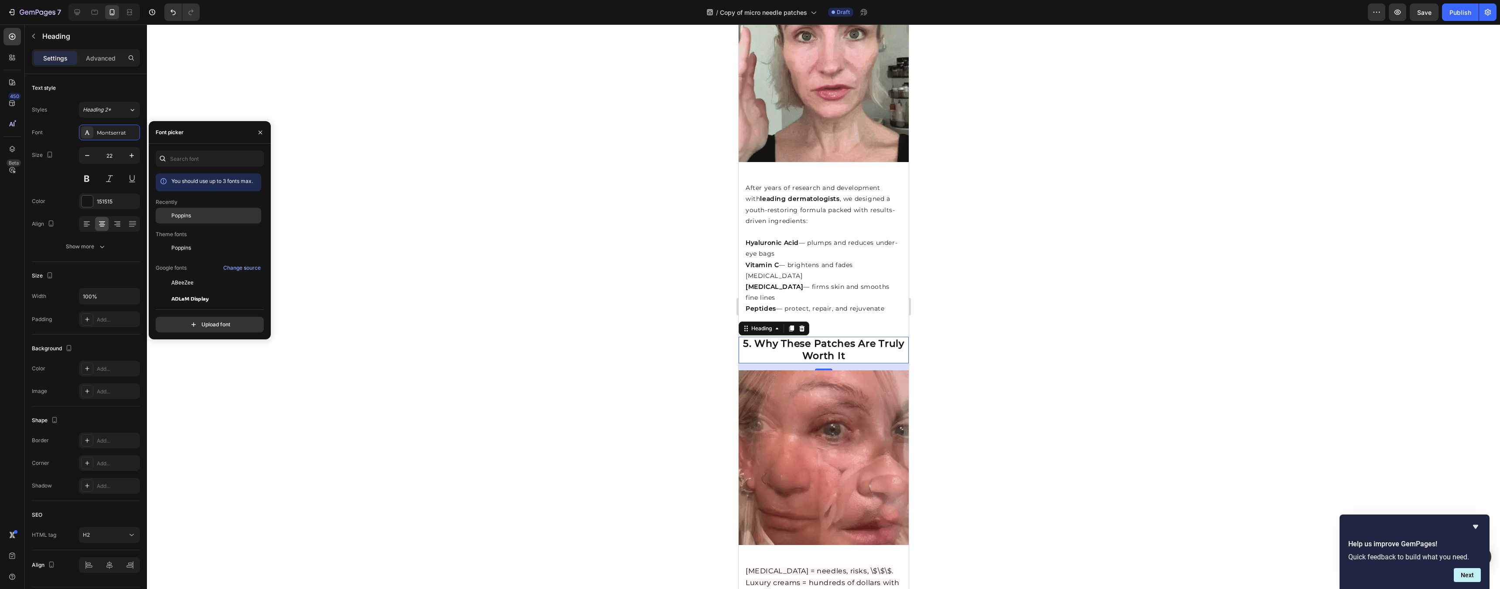
click at [194, 218] on div "Poppins" at bounding box center [215, 216] width 88 height 8
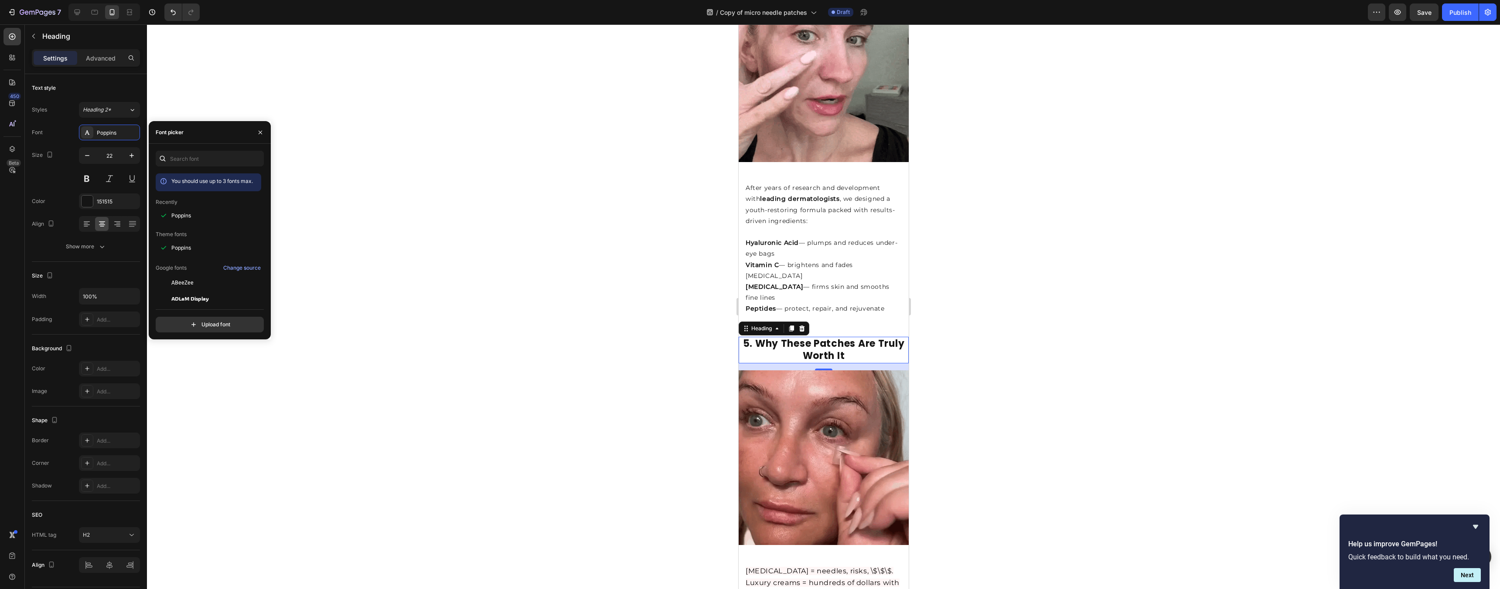
click at [988, 289] on div at bounding box center [823, 306] width 1353 height 565
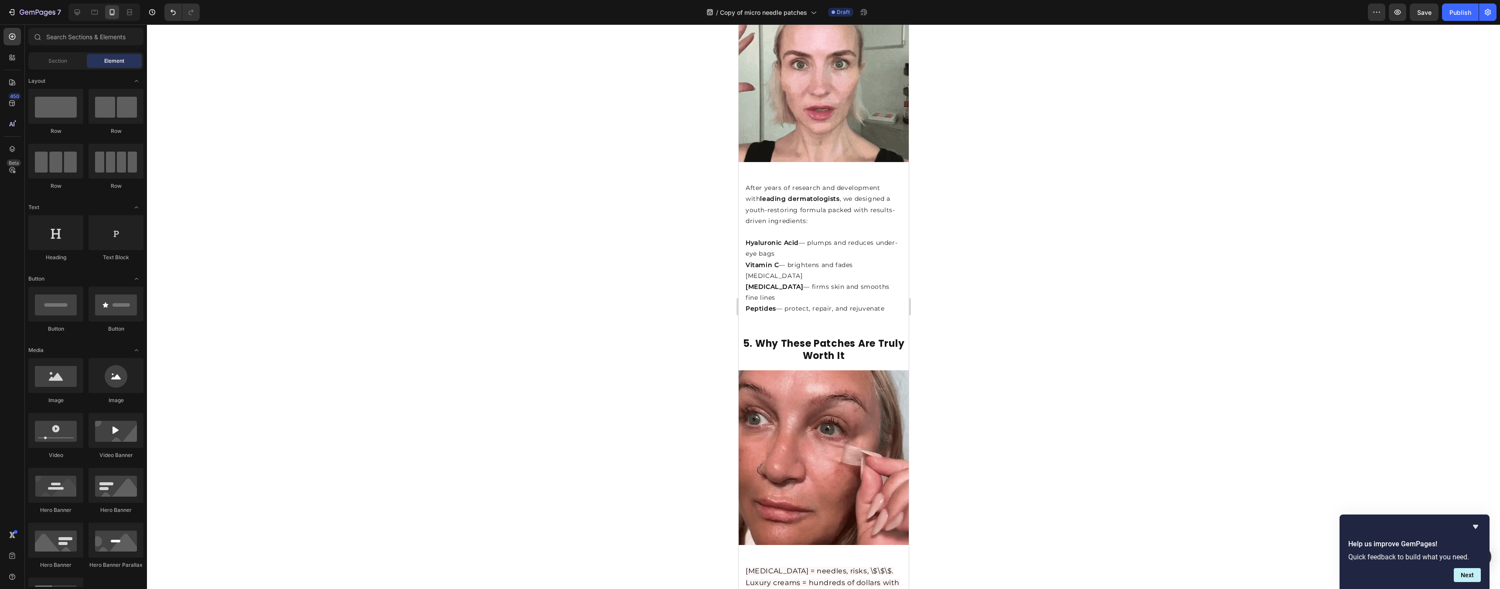
click at [1008, 293] on div at bounding box center [823, 306] width 1353 height 565
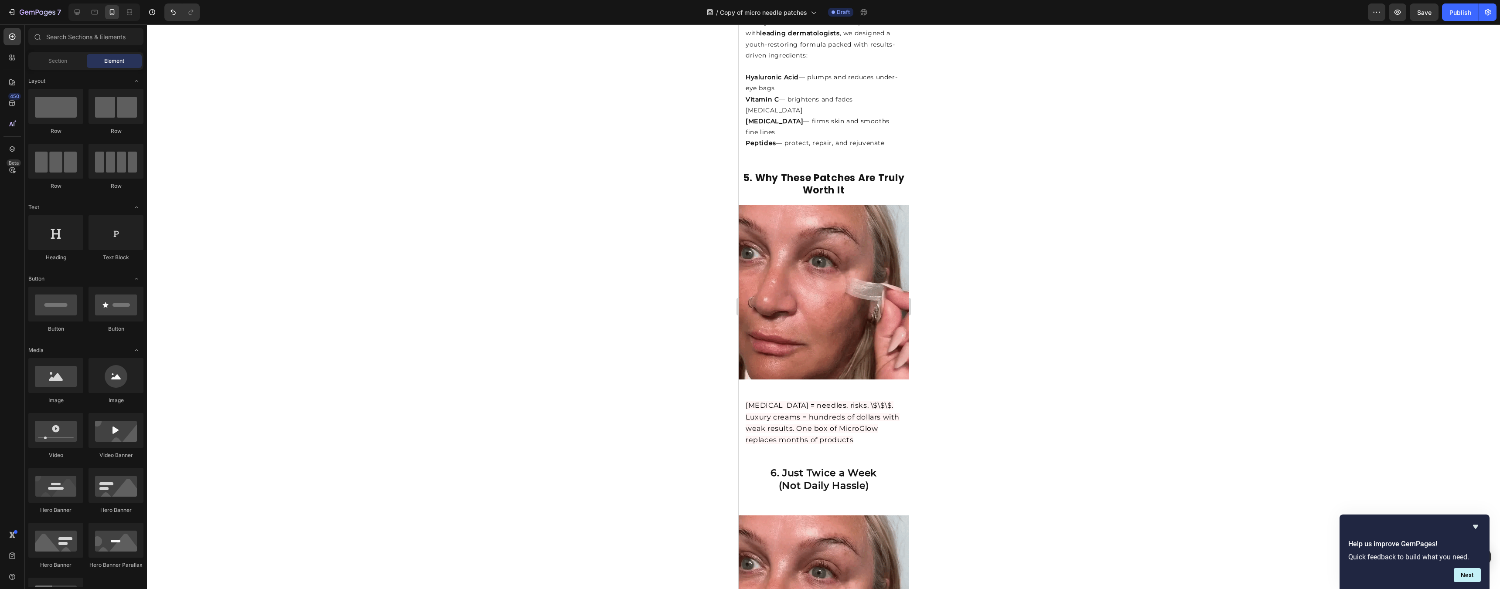
scroll to position [1549, 0]
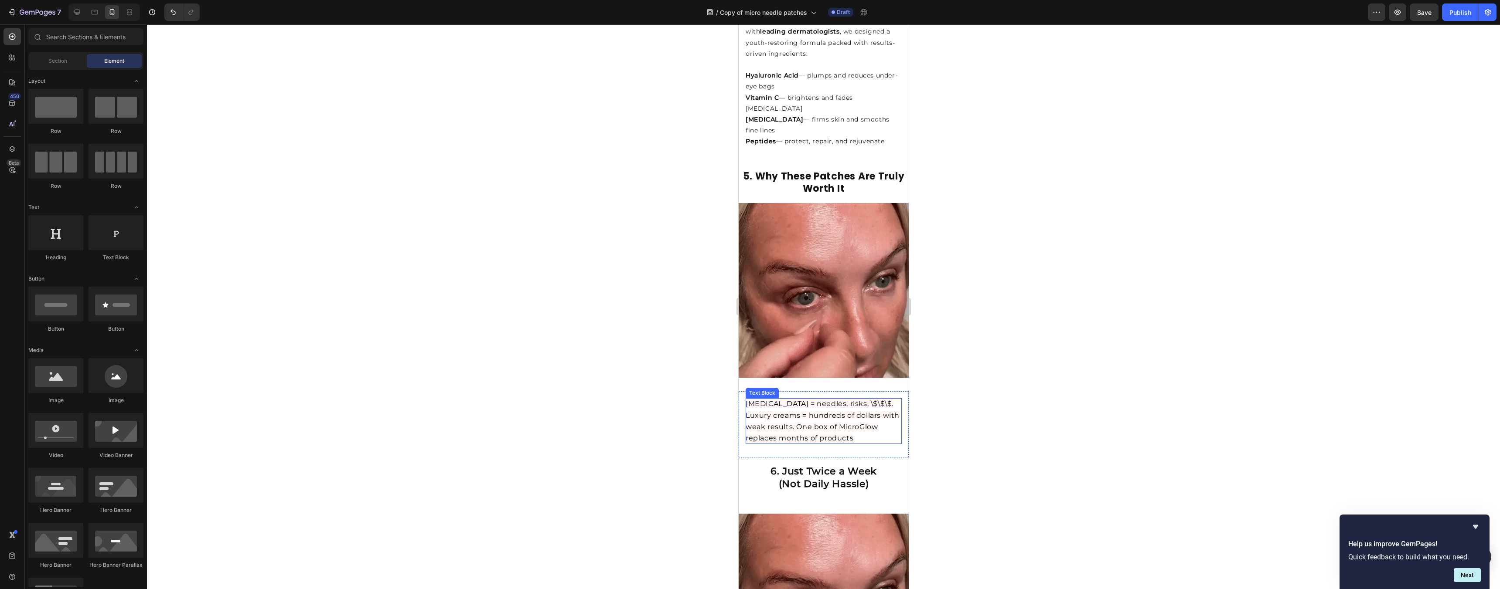
click at [834, 398] on p "[MEDICAL_DATA] = needles, risks, \$\$\$. Luxury creams = hundreds of dollars wi…" at bounding box center [823, 421] width 156 height 46
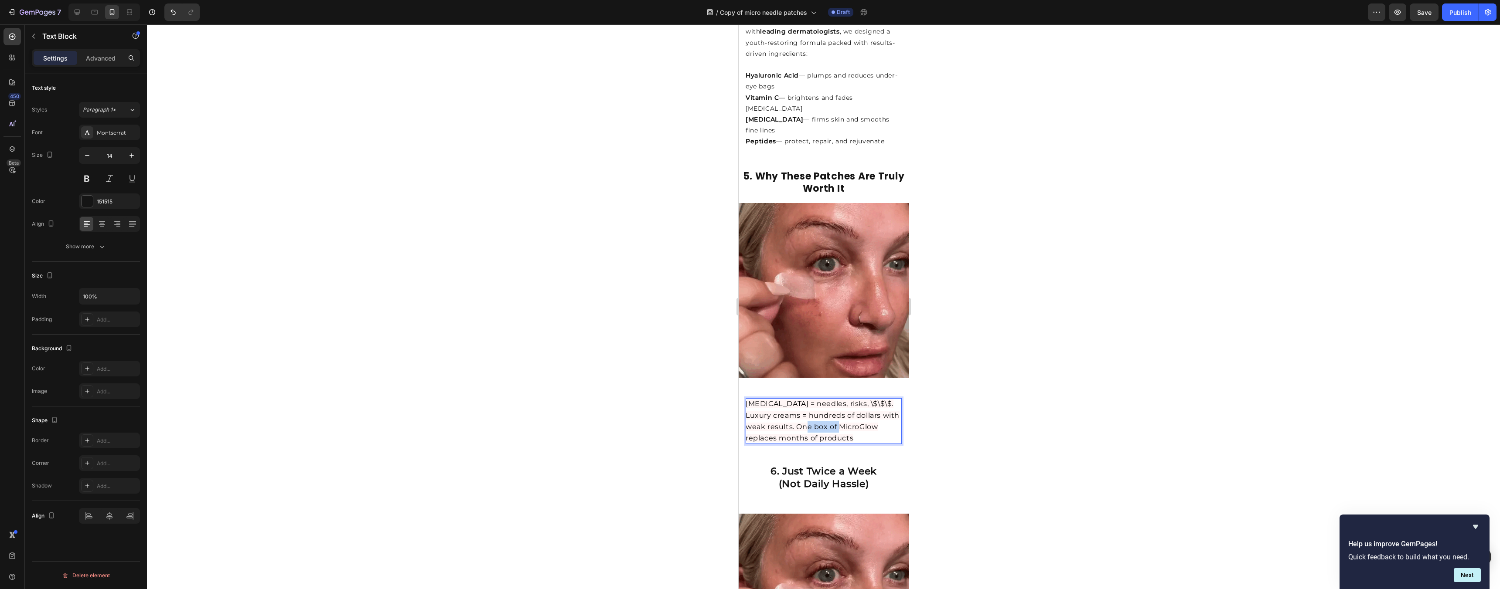
click at [834, 398] on p "[MEDICAL_DATA] = needles, risks, \$\$\$. Luxury creams = hundreds of dollars wi…" at bounding box center [823, 421] width 156 height 46
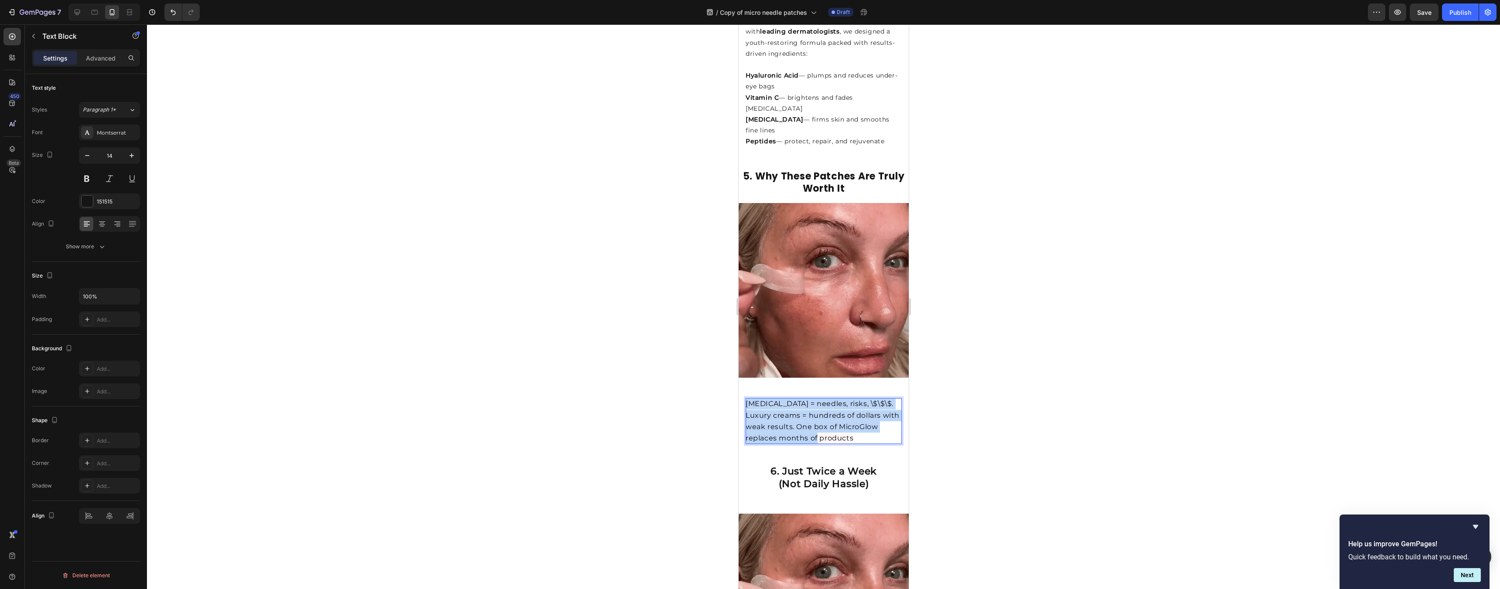
click at [834, 398] on p "[MEDICAL_DATA] = needles, risks, \$\$\$. Luxury creams = hundreds of dollars wi…" at bounding box center [823, 421] width 156 height 46
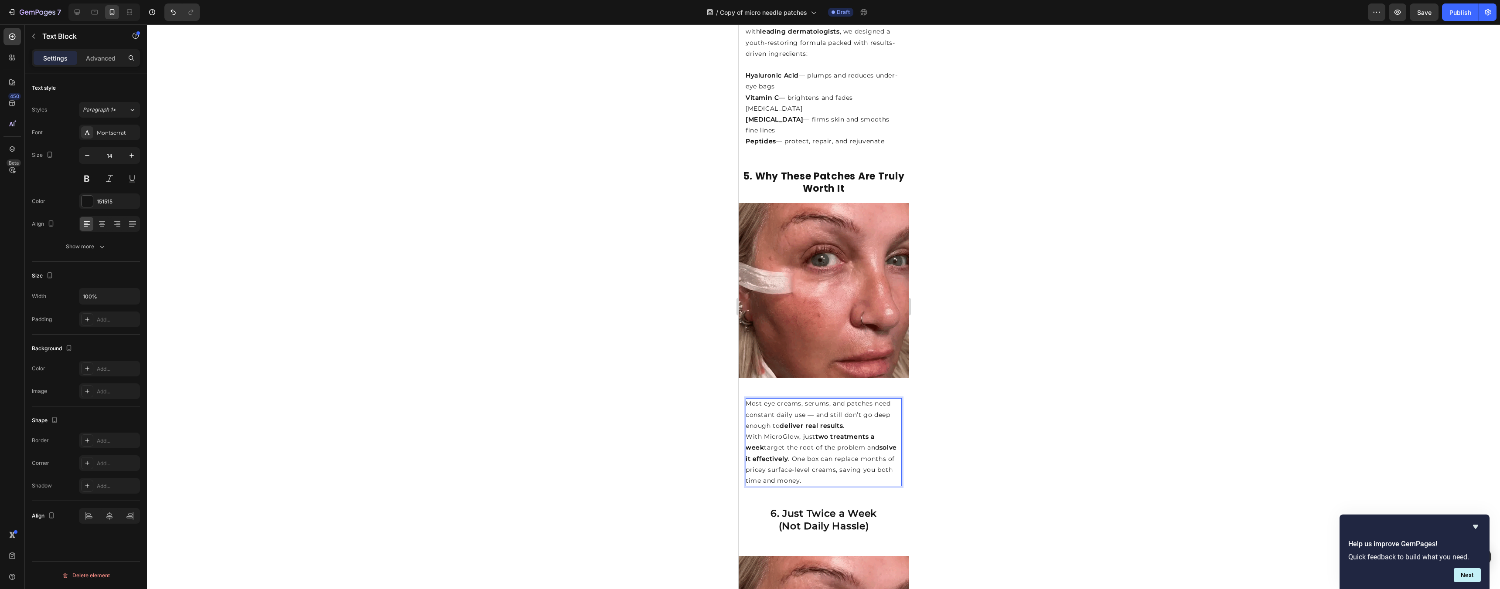
click at [1001, 370] on div at bounding box center [823, 306] width 1353 height 565
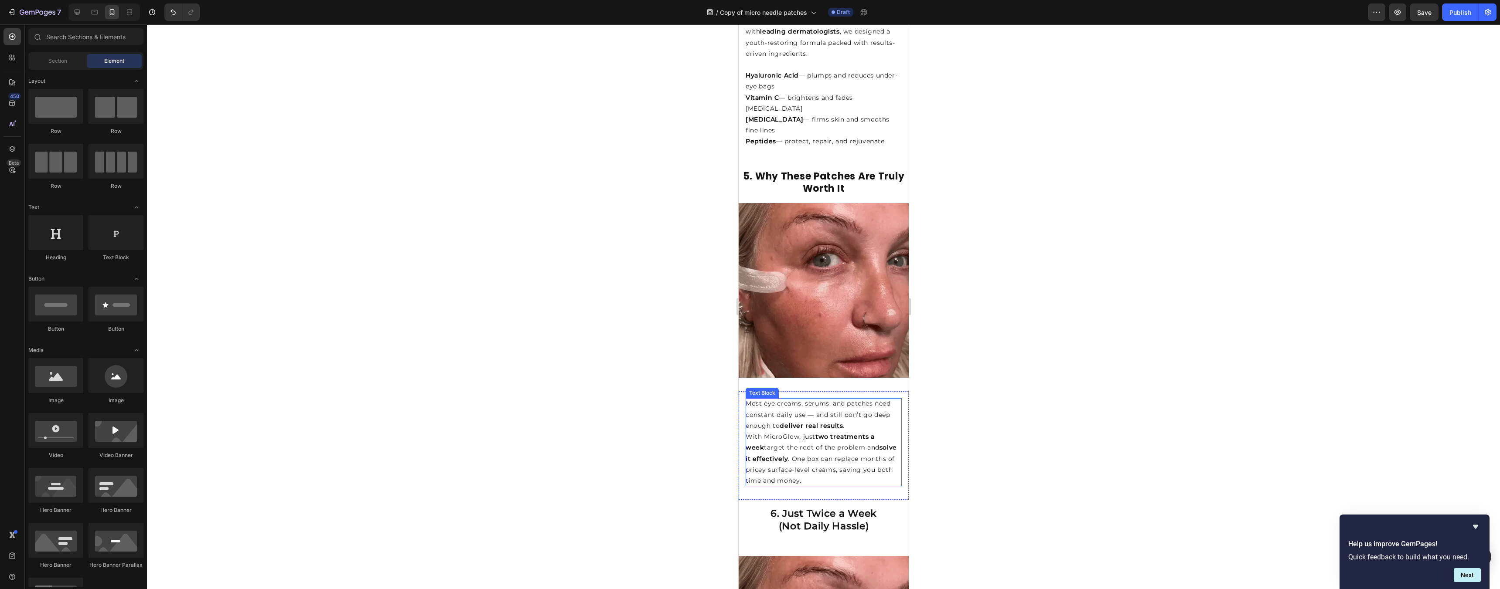
click at [855, 398] on p "Most eye creams, serums, and patches need constant daily use — and still don’t …" at bounding box center [823, 414] width 156 height 33
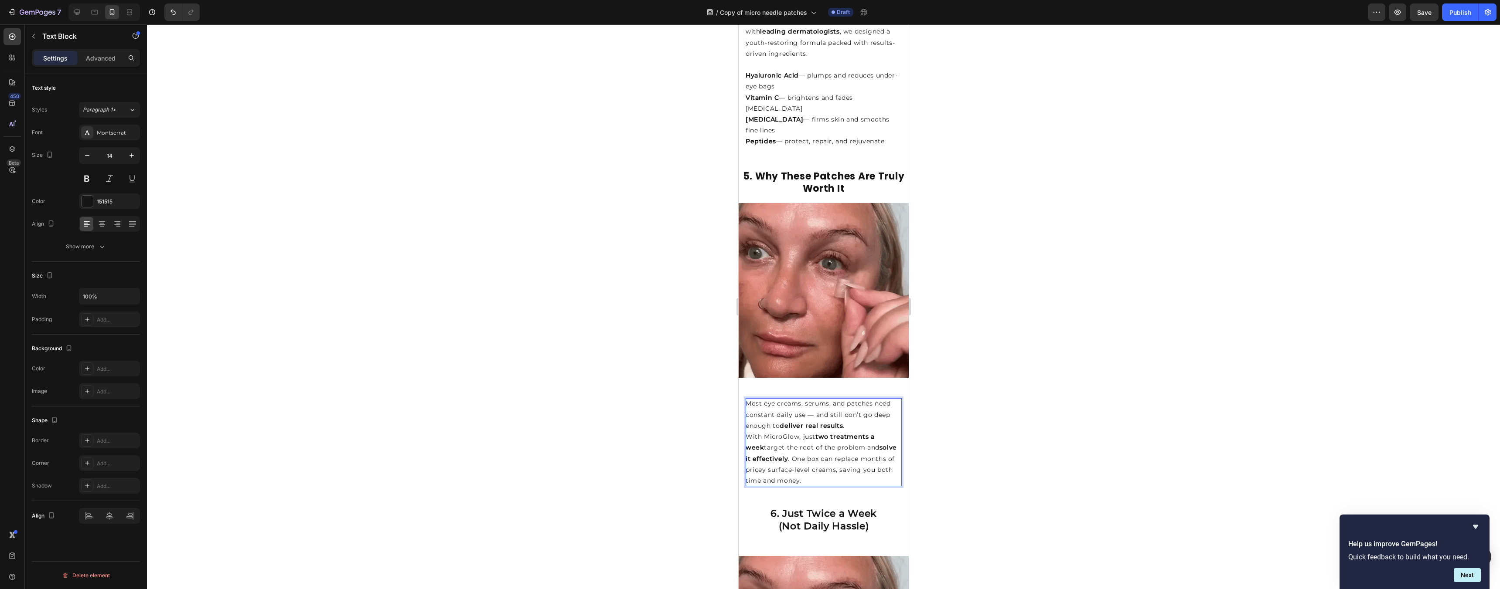
click at [860, 398] on p "Most eye creams, serums, and patches need constant daily use — and still don’t …" at bounding box center [823, 414] width 156 height 33
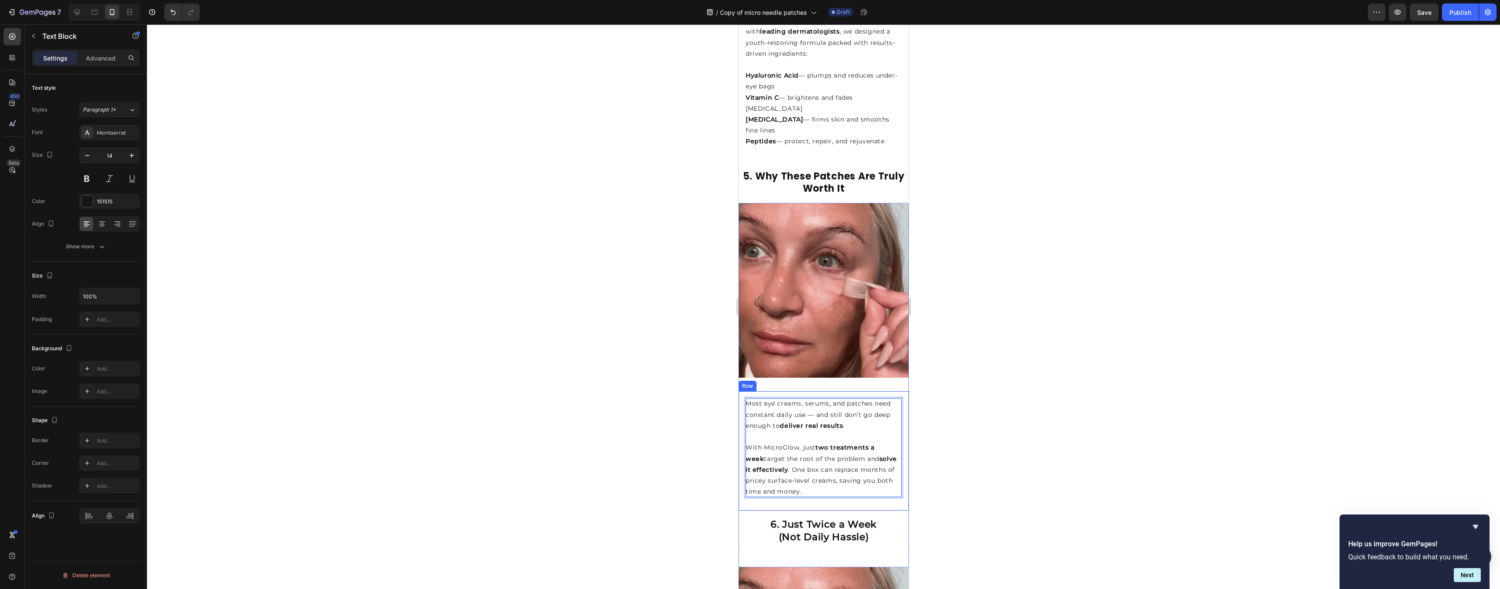
click at [1001, 344] on div at bounding box center [823, 306] width 1353 height 565
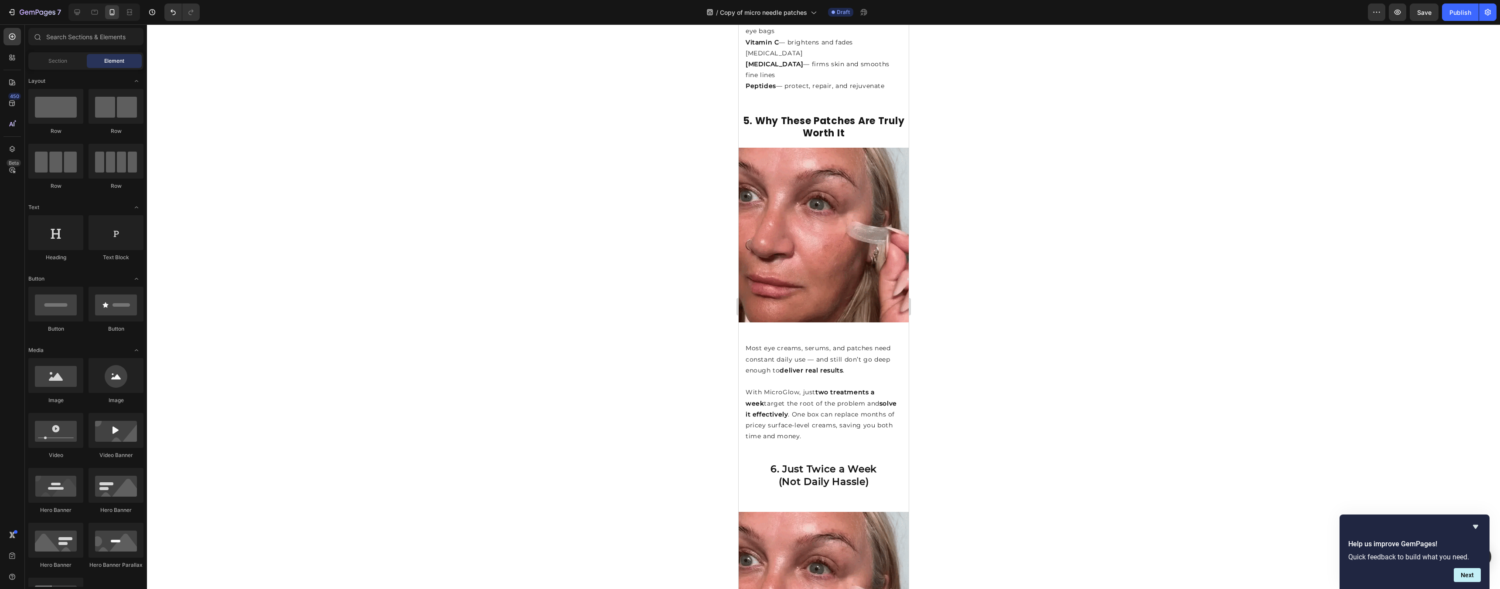
scroll to position [1606, 0]
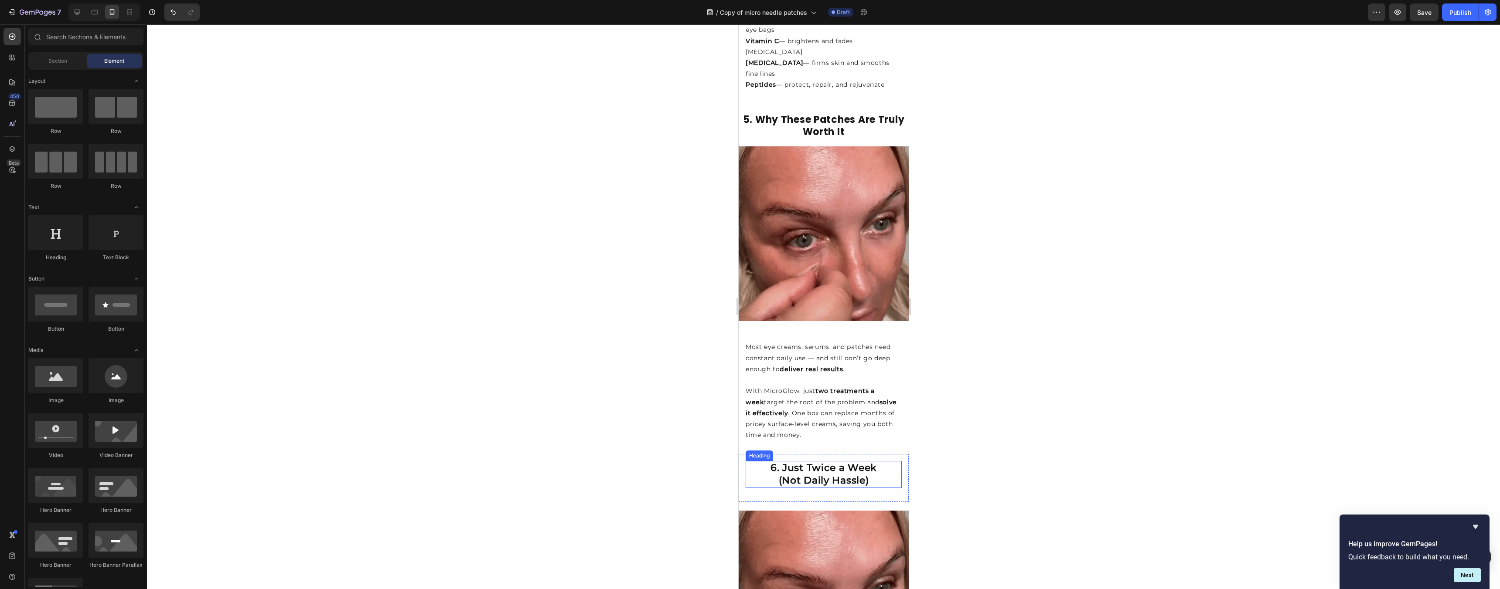
click at [809, 462] on strong "6. Just Twice a Week" at bounding box center [823, 468] width 106 height 12
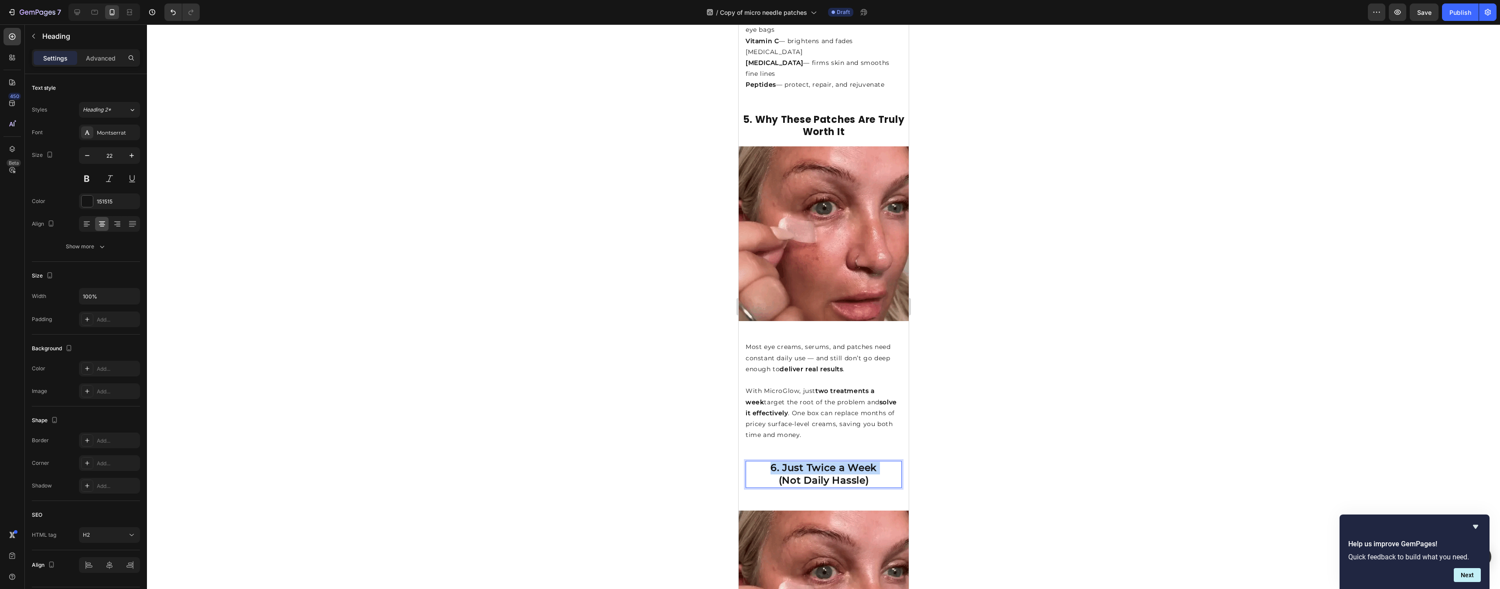
click at [809, 462] on strong "6. Just Twice a Week" at bounding box center [823, 468] width 106 height 12
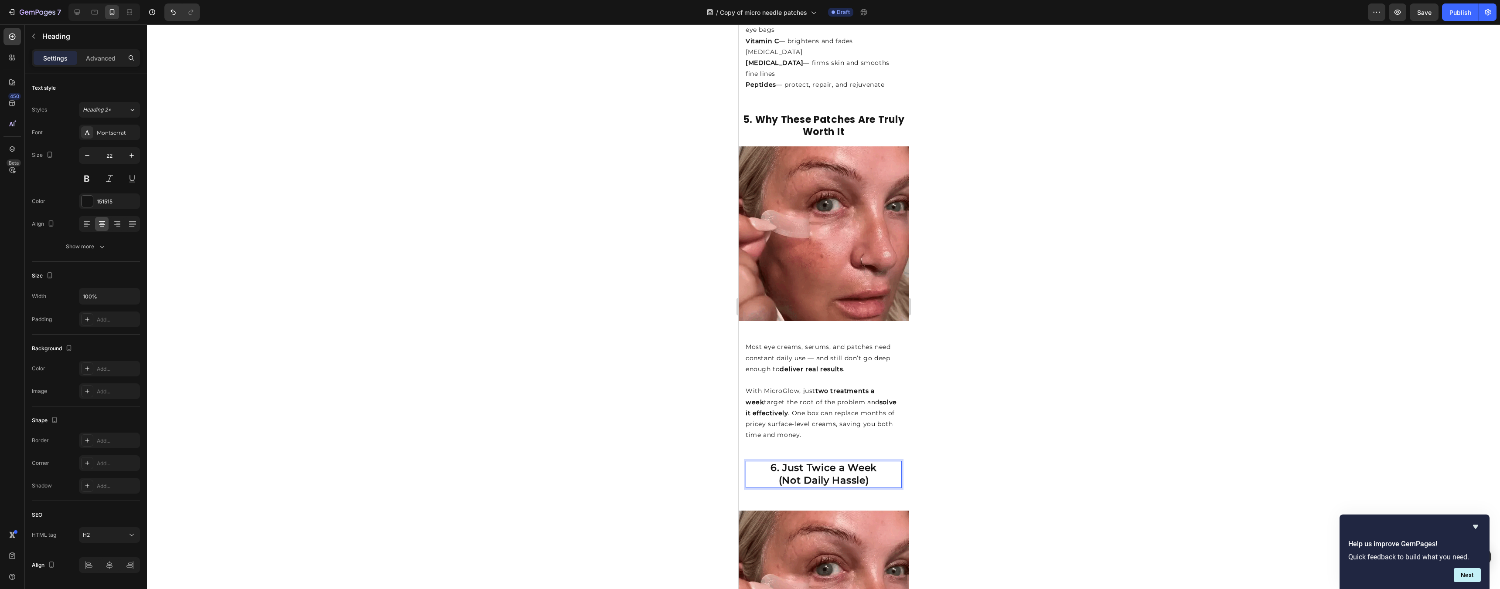
click at [840, 475] on strong "(Not Daily Hassle)" at bounding box center [823, 481] width 90 height 12
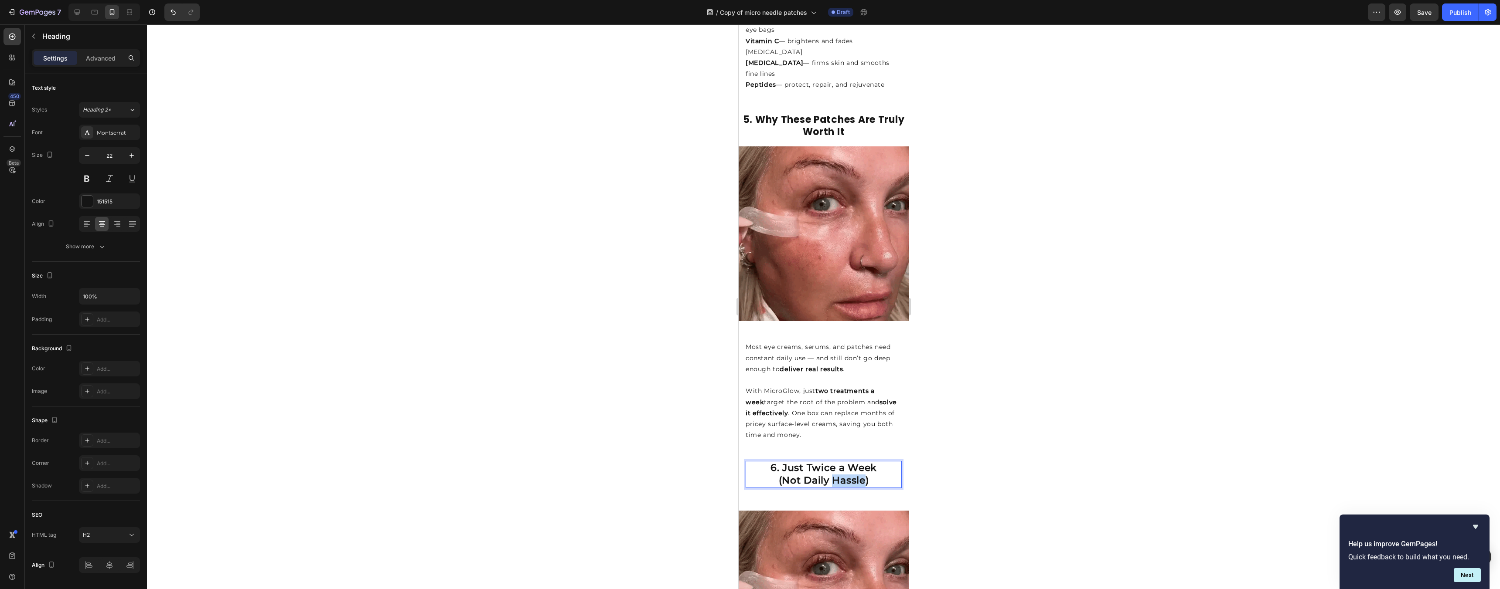
click at [840, 475] on strong "(Not Daily Hassle)" at bounding box center [823, 481] width 90 height 12
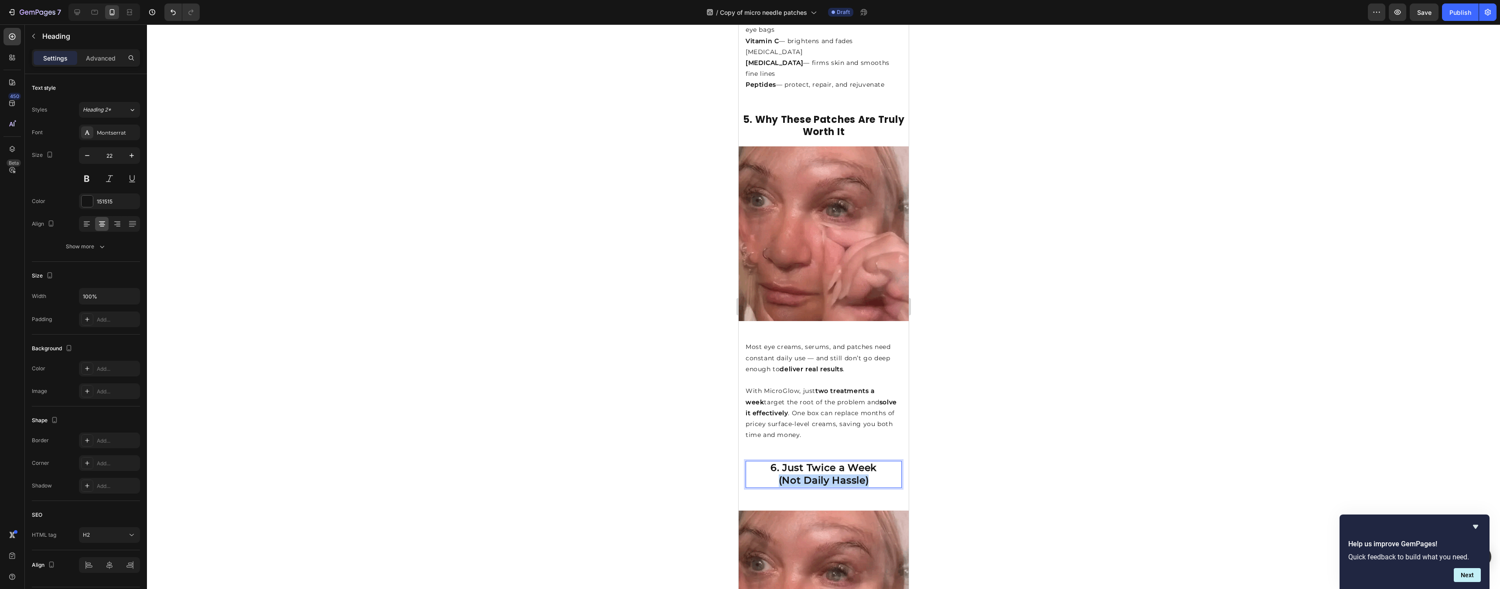
click at [840, 475] on strong "(Not Daily Hassle)" at bounding box center [823, 481] width 90 height 12
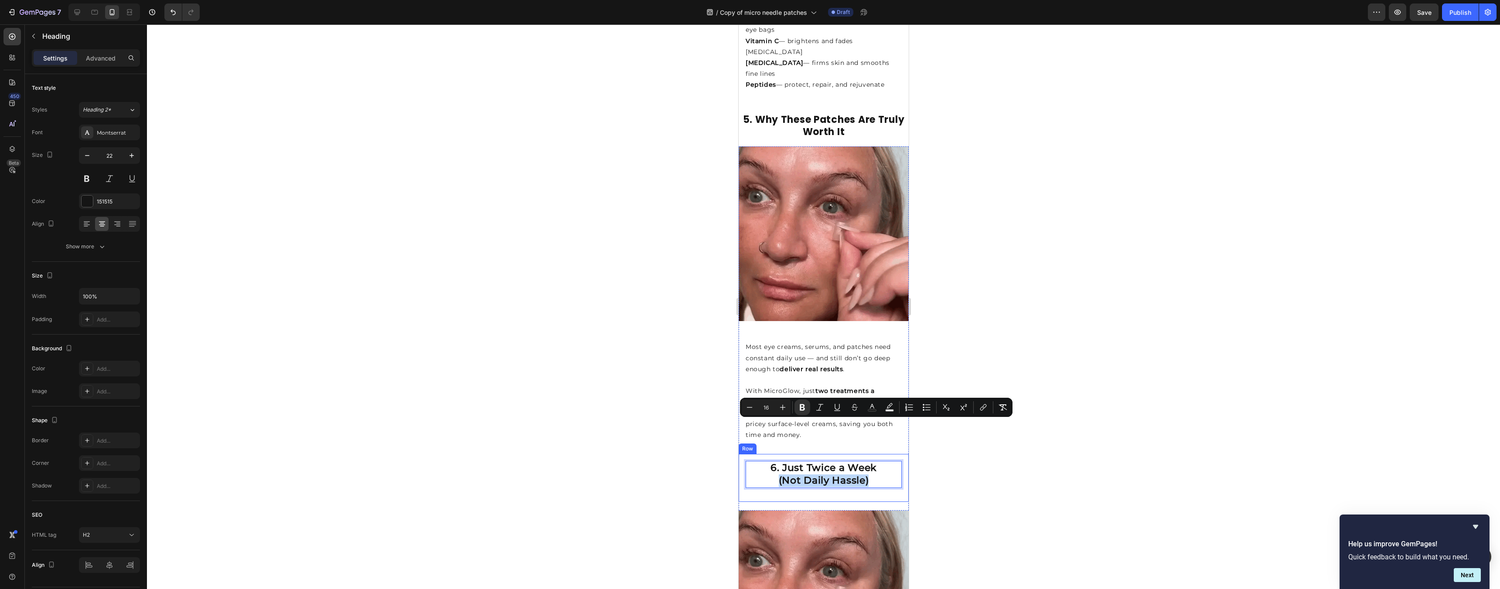
click at [876, 461] on div "6. Smarter (and Cheaper) Than [MEDICAL_DATA] & Fancy Creams Heading 6. Just Twi…" at bounding box center [823, 478] width 156 height 34
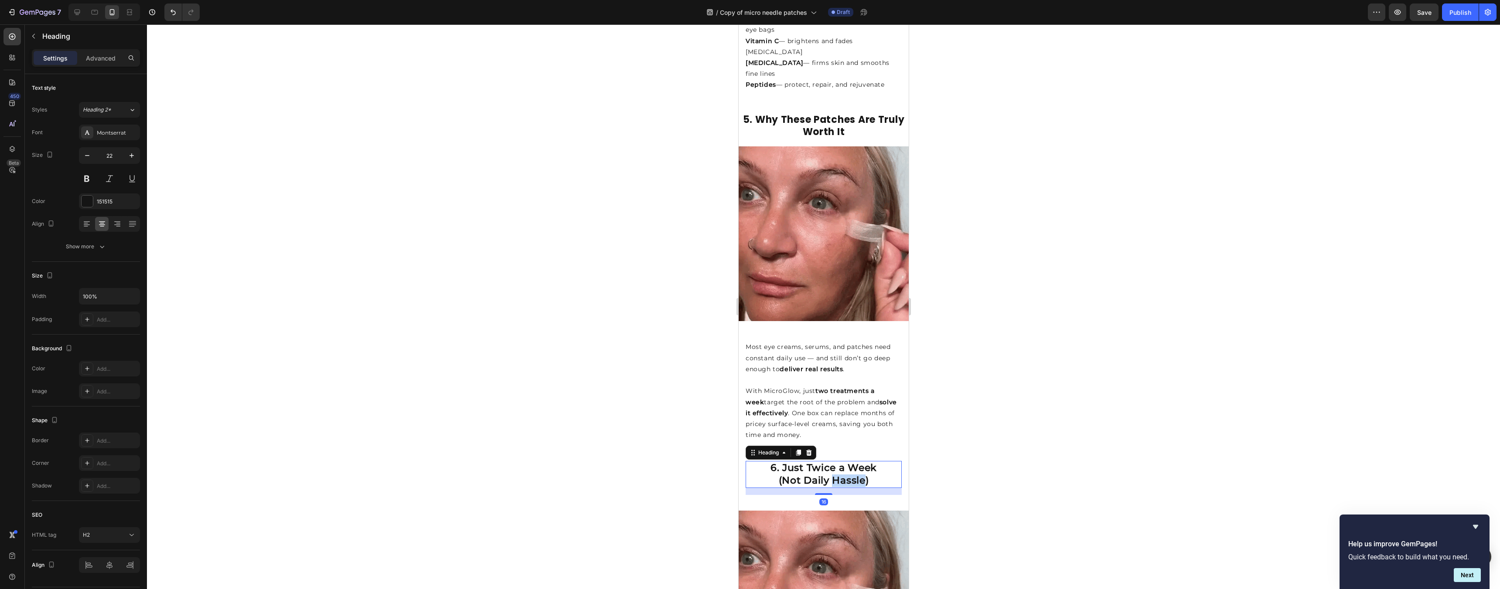
click at [855, 475] on strong "(Not Daily Hassle)" at bounding box center [823, 481] width 90 height 12
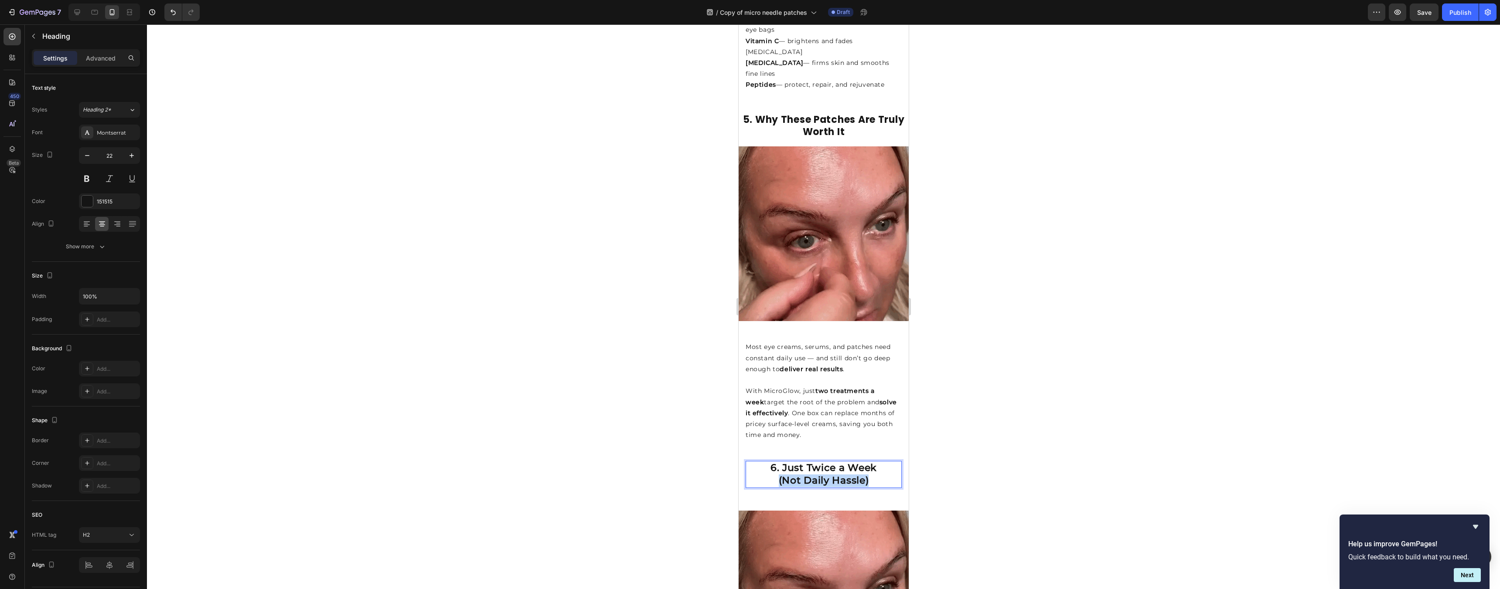
click at [855, 475] on strong "(Not Daily Hassle)" at bounding box center [823, 481] width 90 height 12
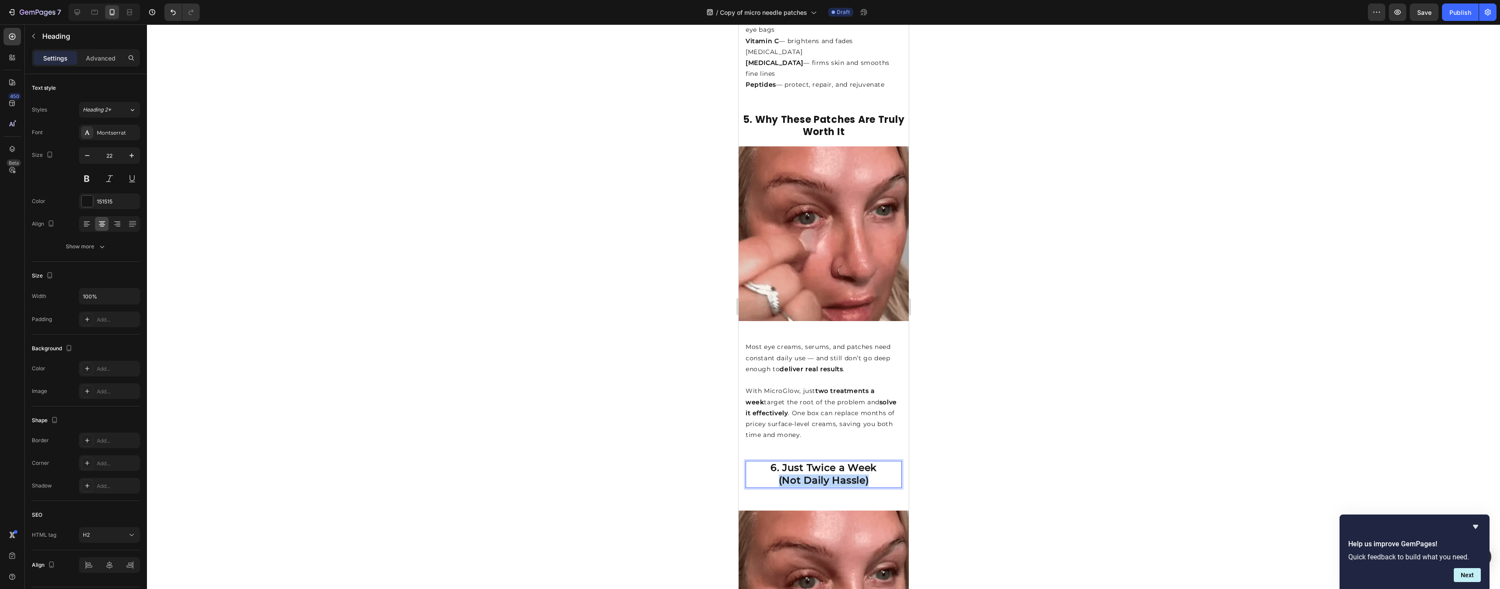
click at [870, 462] on p "6. Just Twice a Week (Not Daily Hassle)" at bounding box center [823, 474] width 154 height 25
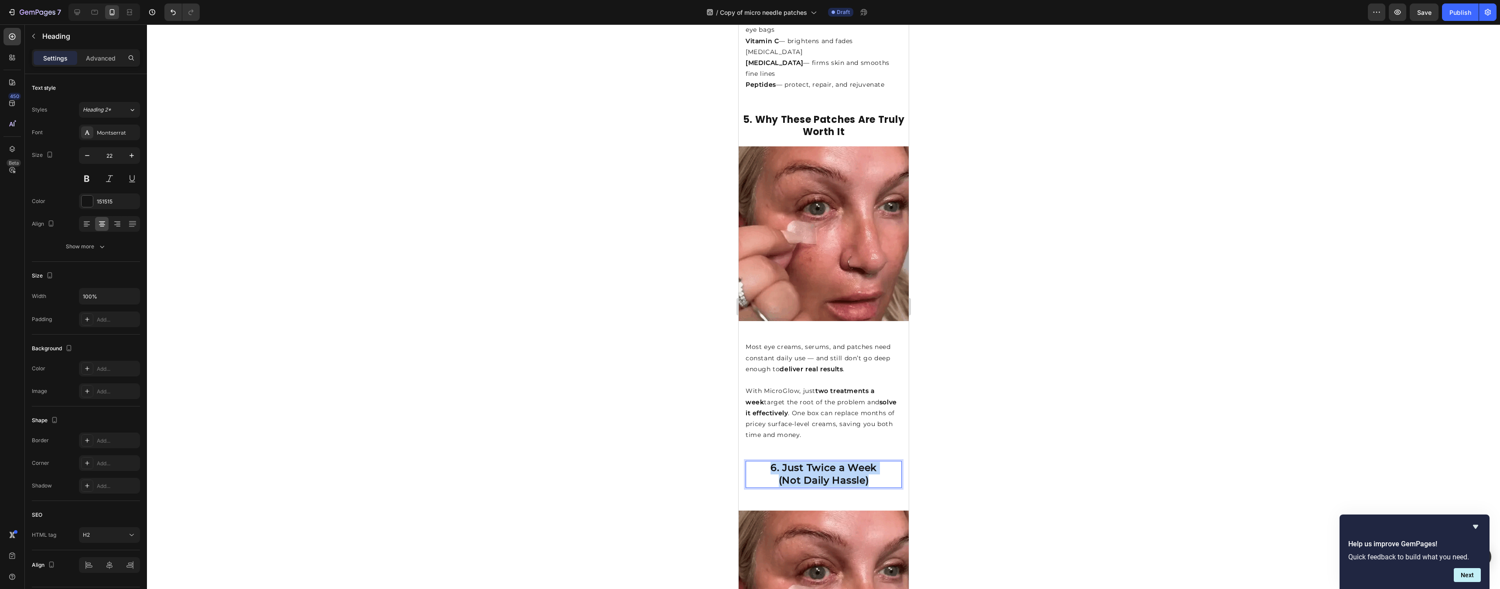
drag, startPoint x: 825, startPoint y: 421, endPoint x: 766, endPoint y: 414, distance: 59.2
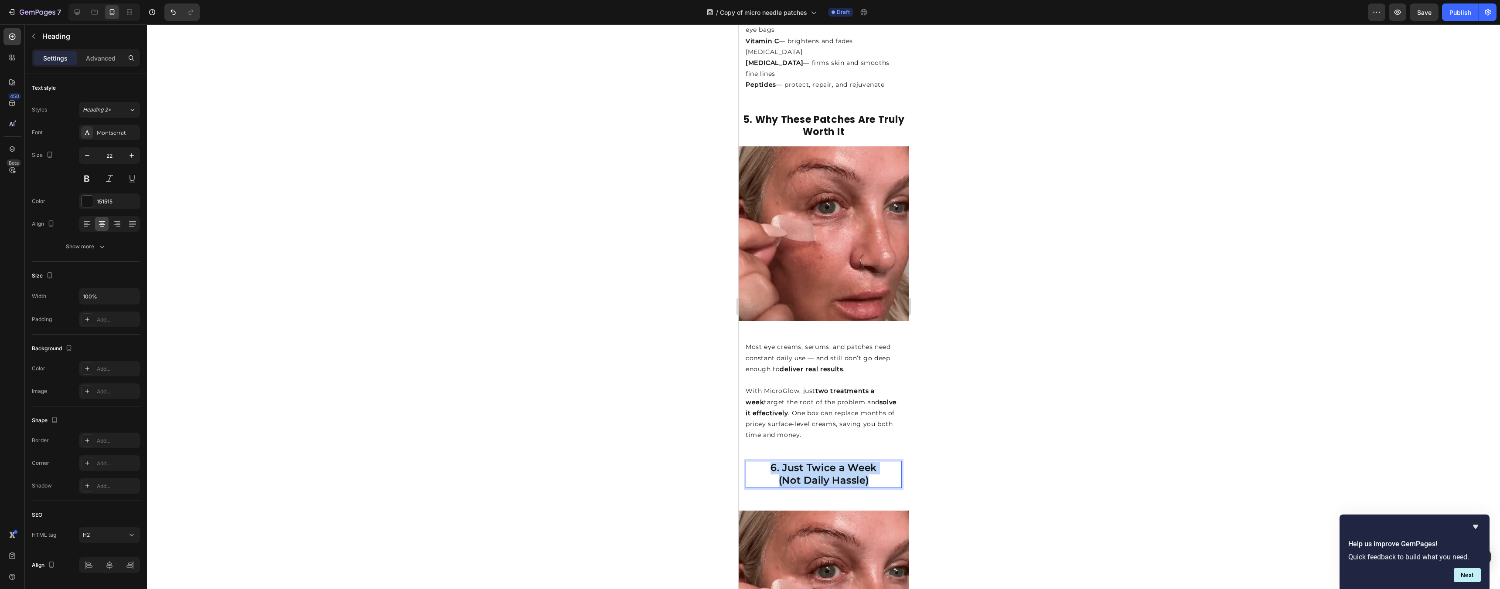
click at [766, 462] on p "6. Just Twice a Week (Not Daily Hassle)" at bounding box center [823, 474] width 154 height 25
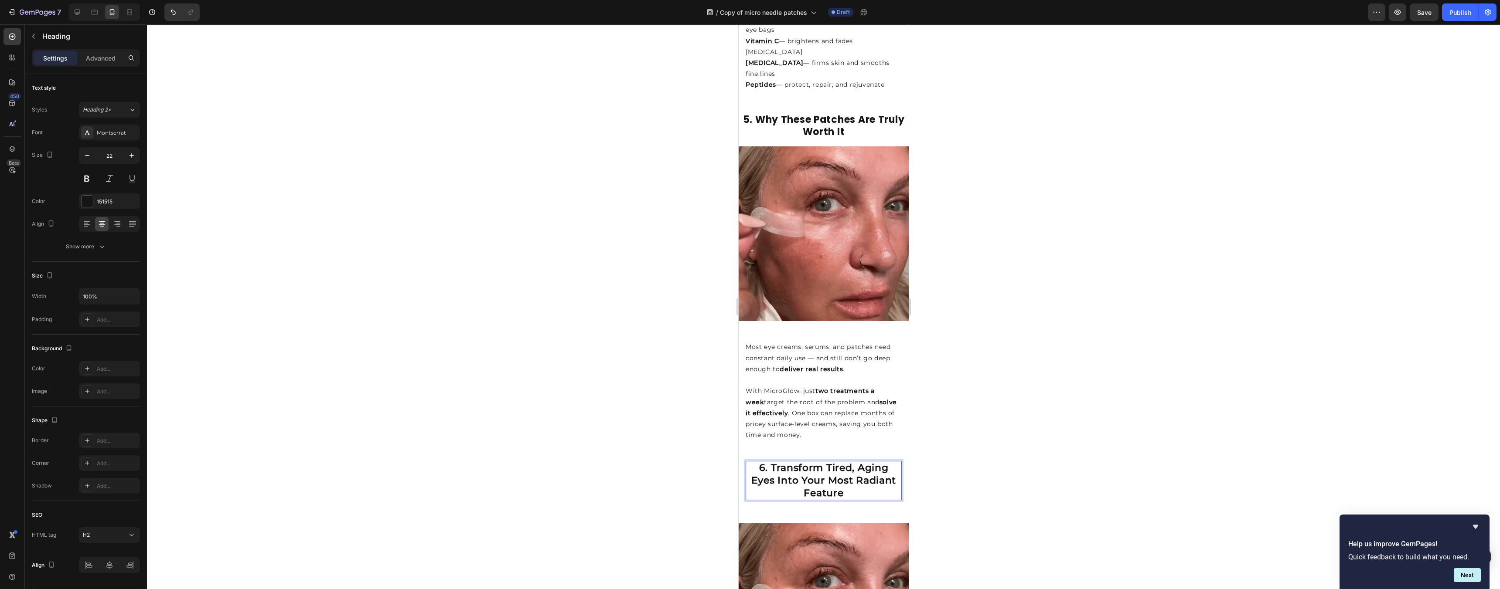
click at [931, 466] on div at bounding box center [823, 306] width 1353 height 565
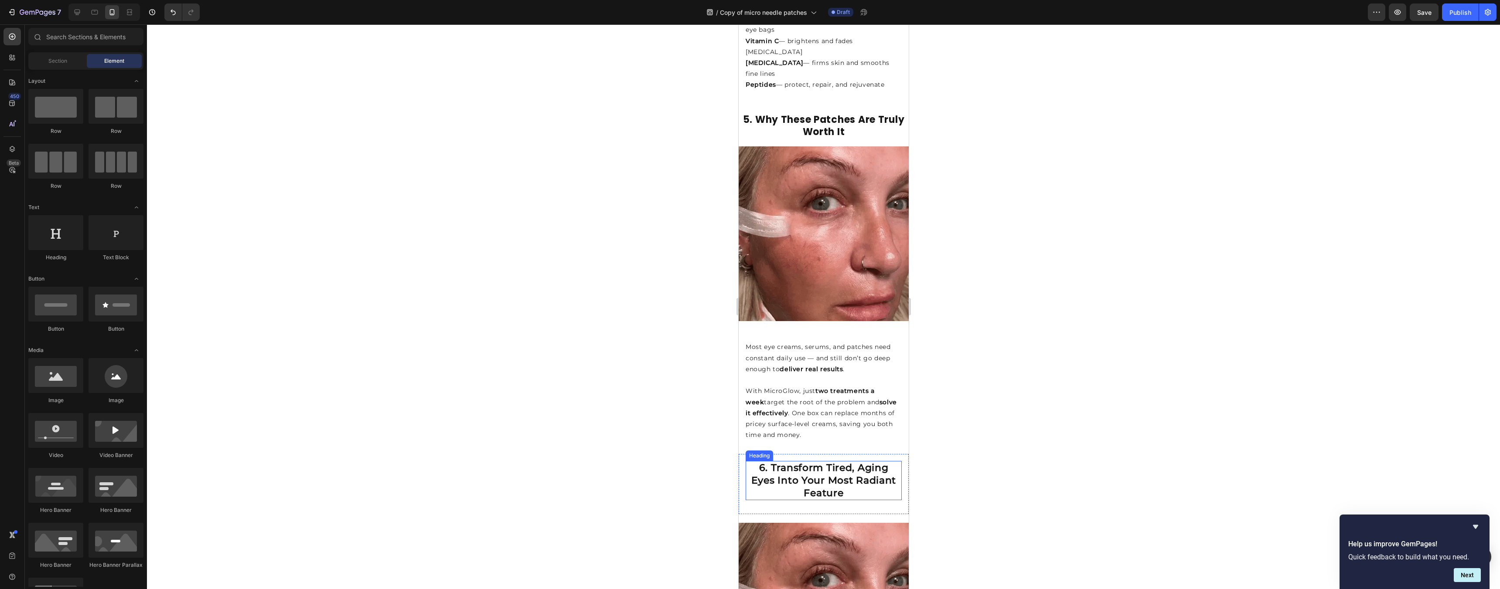
click at [848, 462] on p "⁠⁠⁠⁠⁠⁠⁠ 6. Transform Tired, Aging Eyes Into Your Most Radiant Feature" at bounding box center [823, 480] width 154 height 37
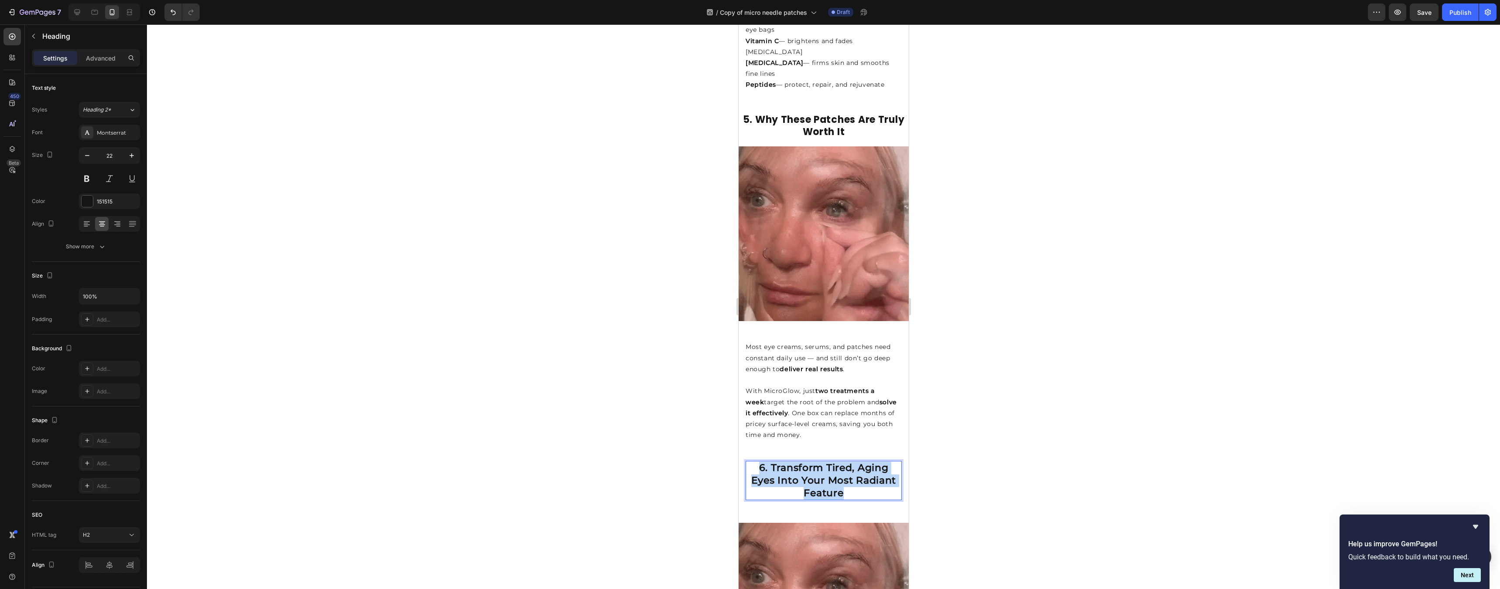
click at [848, 462] on p "6. Transform Tired, Aging Eyes Into Your Most Radiant Feature" at bounding box center [823, 480] width 154 height 37
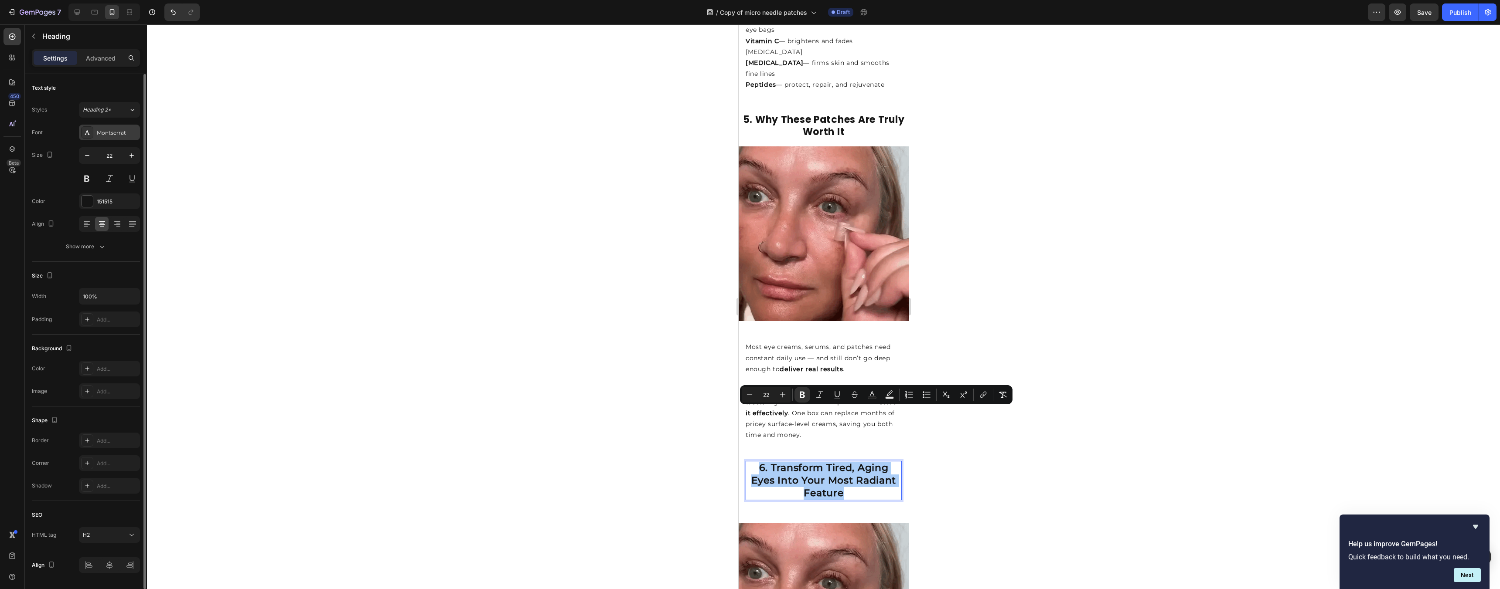
click at [116, 129] on div "Montserrat" at bounding box center [117, 133] width 41 height 8
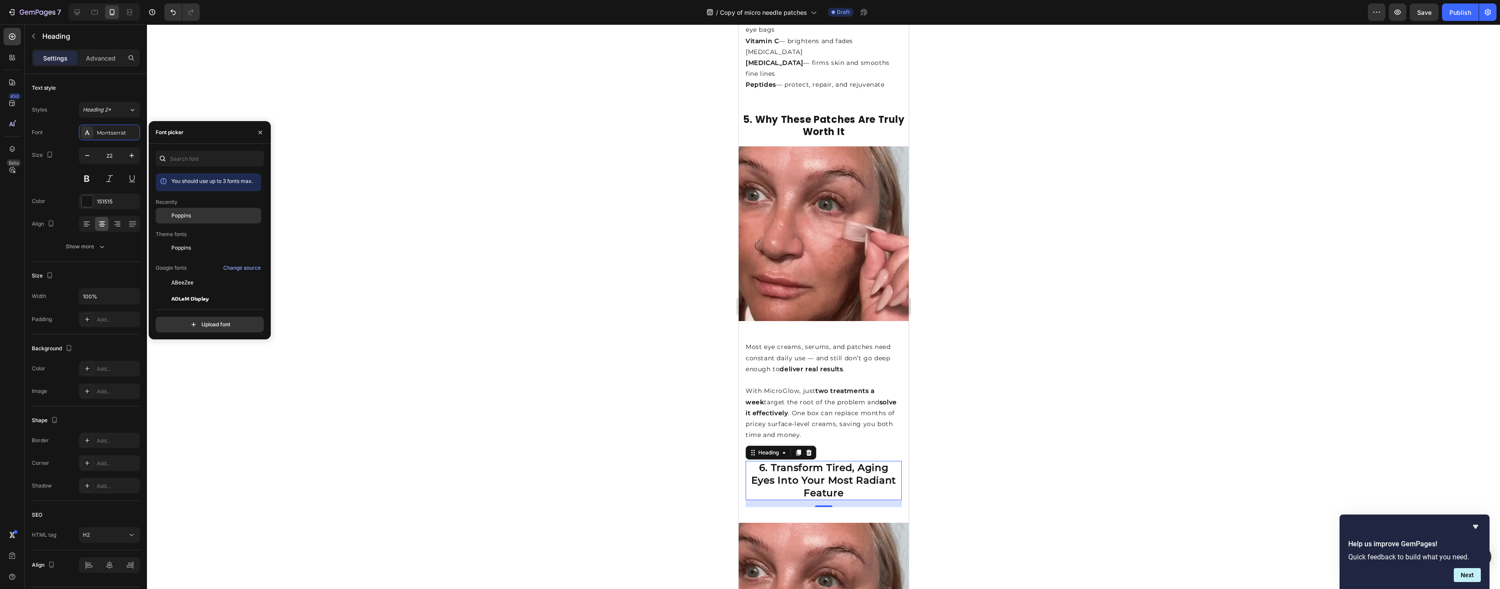
click at [193, 214] on div "Poppins" at bounding box center [215, 216] width 88 height 8
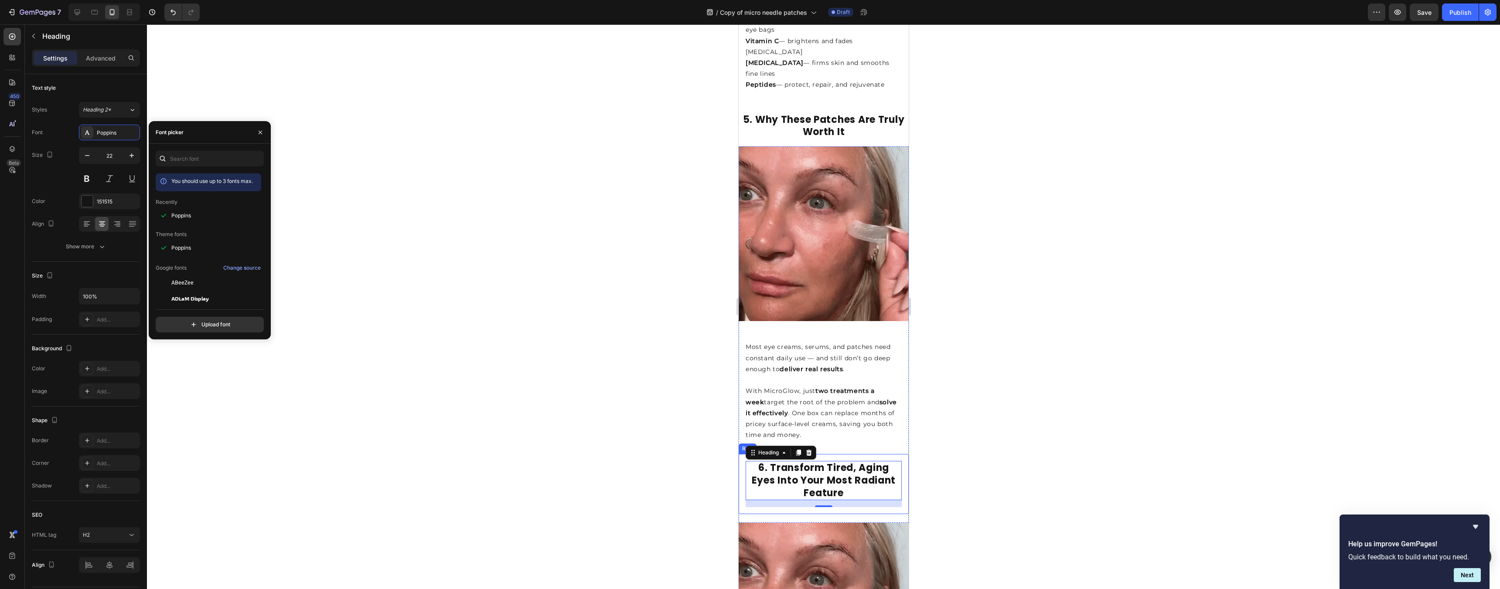
click at [978, 409] on div at bounding box center [823, 306] width 1353 height 565
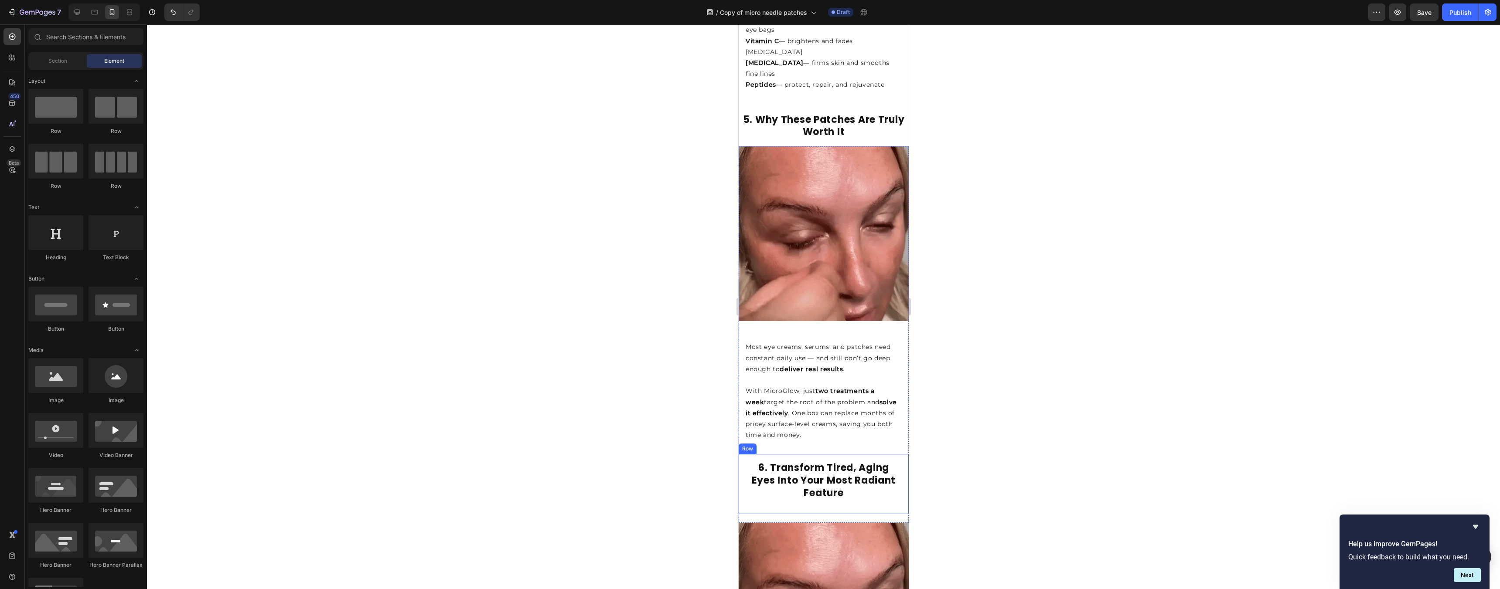
click at [1028, 410] on div at bounding box center [823, 306] width 1353 height 565
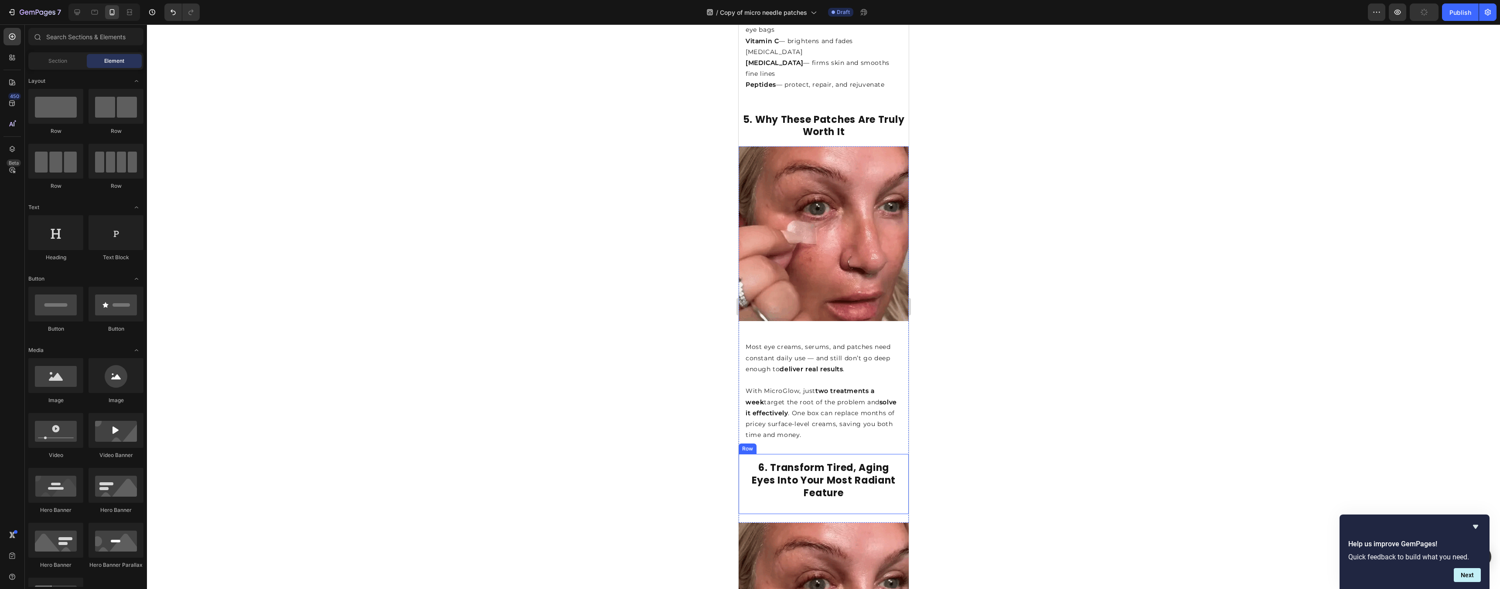
click at [1039, 469] on div at bounding box center [823, 306] width 1353 height 565
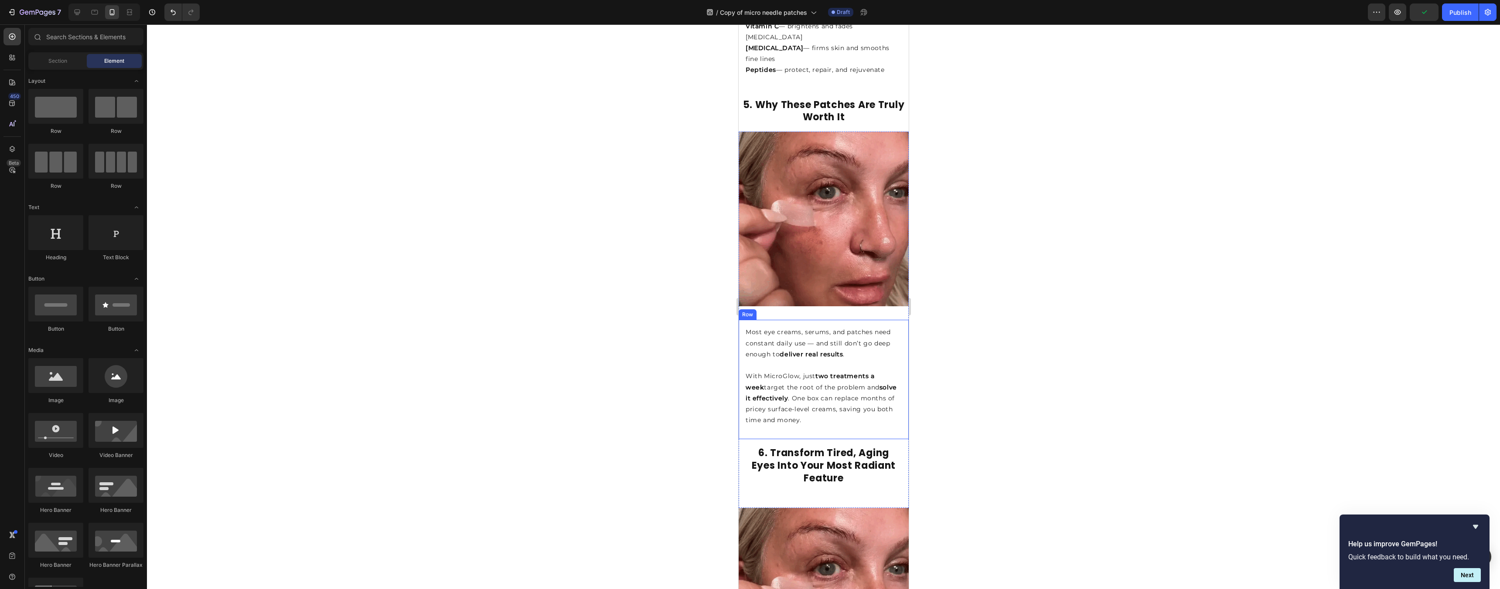
scroll to position [1648, 0]
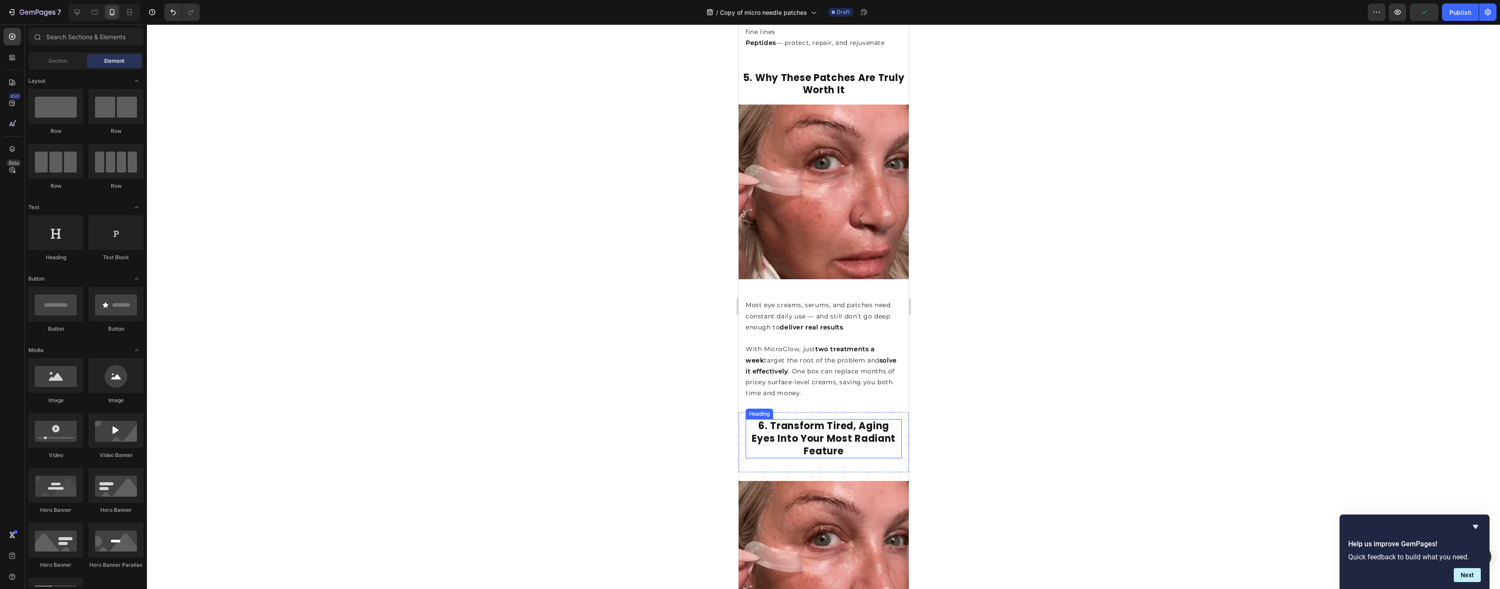
click at [791, 419] on strong "6. Transform Tired, Aging Eyes Into Your Most Radiant Feature" at bounding box center [823, 438] width 144 height 38
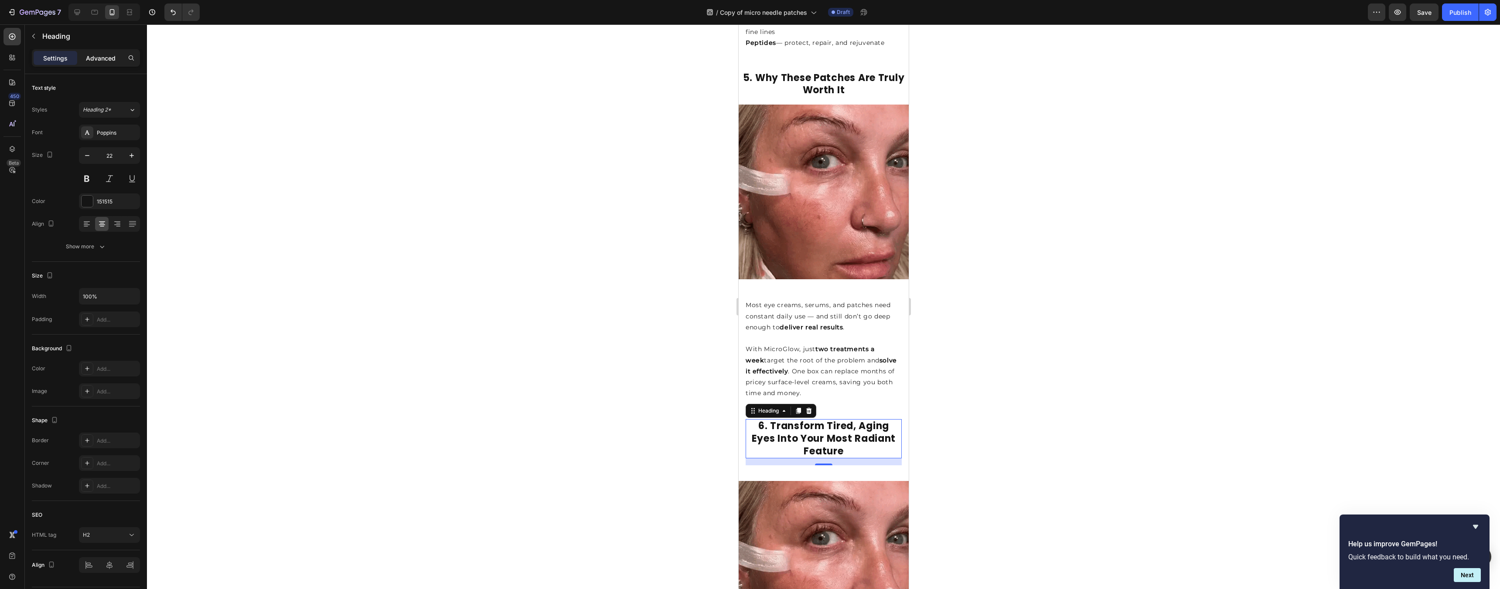
click at [102, 54] on p "Advanced" at bounding box center [101, 58] width 30 height 9
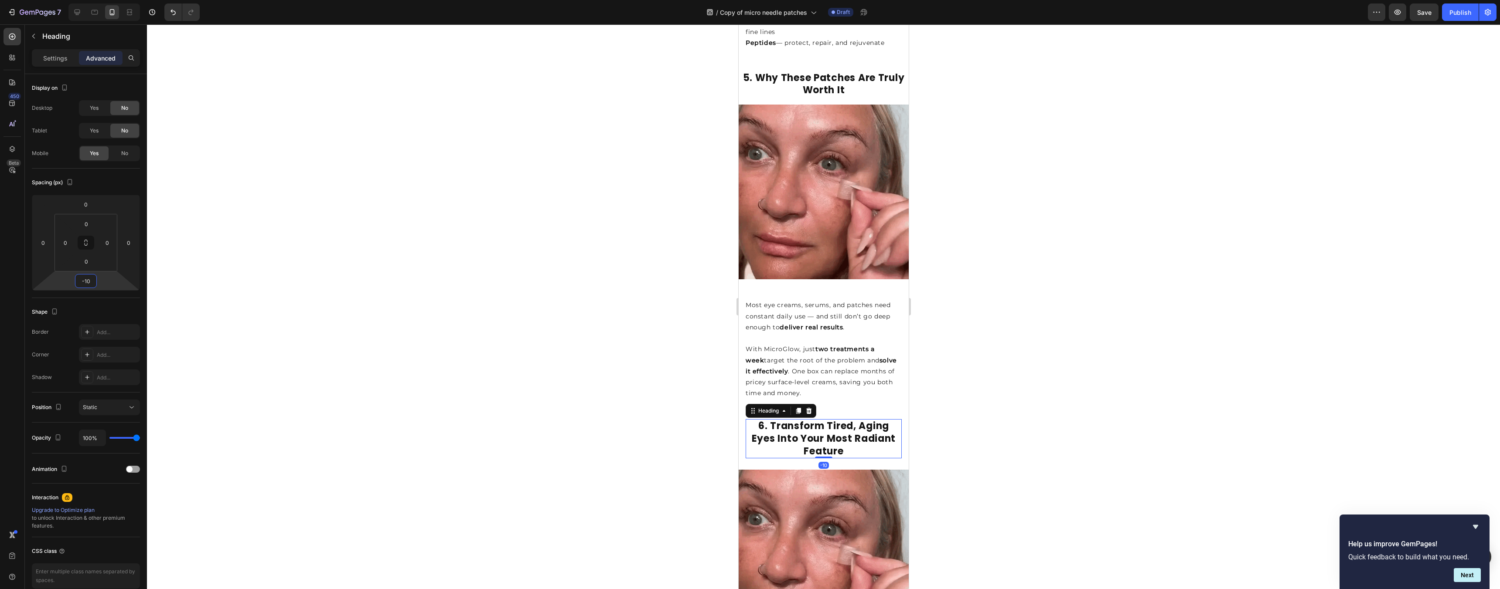
type input "-12"
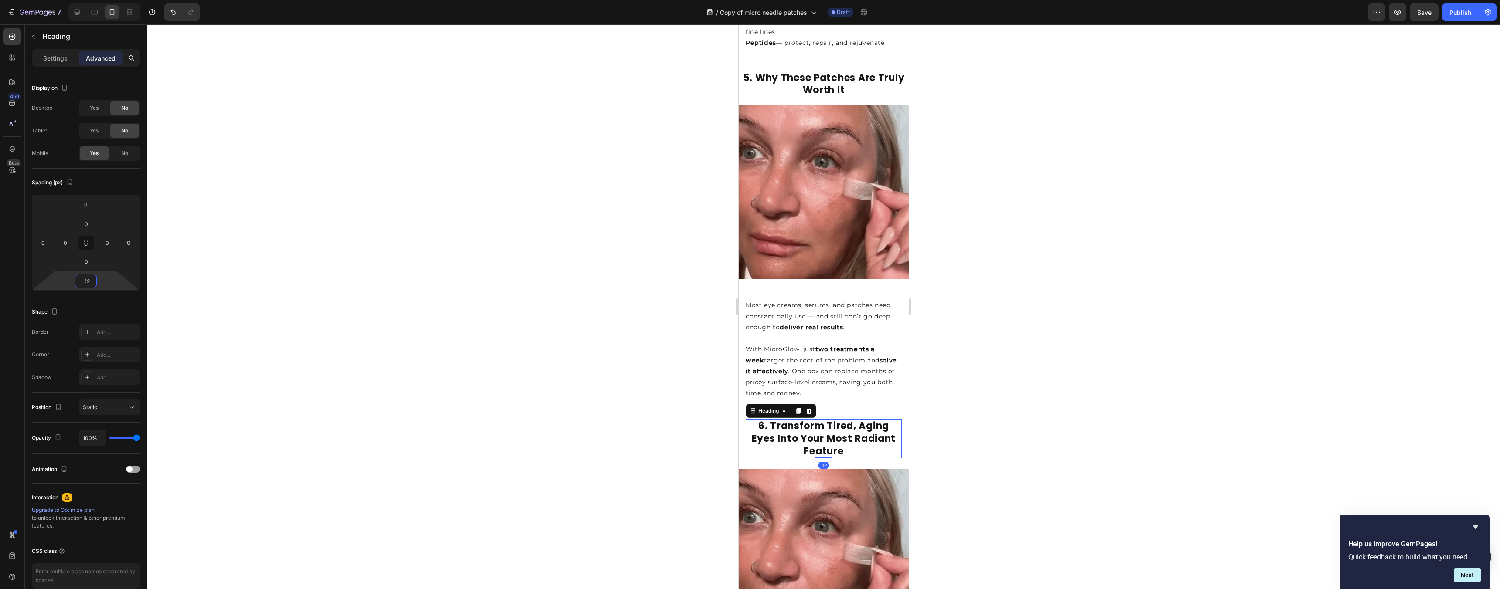
drag, startPoint x: 114, startPoint y: 288, endPoint x: 119, endPoint y: 294, distance: 8.0
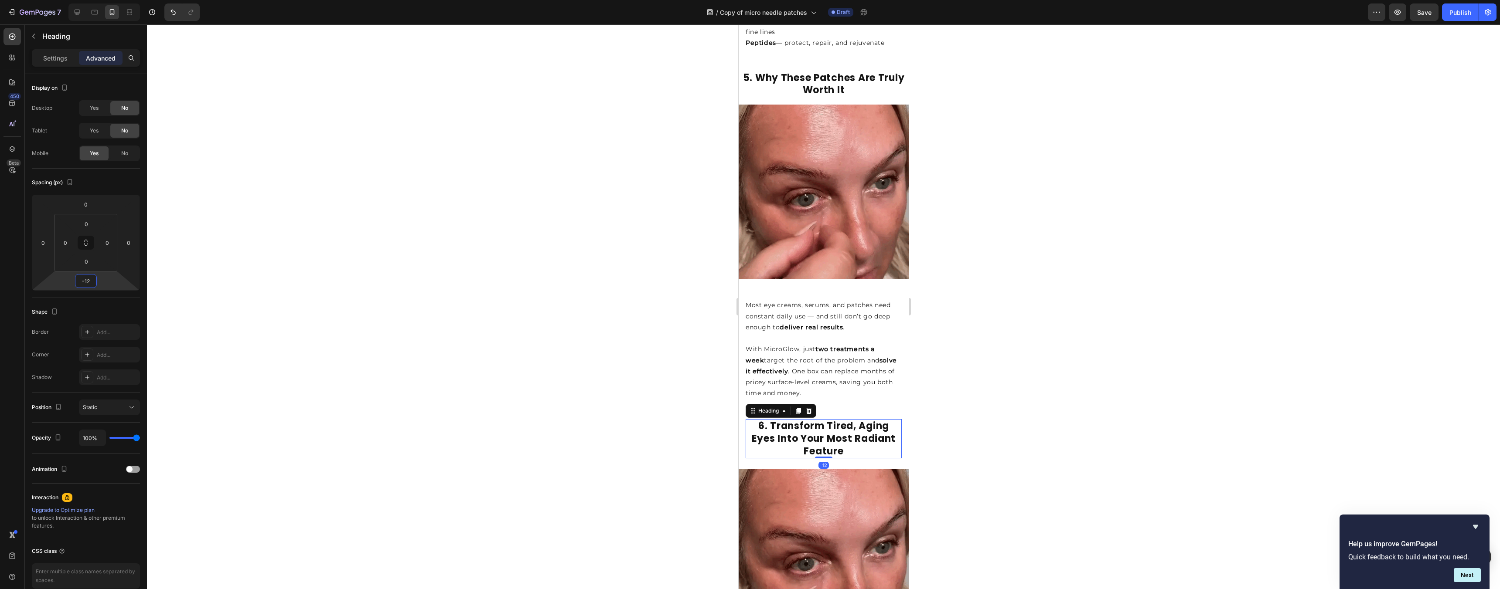
click at [119, 0] on html "7 Version history / Copy of micro needle patches Draft Preview Save Publish 450…" at bounding box center [750, 0] width 1500 height 0
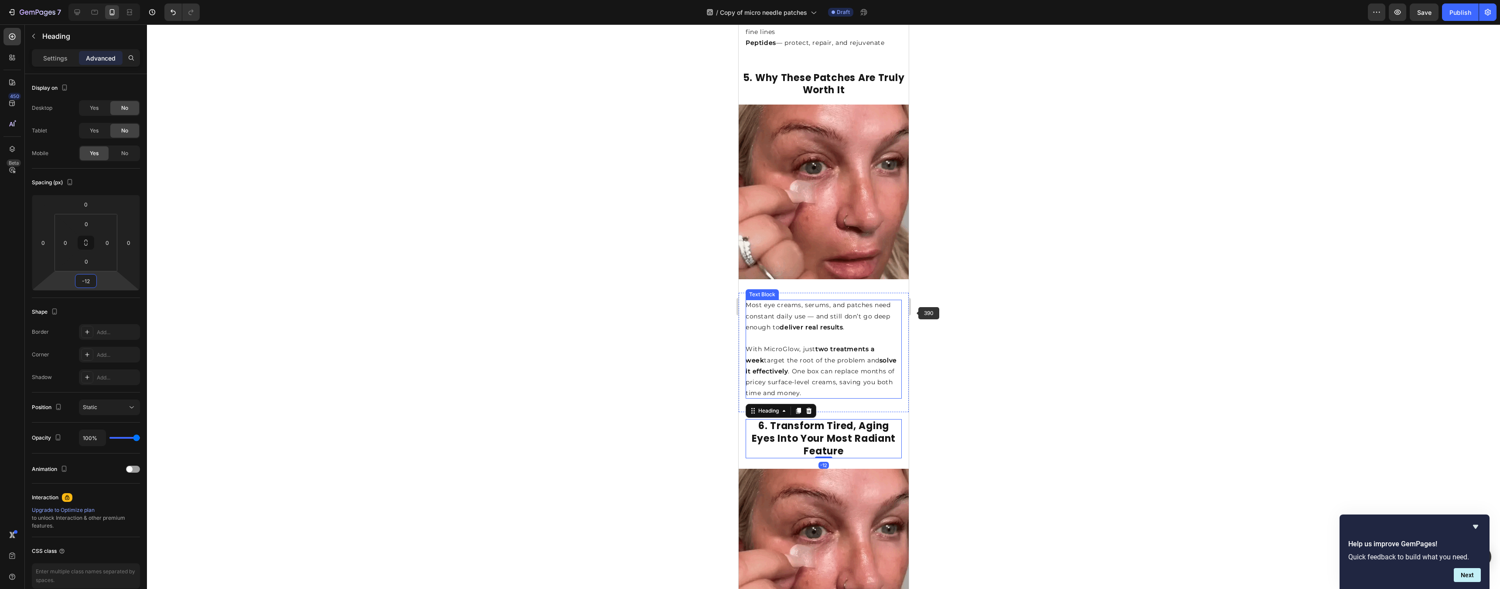
click at [998, 309] on div at bounding box center [823, 306] width 1353 height 565
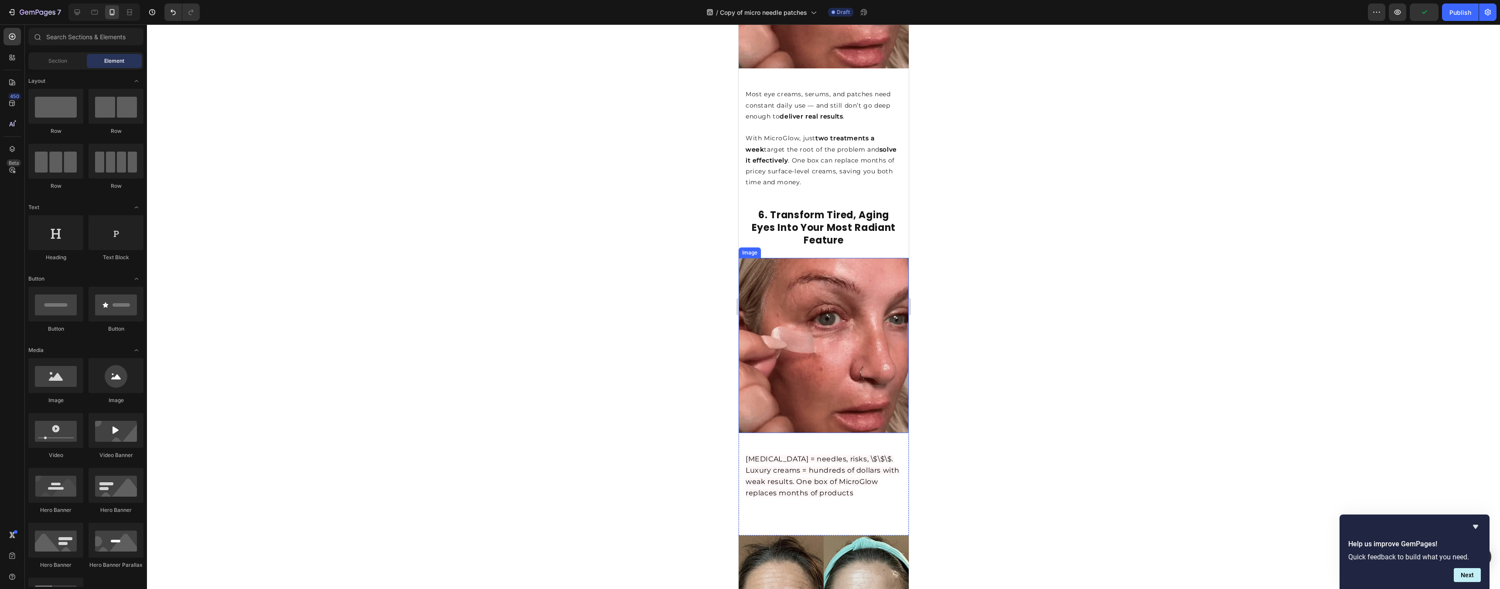
scroll to position [1994, 0]
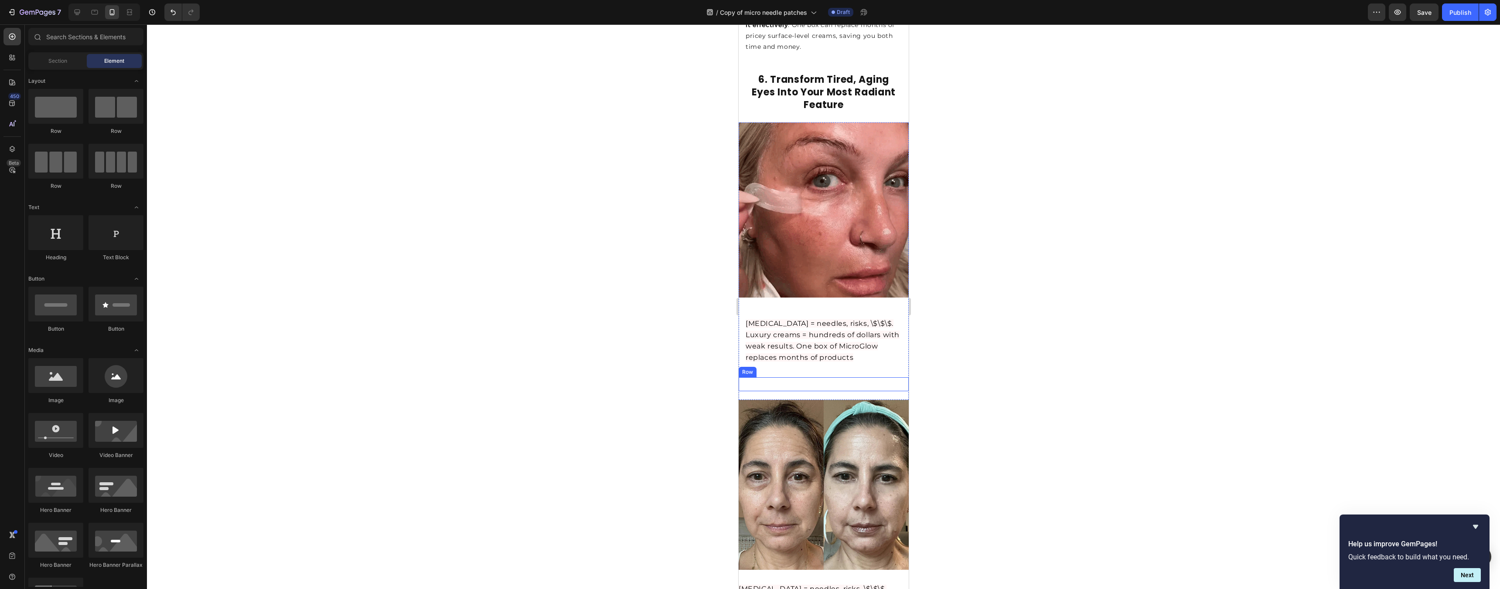
click at [790, 320] on span "[MEDICAL_DATA] = needles, risks, \$\$\$. Luxury creams = hundreds of dollars wi…" at bounding box center [822, 341] width 154 height 43
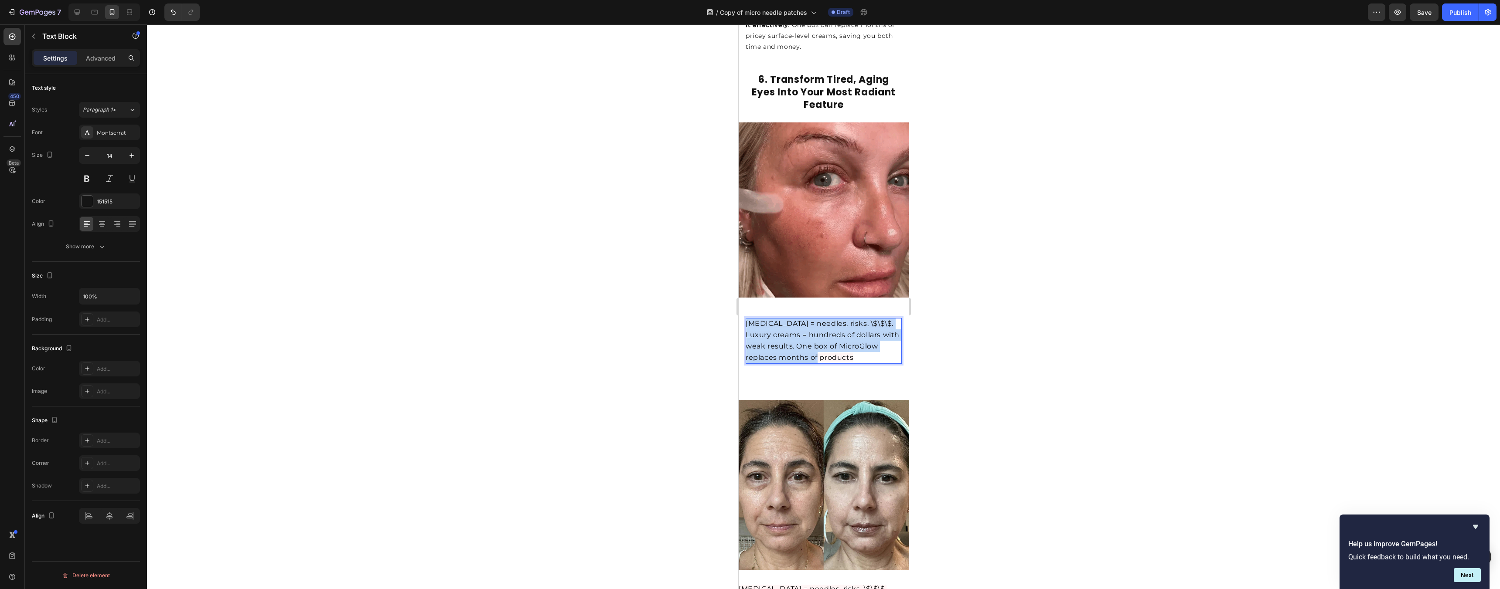
click at [790, 320] on span "[MEDICAL_DATA] = needles, risks, \$\$\$. Luxury creams = hundreds of dollars wi…" at bounding box center [822, 341] width 154 height 43
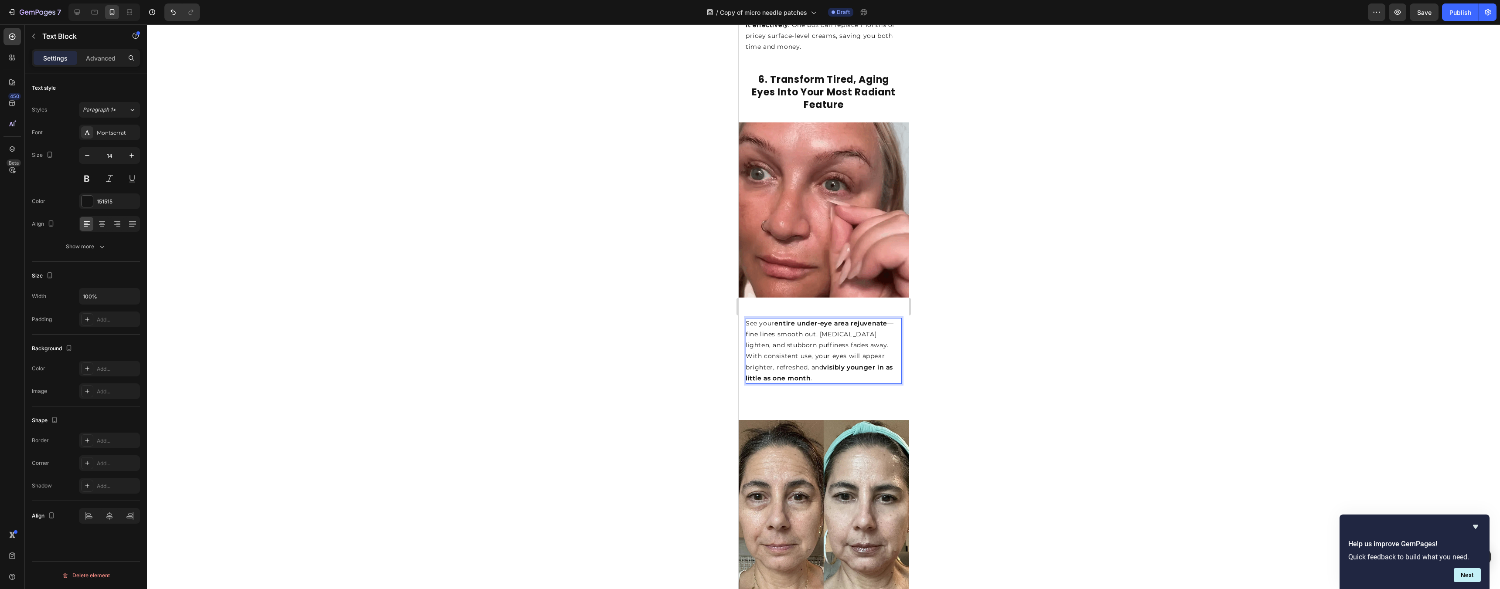
drag, startPoint x: 1038, startPoint y: 336, endPoint x: 1065, endPoint y: 356, distance: 33.7
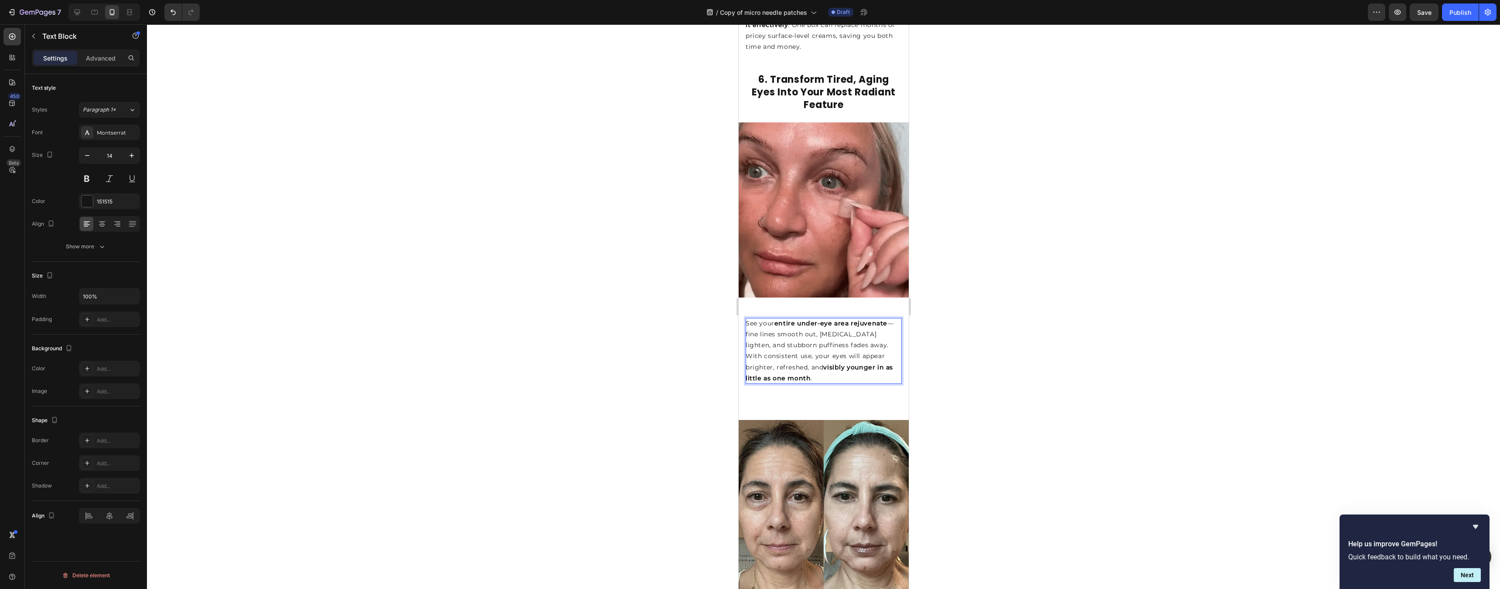
click at [1037, 336] on div at bounding box center [823, 306] width 1353 height 565
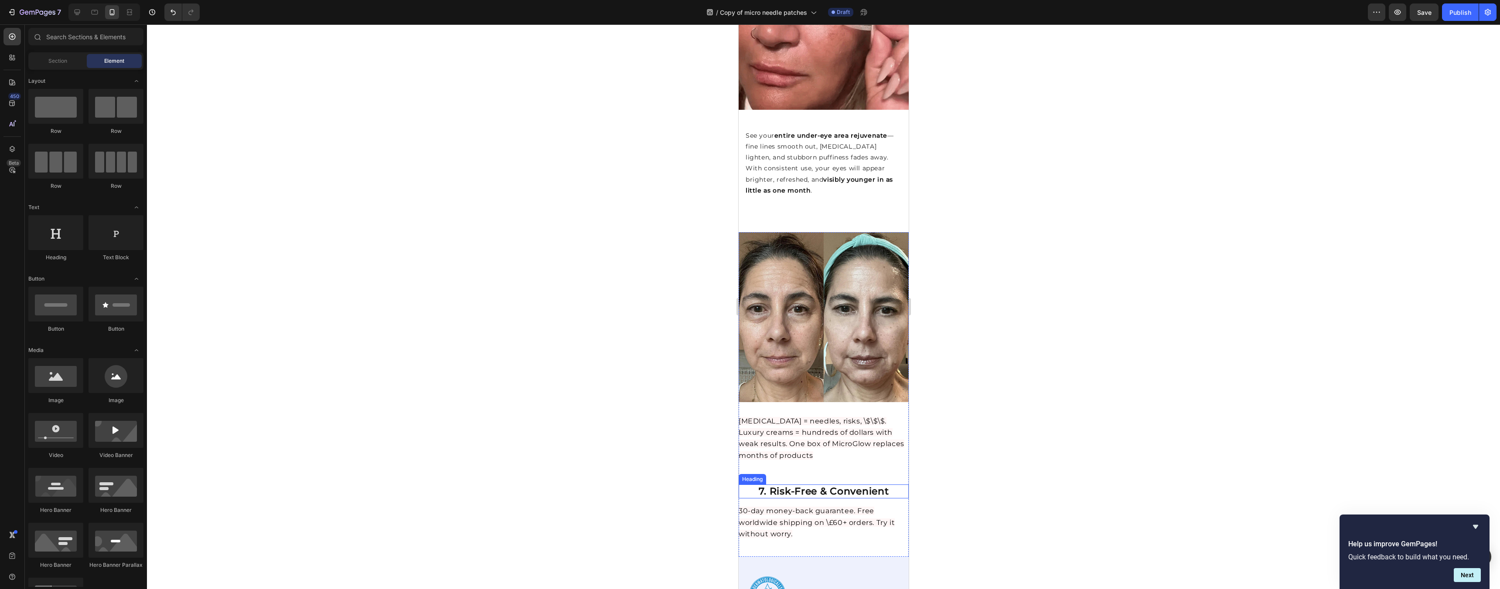
scroll to position [2183, 0]
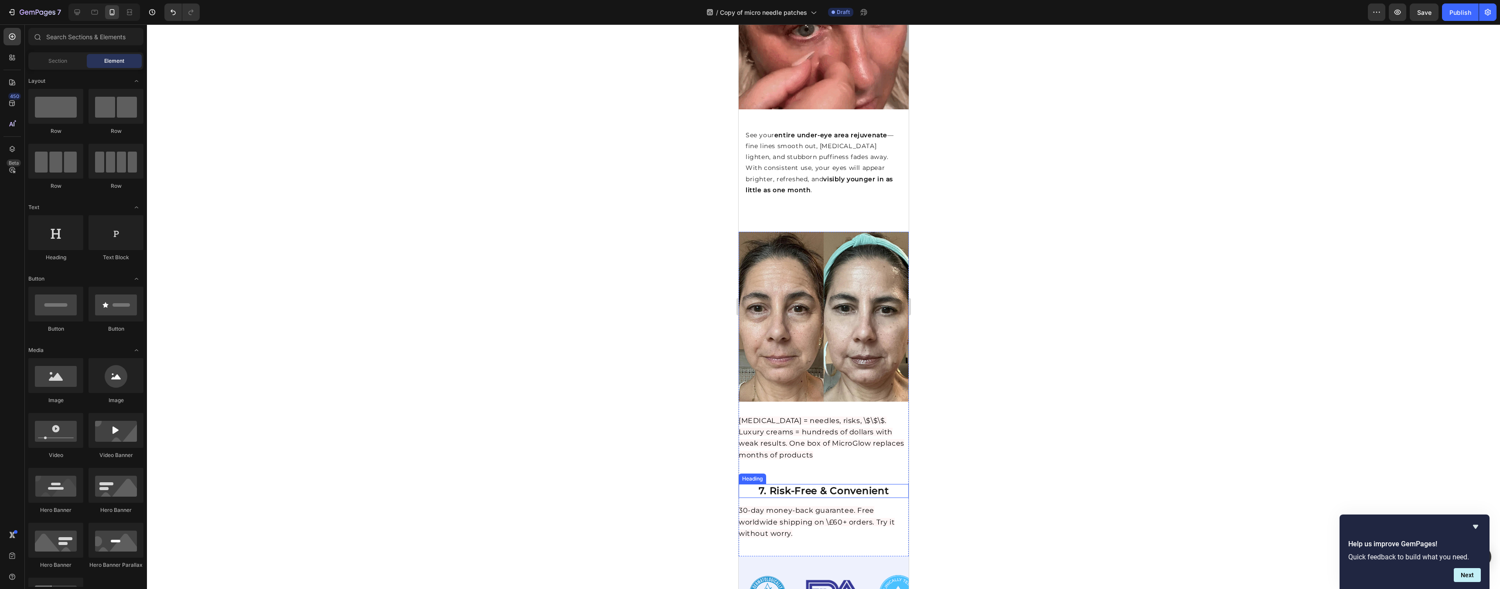
click at [808, 485] on strong "7. Risk-Free & Convenient" at bounding box center [823, 491] width 130 height 12
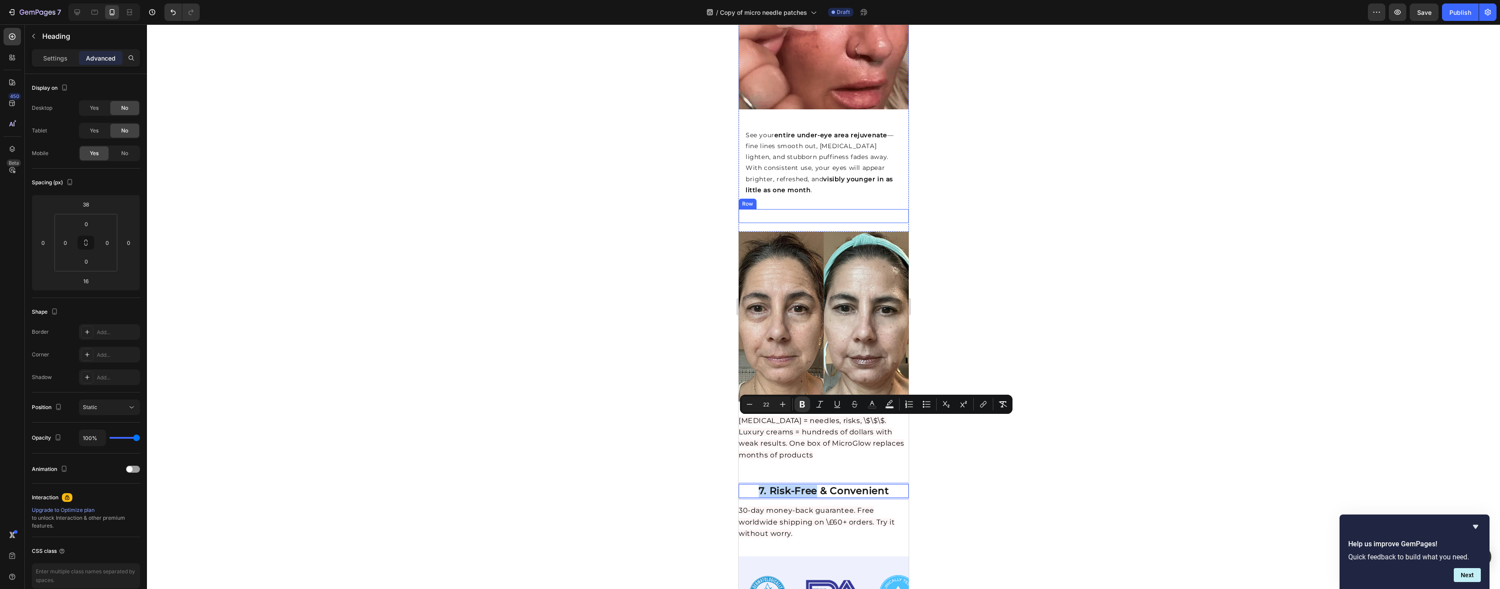
drag, startPoint x: 809, startPoint y: 426, endPoint x: 775, endPoint y: 157, distance: 272.0
click at [1086, 416] on div at bounding box center [823, 306] width 1353 height 565
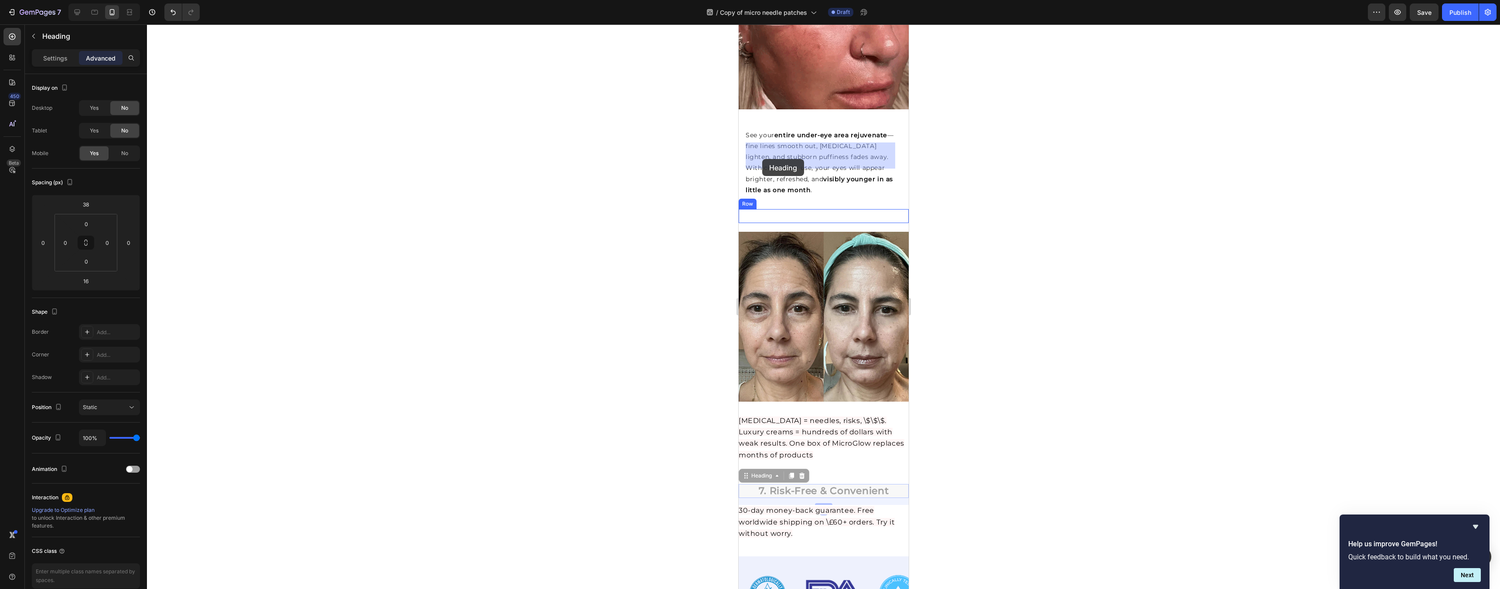
drag, startPoint x: 773, startPoint y: 425, endPoint x: 762, endPoint y: 159, distance: 265.8
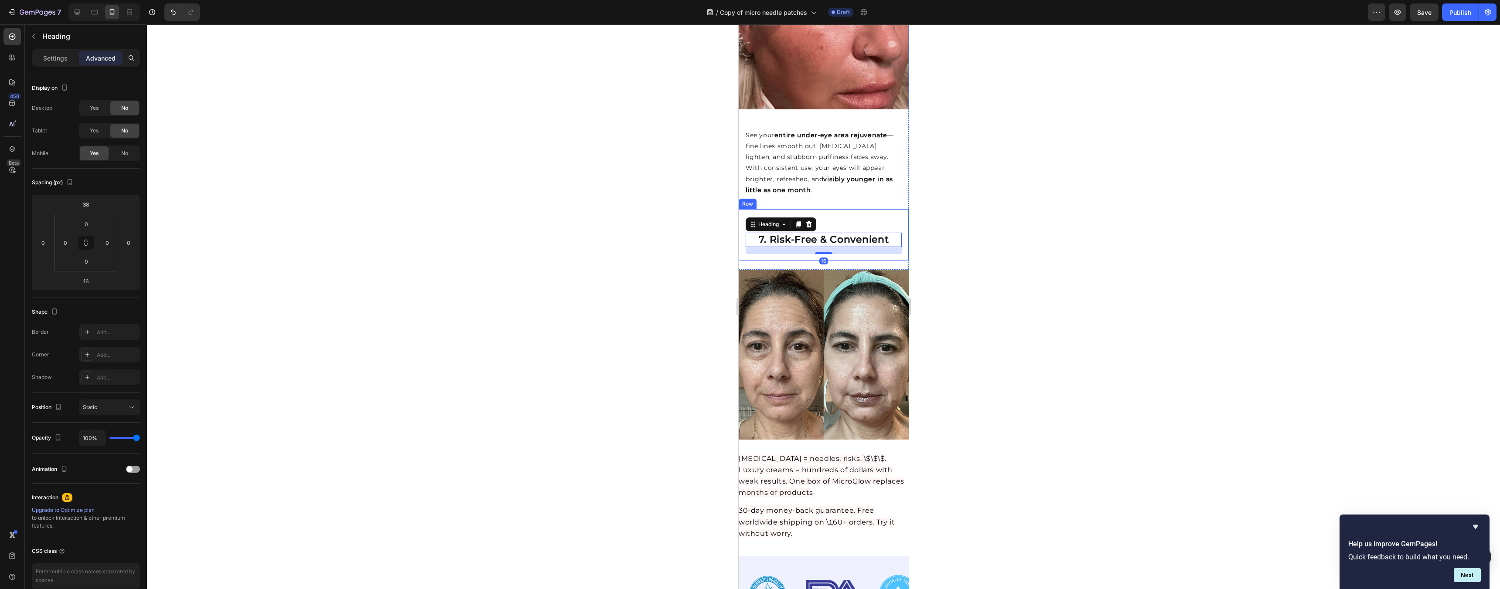
click at [1116, 209] on div at bounding box center [823, 306] width 1353 height 565
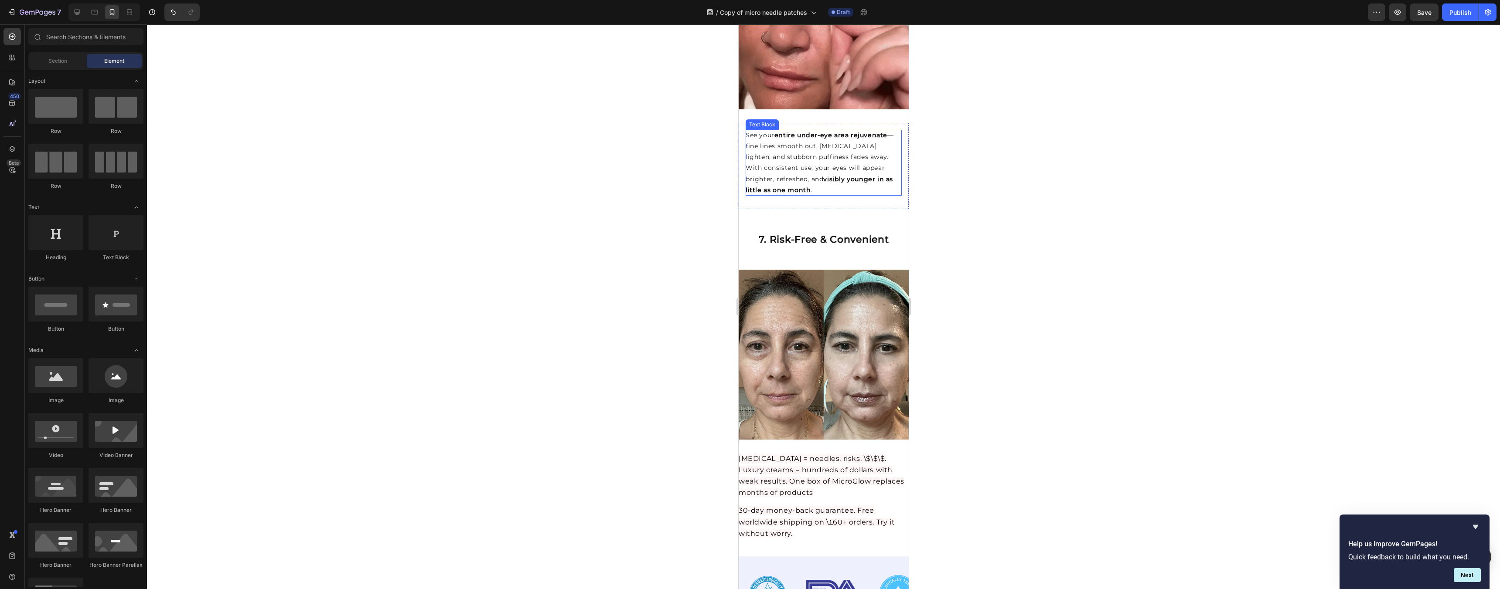
click at [794, 130] on p "See your entire under-eye area rejuvenate — fine lines smooth out, [MEDICAL_DAT…" at bounding box center [823, 146] width 156 height 33
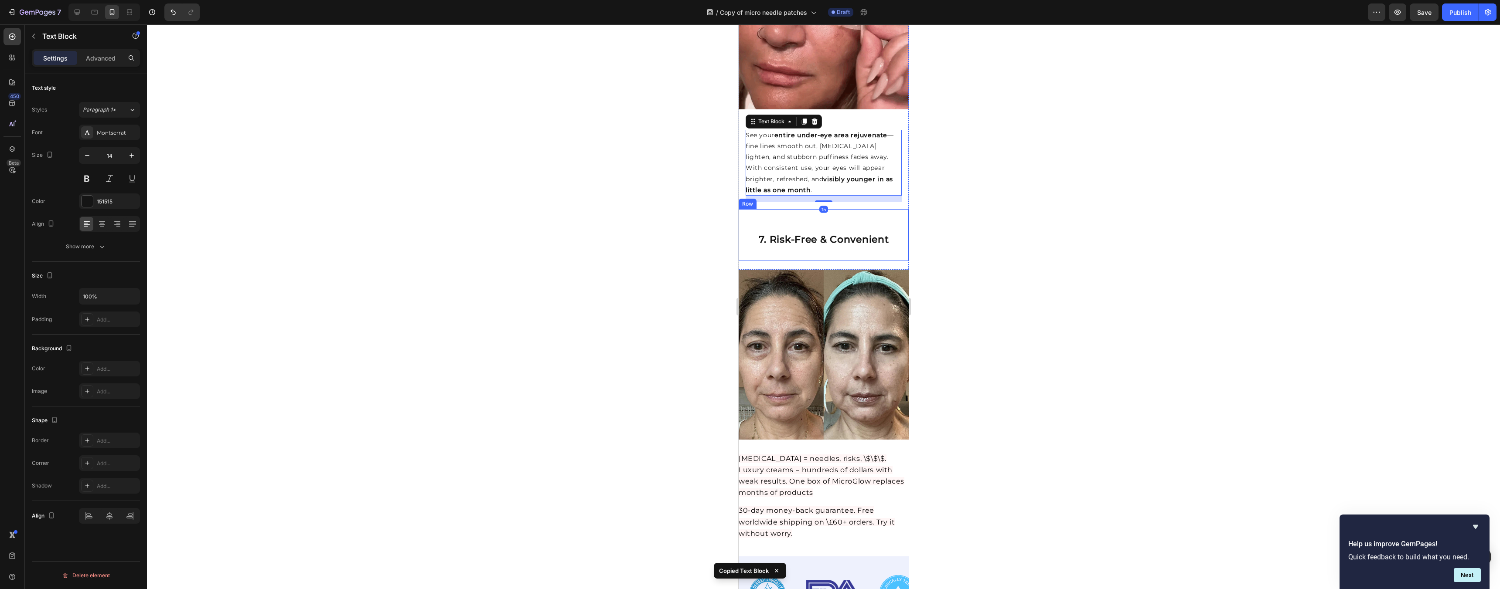
click at [779, 209] on div "6. Smarter (and Cheaper) Than [MEDICAL_DATA] & Fancy Creams Heading 7. Risk-Fre…" at bounding box center [823, 235] width 170 height 52
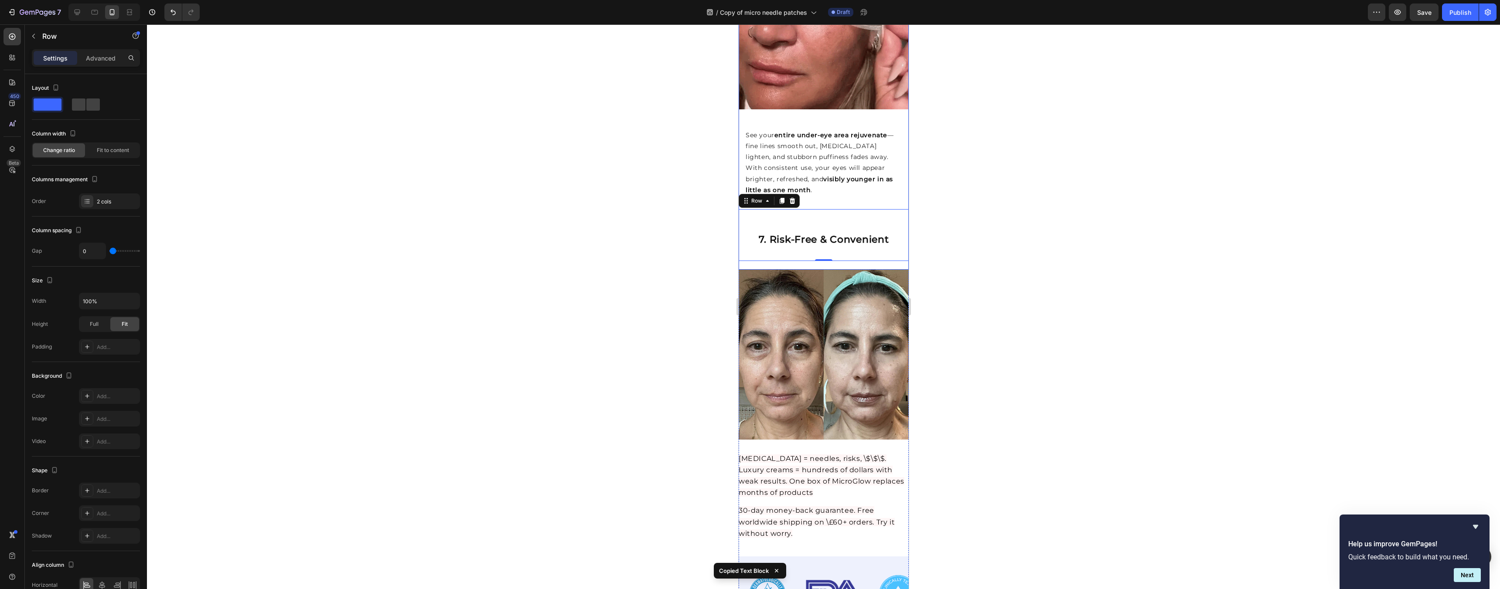
click at [779, 204] on div "Image 6. Smarter (and Cheaper) Than [MEDICAL_DATA] & Fancy Creams Heading See y…" at bounding box center [823, 102] width 170 height 336
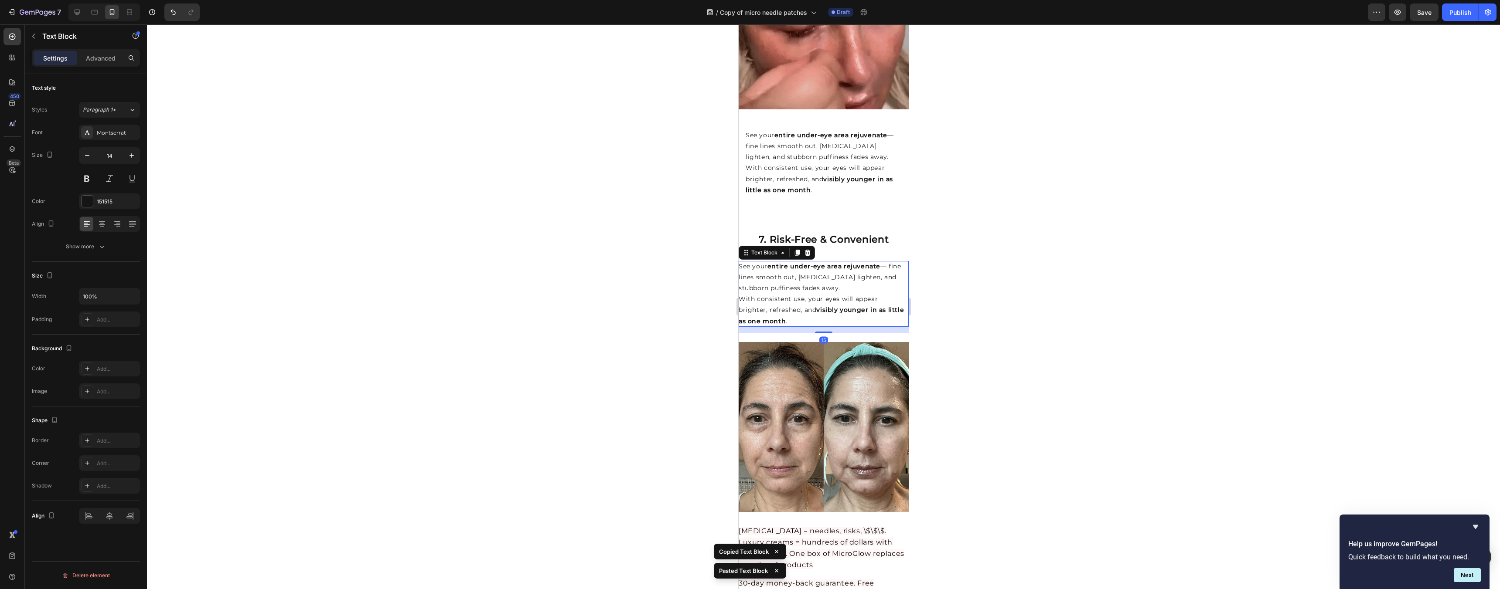
click at [1061, 199] on div at bounding box center [823, 306] width 1353 height 565
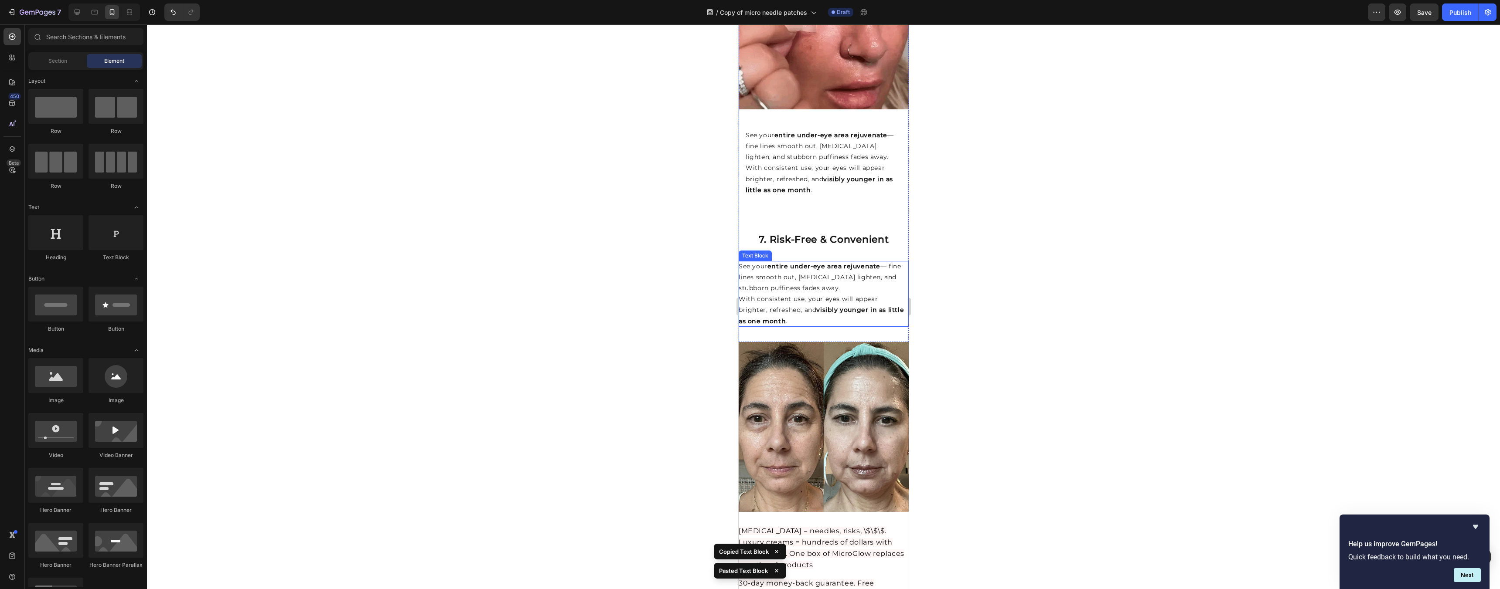
click at [873, 294] on p "With consistent use, your eyes will appear brighter, refreshed, and visibly you…" at bounding box center [823, 310] width 170 height 33
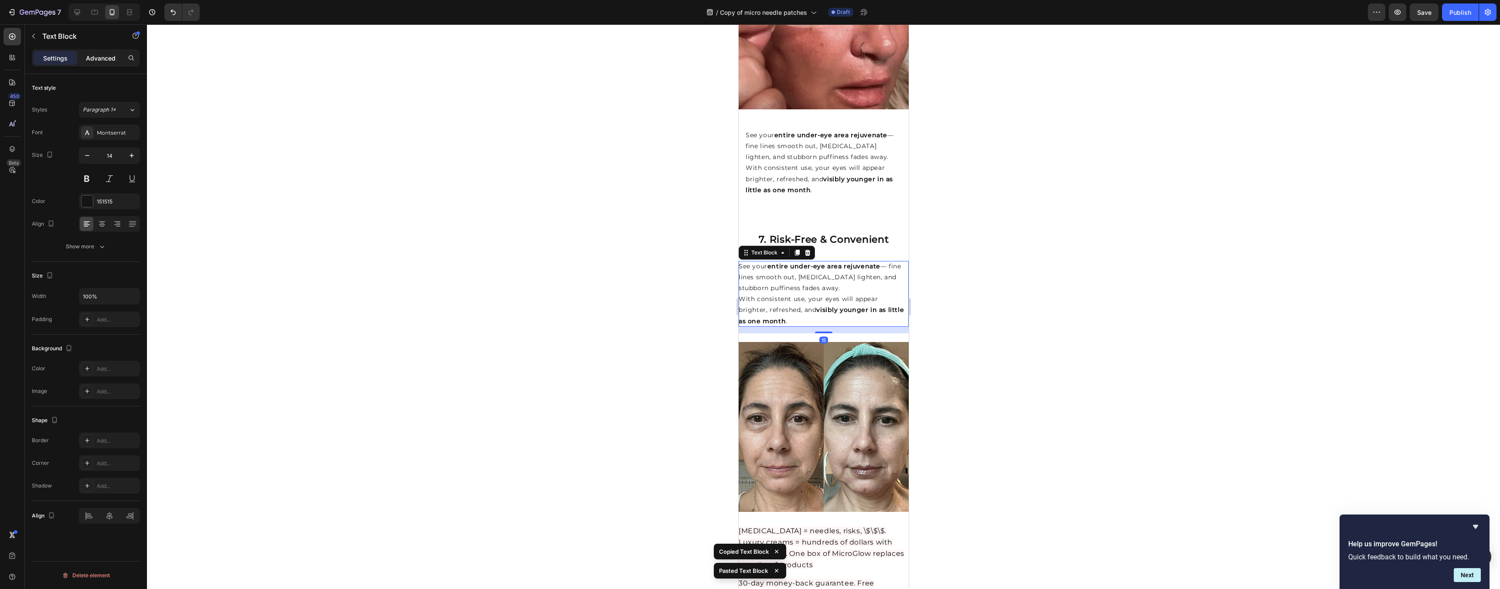
click at [114, 61] on p "Advanced" at bounding box center [101, 58] width 30 height 9
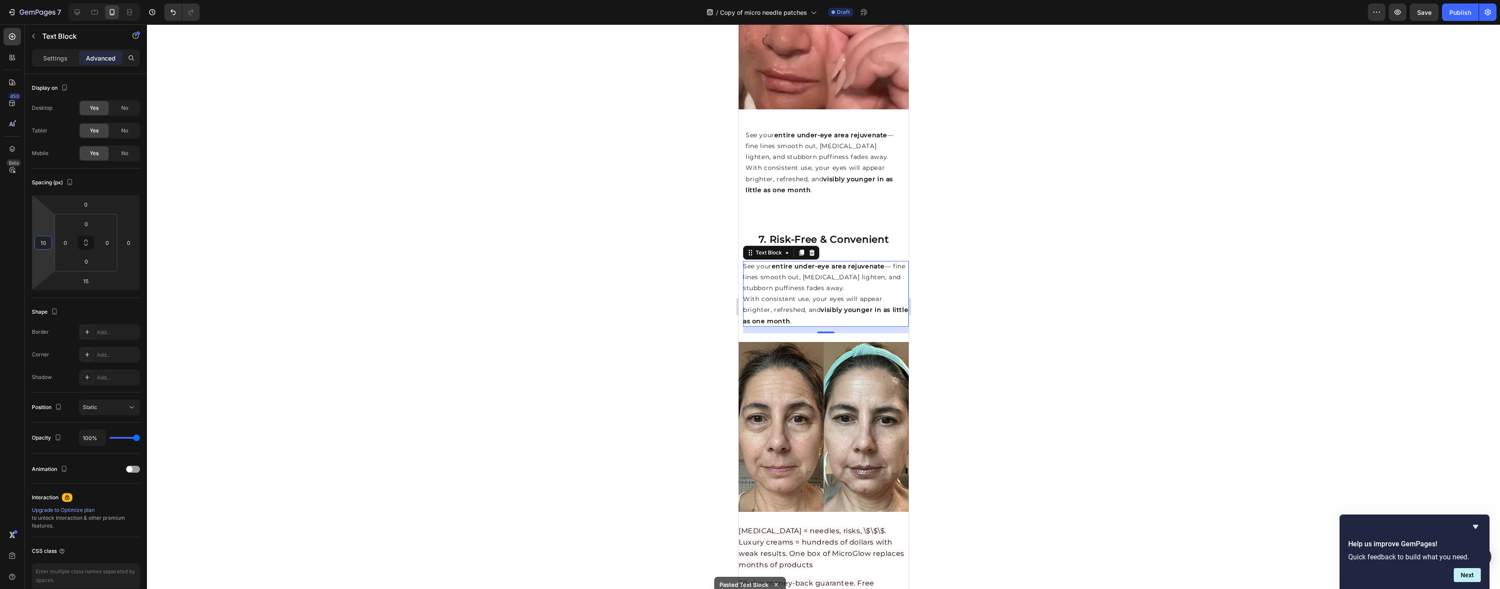
type input "12"
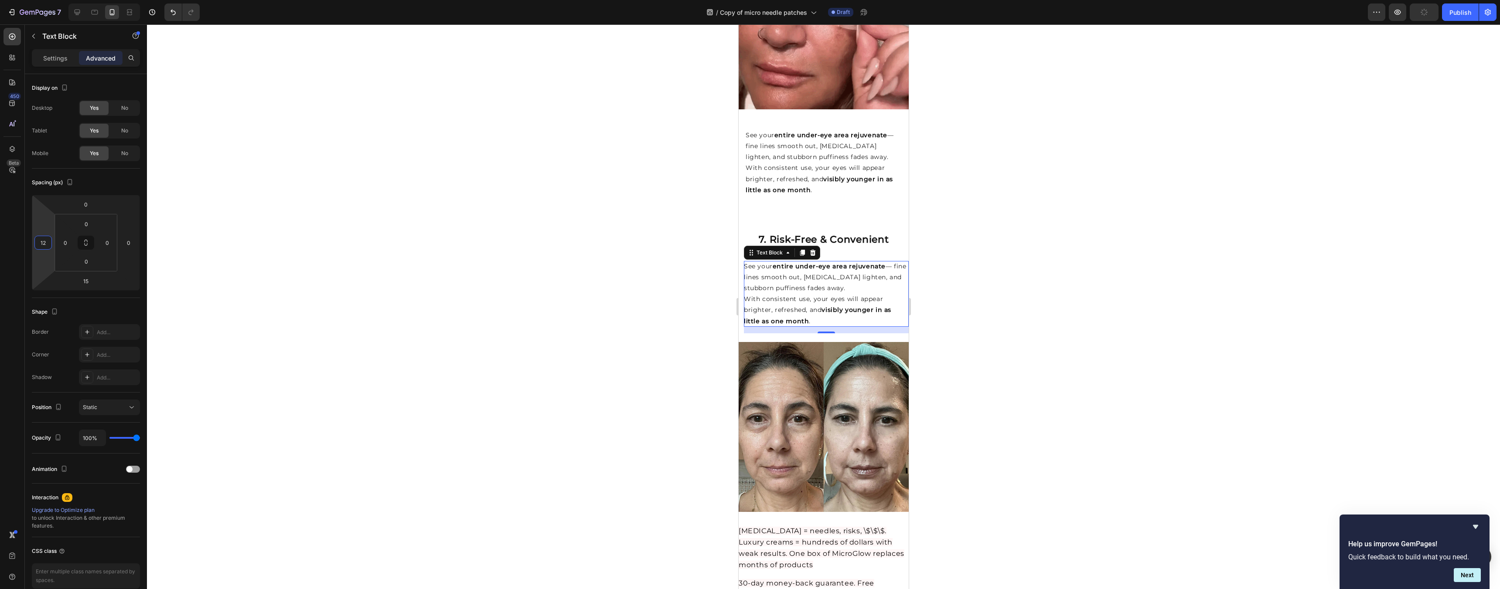
drag, startPoint x: 51, startPoint y: 235, endPoint x: 23, endPoint y: 233, distance: 27.5
click at [19, 0] on html "7 Version history / Copy of micro needle patches Draft Preview Publish 450 Beta…" at bounding box center [750, 0] width 1500 height 0
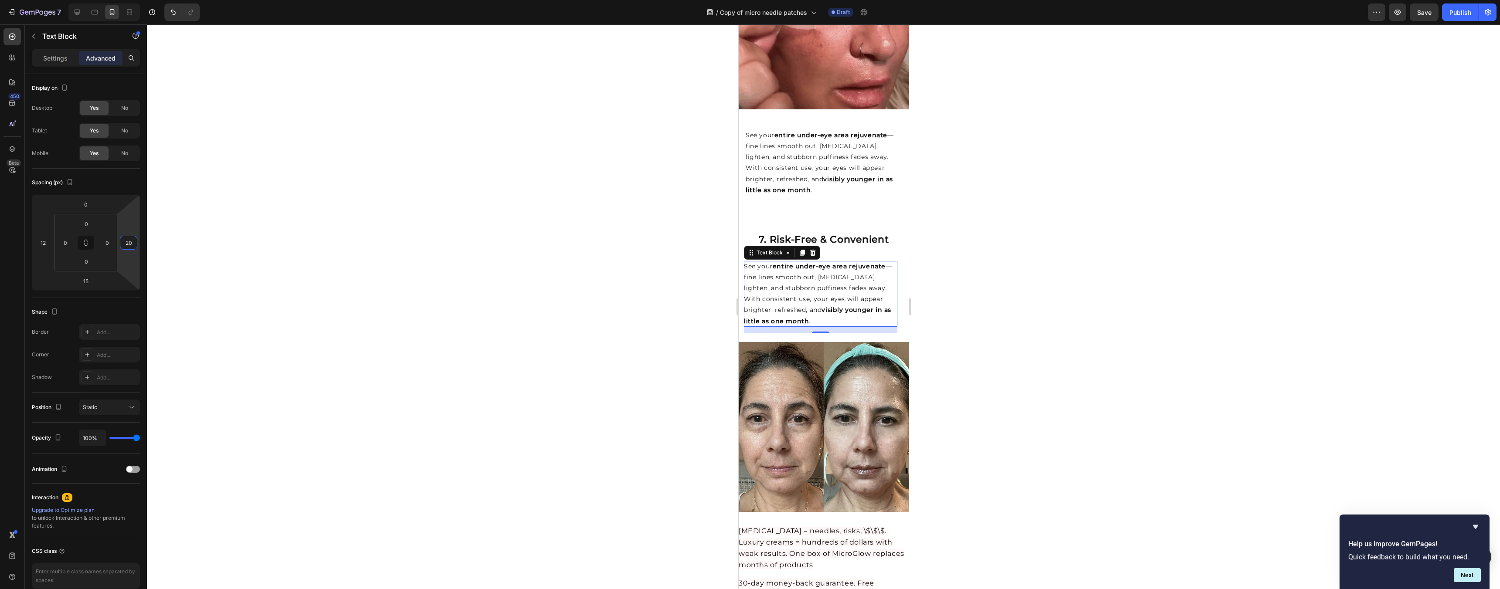
type input "18"
drag, startPoint x: 137, startPoint y: 232, endPoint x: 117, endPoint y: 228, distance: 20.9
click at [117, 0] on html "7 Version history / Copy of micro needle patches Draft Preview Save Publish 450…" at bounding box center [750, 0] width 1500 height 0
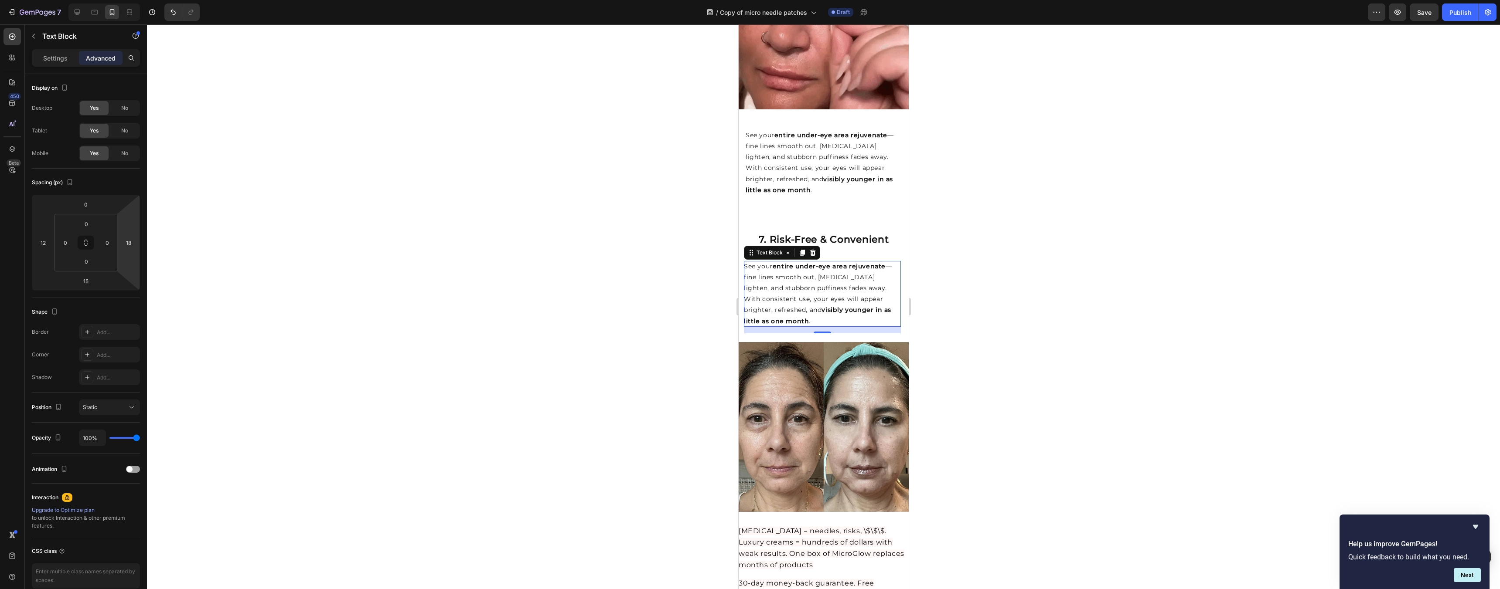
click at [1043, 251] on div at bounding box center [823, 306] width 1353 height 565
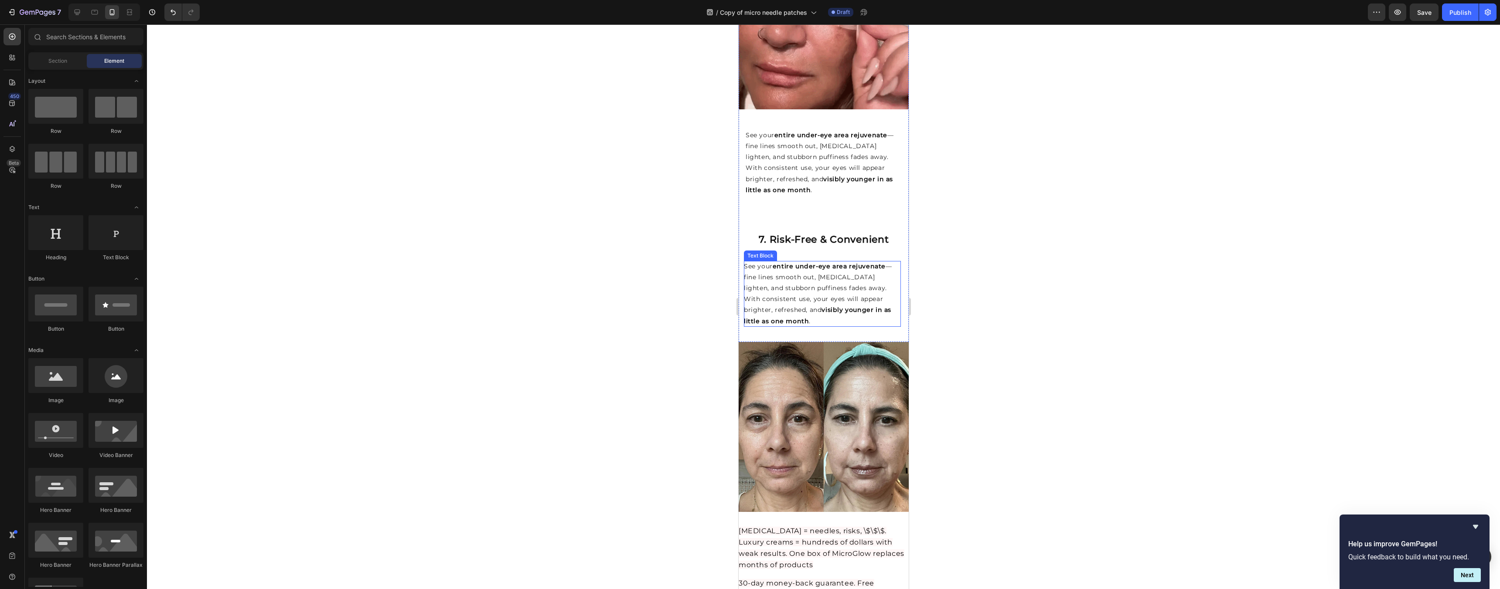
click at [785, 294] on p "With consistent use, your eyes will appear brighter, refreshed, and visibly you…" at bounding box center [821, 310] width 157 height 33
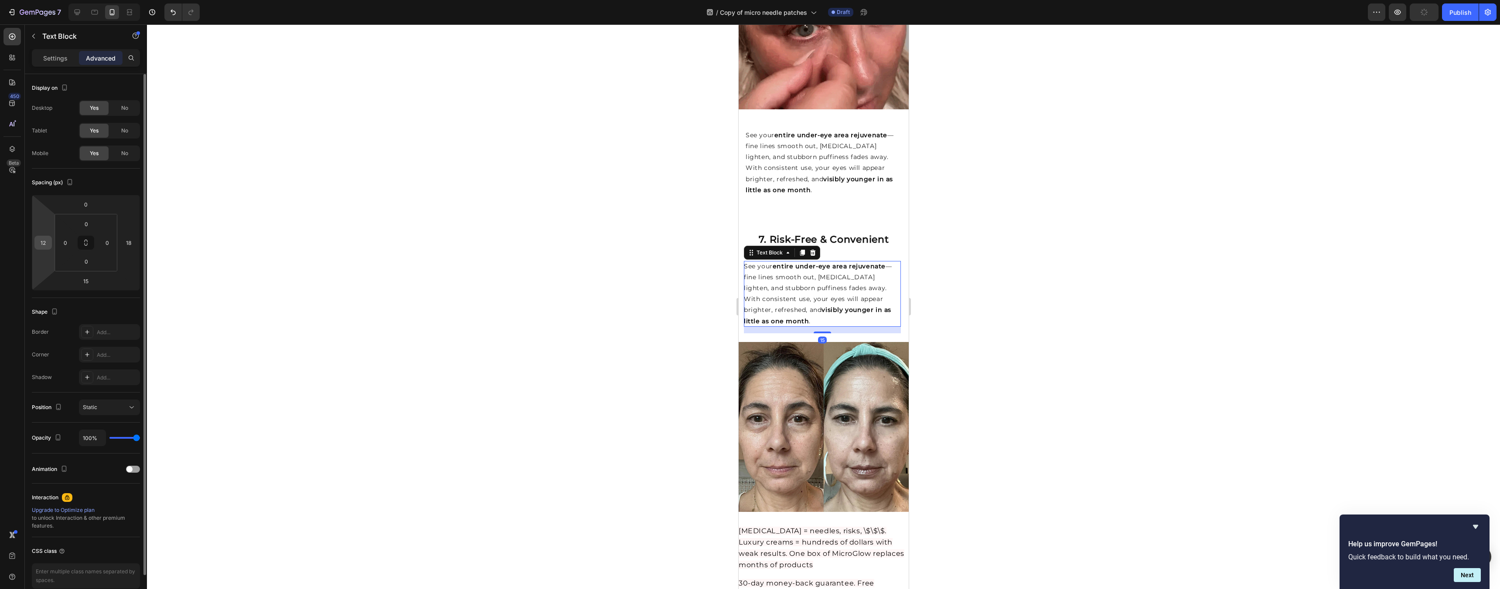
click at [45, 238] on input "12" at bounding box center [43, 242] width 13 height 13
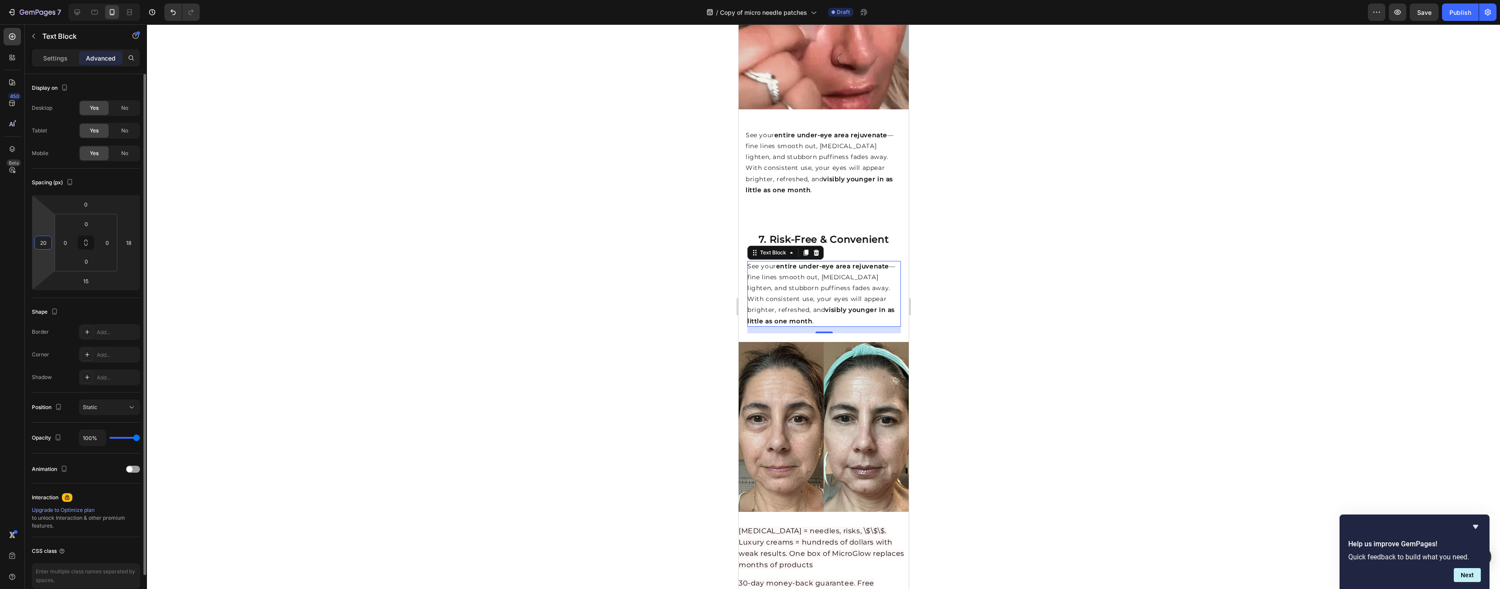
type input "2"
type input "17"
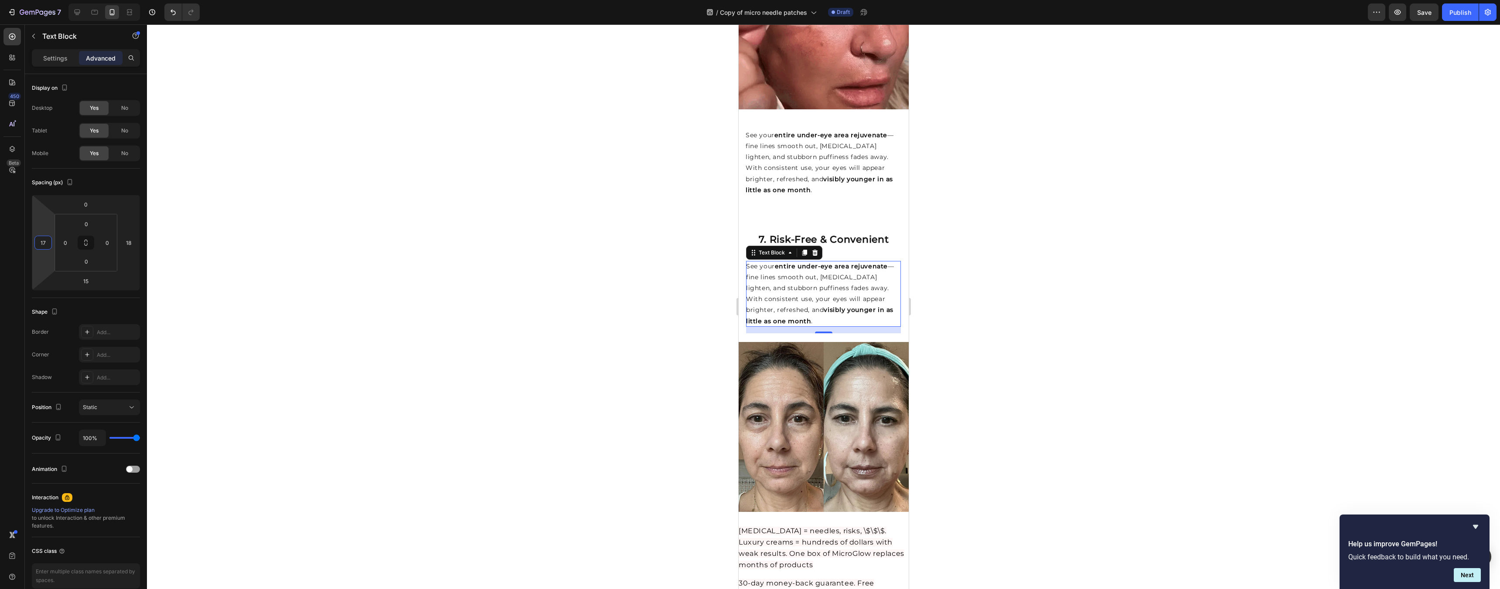
click at [1056, 270] on div at bounding box center [823, 306] width 1353 height 565
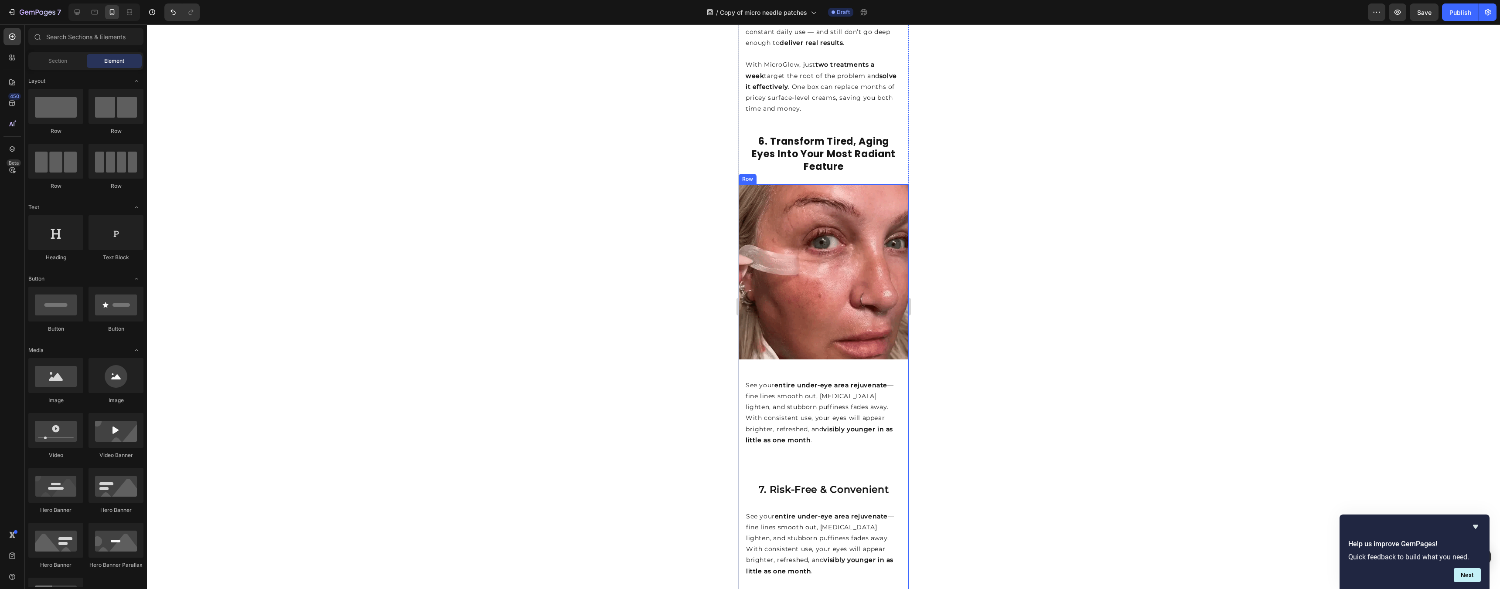
scroll to position [2163, 0]
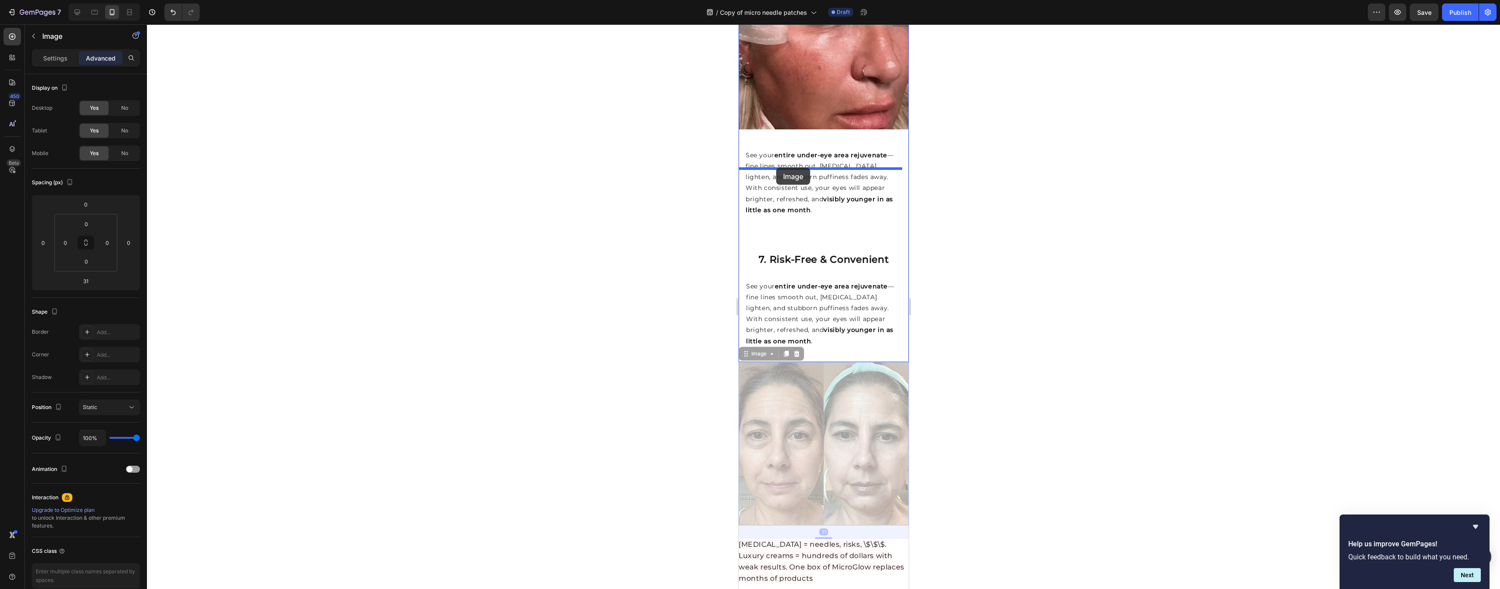
drag, startPoint x: 811, startPoint y: 371, endPoint x: 776, endPoint y: 168, distance: 205.8
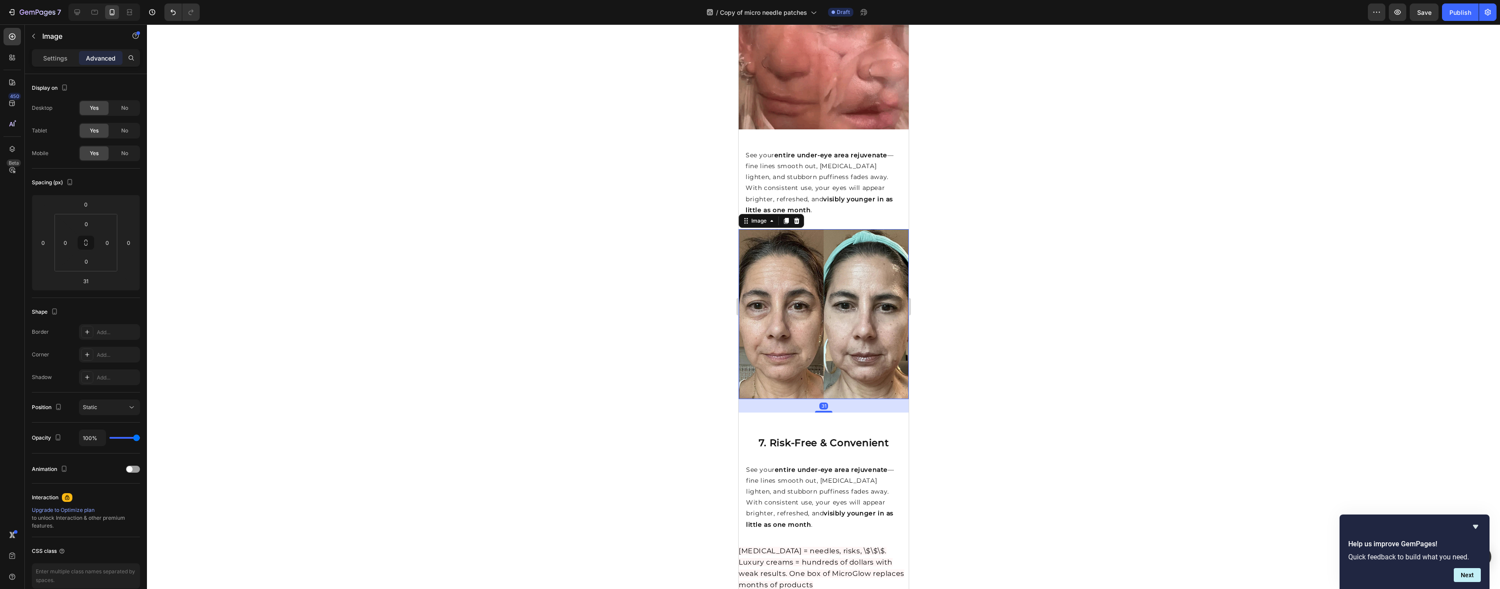
click at [990, 225] on div at bounding box center [823, 306] width 1353 height 565
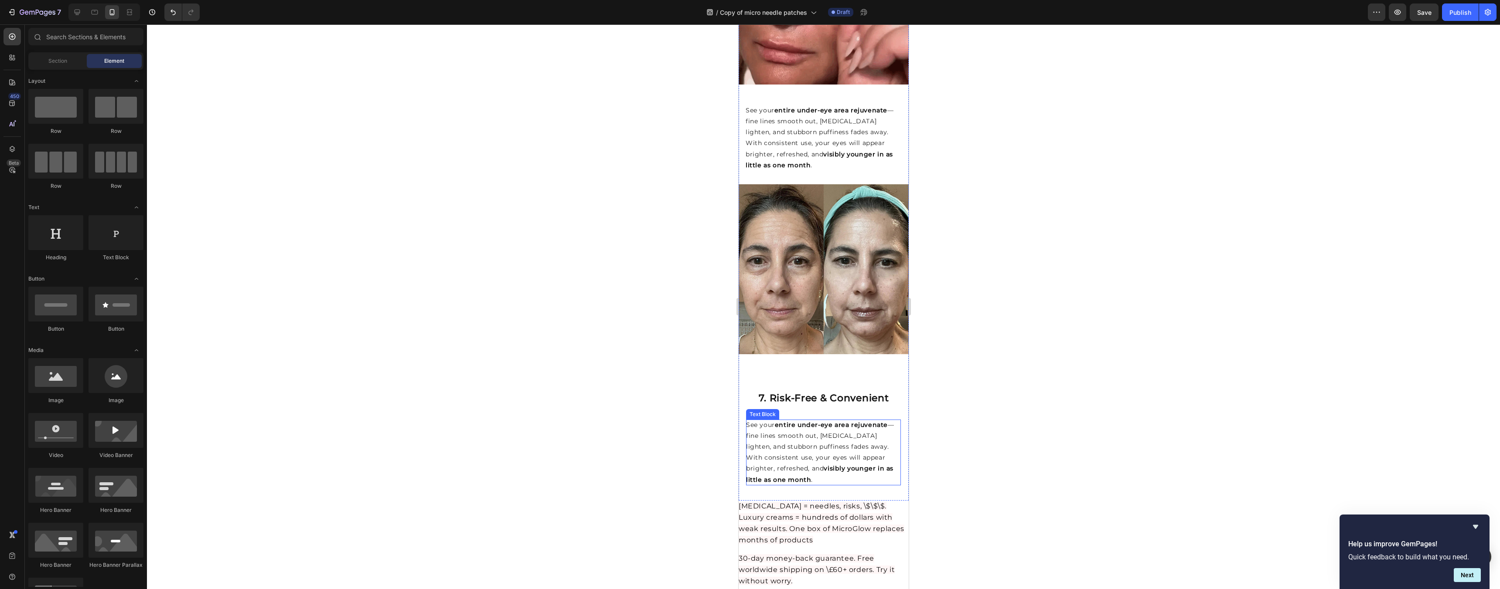
scroll to position [2208, 0]
click at [855, 502] on span "Botox = needles, risks, \$\$\$. Luxury creams = hundreds of dollars with weak r…" at bounding box center [821, 523] width 166 height 43
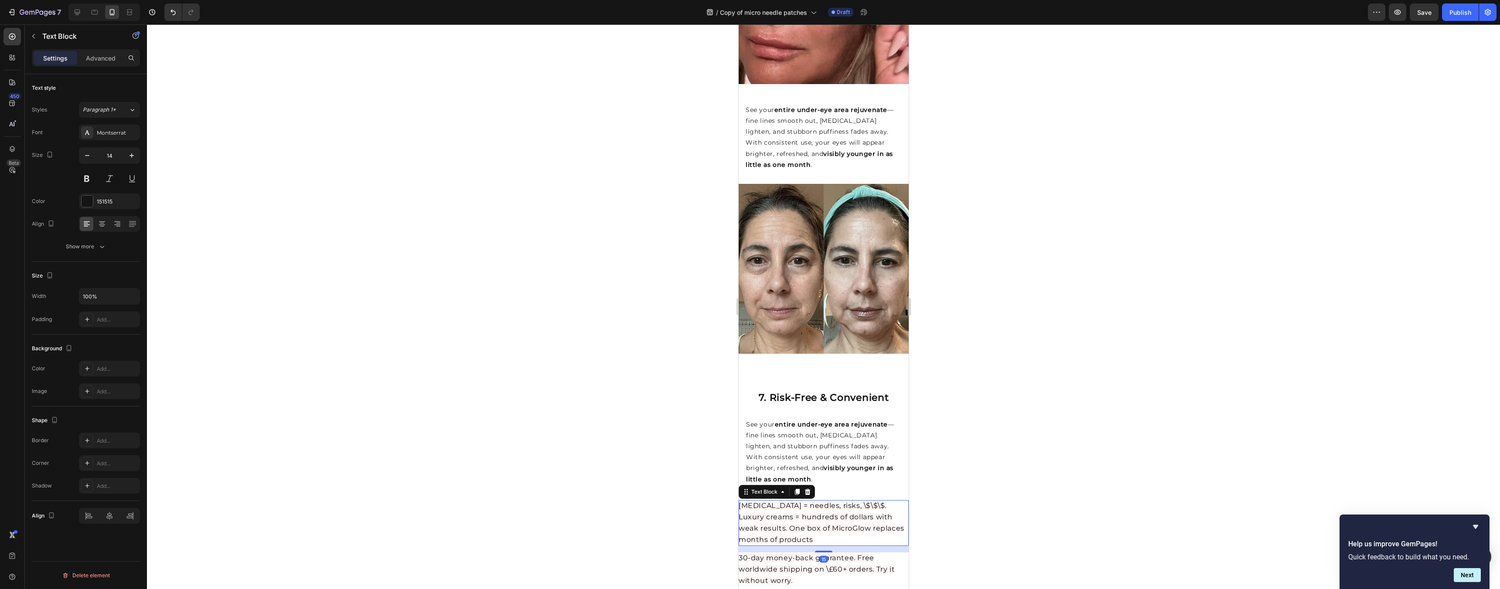
click at [807, 489] on icon at bounding box center [807, 492] width 6 height 6
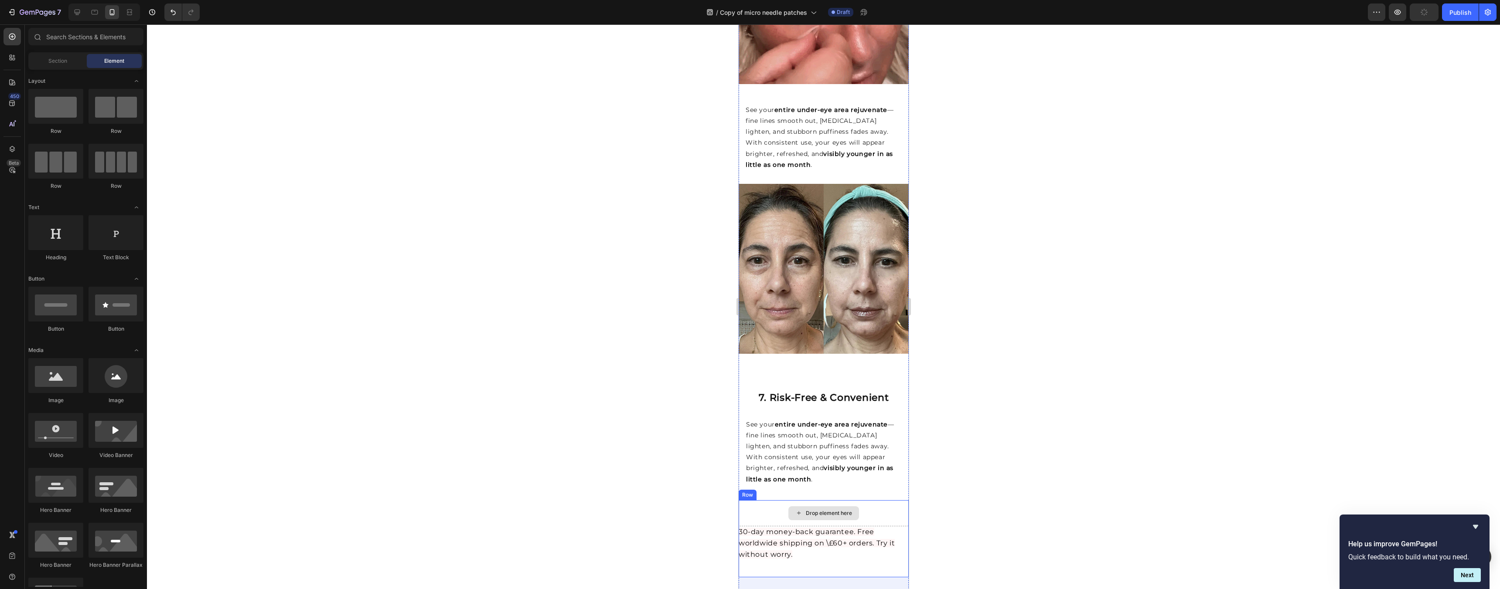
click at [830, 528] on span "30-day money-back guarantee. Free worldwide shipping on \£60+ orders. Try it wi…" at bounding box center [816, 543] width 156 height 31
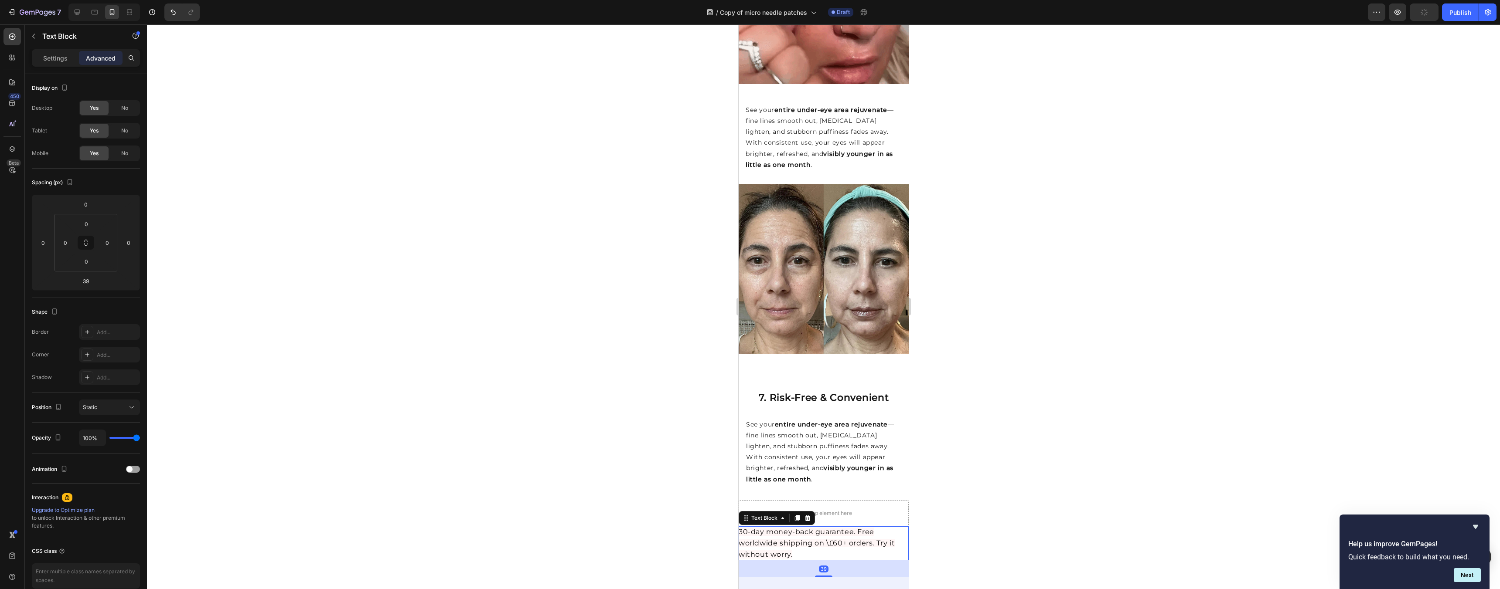
click at [808, 515] on icon at bounding box center [807, 518] width 6 height 6
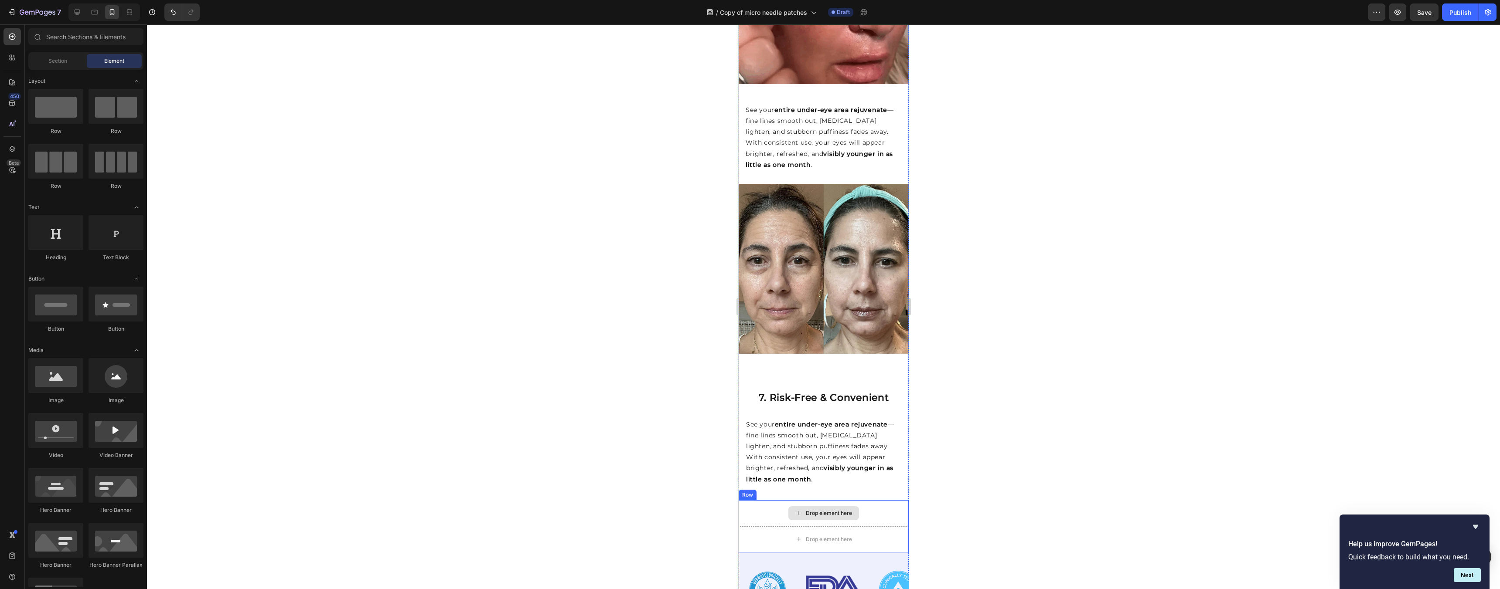
click at [864, 501] on div "Drop element here" at bounding box center [823, 514] width 170 height 26
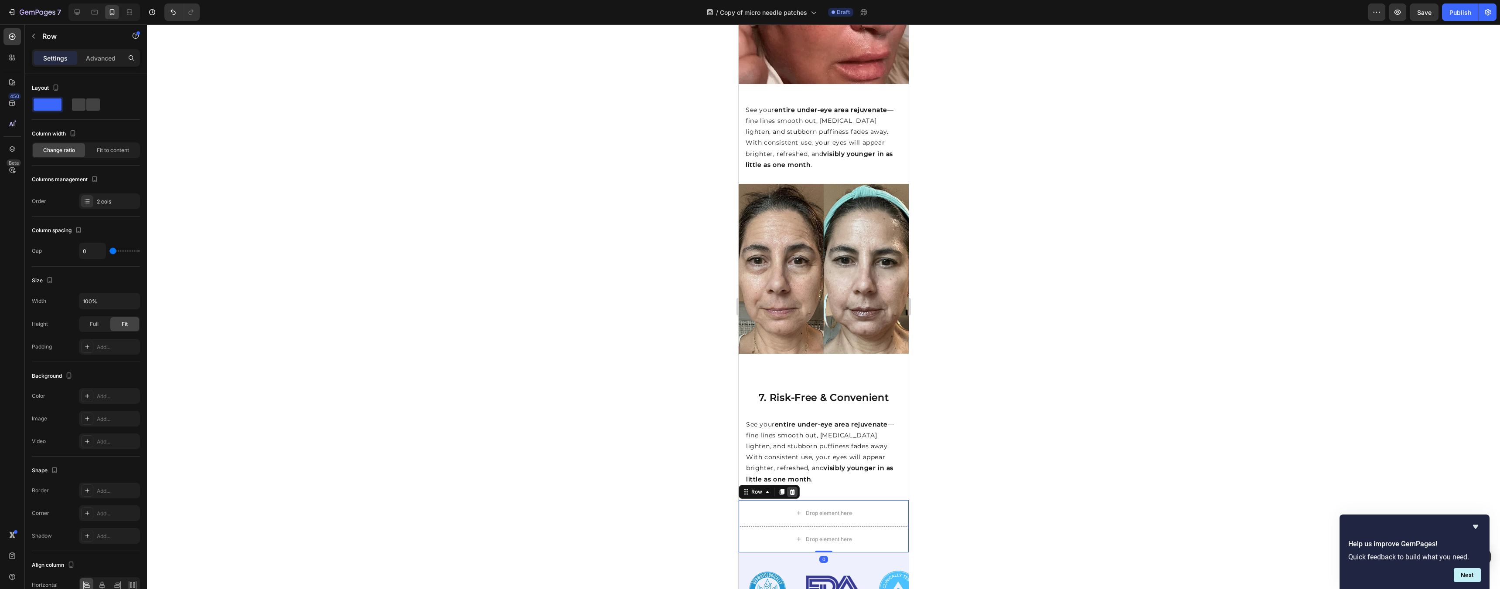
click at [790, 489] on icon at bounding box center [791, 492] width 7 height 7
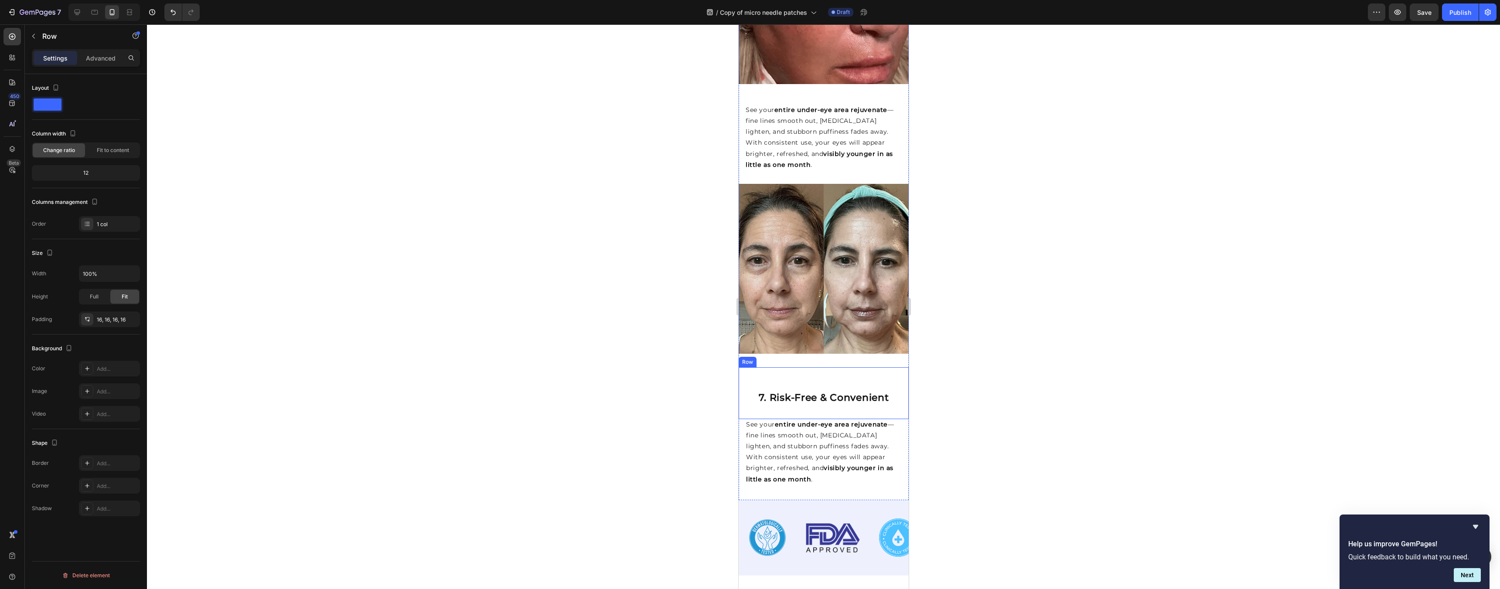
click at [807, 375] on div "6. Smarter (and Cheaper) Than Botox & Fancy Creams Heading 7. Risk-Free & Conve…" at bounding box center [823, 394] width 156 height 38
click at [102, 55] on p "Advanced" at bounding box center [101, 58] width 30 height 9
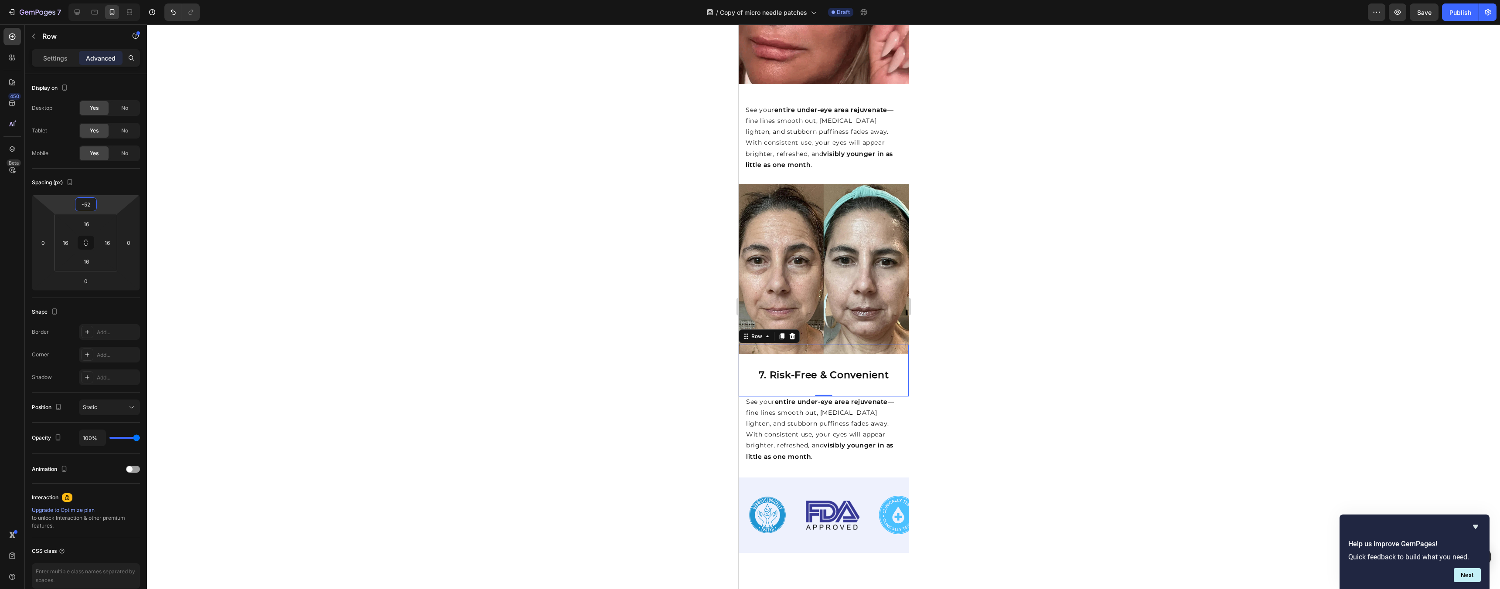
type input "-48"
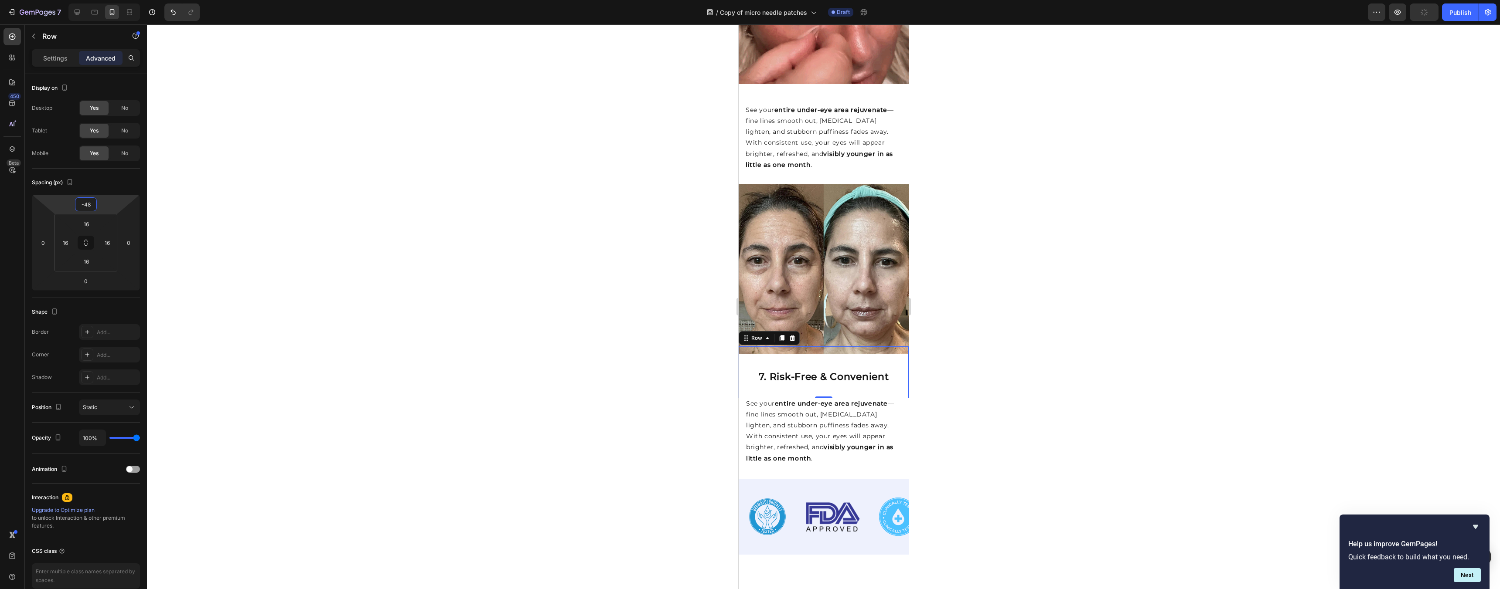
drag, startPoint x: 102, startPoint y: 198, endPoint x: 95, endPoint y: 209, distance: 12.8
click at [95, 0] on html "7 Version history / Copy of micro needle patches Draft Preview Publish 450 Beta…" at bounding box center [750, 0] width 1500 height 0
click at [1083, 249] on div at bounding box center [823, 306] width 1353 height 565
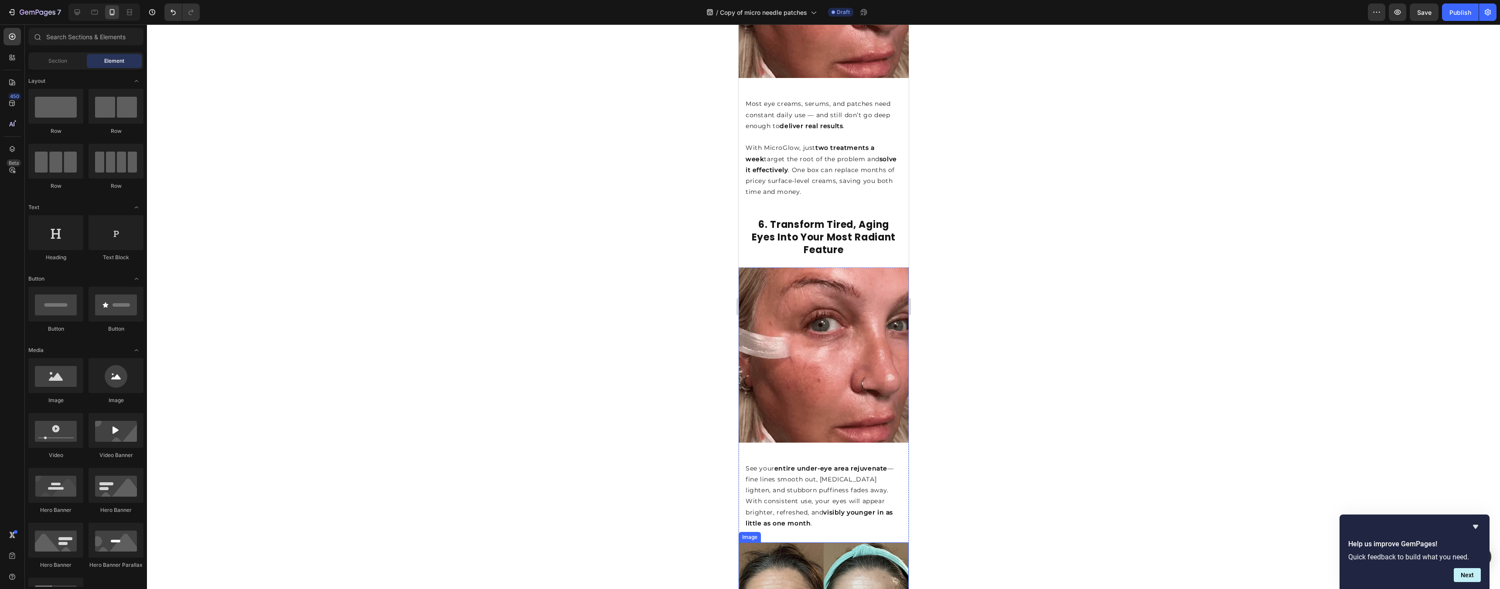
scroll to position [1805, 0]
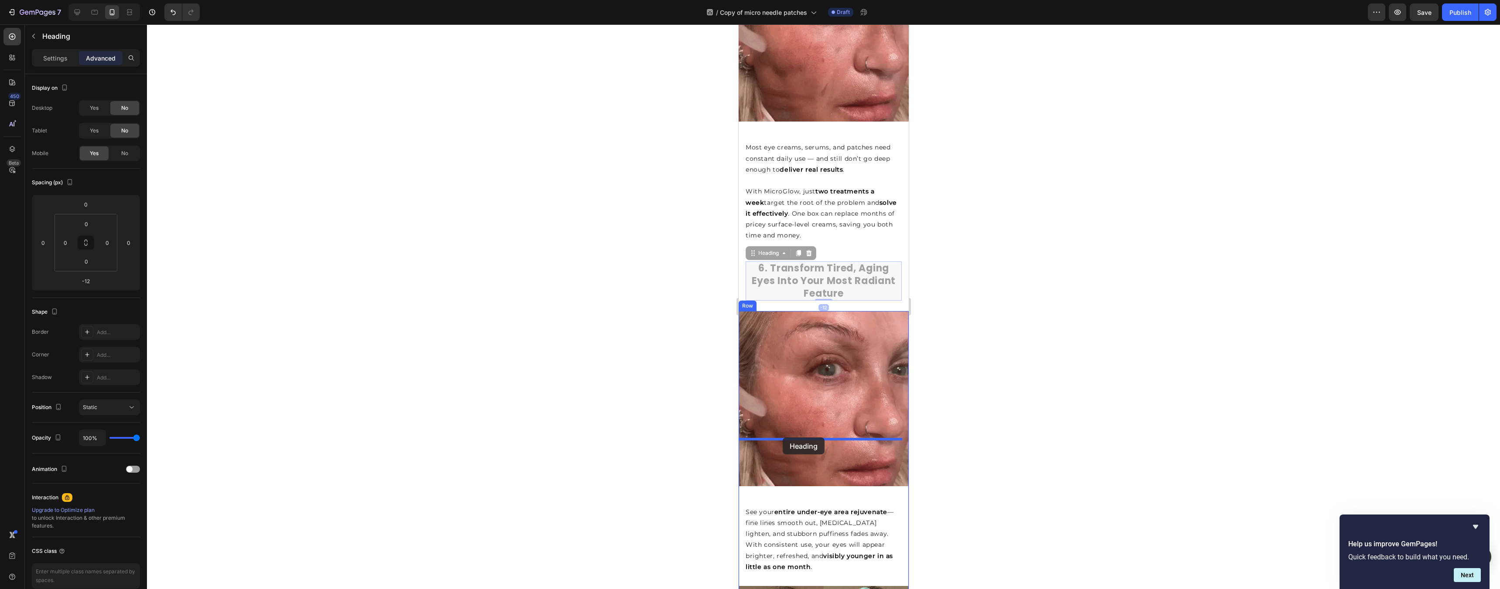
drag, startPoint x: 801, startPoint y: 222, endPoint x: 782, endPoint y: 438, distance: 216.6
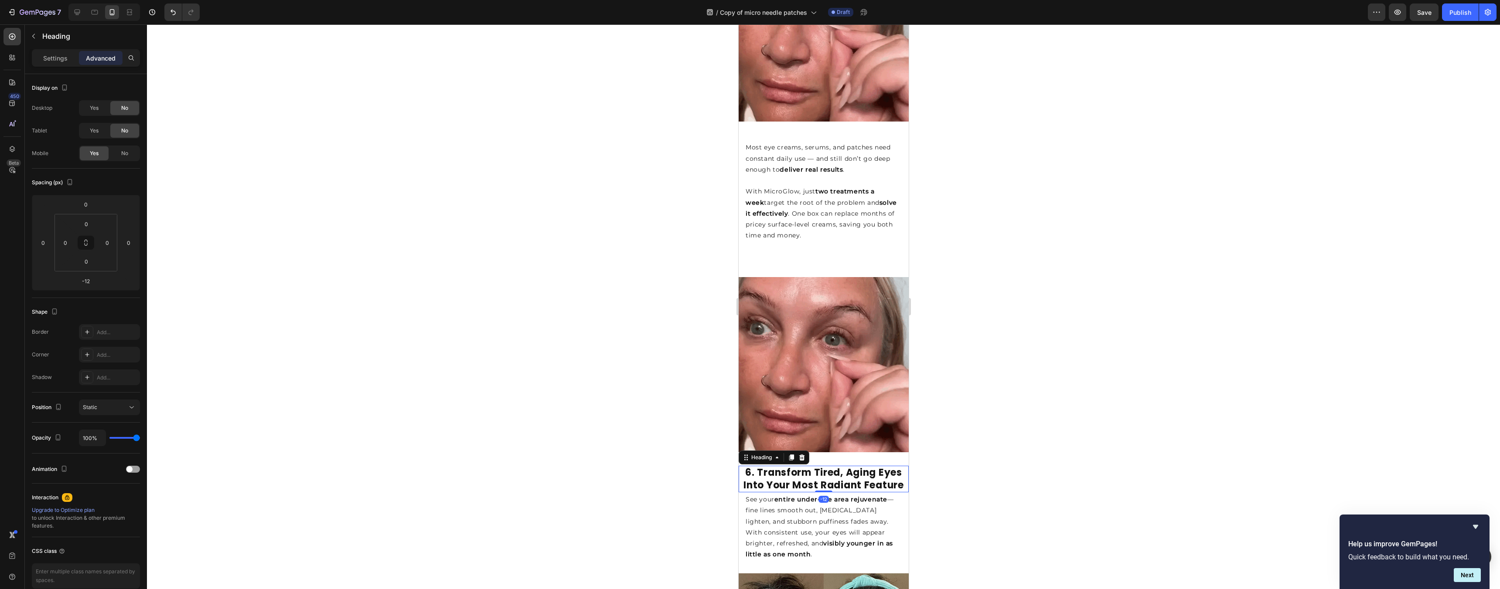
click at [1023, 317] on div at bounding box center [823, 306] width 1353 height 565
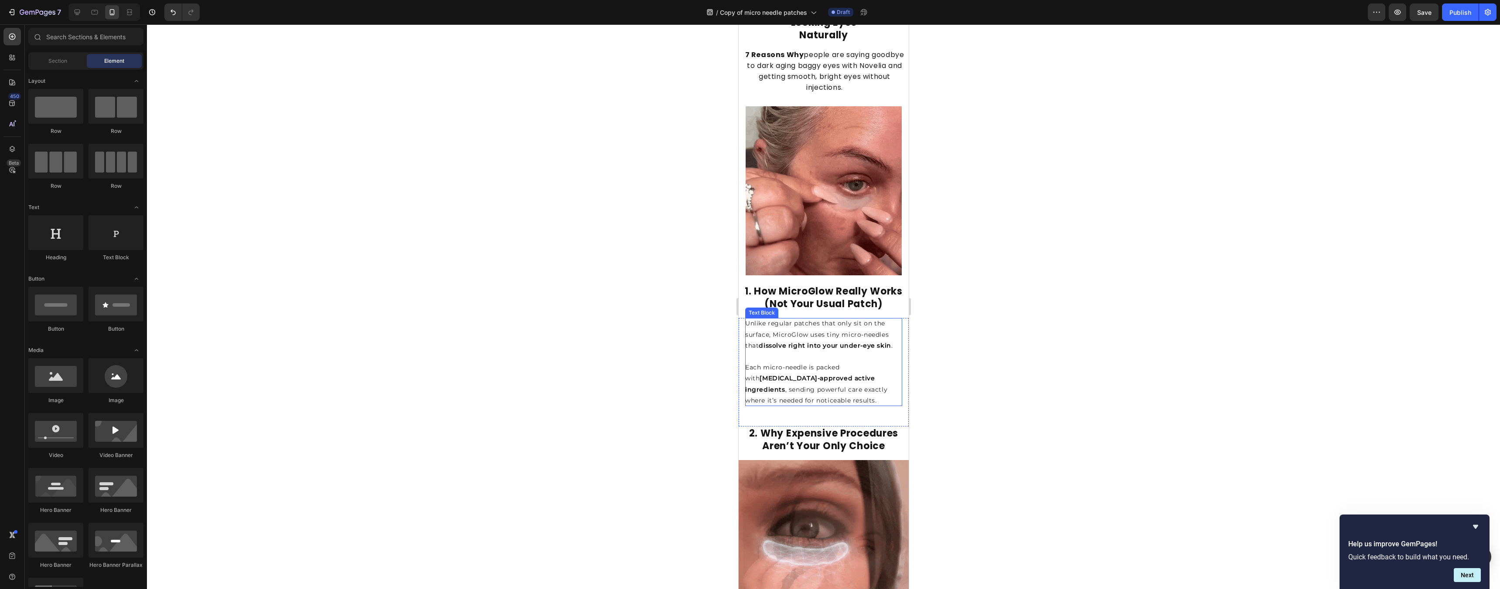
scroll to position [285, 0]
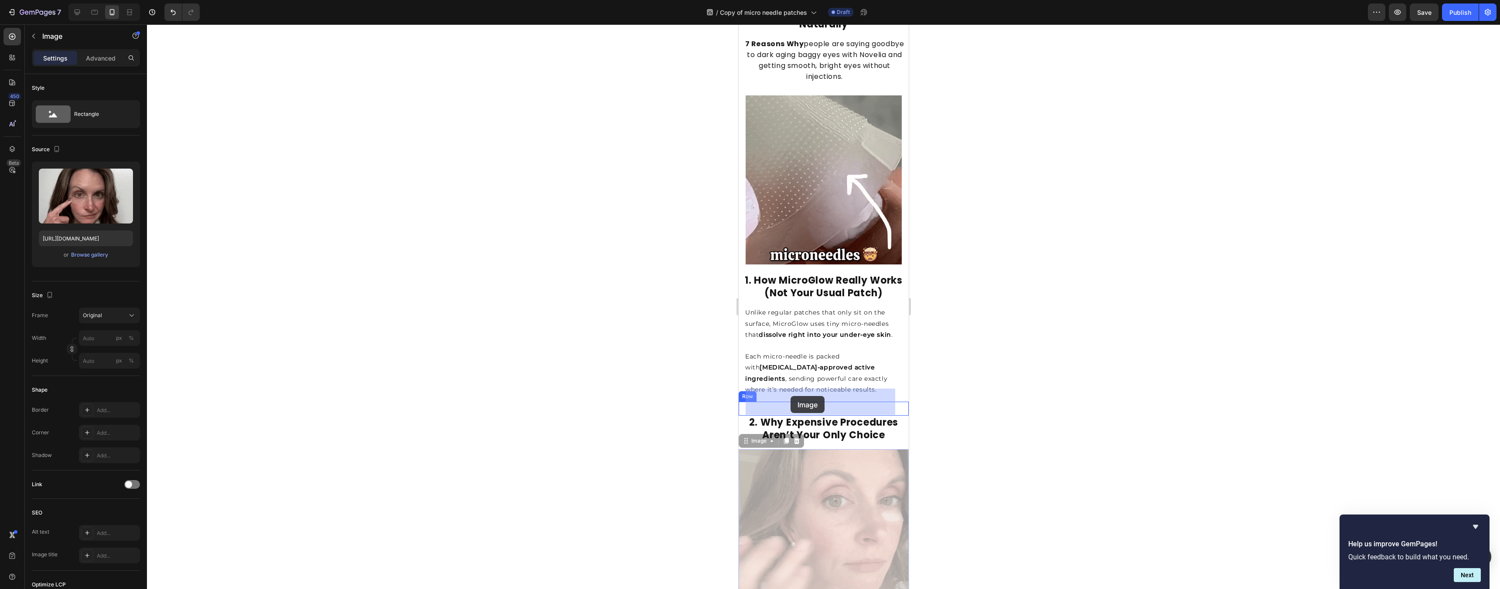
drag, startPoint x: 815, startPoint y: 469, endPoint x: 790, endPoint y: 396, distance: 76.7
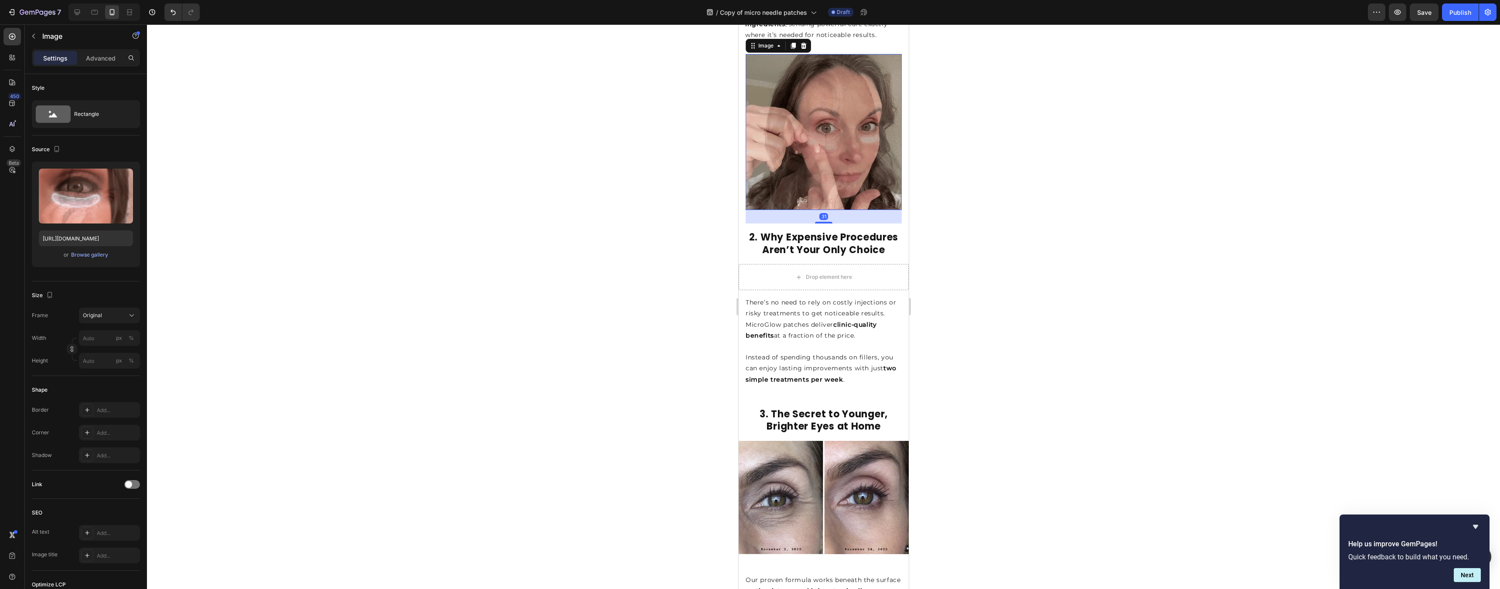
scroll to position [640, 0]
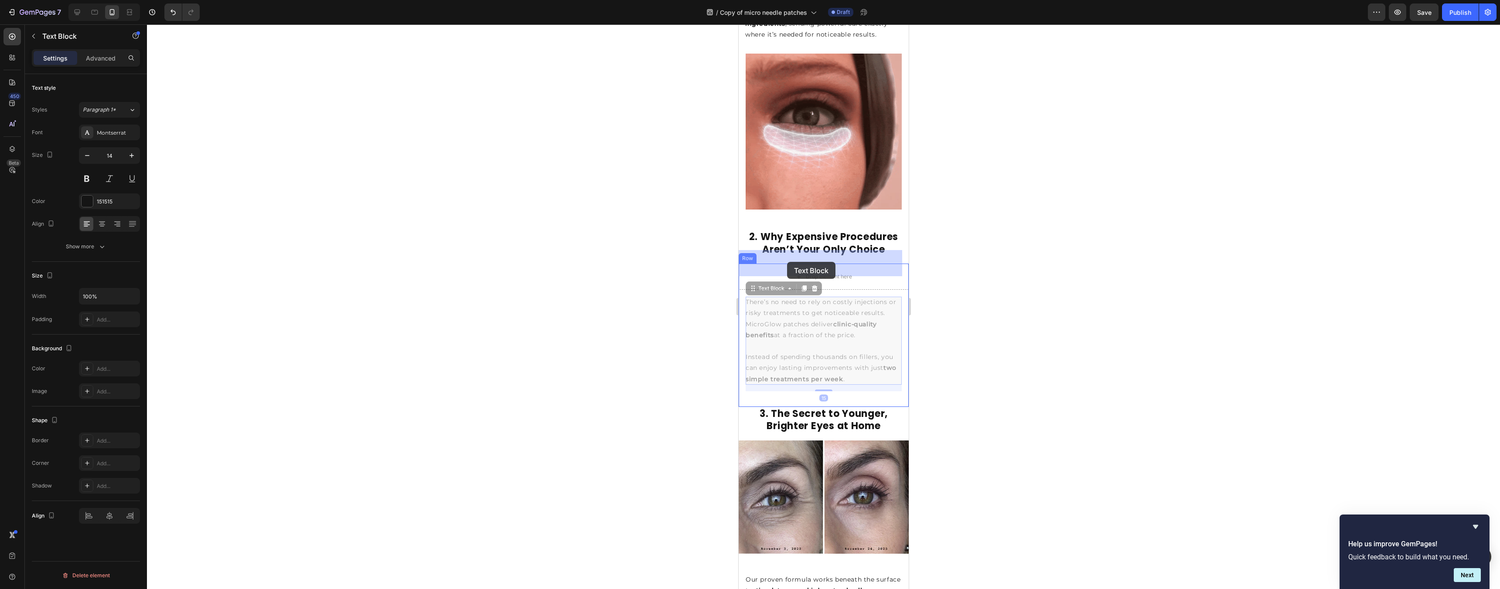
drag, startPoint x: 792, startPoint y: 298, endPoint x: 787, endPoint y: 262, distance: 35.7
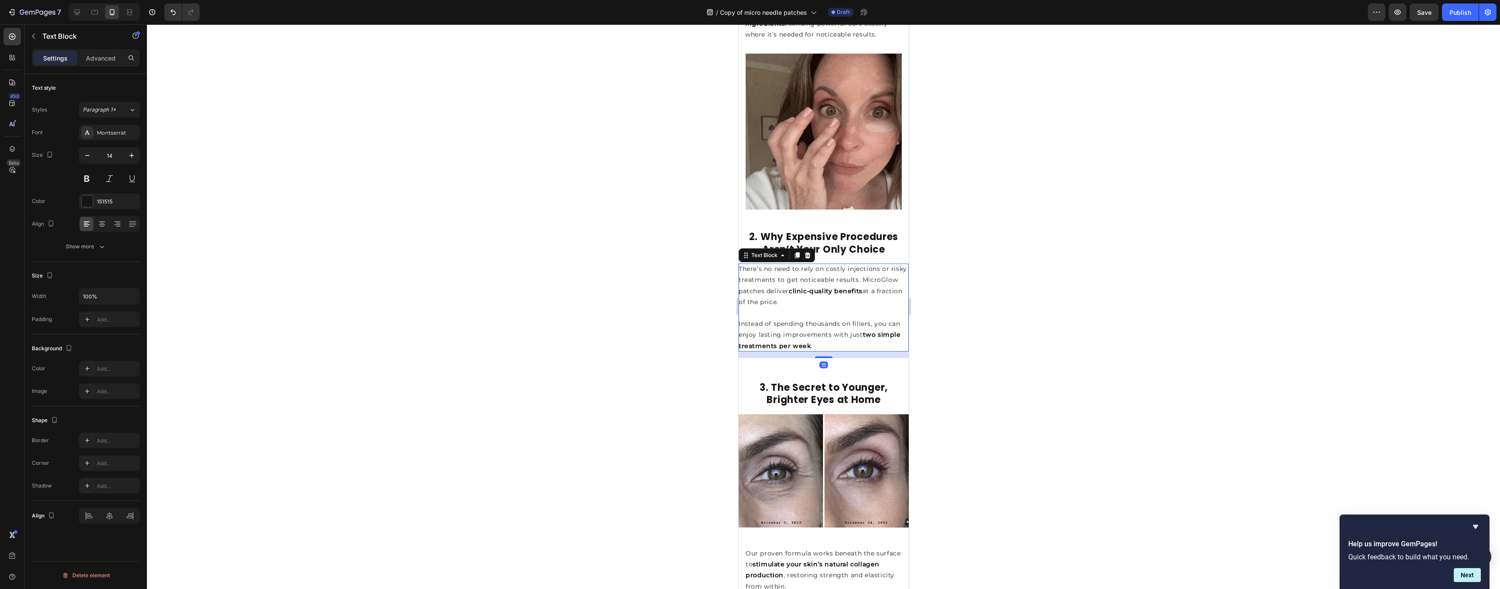
click at [1008, 273] on div at bounding box center [823, 306] width 1353 height 565
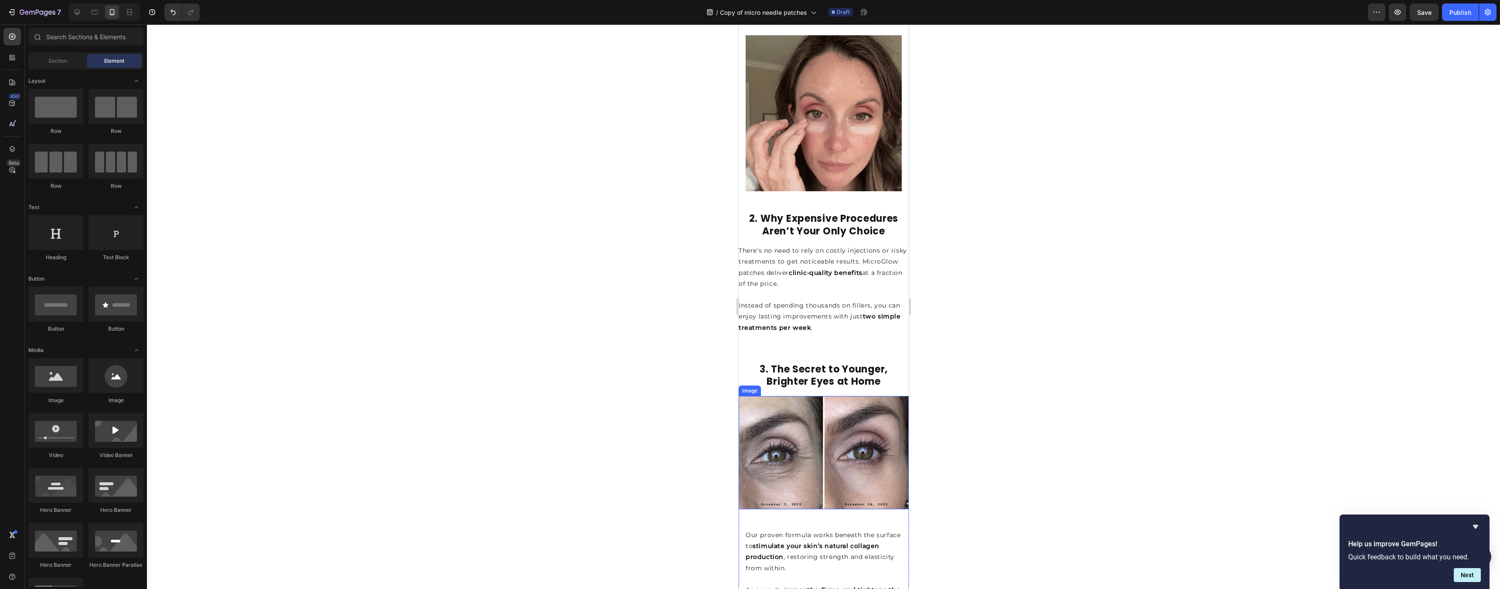
scroll to position [659, 0]
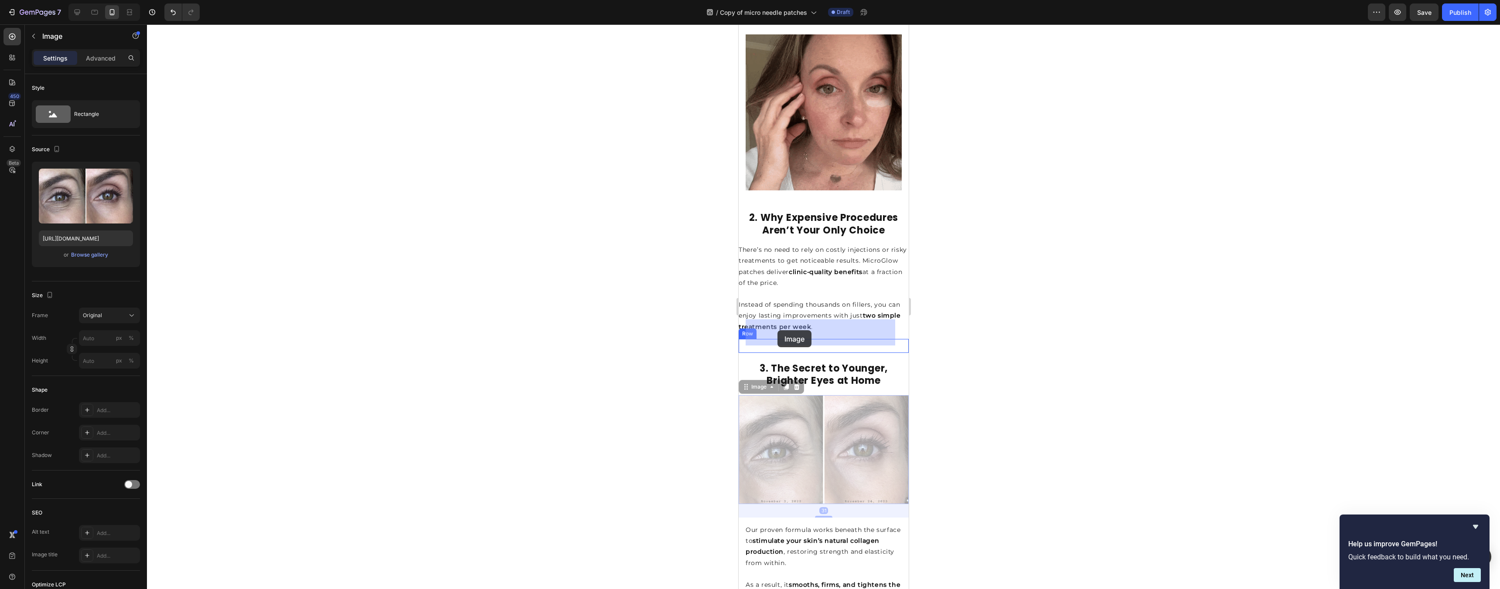
drag, startPoint x: 787, startPoint y: 407, endPoint x: 777, endPoint y: 330, distance: 76.9
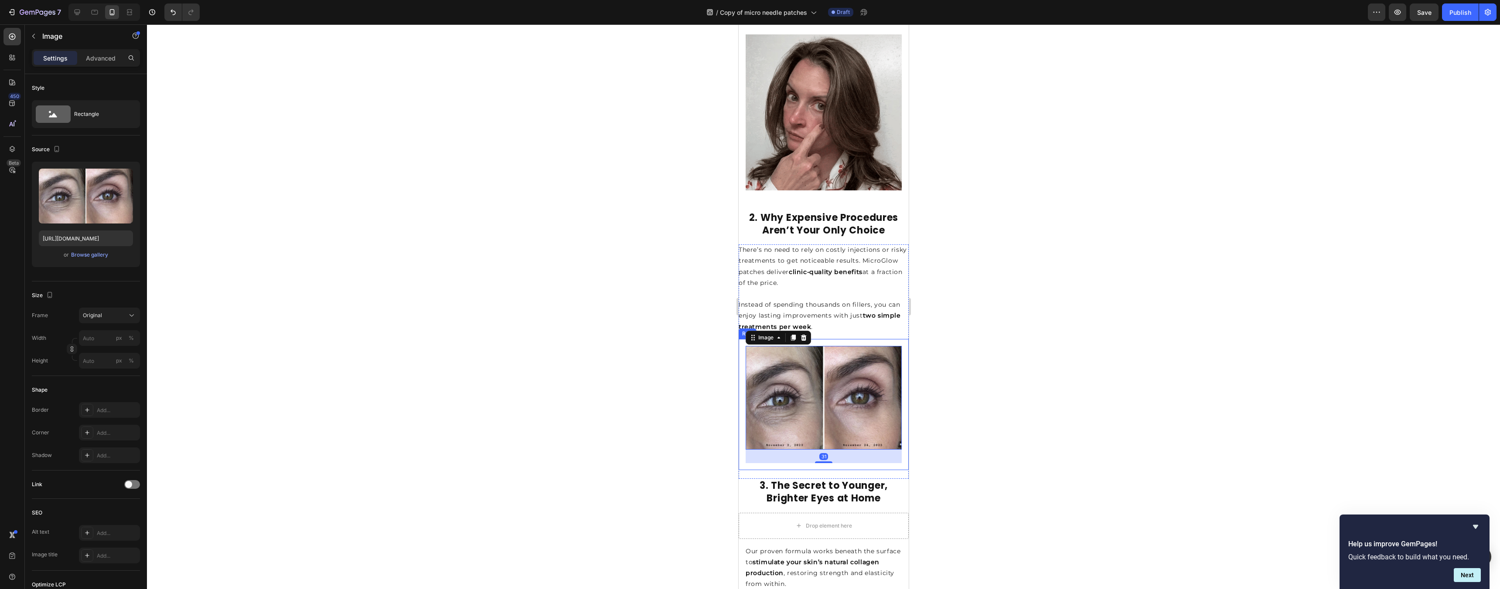
click at [990, 325] on div at bounding box center [823, 306] width 1353 height 565
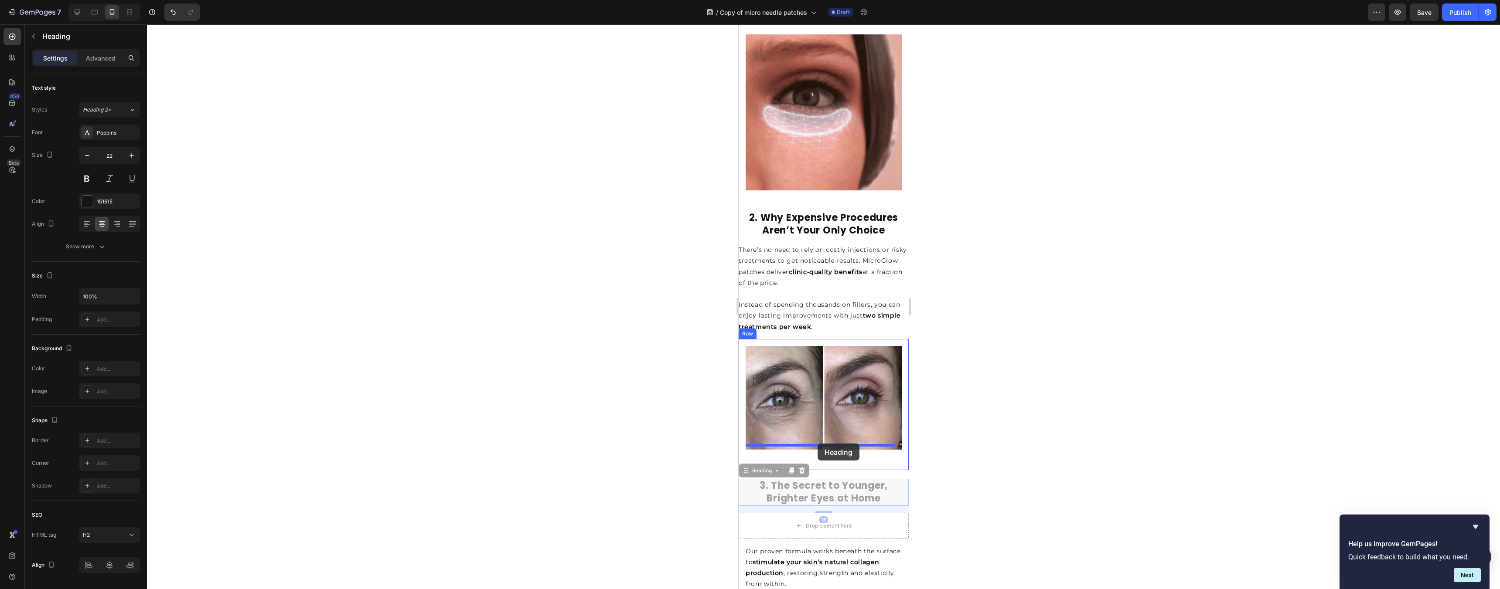
drag, startPoint x: 823, startPoint y: 471, endPoint x: 817, endPoint y: 444, distance: 27.6
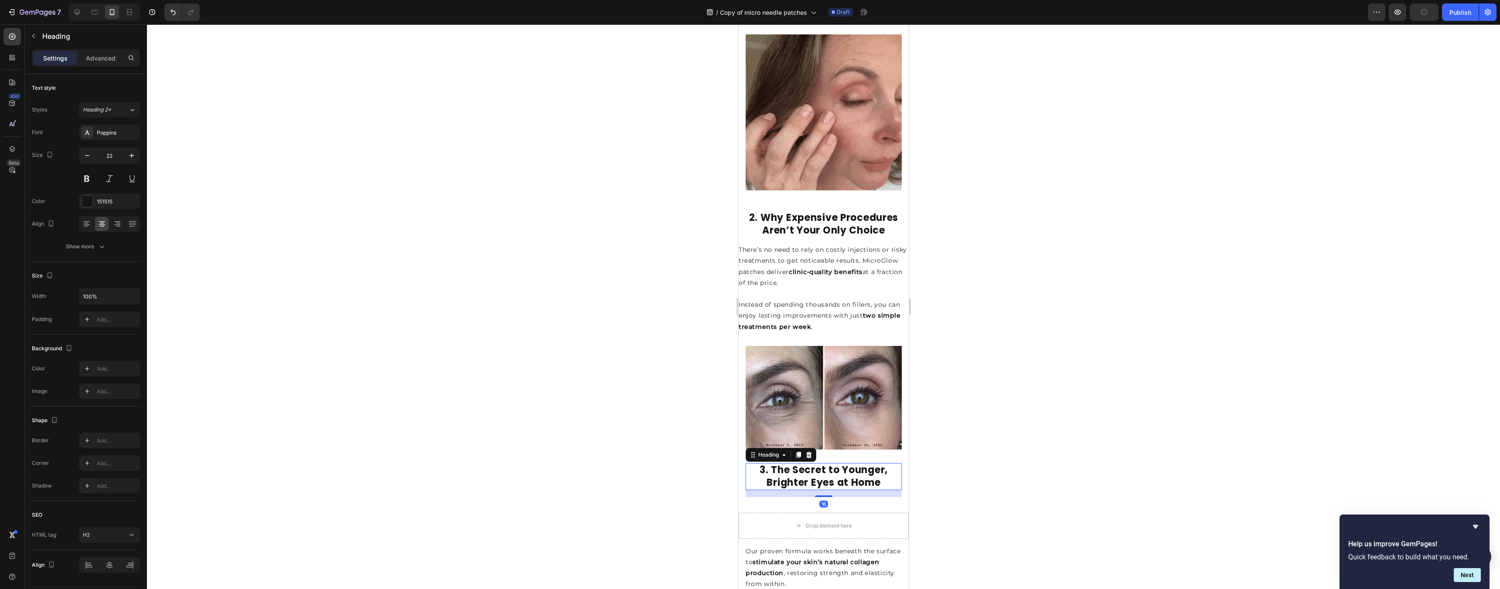
click at [979, 412] on div at bounding box center [823, 306] width 1353 height 565
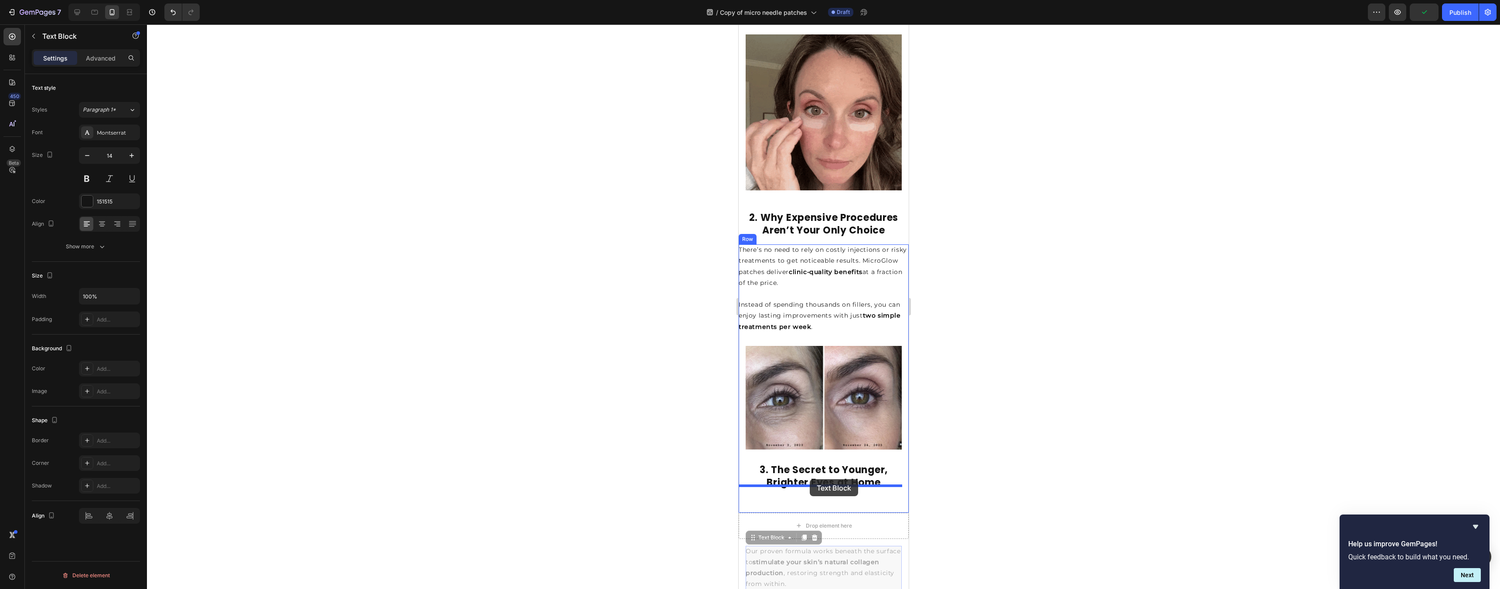
drag, startPoint x: 821, startPoint y: 538, endPoint x: 811, endPoint y: 482, distance: 56.9
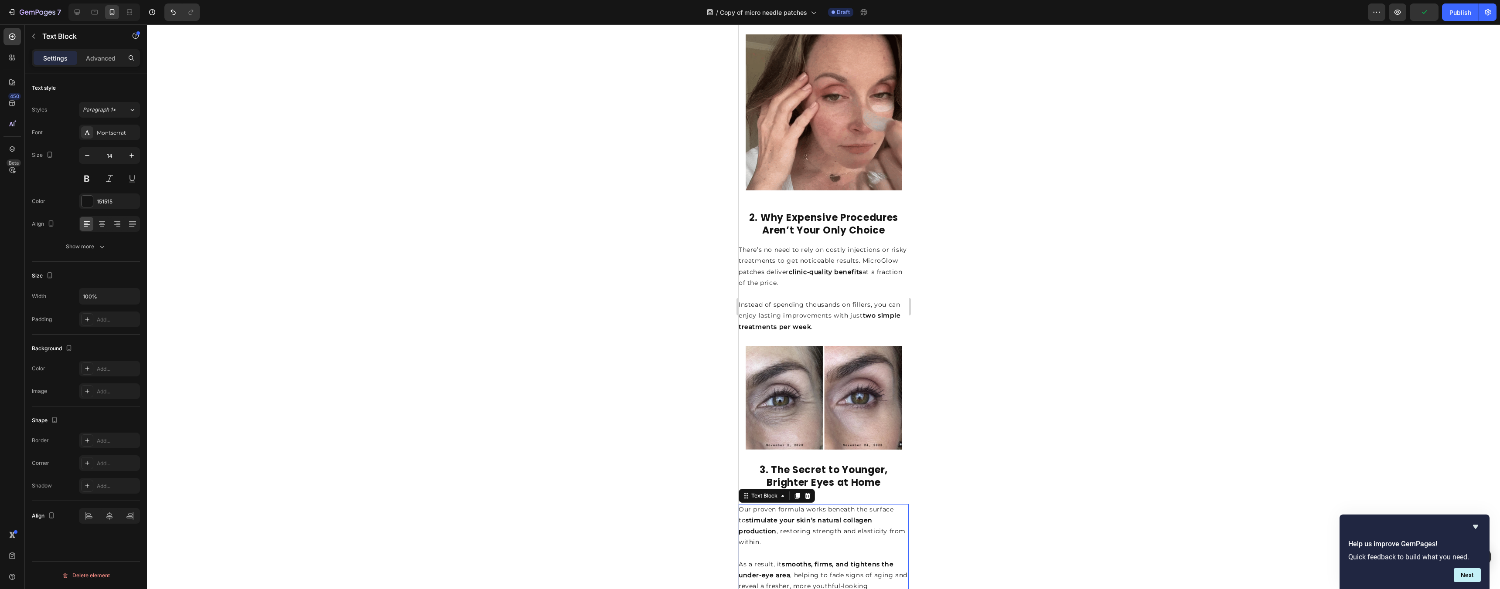
click at [997, 409] on div at bounding box center [823, 306] width 1353 height 565
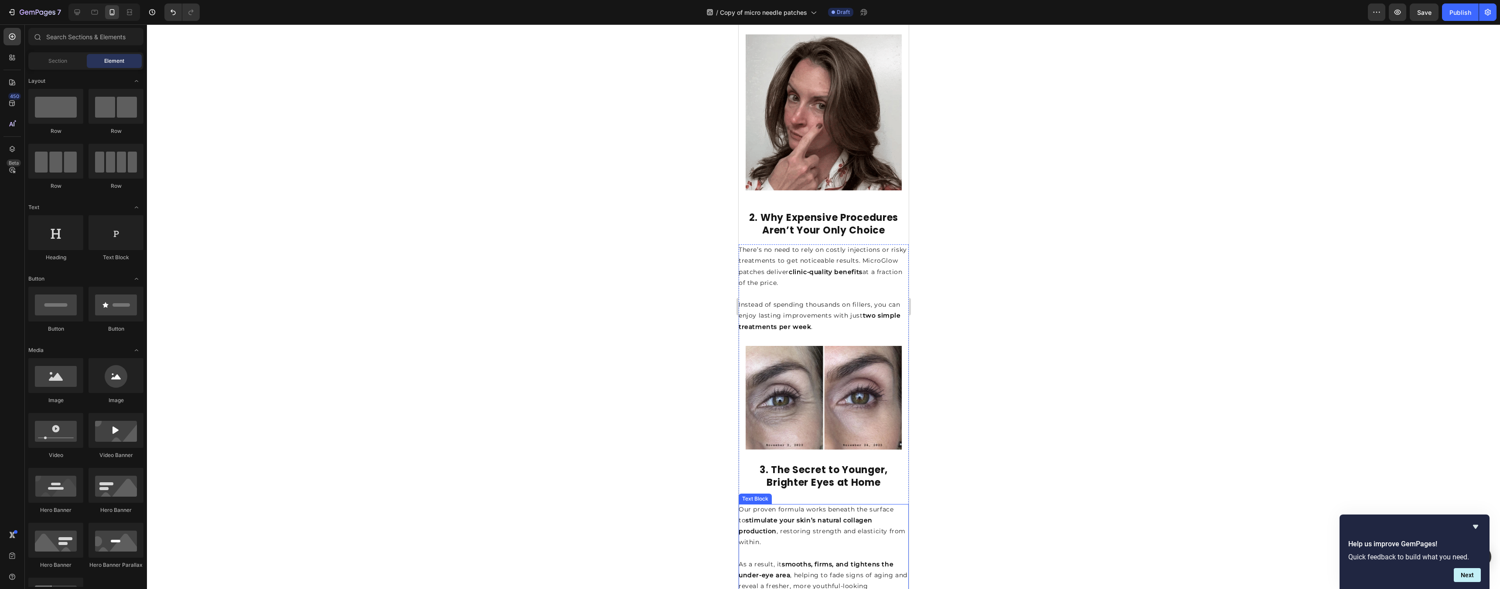
click at [848, 516] on p "Our proven formula works beneath the surface to stimulate your skin’s natural c…" at bounding box center [823, 526] width 170 height 44
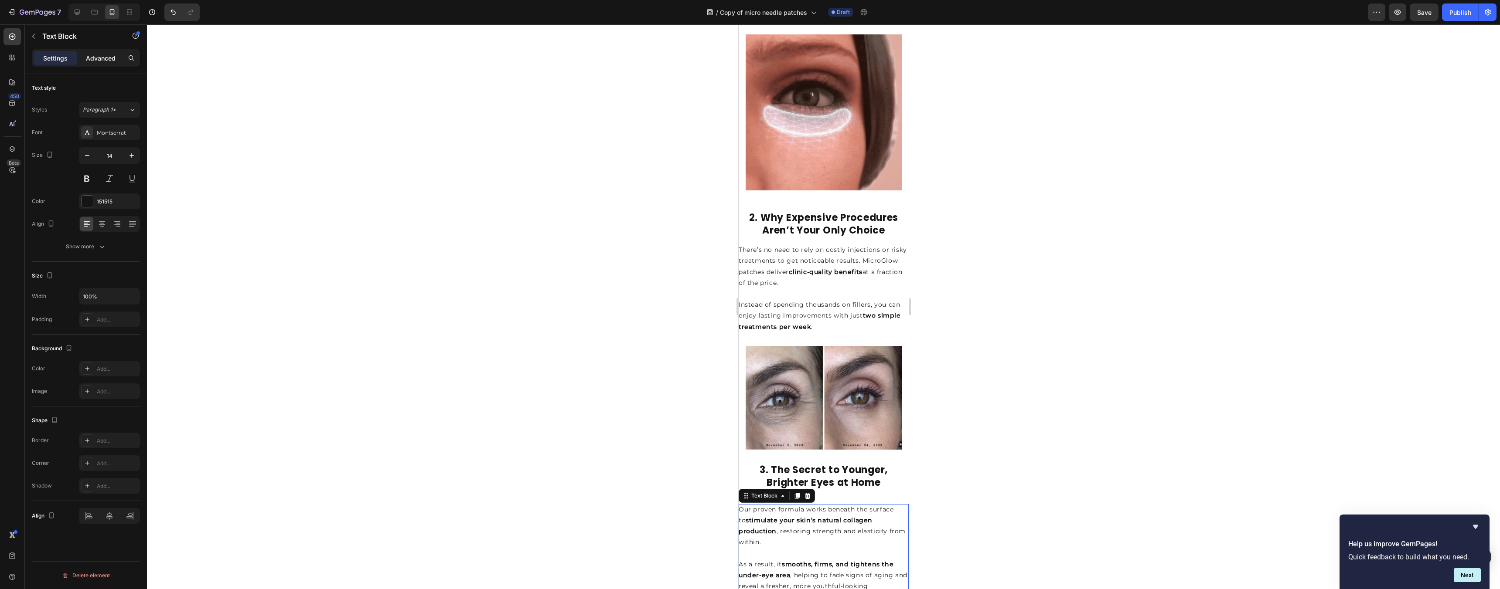
click at [101, 61] on p "Advanced" at bounding box center [101, 58] width 30 height 9
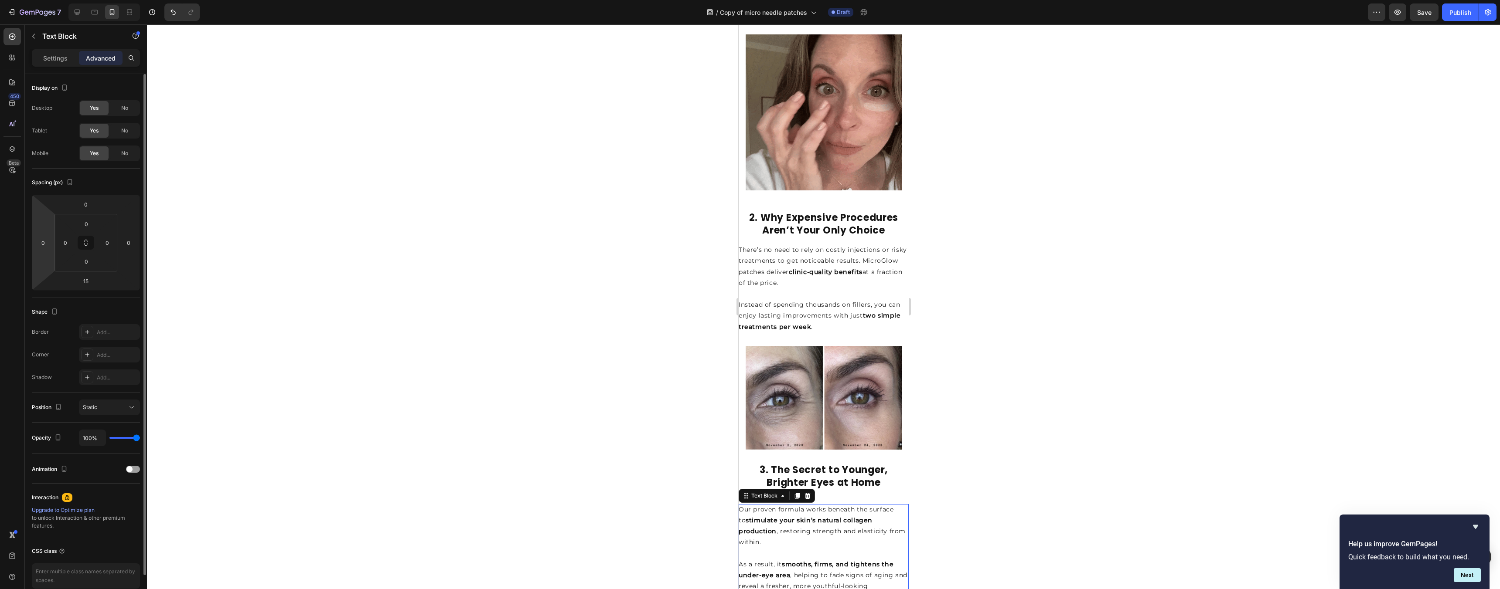
click at [52, 241] on div "0 0 15 0" at bounding box center [86, 243] width 108 height 96
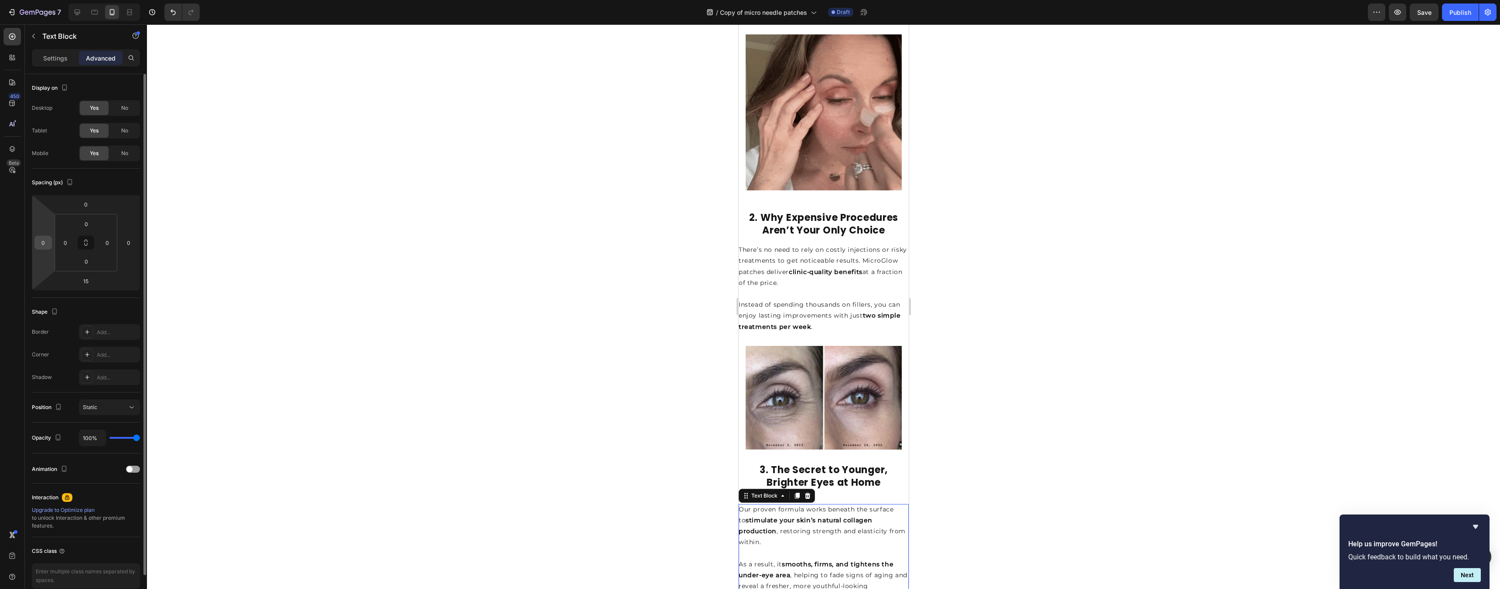
click at [49, 241] on input "0" at bounding box center [43, 242] width 13 height 13
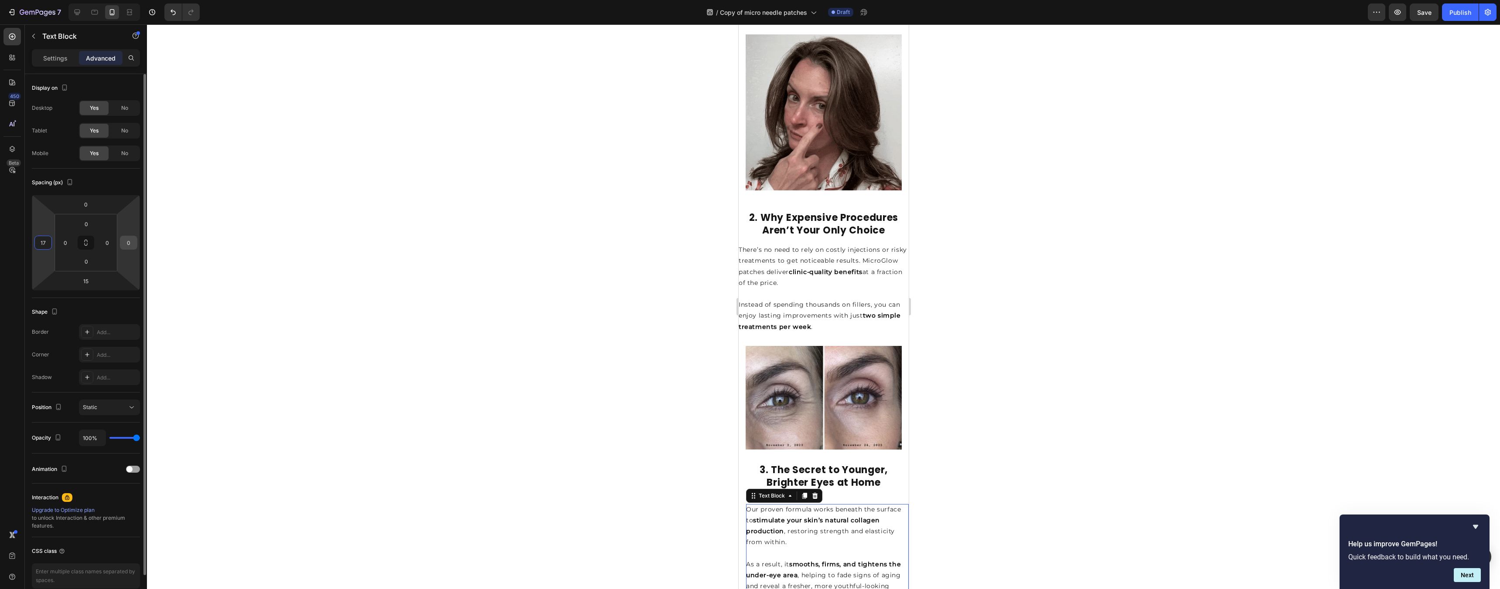
type input "17"
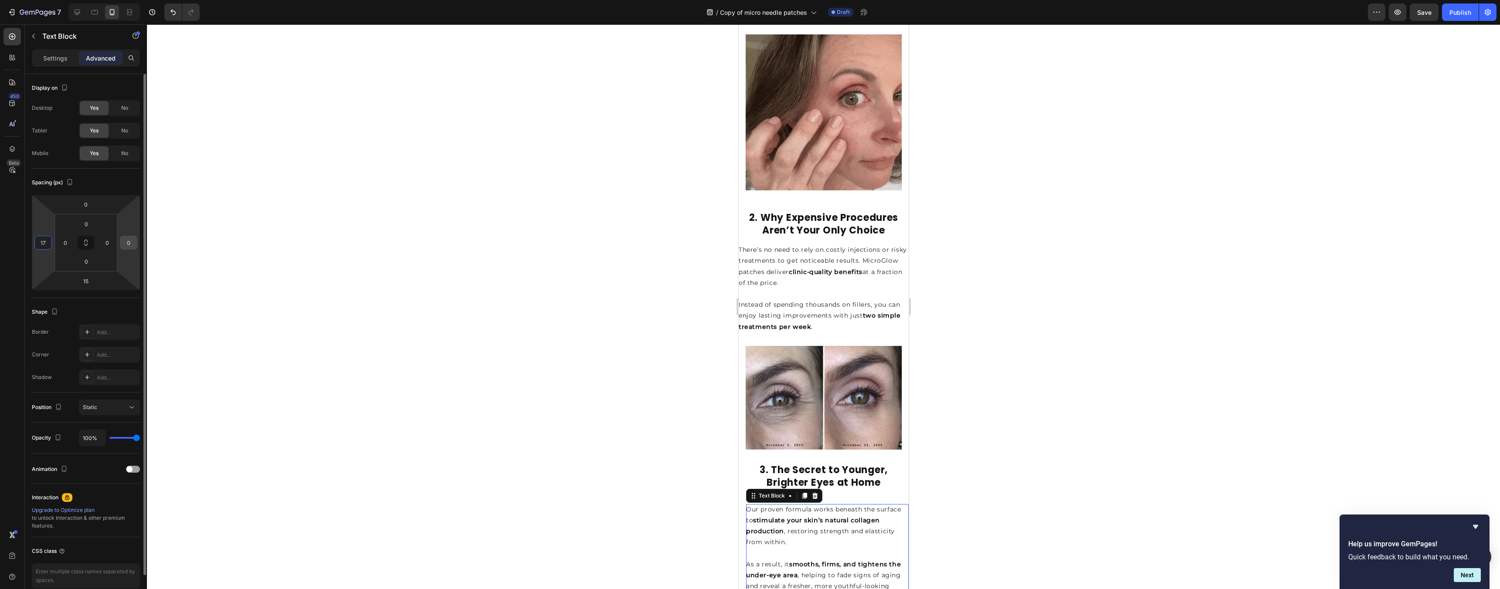
click at [126, 242] on input "0" at bounding box center [128, 242] width 13 height 13
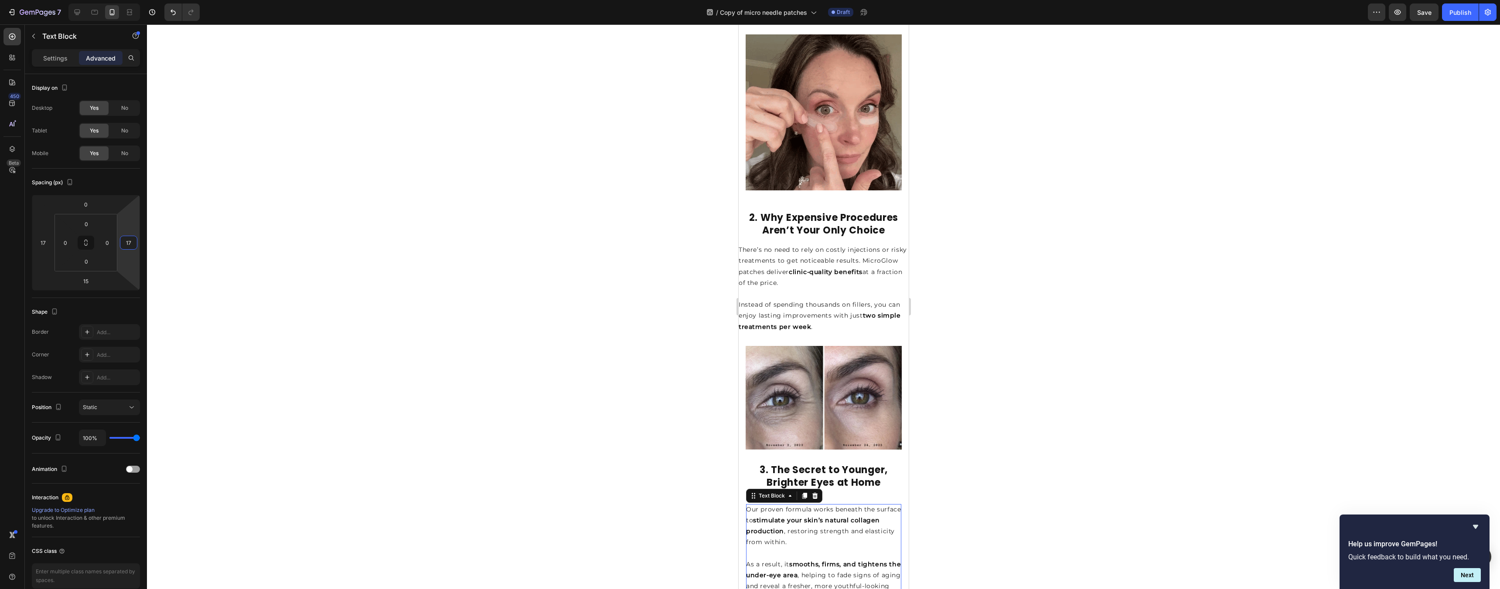
type input "17"
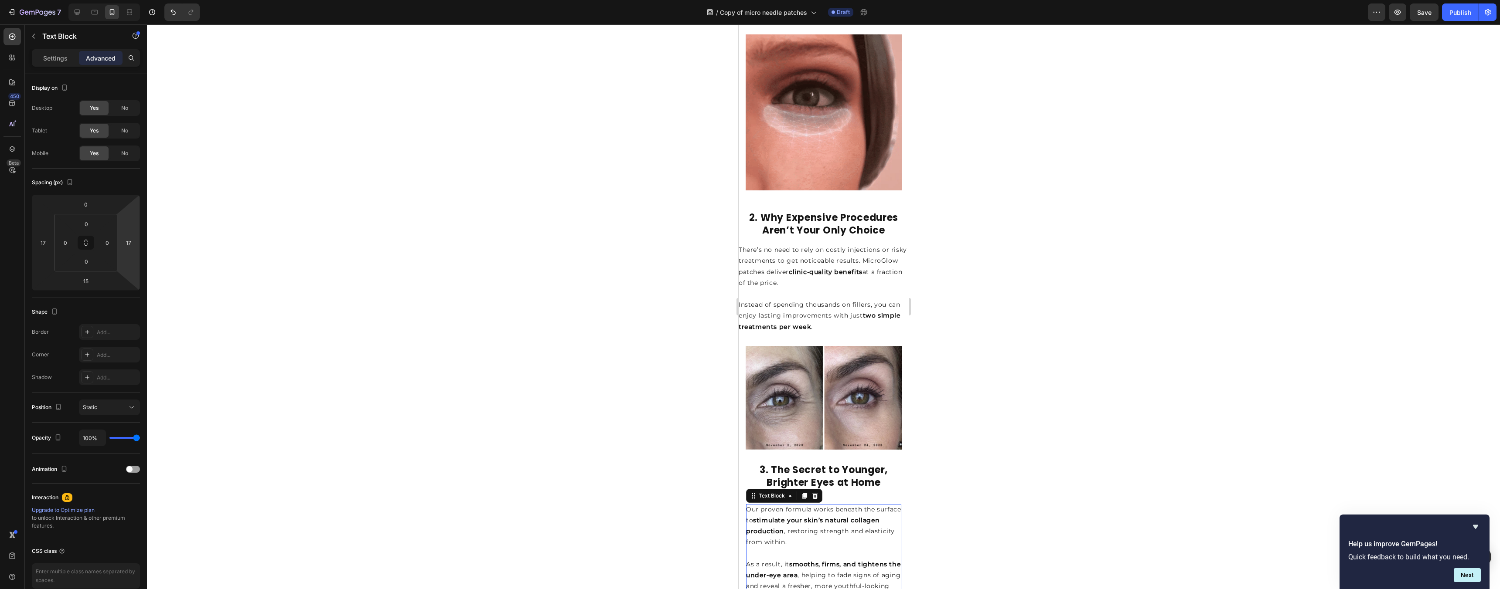
click at [1035, 316] on div at bounding box center [823, 306] width 1353 height 565
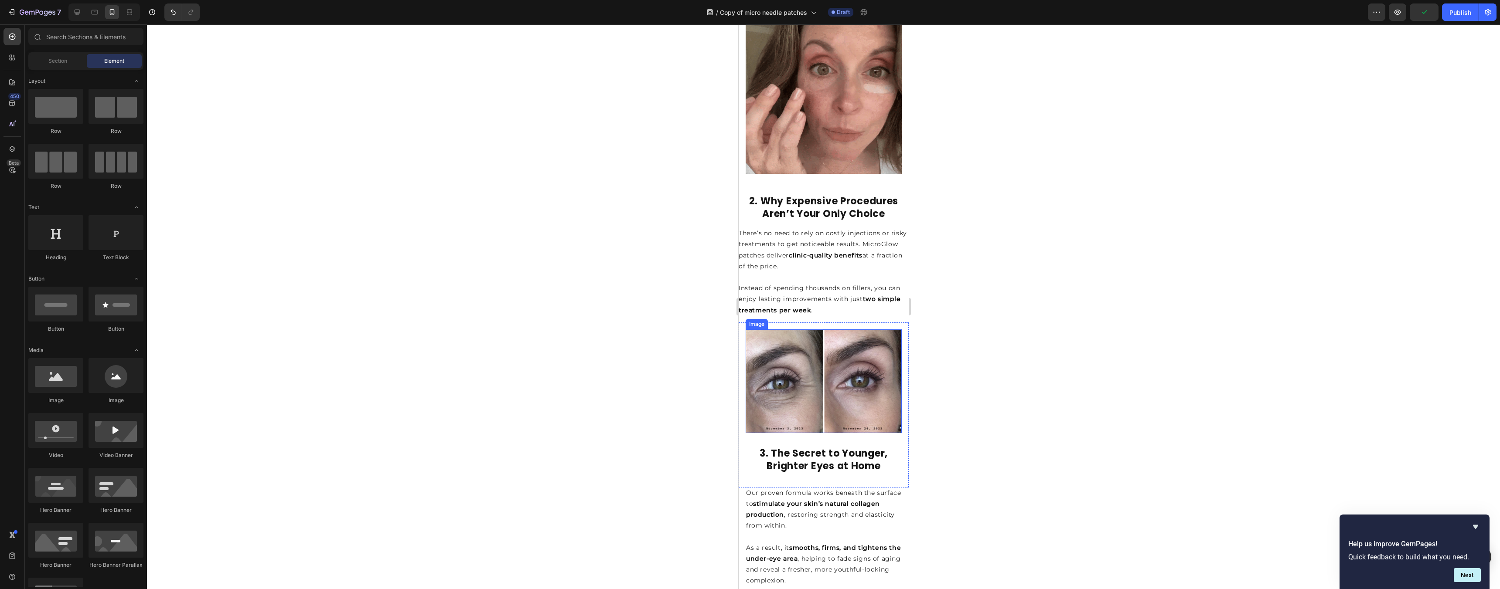
scroll to position [661, 0]
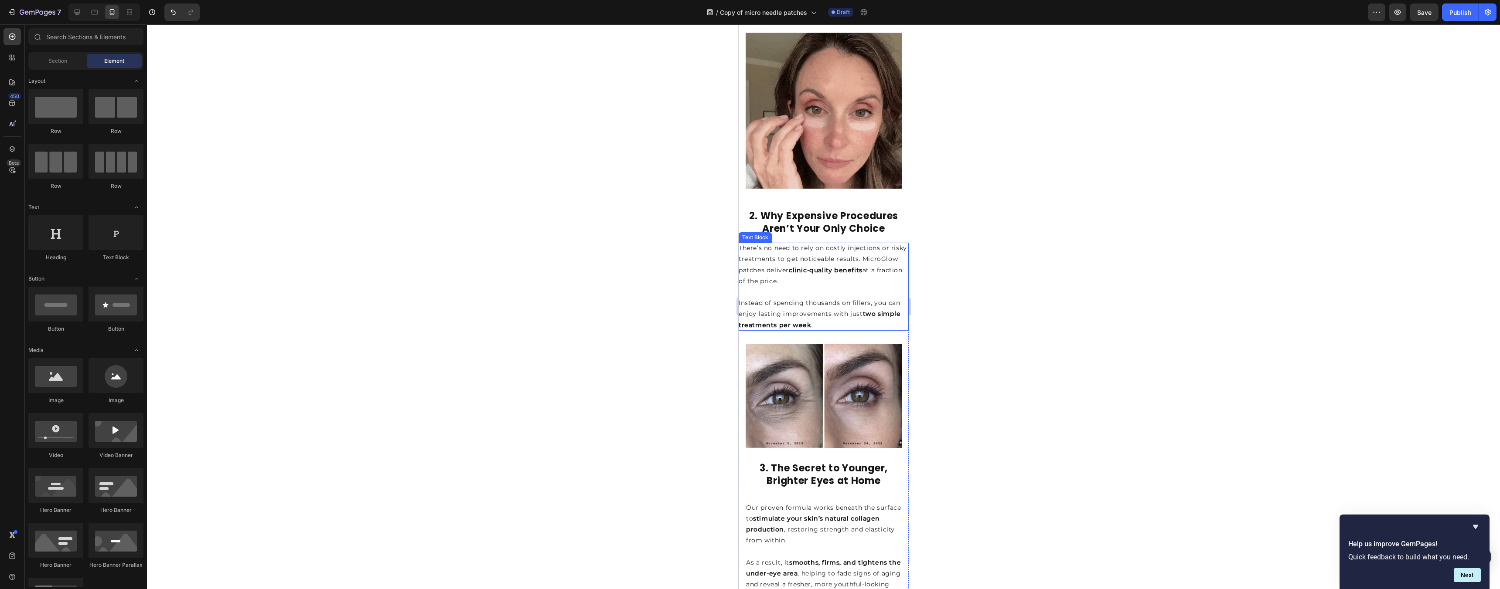
click at [864, 287] on p at bounding box center [823, 292] width 170 height 11
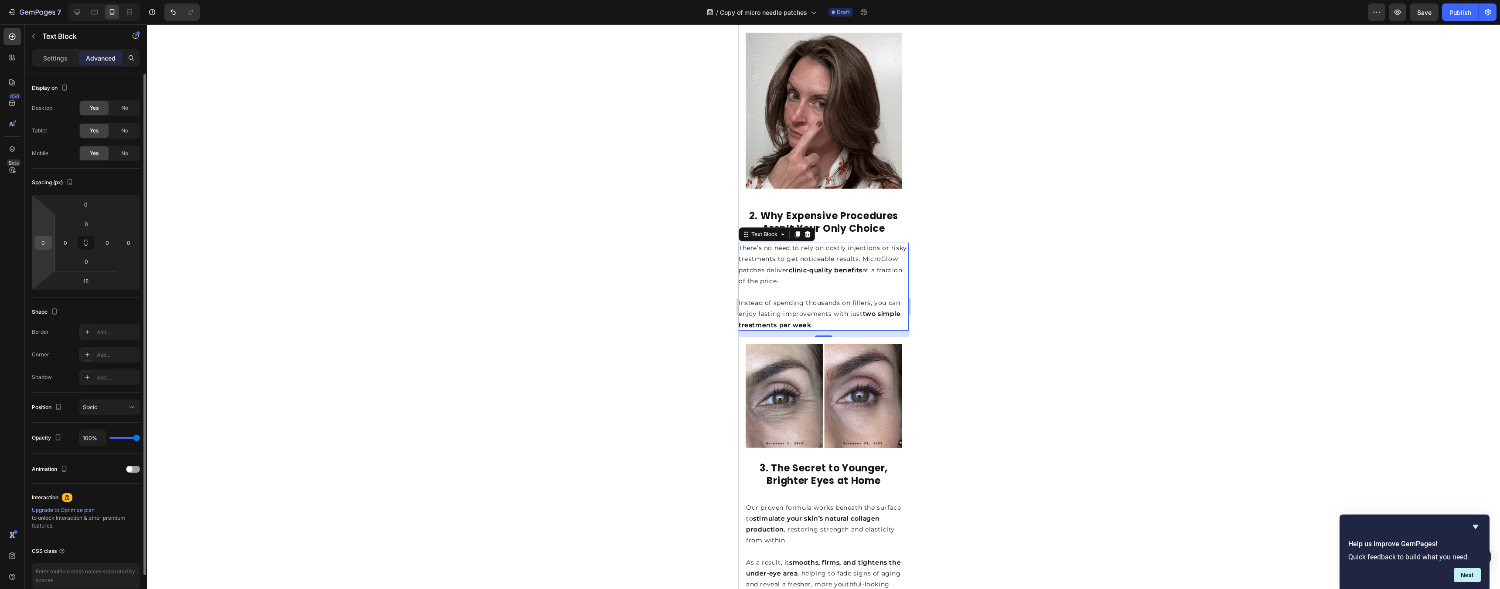
click at [45, 248] on input "0" at bounding box center [43, 242] width 13 height 13
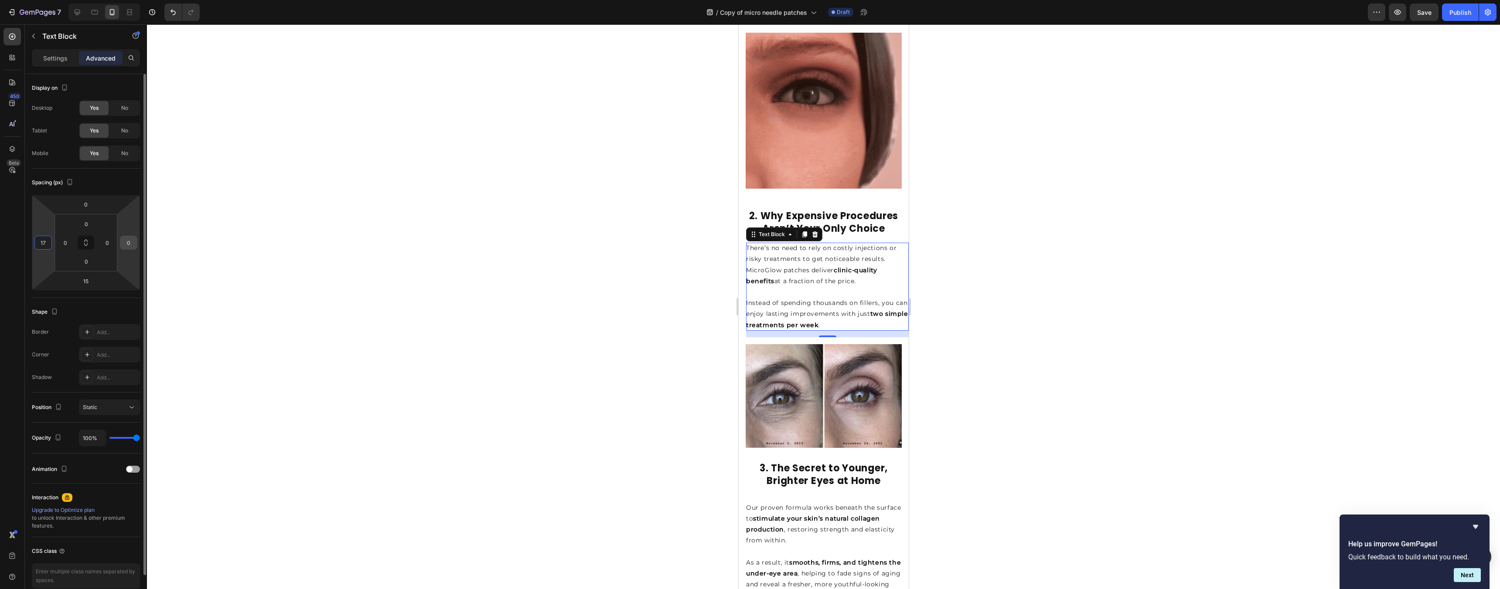
type input "17"
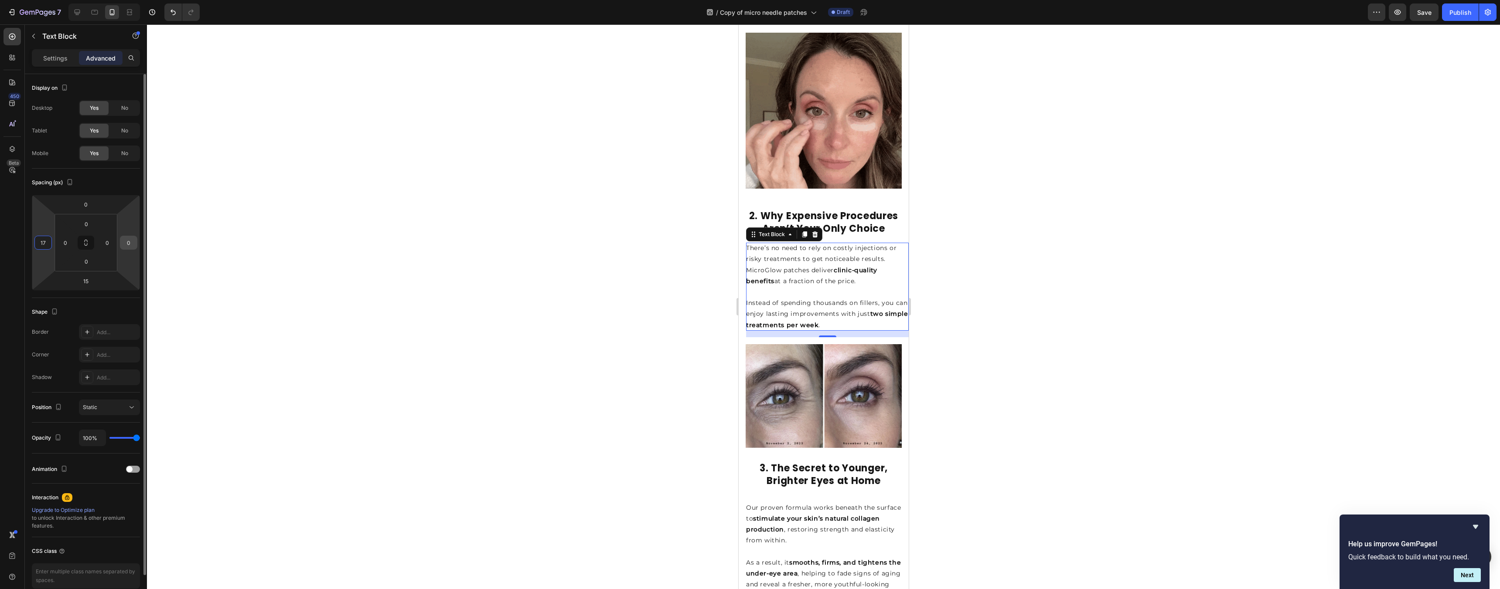
click at [133, 237] on input "0" at bounding box center [128, 242] width 13 height 13
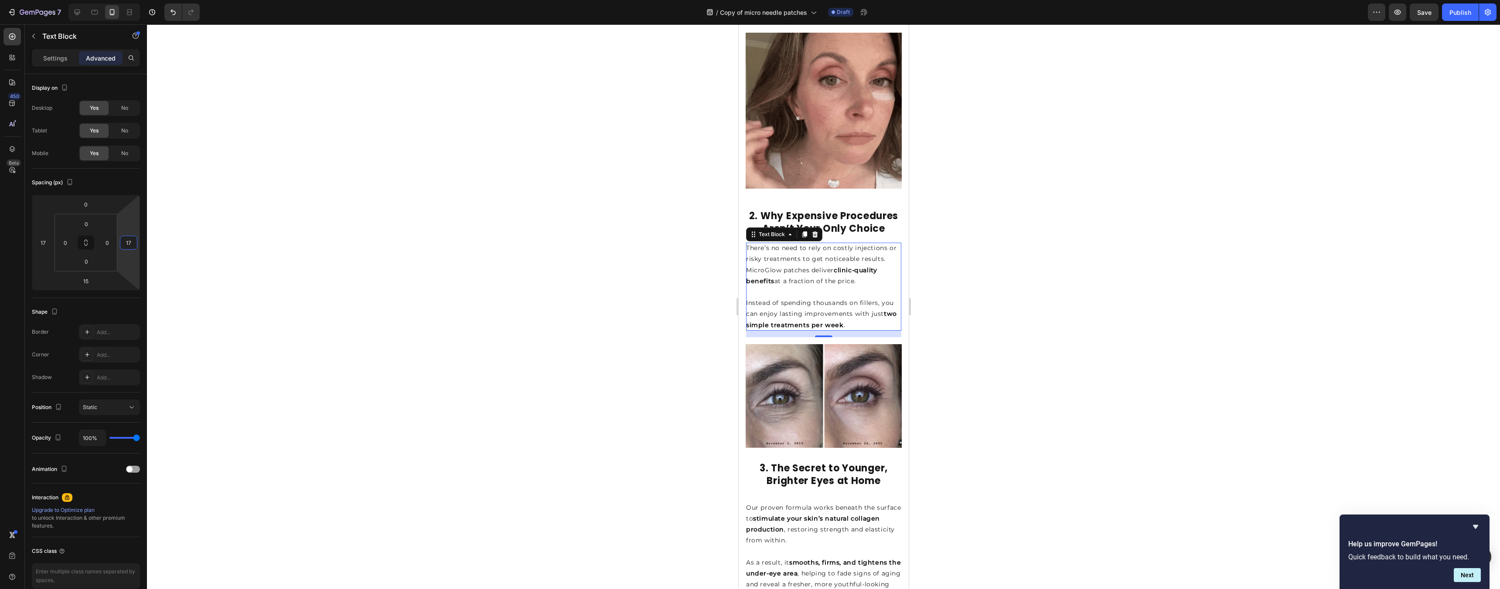
type input "17"
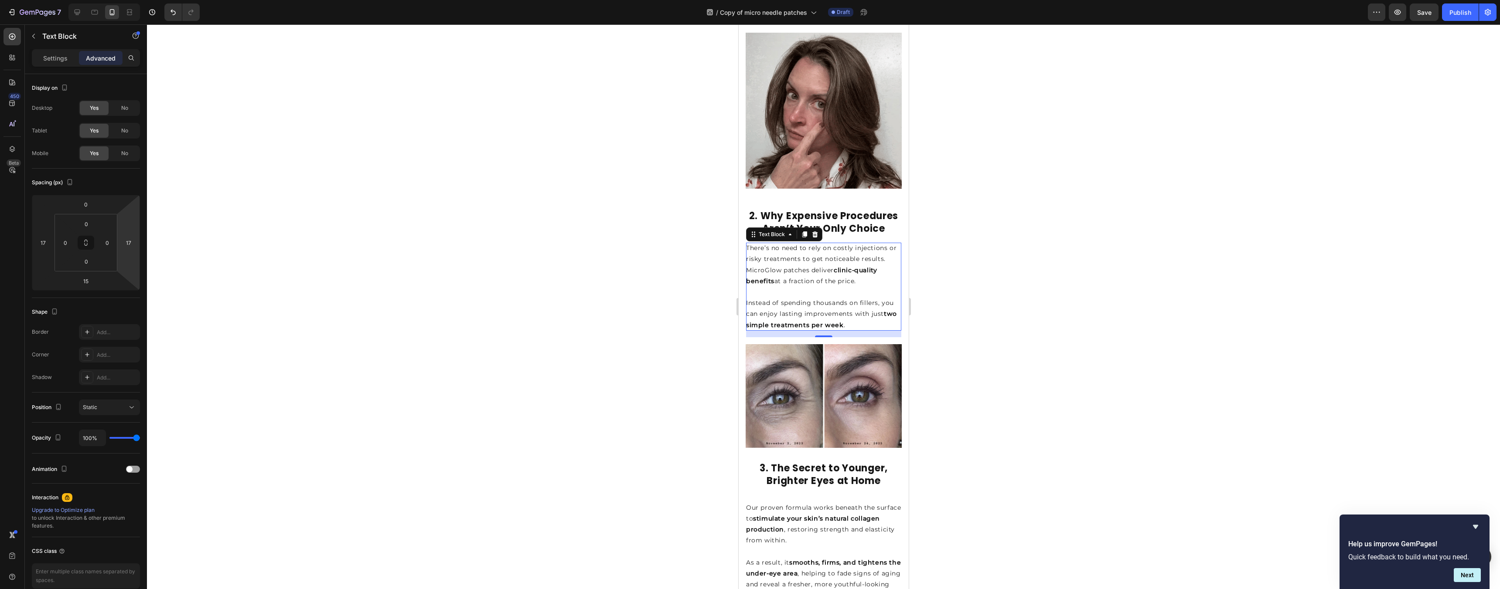
drag, startPoint x: 1066, startPoint y: 275, endPoint x: 114, endPoint y: 318, distance: 952.8
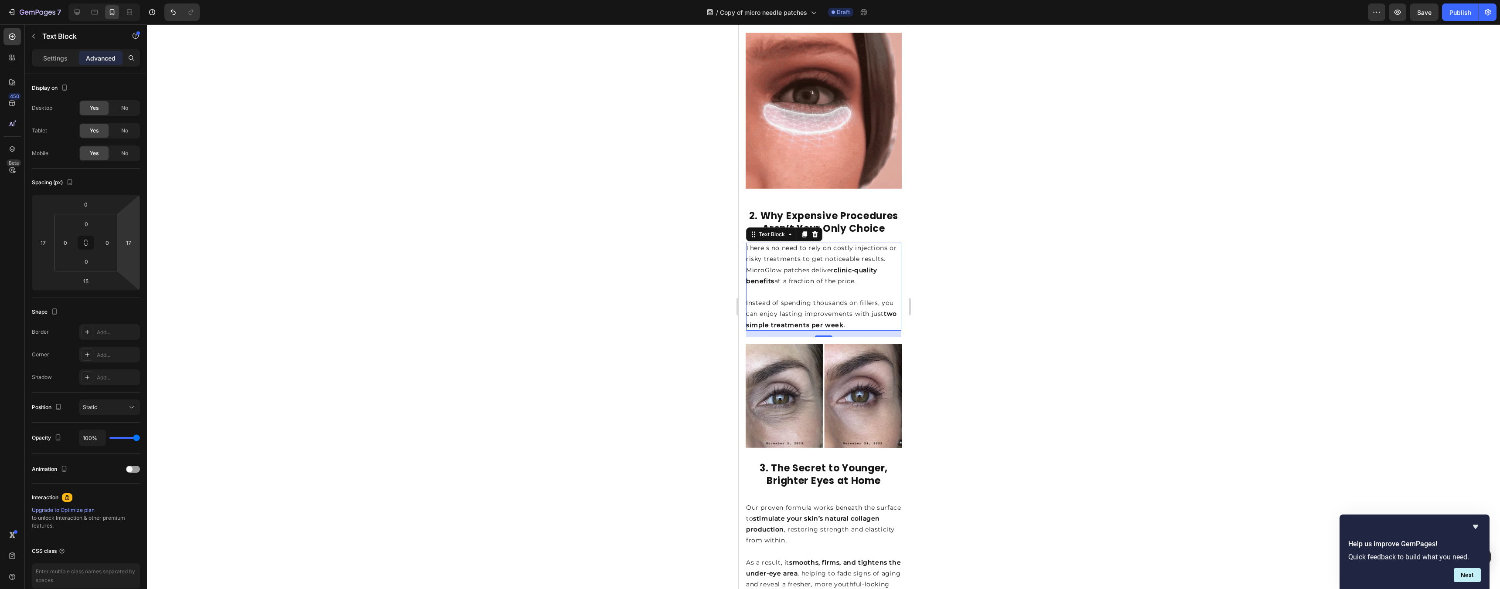
click at [1066, 275] on div at bounding box center [823, 306] width 1353 height 565
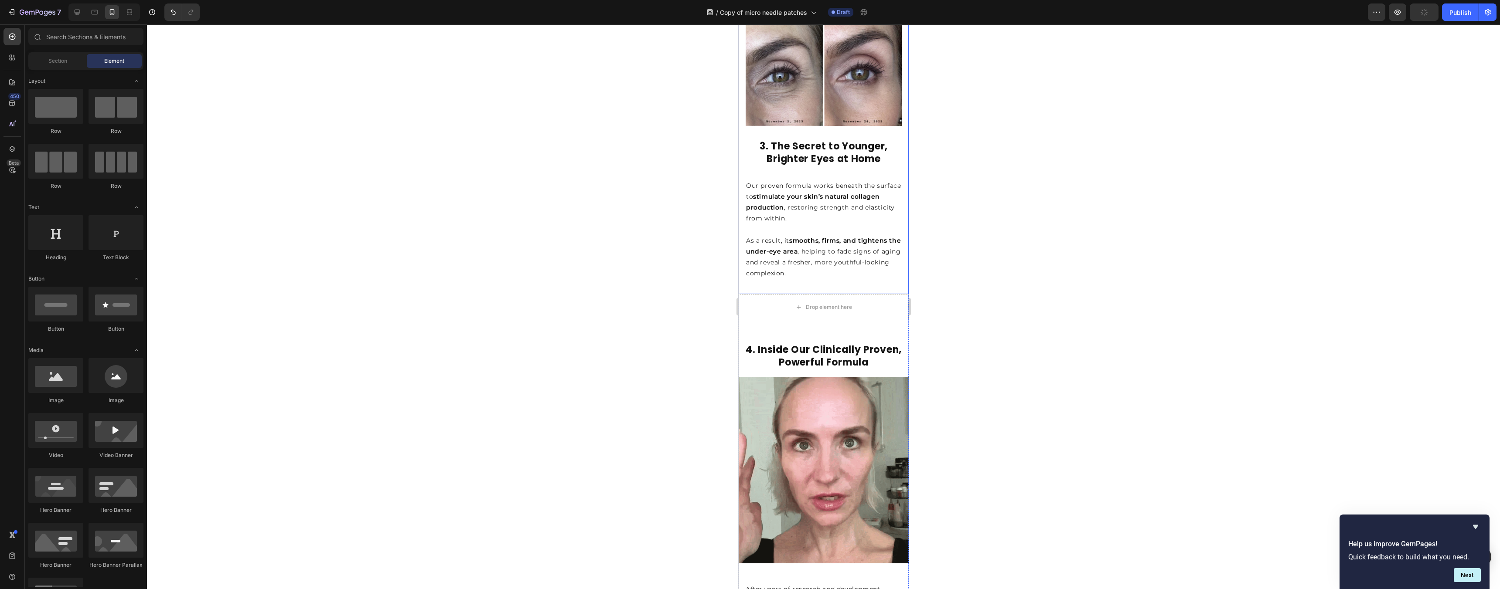
scroll to position [1000, 0]
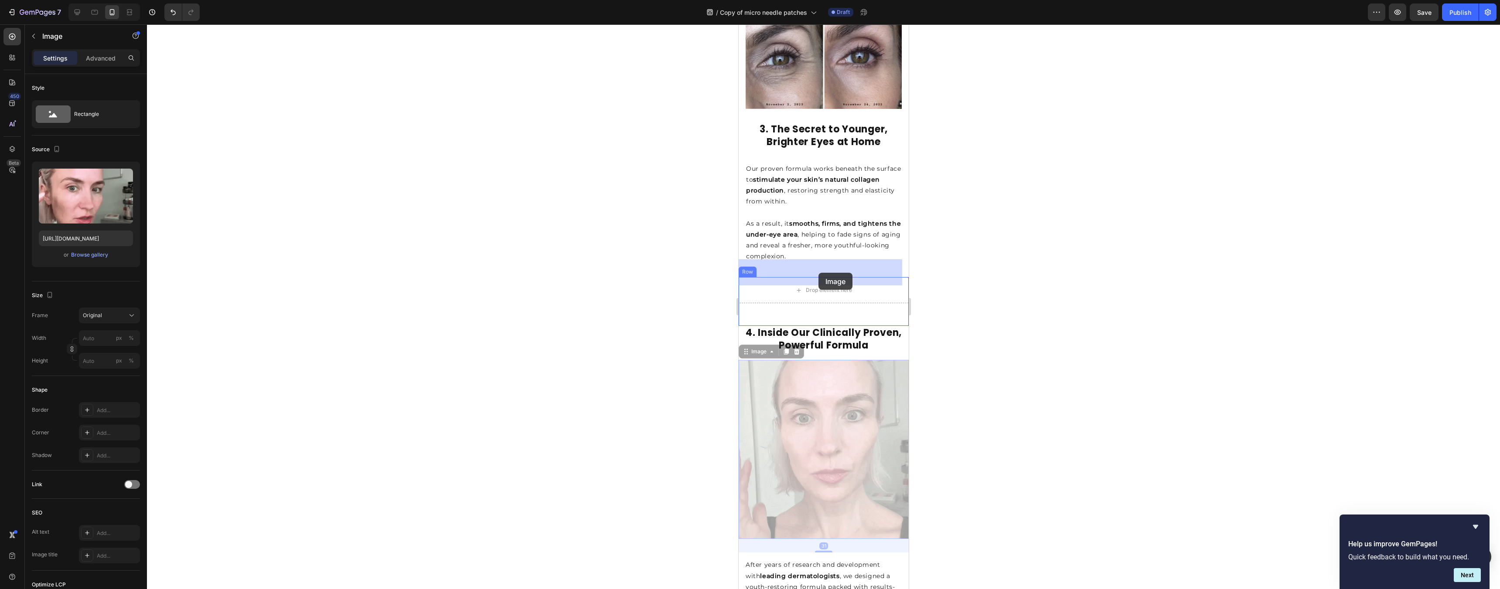
drag, startPoint x: 838, startPoint y: 378, endPoint x: 818, endPoint y: 273, distance: 107.1
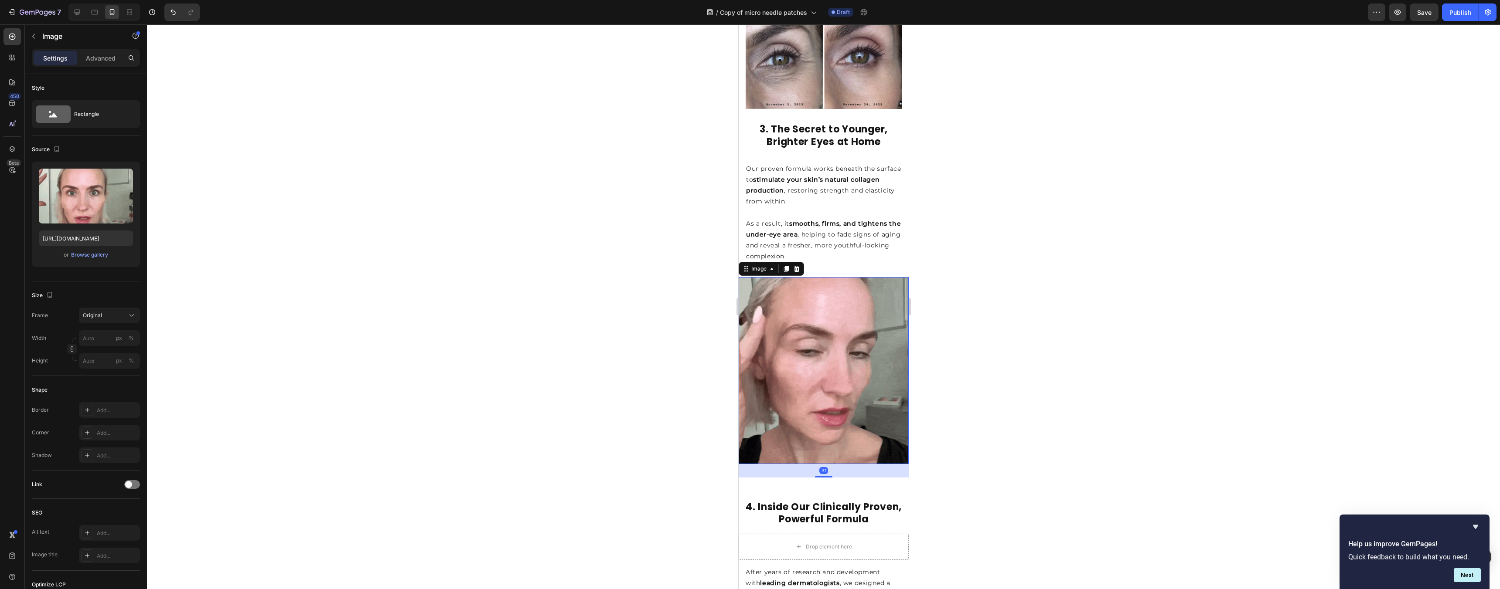
click at [984, 272] on div at bounding box center [823, 306] width 1353 height 565
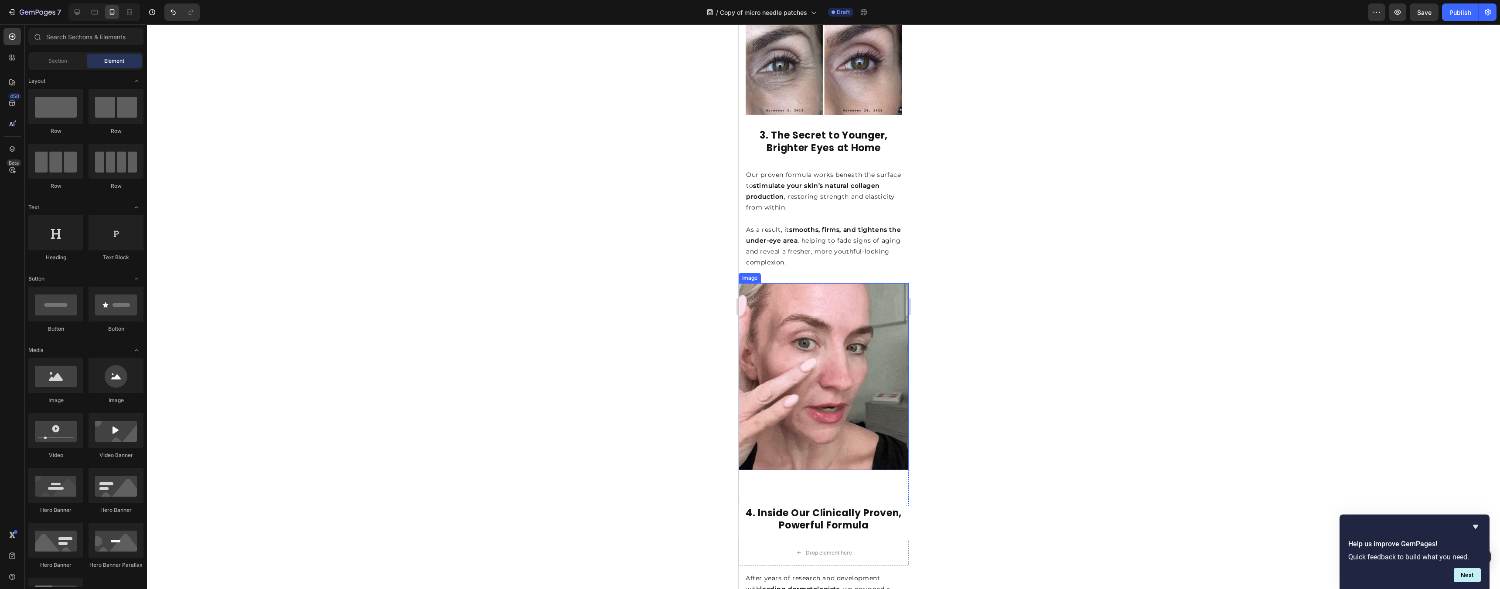
scroll to position [984, 0]
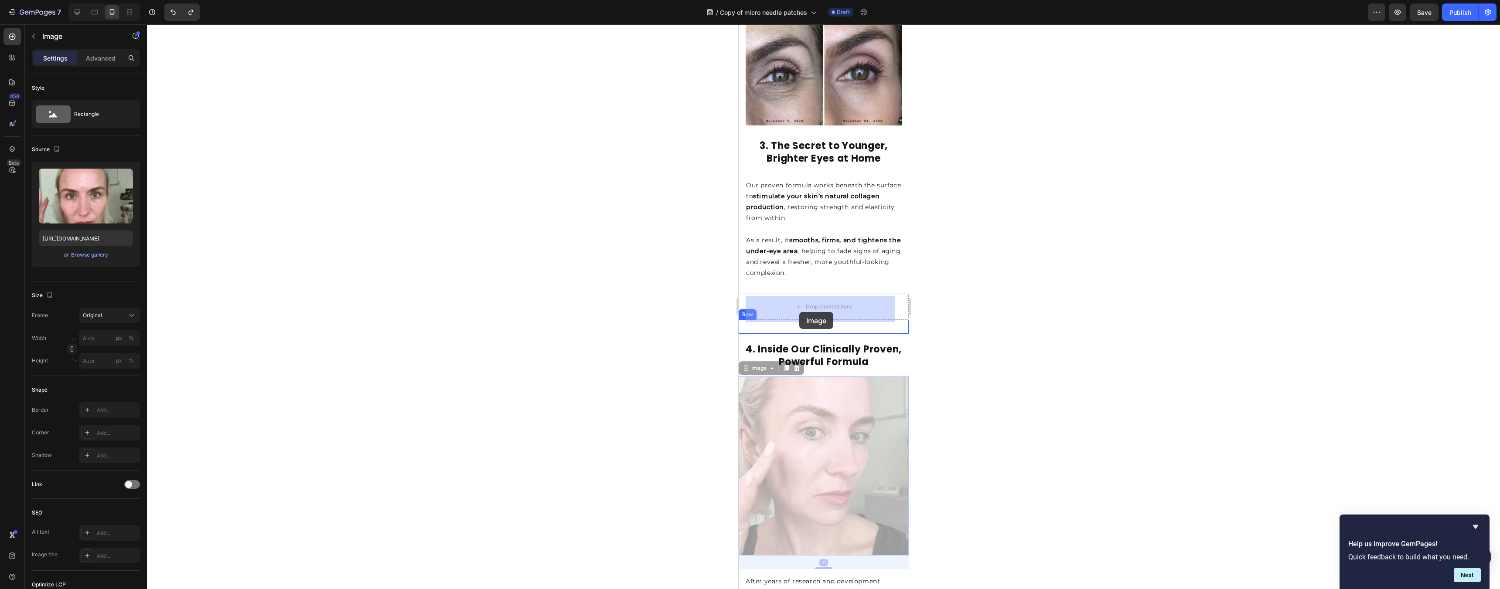
drag, startPoint x: 832, startPoint y: 390, endPoint x: 799, endPoint y: 312, distance: 85.0
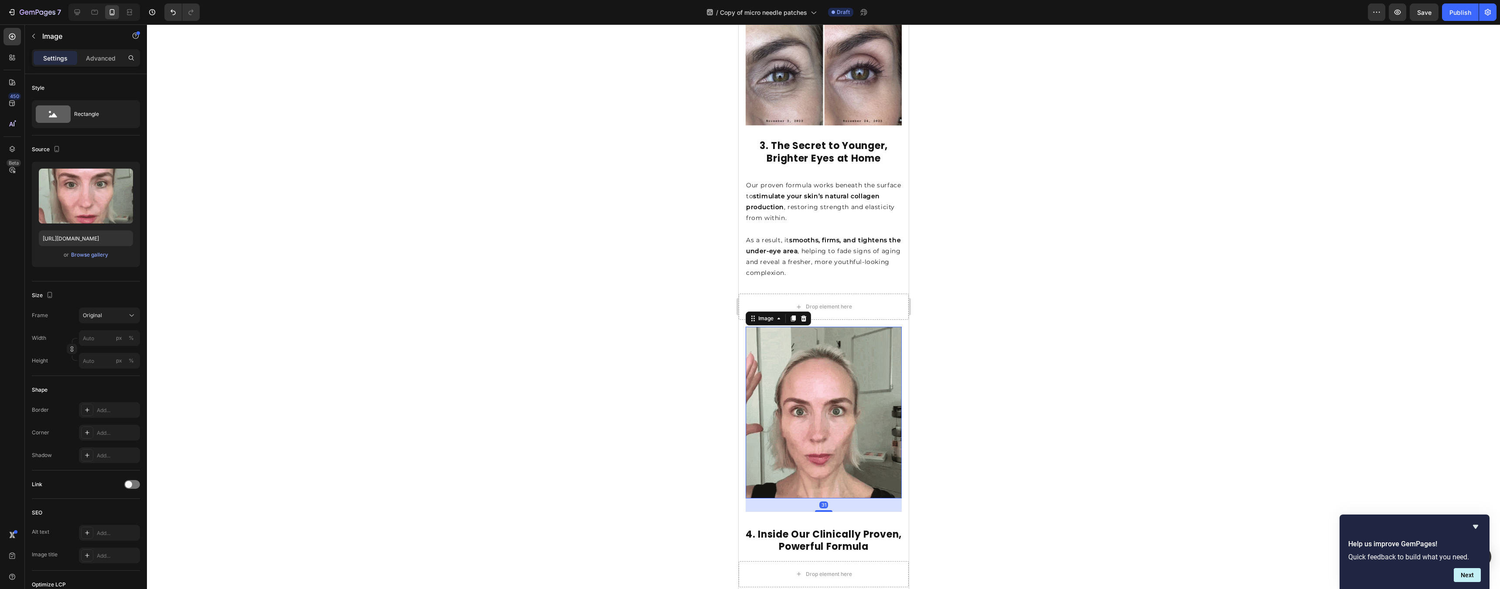
click at [1017, 285] on div at bounding box center [823, 306] width 1353 height 565
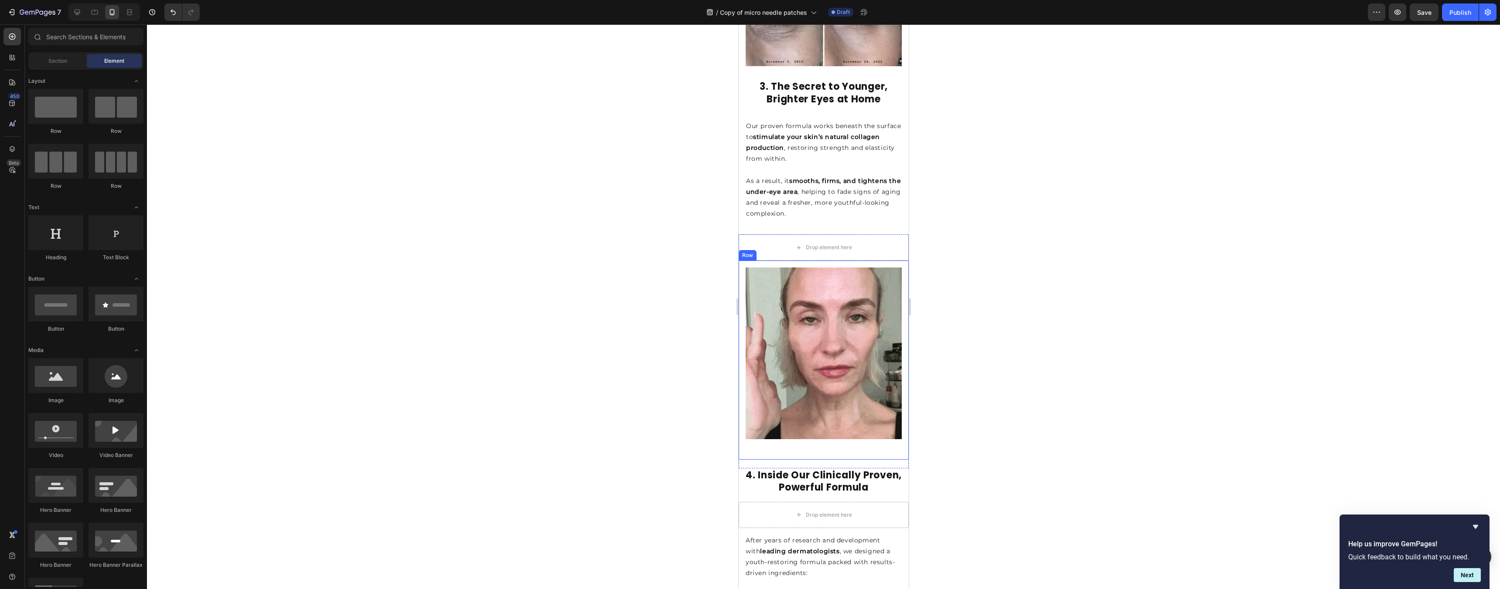
scroll to position [1072, 0]
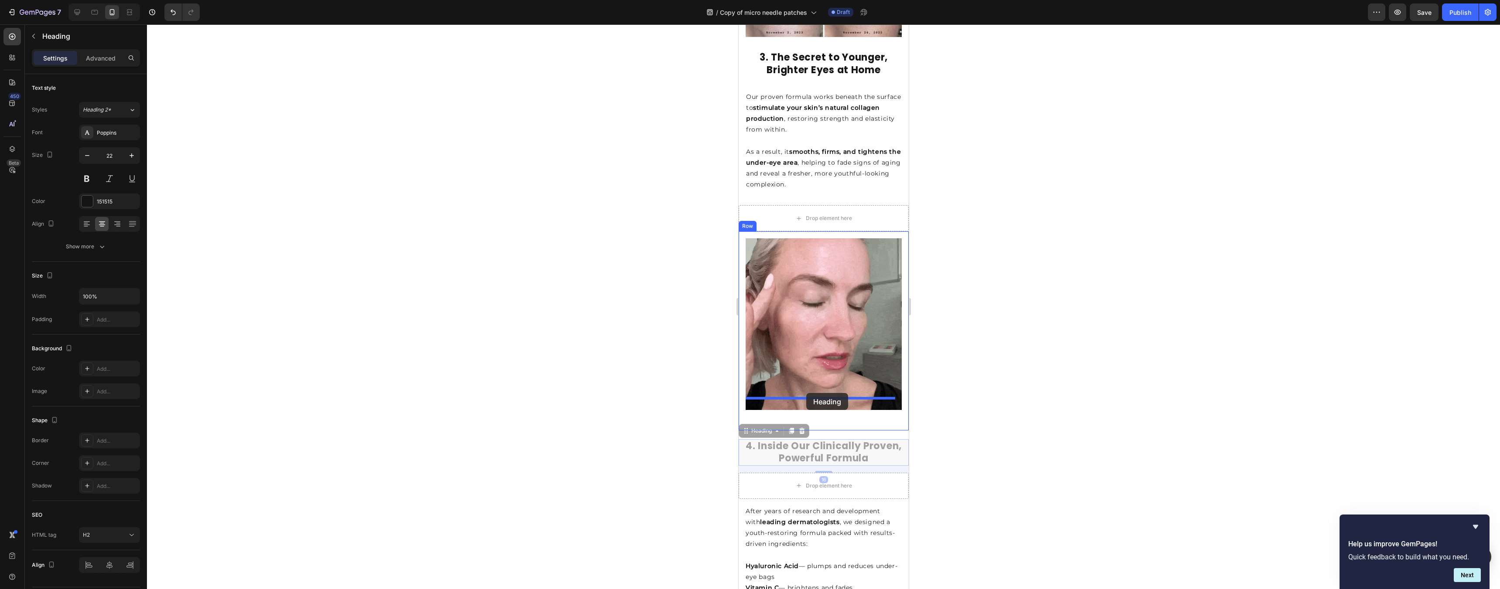
drag, startPoint x: 819, startPoint y: 423, endPoint x: 806, endPoint y: 393, distance: 33.0
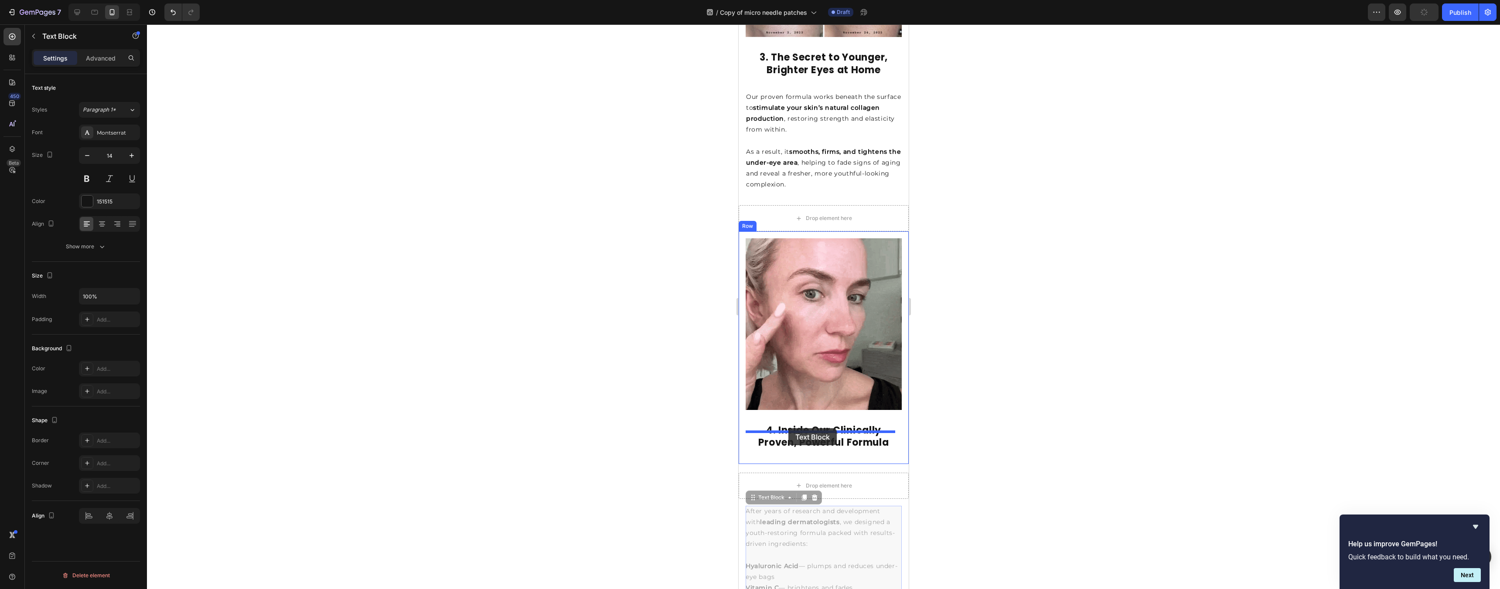
drag, startPoint x: 808, startPoint y: 484, endPoint x: 788, endPoint y: 429, distance: 59.0
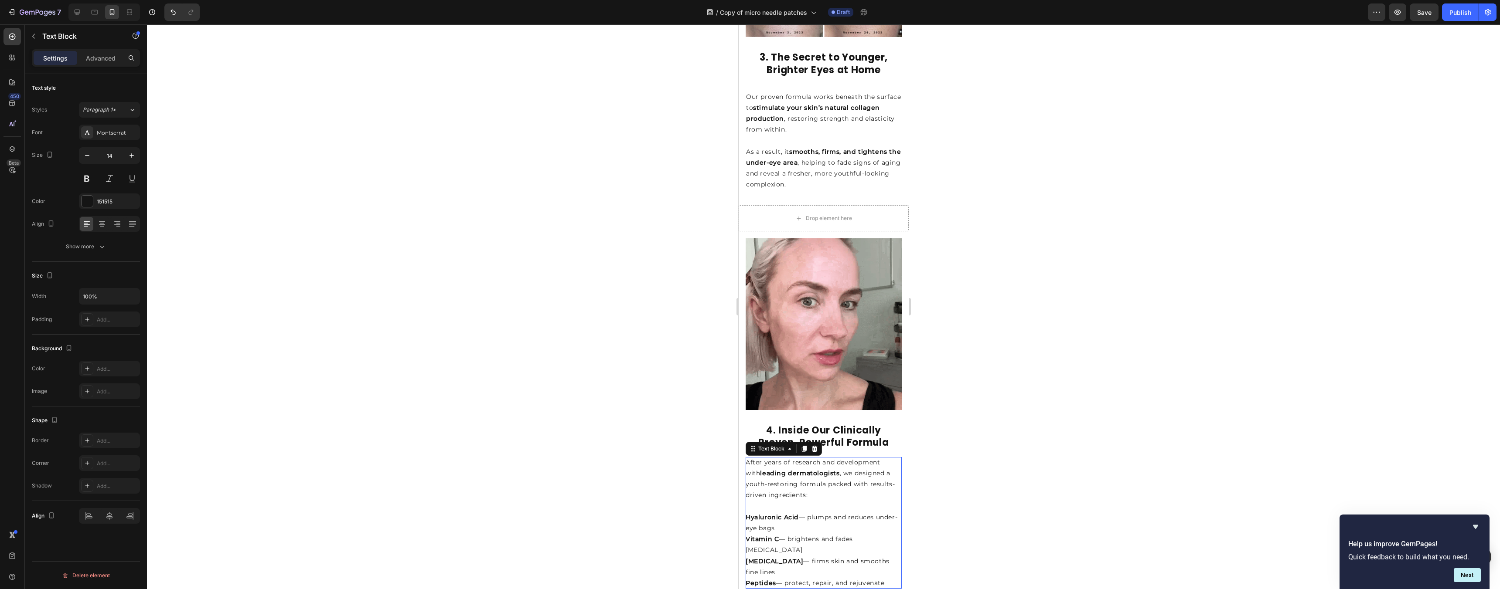
click at [1009, 366] on div at bounding box center [823, 306] width 1353 height 565
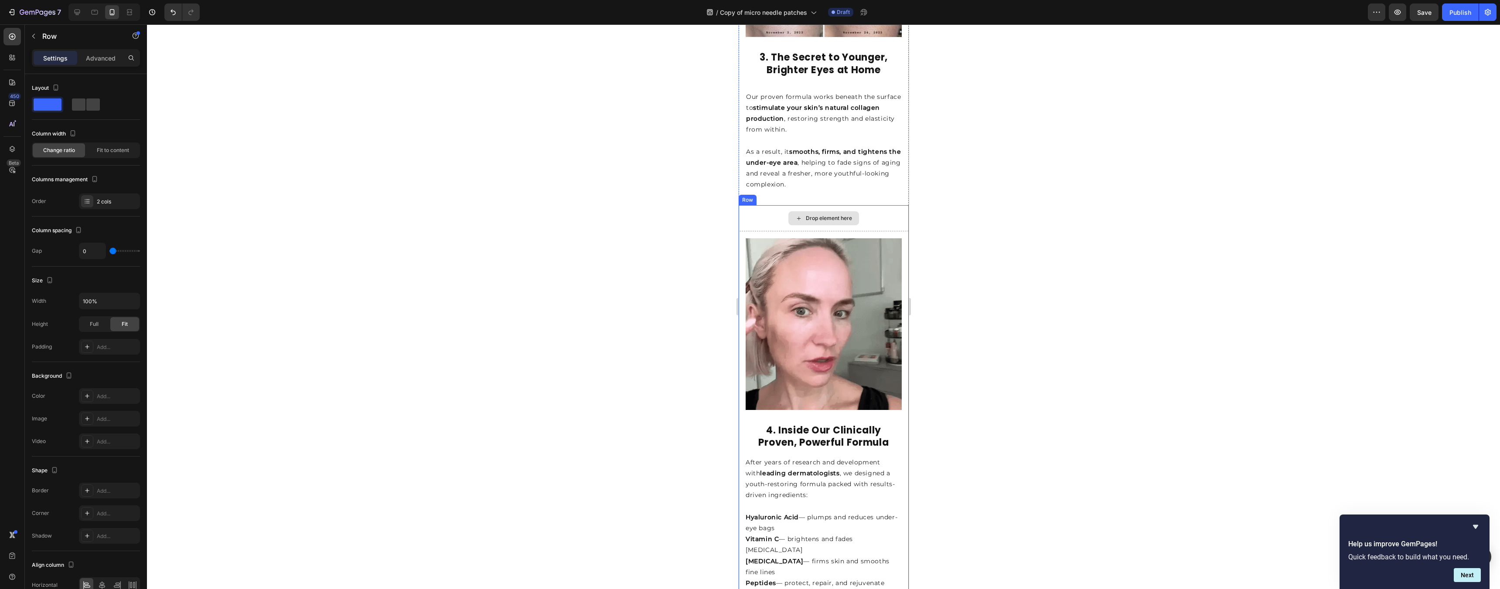
click at [887, 205] on div "Drop element here" at bounding box center [823, 218] width 170 height 26
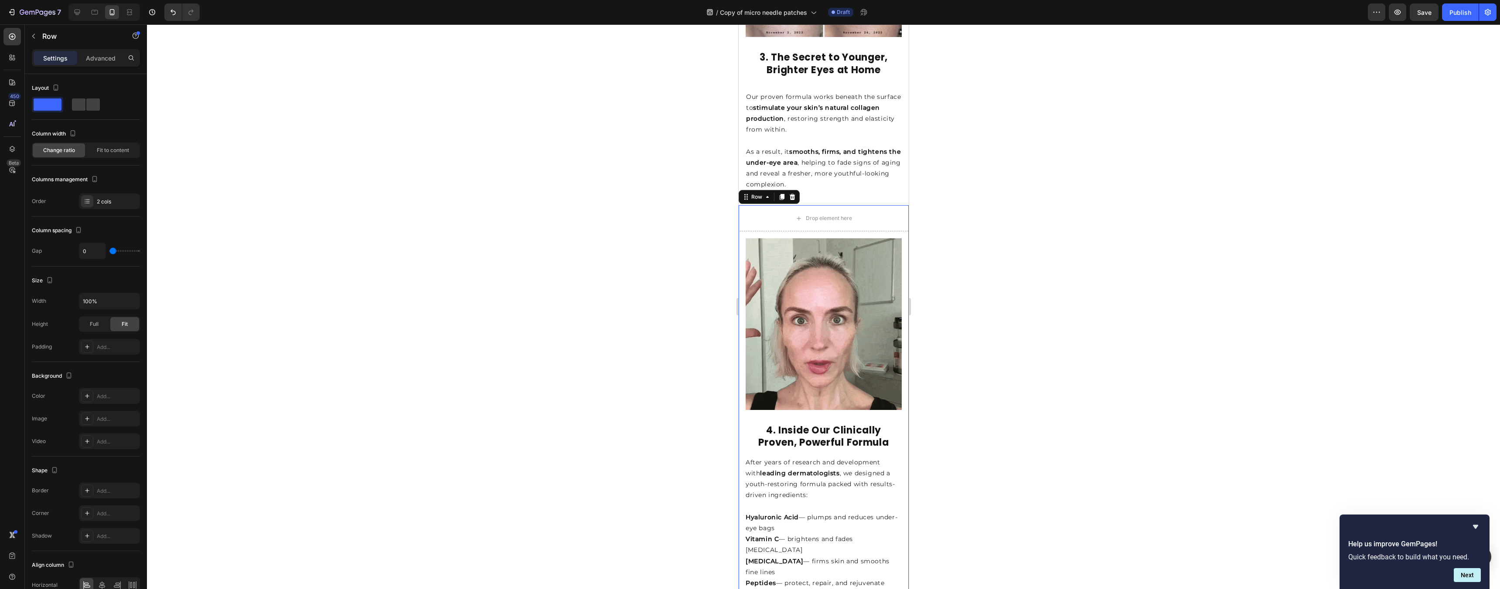
drag, startPoint x: 1087, startPoint y: 191, endPoint x: 1035, endPoint y: 198, distance: 52.3
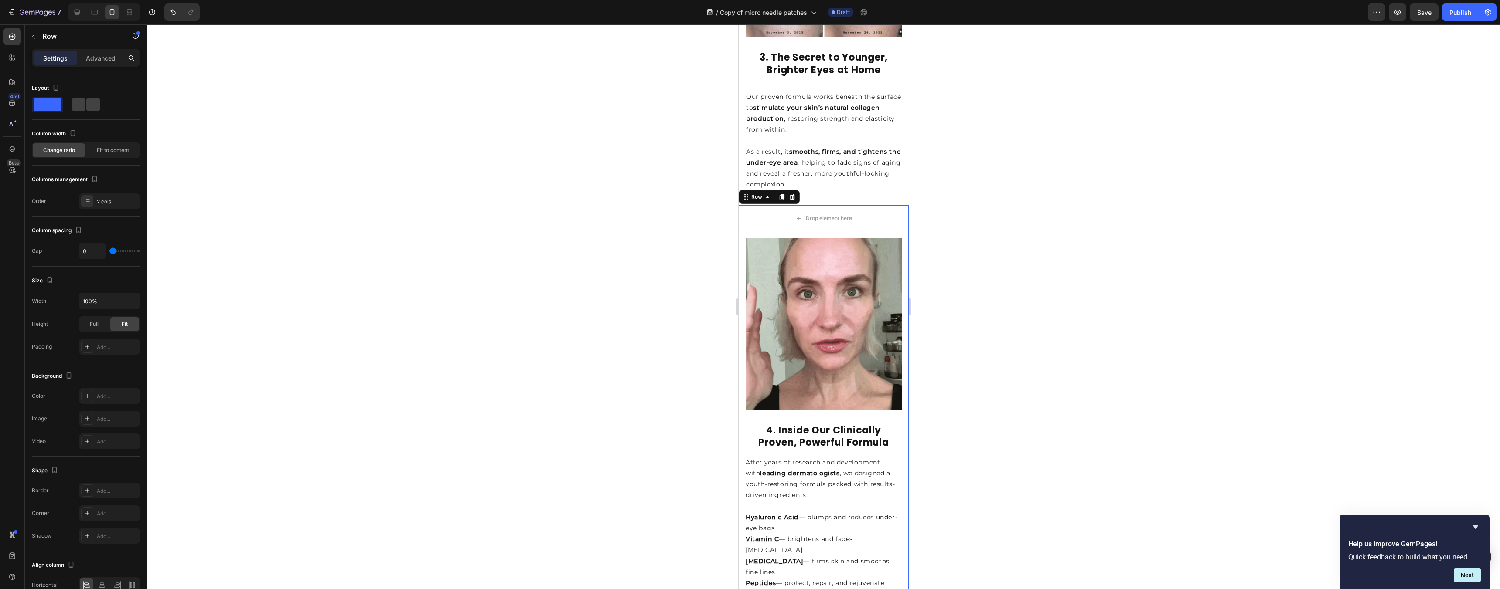
click at [1087, 191] on div at bounding box center [823, 306] width 1353 height 565
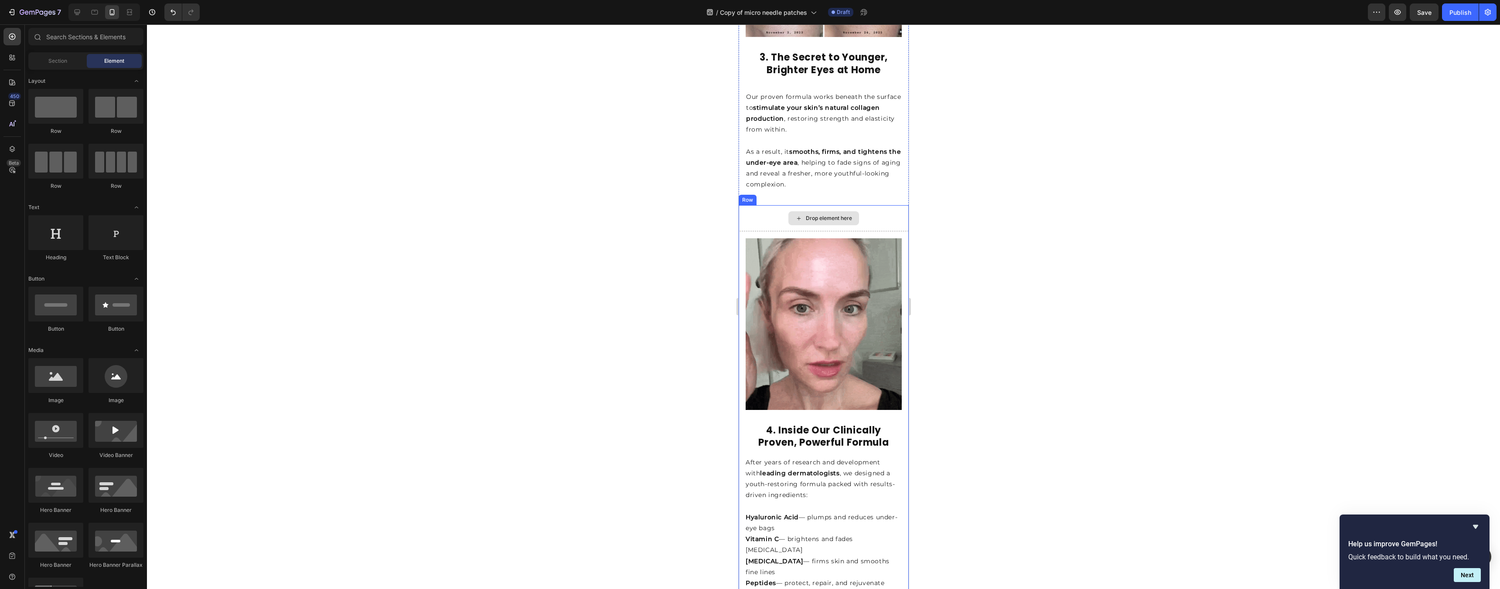
click at [758, 211] on div "Drop element here" at bounding box center [823, 218] width 170 height 26
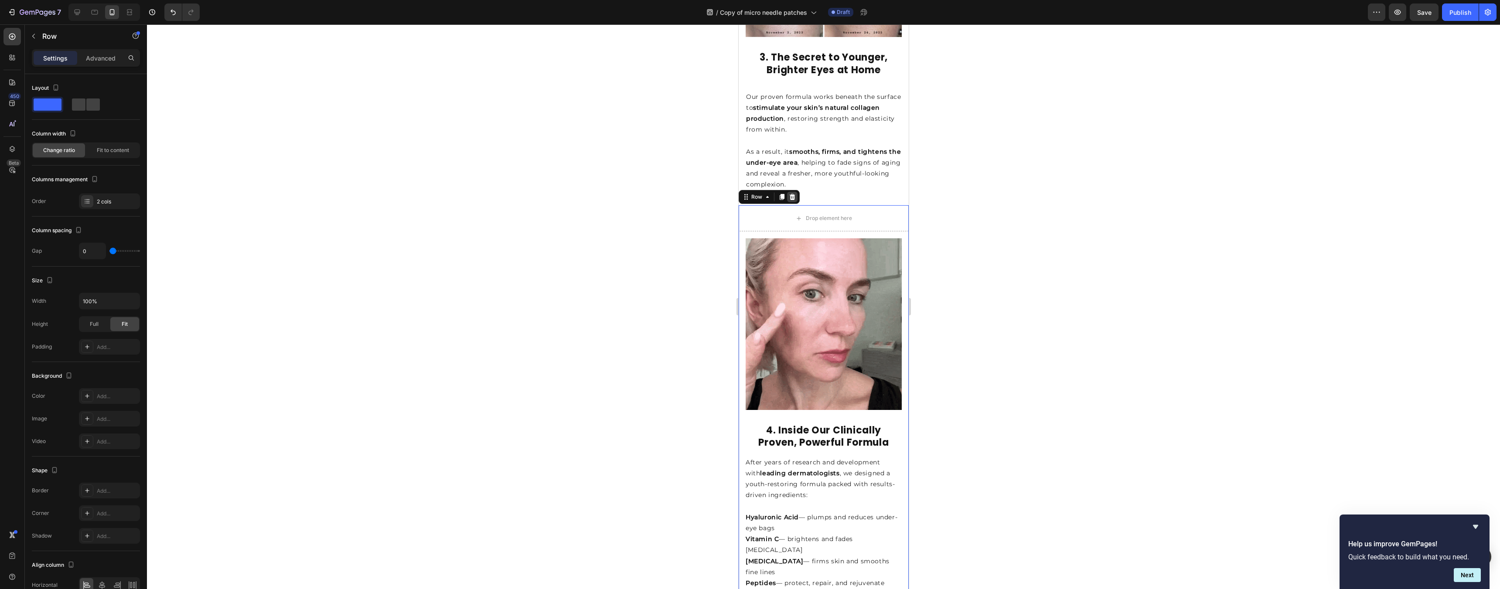
click at [793, 194] on icon at bounding box center [792, 197] width 6 height 6
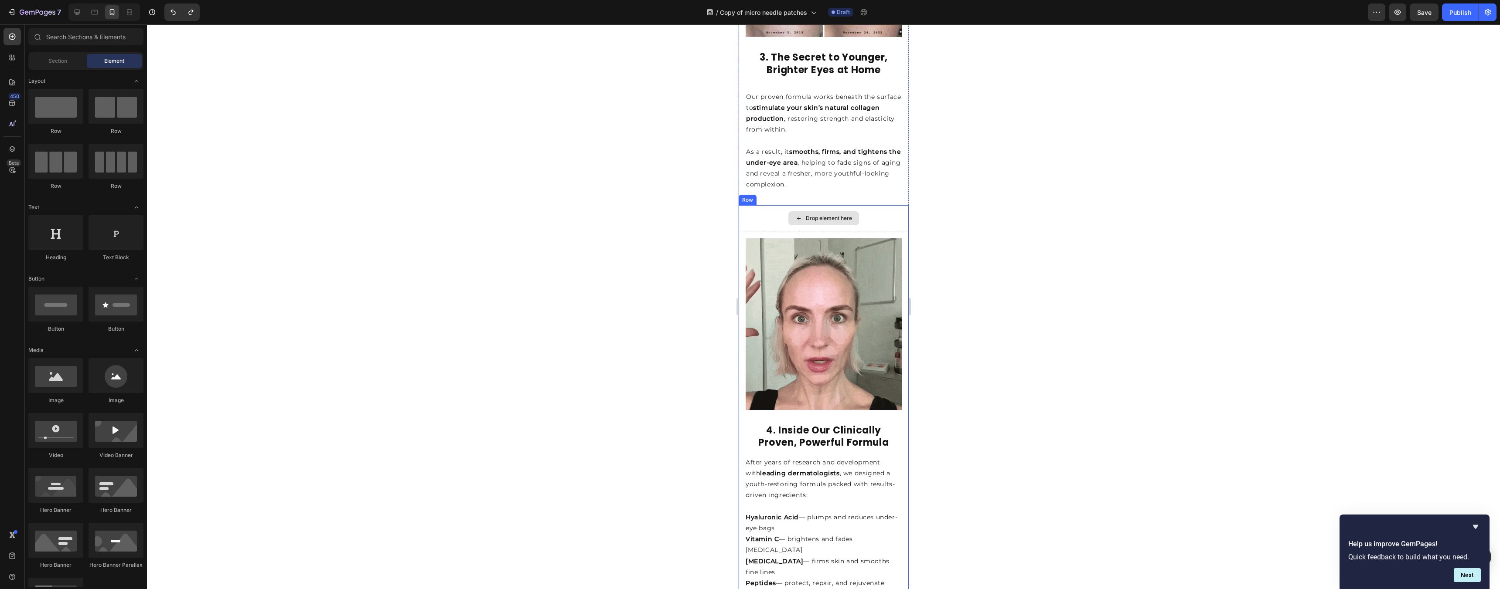
click at [781, 205] on div "Drop element here" at bounding box center [823, 218] width 170 height 26
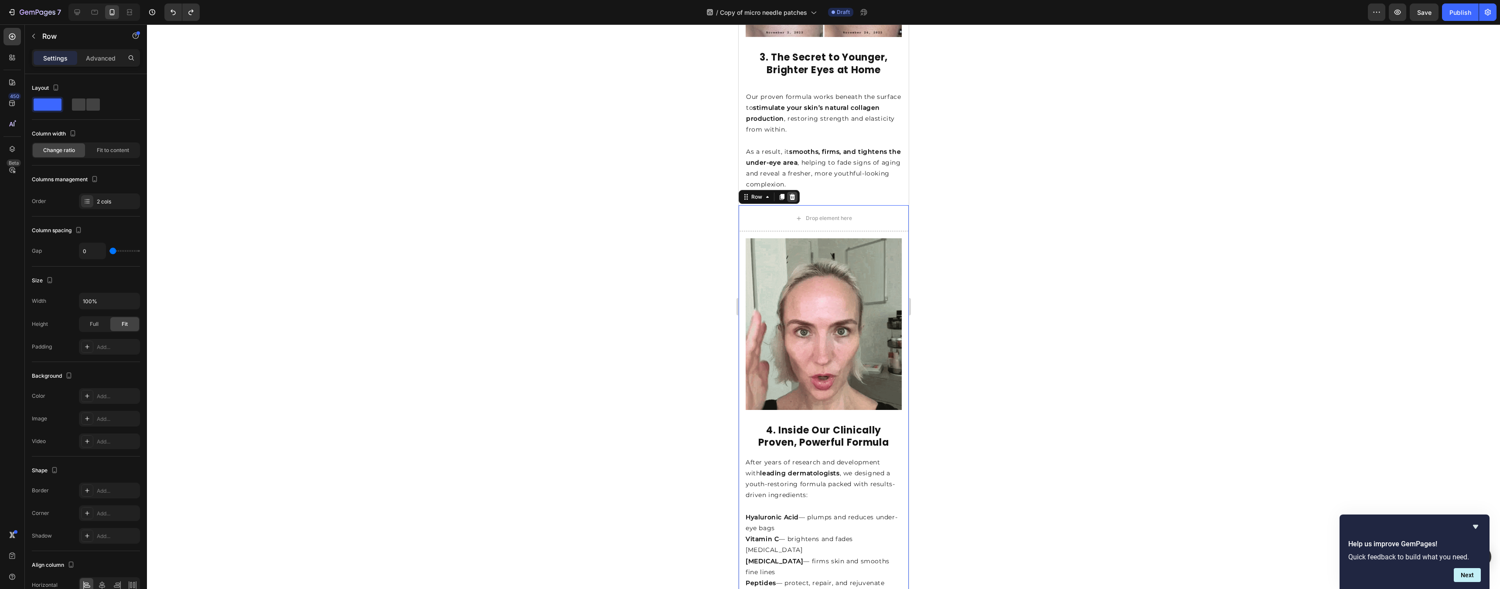
click at [792, 194] on icon at bounding box center [792, 197] width 6 height 6
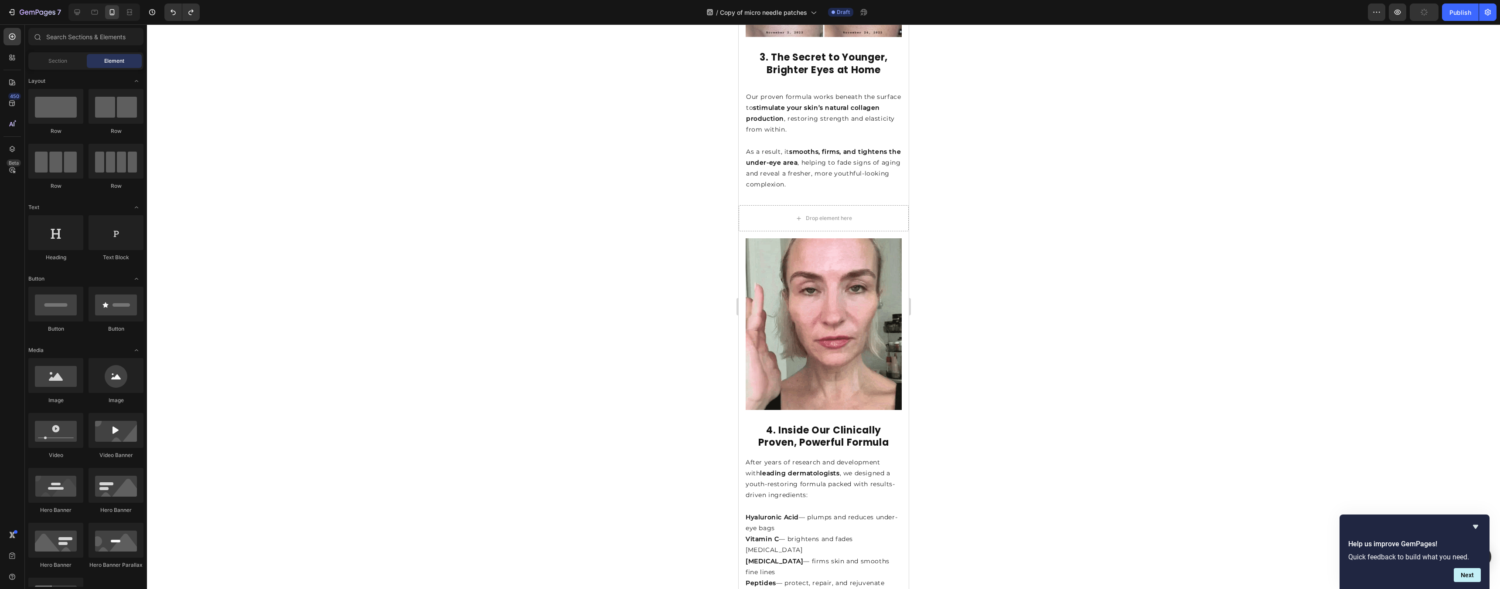
click at [991, 175] on div at bounding box center [823, 306] width 1353 height 565
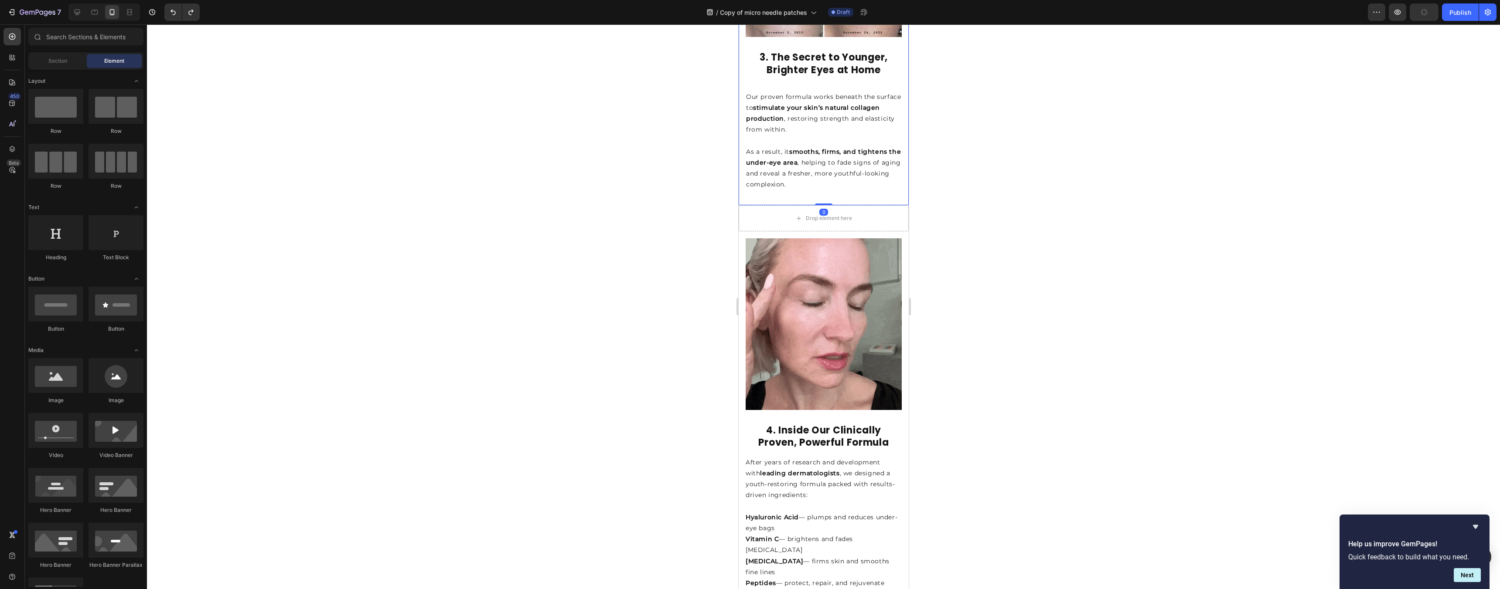
click at [842, 174] on div "3. FDA-Cleared Microneedling Technology Heading Image 3. The Secret to Younger,…" at bounding box center [823, 61] width 170 height 271
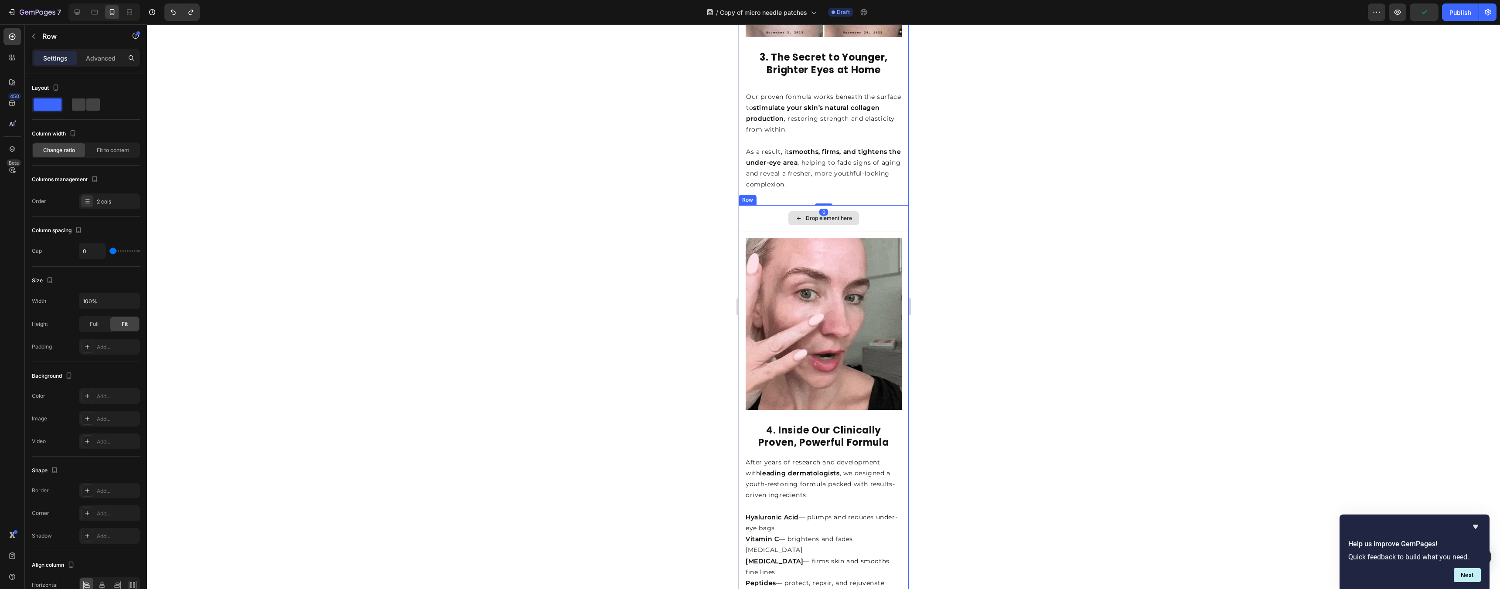
click at [959, 198] on div at bounding box center [823, 306] width 1353 height 565
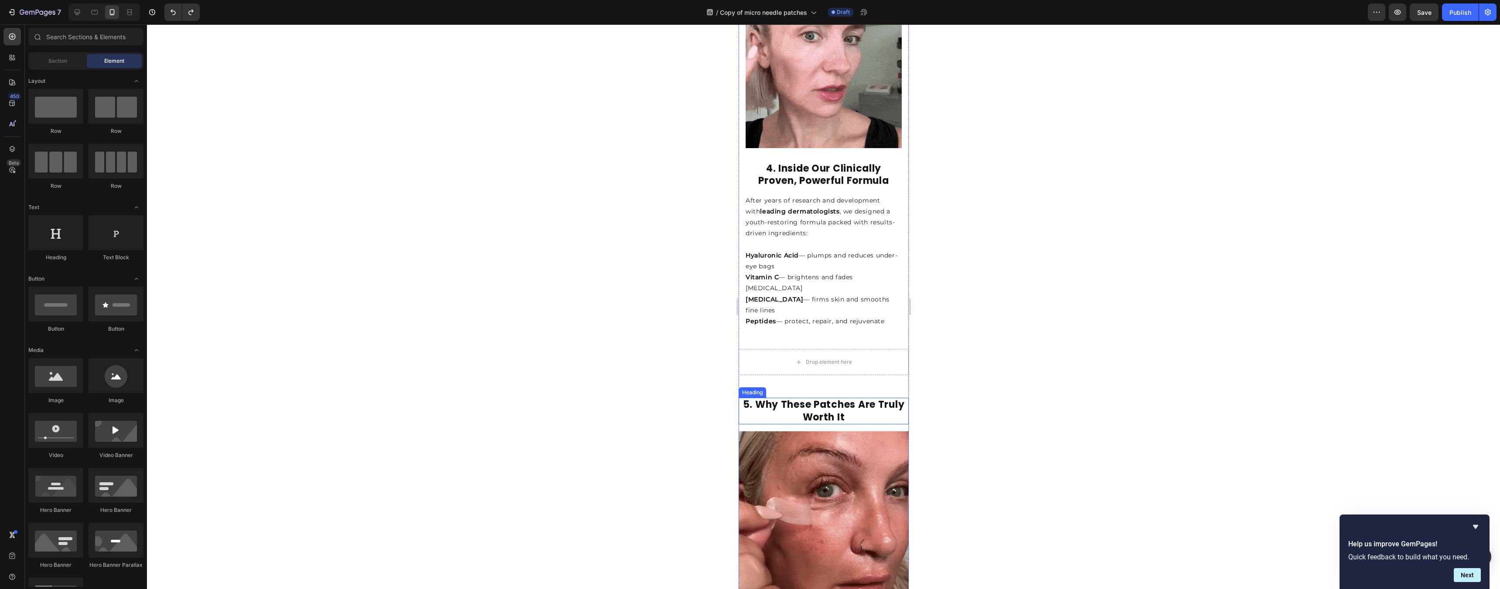
scroll to position [1342, 0]
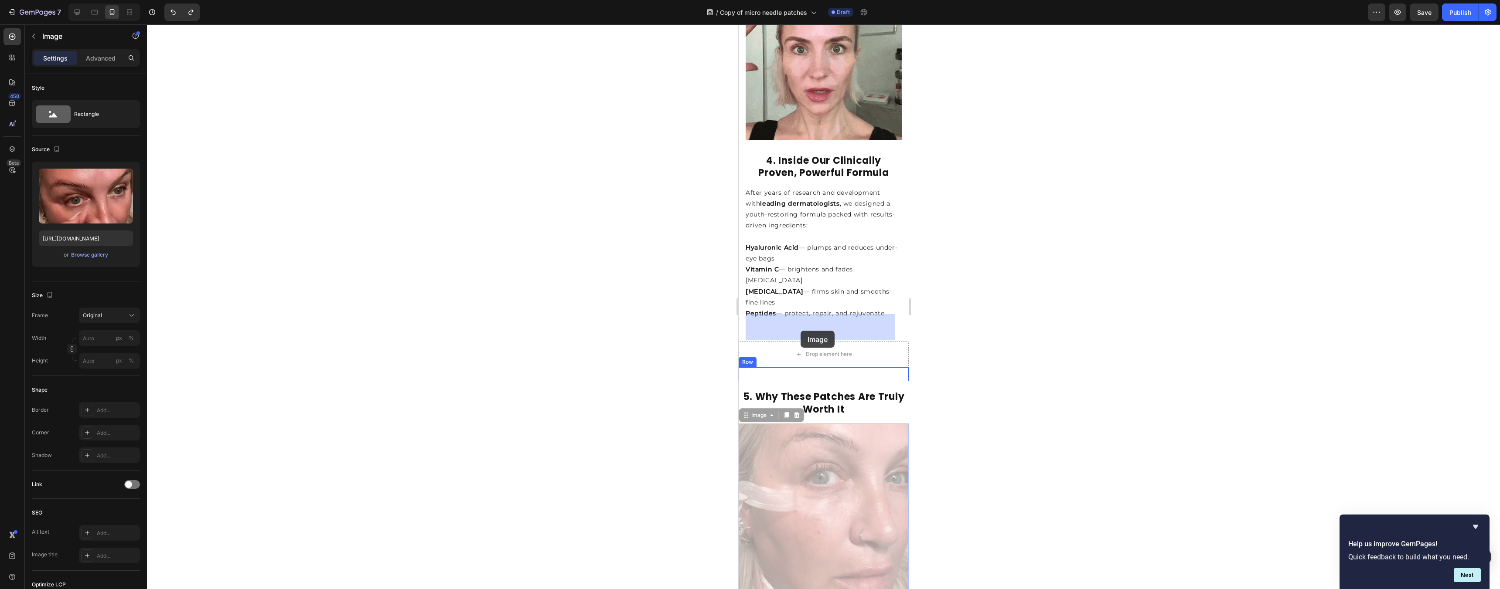
drag, startPoint x: 808, startPoint y: 422, endPoint x: 800, endPoint y: 331, distance: 91.1
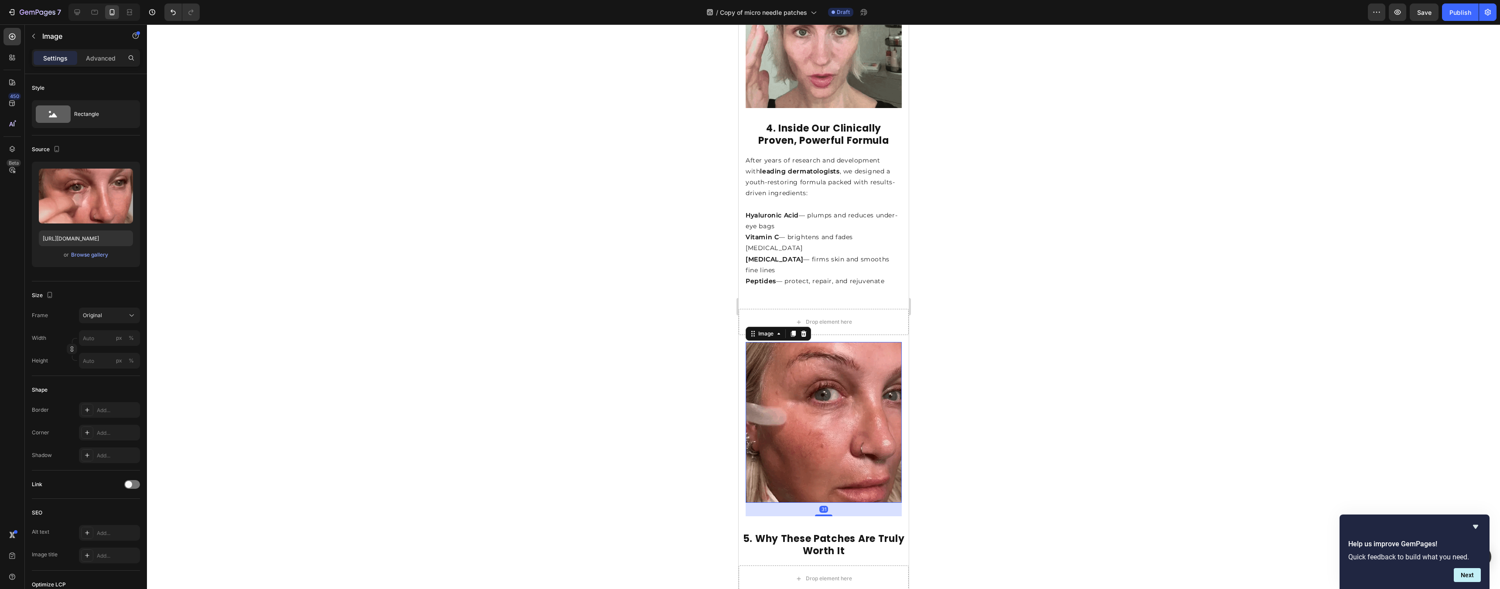
scroll to position [1415, 0]
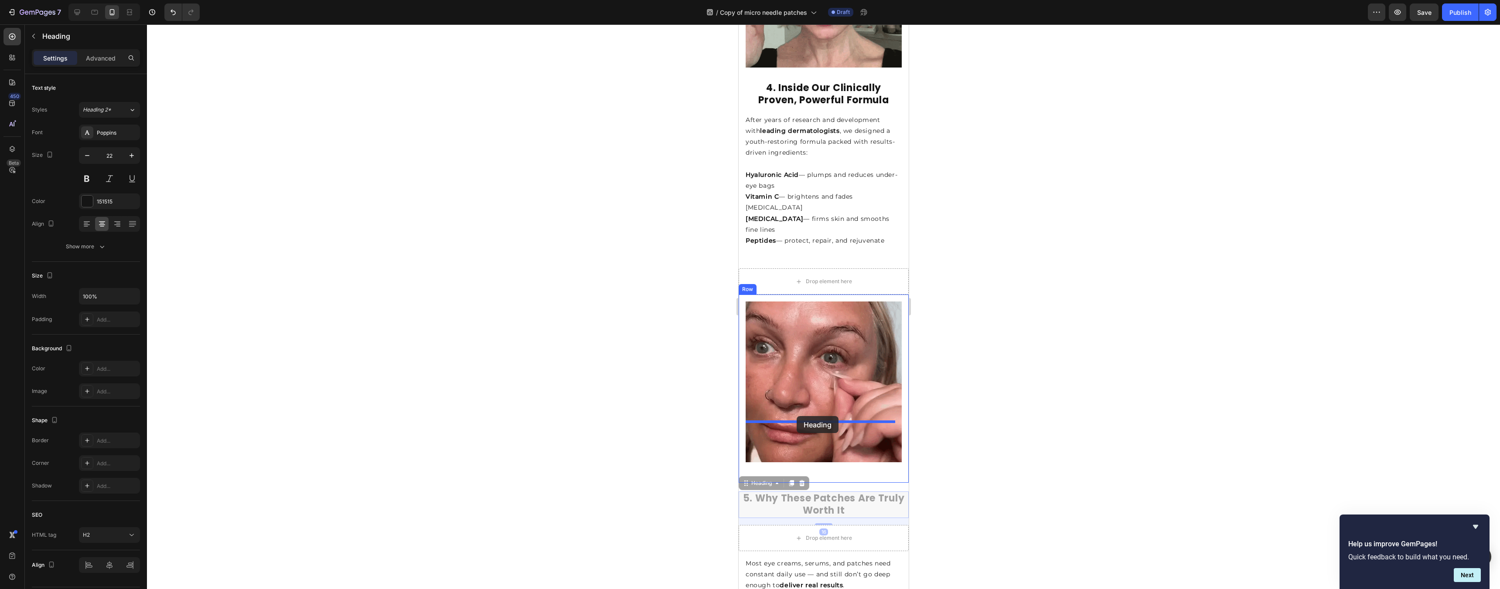
drag, startPoint x: 809, startPoint y: 423, endPoint x: 796, endPoint y: 416, distance: 14.6
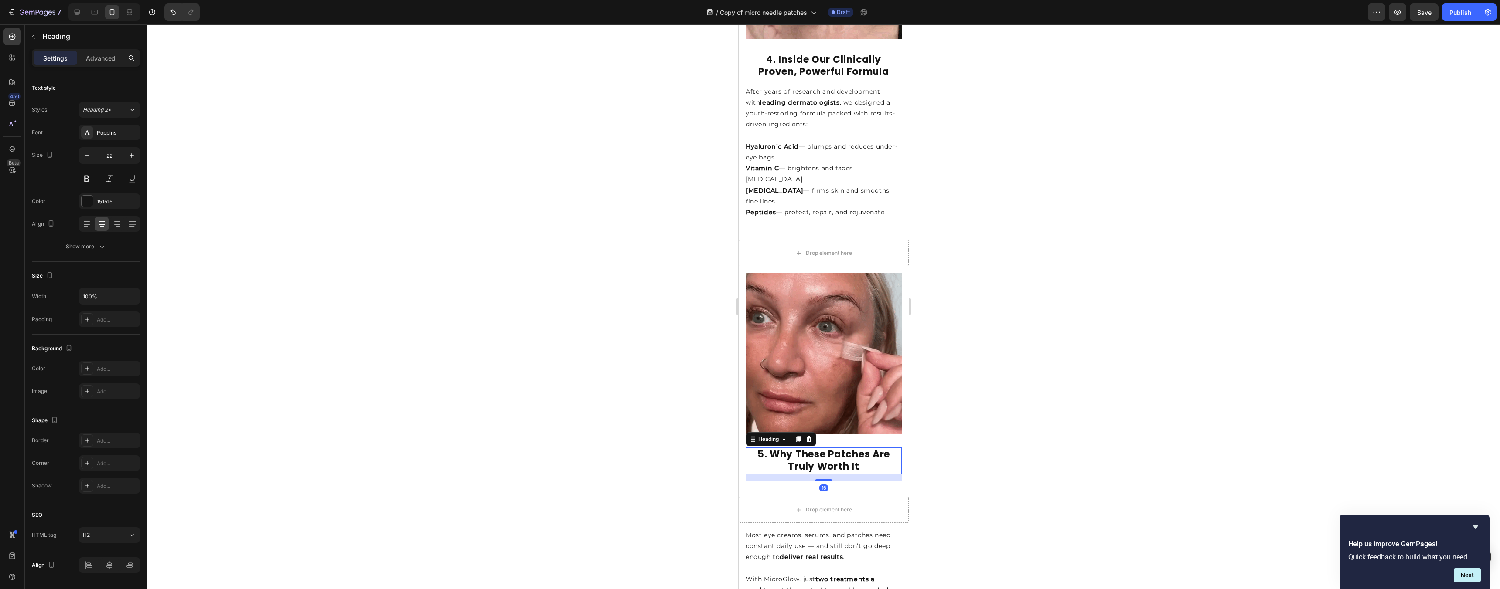
scroll to position [1511, 0]
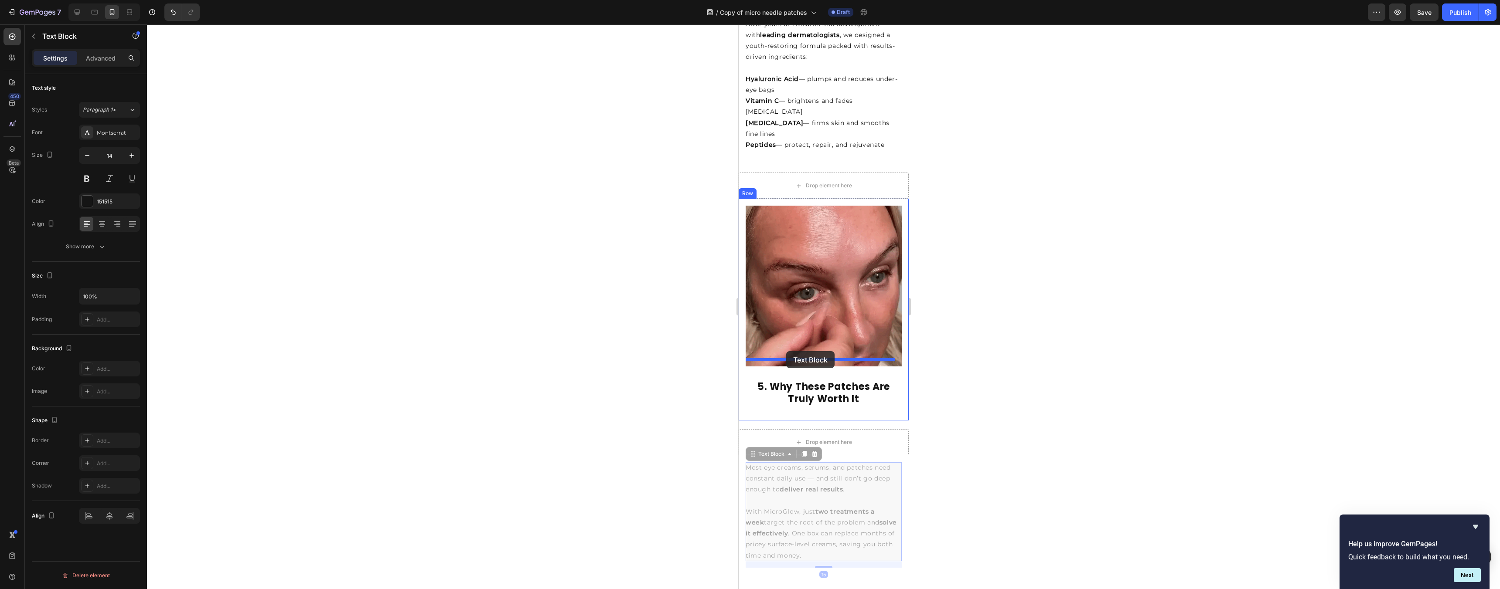
drag, startPoint x: 814, startPoint y: 436, endPoint x: 786, endPoint y: 352, distance: 88.4
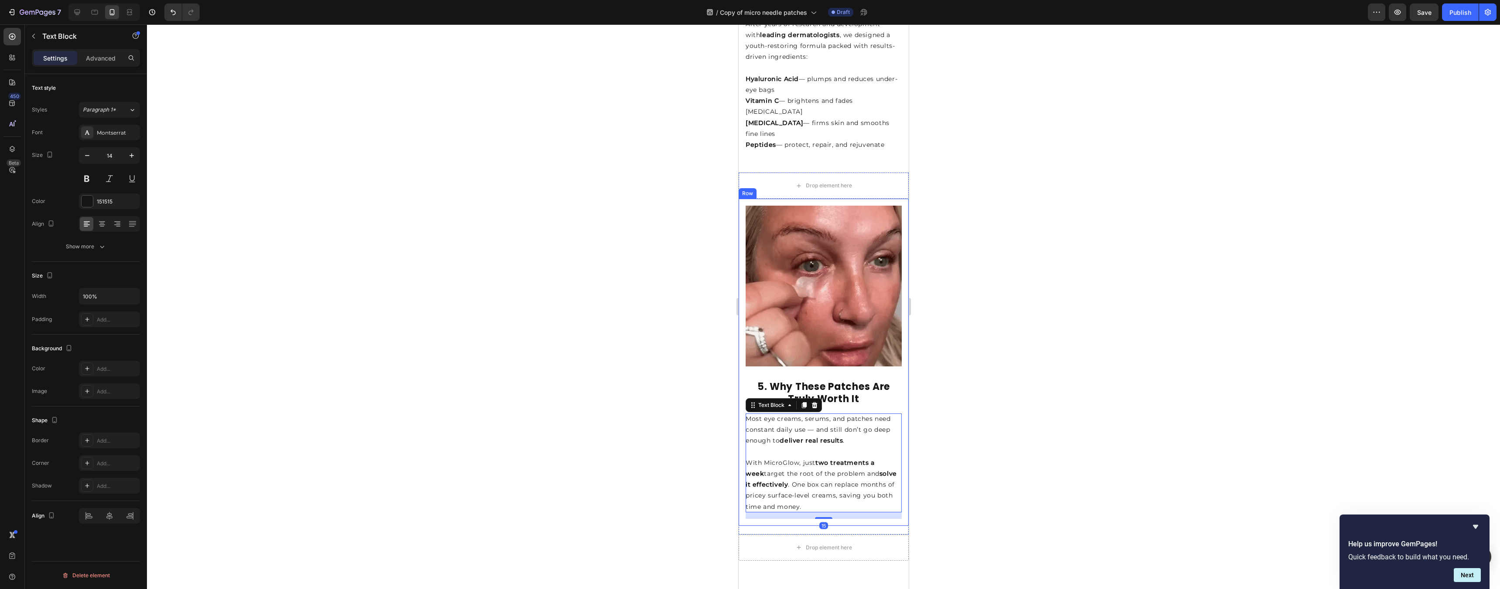
click at [1030, 286] on div at bounding box center [823, 306] width 1353 height 565
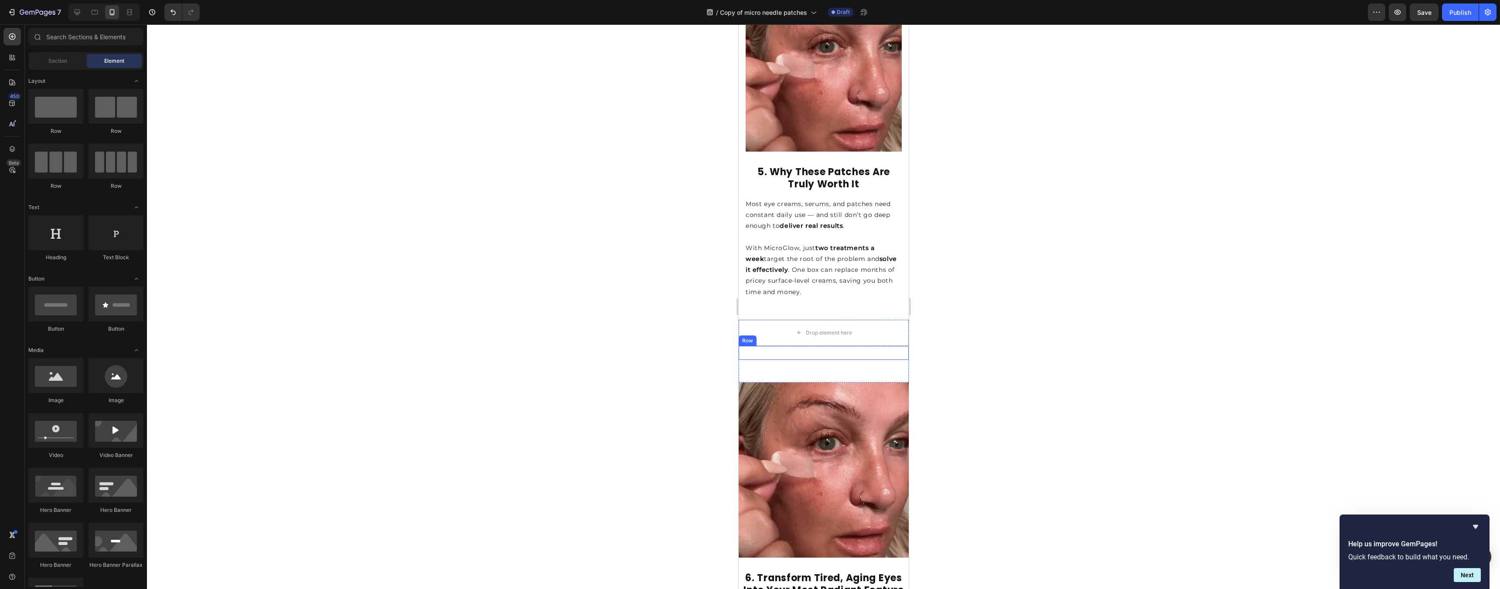
scroll to position [1735, 0]
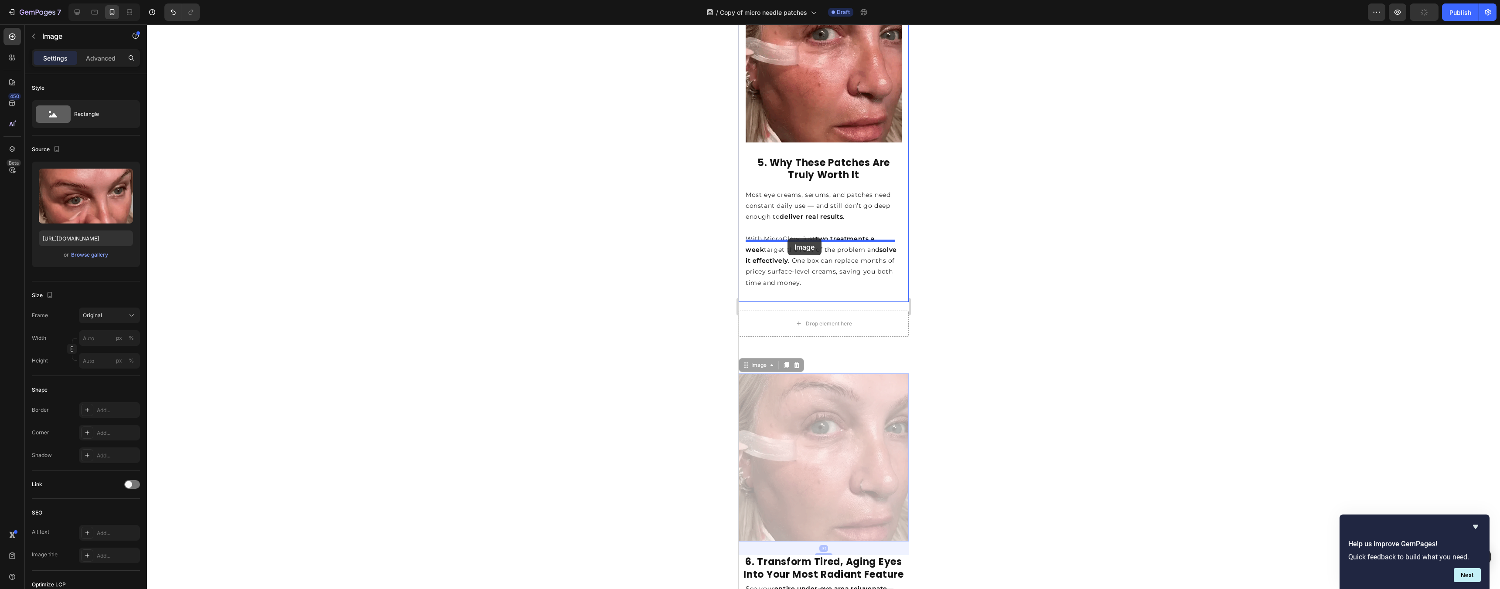
drag, startPoint x: 802, startPoint y: 343, endPoint x: 787, endPoint y: 238, distance: 105.3
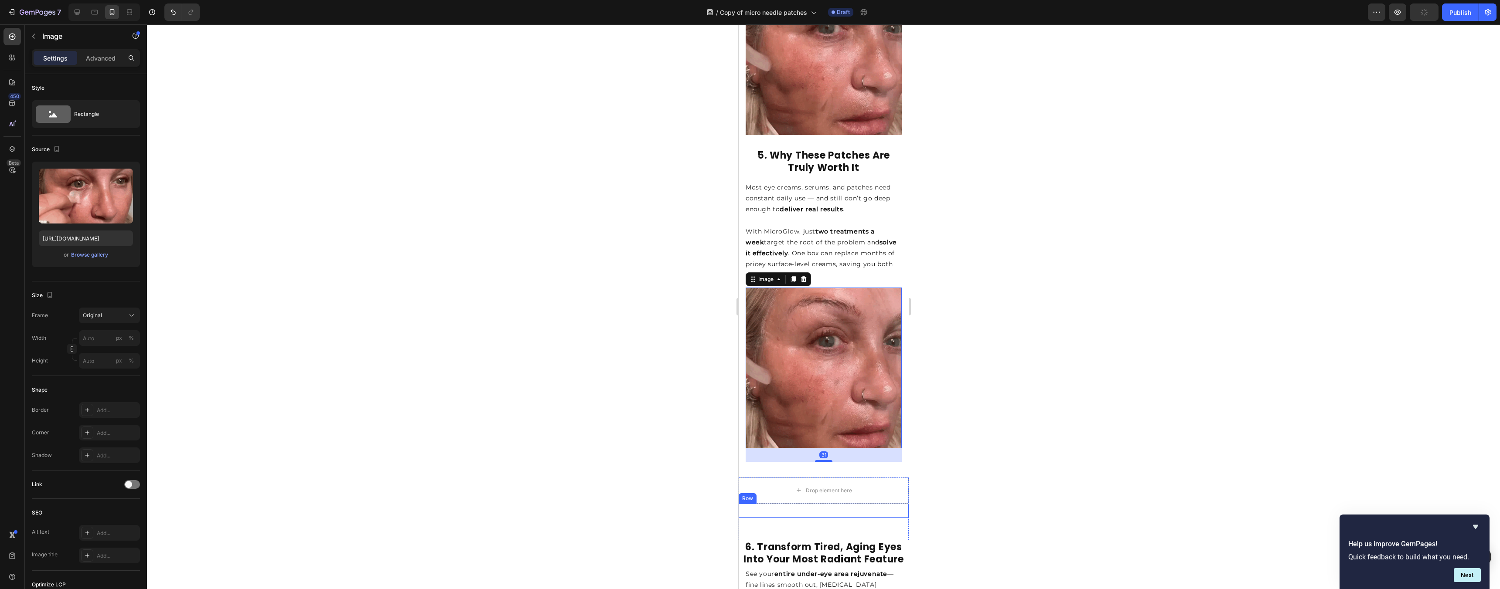
scroll to position [1746, 0]
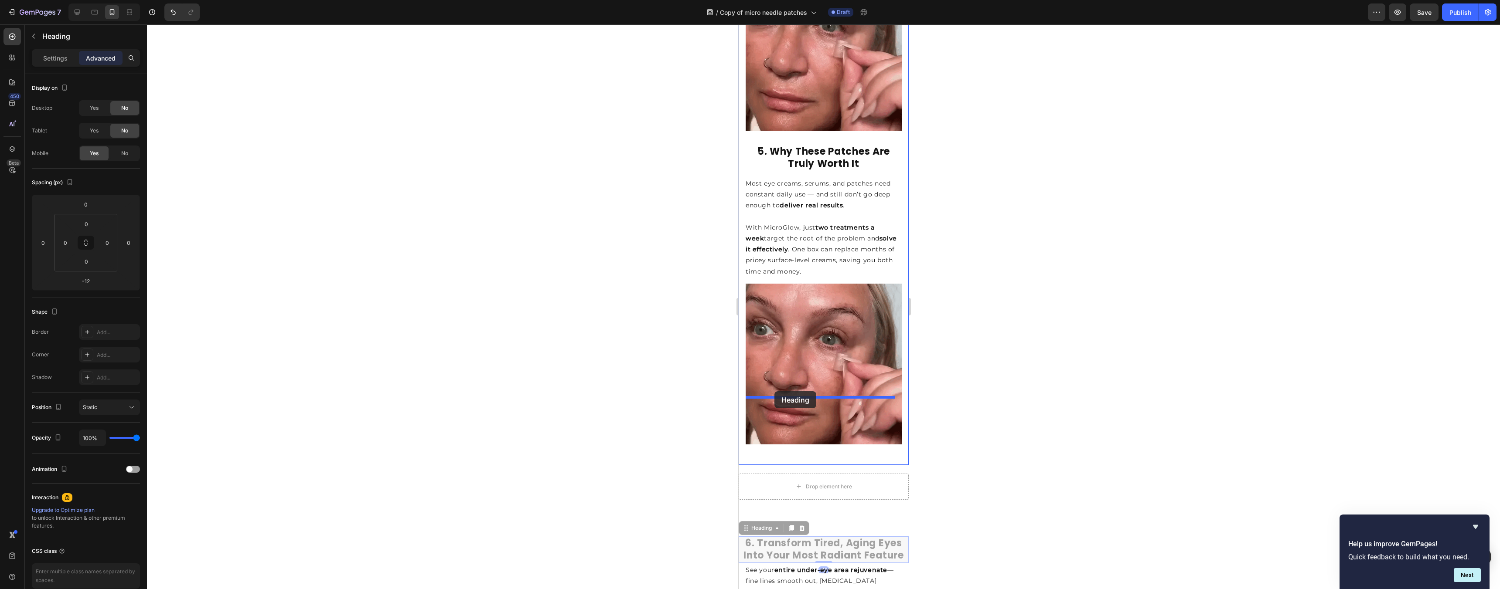
drag, startPoint x: 795, startPoint y: 478, endPoint x: 774, endPoint y: 392, distance: 88.9
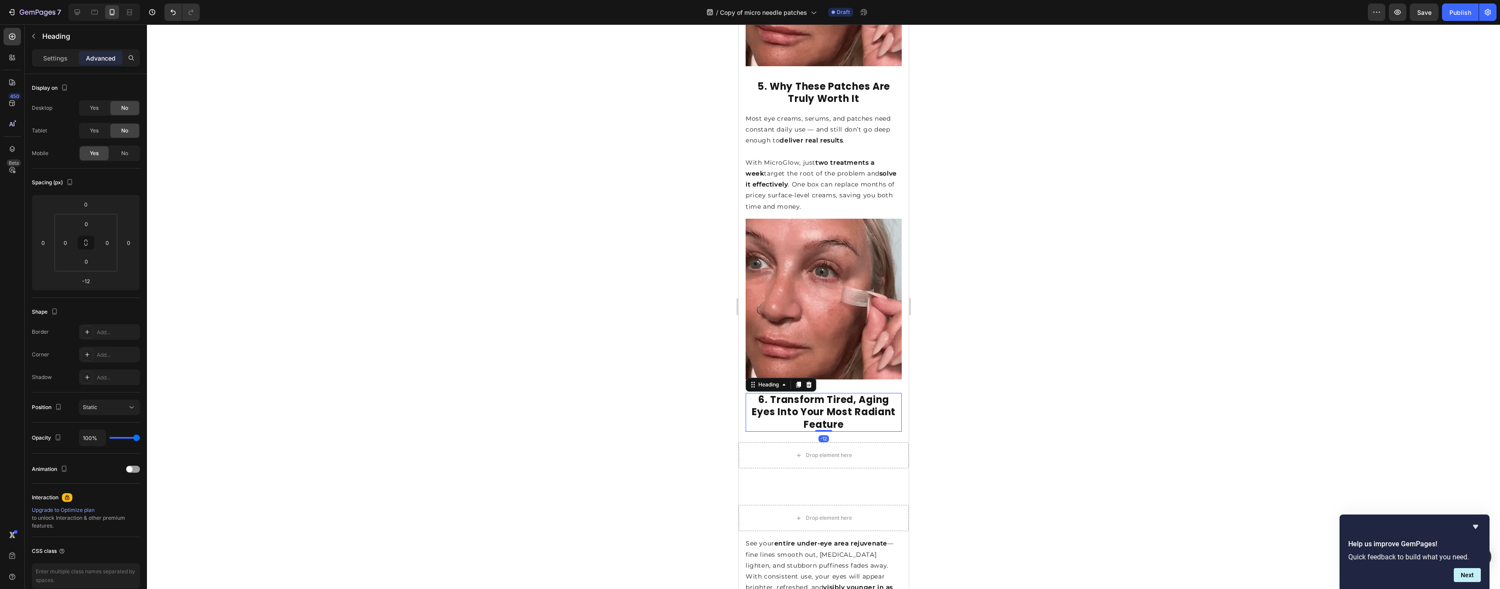
scroll to position [1830, 0]
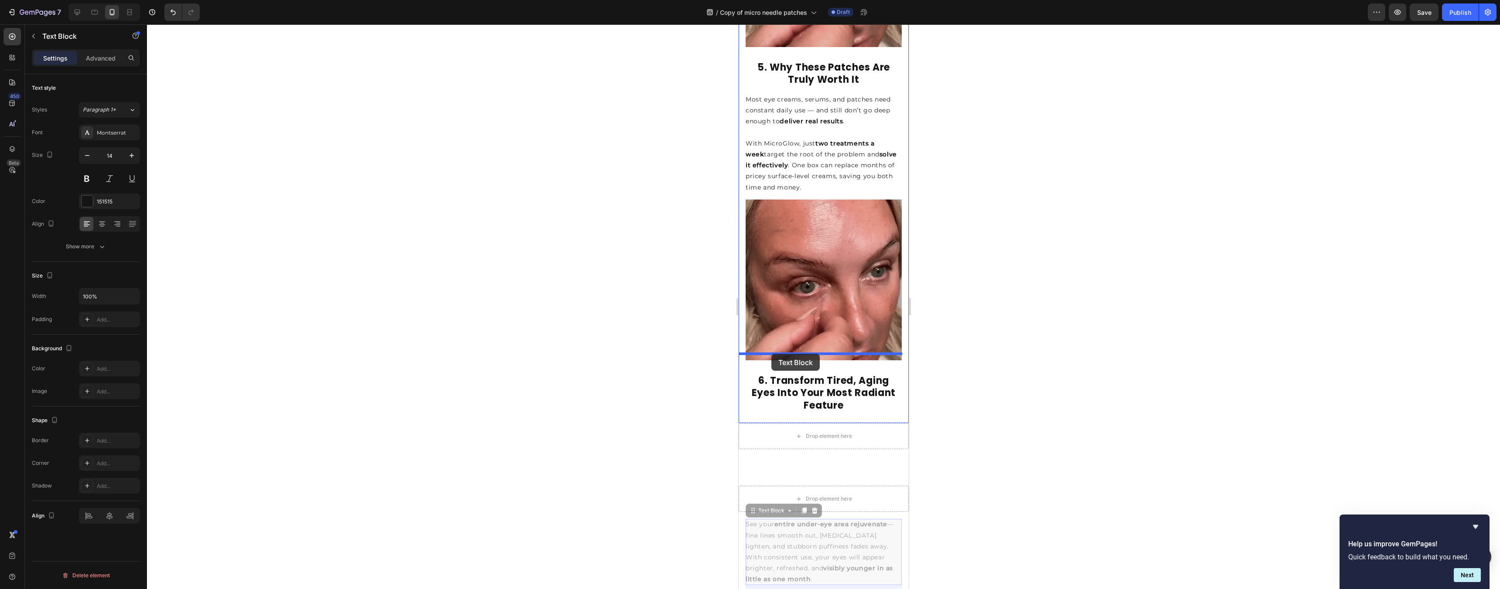
drag, startPoint x: 774, startPoint y: 442, endPoint x: 771, endPoint y: 354, distance: 88.1
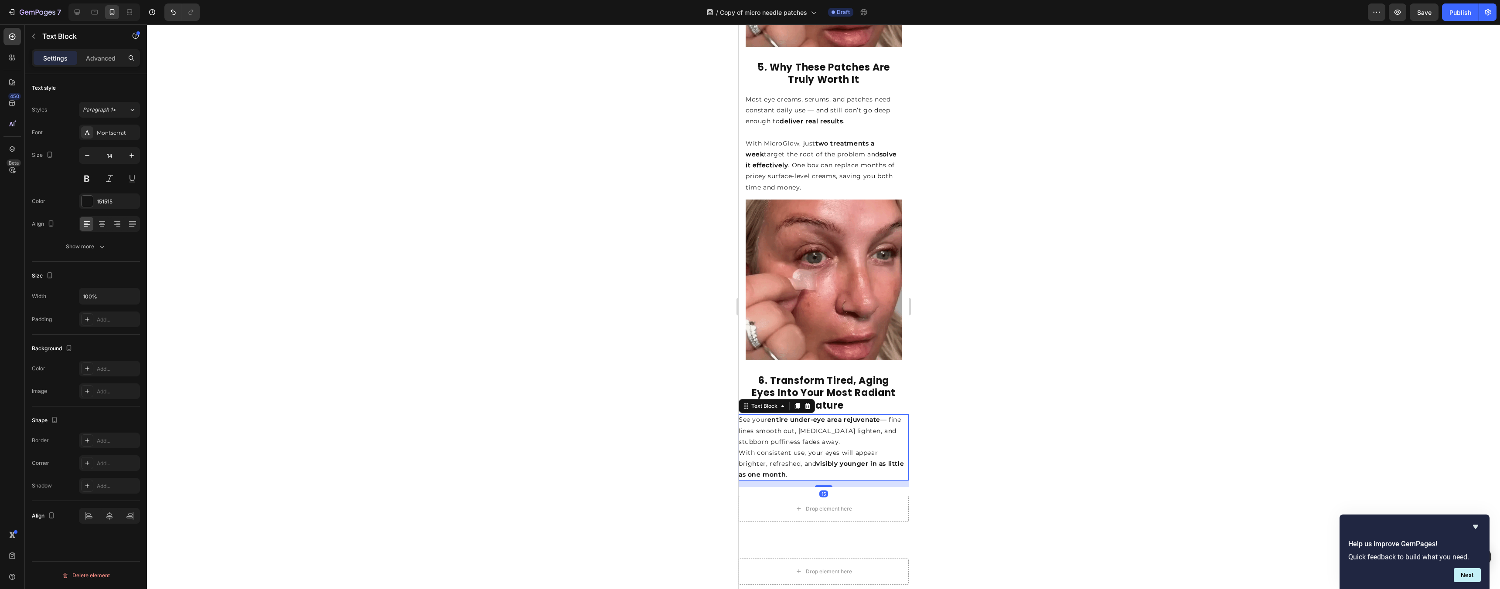
click at [1000, 309] on div at bounding box center [823, 306] width 1353 height 565
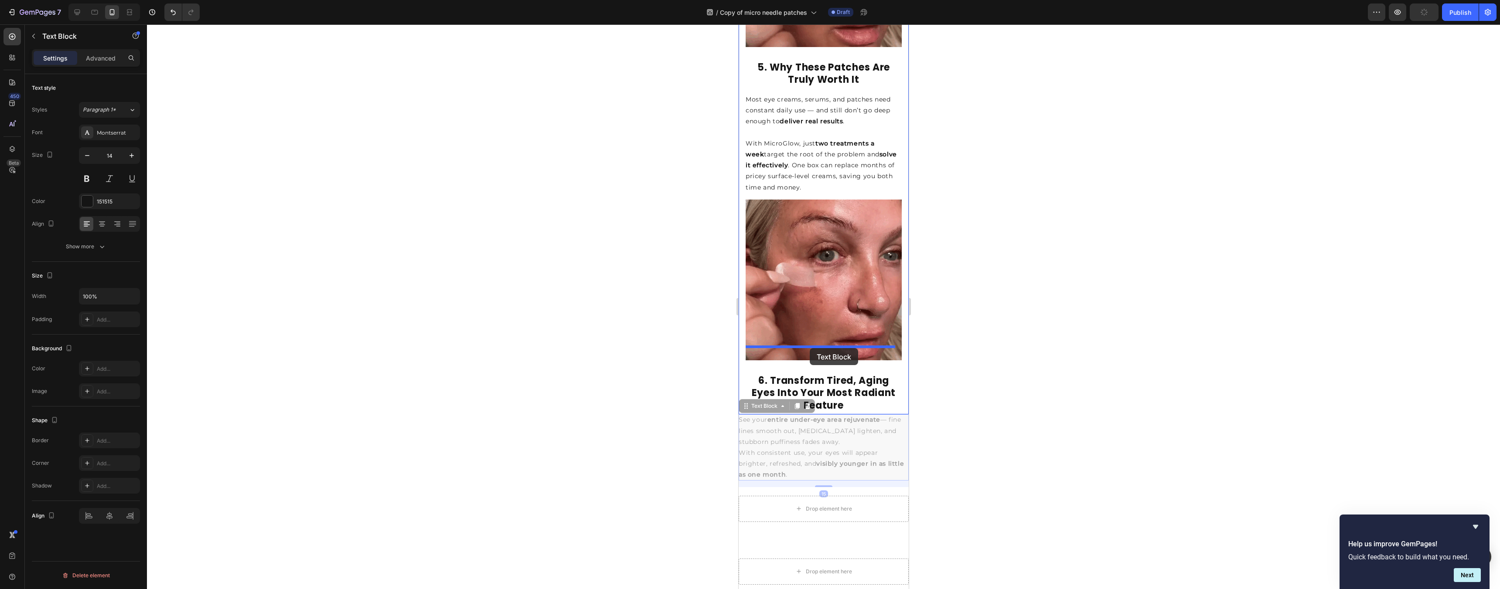
drag, startPoint x: 830, startPoint y: 363, endPoint x: 809, endPoint y: 348, distance: 25.0
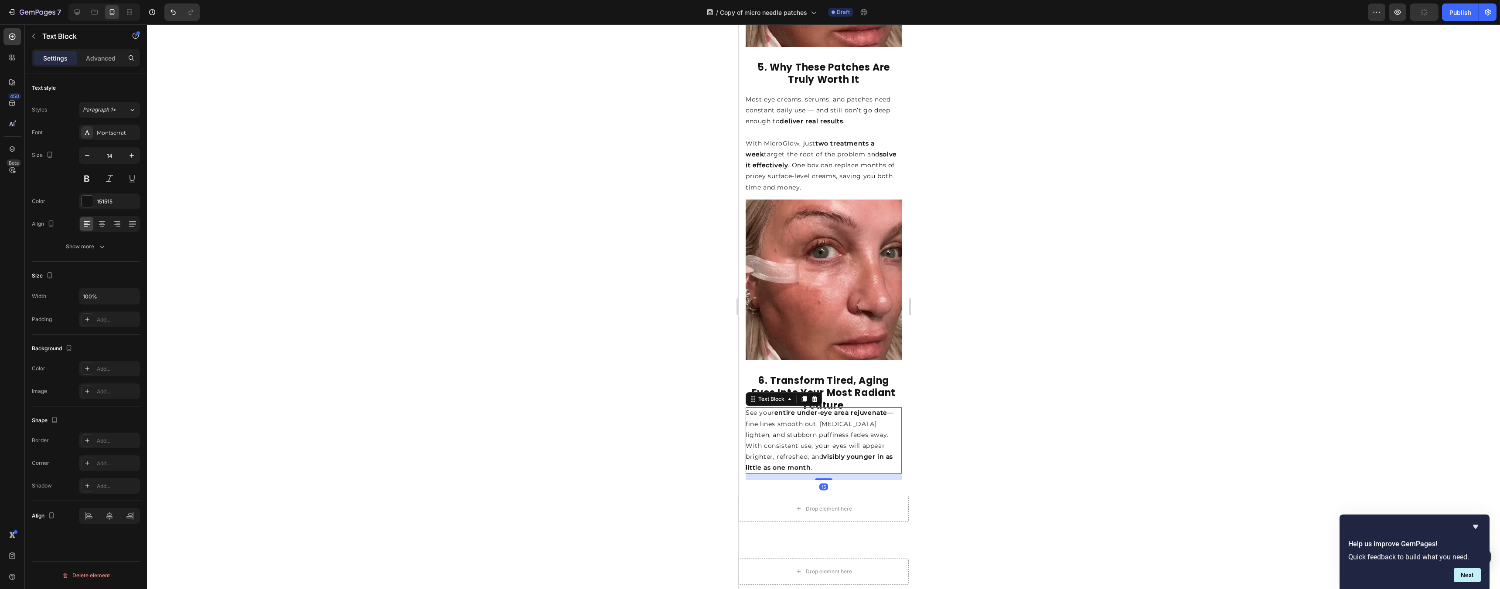
click at [965, 322] on div at bounding box center [823, 306] width 1353 height 565
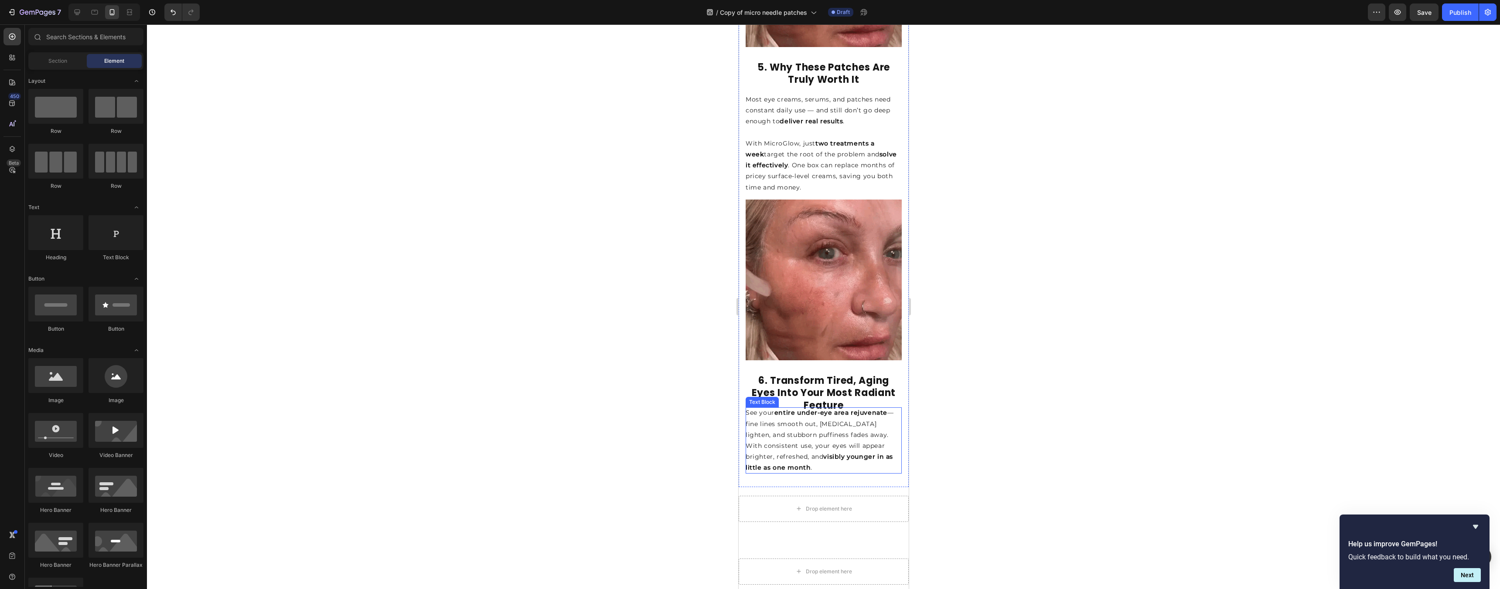
click at [865, 408] on p "See your entire under-eye area rejuvenate — fine lines smooth out, dark circles…" at bounding box center [823, 424] width 156 height 33
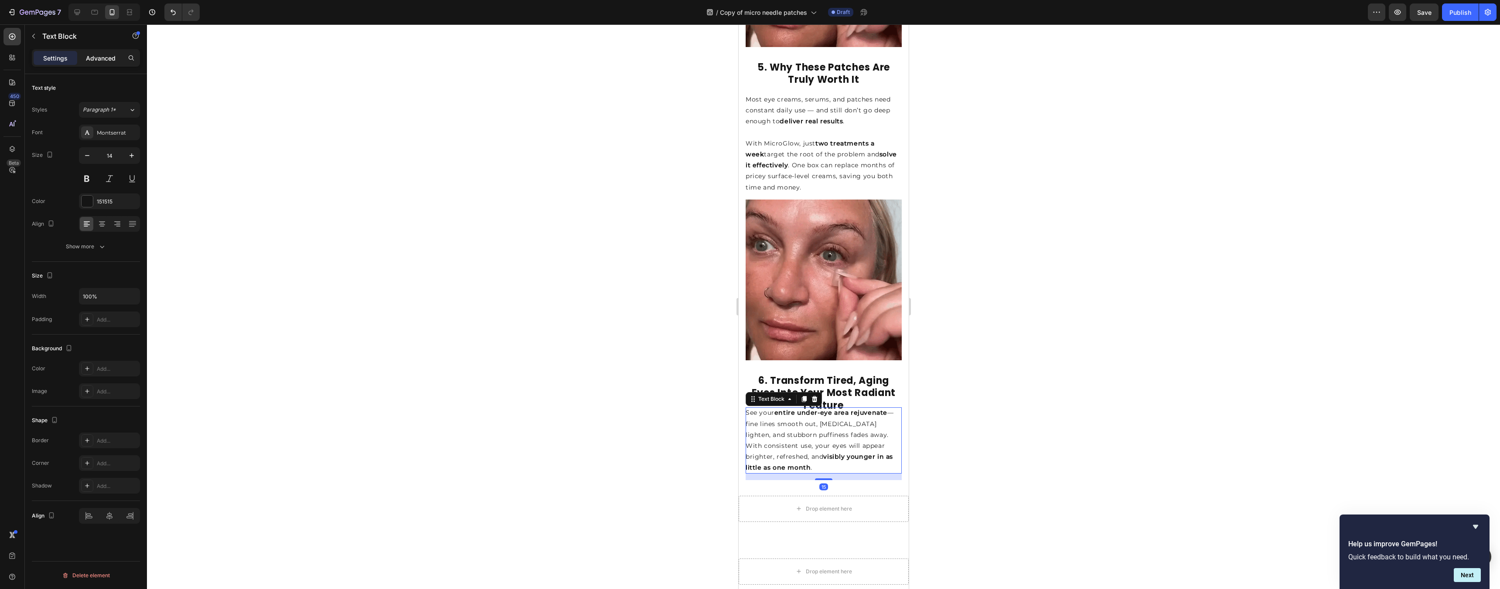
click at [109, 58] on p "Advanced" at bounding box center [101, 58] width 30 height 9
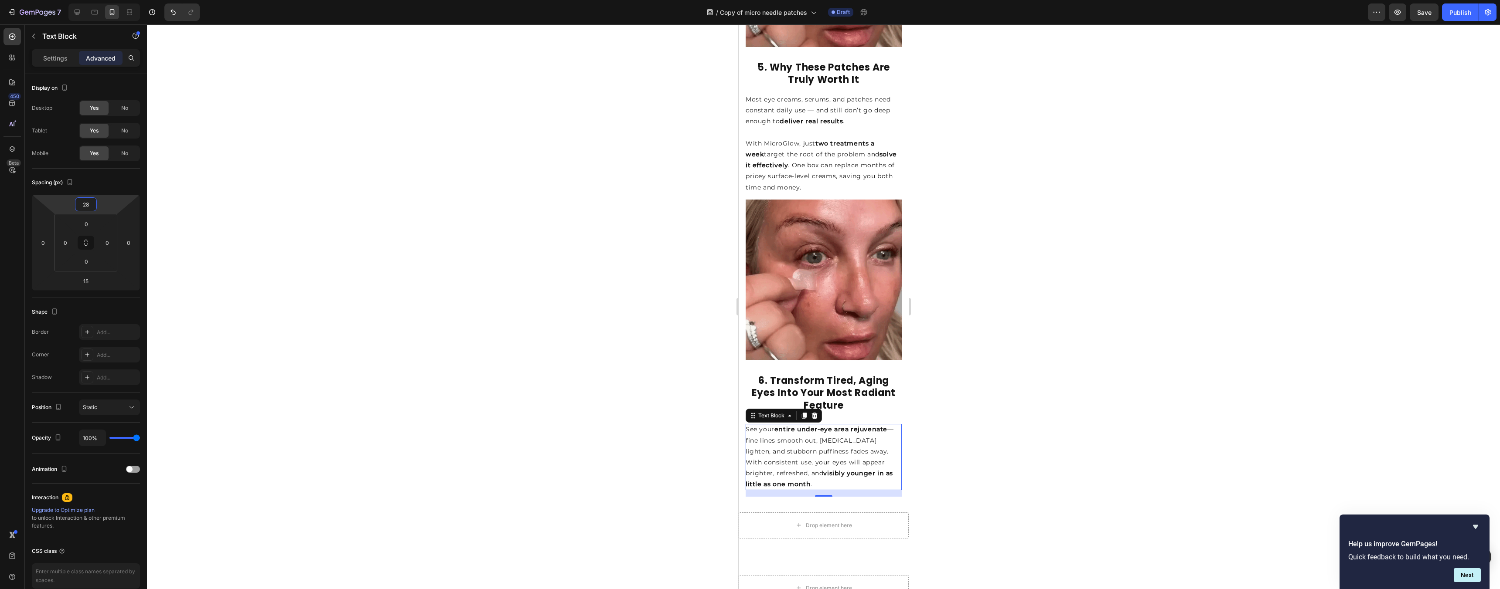
type input "26"
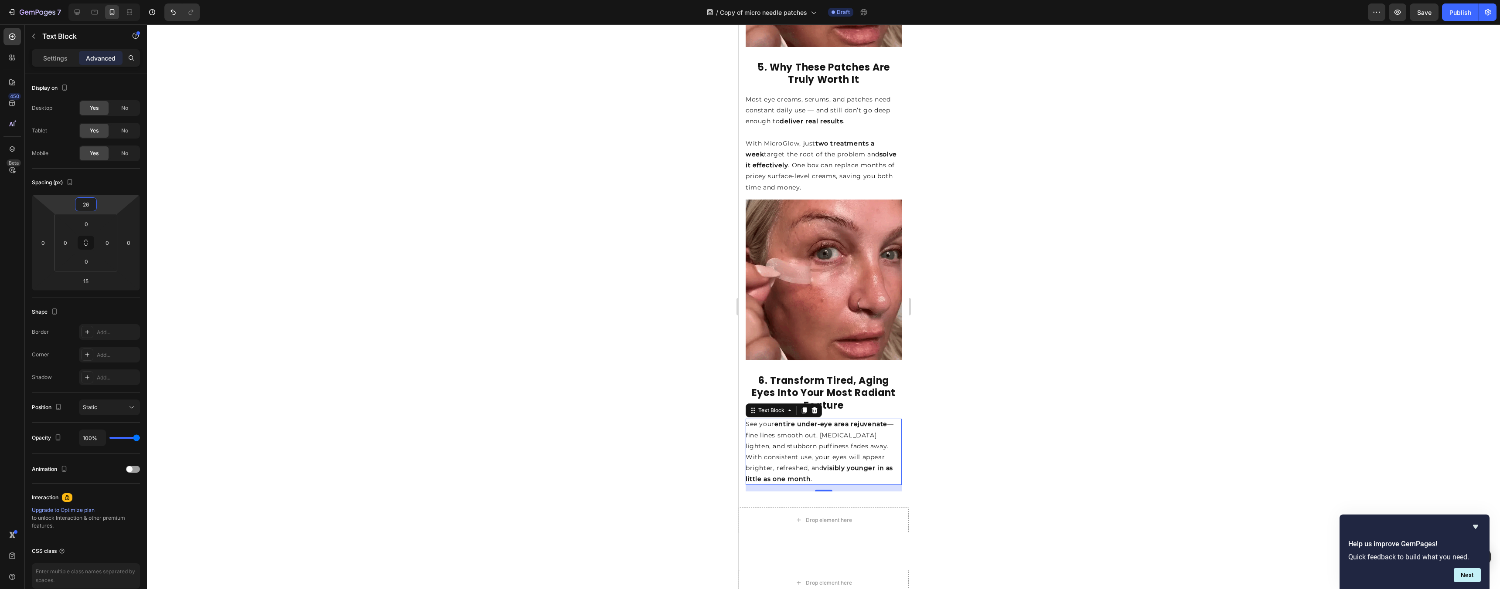
drag, startPoint x: 104, startPoint y: 199, endPoint x: 110, endPoint y: 193, distance: 8.3
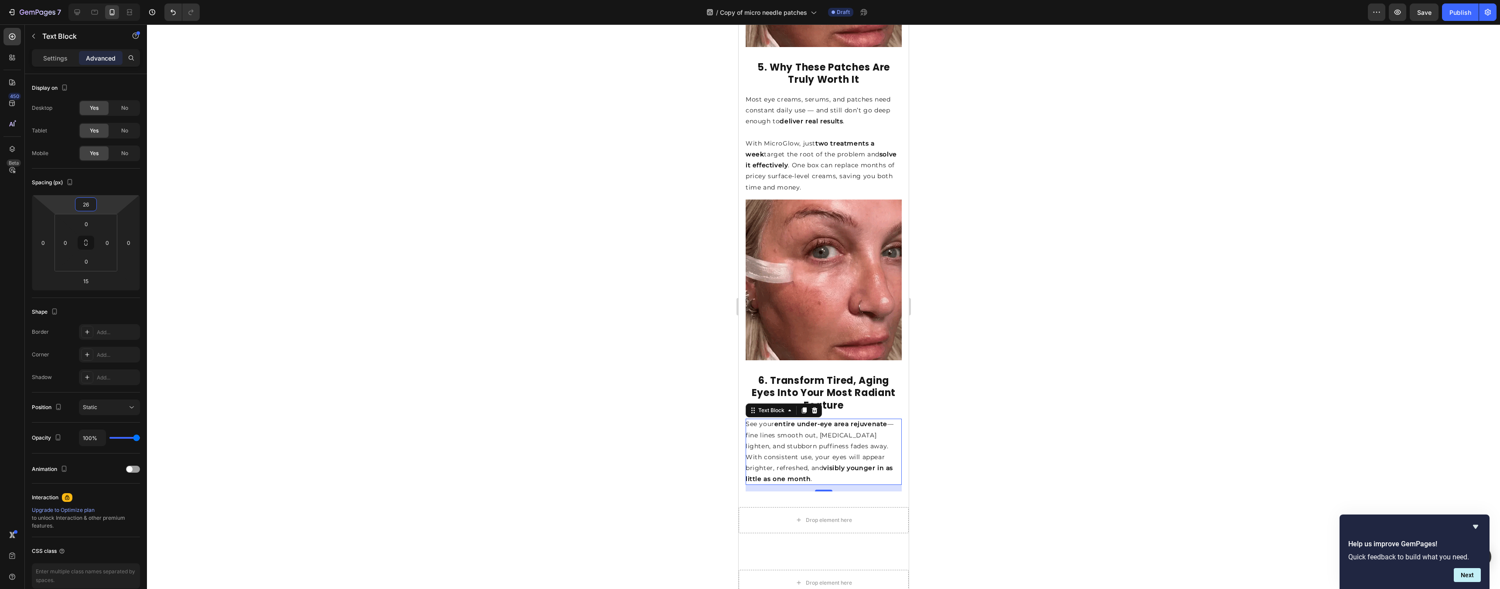
click at [110, 0] on html "7 Version history / Copy of micro needle patches Draft Preview Save Publish 450…" at bounding box center [750, 0] width 1500 height 0
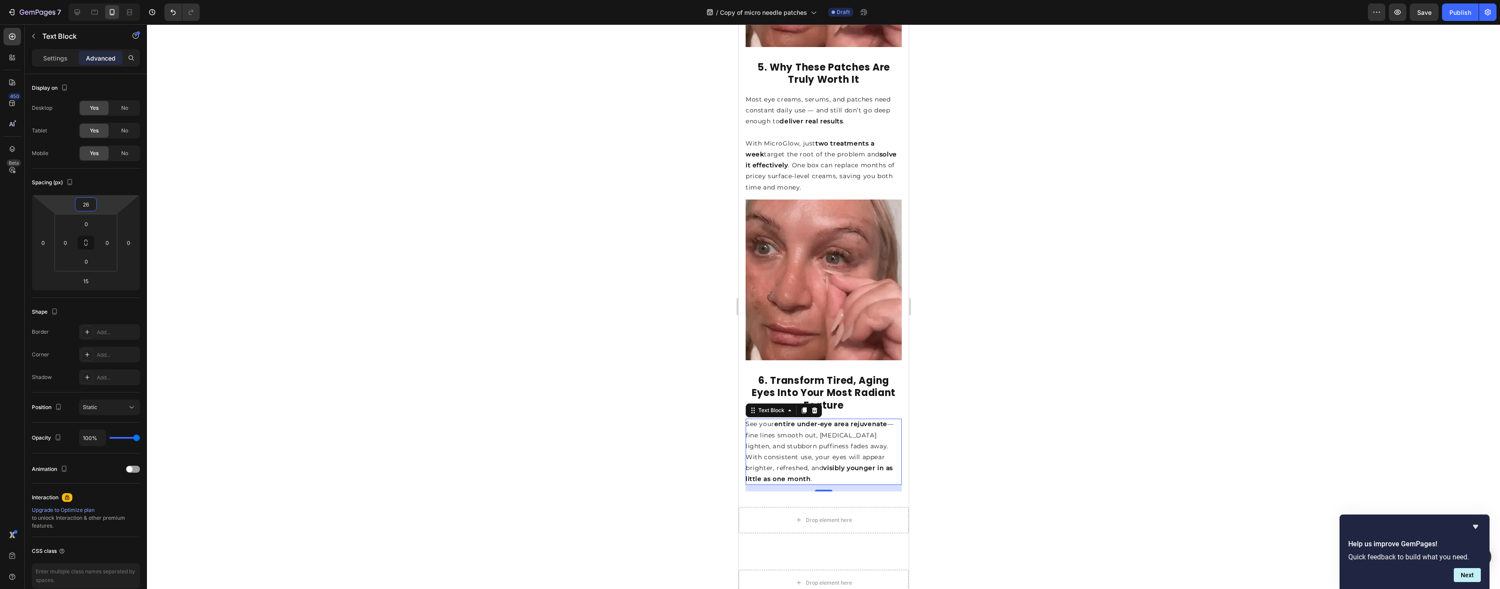
click at [1105, 204] on div at bounding box center [823, 306] width 1353 height 565
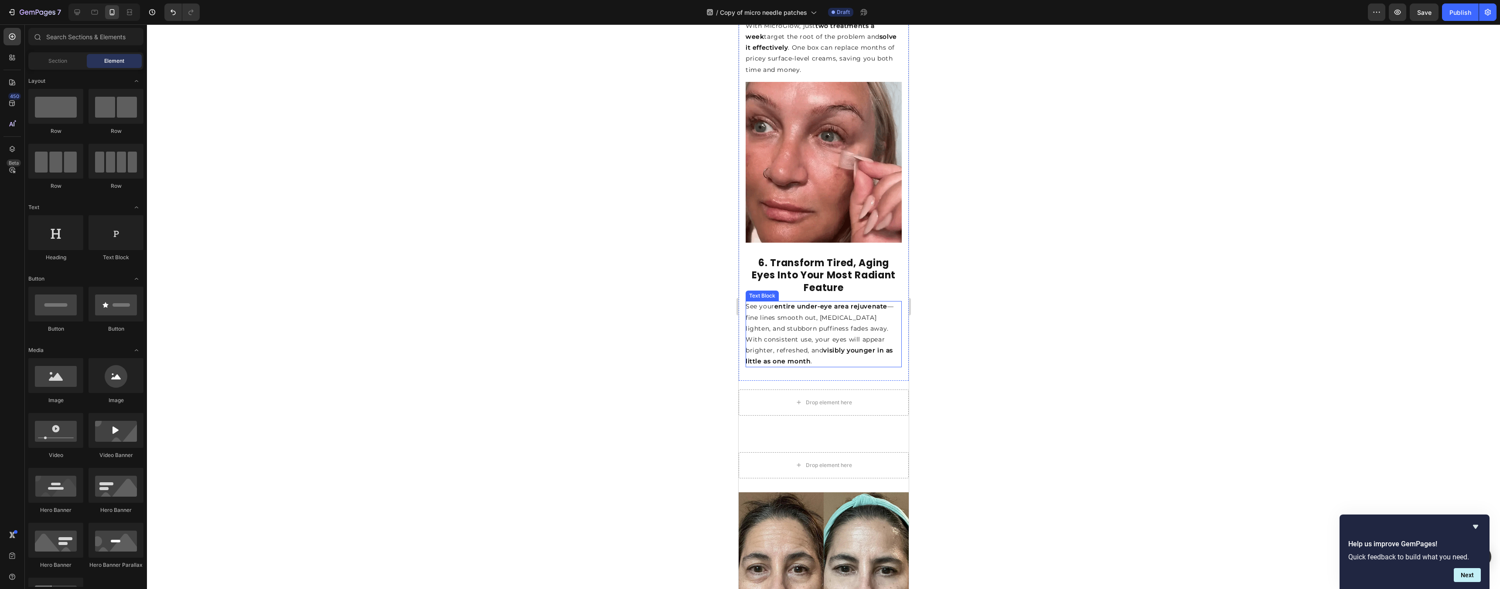
scroll to position [1949, 0]
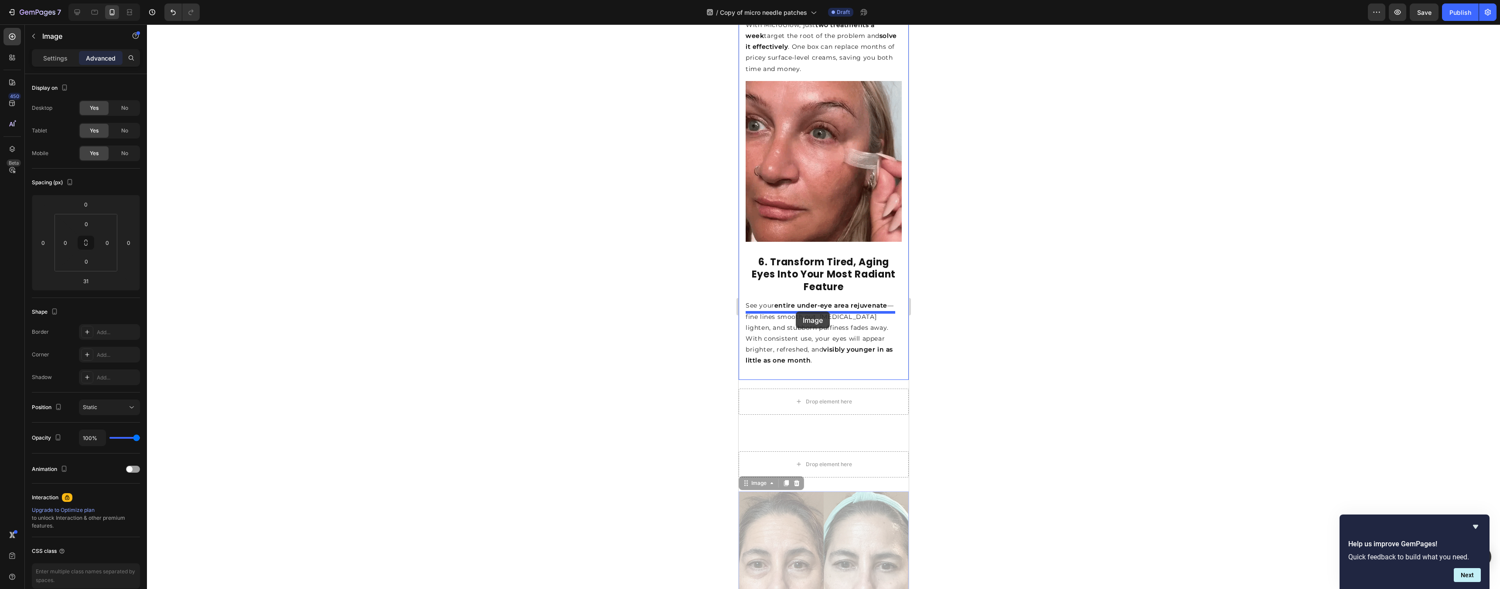
drag, startPoint x: 833, startPoint y: 450, endPoint x: 795, endPoint y: 312, distance: 142.8
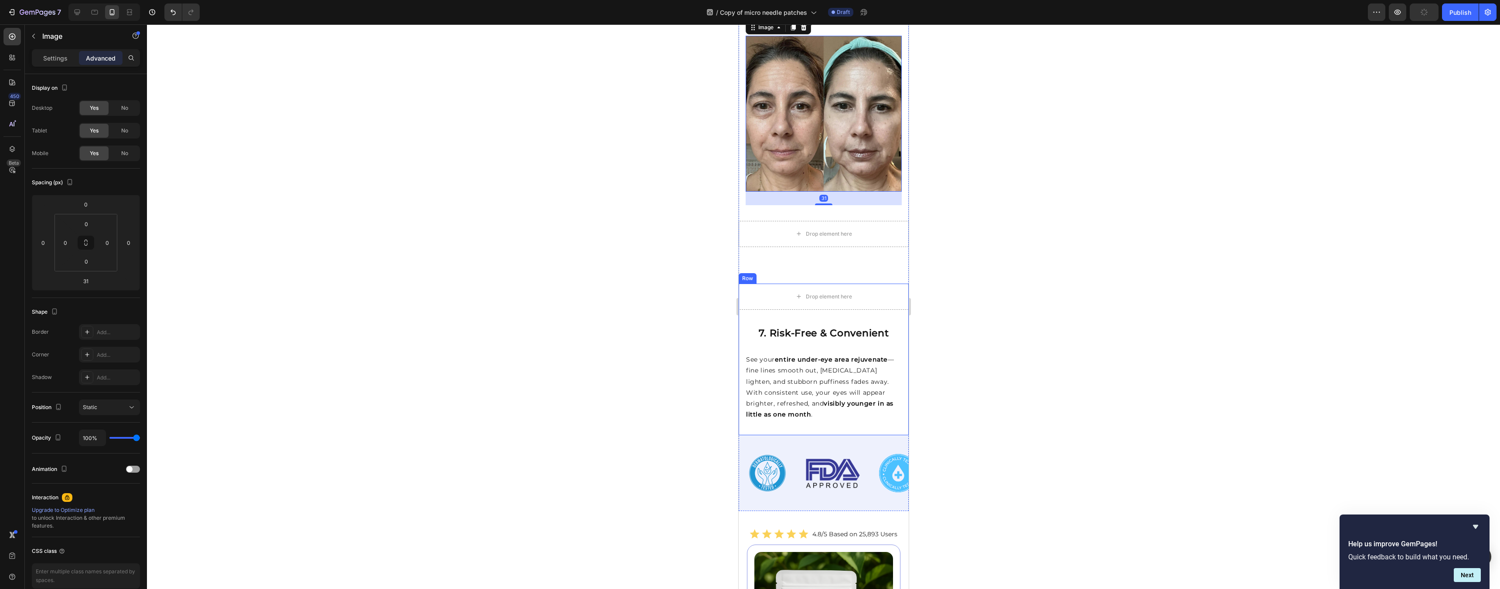
scroll to position [2044, 0]
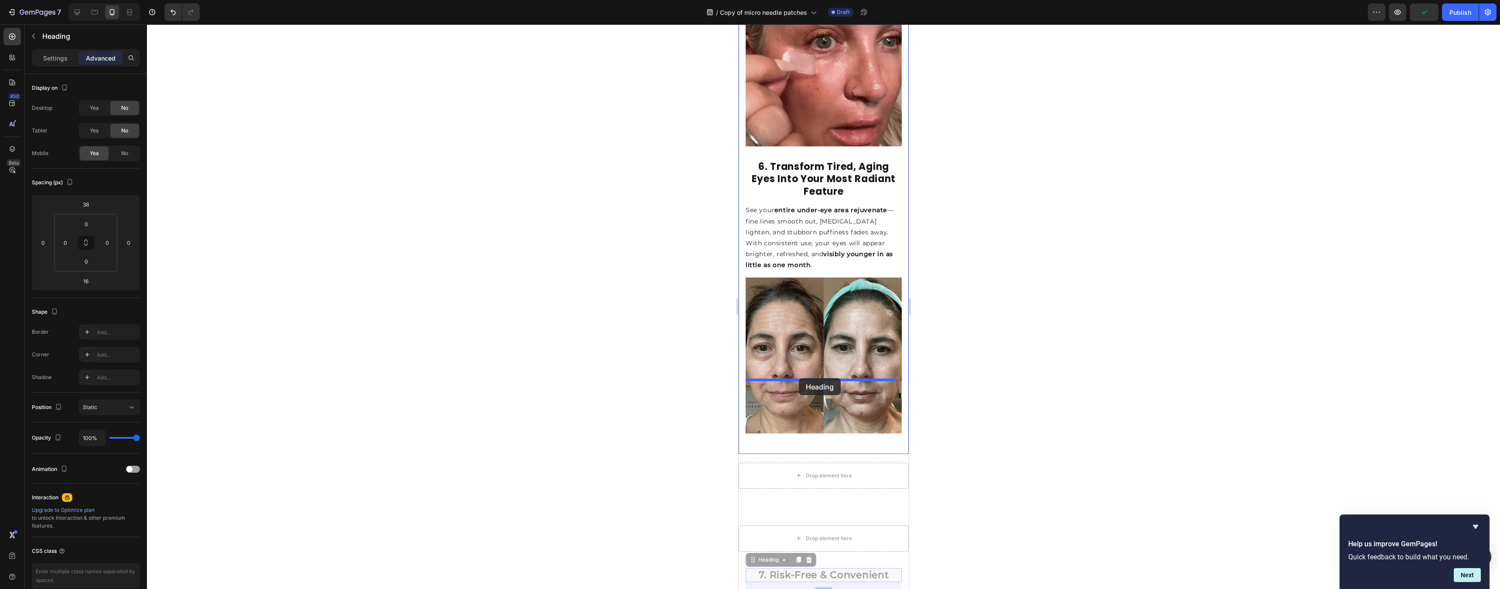
drag, startPoint x: 826, startPoint y: 503, endPoint x: 798, endPoint y: 378, distance: 127.7
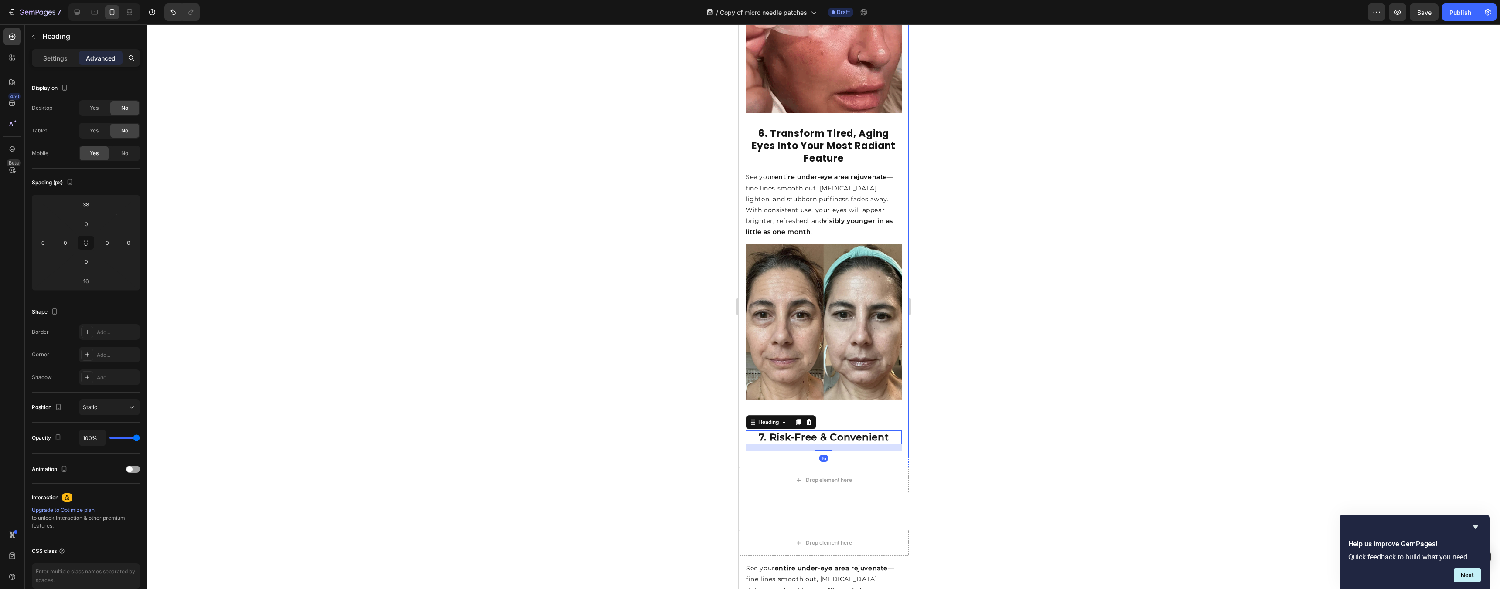
scroll to position [2251, 0]
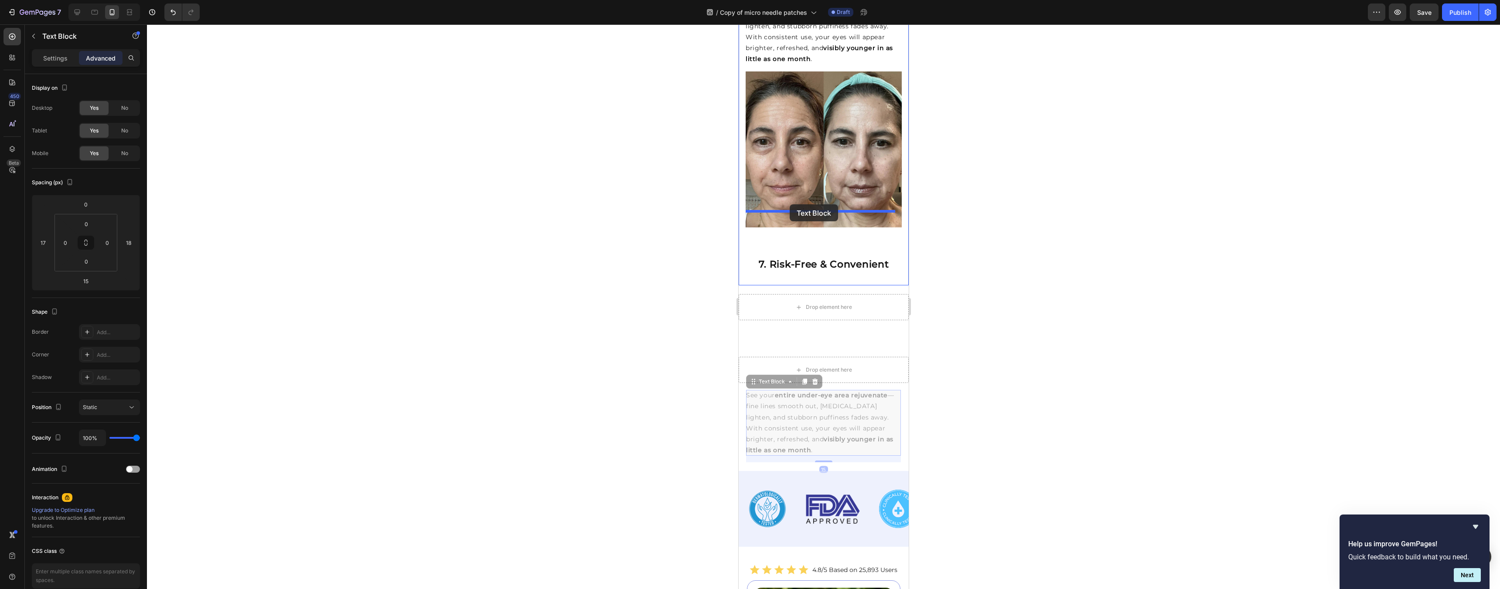
drag, startPoint x: 810, startPoint y: 331, endPoint x: 789, endPoint y: 204, distance: 128.1
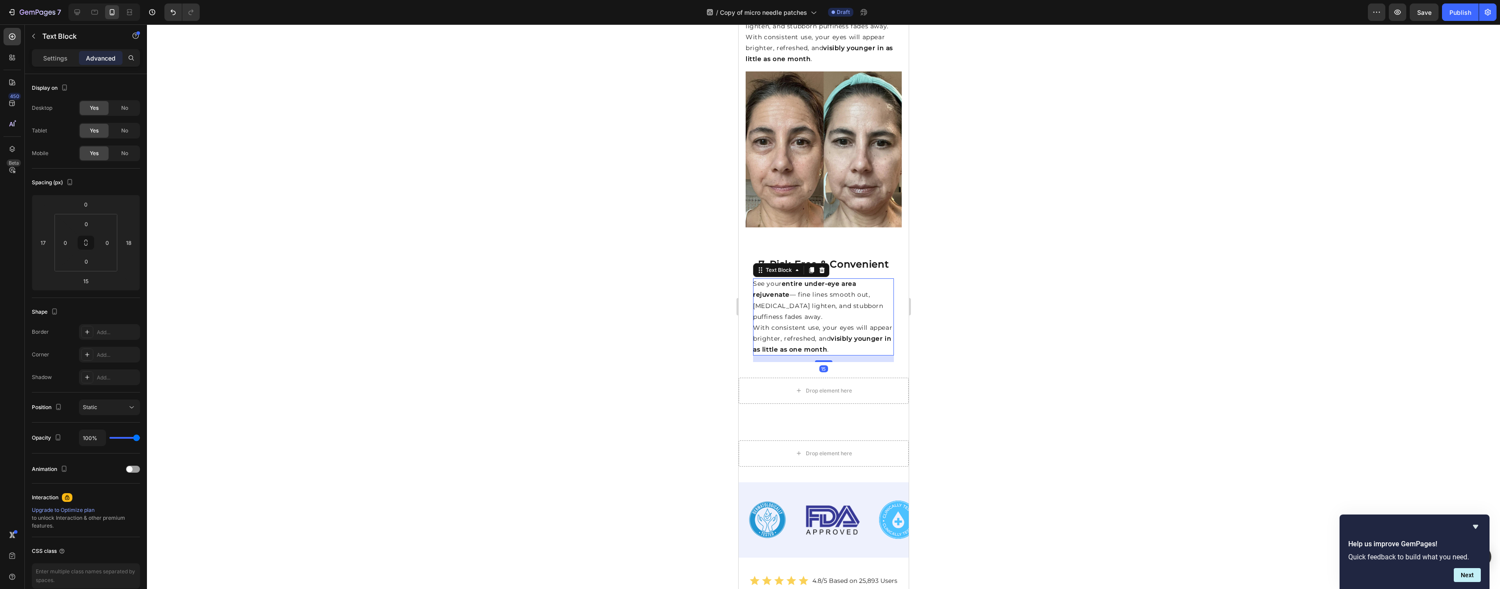
click at [1018, 187] on div at bounding box center [823, 306] width 1353 height 565
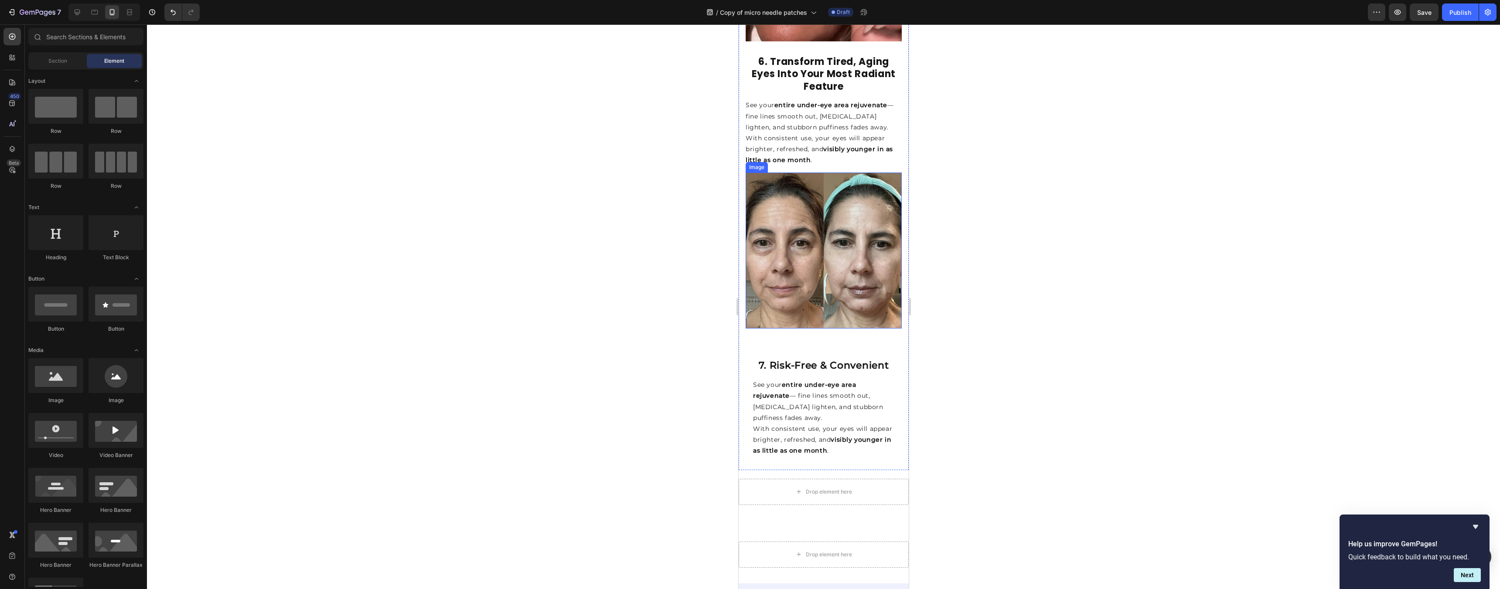
scroll to position [2147, 0]
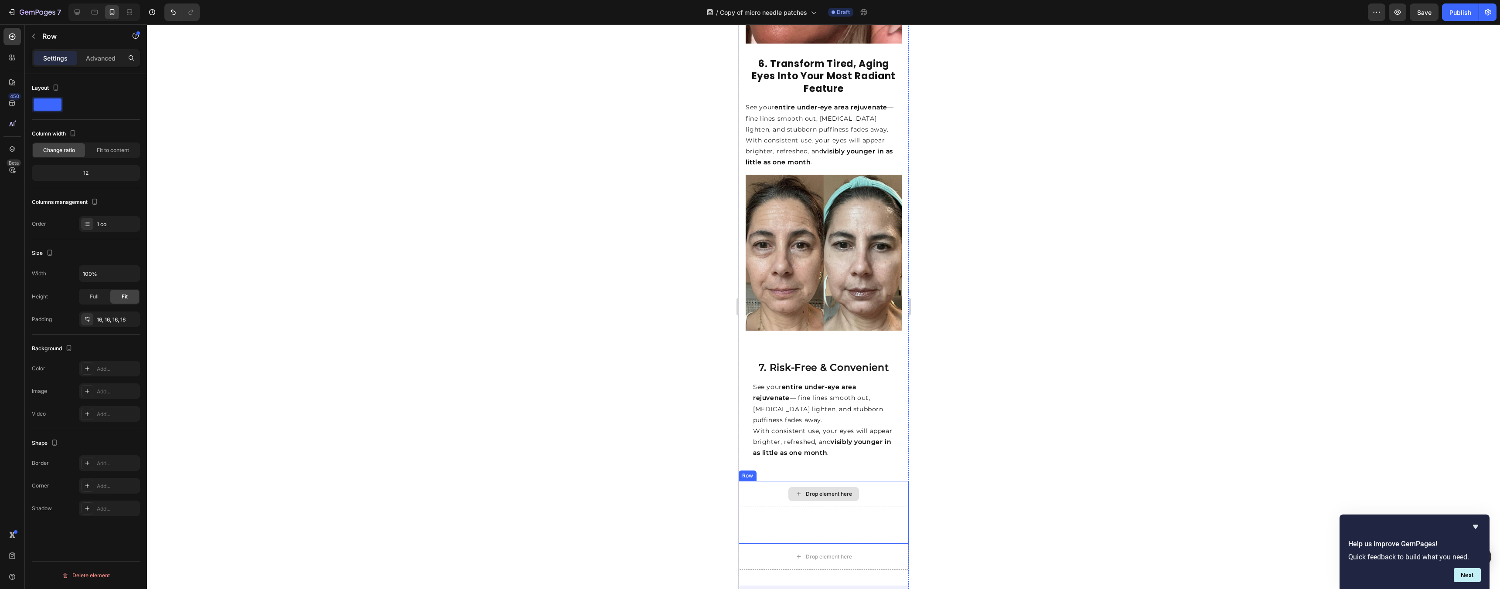
click at [887, 507] on div "6. Smarter (and Cheaper) Than Botox & Fancy Creams Heading Row" at bounding box center [823, 514] width 170 height 14
click at [794, 496] on icon at bounding box center [791, 499] width 7 height 7
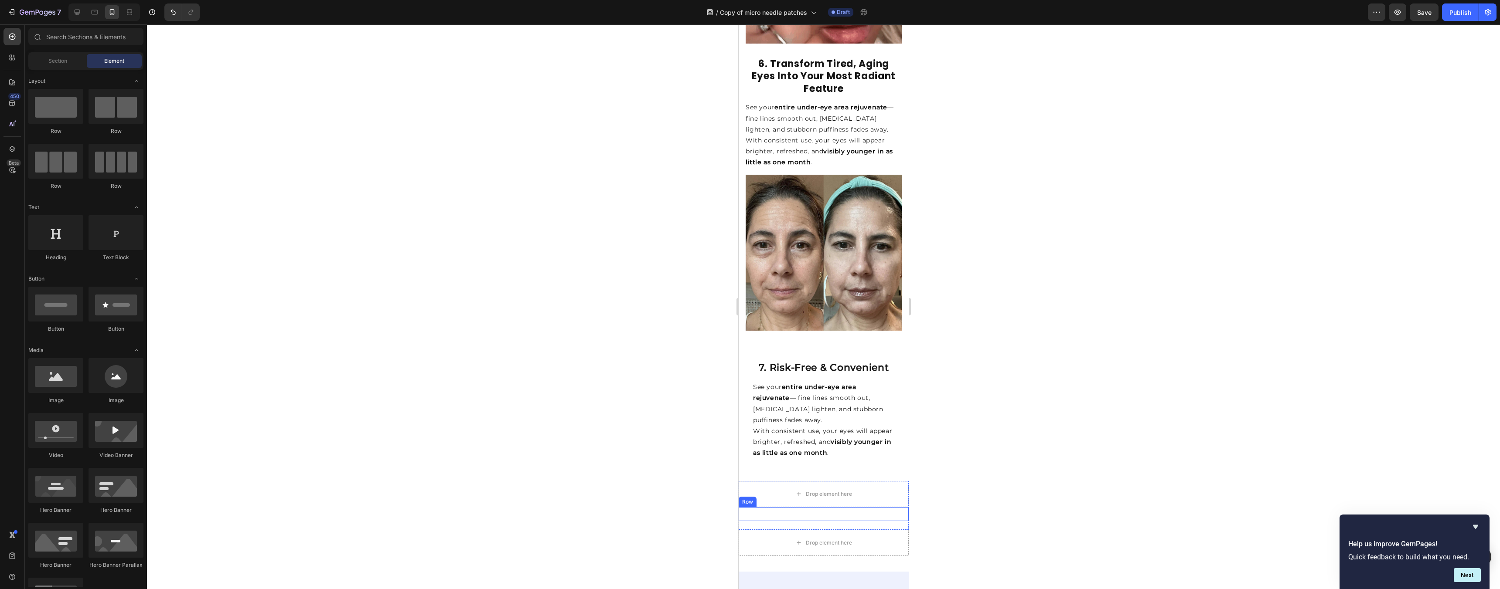
click at [805, 507] on div "6. Smarter (and Cheaper) Than Botox & Fancy Creams Heading Row" at bounding box center [823, 514] width 170 height 14
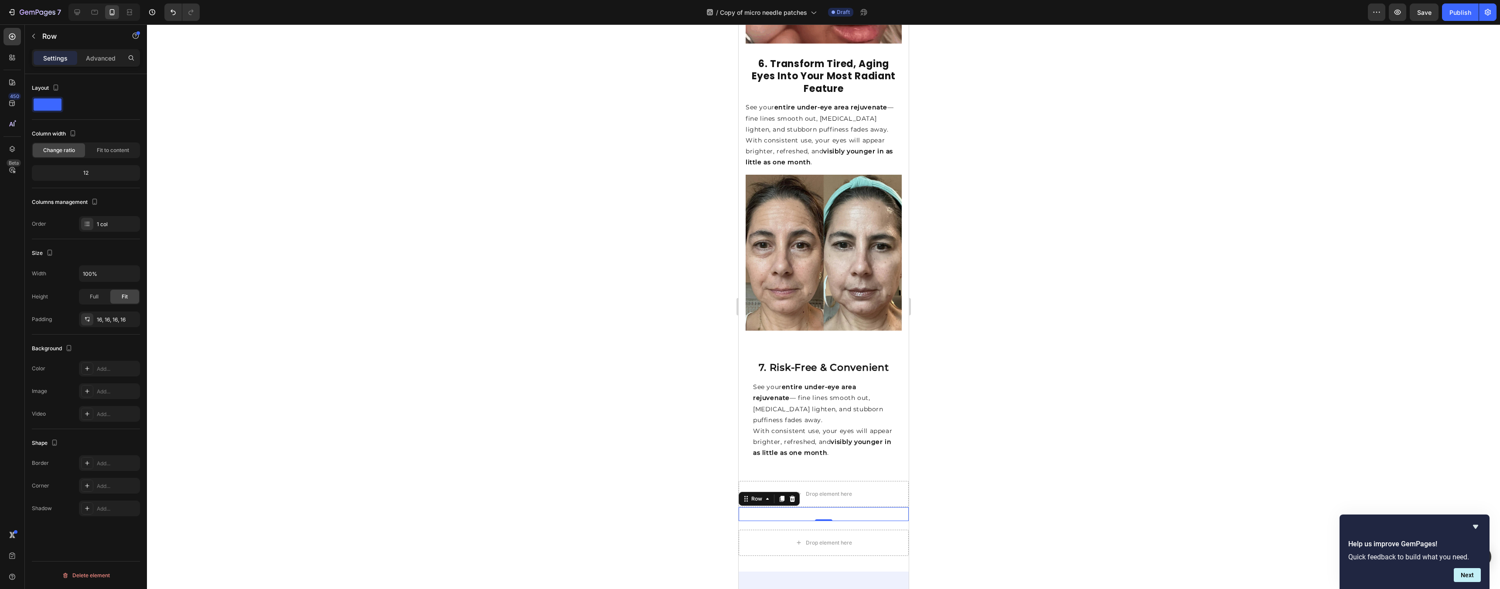
click at [797, 492] on div "Row" at bounding box center [768, 499] width 61 height 14
click at [794, 496] on icon at bounding box center [791, 499] width 7 height 7
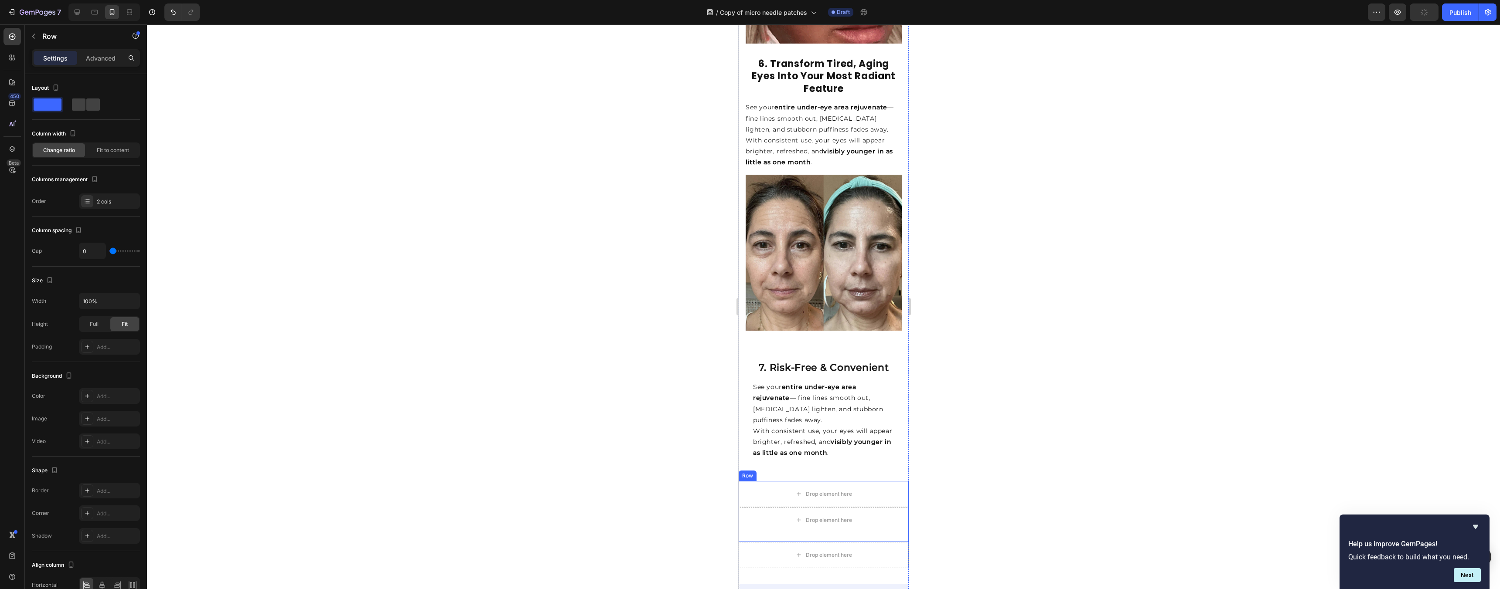
click at [785, 507] on div "Drop element here" at bounding box center [823, 520] width 170 height 26
click at [790, 470] on icon at bounding box center [792, 473] width 6 height 6
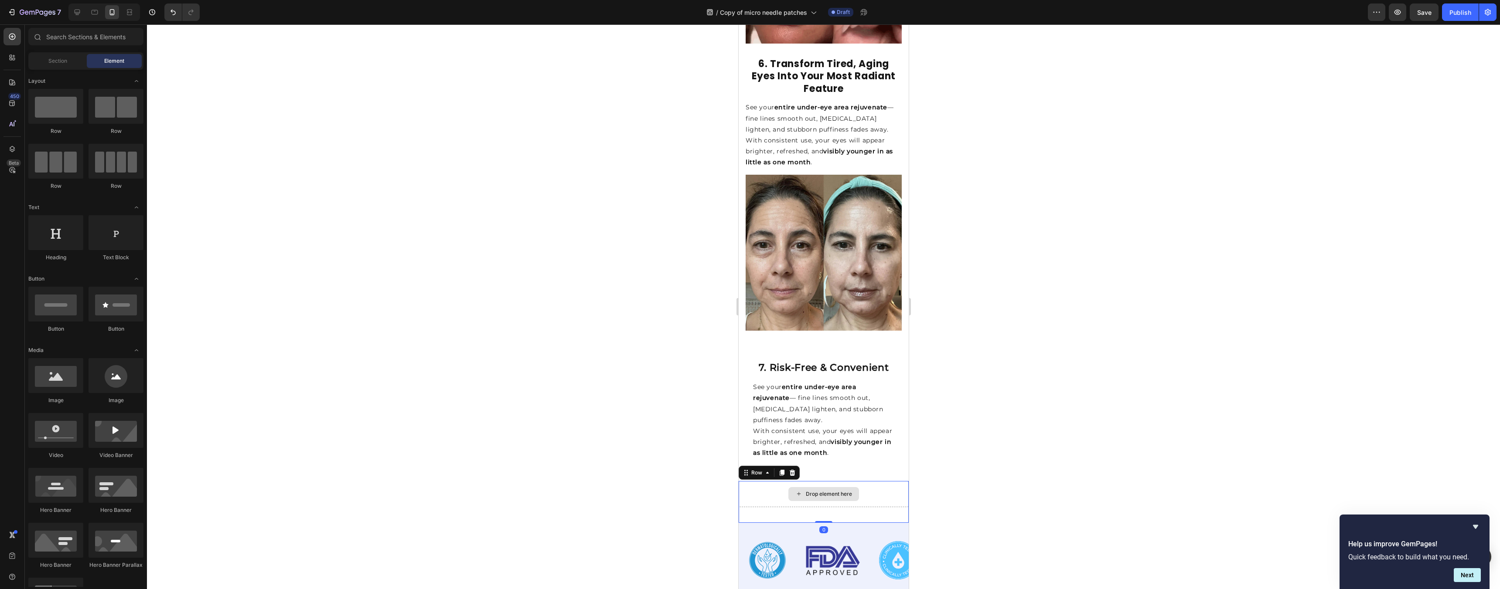
click at [785, 481] on div "Drop element here" at bounding box center [823, 494] width 170 height 26
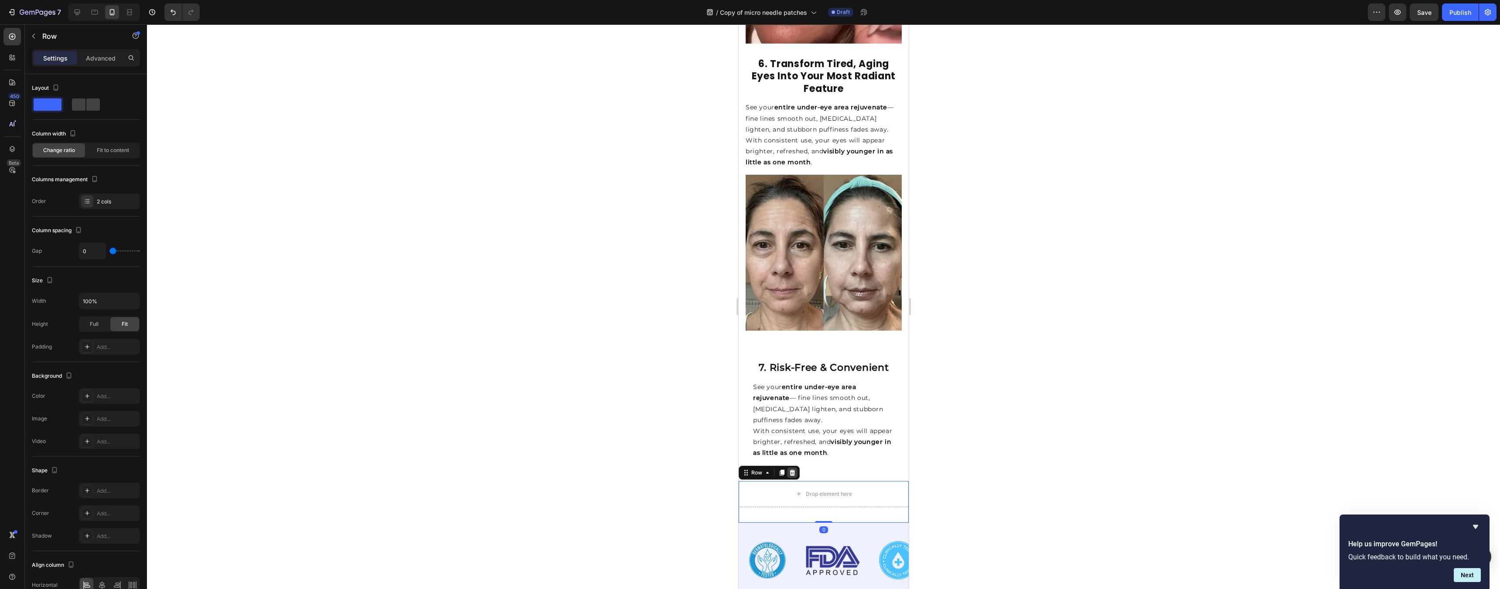
click at [790, 470] on icon at bounding box center [792, 473] width 6 height 6
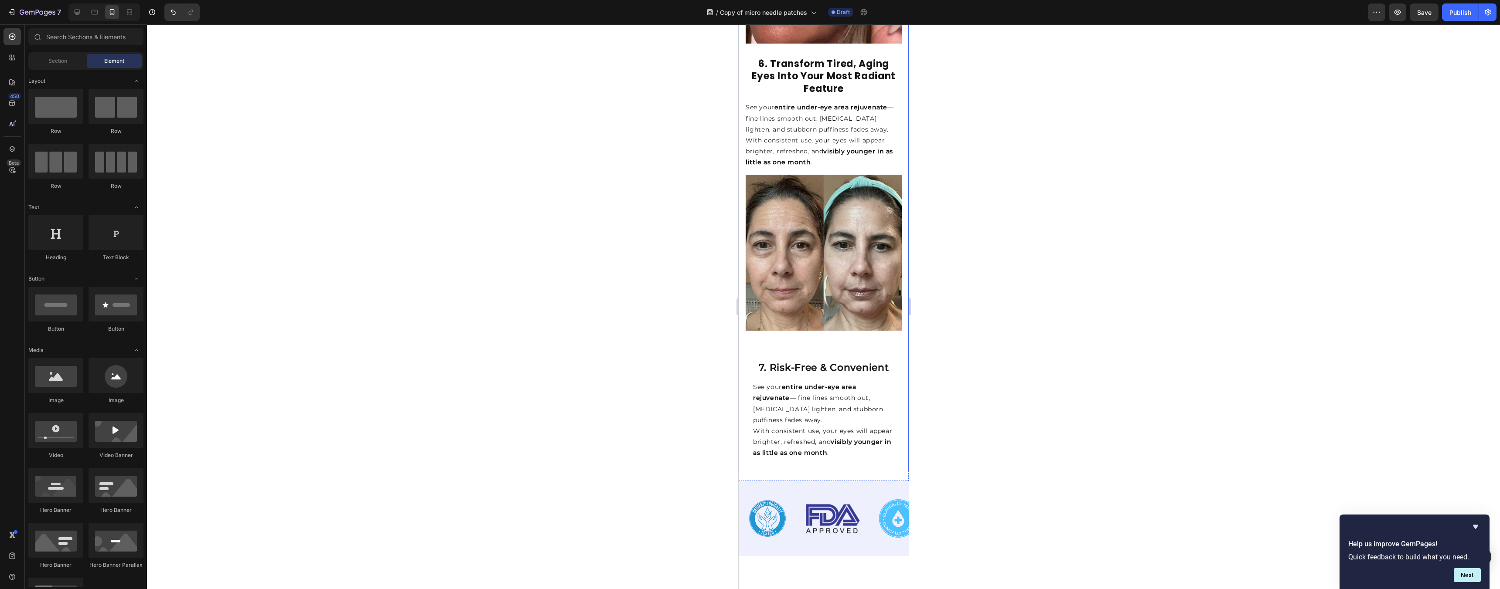
drag, startPoint x: 994, startPoint y: 344, endPoint x: 977, endPoint y: 350, distance: 18.1
click at [994, 344] on div at bounding box center [823, 306] width 1353 height 565
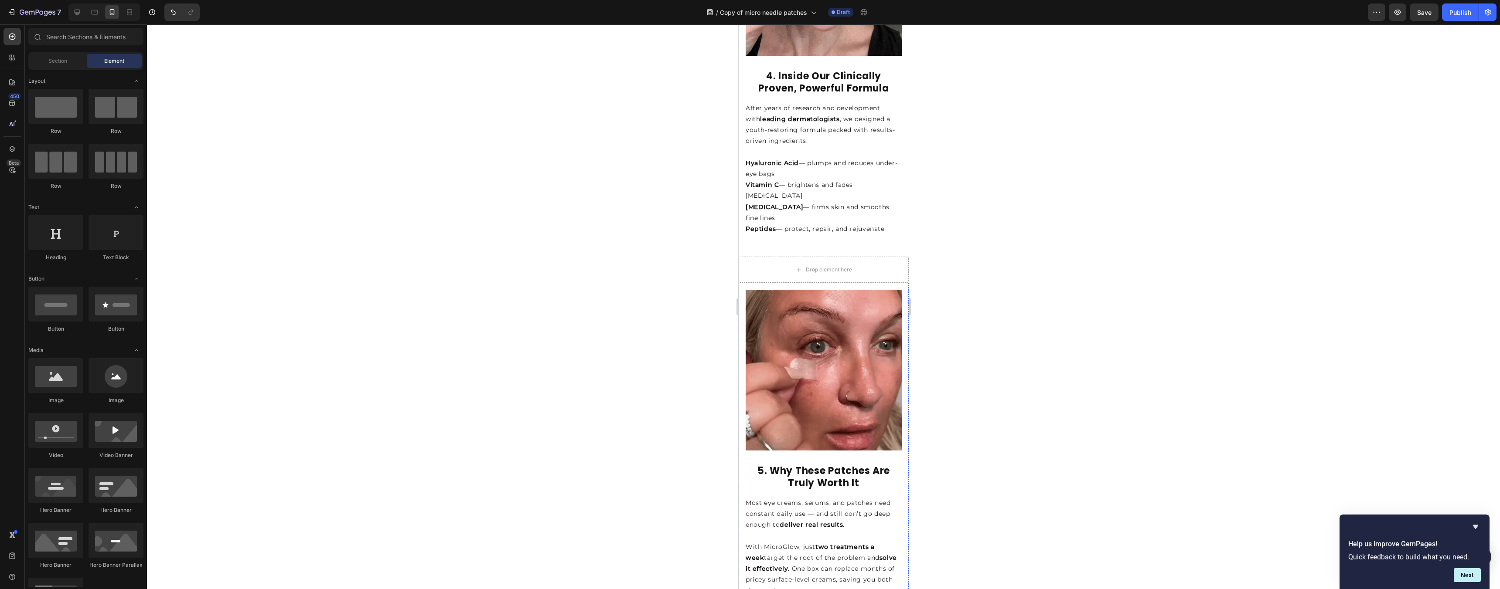
scroll to position [1203, 0]
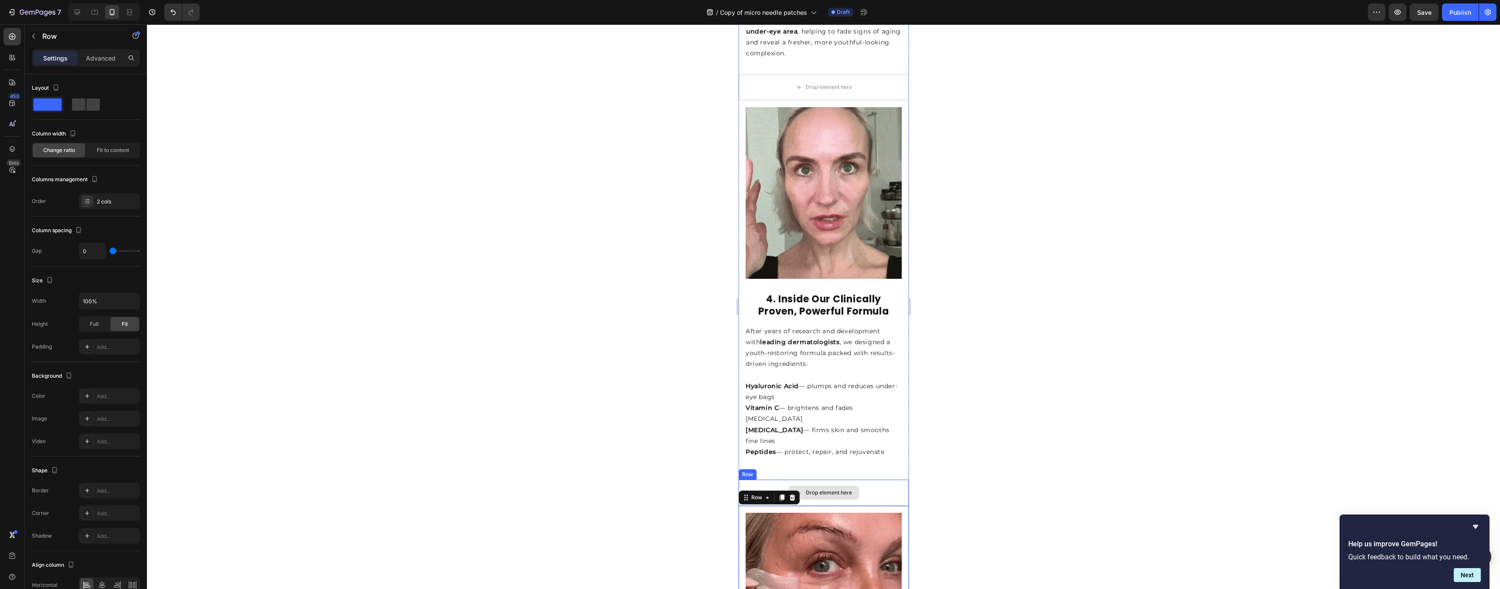
click at [900, 480] on div "Drop element here" at bounding box center [823, 493] width 170 height 26
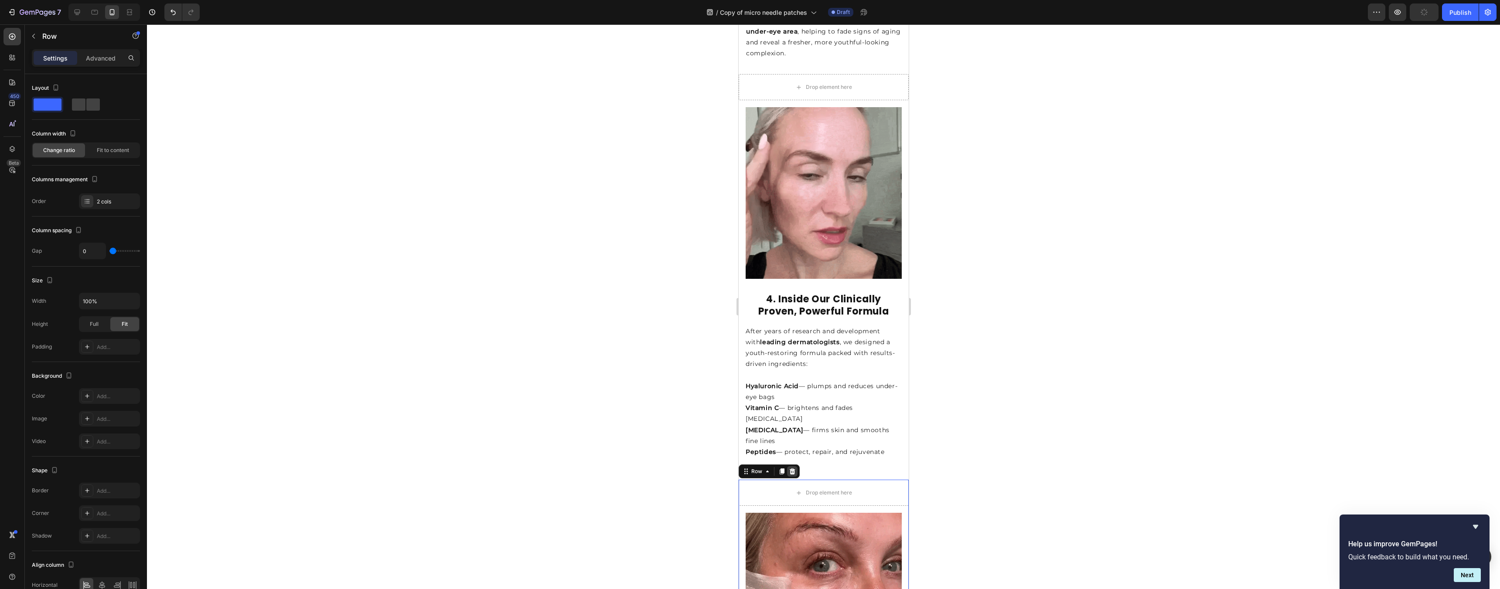
click at [792, 468] on icon at bounding box center [791, 471] width 7 height 7
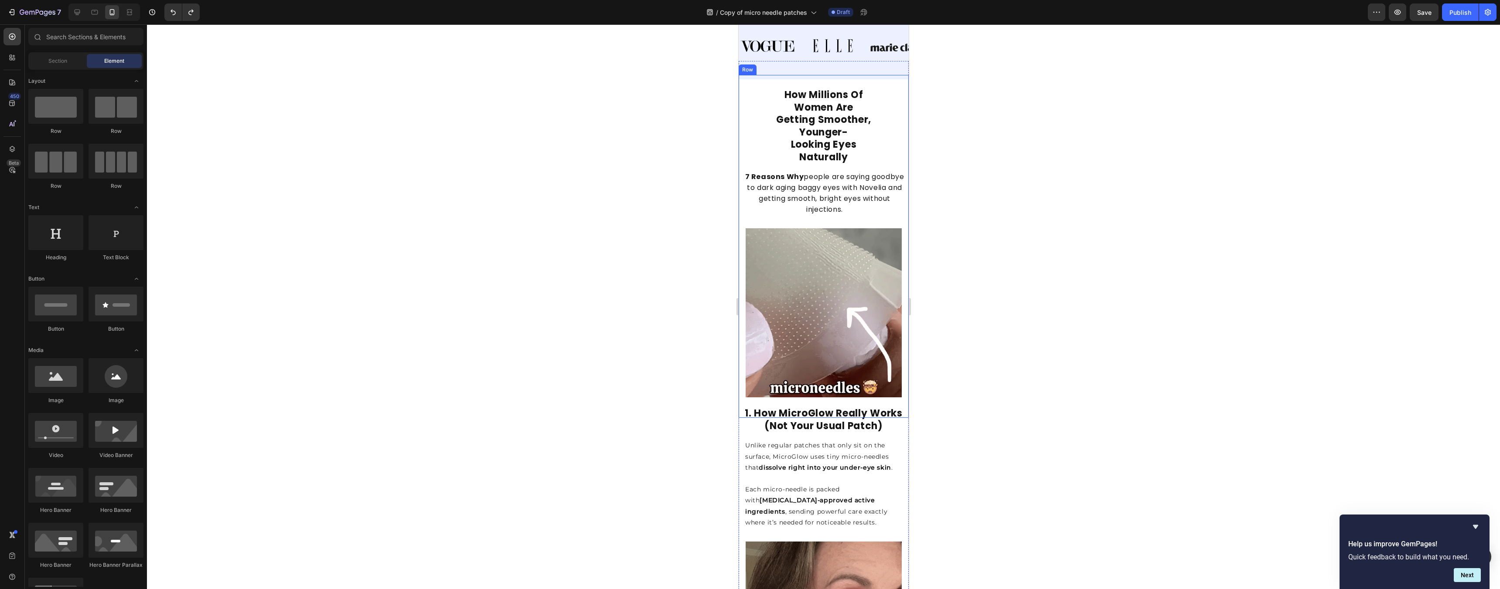
scroll to position [61, 0]
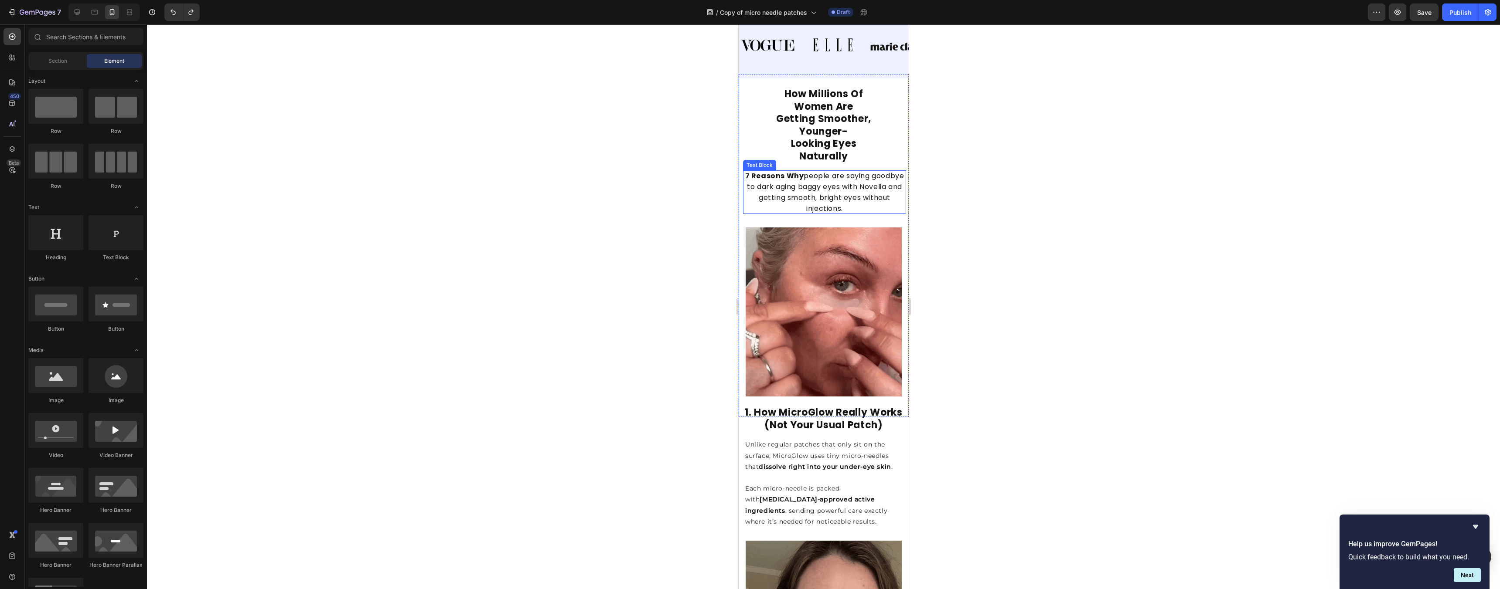
click at [865, 214] on span "7 Reasons Why people are saying goodbye to dark aging baggy eyes with Novelia a…" at bounding box center [824, 192] width 159 height 43
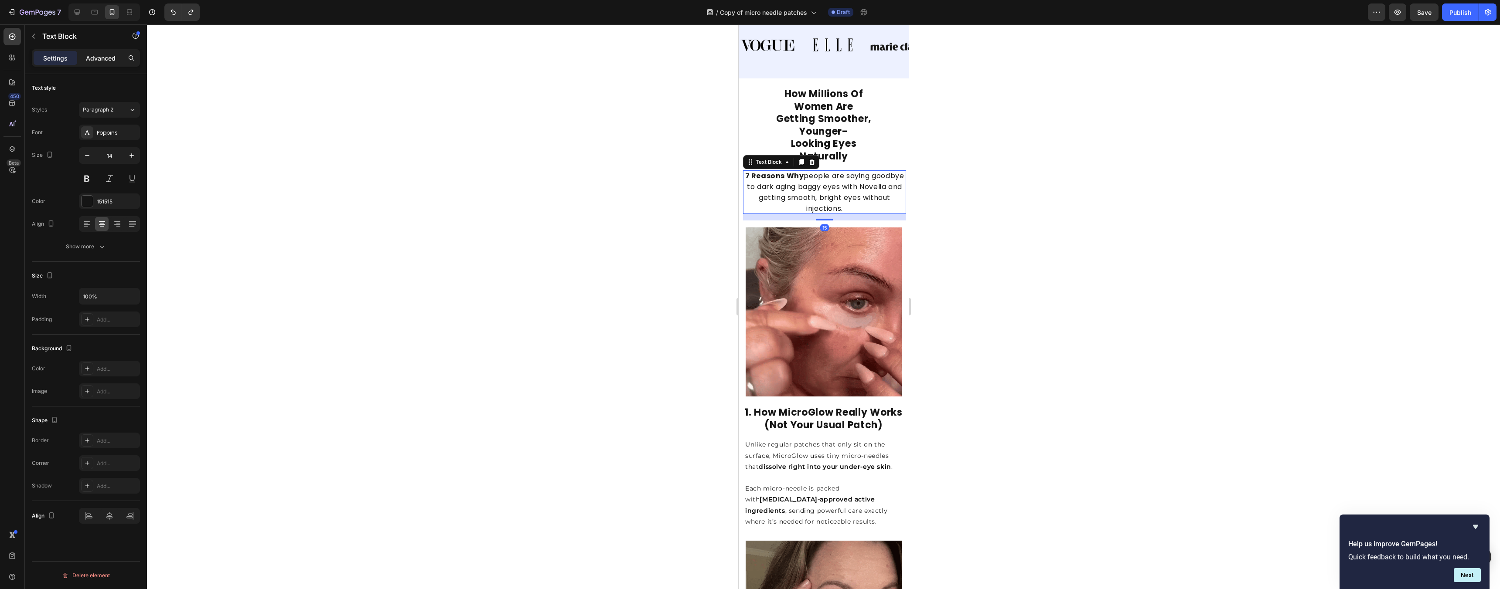
click at [106, 59] on p "Advanced" at bounding box center [101, 58] width 30 height 9
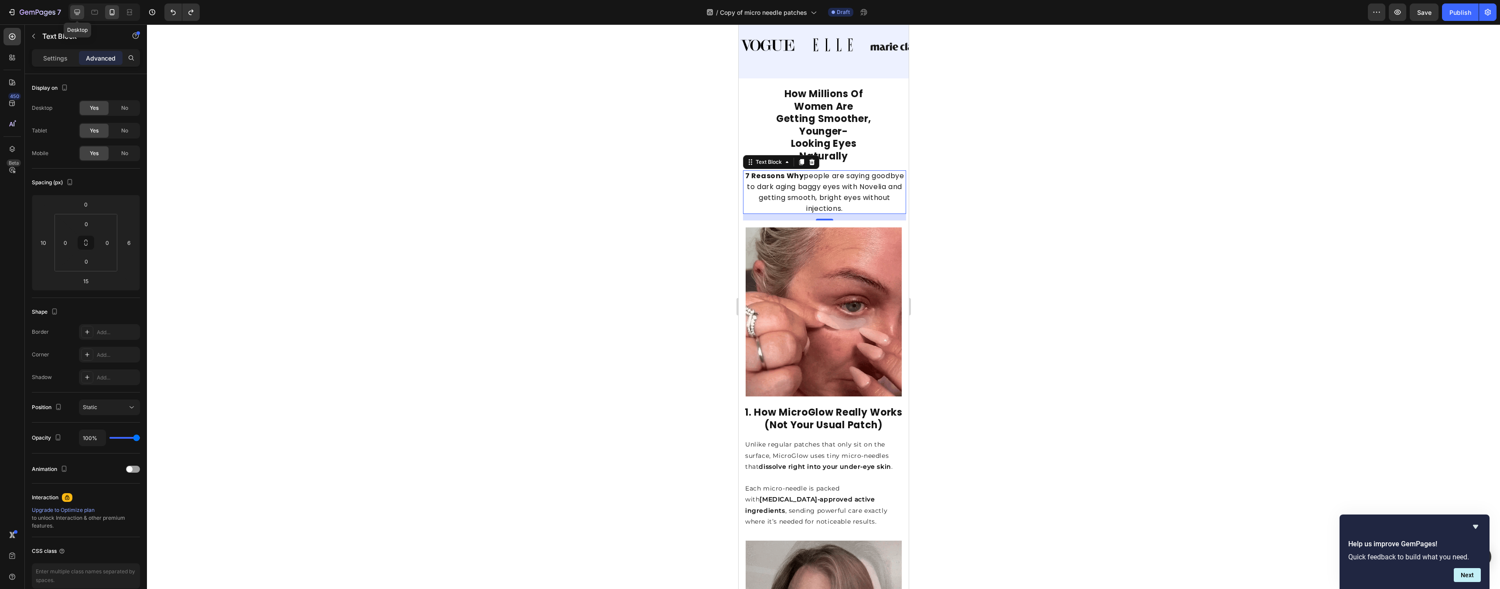
click at [79, 13] on icon at bounding box center [77, 12] width 9 height 9
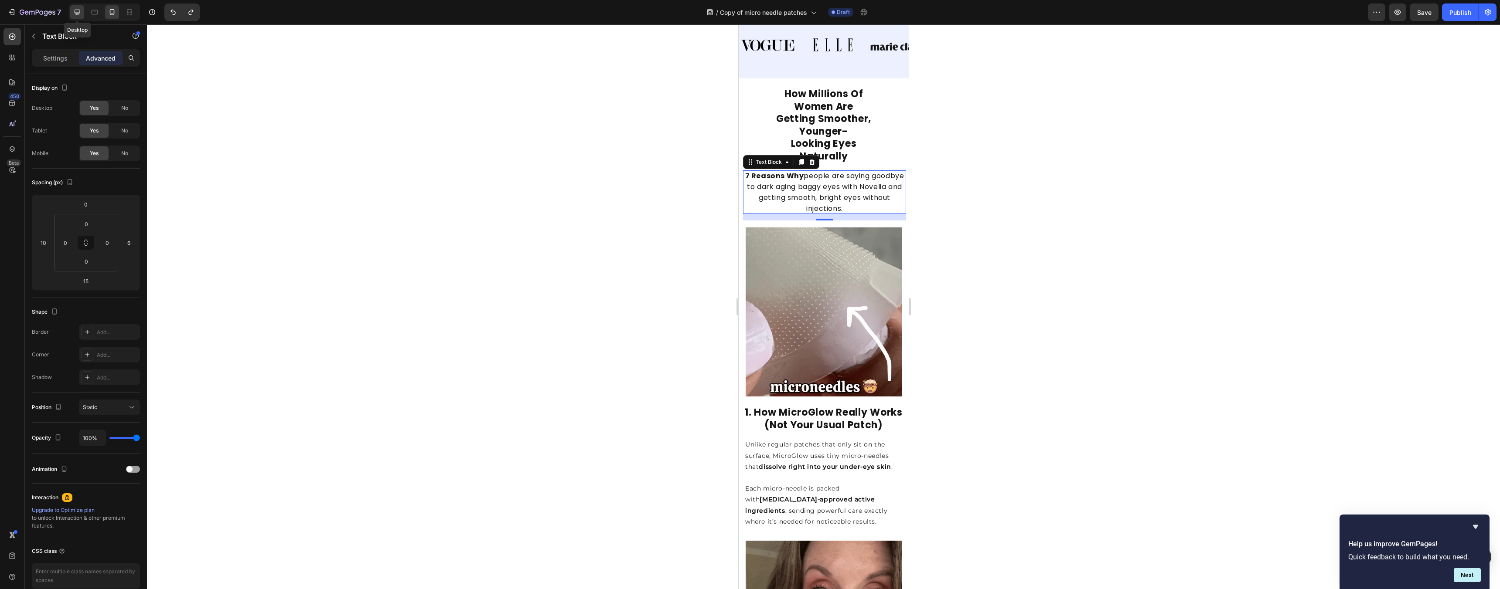
type input "0"
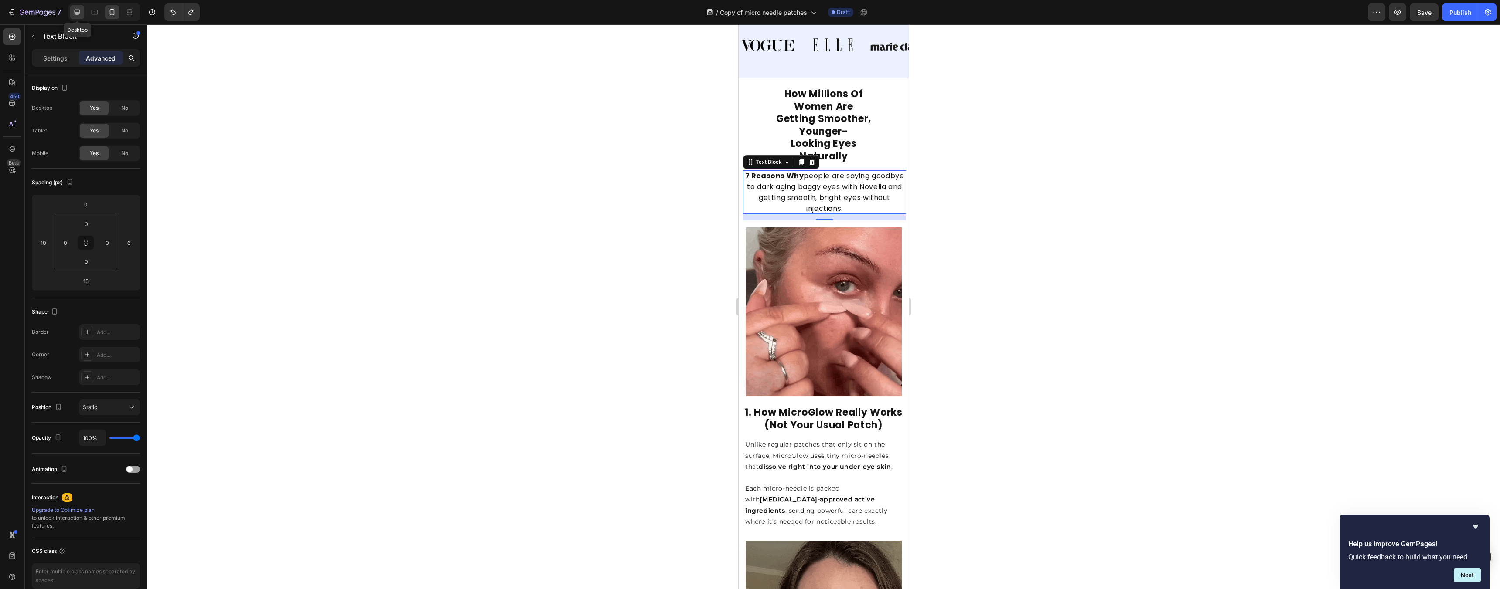
type input "0"
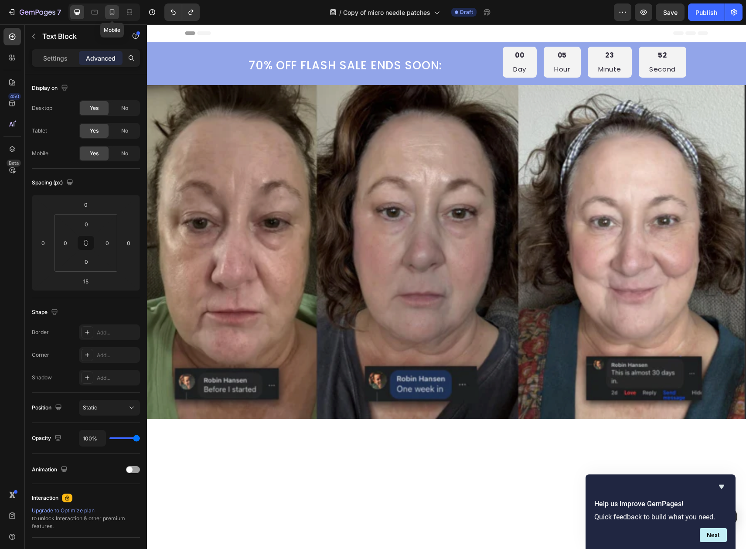
click at [113, 12] on icon at bounding box center [112, 12] width 9 height 9
type input "10"
type input "6"
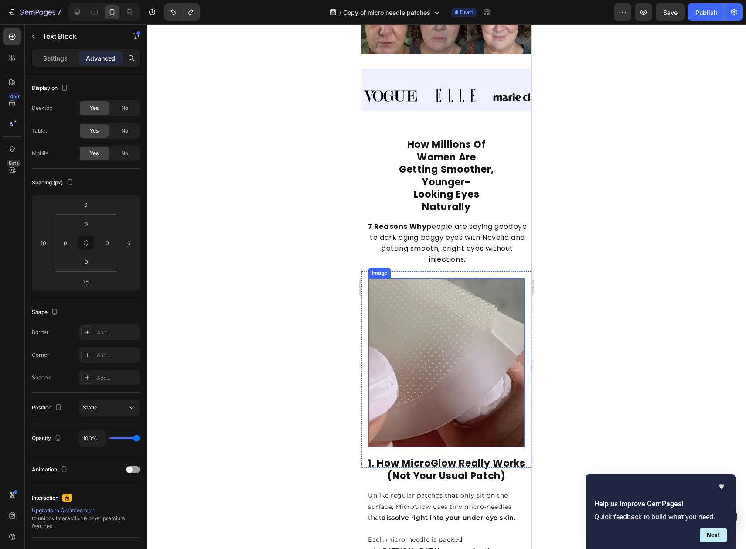
scroll to position [331, 0]
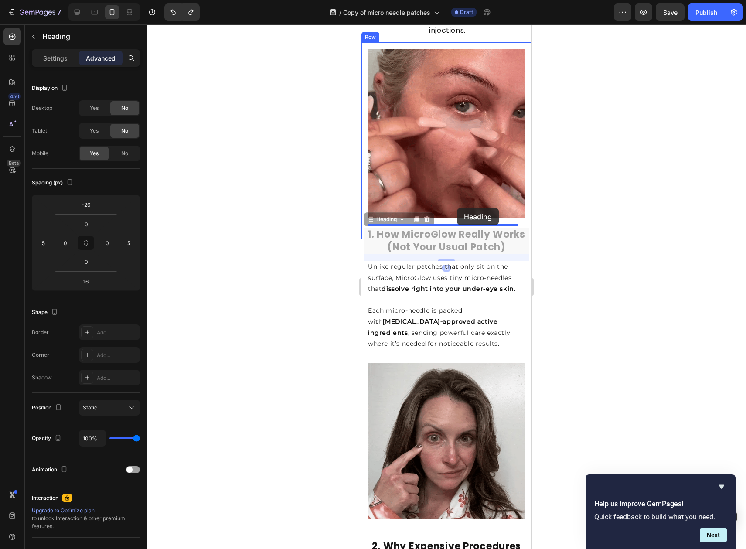
drag, startPoint x: 408, startPoint y: 244, endPoint x: 457, endPoint y: 208, distance: 60.8
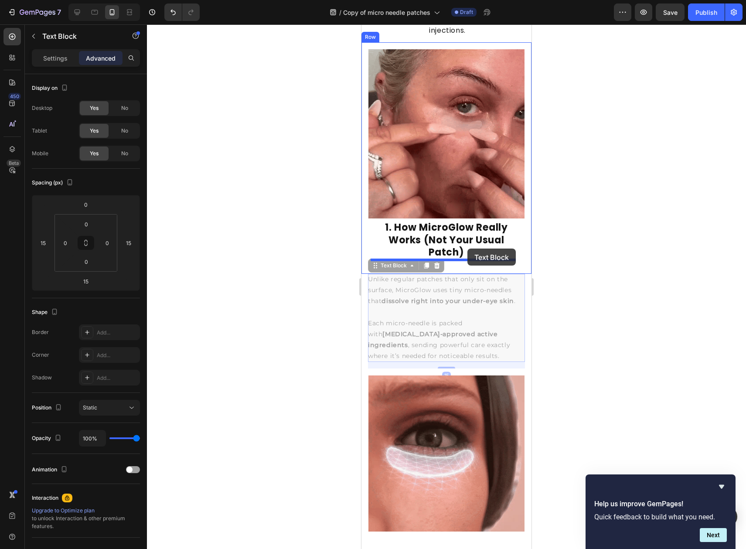
drag, startPoint x: 480, startPoint y: 285, endPoint x: 467, endPoint y: 249, distance: 38.2
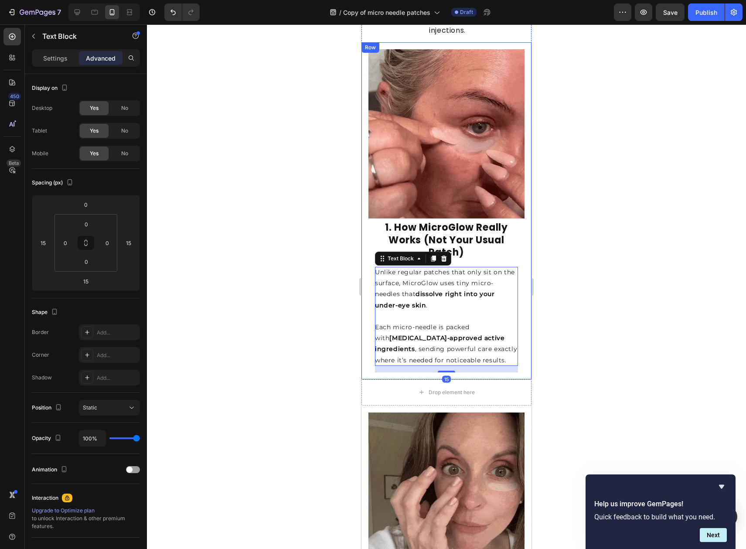
click at [596, 216] on div at bounding box center [446, 286] width 599 height 524
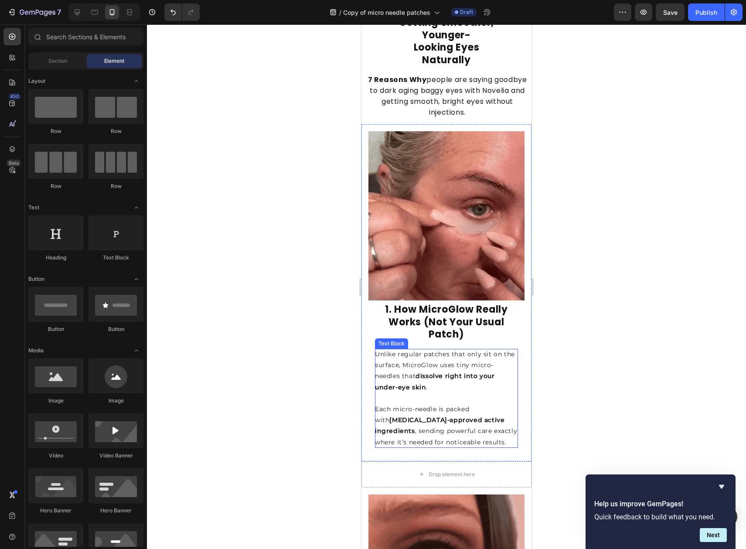
scroll to position [240, 0]
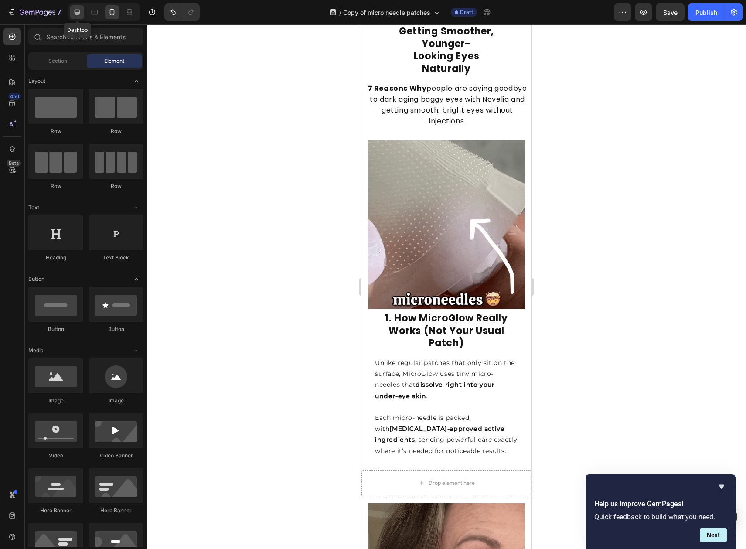
click at [77, 14] on icon at bounding box center [77, 12] width 9 height 9
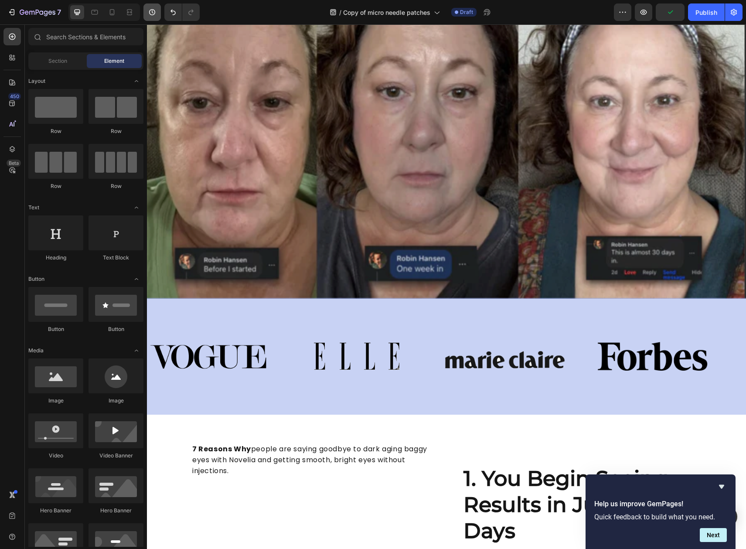
scroll to position [137, 0]
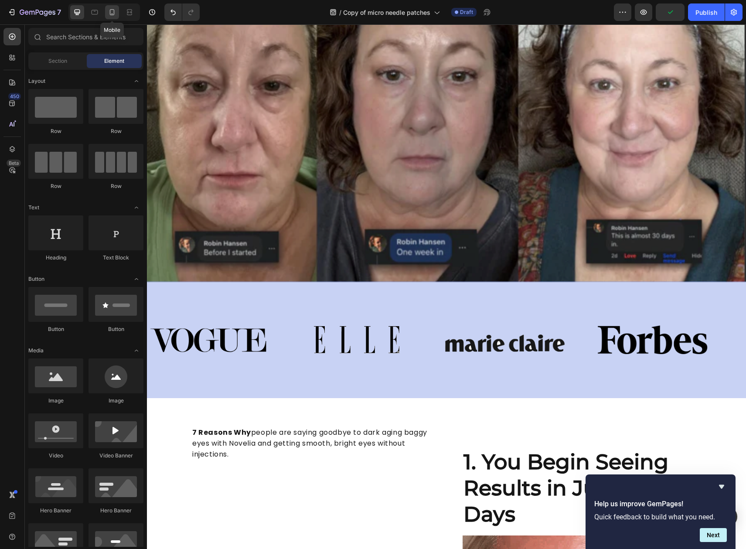
drag, startPoint x: 132, startPoint y: 14, endPoint x: 114, endPoint y: 13, distance: 18.3
click at [114, 13] on div "Mobile" at bounding box center [104, 11] width 72 height 17
click at [114, 13] on icon at bounding box center [112, 12] width 5 height 6
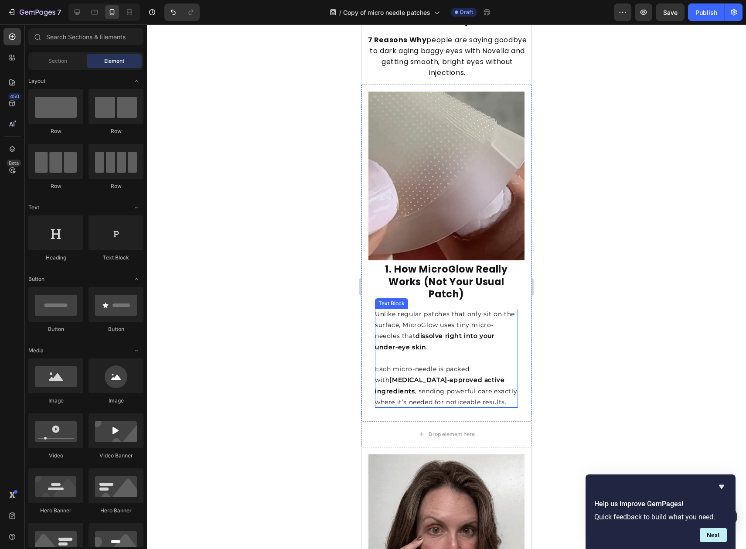
scroll to position [330, 0]
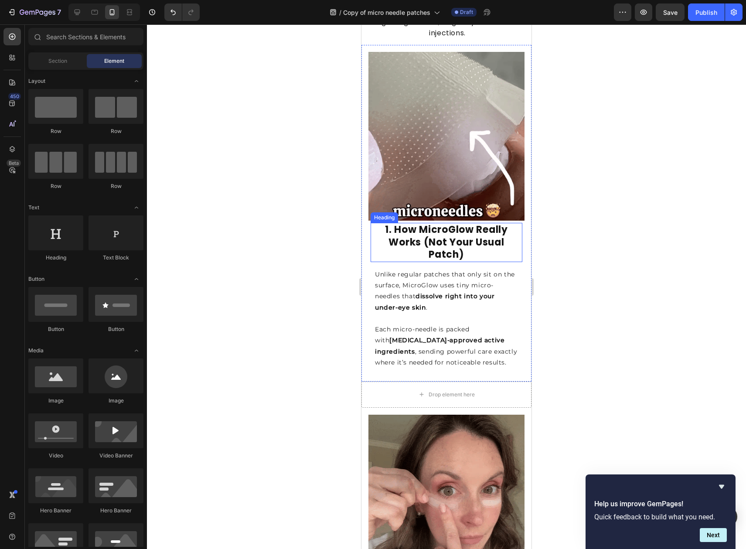
click at [437, 237] on strong "1. How MicroGlow Really Works (Not Your Usual Patch)" at bounding box center [446, 242] width 123 height 38
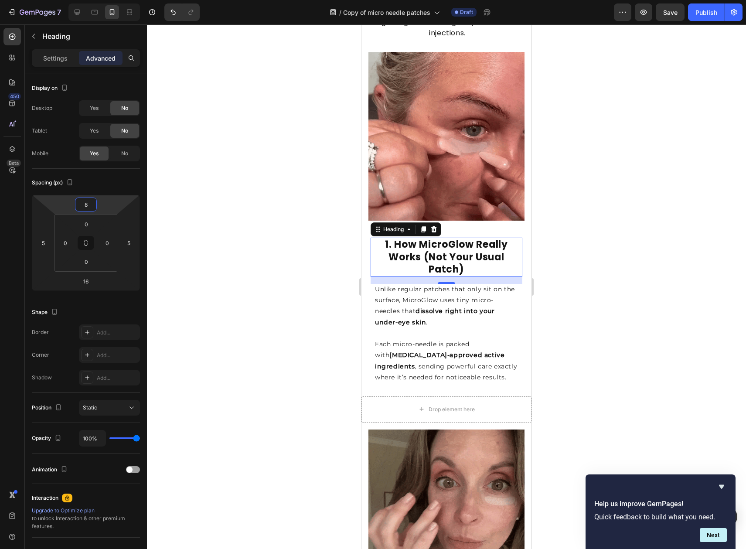
type input "6"
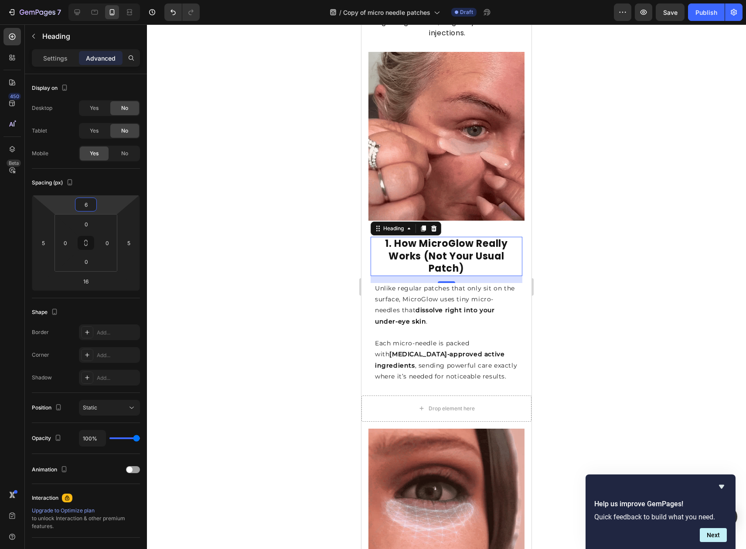
drag, startPoint x: 99, startPoint y: 202, endPoint x: 77, endPoint y: 195, distance: 22.5
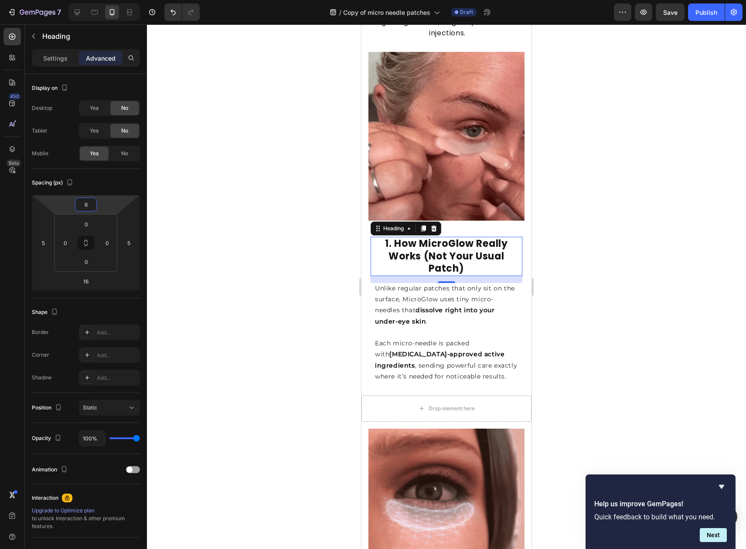
click at [77, 0] on html "7 Version history / Copy of micro needle patches Draft Preview Save Publish 450…" at bounding box center [373, 0] width 746 height 0
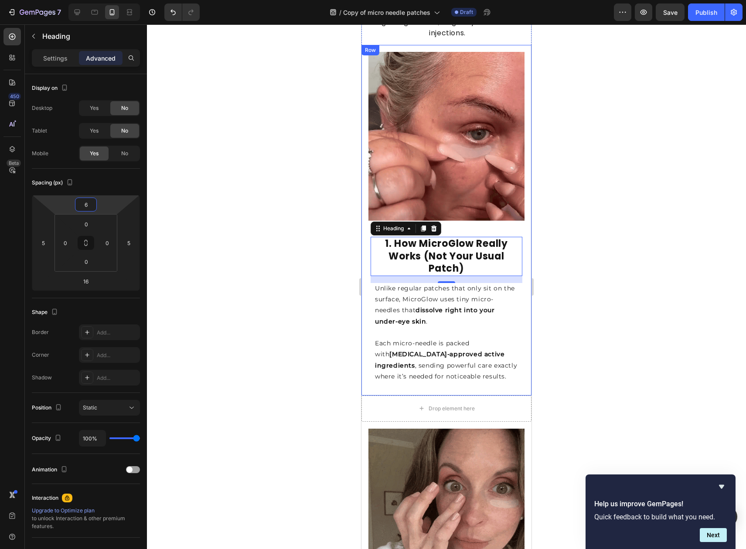
click at [574, 225] on div at bounding box center [446, 286] width 599 height 524
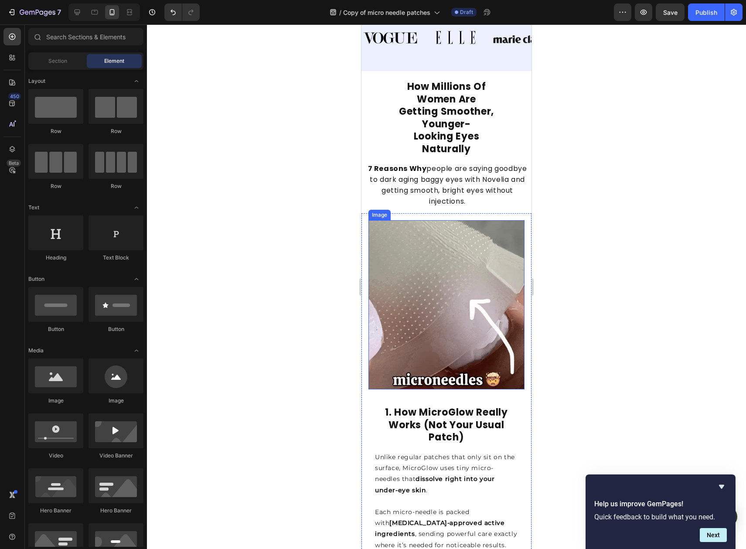
scroll to position [181, 0]
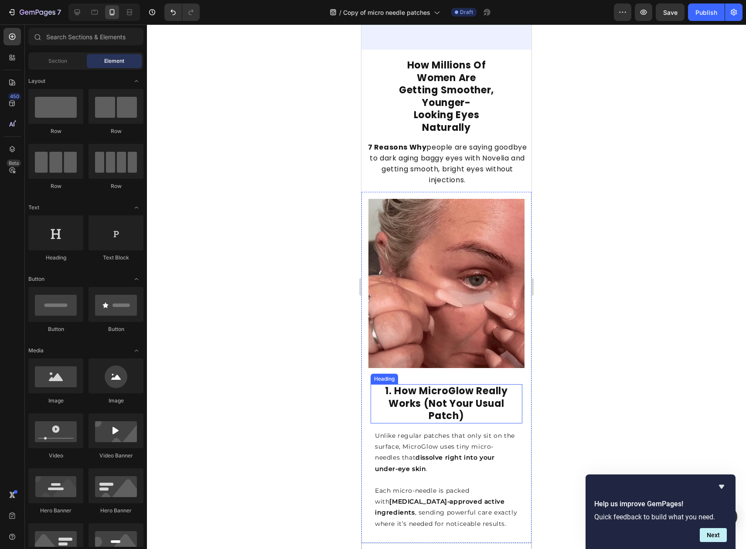
click at [453, 385] on strong "1. How MicroGlow Really Works (Not Your Usual Patch)" at bounding box center [446, 403] width 123 height 38
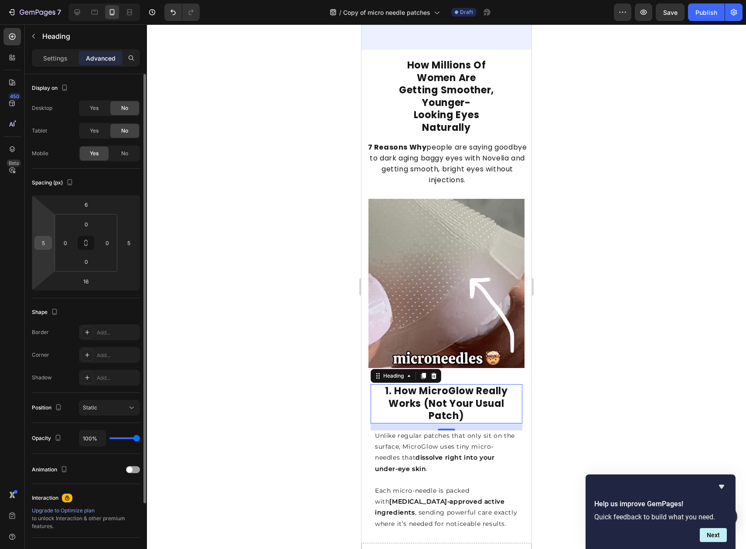
drag, startPoint x: 51, startPoint y: 244, endPoint x: 41, endPoint y: 243, distance: 9.2
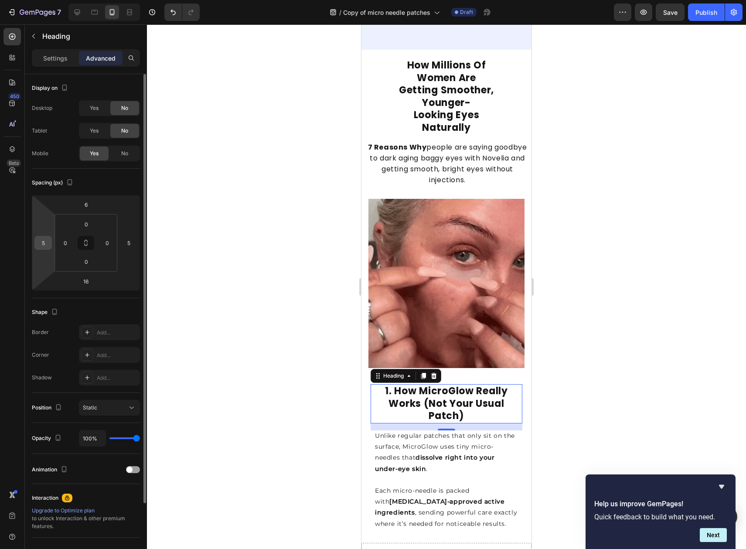
click at [41, 243] on div "5" at bounding box center [42, 243] width 17 height 14
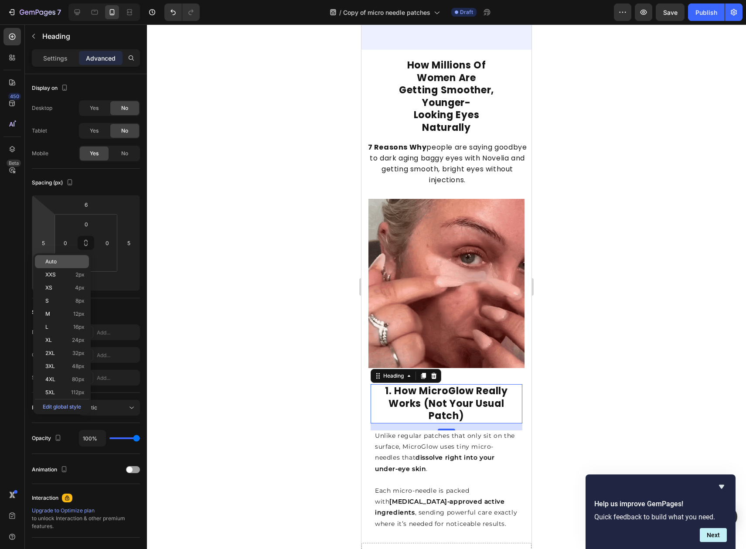
click at [49, 259] on span "Auto" at bounding box center [50, 262] width 11 height 6
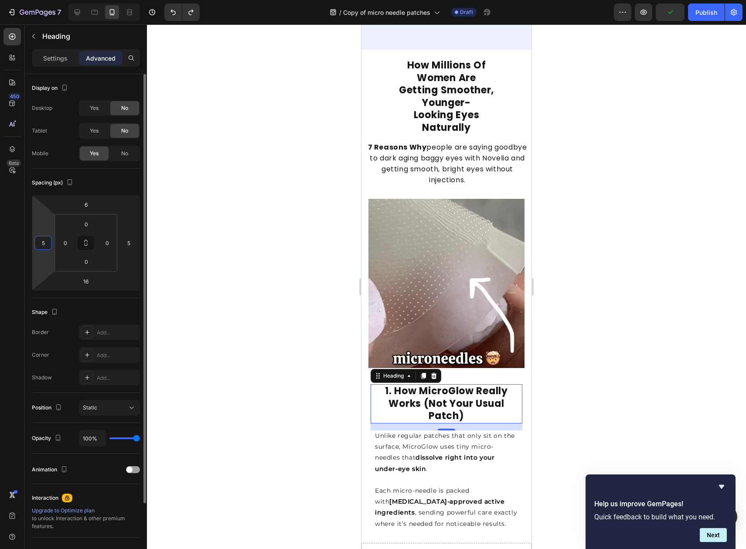
drag, startPoint x: 43, startPoint y: 243, endPoint x: 54, endPoint y: 232, distance: 15.7
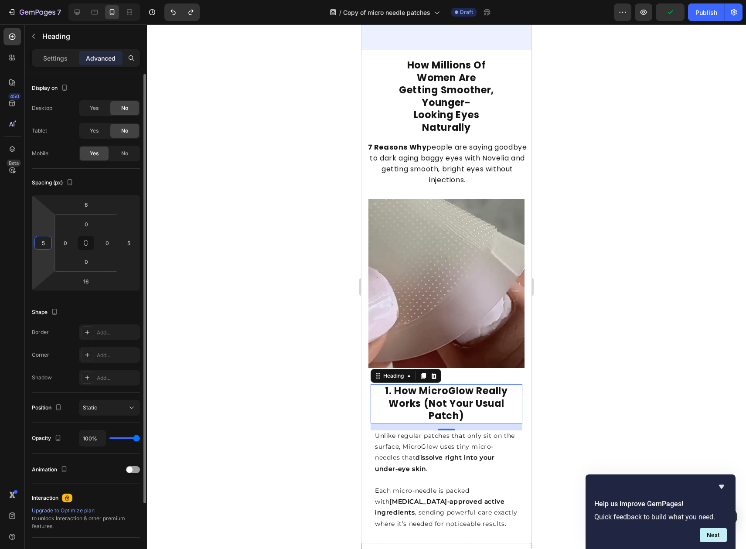
click at [53, 230] on div "6 5 16 5" at bounding box center [86, 243] width 108 height 96
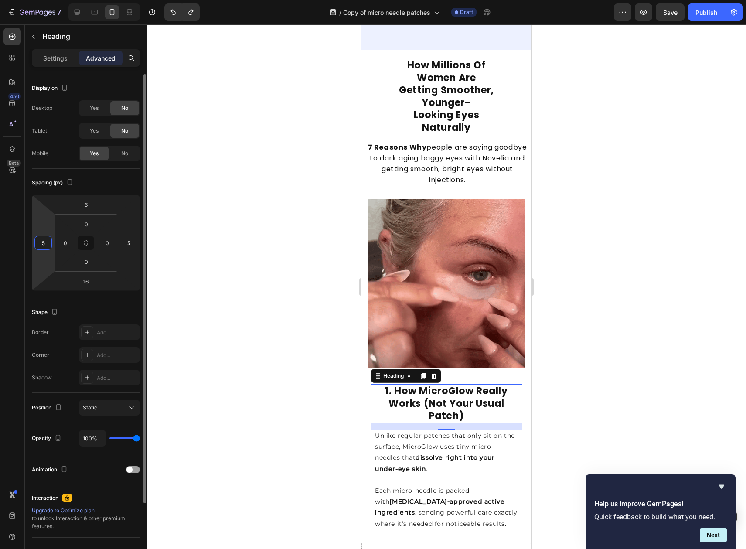
drag, startPoint x: 48, startPoint y: 244, endPoint x: 28, endPoint y: 247, distance: 20.8
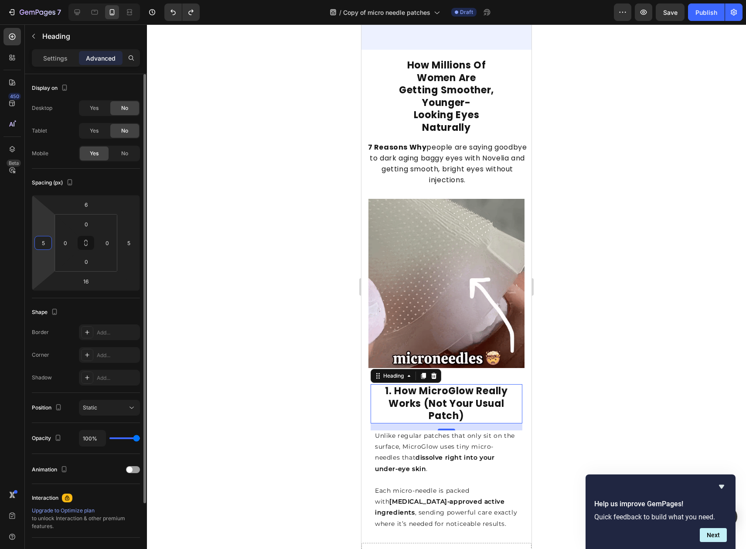
click at [34, 242] on div "5" at bounding box center [42, 243] width 17 height 14
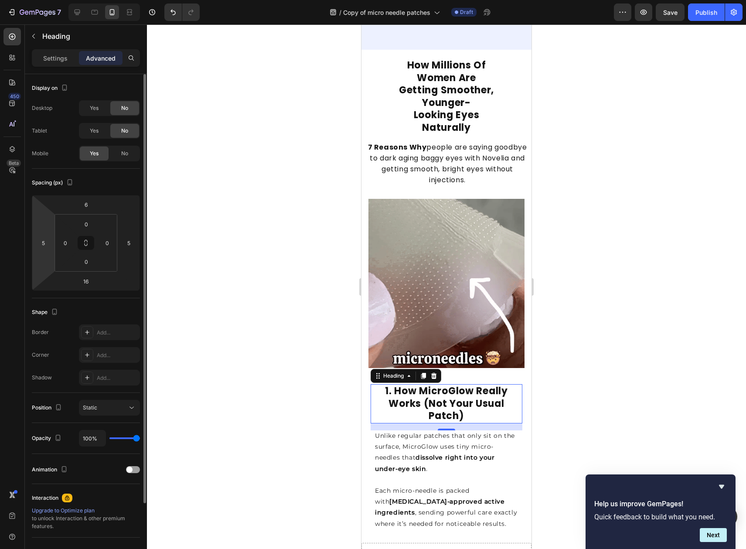
click at [27, 248] on div "Display on Desktop Yes No Tablet Yes No Mobile Yes No Spacing (px) 6 5 16 5 0 0…" at bounding box center [86, 365] width 122 height 582
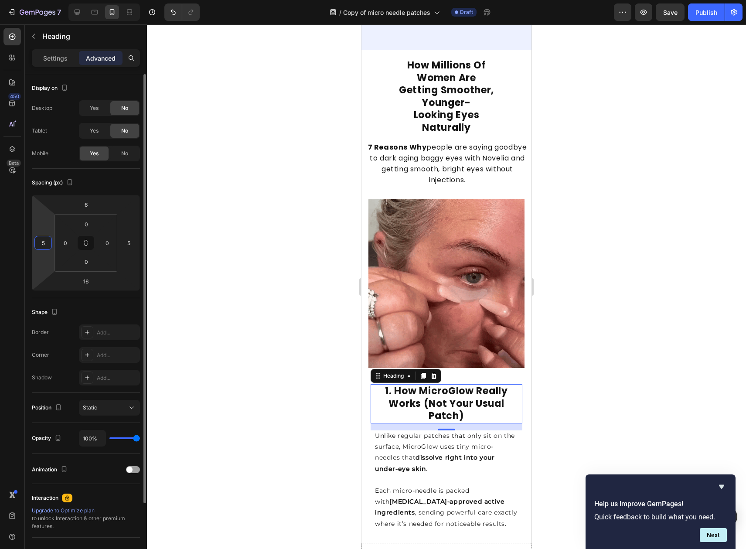
drag, startPoint x: 44, startPoint y: 242, endPoint x: 34, endPoint y: 239, distance: 10.8
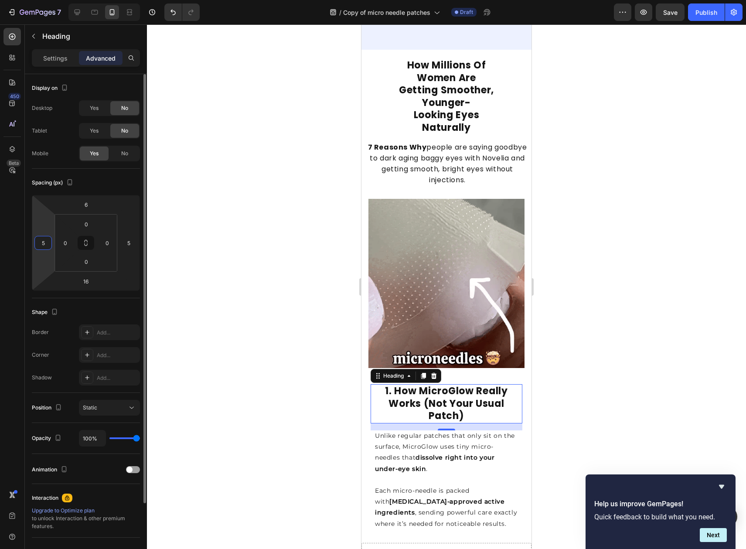
click at [32, 237] on div "6 5 16 5" at bounding box center [86, 243] width 108 height 96
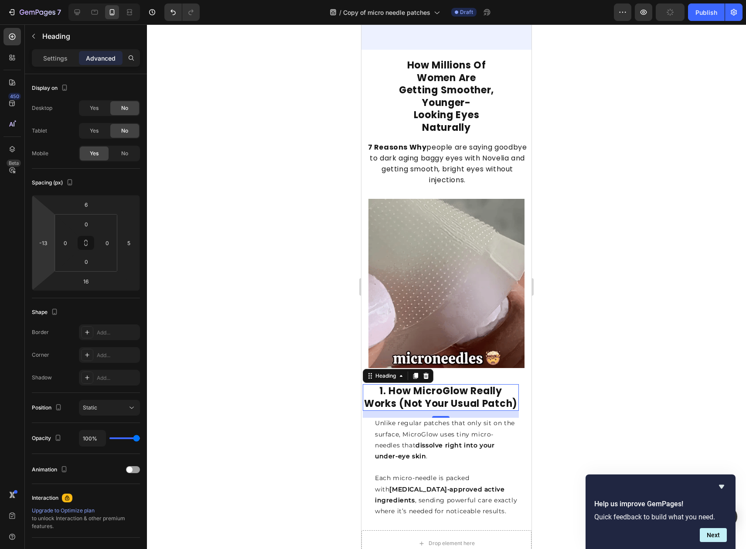
drag, startPoint x: 48, startPoint y: 254, endPoint x: 29, endPoint y: 258, distance: 19.2
click at [29, 0] on html "7 Version history / Copy of micro needle patches Draft Preview Publish 450 Beta…" at bounding box center [373, 0] width 746 height 0
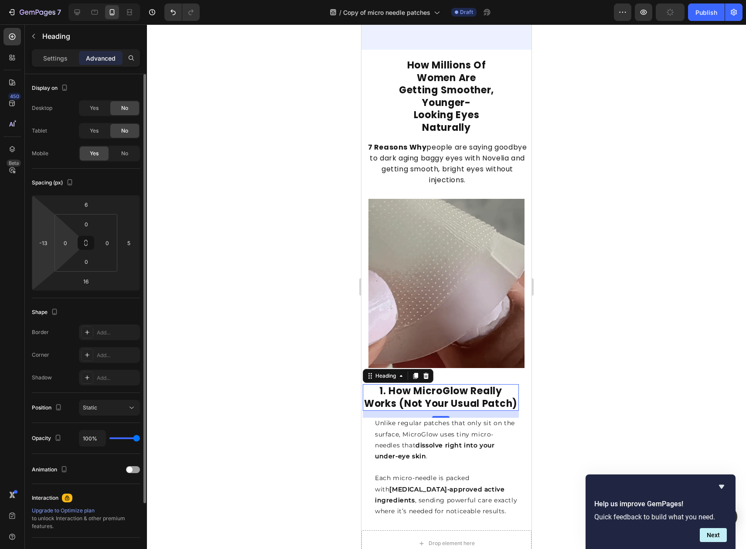
type input "5"
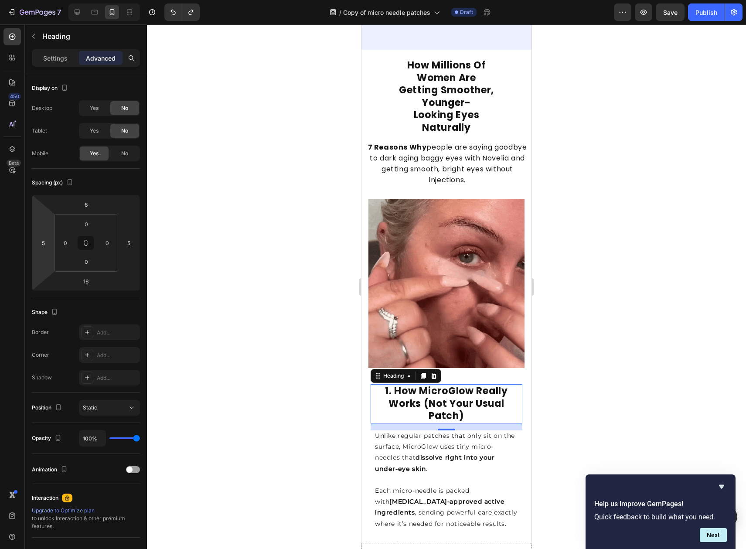
type input "-26"
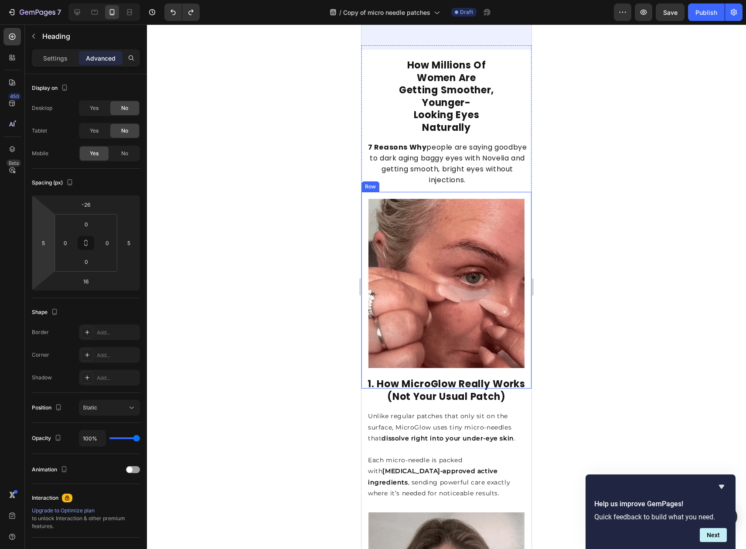
click at [649, 300] on div at bounding box center [446, 286] width 599 height 524
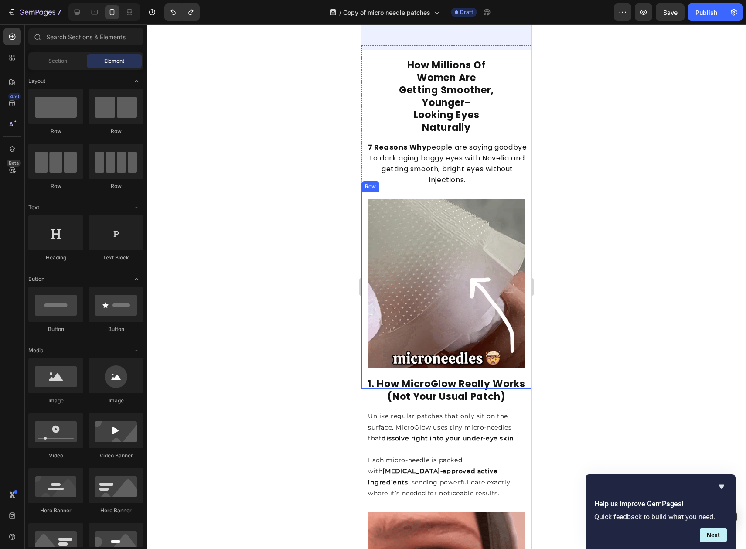
click at [649, 300] on div at bounding box center [446, 286] width 599 height 524
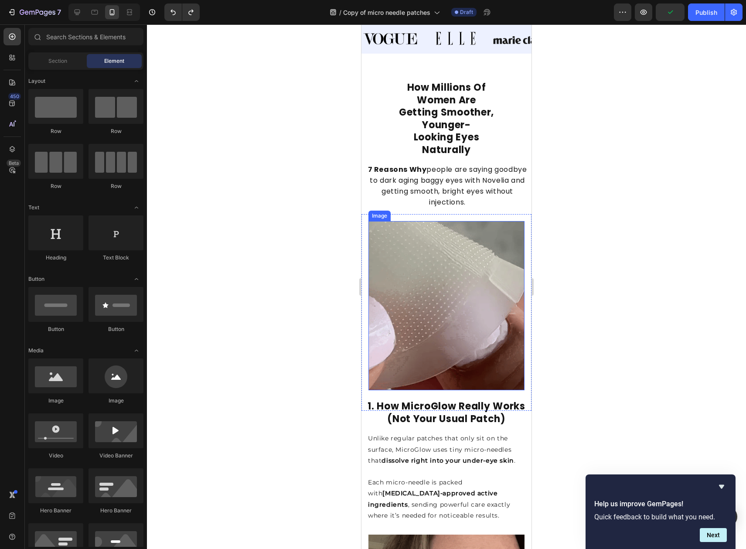
scroll to position [0, 0]
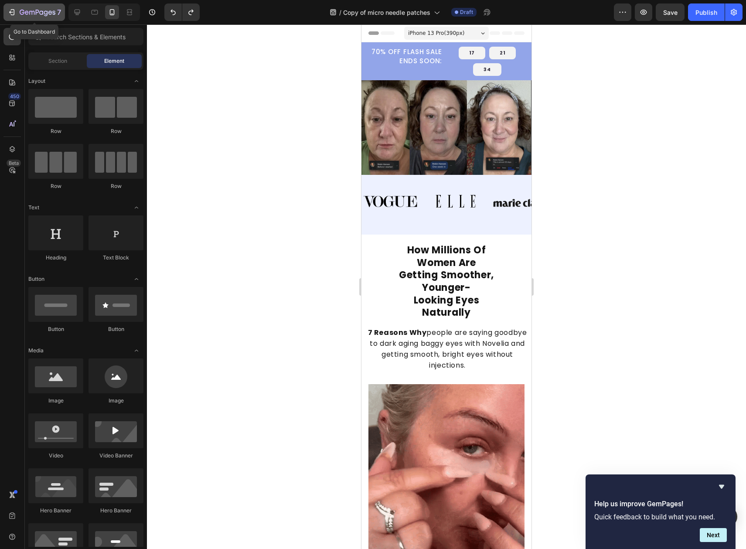
click at [23, 8] on div "7" at bounding box center [40, 12] width 41 height 10
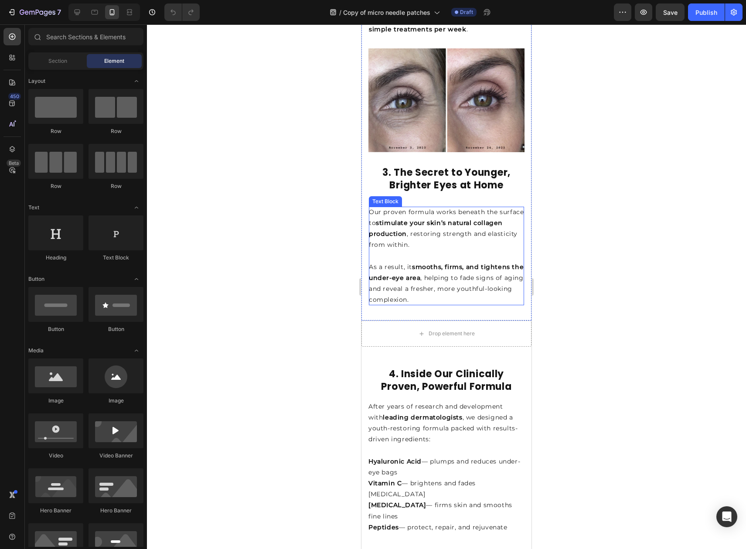
scroll to position [1048, 0]
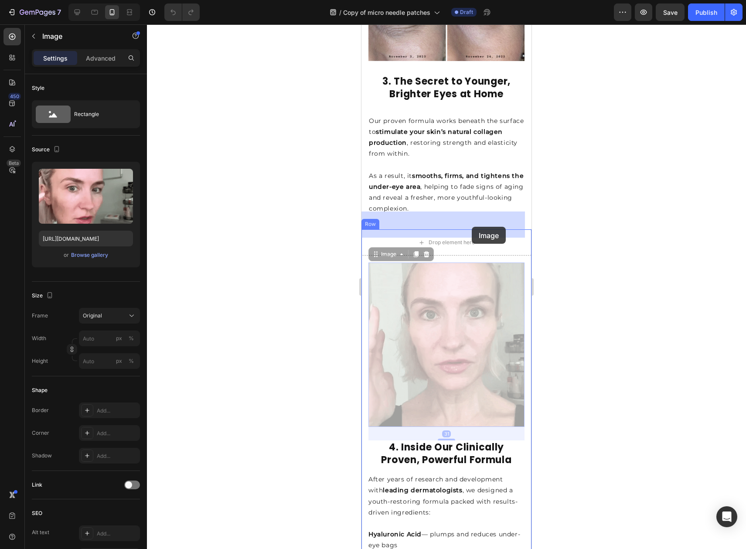
drag, startPoint x: 465, startPoint y: 249, endPoint x: 472, endPoint y: 227, distance: 22.9
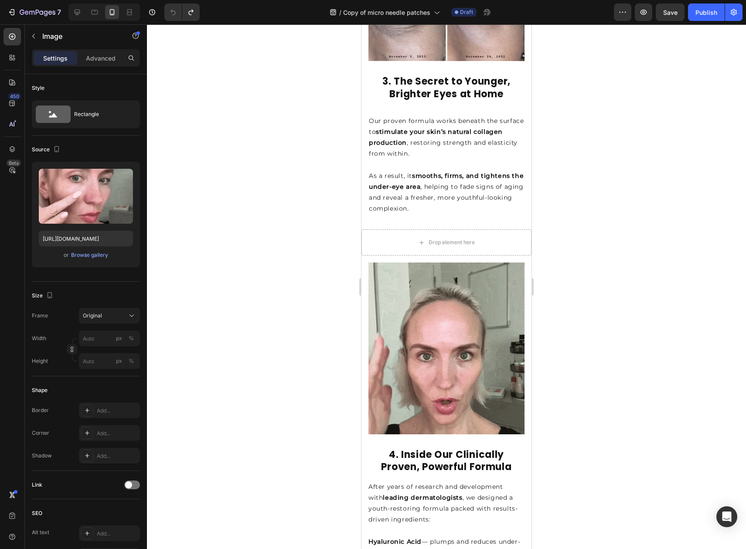
click at [419, 317] on img at bounding box center [446, 347] width 156 height 171
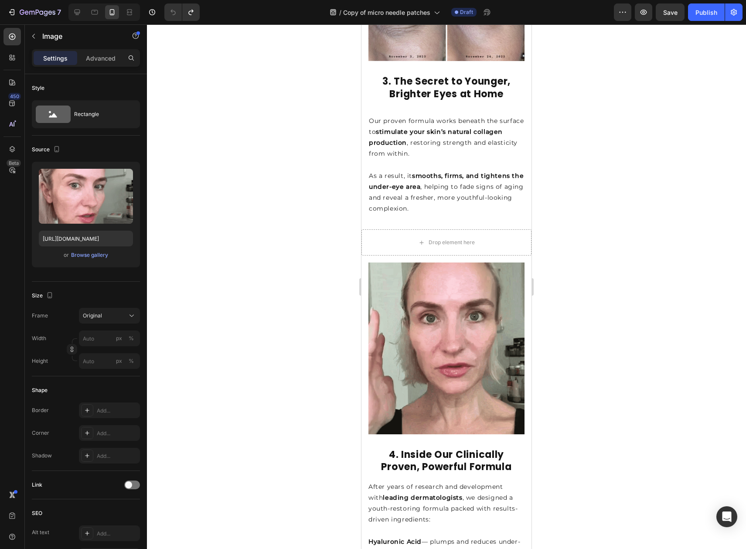
click at [476, 262] on img at bounding box center [446, 347] width 156 height 171
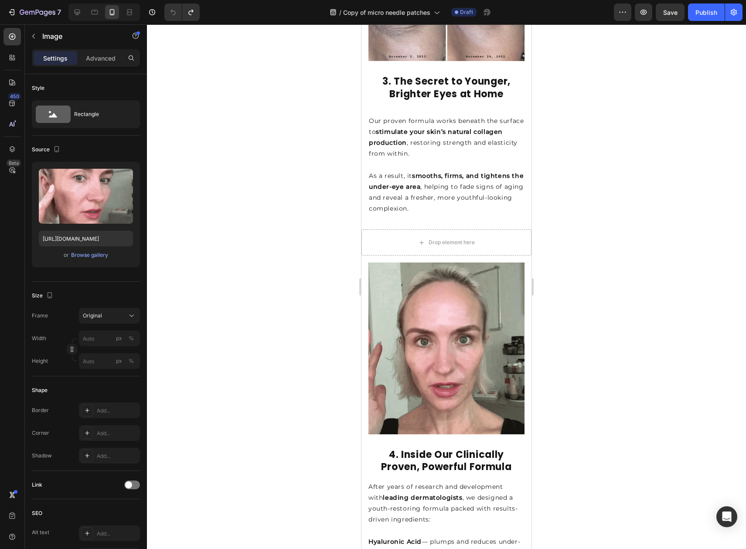
drag, startPoint x: 439, startPoint y: 317, endPoint x: 483, endPoint y: 412, distance: 105.1
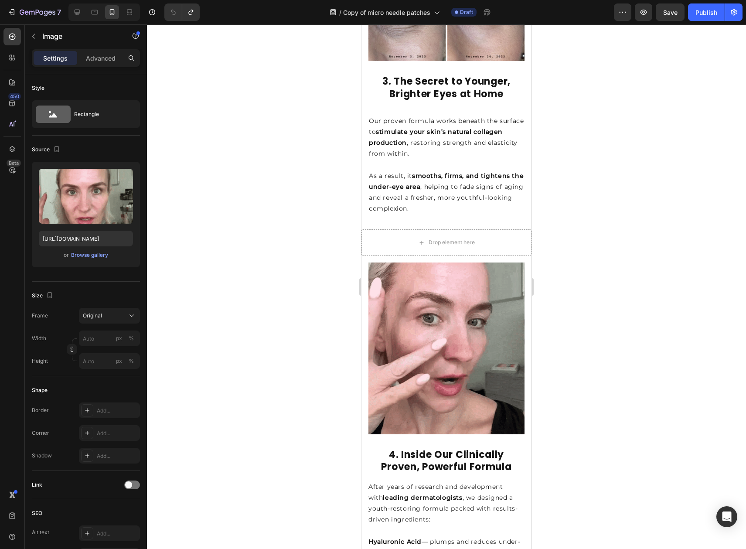
click at [439, 317] on img at bounding box center [446, 347] width 156 height 171
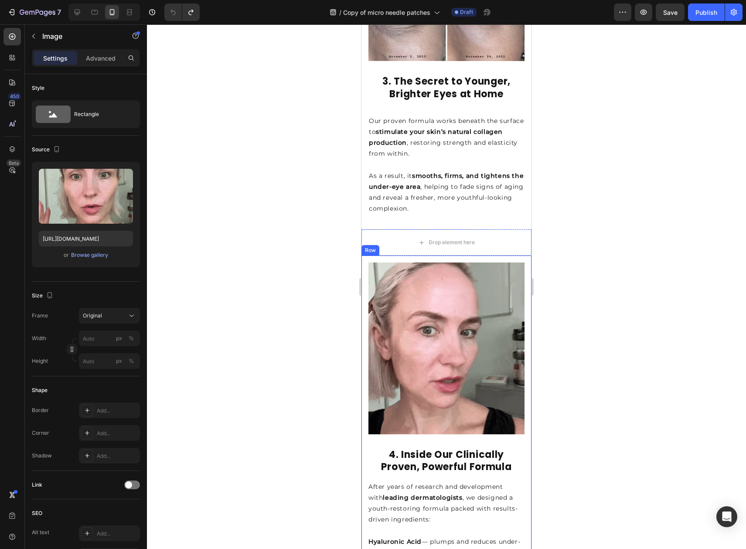
click at [478, 448] on strong "4. Inside Our Clinically Proven, Powerful Formula" at bounding box center [446, 461] width 130 height 26
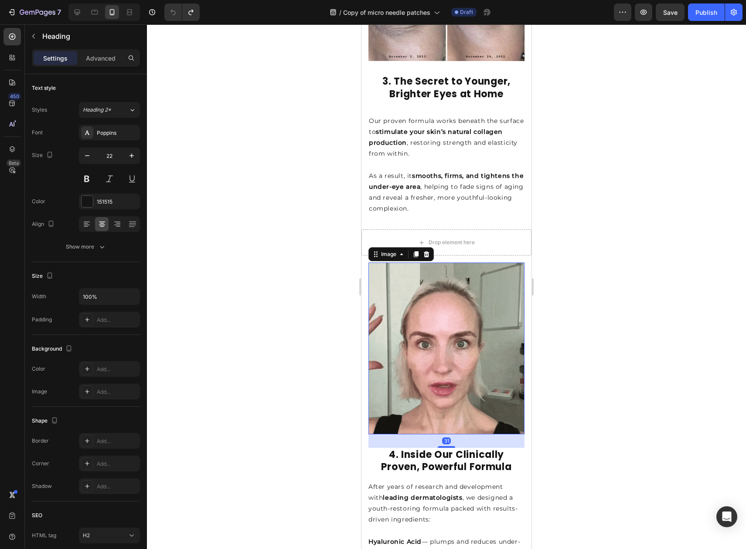
click at [428, 367] on img at bounding box center [446, 347] width 156 height 171
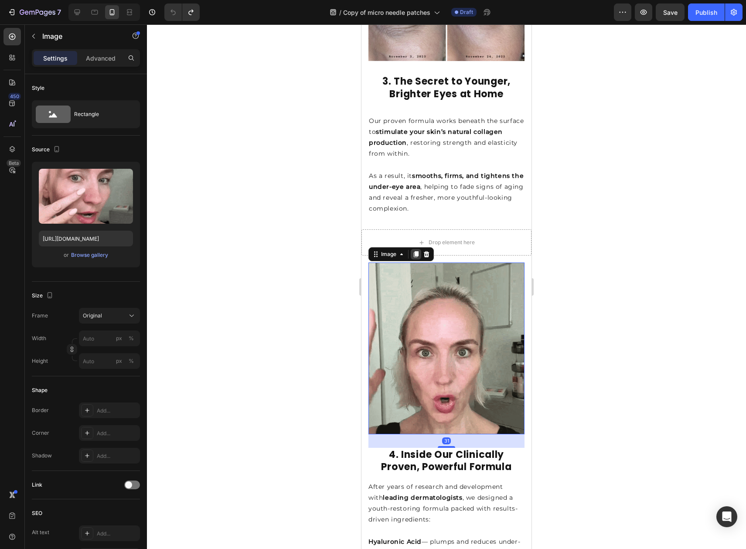
click at [415, 252] on icon at bounding box center [416, 255] width 5 height 6
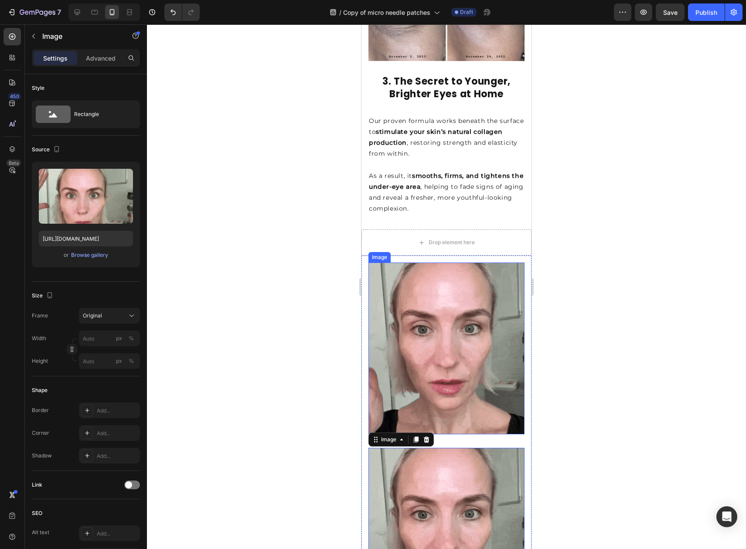
drag, startPoint x: 466, startPoint y: 313, endPoint x: 459, endPoint y: 321, distance: 11.1
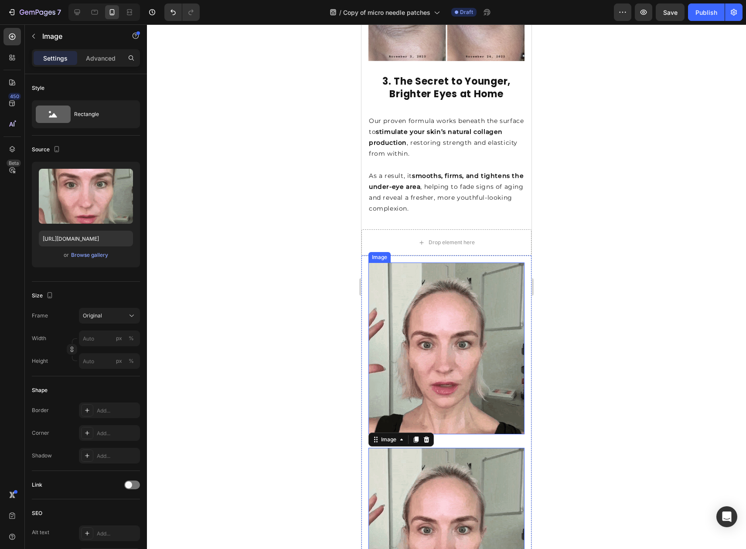
click at [466, 313] on img at bounding box center [446, 347] width 156 height 171
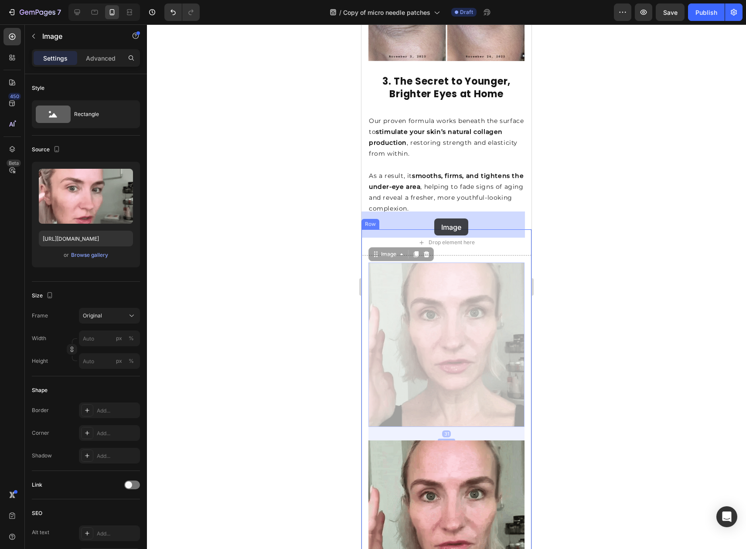
drag, startPoint x: 433, startPoint y: 253, endPoint x: 434, endPoint y: 218, distance: 34.9
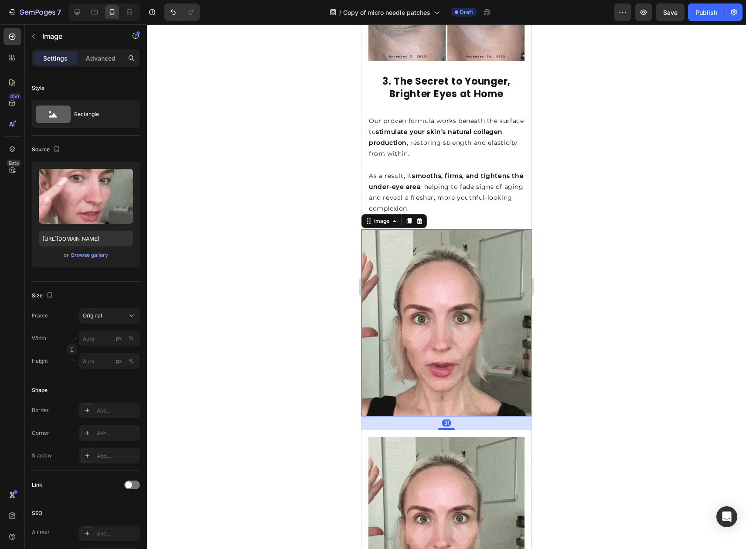
click at [621, 229] on div at bounding box center [446, 286] width 599 height 524
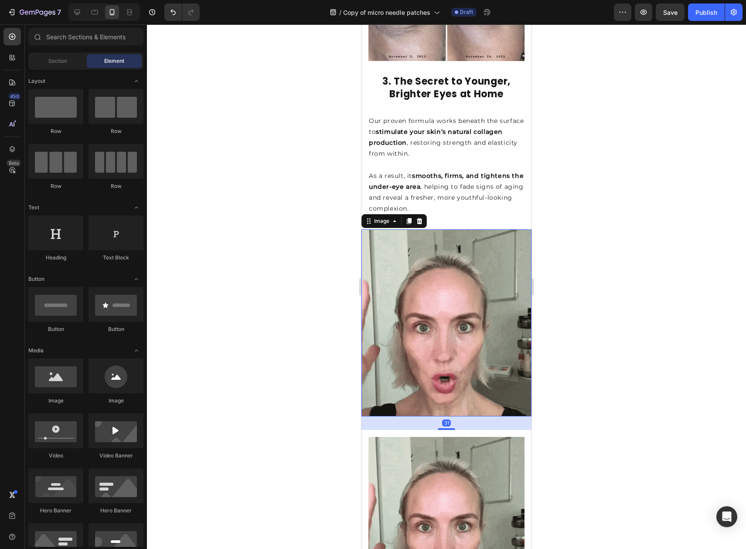
click at [450, 255] on img at bounding box center [446, 322] width 170 height 187
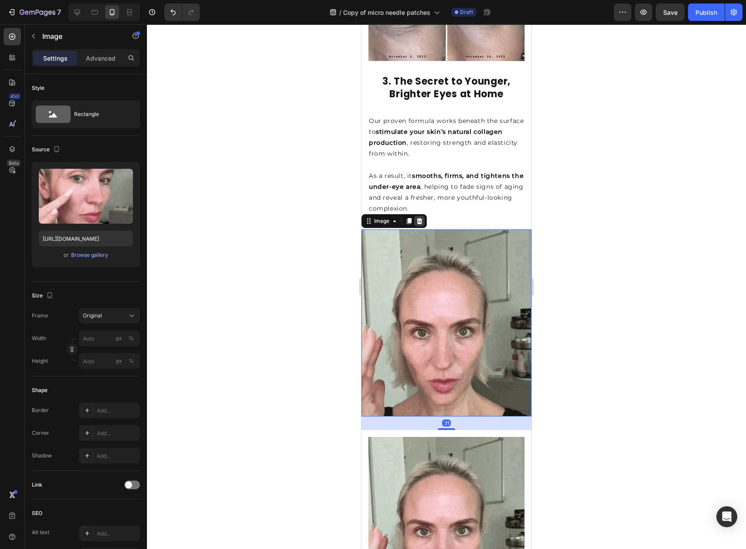
click at [420, 218] on icon at bounding box center [420, 221] width 6 height 6
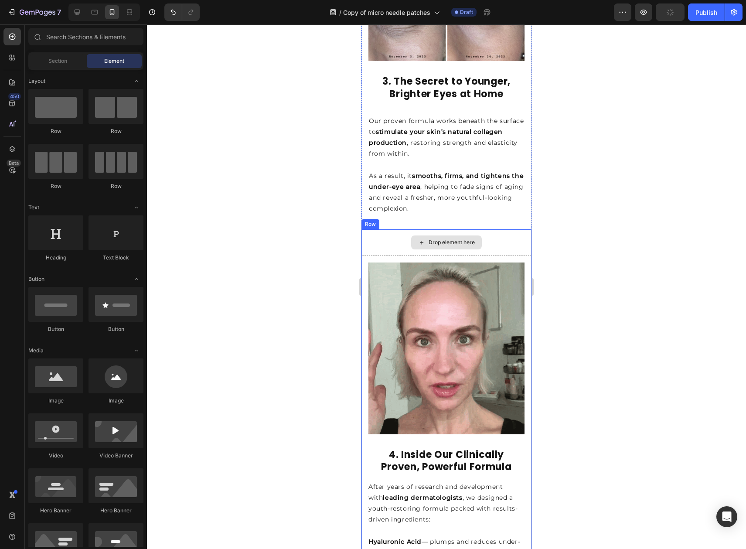
click at [423, 229] on div "Drop element here" at bounding box center [446, 242] width 170 height 26
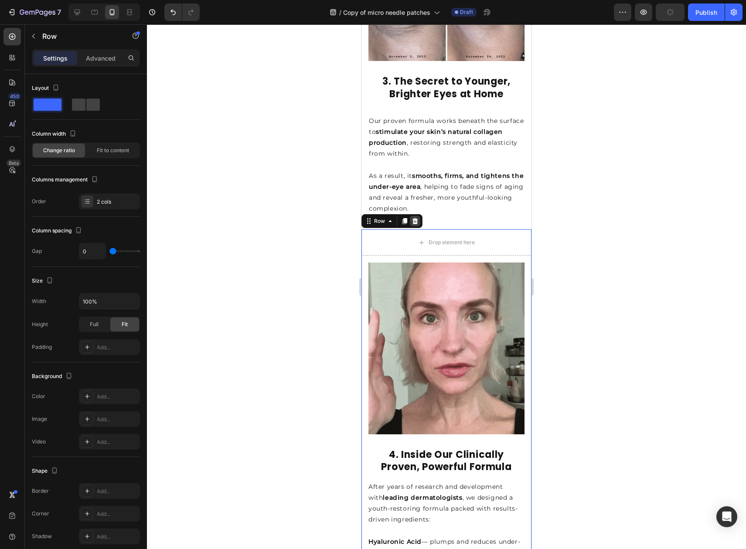
click at [413, 218] on icon at bounding box center [415, 221] width 6 height 6
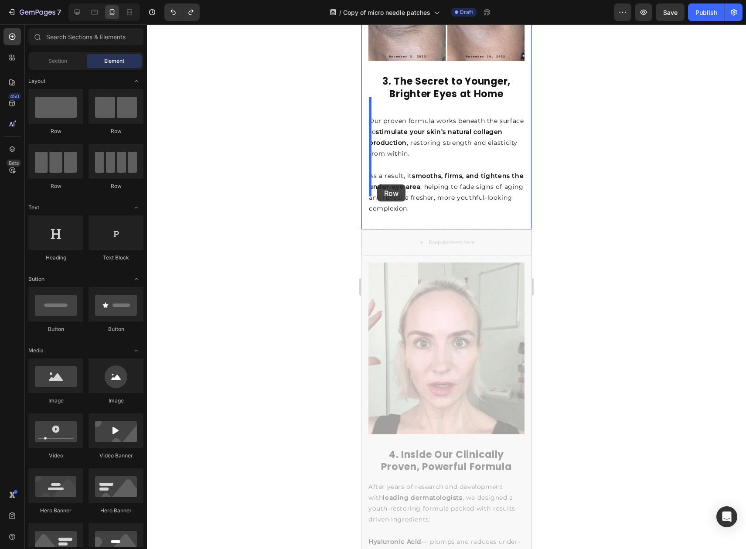
drag, startPoint x: 428, startPoint y: 222, endPoint x: 377, endPoint y: 184, distance: 63.6
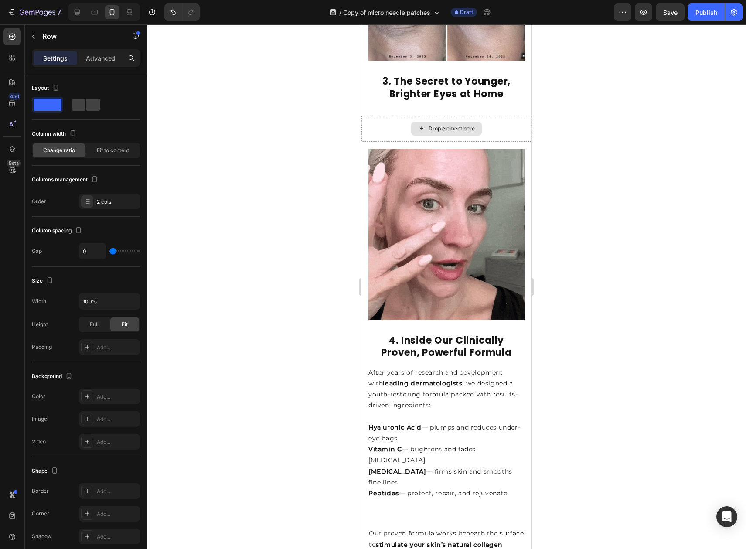
click at [404, 116] on div "Drop element here" at bounding box center [446, 129] width 170 height 26
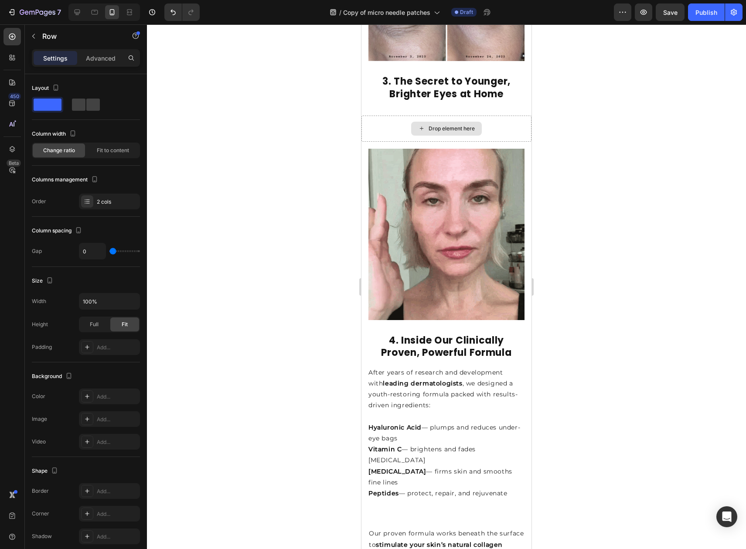
click at [377, 116] on div "Drop element here" at bounding box center [446, 129] width 170 height 26
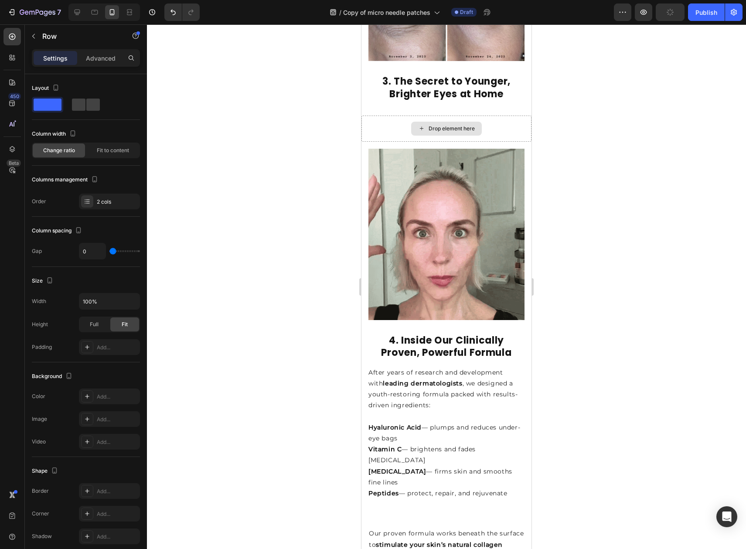
click at [375, 116] on div "Drop element here" at bounding box center [446, 129] width 170 height 26
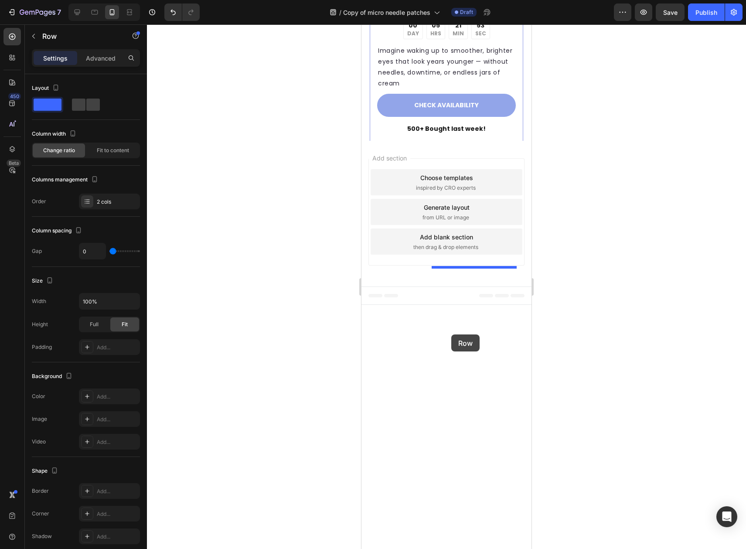
scroll to position [2412, 0]
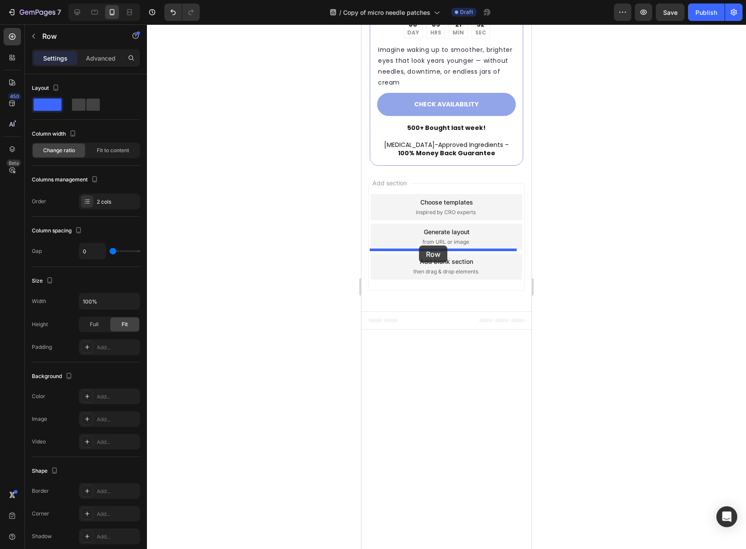
drag, startPoint x: 380, startPoint y: 191, endPoint x: 419, endPoint y: 245, distance: 66.5
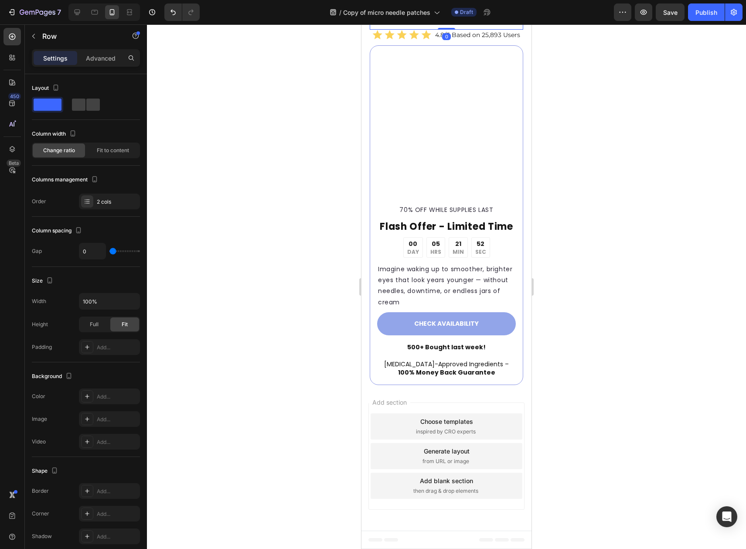
scroll to position [2061, 0]
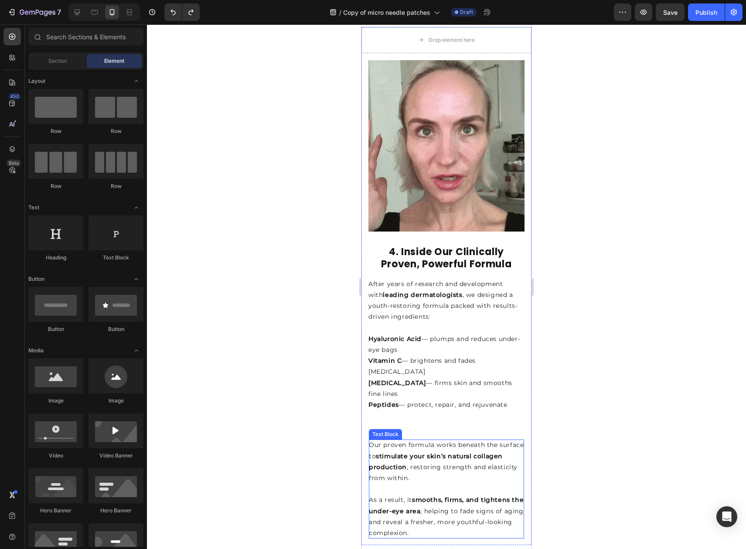
scroll to position [816, 0]
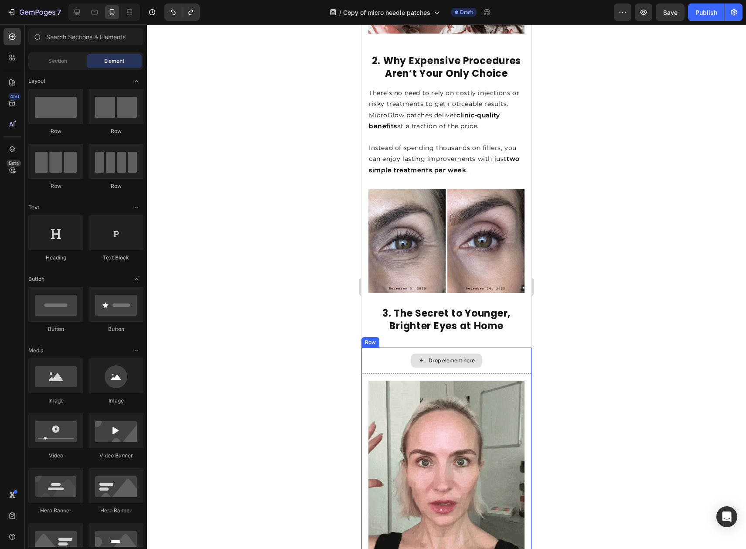
click at [492, 347] on div "Drop element here" at bounding box center [446, 360] width 170 height 26
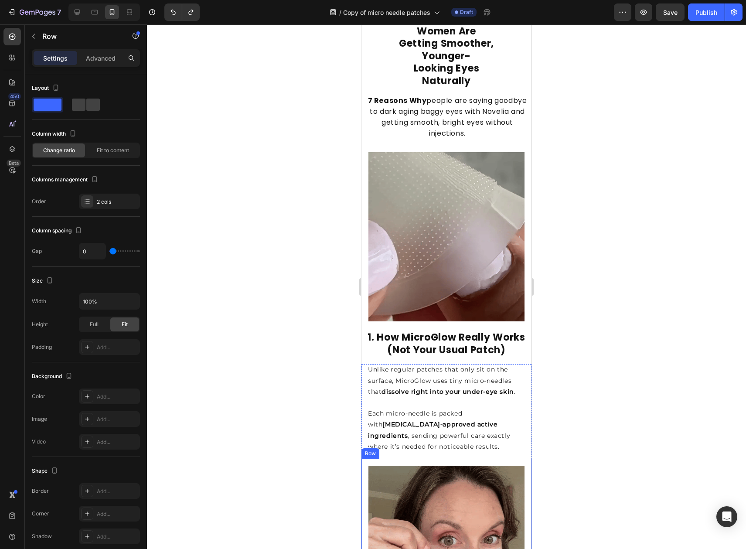
scroll to position [0, 0]
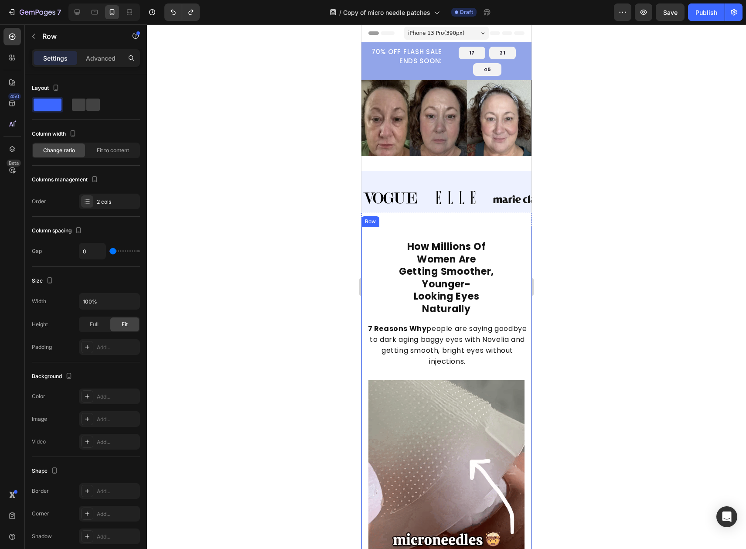
click at [599, 225] on div at bounding box center [446, 286] width 599 height 524
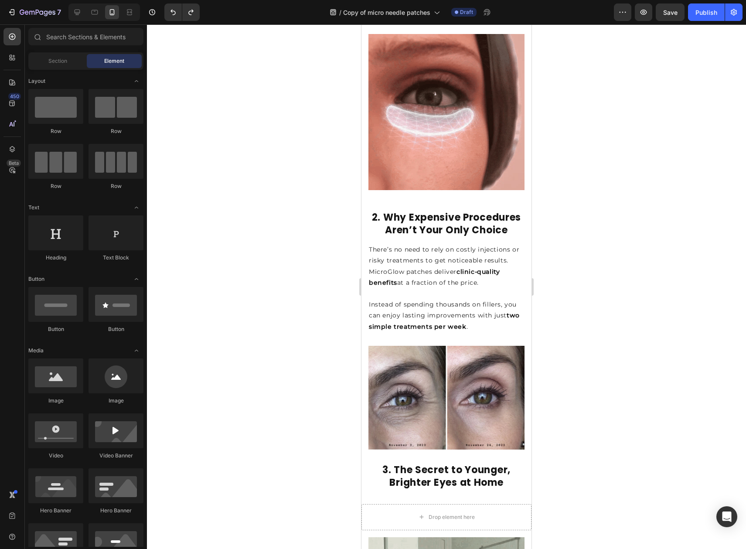
scroll to position [658, 0]
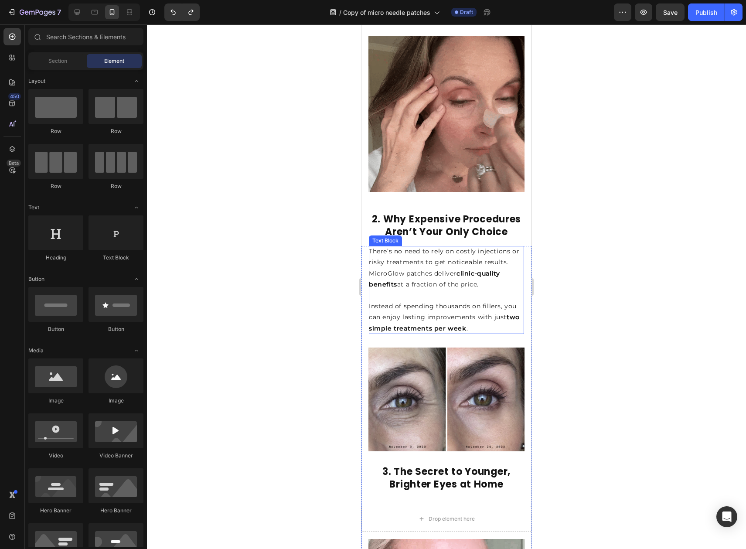
click at [441, 258] on p "There’s no need to rely on costly injections or risky treatments to get noticea…" at bounding box center [446, 268] width 155 height 44
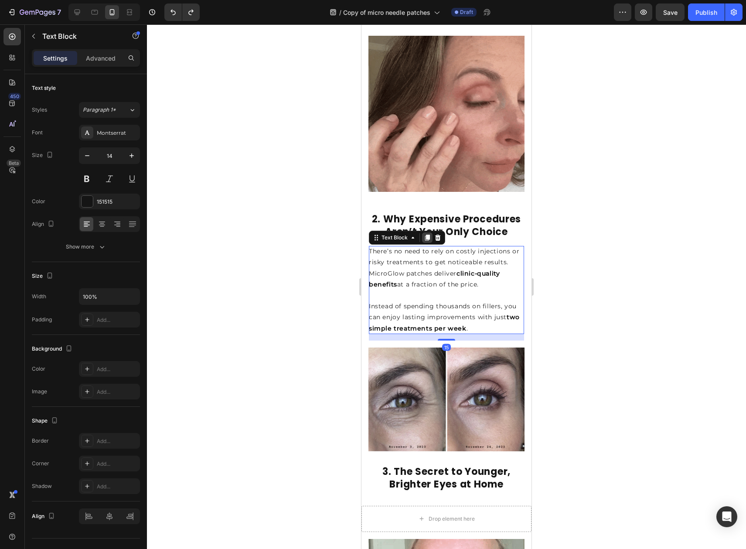
click at [429, 235] on icon at bounding box center [427, 238] width 5 height 6
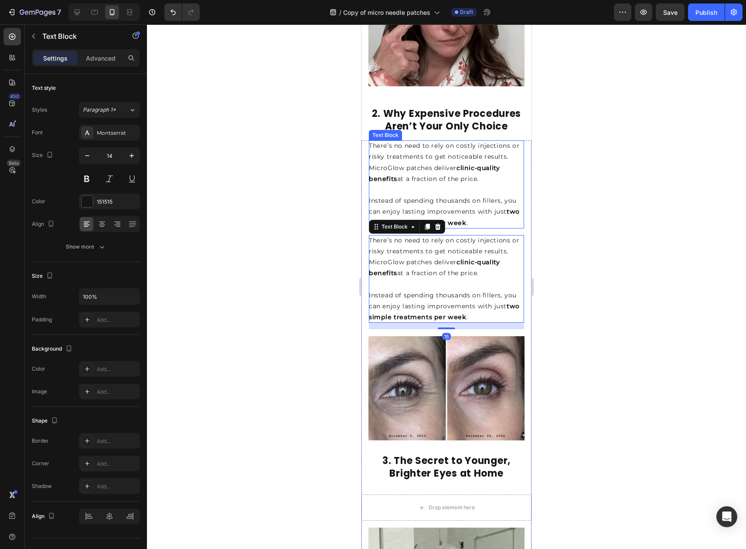
scroll to position [835, 0]
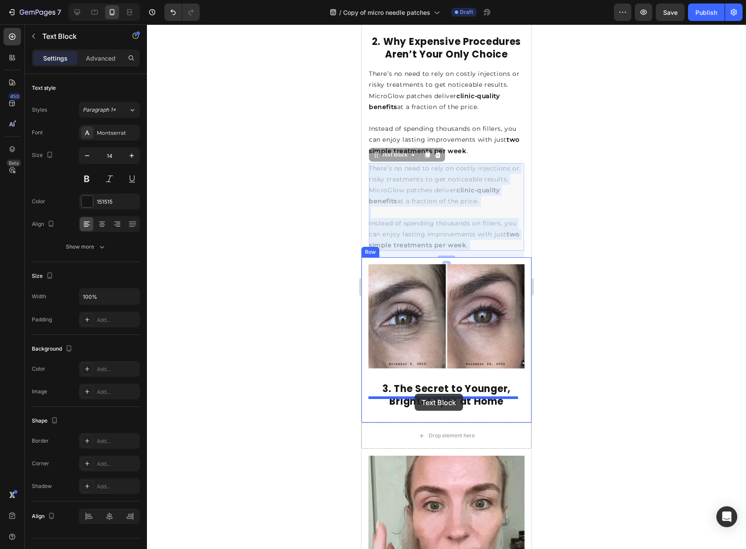
drag, startPoint x: 433, startPoint y: 197, endPoint x: 415, endPoint y: 393, distance: 197.5
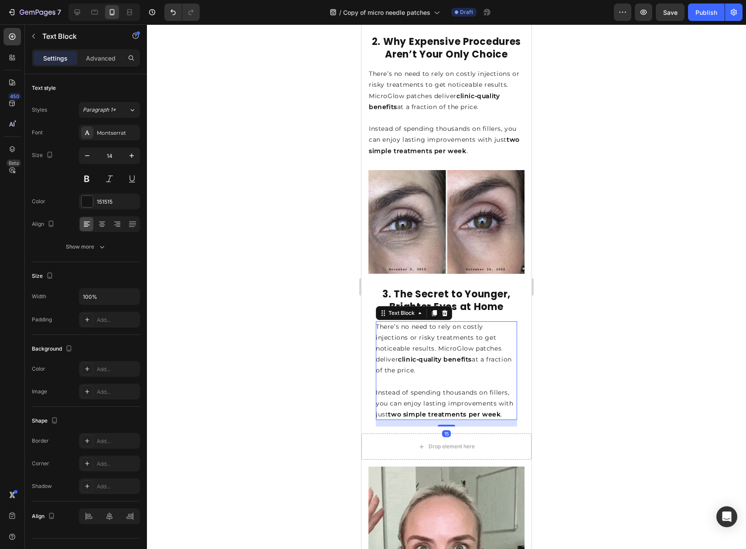
click at [591, 327] on div at bounding box center [446, 286] width 599 height 524
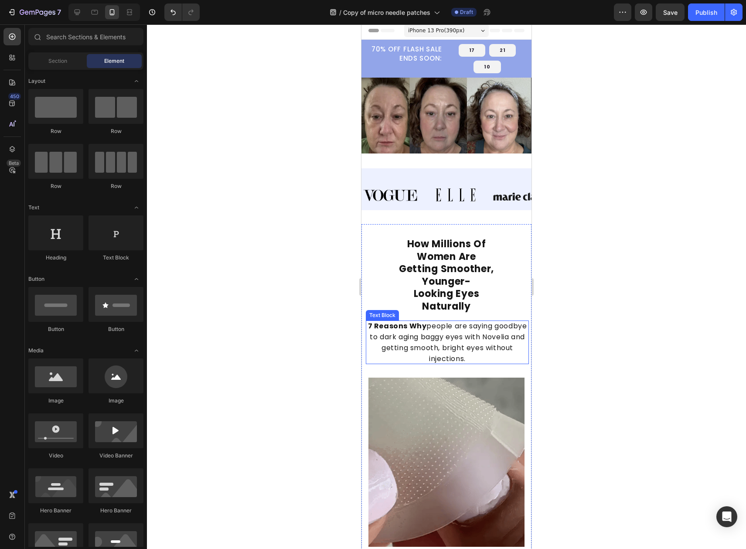
scroll to position [0, 0]
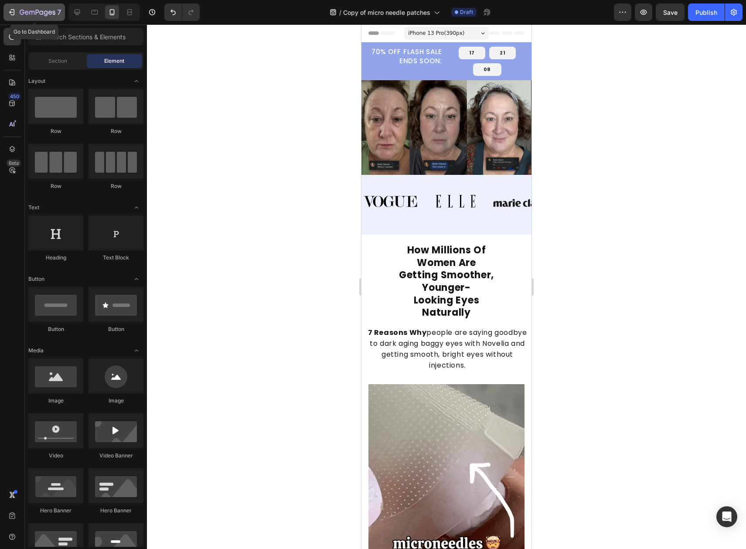
click at [12, 8] on icon "button" at bounding box center [11, 12] width 9 height 9
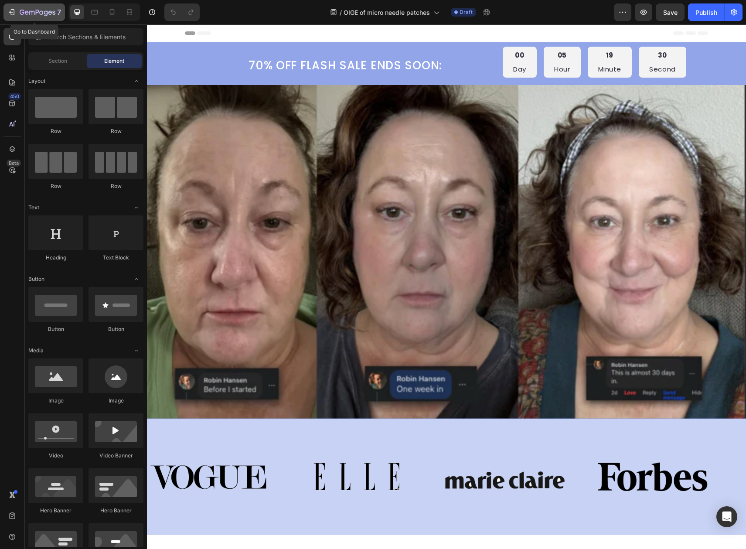
click at [13, 12] on icon "button" at bounding box center [11, 12] width 9 height 9
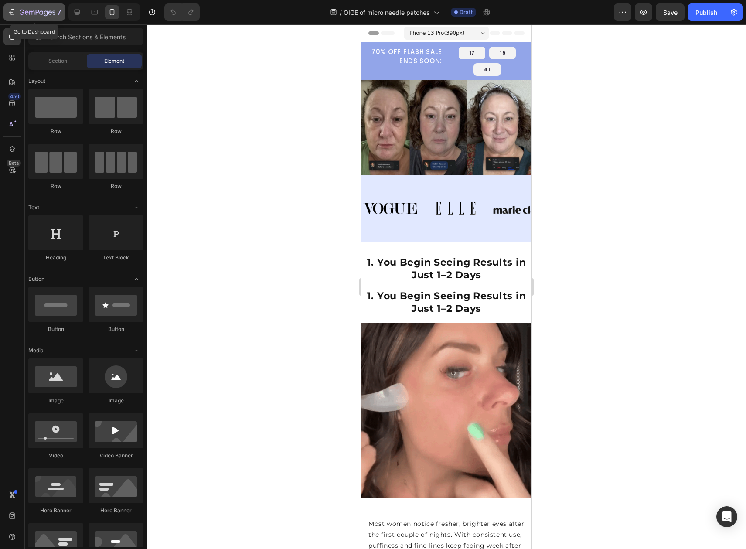
click at [15, 9] on icon "button" at bounding box center [11, 12] width 9 height 9
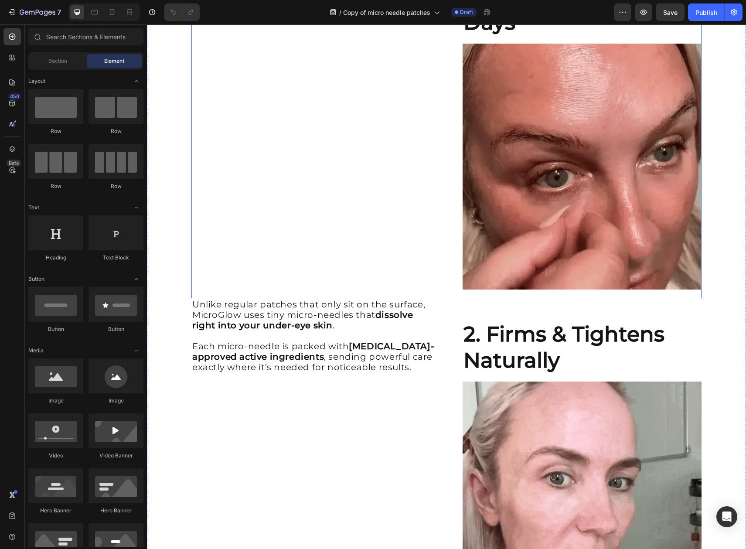
scroll to position [300, 0]
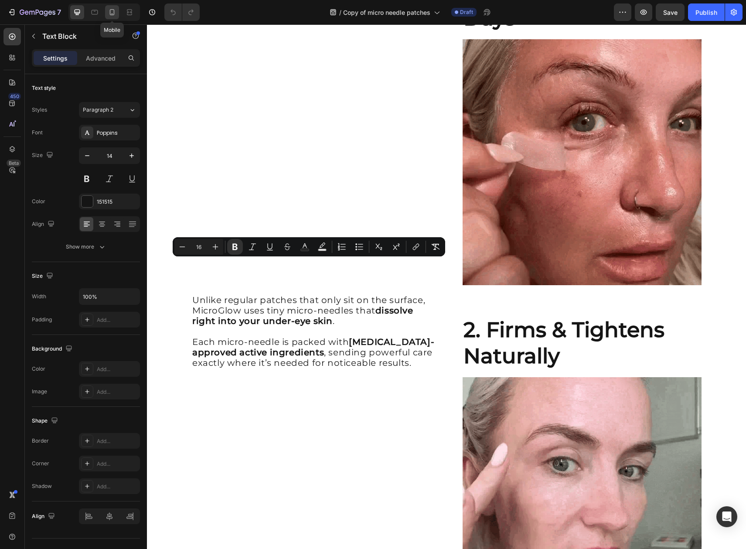
click at [113, 14] on icon at bounding box center [112, 14] width 2 height 1
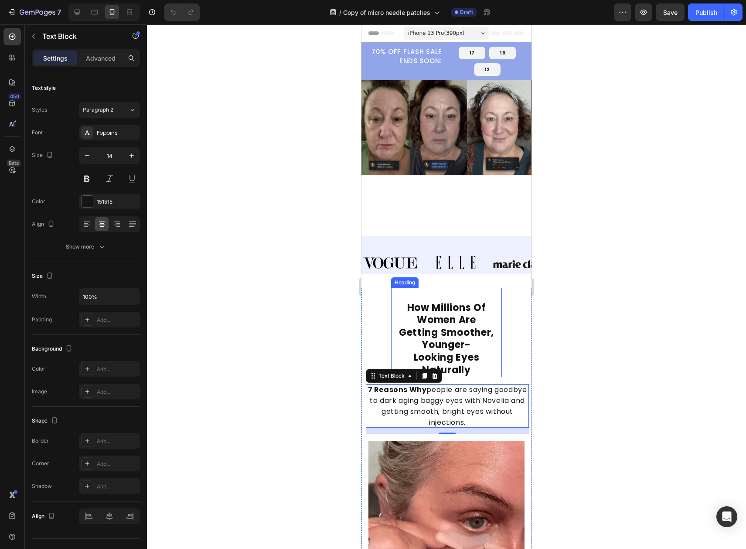
click at [451, 311] on strong "How Millions Of Women Are" at bounding box center [446, 314] width 79 height 26
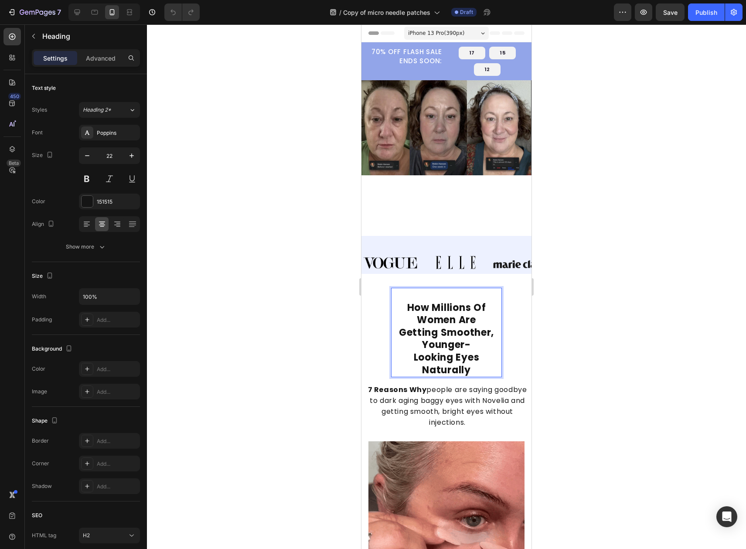
click at [451, 311] on strong "How Millions Of Women Are" at bounding box center [446, 314] width 79 height 26
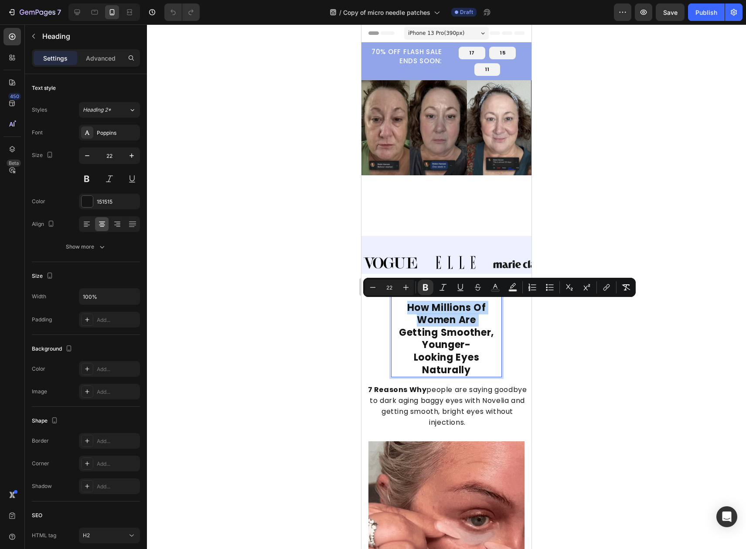
click at [451, 311] on strong "How Millions Of Women Are" at bounding box center [446, 314] width 79 height 26
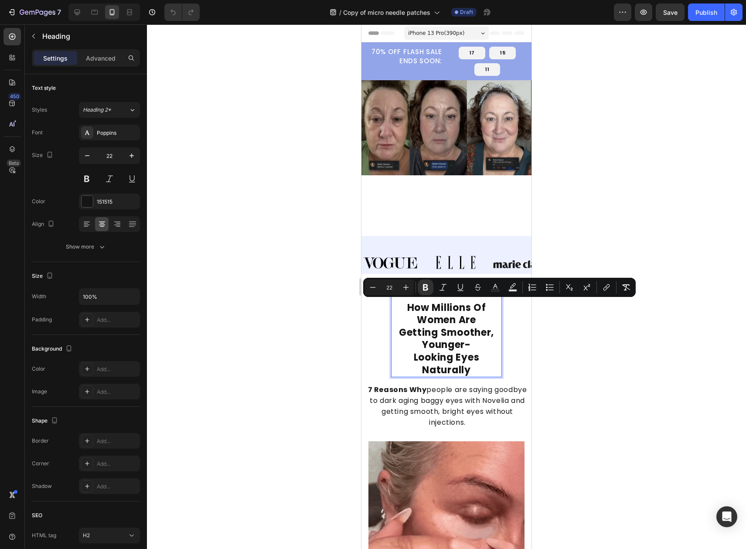
click at [466, 359] on div "How Millions Of Women Are Getting Smoother, Younger- Looking Eyes Naturally Hea…" at bounding box center [446, 361] width 170 height 147
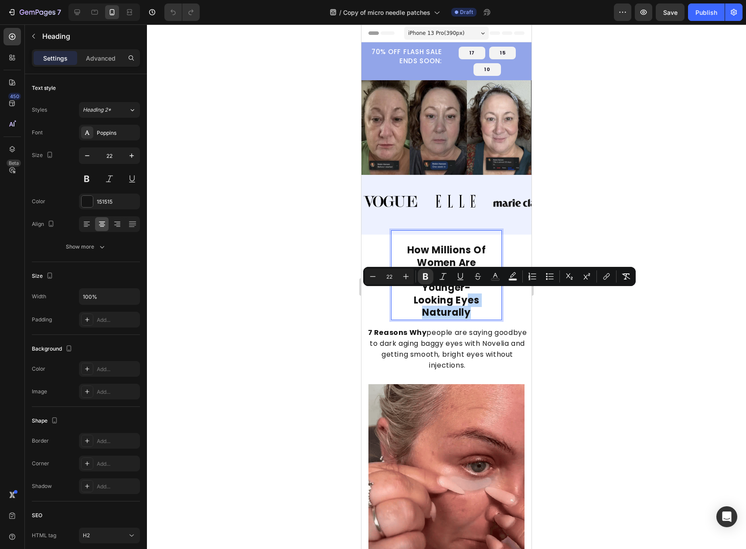
click at [474, 311] on p "How Millions Of Women Are Getting Smoother, Younger- Looking Eyes Naturally" at bounding box center [446, 281] width 109 height 75
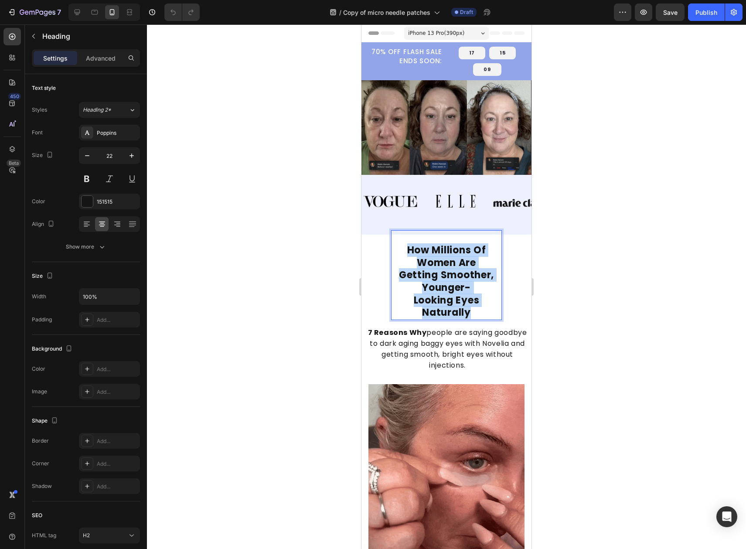
drag, startPoint x: 477, startPoint y: 310, endPoint x: 401, endPoint y: 248, distance: 98.2
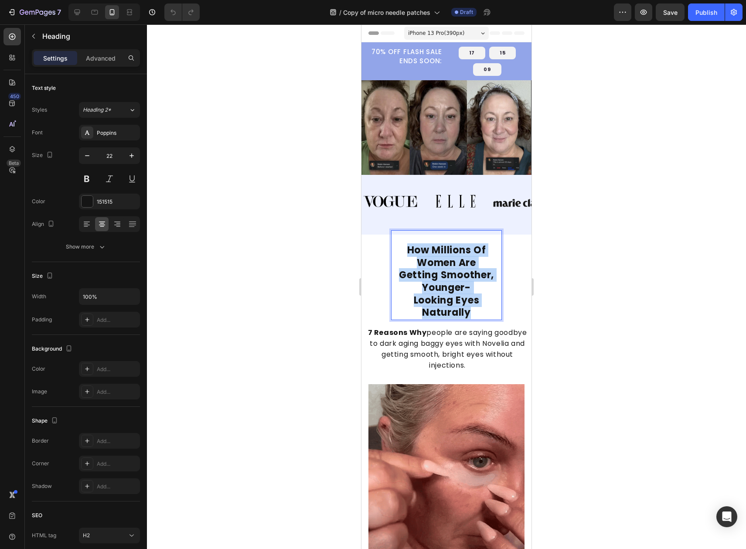
click at [401, 248] on p "How Millions Of Women Are Getting Smoother, Younger- Looking Eyes Naturally" at bounding box center [446, 281] width 109 height 75
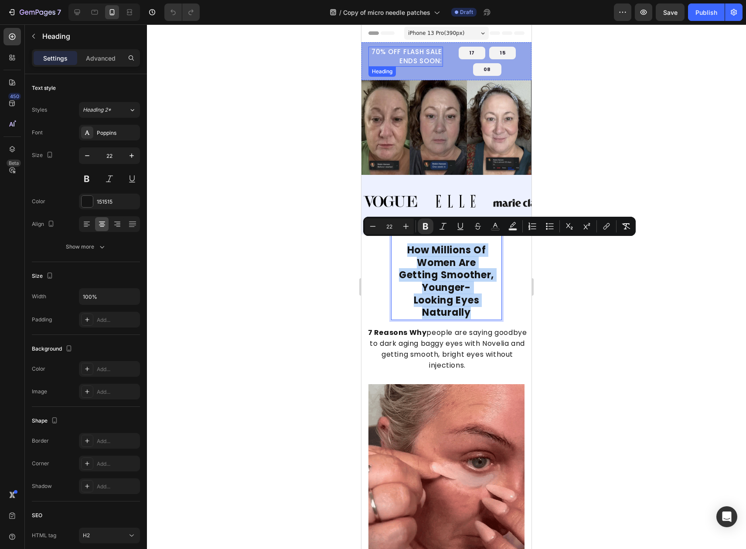
copy p "How Millions Of Women Are Getting Smoother, Younger- Looking Eyes Naturally"
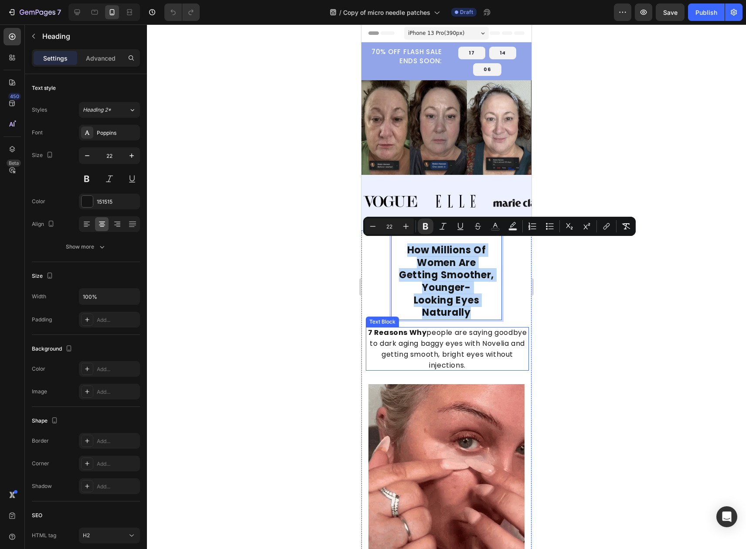
click at [439, 346] on span "7 Reasons Why people are saying goodbye to dark aging baggy eyes with Novelia a…" at bounding box center [447, 348] width 159 height 43
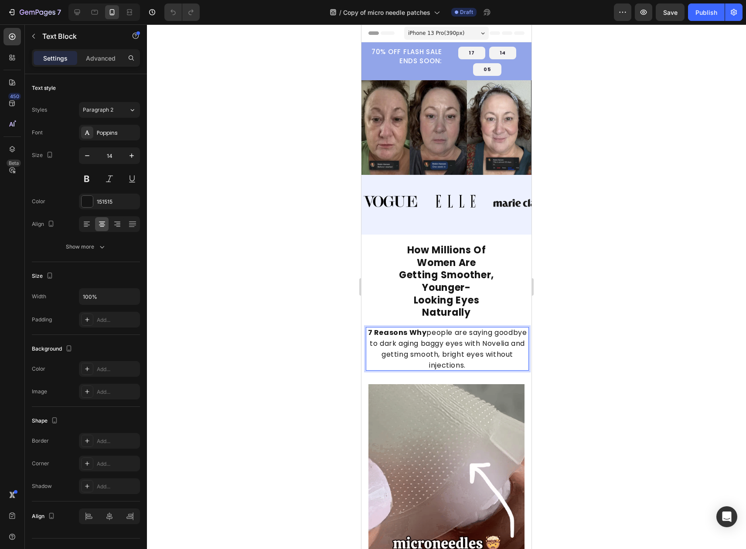
click at [439, 346] on span "7 Reasons Why people are saying goodbye to dark aging baggy eyes with Novelia a…" at bounding box center [447, 348] width 159 height 43
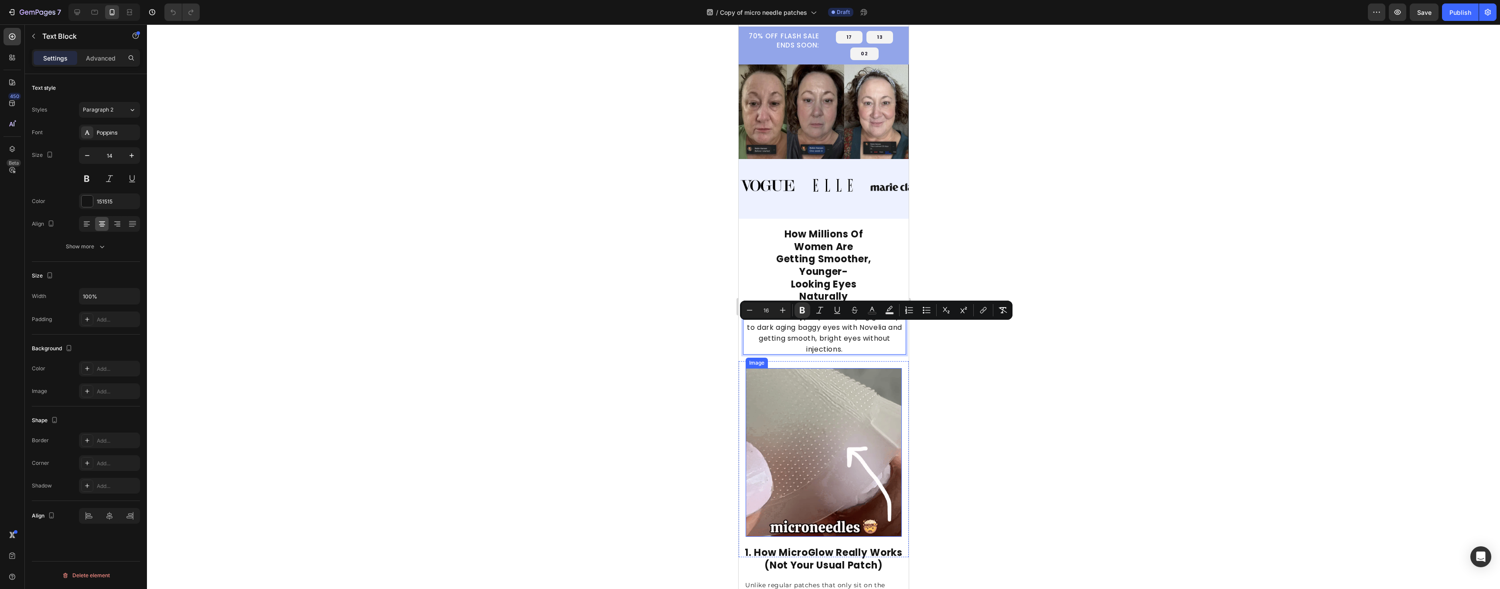
scroll to position [89, 0]
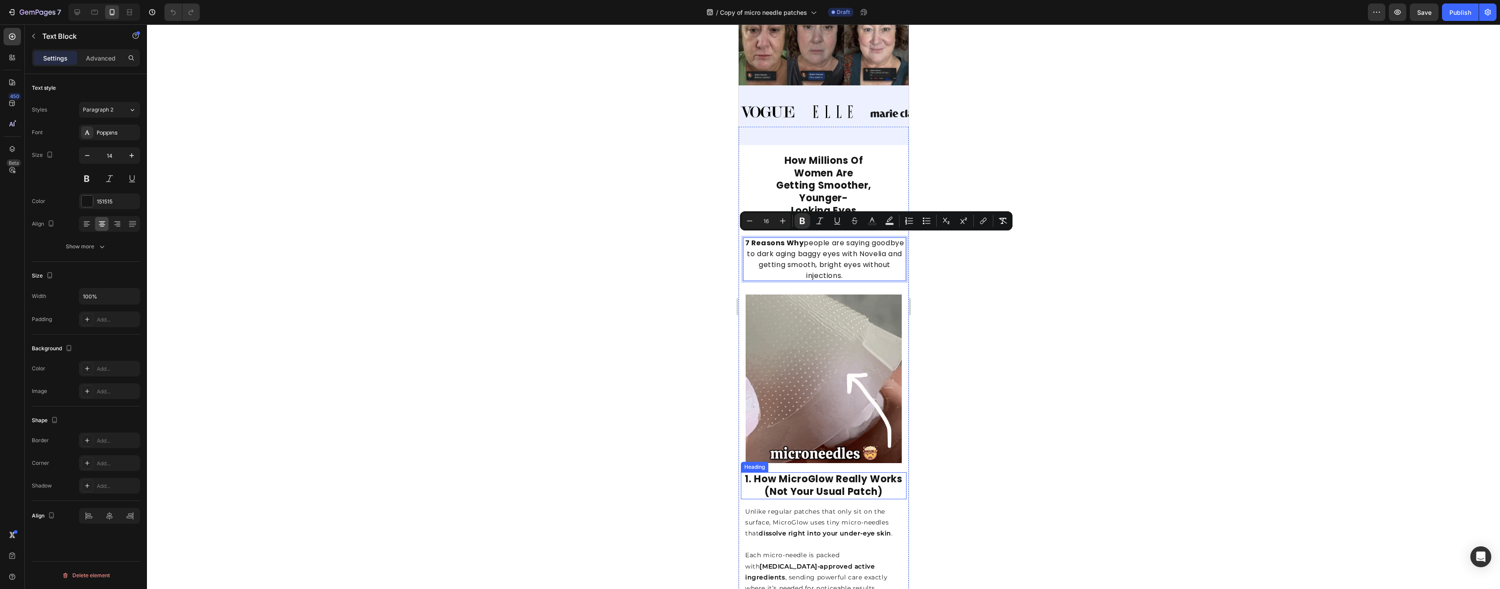
click at [746, 473] on strong "1. How MicroGlow Really Works (Not Your Usual Patch)" at bounding box center [823, 486] width 158 height 26
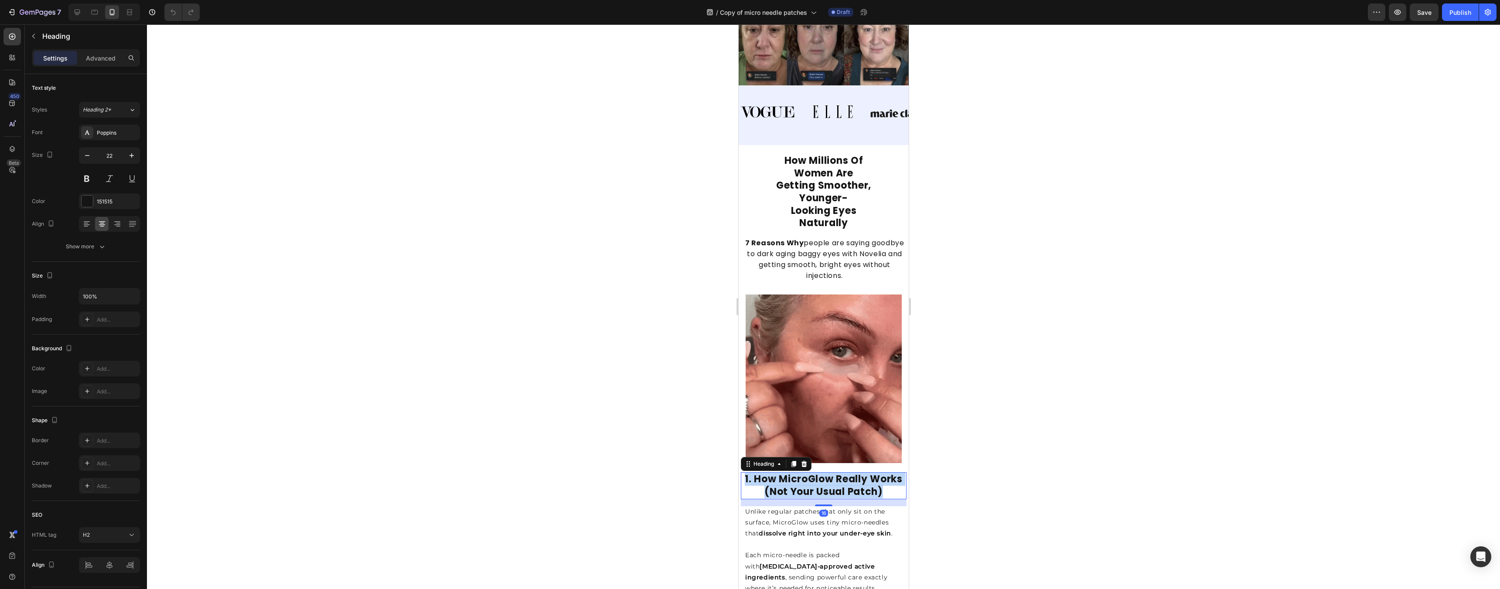
click at [746, 473] on strong "1. How MicroGlow Really Works (Not Your Usual Patch)" at bounding box center [823, 486] width 158 height 26
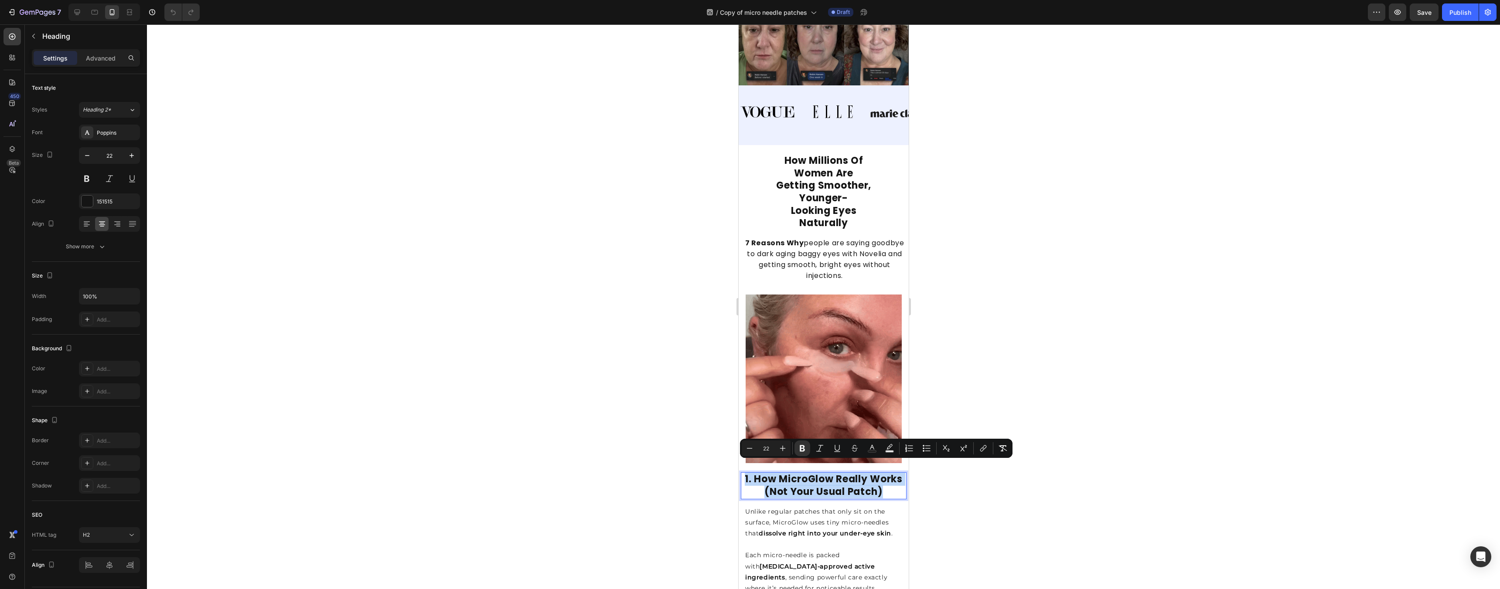
copy strong "1. How MicroGlow Really Works (Not Your Usual Patch)"
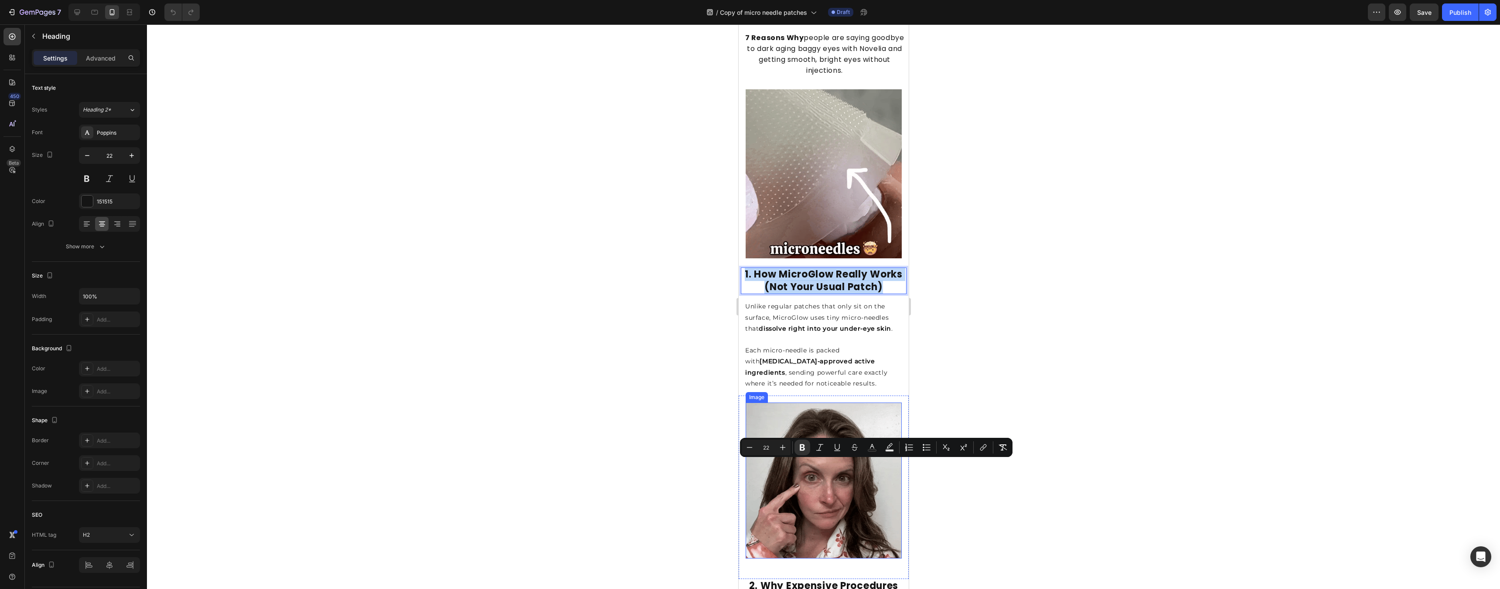
scroll to position [293, 0]
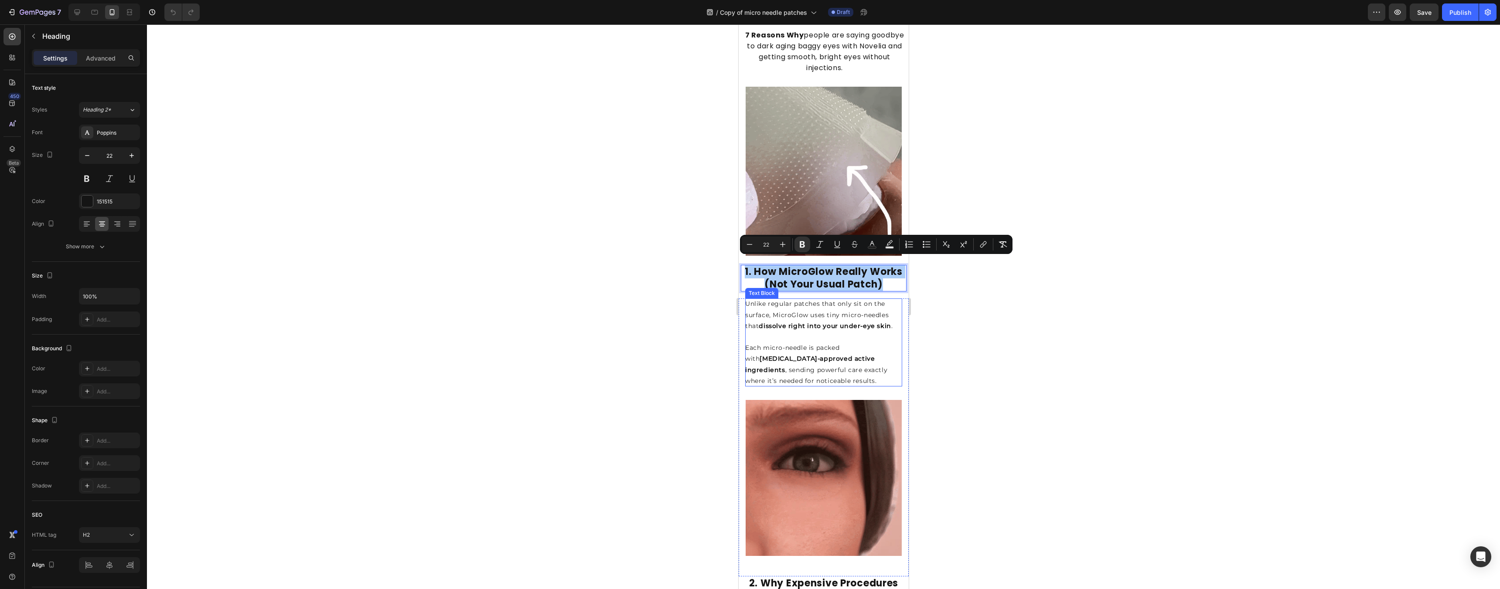
click at [746, 332] on p at bounding box center [823, 337] width 157 height 11
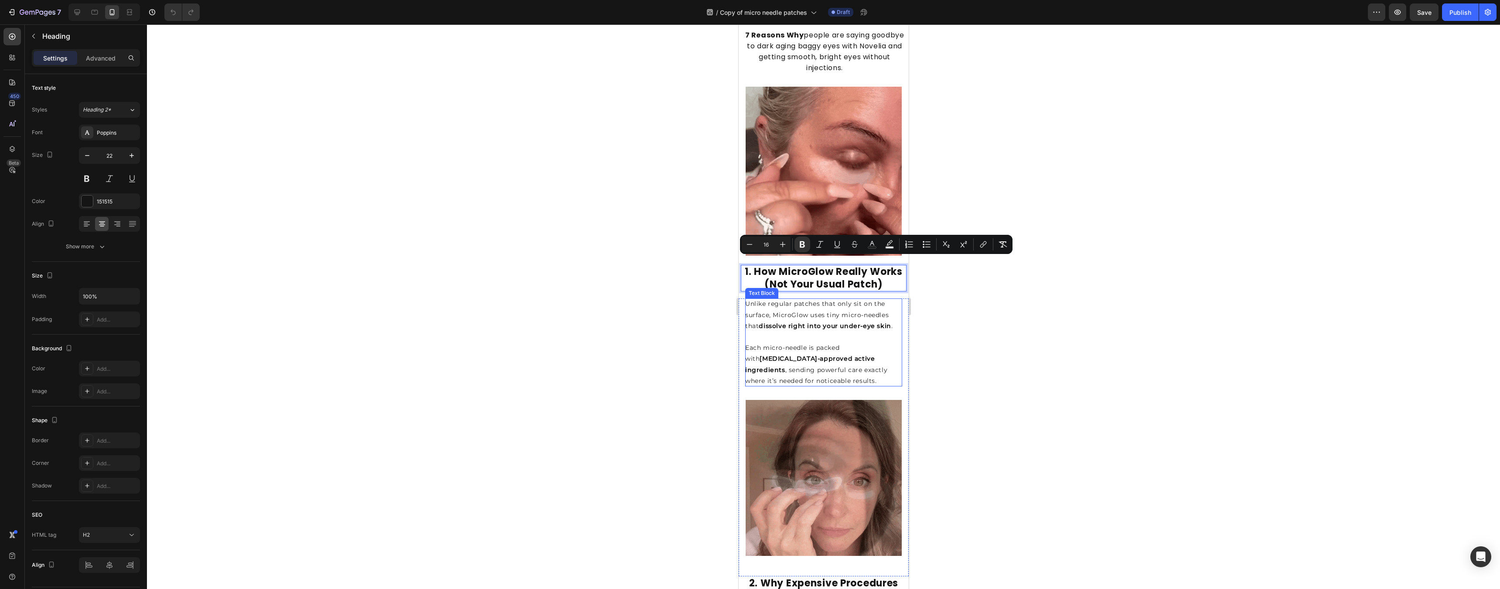
click at [746, 324] on div "Unlike regular patches that only sit on the surface, MicroGlow uses tiny micro-…" at bounding box center [823, 343] width 157 height 88
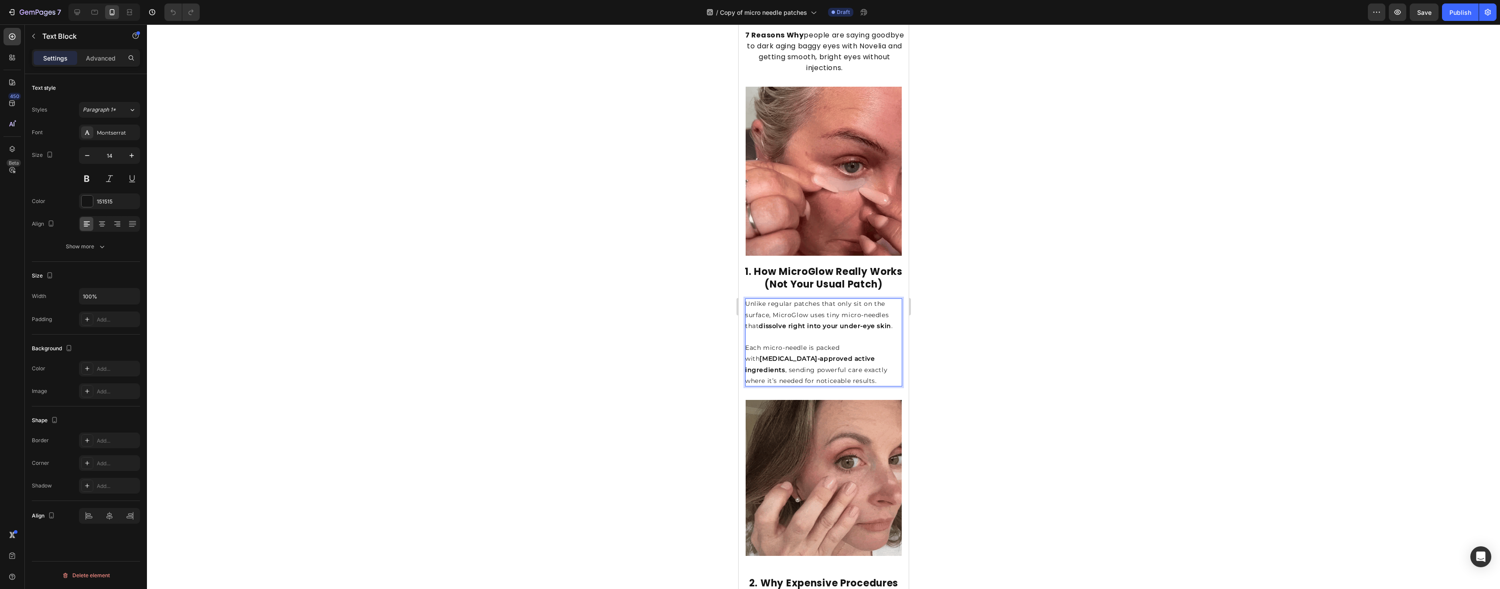
click at [746, 359] on p "Each micro-needle is packed with [MEDICAL_DATA]-approved active ingredients , s…" at bounding box center [823, 365] width 157 height 44
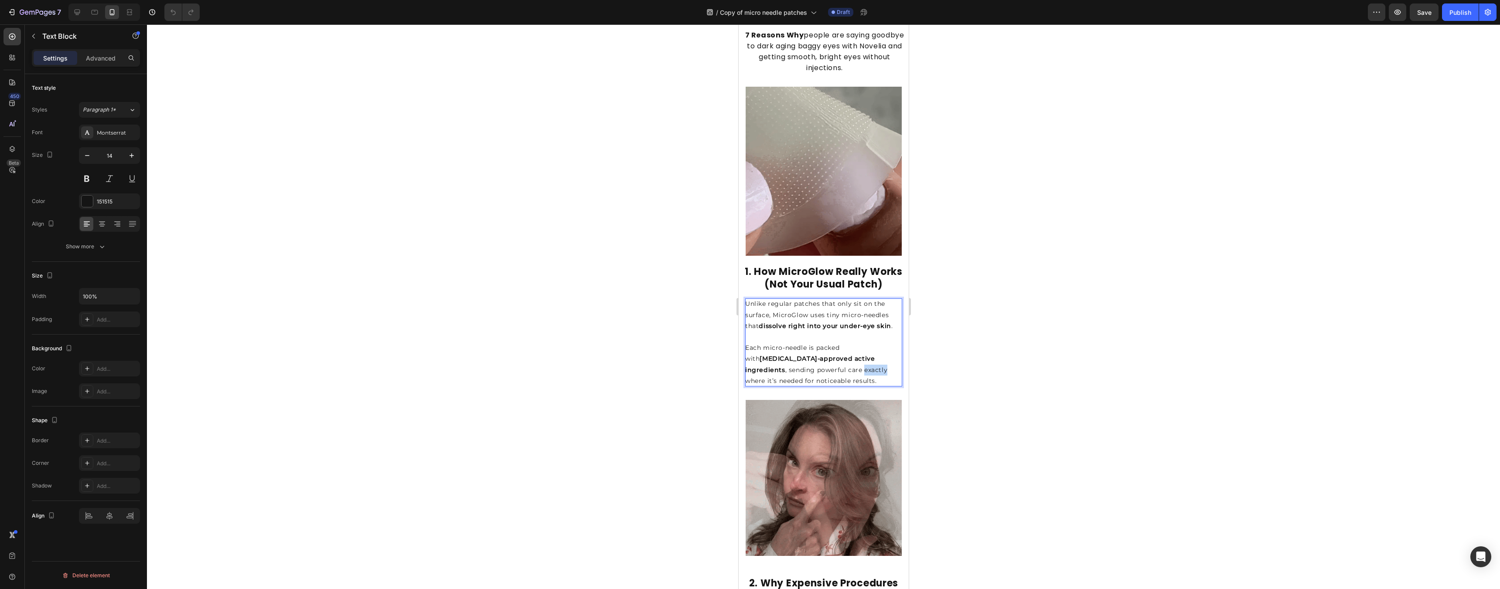
click at [746, 359] on p "Each micro-needle is packed with [MEDICAL_DATA]-approved active ingredients , s…" at bounding box center [823, 365] width 157 height 44
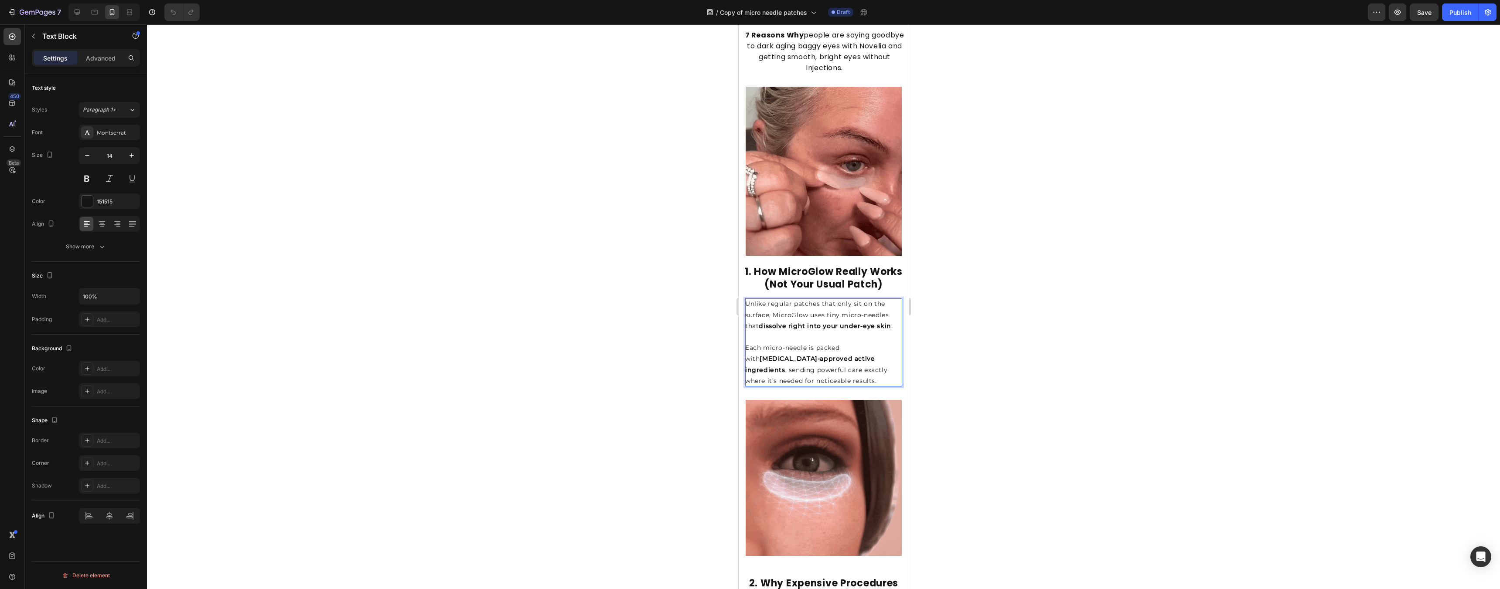
click at [746, 373] on p "Each micro-needle is packed with [MEDICAL_DATA]-approved active ingredients , s…" at bounding box center [823, 365] width 157 height 44
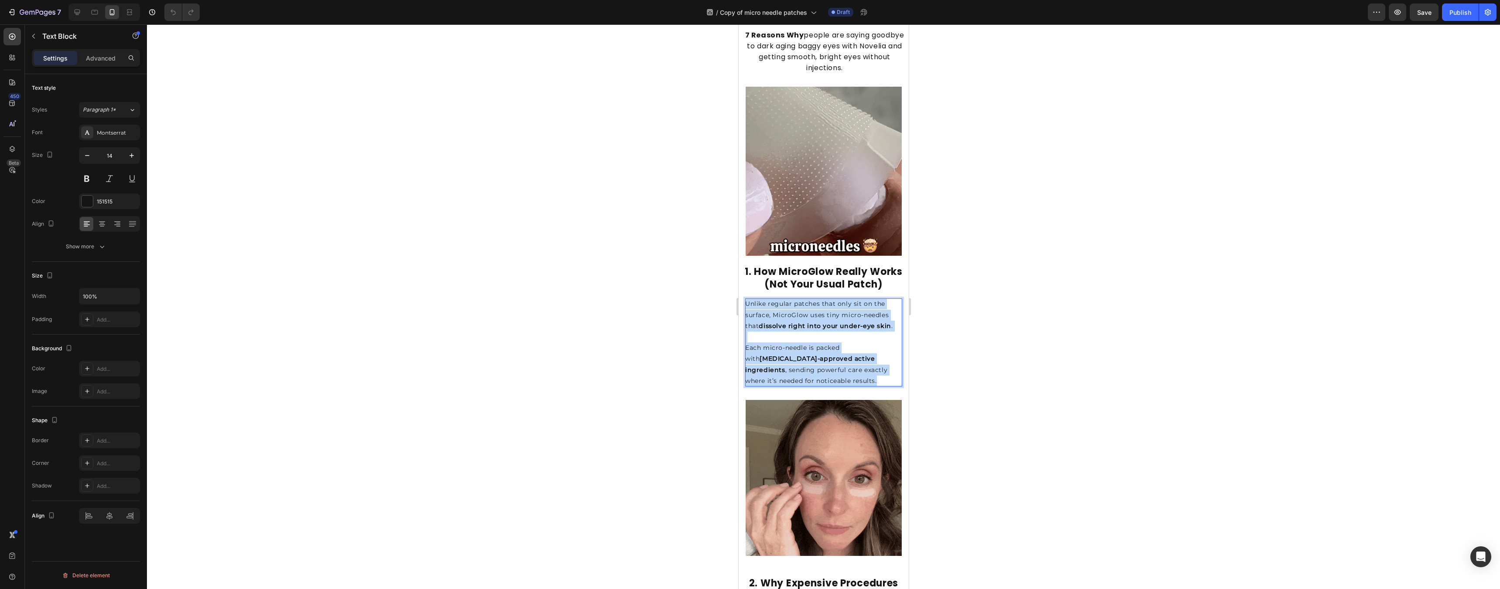
drag, startPoint x: 864, startPoint y: 374, endPoint x: 745, endPoint y: 297, distance: 141.6
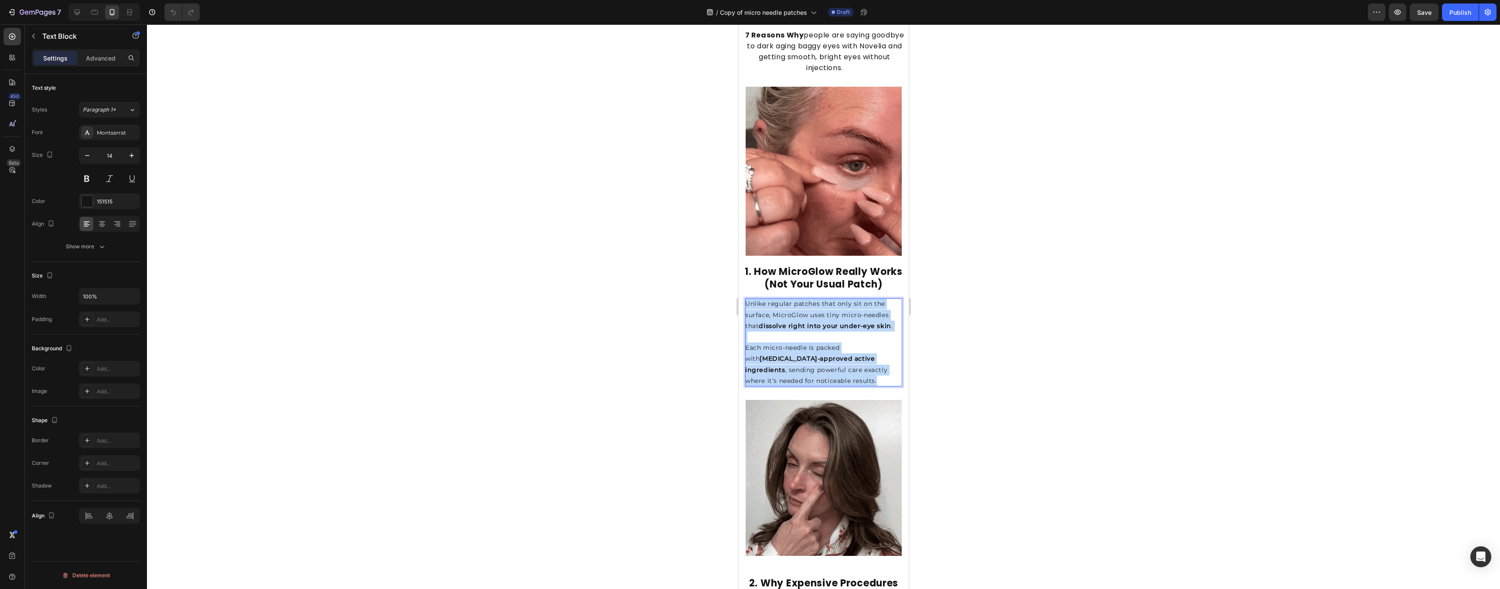
click at [745, 299] on div "Unlike regular patches that only sit on the surface, MicroGlow uses tiny micro-…" at bounding box center [823, 343] width 157 height 88
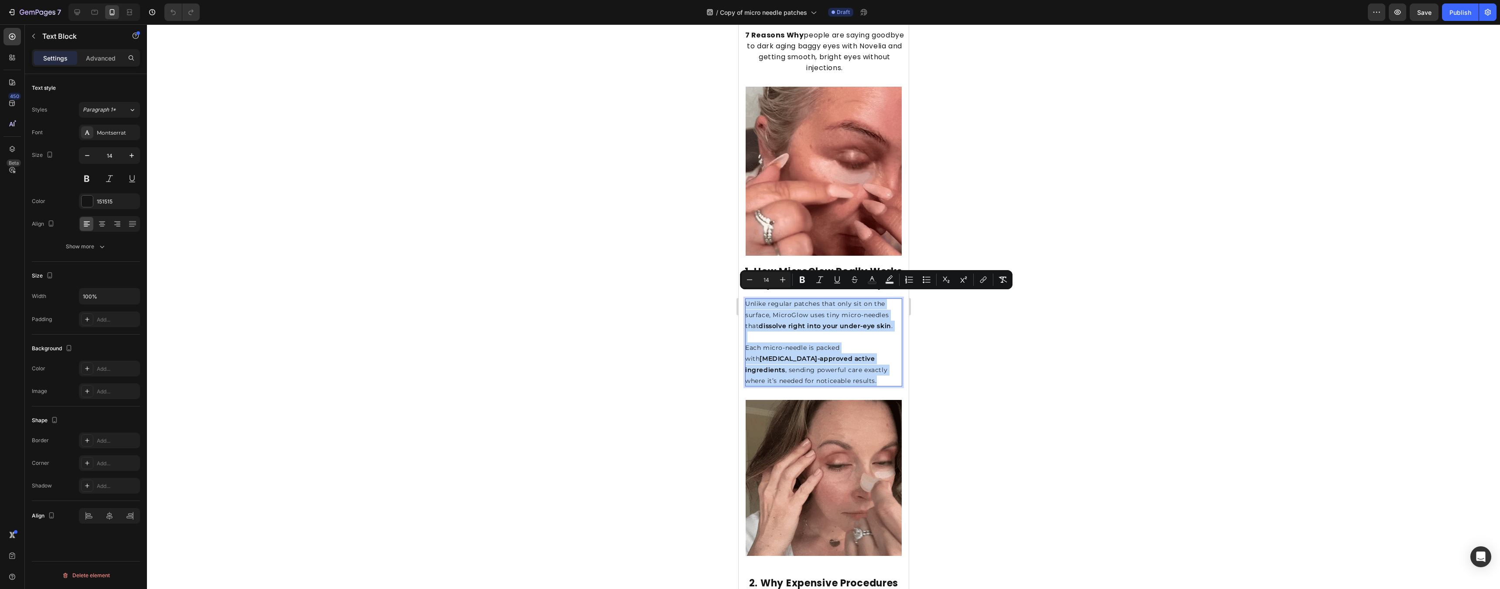
copy div "Unlike regular patches that only sit on the surface, MicroGlow uses tiny micro-…"
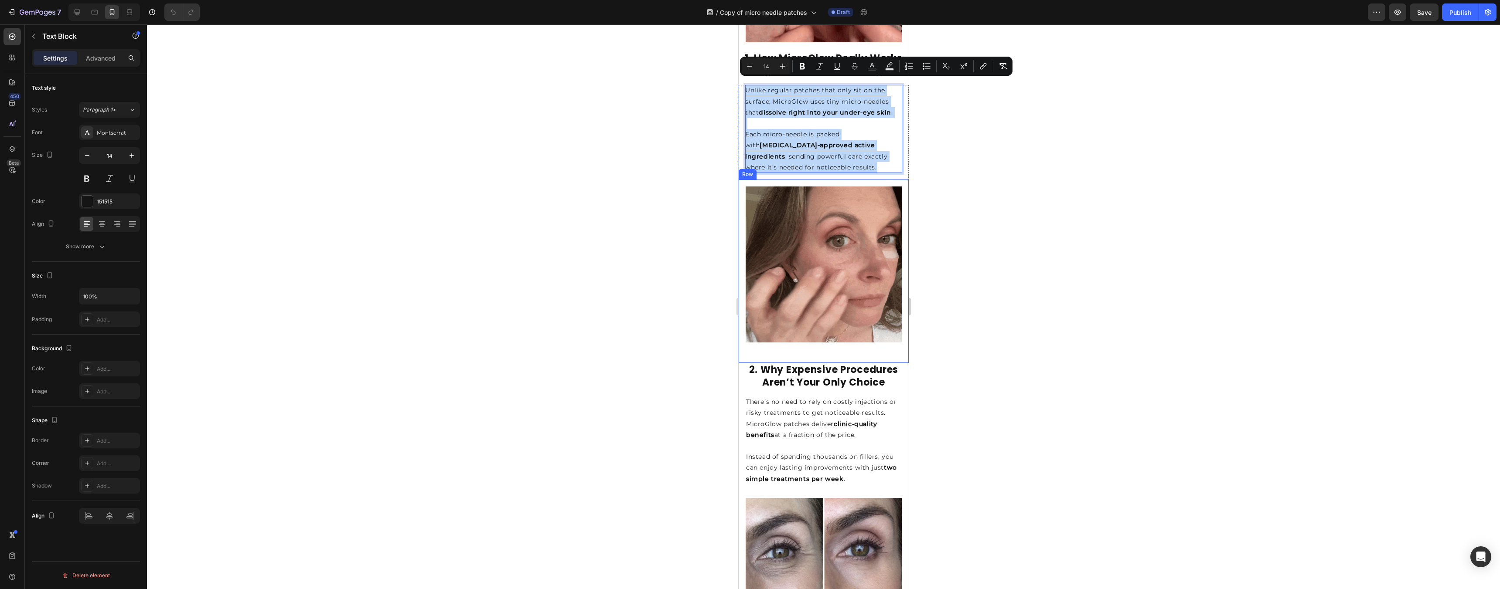
scroll to position [577, 0]
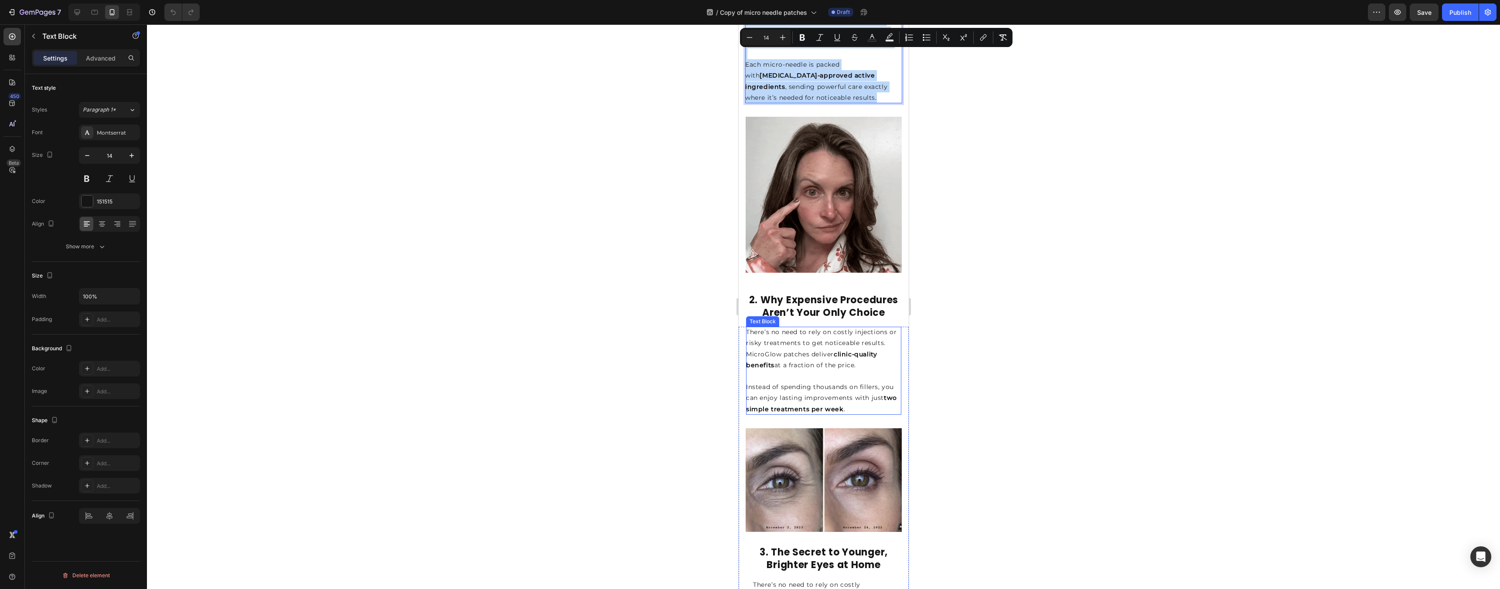
click at [746, 293] on strong "2. Why Expensive Procedures Aren’t Your Only Choice" at bounding box center [823, 306] width 149 height 26
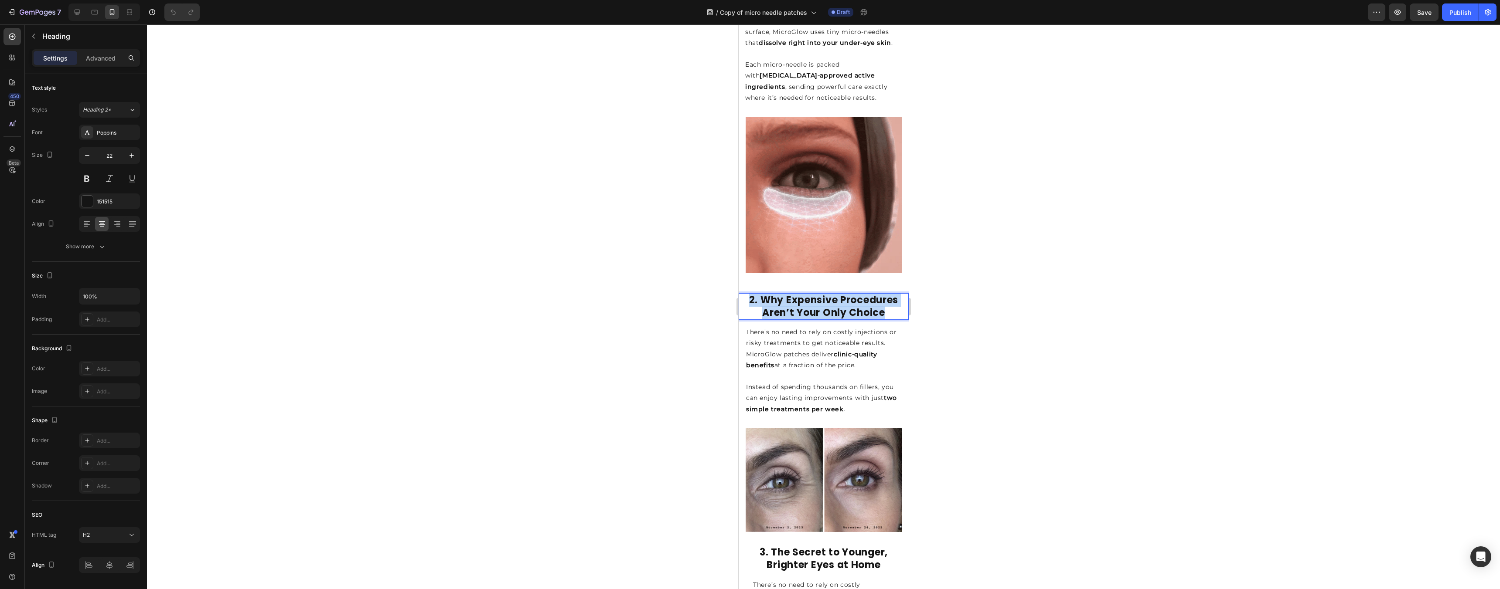
click at [746, 293] on strong "2. Why Expensive Procedures Aren’t Your Only Choice" at bounding box center [823, 306] width 149 height 26
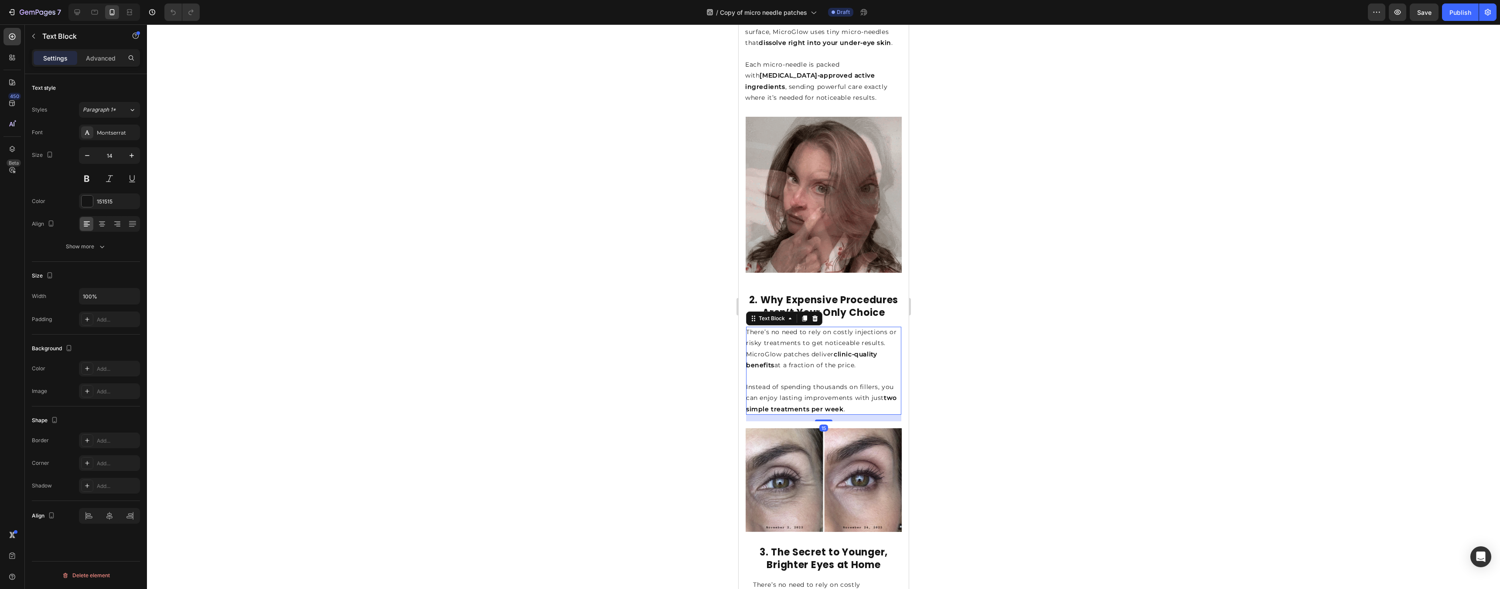
click at [746, 338] on p "There’s no need to rely on costly injections or risky treatments to get noticea…" at bounding box center [823, 349] width 155 height 44
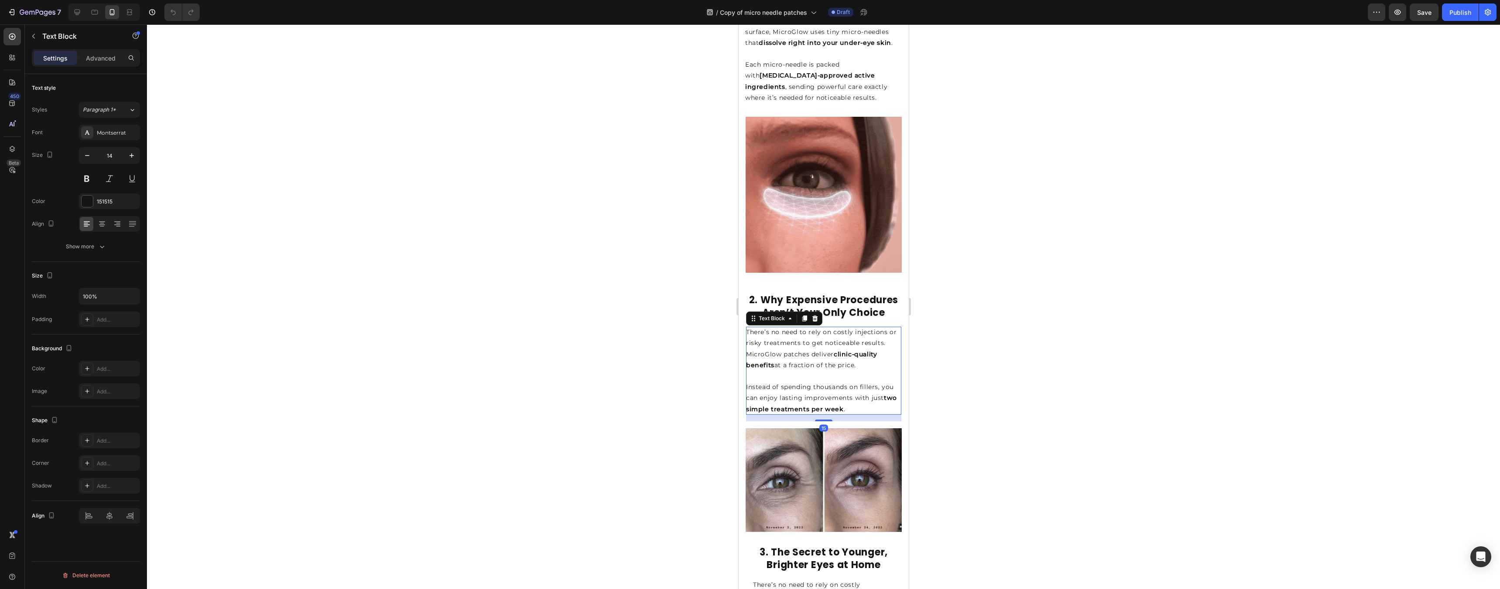
click at [746, 337] on p "There’s no need to rely on costly injections or risky treatments to get noticea…" at bounding box center [823, 349] width 155 height 44
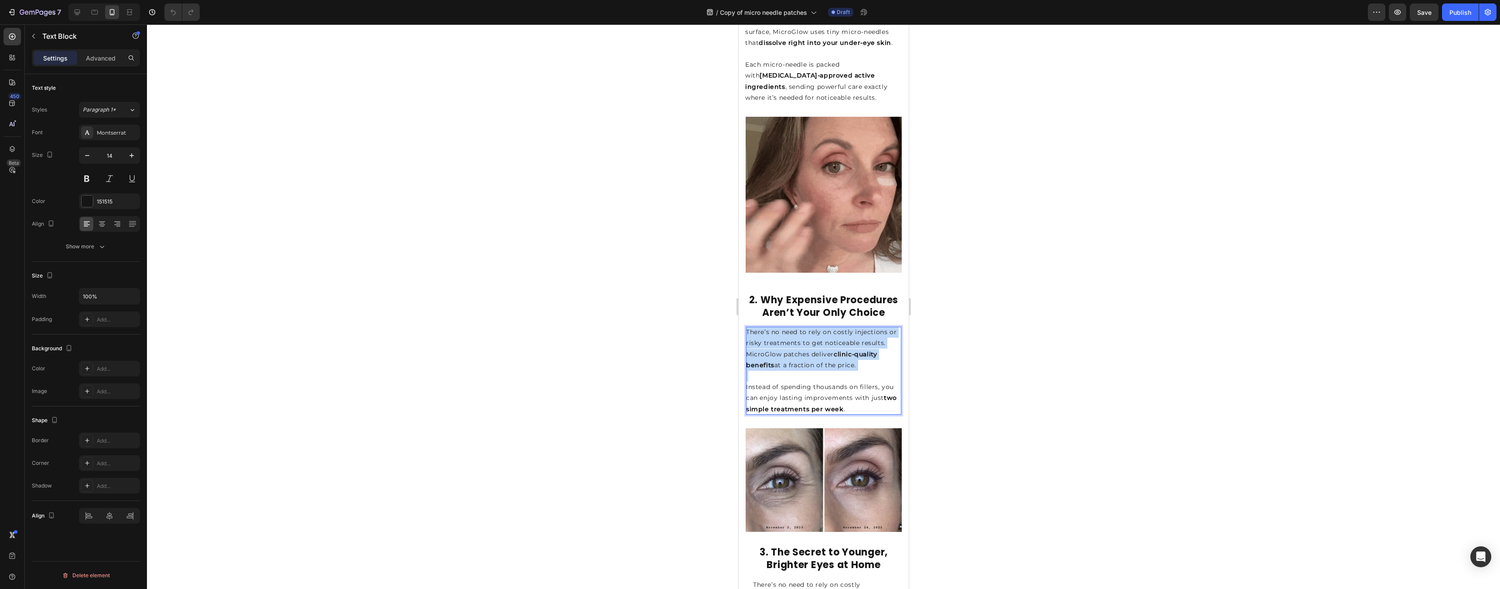
click at [746, 337] on p "There’s no need to rely on costly injections or risky treatments to get noticea…" at bounding box center [823, 349] width 155 height 44
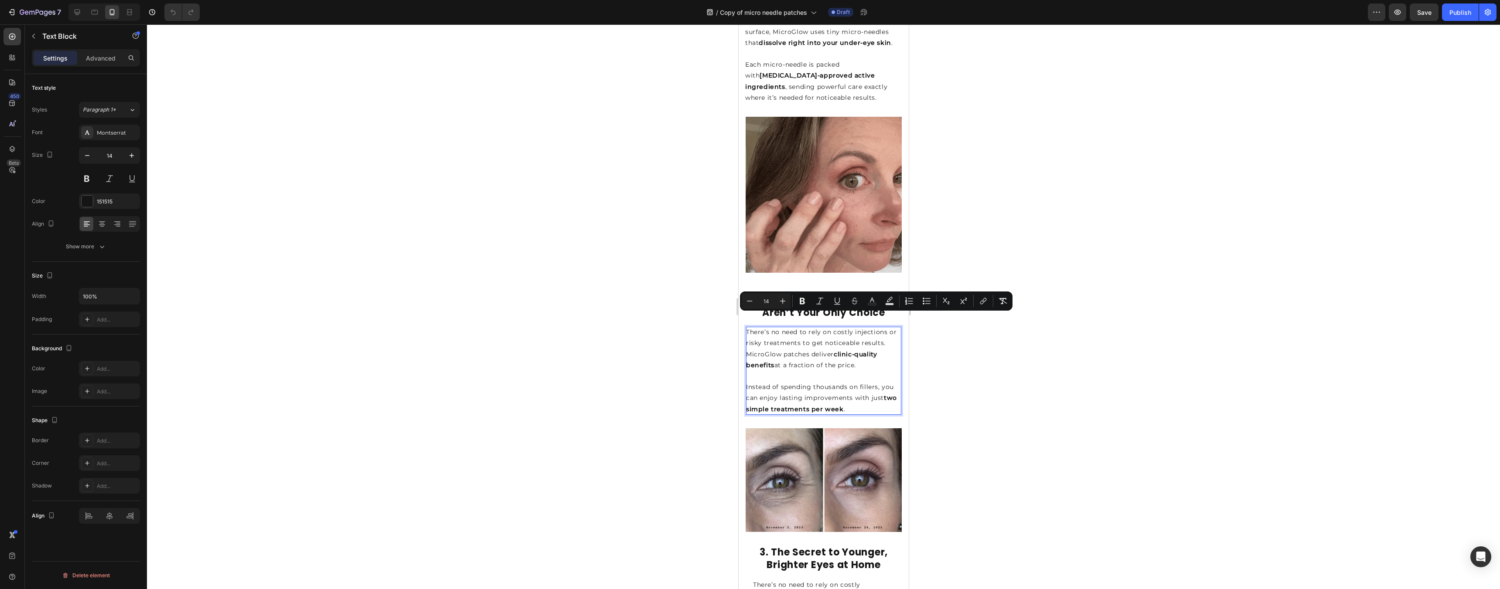
click at [746, 385] on p "Instead of spending thousands on fillers, you can enjoy lasting improvements wi…" at bounding box center [823, 398] width 155 height 33
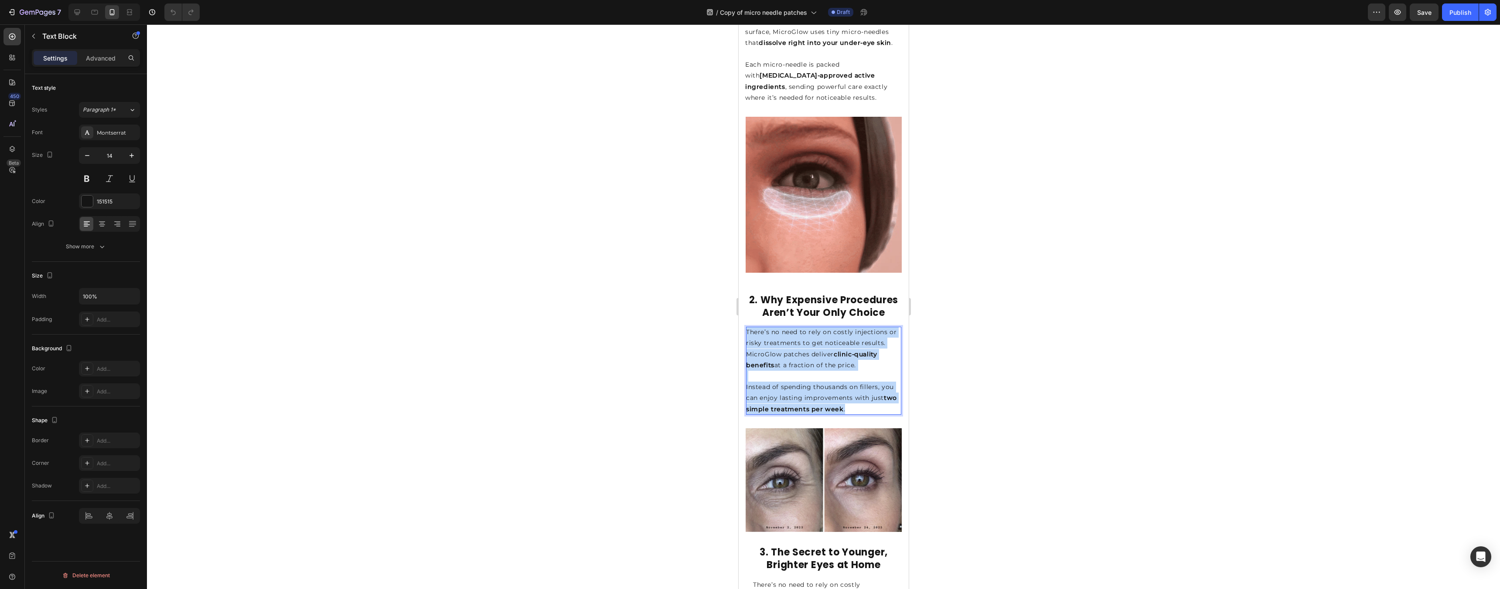
drag, startPoint x: 855, startPoint y: 390, endPoint x: 744, endPoint y: 318, distance: 132.1
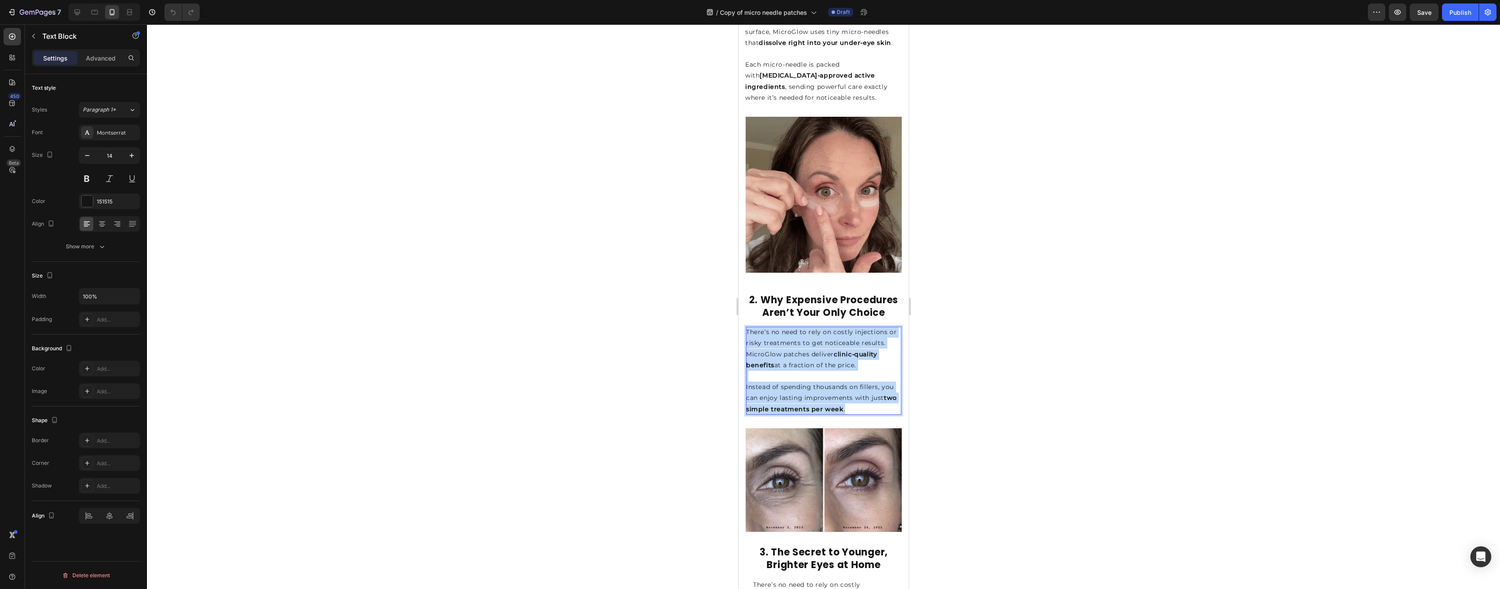
click at [744, 327] on div "There’s no need to rely on costly injections or risky treatments to get noticea…" at bounding box center [823, 374] width 170 height 95
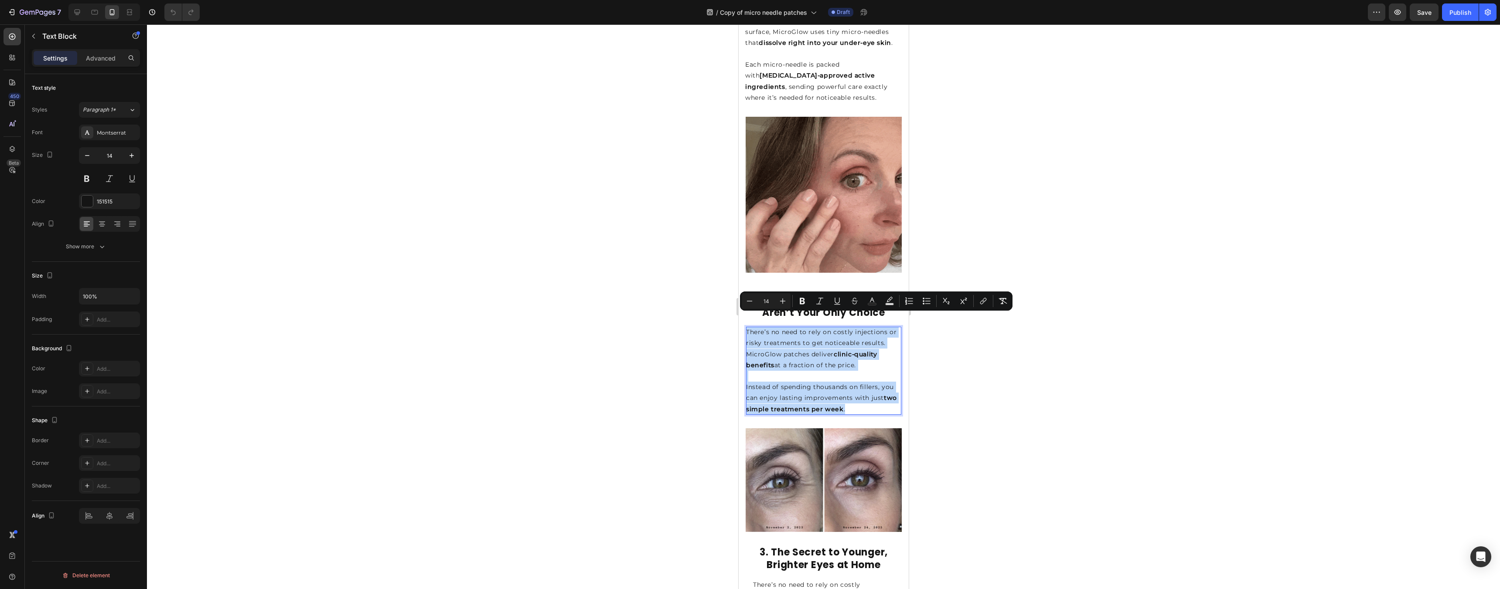
copy div "There’s no need to rely on costly injections or risky treatments to get noticea…"
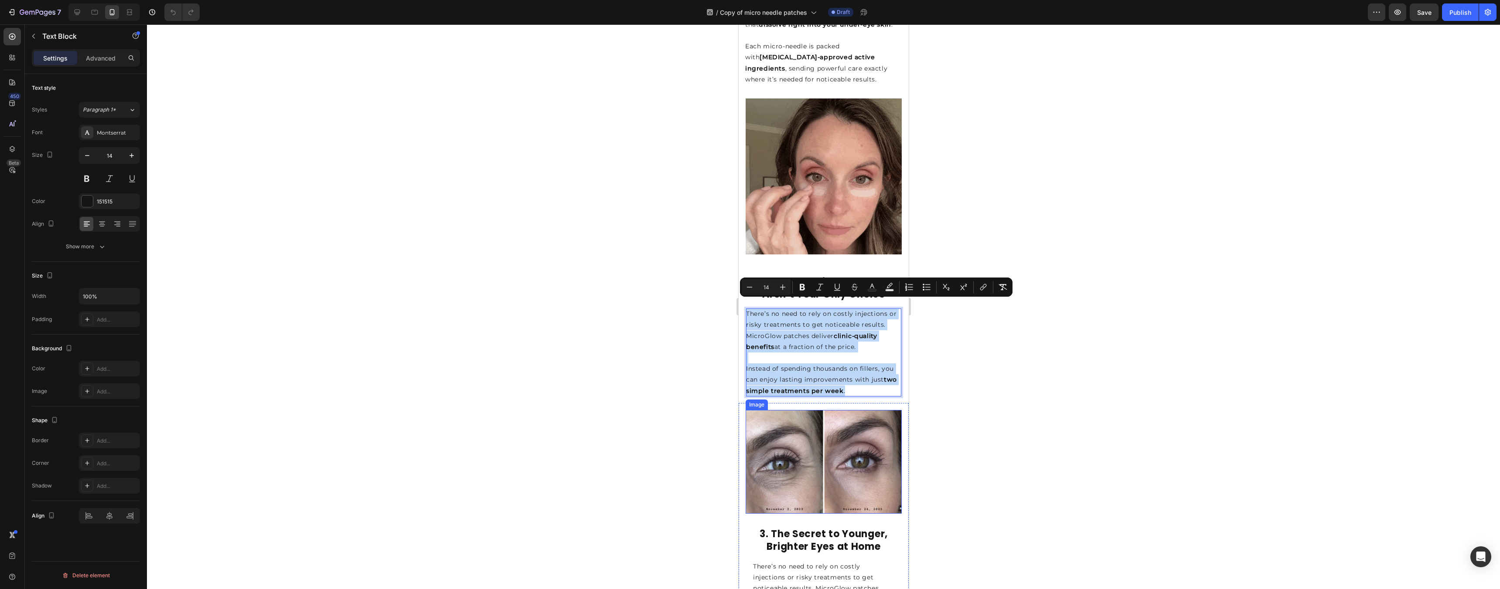
scroll to position [655, 0]
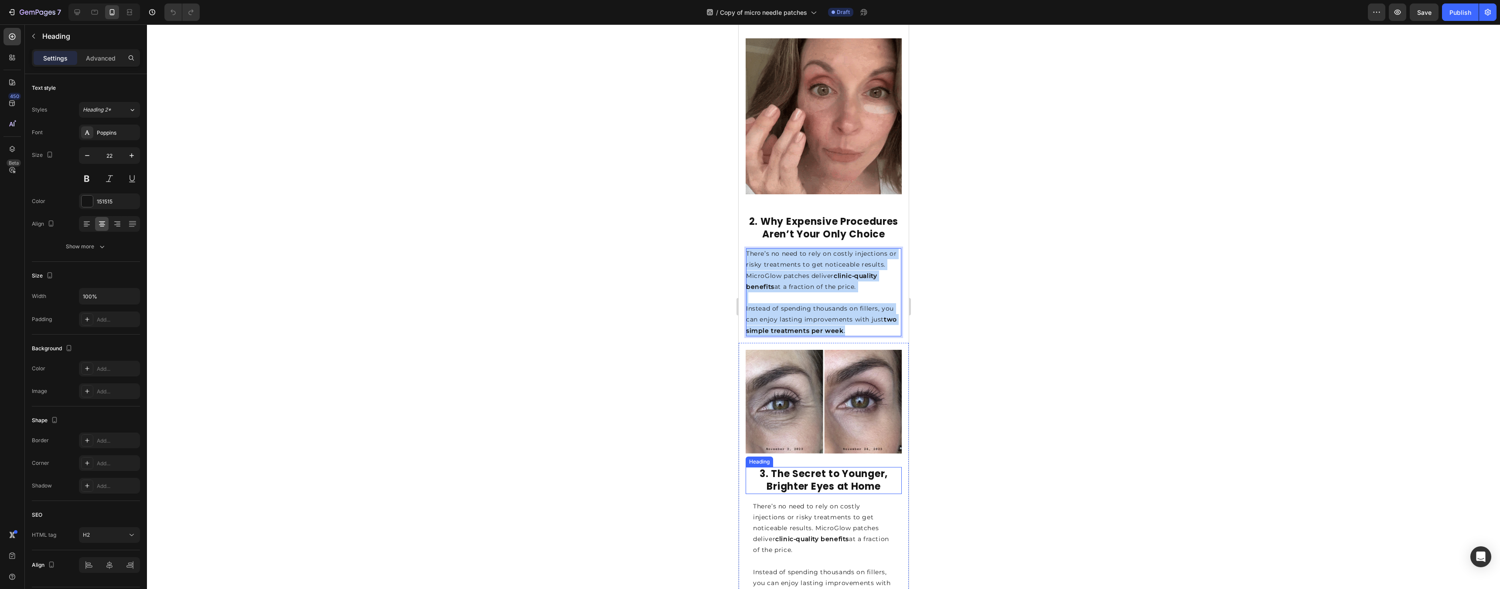
click at [746, 469] on strong "3. The Secret to Younger, Brighter Eyes at Home" at bounding box center [823, 480] width 128 height 26
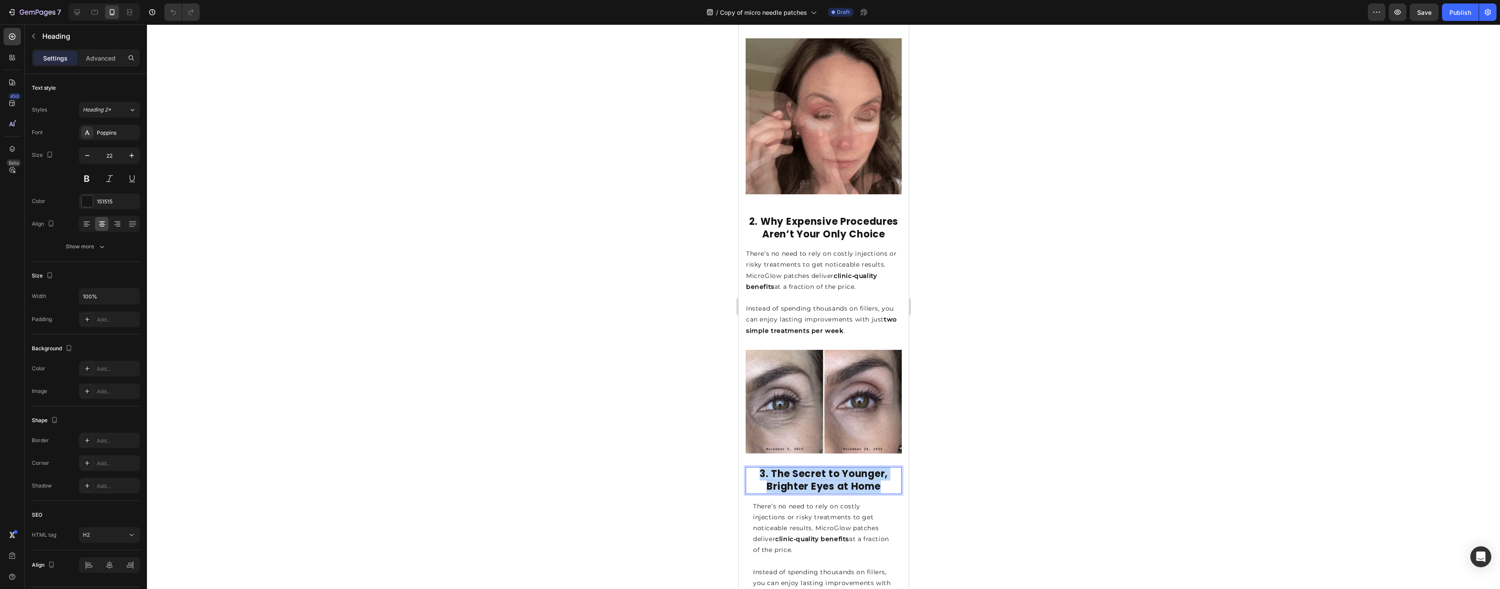
click at [746, 469] on strong "3. The Secret to Younger, Brighter Eyes at Home" at bounding box center [823, 480] width 128 height 26
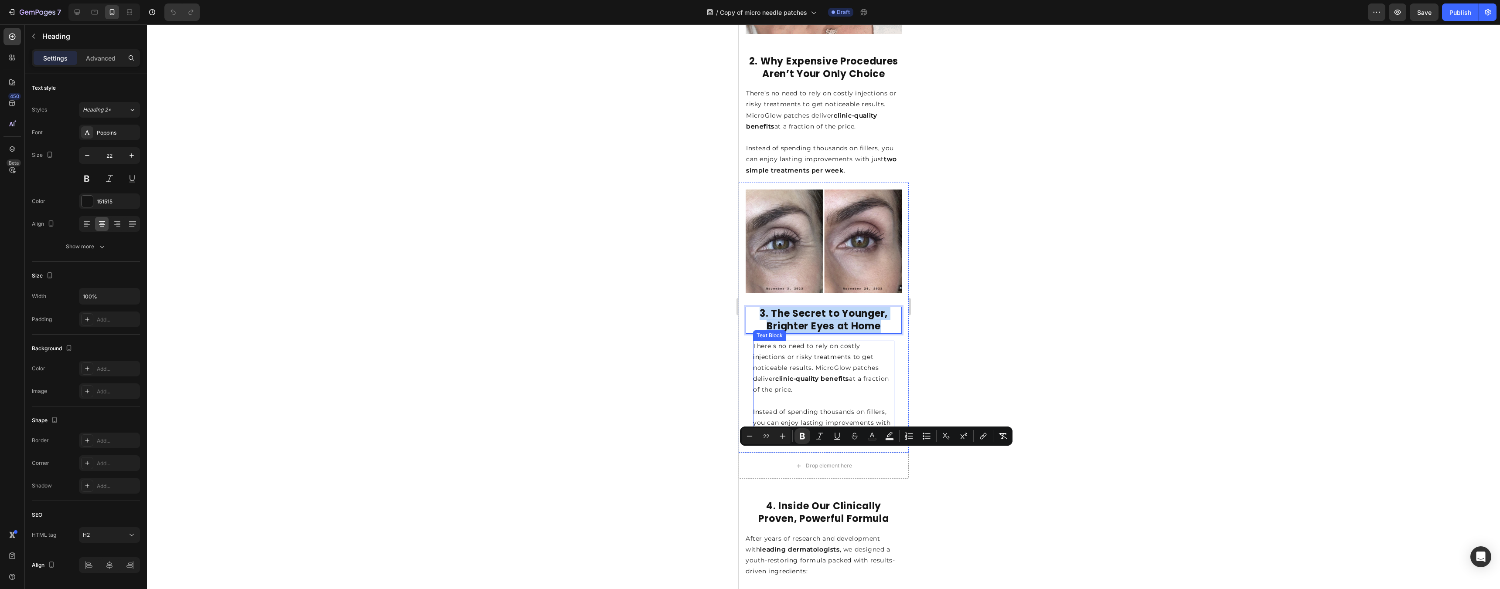
scroll to position [839, 0]
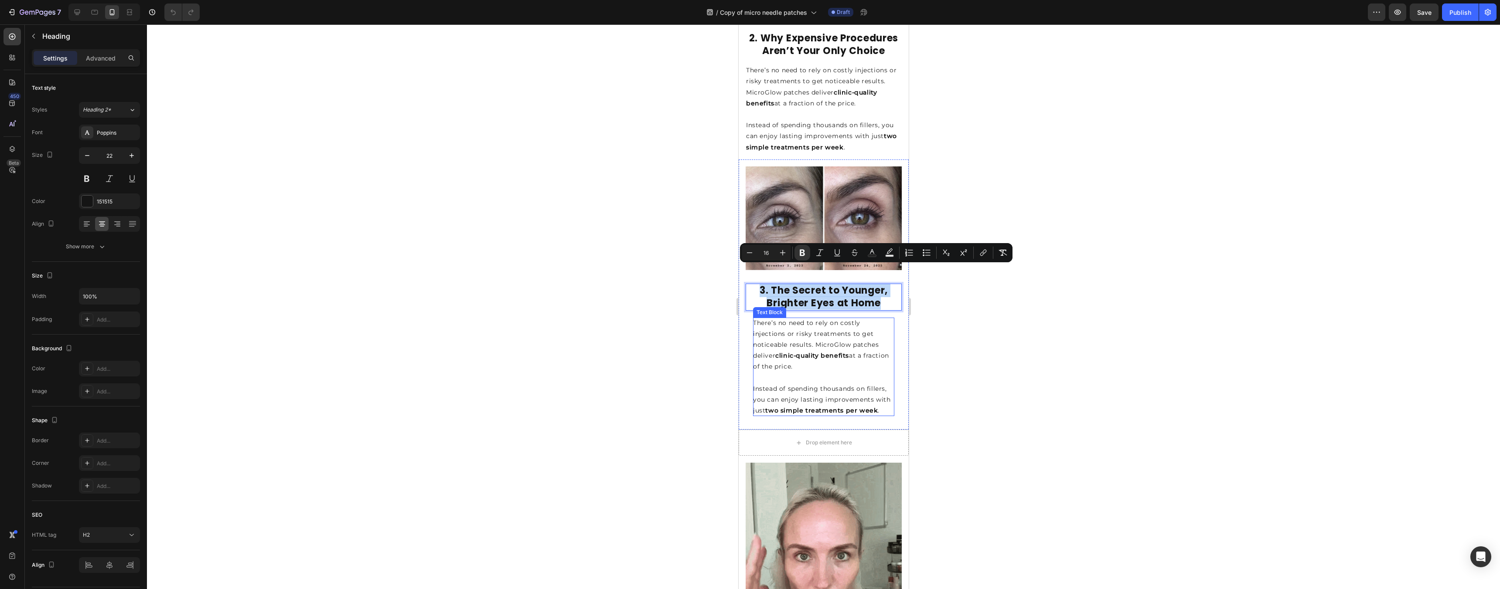
click at [746, 407] on strong "two simple treatments per week" at bounding box center [821, 411] width 112 height 8
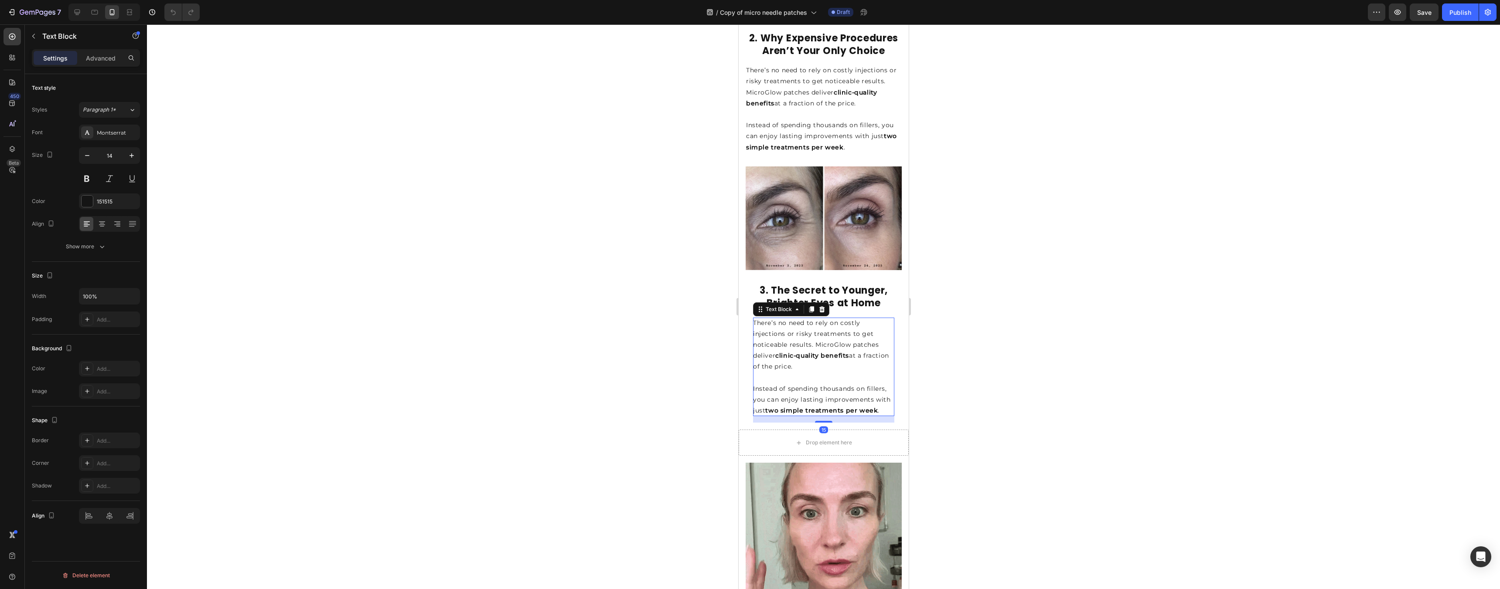
click at [746, 401] on p "Instead of spending thousands on fillers, you can enjoy lasting improvements wi…" at bounding box center [823, 400] width 141 height 33
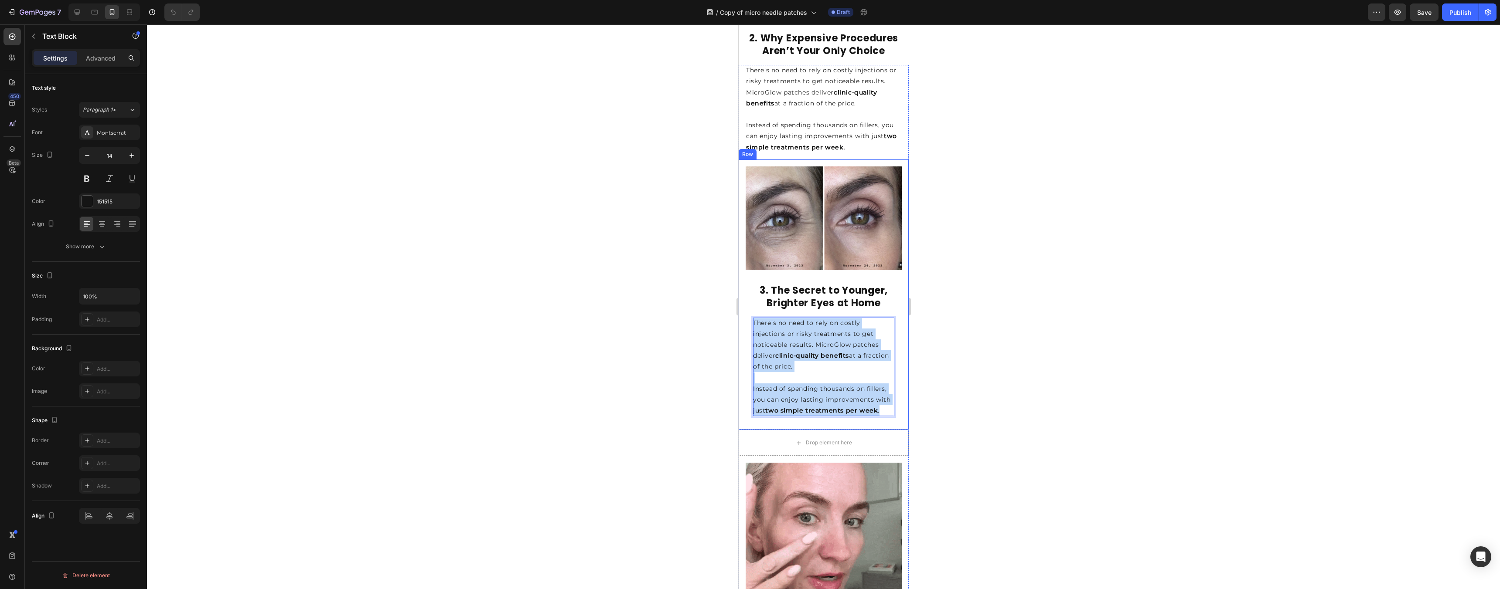
drag, startPoint x: 776, startPoint y: 393, endPoint x: 750, endPoint y: 310, distance: 87.4
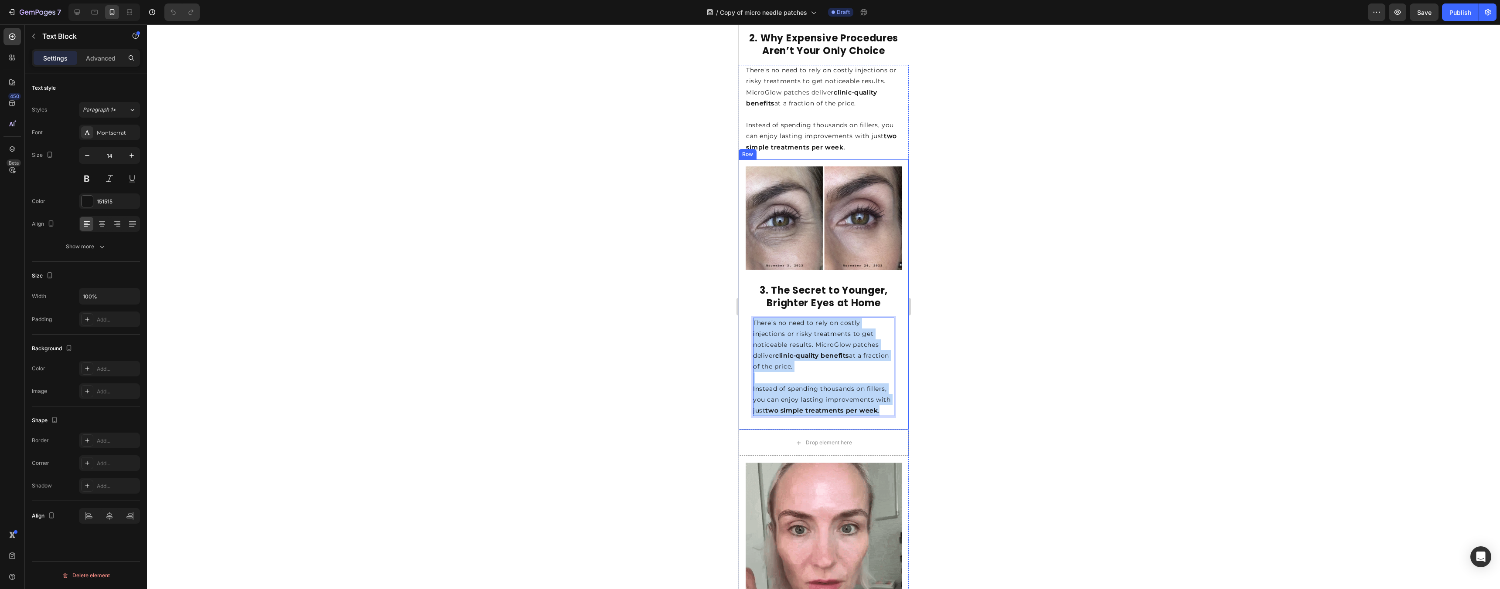
click at [746, 310] on div "3. FDA-Cleared Microneedling Technology Heading Image ⁠⁠⁠⁠⁠⁠⁠ 3. The Secret to …" at bounding box center [823, 295] width 156 height 257
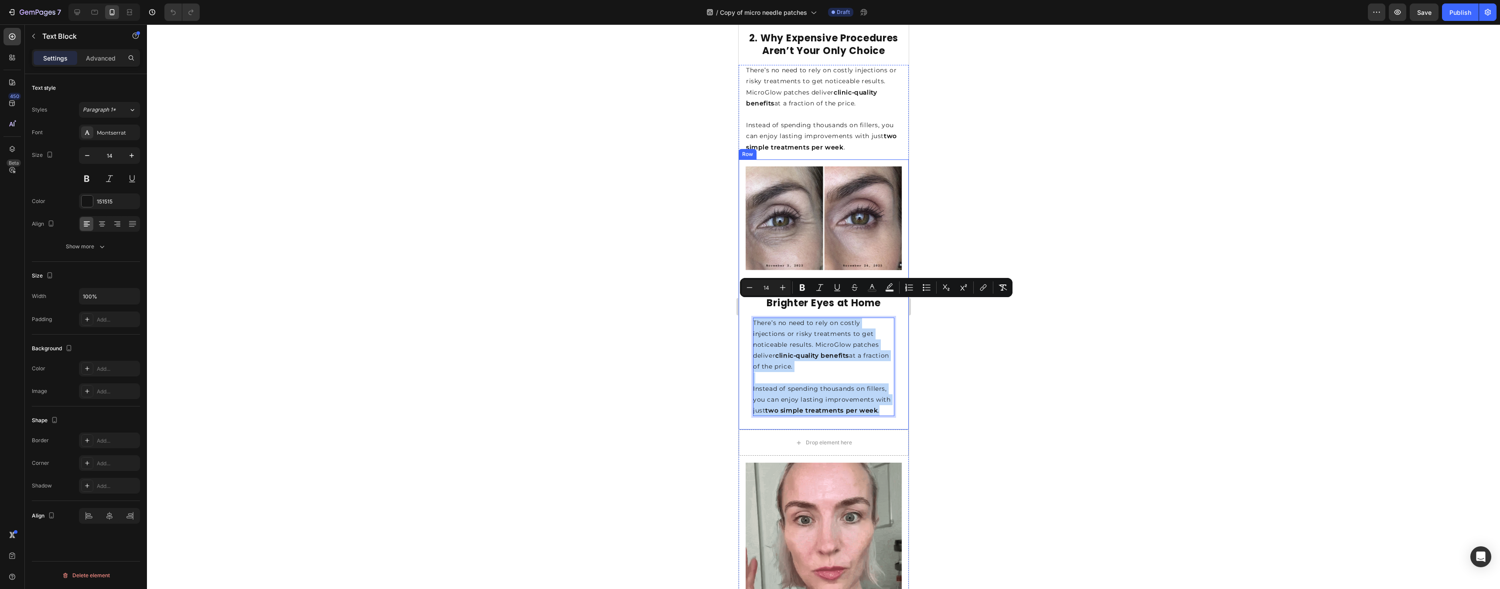
copy div "There’s no need to rely on costly injections or risky treatments to get noticea…"
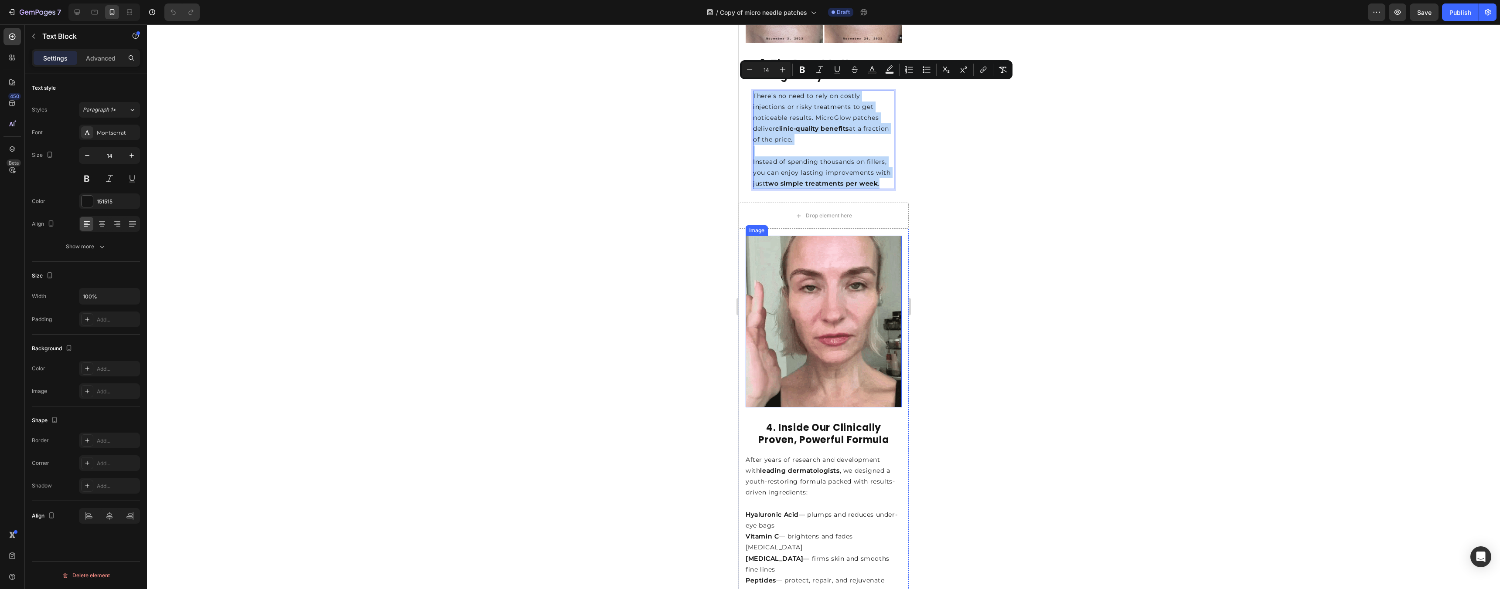
scroll to position [1066, 0]
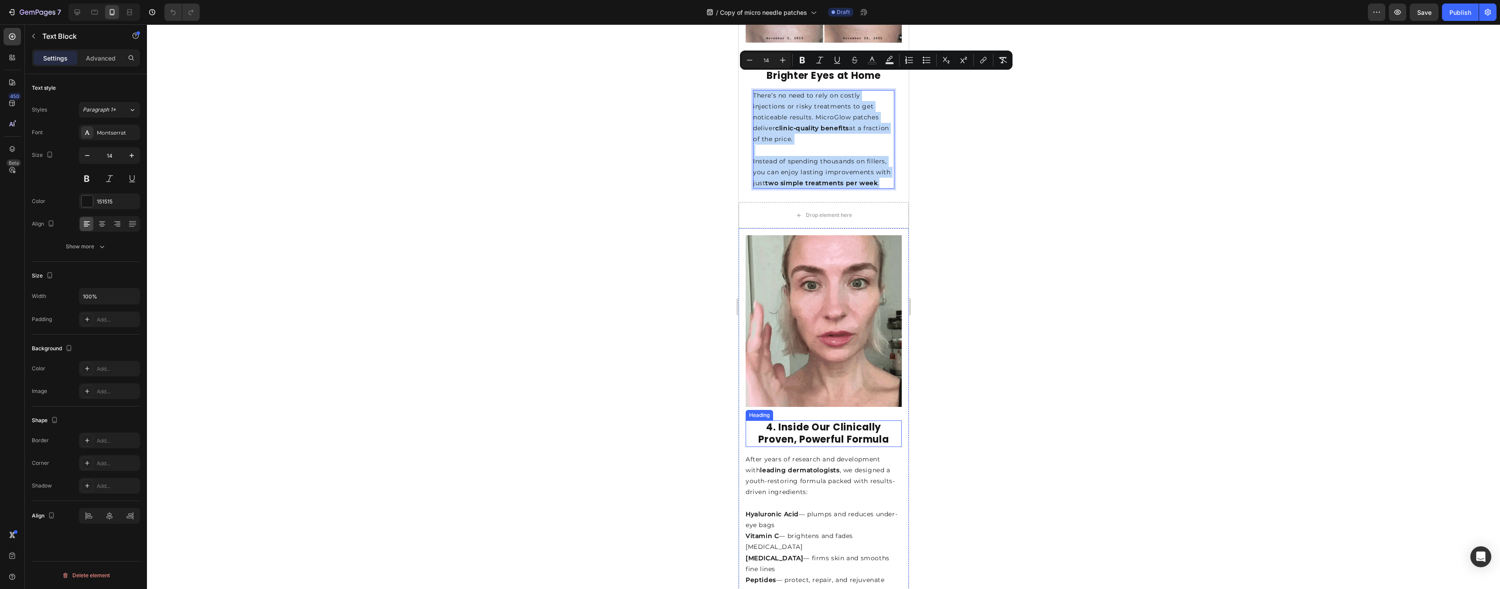
click at [746, 424] on strong "4. Inside Our Clinically Proven, Powerful Formula" at bounding box center [823, 434] width 130 height 26
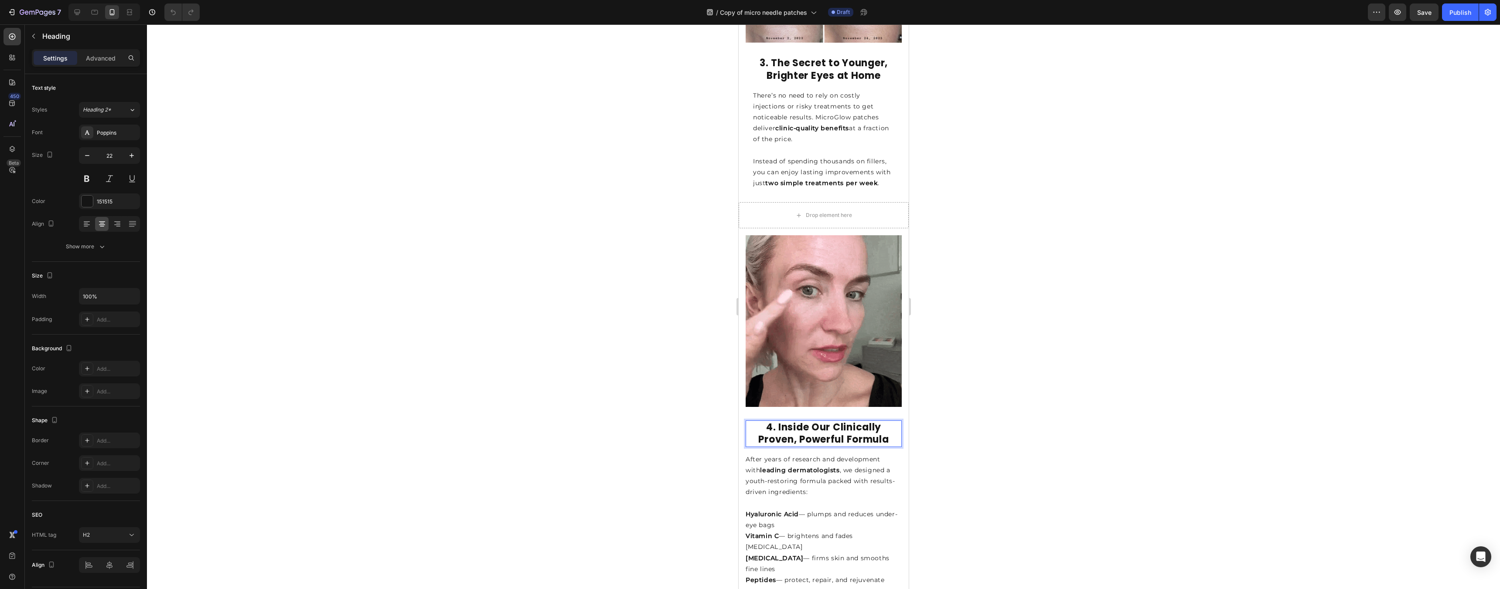
click at [746, 424] on strong "4. Inside Our Clinically Proven, Powerful Formula" at bounding box center [823, 434] width 130 height 26
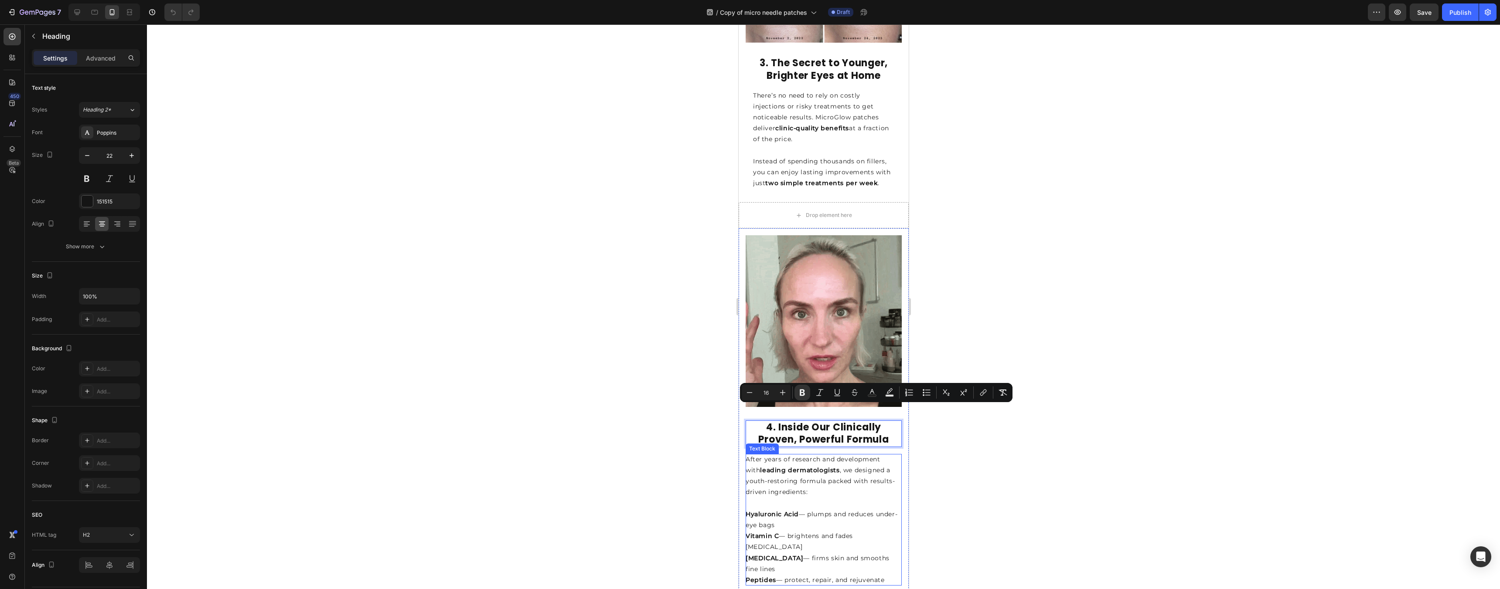
click at [746, 466] on p "After years of research and development with leading dermatologists , we design…" at bounding box center [823, 476] width 156 height 44
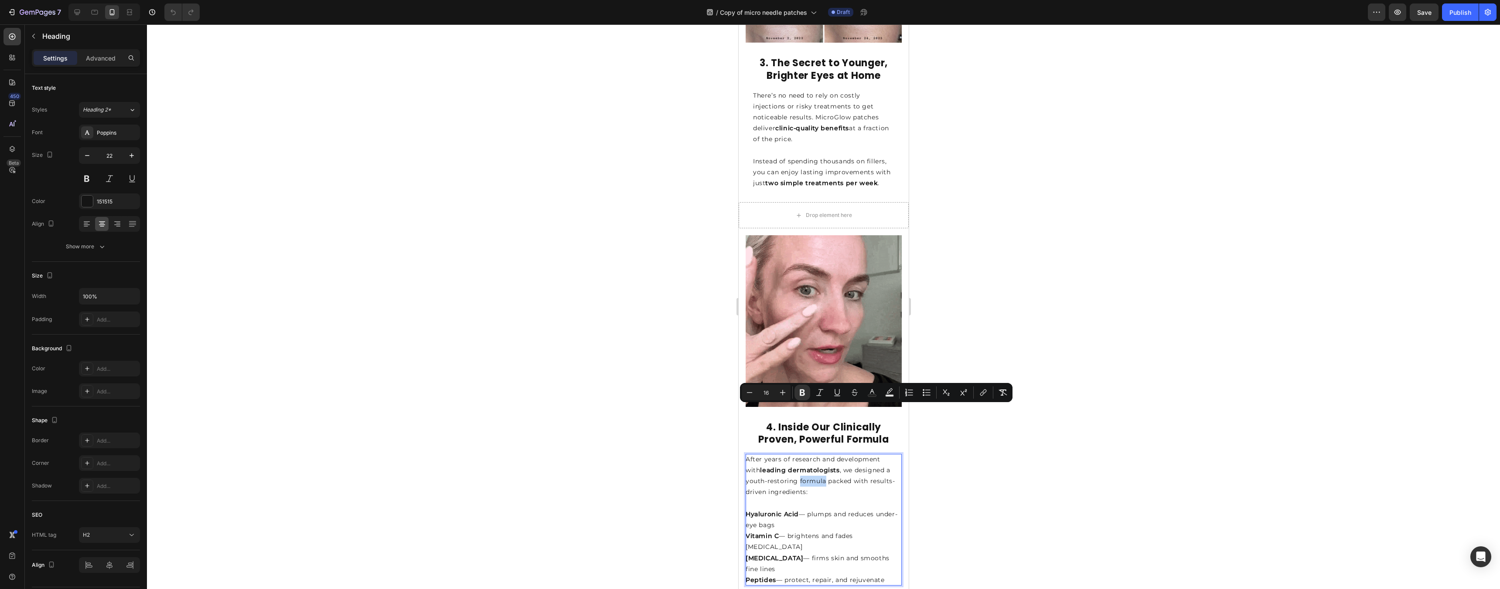
click at [746, 466] on p "After years of research and development with leading dermatologists , we design…" at bounding box center [823, 476] width 156 height 44
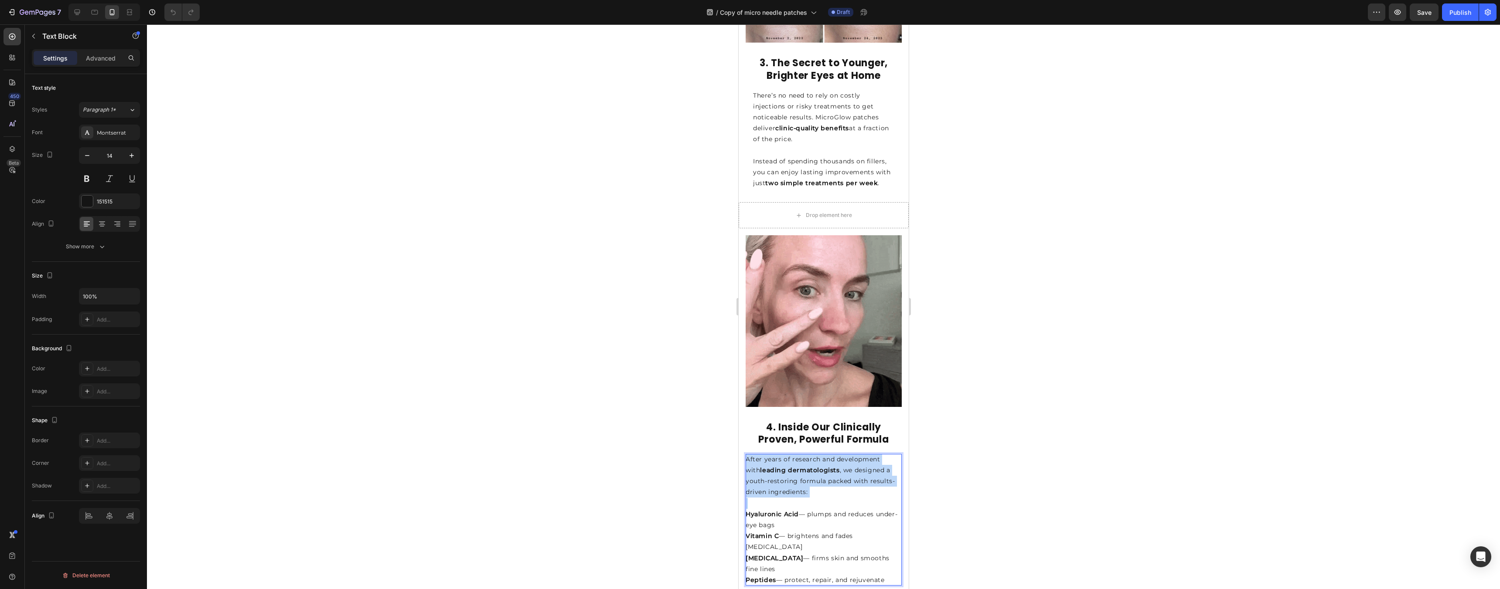
click at [746, 466] on p "After years of research and development with leading dermatologists , we design…" at bounding box center [823, 476] width 156 height 44
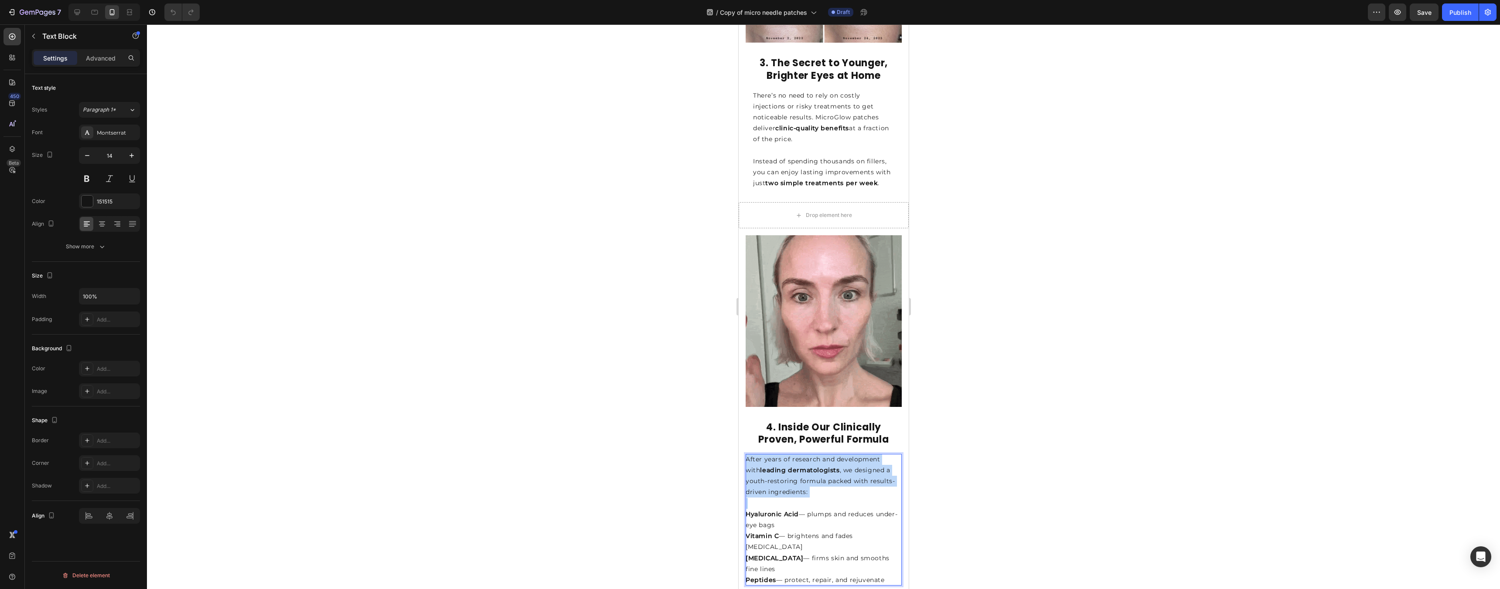
click at [746, 466] on p "After years of research and development with leading dermatologists , we design…" at bounding box center [823, 476] width 156 height 44
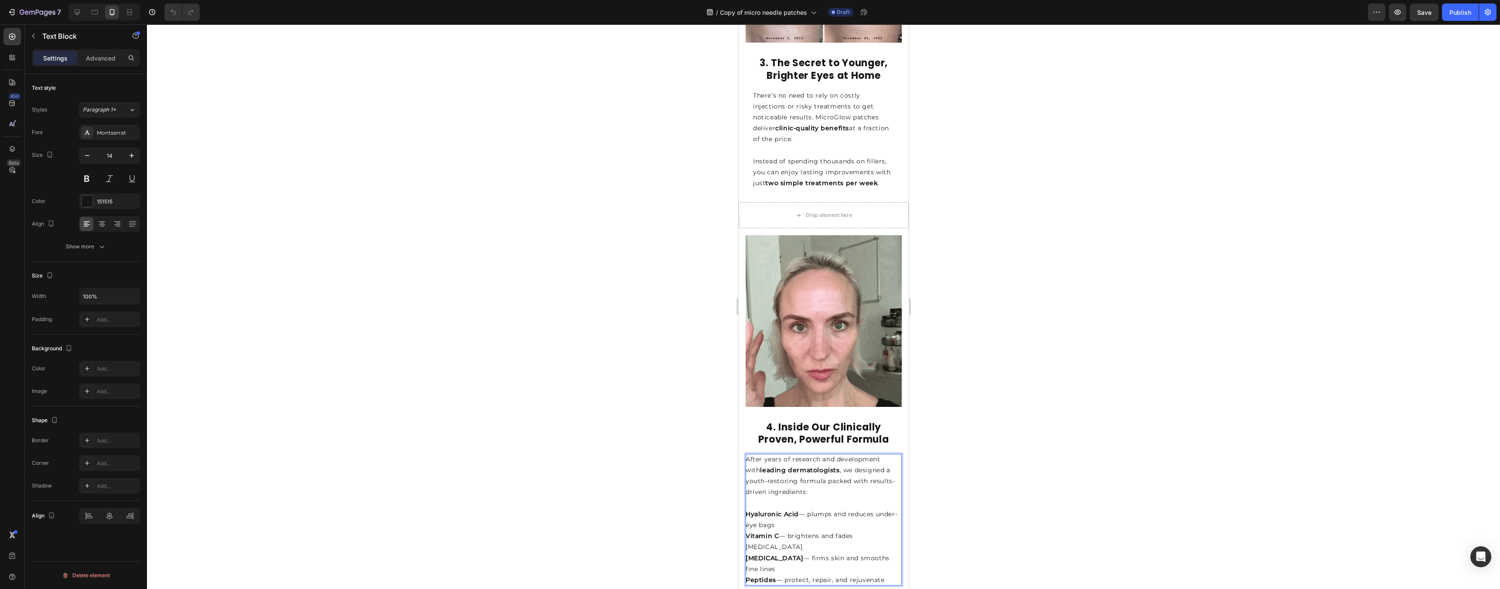
click at [746, 548] on p "Peptides — protect, repair, and rejuvenate" at bounding box center [823, 580] width 156 height 11
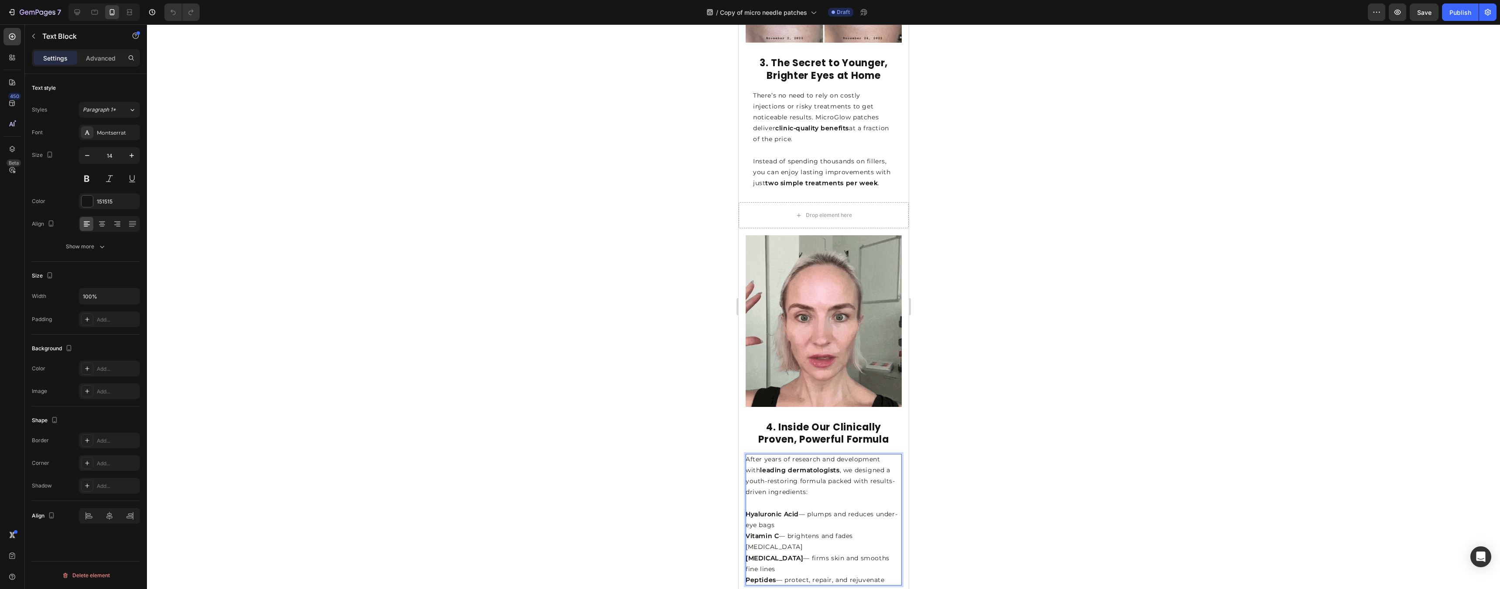
drag, startPoint x: 890, startPoint y: 545, endPoint x: 745, endPoint y: 446, distance: 175.3
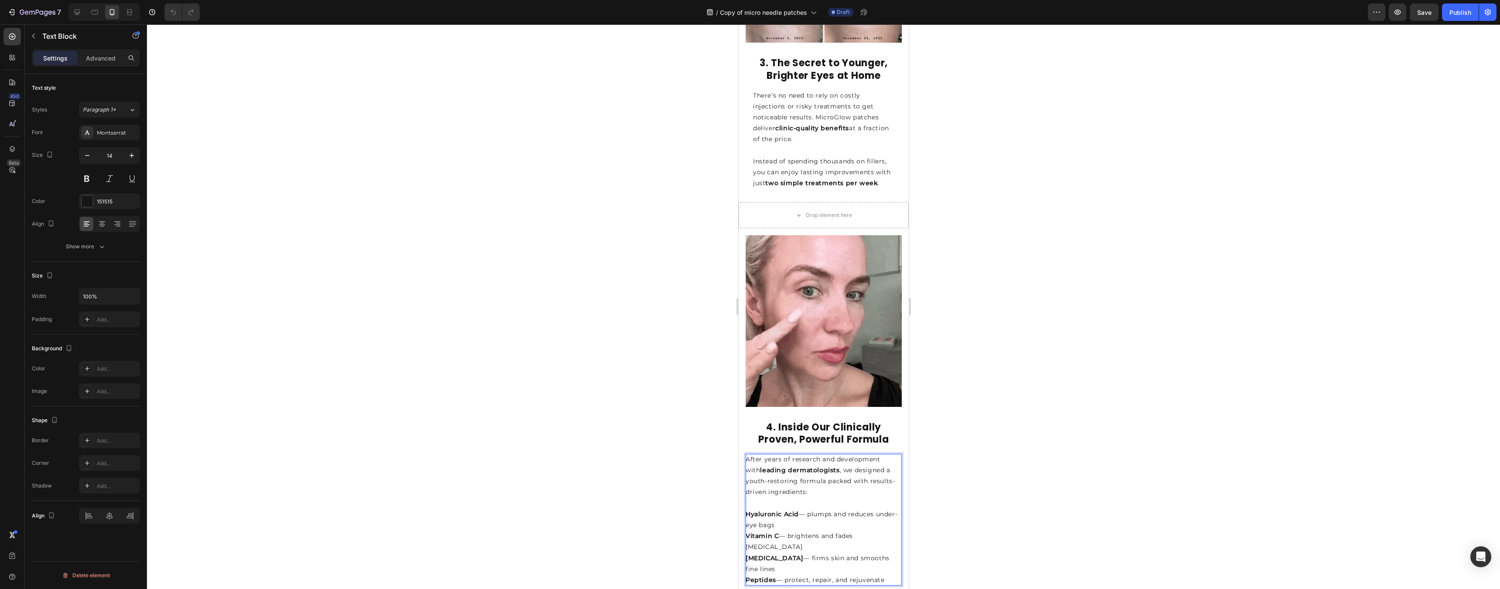
click at [745, 454] on div "After years of research and development with leading dermatologists , we design…" at bounding box center [823, 520] width 156 height 132
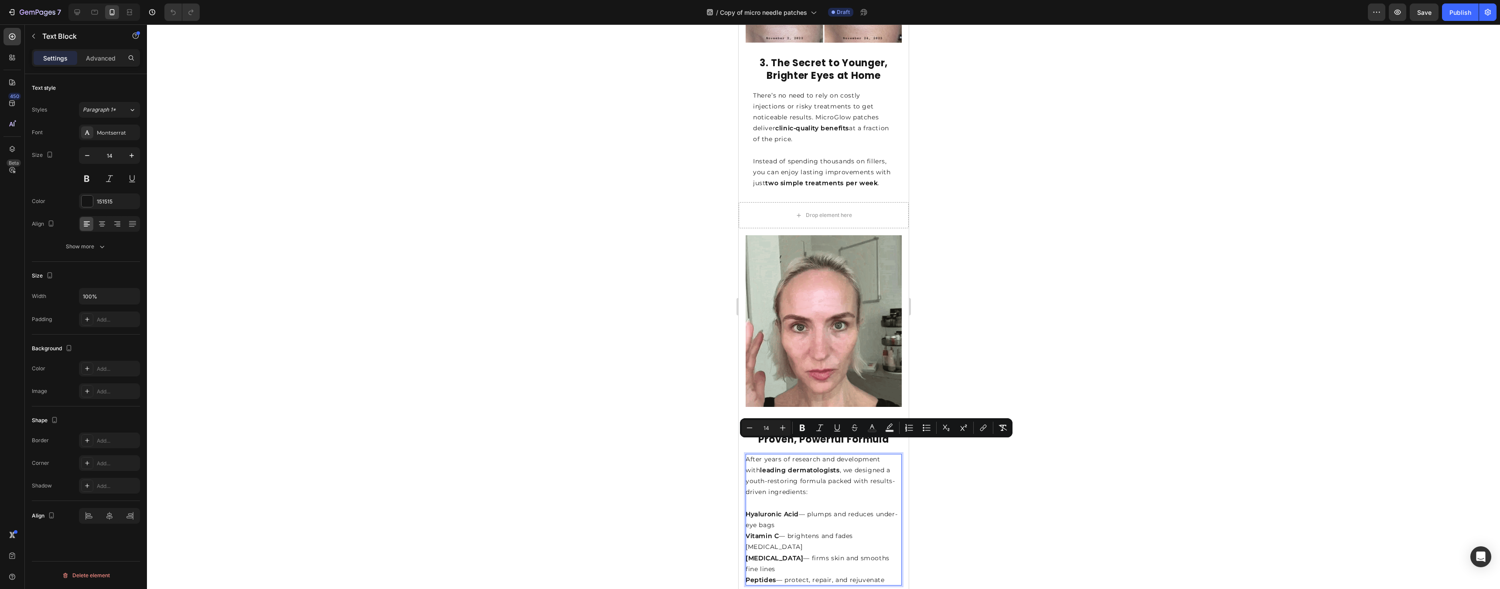
copy div "After years of research and development with leading dermatologists , we design…"
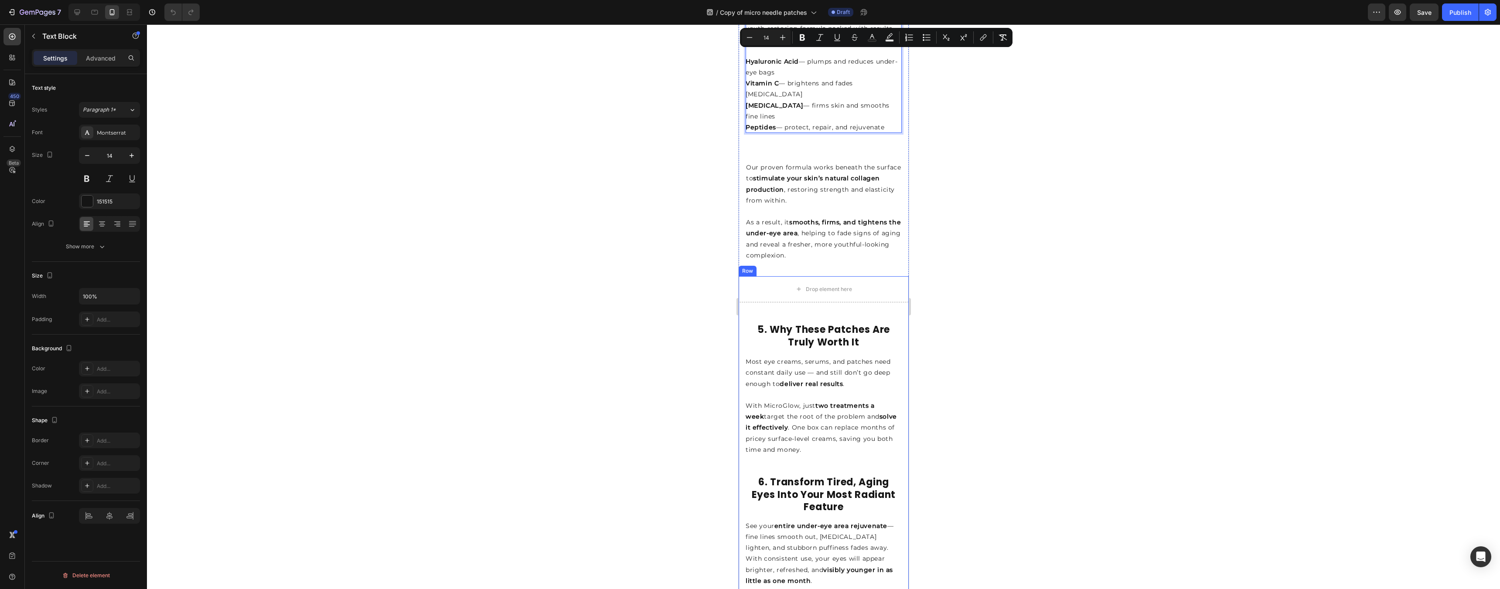
scroll to position [1545, 0]
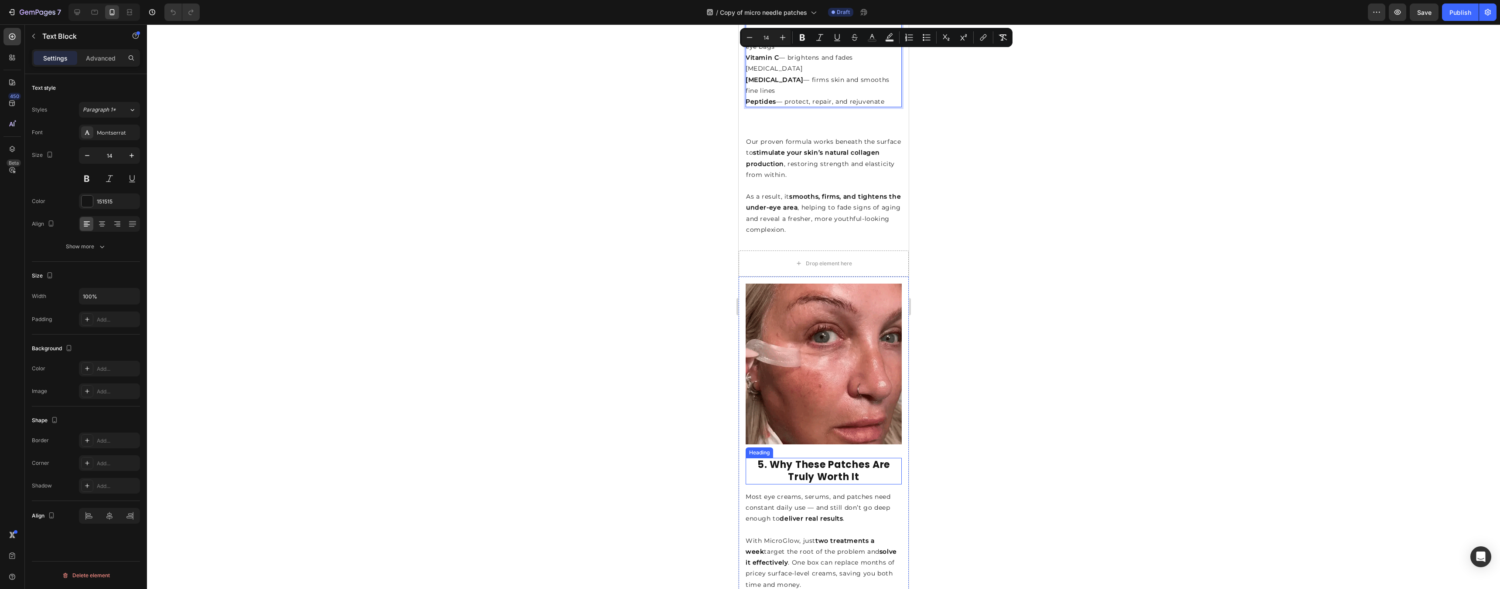
click at [746, 458] on strong "5. Why These Patches Are Truly Worth It" at bounding box center [823, 471] width 133 height 26
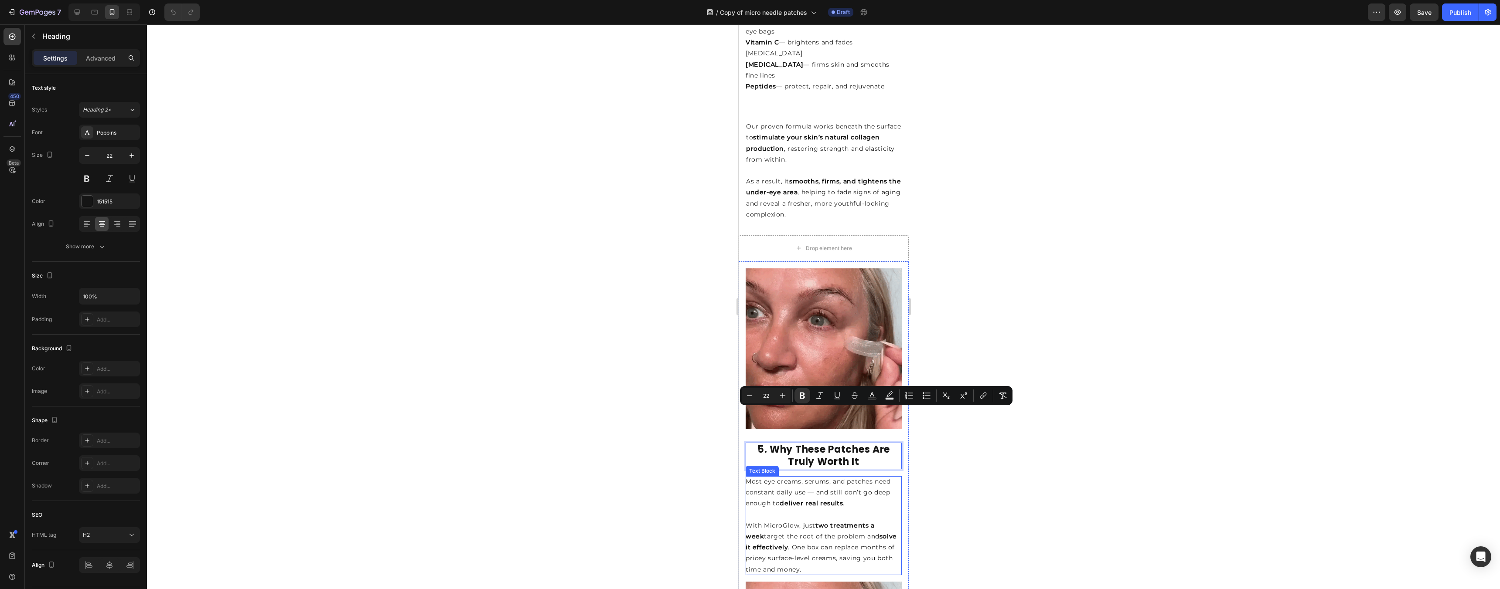
scroll to position [1561, 0]
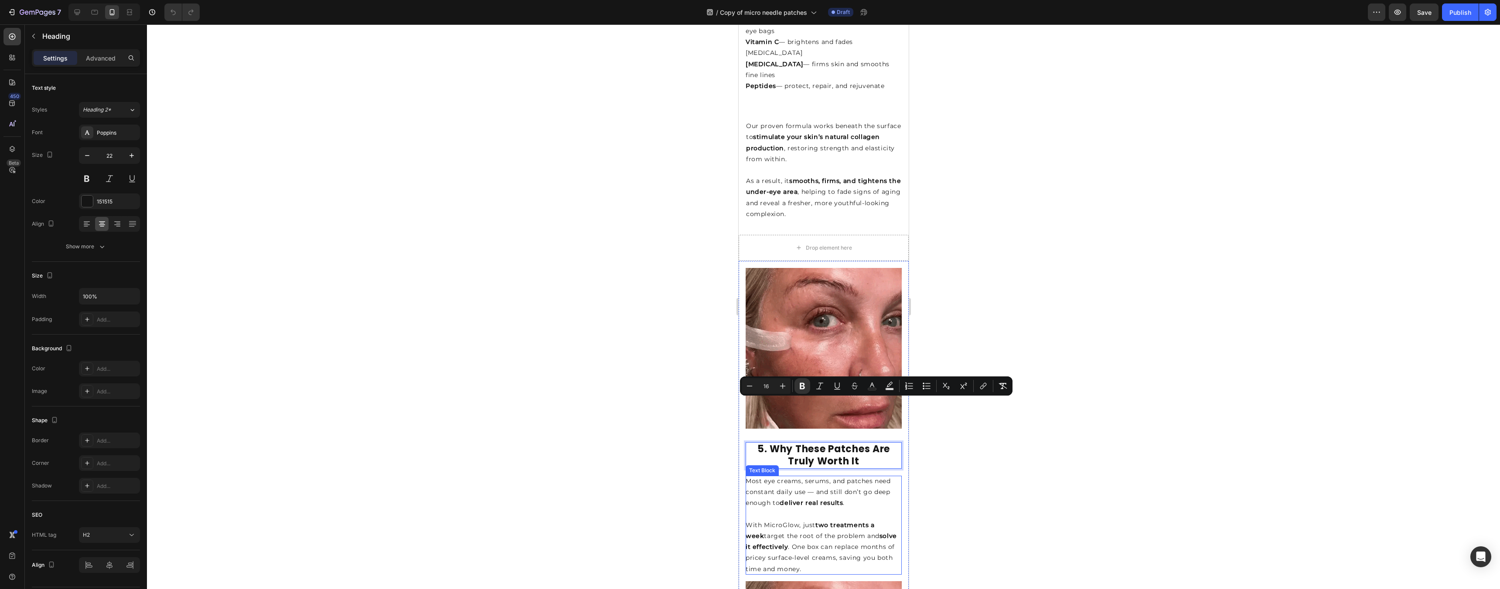
click at [746, 520] on p "With MicroGlow, just two treatments a week target the root of the problem and s…" at bounding box center [823, 547] width 156 height 55
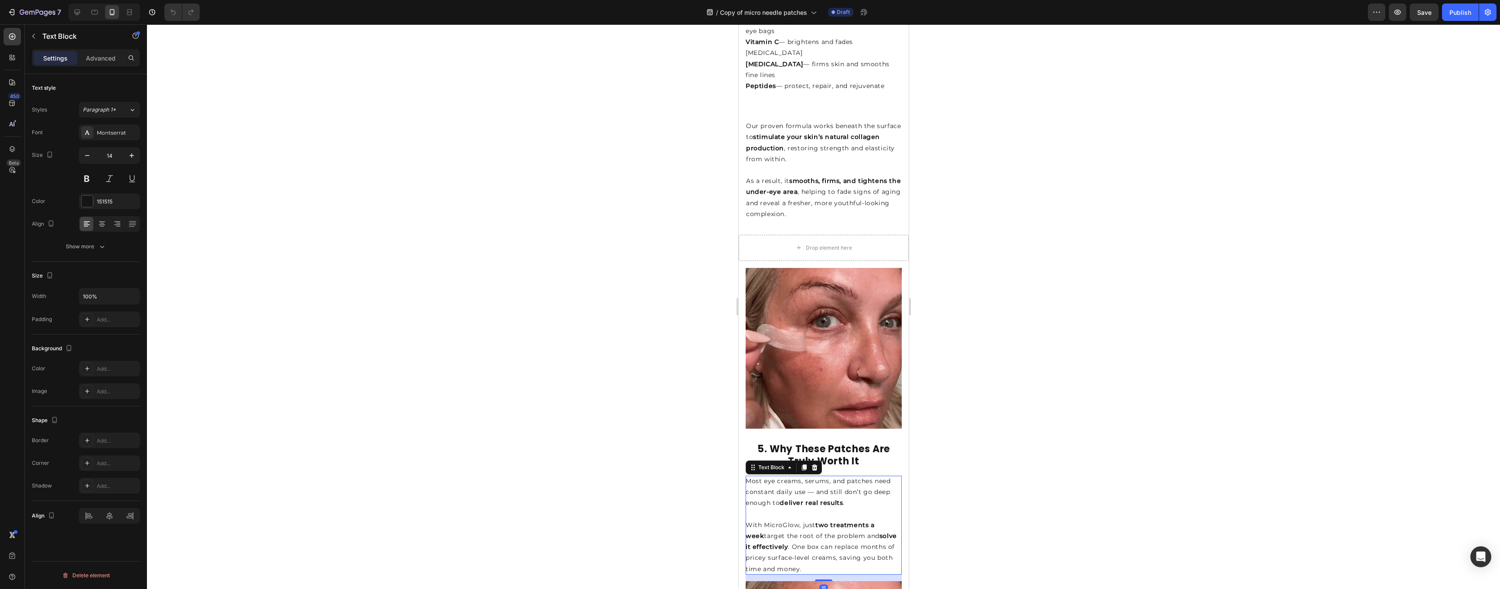
click at [746, 520] on p "With MicroGlow, just two treatments a week target the root of the problem and s…" at bounding box center [823, 547] width 156 height 55
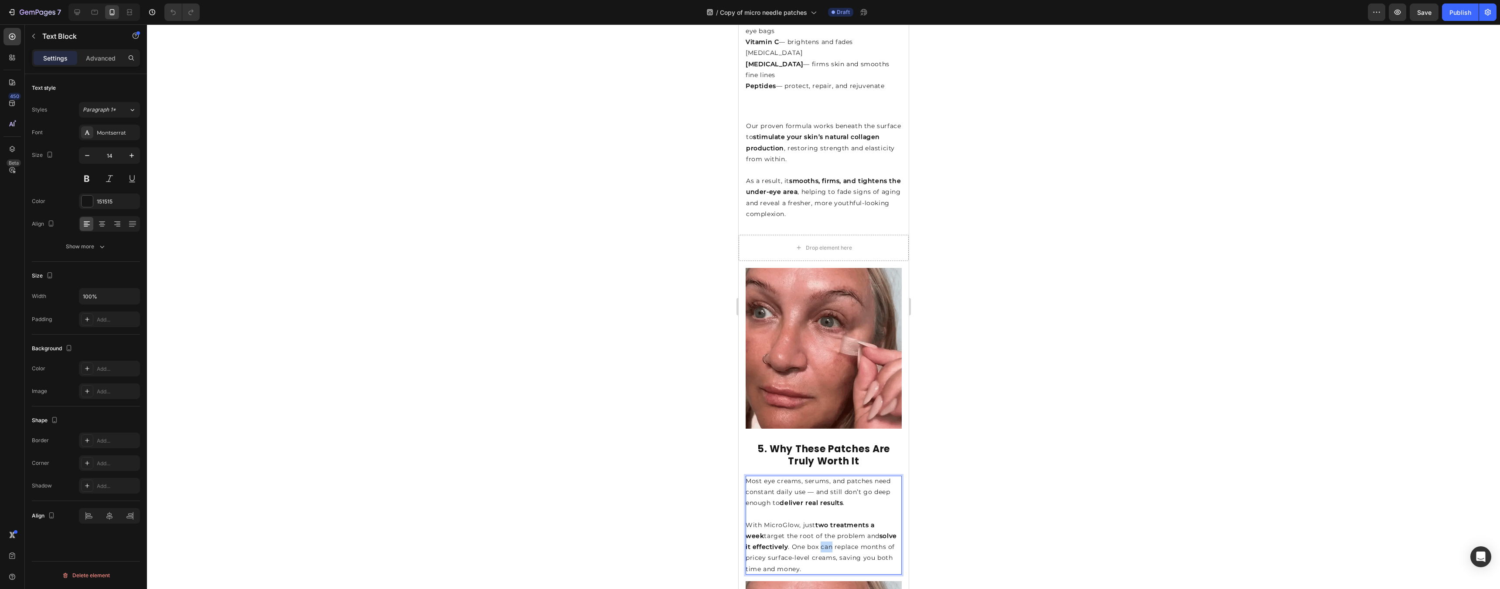
click at [746, 520] on p "With MicroGlow, just two treatments a week target the root of the problem and s…" at bounding box center [823, 547] width 156 height 55
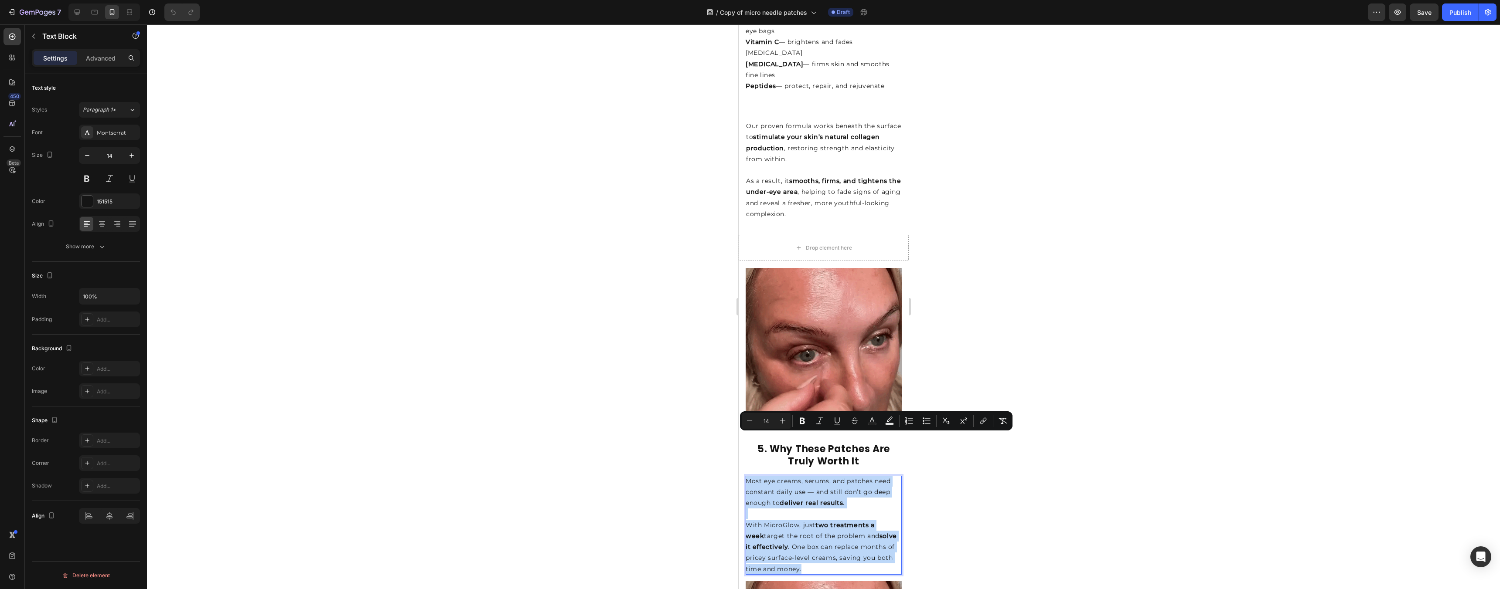
drag, startPoint x: 811, startPoint y: 530, endPoint x: 736, endPoint y: 425, distance: 129.1
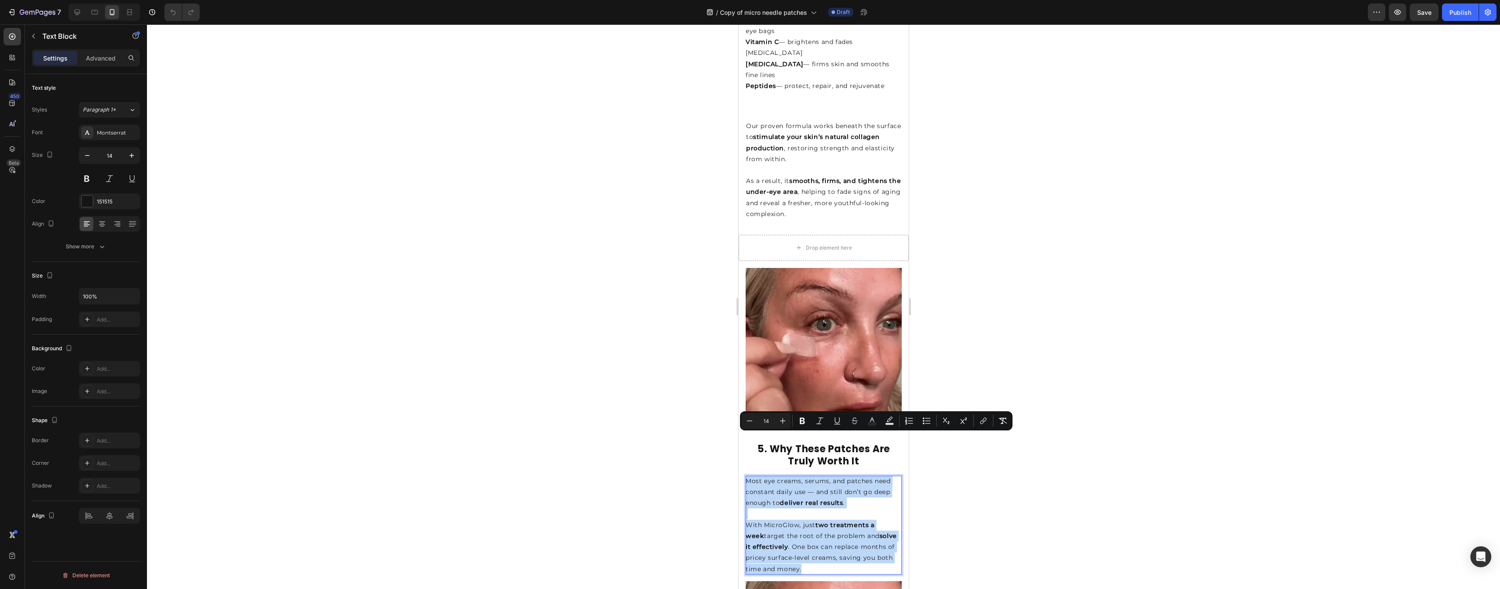
click at [738, 425] on html "iPhone 13 Pro ( 390 px) iPhone 13 Mini iPhone 13 Pro iPhone 11 Pro Max iPhone 1…" at bounding box center [823, 13] width 170 height 3098
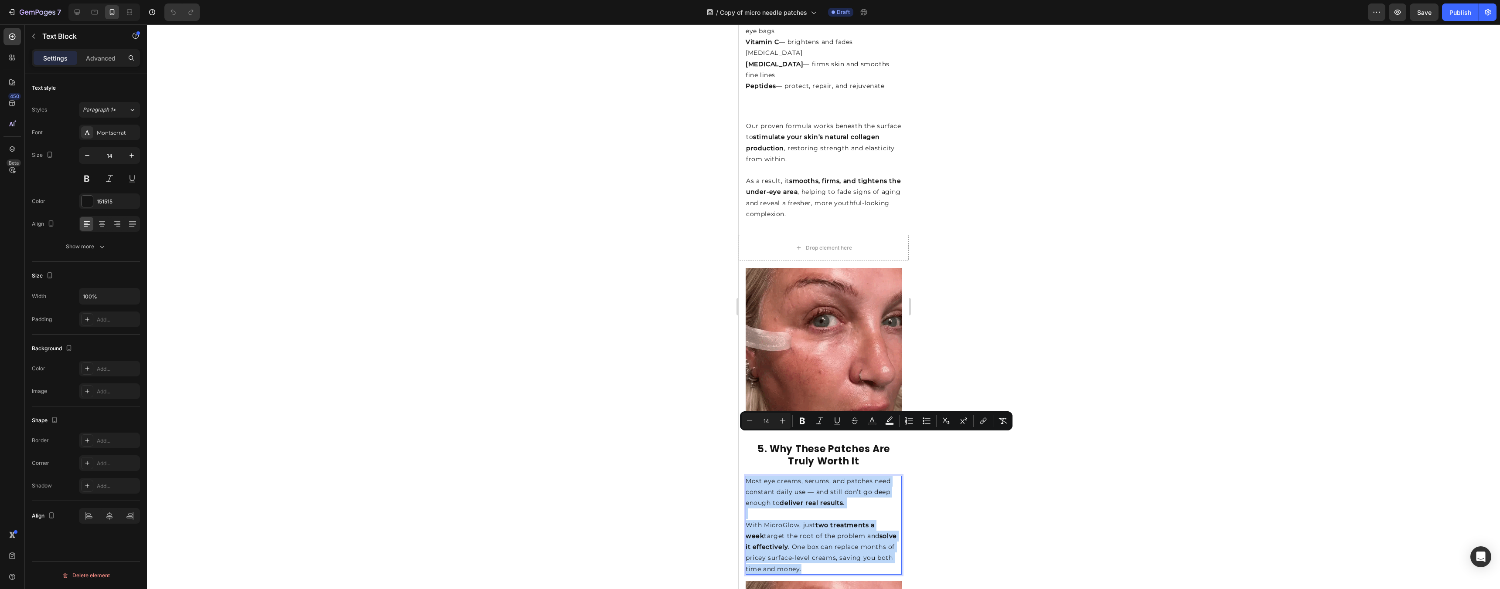
copy div "Most eye creams, serums, and patches need constant daily use — and still don’t …"
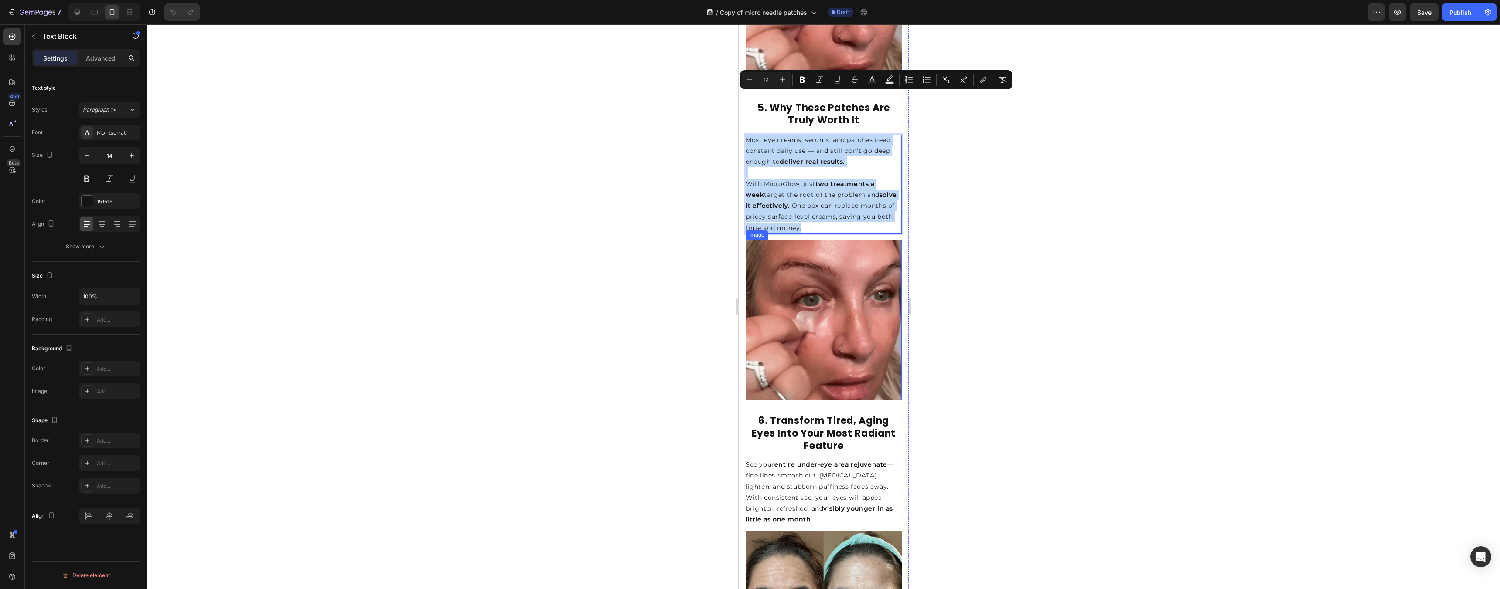
scroll to position [1916, 0]
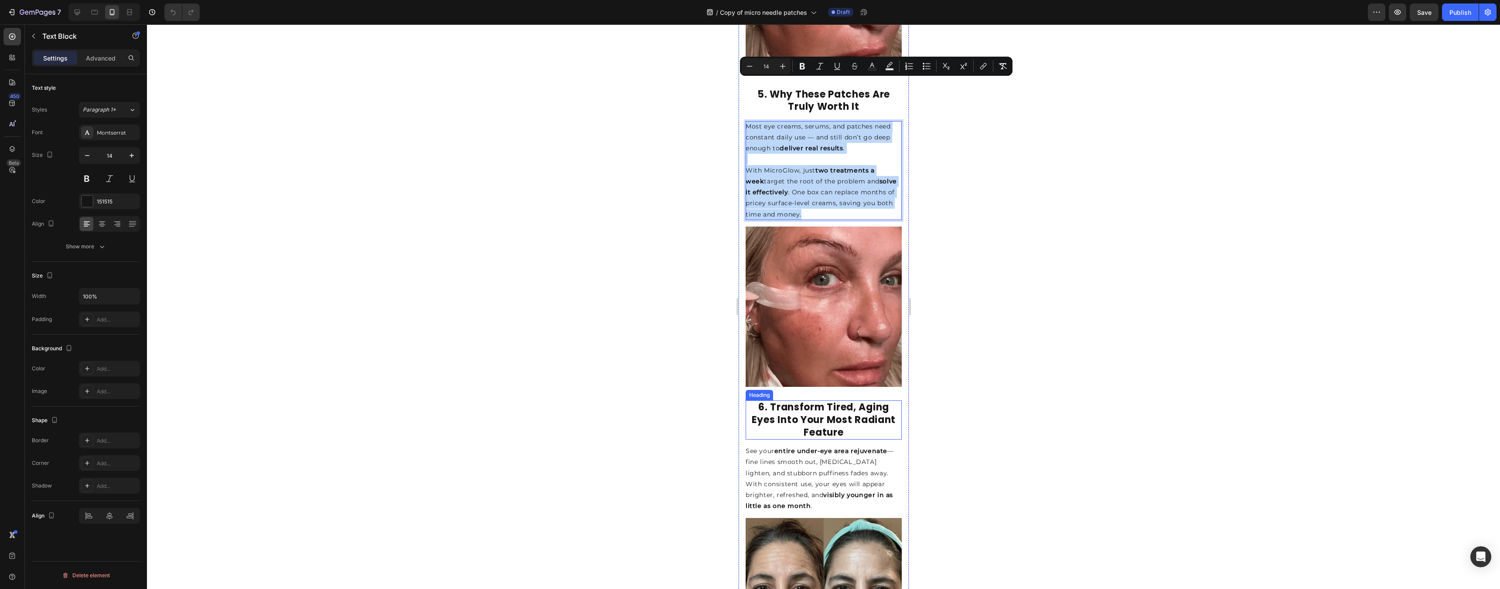
click at [746, 401] on strong "6. Transform Tired, Aging Eyes Into Your Most Radiant Feature" at bounding box center [823, 420] width 144 height 38
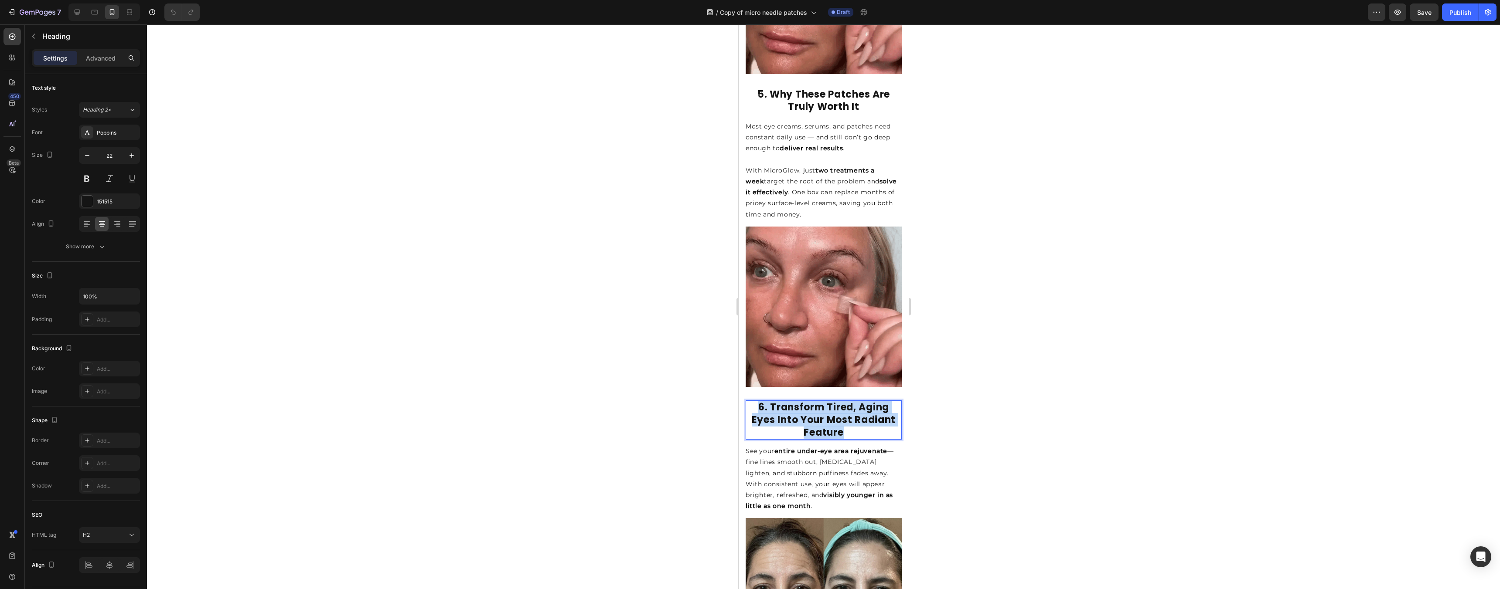
click at [746, 401] on strong "6. Transform Tired, Aging Eyes Into Your Most Radiant Feature" at bounding box center [823, 420] width 144 height 38
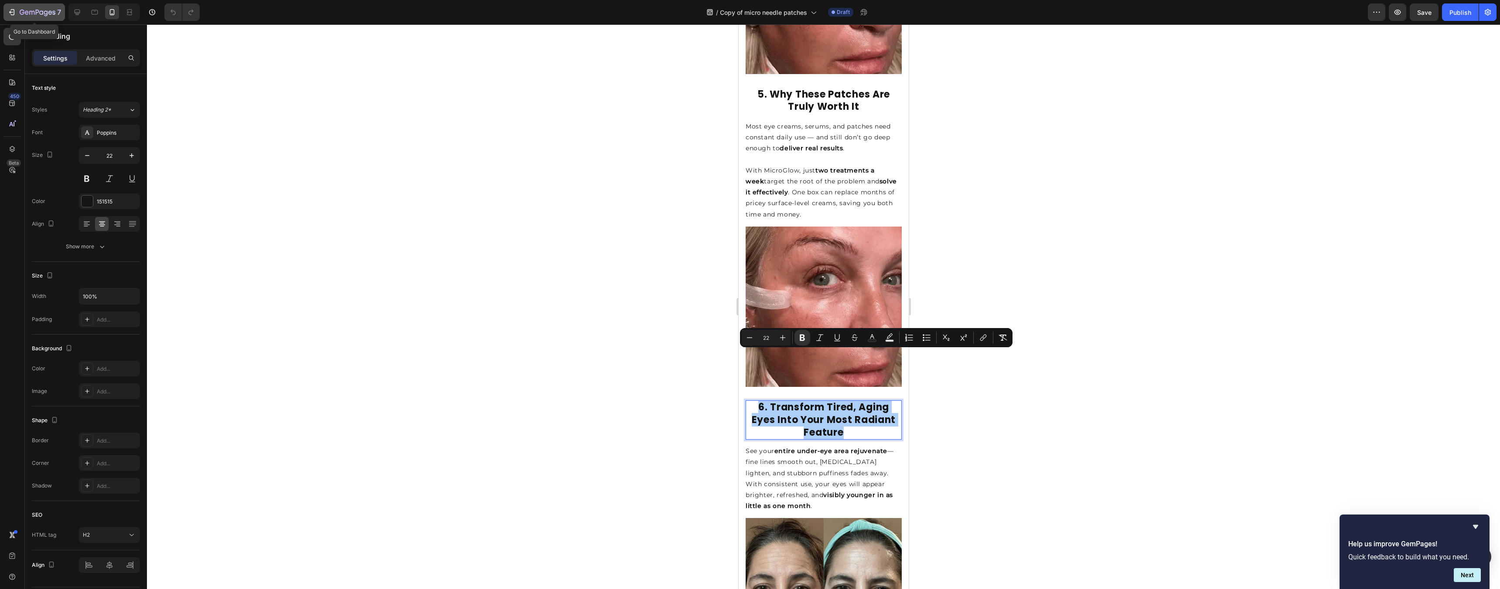
click at [14, 11] on icon "button" at bounding box center [11, 12] width 9 height 9
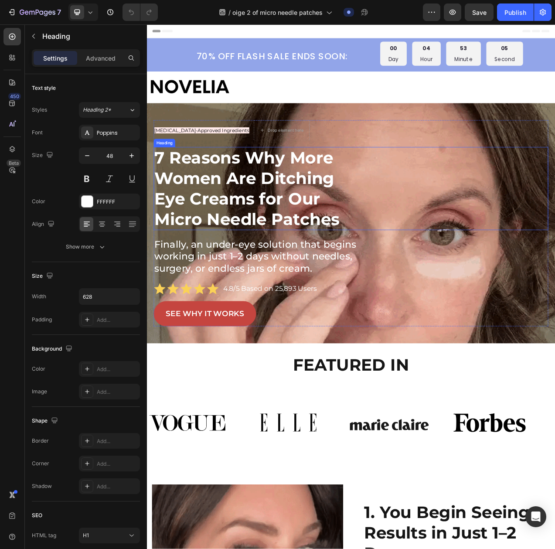
click at [334, 228] on strong "7 Reasons Why More Women Are Ditching Eye Creams for Our Micro Needle Patches" at bounding box center [275, 235] width 237 height 104
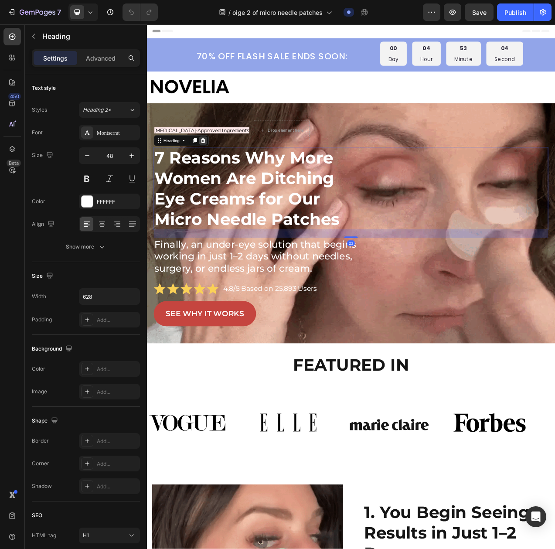
click at [217, 177] on div at bounding box center [219, 173] width 10 height 10
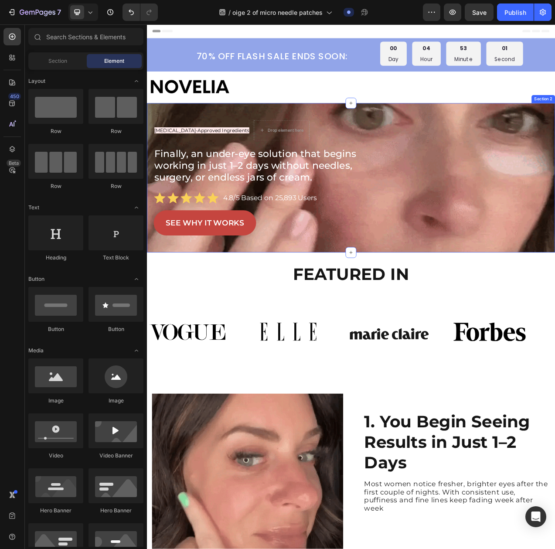
click at [503, 139] on div "[MEDICAL_DATA]-Approved Ingredients Text Block Drop element here Row Finally, a…" at bounding box center [408, 221] width 523 height 191
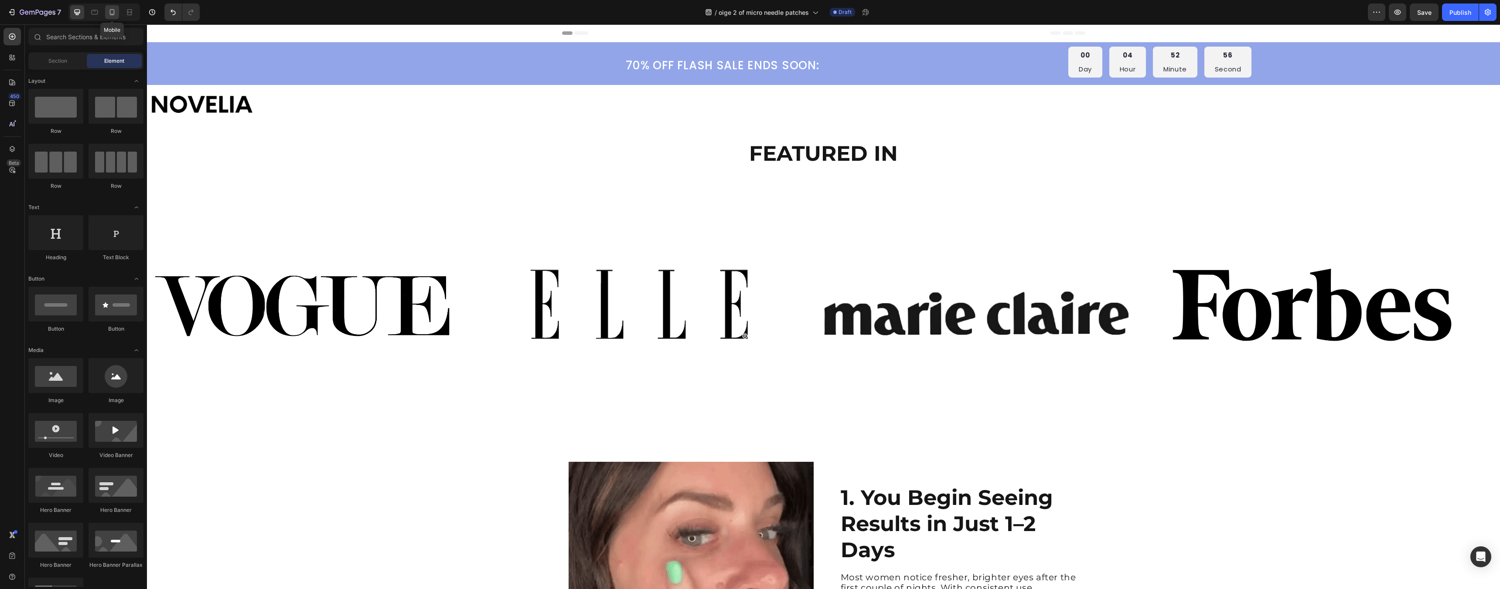
click at [112, 14] on icon at bounding box center [112, 12] width 9 height 9
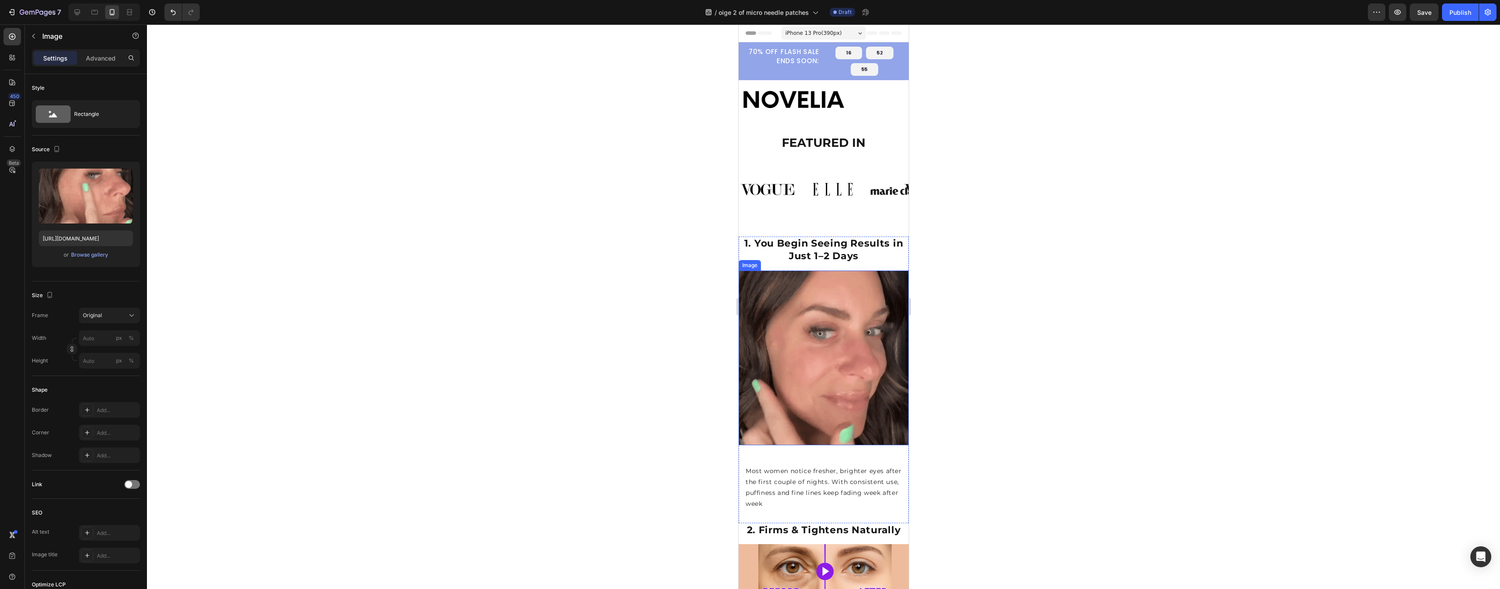
click at [848, 302] on img at bounding box center [823, 358] width 170 height 175
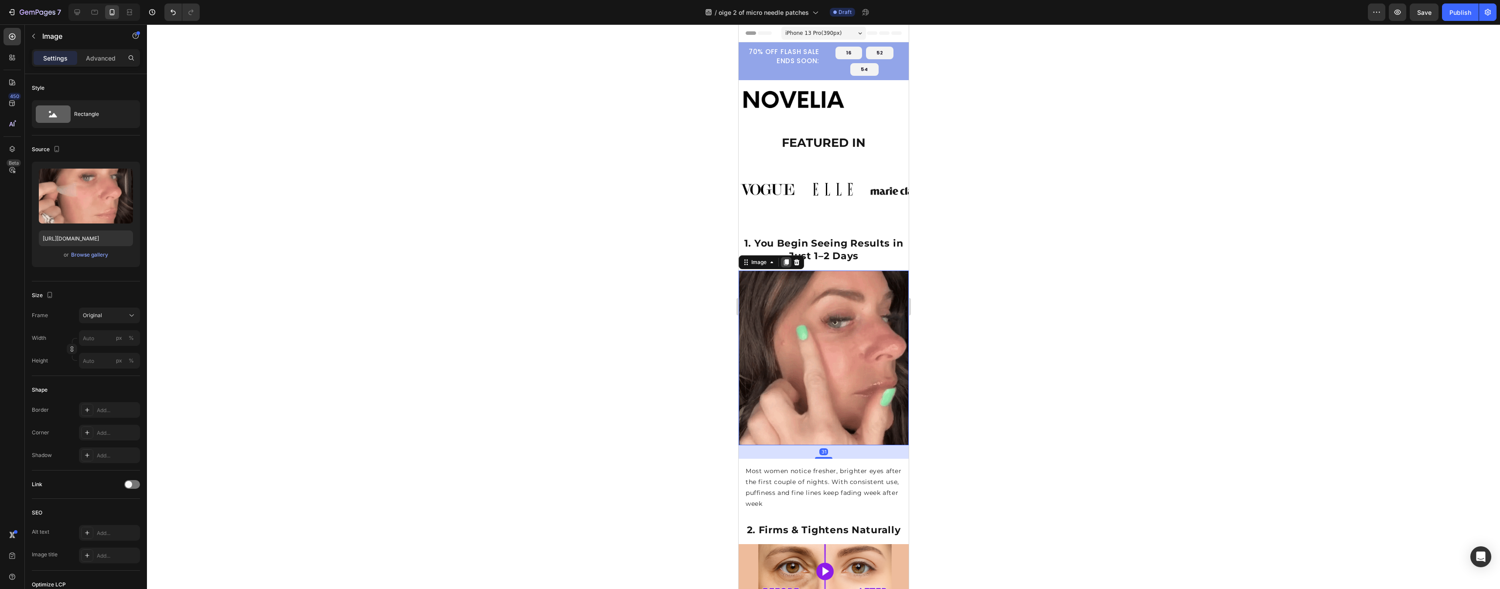
click at [786, 259] on icon at bounding box center [785, 262] width 5 height 6
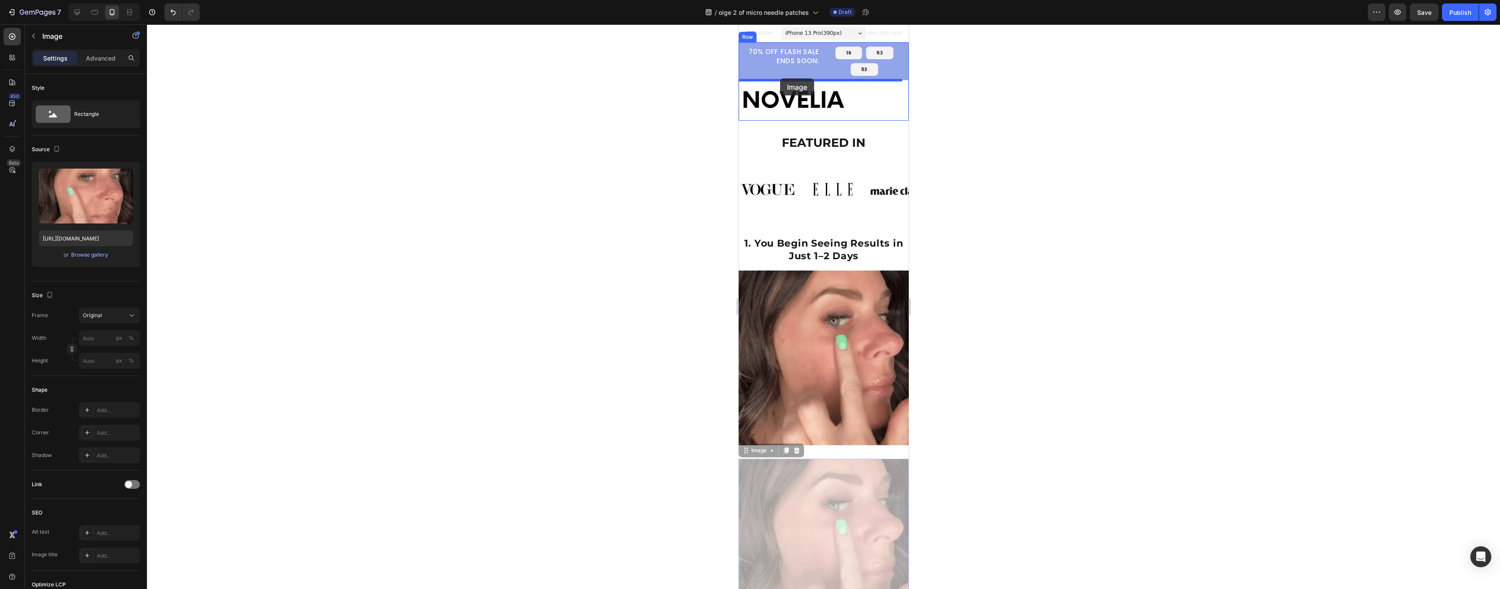
drag, startPoint x: 804, startPoint y: 491, endPoint x: 780, endPoint y: 78, distance: 413.6
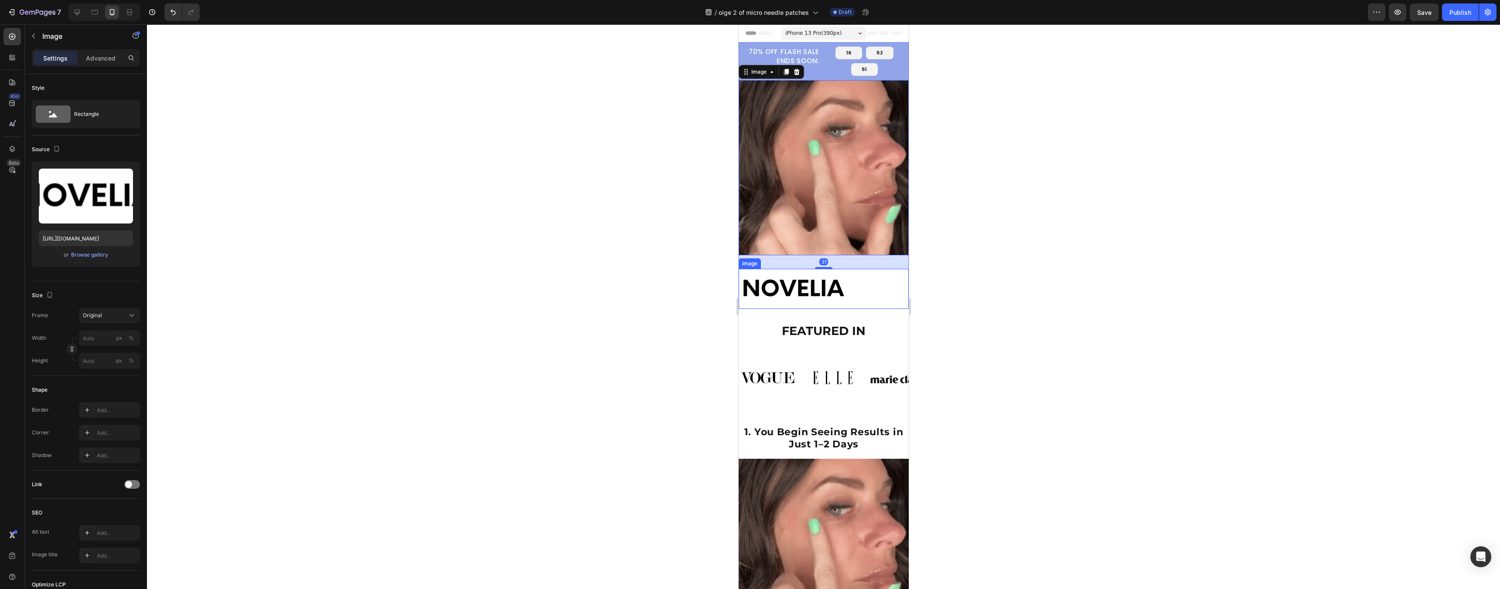
click at [846, 277] on img at bounding box center [792, 289] width 109 height 41
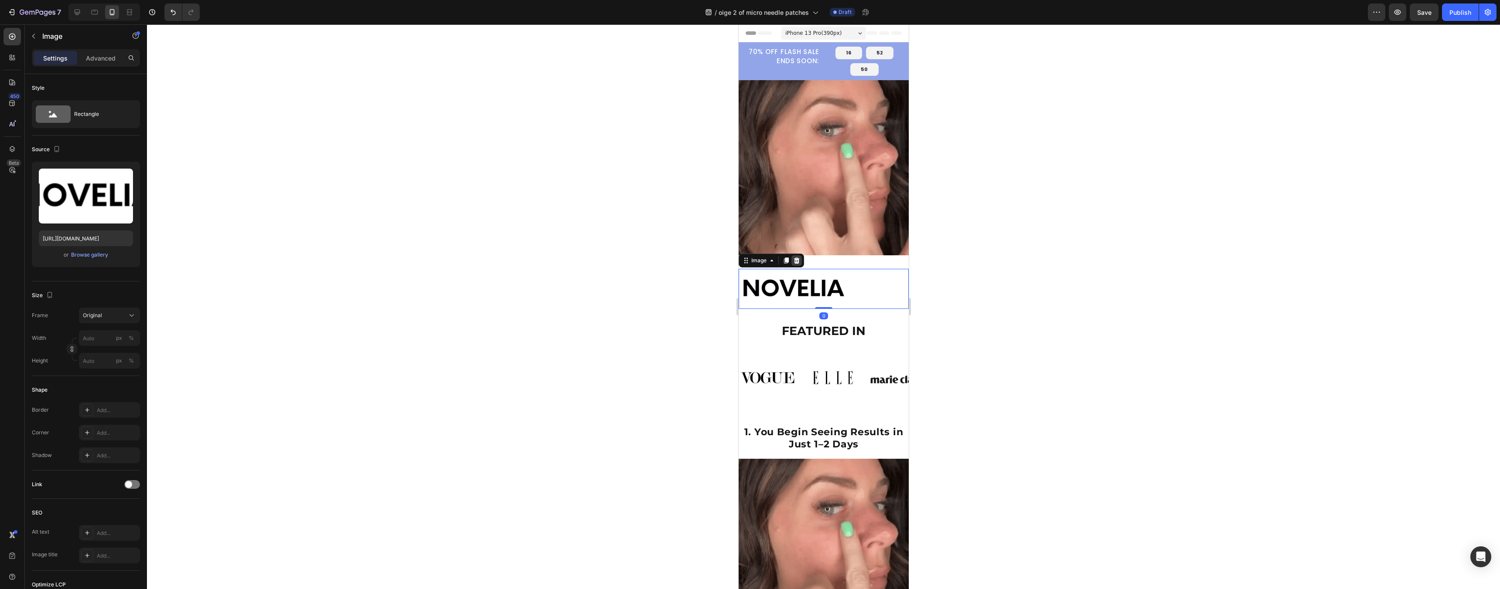
click at [795, 257] on icon at bounding box center [796, 260] width 7 height 7
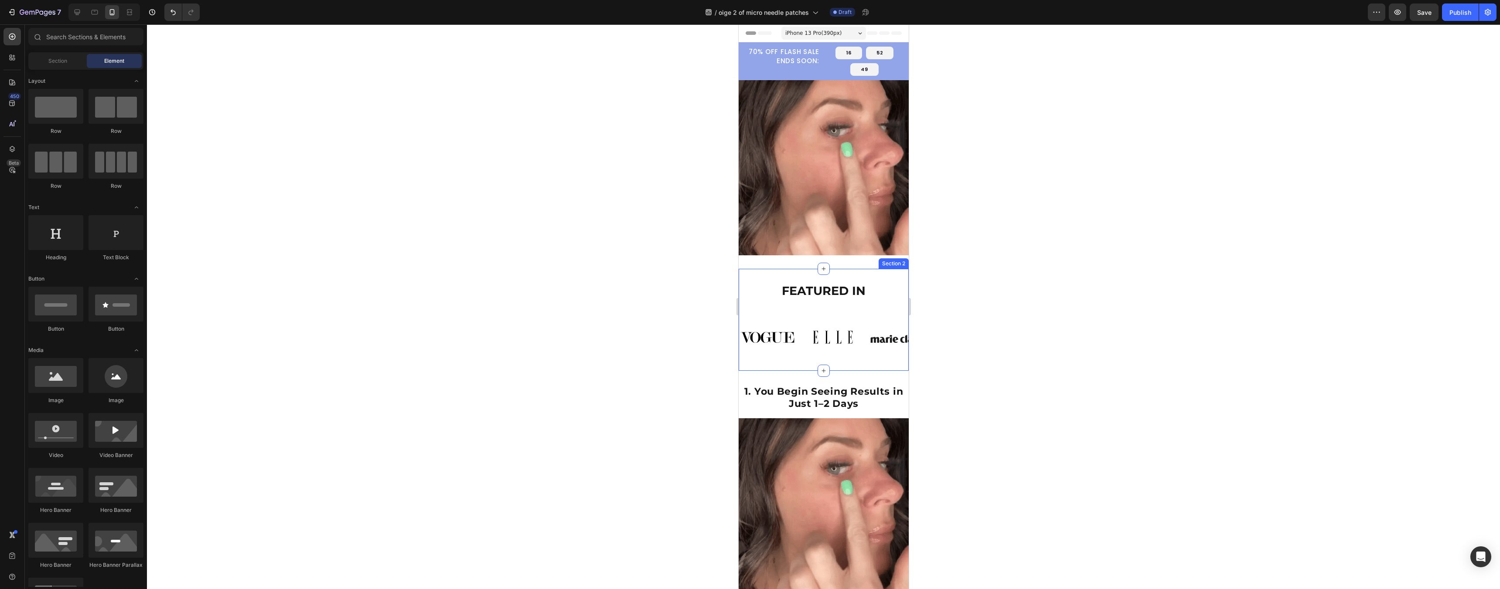
click at [801, 274] on div "FEATURED IN Heading Image Image Image Image Image Image Image Image Marquee Sec…" at bounding box center [823, 320] width 170 height 102
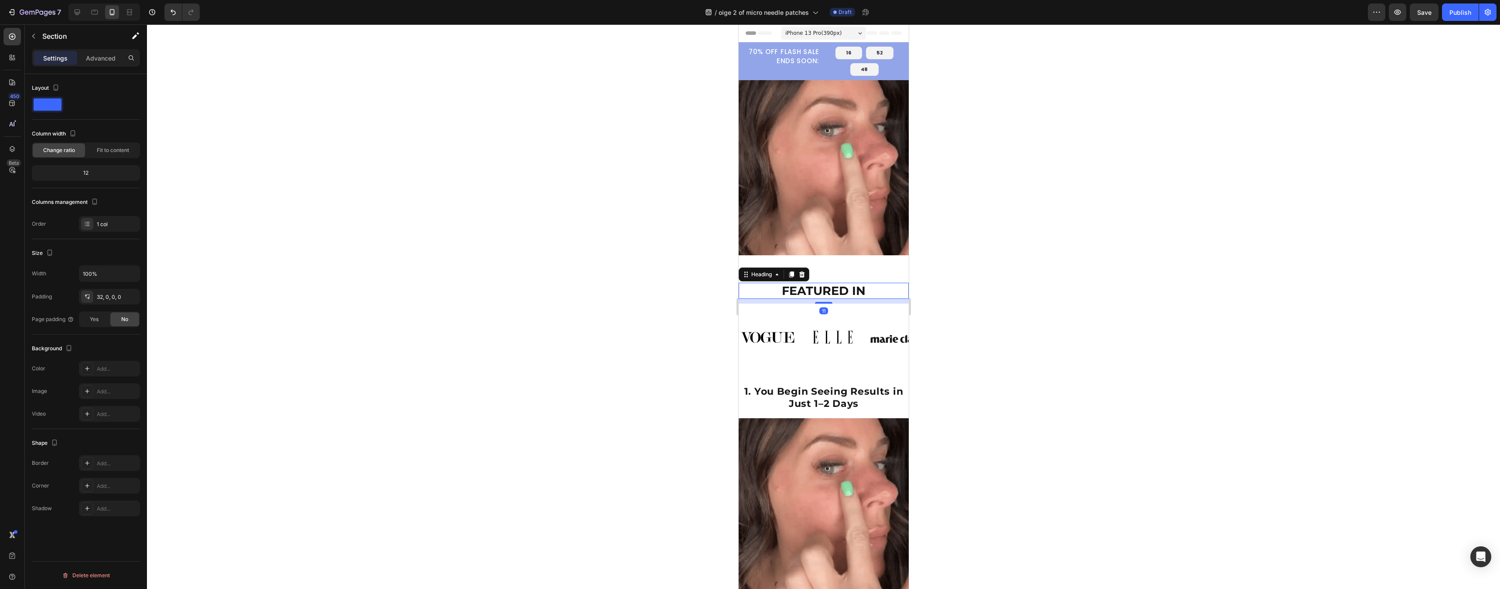
click at [770, 290] on h2 "FEATURED IN" at bounding box center [823, 291] width 170 height 17
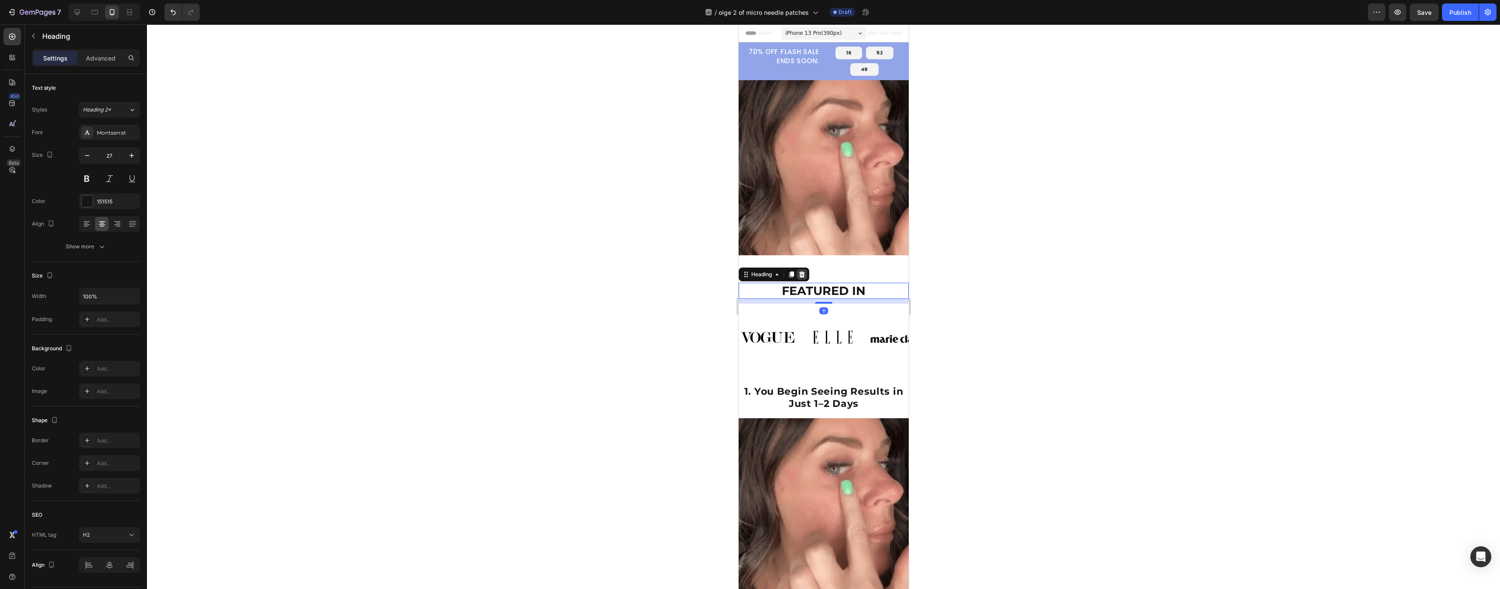
click at [799, 271] on icon at bounding box center [801, 274] width 7 height 7
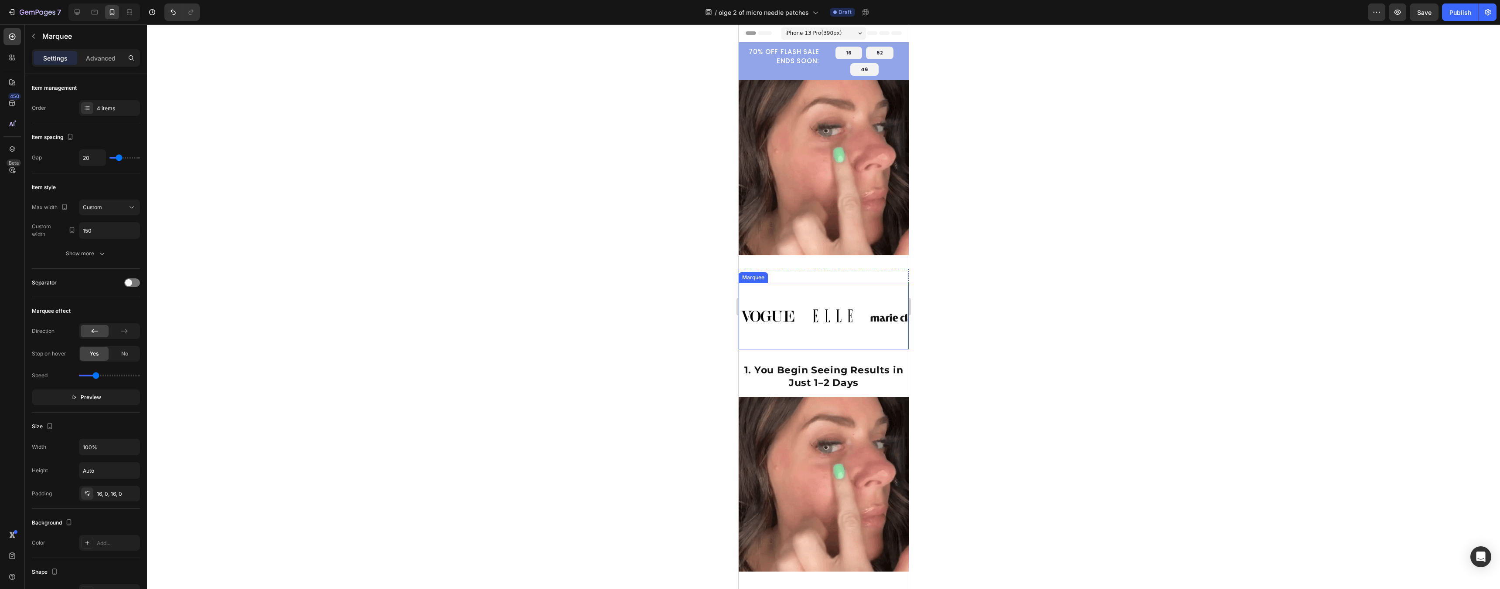
click at [780, 290] on div "Image Image Image Image" at bounding box center [870, 316] width 262 height 53
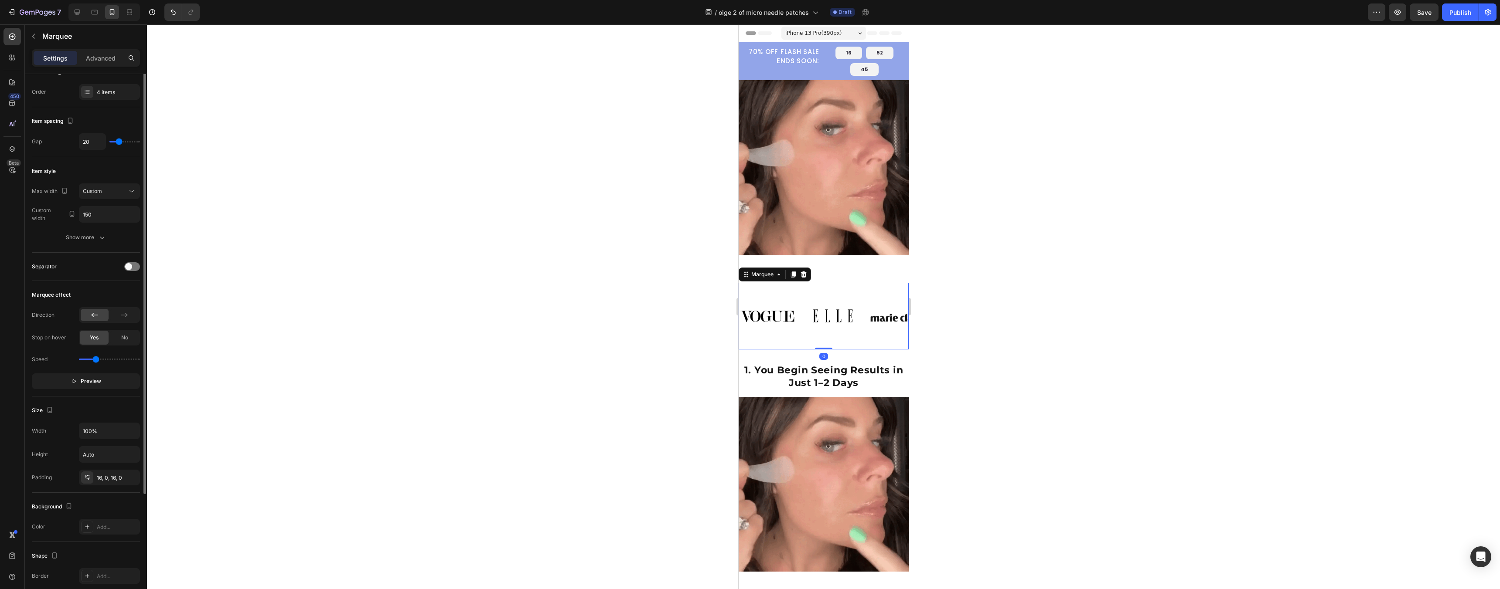
scroll to position [128, 0]
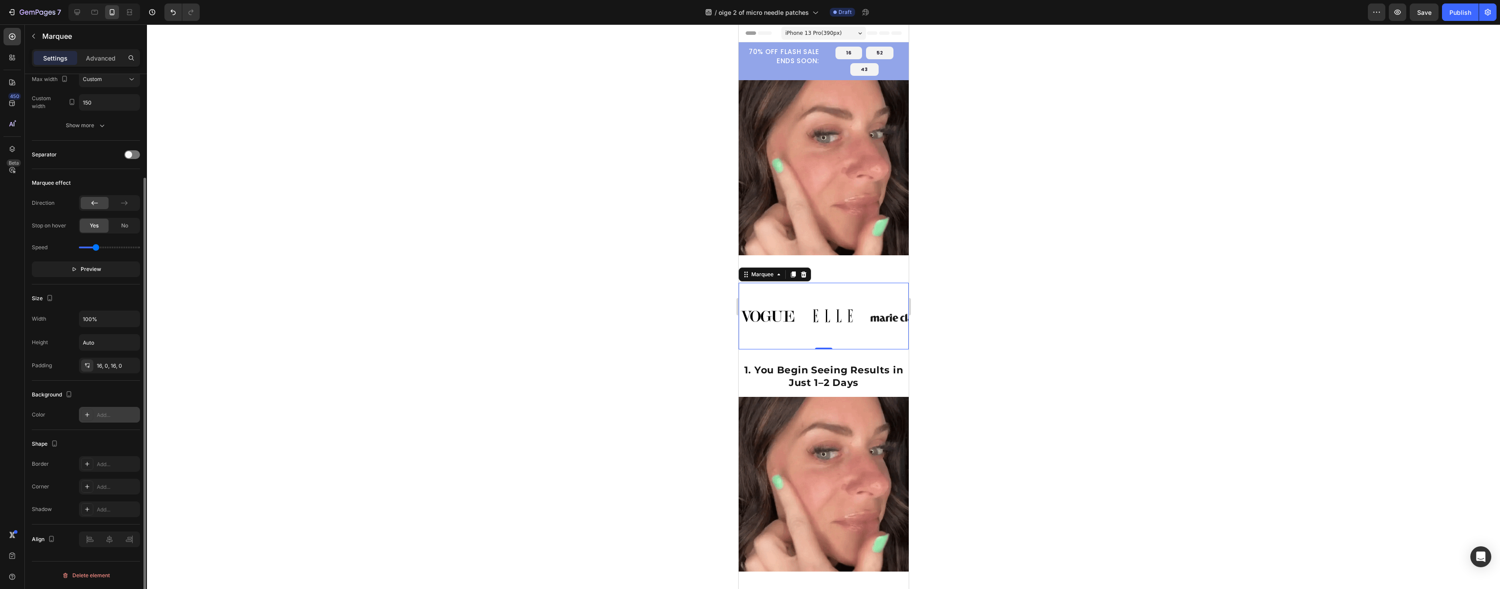
click at [99, 415] on div "Add..." at bounding box center [117, 416] width 41 height 8
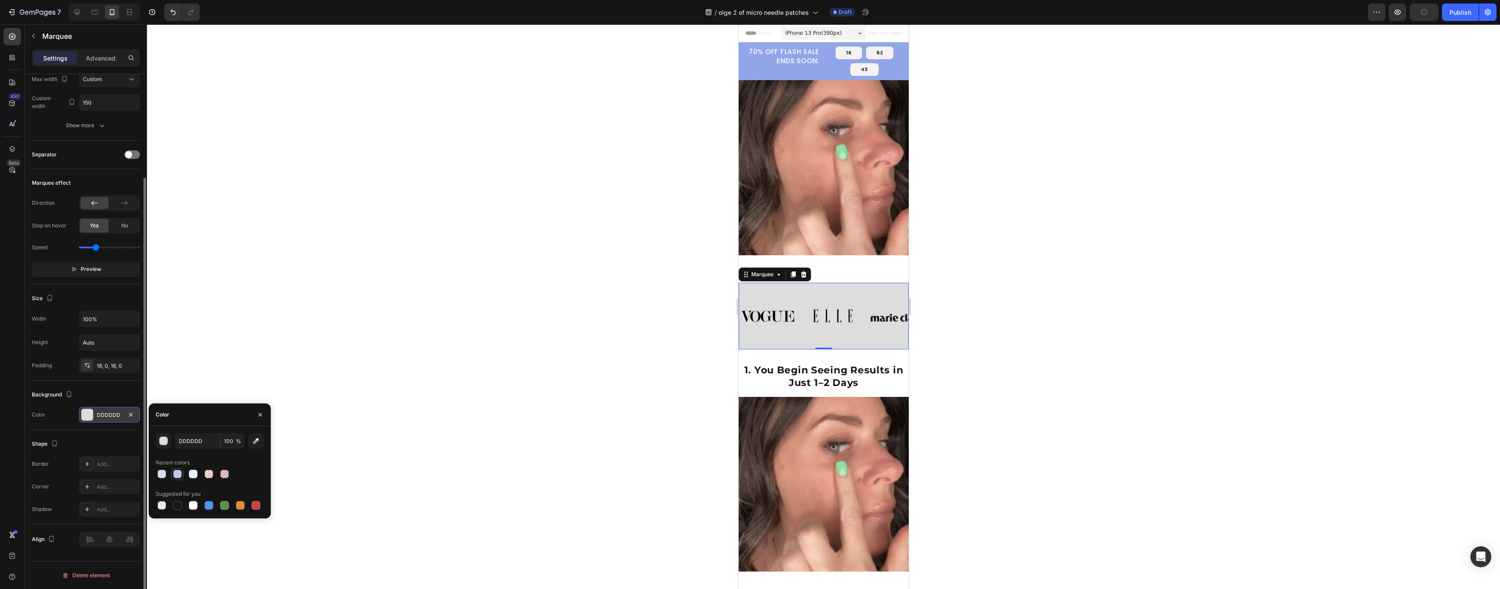
click at [177, 475] on div at bounding box center [177, 474] width 9 height 9
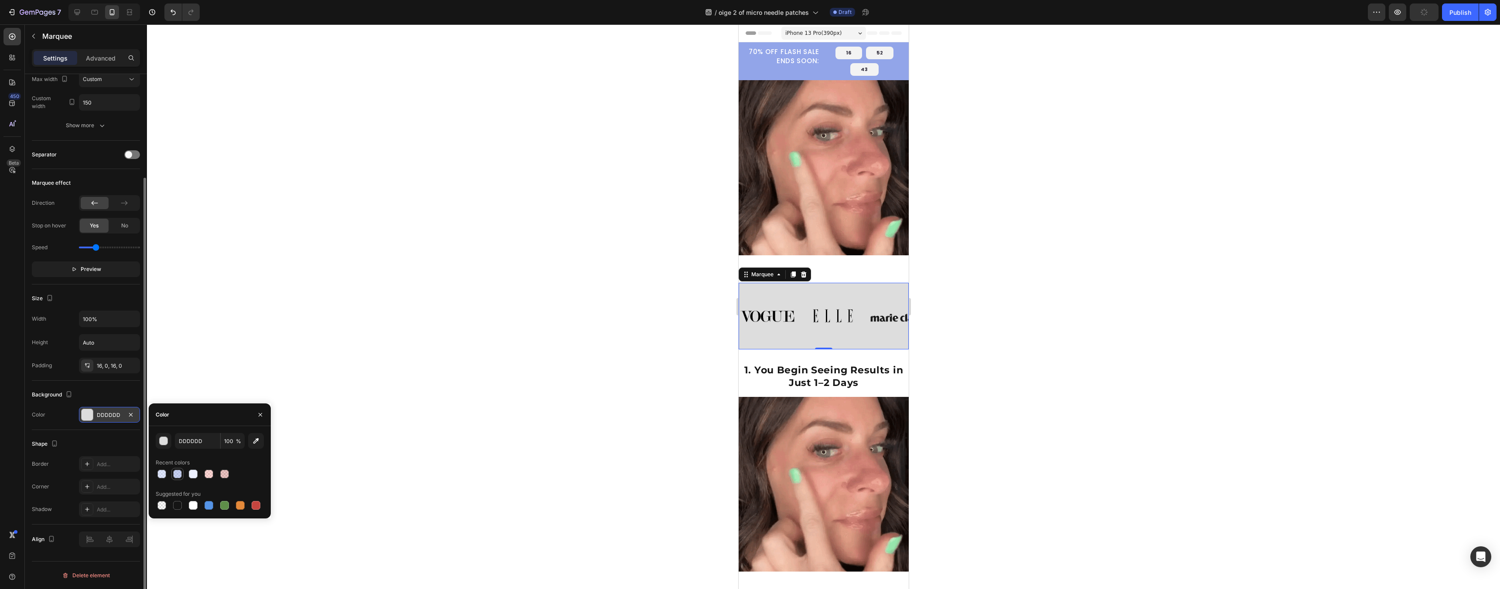
type input "92A5E9"
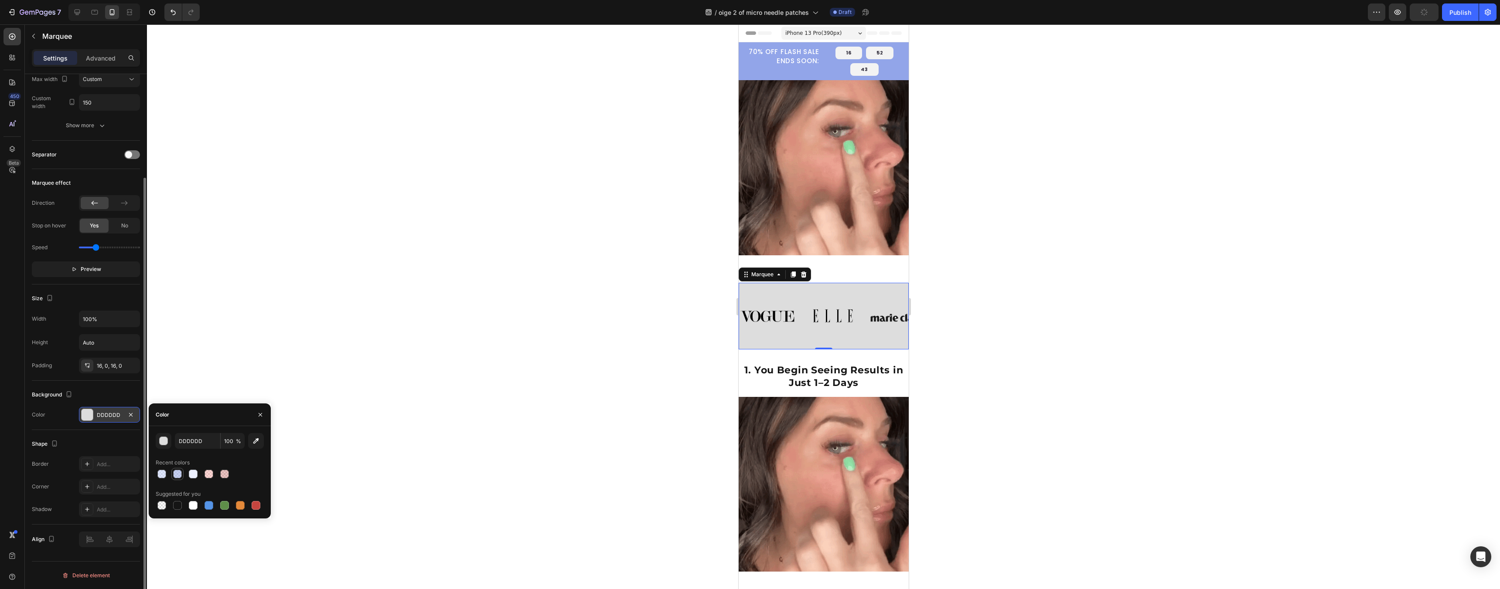
type input "50"
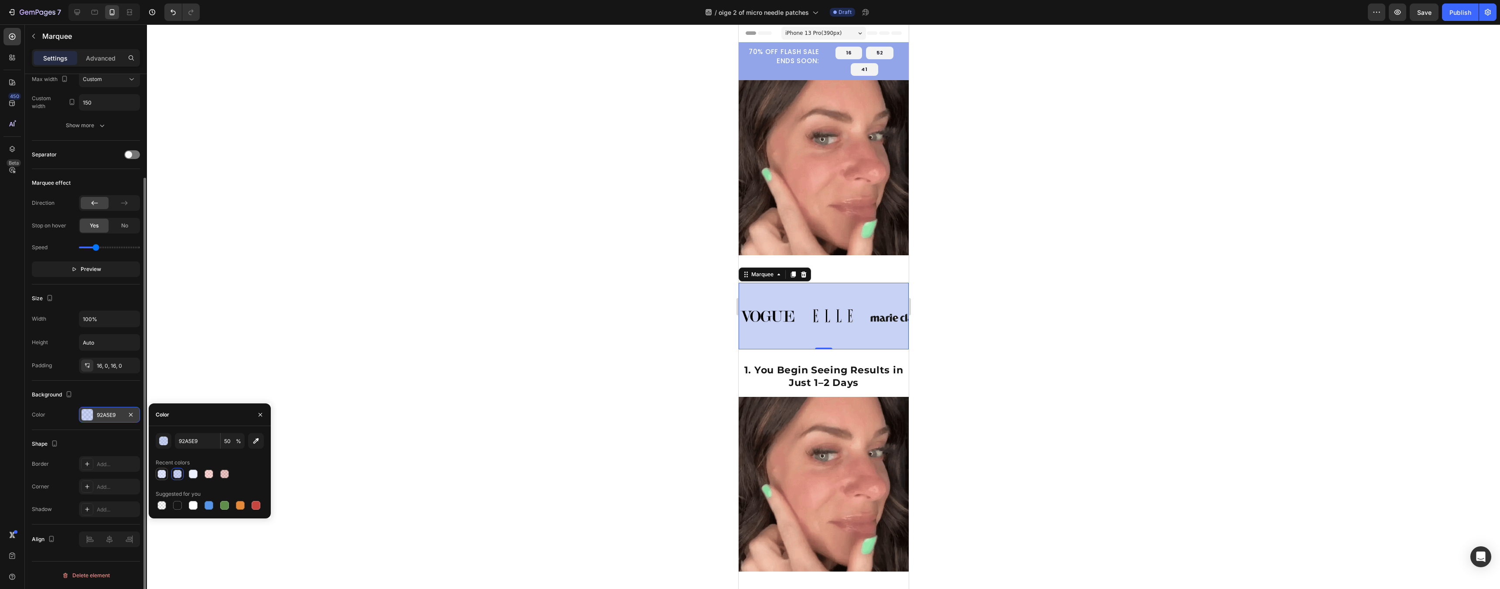
click at [162, 479] on div at bounding box center [162, 474] width 10 height 10
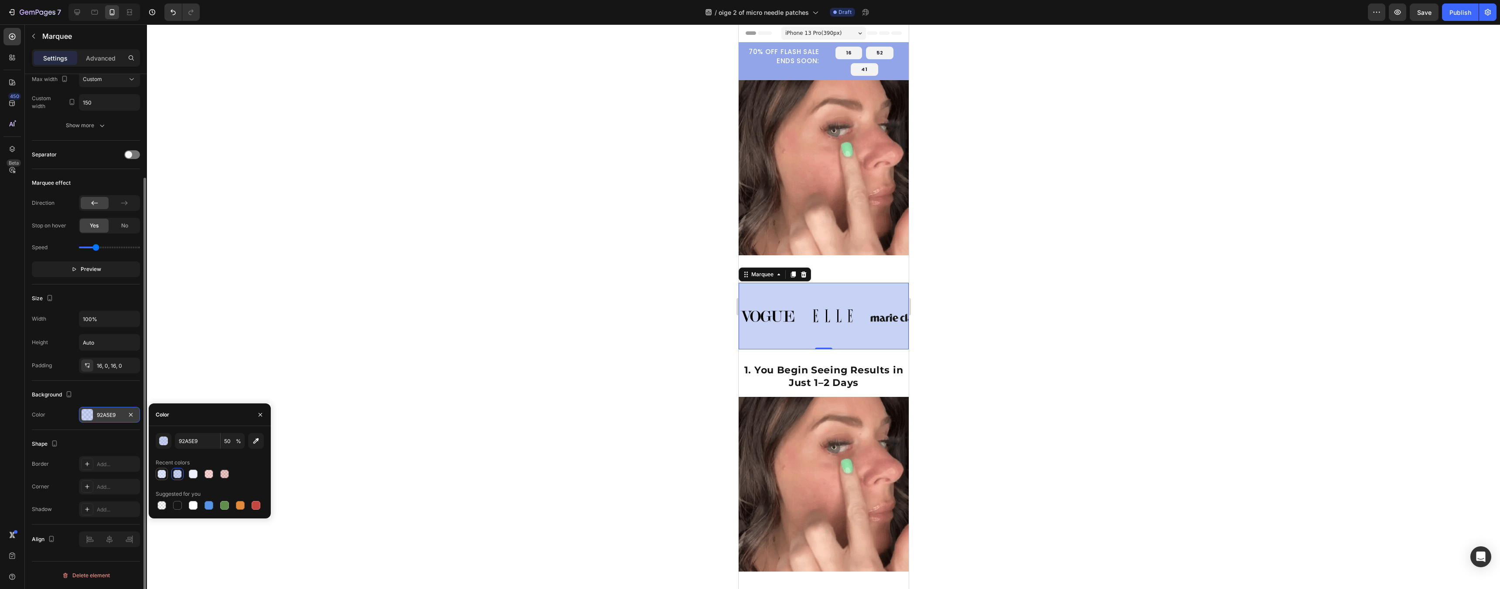
type input "C4D1FF"
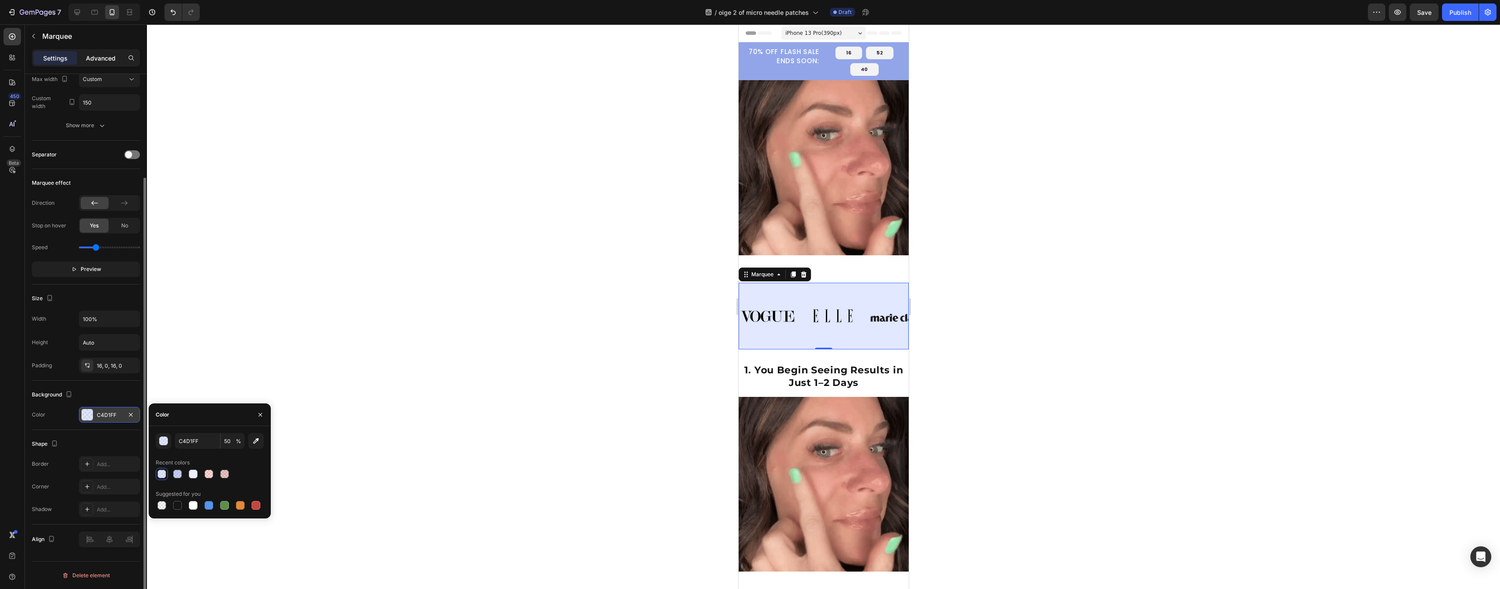
click at [109, 55] on p "Advanced" at bounding box center [101, 58] width 30 height 9
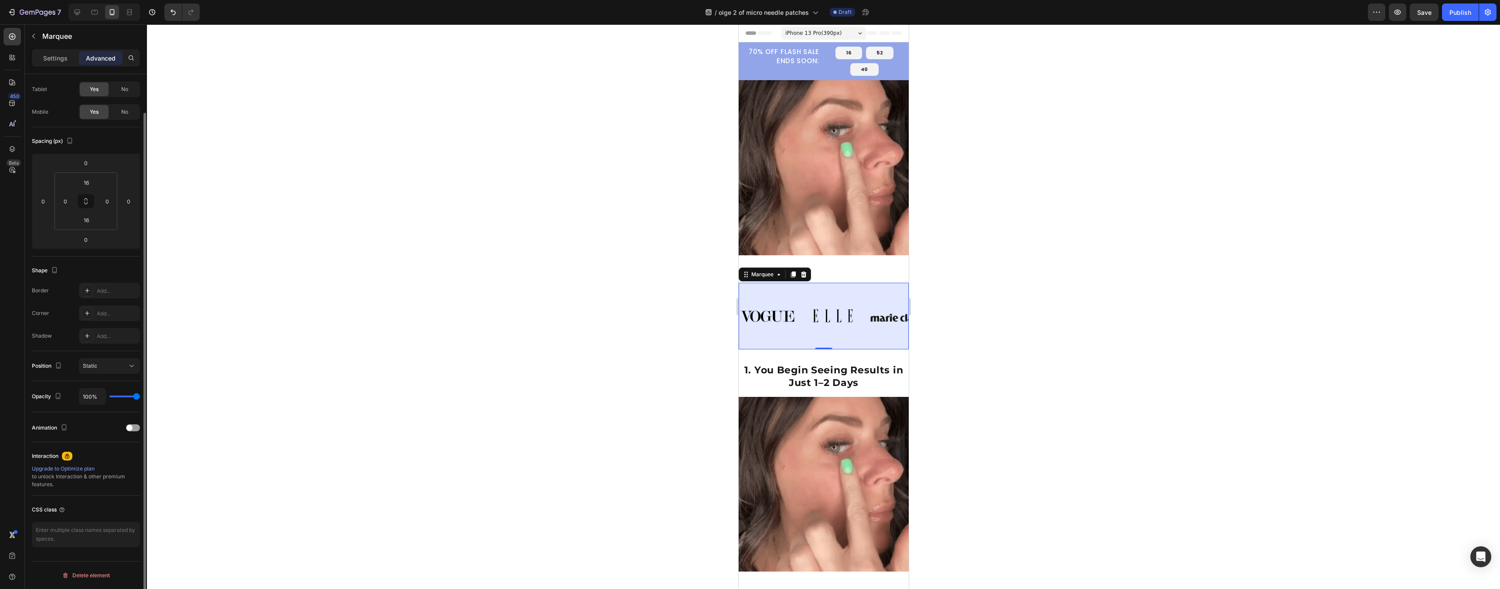
scroll to position [41, 0]
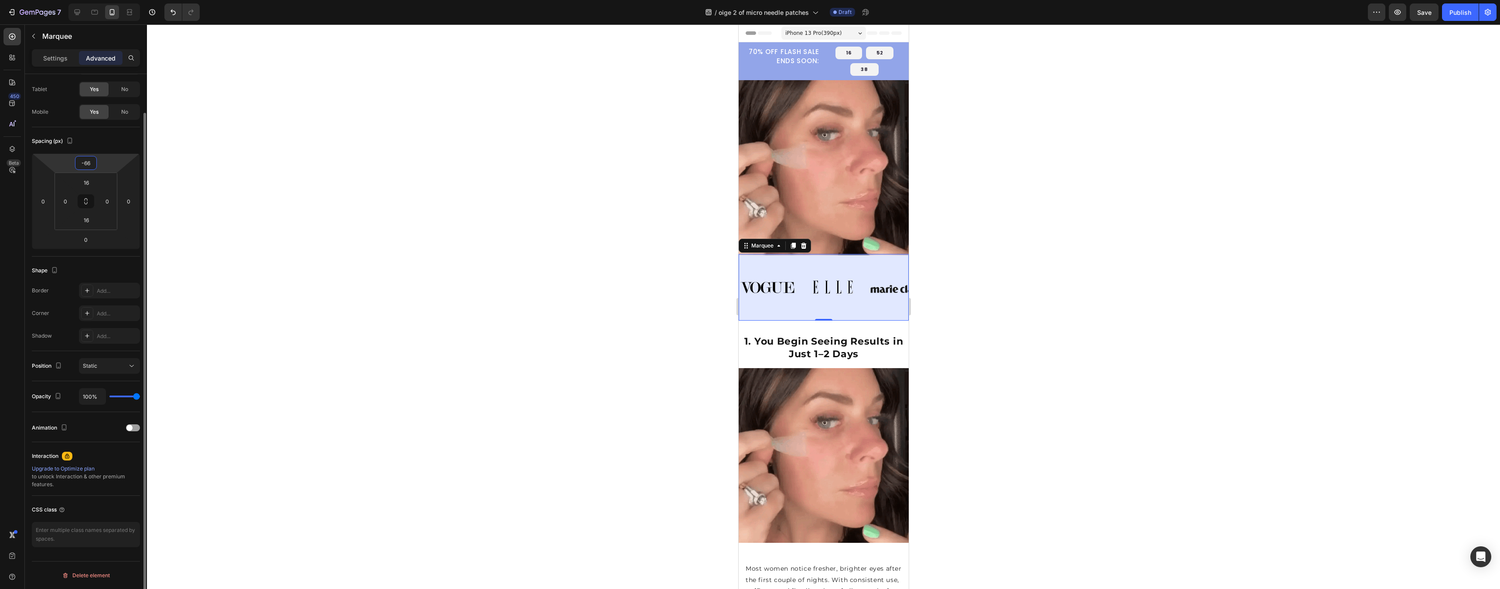
type input "-64"
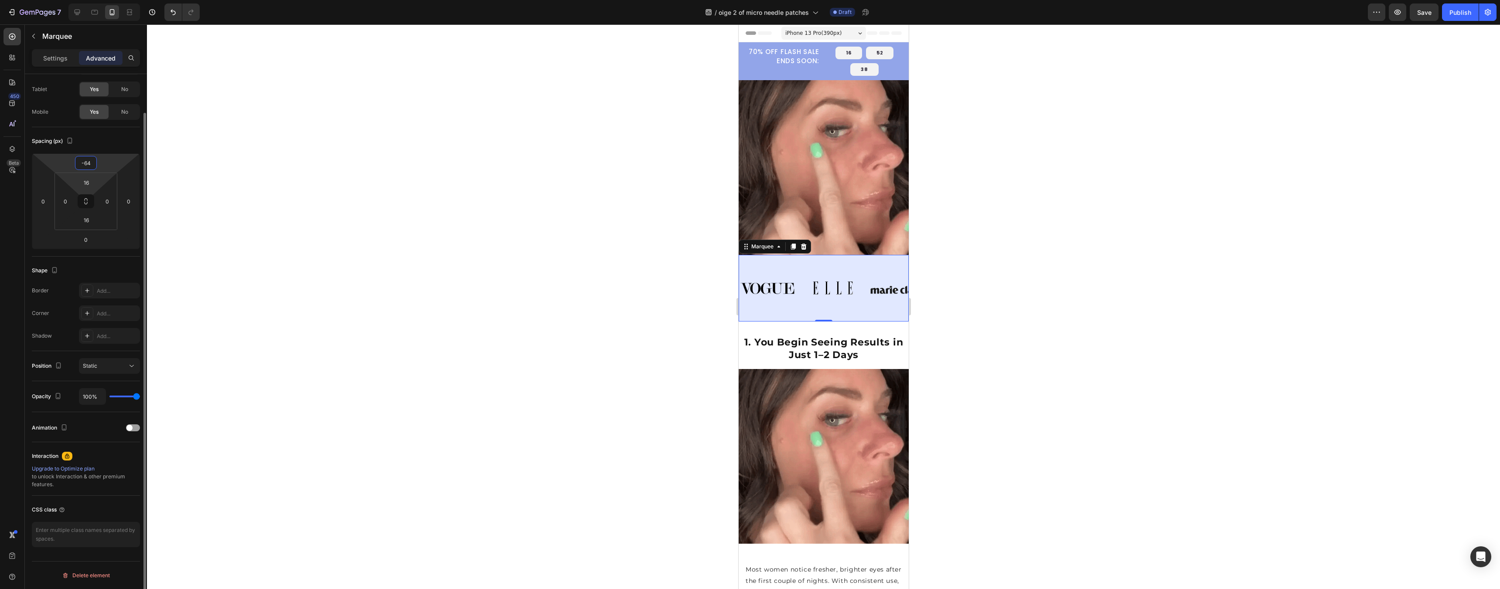
drag, startPoint x: 103, startPoint y: 161, endPoint x: 100, endPoint y: 178, distance: 17.2
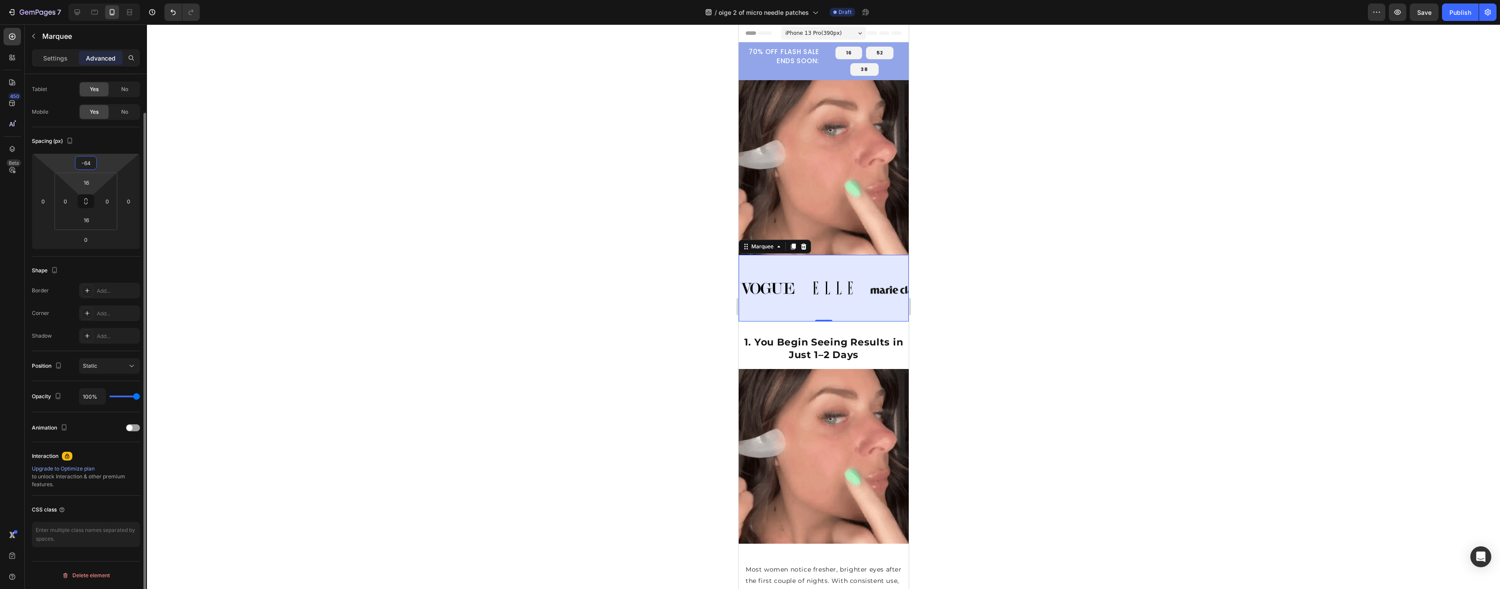
click at [102, 0] on html "7 Version history / oige 2 of micro needle patches Draft Preview Save Publish 4…" at bounding box center [750, 0] width 1500 height 0
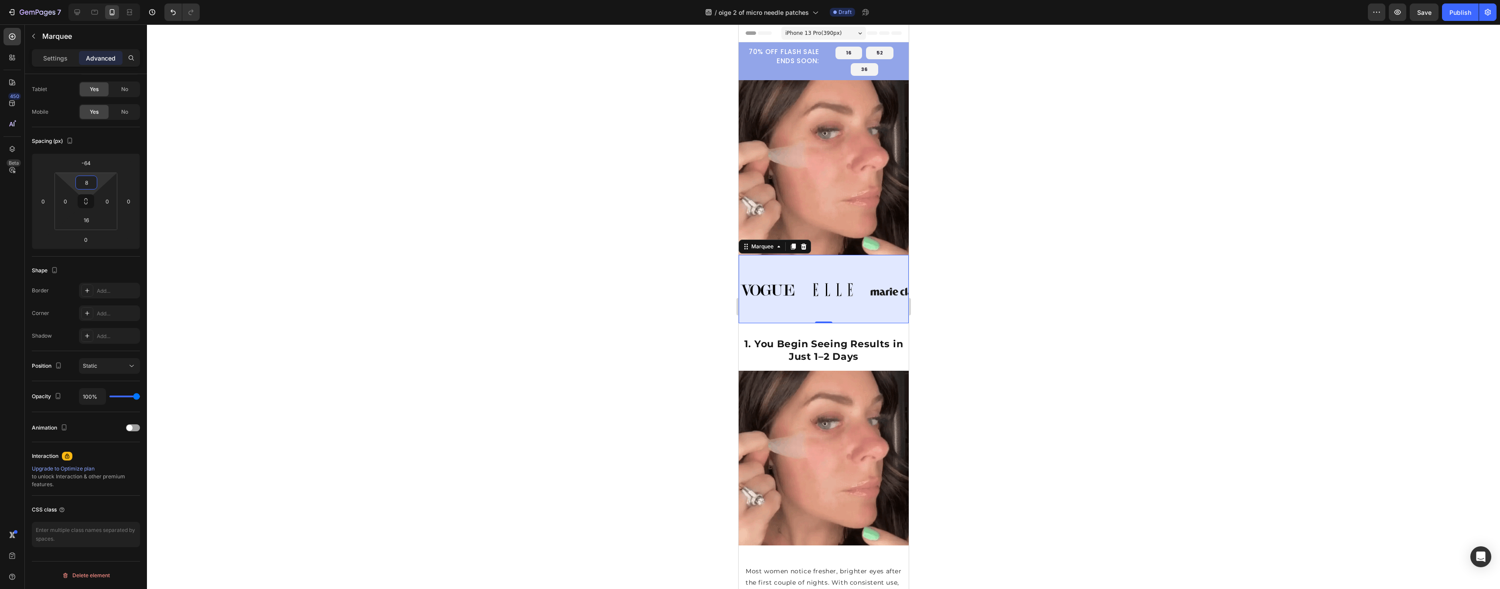
type input "0"
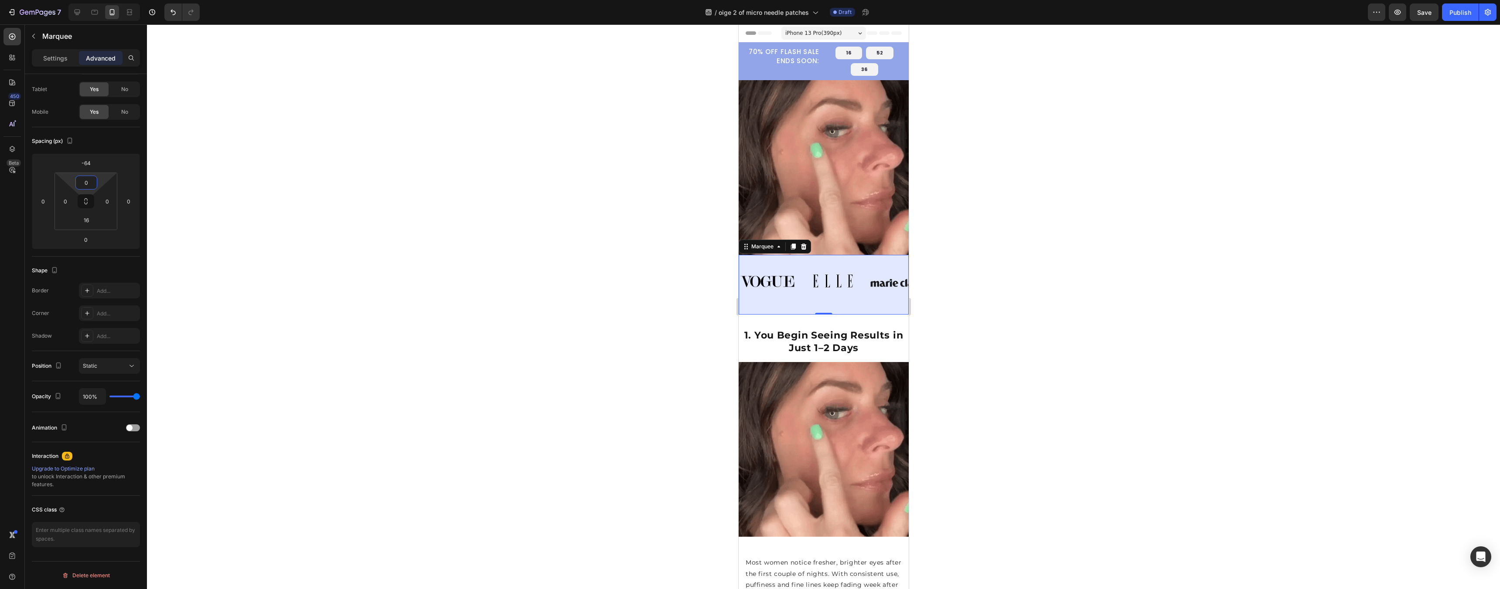
drag, startPoint x: 99, startPoint y: 181, endPoint x: 64, endPoint y: 186, distance: 35.6
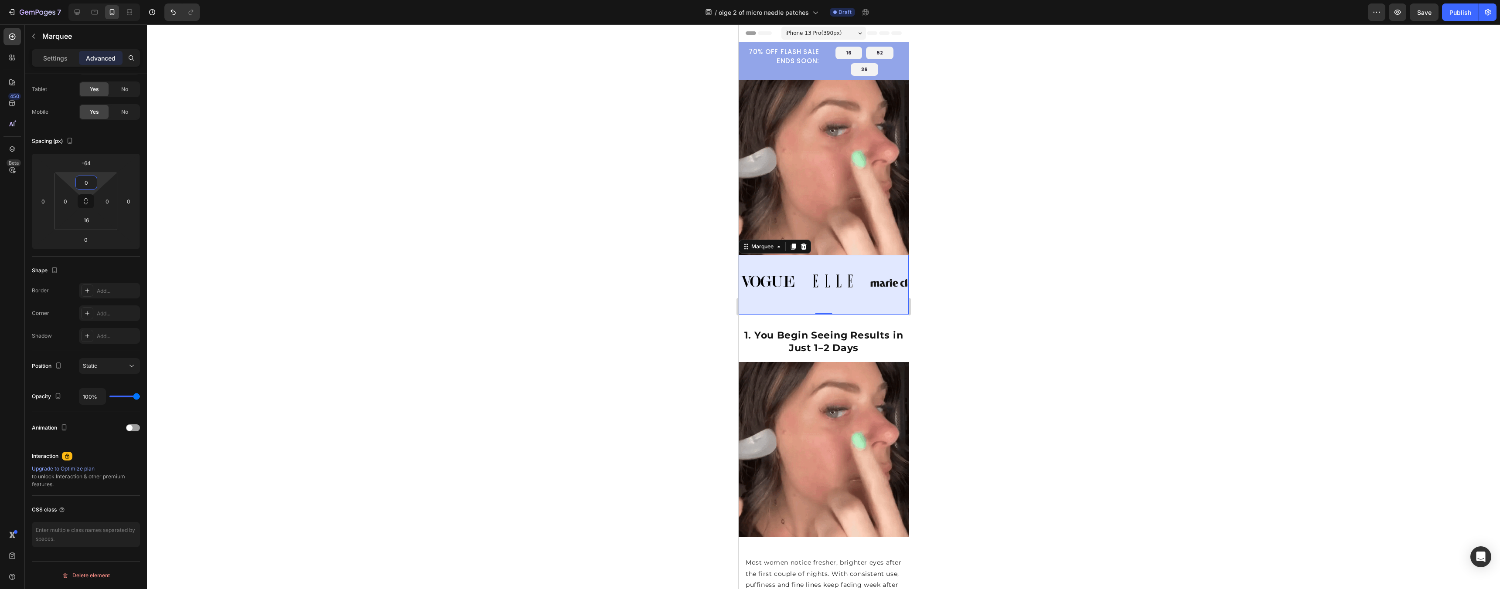
click at [64, 0] on html "7 Version history / oige 2 of micro needle patches Draft Preview Save Publish 4…" at bounding box center [750, 0] width 1500 height 0
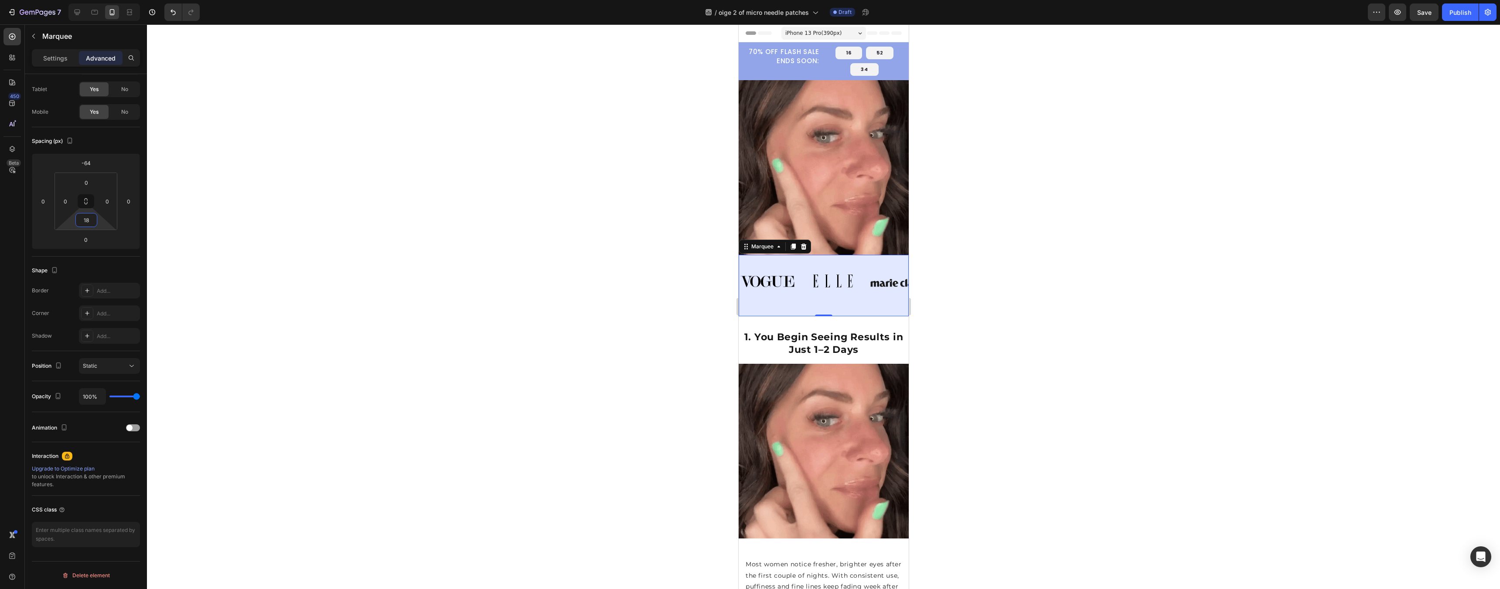
type input "0"
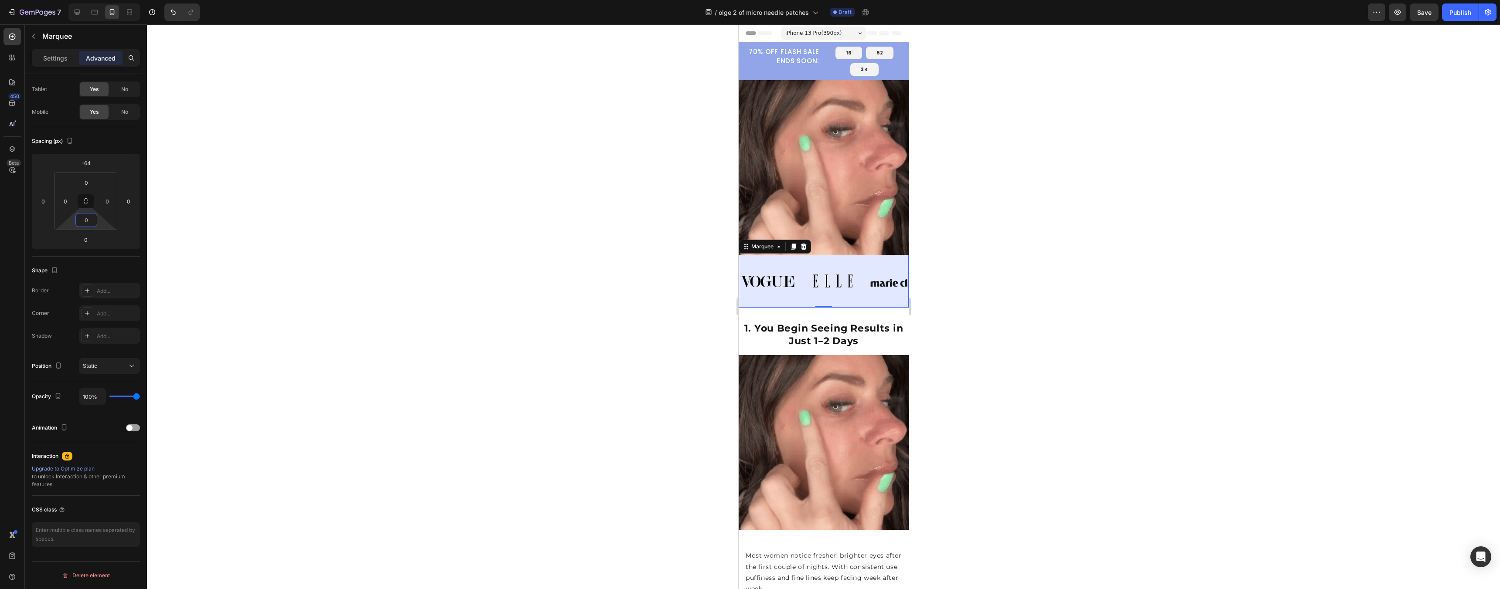
drag, startPoint x: 102, startPoint y: 221, endPoint x: 178, endPoint y: 226, distance: 76.9
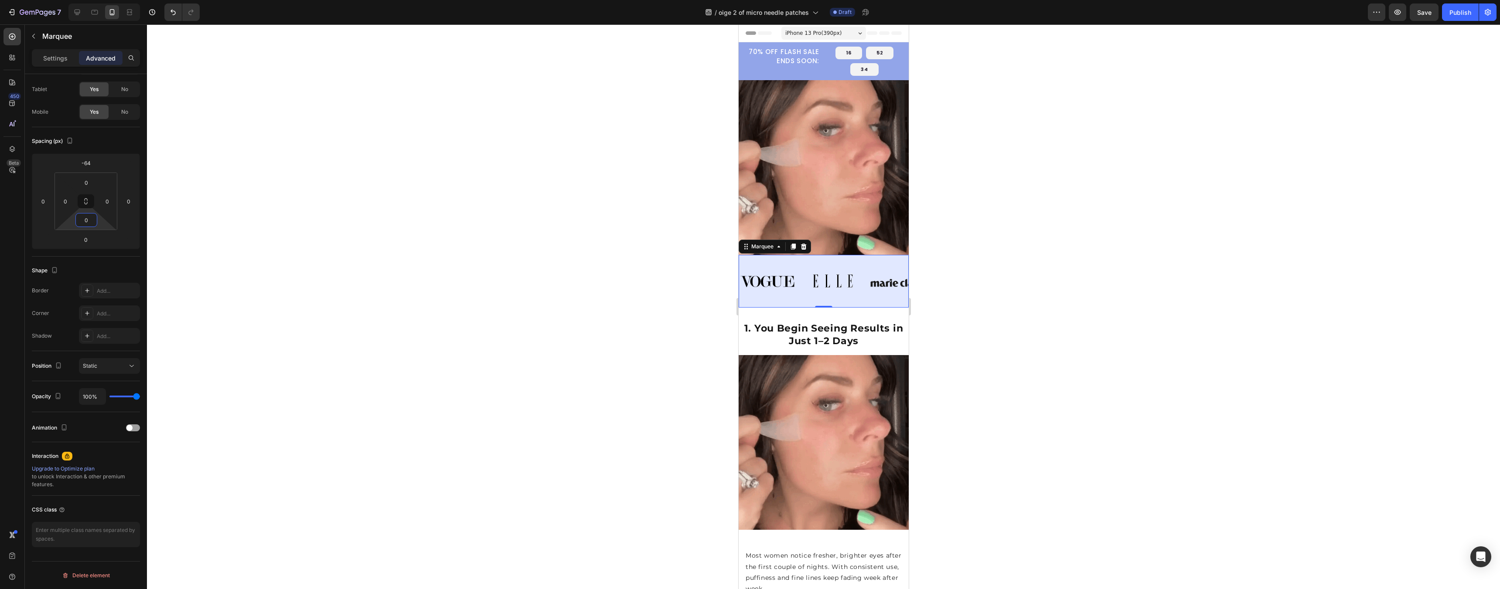
click at [178, 0] on div "7 Version history / oige 2 of micro needle patches Draft Preview Save Publish 4…" at bounding box center [750, 0] width 1500 height 0
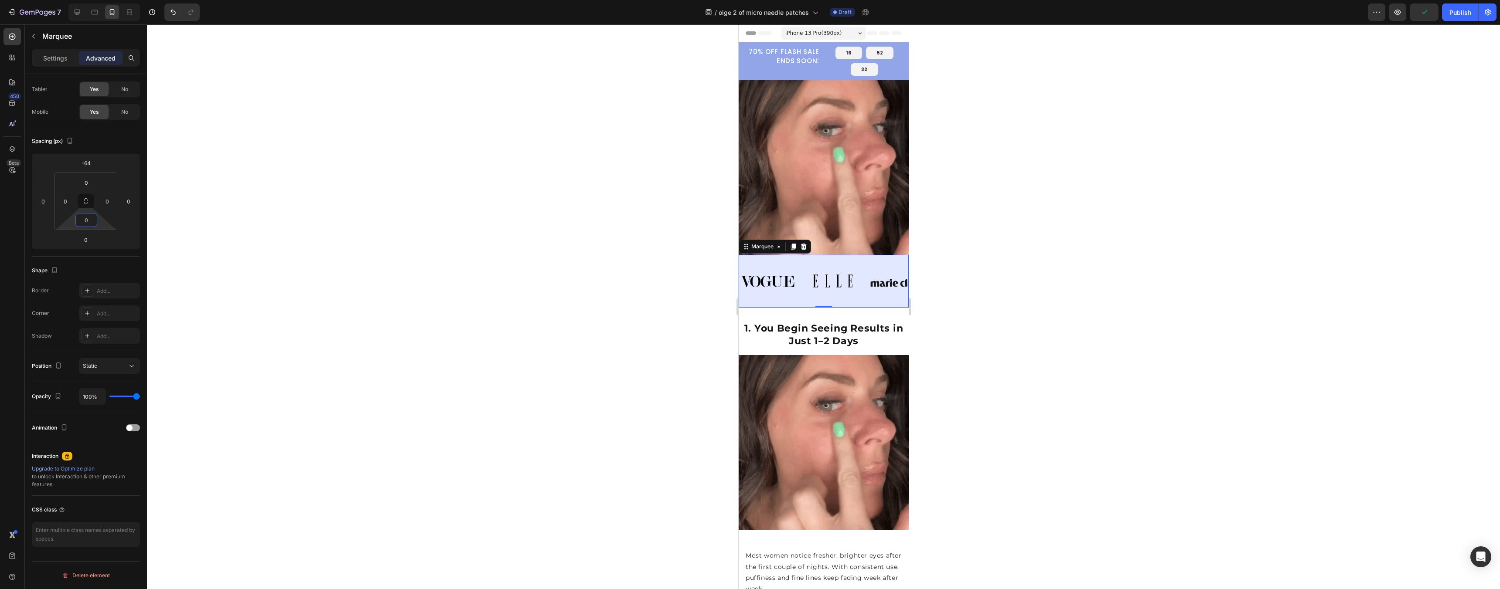
click at [990, 365] on div at bounding box center [823, 306] width 1353 height 565
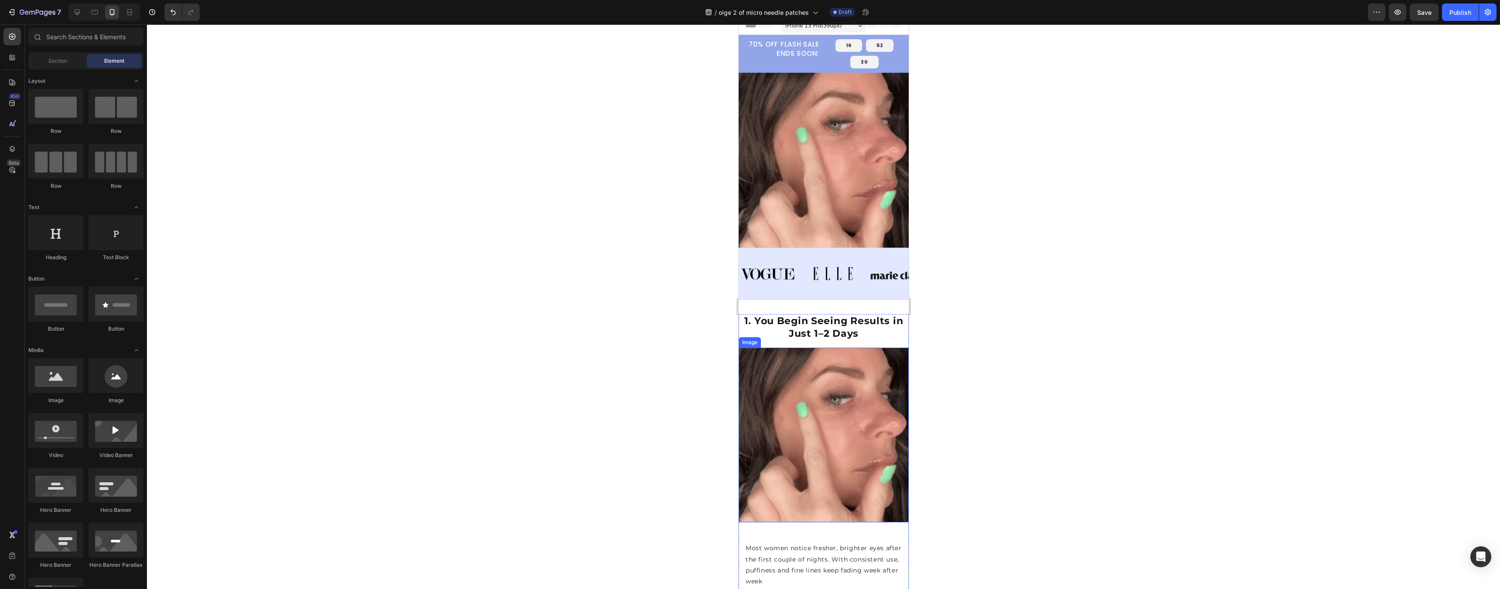
scroll to position [0, 0]
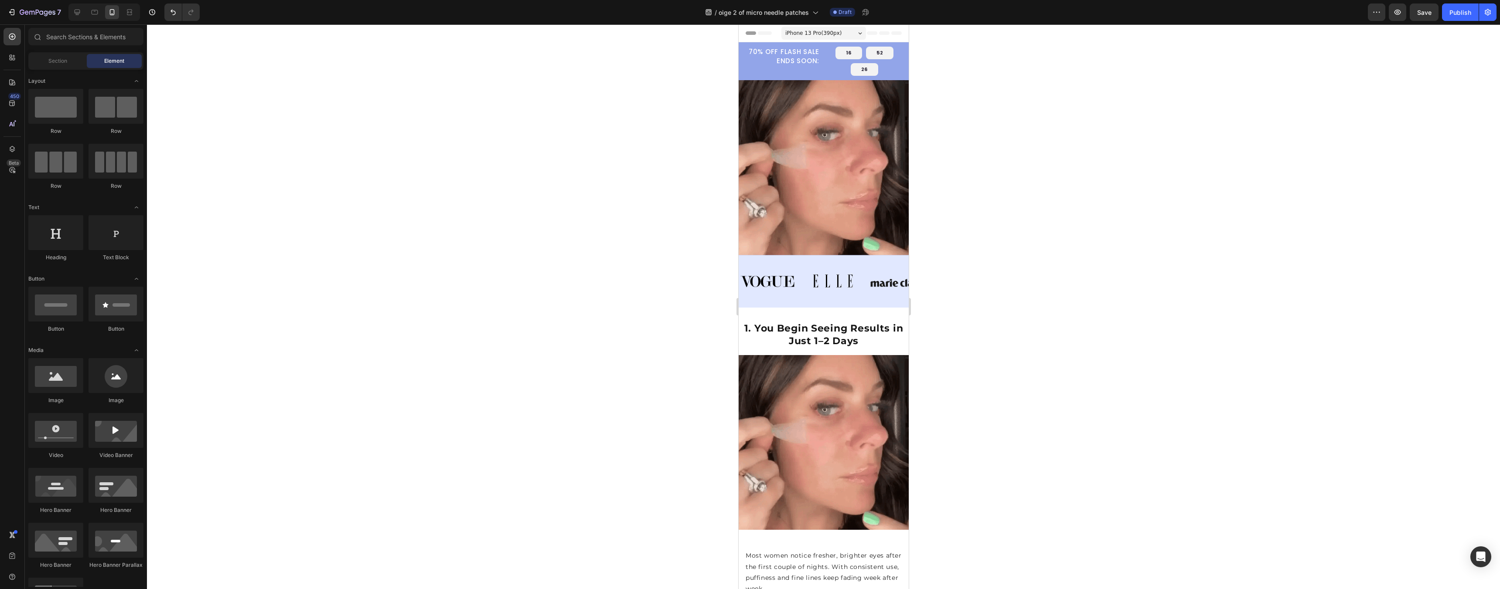
click at [1268, 252] on div at bounding box center [823, 306] width 1353 height 565
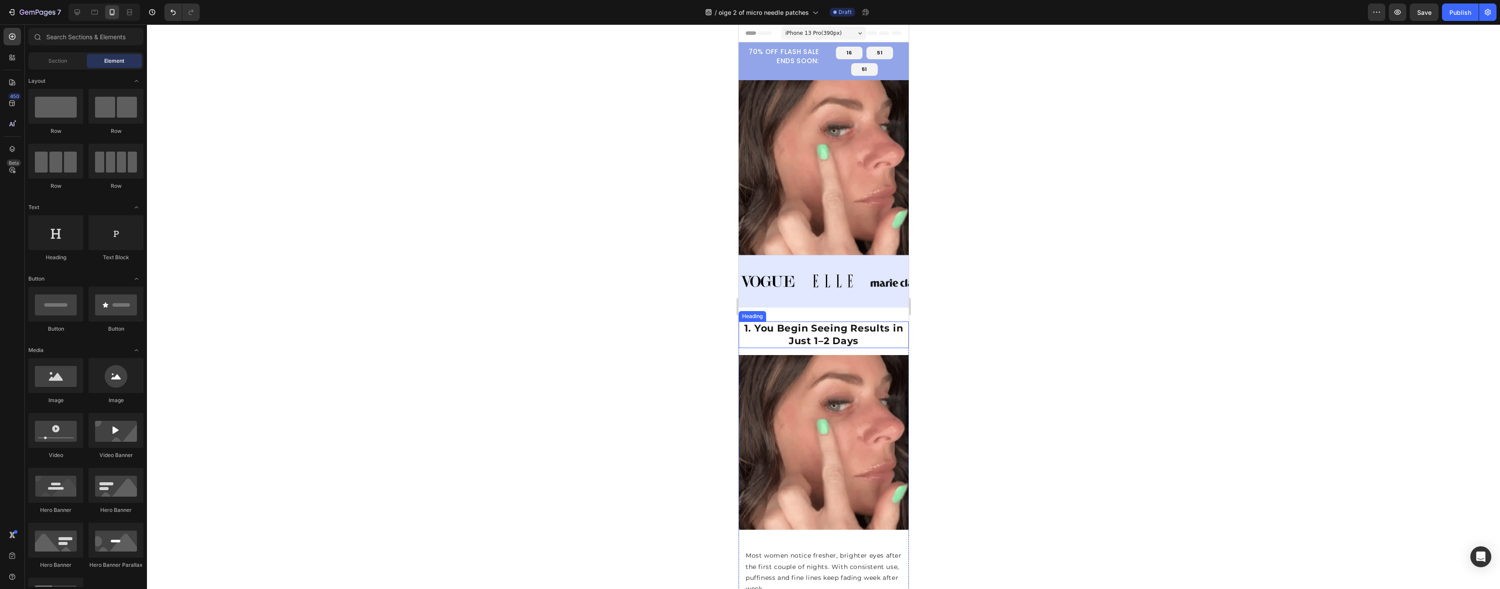
click at [817, 330] on strong "1. You Begin Seeing Results in Just 1–2 Days" at bounding box center [823, 335] width 159 height 24
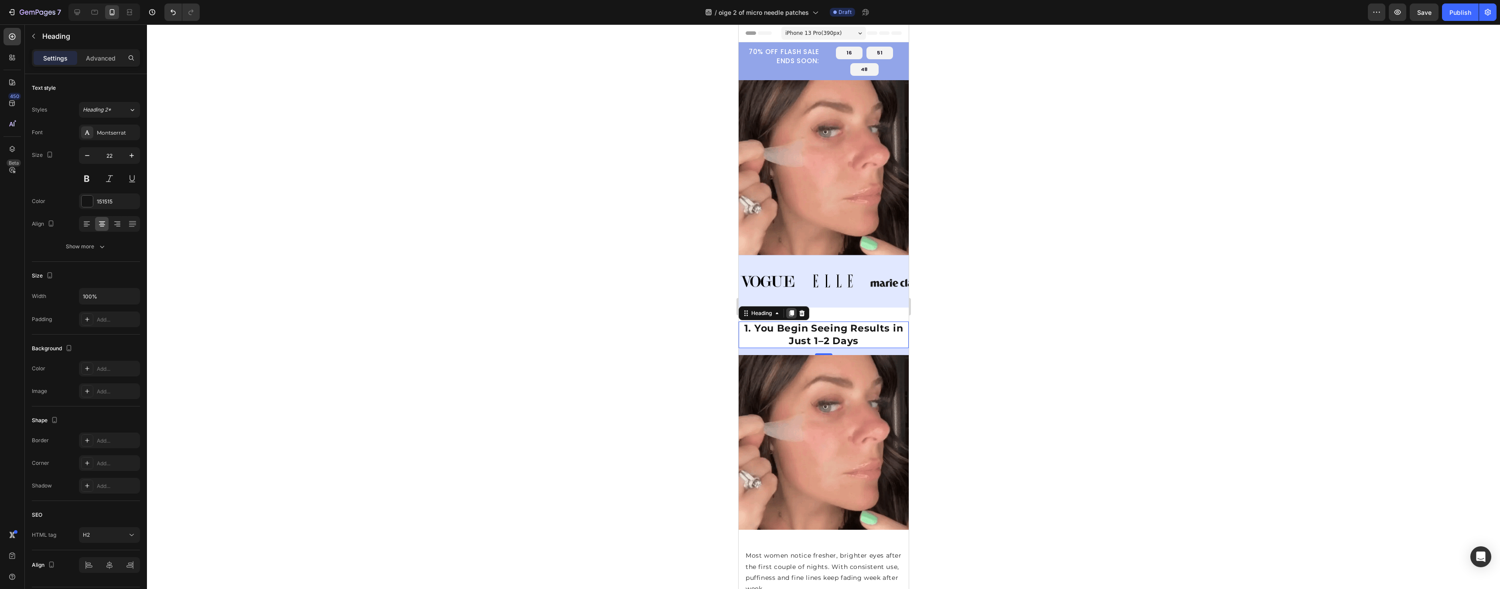
click at [790, 310] on icon at bounding box center [790, 313] width 7 height 7
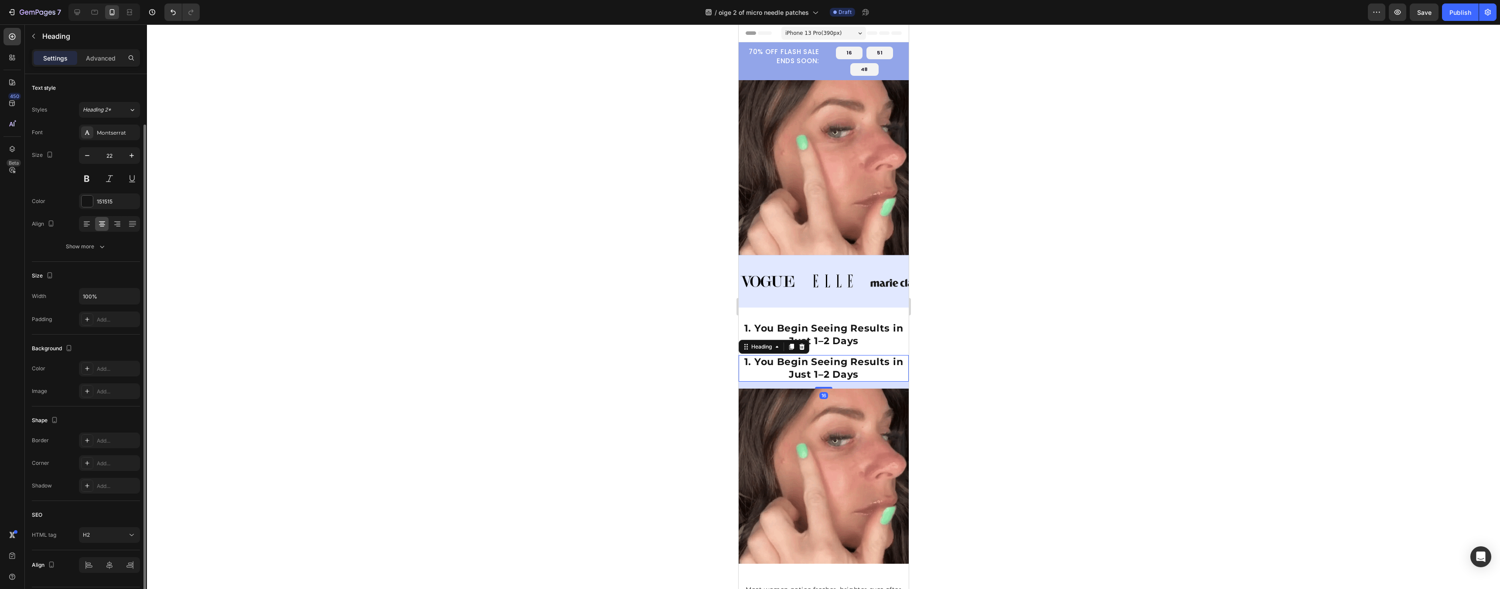
scroll to position [26, 0]
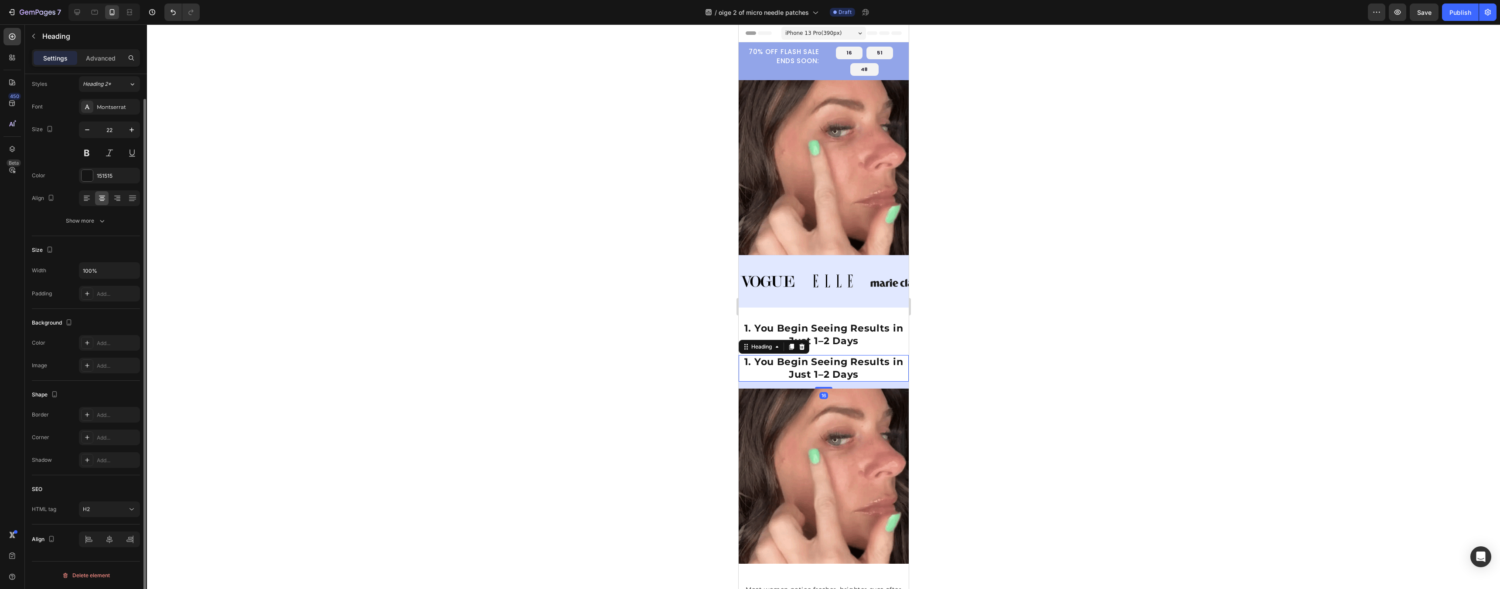
drag, startPoint x: 1000, startPoint y: 336, endPoint x: 118, endPoint y: 304, distance: 882.2
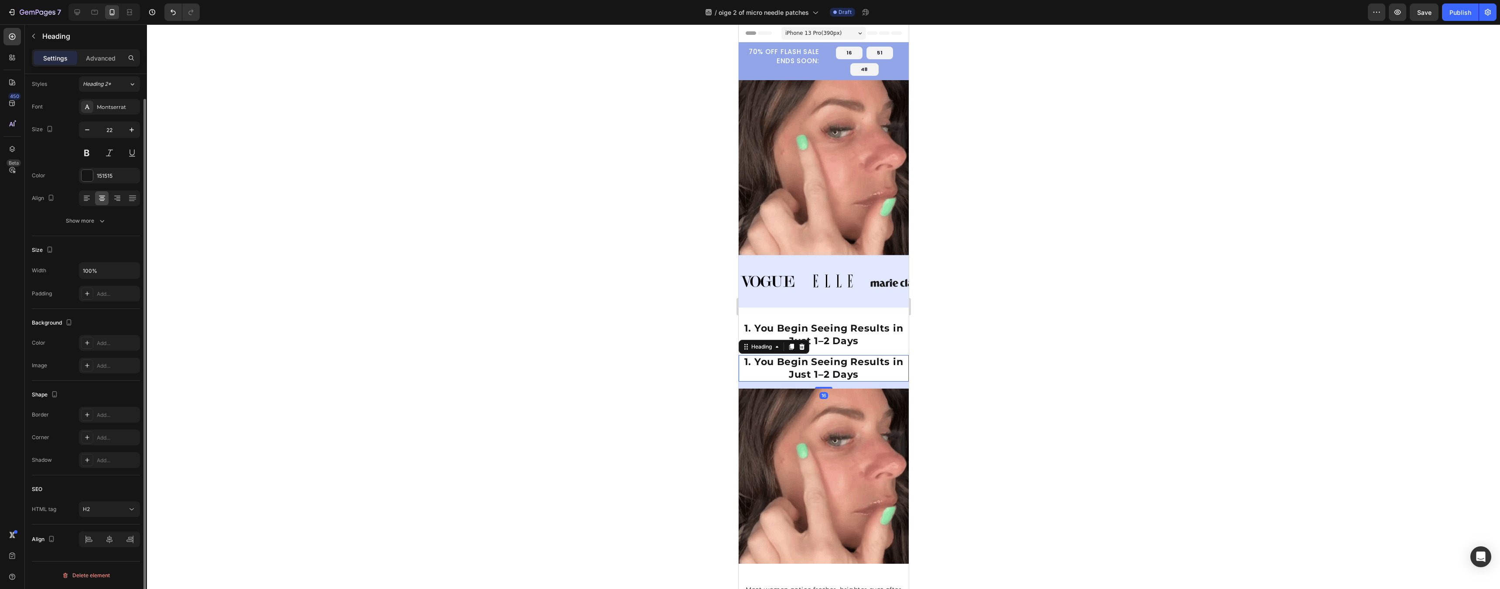
click at [1000, 336] on div at bounding box center [823, 306] width 1353 height 565
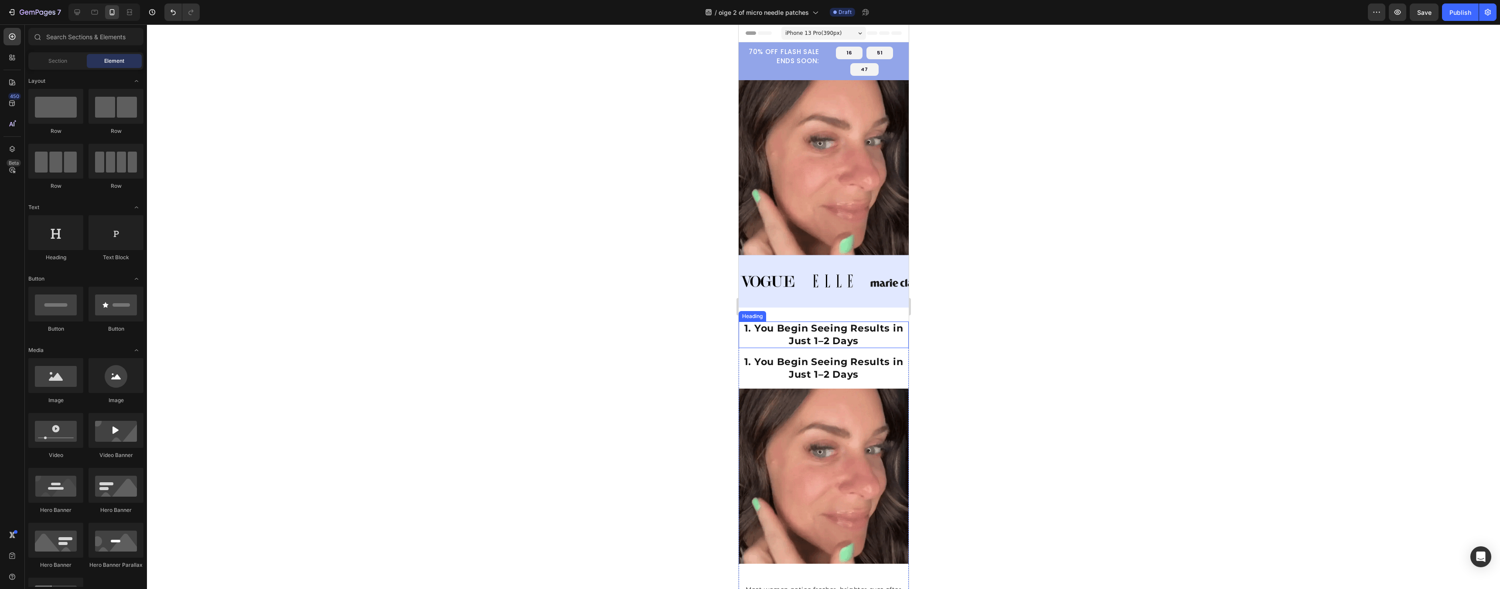
click at [856, 328] on h2 "1. You Begin Seeing Results in Just 1–2 Days" at bounding box center [823, 335] width 170 height 27
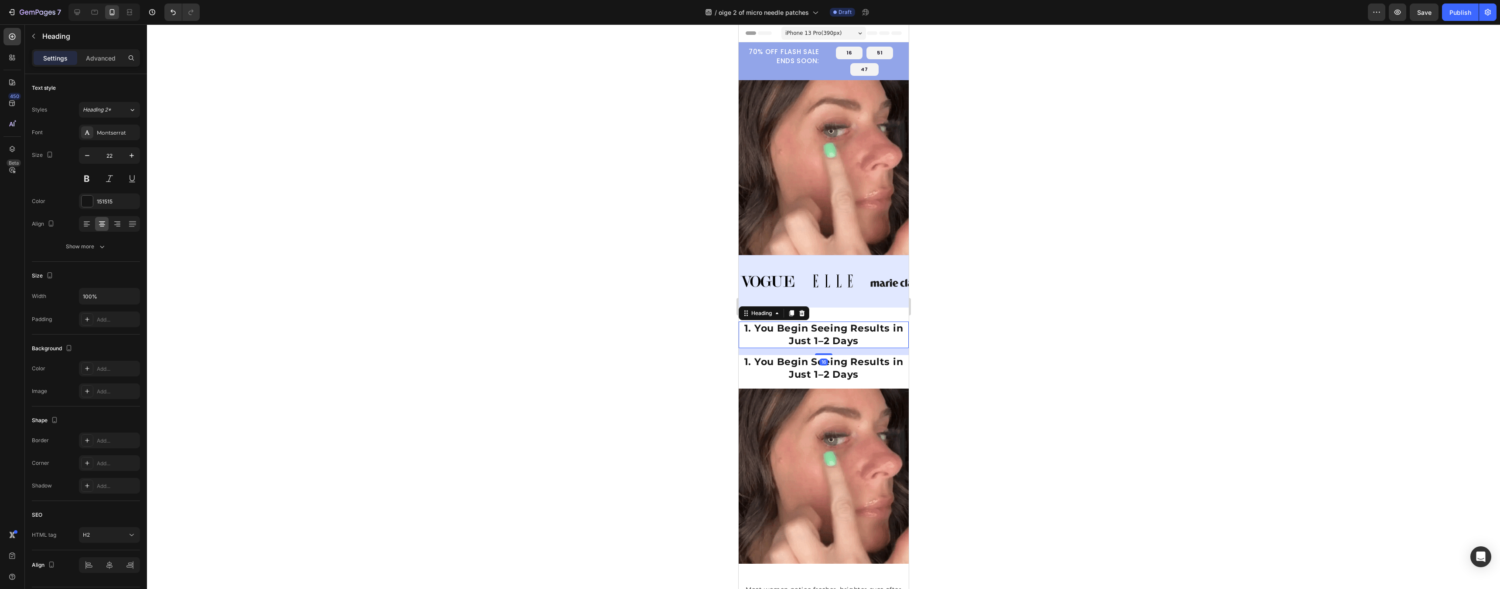
click at [856, 328] on h2 "1. You Begin Seeing Results in Just 1–2 Days" at bounding box center [823, 335] width 170 height 27
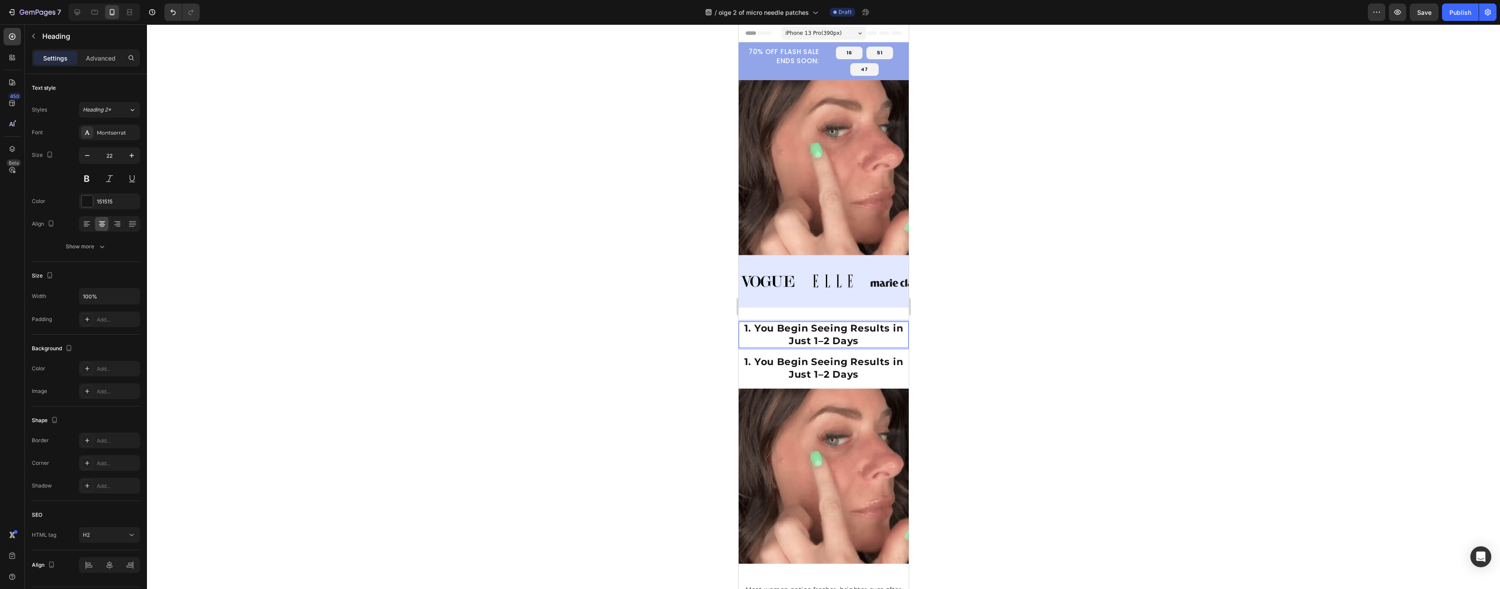
click at [856, 328] on p "1. You Begin Seeing Results in Just 1–2 Days" at bounding box center [823, 335] width 168 height 25
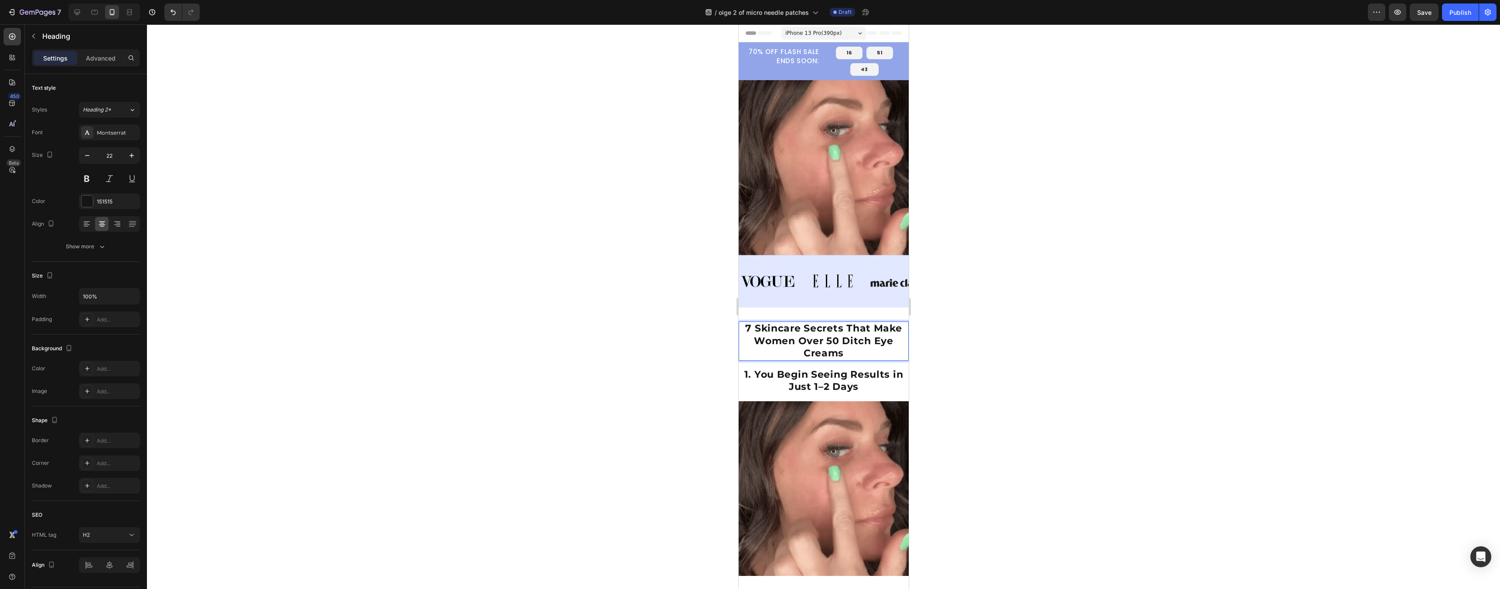
click at [840, 324] on strong "7 Skincare Secrets That Make Women Over 50 Ditch Eye Creams" at bounding box center [823, 341] width 157 height 37
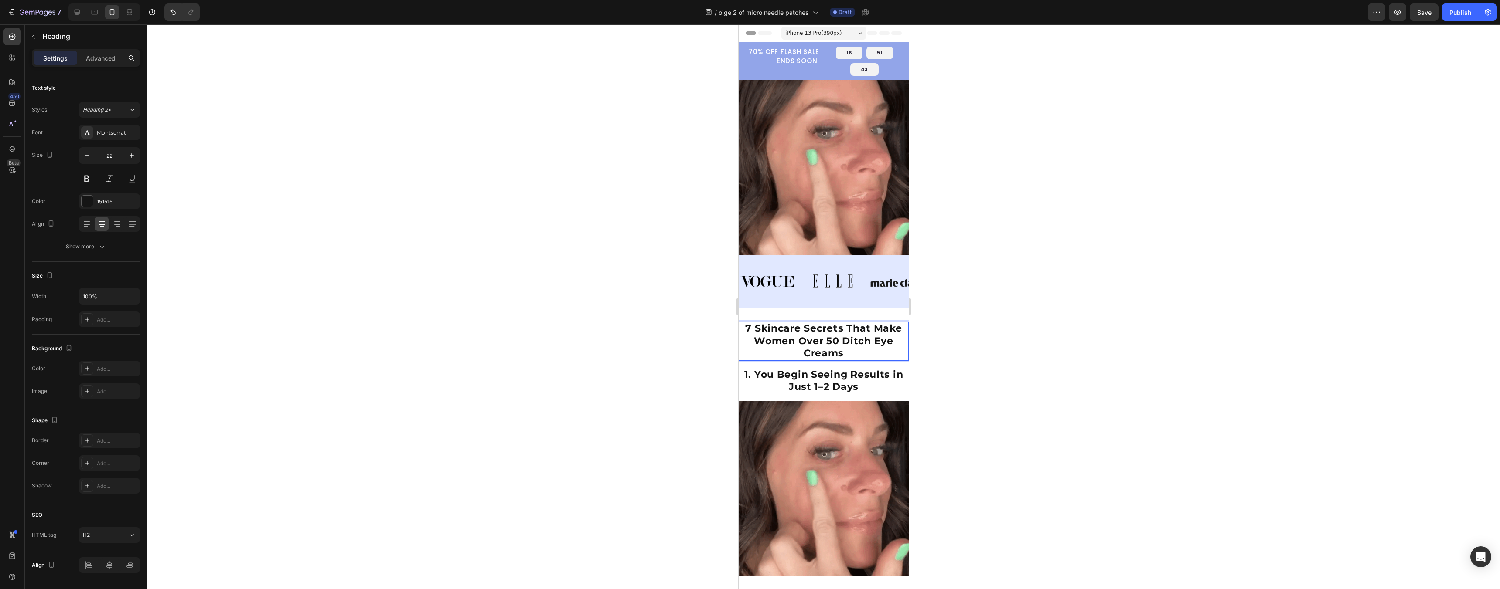
click at [843, 324] on strong "7 Skincare Secrets That Make Women Over 50 Ditch Eye Creams" at bounding box center [823, 341] width 157 height 37
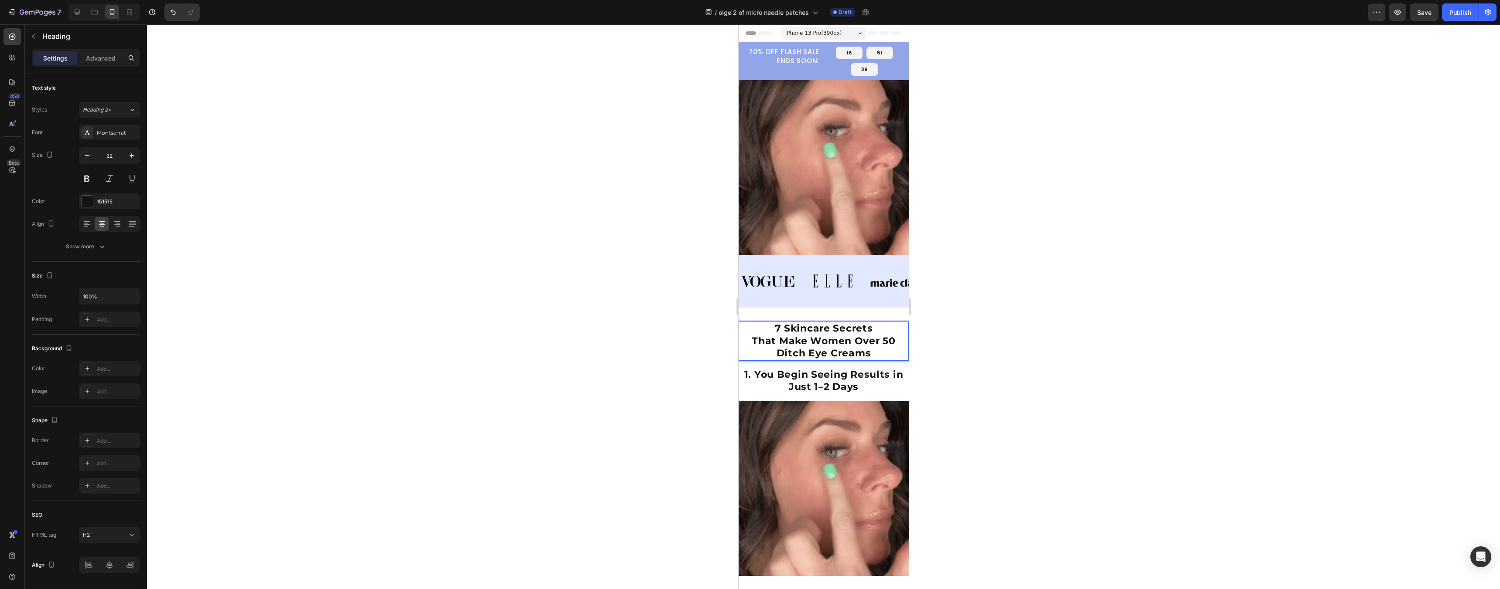
click at [850, 337] on strong "That Make Women Over 50 Ditch Eye Creams" at bounding box center [823, 347] width 144 height 24
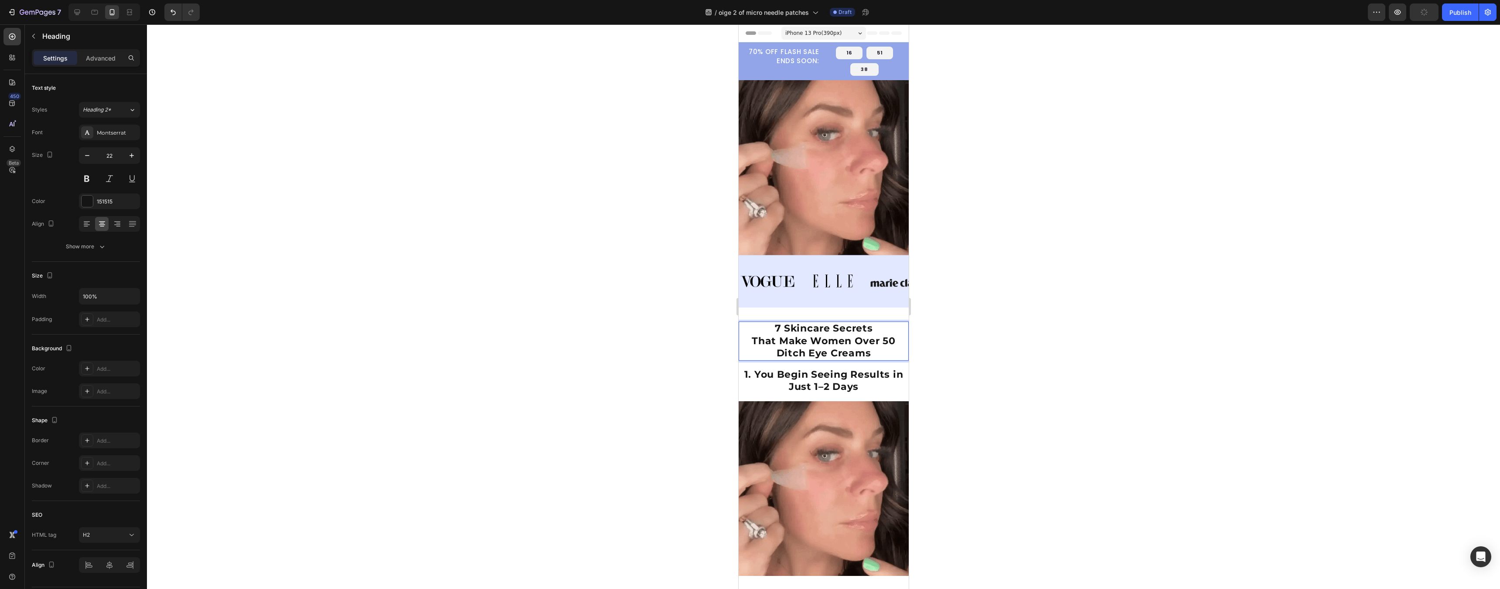
click at [808, 336] on strong "That Make Women Over 50 Ditch Eye Creams" at bounding box center [823, 347] width 144 height 24
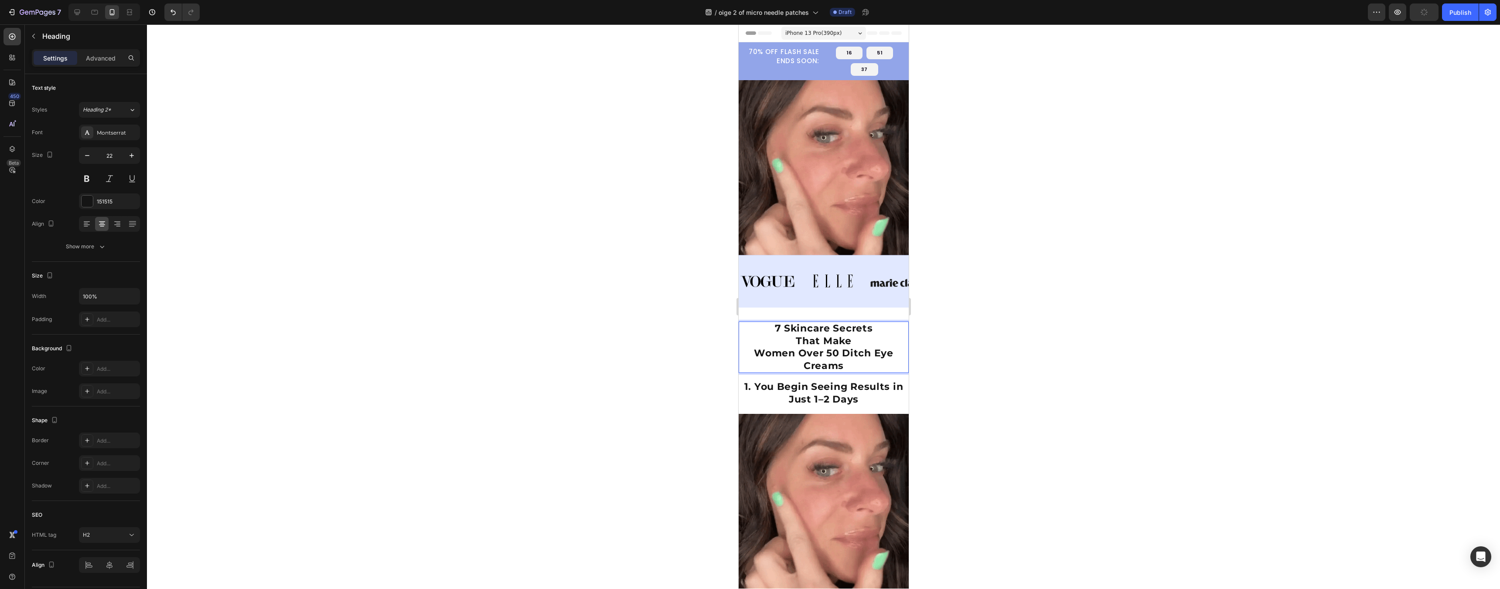
click at [838, 347] on strong "Women Over 50 Ditch Eye Creams" at bounding box center [823, 359] width 140 height 24
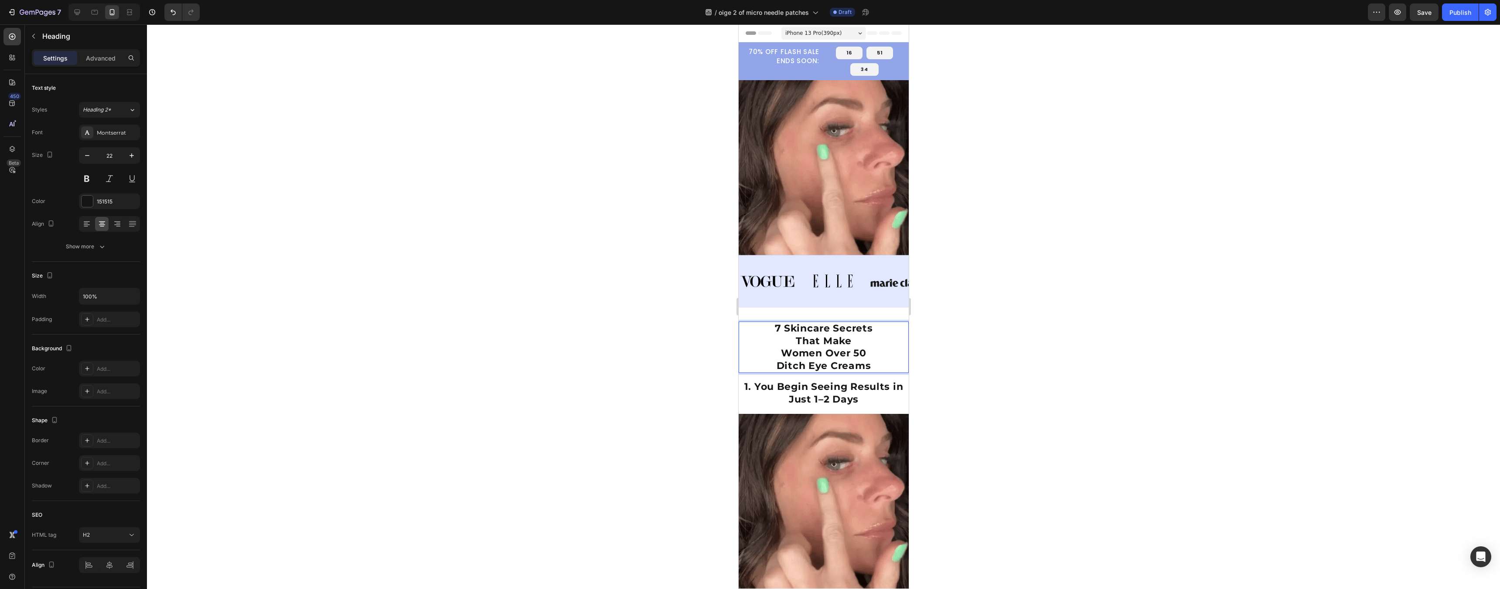
click at [806, 360] on strong "Ditch Eye Creams" at bounding box center [823, 366] width 95 height 12
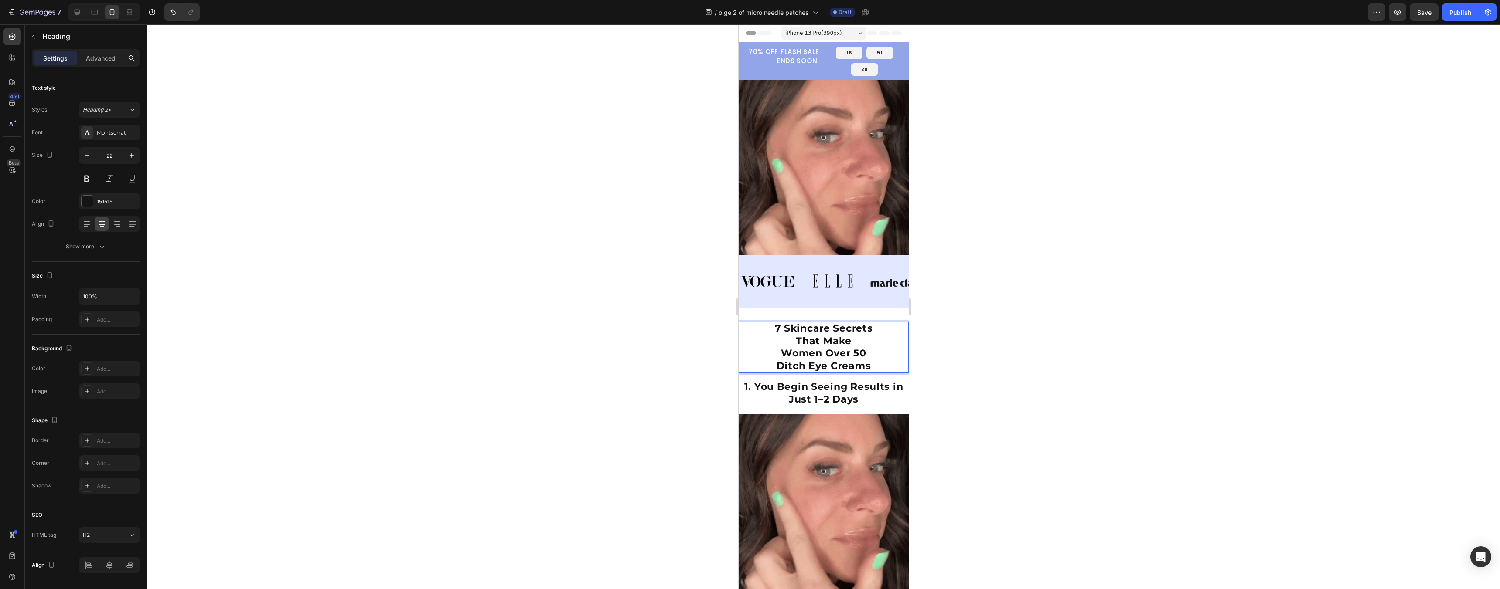
click at [868, 360] on p "7 Skincare Secrets That Make Women Over 50 Ditch Eye Creams" at bounding box center [823, 348] width 168 height 50
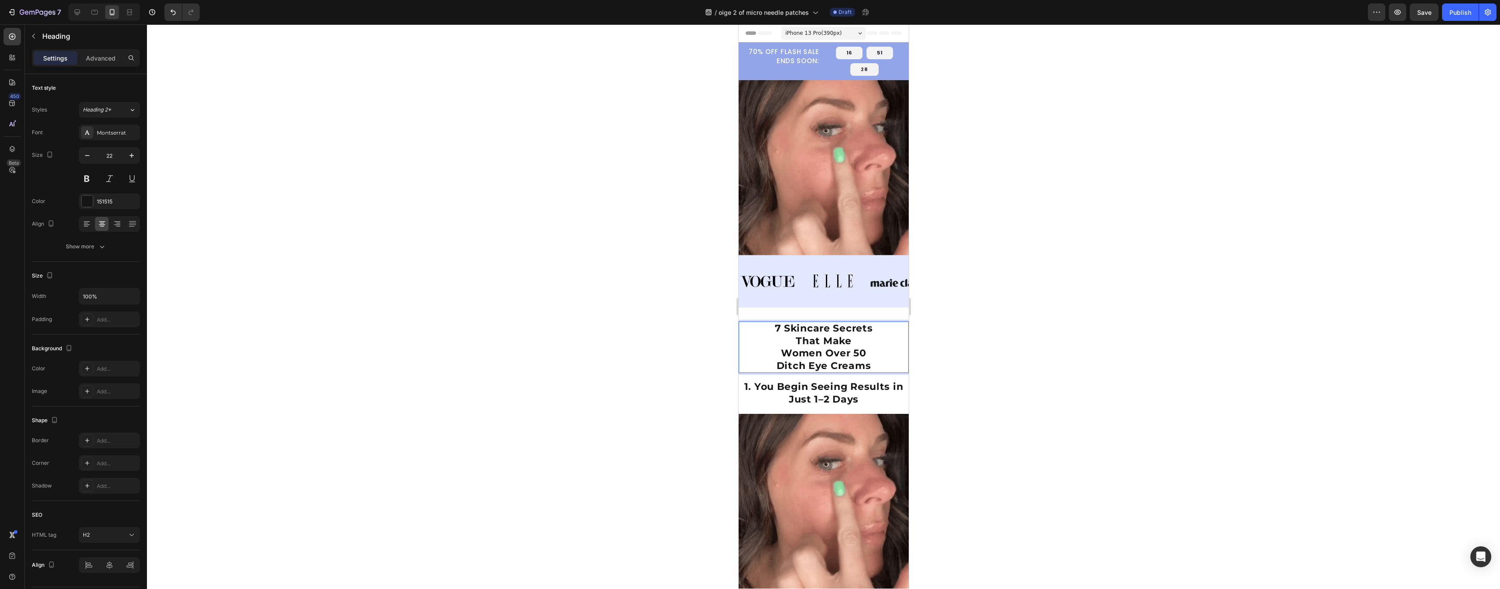
click at [966, 351] on div at bounding box center [823, 306] width 1353 height 565
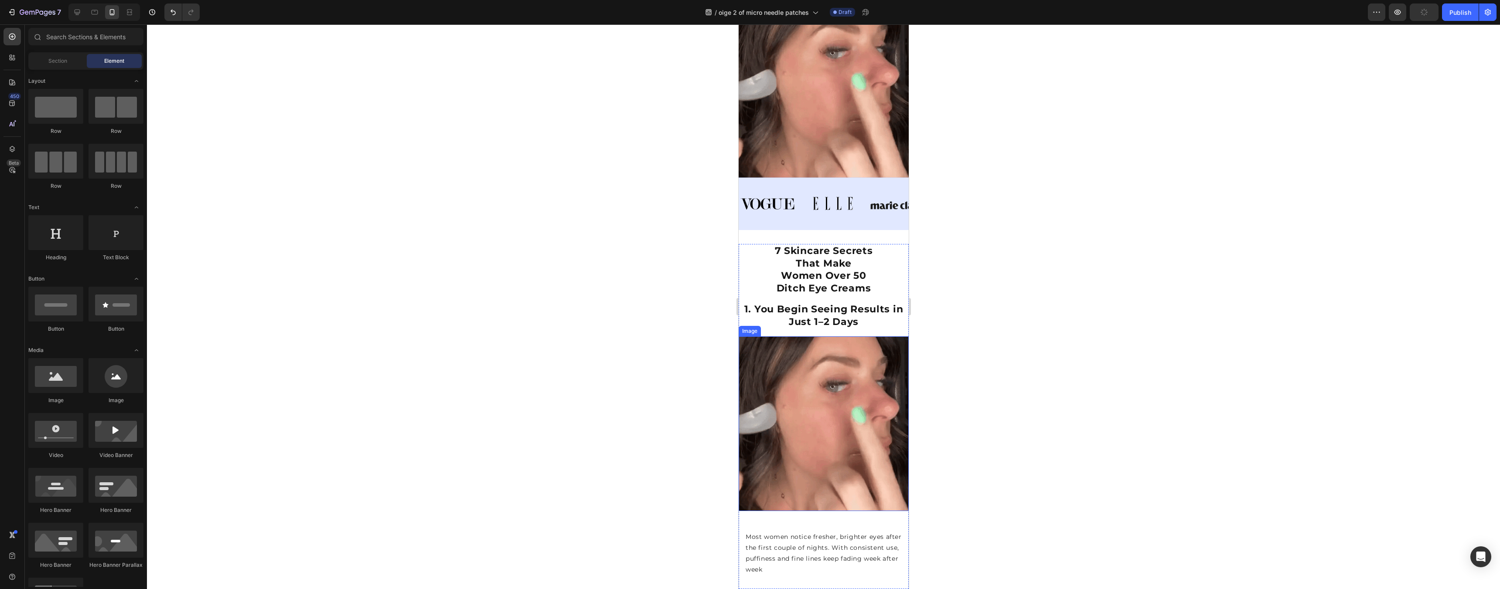
scroll to position [85, 0]
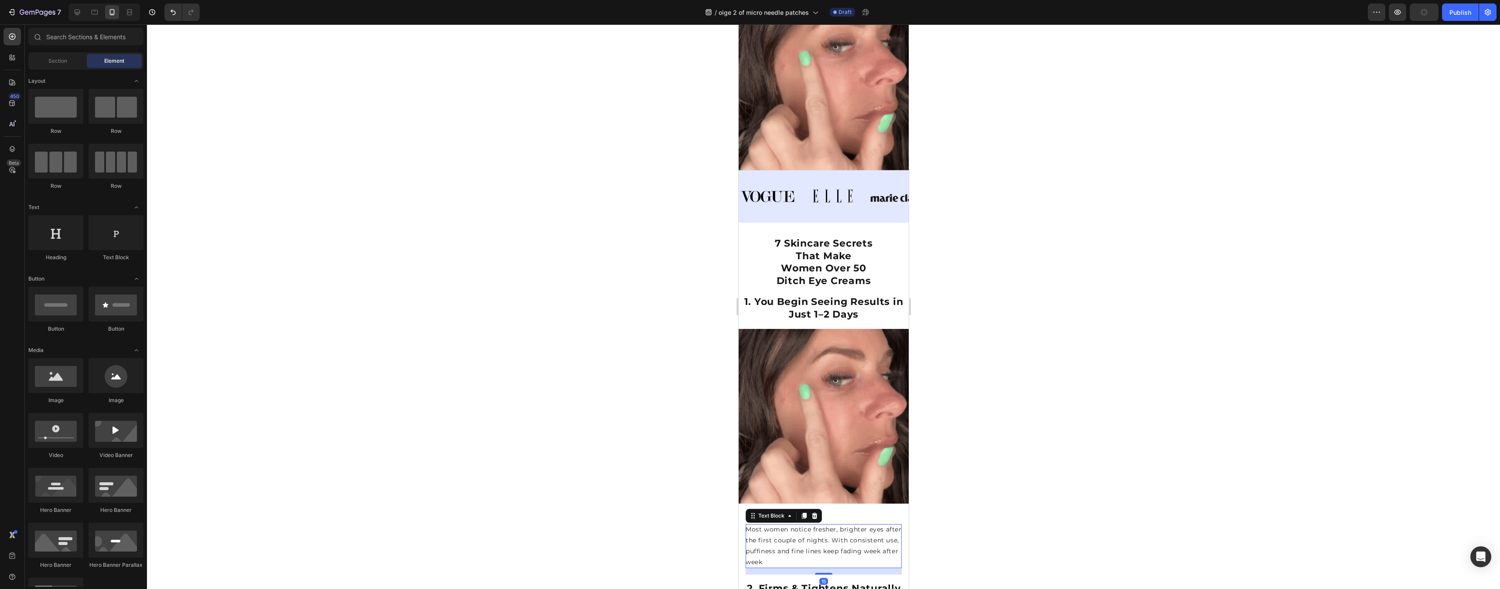
click at [800, 529] on p "Most women notice fresher, brighter eyes after the first couple of nights. With…" at bounding box center [823, 546] width 156 height 44
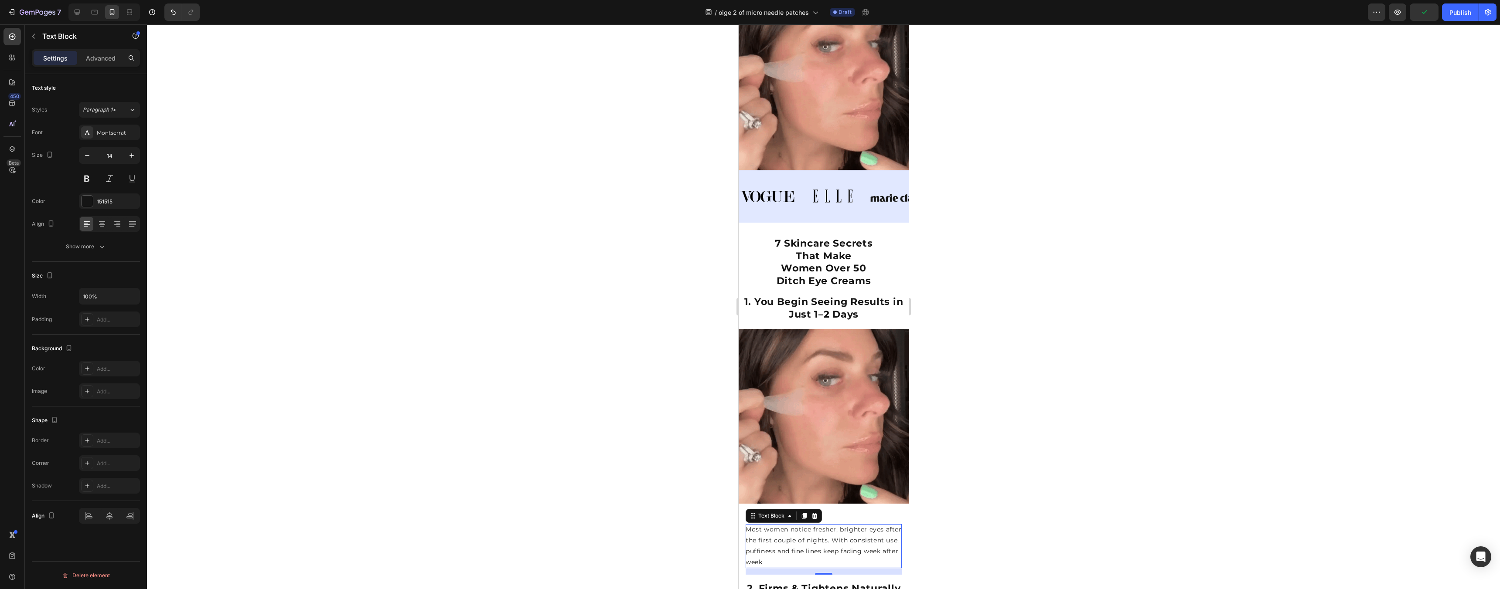
click at [804, 513] on icon at bounding box center [803, 516] width 5 height 6
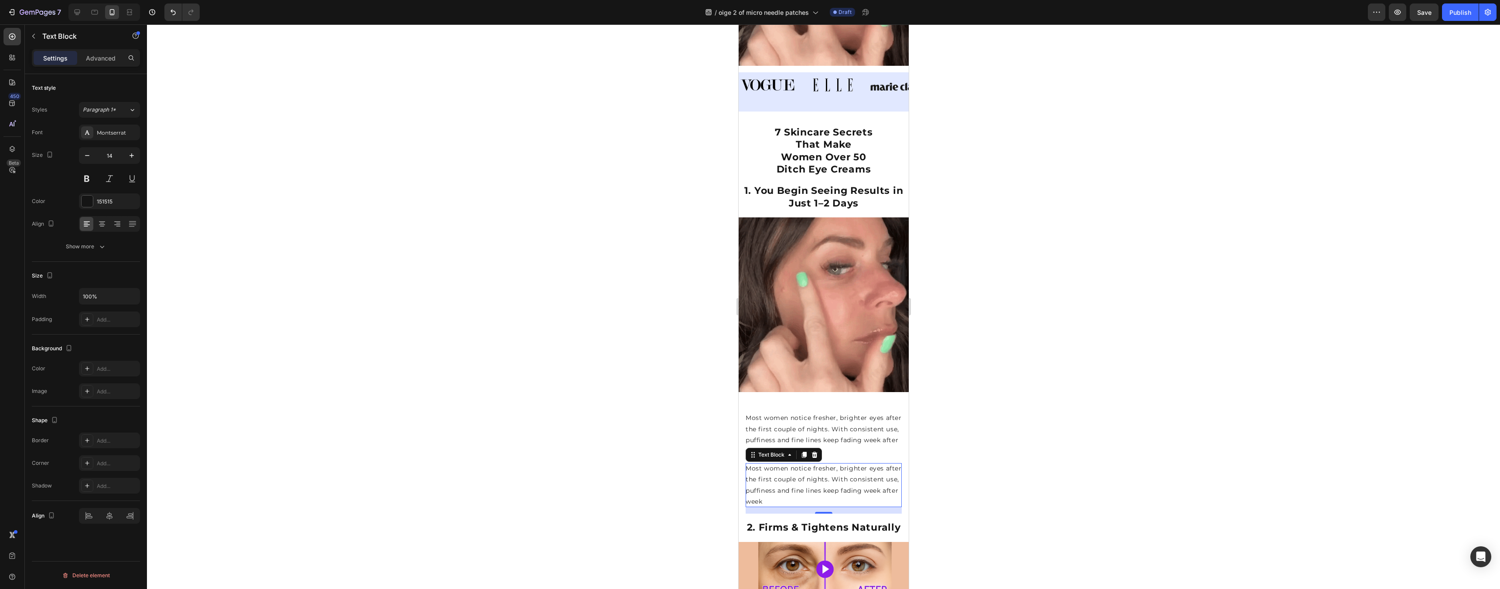
scroll to position [180, 0]
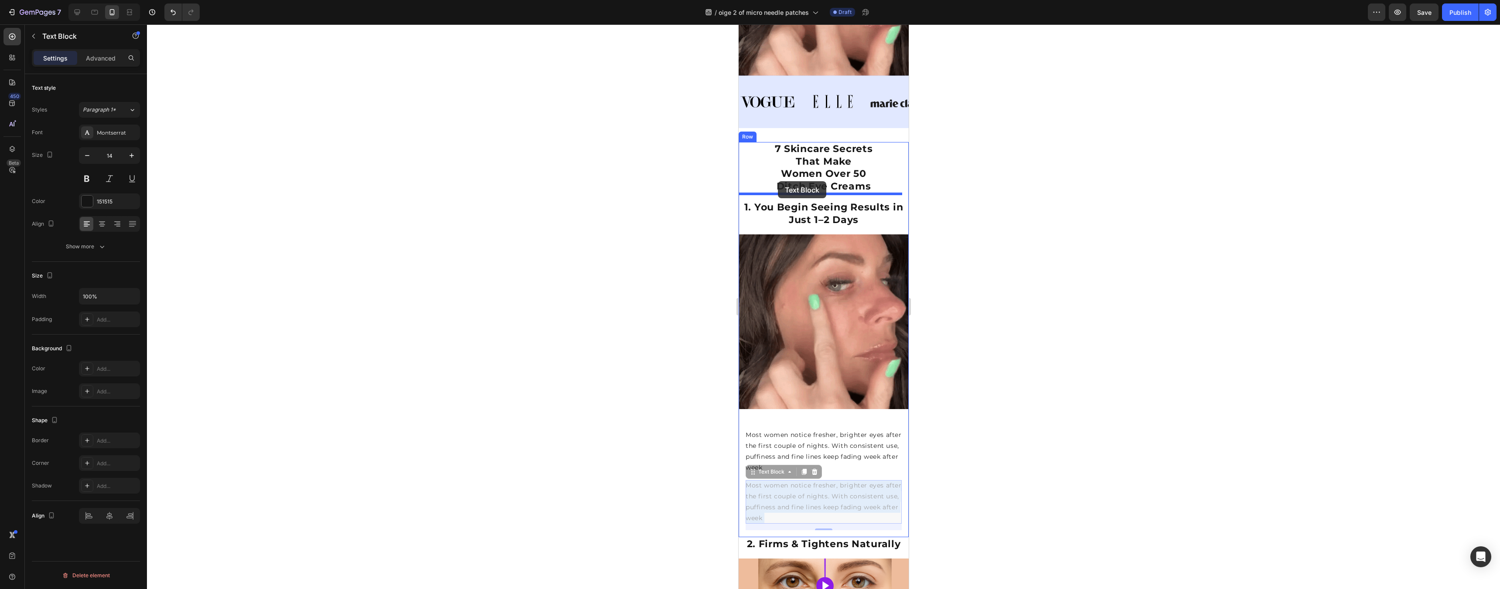
drag, startPoint x: 785, startPoint y: 490, endPoint x: 779, endPoint y: 186, distance: 304.4
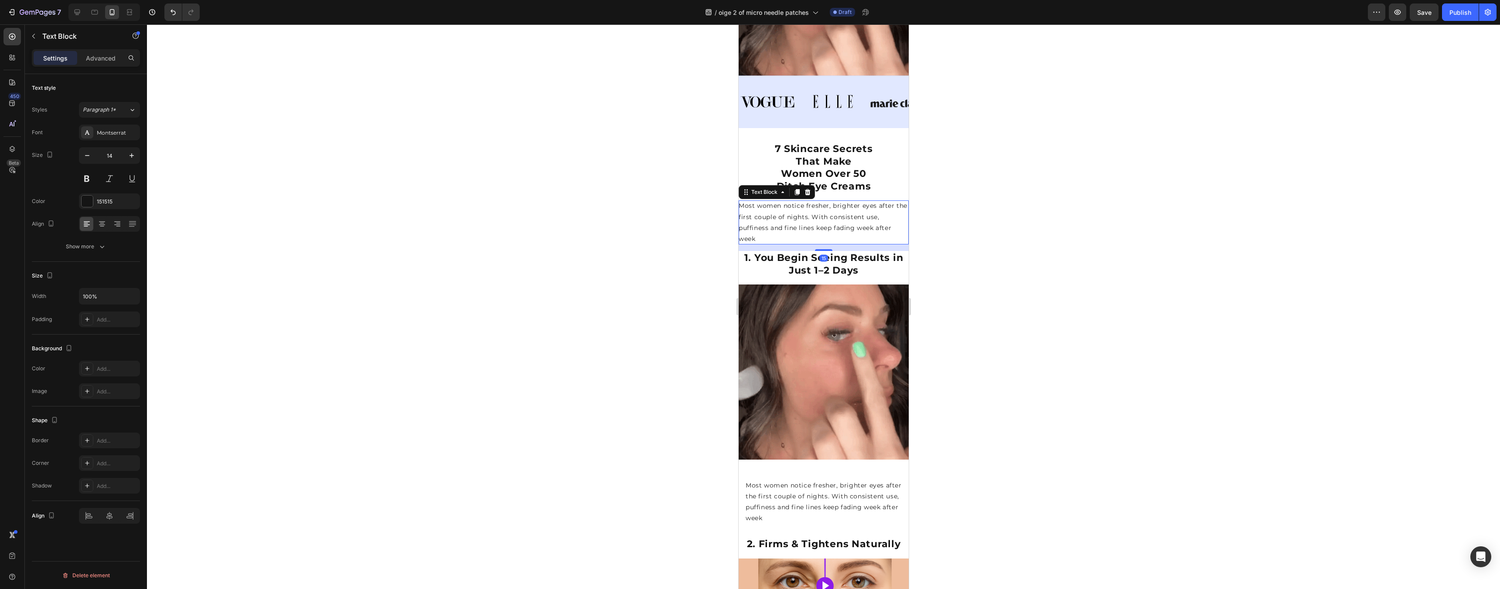
click at [1005, 194] on div at bounding box center [823, 306] width 1353 height 565
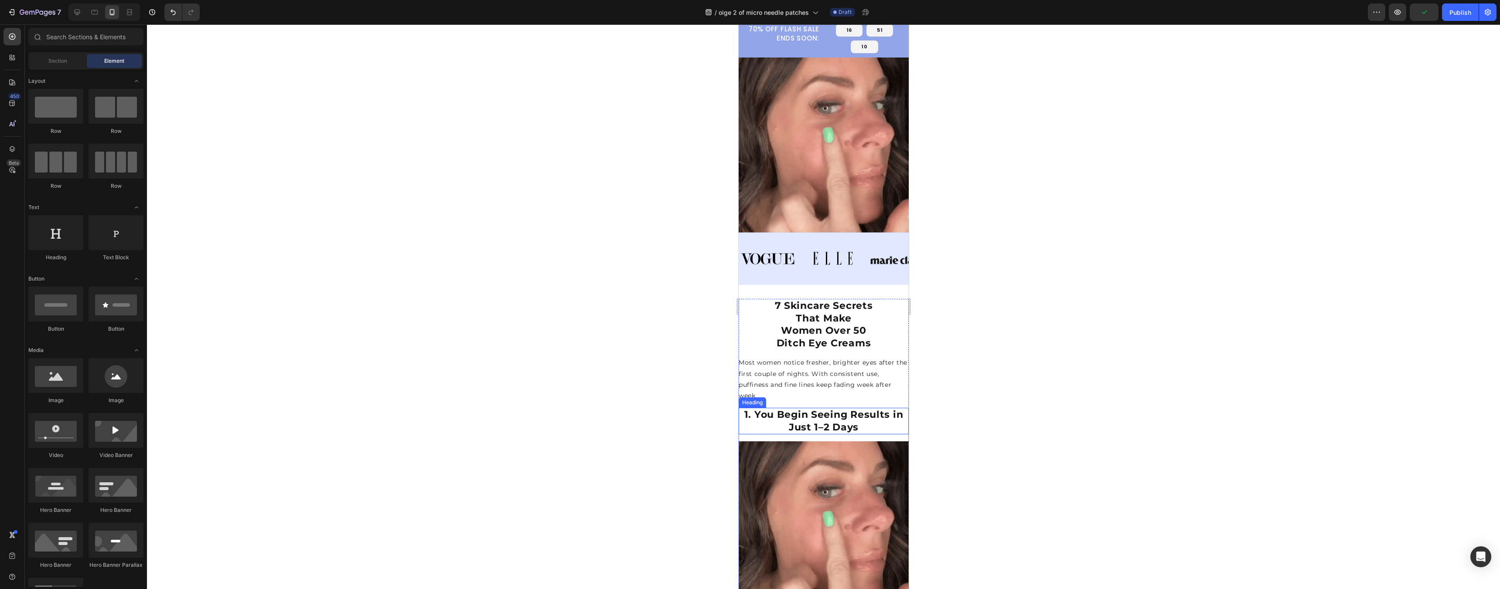
scroll to position [44, 0]
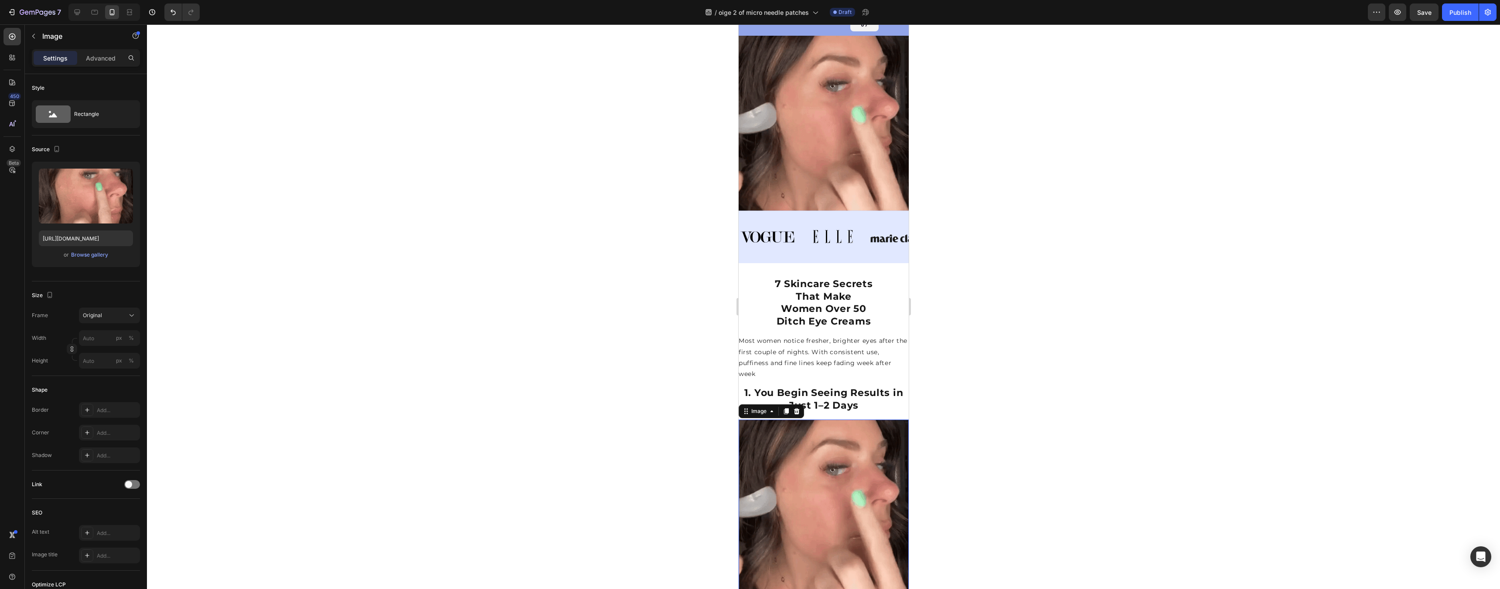
click at [840, 443] on img at bounding box center [823, 507] width 170 height 175
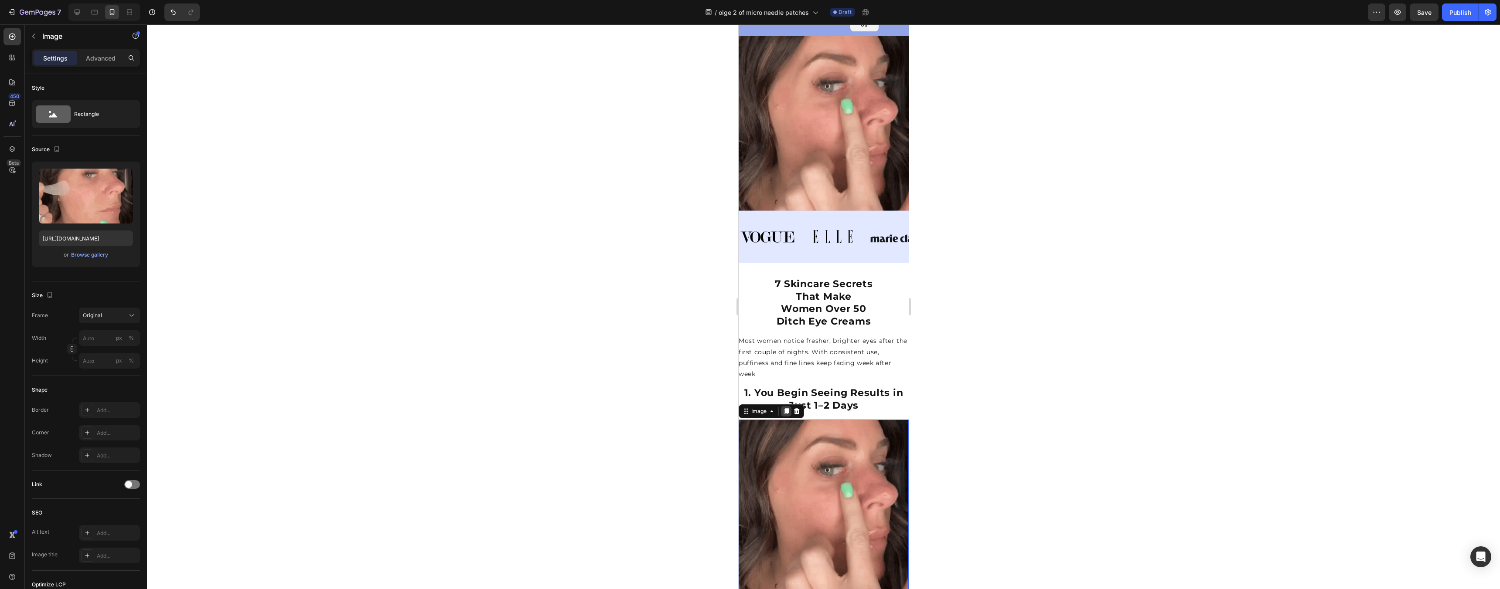
click at [789, 408] on icon at bounding box center [785, 411] width 7 height 7
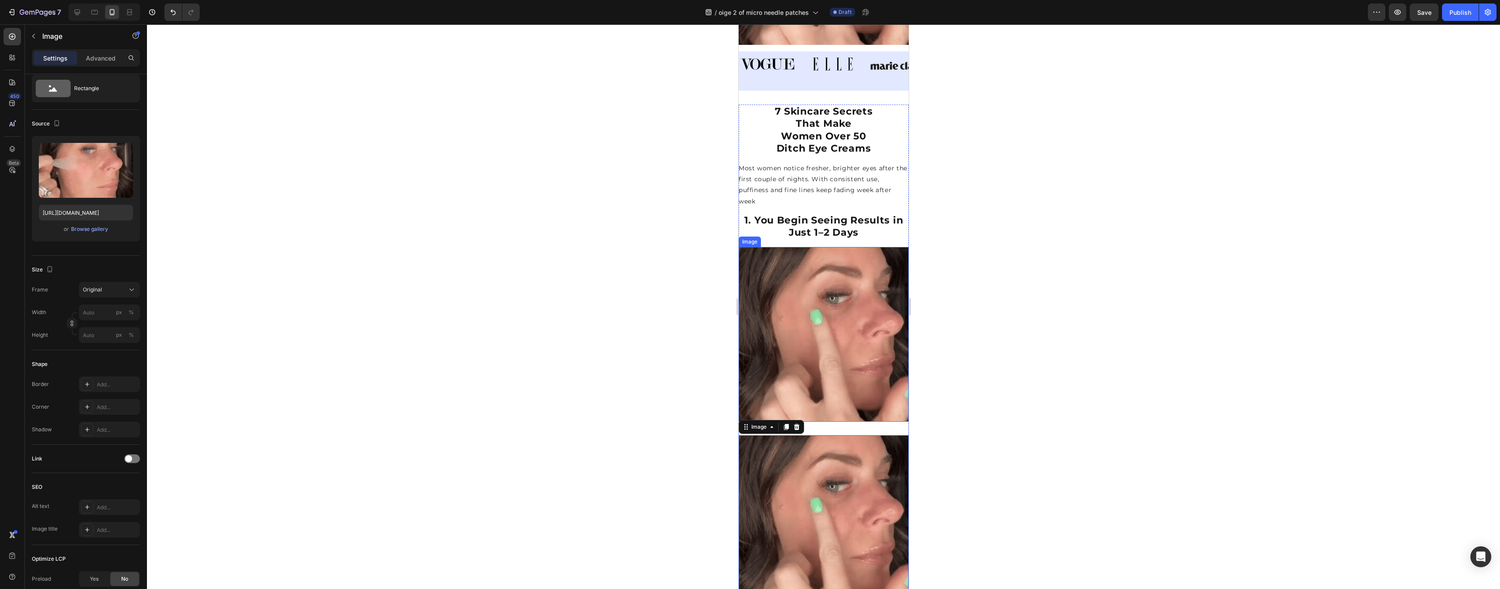
scroll to position [98, 0]
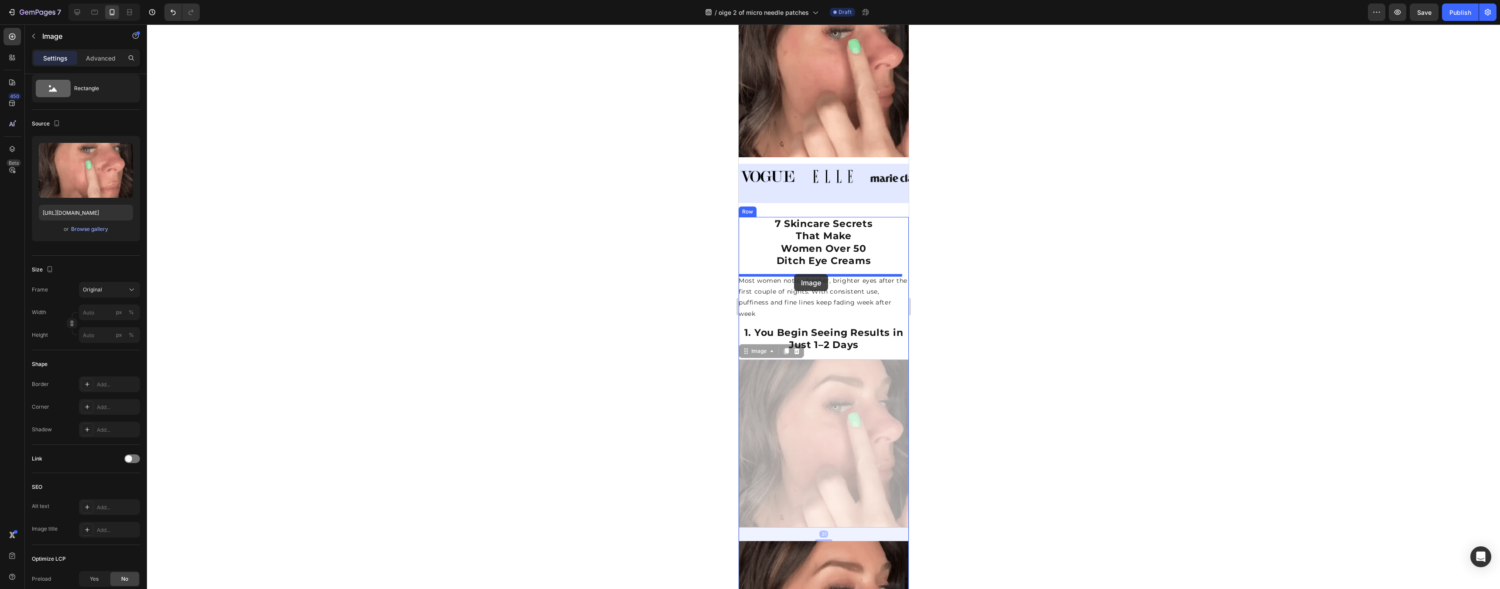
drag, startPoint x: 803, startPoint y: 398, endPoint x: 793, endPoint y: 274, distance: 123.7
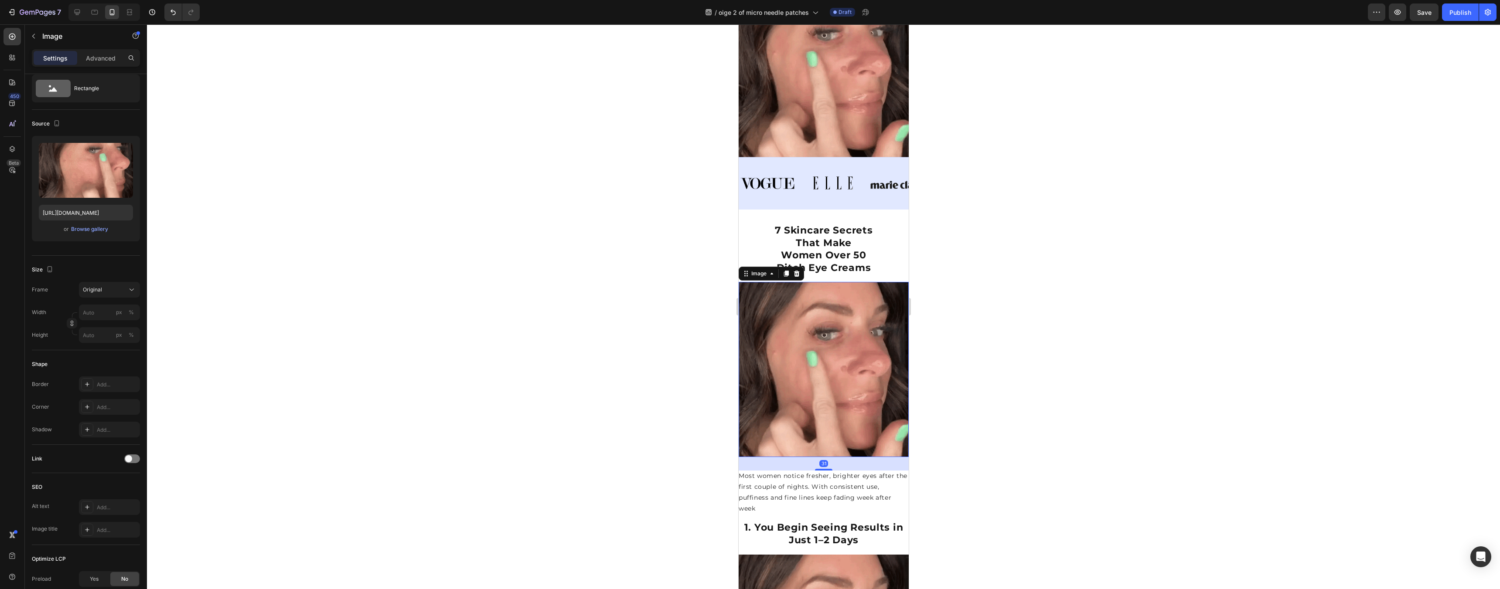
click at [863, 342] on img at bounding box center [823, 369] width 170 height 175
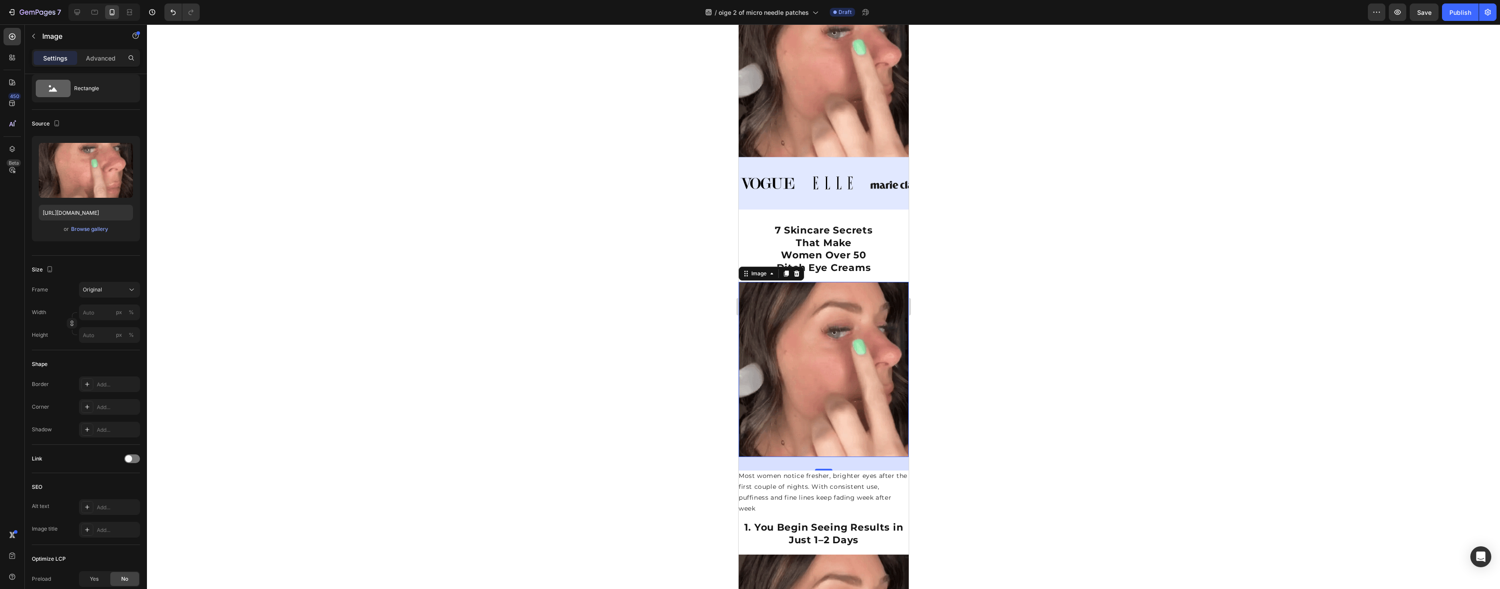
click at [1057, 306] on div at bounding box center [823, 306] width 1353 height 565
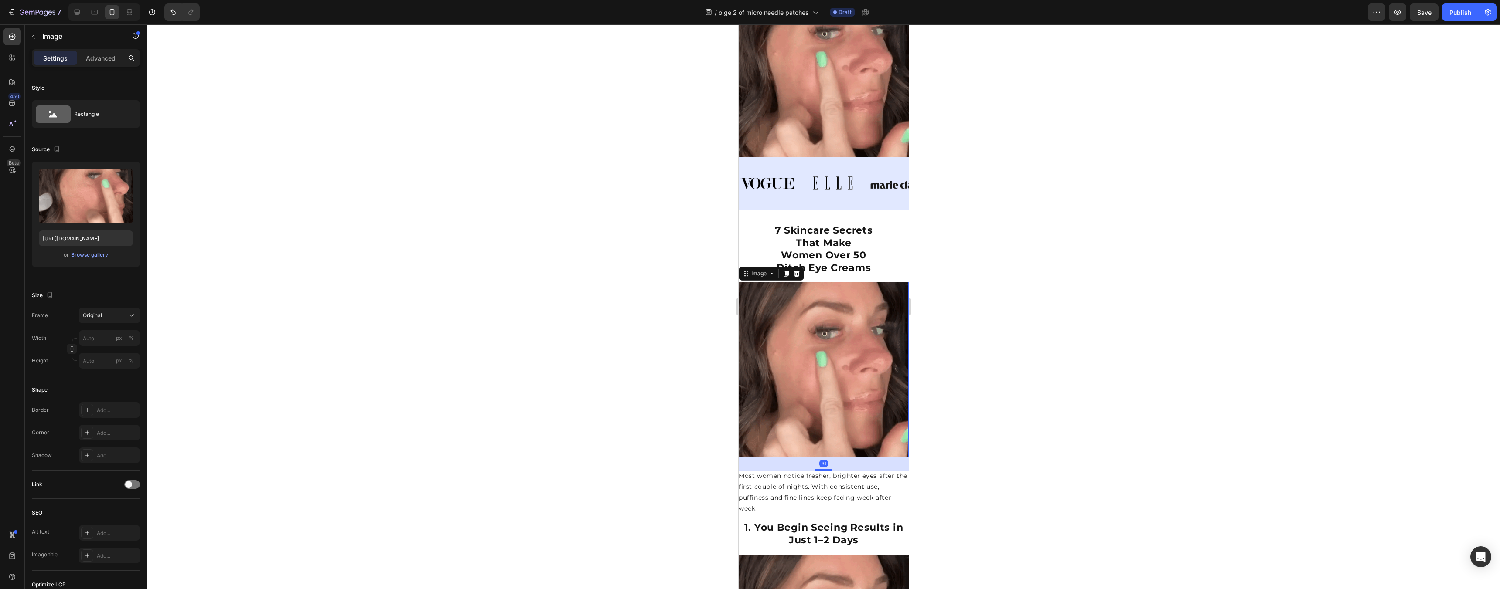
click at [859, 350] on img at bounding box center [823, 369] width 170 height 175
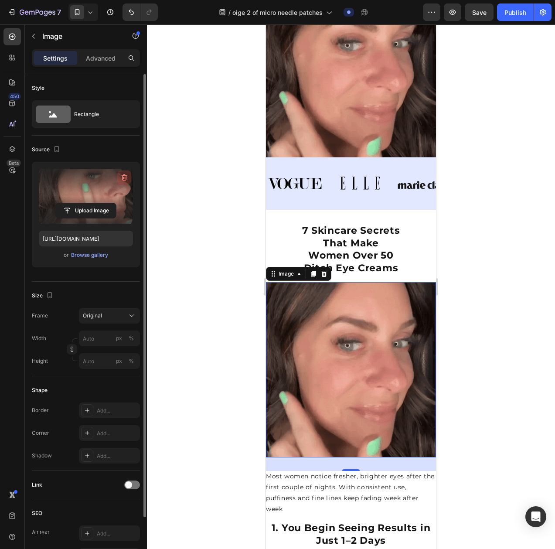
click at [122, 180] on icon "button" at bounding box center [125, 177] width 6 height 7
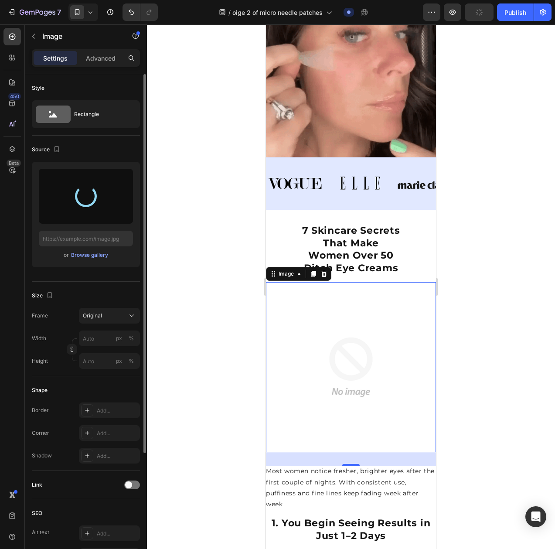
type input "[URL][DOMAIN_NAME]"
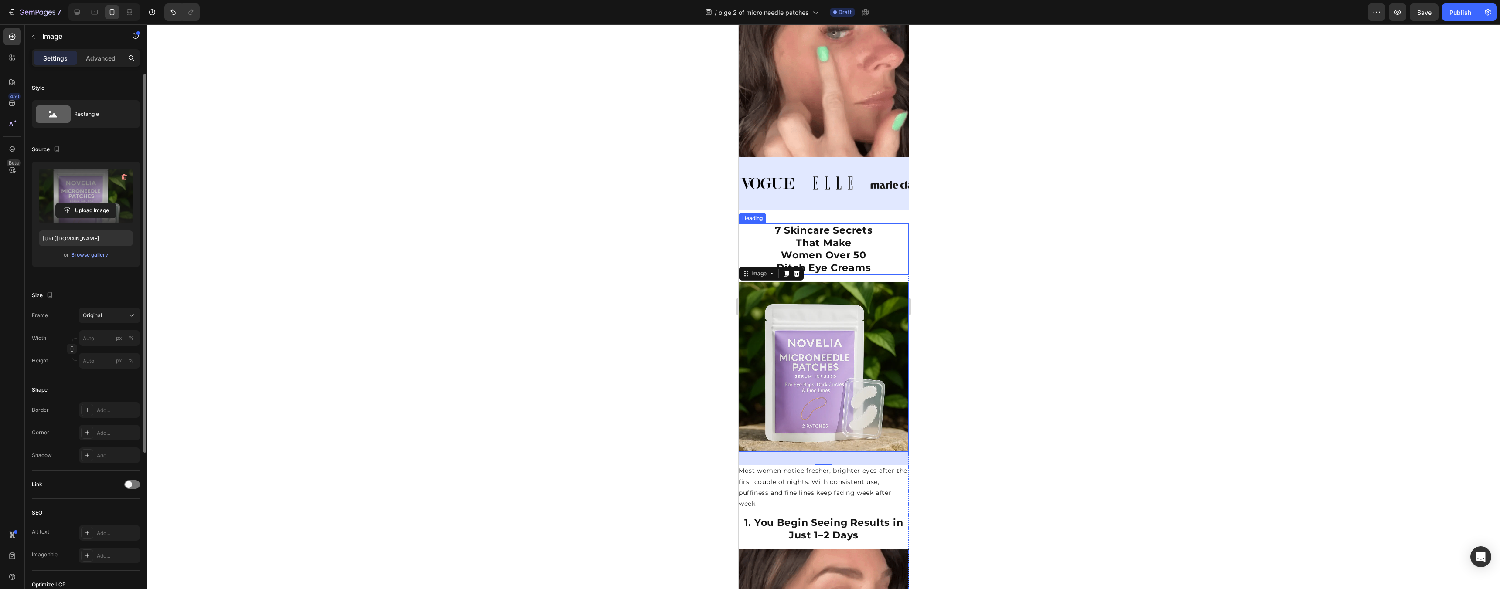
click at [936, 252] on div at bounding box center [823, 306] width 1353 height 565
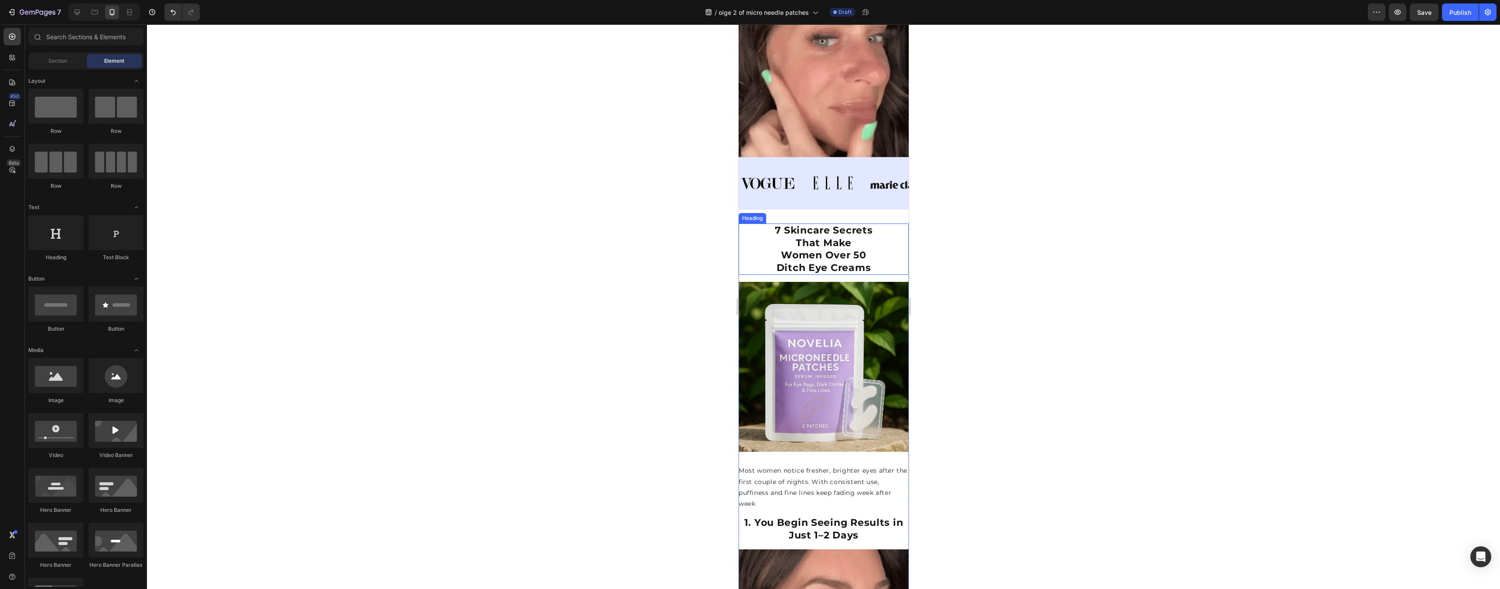
click at [992, 261] on div at bounding box center [823, 306] width 1353 height 565
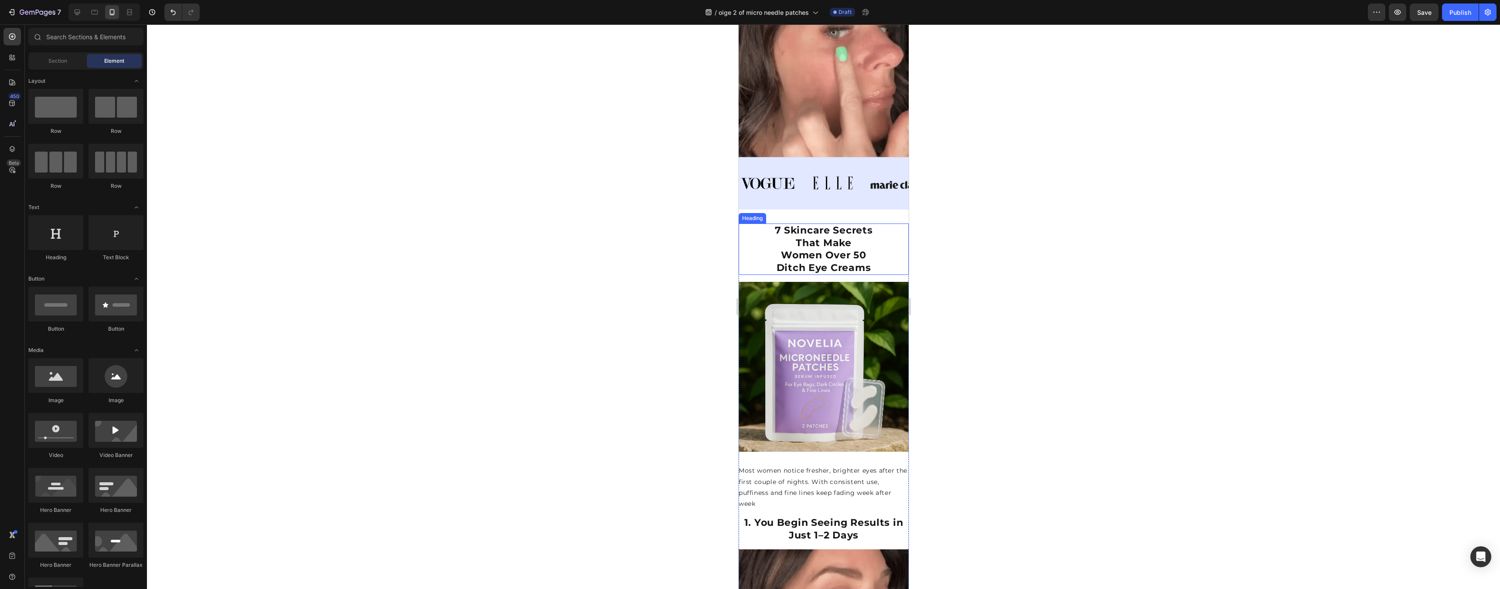
click at [1049, 321] on div at bounding box center [823, 306] width 1353 height 565
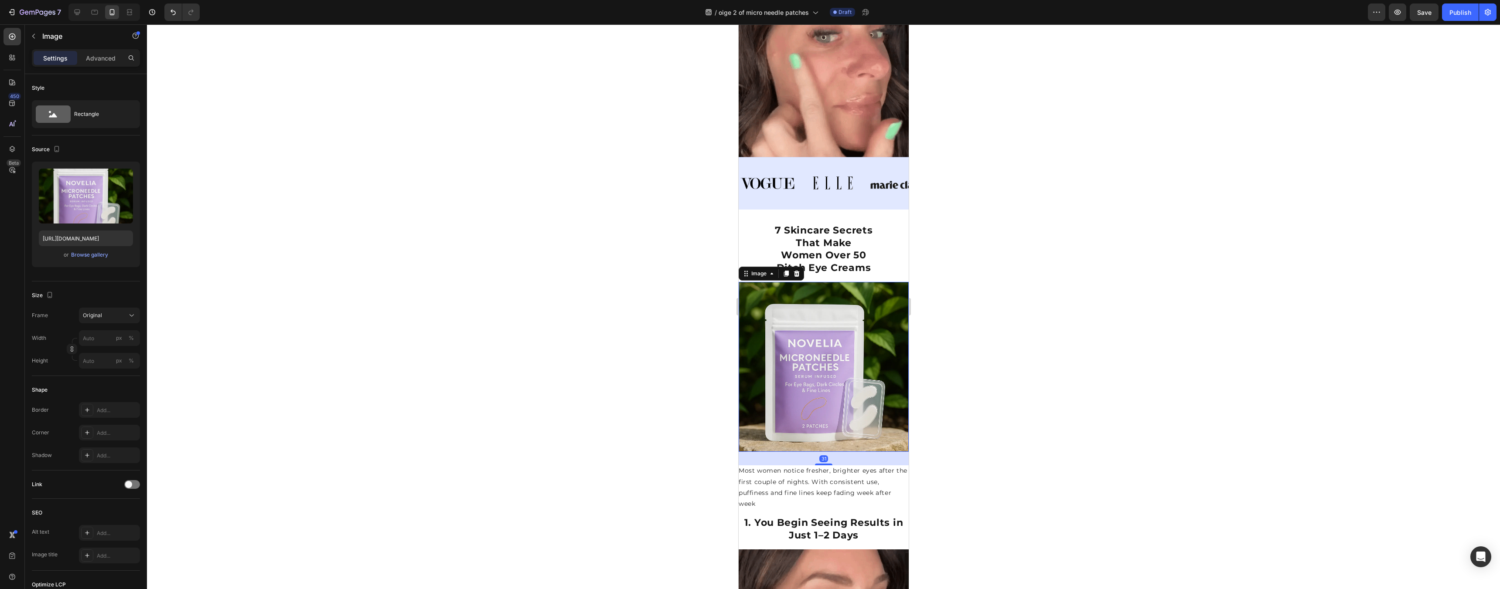
click at [818, 364] on img at bounding box center [823, 367] width 170 height 170
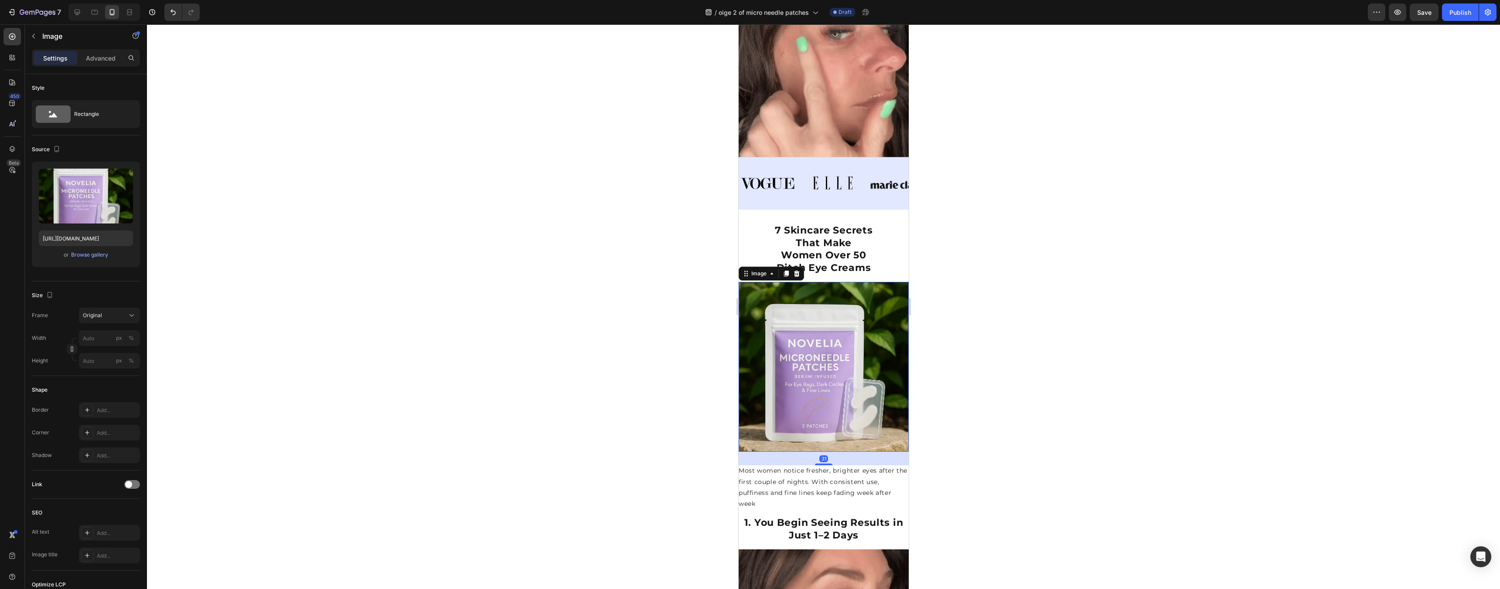
click at [1047, 343] on div at bounding box center [823, 306] width 1353 height 565
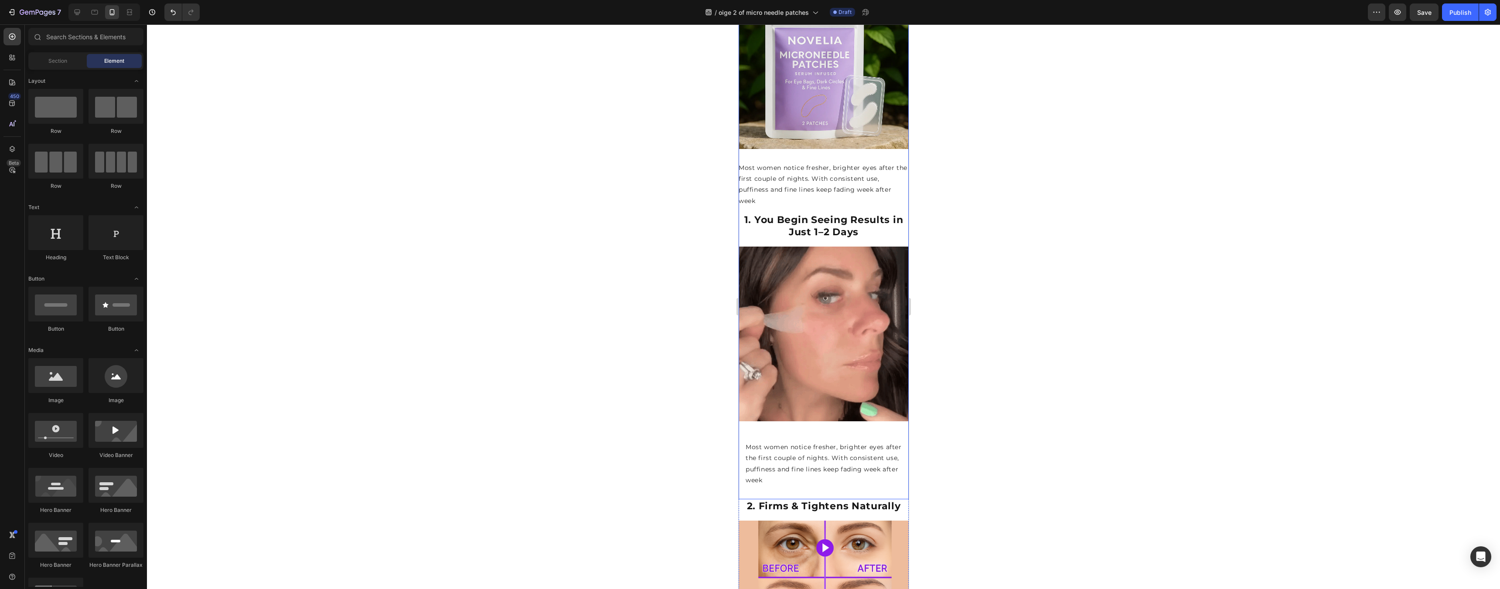
scroll to position [409, 0]
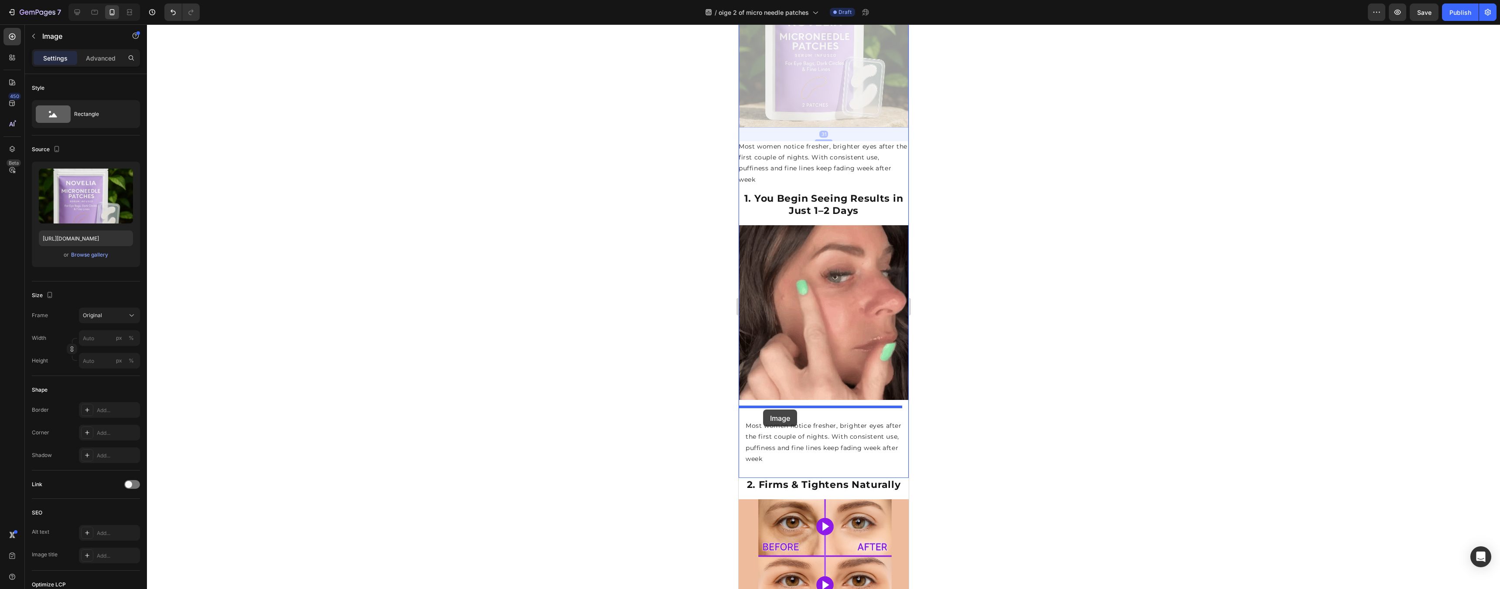
drag, startPoint x: 806, startPoint y: 69, endPoint x: 763, endPoint y: 410, distance: 343.7
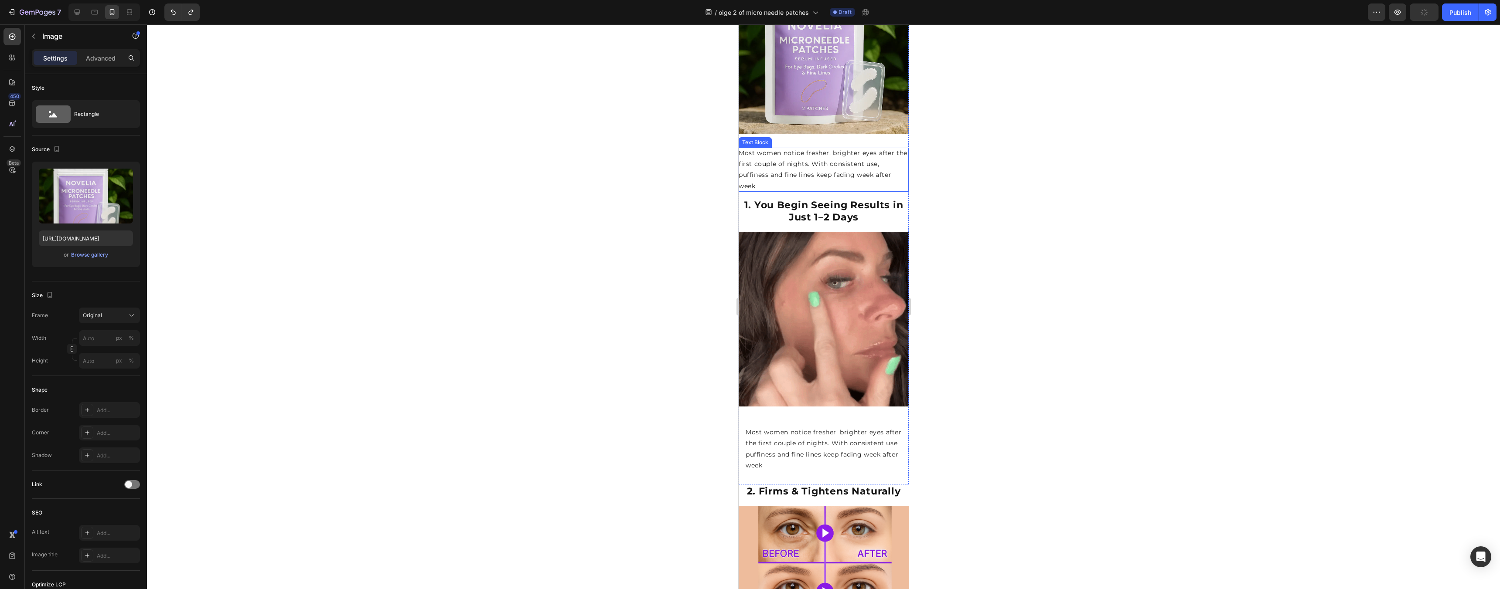
click at [993, 183] on div at bounding box center [823, 306] width 1353 height 565
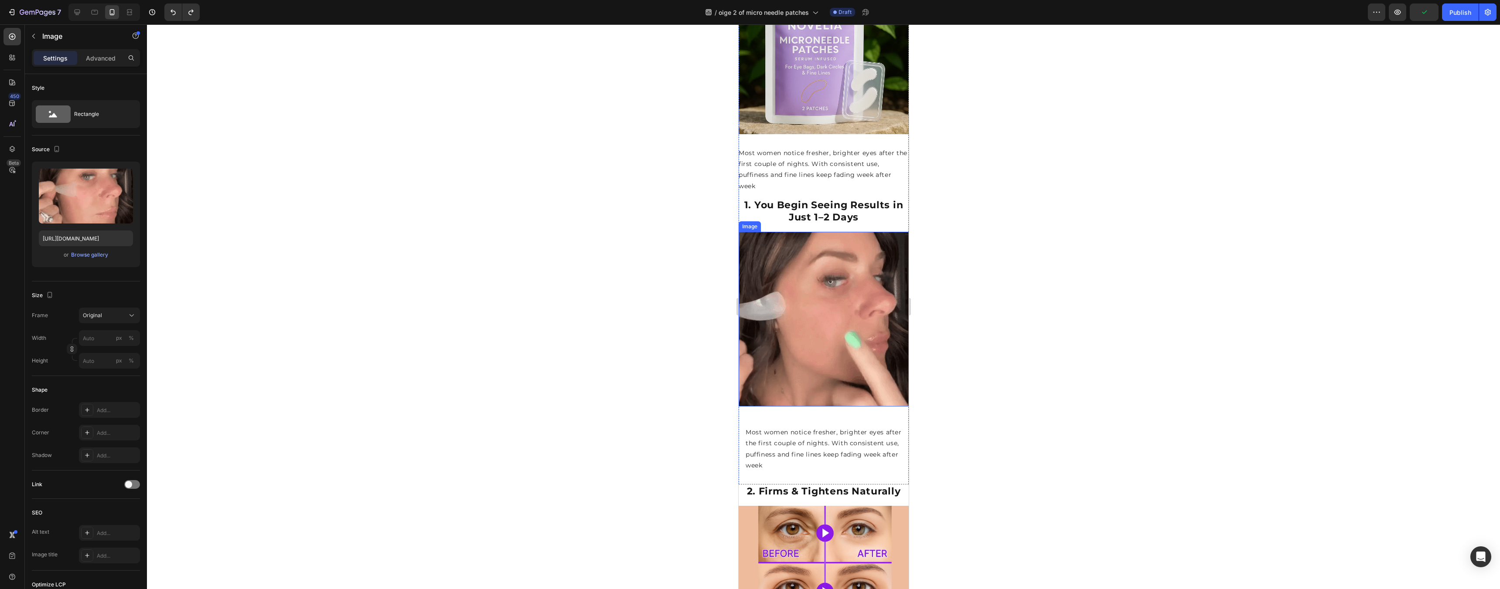
click at [886, 235] on img at bounding box center [823, 319] width 170 height 175
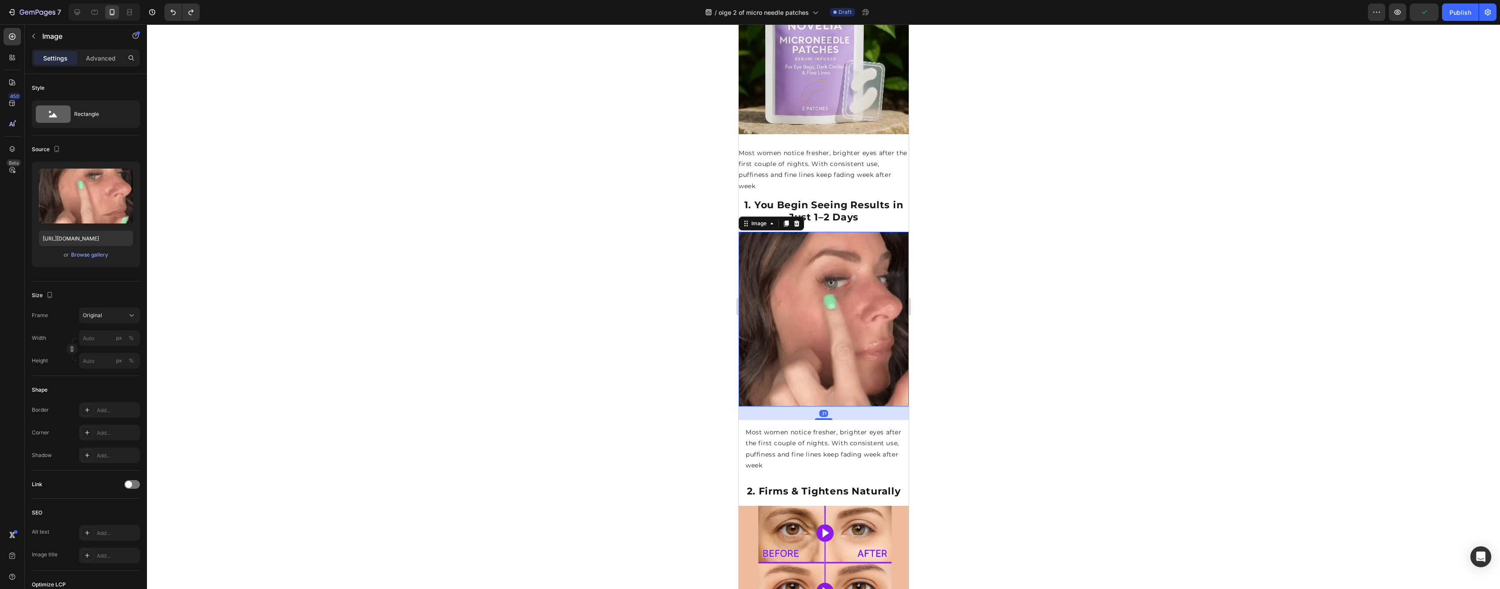
click at [1049, 287] on div at bounding box center [823, 306] width 1353 height 565
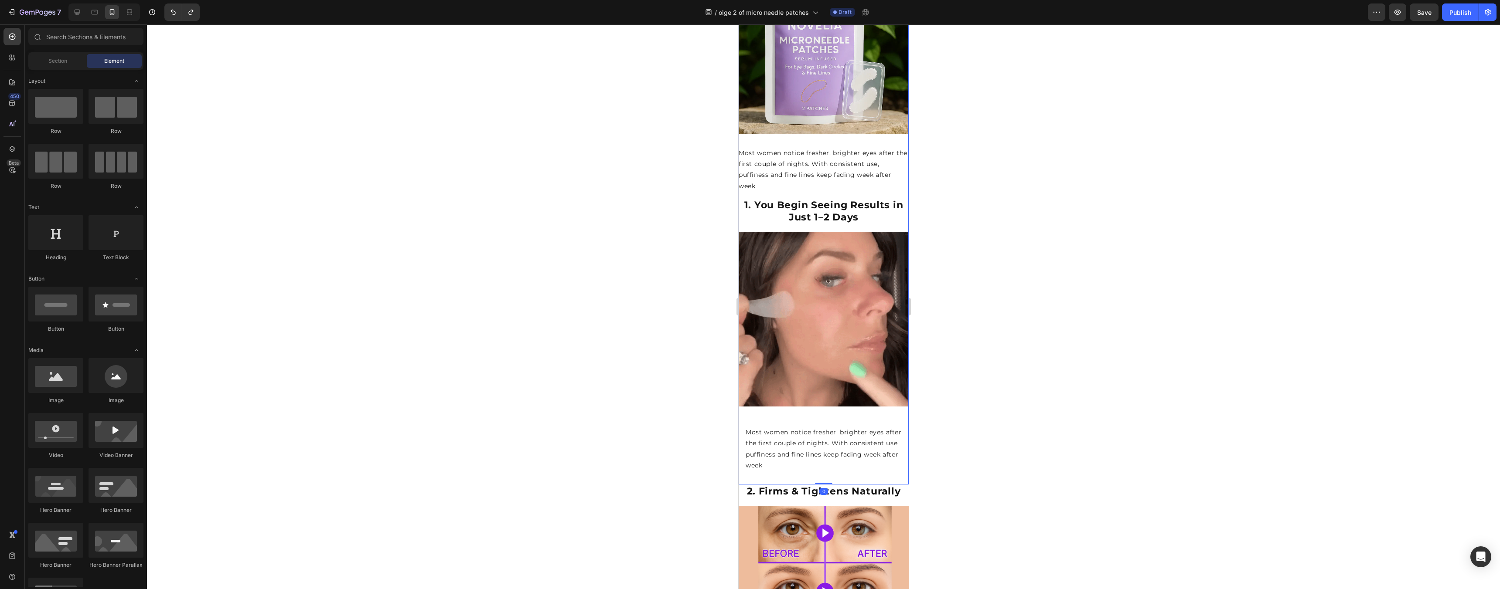
click at [890, 219] on div "⁠⁠⁠⁠⁠⁠⁠ 7 Skincare Secrets That Make Women Over 50 Ditch Eye Creams Heading Ima…" at bounding box center [823, 163] width 170 height 515
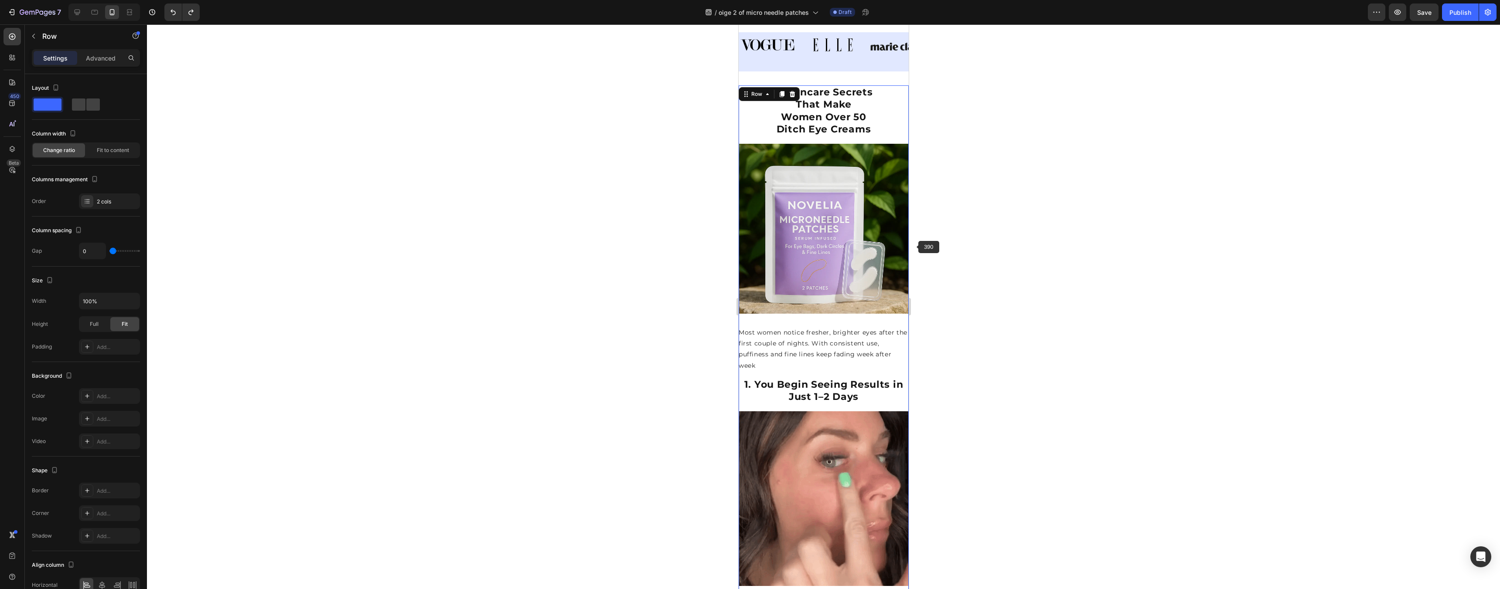
scroll to position [197, 0]
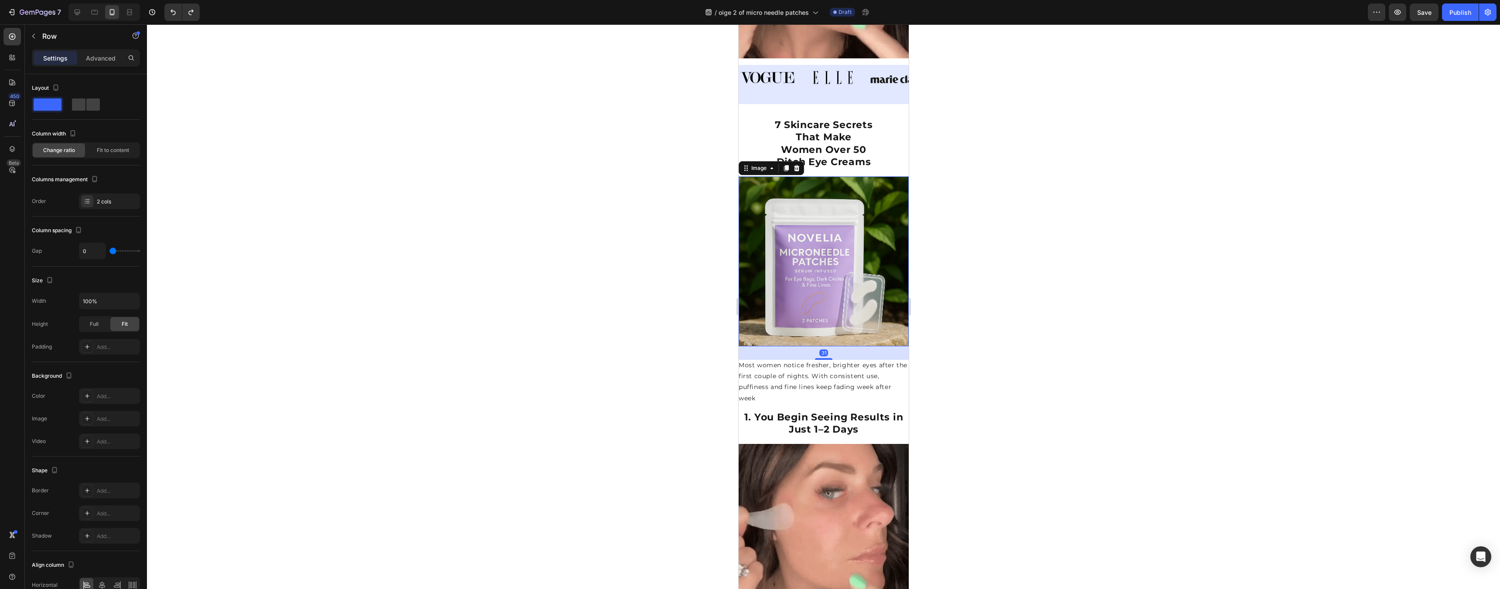
click at [862, 286] on img at bounding box center [823, 262] width 170 height 170
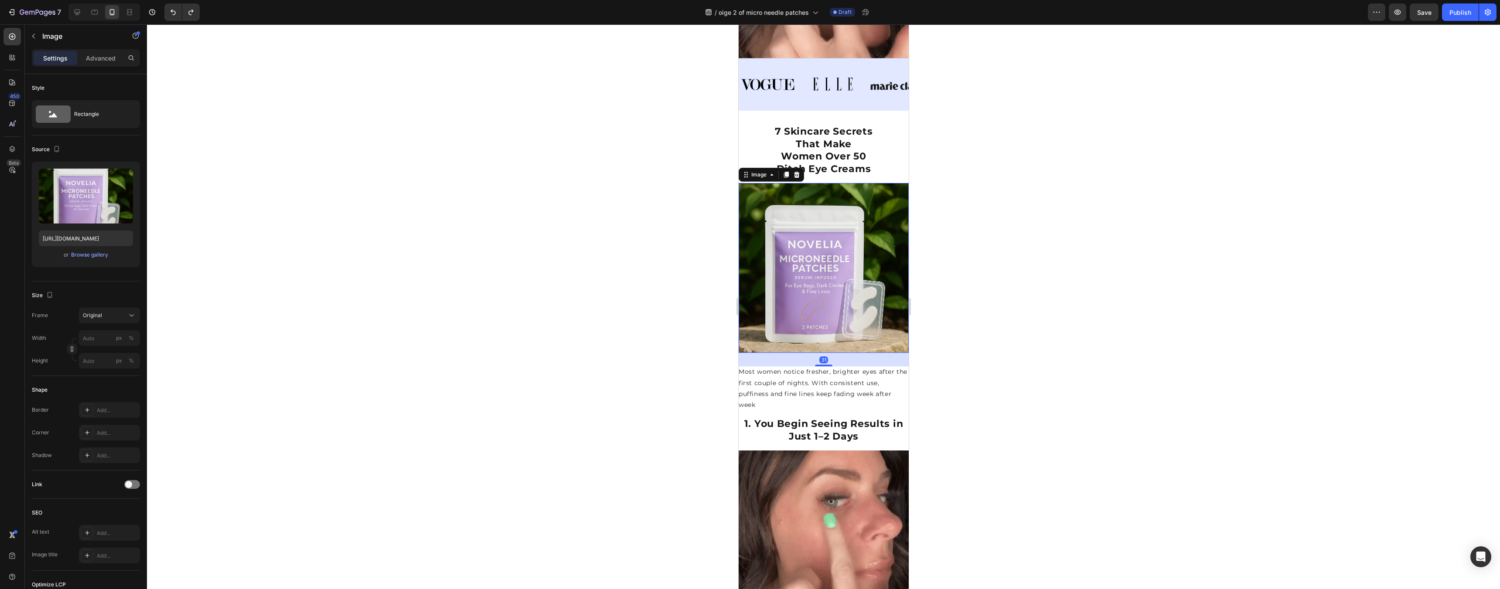
click at [1022, 281] on div at bounding box center [823, 306] width 1353 height 565
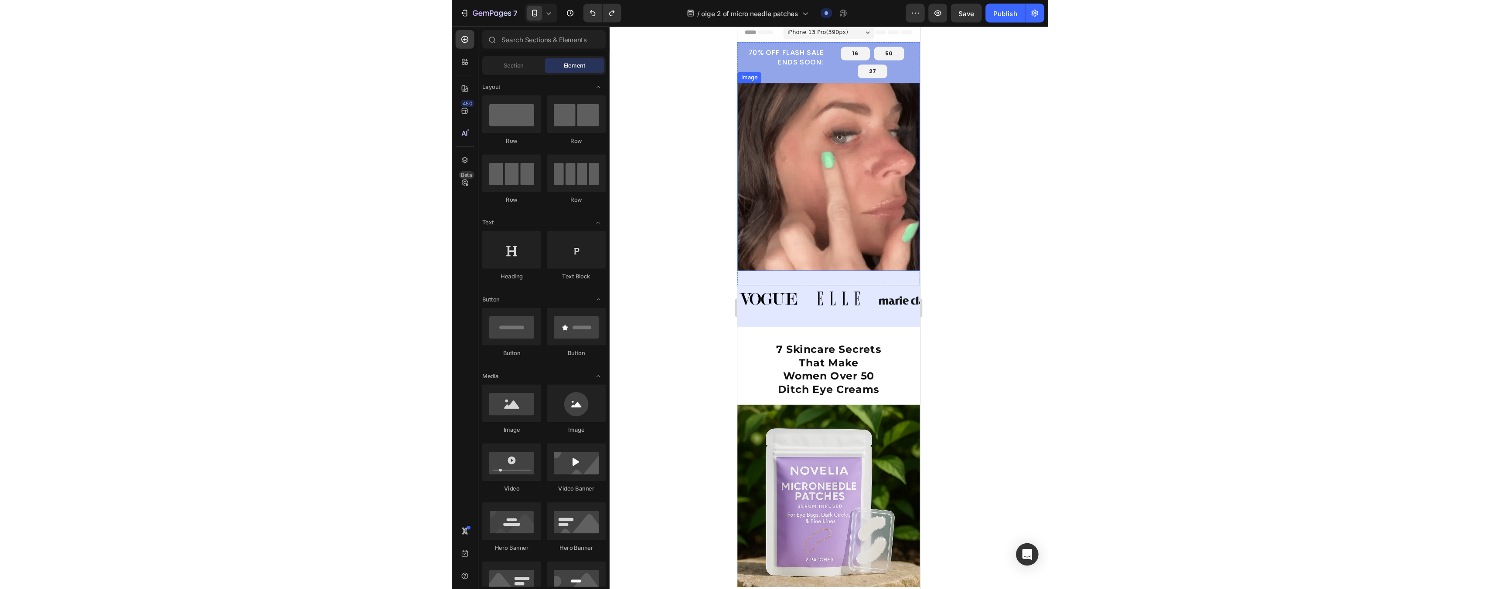
scroll to position [0, 0]
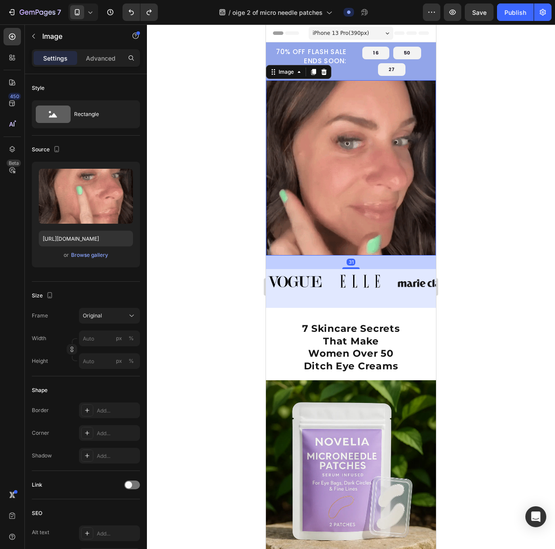
click at [343, 170] on img at bounding box center [351, 167] width 170 height 175
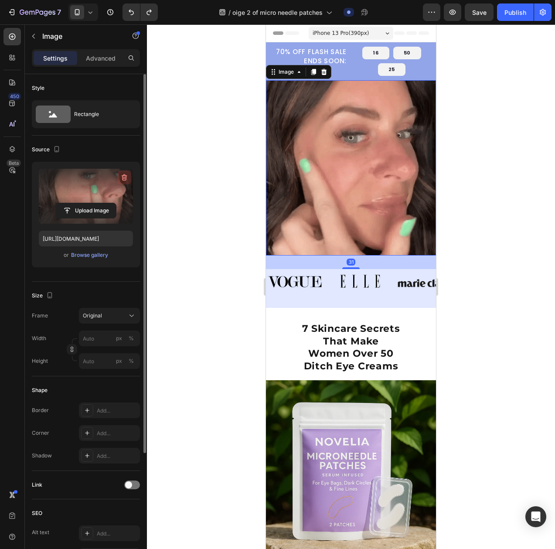
click at [123, 175] on icon "button" at bounding box center [125, 177] width 6 height 7
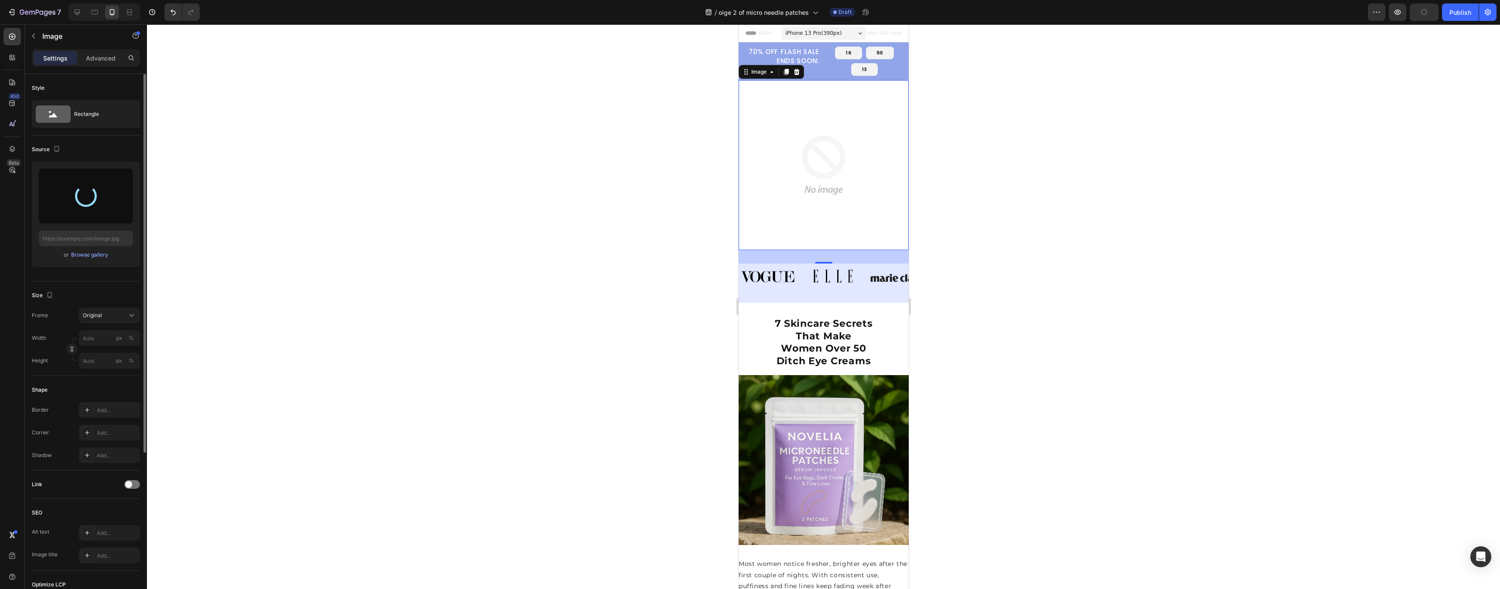
type input "[URL][DOMAIN_NAME]"
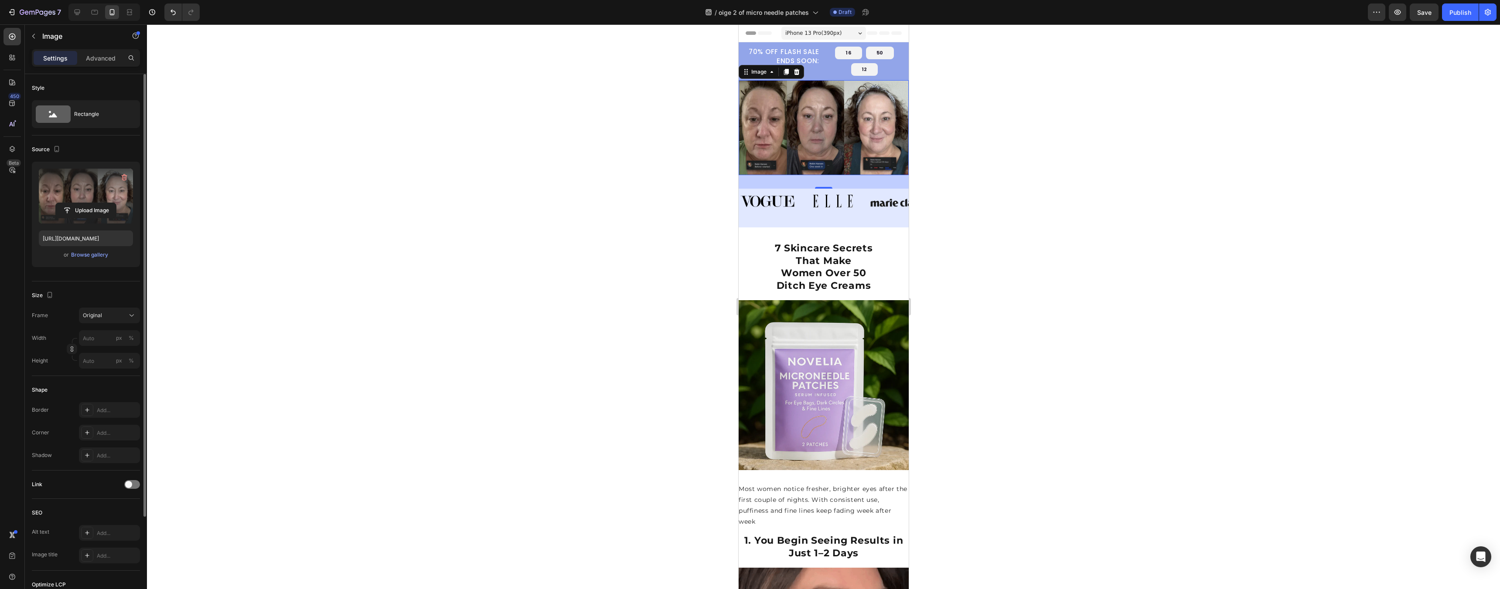
click at [988, 226] on div at bounding box center [823, 306] width 1353 height 565
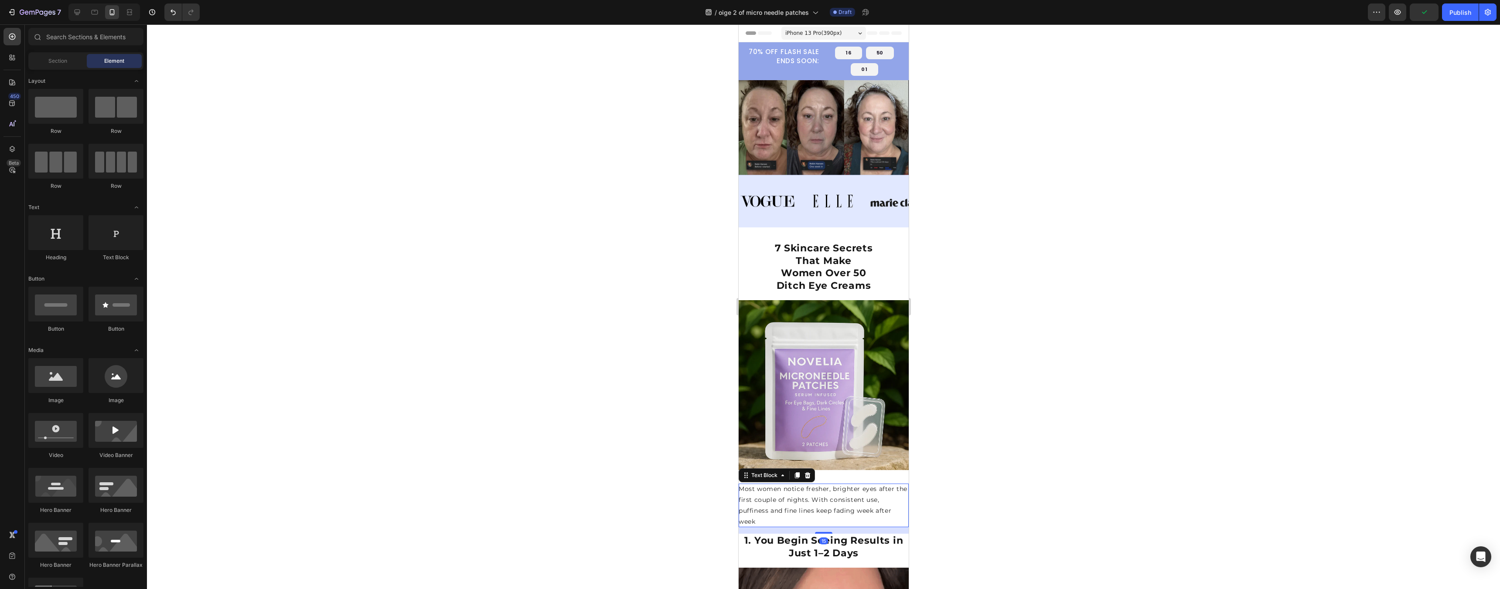
click at [791, 484] on p "Most women notice fresher, brighter eyes after the first couple of nights. With…" at bounding box center [823, 506] width 170 height 44
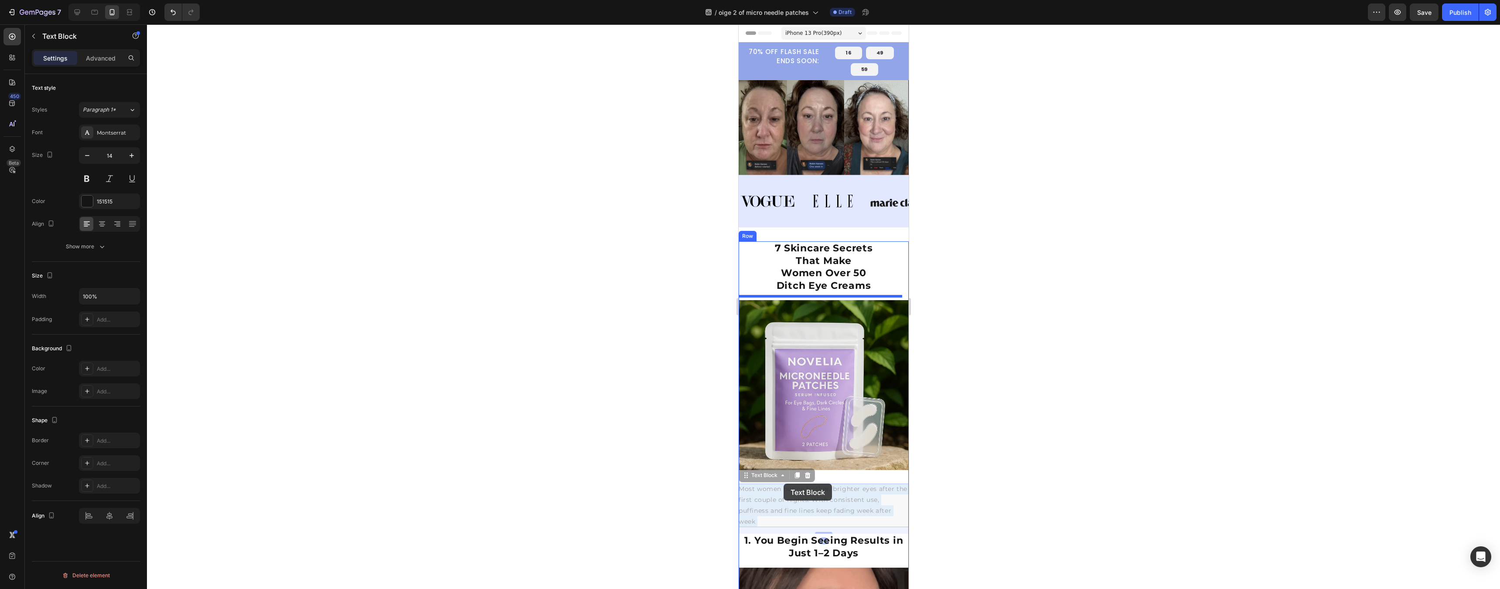
drag, startPoint x: 791, startPoint y: 476, endPoint x: 799, endPoint y: 479, distance: 9.0
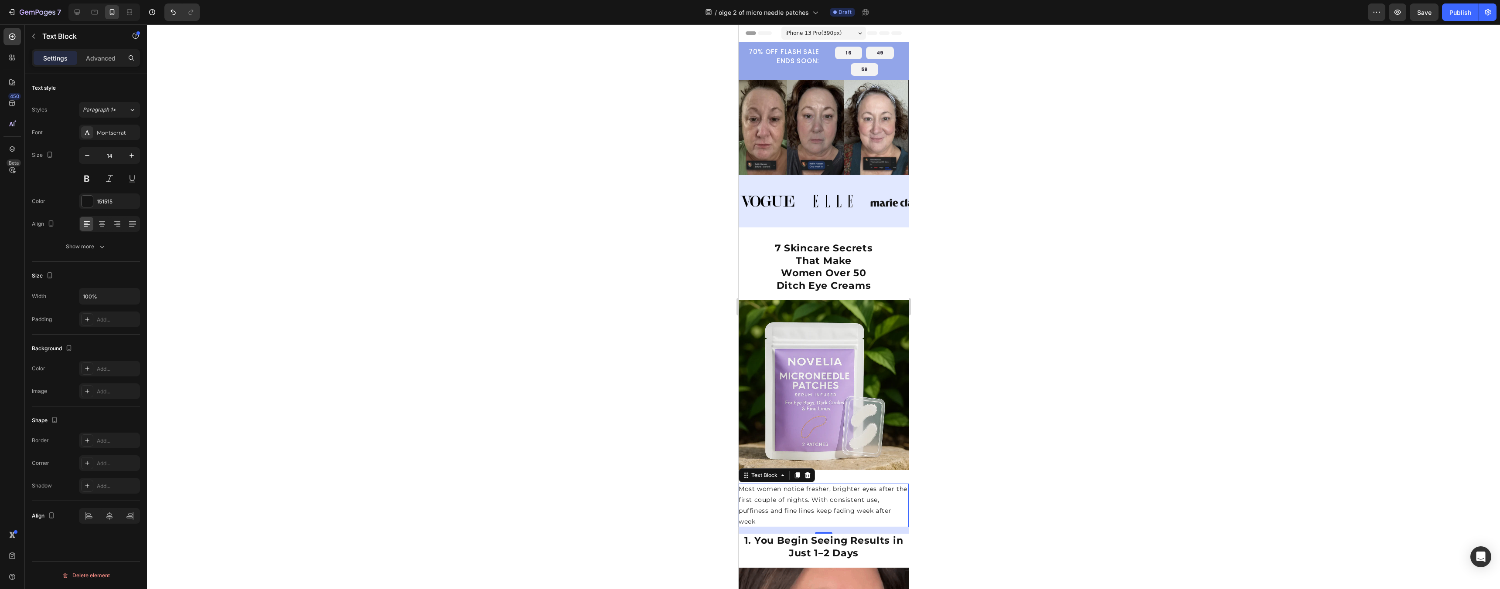
click at [991, 438] on div at bounding box center [823, 306] width 1353 height 565
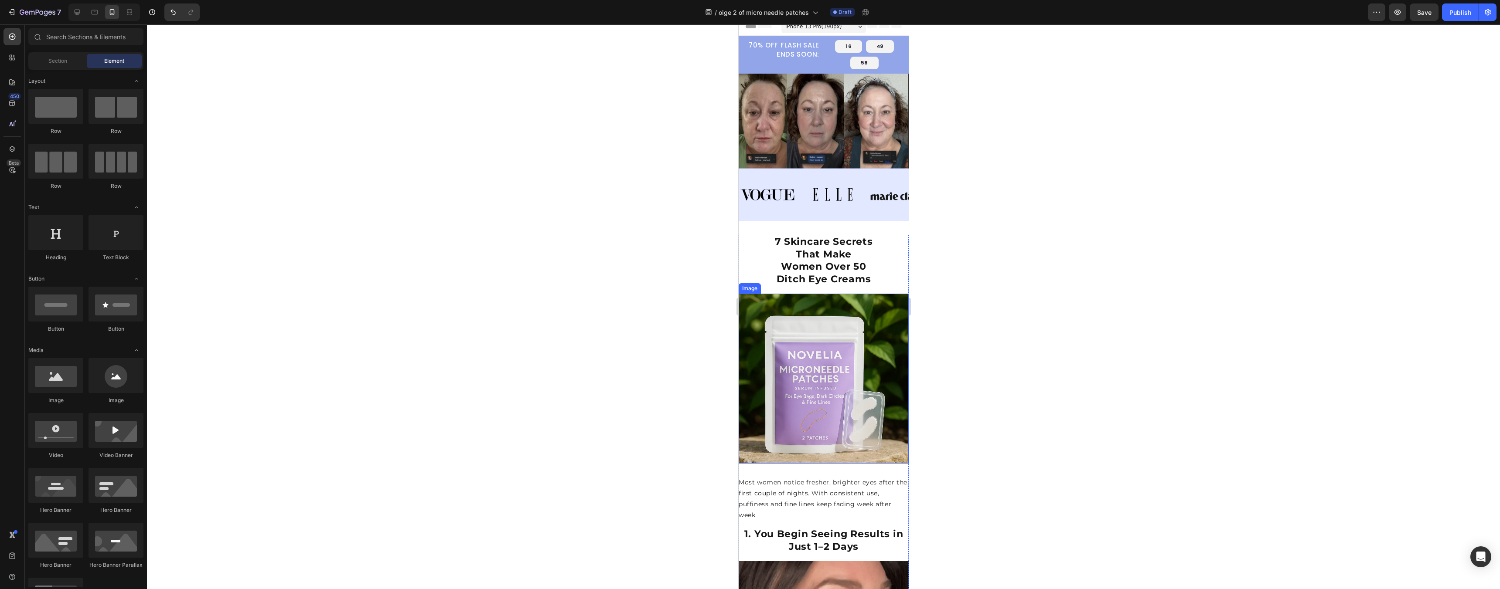
scroll to position [76, 0]
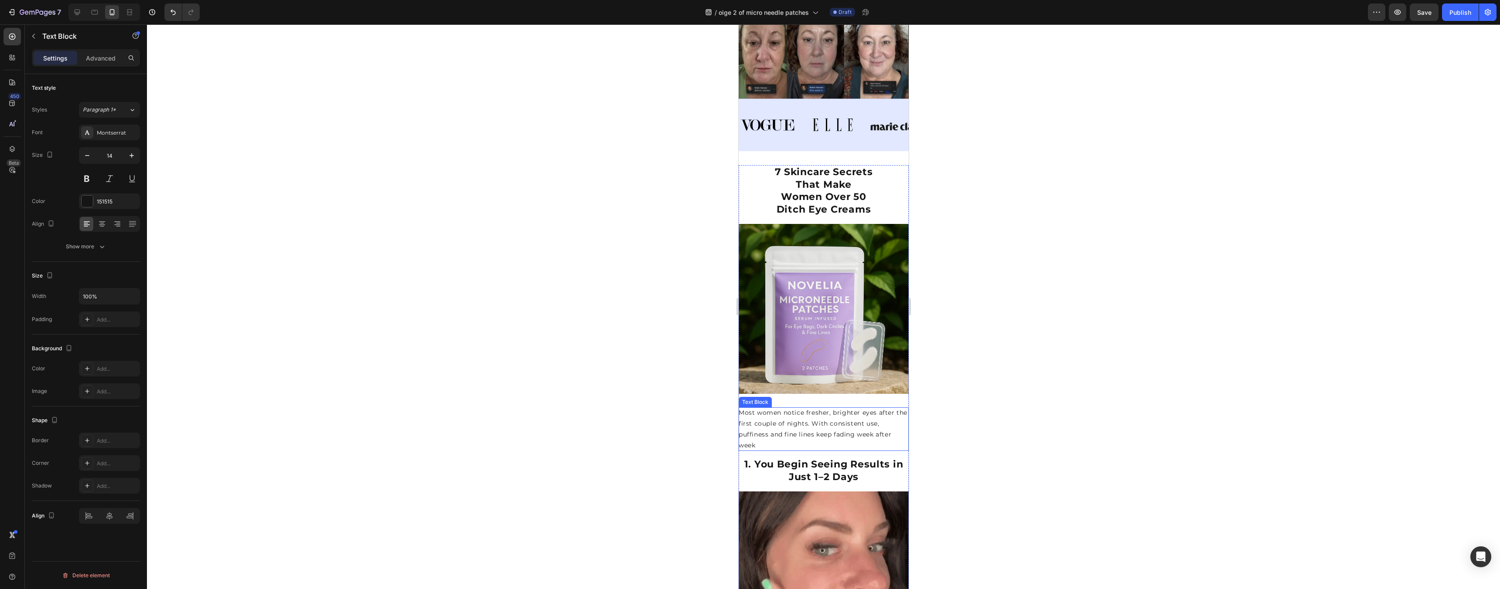
click at [799, 408] on p "Most women notice fresher, brighter eyes after the first couple of nights. With…" at bounding box center [823, 430] width 170 height 44
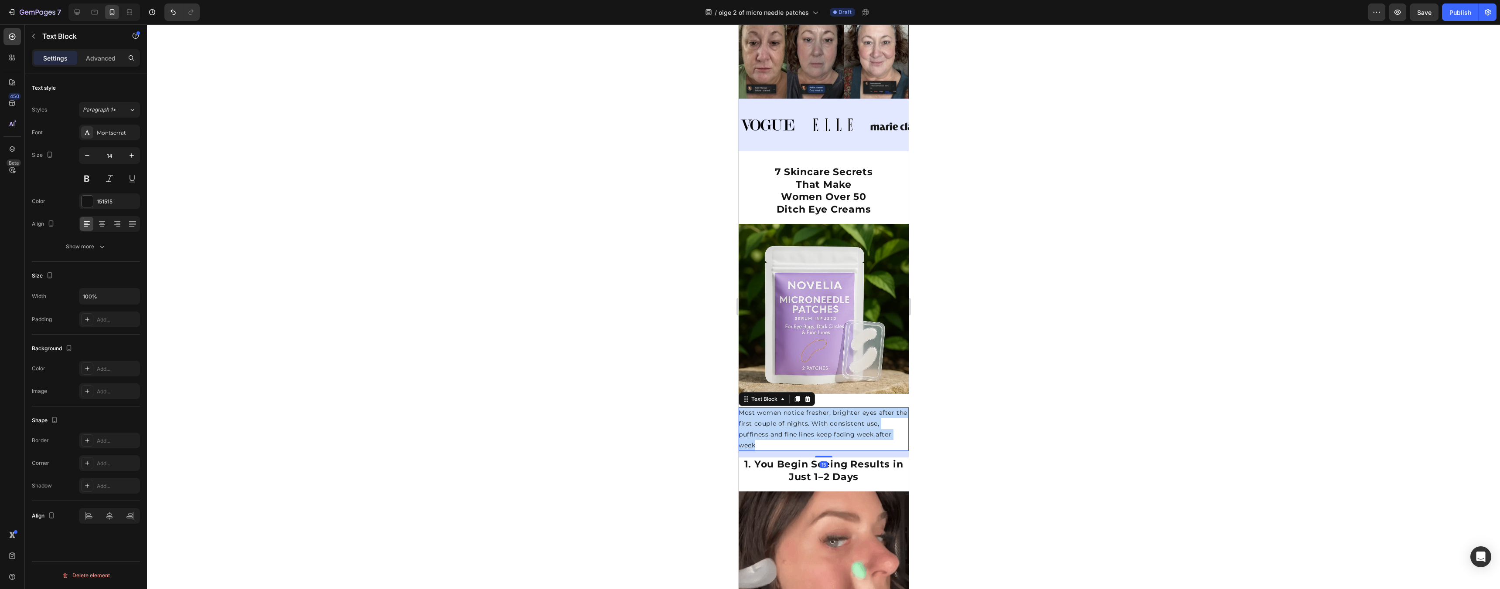
click at [799, 408] on p "Most women notice fresher, brighter eyes after the first couple of nights. With…" at bounding box center [823, 430] width 170 height 44
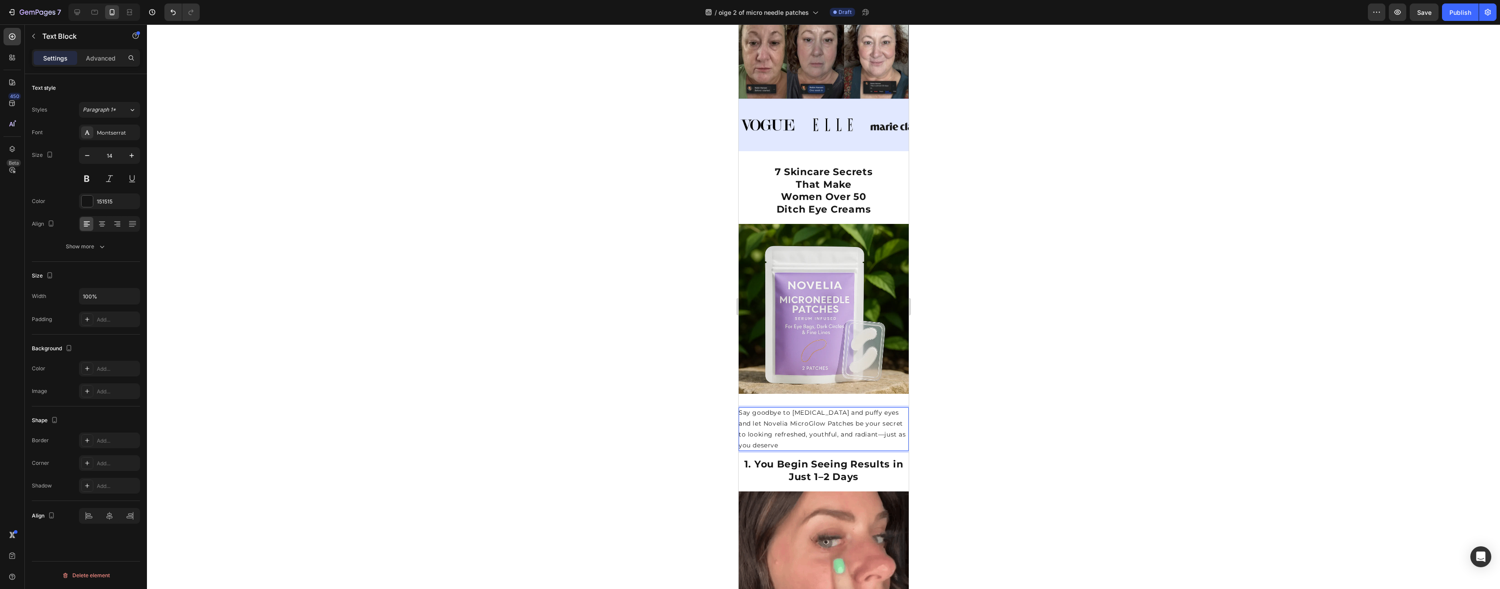
click at [1014, 416] on div at bounding box center [823, 306] width 1353 height 565
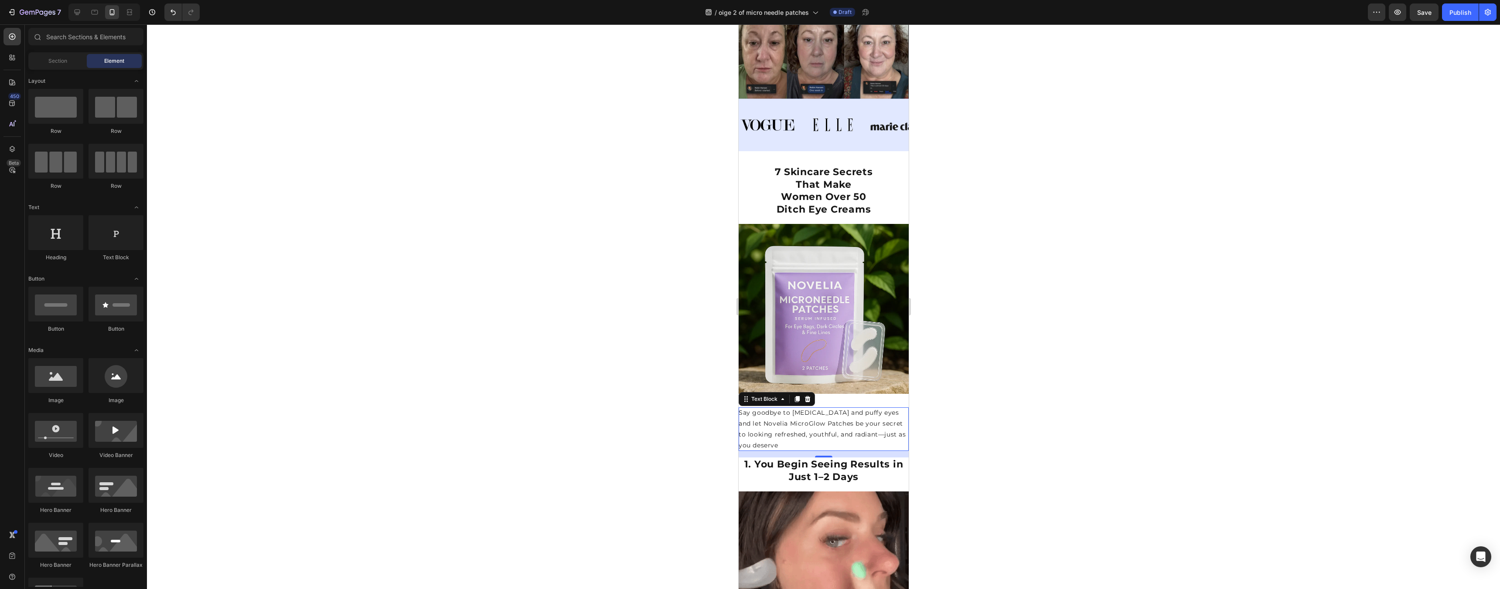
click at [851, 429] on p "Say goodbye to [MEDICAL_DATA] and puffy eyes and let Novelia MicroGlow Patches …" at bounding box center [823, 430] width 170 height 44
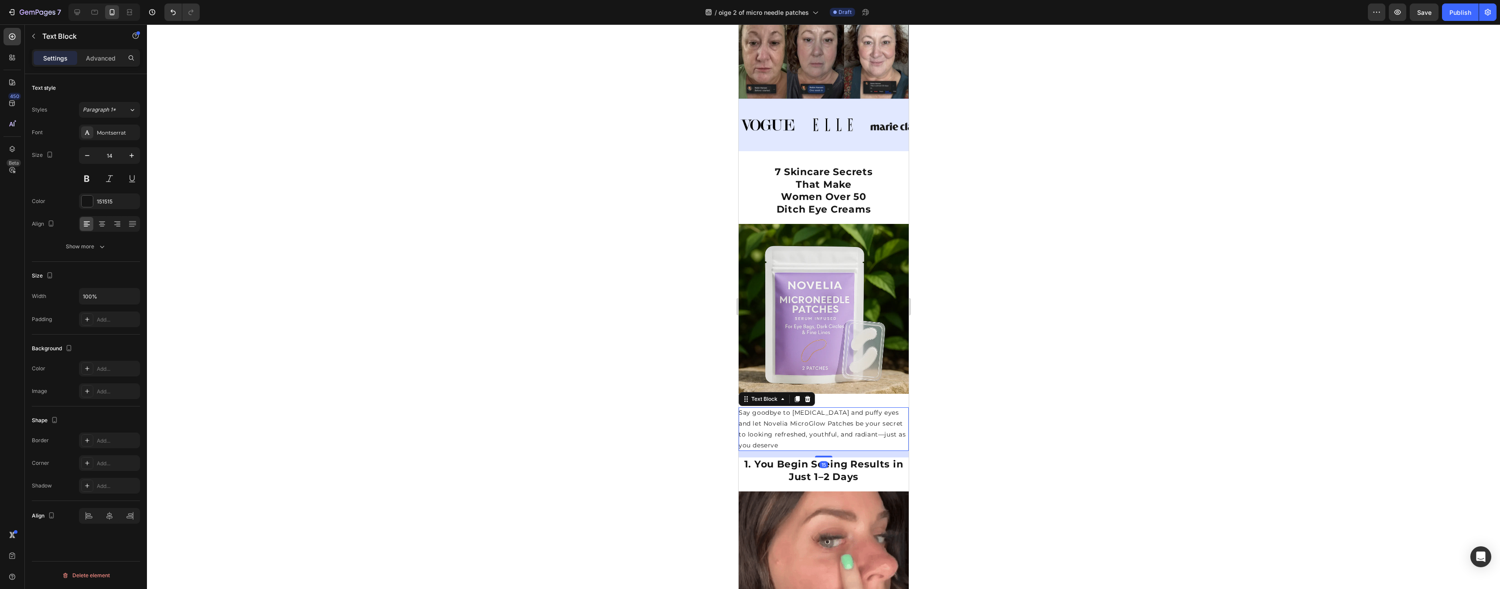
drag, startPoint x: 106, startPoint y: 62, endPoint x: 114, endPoint y: 68, distance: 10.2
click at [106, 62] on p "Advanced" at bounding box center [101, 58] width 30 height 9
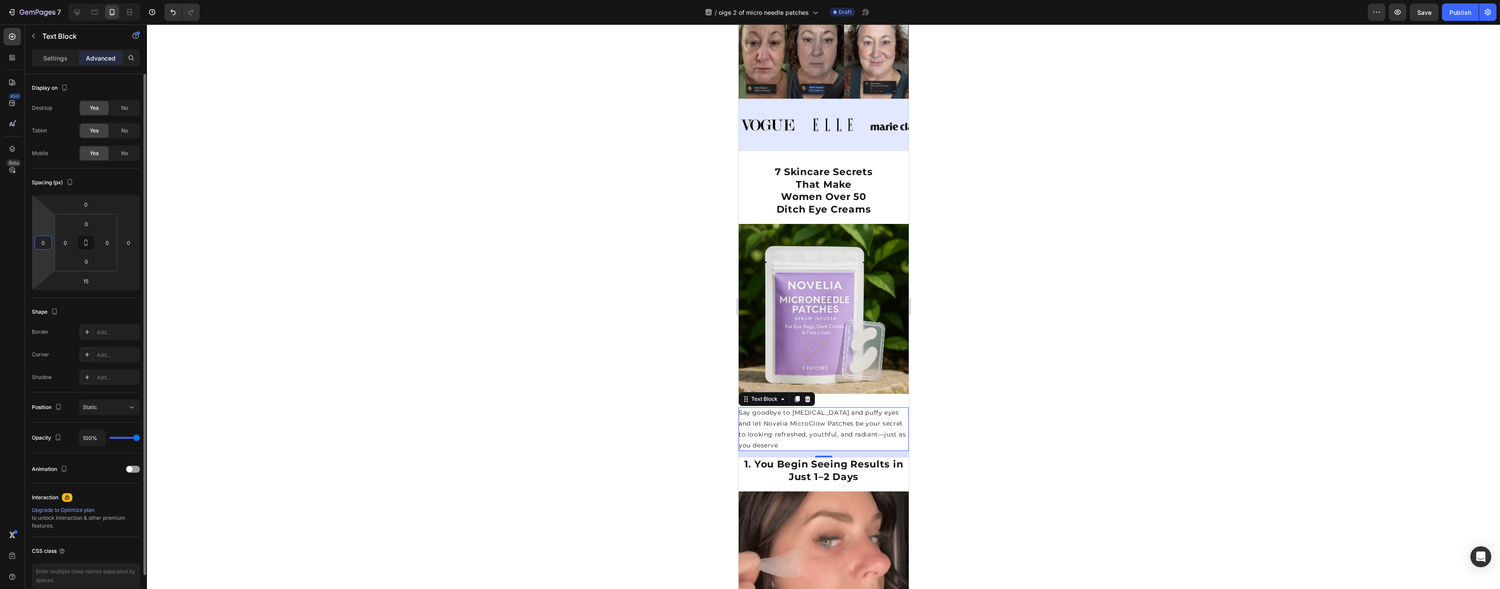
click at [55, 0] on html "7 Version history / oige 2 of micro needle patches Draft Preview Save Publish 4…" at bounding box center [750, 0] width 1500 height 0
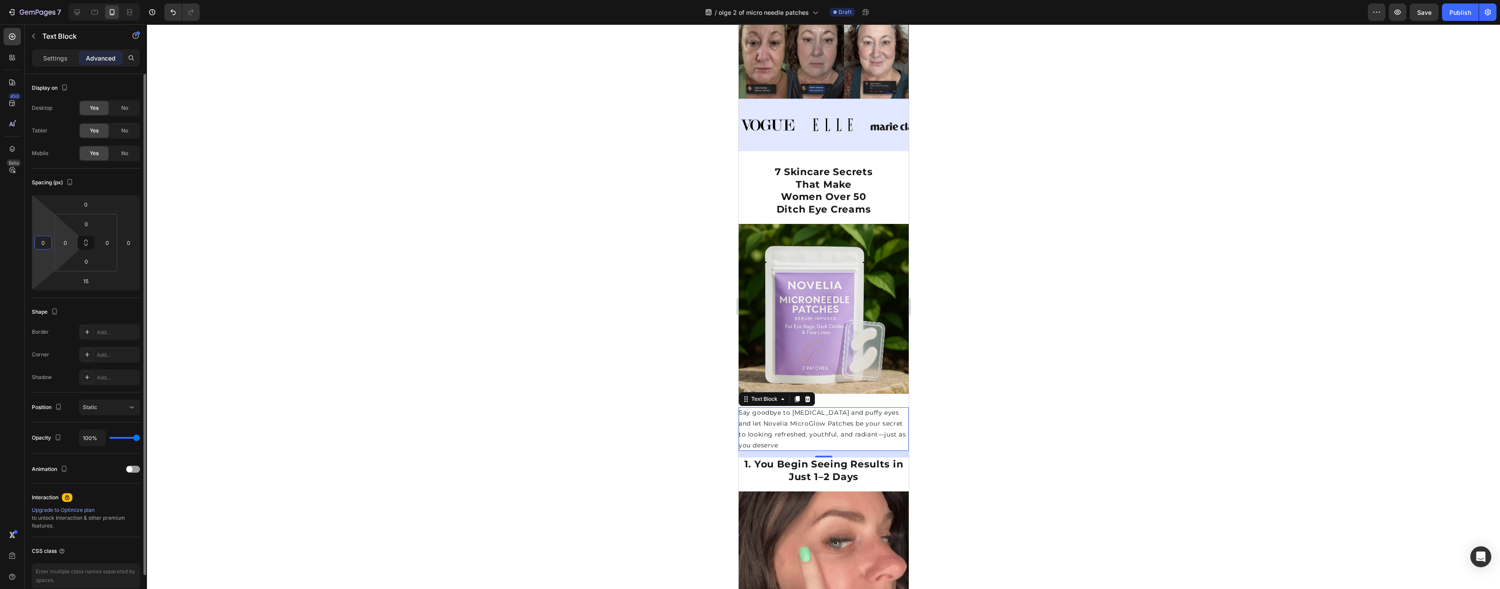
click at [55, 0] on html "7 Version history / oige 2 of micro needle patches Draft Preview Save Publish 4…" at bounding box center [750, 0] width 1500 height 0
drag, startPoint x: 43, startPoint y: 246, endPoint x: 48, endPoint y: 246, distance: 4.8
click at [43, 246] on input "0" at bounding box center [43, 242] width 13 height 13
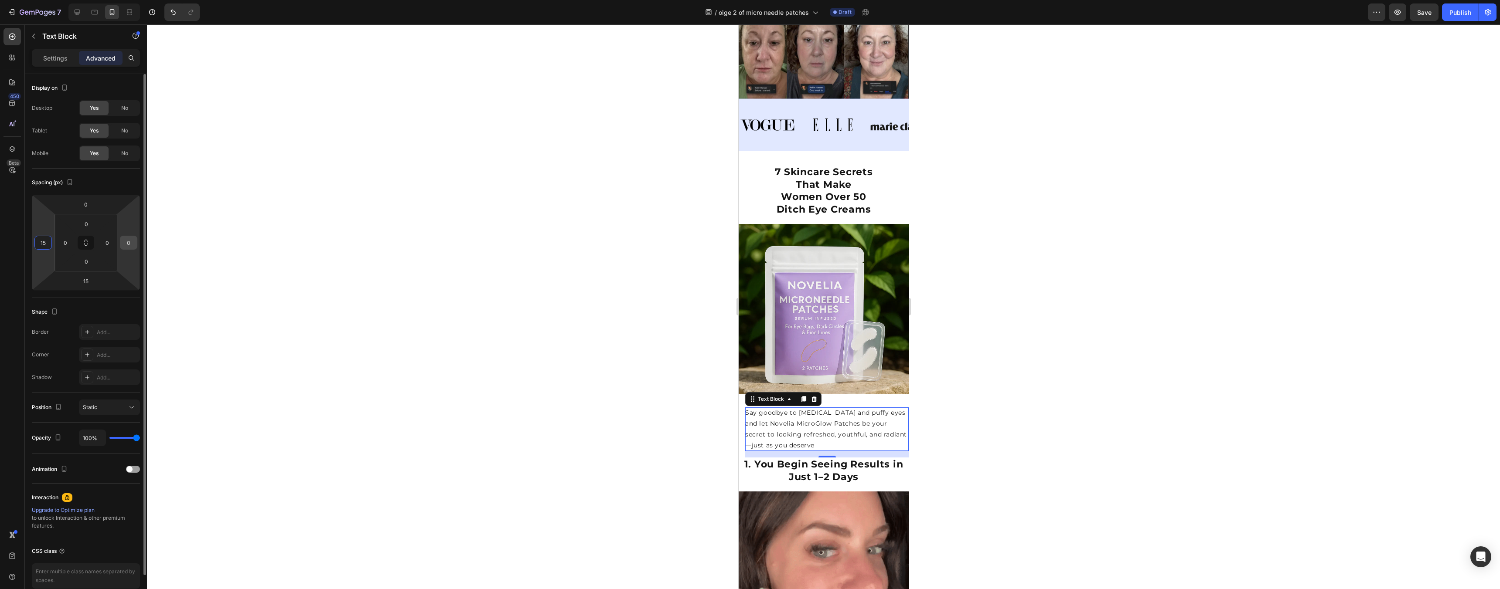
type input "15"
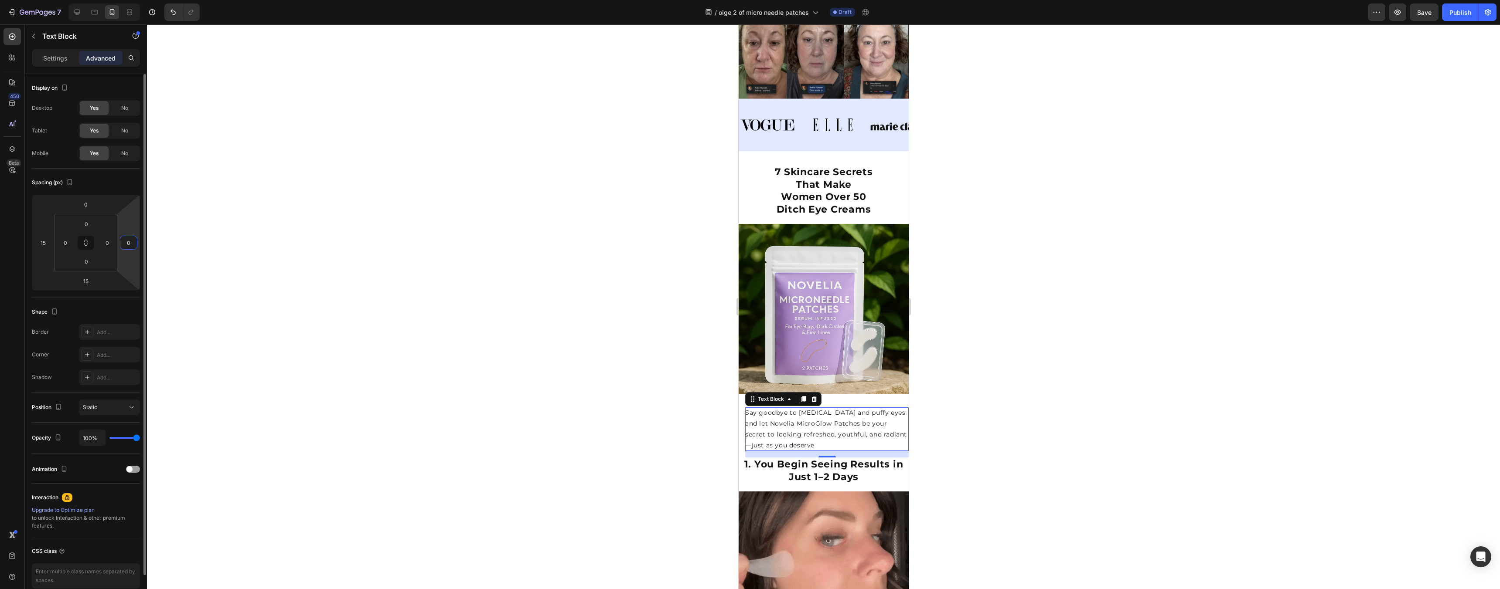
click at [129, 237] on input "0" at bounding box center [128, 242] width 13 height 13
type input "15"
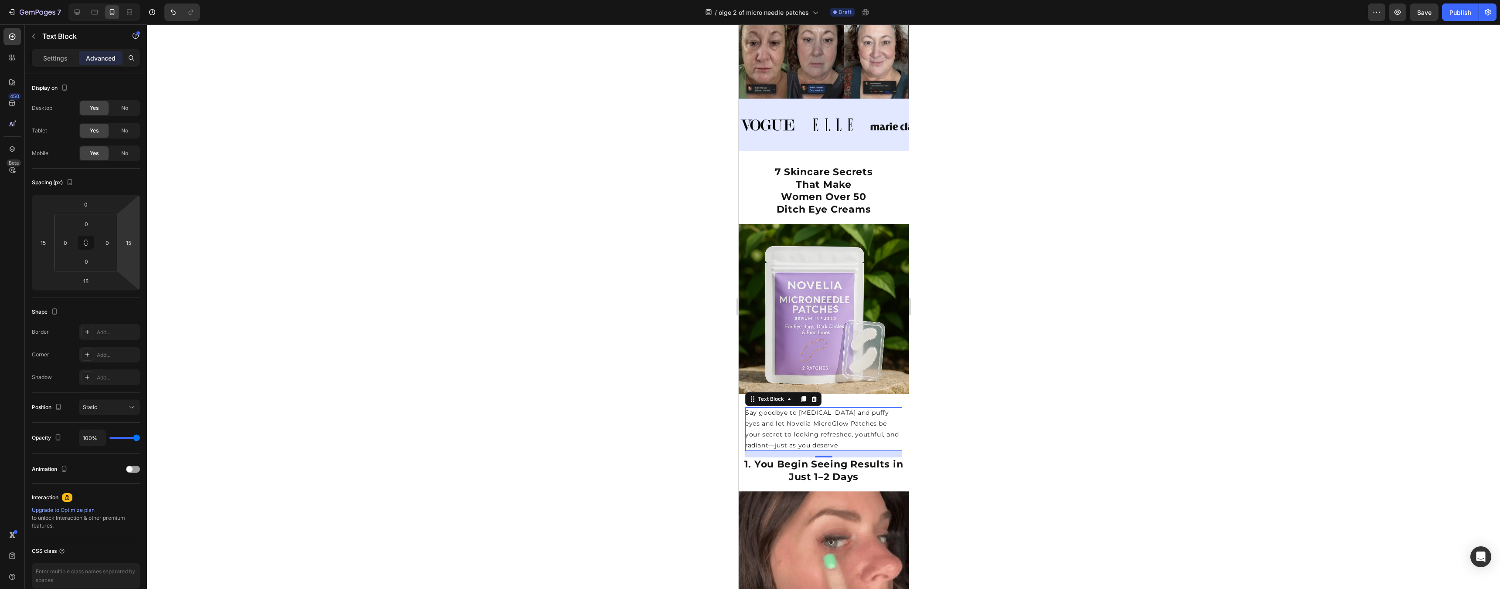
click at [1088, 310] on div at bounding box center [823, 306] width 1353 height 565
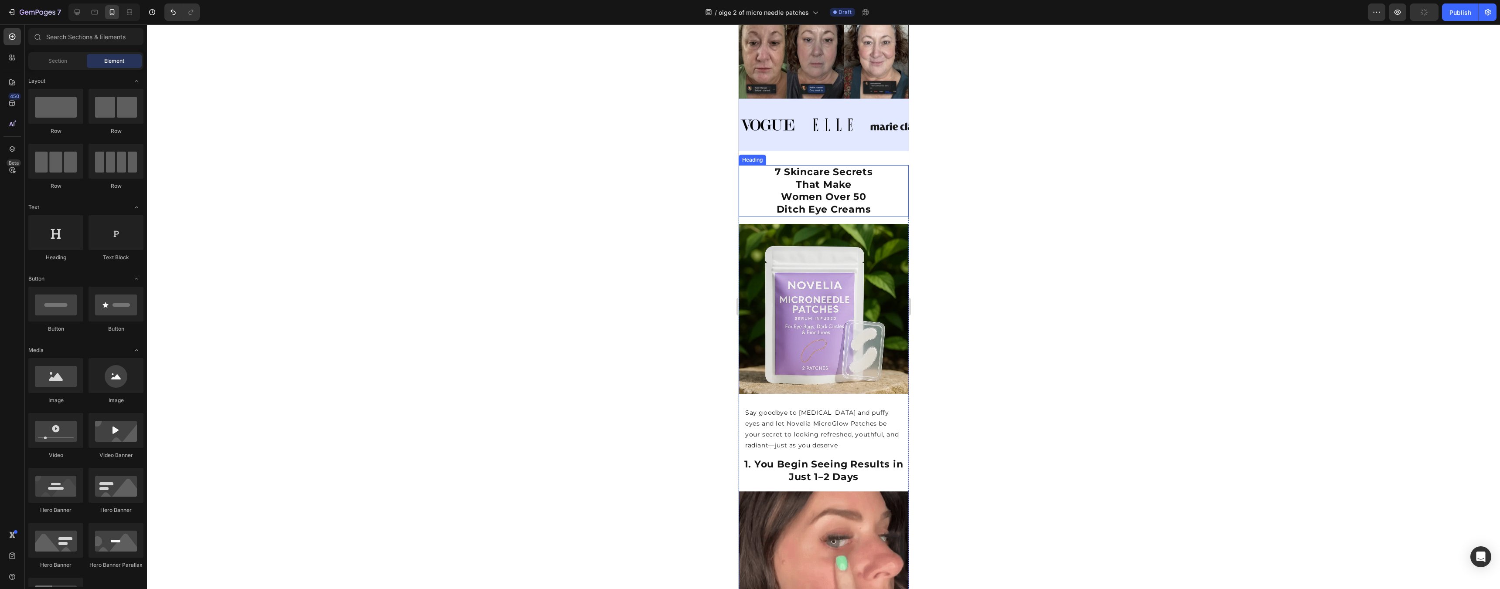
click at [821, 186] on strong "That Make" at bounding box center [822, 185] width 55 height 12
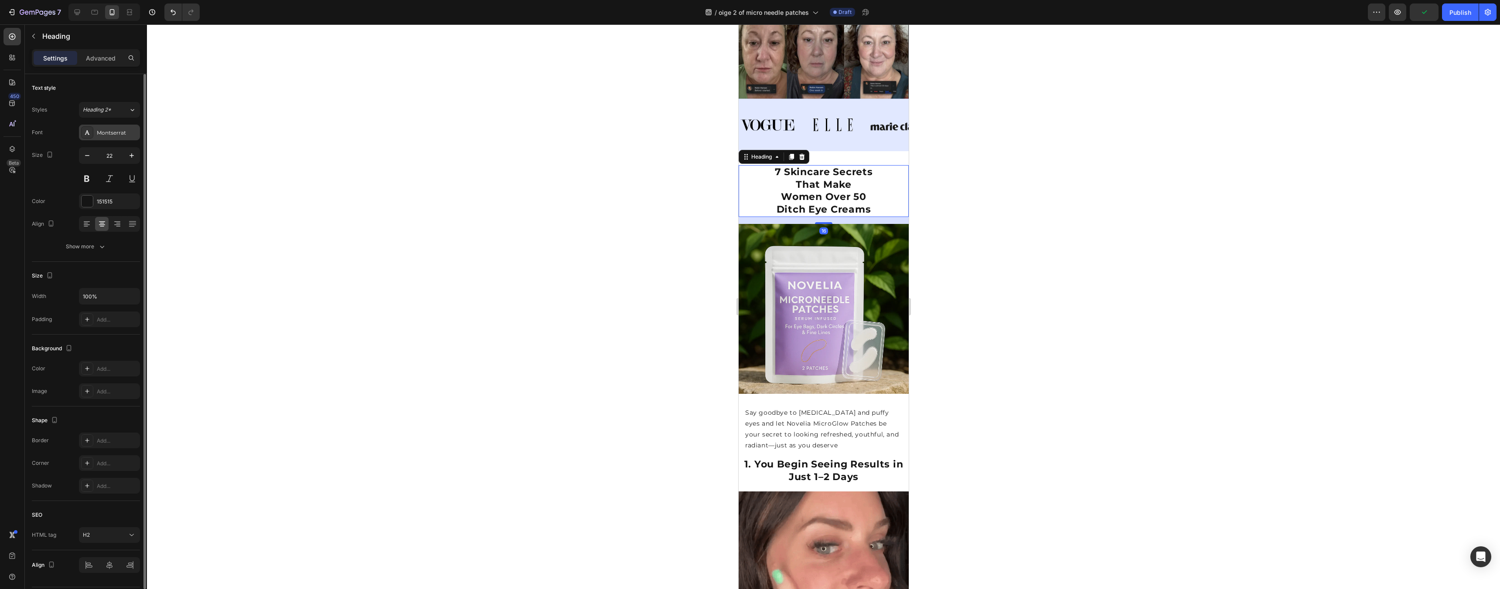
click at [108, 129] on div "Montserrat" at bounding box center [117, 133] width 41 height 8
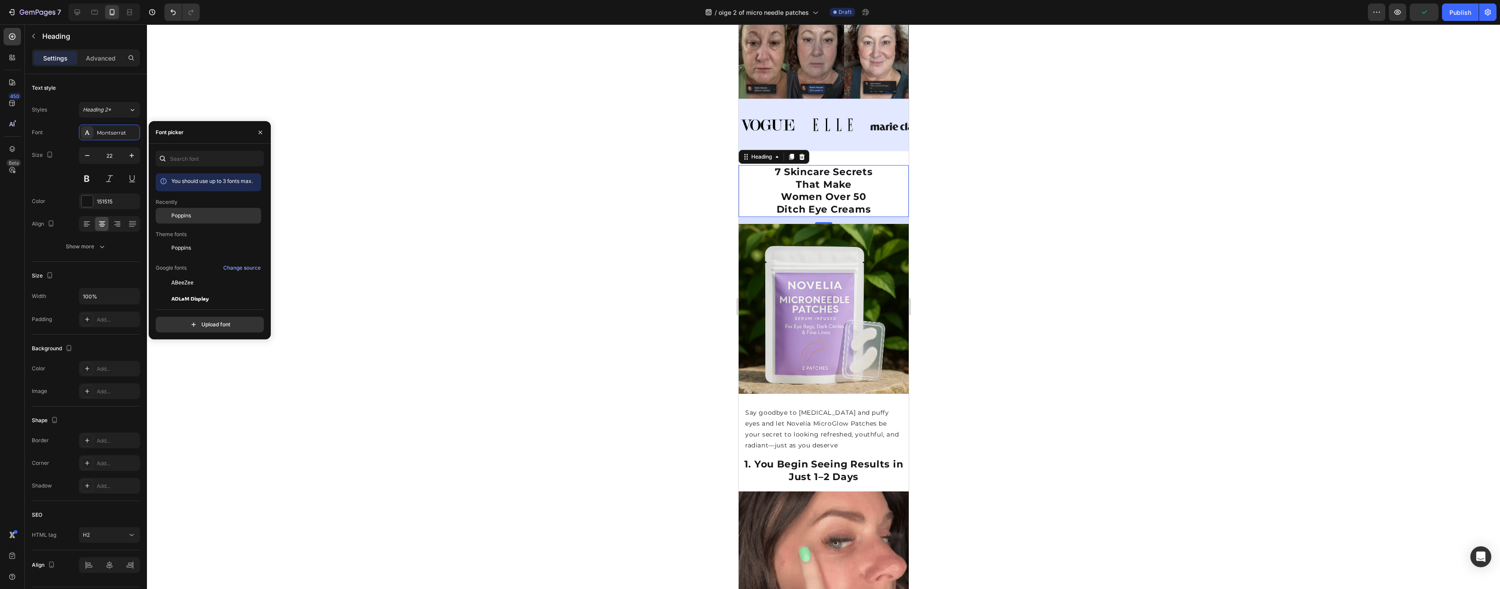
click at [220, 218] on div "Poppins" at bounding box center [215, 216] width 88 height 8
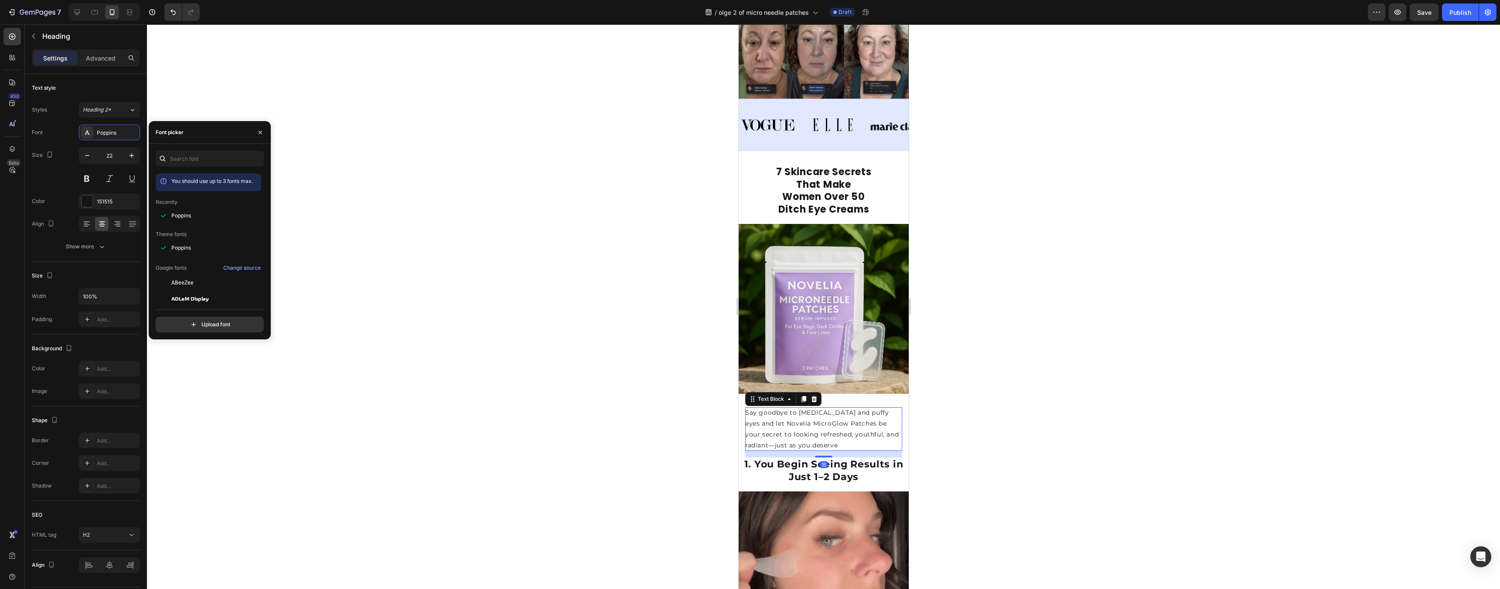
click at [858, 420] on p "Say goodbye to [MEDICAL_DATA] and puffy eyes and let Novelia MicroGlow Patches …" at bounding box center [823, 430] width 157 height 44
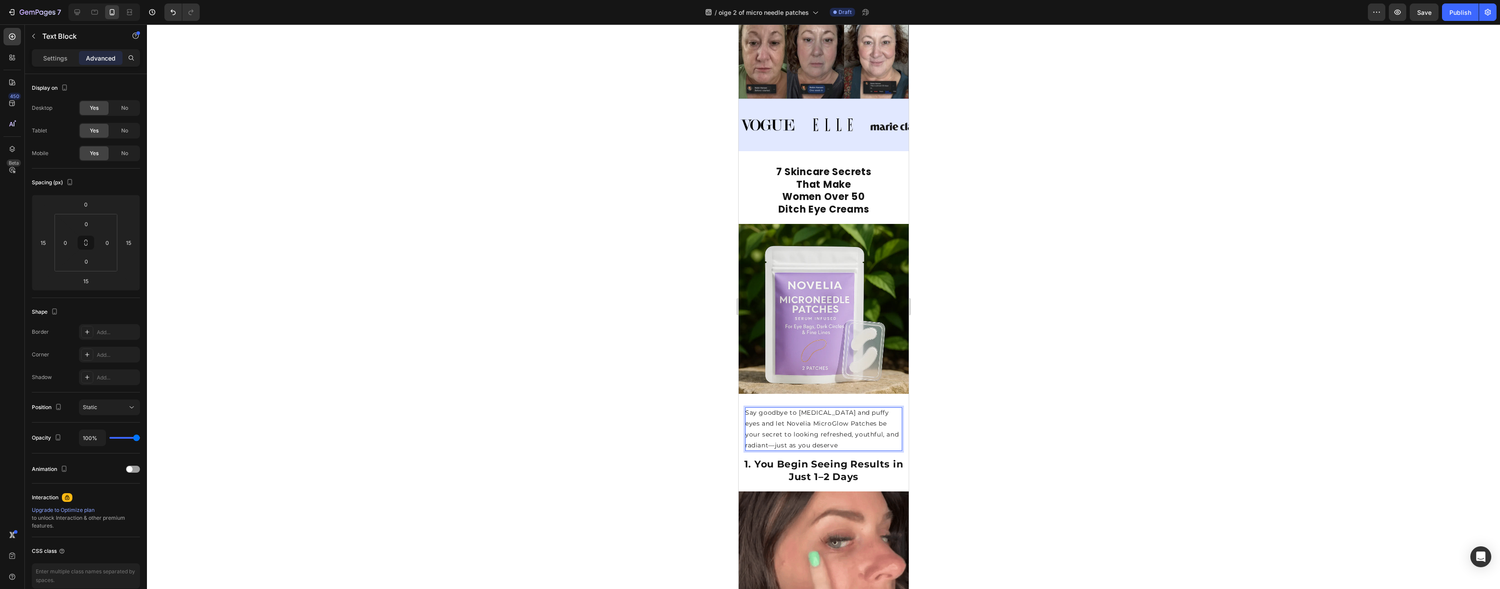
click at [860, 428] on p "Say goodbye to [MEDICAL_DATA] and puffy eyes and let Novelia MicroGlow Patches …" at bounding box center [823, 430] width 157 height 44
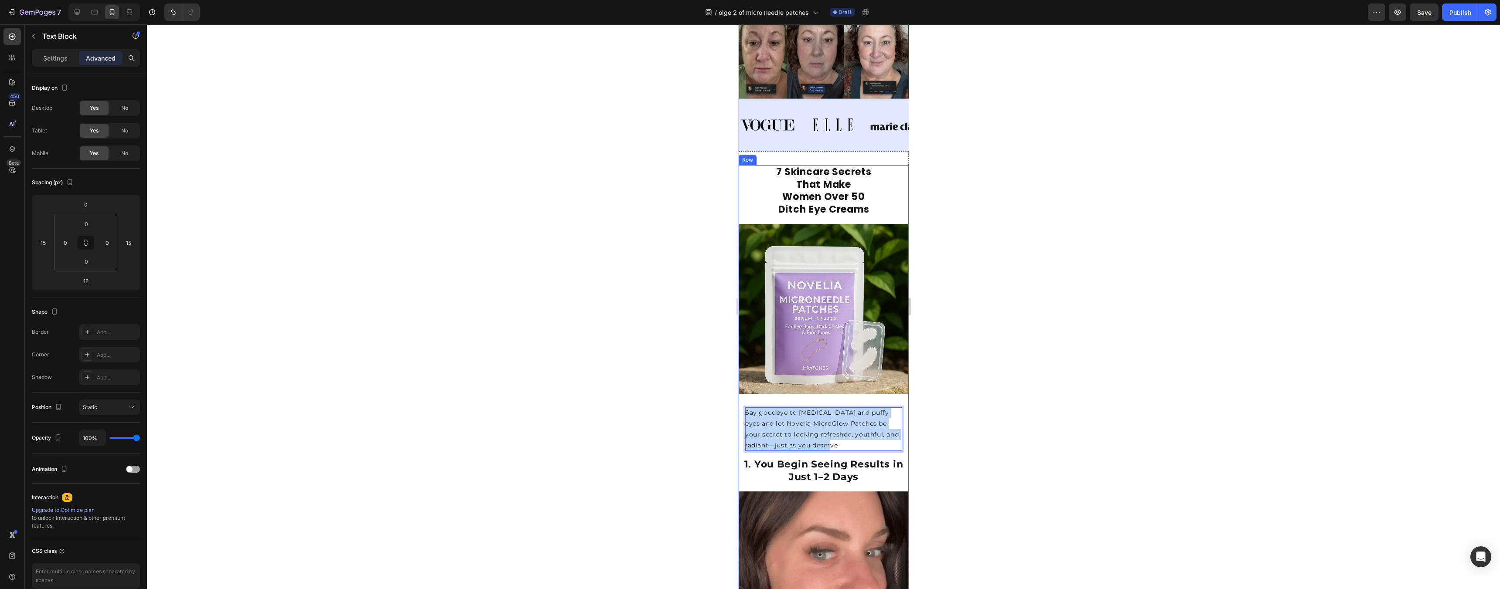
drag, startPoint x: 858, startPoint y: 437, endPoint x: 745, endPoint y: 387, distance: 124.2
click at [745, 387] on div "⁠⁠⁠⁠⁠⁠⁠ 7 Skincare Secrets That Make Women Over 50 Ditch Eye Creams Heading Ima…" at bounding box center [823, 422] width 170 height 515
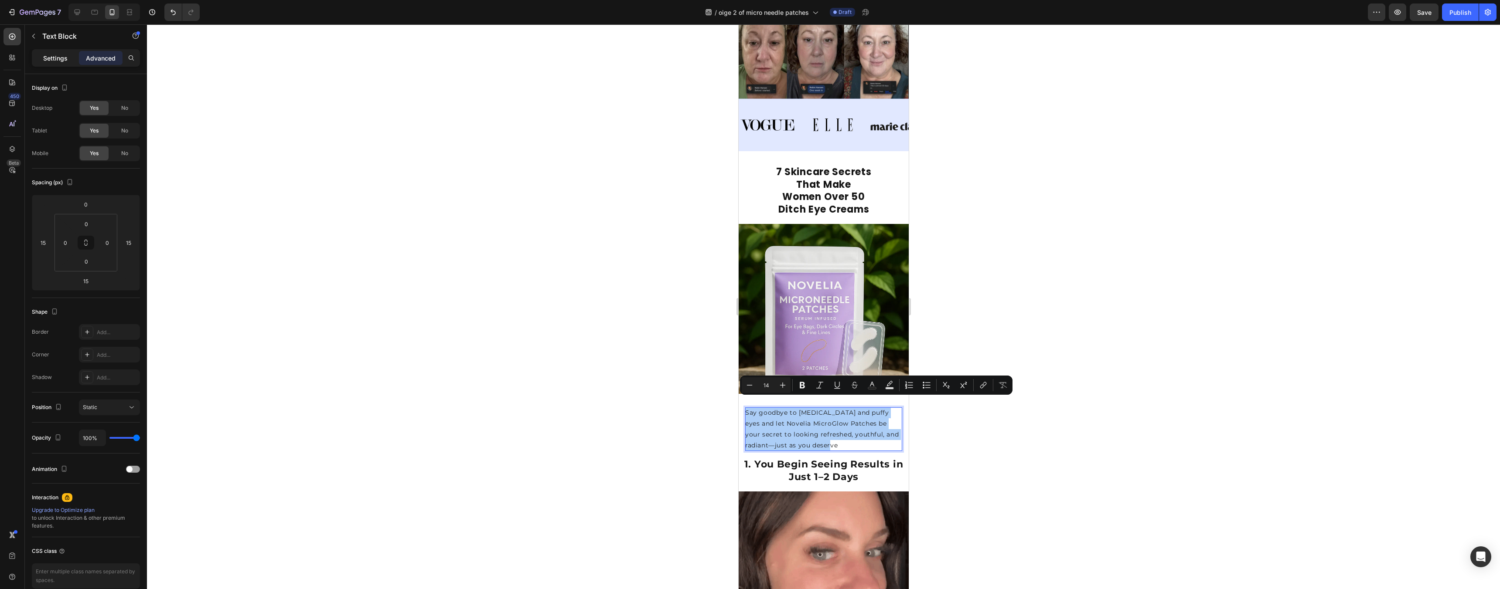
click at [52, 61] on p "Settings" at bounding box center [55, 58] width 24 height 9
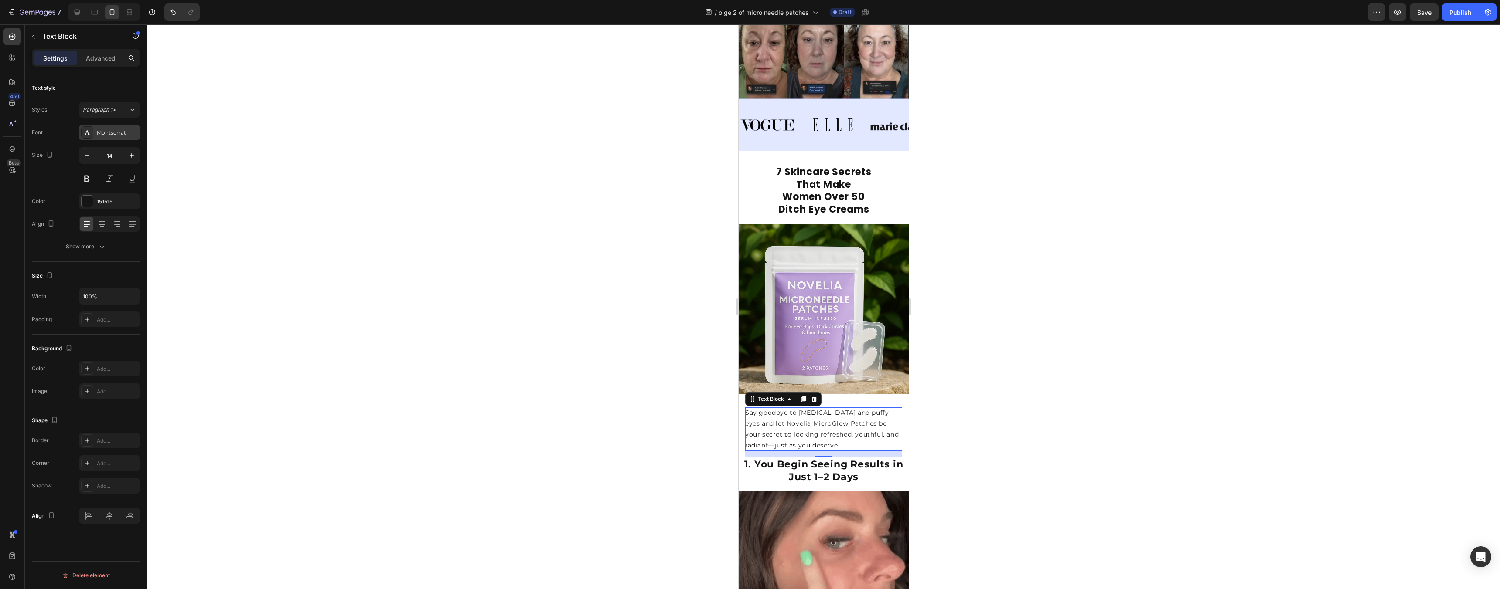
click at [112, 129] on div "Montserrat" at bounding box center [117, 133] width 41 height 8
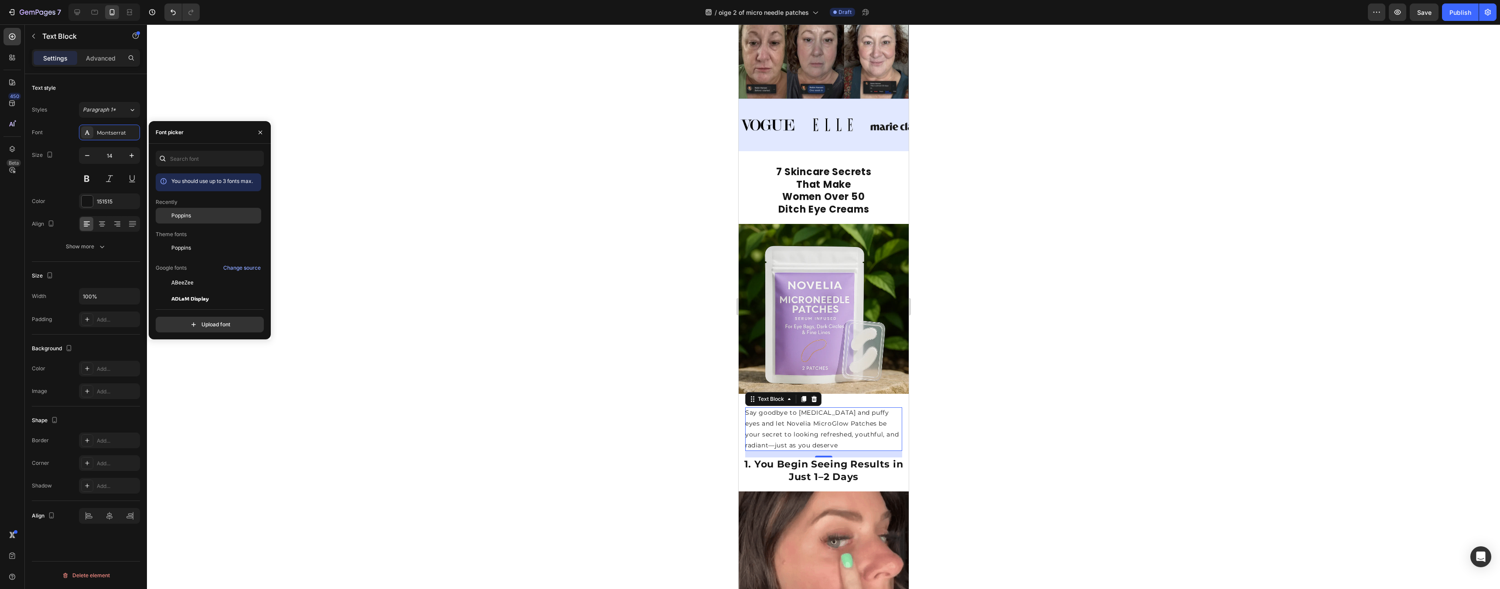
click at [197, 219] on div "Poppins" at bounding box center [215, 216] width 88 height 8
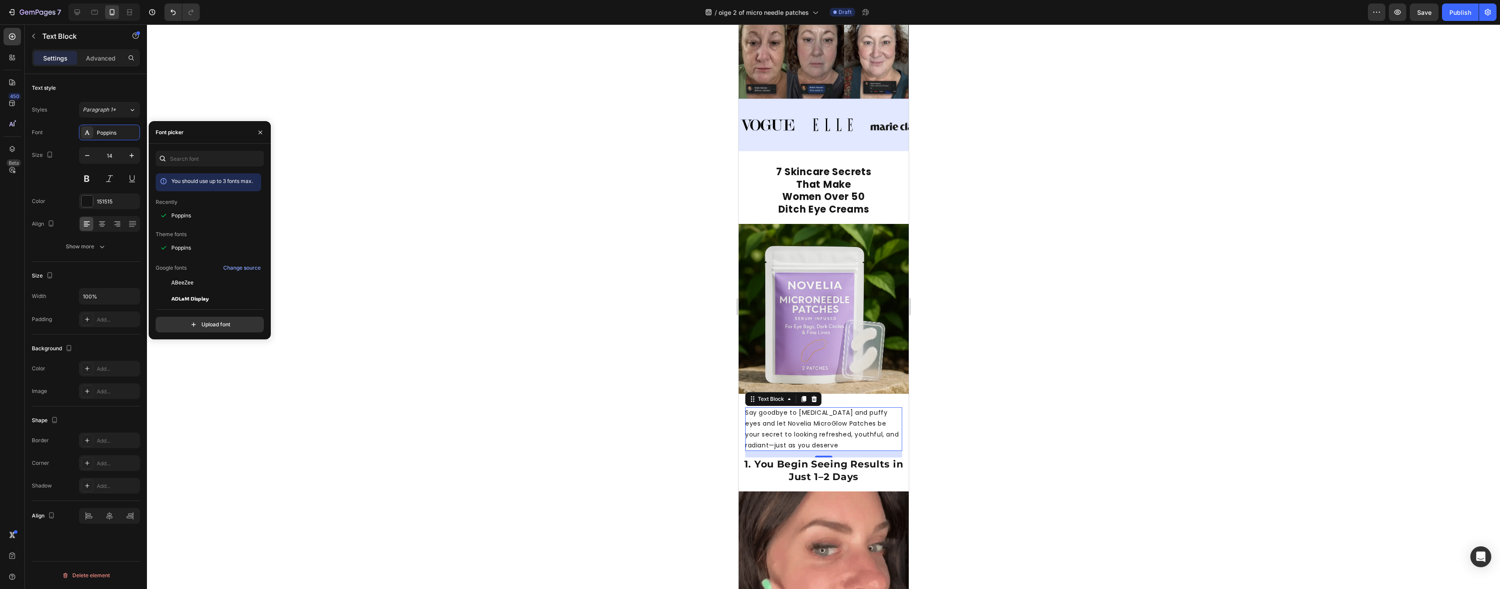
click at [1114, 226] on div at bounding box center [823, 306] width 1353 height 565
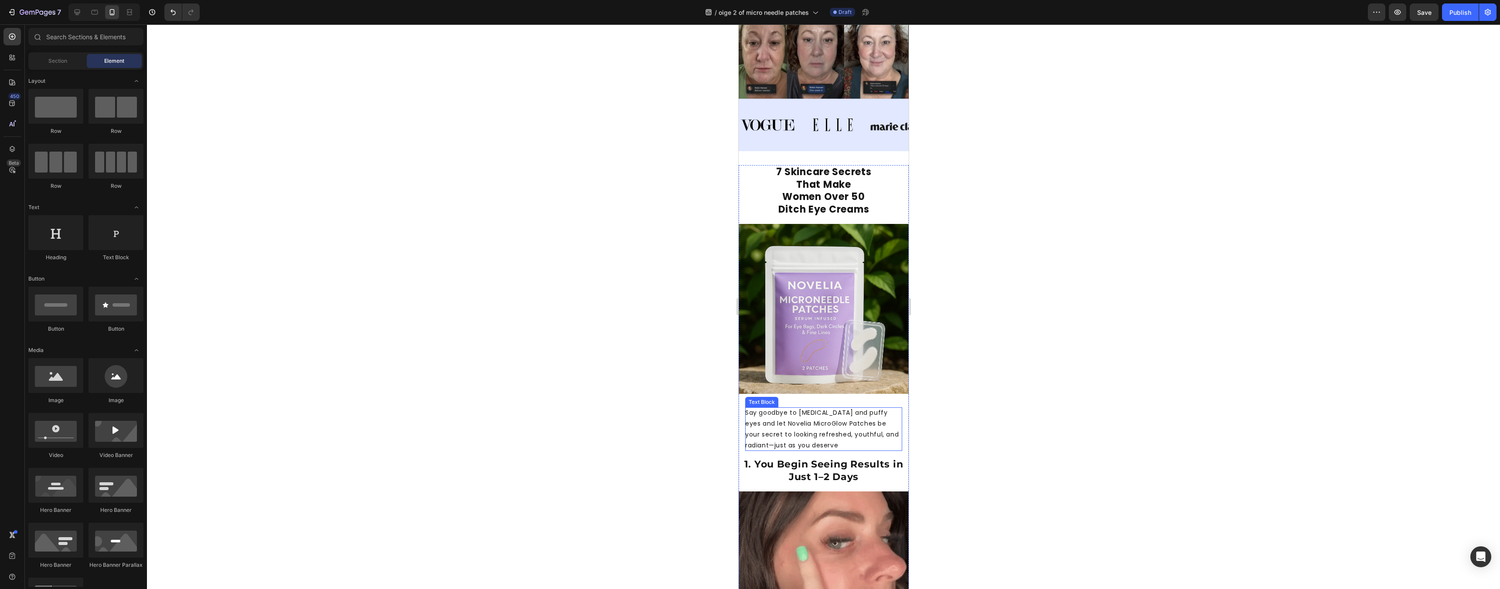
click at [770, 420] on p "Say goodbye to [MEDICAL_DATA] and puffy eyes and let Novelia MicroGlow Patches …" at bounding box center [823, 430] width 157 height 44
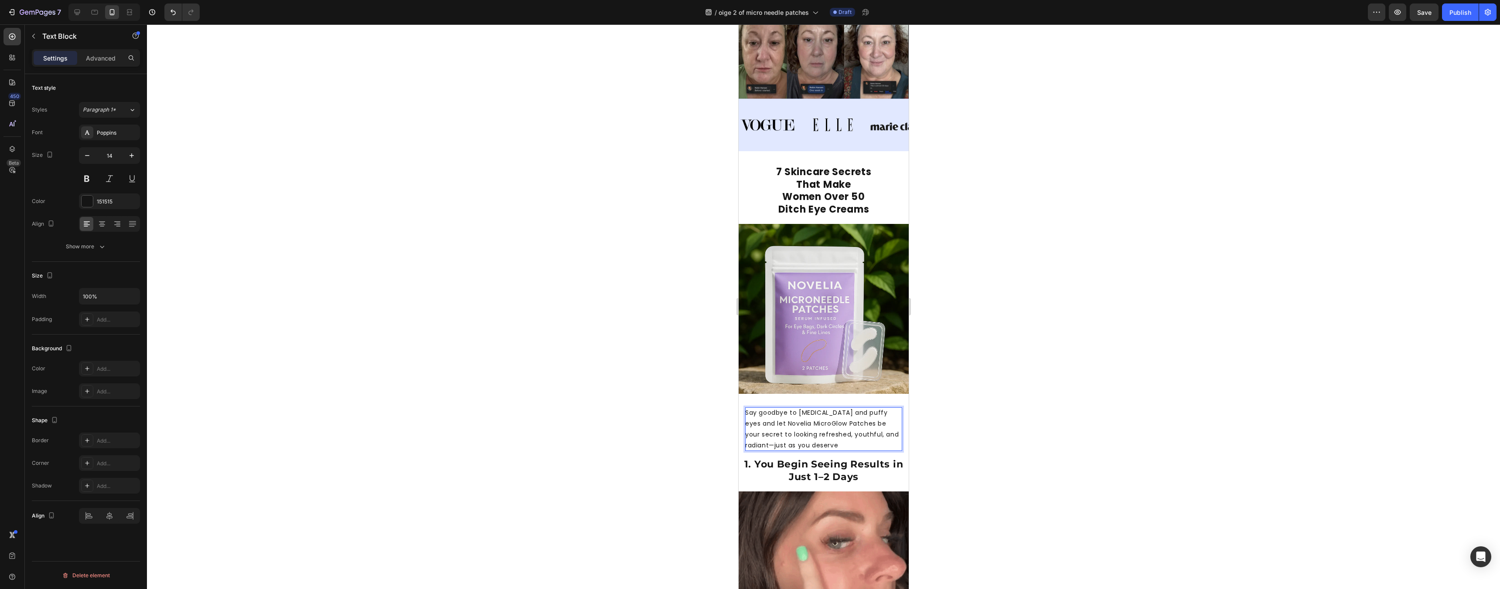
click at [789, 408] on p "Say goodbye to [MEDICAL_DATA] and puffy eyes and let Novelia MicroGlow Patches …" at bounding box center [823, 430] width 157 height 44
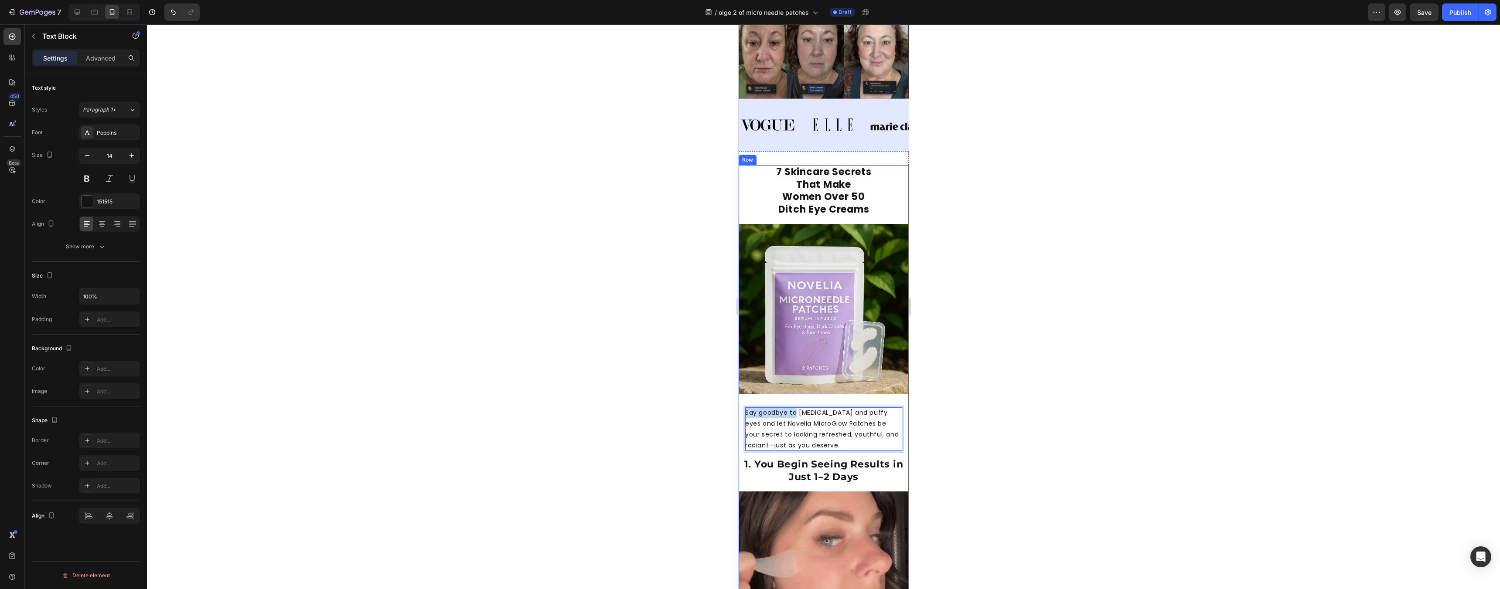
drag, startPoint x: 796, startPoint y: 402, endPoint x: 739, endPoint y: 399, distance: 57.2
click at [739, 399] on div "⁠⁠⁠⁠⁠⁠⁠ 7 Skincare Secrets That Make Women Over 50 Ditch Eye Creams Heading Ima…" at bounding box center [823, 422] width 170 height 515
click at [860, 408] on p "No more [MEDICAL_DATA] and puffy eyes and let Novelia MicroGlow Patches be your…" at bounding box center [823, 430] width 157 height 44
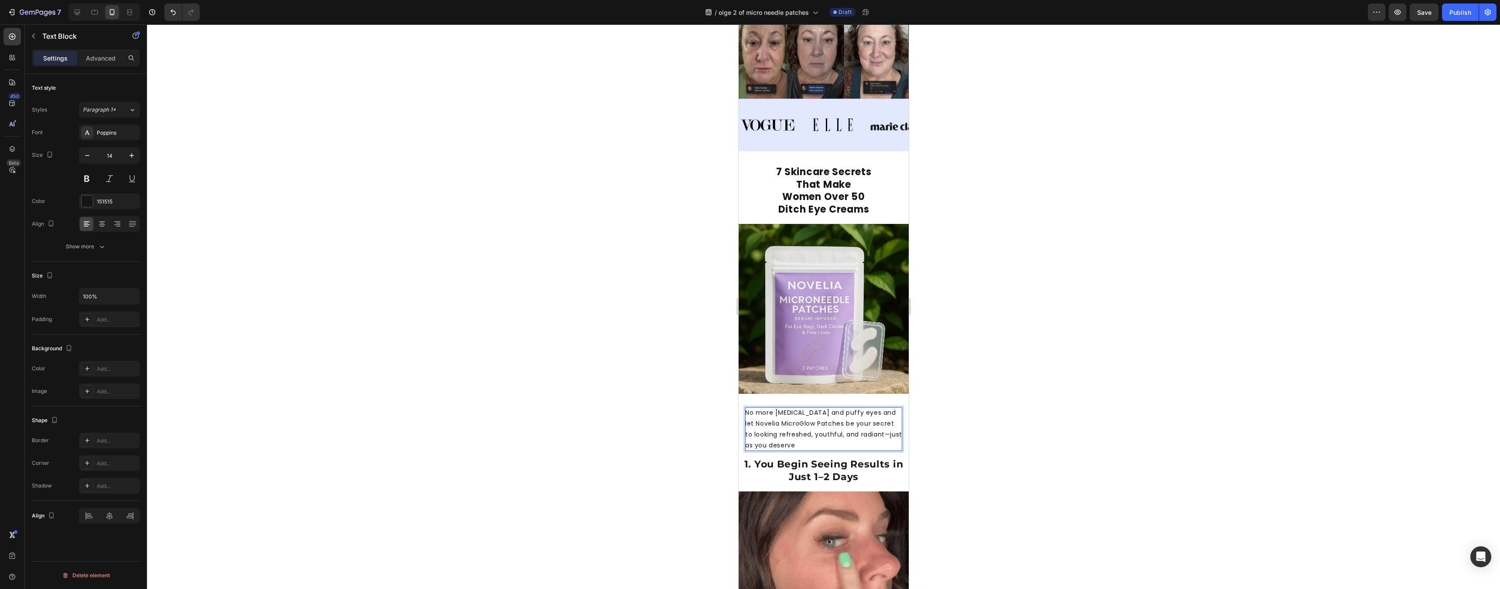
click at [863, 408] on p "No more [MEDICAL_DATA] and puffy eyes and let Novelia MicroGlow Patches be your…" at bounding box center [823, 430] width 157 height 44
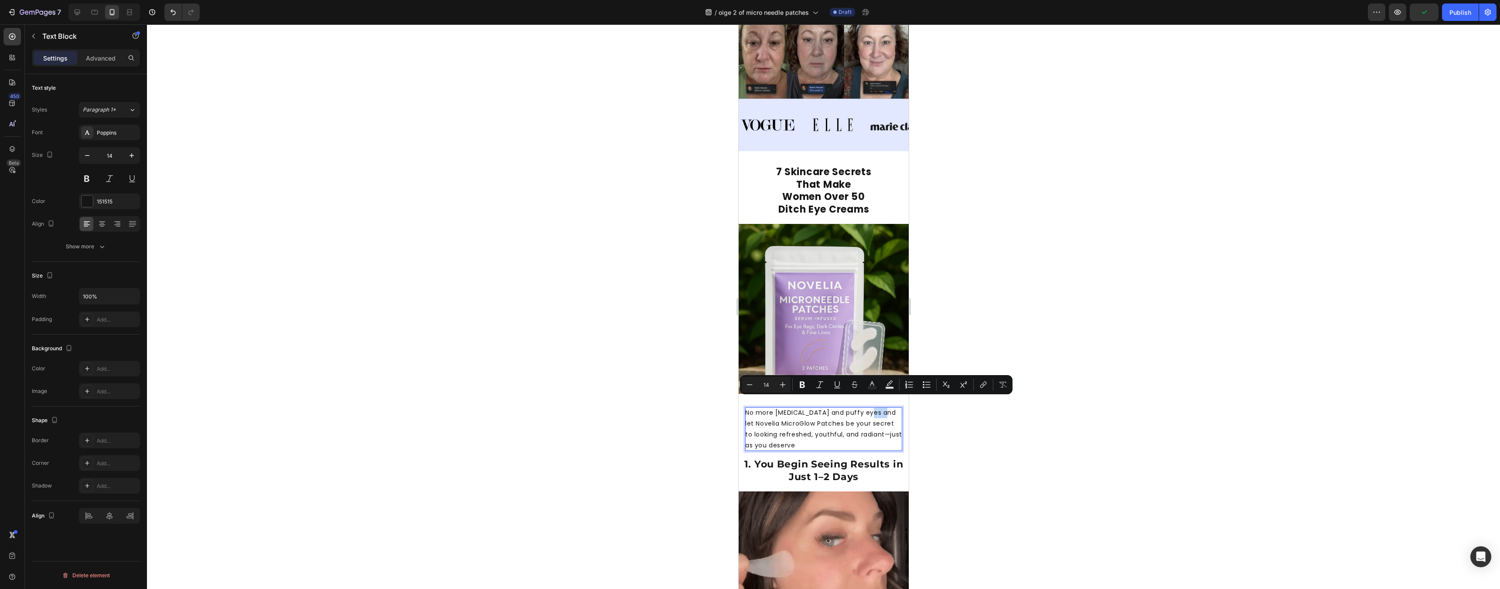
drag, startPoint x: 878, startPoint y: 405, endPoint x: 862, endPoint y: 406, distance: 15.8
click at [862, 408] on p "No more [MEDICAL_DATA] and puffy eyes and let Novelia MicroGlow Patches be your…" at bounding box center [823, 430] width 157 height 44
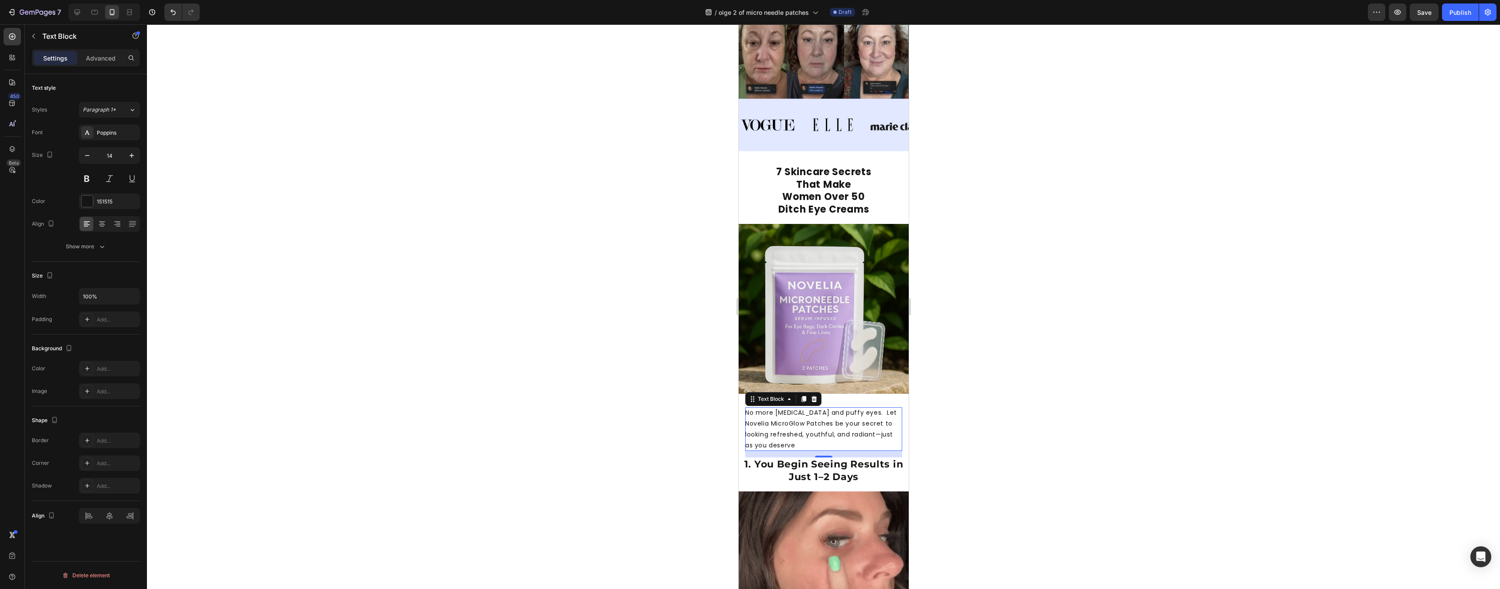
click at [1000, 387] on div at bounding box center [823, 306] width 1353 height 565
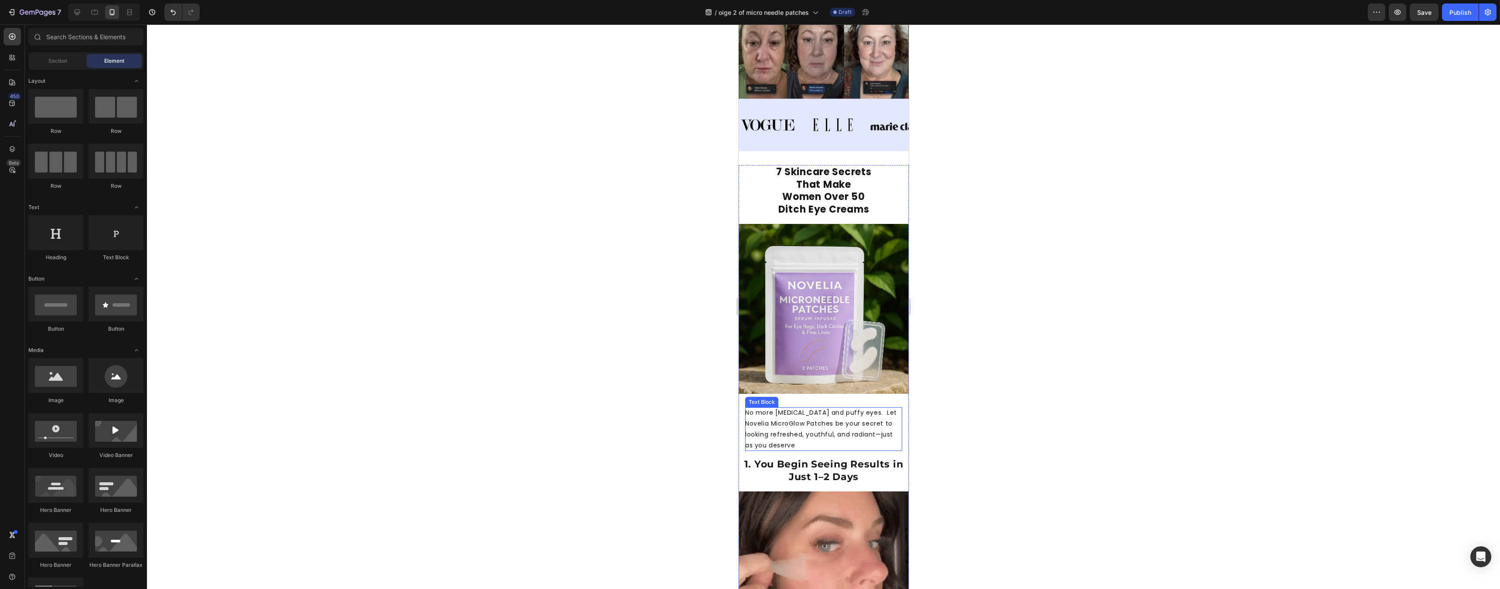
click at [774, 409] on p "No more [MEDICAL_DATA] and puffy eyes. Let Novelia MicroGlow Patches be your se…" at bounding box center [823, 430] width 157 height 44
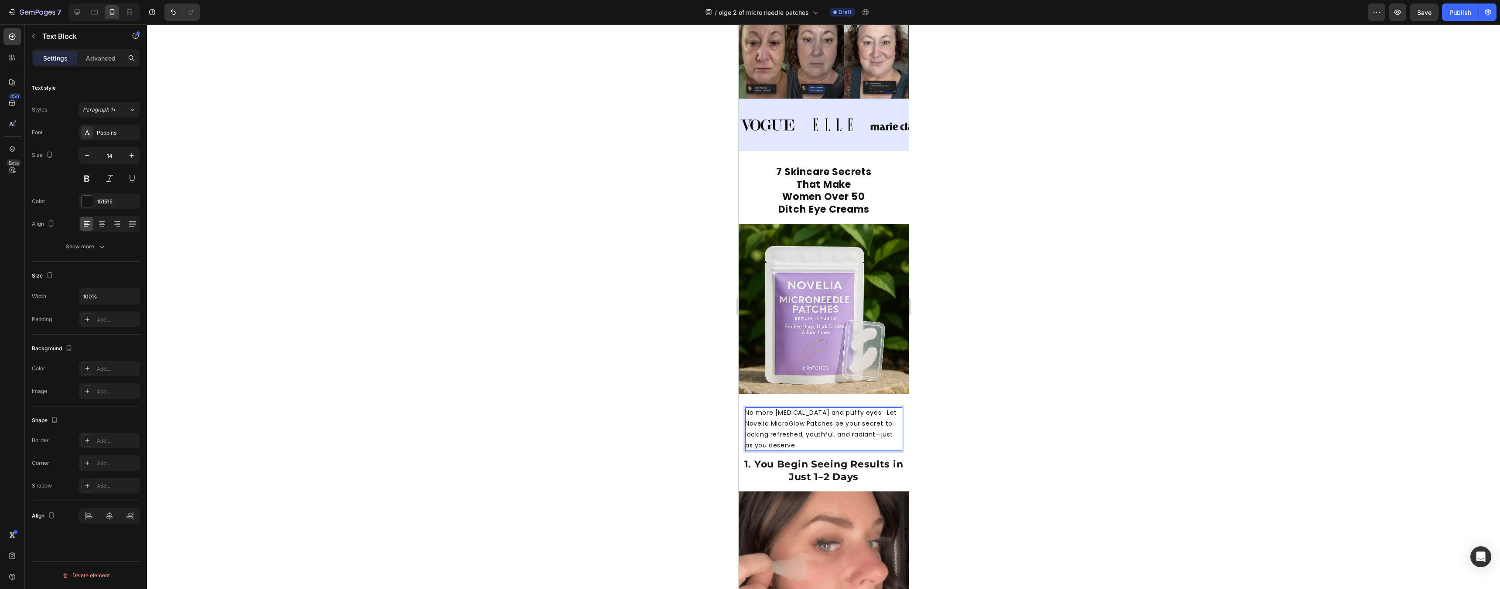
click at [784, 414] on p "No more [MEDICAL_DATA] and puffy eyes. Let Novelia MicroGlow Patches be your se…" at bounding box center [823, 430] width 157 height 44
drag, startPoint x: 800, startPoint y: 415, endPoint x: 790, endPoint y: 416, distance: 10.1
click at [790, 416] on p "No more [MEDICAL_DATA] and puffy eyes. Let Novelia MicroGlow Patches be your se…" at bounding box center [823, 430] width 157 height 44
click at [1017, 392] on div at bounding box center [823, 306] width 1353 height 565
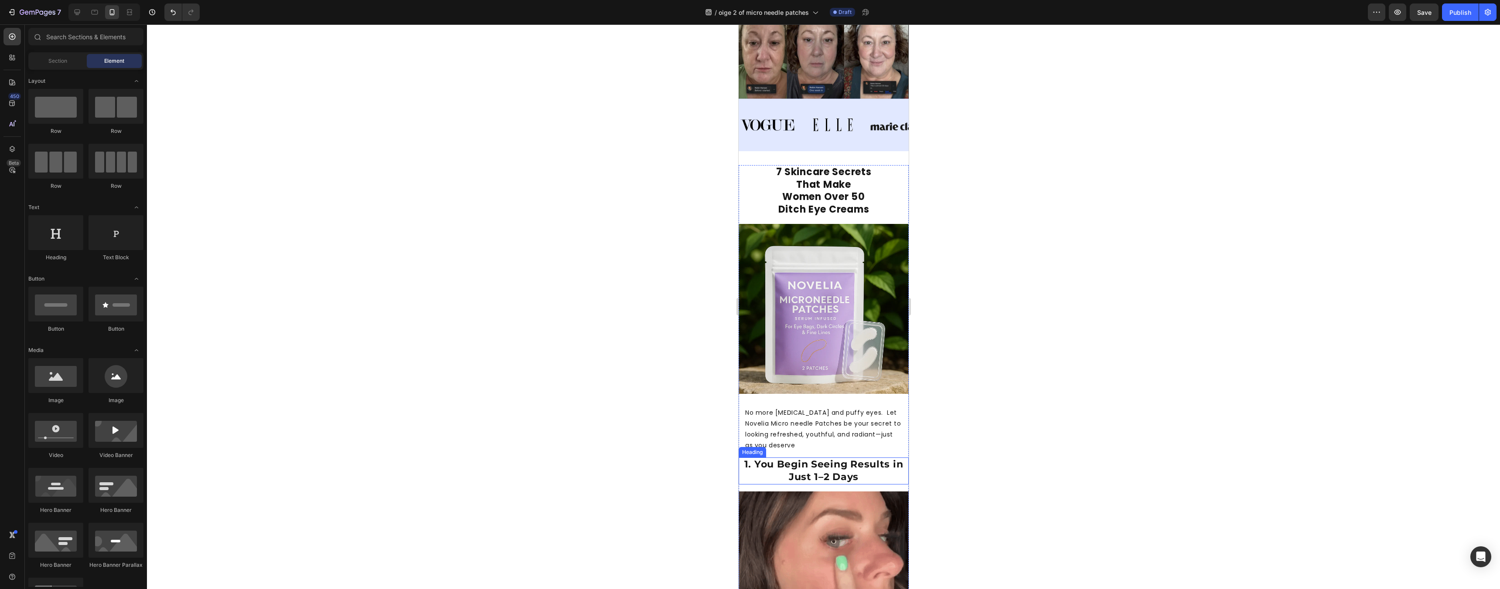
click at [843, 464] on strong "1. You Begin Seeing Results in Just 1–2 Days" at bounding box center [823, 471] width 159 height 24
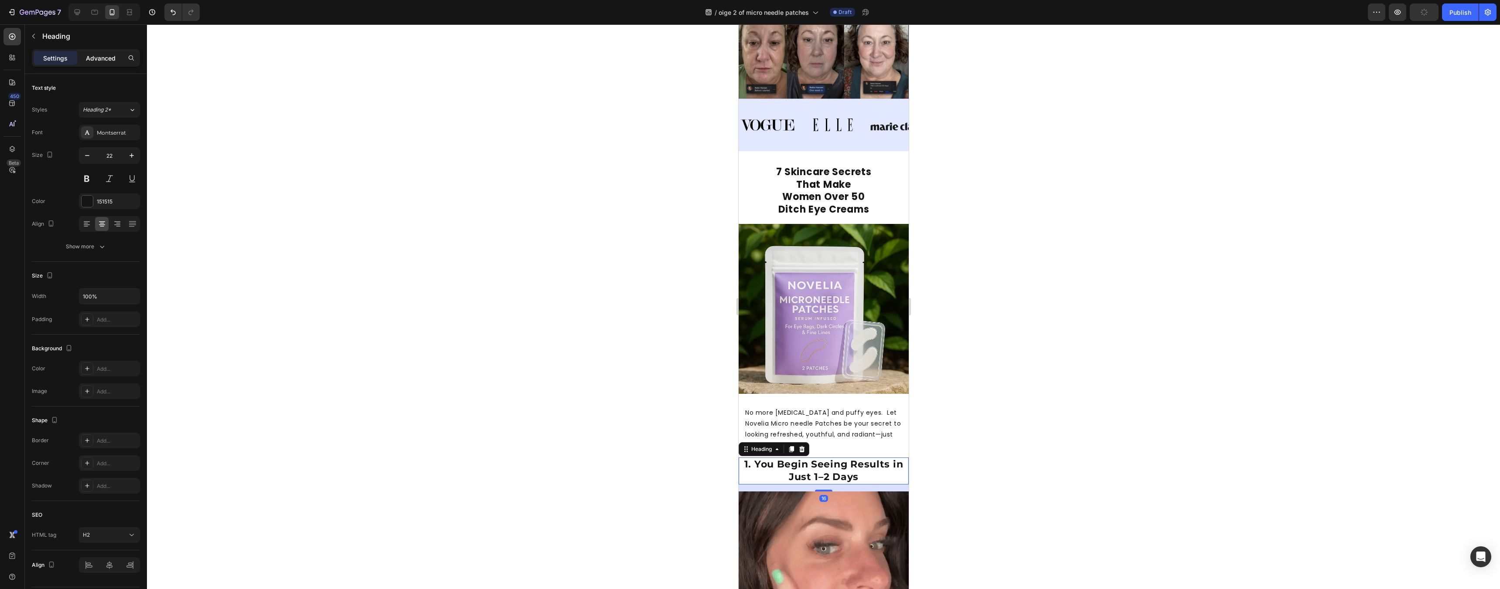
click at [114, 60] on p "Advanced" at bounding box center [101, 58] width 30 height 9
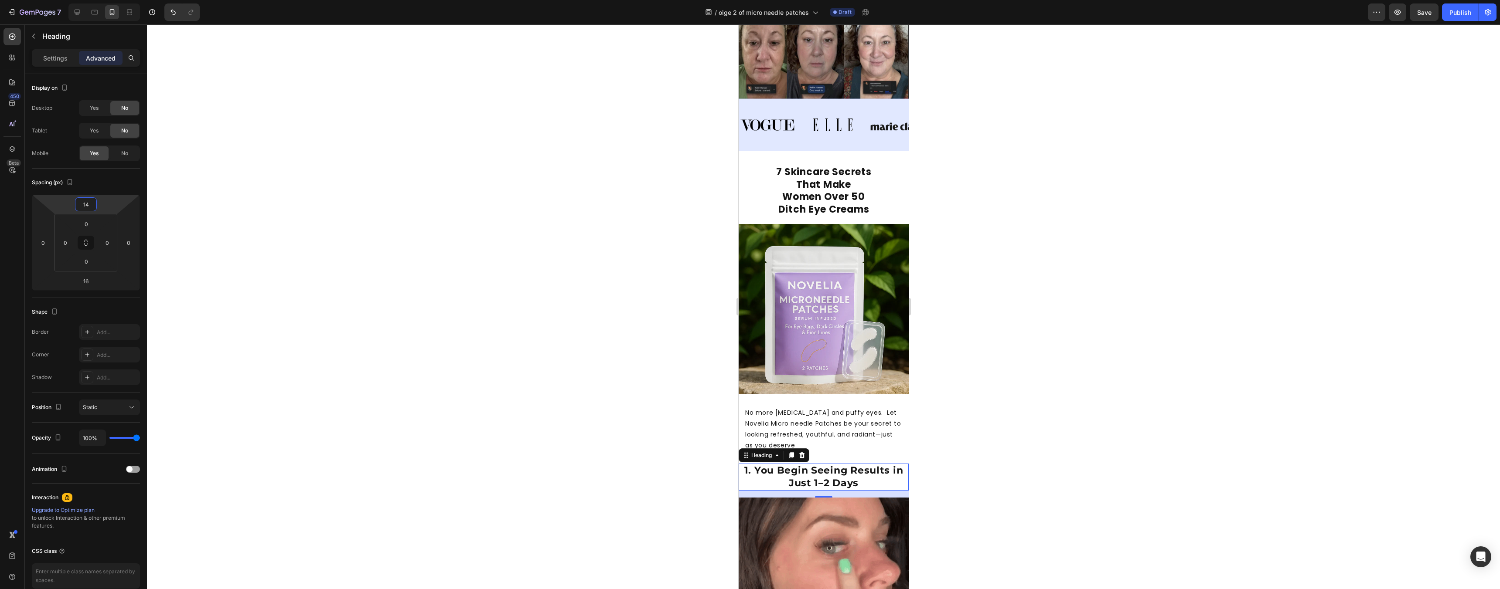
type input "16"
click at [103, 0] on html "7 Version history / oige 2 of micro needle patches Draft Preview Save Publish 4…" at bounding box center [750, 0] width 1500 height 0
click at [1225, 381] on div at bounding box center [823, 306] width 1353 height 565
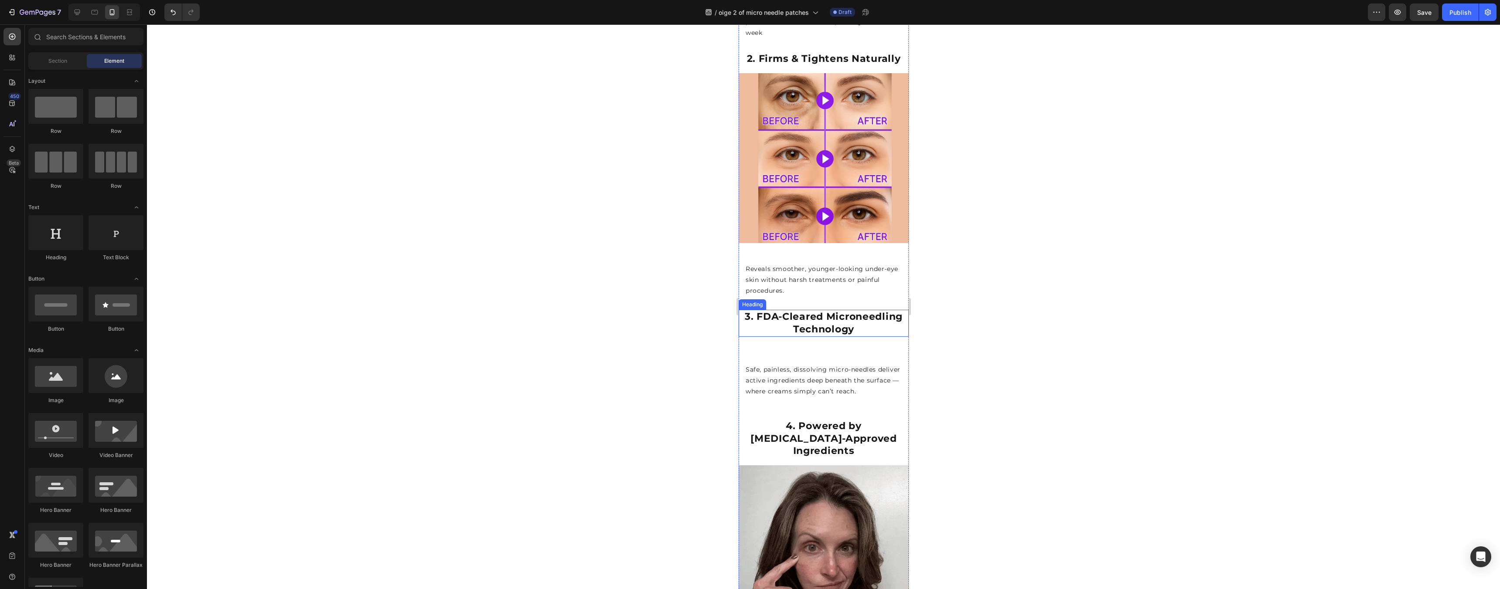
scroll to position [763, 0]
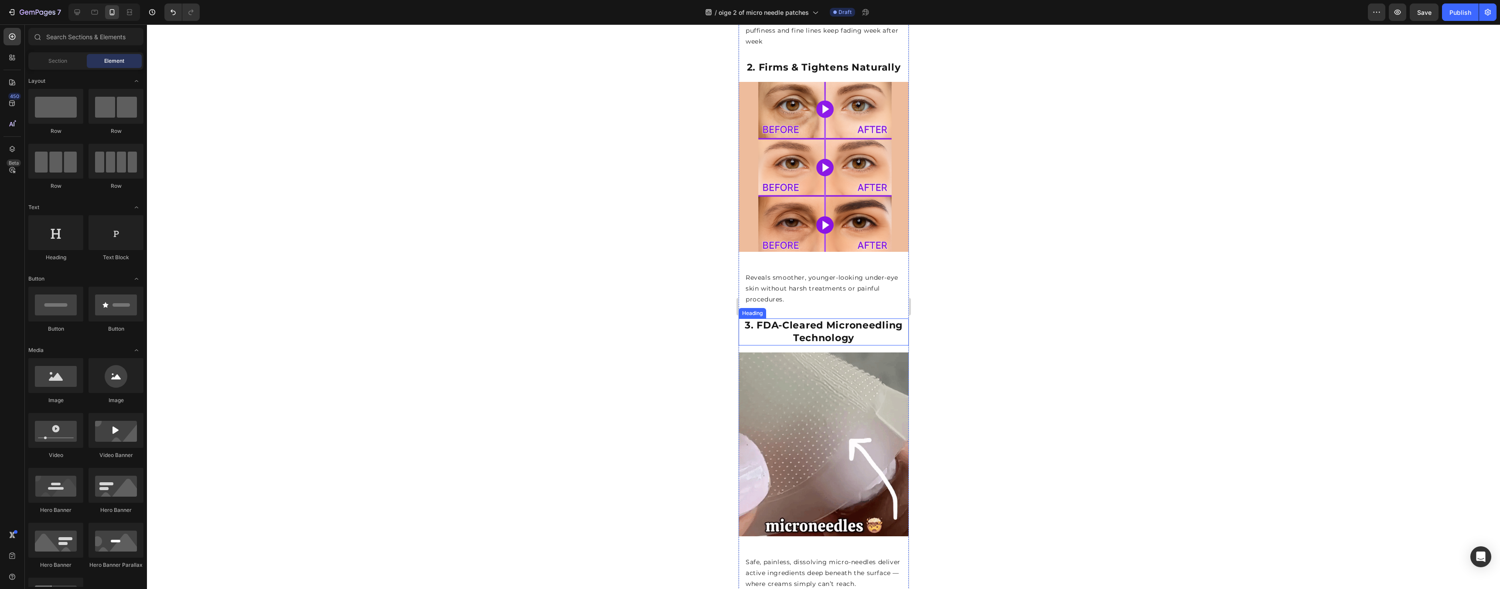
click at [835, 320] on strong "3. FDA-Cleared Microneedling Technology" at bounding box center [823, 332] width 158 height 24
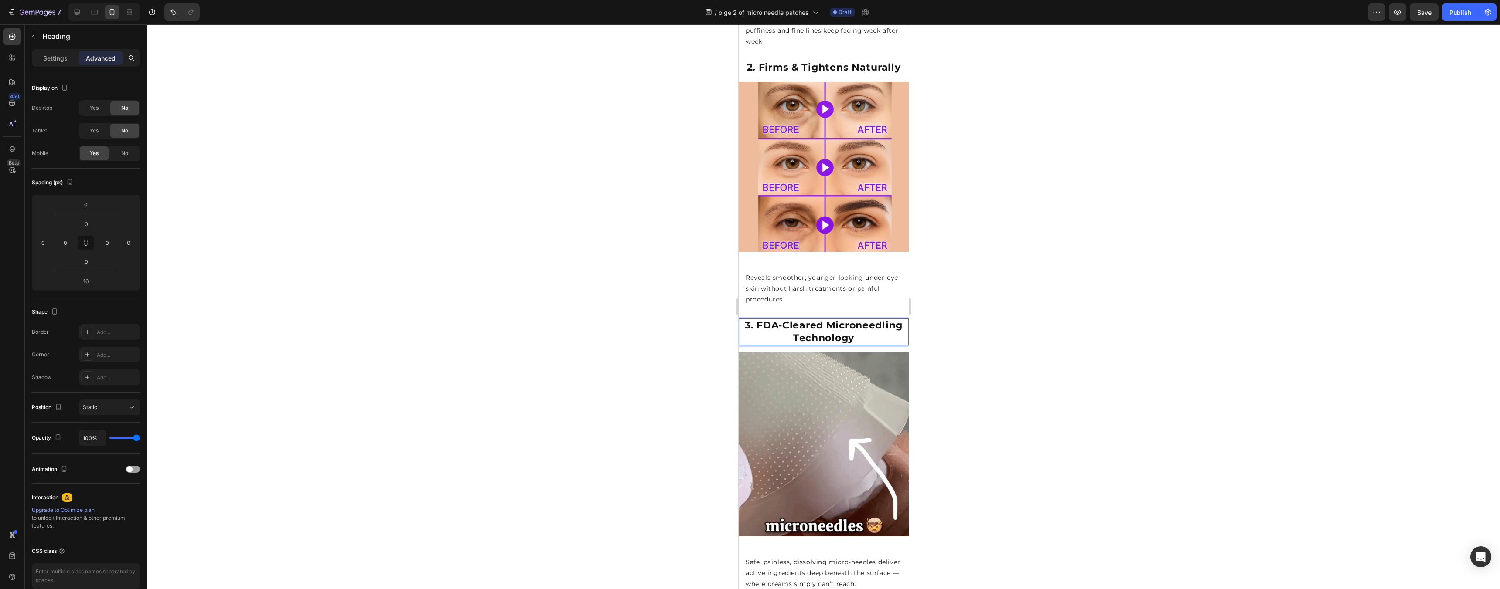
click at [835, 320] on strong "3. FDA-Cleared Microneedling Technology" at bounding box center [823, 332] width 158 height 24
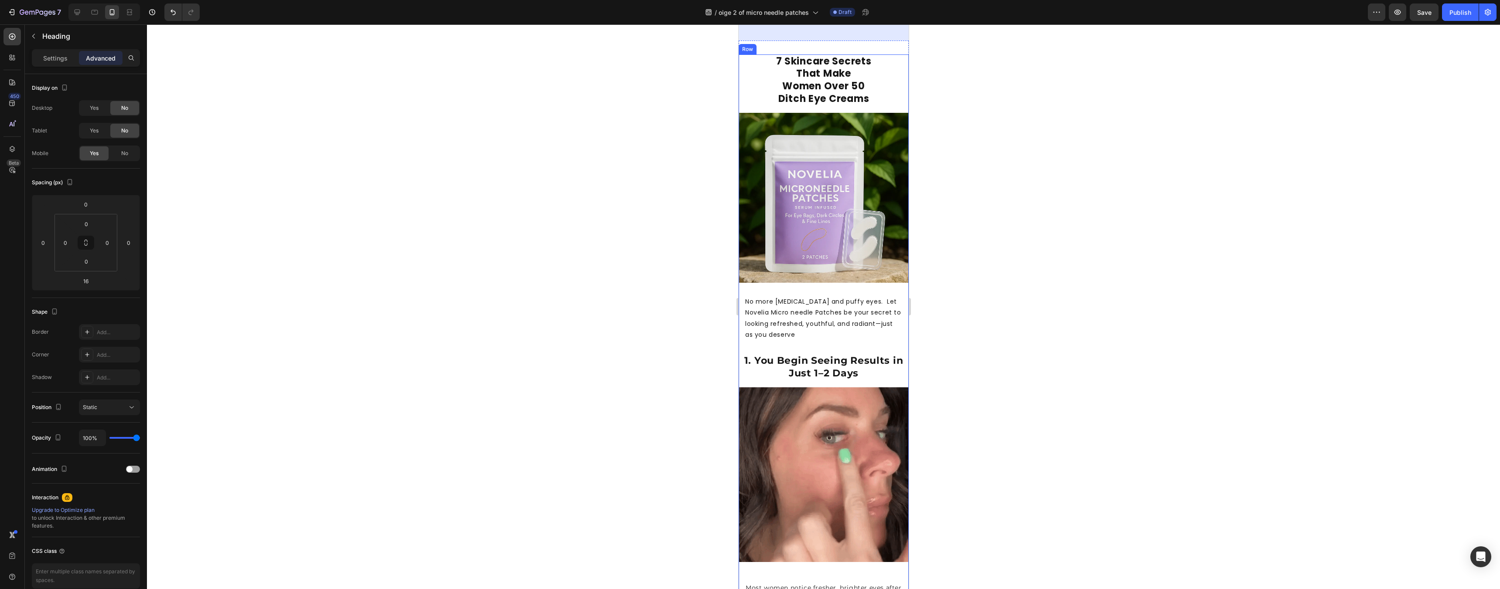
scroll to position [182, 0]
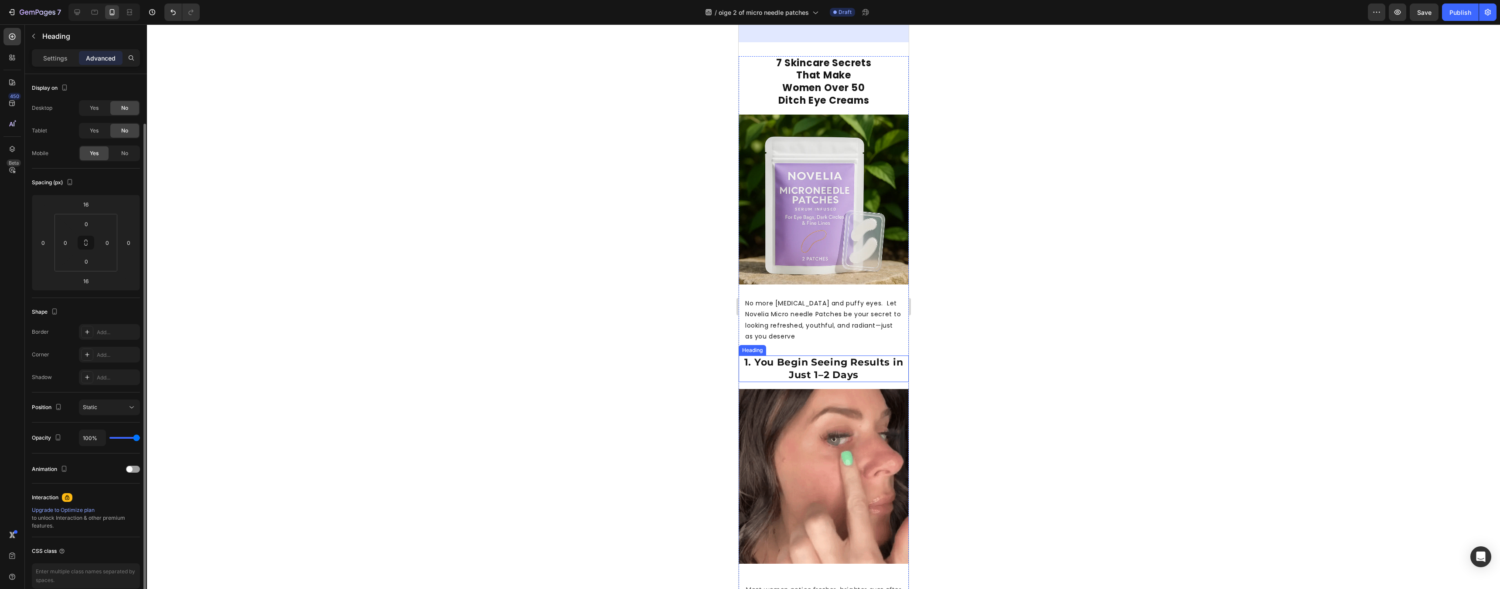
click at [821, 372] on strong "1. You Begin Seeing Results in Just 1–2 Days" at bounding box center [823, 369] width 159 height 24
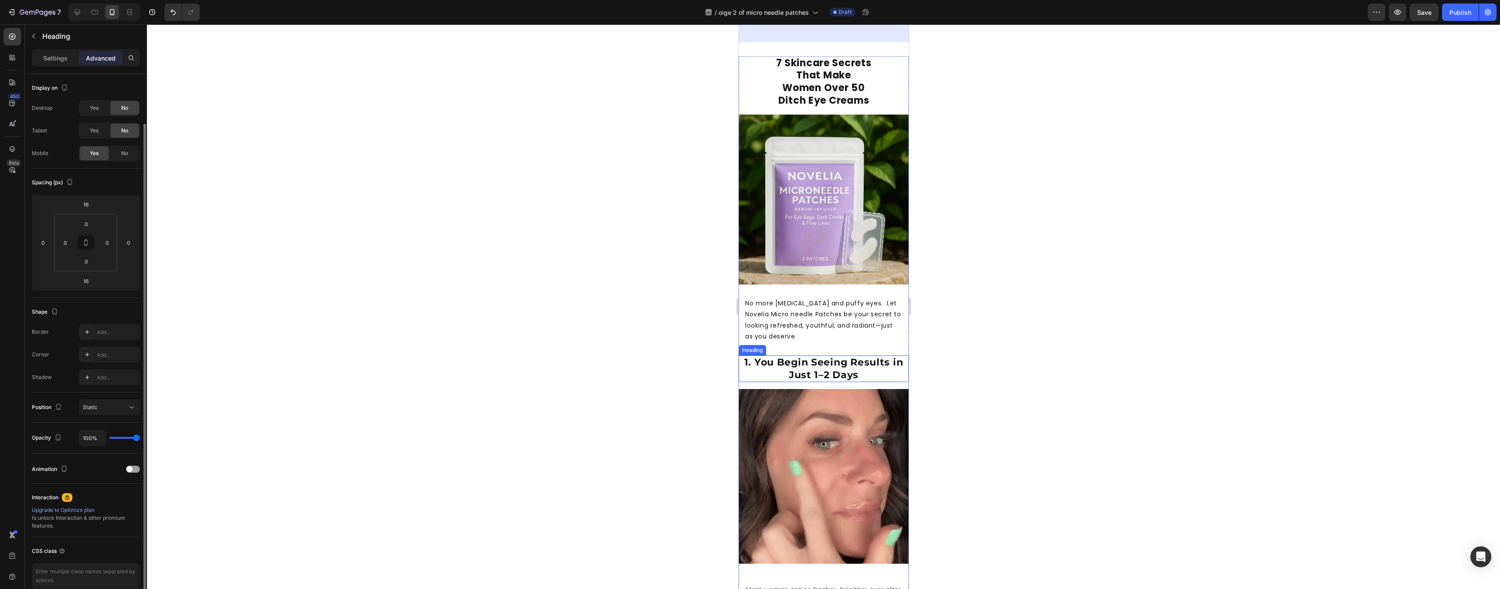
scroll to position [26, 0]
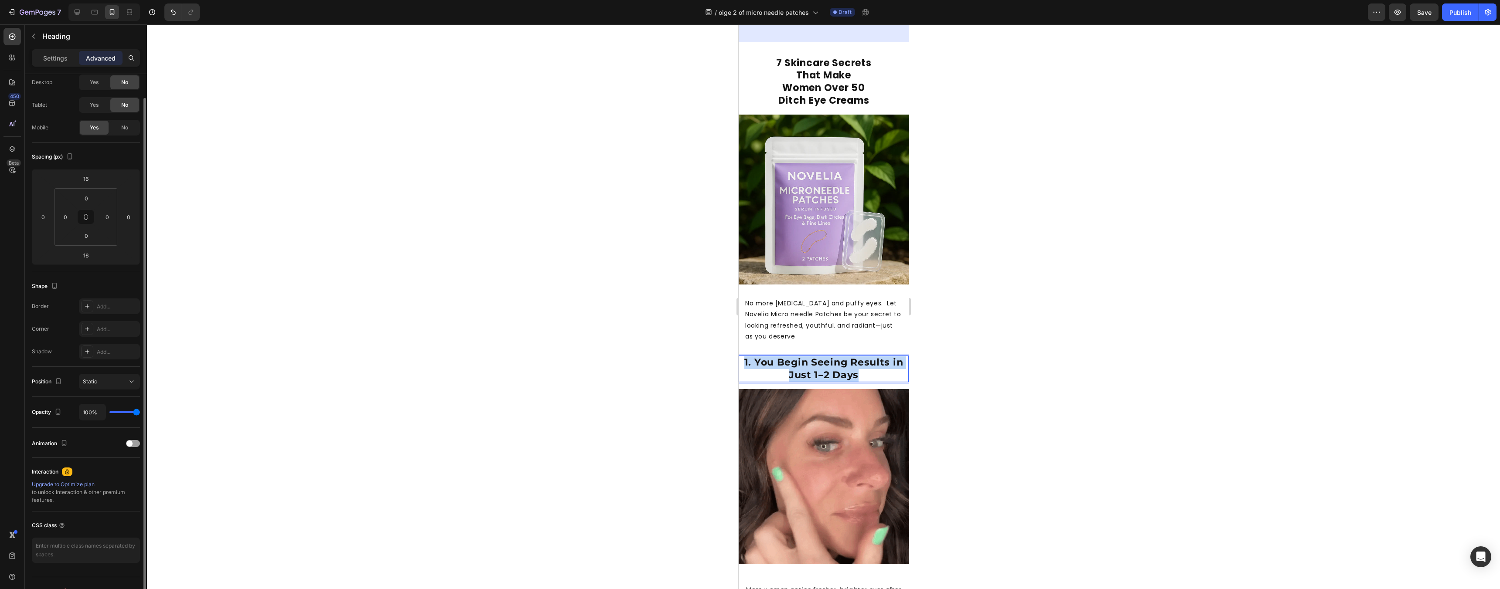
click at [821, 372] on strong "1. You Begin Seeing Results in Just 1–2 Days" at bounding box center [823, 369] width 159 height 24
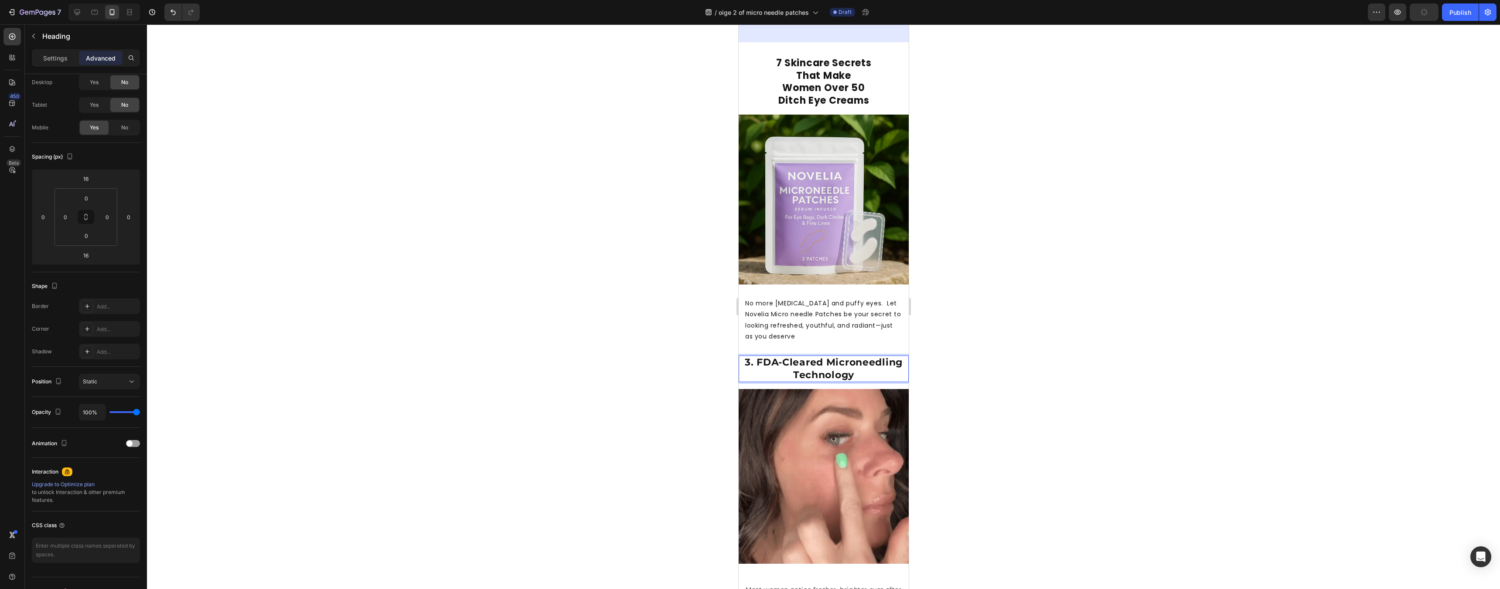
click at [979, 392] on div at bounding box center [823, 306] width 1353 height 565
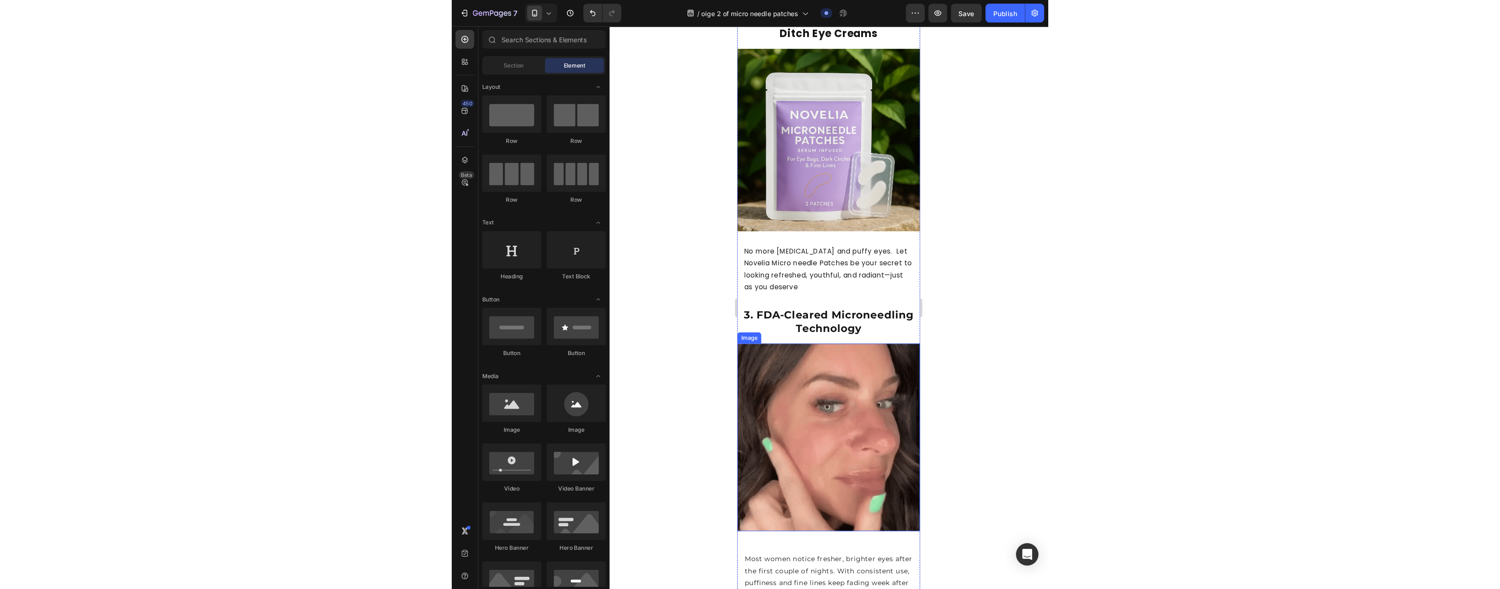
scroll to position [252, 0]
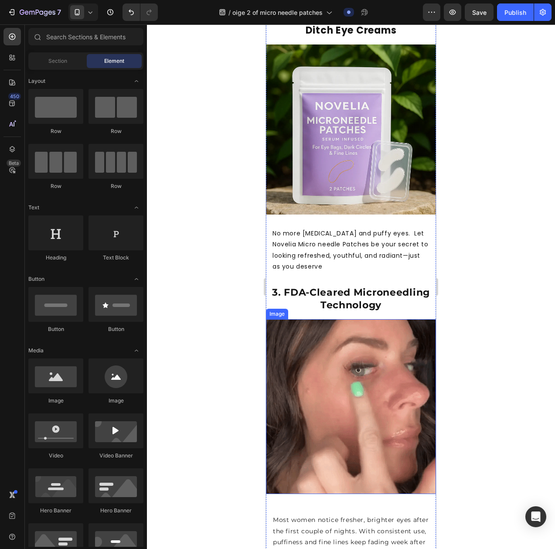
click at [361, 361] on img at bounding box center [351, 406] width 170 height 175
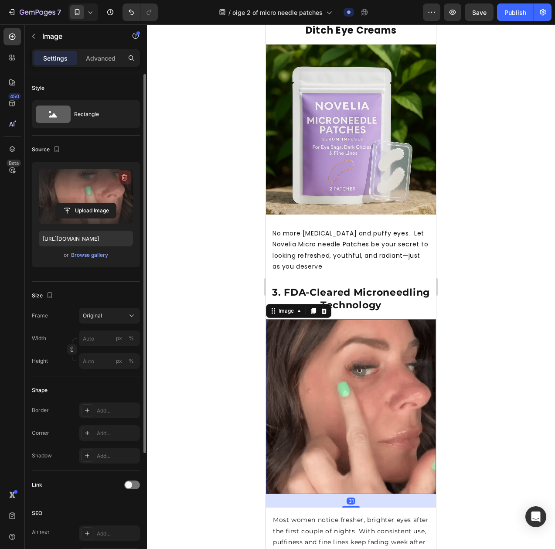
click at [126, 177] on icon "button" at bounding box center [125, 177] width 6 height 7
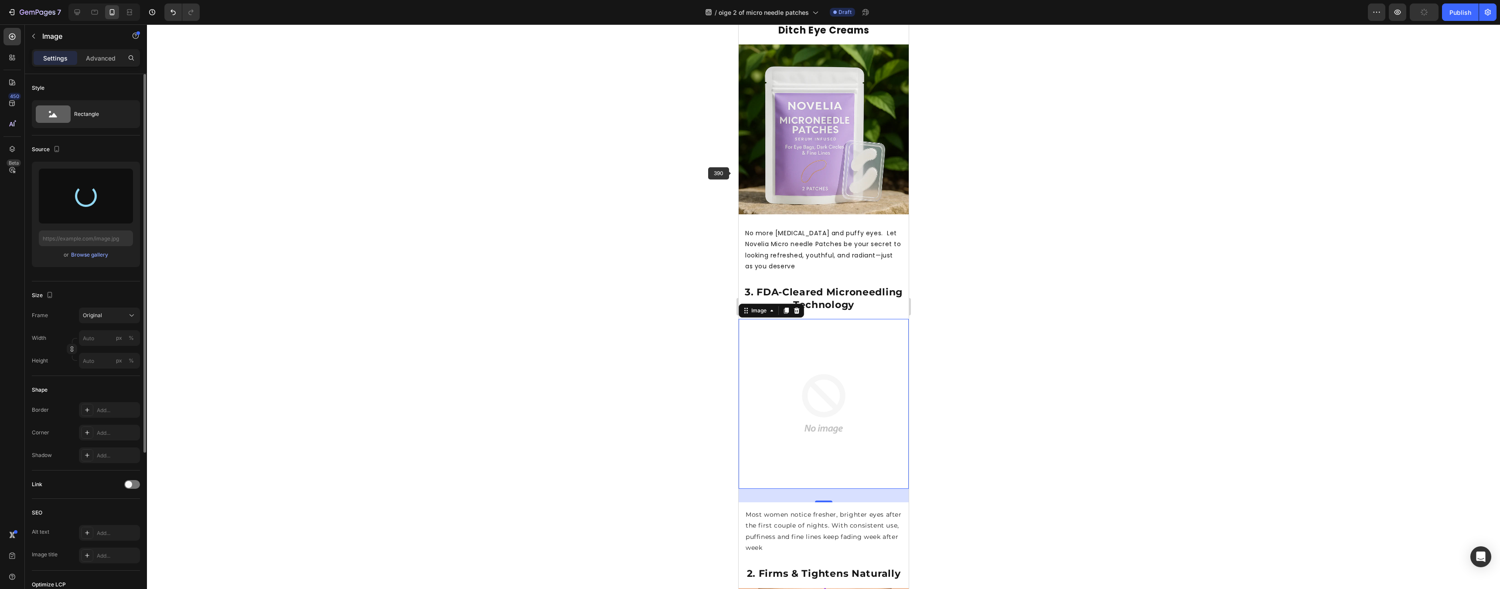
type input "[URL][DOMAIN_NAME]"
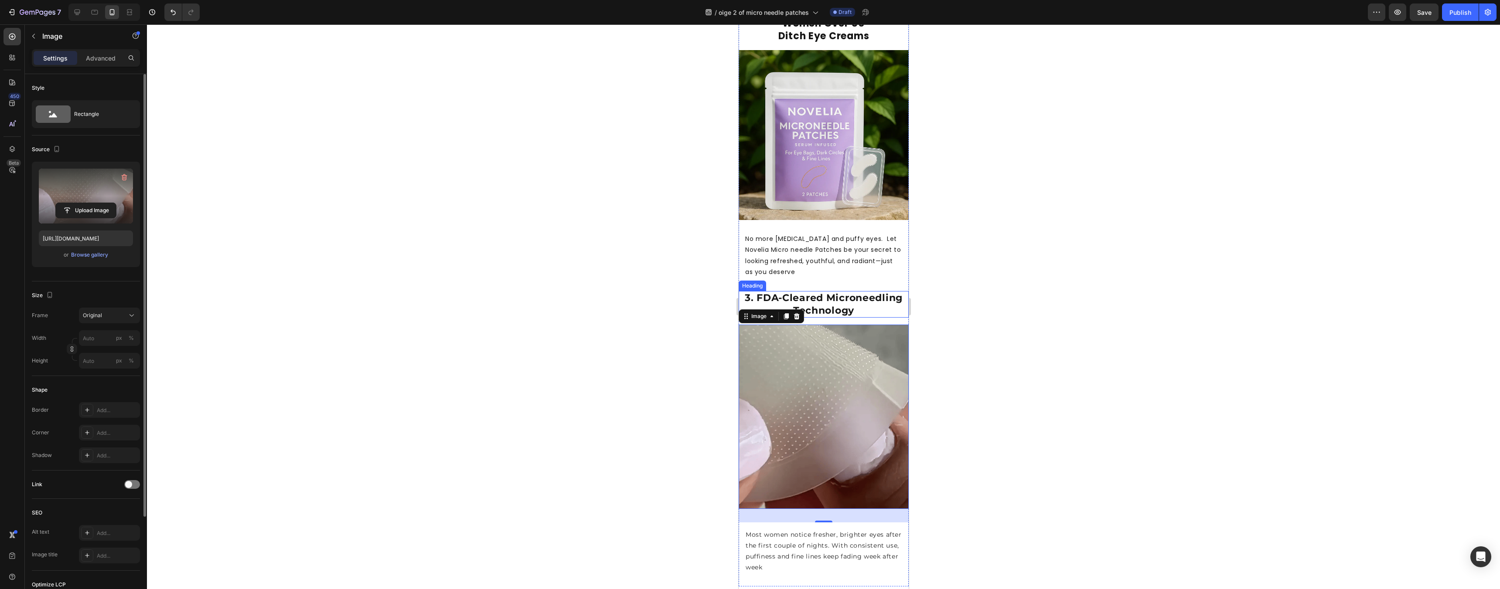
scroll to position [157, 0]
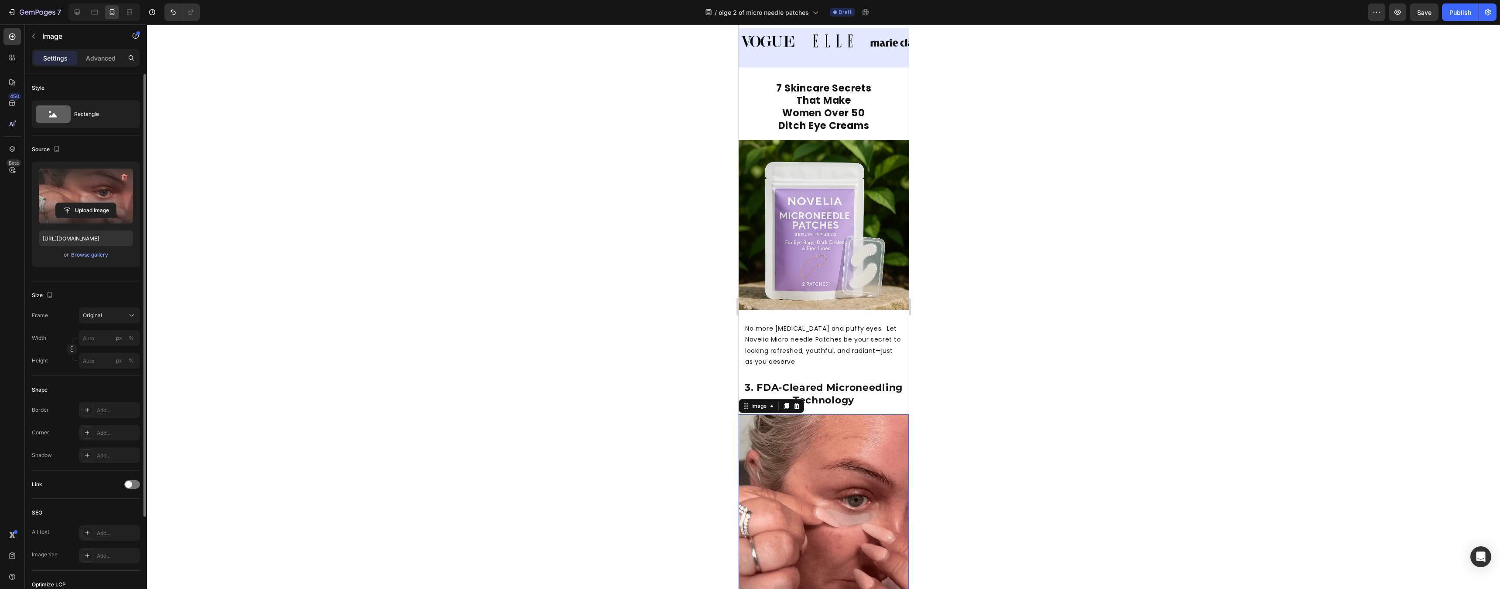
click at [1076, 294] on div at bounding box center [823, 306] width 1353 height 565
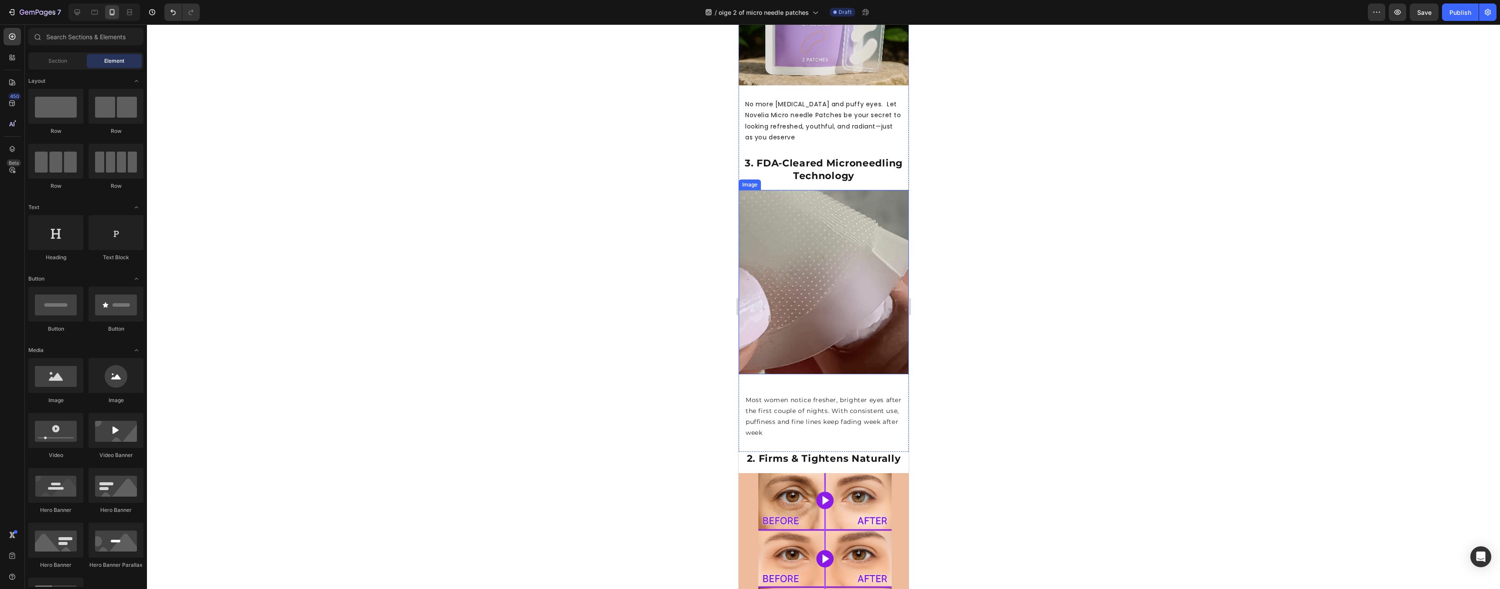
scroll to position [408, 0]
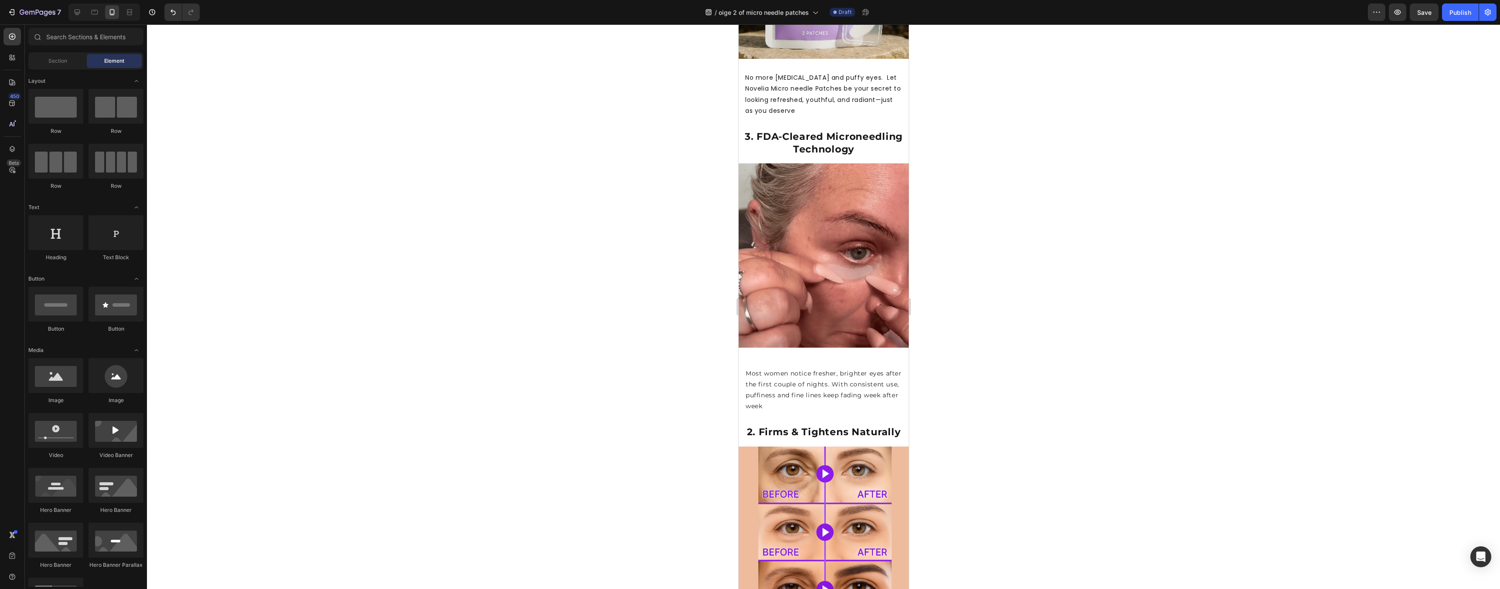
click at [1007, 334] on div at bounding box center [823, 306] width 1353 height 565
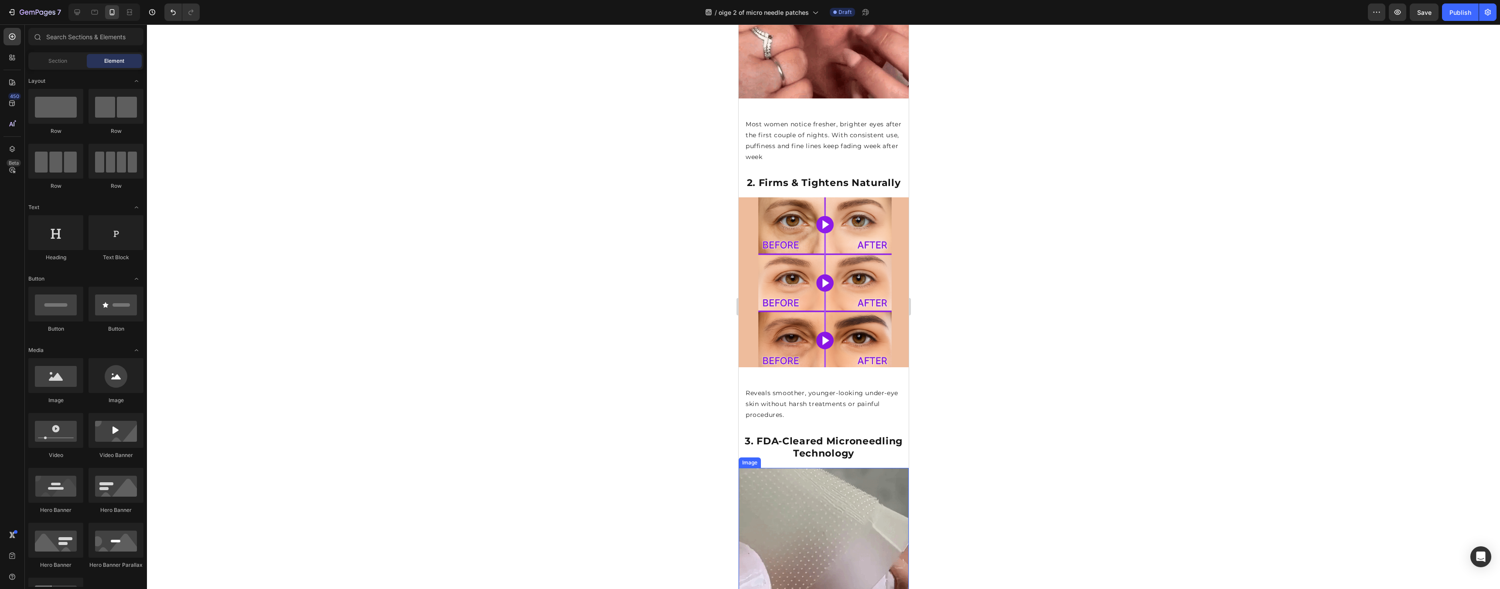
scroll to position [800, 0]
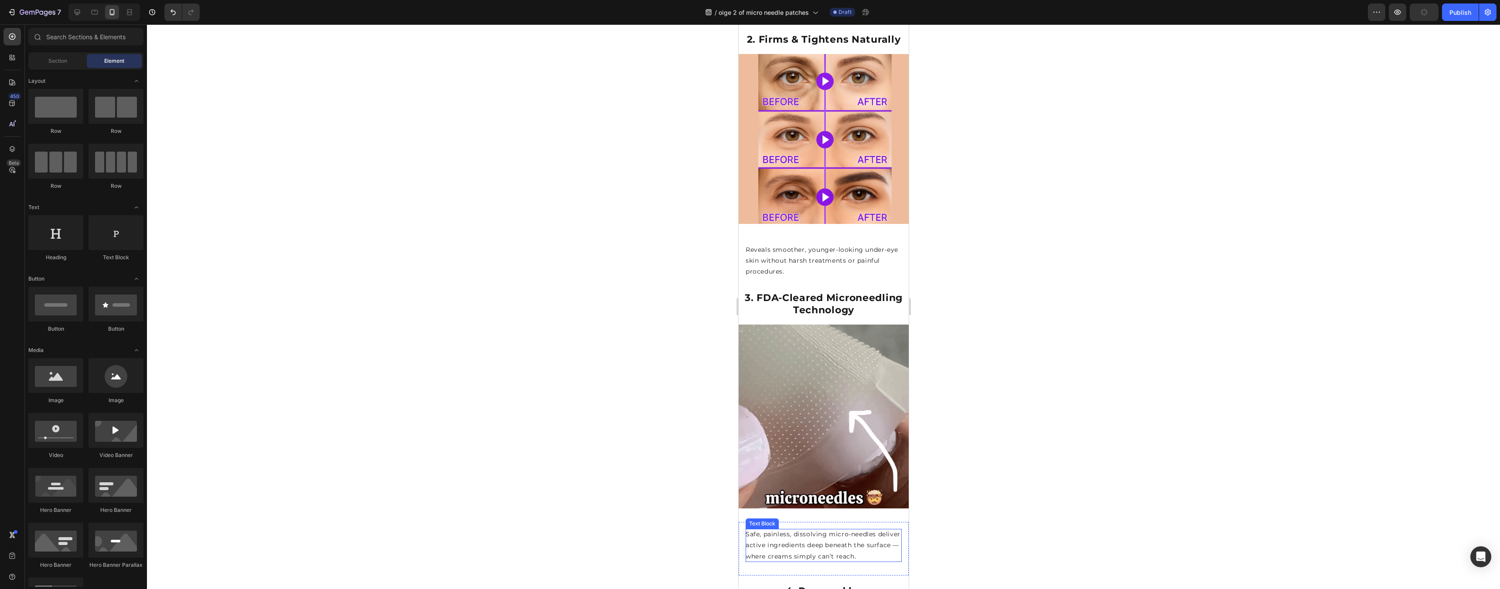
click at [804, 529] on p "Safe, painless, dissolving micro-needles deliver active ingredients deep beneat…" at bounding box center [823, 545] width 156 height 33
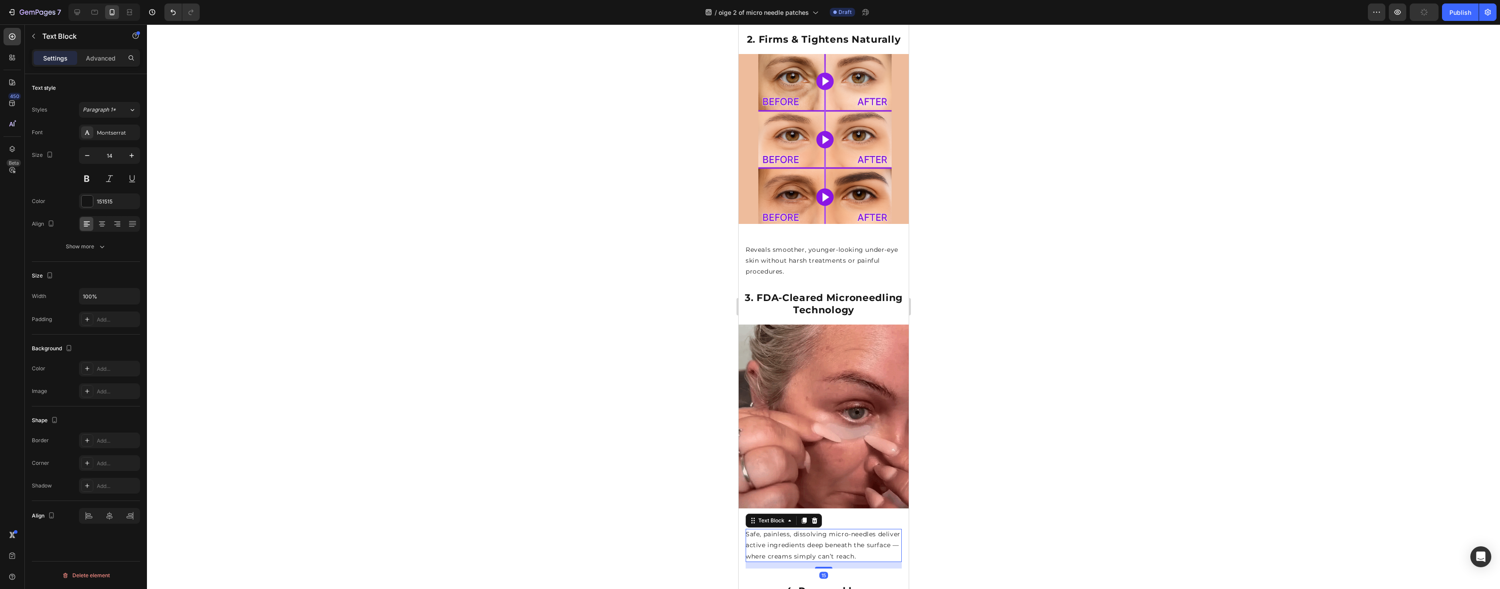
click at [804, 529] on p "Safe, painless, dissolving micro-needles deliver active ingredients deep beneat…" at bounding box center [823, 545] width 156 height 33
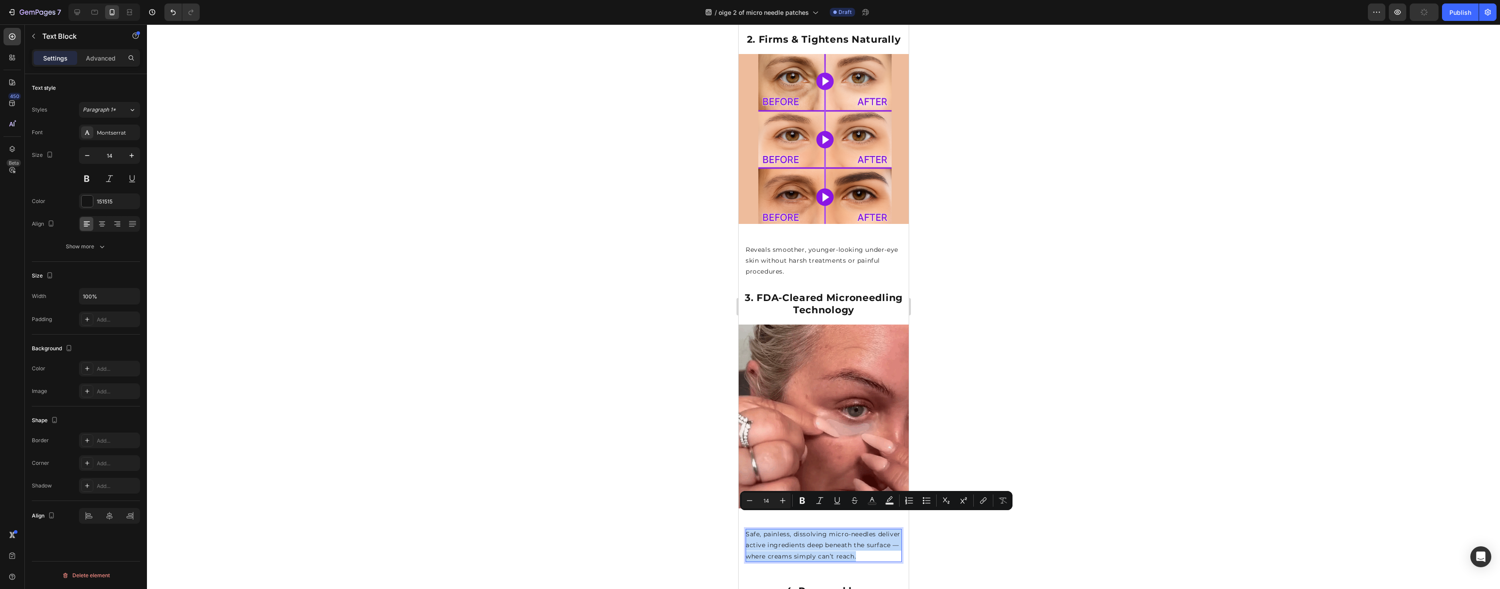
click at [804, 529] on p "Safe, painless, dissolving micro-needles deliver active ingredients deep beneat…" at bounding box center [823, 545] width 156 height 33
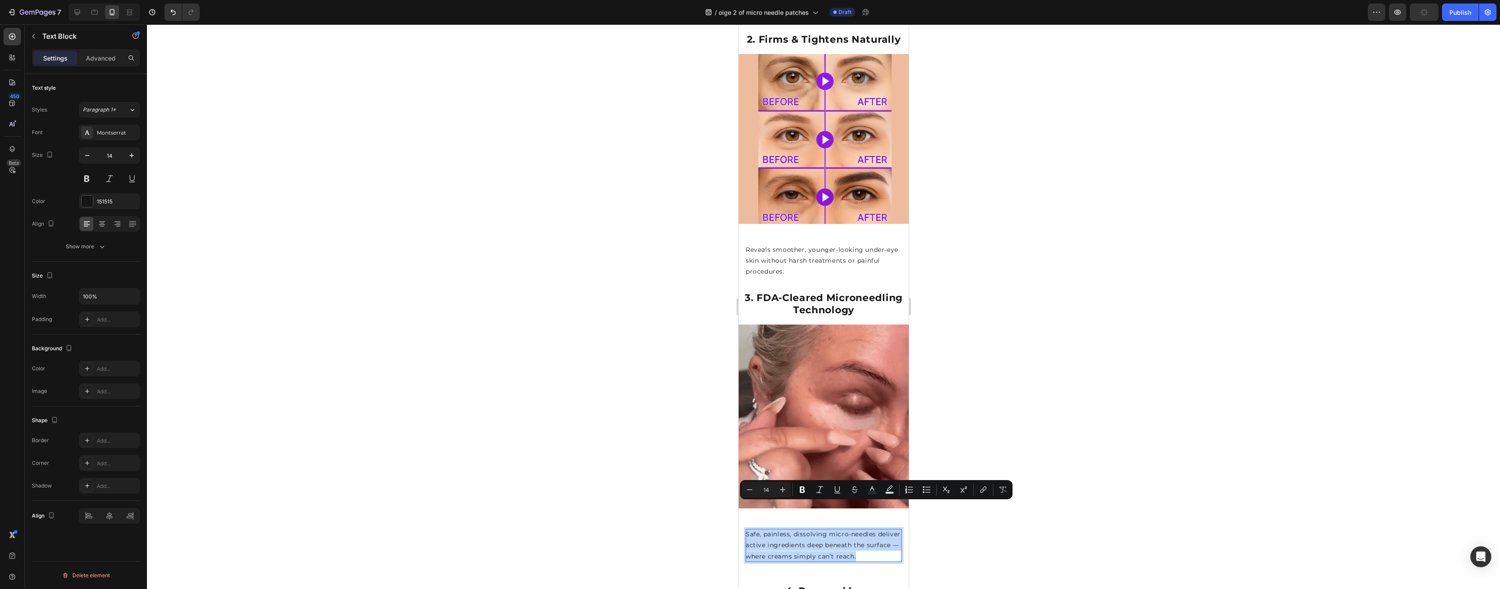
copy p "Safe, painless, dissolving micro-needles deliver active ingredients deep beneat…"
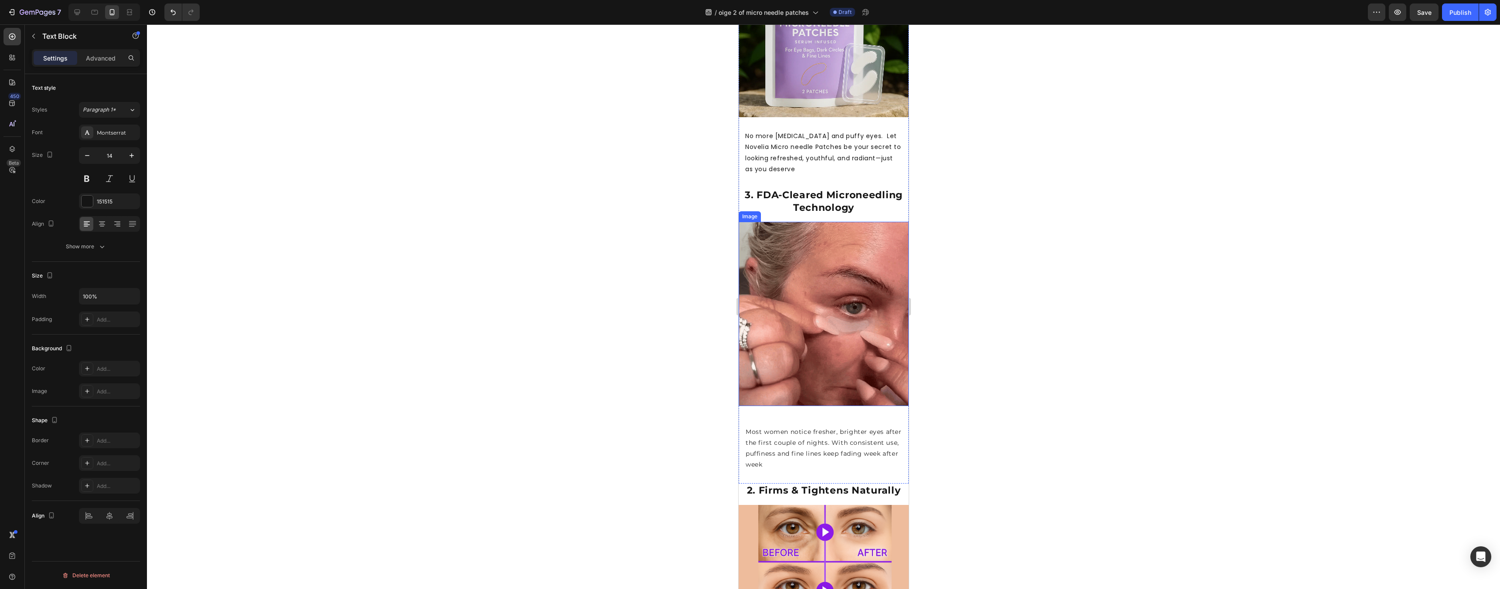
scroll to position [368, 0]
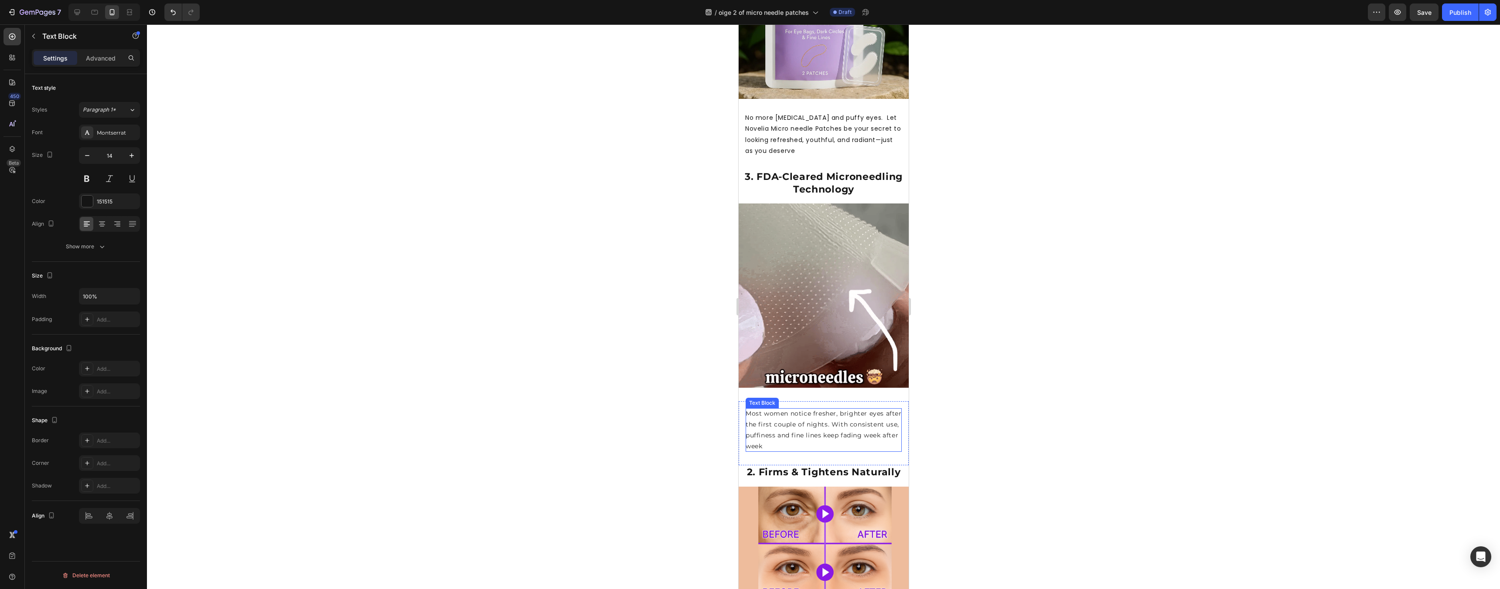
click at [815, 415] on p "Most women notice fresher, brighter eyes after the first couple of nights. With…" at bounding box center [823, 431] width 156 height 44
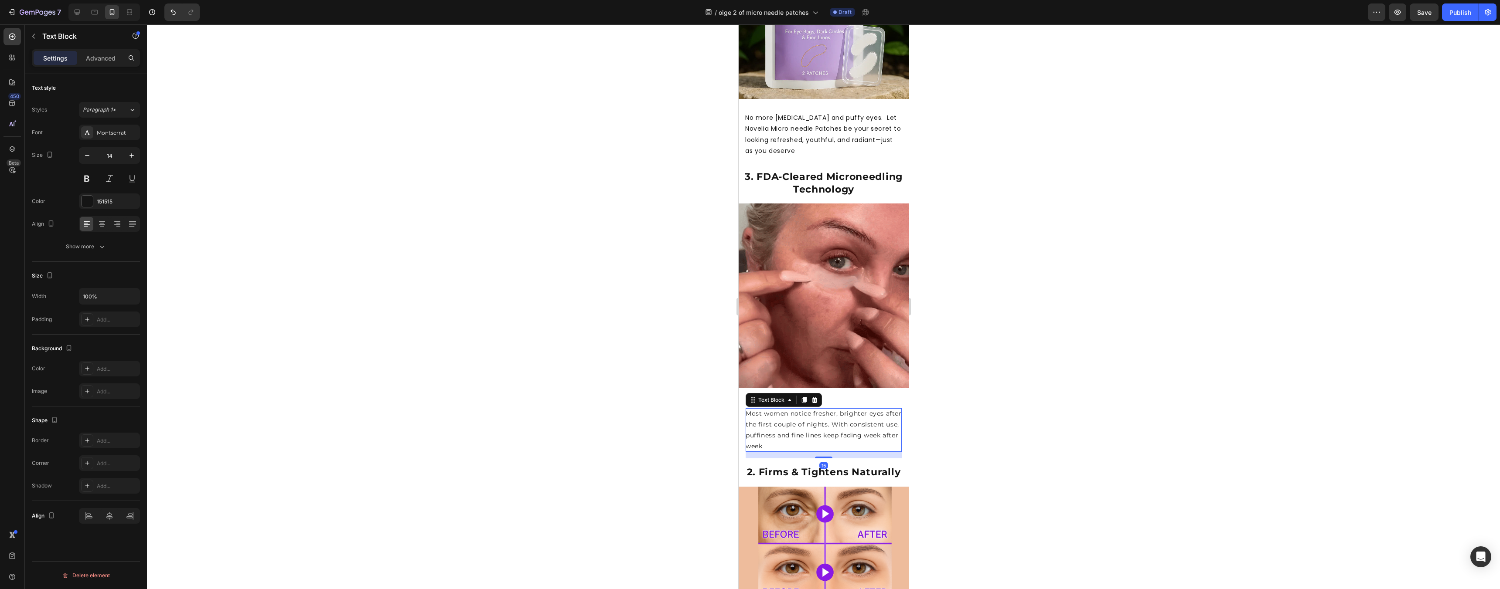
click at [815, 415] on p "Most women notice fresher, brighter eyes after the first couple of nights. With…" at bounding box center [823, 431] width 156 height 44
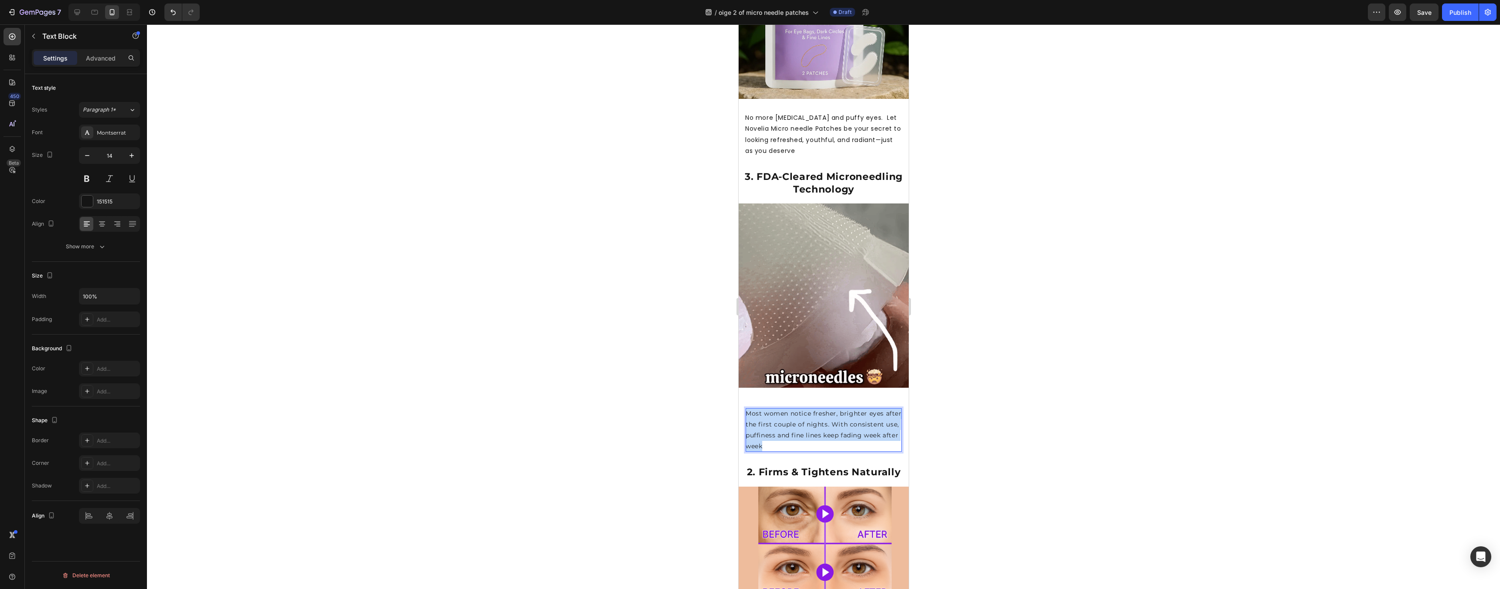
click at [815, 415] on p "Most women notice fresher, brighter eyes after the first couple of nights. With…" at bounding box center [823, 431] width 156 height 44
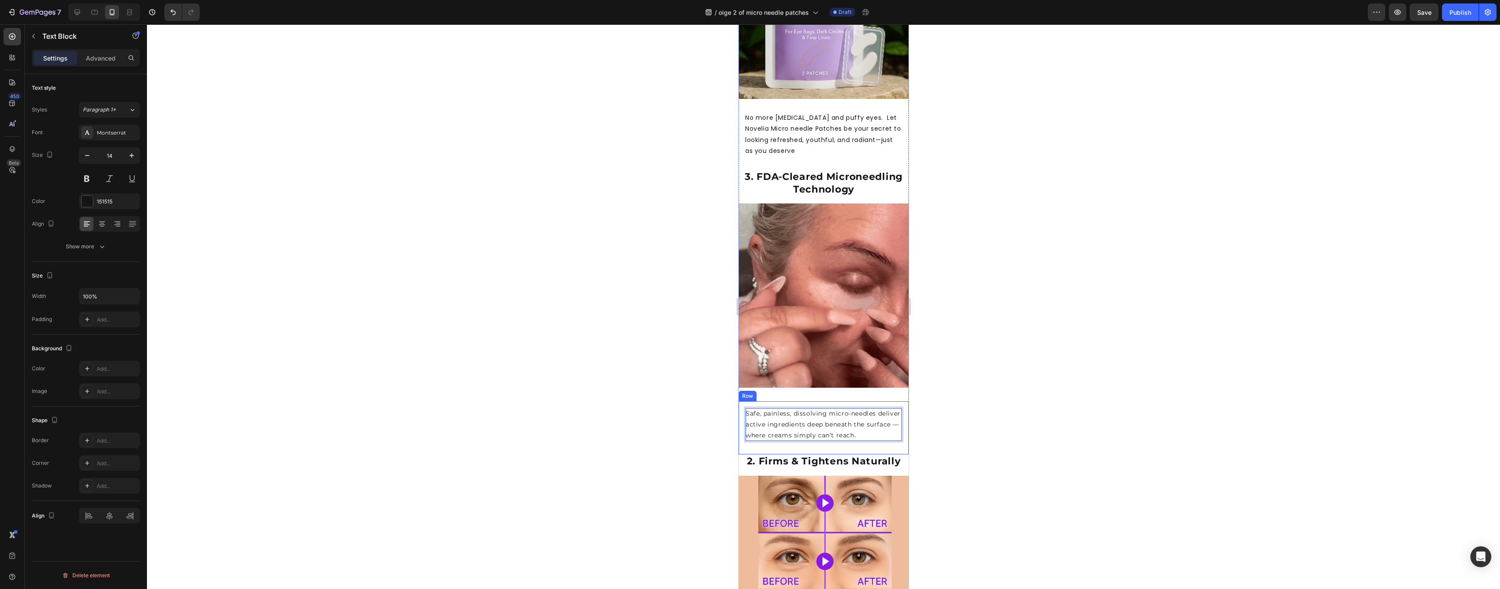
click at [969, 437] on div at bounding box center [823, 306] width 1353 height 565
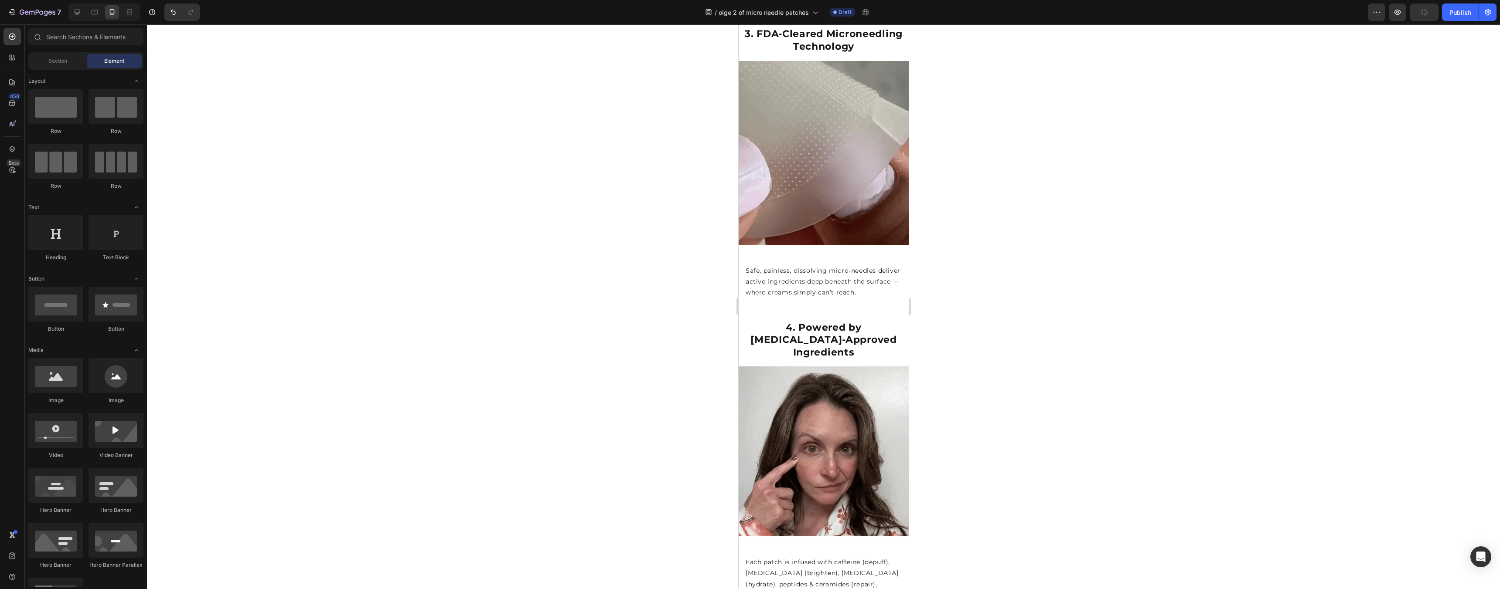
scroll to position [1052, 0]
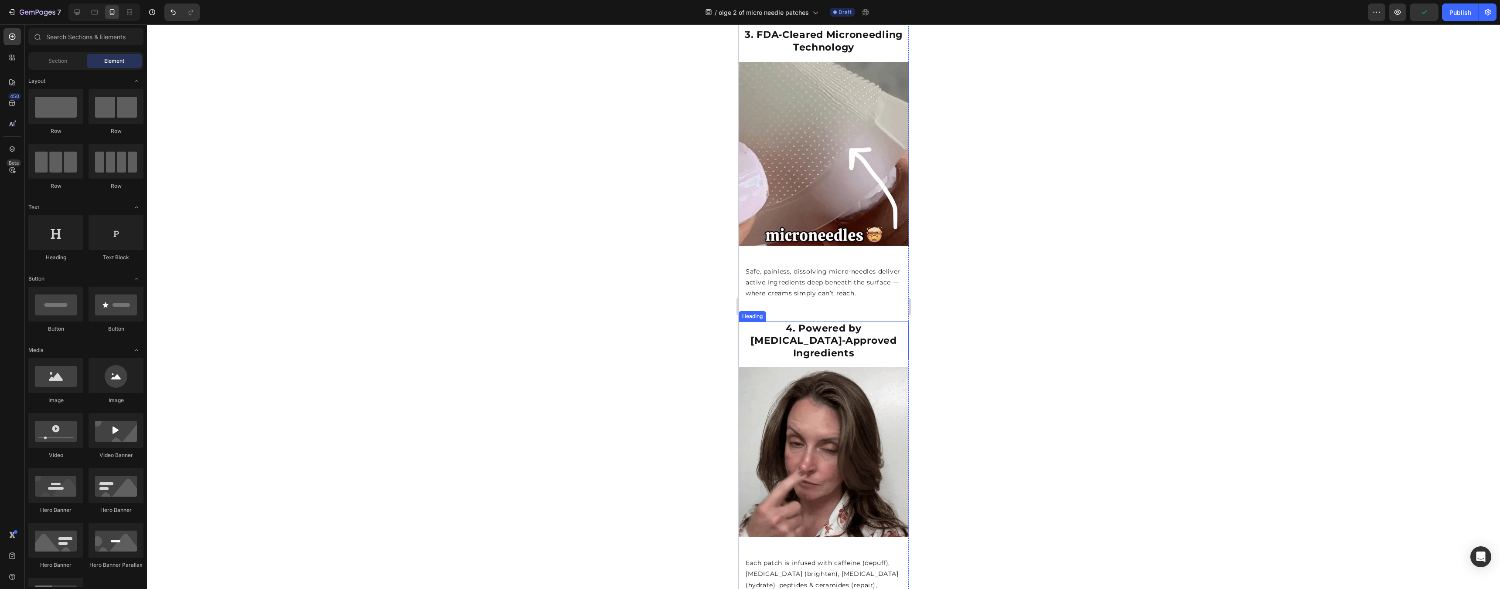
click at [848, 323] on strong "4. Powered by [MEDICAL_DATA]-Approved Ingredients" at bounding box center [823, 341] width 146 height 37
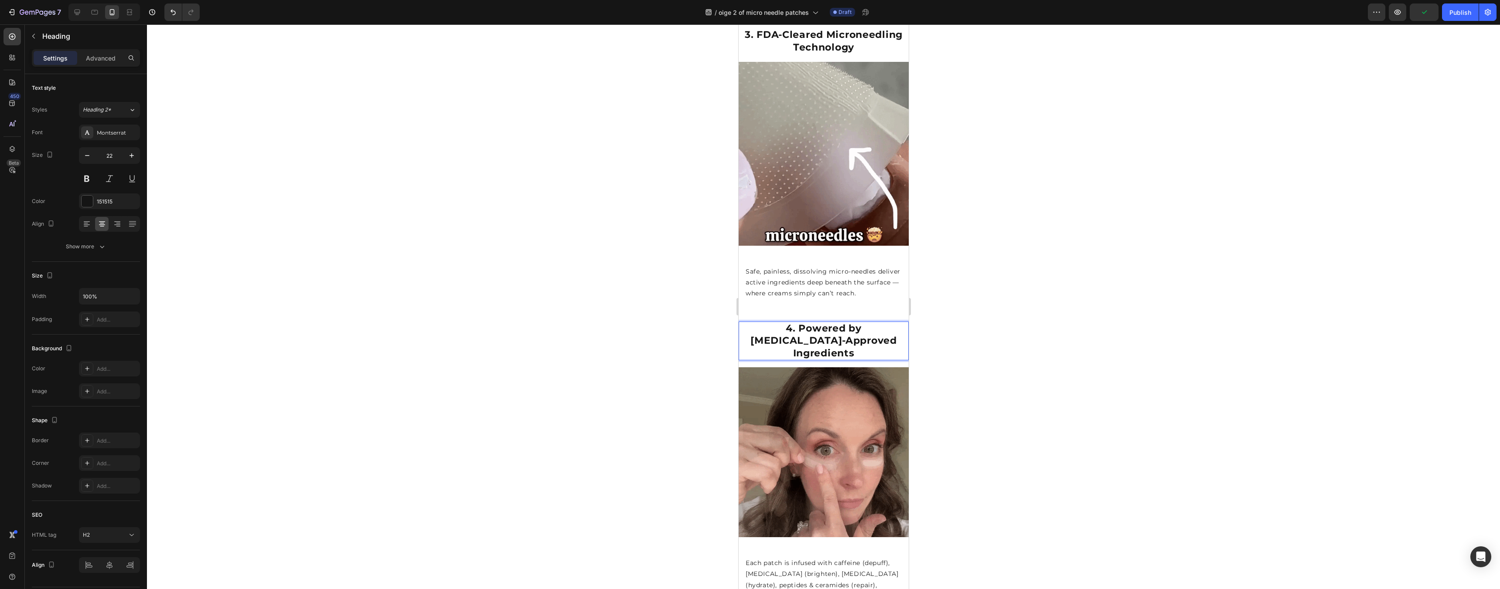
click at [847, 323] on strong "4. Powered by [MEDICAL_DATA]-Approved Ingredients" at bounding box center [823, 341] width 146 height 37
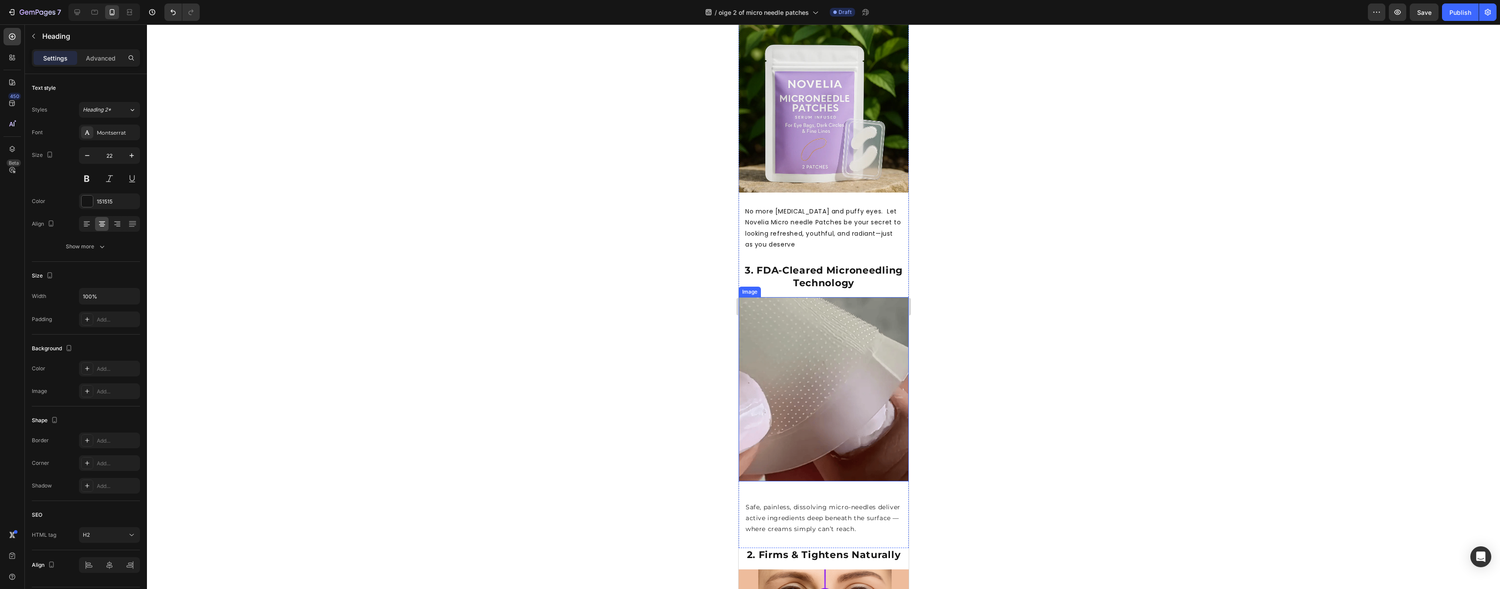
scroll to position [438, 0]
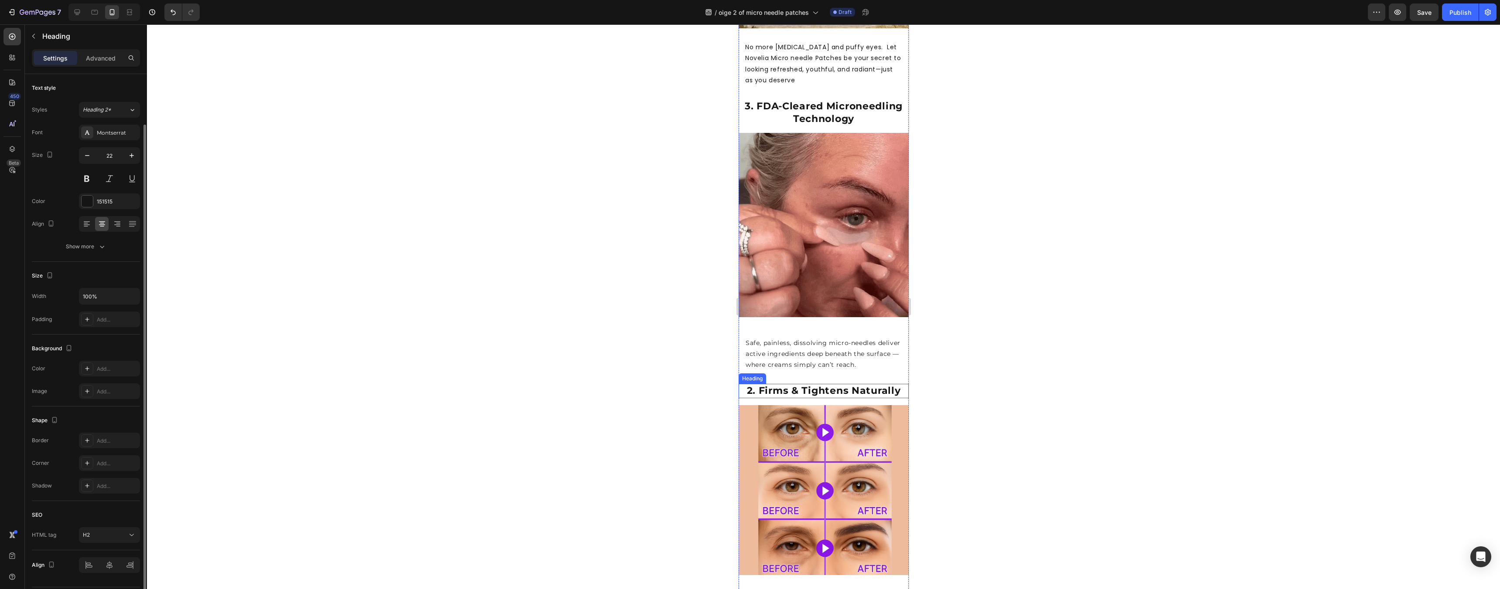
click at [805, 385] on strong "2. Firms & Tightens Naturally" at bounding box center [823, 391] width 154 height 12
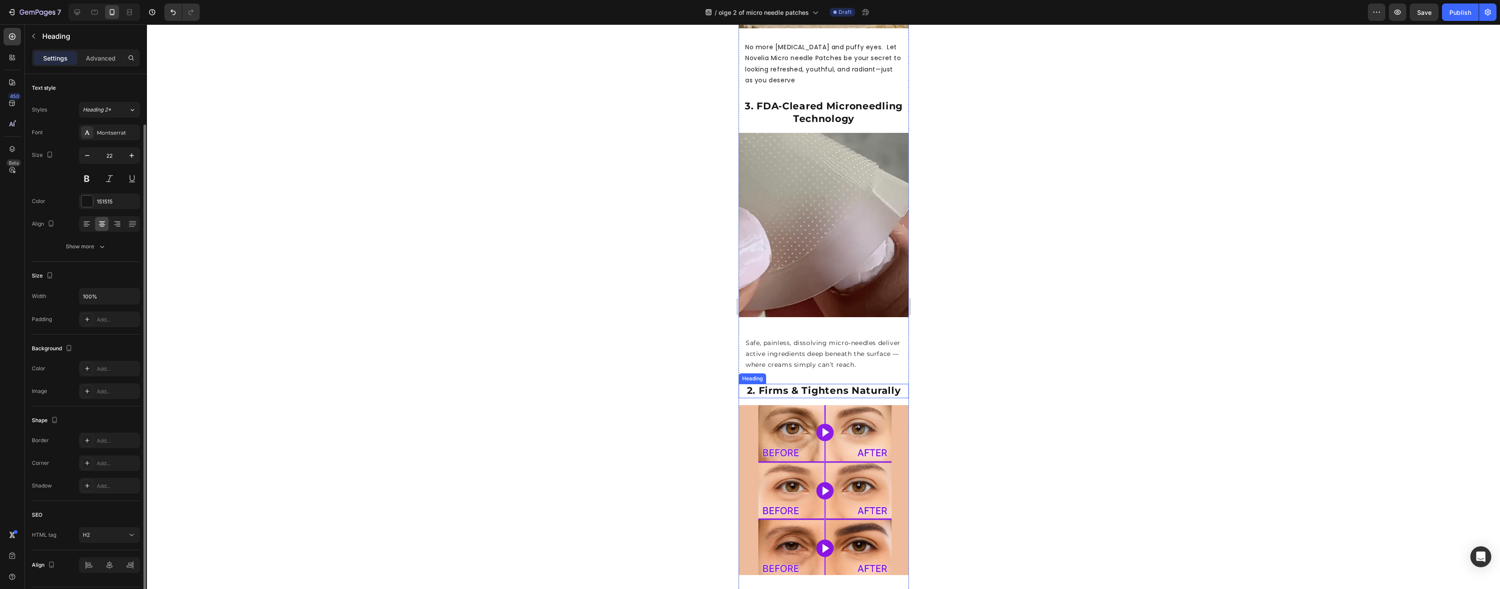
scroll to position [26, 0]
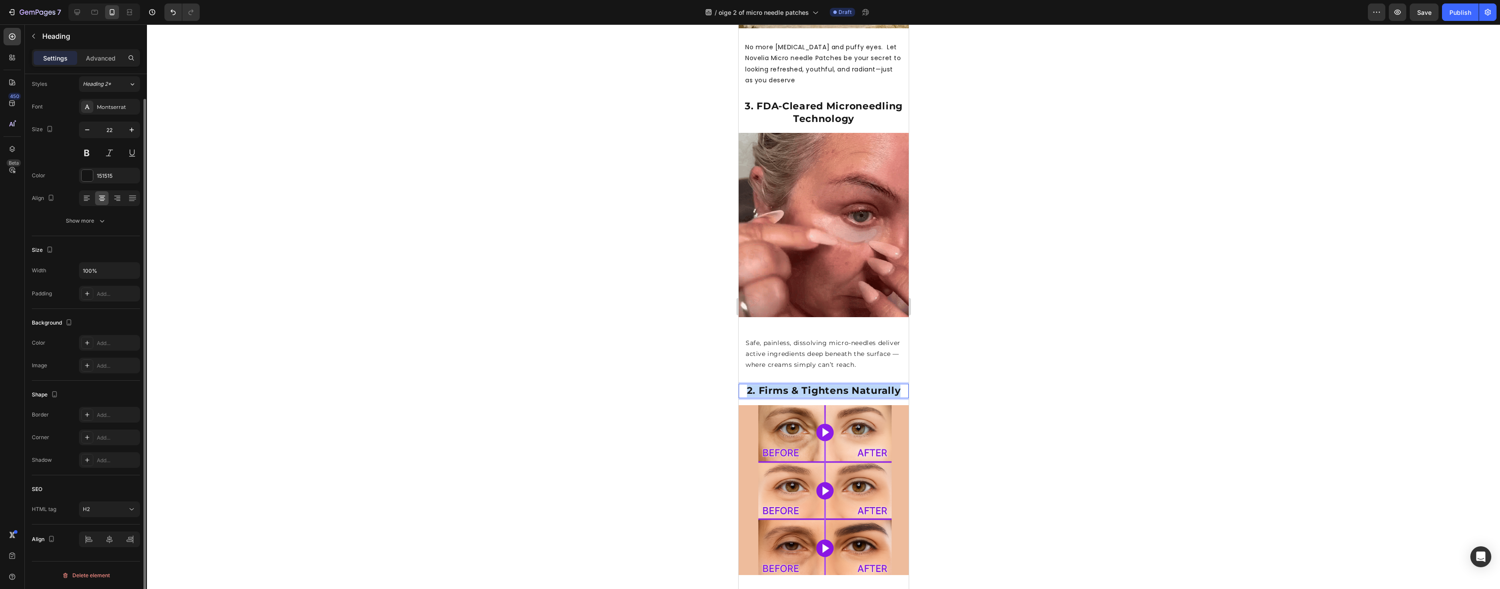
click at [805, 385] on strong "2. Firms & Tightens Naturally" at bounding box center [823, 391] width 154 height 12
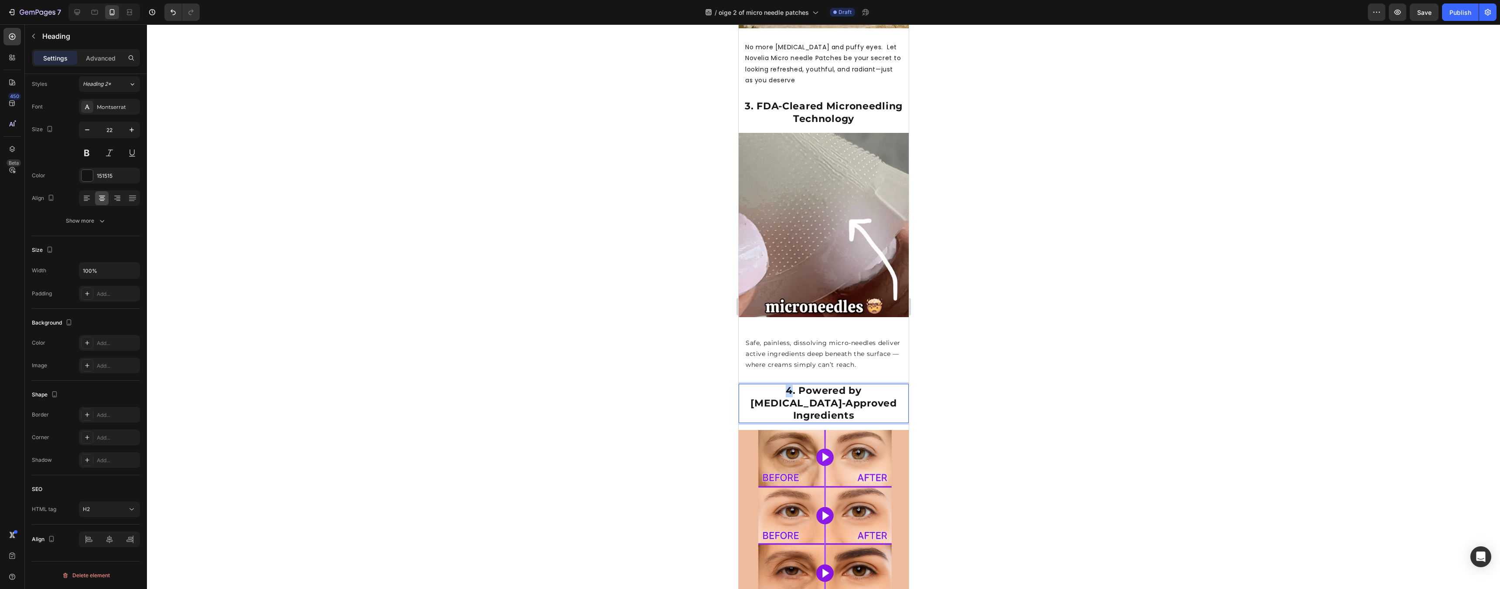
drag, startPoint x: 747, startPoint y: 377, endPoint x: 741, endPoint y: 378, distance: 6.2
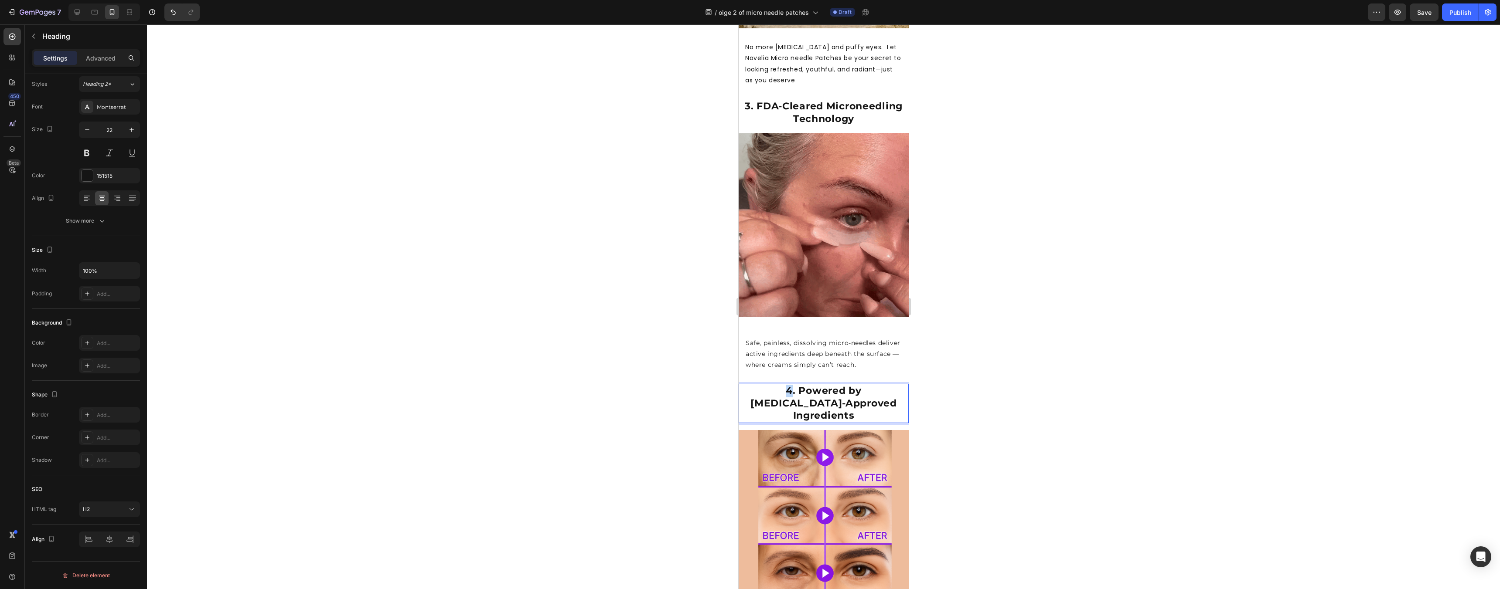
click at [750, 385] on strong "4. Powered by [MEDICAL_DATA]-Approved Ingredients" at bounding box center [823, 403] width 146 height 37
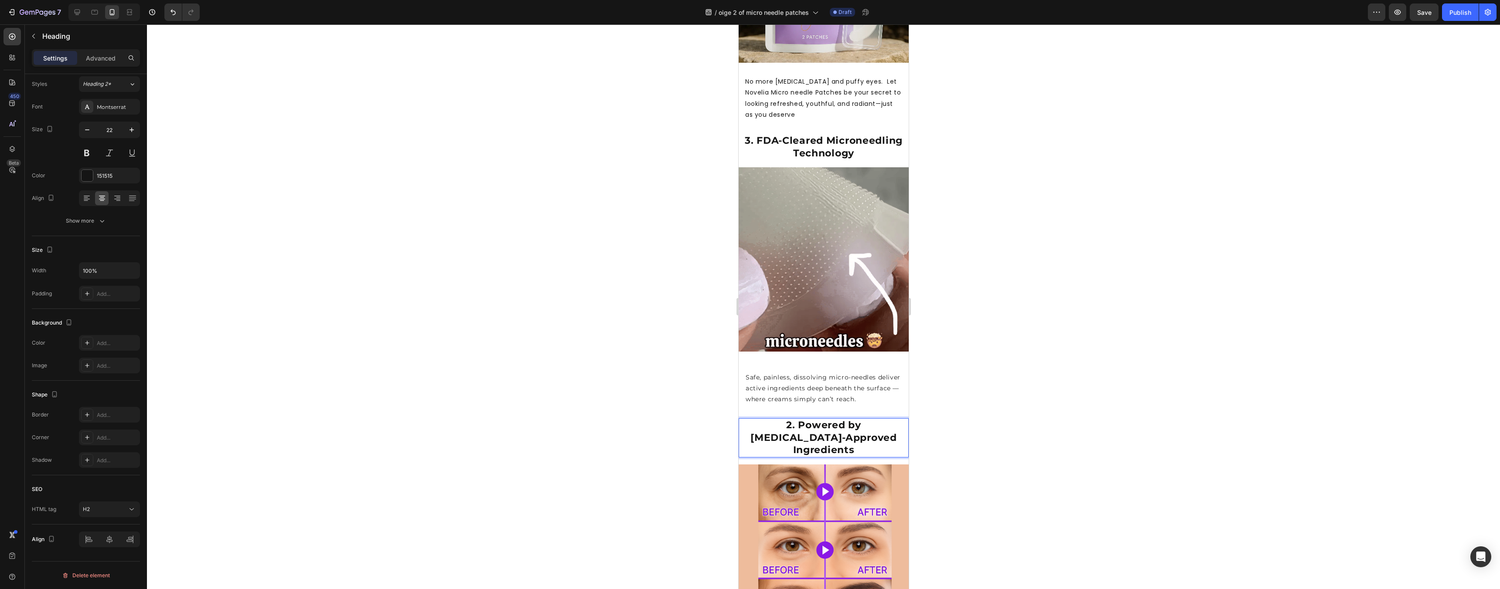
scroll to position [330, 0]
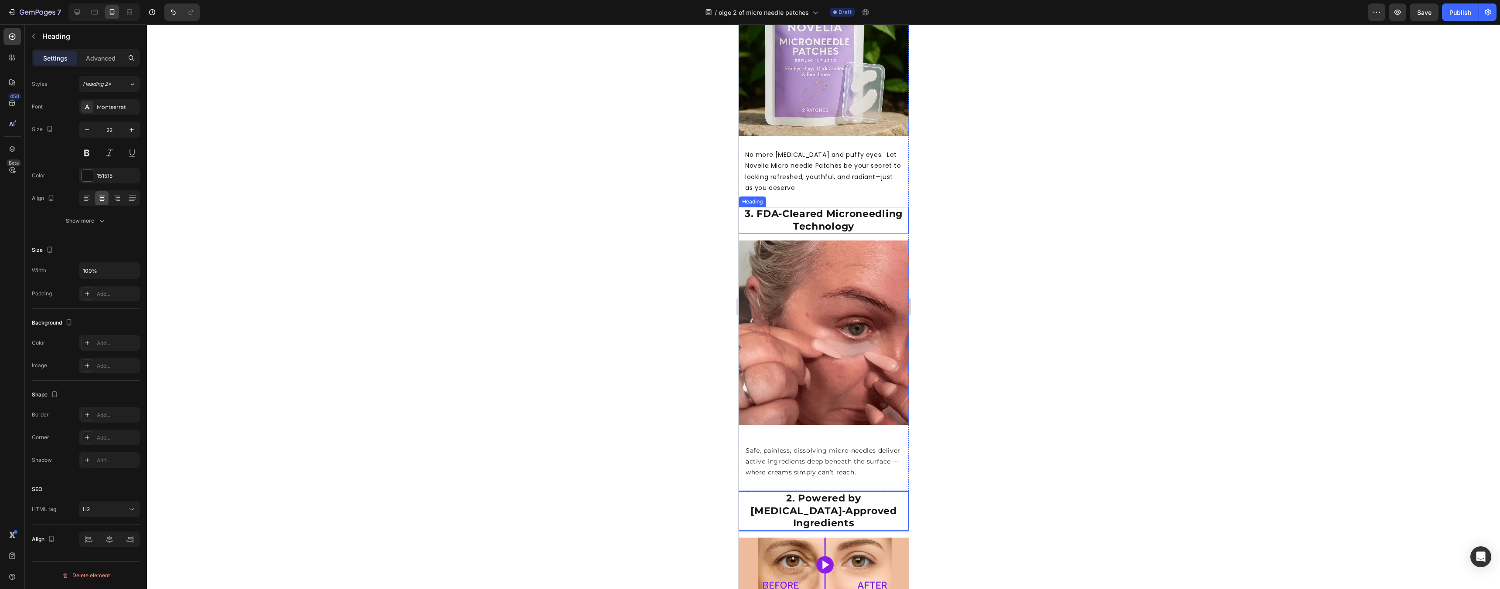
click at [744, 211] on strong "3. FDA-Cleared Microneedling Technology" at bounding box center [823, 220] width 158 height 24
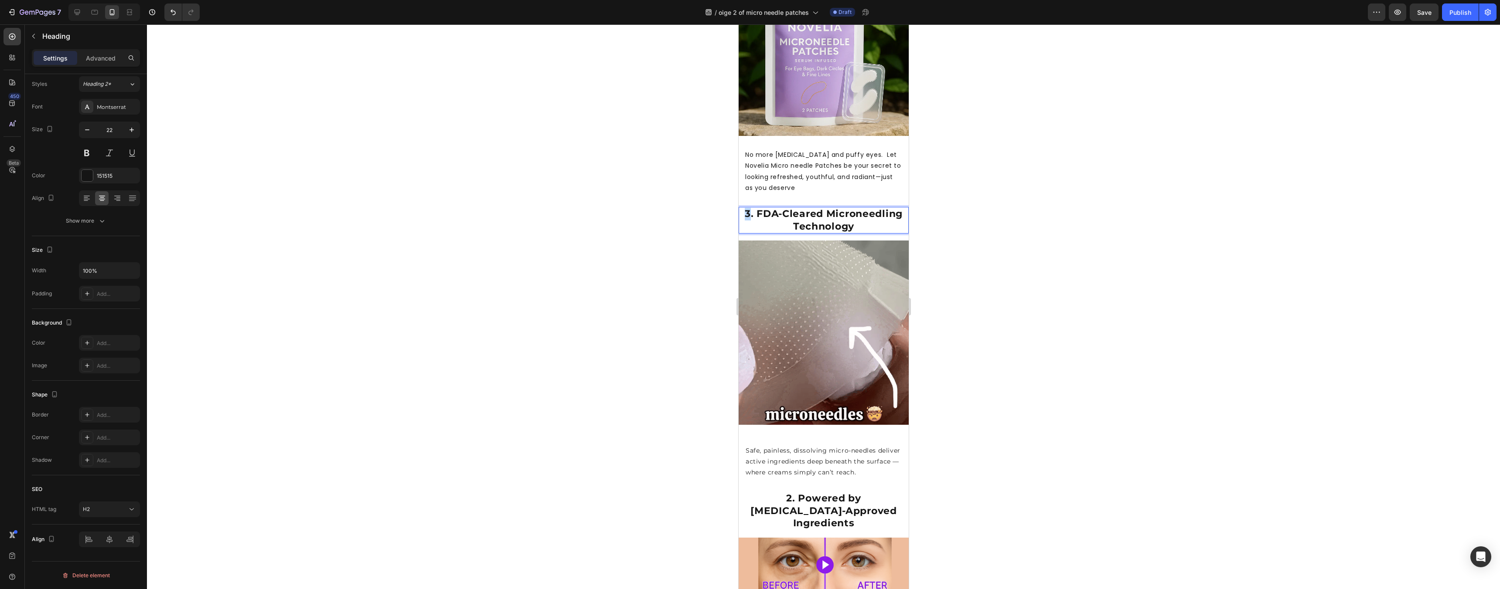
click at [740, 208] on p "3. FDA-Cleared Microneedling Technology" at bounding box center [823, 220] width 168 height 25
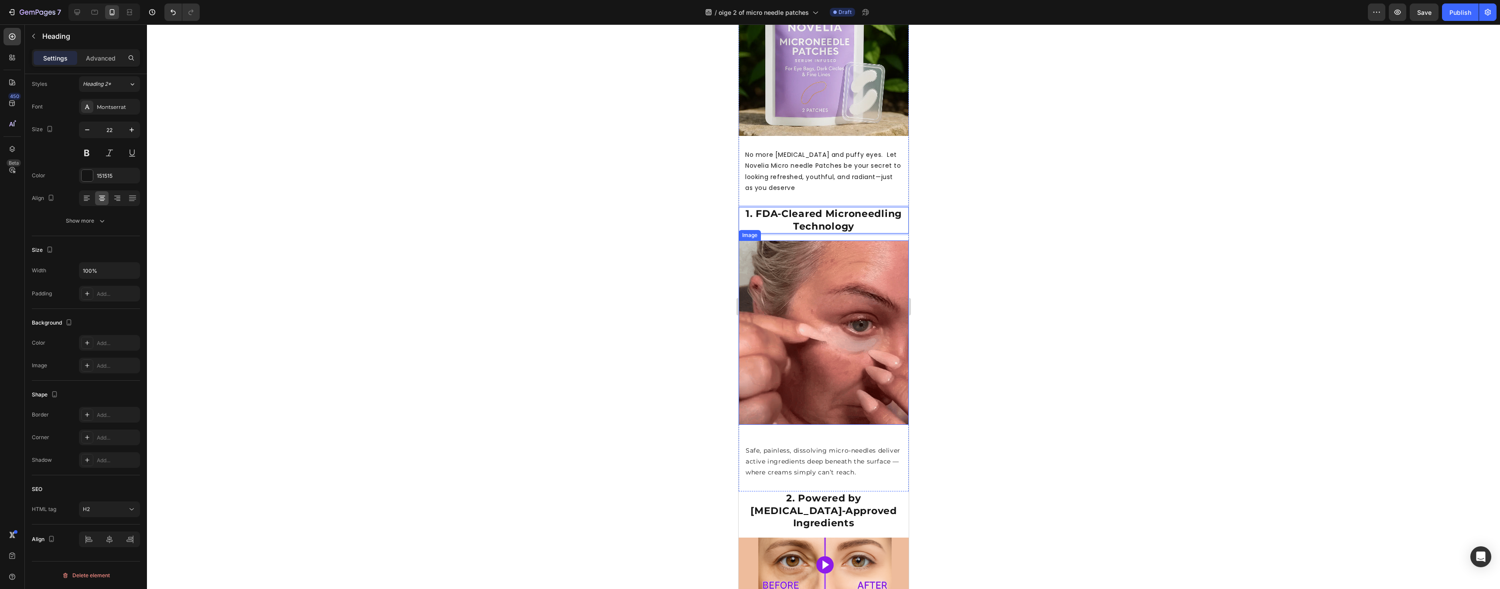
click at [936, 244] on div at bounding box center [823, 306] width 1353 height 565
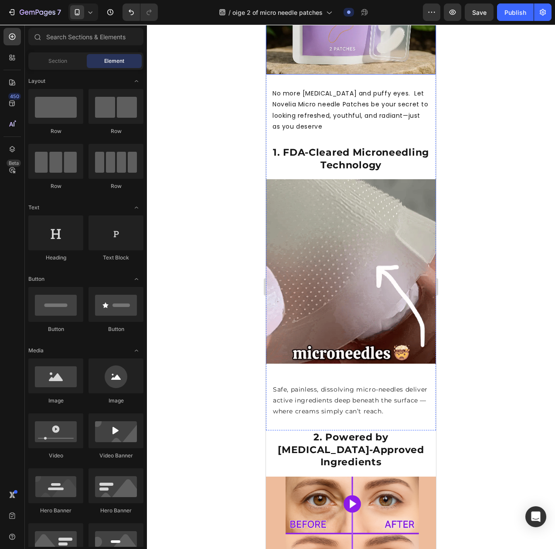
scroll to position [594, 0]
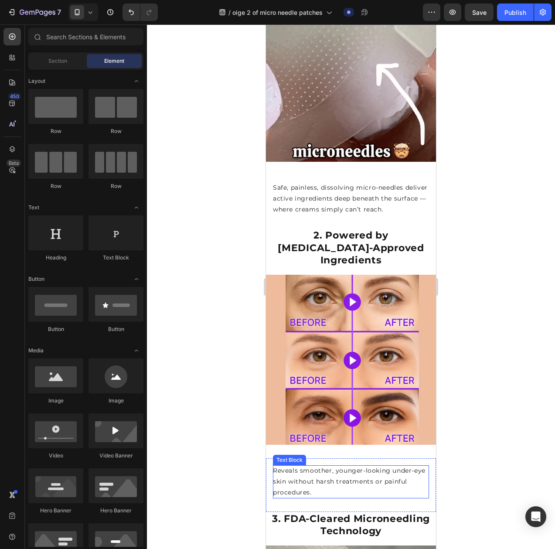
click at [327, 465] on p "Reveals smoother, younger-looking under-eye skin without harsh treatments or pa…" at bounding box center [351, 481] width 156 height 33
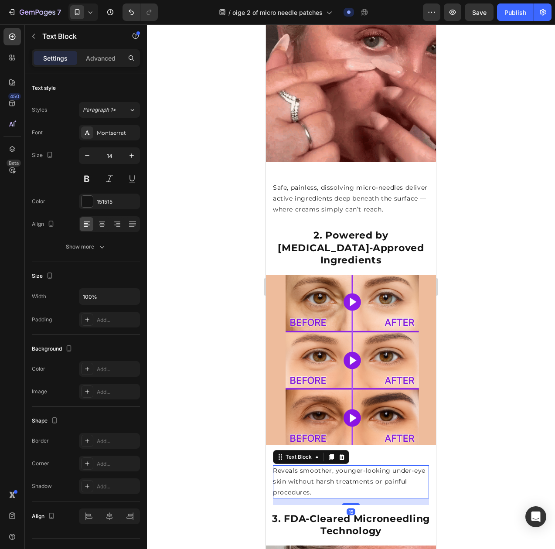
click at [327, 465] on p "Reveals smoother, younger-looking under-eye skin without harsh treatments or pa…" at bounding box center [351, 481] width 156 height 33
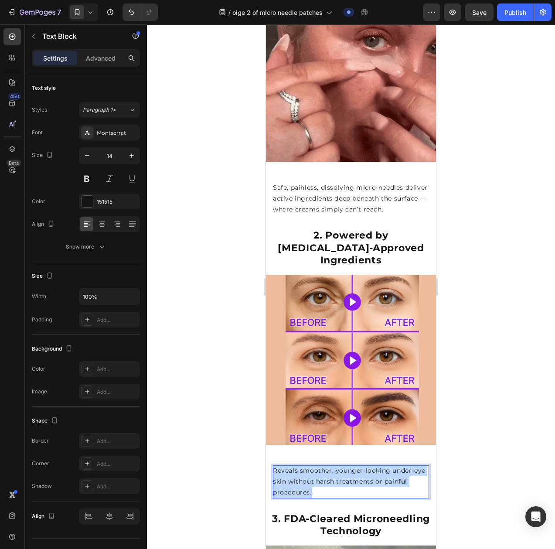
click at [327, 465] on p "Reveals smoother, younger-looking under-eye skin without harsh treatments or pa…" at bounding box center [351, 481] width 156 height 33
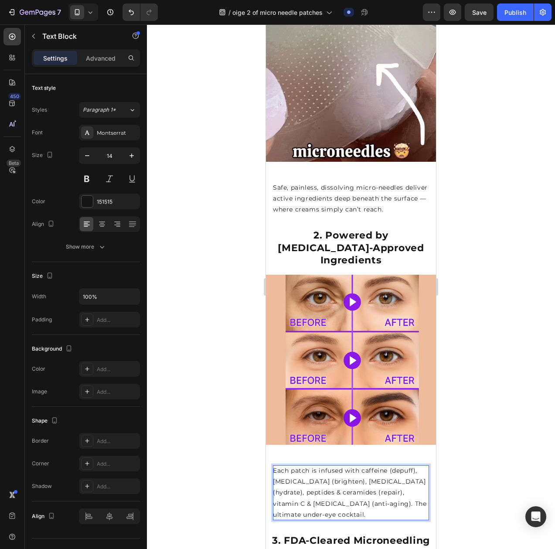
click at [473, 357] on div at bounding box center [351, 286] width 408 height 524
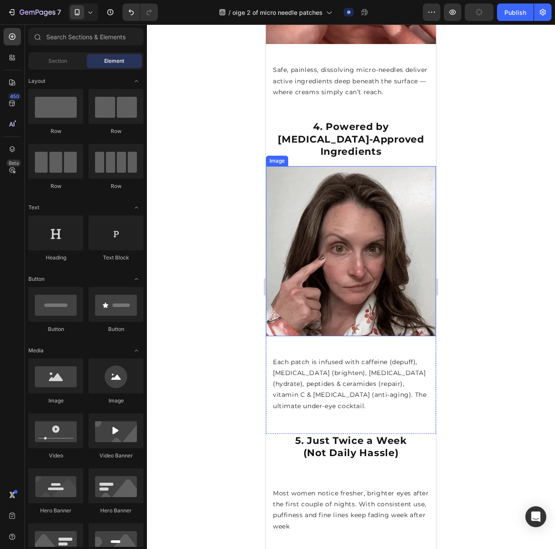
scroll to position [1293, 0]
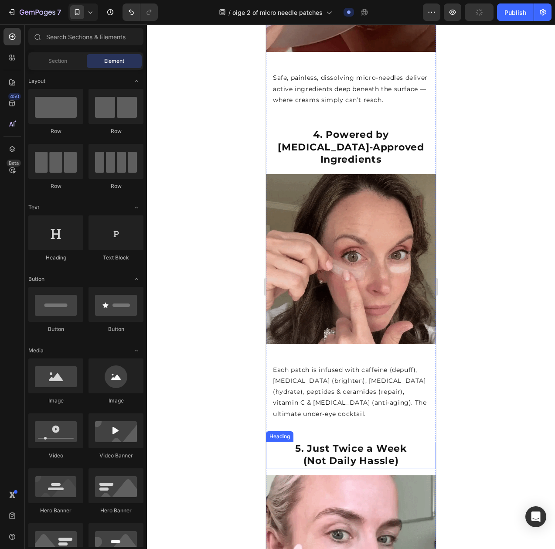
click at [382, 443] on strong "5. Just Twice a Week" at bounding box center [350, 449] width 111 height 12
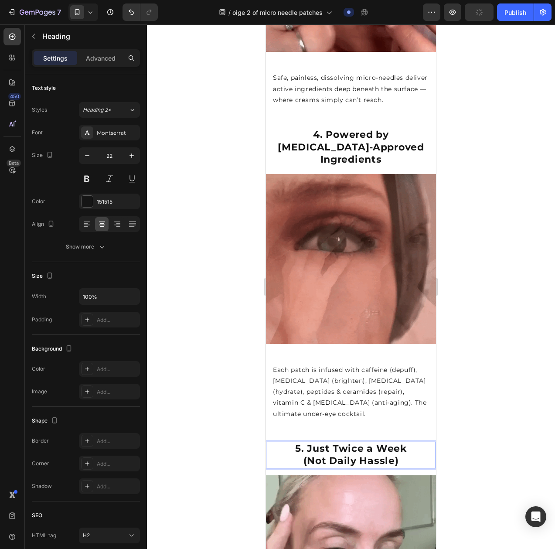
click at [391, 443] on strong "5. Just Twice a Week" at bounding box center [350, 449] width 111 height 12
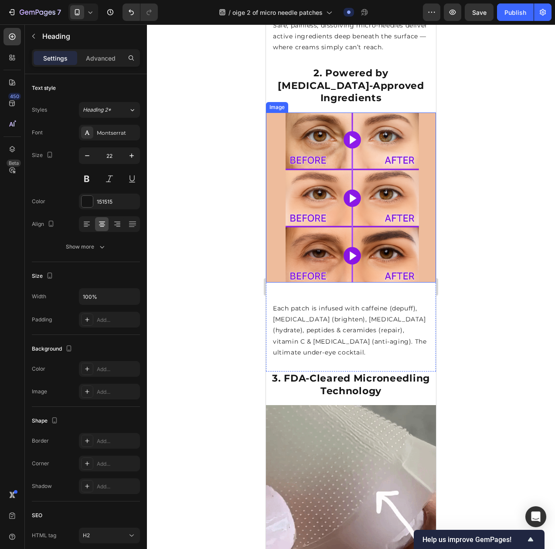
scroll to position [759, 0]
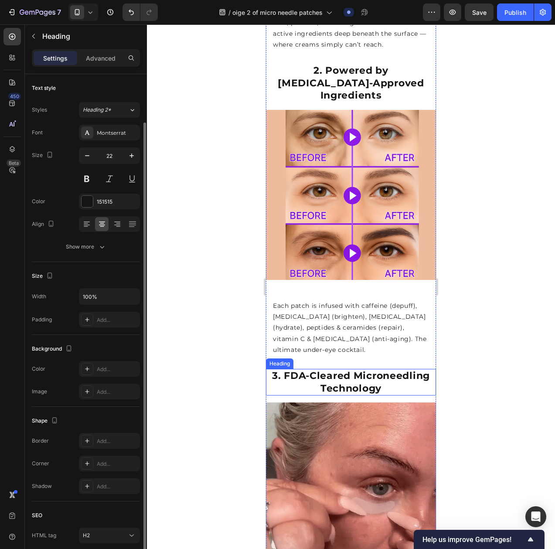
click at [371, 370] on strong "3. FDA-Cleared Microneedling Technology" at bounding box center [351, 382] width 158 height 24
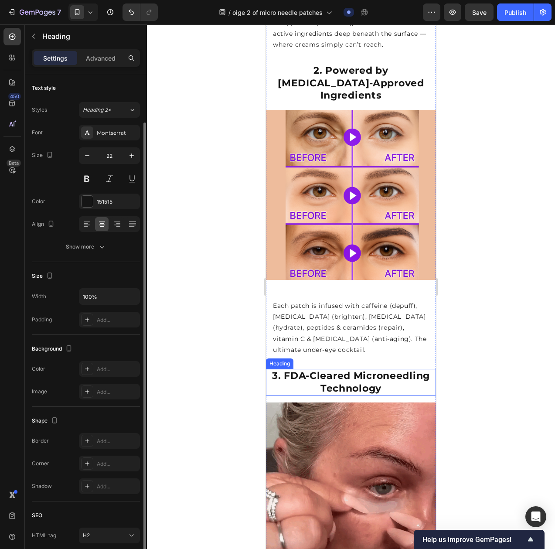
scroll to position [26, 0]
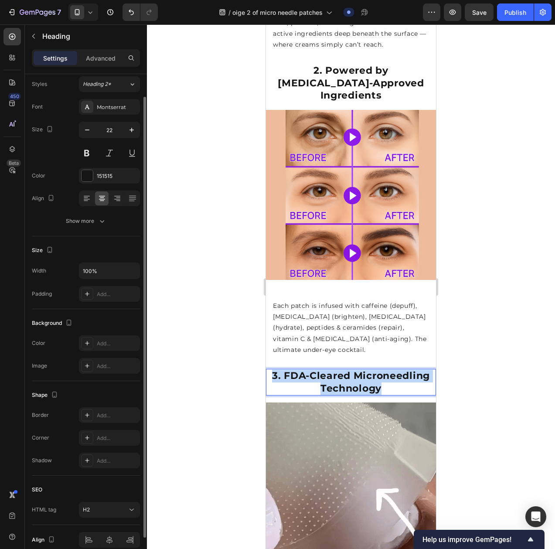
click at [371, 370] on strong "3. FDA-Cleared Microneedling Technology" at bounding box center [351, 382] width 158 height 24
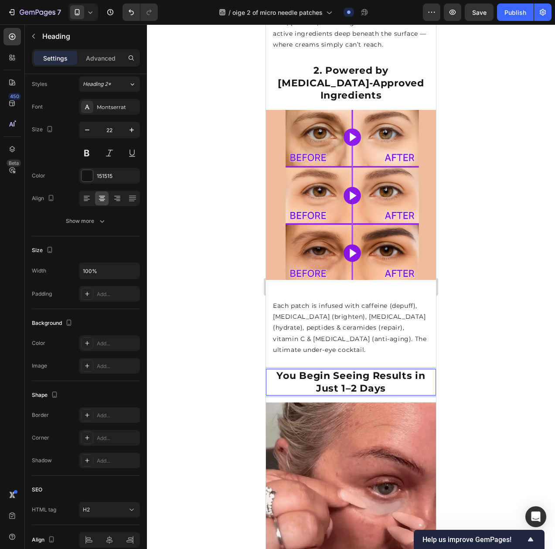
click at [272, 370] on p "You Begin Seeing Results in Just 1–2 Days" at bounding box center [351, 382] width 168 height 25
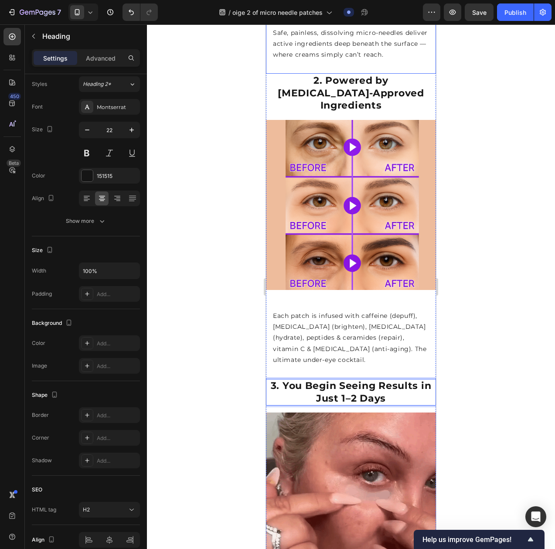
scroll to position [749, 0]
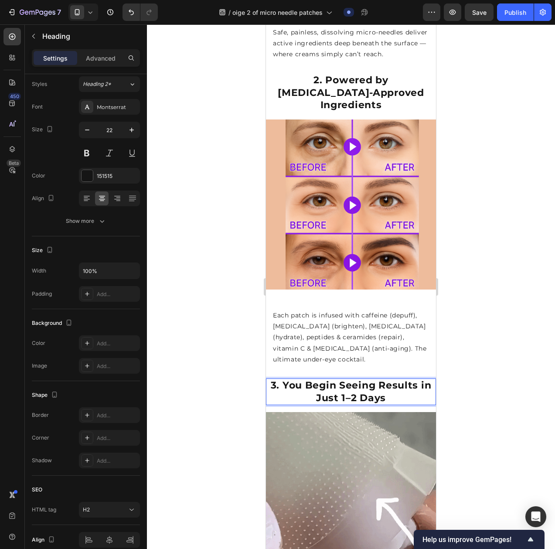
click at [374, 379] on strong "3. You Begin Seeing Results in Just 1–2 Days" at bounding box center [351, 391] width 161 height 24
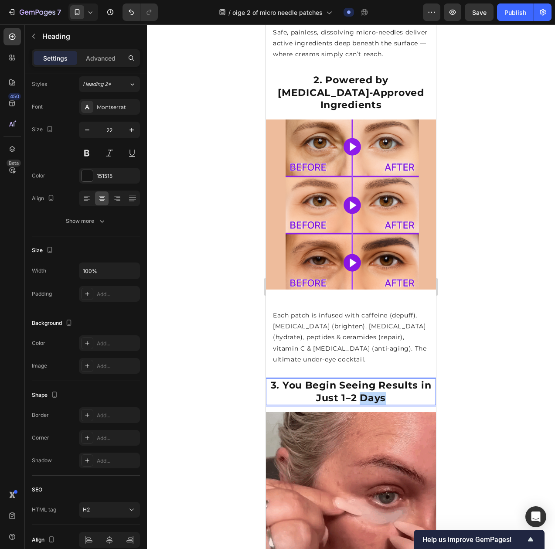
click at [374, 379] on strong "3. You Begin Seeing Results in Just 1–2 Days" at bounding box center [351, 391] width 161 height 24
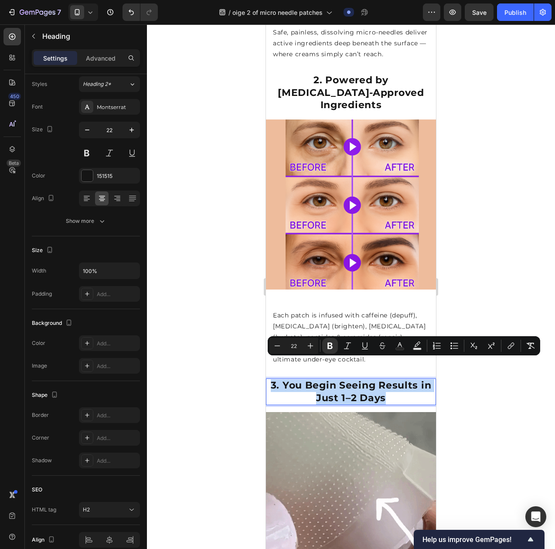
click at [374, 379] on strong "3. You Begin Seeing Results in Just 1–2 Days" at bounding box center [351, 391] width 161 height 24
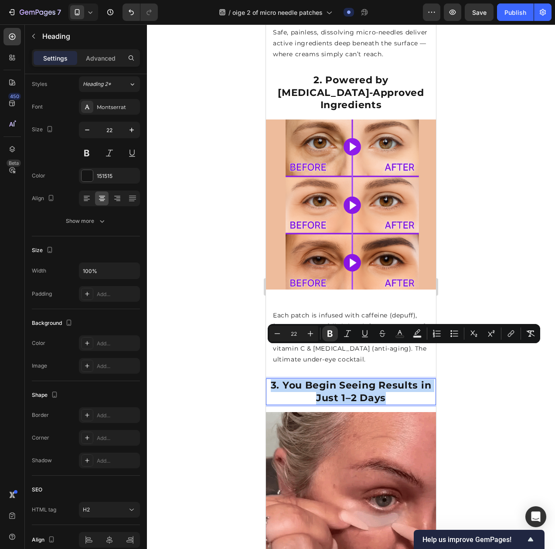
click at [374, 379] on strong "3. You Begin Seeing Results in Just 1–2 Days" at bounding box center [351, 391] width 161 height 24
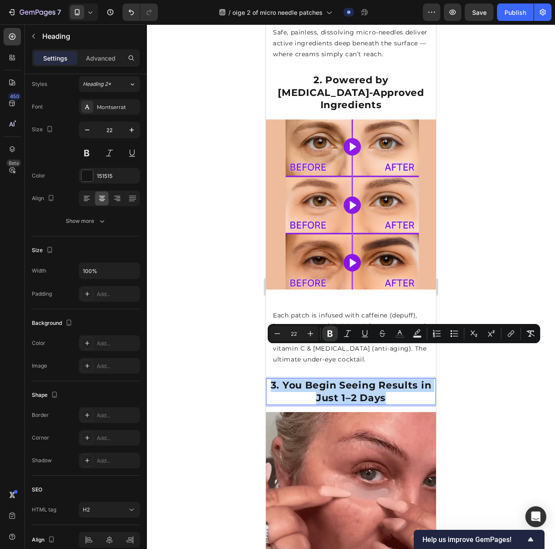
click at [406, 379] on p "3. You Begin Seeing Results in Just 1–2 Days" at bounding box center [351, 391] width 168 height 25
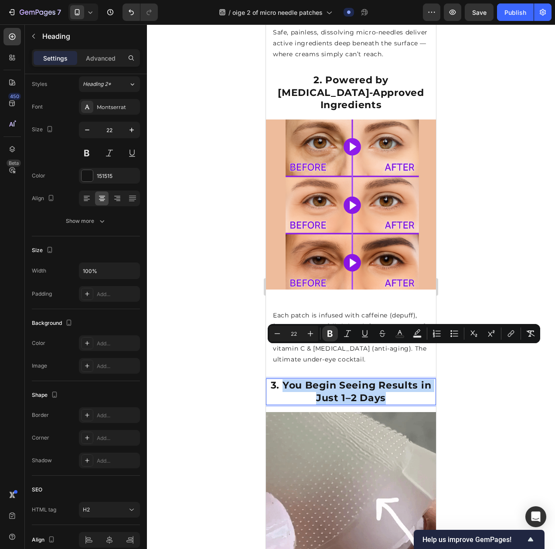
drag, startPoint x: 404, startPoint y: 365, endPoint x: 280, endPoint y: 355, distance: 124.2
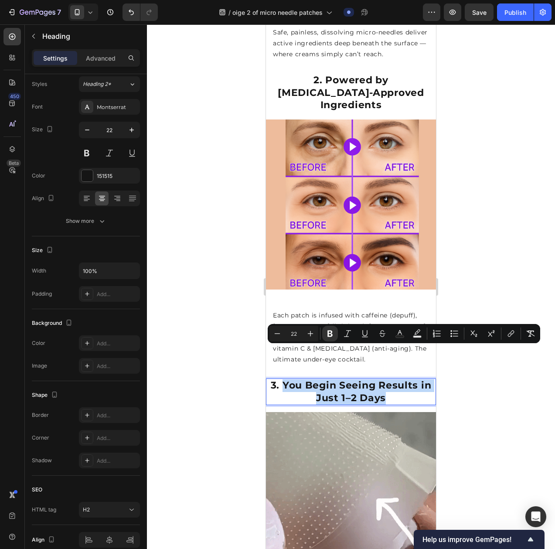
click at [280, 379] on p "3. You Begin Seeing Results in Just 1–2 Days" at bounding box center [351, 391] width 168 height 25
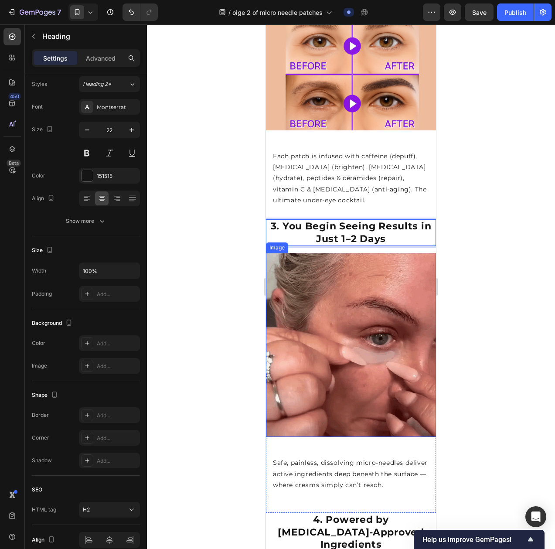
scroll to position [910, 0]
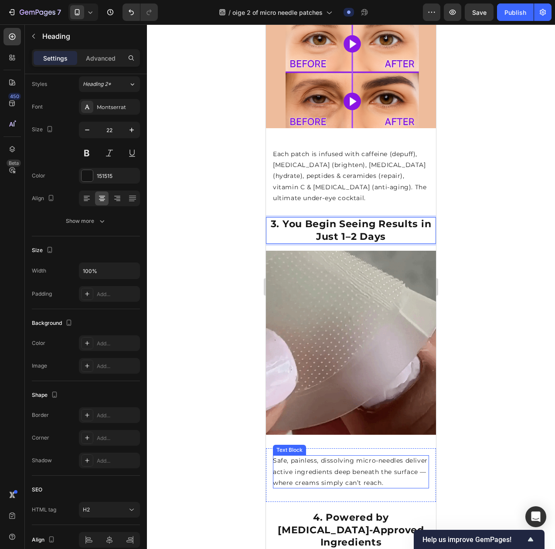
click at [334, 455] on p "Safe, painless, dissolving micro-needles deliver active ingredients deep beneat…" at bounding box center [351, 471] width 156 height 33
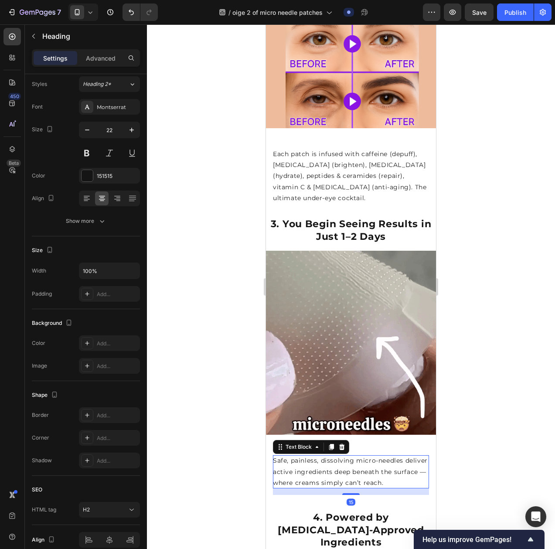
scroll to position [0, 0]
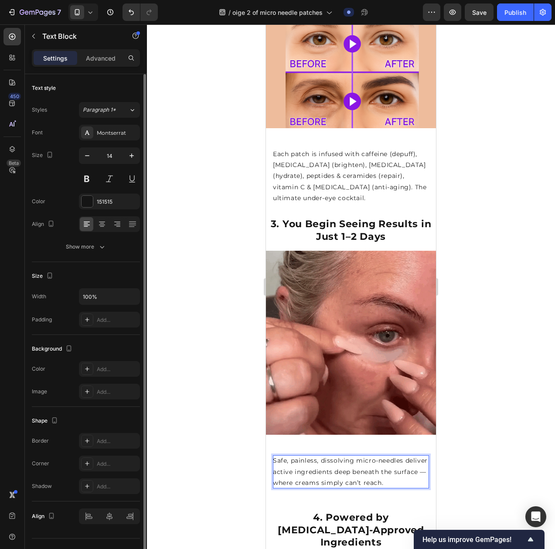
click at [334, 455] on p "Safe, painless, dissolving micro-needles deliver active ingredients deep beneat…" at bounding box center [351, 471] width 156 height 33
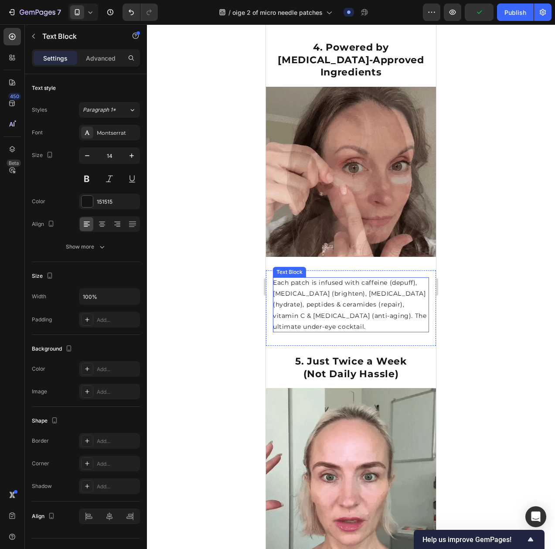
scroll to position [1392, 0]
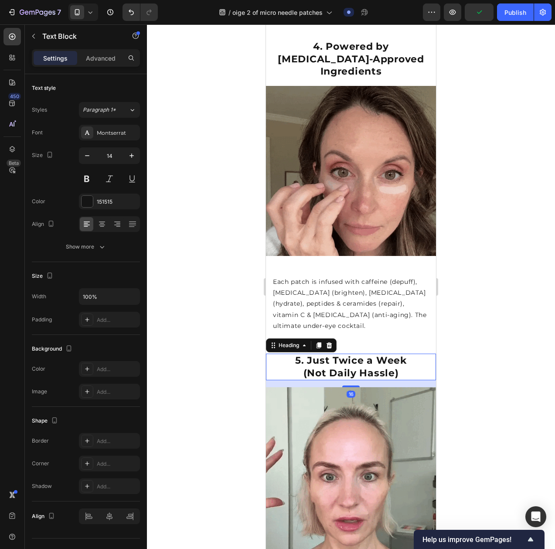
click at [388, 367] on strong "(Not Daily Hassle)" at bounding box center [350, 373] width 95 height 12
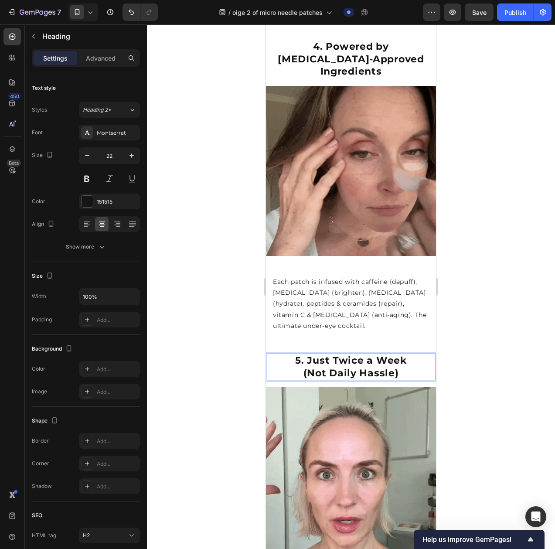
click at [392, 367] on strong "(Not Daily Hassle)" at bounding box center [350, 373] width 95 height 12
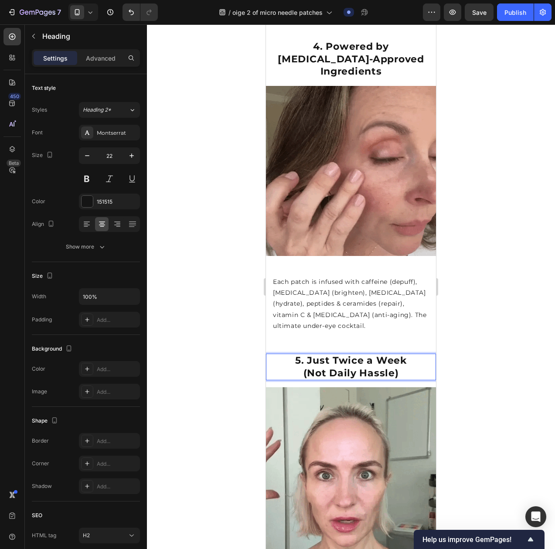
click at [411, 354] on p "5. Just Twice a Week (Not Daily Hassle)" at bounding box center [351, 366] width 168 height 25
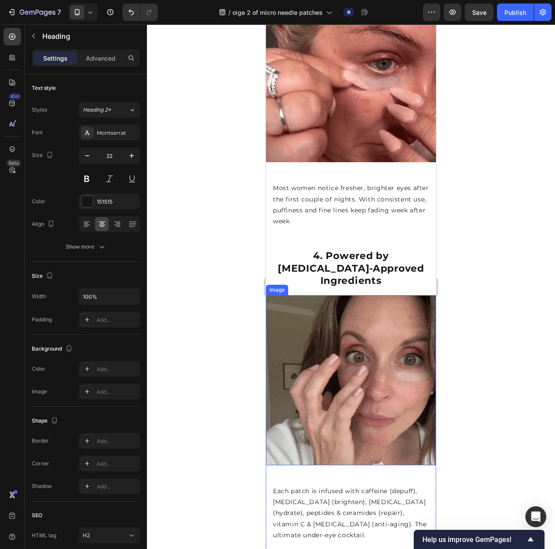
scroll to position [1181, 0]
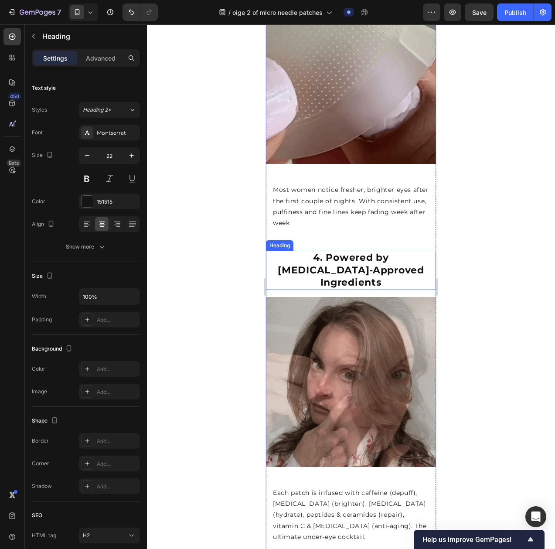
click at [366, 252] on strong "4. Powered by [MEDICAL_DATA]-Approved Ingredients" at bounding box center [351, 270] width 146 height 37
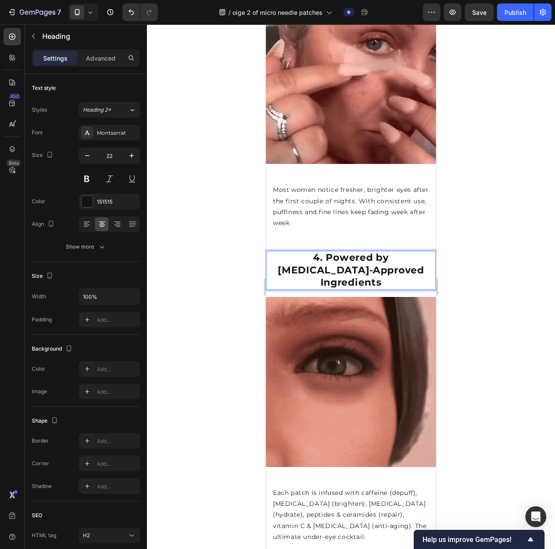
click at [389, 252] on strong "4. Powered by [MEDICAL_DATA]-Approved Ingredients" at bounding box center [351, 270] width 146 height 37
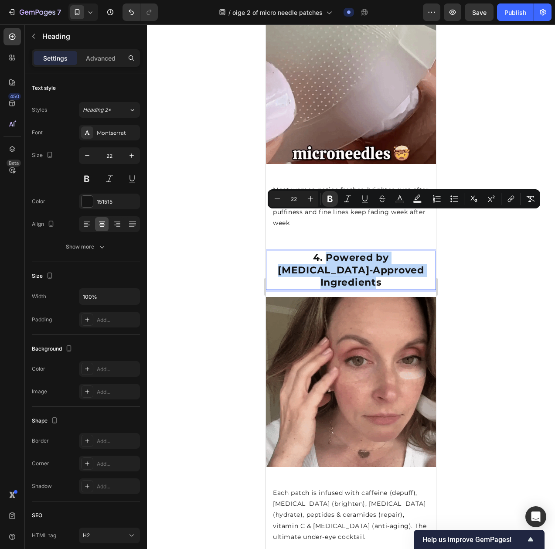
drag, startPoint x: 419, startPoint y: 233, endPoint x: 283, endPoint y: 215, distance: 137.1
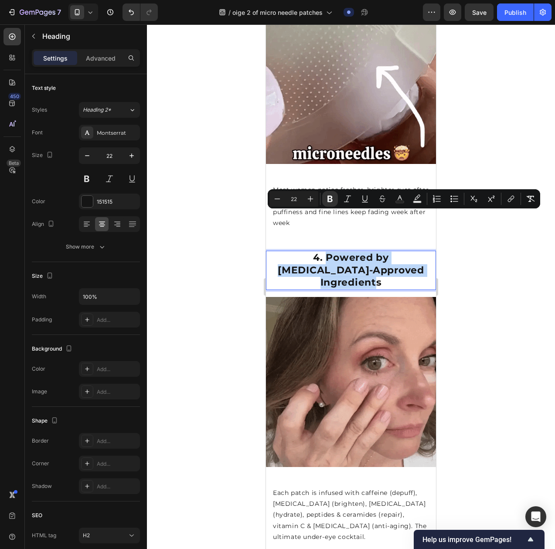
click at [283, 252] on p "4. Powered by [MEDICAL_DATA]-Approved Ingredients" at bounding box center [351, 270] width 168 height 37
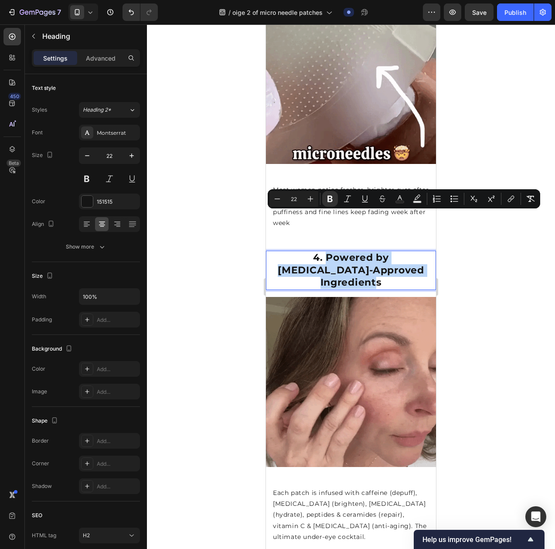
copy strong "Powered by Dermatologist-Approved Ingredients"
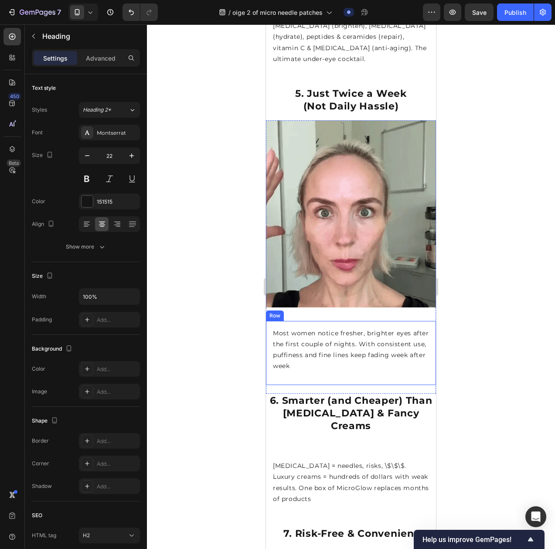
scroll to position [1676, 0]
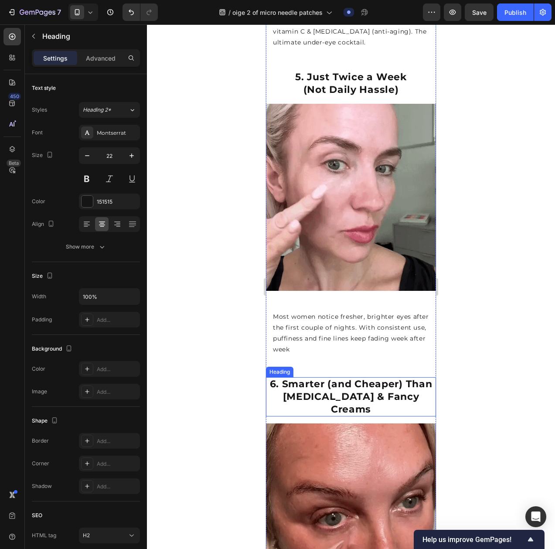
click at [376, 378] on strong "6. Smarter (and Cheaper) Than [MEDICAL_DATA] & Fancy Creams" at bounding box center [351, 396] width 163 height 37
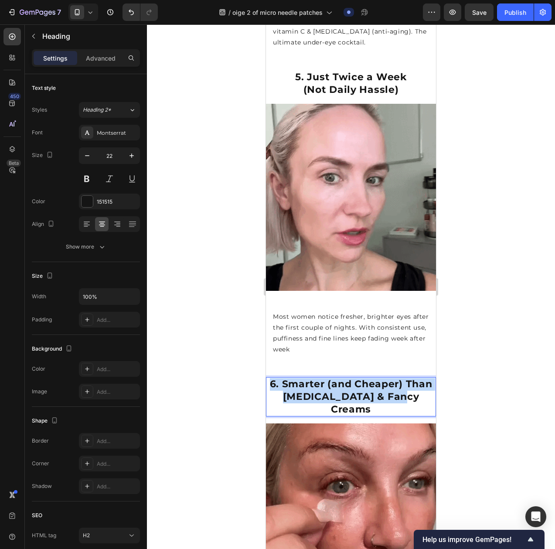
click at [377, 378] on strong "6. Smarter (and Cheaper) Than [MEDICAL_DATA] & Fancy Creams" at bounding box center [351, 396] width 163 height 37
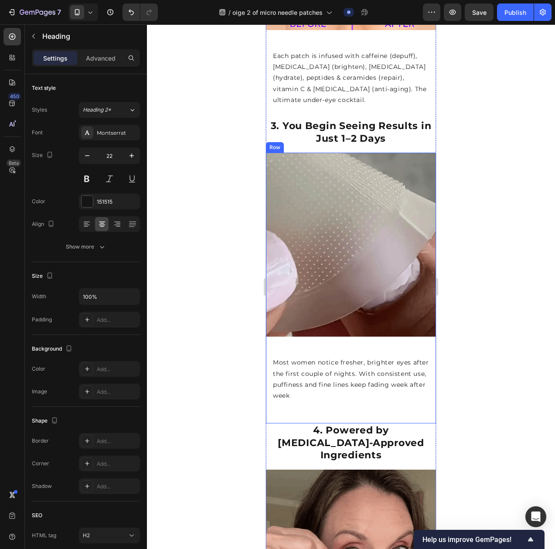
scroll to position [1034, 0]
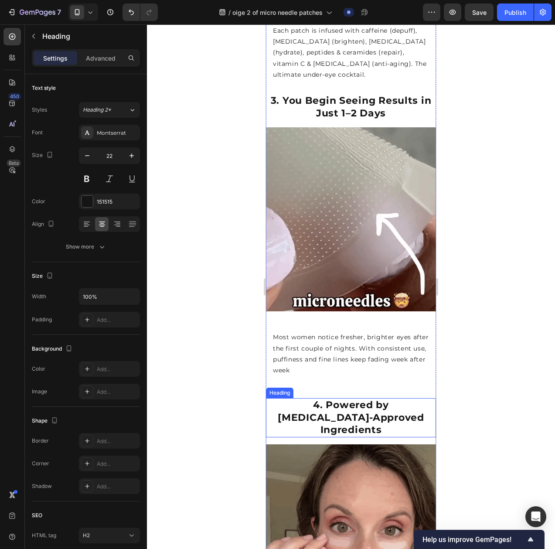
click at [357, 399] on strong "4. Powered by [MEDICAL_DATA]-Approved Ingredients" at bounding box center [351, 417] width 146 height 37
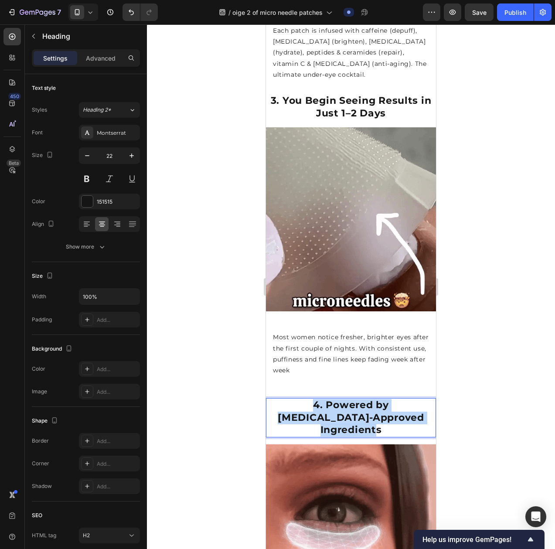
click at [357, 399] on strong "4. Powered by [MEDICAL_DATA]-Approved Ingredients" at bounding box center [351, 417] width 146 height 37
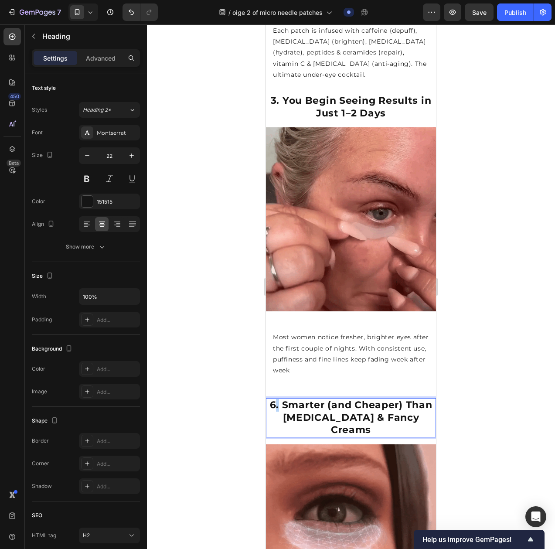
drag, startPoint x: 290, startPoint y: 361, endPoint x: 287, endPoint y: 365, distance: 5.0
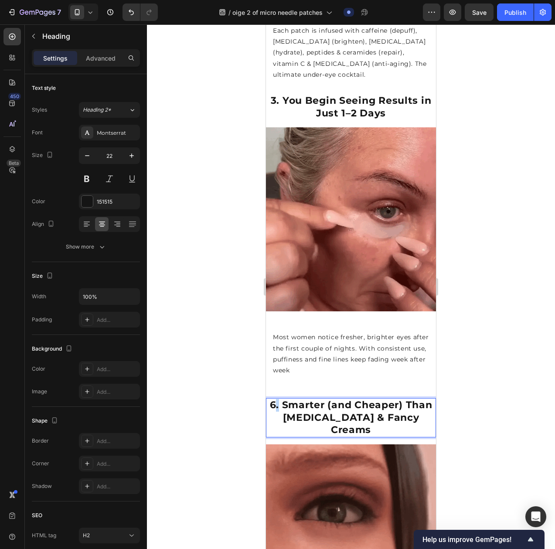
click at [287, 399] on strong "6. Smarter (and Cheaper) Than [MEDICAL_DATA] & Fancy Creams" at bounding box center [351, 417] width 163 height 37
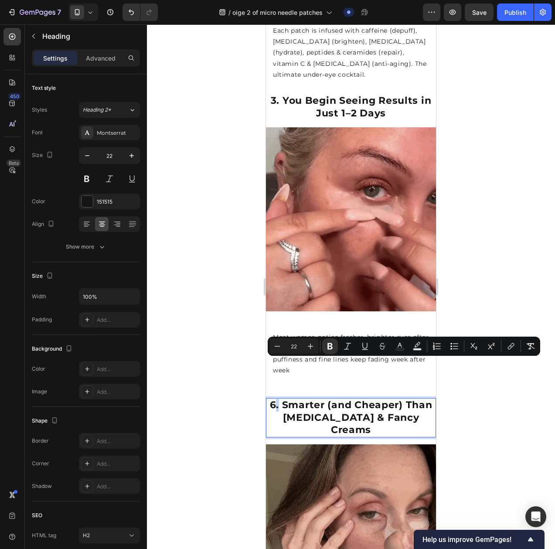
click at [287, 399] on strong "6. Smarter (and Cheaper) Than [MEDICAL_DATA] & Fancy Creams" at bounding box center [351, 417] width 163 height 37
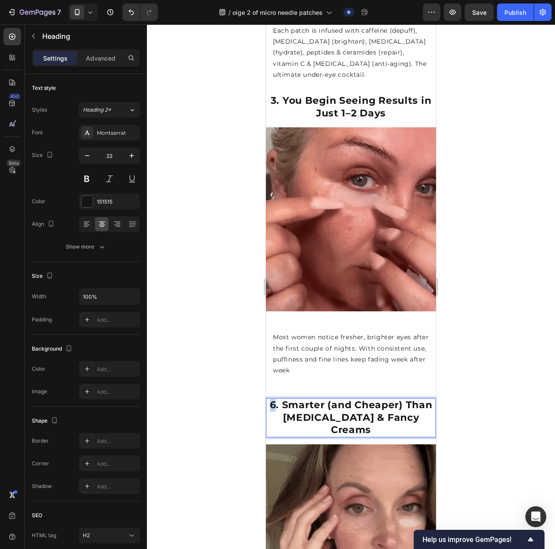
click at [283, 399] on strong "6. Smarter (and Cheaper) Than [MEDICAL_DATA] & Fancy Creams" at bounding box center [351, 417] width 163 height 37
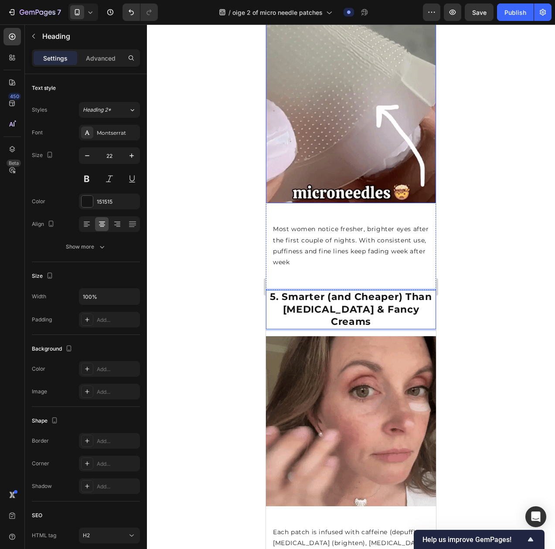
scroll to position [1254, 0]
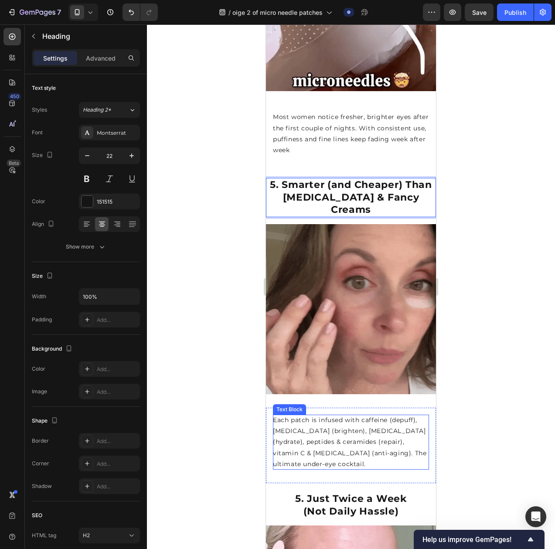
click at [353, 415] on p "Each patch is infused with caffeine (depuff), [MEDICAL_DATA] (brighten), [MEDIC…" at bounding box center [351, 442] width 156 height 55
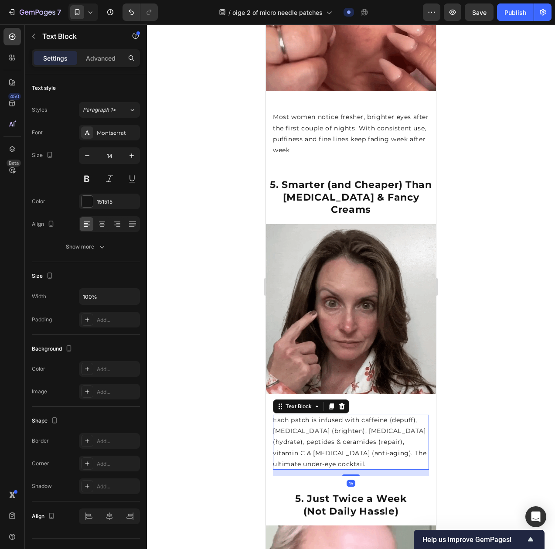
click at [353, 415] on p "Each patch is infused with caffeine (depuff), [MEDICAL_DATA] (brighten), [MEDIC…" at bounding box center [351, 442] width 156 height 55
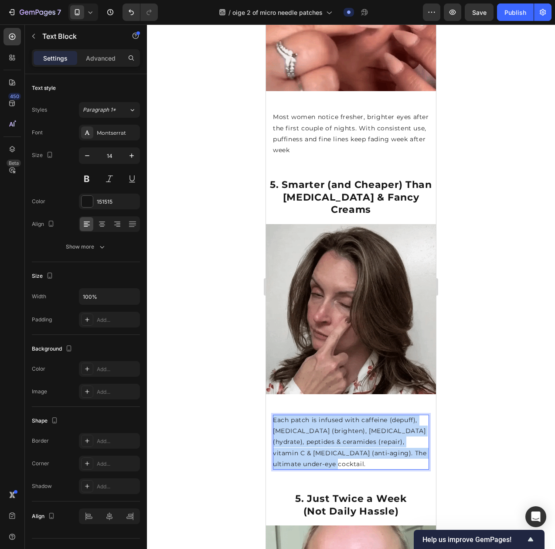
click at [353, 415] on p "Each patch is infused with caffeine (depuff), [MEDICAL_DATA] (brighten), [MEDIC…" at bounding box center [351, 442] width 156 height 55
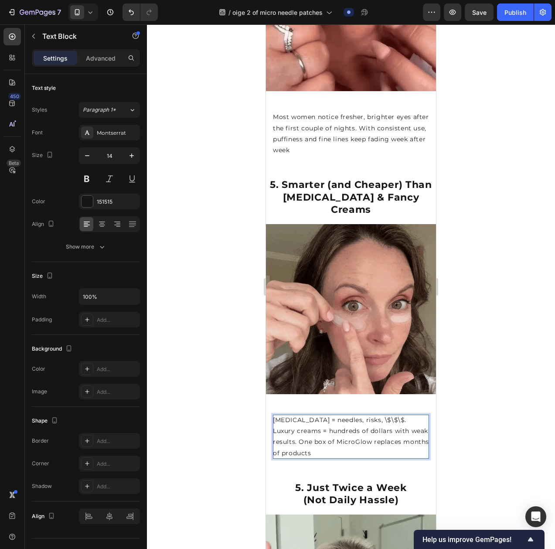
click at [405, 420] on div "Image 4. Powered by Dermatologist-Approved Ingredients Heading Botox = needles,…" at bounding box center [351, 352] width 170 height 257
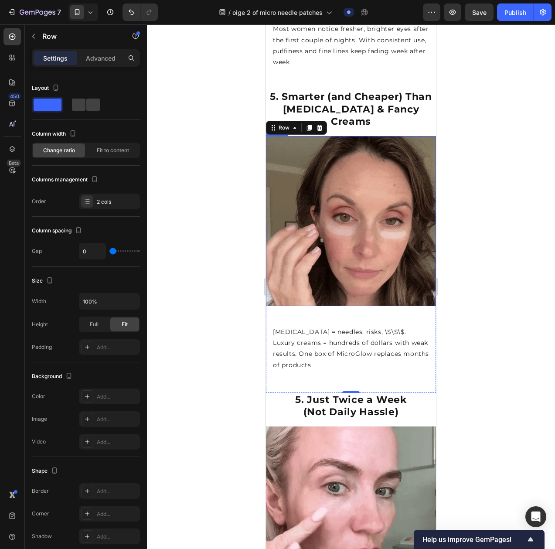
scroll to position [1343, 0]
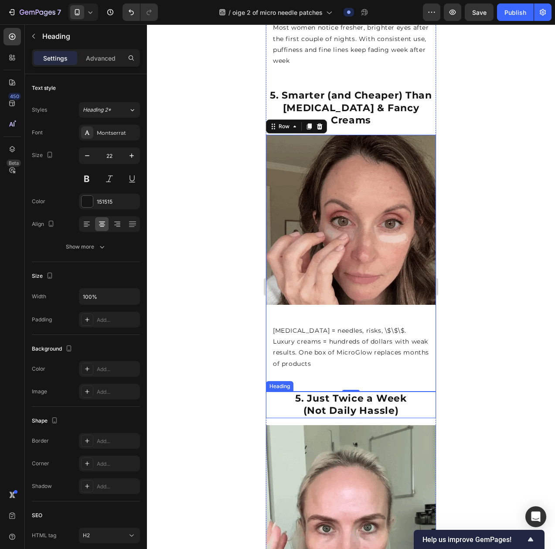
click at [296, 392] on strong "5. Just Twice a Week" at bounding box center [350, 398] width 111 height 12
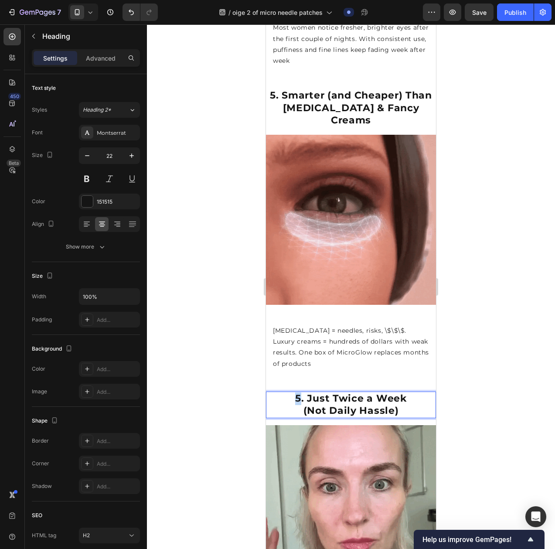
drag, startPoint x: 297, startPoint y: 342, endPoint x: 293, endPoint y: 341, distance: 4.4
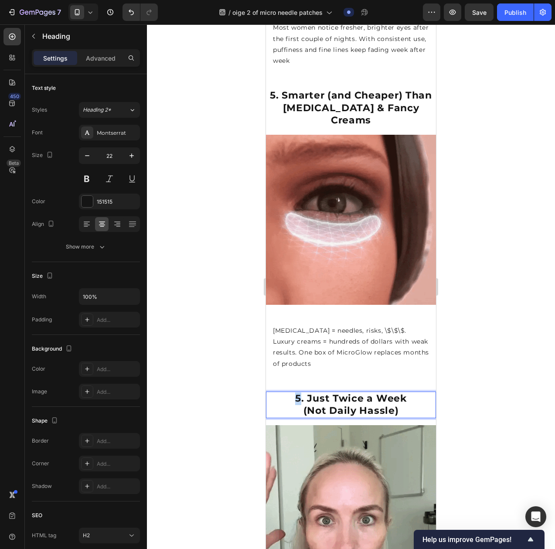
click at [295, 392] on strong "5. Just Twice a Week" at bounding box center [350, 398] width 111 height 12
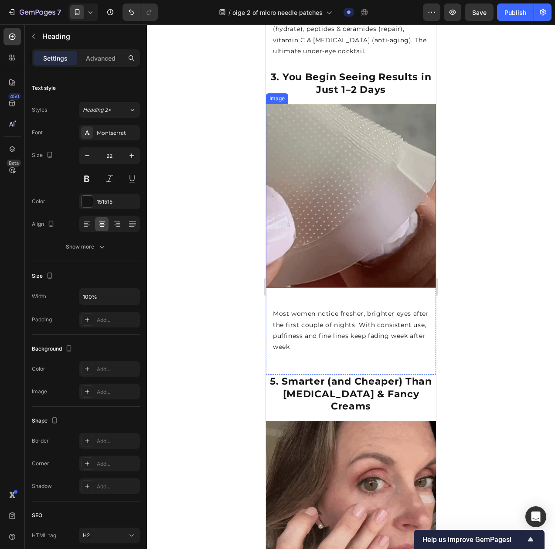
scroll to position [1103, 0]
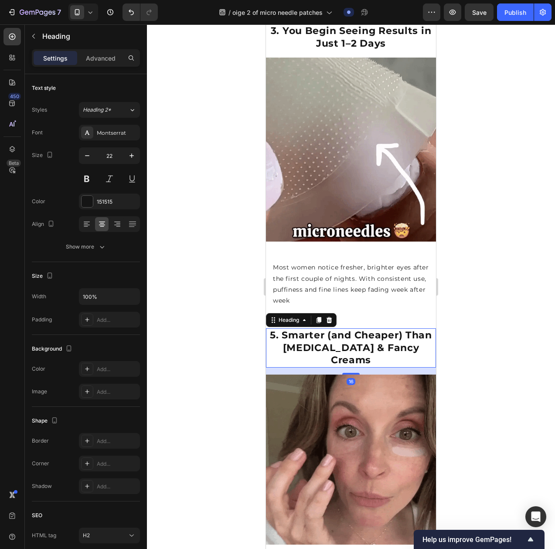
click at [339, 329] on strong "5. Smarter (and Cheaper) Than Botox & Fancy Creams" at bounding box center [351, 347] width 162 height 37
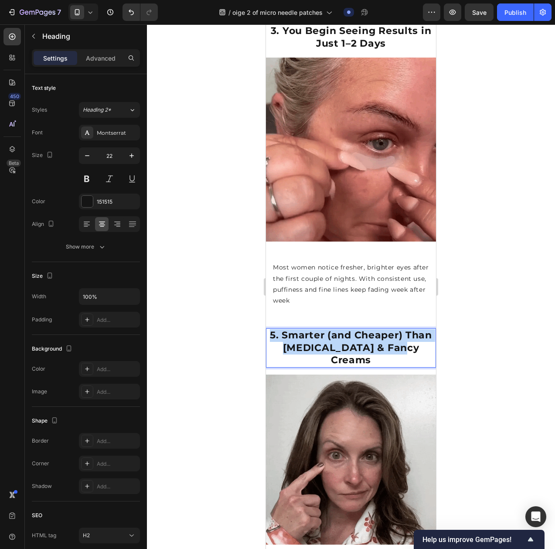
click at [339, 329] on strong "5. Smarter (and Cheaper) Than Botox & Fancy Creams" at bounding box center [351, 347] width 162 height 37
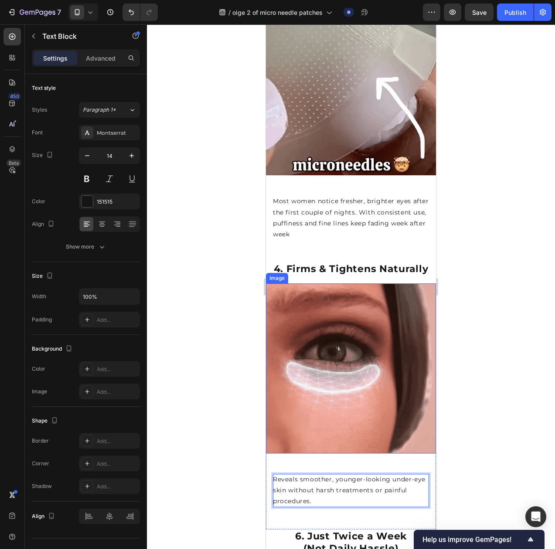
scroll to position [1171, 0]
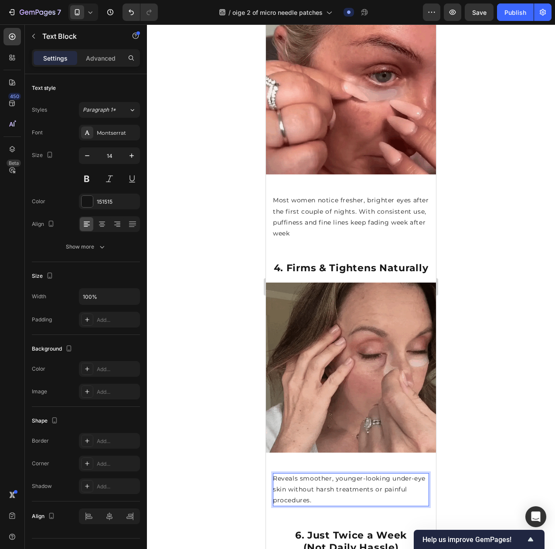
click at [485, 364] on div at bounding box center [351, 286] width 408 height 524
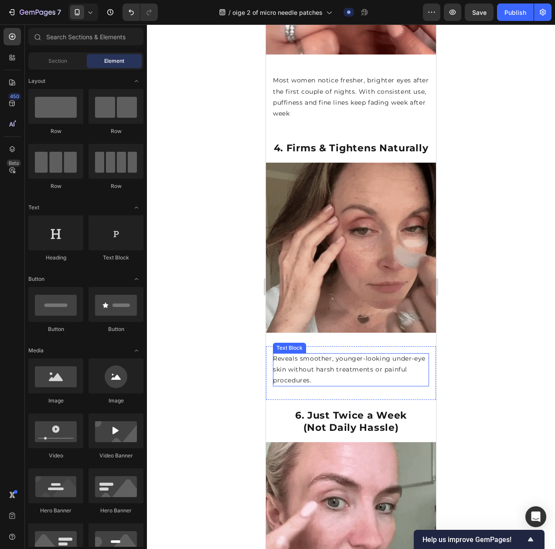
scroll to position [1325, 0]
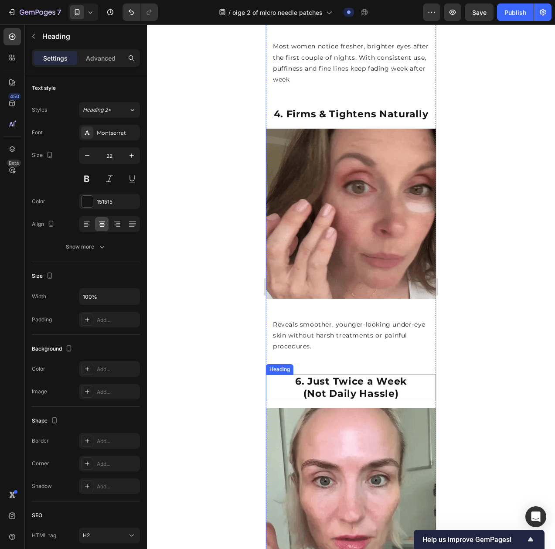
click at [307, 375] on strong "6. Just Twice a Week" at bounding box center [351, 381] width 112 height 12
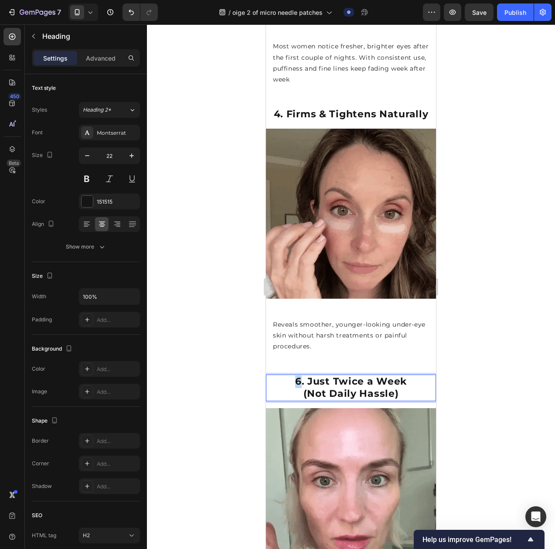
click at [295, 375] on strong "6. Just Twice a Week" at bounding box center [351, 381] width 112 height 12
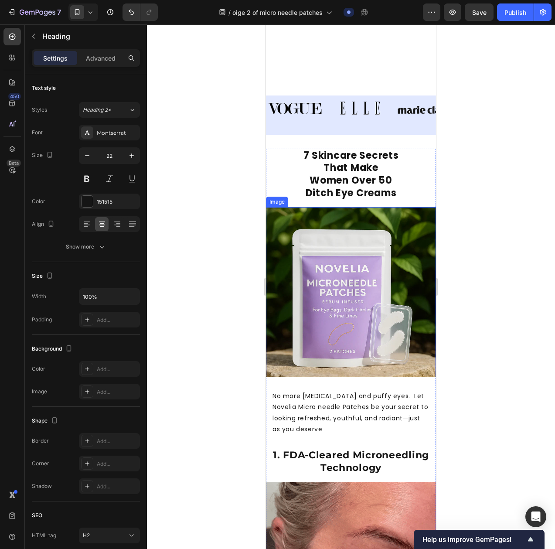
scroll to position [0, 0]
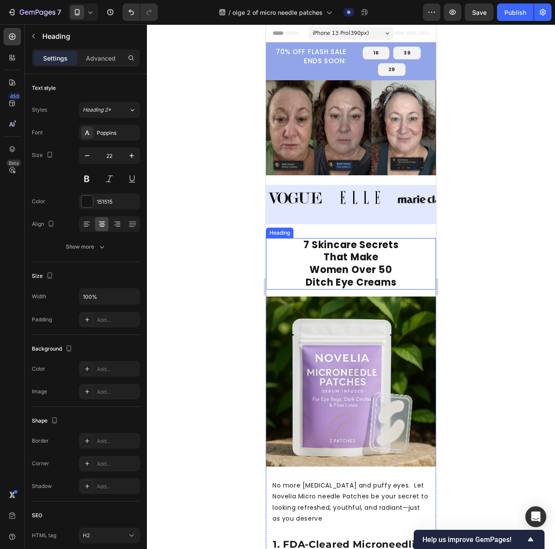
click at [343, 268] on strong "Women Over 50" at bounding box center [351, 270] width 82 height 14
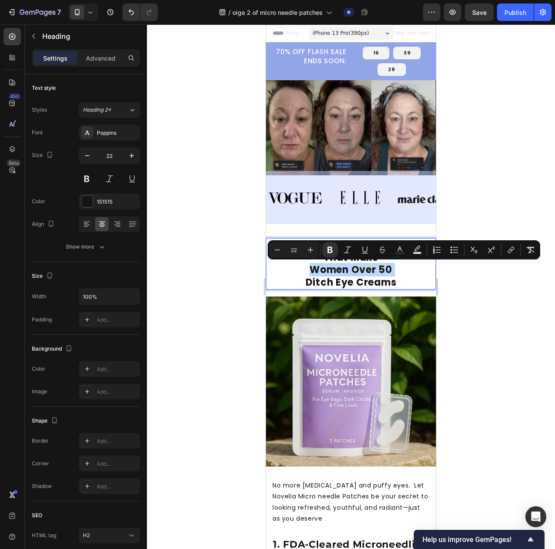
click at [343, 268] on strong "Women Over 50" at bounding box center [351, 270] width 82 height 14
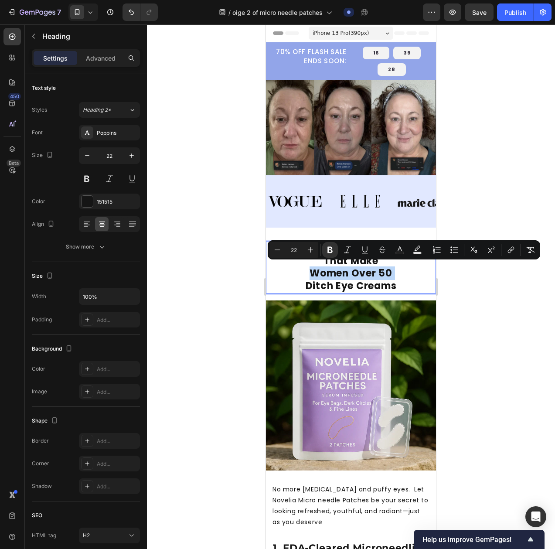
drag, startPoint x: 352, startPoint y: 268, endPoint x: 362, endPoint y: 268, distance: 10.0
click at [352, 268] on strong "Women Over 50" at bounding box center [351, 273] width 82 height 14
click at [378, 270] on strong "Women Over 50" at bounding box center [351, 273] width 82 height 14
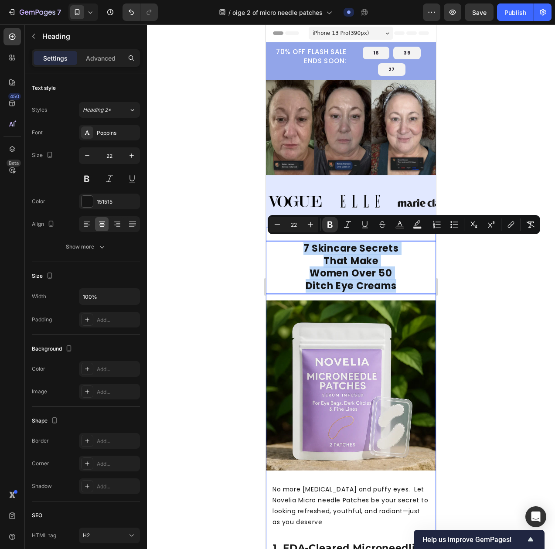
drag, startPoint x: 399, startPoint y: 281, endPoint x: 286, endPoint y: 235, distance: 122.4
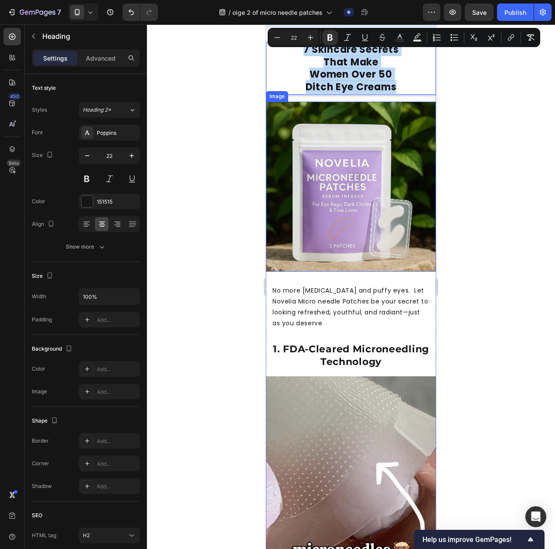
scroll to position [209, 0]
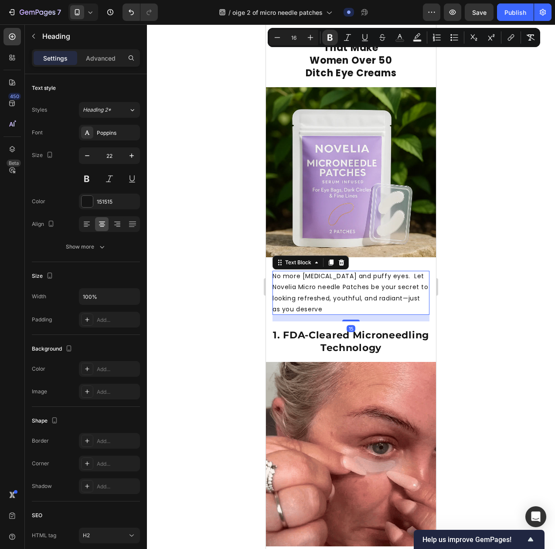
click at [329, 276] on p "No more [MEDICAL_DATA] and puffy eyes. Let Novelia Micro needle Patches be your…" at bounding box center [350, 293] width 157 height 44
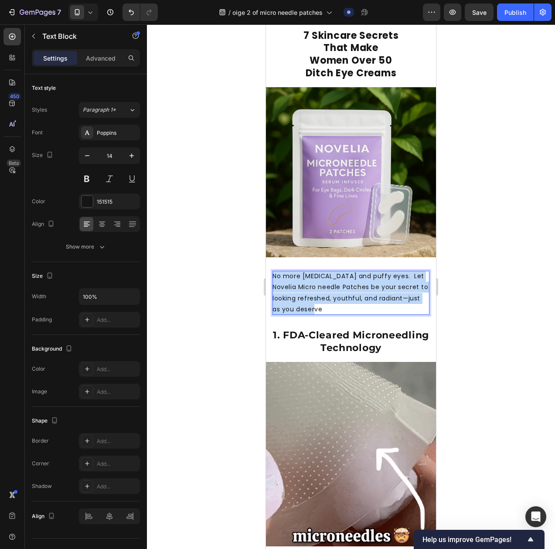
drag, startPoint x: 344, startPoint y: 303, endPoint x: 264, endPoint y: 261, distance: 90.5
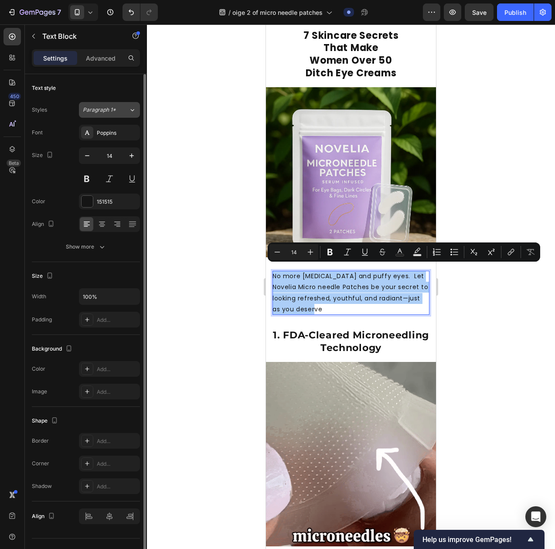
click at [100, 109] on span "Paragraph 1*" at bounding box center [99, 110] width 33 height 8
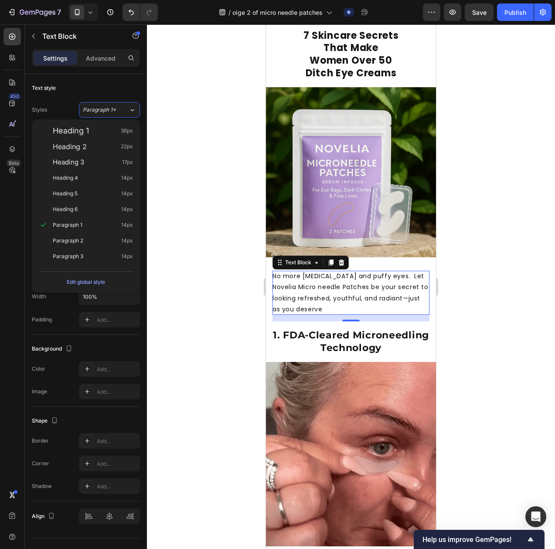
click at [164, 129] on div at bounding box center [351, 286] width 408 height 524
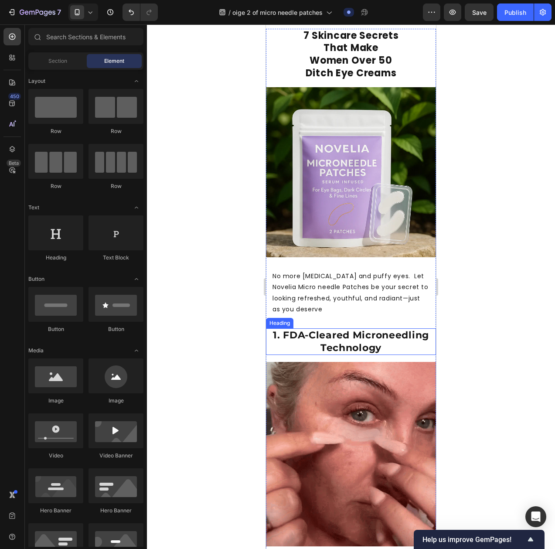
click at [323, 337] on strong "1. FDA-Cleared Microneedling Technology" at bounding box center [351, 341] width 156 height 24
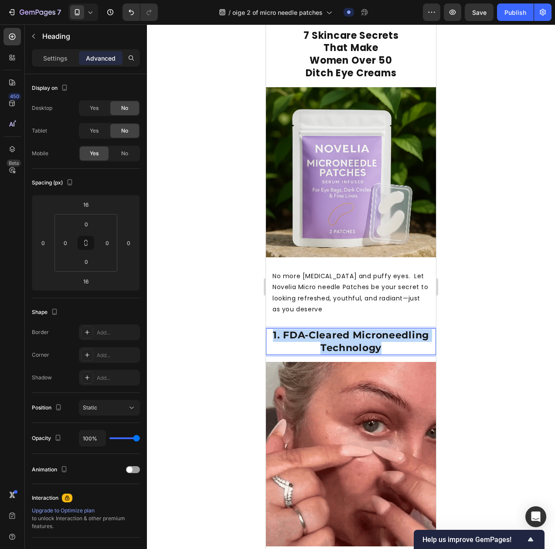
click at [323, 337] on strong "1. FDA-Cleared Microneedling Technology" at bounding box center [351, 341] width 156 height 24
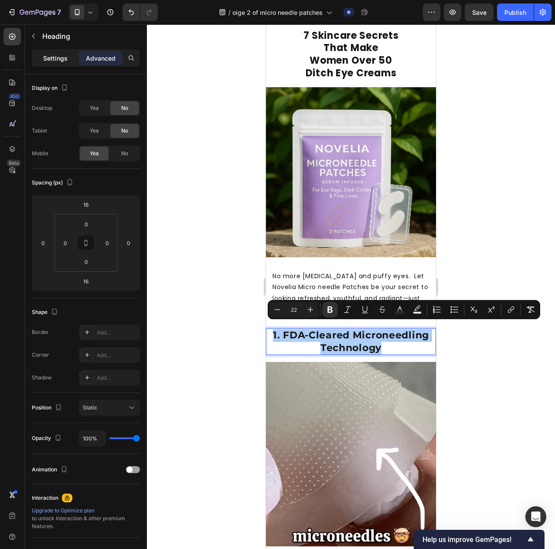
click at [39, 56] on div "Settings" at bounding box center [56, 58] width 44 height 14
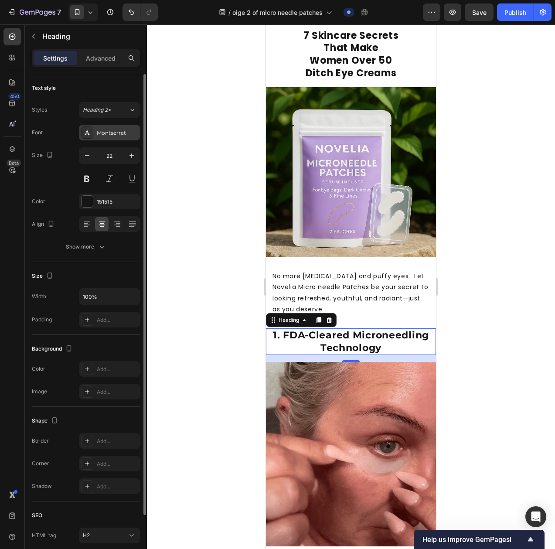
click at [113, 133] on div "Montserrat" at bounding box center [117, 133] width 41 height 8
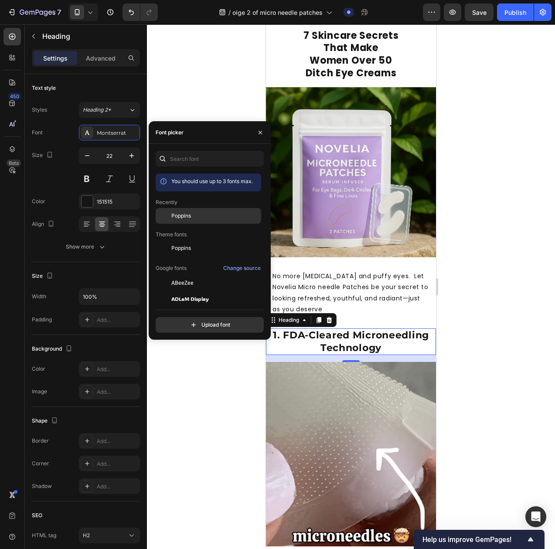
click at [178, 217] on span "Poppins" at bounding box center [181, 216] width 20 height 8
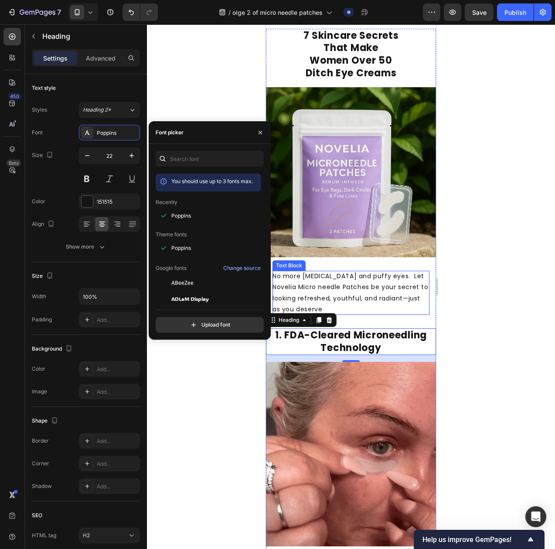
click at [361, 309] on div "⁠⁠⁠⁠⁠⁠⁠ 7 Skincare Secrets That Make Women Over 50 Ditch Eye Creams Heading Ima…" at bounding box center [351, 294] width 170 height 531
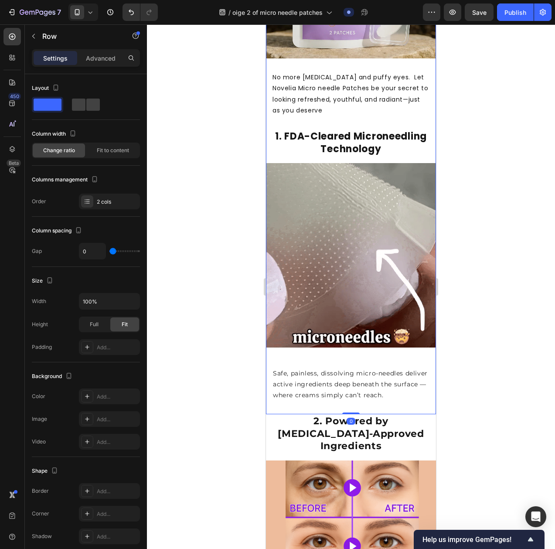
scroll to position [426, 0]
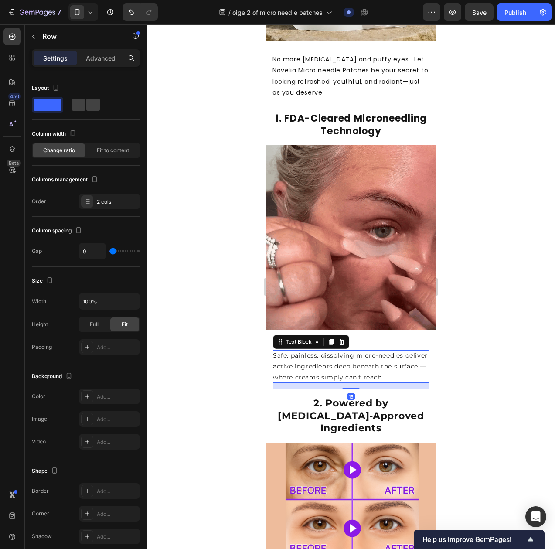
click at [346, 351] on p "Safe, painless, dissolving micro-needles deliver active ingredients deep beneat…" at bounding box center [351, 366] width 156 height 33
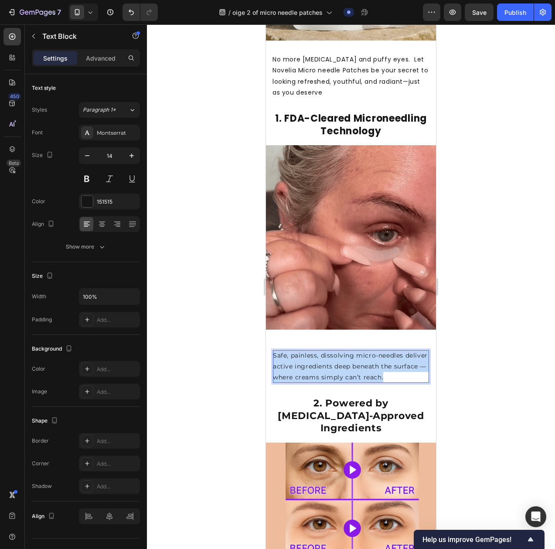
click at [346, 351] on p "Safe, painless, dissolving micro-needles deliver active ingredients deep beneat…" at bounding box center [351, 366] width 156 height 33
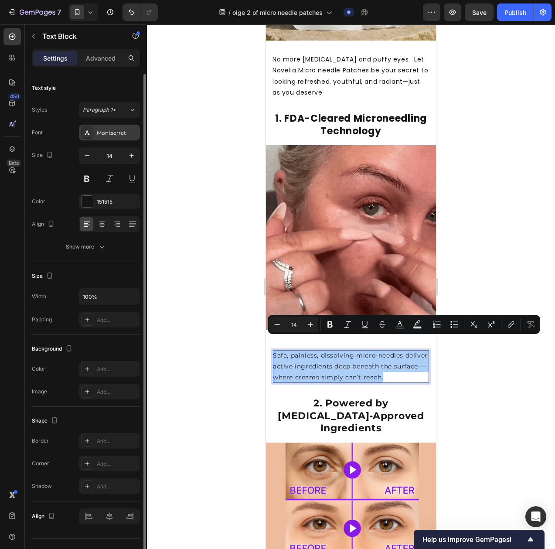
click at [100, 125] on div "Montserrat" at bounding box center [109, 133] width 61 height 16
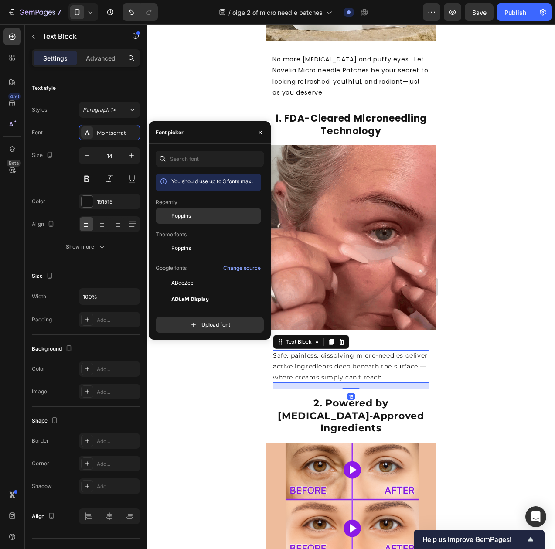
click at [179, 220] on div "Poppins" at bounding box center [209, 216] width 106 height 16
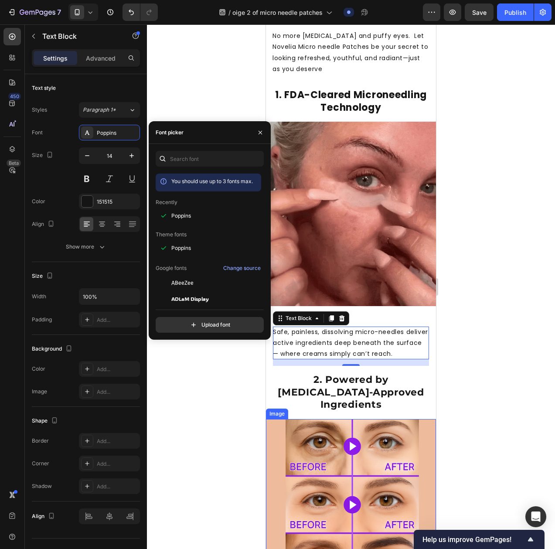
scroll to position [618, 0]
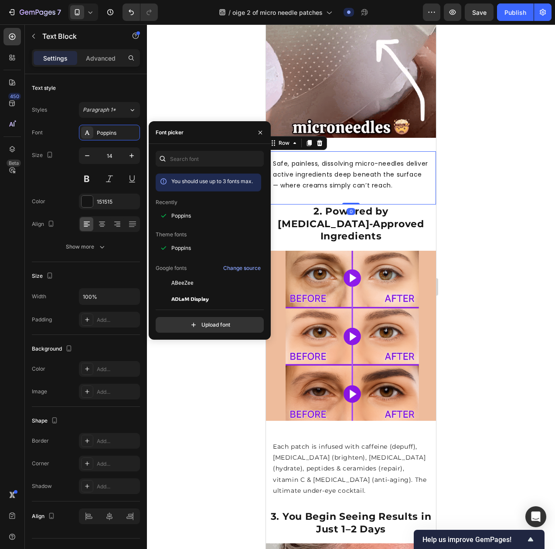
click at [341, 190] on div "1. You Begin Seeing Results in Just 1–2 Days Heading Safe, painless, dissolving…" at bounding box center [351, 178] width 170 height 54
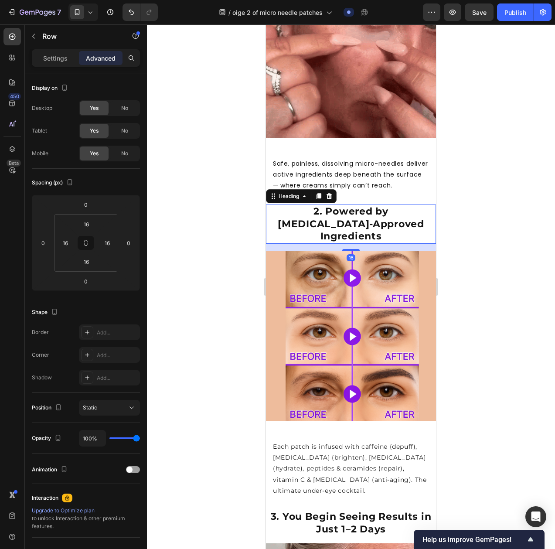
click at [339, 205] on strong "2. Powered by [MEDICAL_DATA]-Approved Ingredients" at bounding box center [351, 223] width 146 height 37
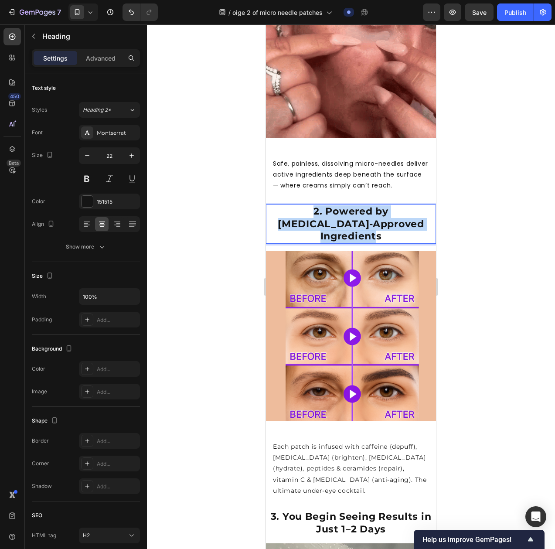
click at [339, 205] on strong "2. Powered by [MEDICAL_DATA]-Approved Ingredients" at bounding box center [351, 223] width 146 height 37
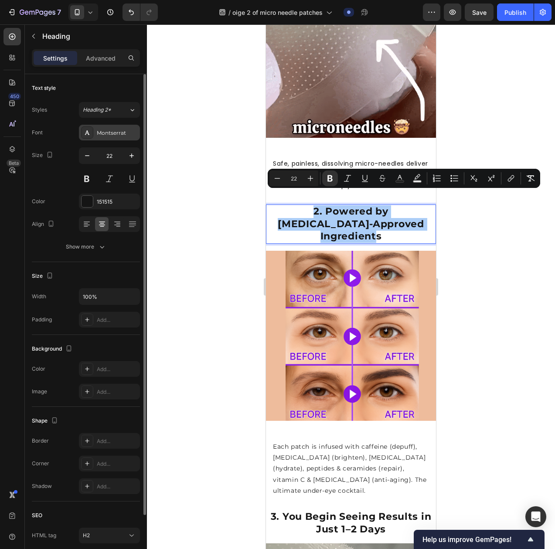
click at [119, 133] on div "Montserrat" at bounding box center [117, 133] width 41 height 8
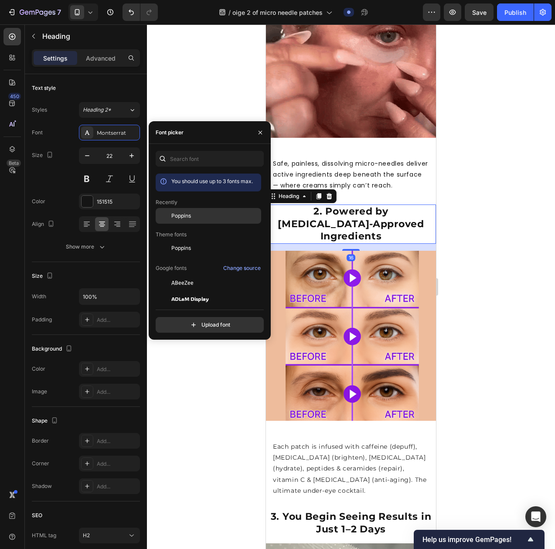
click at [187, 222] on div "Poppins" at bounding box center [209, 216] width 106 height 16
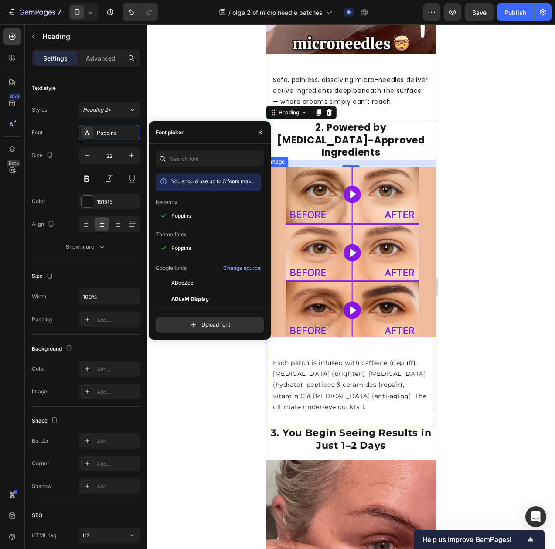
scroll to position [713, 0]
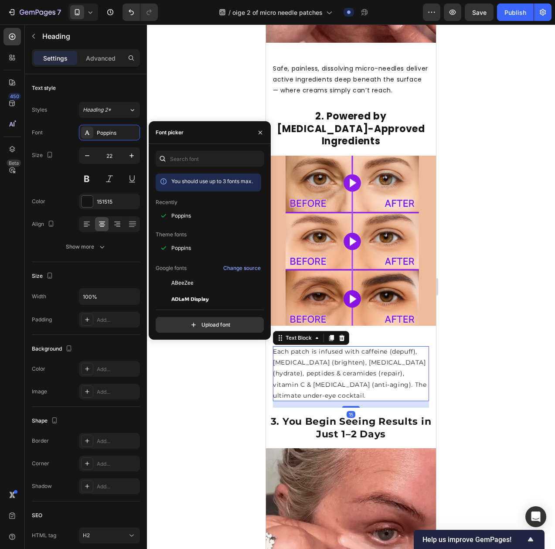
click at [330, 346] on p "Each patch is infused with caffeine (depuff), [MEDICAL_DATA] (brighten), [MEDIC…" at bounding box center [351, 373] width 156 height 55
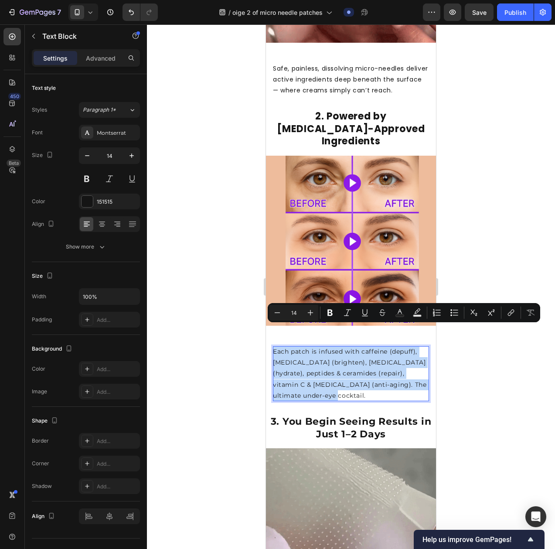
click at [330, 346] on p "Each patch is infused with caffeine (depuff), [MEDICAL_DATA] (brighten), [MEDIC…" at bounding box center [351, 373] width 156 height 55
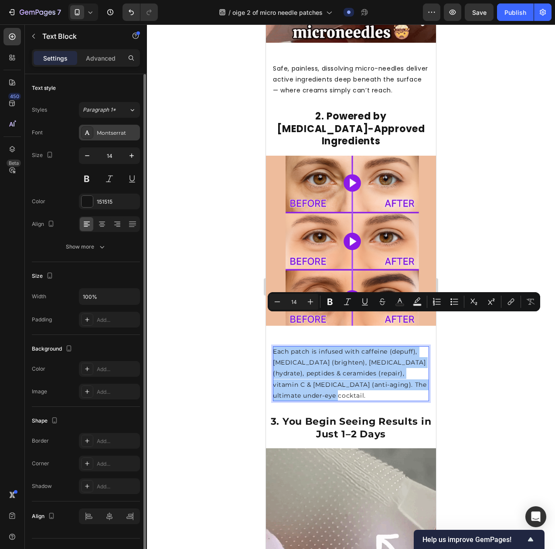
click at [109, 131] on div "Montserrat" at bounding box center [117, 133] width 41 height 8
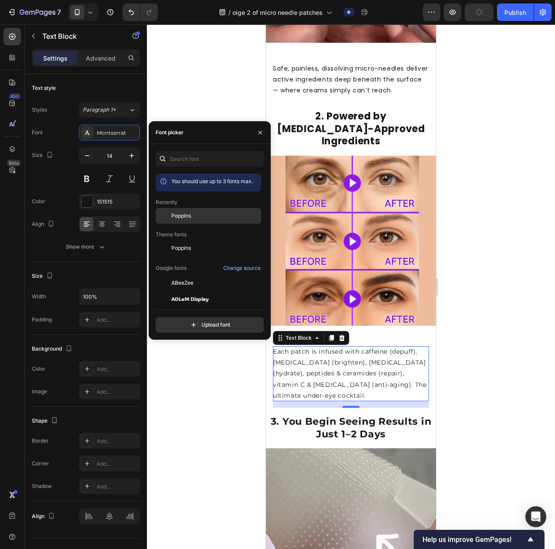
click at [180, 221] on div "Poppins" at bounding box center [209, 216] width 106 height 16
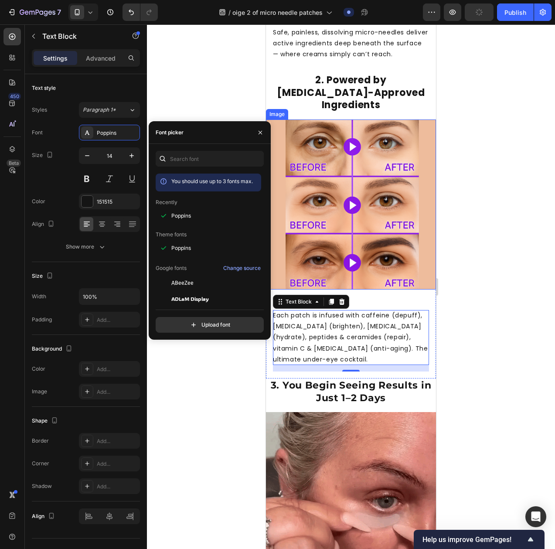
scroll to position [832, 0]
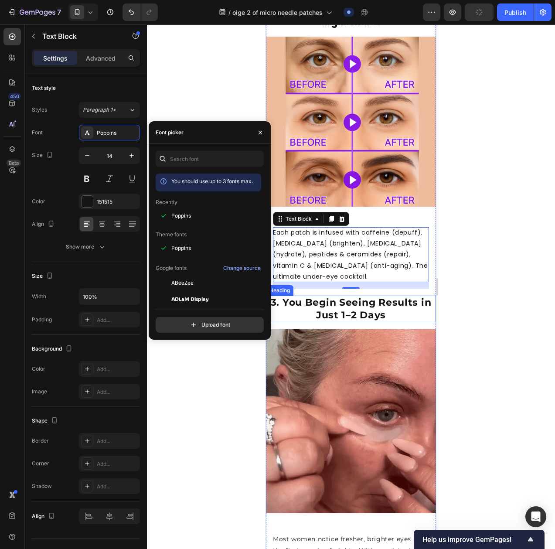
click at [353, 296] on strong "3. You Begin Seeing Results in Just 1–2 Days" at bounding box center [351, 308] width 161 height 24
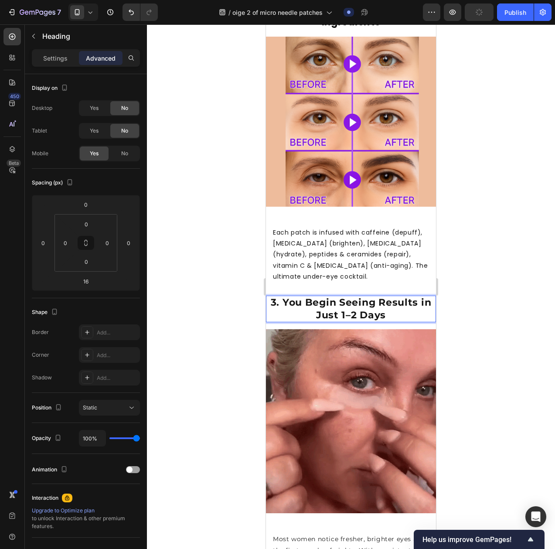
click at [353, 296] on strong "3. You Begin Seeing Results in Just 1–2 Days" at bounding box center [351, 308] width 161 height 24
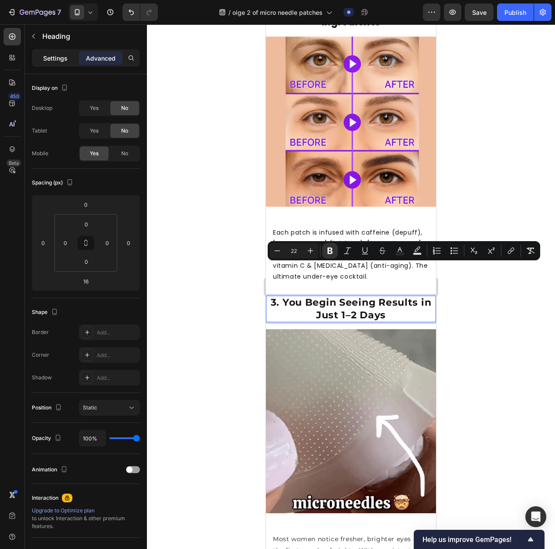
click at [42, 61] on div "Settings" at bounding box center [56, 58] width 44 height 14
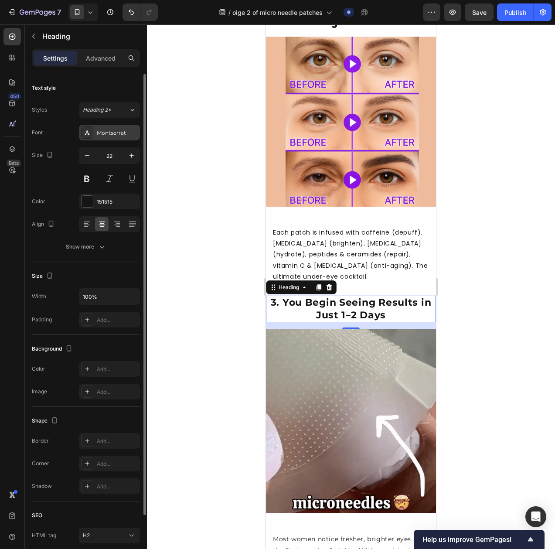
click at [121, 136] on div "Montserrat" at bounding box center [117, 133] width 41 height 8
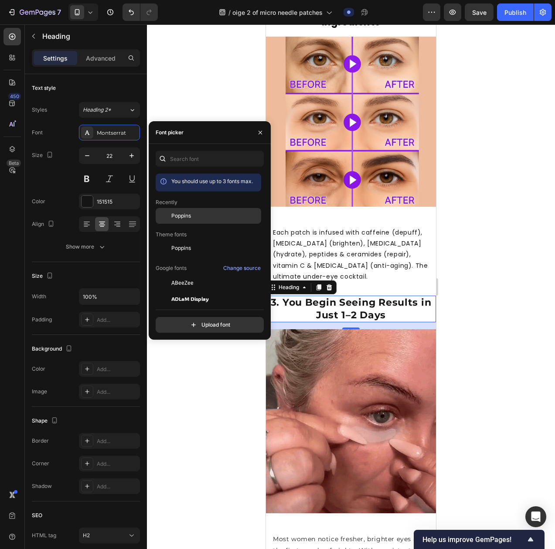
click at [177, 215] on span "Poppins" at bounding box center [181, 216] width 20 height 8
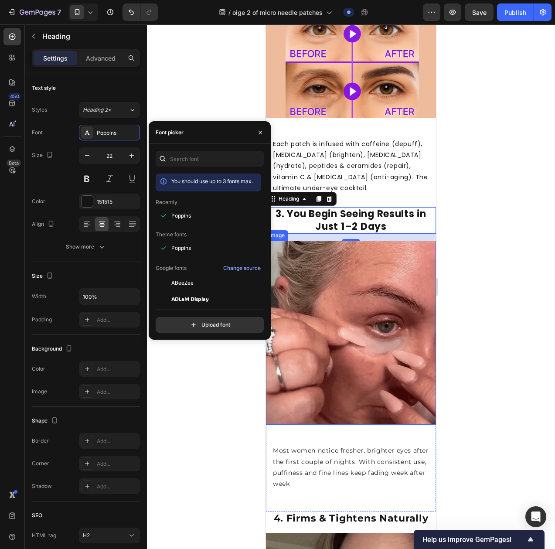
scroll to position [921, 0]
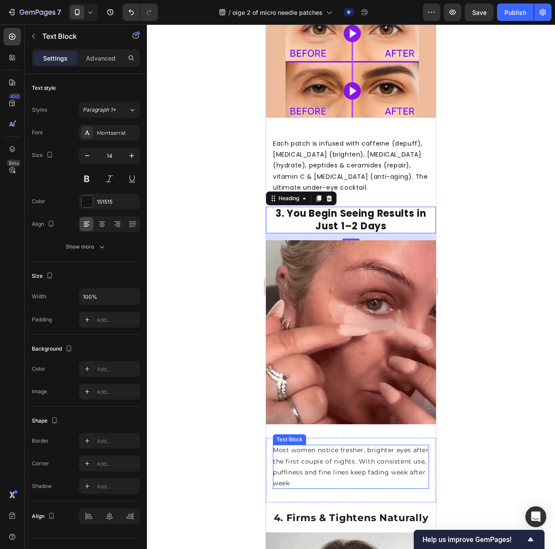
click at [355, 445] on p "Most women notice fresher, brighter eyes after the first couple of nights. With…" at bounding box center [351, 467] width 156 height 44
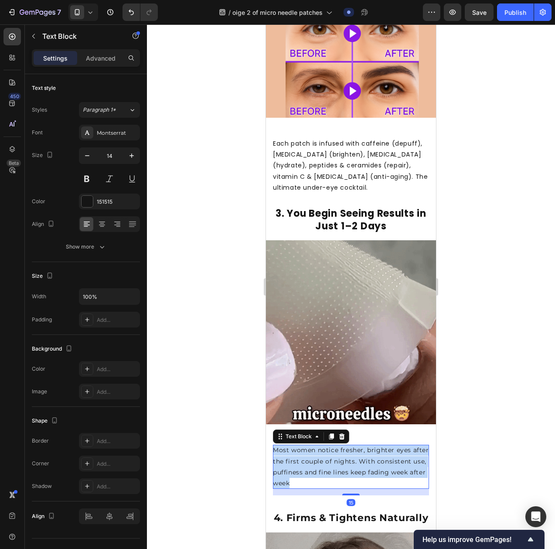
click at [355, 445] on p "Most women notice fresher, brighter eyes after the first couple of nights. With…" at bounding box center [351, 467] width 156 height 44
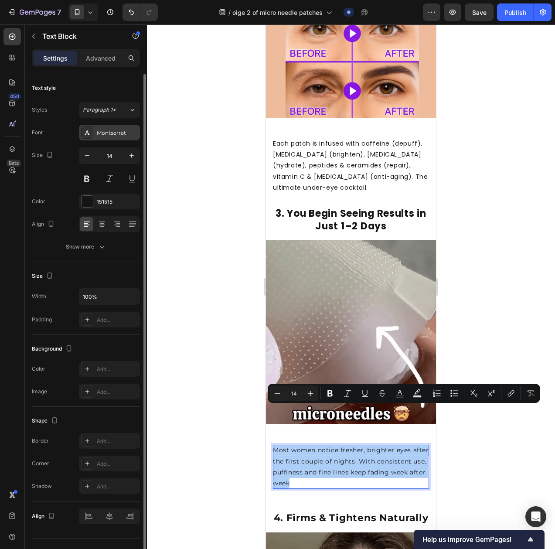
click at [119, 136] on div "Montserrat" at bounding box center [109, 133] width 61 height 16
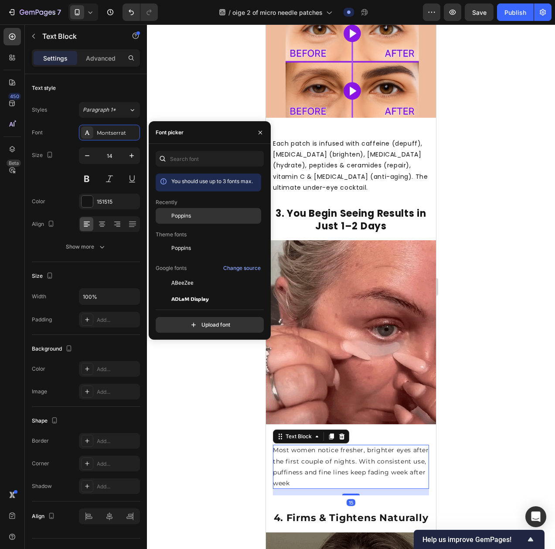
click at [184, 218] on span "Poppins" at bounding box center [181, 216] width 20 height 8
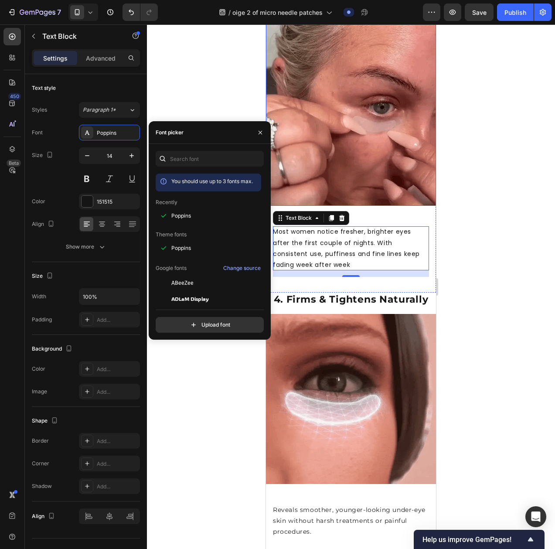
scroll to position [1161, 0]
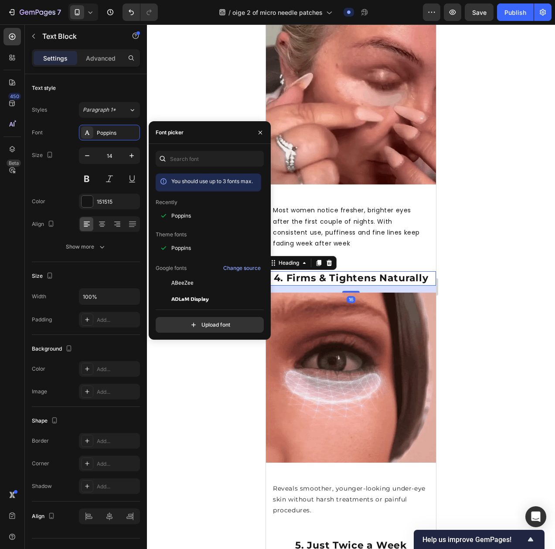
click at [343, 272] on strong "4. Firms & Tightens Naturally" at bounding box center [351, 278] width 155 height 12
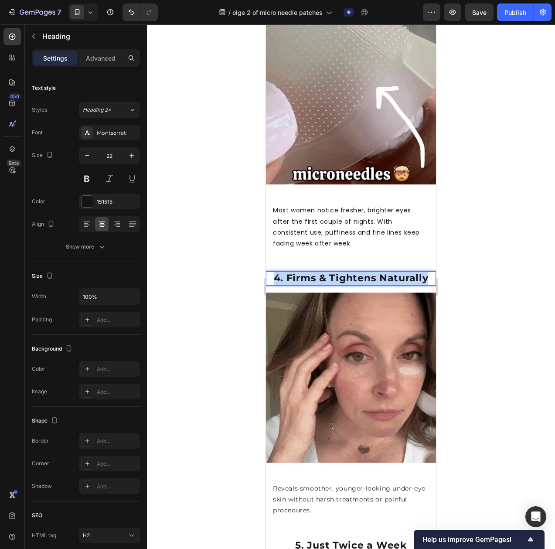
click at [343, 272] on strong "4. Firms & Tightens Naturally" at bounding box center [351, 278] width 155 height 12
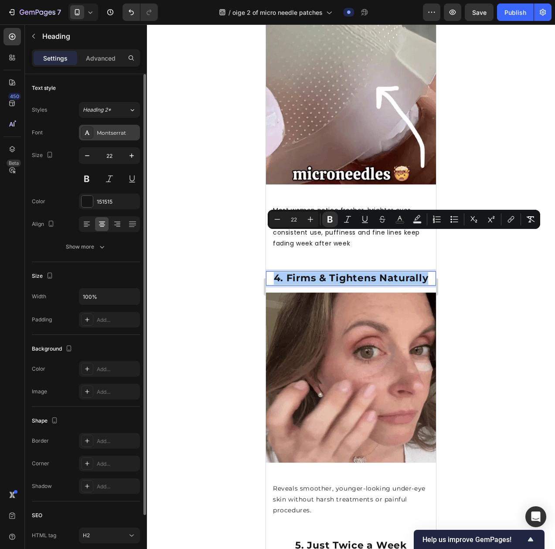
click at [116, 134] on div "Montserrat" at bounding box center [117, 133] width 41 height 8
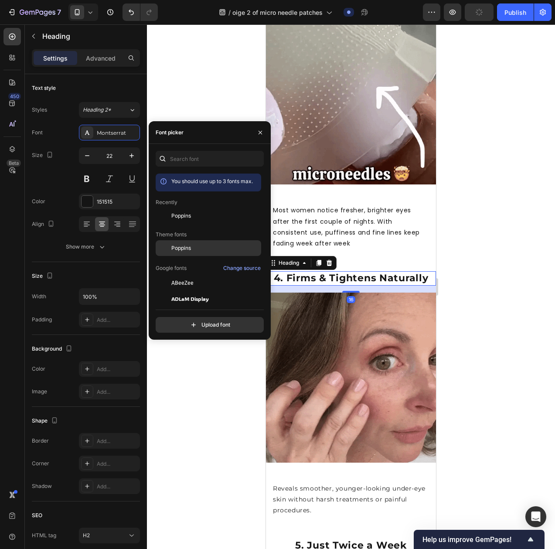
click at [181, 245] on span "Poppins" at bounding box center [181, 248] width 20 height 8
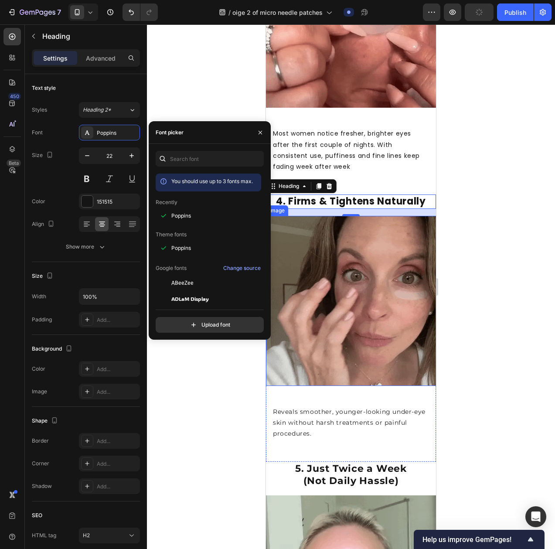
scroll to position [1245, 0]
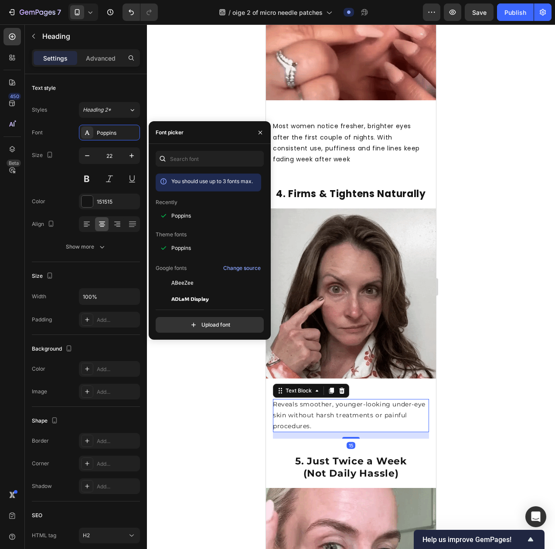
click at [302, 399] on p "Reveals smoother, younger-looking under-eye skin without harsh treatments or pa…" at bounding box center [351, 415] width 156 height 33
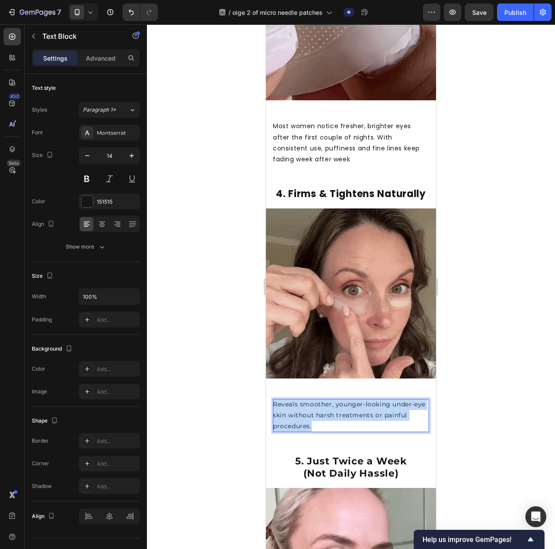
click at [302, 399] on p "Reveals smoother, younger-looking under-eye skin without harsh treatments or pa…" at bounding box center [351, 415] width 156 height 33
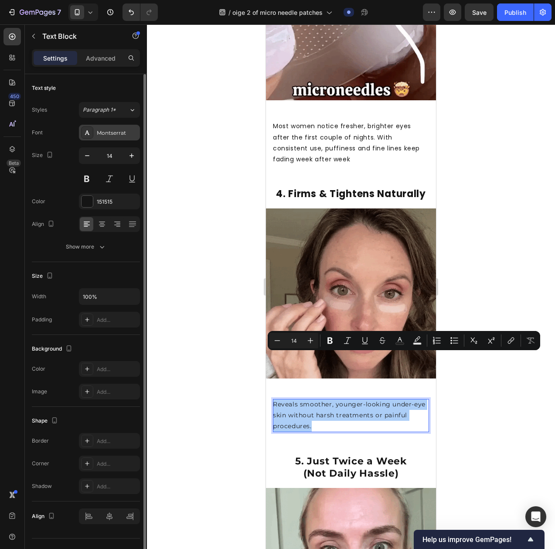
click at [104, 134] on div "Montserrat" at bounding box center [117, 133] width 41 height 8
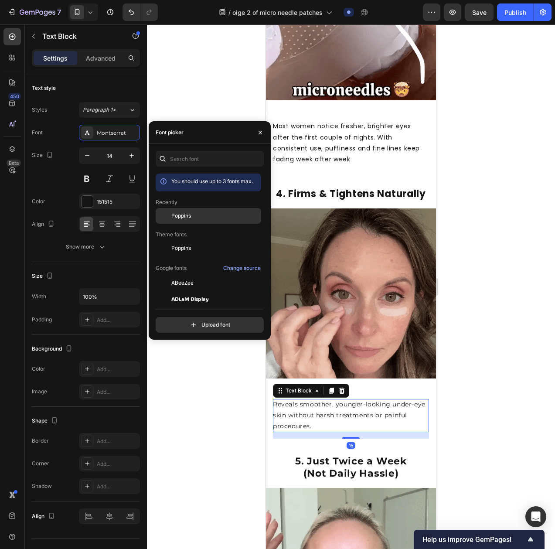
click at [188, 221] on div "Poppins" at bounding box center [209, 216] width 106 height 16
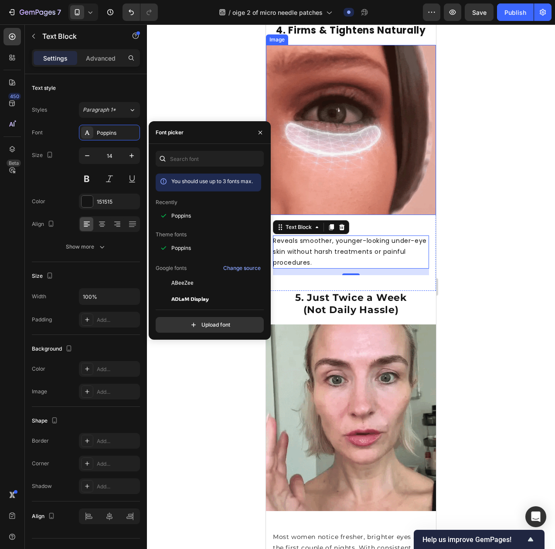
scroll to position [1418, 0]
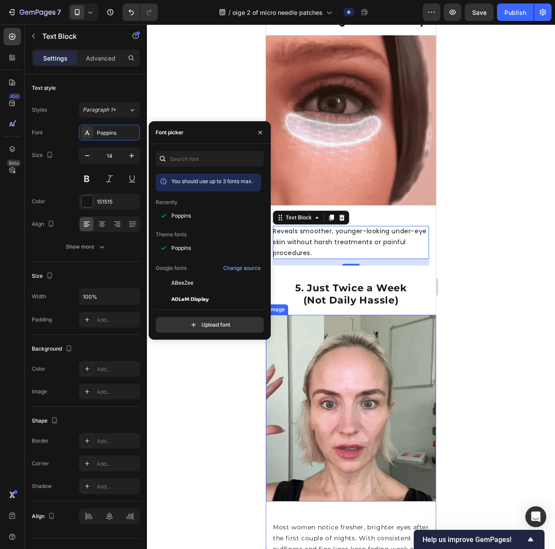
click at [337, 294] on strong "(Not Daily Hassle)" at bounding box center [350, 300] width 95 height 12
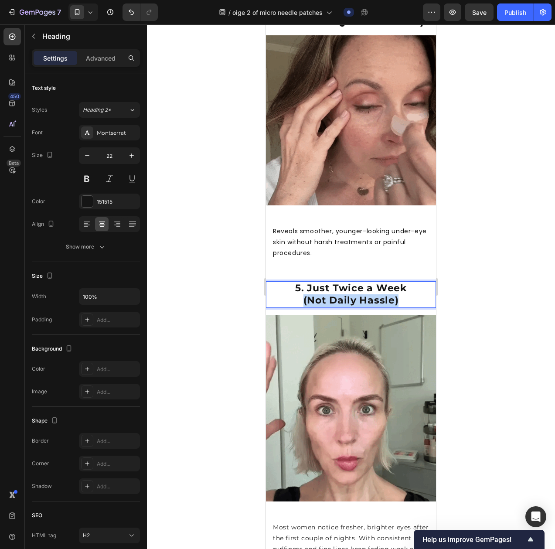
click at [337, 294] on strong "(Not Daily Hassle)" at bounding box center [350, 300] width 95 height 12
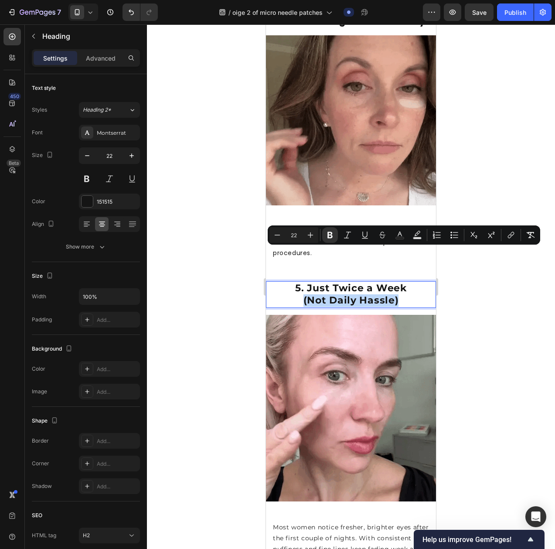
click at [337, 294] on strong "(Not Daily Hassle)" at bounding box center [350, 300] width 95 height 12
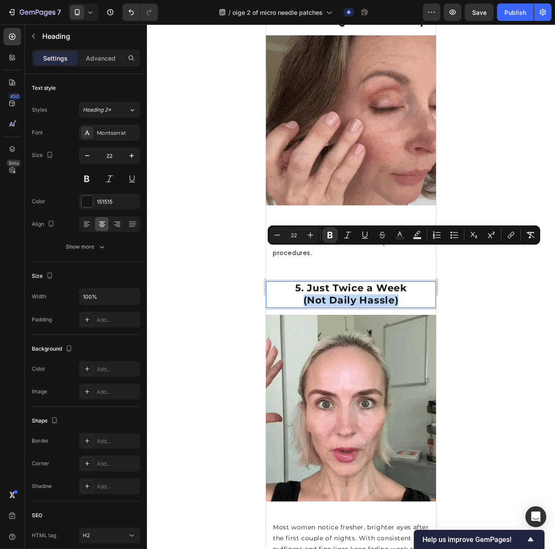
click at [357, 294] on strong "(Not Daily Hassle)" at bounding box center [350, 300] width 95 height 12
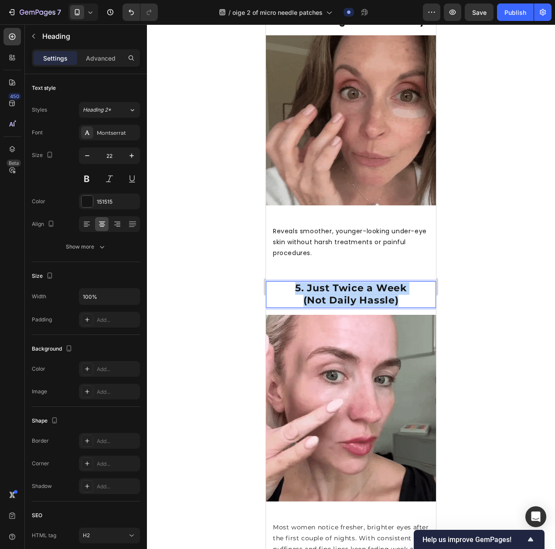
drag, startPoint x: 414, startPoint y: 258, endPoint x: 272, endPoint y: 236, distance: 142.9
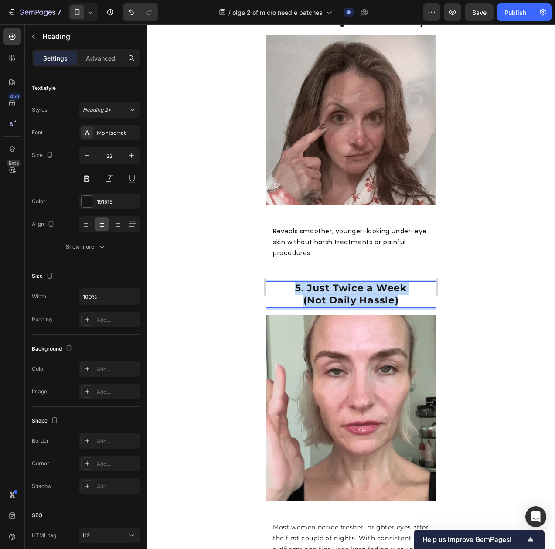
click at [272, 282] on p "5. Just Twice a Week (Not Daily Hassle)" at bounding box center [351, 294] width 168 height 25
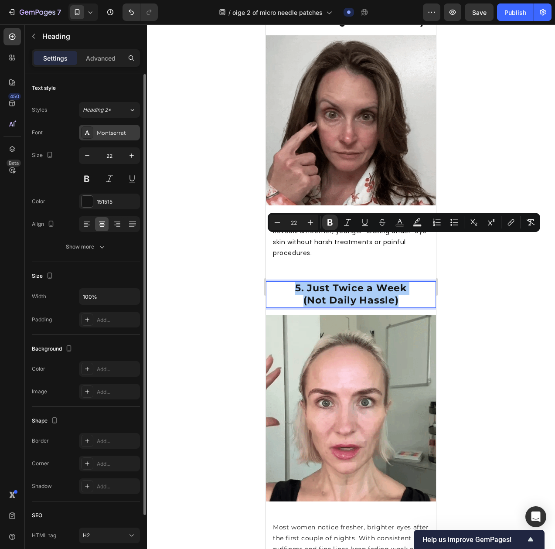
click at [117, 134] on div "Montserrat" at bounding box center [117, 133] width 41 height 8
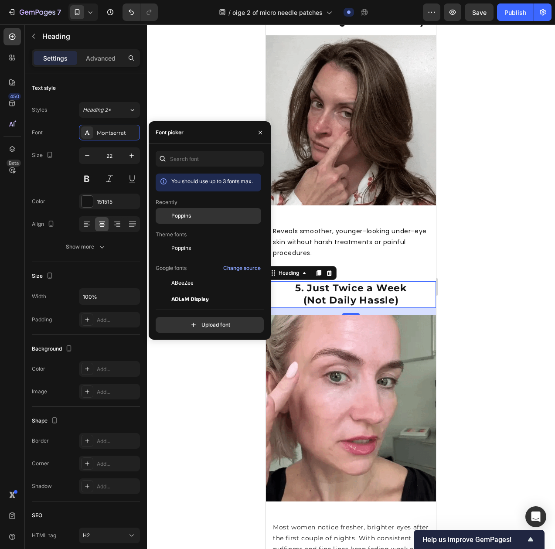
click at [198, 215] on div "Poppins" at bounding box center [215, 216] width 88 height 8
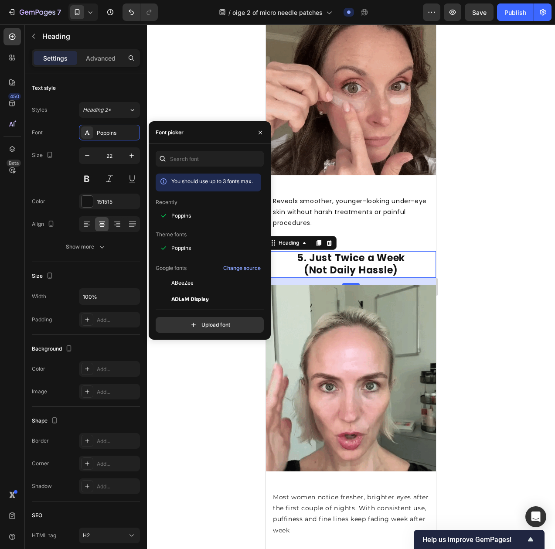
scroll to position [1609, 0]
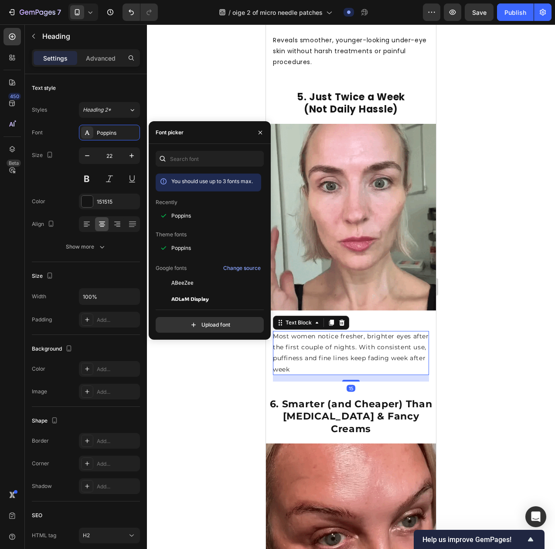
click at [330, 331] on p "Most women notice fresher, brighter eyes after the first couple of nights. With…" at bounding box center [351, 353] width 156 height 44
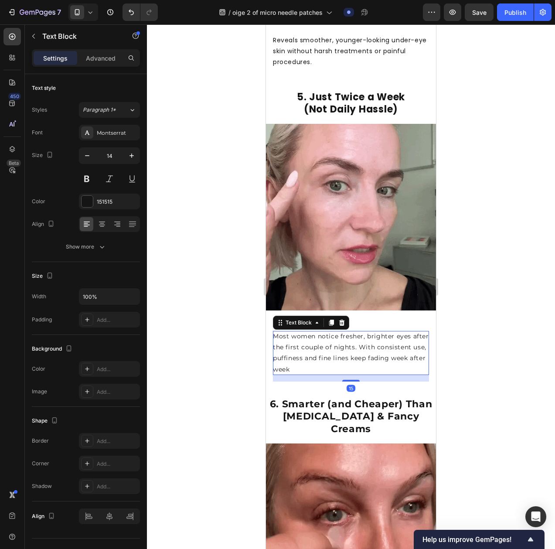
click at [330, 331] on p "Most women notice fresher, brighter eyes after the first couple of nights. With…" at bounding box center [351, 353] width 156 height 44
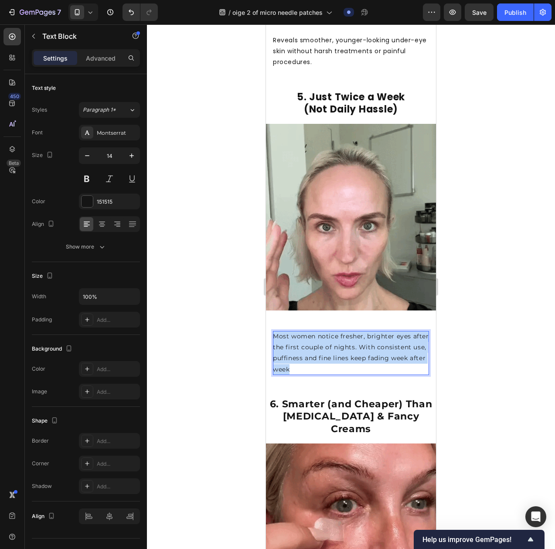
click at [330, 331] on p "Most women notice fresher, brighter eyes after the first couple of nights. With…" at bounding box center [351, 353] width 156 height 44
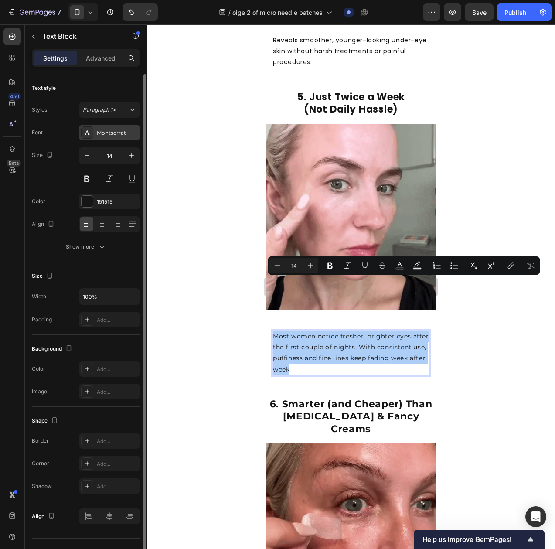
click at [115, 135] on div "Montserrat" at bounding box center [117, 133] width 41 height 8
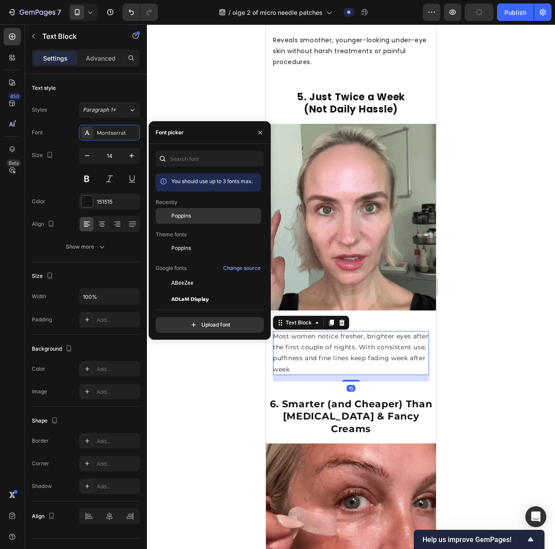
click at [193, 215] on div "Poppins" at bounding box center [215, 216] width 88 height 8
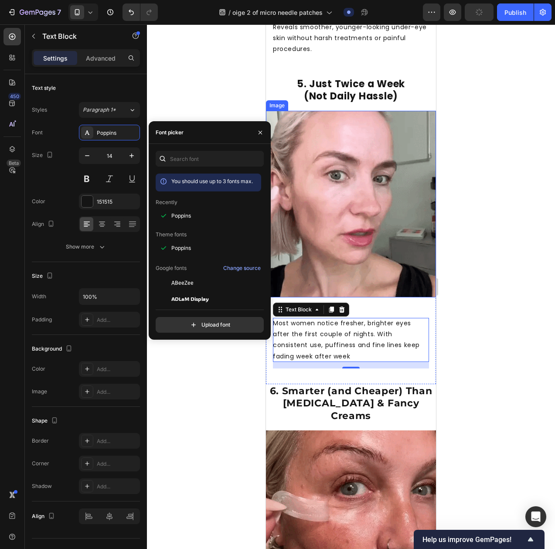
scroll to position [1643, 0]
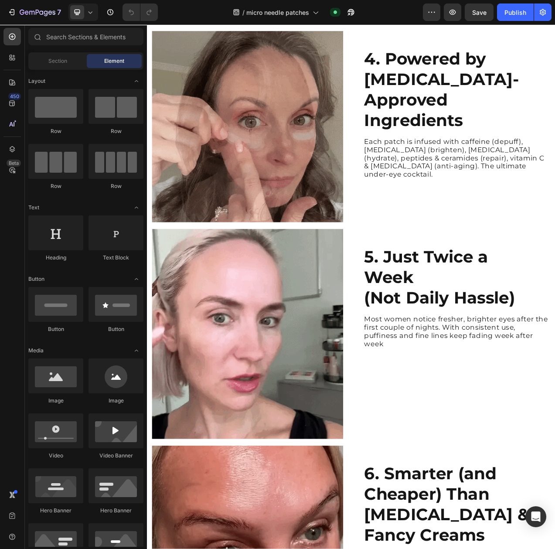
scroll to position [1031, 0]
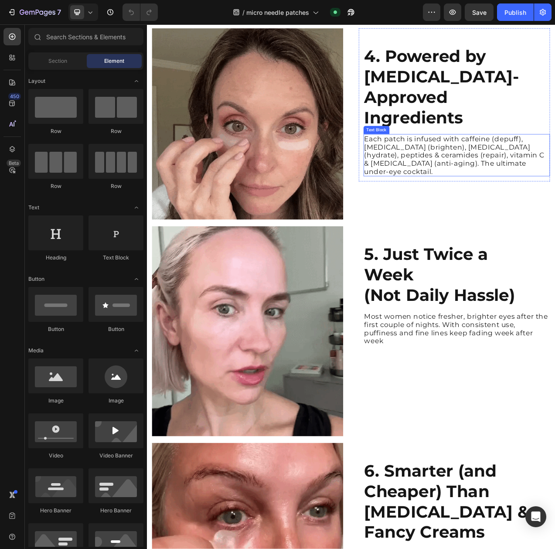
click at [477, 218] on p "Each patch is infused with caffeine (depuff), [MEDICAL_DATA] (brighten), [MEDIC…" at bounding box center [544, 192] width 237 height 52
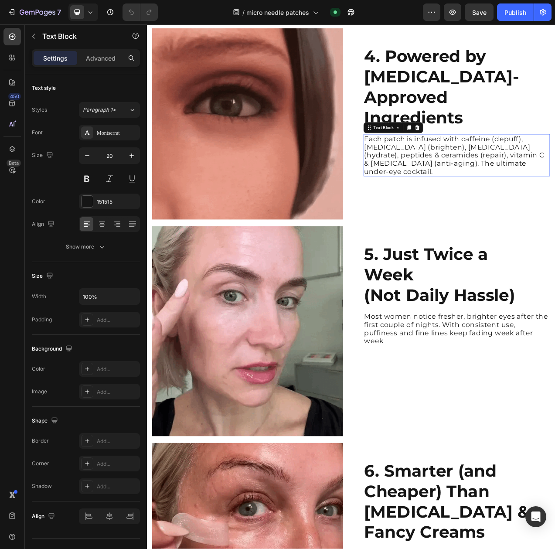
click at [477, 218] on p "Each patch is infused with caffeine (depuff), [MEDICAL_DATA] (brighten), [MEDIC…" at bounding box center [544, 192] width 237 height 52
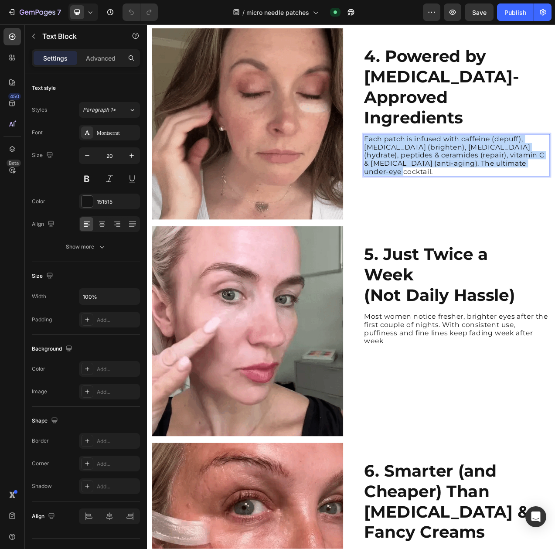
click at [477, 218] on p "Each patch is infused with caffeine (depuff), [MEDICAL_DATA] (brighten), [MEDIC…" at bounding box center [544, 192] width 237 height 52
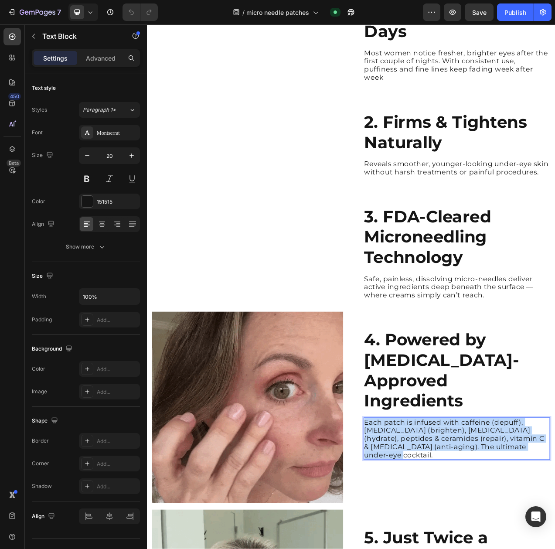
scroll to position [269, 0]
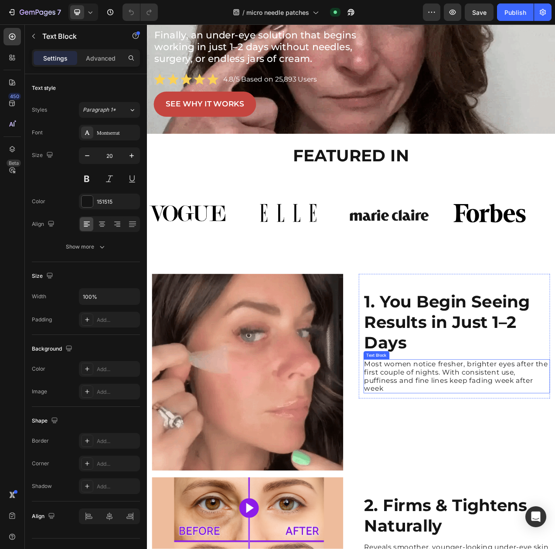
click at [489, 440] on h2 "1. You Begin Seeing Results in Just 1–2 Days" at bounding box center [536, 406] width 222 height 80
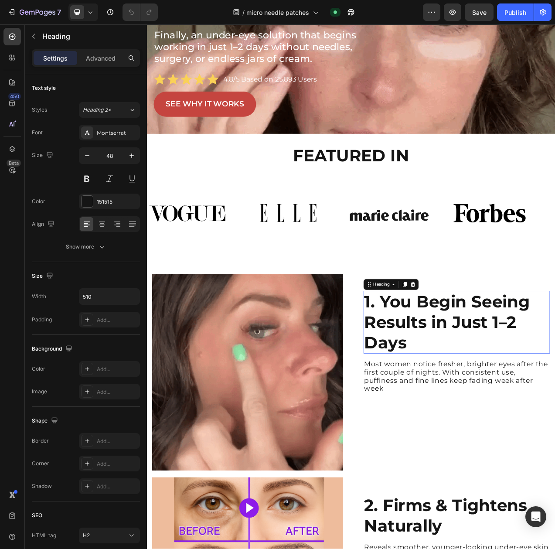
click at [489, 440] on h2 "1. You Begin Seeing Results in Just 1–2 Days" at bounding box center [536, 406] width 222 height 80
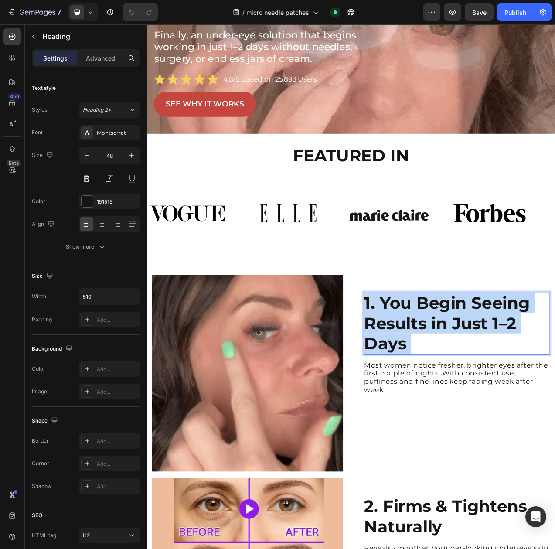
drag, startPoint x: 497, startPoint y: 435, endPoint x: 444, endPoint y: 378, distance: 77.4
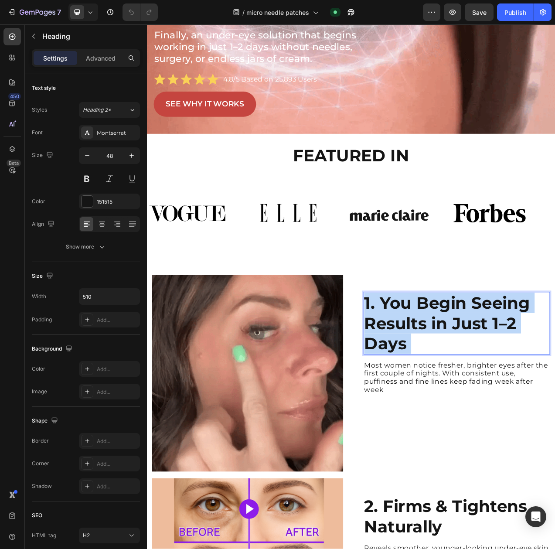
click at [445, 378] on p "1. You Begin Seeing Results in Just 1–2 Days" at bounding box center [536, 407] width 221 height 78
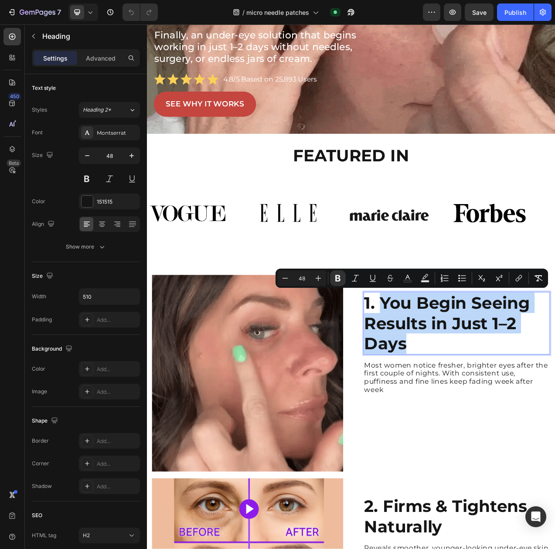
drag, startPoint x: 444, startPoint y: 378, endPoint x: 490, endPoint y: 425, distance: 66.0
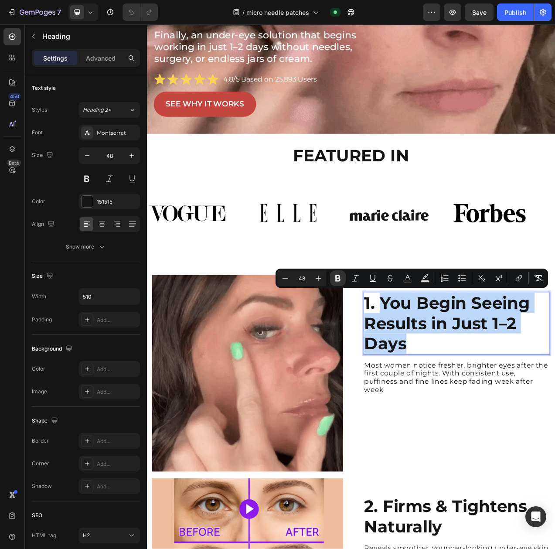
click at [490, 425] on p "1. You Begin Seeing Results in Just 1–2 Days" at bounding box center [536, 407] width 221 height 78
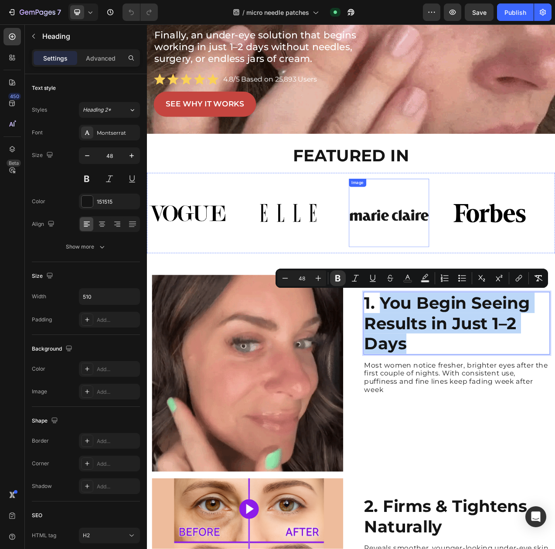
copy strong "You Begin Seeing Results in Just 1–2 Days"
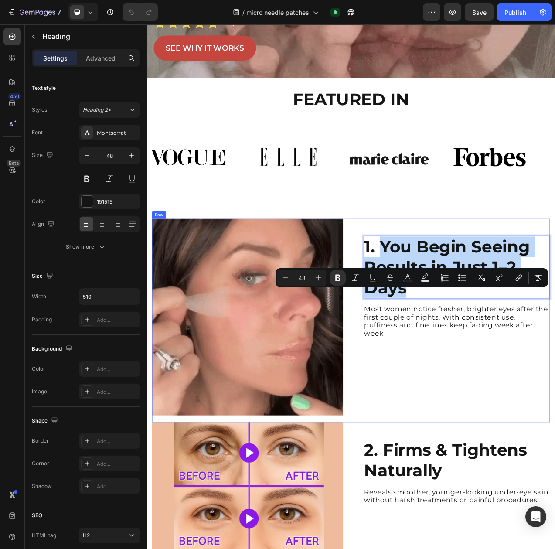
scroll to position [352, 0]
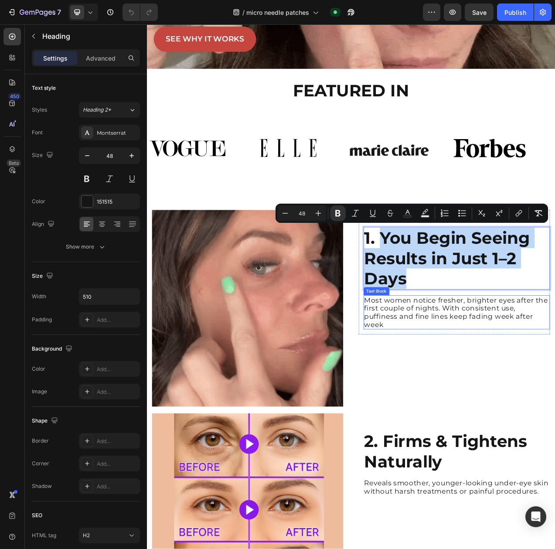
click at [456, 380] on p "Most women notice fresher, brighter eyes after the first couple of nights. With…" at bounding box center [544, 394] width 237 height 42
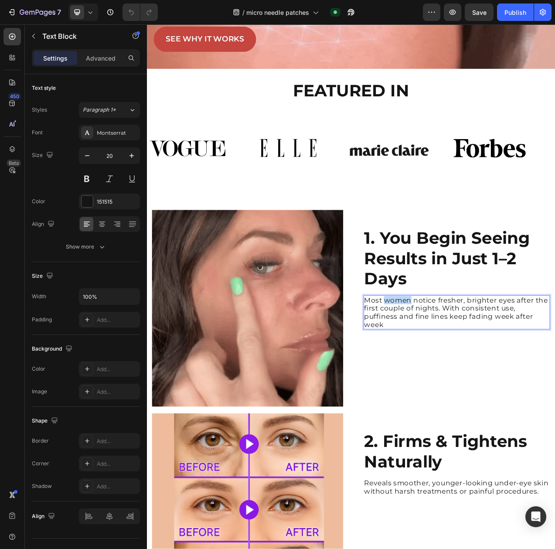
click at [456, 380] on p "Most women notice fresher, brighter eyes after the first couple of nights. With…" at bounding box center [544, 394] width 237 height 42
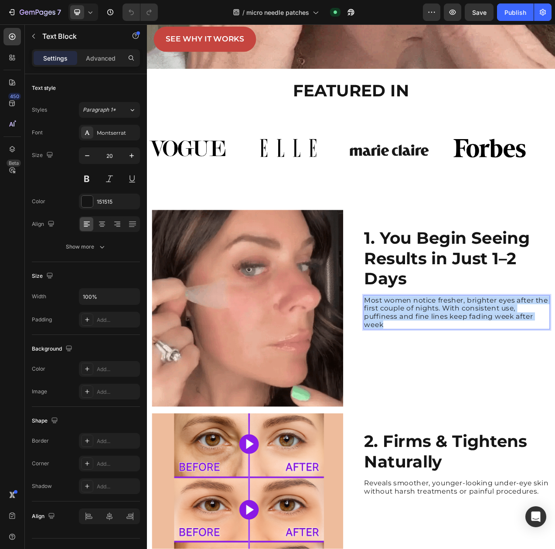
click at [456, 380] on p "Most women notice fresher, brighter eyes after the first couple of nights. With…" at bounding box center [544, 394] width 237 height 42
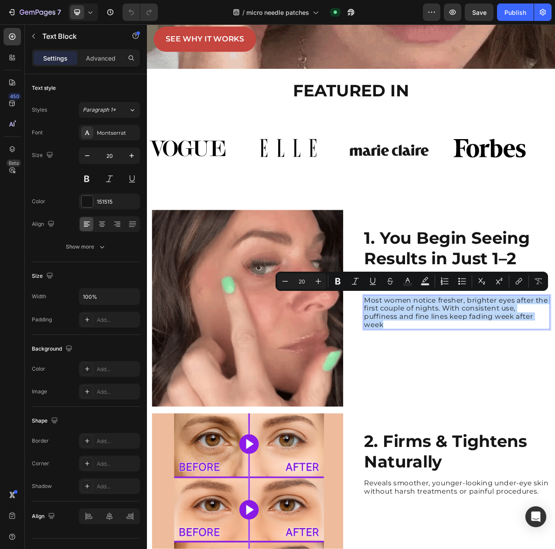
copy p "Most women notice fresher, brighter eyes after the first couple of nights. With…"
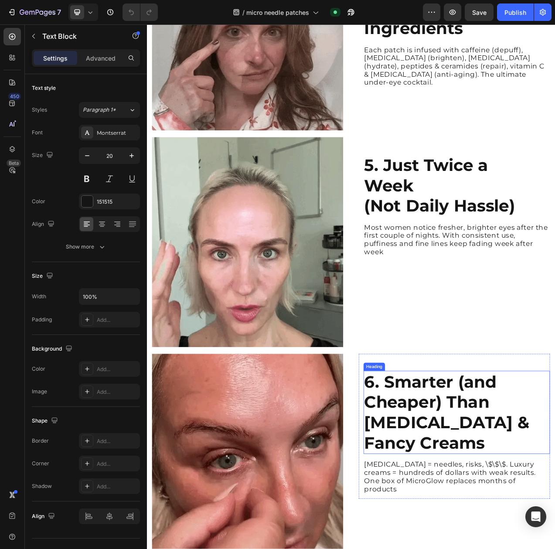
scroll to position [1491, 0]
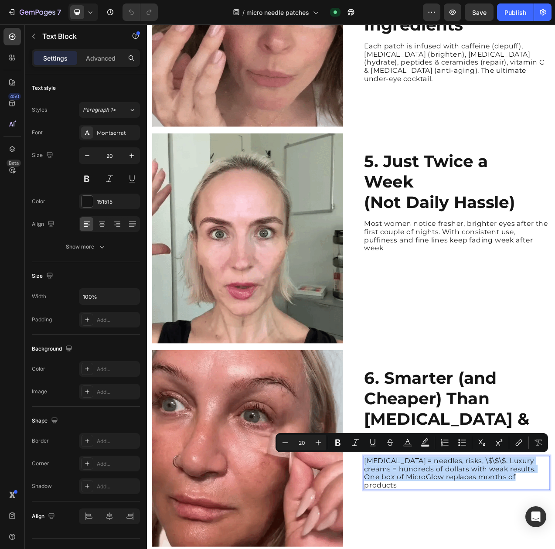
copy p "[MEDICAL_DATA] = needles, risks, \$\$\$. Luxury creams = hundreds of dollars wi…"
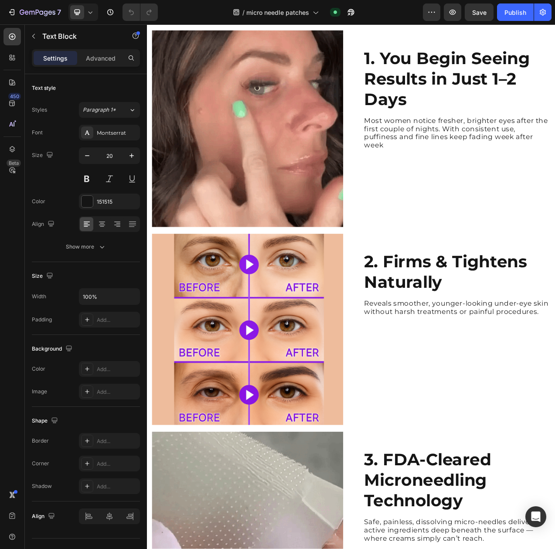
scroll to position [580, 0]
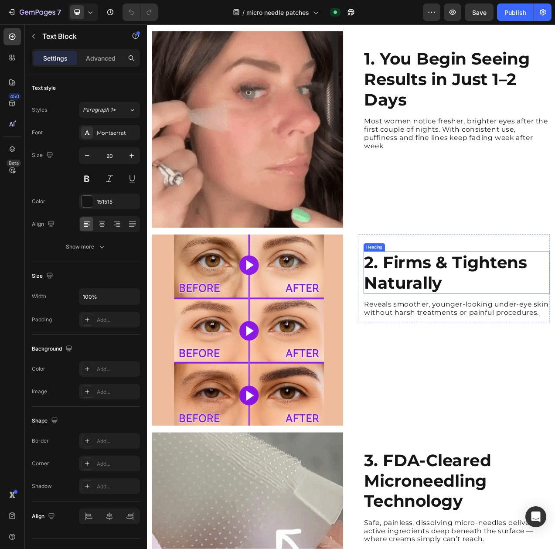
click at [528, 359] on h2 "2. Firms & Tightens Naturally" at bounding box center [536, 343] width 222 height 54
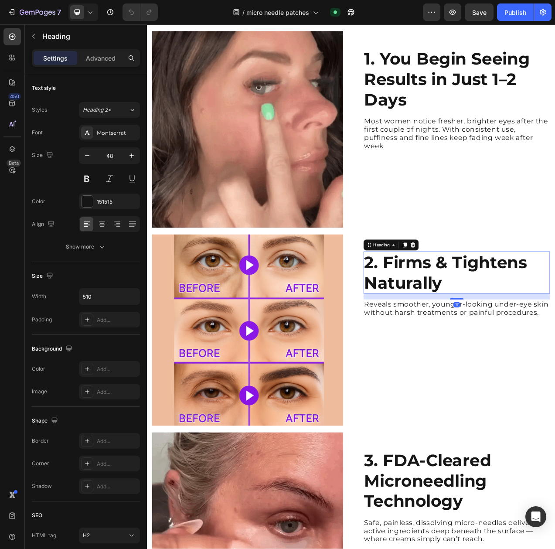
click at [524, 357] on h2 "2. Firms & Tightens Naturally" at bounding box center [536, 343] width 222 height 54
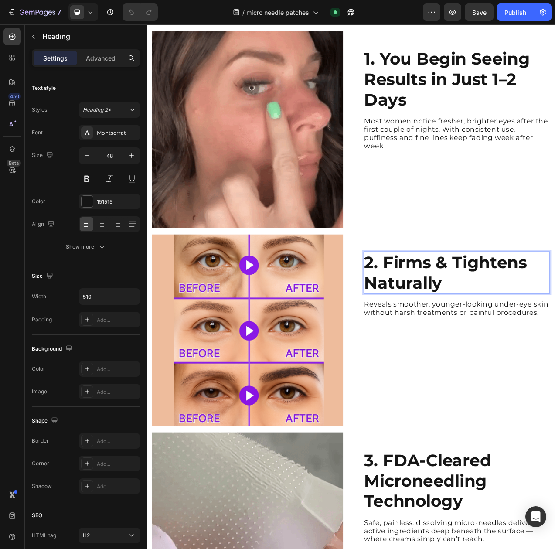
click at [524, 357] on p "2. Firms & Tightens Naturally" at bounding box center [536, 343] width 221 height 52
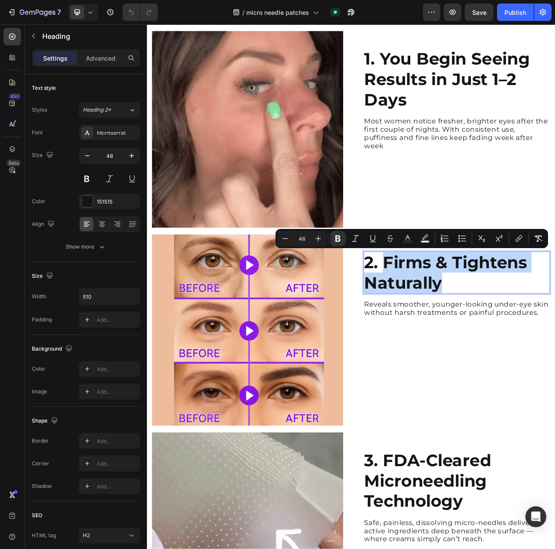
drag, startPoint x: 539, startPoint y: 359, endPoint x: 447, endPoint y: 328, distance: 96.6
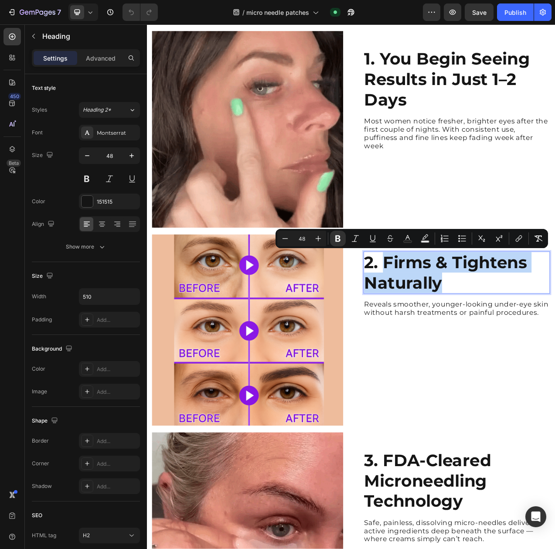
click at [447, 328] on p "2. Firms & Tightens Naturally" at bounding box center [536, 343] width 221 height 52
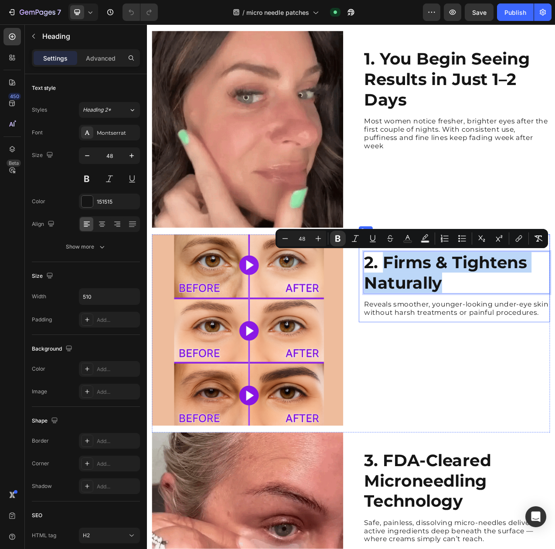
copy strong "Firms & Tightens Naturally"
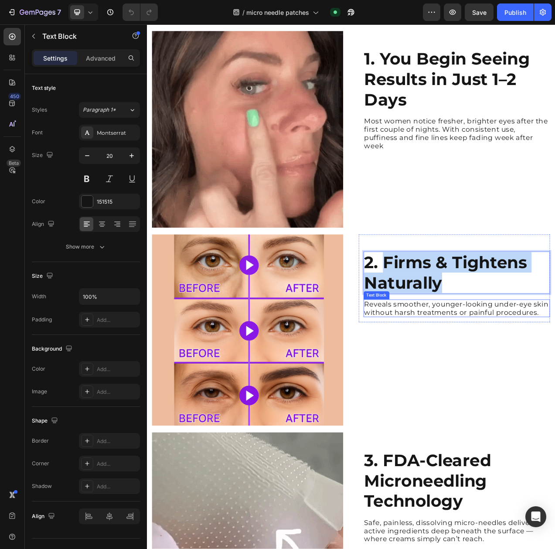
click at [468, 388] on p "Reveals smoother, younger-looking under-eye skin without harsh treatments or pa…" at bounding box center [544, 388] width 237 height 21
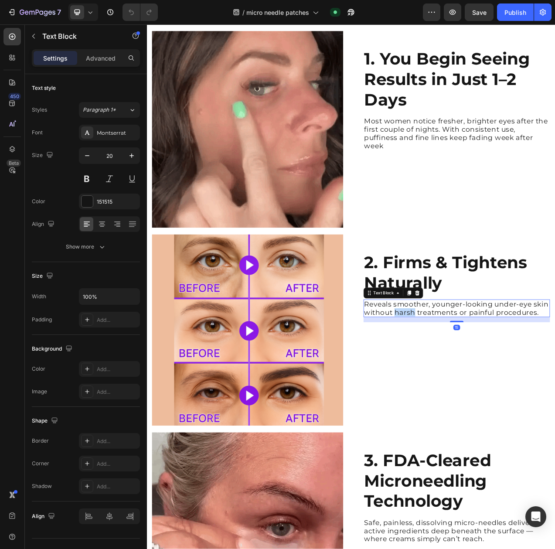
click at [468, 388] on p "Reveals smoother, younger-looking under-eye skin without harsh treatments or pa…" at bounding box center [544, 388] width 237 height 21
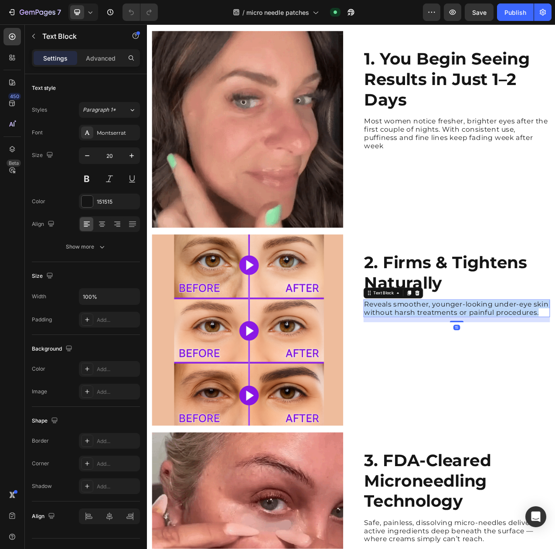
click at [468, 388] on p "Reveals smoother, younger-looking under-eye skin without harsh treatments or pa…" at bounding box center [544, 388] width 237 height 21
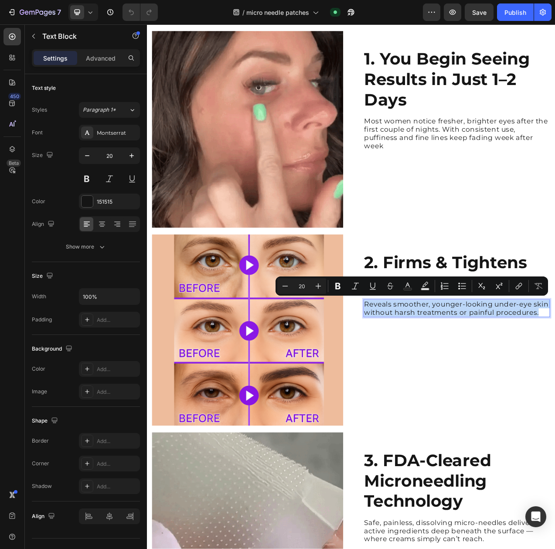
copy p "Reveals smoother, younger-looking under-eye skin without harsh treatments or pa…"
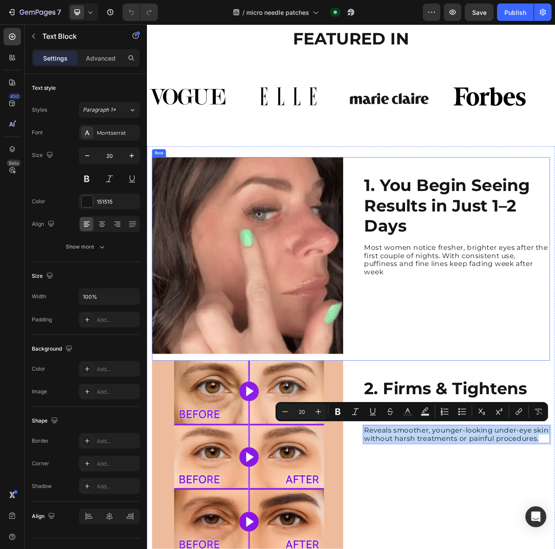
scroll to position [419, 0]
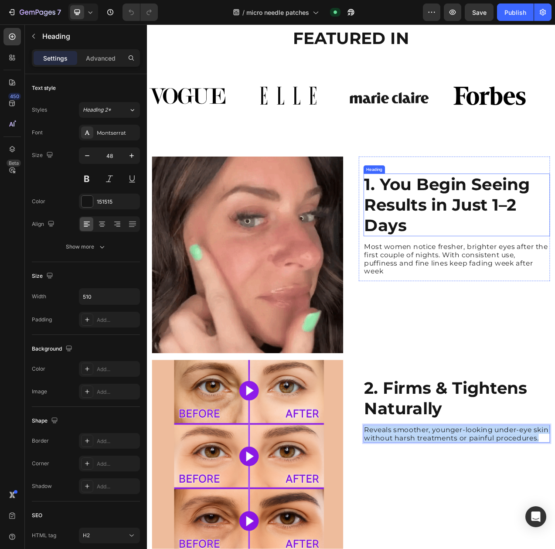
click at [470, 290] on strong "1. You Begin Seeing Results in Just 1–2 Days" at bounding box center [532, 256] width 212 height 78
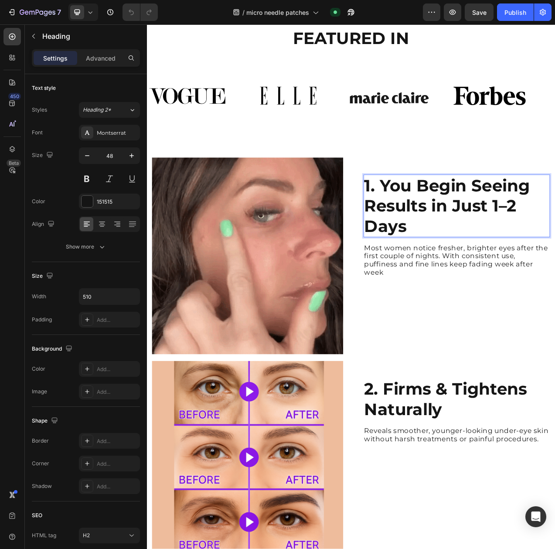
click at [471, 287] on strong "1. You Begin Seeing Results in Just 1–2 Days" at bounding box center [532, 257] width 212 height 78
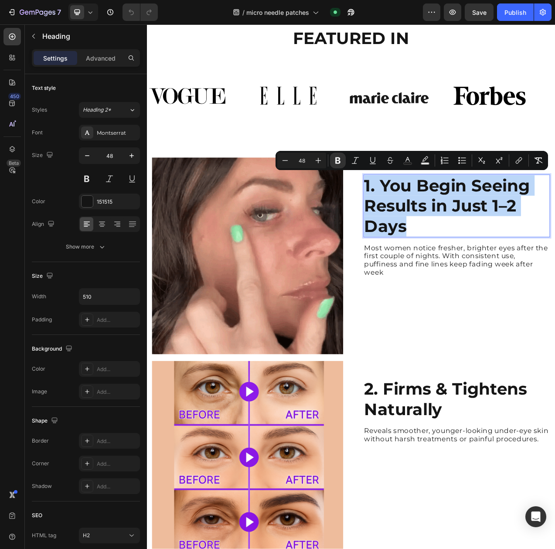
drag, startPoint x: 479, startPoint y: 273, endPoint x: 426, endPoint y: 228, distance: 69.6
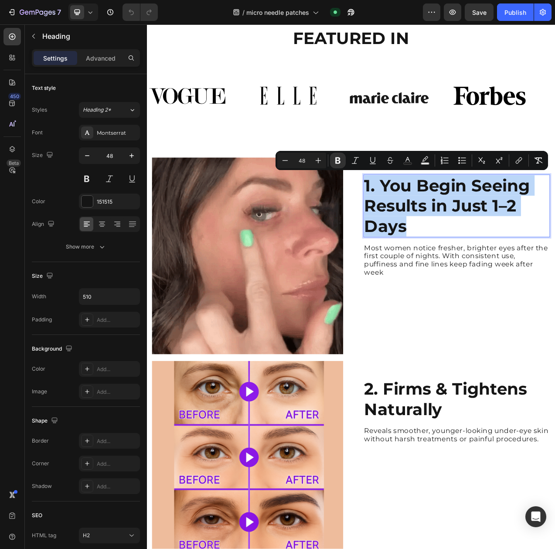
click at [426, 228] on p "1. You Begin Seeing Results in Just 1–2 Days" at bounding box center [536, 257] width 221 height 78
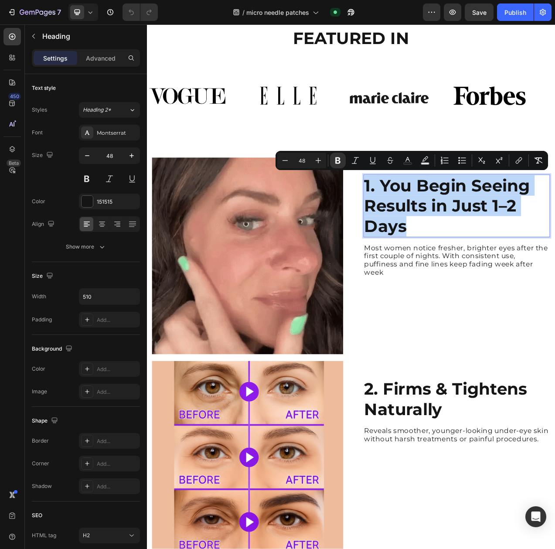
copy strong "1. You Begin Seeing Results in Just 1–2 Days"
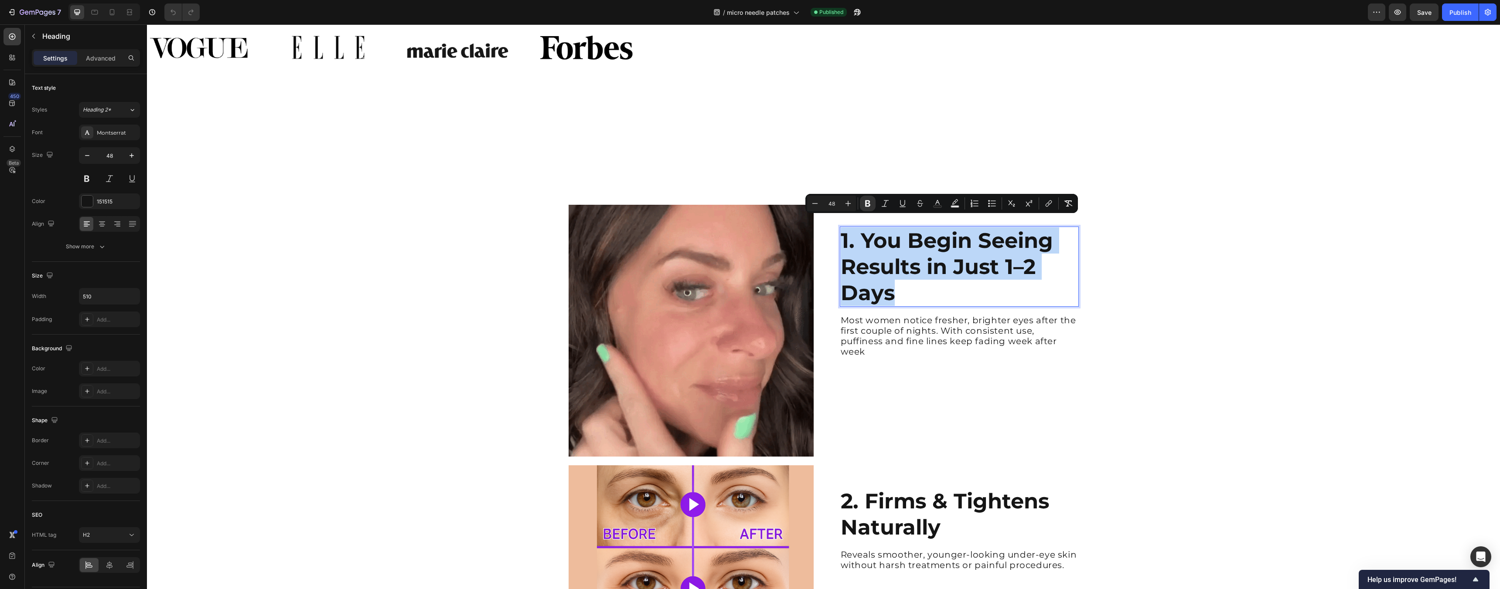
scroll to position [575, 0]
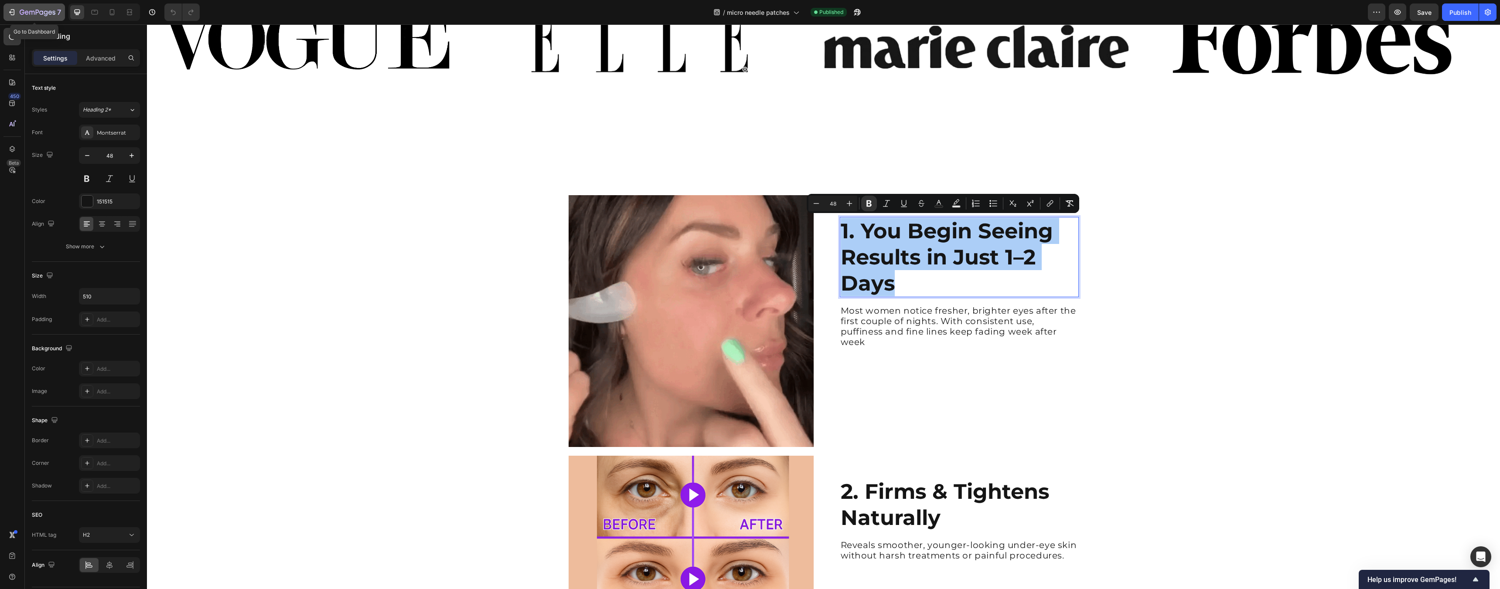
click at [15, 13] on icon "button" at bounding box center [11, 12] width 9 height 9
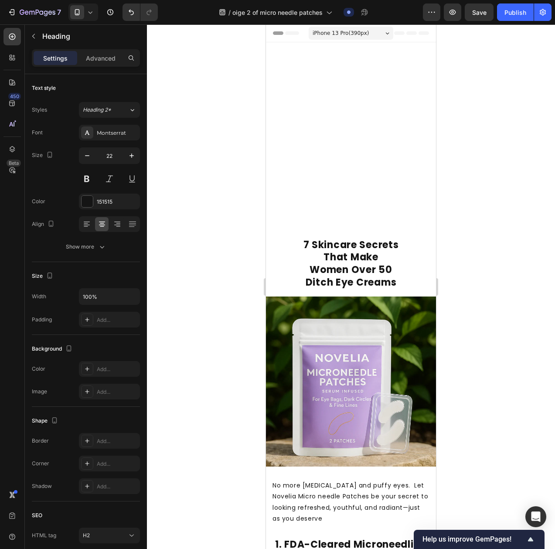
scroll to position [1682, 0]
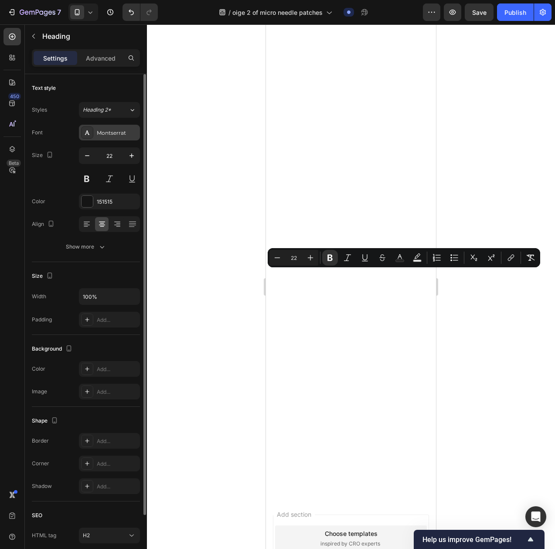
click at [110, 133] on div "Montserrat" at bounding box center [117, 133] width 41 height 8
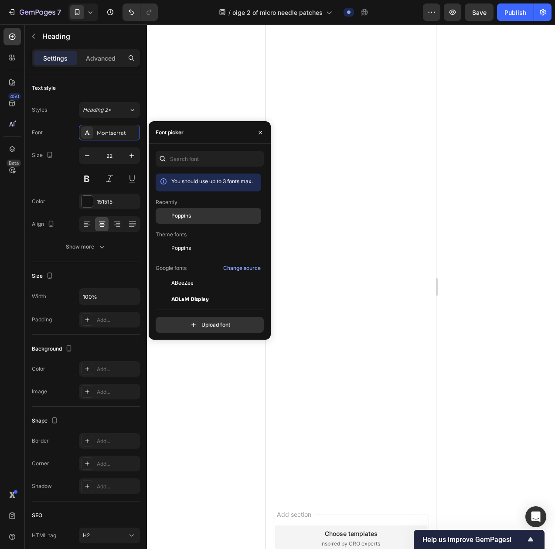
click at [183, 216] on span "Poppins" at bounding box center [181, 216] width 20 height 8
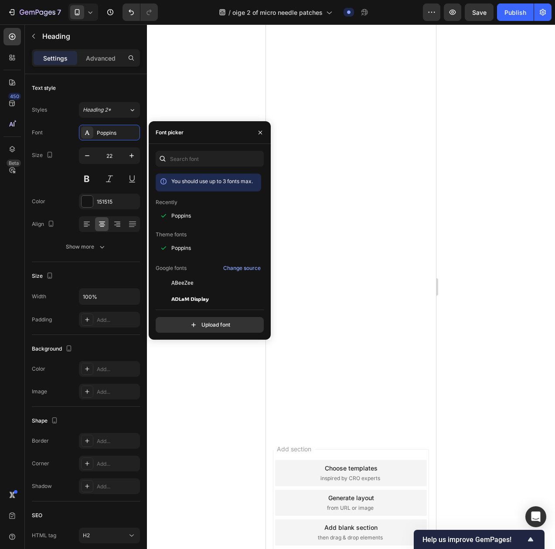
scroll to position [1864, 0]
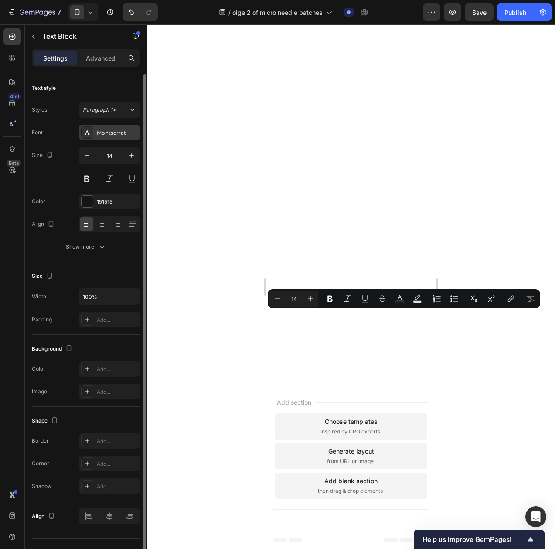
click at [124, 134] on div "Montserrat" at bounding box center [117, 133] width 41 height 8
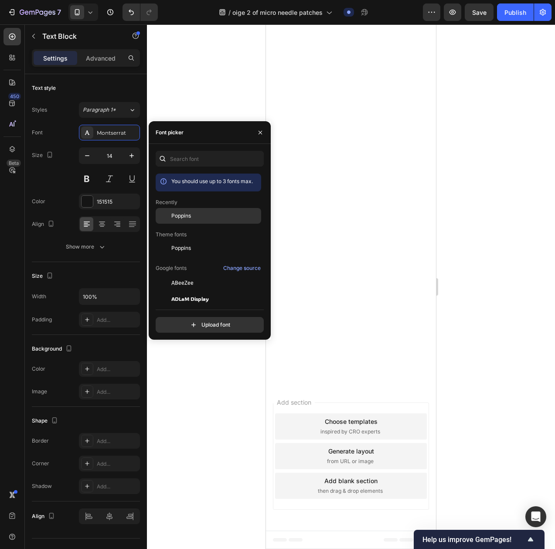
click at [184, 215] on span "Poppins" at bounding box center [181, 216] width 20 height 8
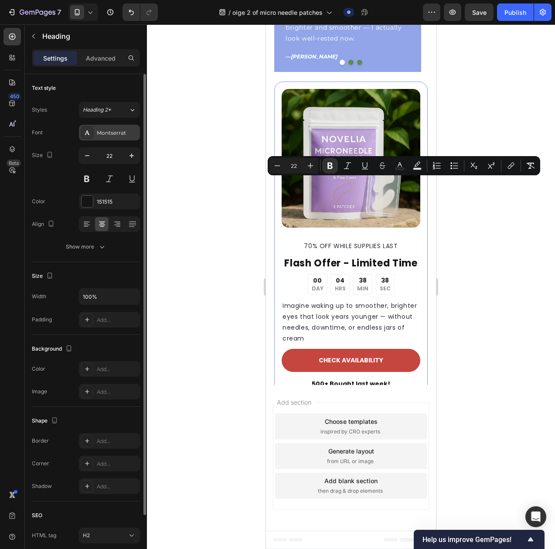
click at [124, 133] on div "Montserrat" at bounding box center [117, 133] width 41 height 8
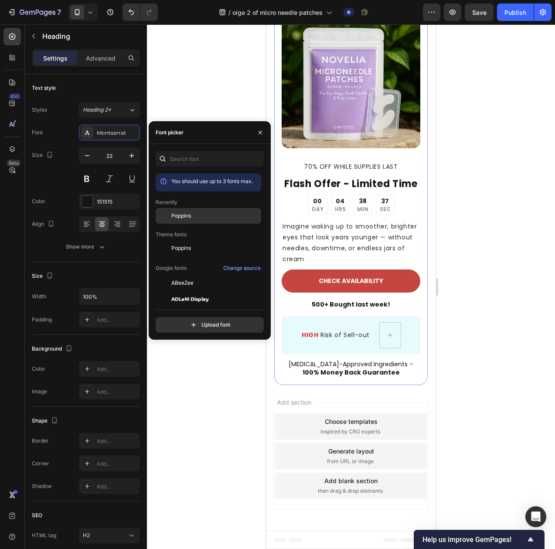
click at [207, 214] on div "Poppins" at bounding box center [215, 216] width 88 height 8
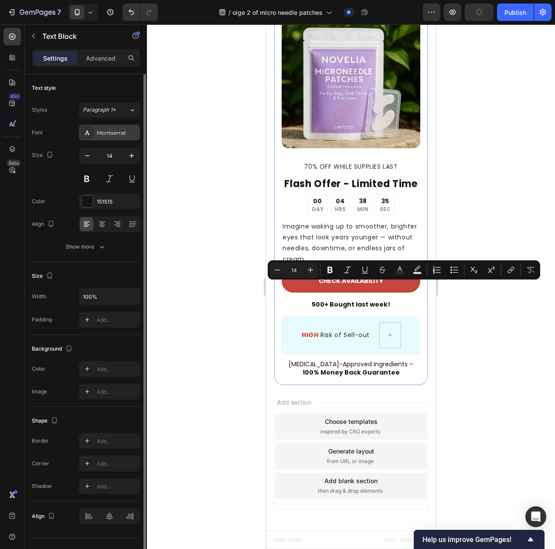
click at [95, 127] on div "Montserrat" at bounding box center [109, 133] width 61 height 16
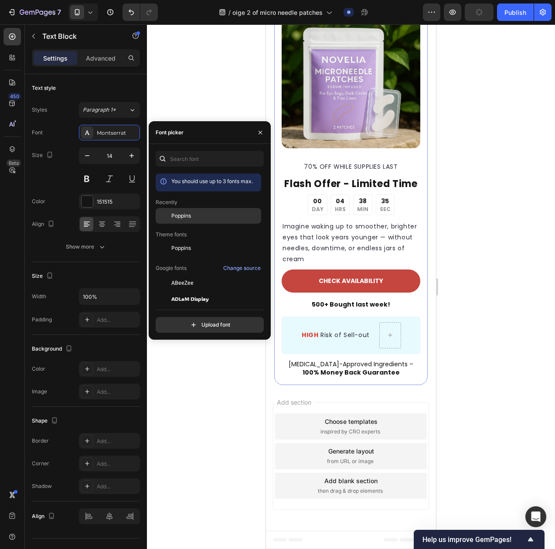
click at [175, 214] on span "Poppins" at bounding box center [181, 216] width 20 height 8
click at [483, 249] on div at bounding box center [351, 286] width 408 height 524
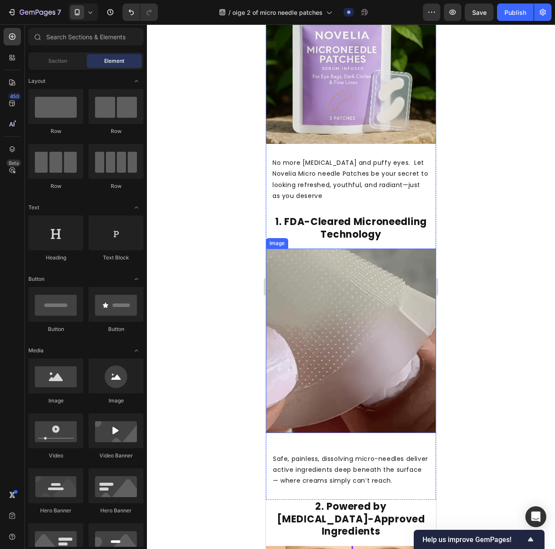
scroll to position [337, 0]
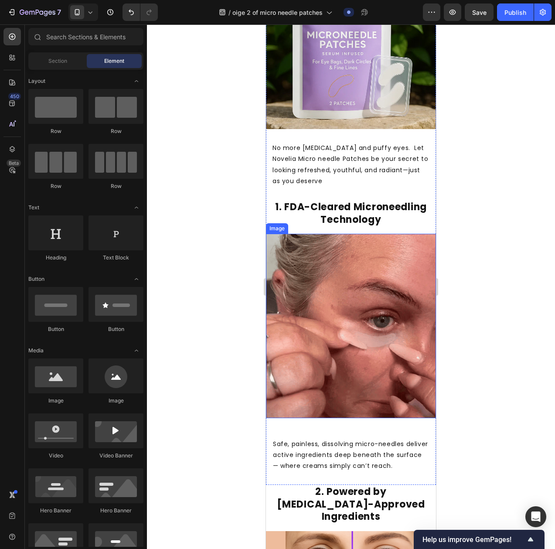
click at [385, 274] on img at bounding box center [351, 326] width 170 height 184
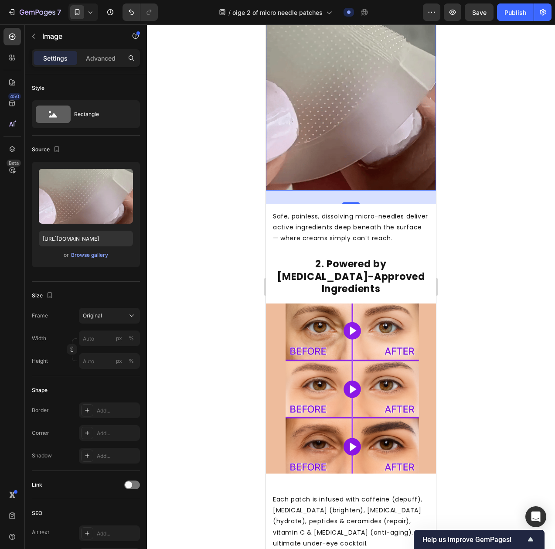
scroll to position [573, 0]
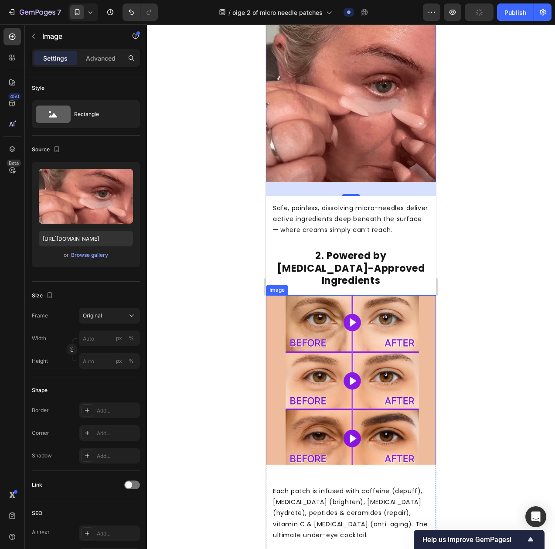
click at [377, 321] on img at bounding box center [351, 380] width 170 height 170
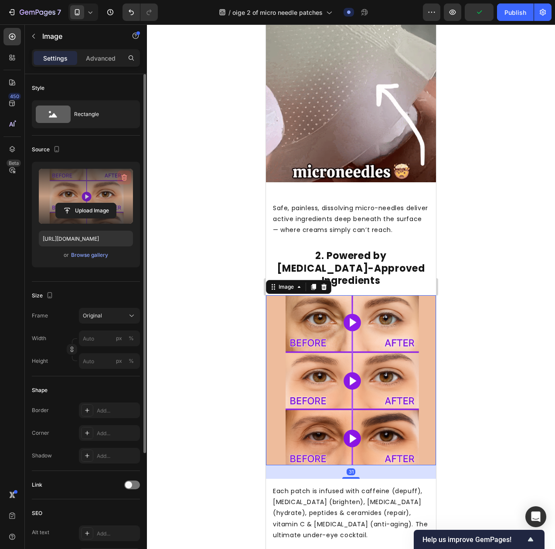
click at [123, 174] on icon "button" at bounding box center [124, 177] width 9 height 9
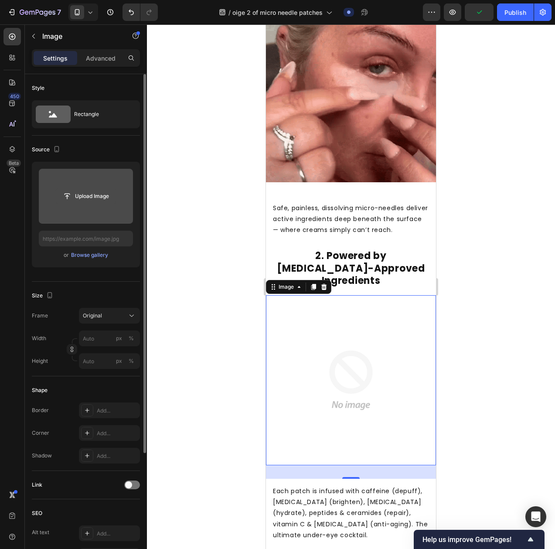
click at [96, 197] on input "file" at bounding box center [86, 196] width 60 height 15
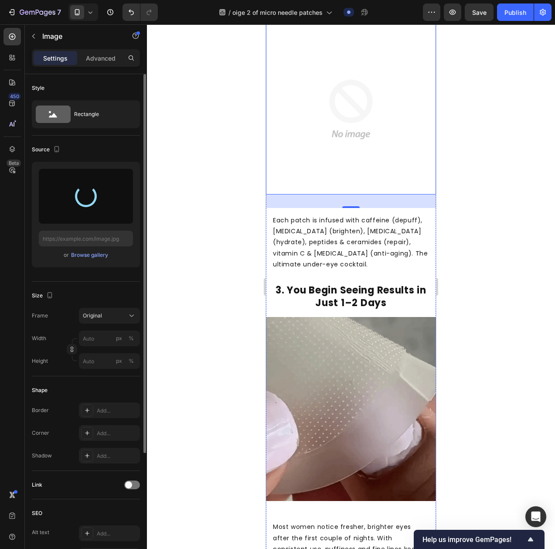
scroll to position [887, 0]
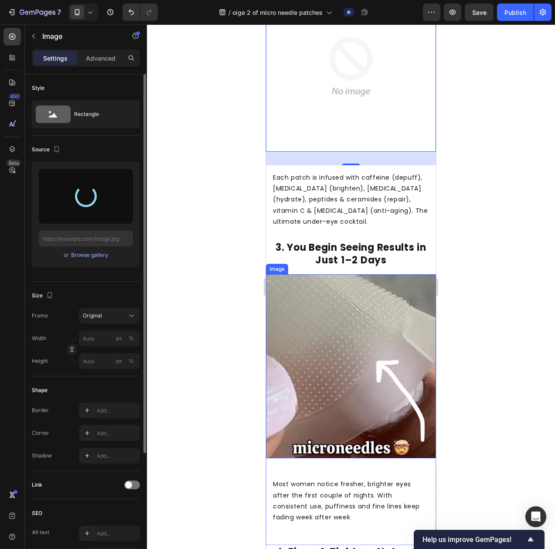
click at [363, 288] on img at bounding box center [351, 366] width 170 height 184
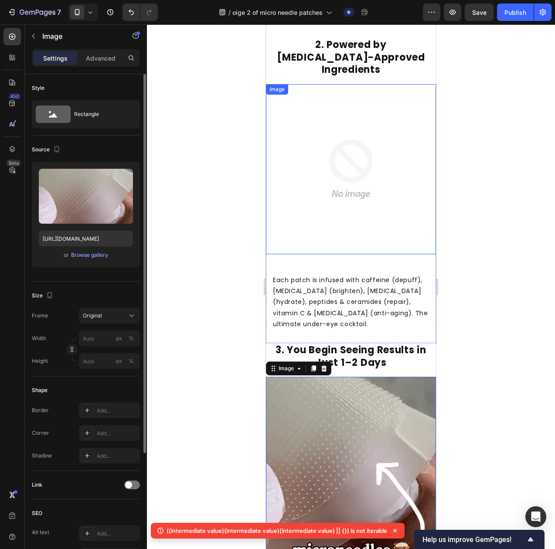
scroll to position [780, 0]
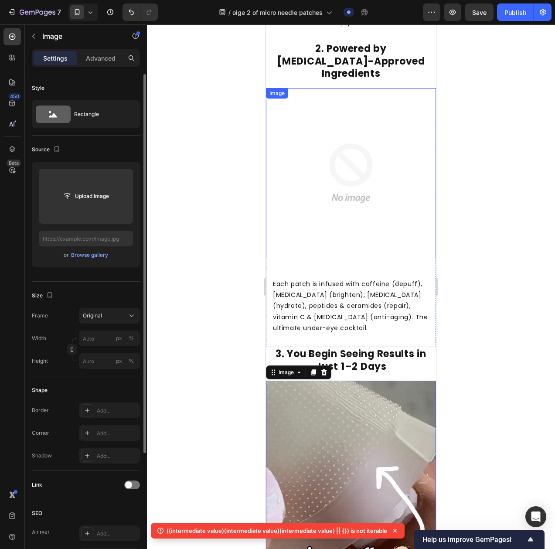
click at [322, 183] on img at bounding box center [351, 173] width 170 height 170
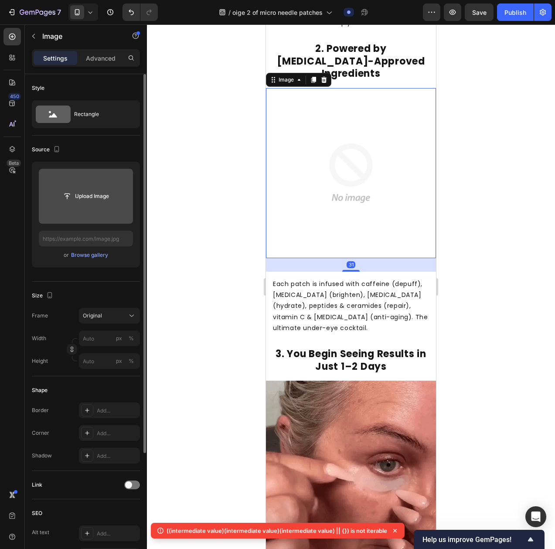
click at [93, 201] on input "file" at bounding box center [86, 196] width 60 height 15
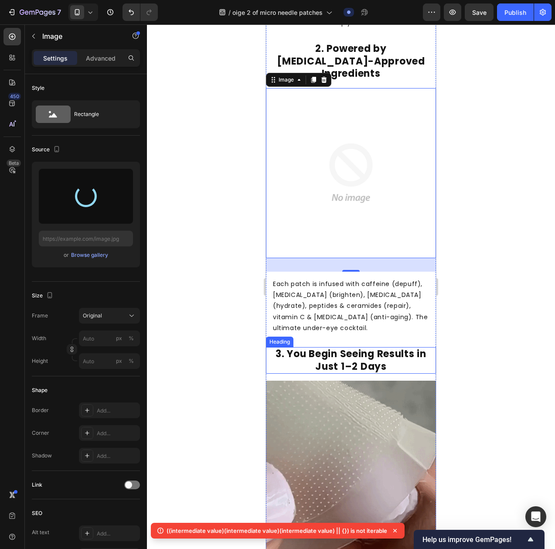
type input "[URL][DOMAIN_NAME]"
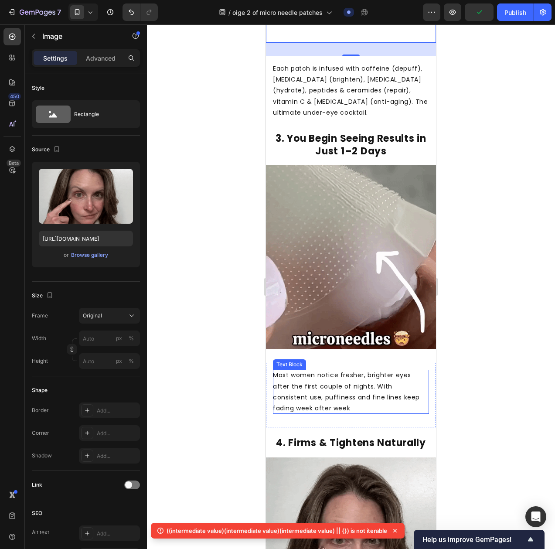
scroll to position [997, 0]
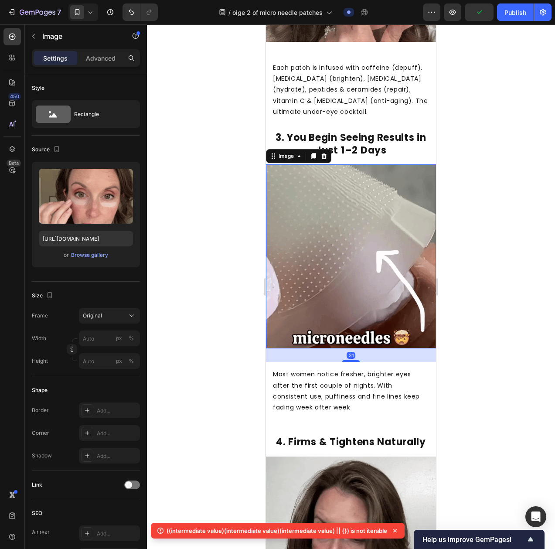
click at [365, 222] on img at bounding box center [351, 256] width 170 height 184
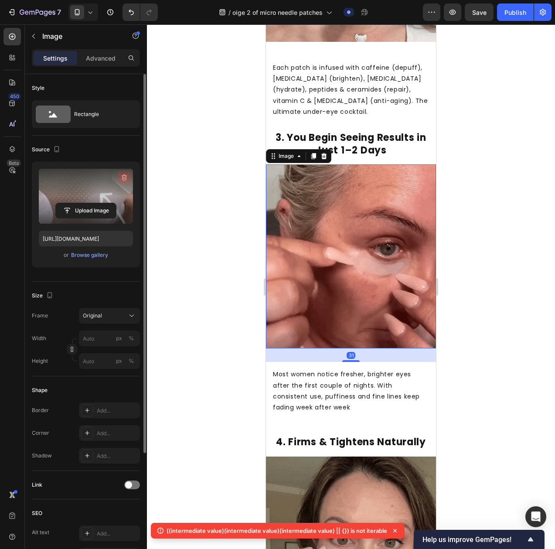
click at [125, 177] on icon "button" at bounding box center [124, 177] width 9 height 9
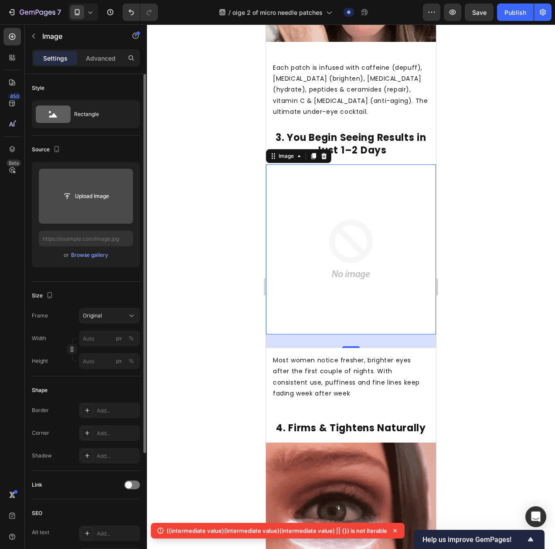
click at [81, 193] on input "file" at bounding box center [86, 196] width 60 height 15
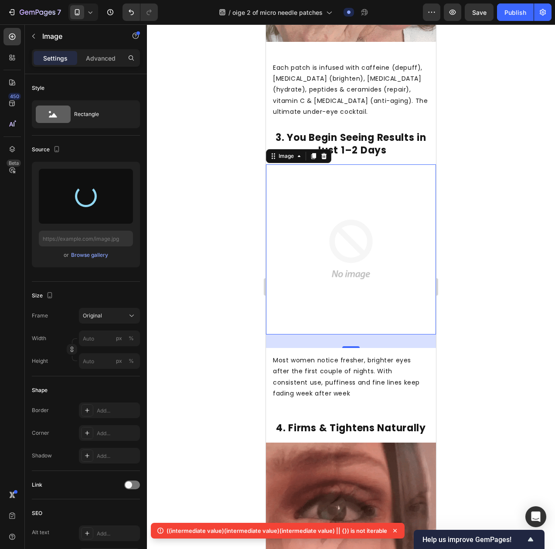
type input "[URL][DOMAIN_NAME]"
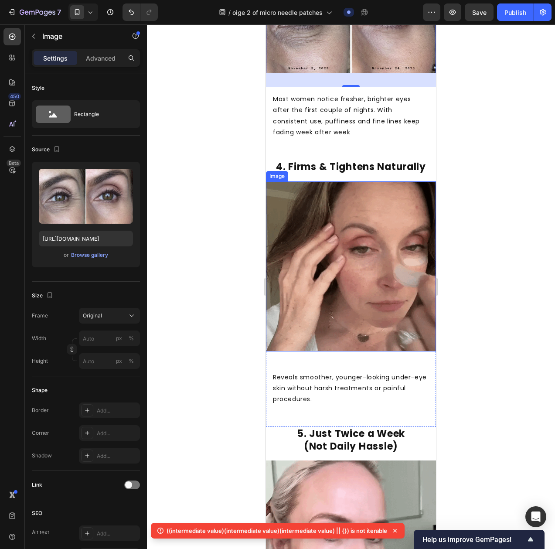
scroll to position [1202, 0]
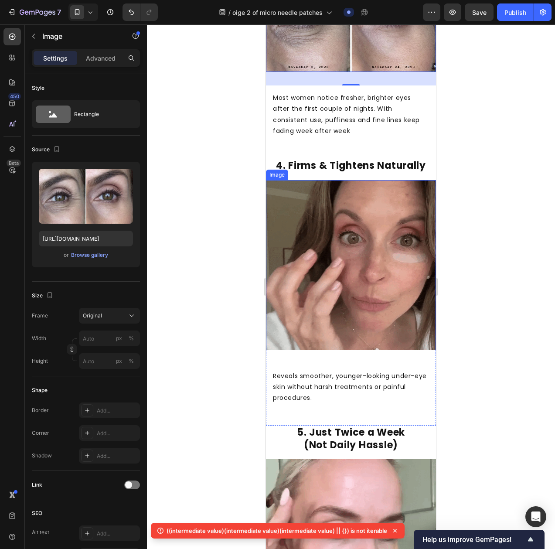
click at [340, 216] on img at bounding box center [351, 265] width 170 height 170
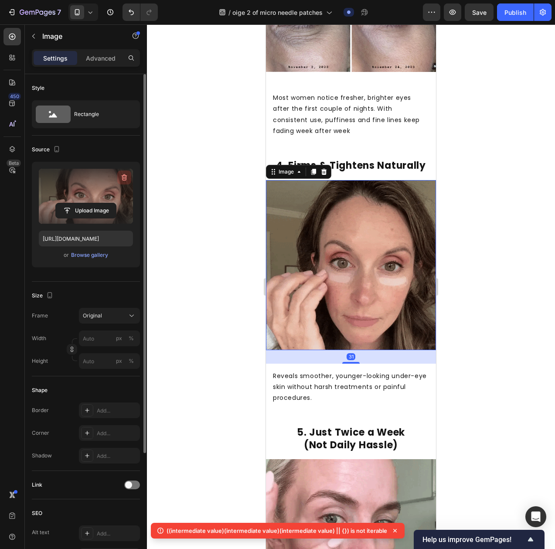
click at [126, 175] on icon "button" at bounding box center [124, 177] width 9 height 9
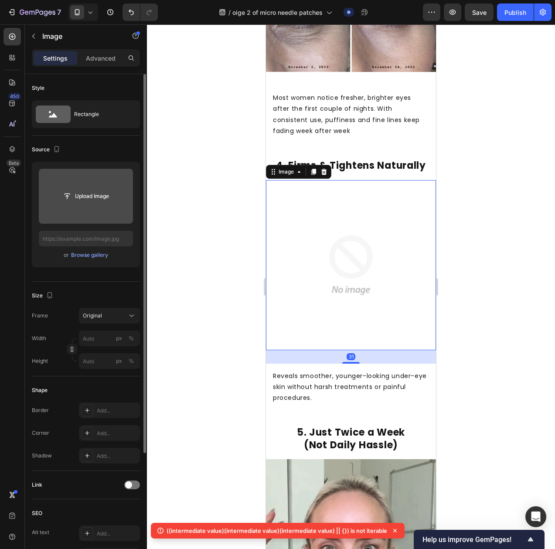
click at [93, 193] on input "file" at bounding box center [86, 196] width 60 height 15
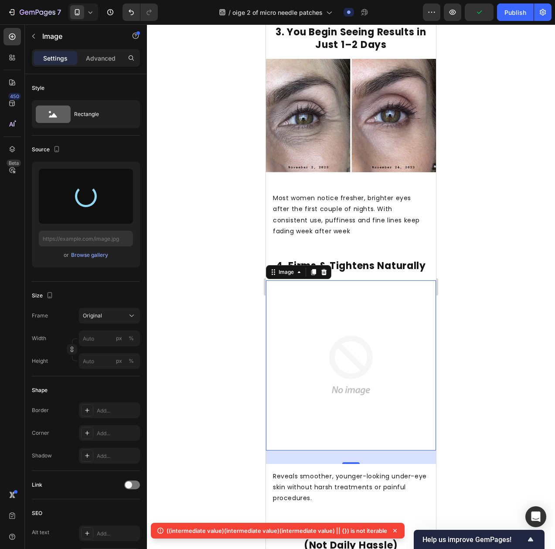
type input "[URL][DOMAIN_NAME]"
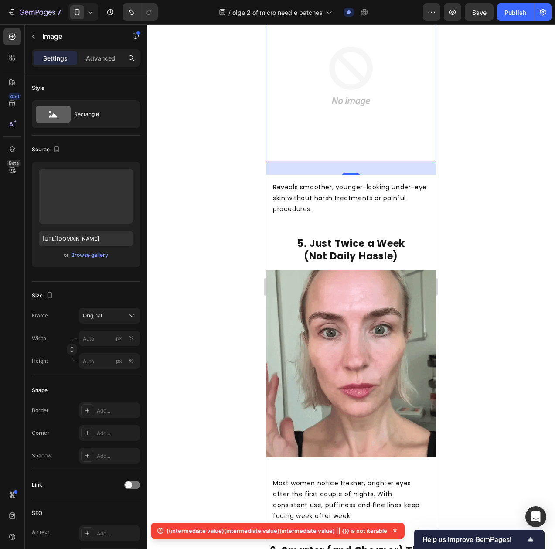
scroll to position [1413, 0]
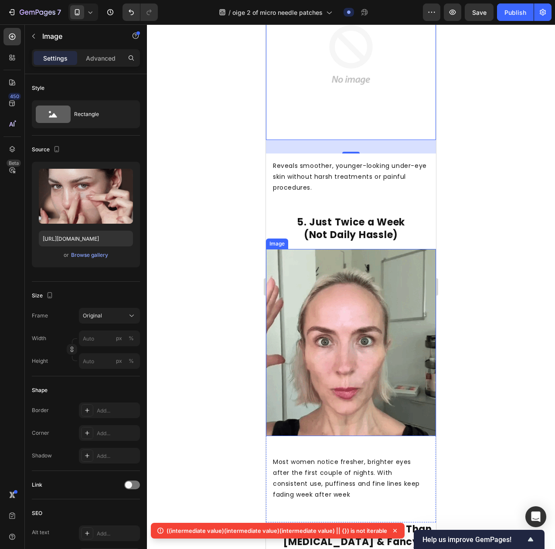
click at [364, 261] on img at bounding box center [351, 342] width 170 height 187
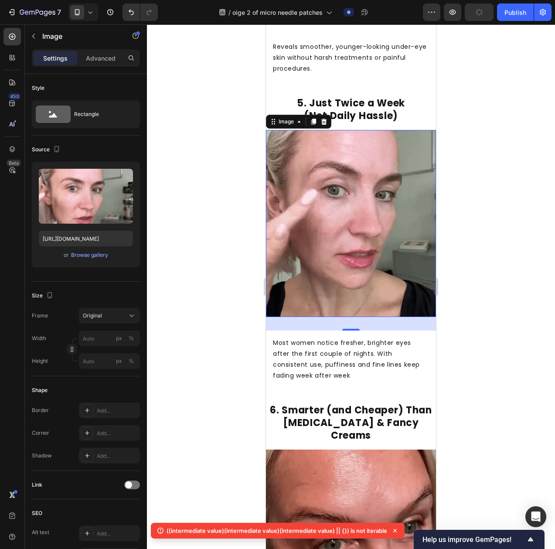
scroll to position [1609, 0]
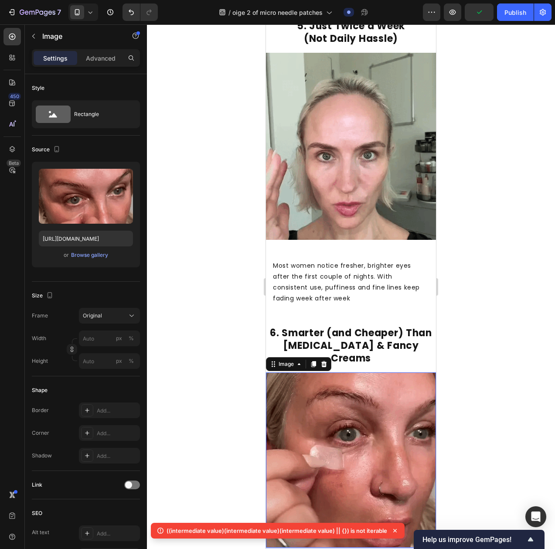
click at [393, 372] on img at bounding box center [351, 459] width 170 height 175
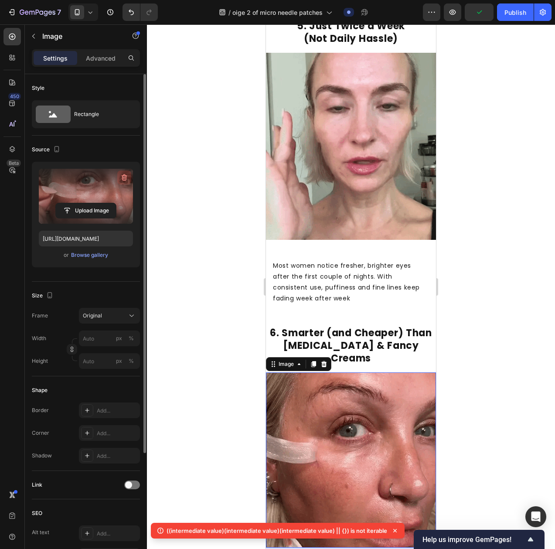
click at [120, 176] on icon "button" at bounding box center [124, 177] width 9 height 9
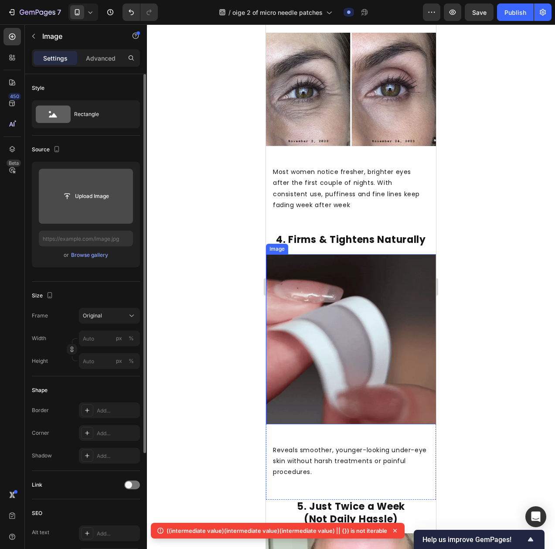
scroll to position [1129, 0]
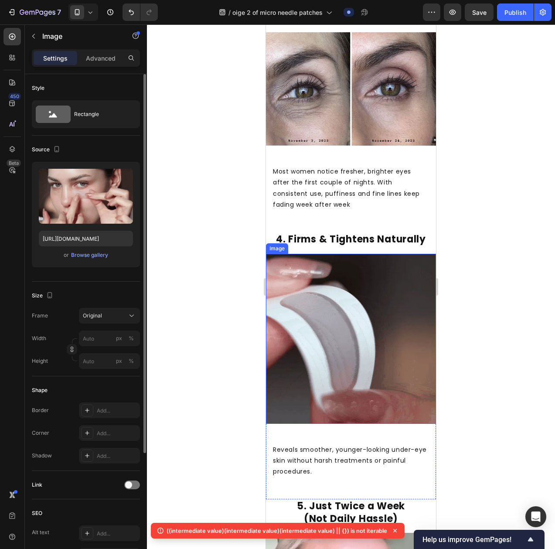
click at [341, 268] on img at bounding box center [351, 339] width 170 height 170
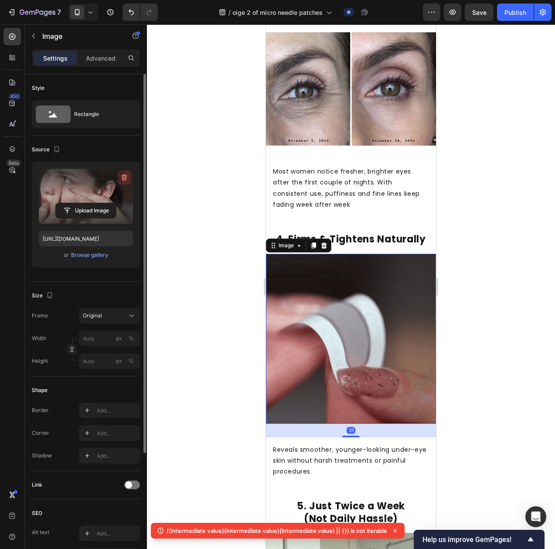
click at [120, 177] on icon "button" at bounding box center [124, 177] width 9 height 9
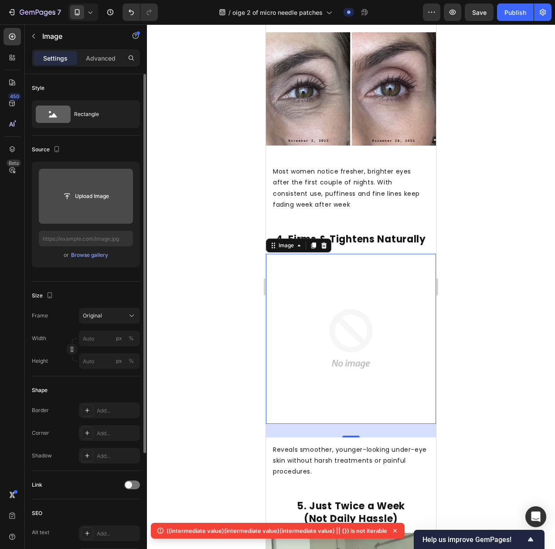
click at [97, 199] on input "file" at bounding box center [86, 196] width 60 height 15
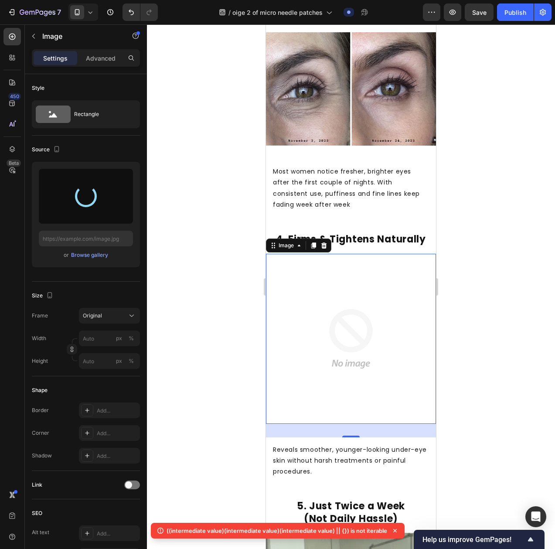
type input "[URL][DOMAIN_NAME]"
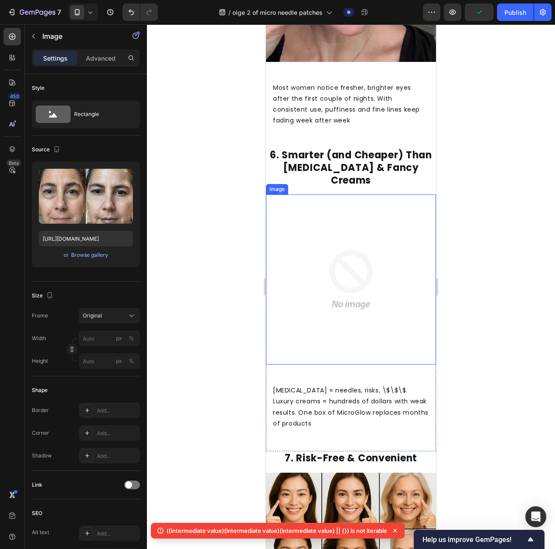
scroll to position [1787, 0]
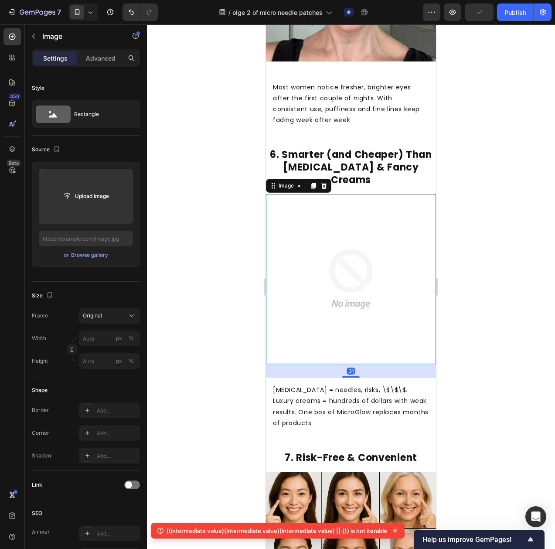
click at [359, 216] on img at bounding box center [351, 279] width 170 height 170
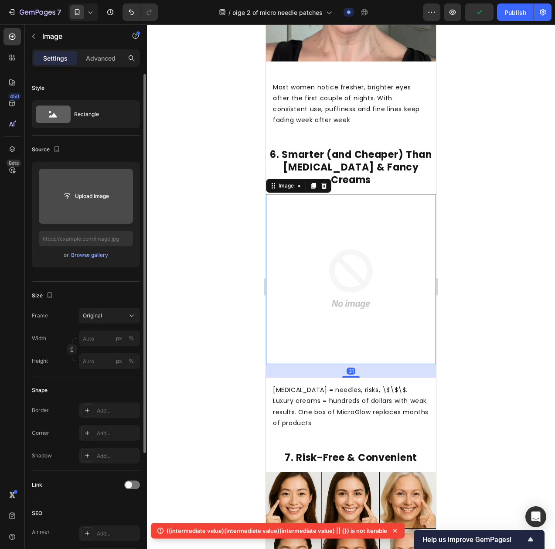
click at [102, 199] on input "file" at bounding box center [86, 196] width 60 height 15
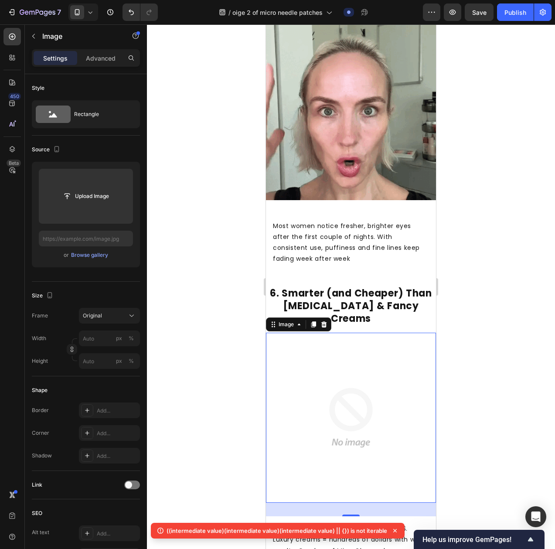
scroll to position [1666, 0]
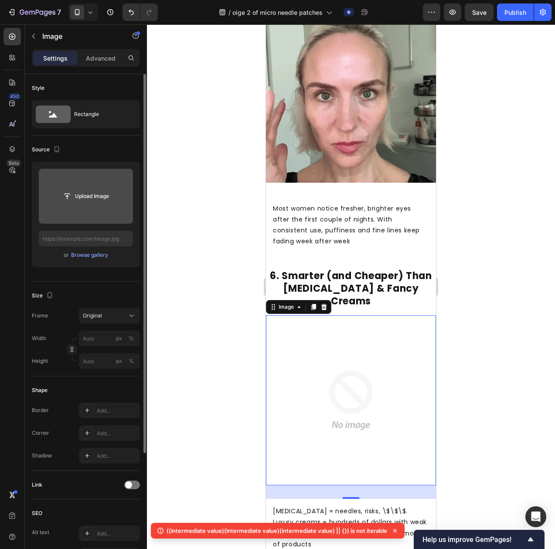
click at [100, 200] on input "file" at bounding box center [86, 196] width 60 height 15
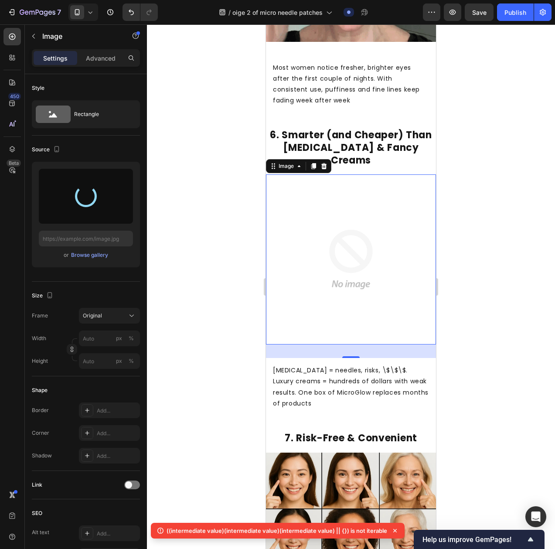
type input "[URL][DOMAIN_NAME]"
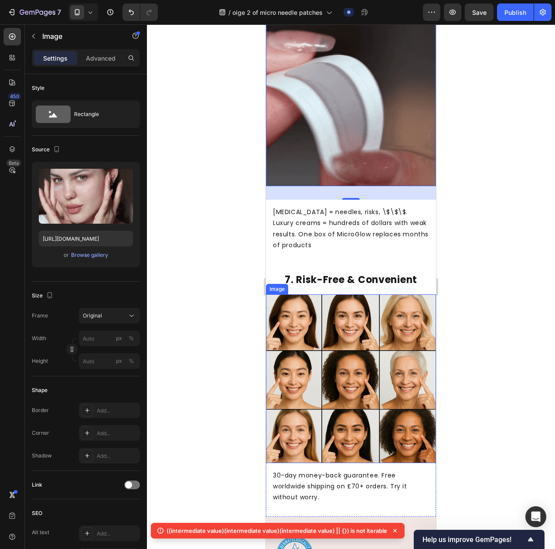
scroll to position [1891, 0]
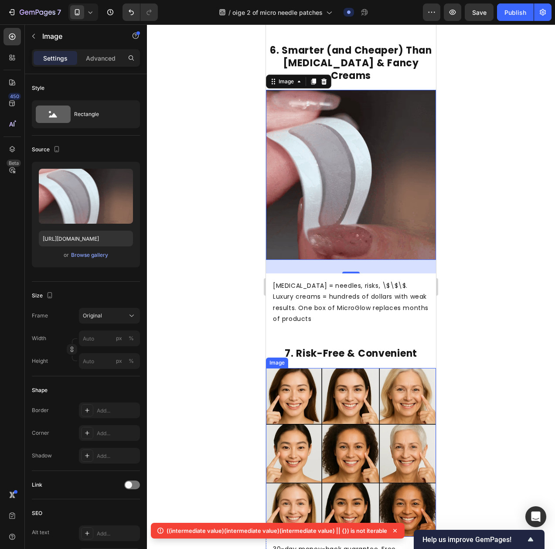
click at [361, 368] on img at bounding box center [351, 452] width 170 height 169
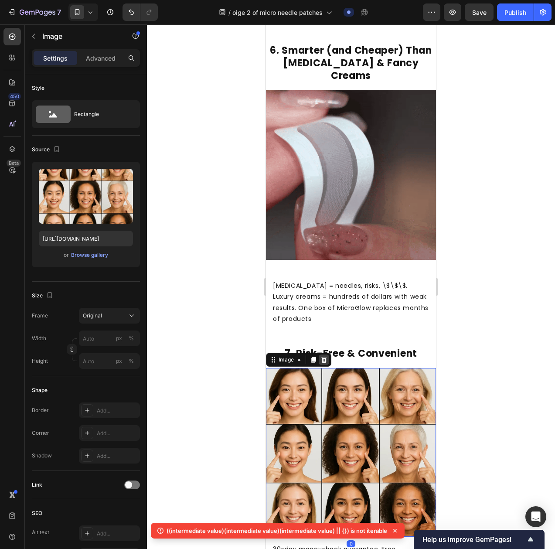
click at [321, 354] on div at bounding box center [324, 359] width 10 height 10
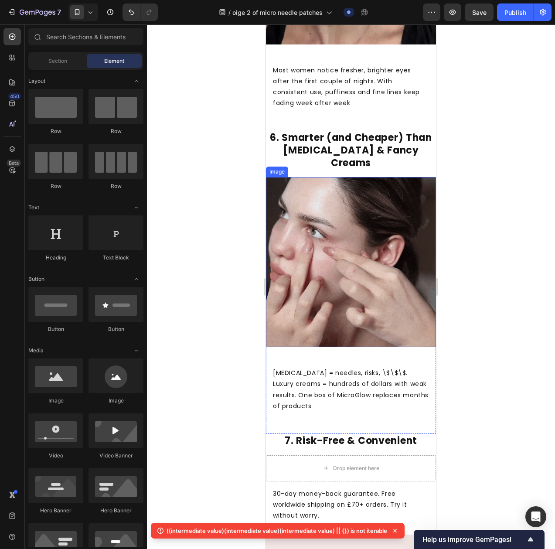
scroll to position [1826, 0]
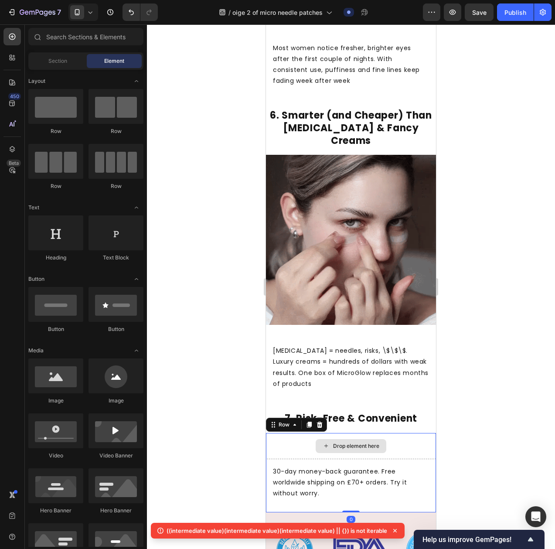
click at [401, 433] on div "Drop element here" at bounding box center [351, 446] width 170 height 26
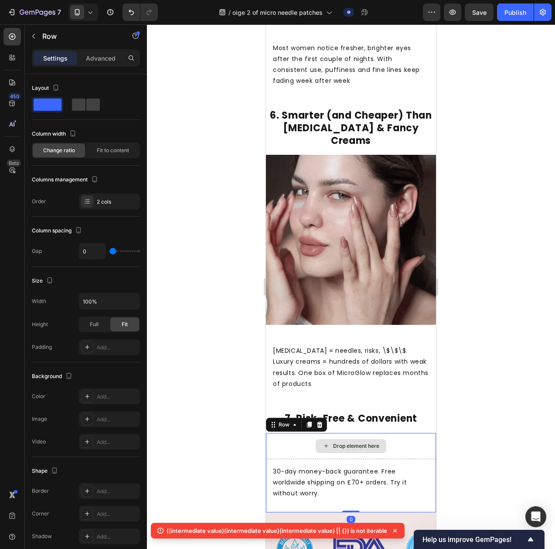
click at [468, 370] on div at bounding box center [351, 286] width 408 height 524
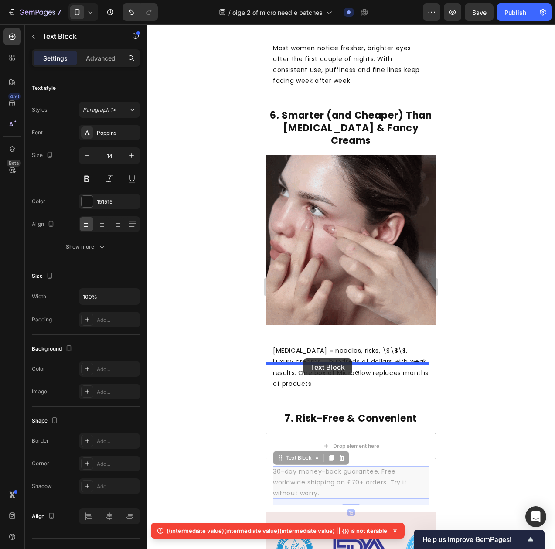
drag, startPoint x: 308, startPoint y: 410, endPoint x: 303, endPoint y: 358, distance: 52.1
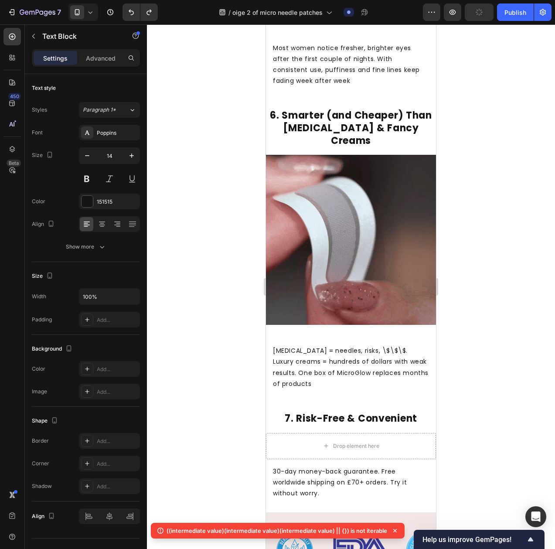
click at [540, 355] on div at bounding box center [351, 286] width 408 height 524
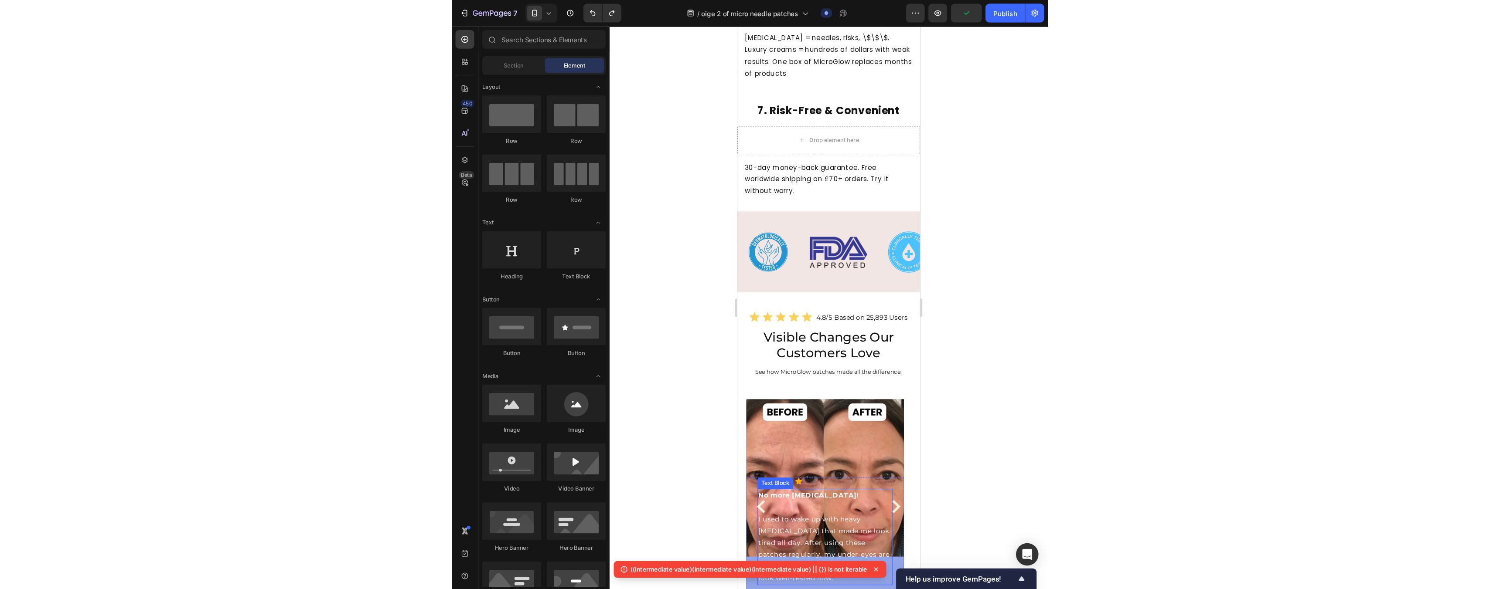
scroll to position [2166, 0]
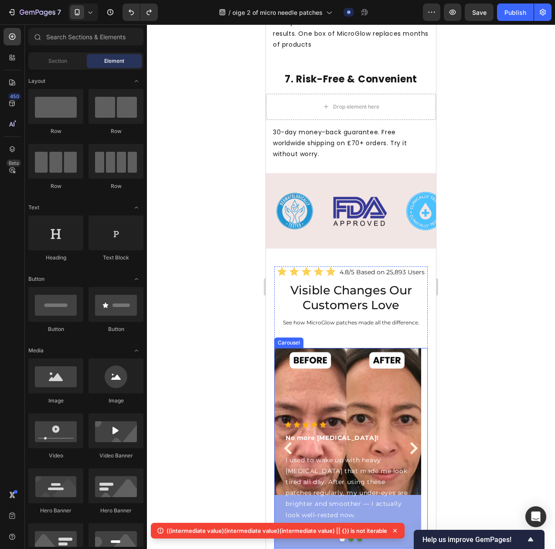
click at [408, 442] on icon "Carousel Next Arrow" at bounding box center [414, 448] width 12 height 12
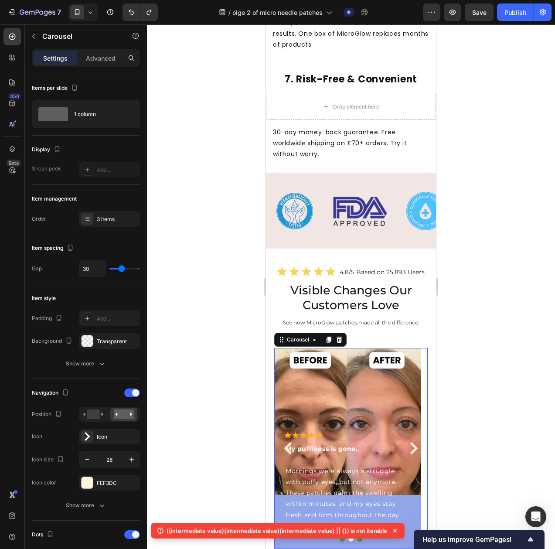
click at [408, 442] on icon "Carousel Next Arrow" at bounding box center [414, 448] width 12 height 12
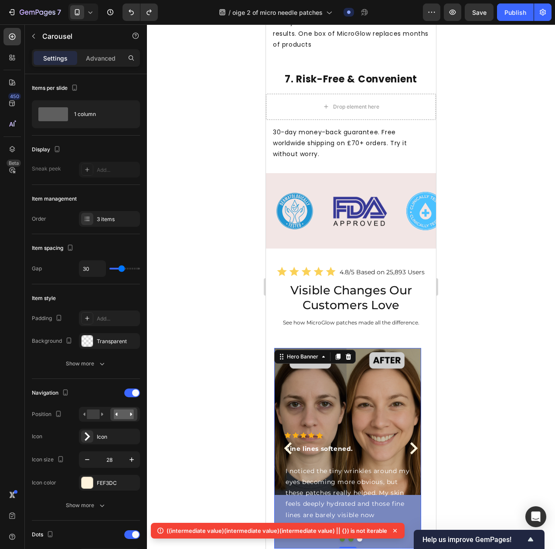
click at [381, 348] on div "Overlay" at bounding box center [347, 448] width 147 height 201
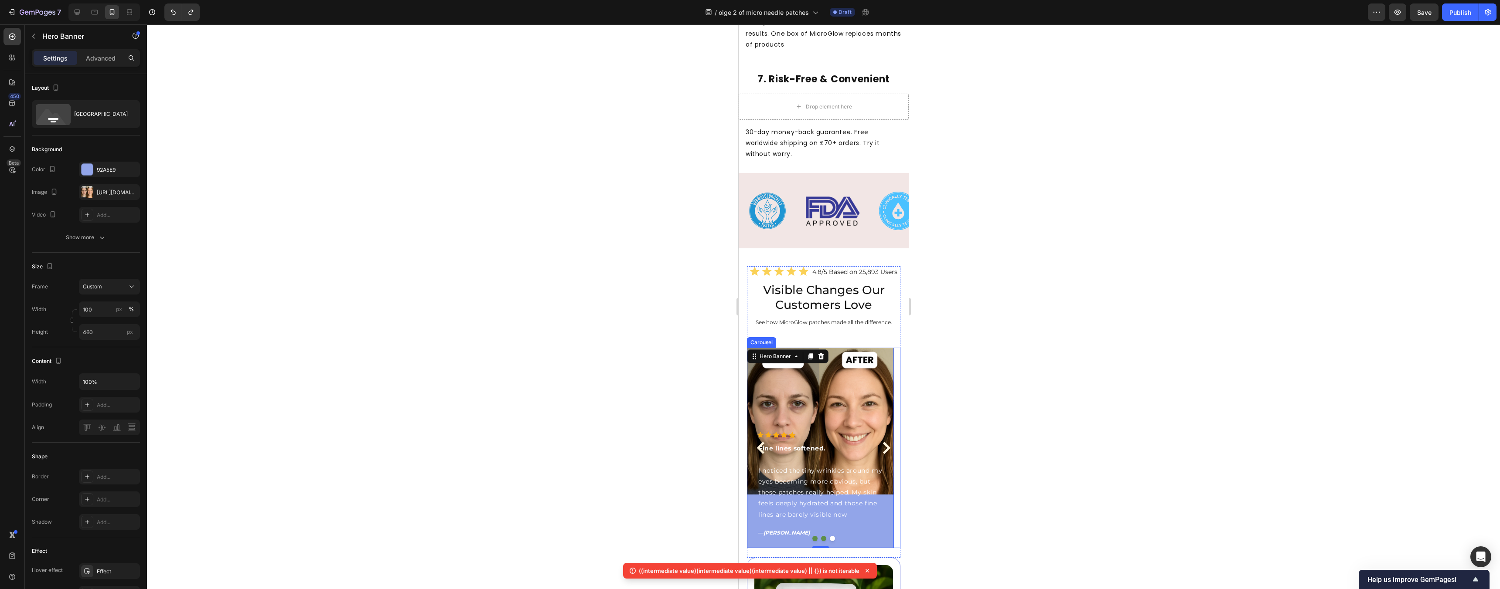
click at [555, 442] on icon "Carousel Next Arrow" at bounding box center [886, 448] width 12 height 12
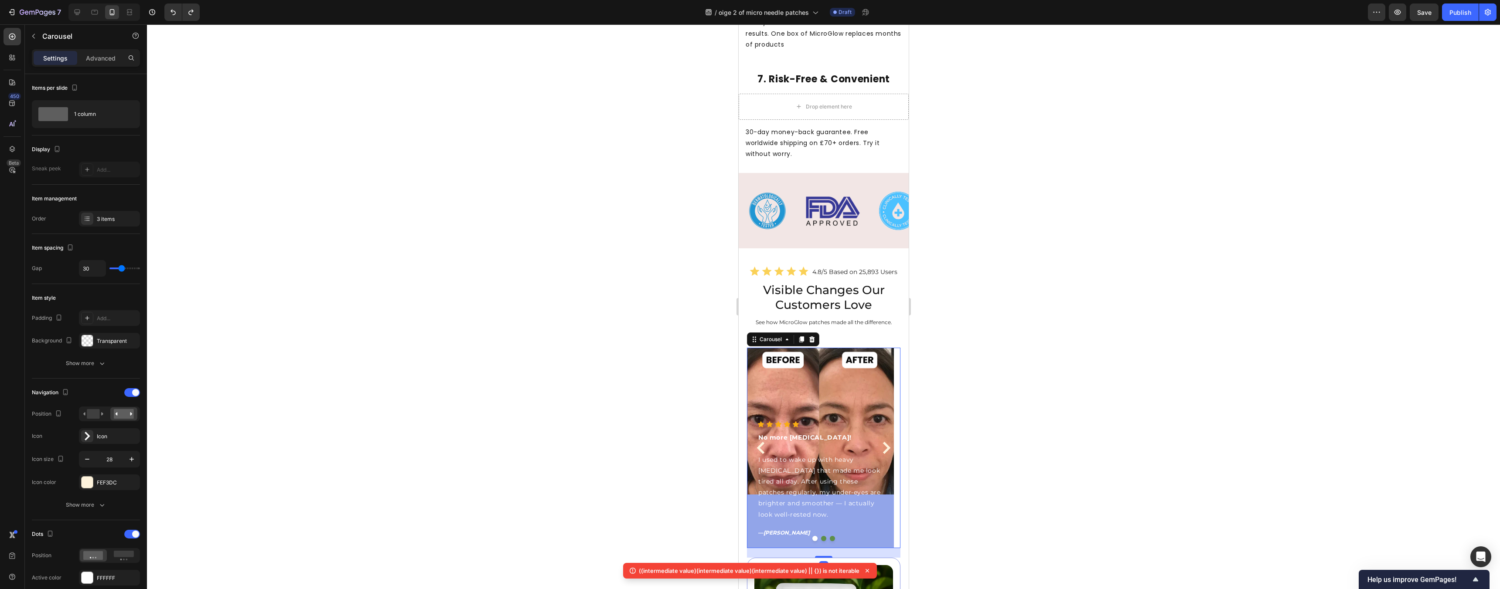
click at [555, 442] on icon "Carousel Next Arrow" at bounding box center [886, 448] width 12 height 12
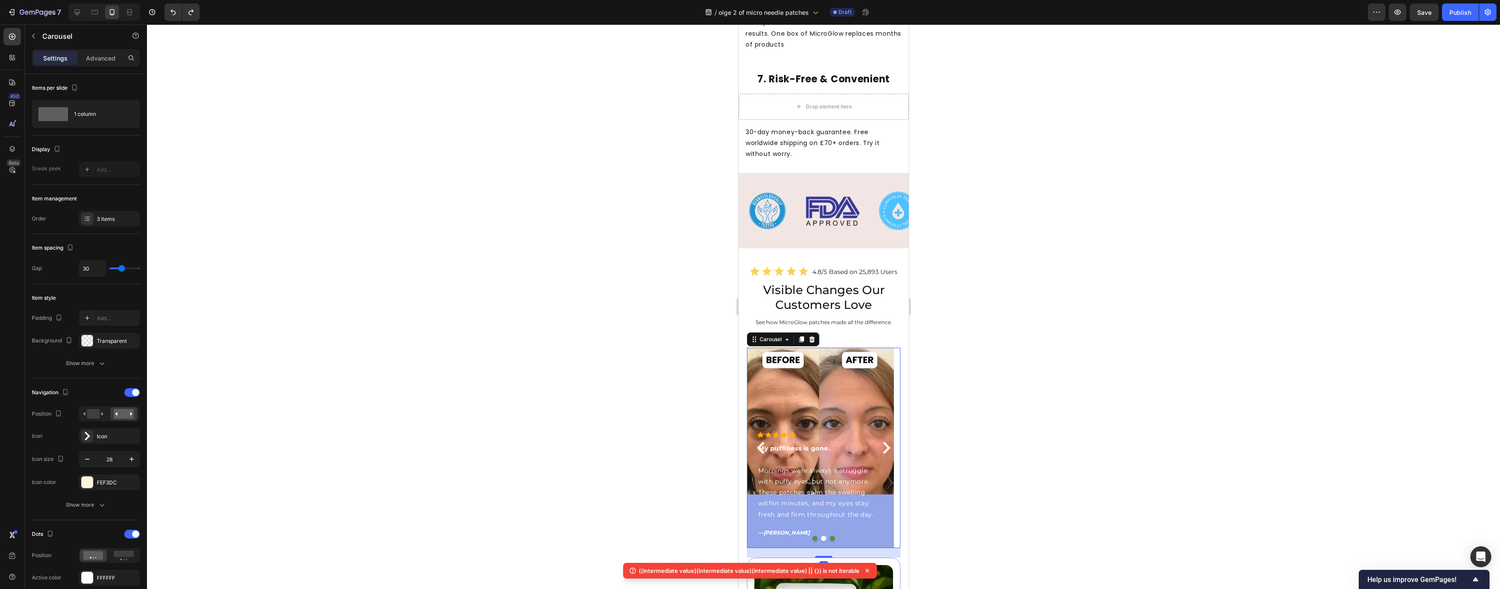
click at [555, 442] on icon "Carousel Next Arrow" at bounding box center [886, 448] width 12 height 12
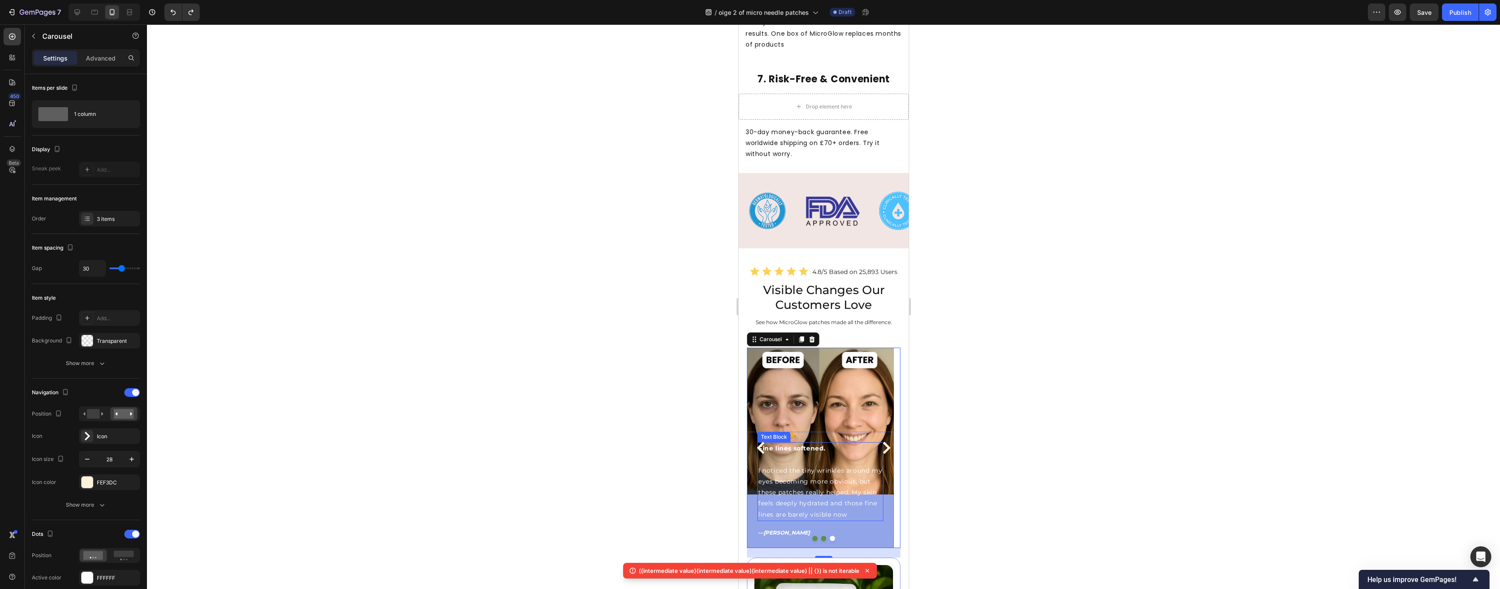
click at [555, 445] on strong "Fine lines softened." at bounding box center [792, 449] width 68 height 8
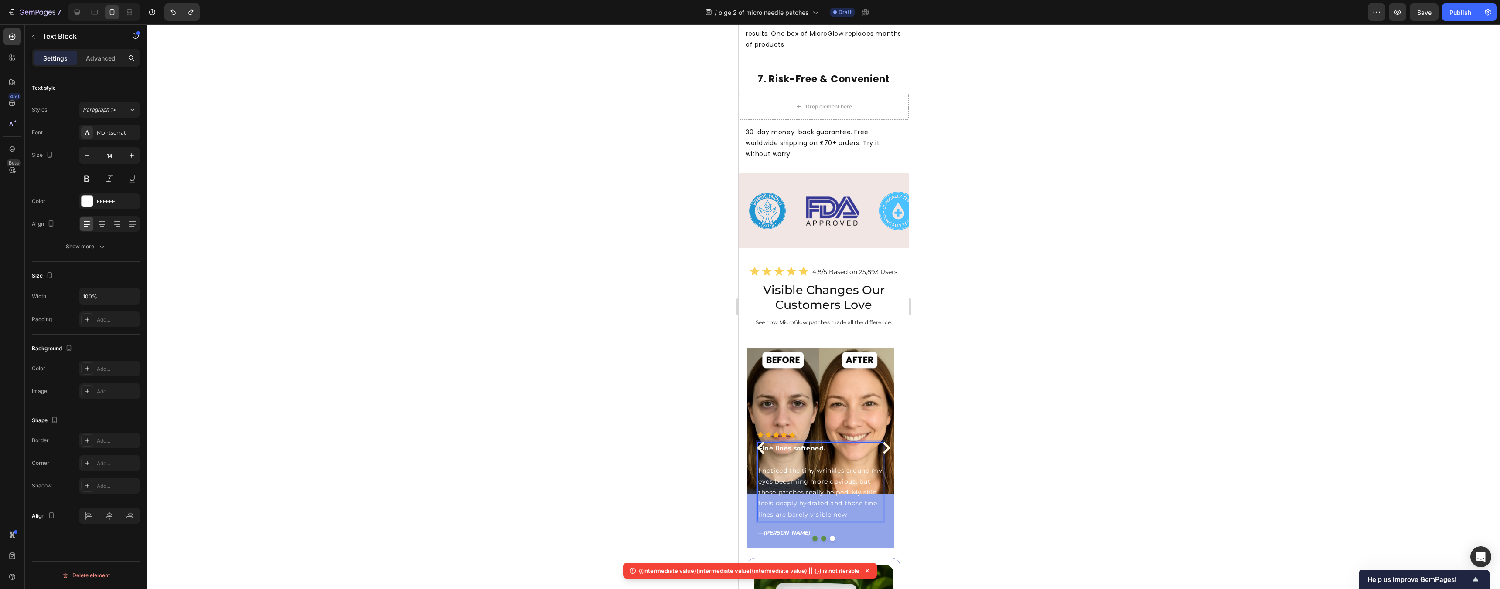
click at [555, 455] on p "I noticed the tiny wrinkles around my eyes becoming more obvious, but these pat…" at bounding box center [820, 488] width 124 height 66
click at [555, 405] on div at bounding box center [823, 306] width 1353 height 565
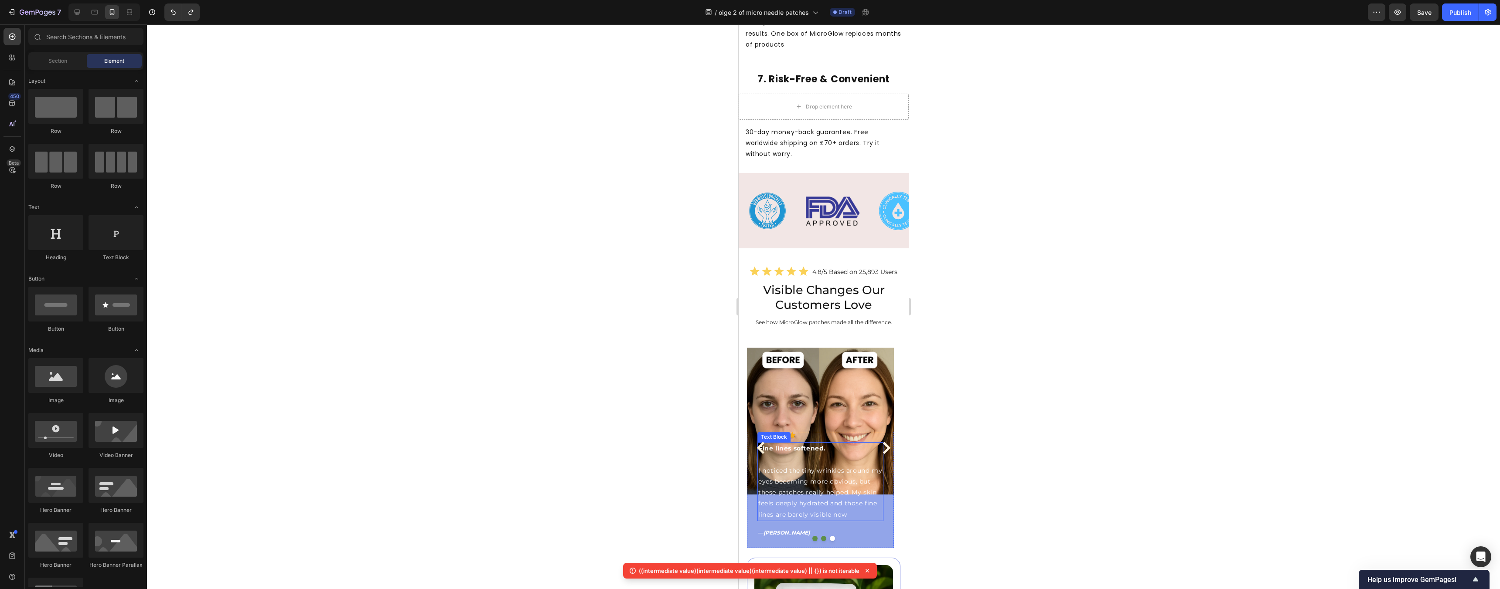
click at [555, 455] on p "I noticed the tiny wrinkles around my eyes becoming more obvious, but these pat…" at bounding box center [820, 488] width 124 height 66
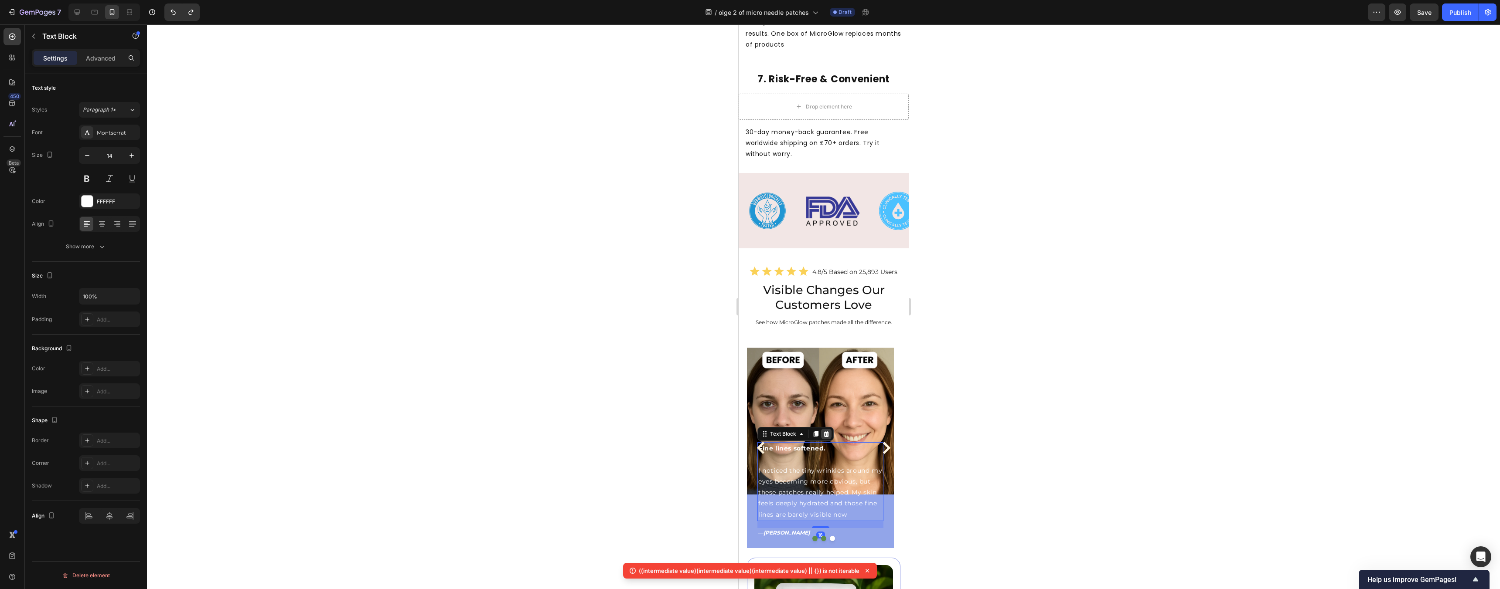
click at [555, 431] on icon at bounding box center [826, 434] width 6 height 6
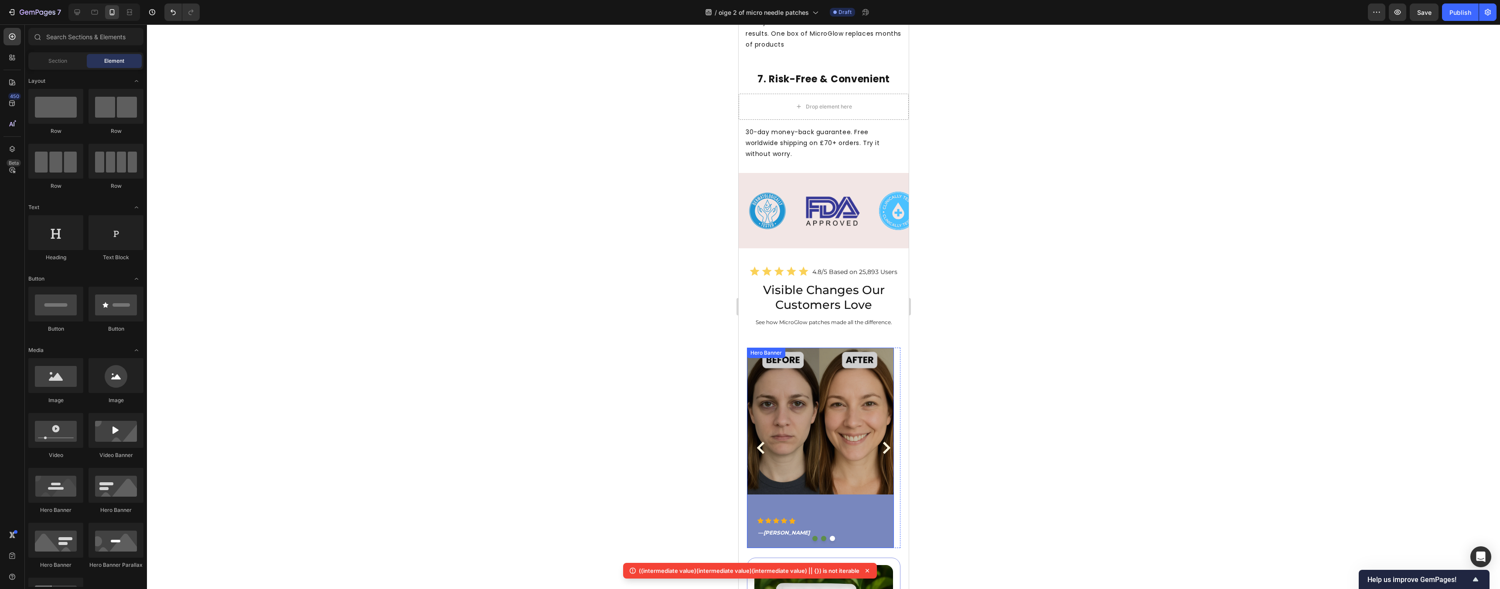
click at [555, 452] on div "Overlay" at bounding box center [819, 448] width 147 height 201
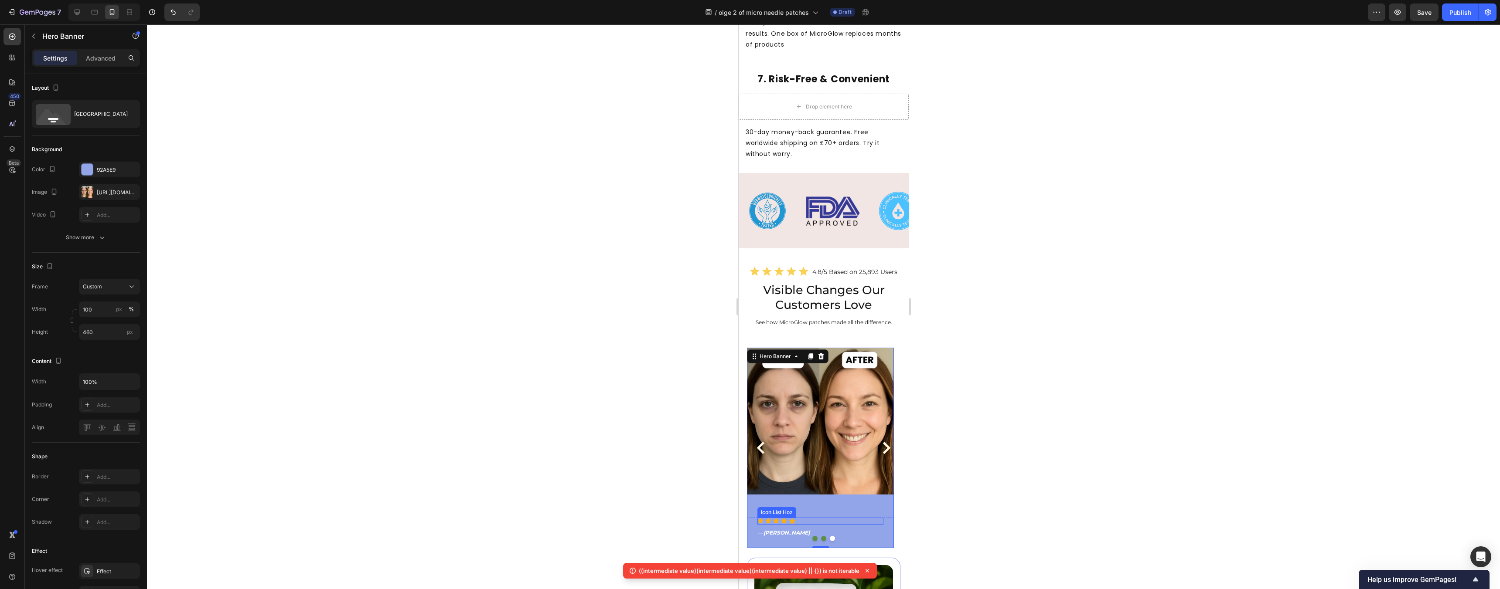
click at [555, 518] on div "Icon" at bounding box center [783, 521] width 6 height 7
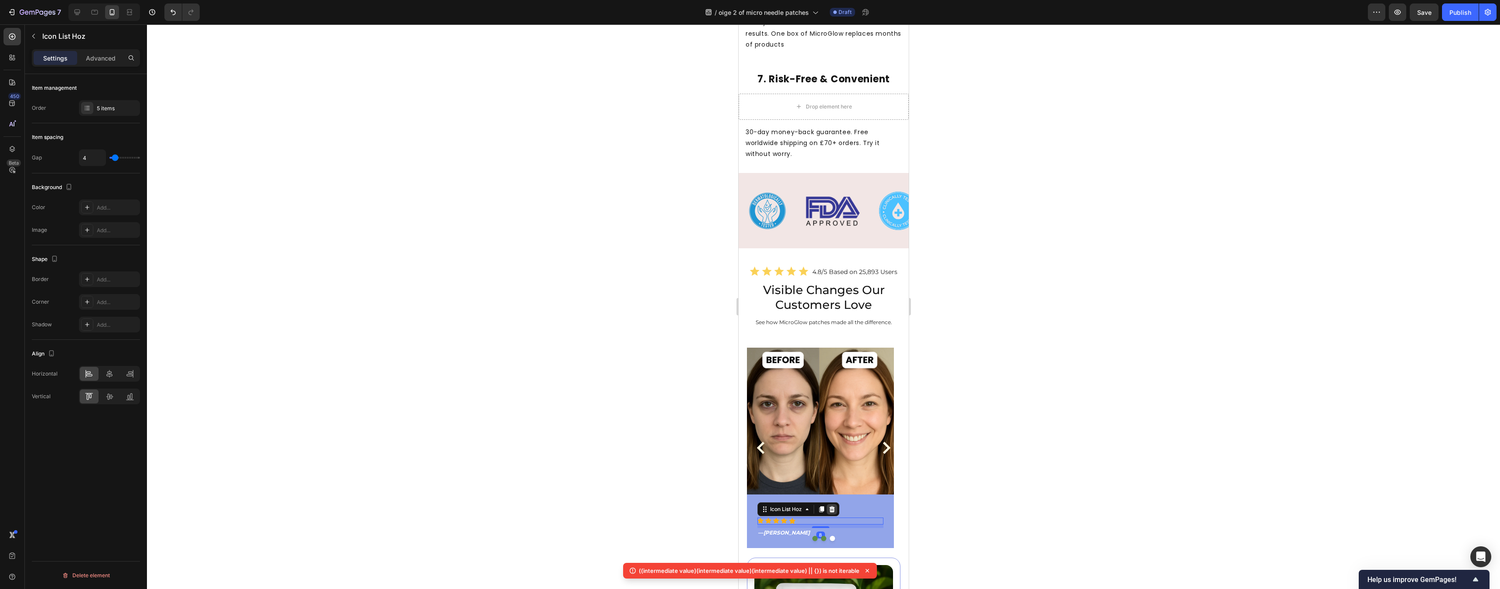
click at [555, 506] on icon at bounding box center [831, 509] width 7 height 7
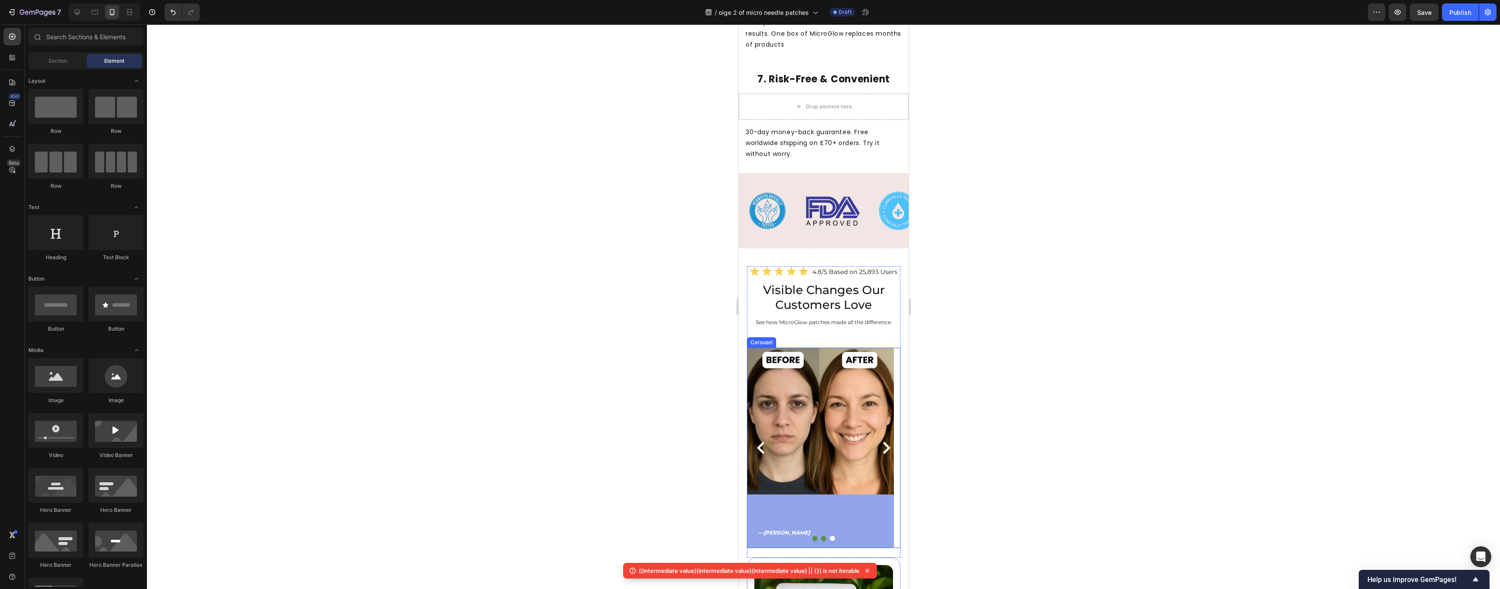
click at [555, 536] on div at bounding box center [822, 538] width 153 height 5
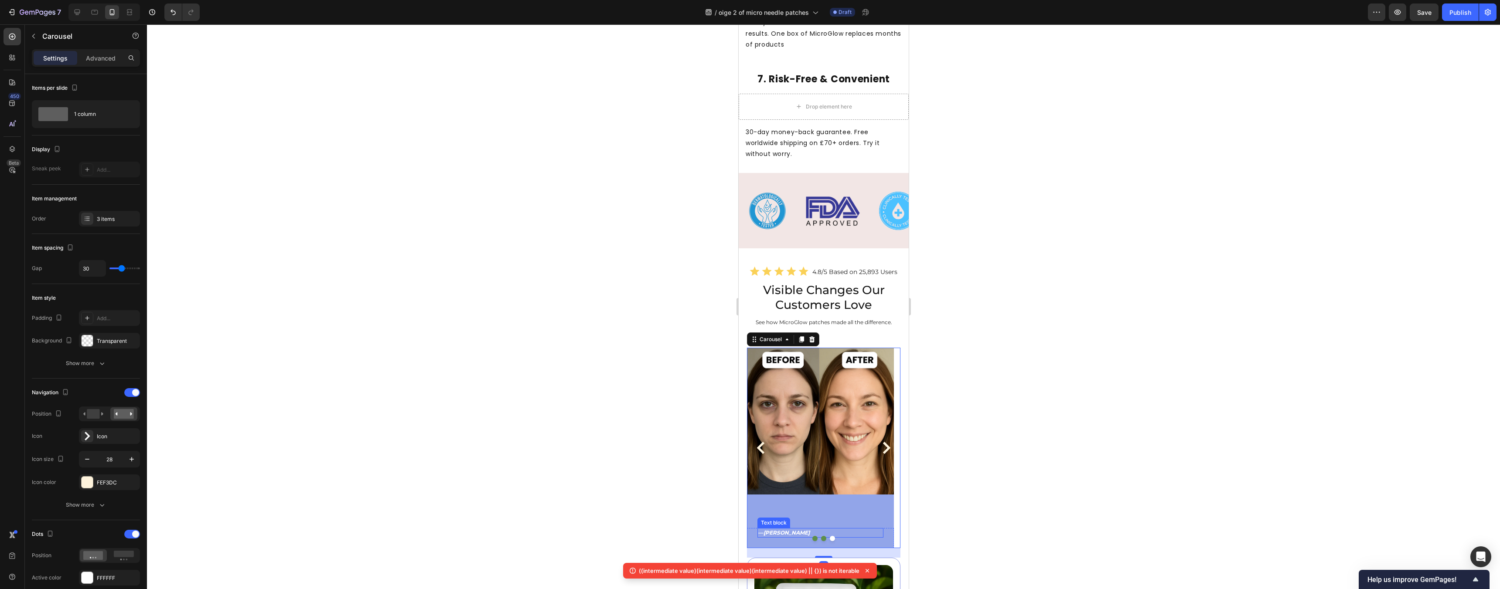
click at [555, 530] on icon "Karen S." at bounding box center [786, 533] width 46 height 7
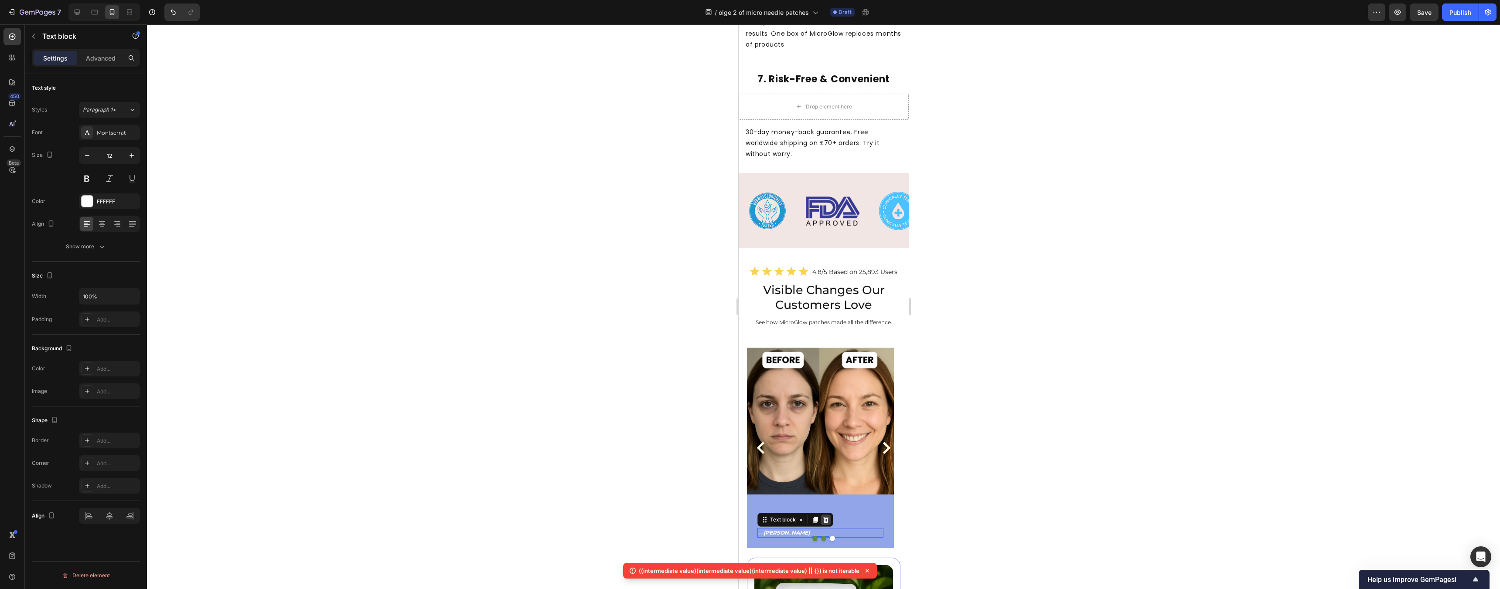
click at [555, 515] on div at bounding box center [825, 520] width 10 height 10
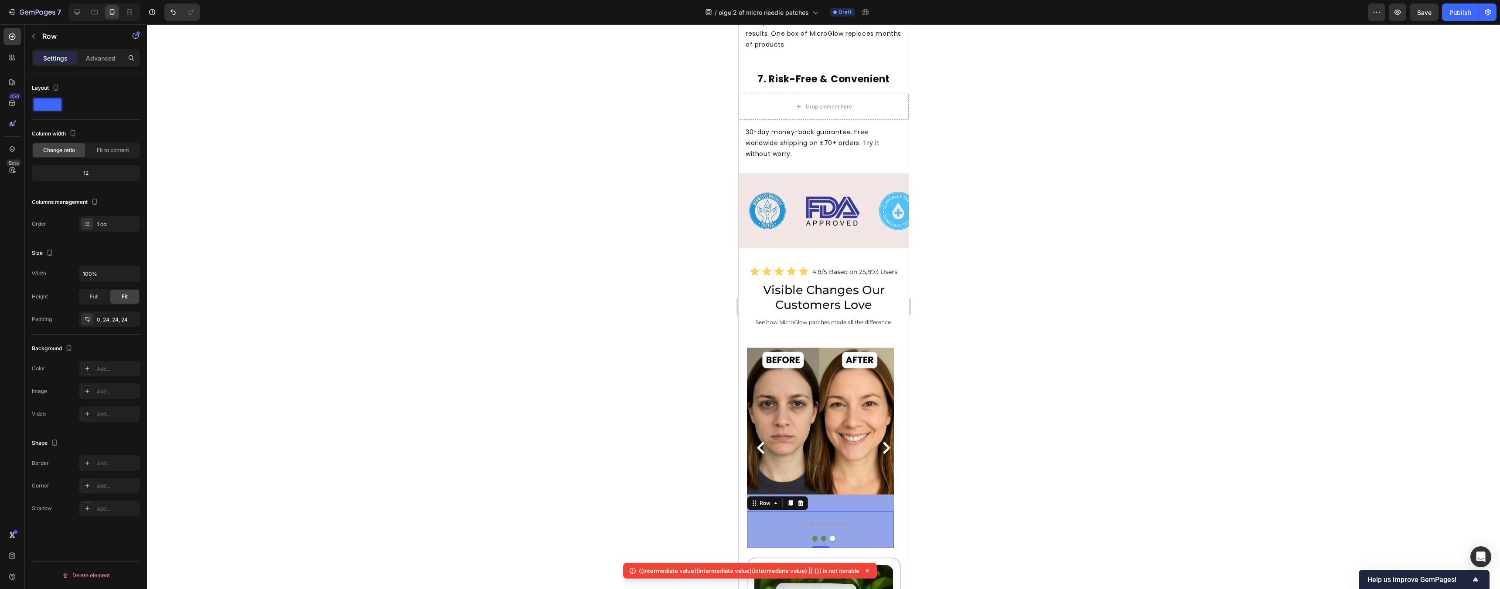
click at [555, 512] on div "Drop element here Row 0" at bounding box center [819, 530] width 147 height 37
click at [555, 497] on div "Row" at bounding box center [776, 504] width 61 height 14
click at [555, 501] on icon at bounding box center [800, 504] width 6 height 6
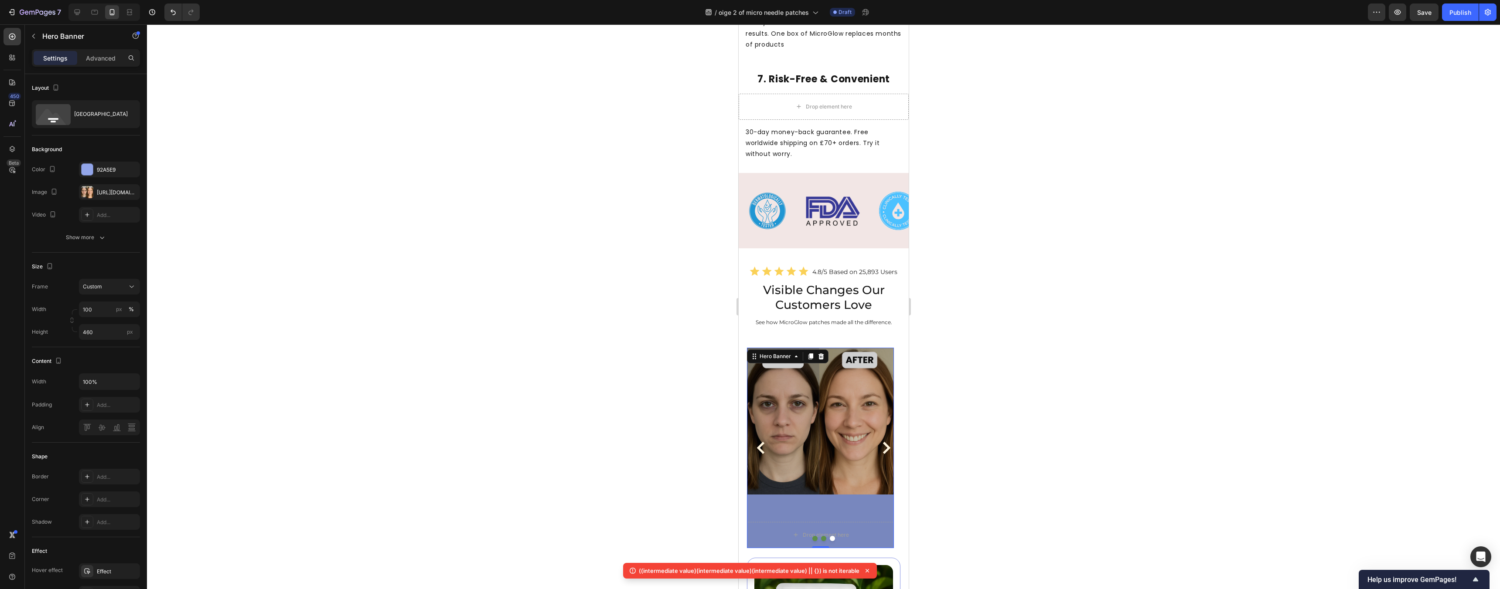
click at [555, 453] on div "Overlay" at bounding box center [819, 448] width 147 height 201
click at [555, 450] on div "Overlay" at bounding box center [819, 448] width 147 height 201
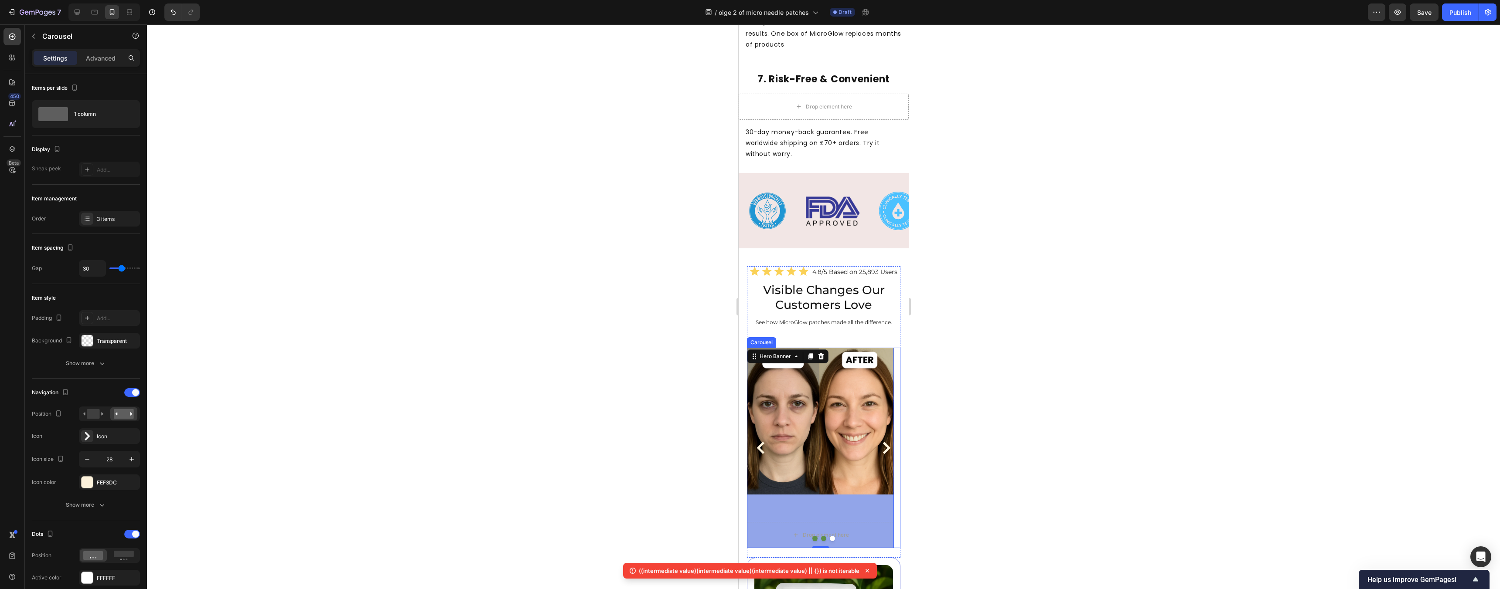
click at [555, 442] on icon "Carousel Next Arrow" at bounding box center [886, 448] width 12 height 12
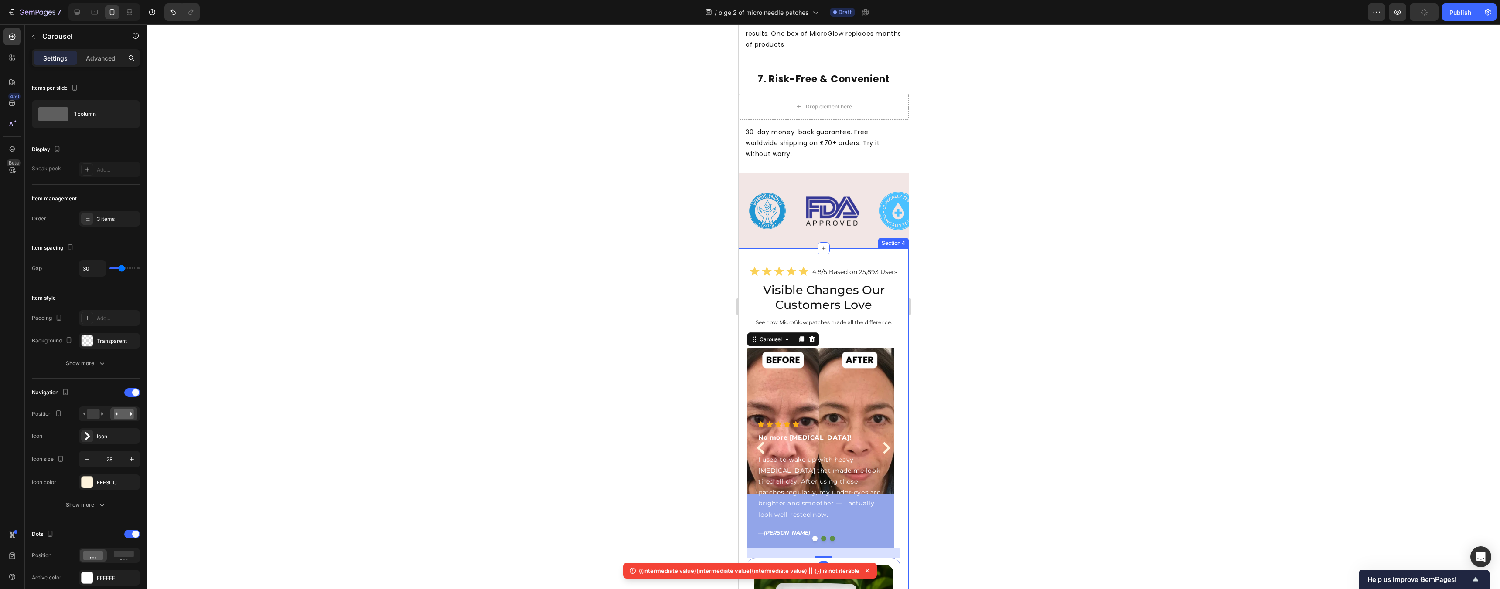
click at [555, 374] on div at bounding box center [823, 306] width 1353 height 565
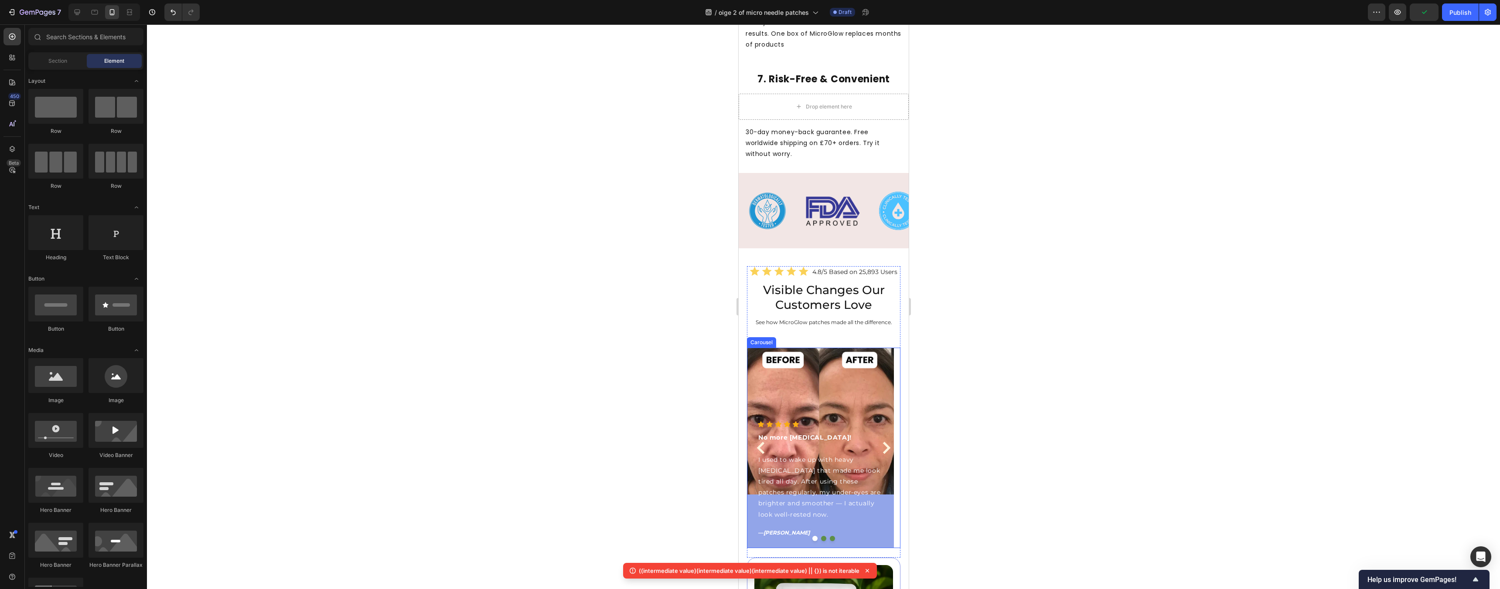
click at [555, 442] on icon "Carousel Back Arrow" at bounding box center [760, 448] width 12 height 12
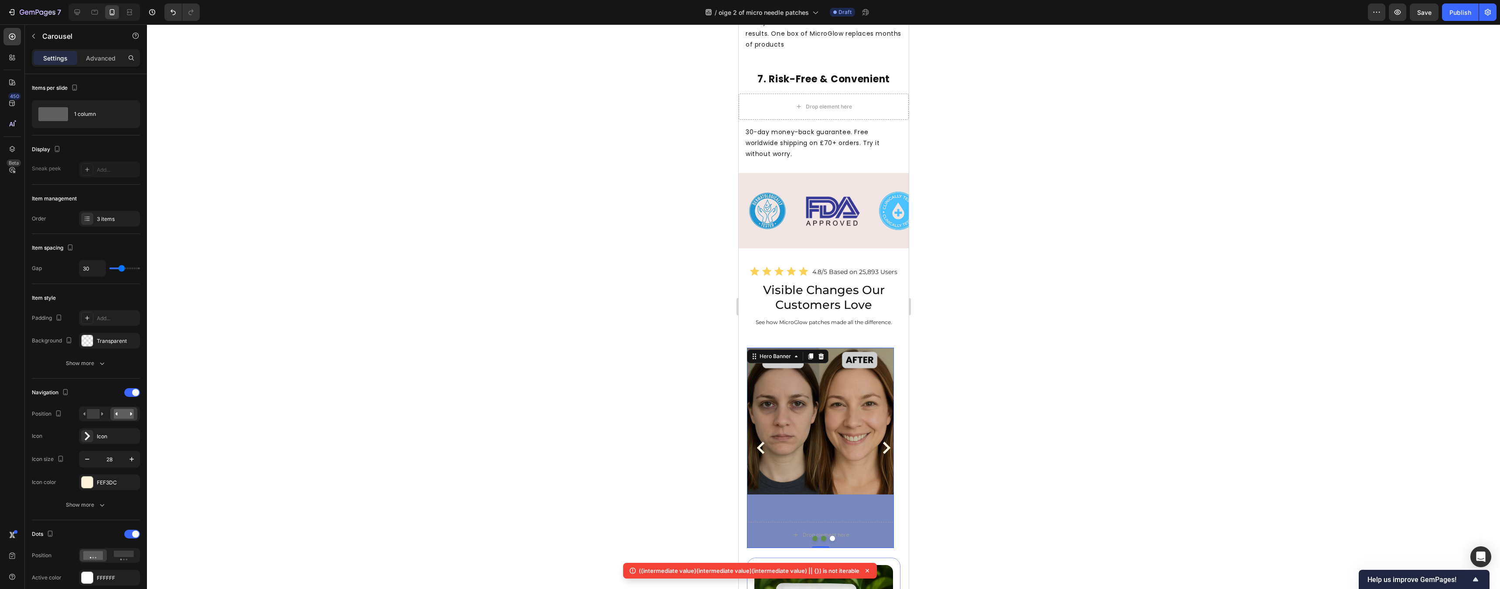
click at [555, 348] on div "Overlay" at bounding box center [819, 448] width 147 height 201
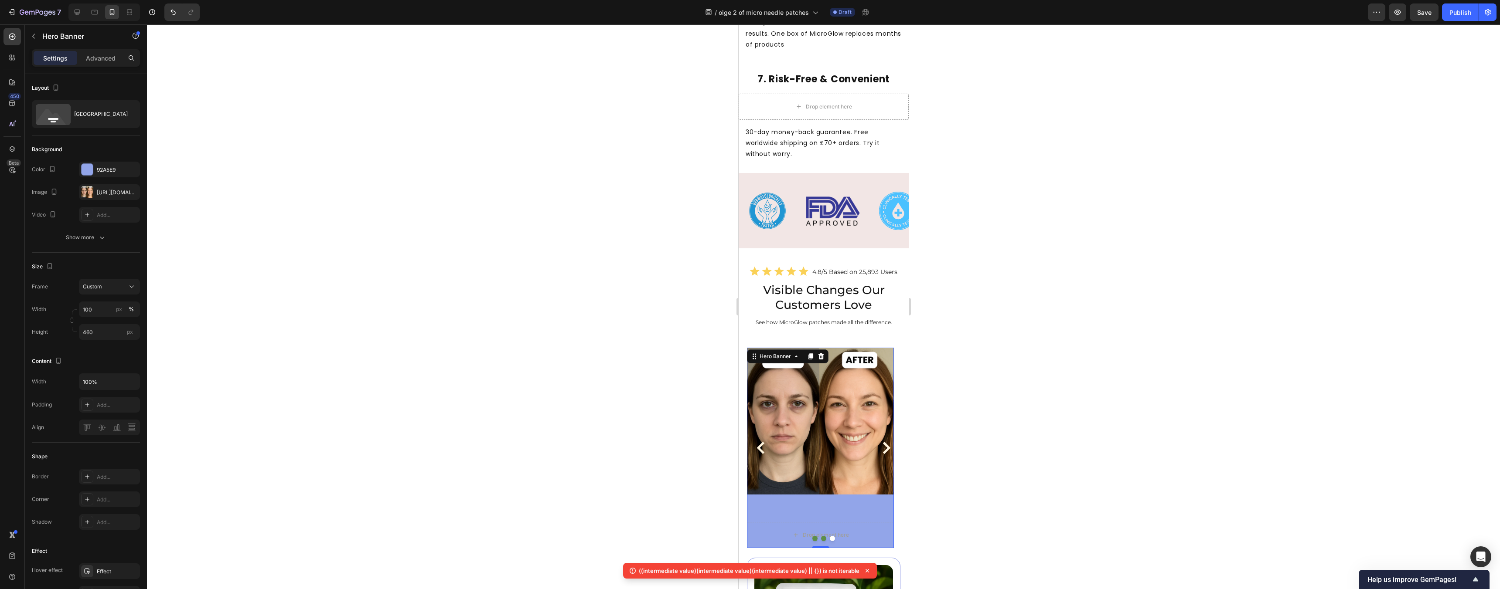
click at [555, 337] on div at bounding box center [823, 306] width 1353 height 565
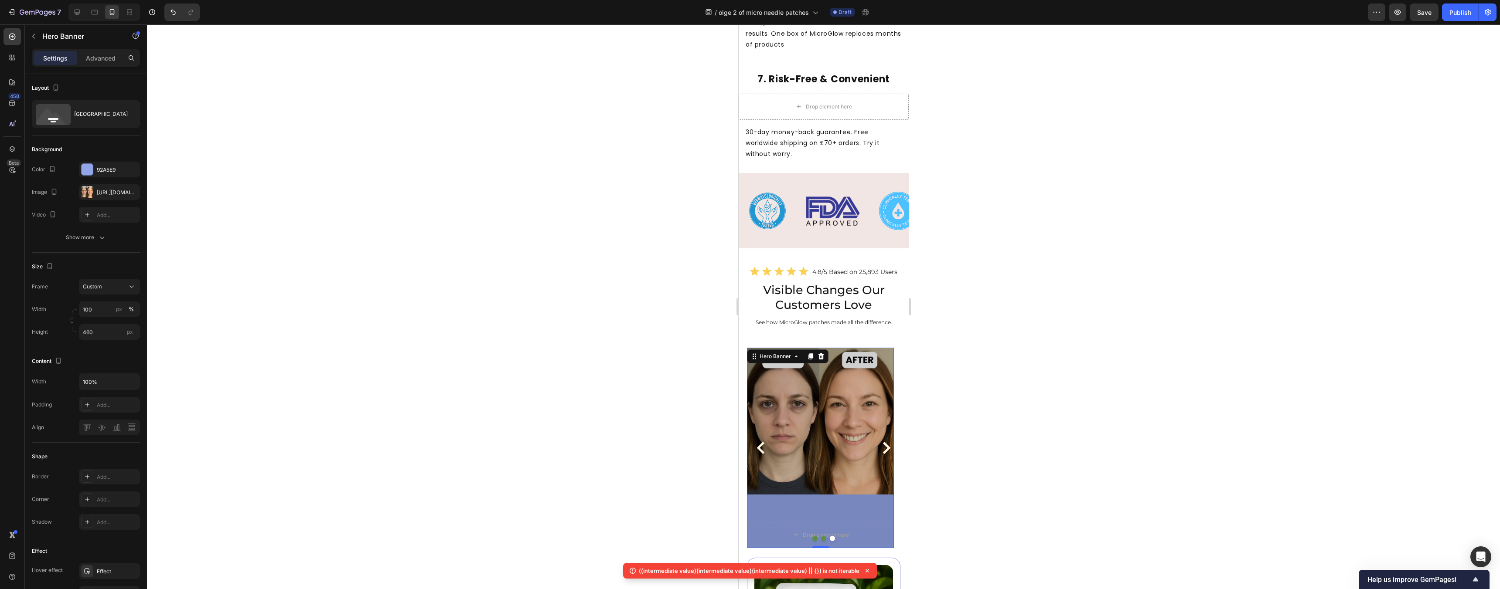
click at [555, 374] on div "Overlay" at bounding box center [819, 448] width 147 height 201
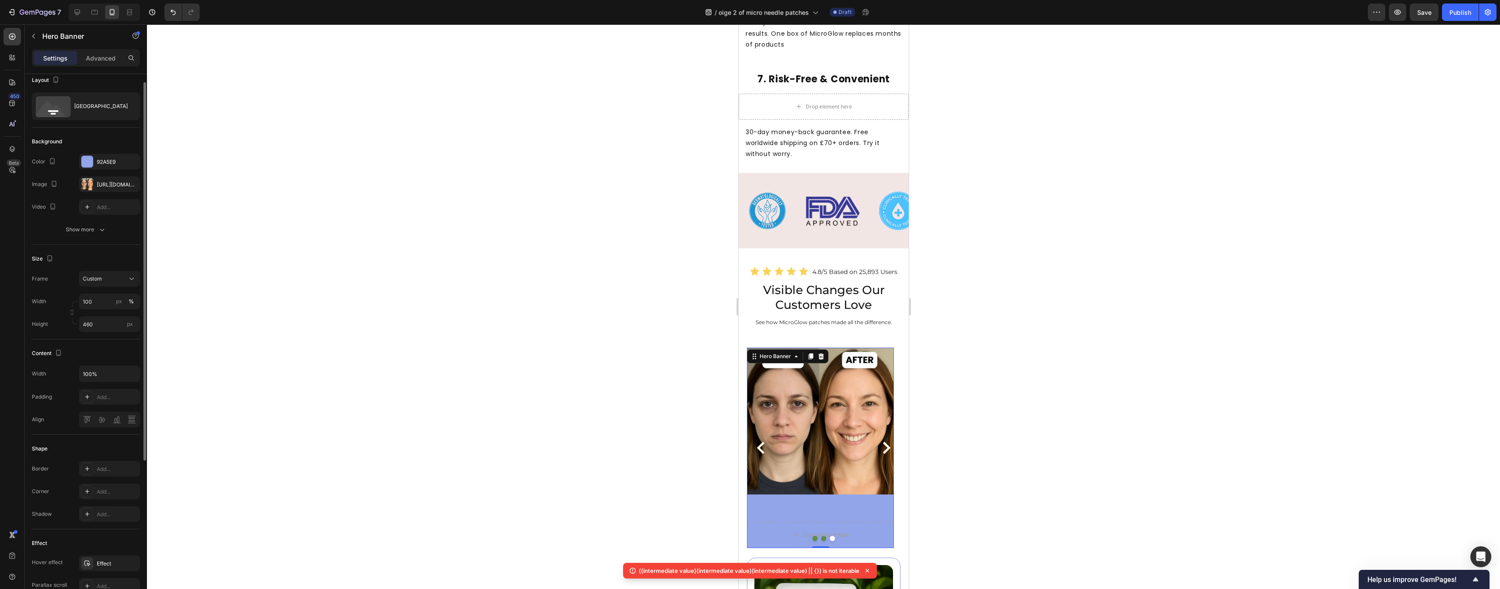
scroll to position [25, 0]
click at [115, 264] on div "Custom" at bounding box center [104, 262] width 43 height 8
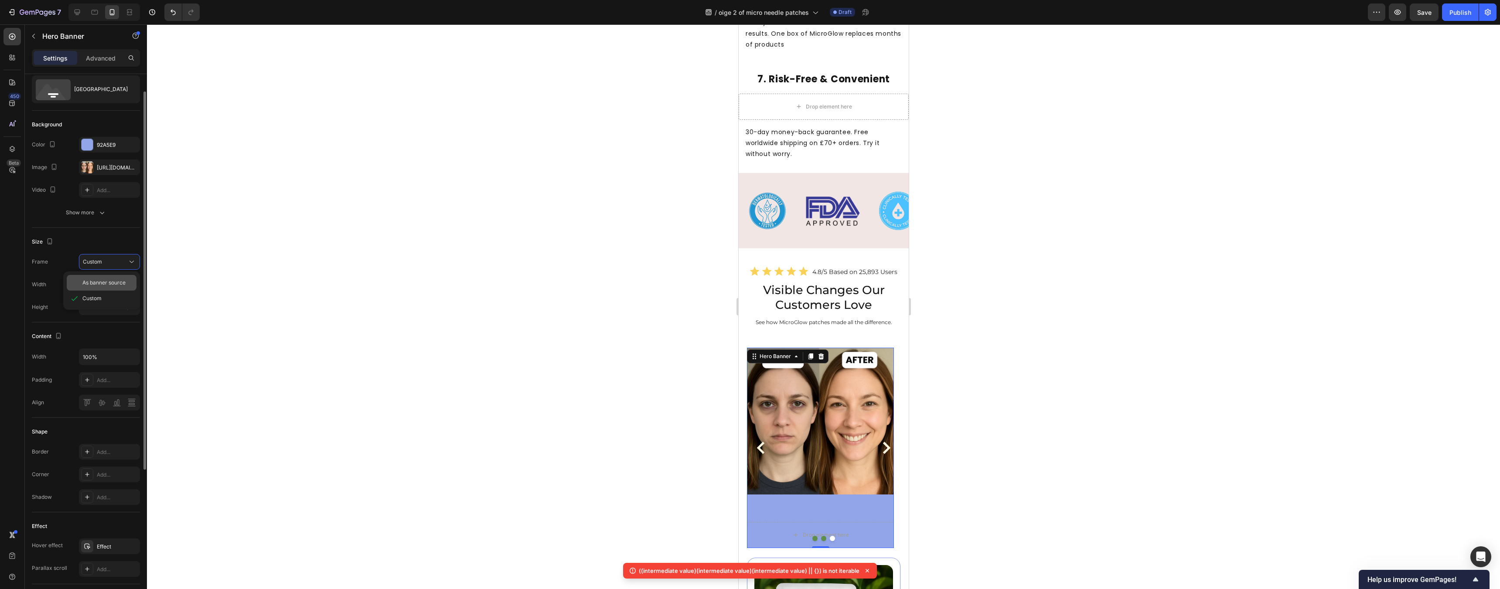
click at [117, 279] on span "As banner source" at bounding box center [103, 283] width 43 height 8
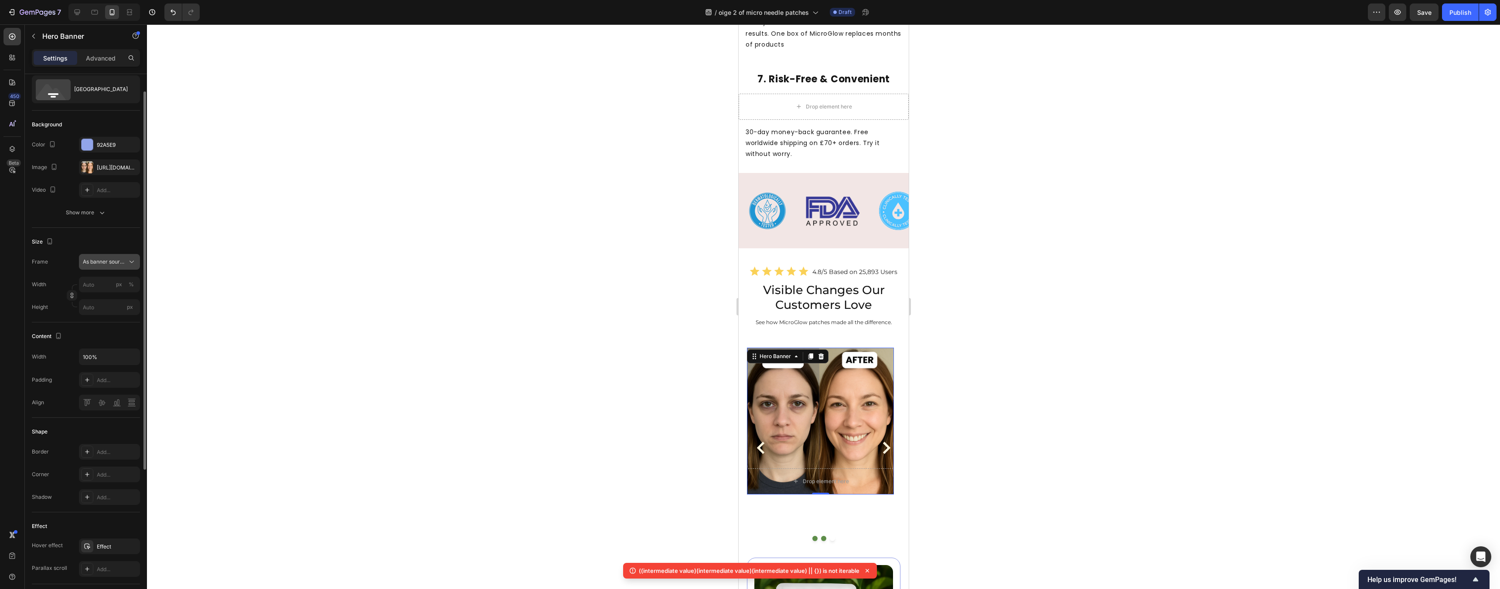
click at [114, 262] on span "As banner source" at bounding box center [104, 262] width 43 height 8
click at [114, 267] on button "As banner source" at bounding box center [109, 262] width 61 height 16
click at [112, 259] on span "As banner source" at bounding box center [104, 262] width 43 height 8
click at [105, 297] on div "Custom" at bounding box center [107, 299] width 51 height 8
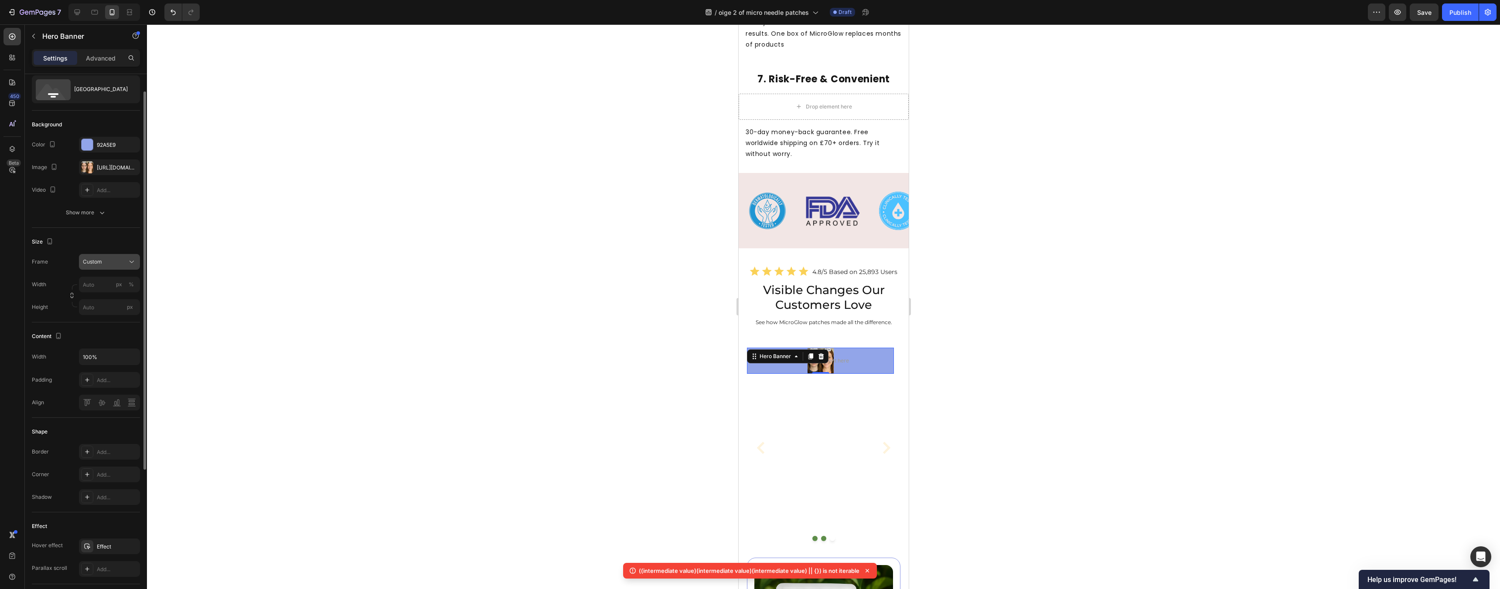
click at [123, 264] on div "Custom" at bounding box center [104, 262] width 43 height 8
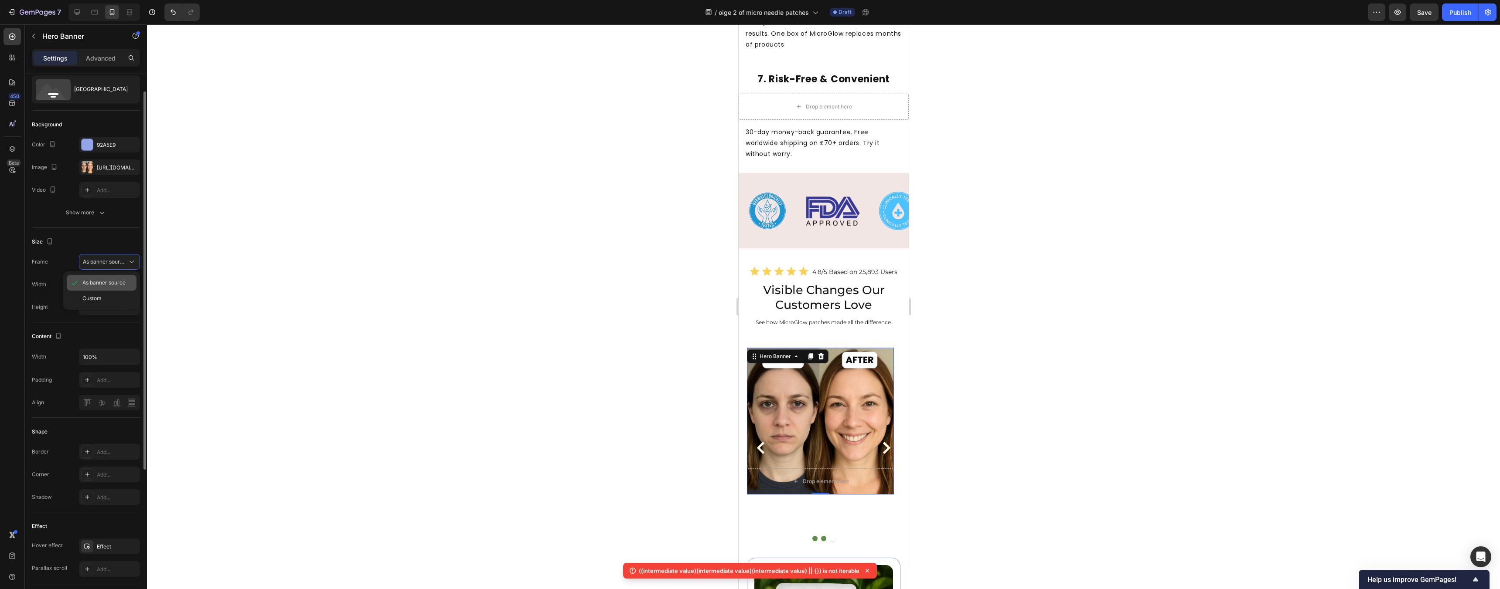
click at [112, 284] on span "As banner source" at bounding box center [103, 283] width 43 height 8
click at [555, 474] on div at bounding box center [823, 306] width 1353 height 565
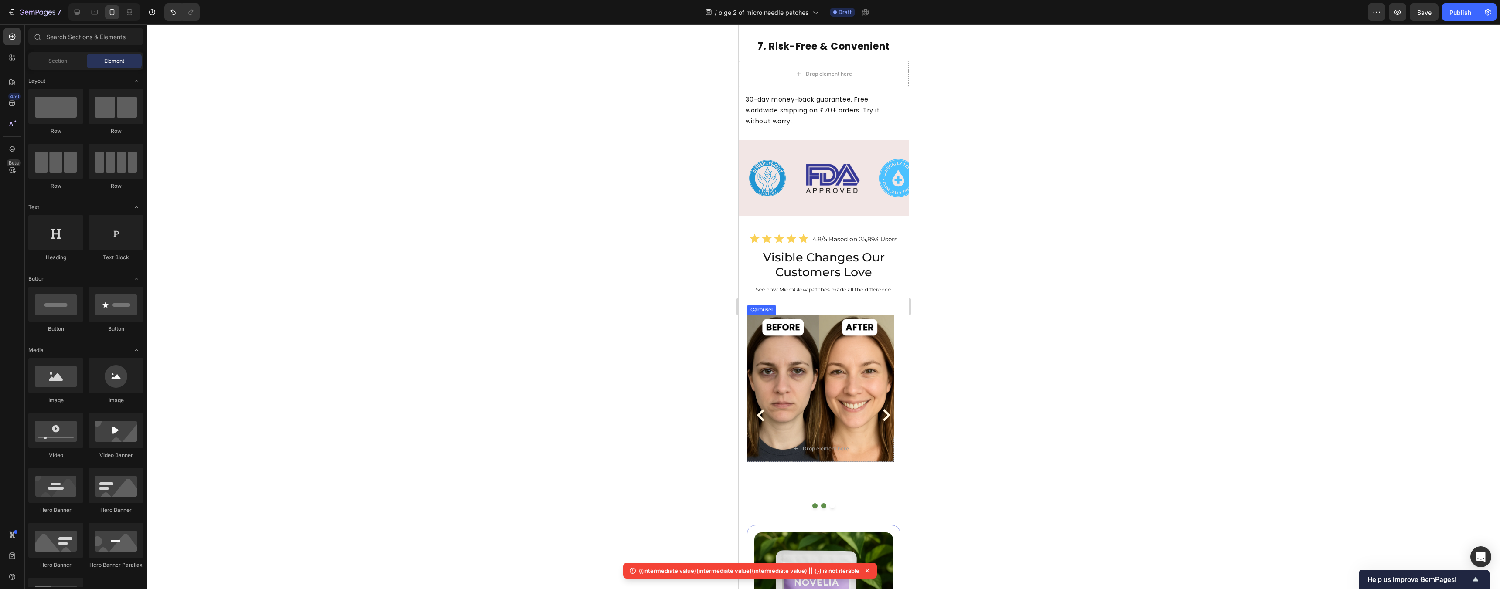
scroll to position [2199, 0]
click at [555, 409] on icon "Carousel Next Arrow" at bounding box center [886, 415] width 8 height 12
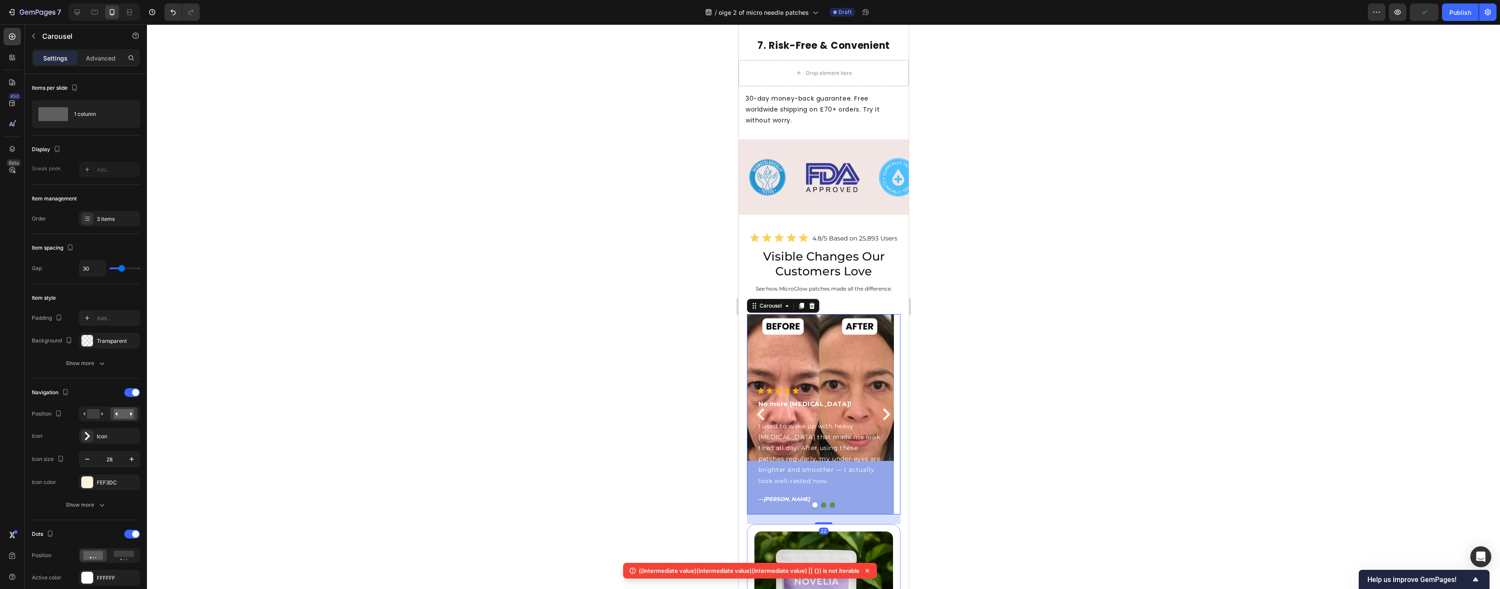
click at [555, 409] on icon "Carousel Back Arrow" at bounding box center [760, 415] width 12 height 12
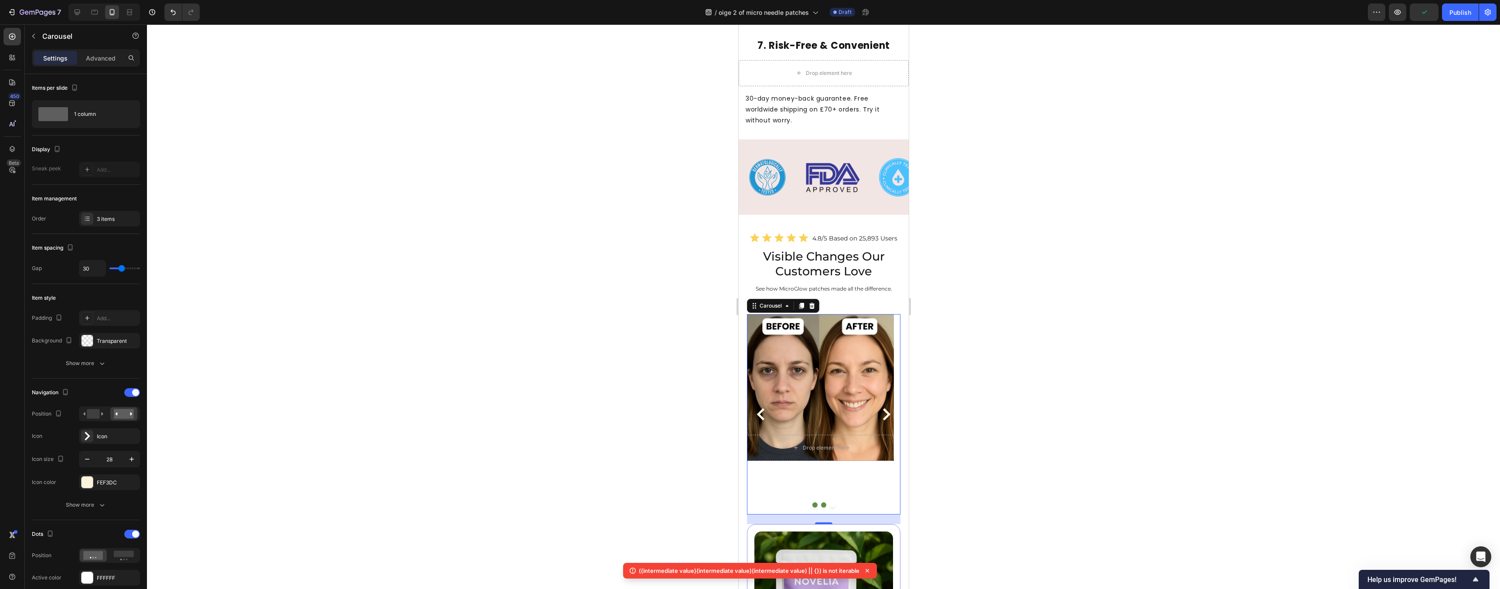
click at [555, 337] on div at bounding box center [823, 306] width 1353 height 565
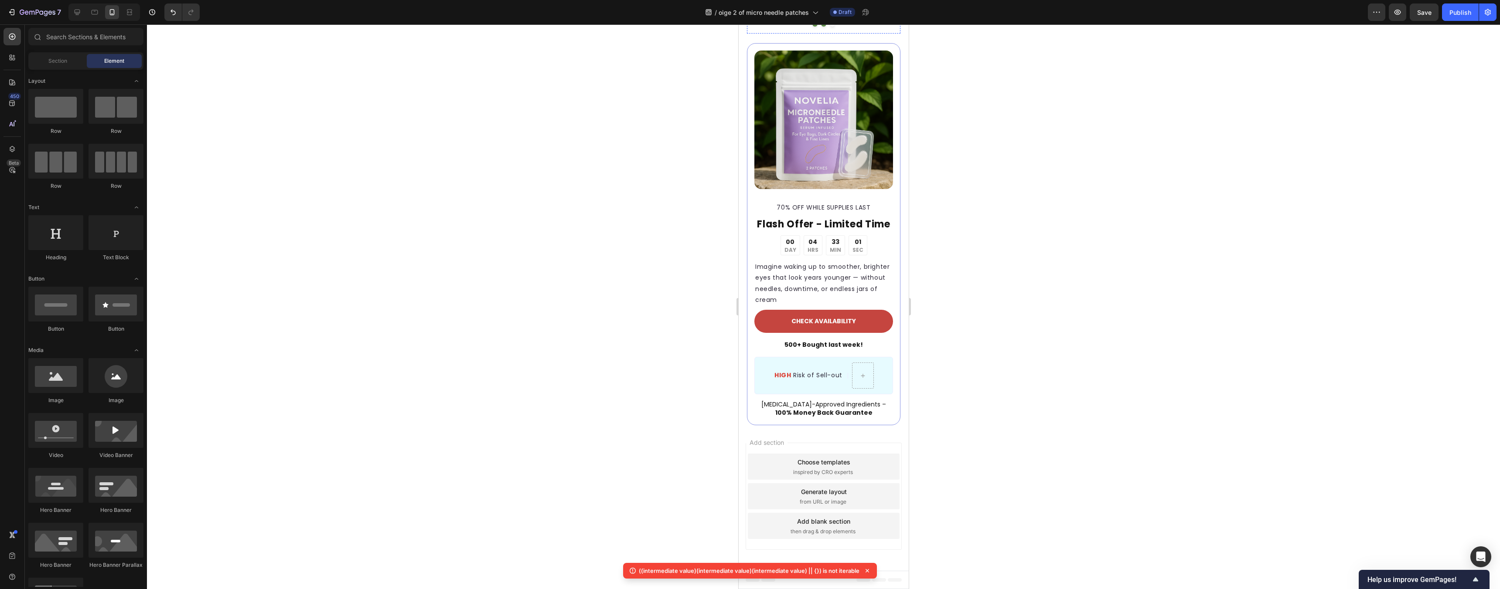
scroll to position [2616, 0]
click at [555, 373] on div "HIGH Risk of Sell-out Text Block" at bounding box center [808, 376] width 70 height 26
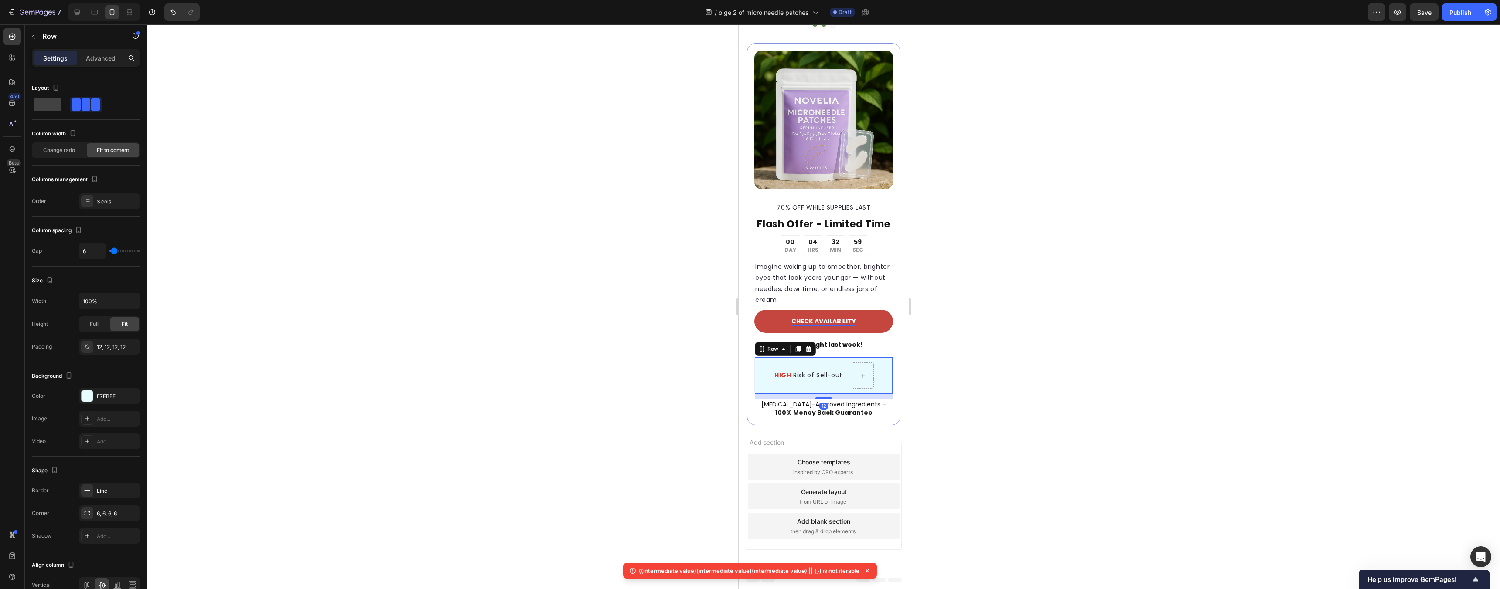
click at [555, 352] on icon at bounding box center [808, 349] width 6 height 6
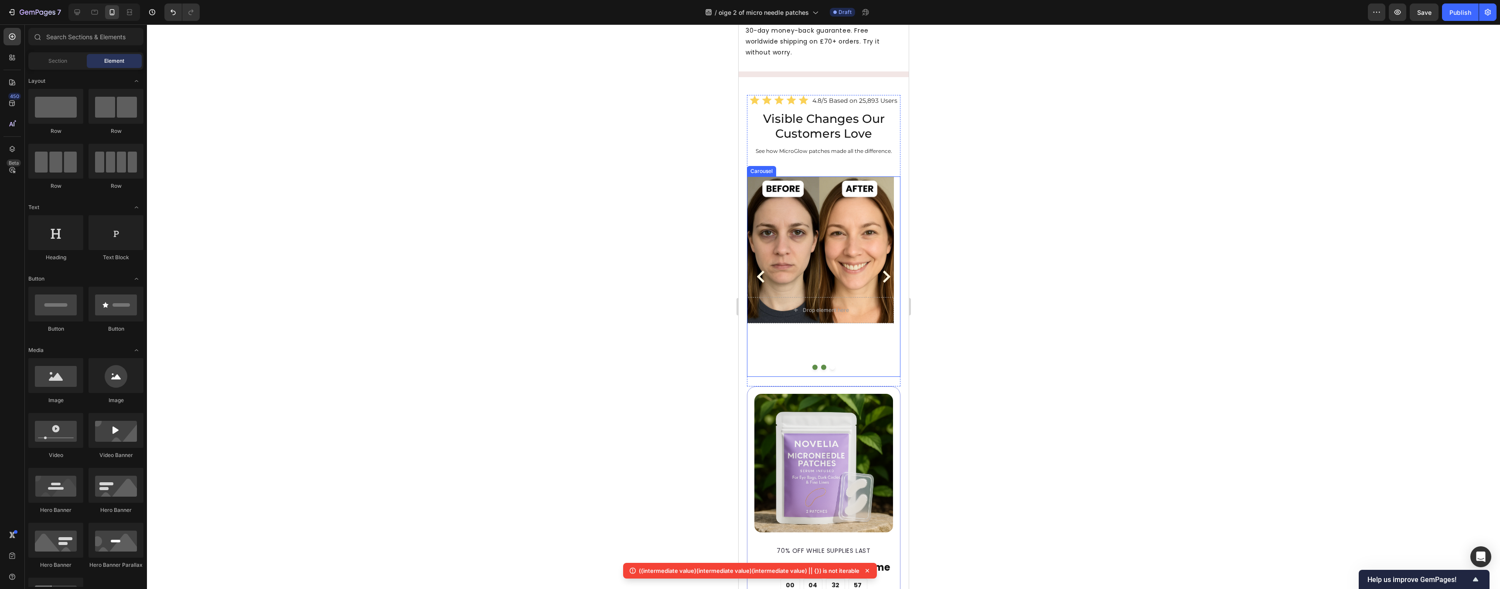
scroll to position [2256, 0]
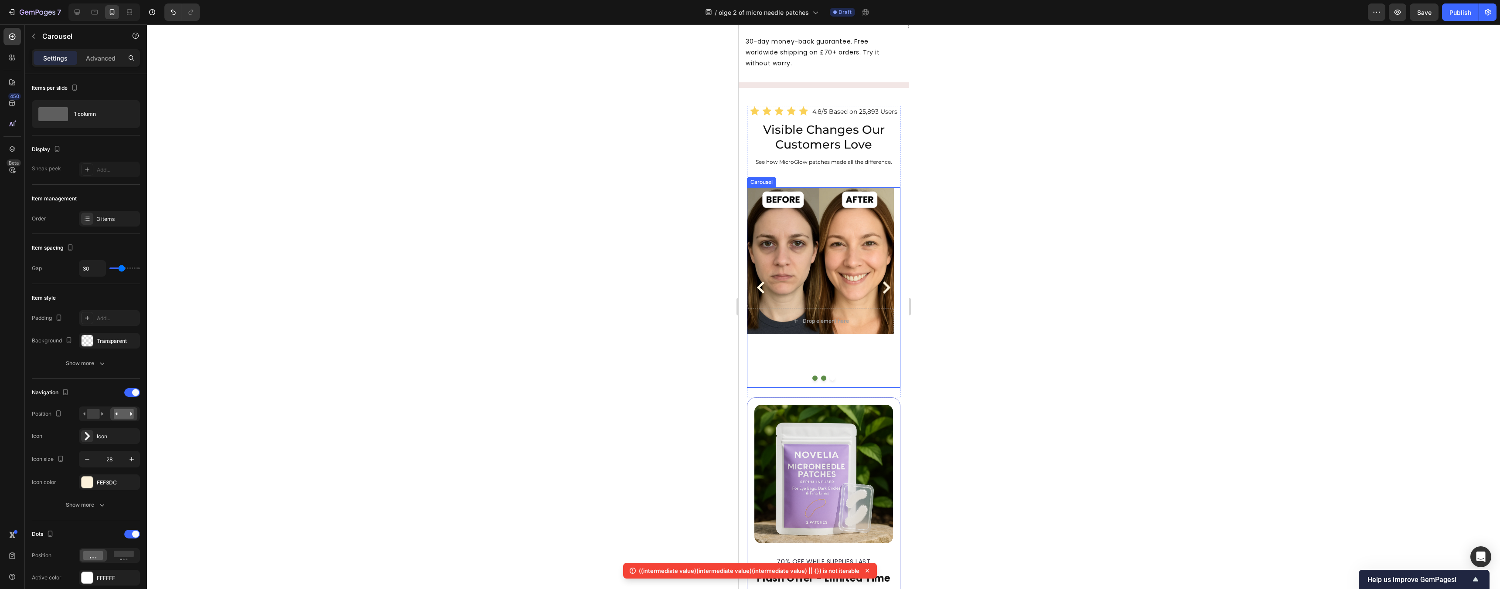
click at [555, 376] on div "Drop element here Hero Banner" at bounding box center [819, 287] width 147 height 201
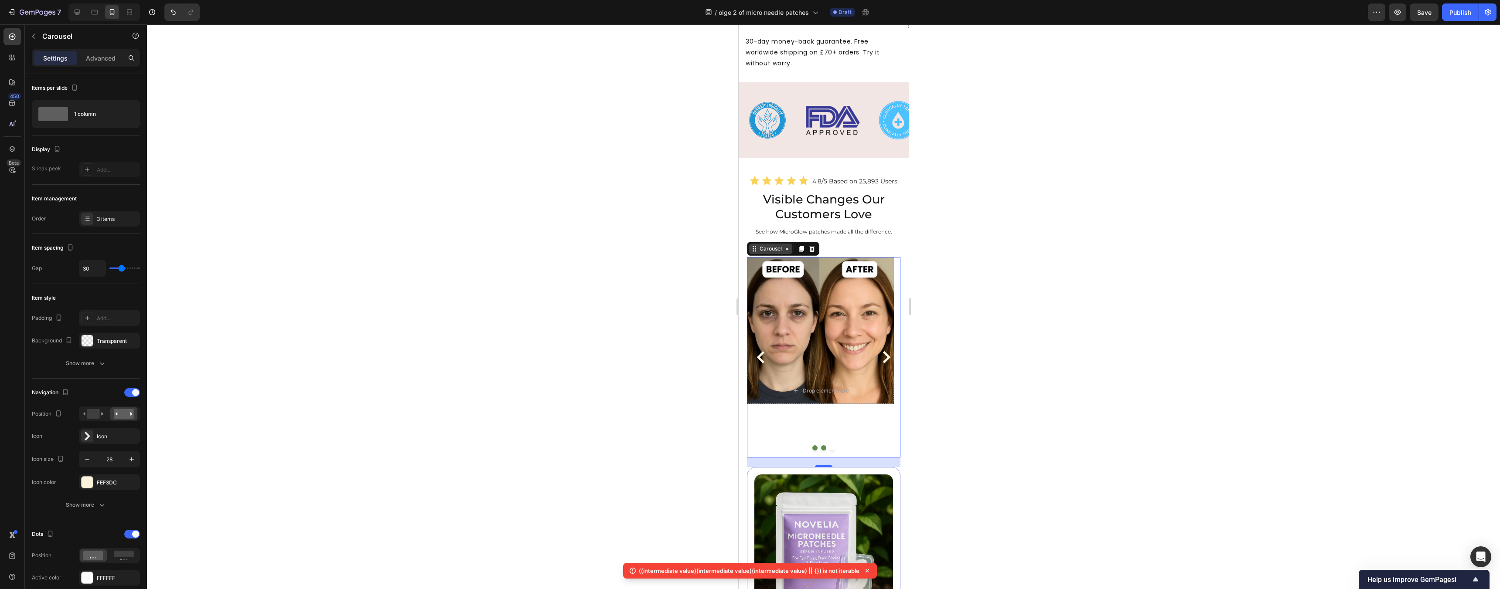
click at [555, 245] on icon at bounding box center [786, 248] width 7 height 7
click at [555, 246] on icon at bounding box center [812, 249] width 6 height 6
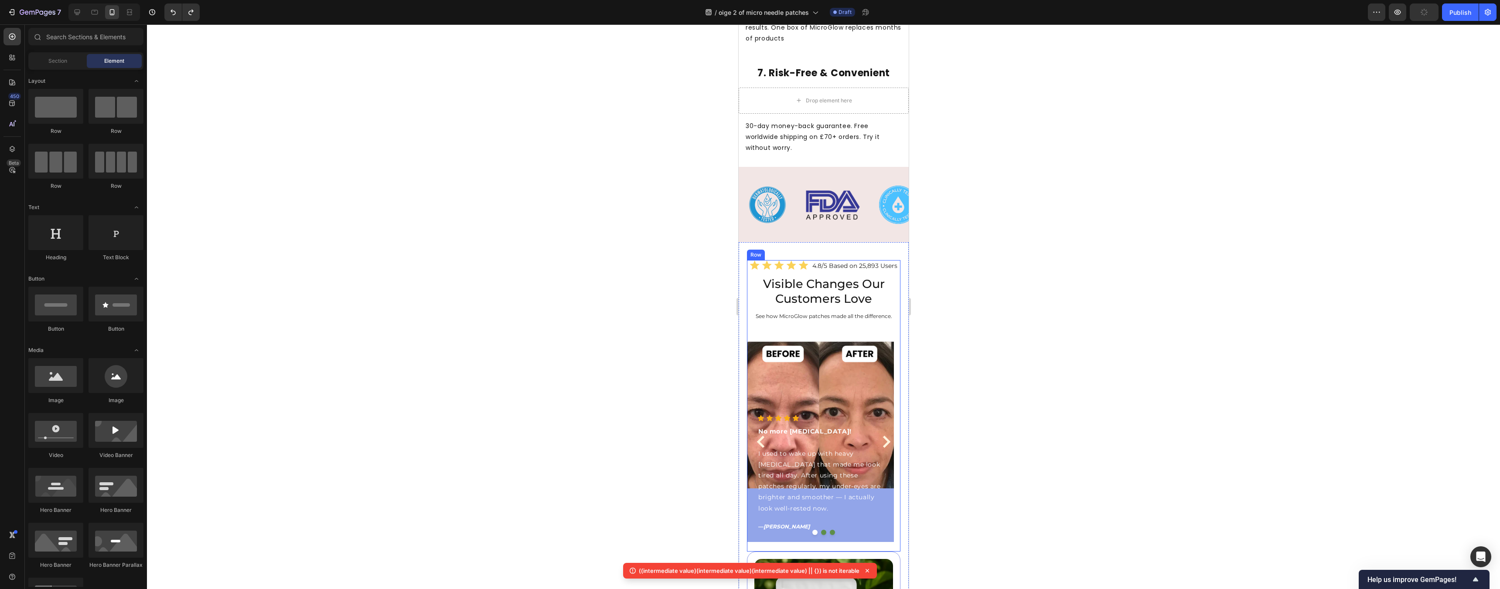
scroll to position [2174, 0]
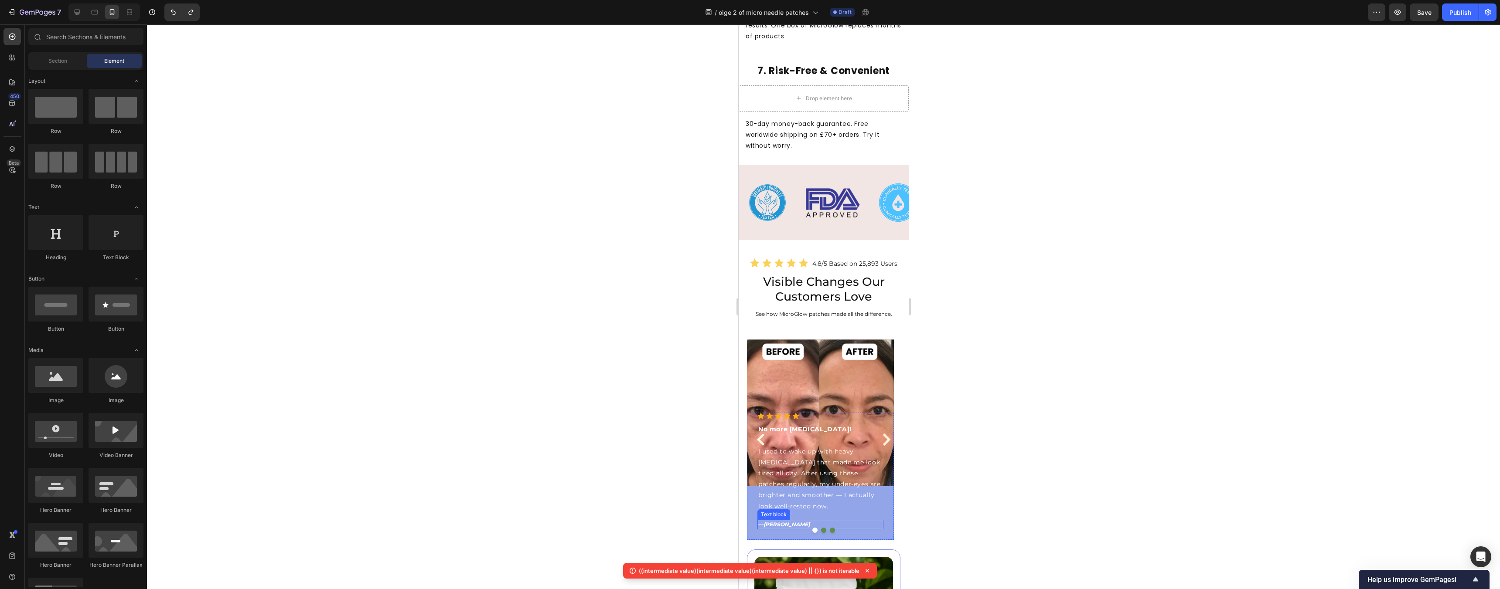
click at [555, 521] on p "— Emily R." at bounding box center [820, 525] width 124 height 8
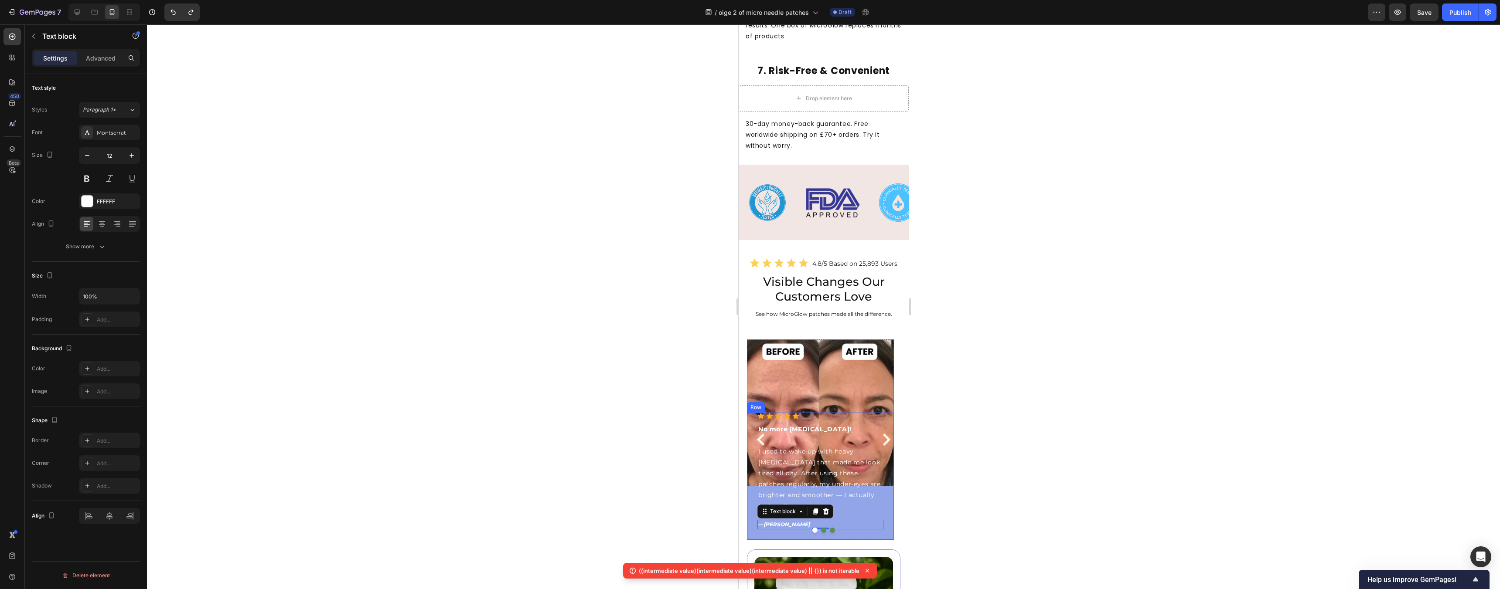
click at [555, 446] on div "Icon Icon Icon Icon Icon Icon List Hoz No more dark circles! I used to wake up …" at bounding box center [819, 476] width 147 height 127
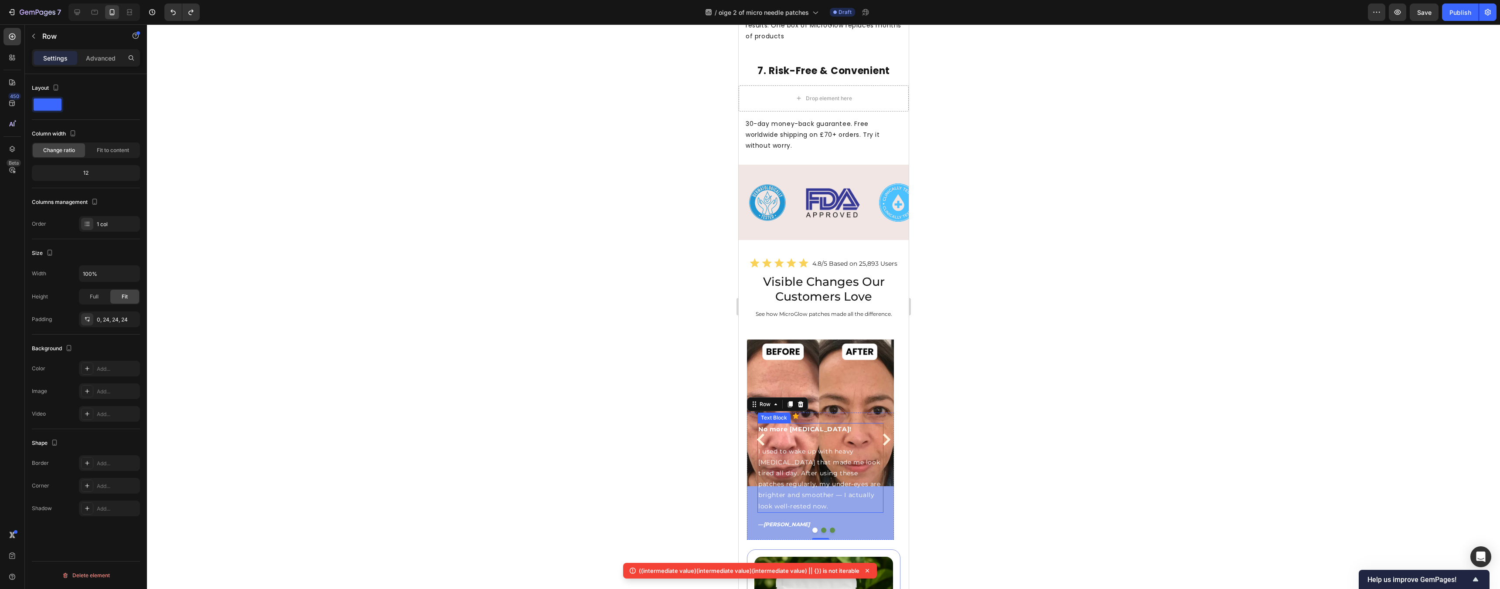
click at [555, 435] on p "I used to wake up with heavy dark circles that made me look tired all day. Afte…" at bounding box center [820, 473] width 124 height 77
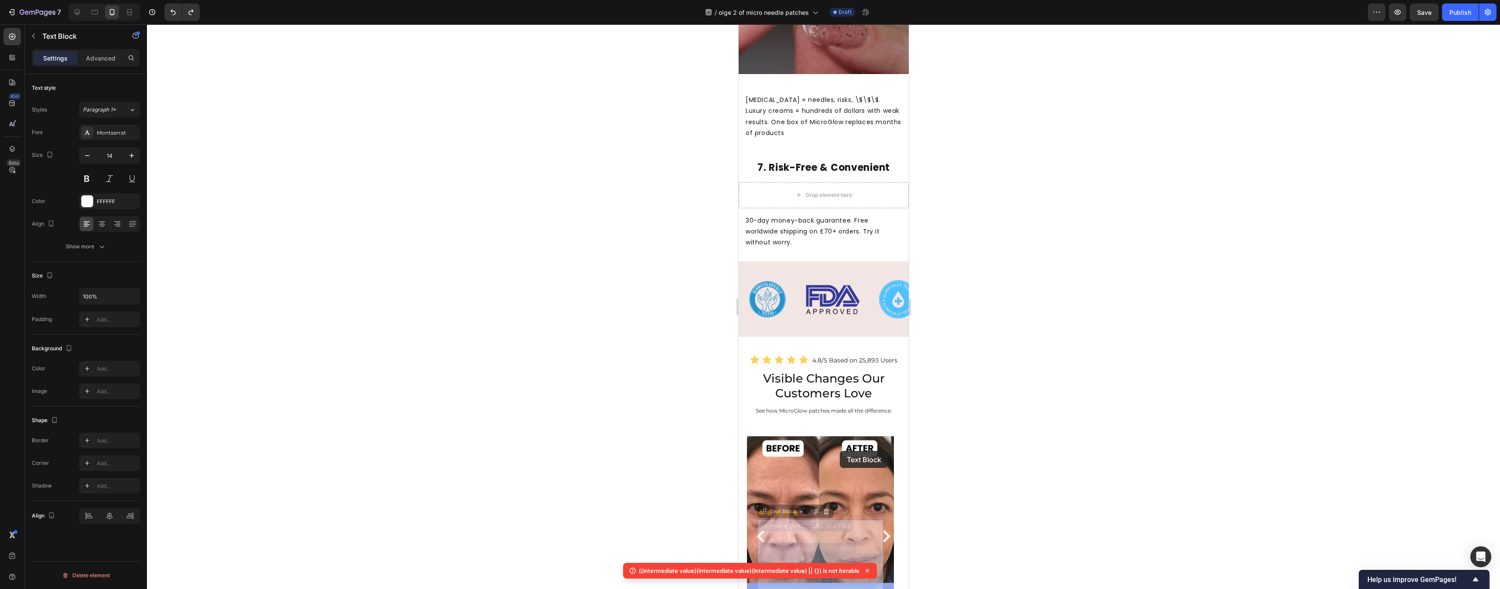
drag, startPoint x: 851, startPoint y: 423, endPoint x: 903, endPoint y: 439, distance: 54.5
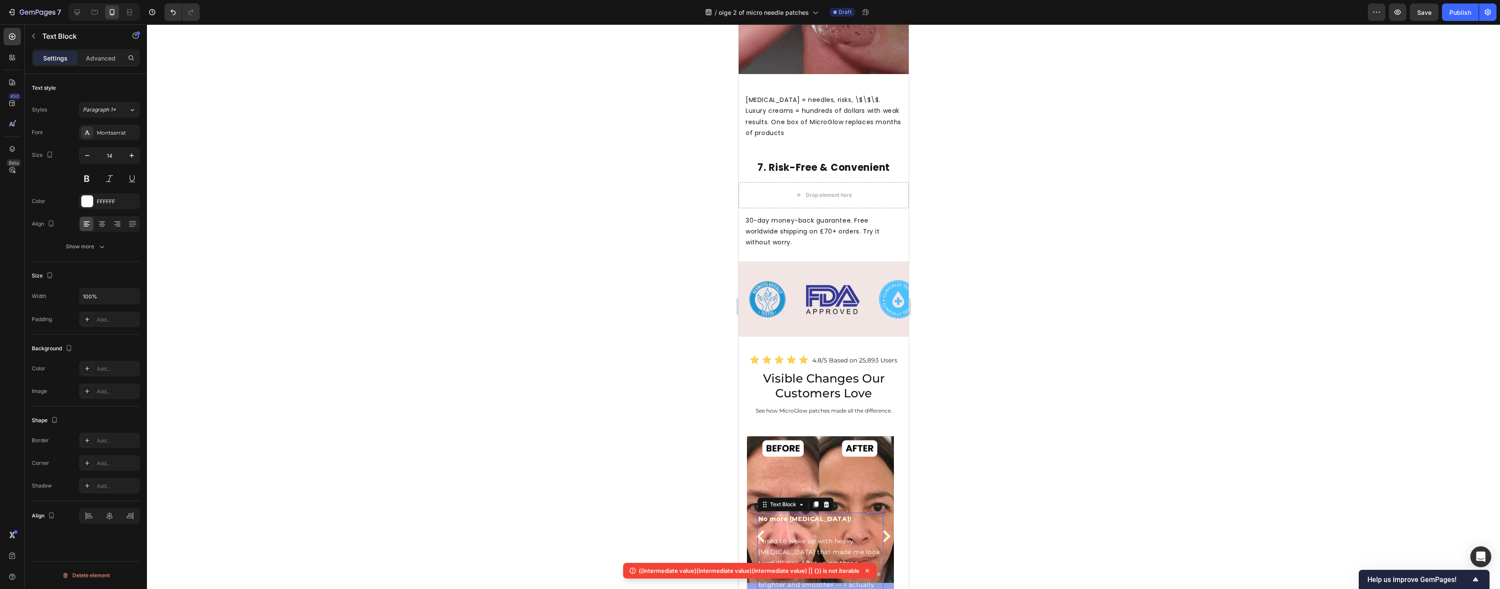
click at [555, 433] on div at bounding box center [823, 306] width 1353 height 565
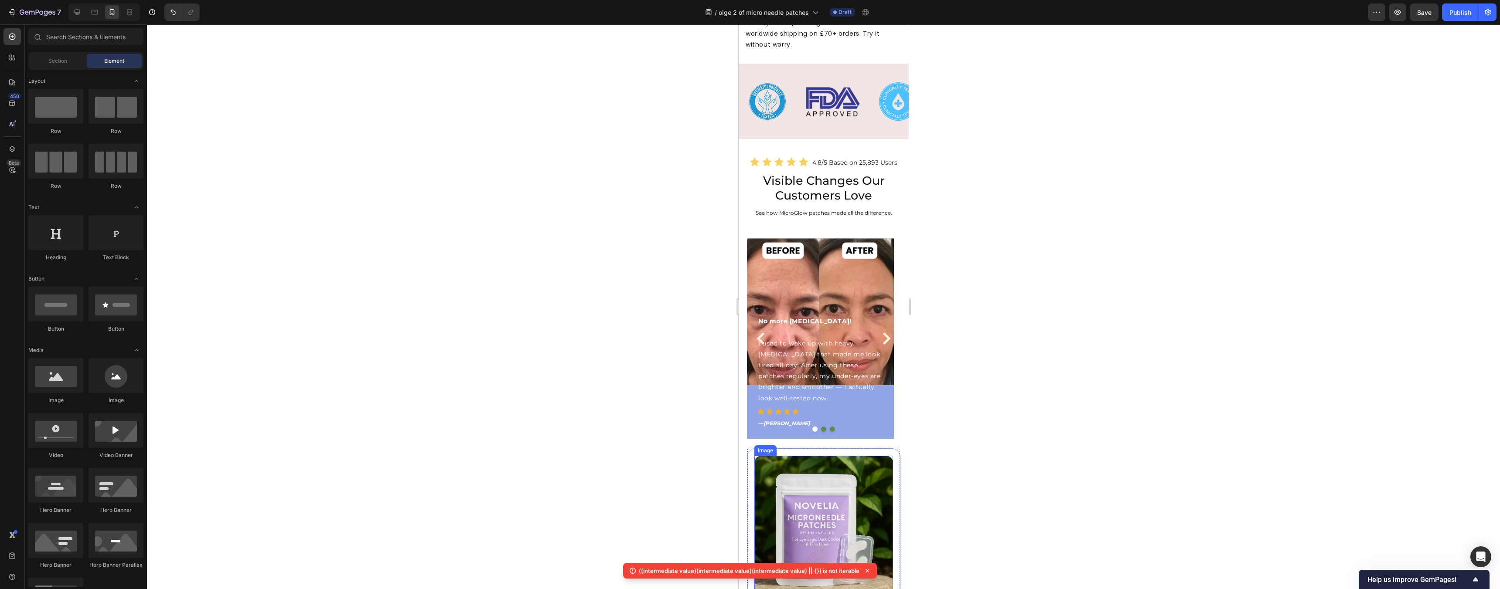
scroll to position [2276, 0]
click at [555, 326] on p "I used to wake up with heavy dark circles that made me look tired all day. Afte…" at bounding box center [820, 364] width 124 height 77
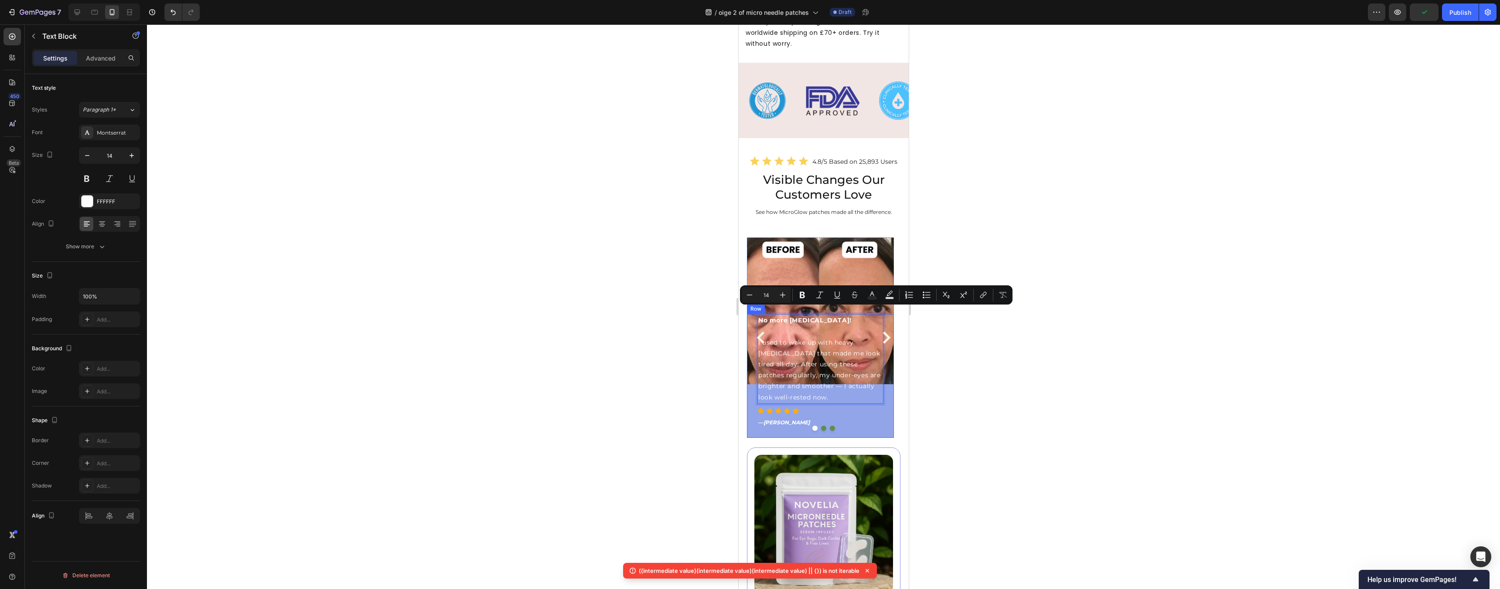
drag, startPoint x: 819, startPoint y: 308, endPoint x: 795, endPoint y: 353, distance: 50.7
drag, startPoint x: 1050, startPoint y: 300, endPoint x: 1003, endPoint y: 306, distance: 47.5
click at [555, 300] on div at bounding box center [823, 306] width 1353 height 565
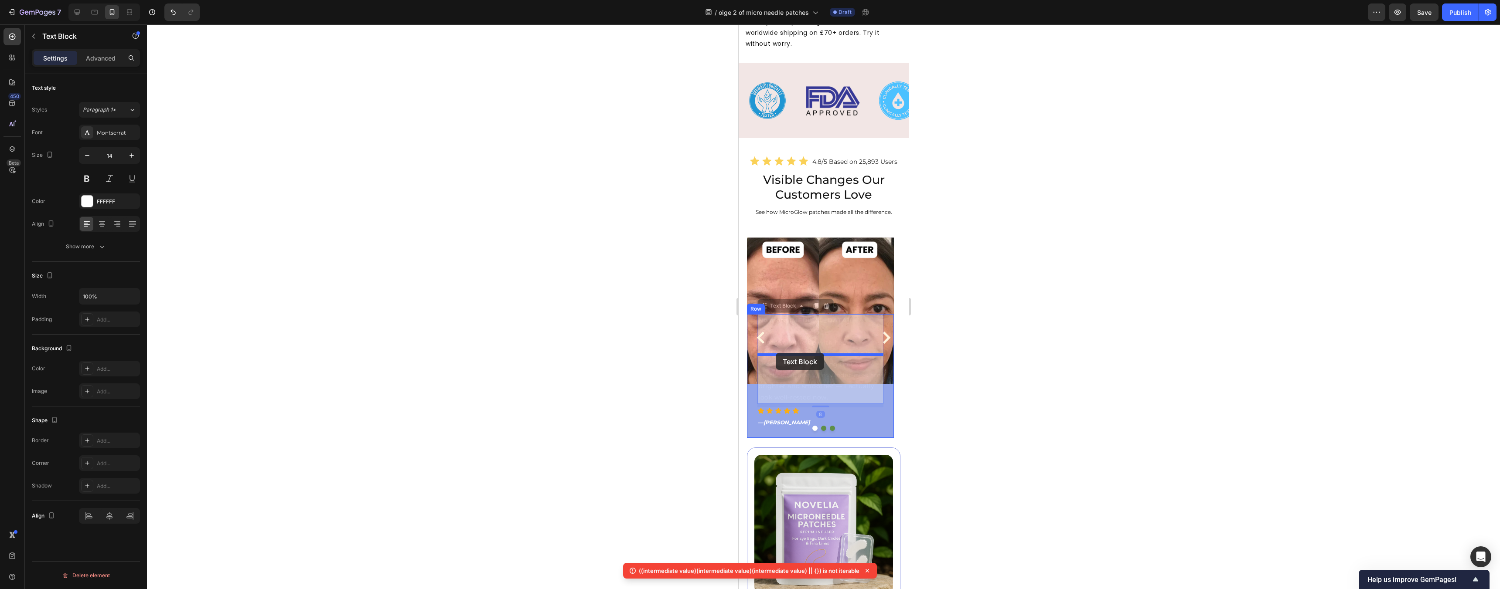
drag, startPoint x: 837, startPoint y: 316, endPoint x: 776, endPoint y: 353, distance: 71.4
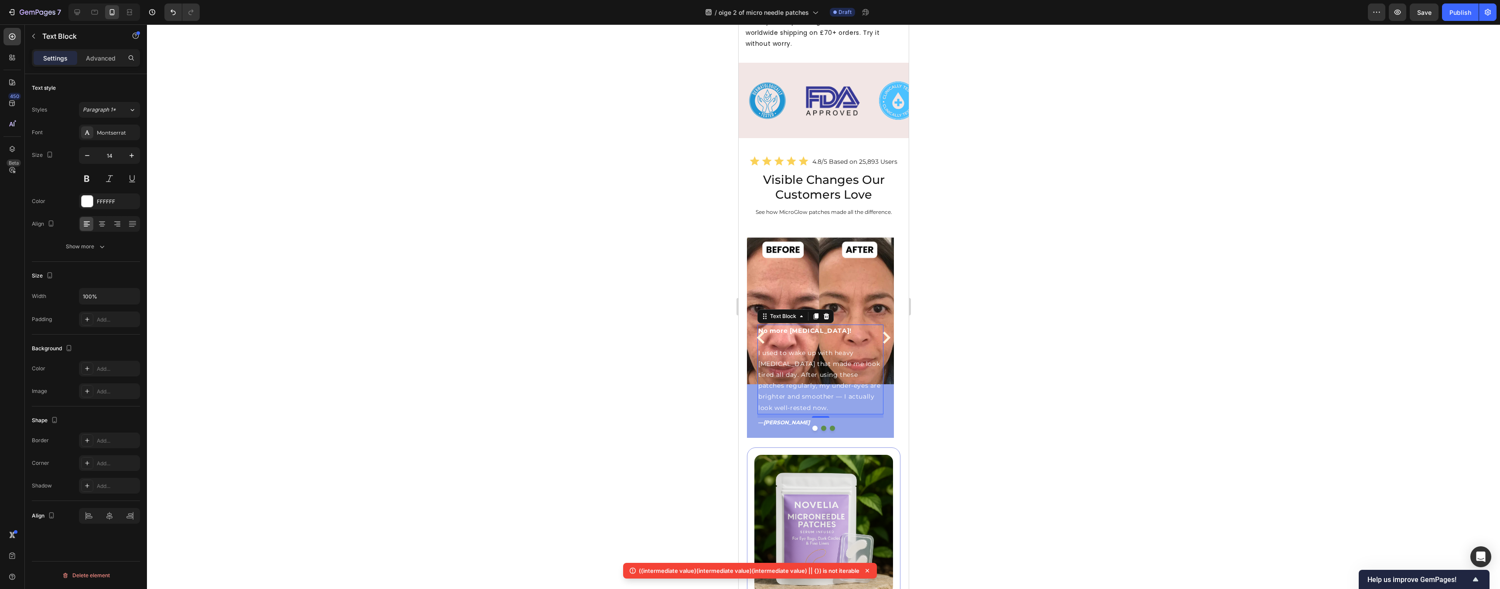
click at [555, 333] on div at bounding box center [823, 306] width 1353 height 565
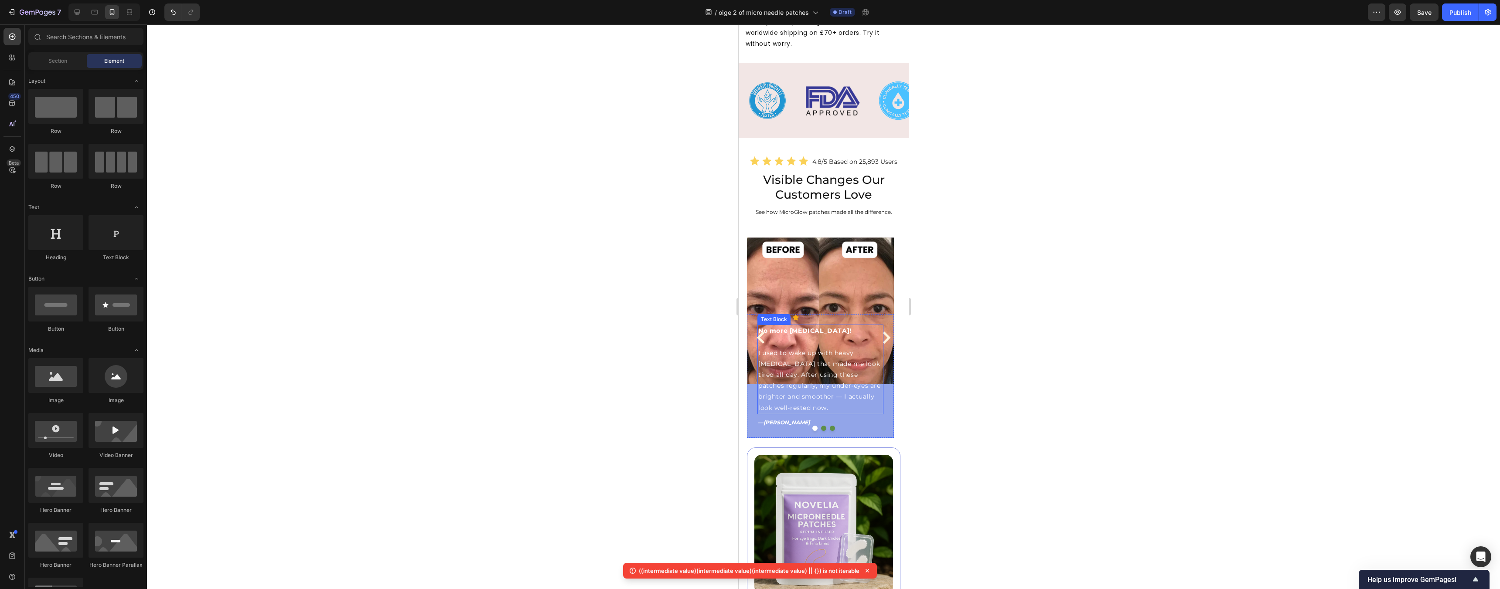
click at [555, 339] on p "I used to wake up with heavy dark circles that made me look tired all day. Afte…" at bounding box center [820, 375] width 124 height 77
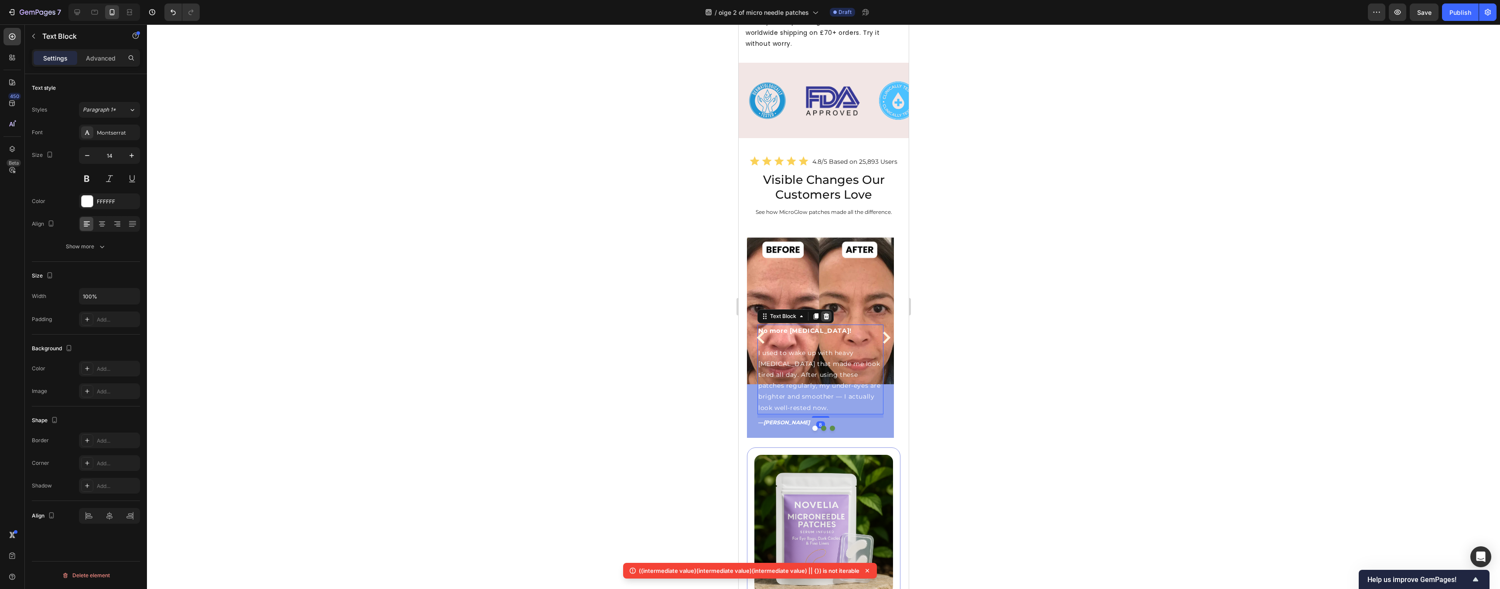
click at [555, 313] on icon at bounding box center [826, 316] width 6 height 6
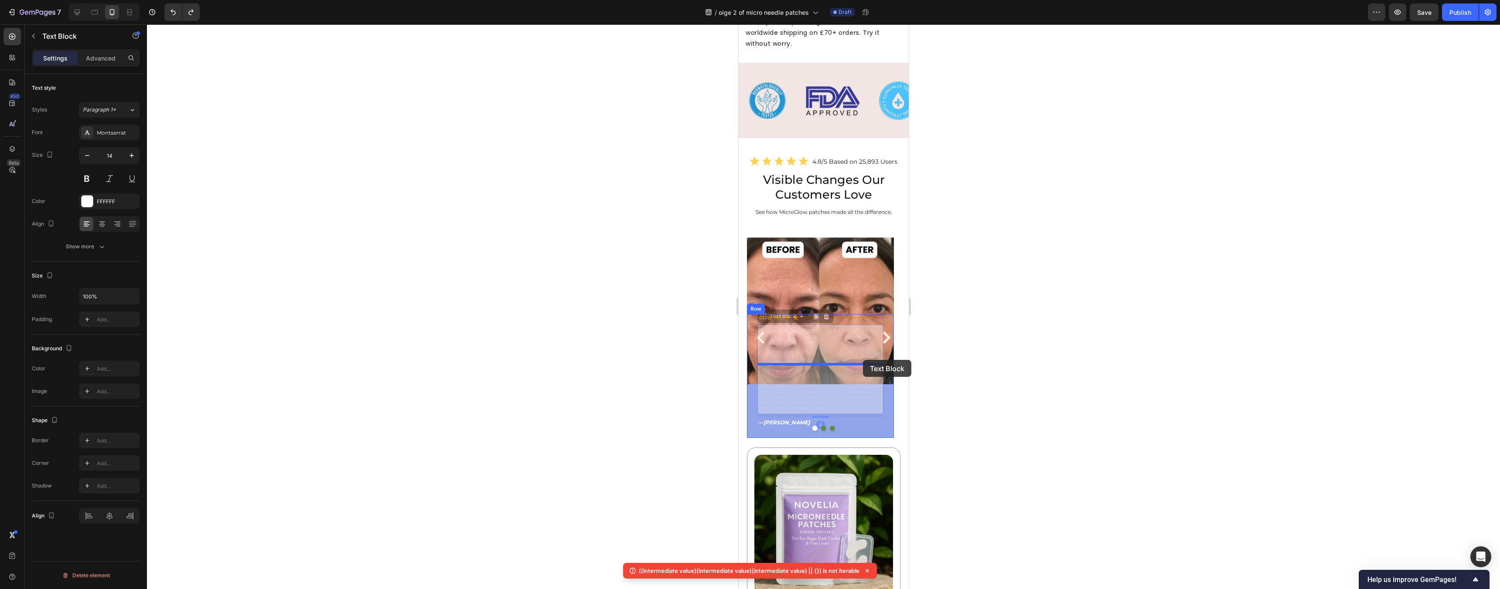
drag, startPoint x: 867, startPoint y: 283, endPoint x: 862, endPoint y: 360, distance: 77.7
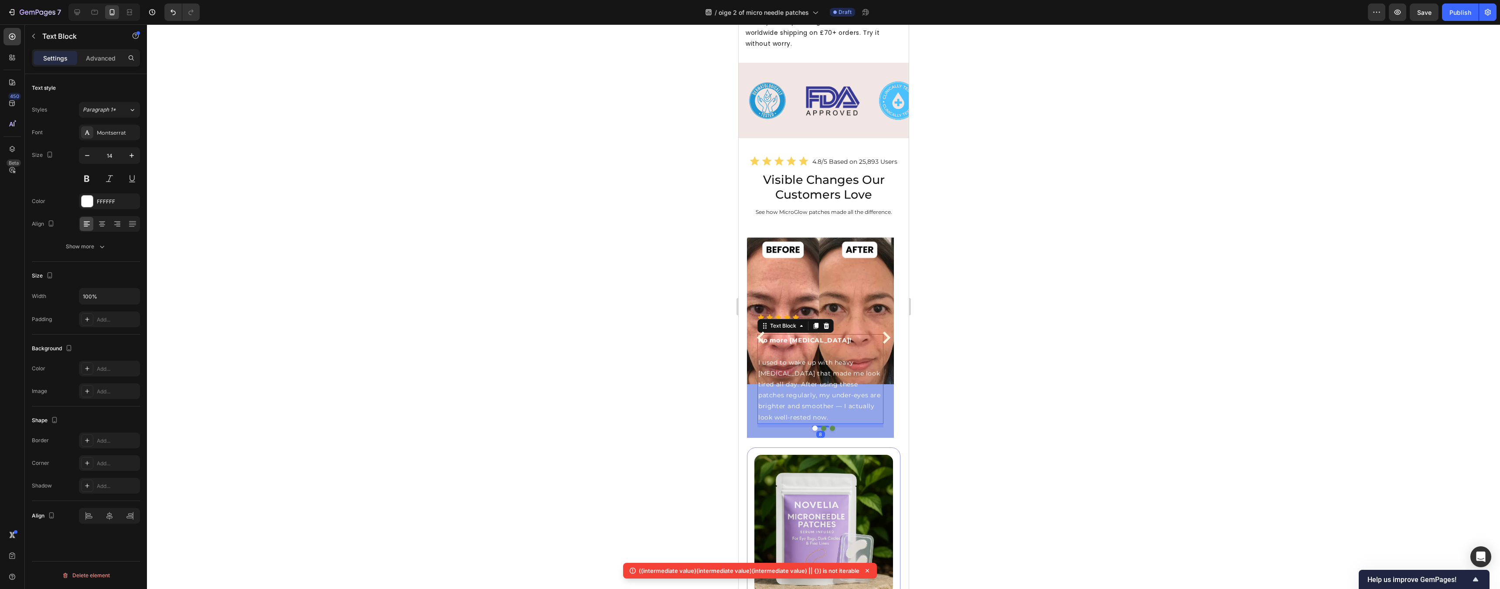
click at [555, 337] on div at bounding box center [823, 306] width 1353 height 565
click at [555, 346] on p "I used to wake up with heavy dark circles that made me look tired all day. Afte…" at bounding box center [820, 384] width 124 height 77
click at [83, 157] on icon "button" at bounding box center [87, 155] width 9 height 9
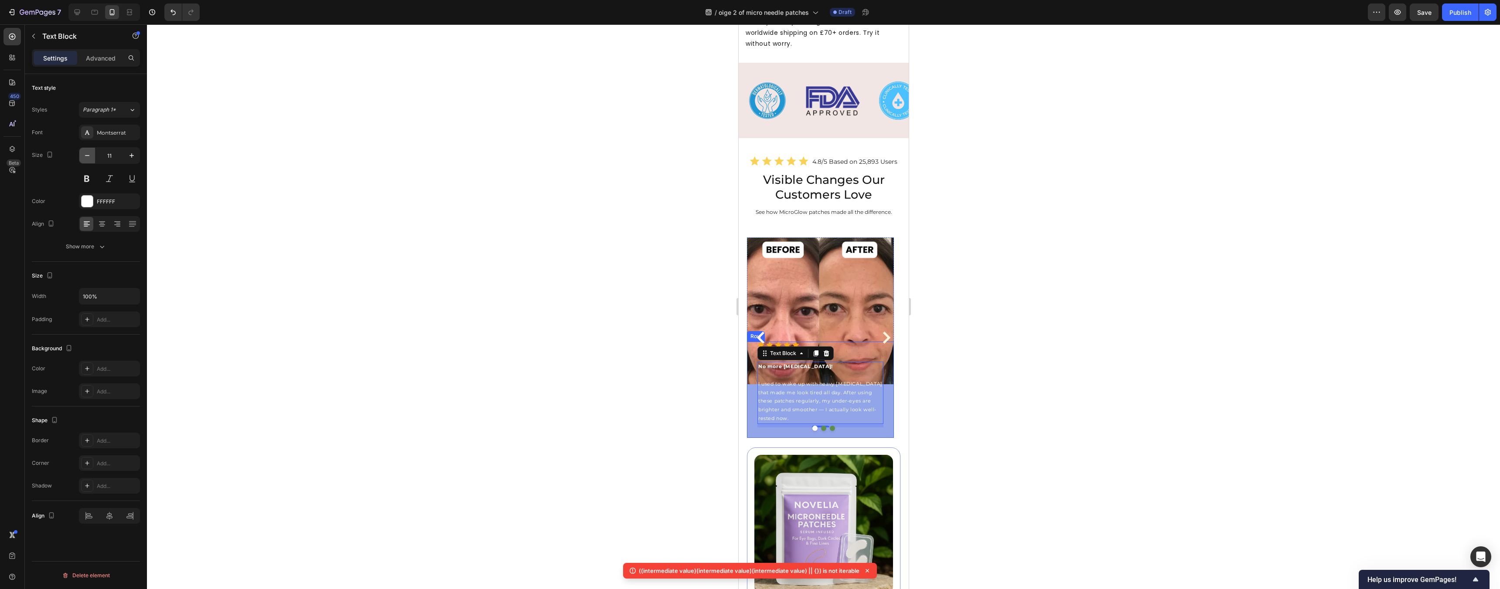
click at [83, 157] on icon "button" at bounding box center [87, 155] width 9 height 9
click at [133, 157] on icon "button" at bounding box center [131, 155] width 9 height 9
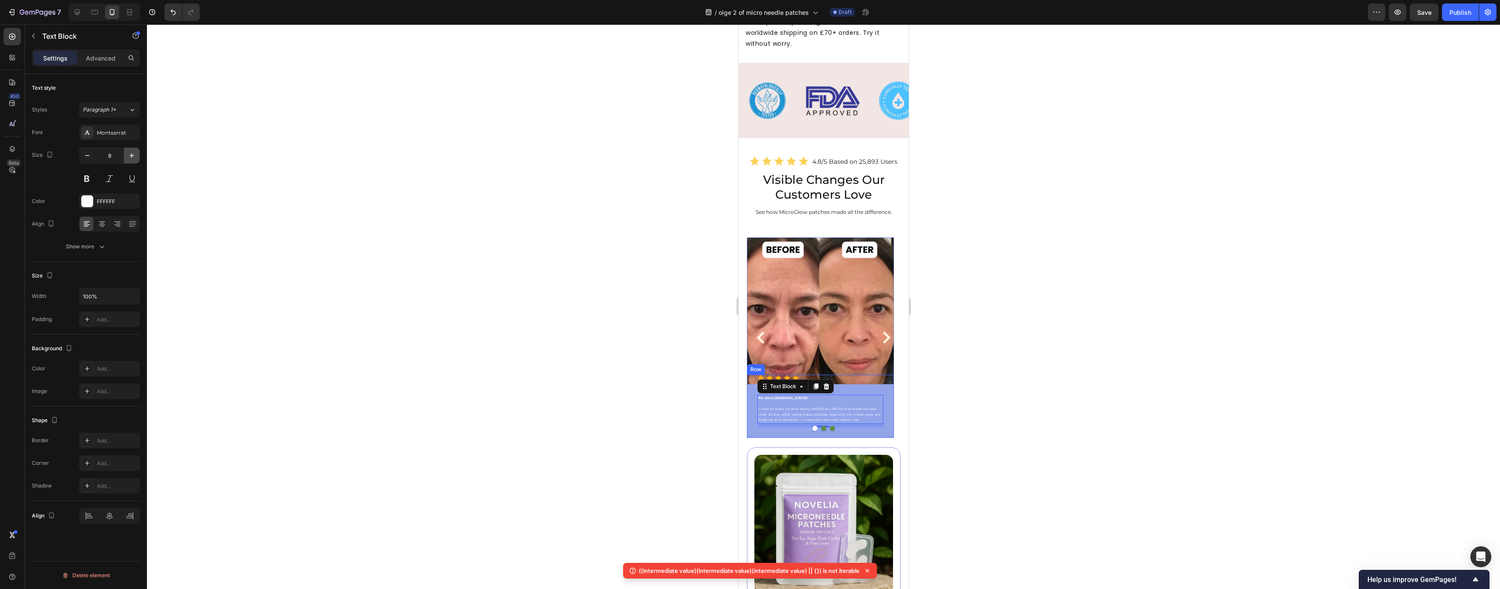
click at [133, 157] on icon "button" at bounding box center [131, 155] width 9 height 9
type input "12"
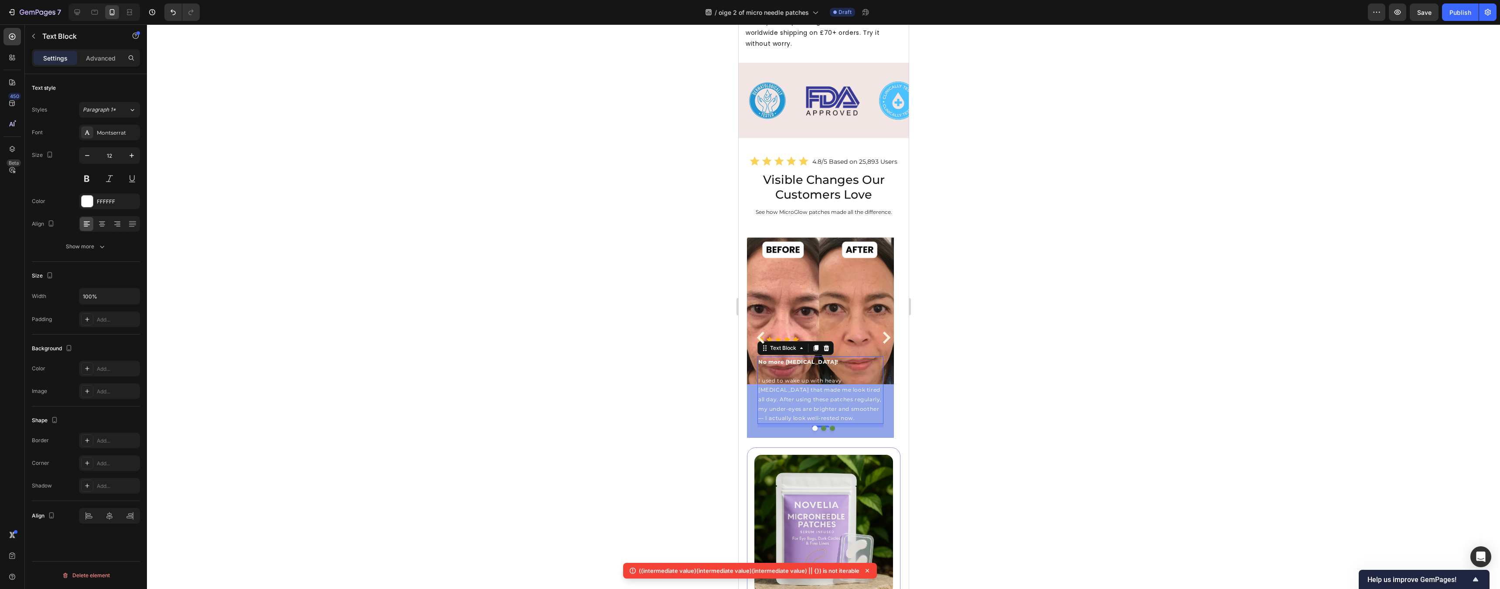
click at [555, 310] on div at bounding box center [823, 306] width 1353 height 565
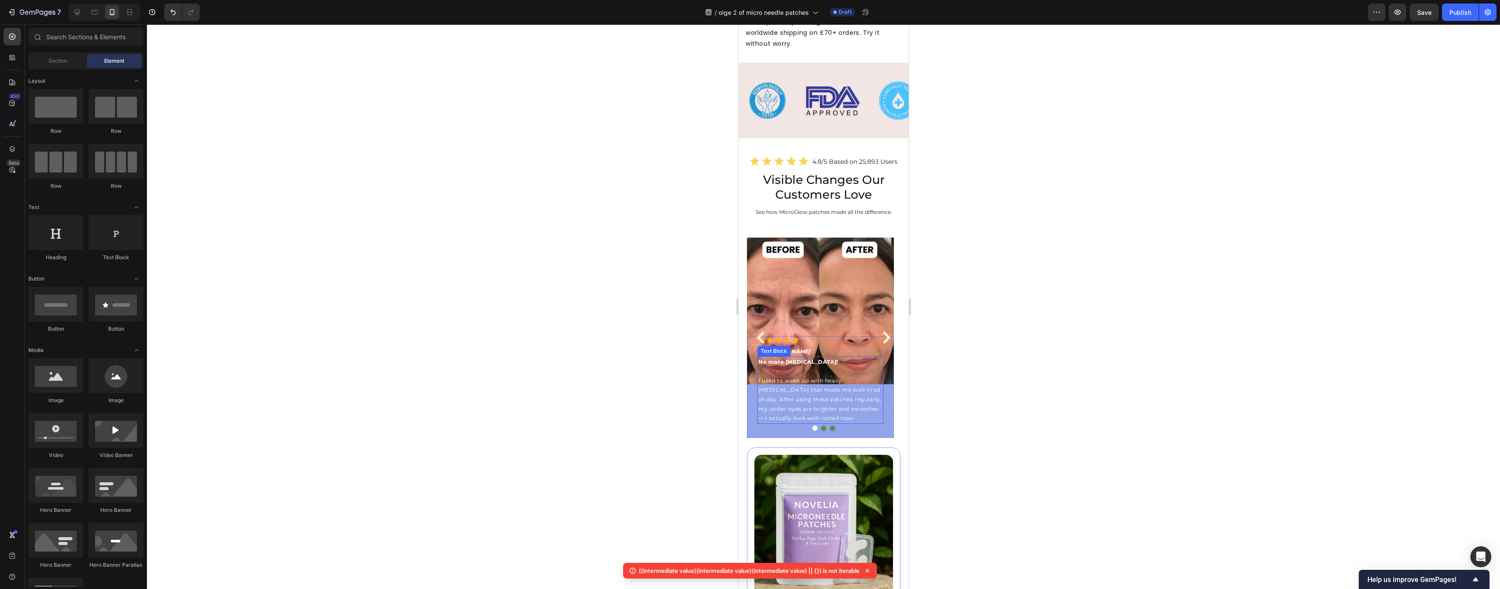
click at [555, 359] on strong "No more dark circles!" at bounding box center [798, 362] width 80 height 7
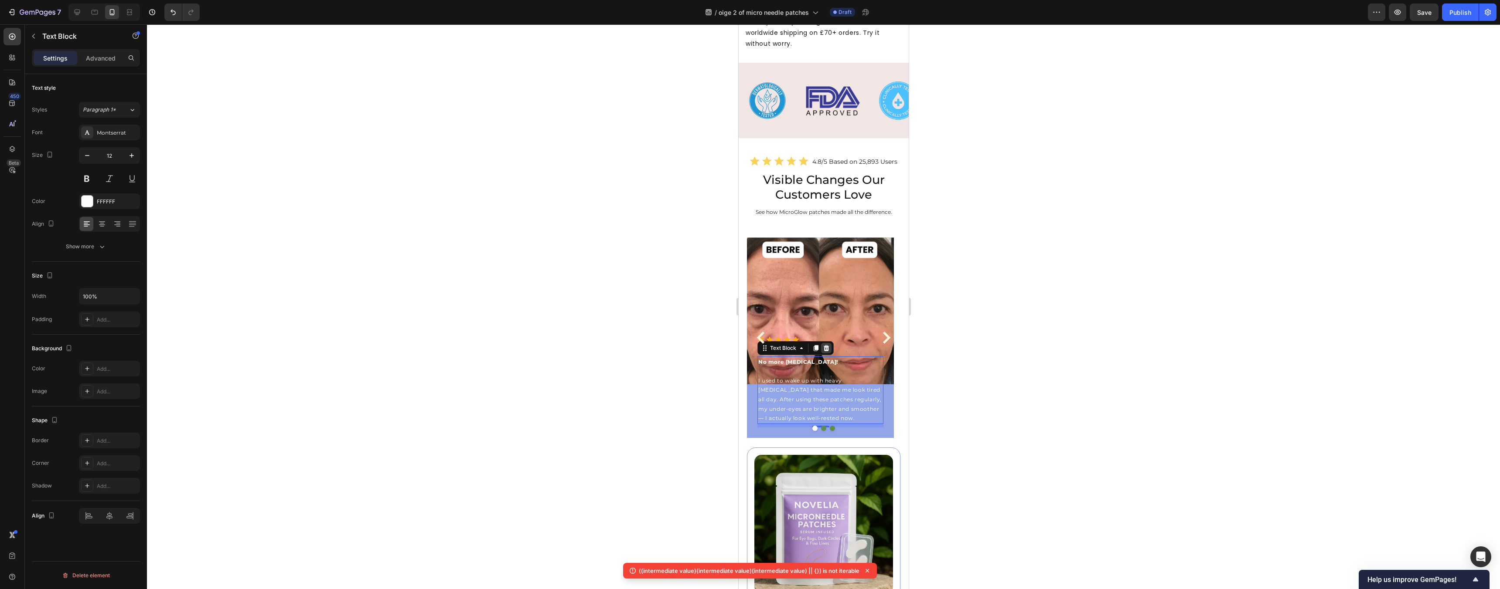
click at [555, 345] on icon at bounding box center [826, 348] width 6 height 6
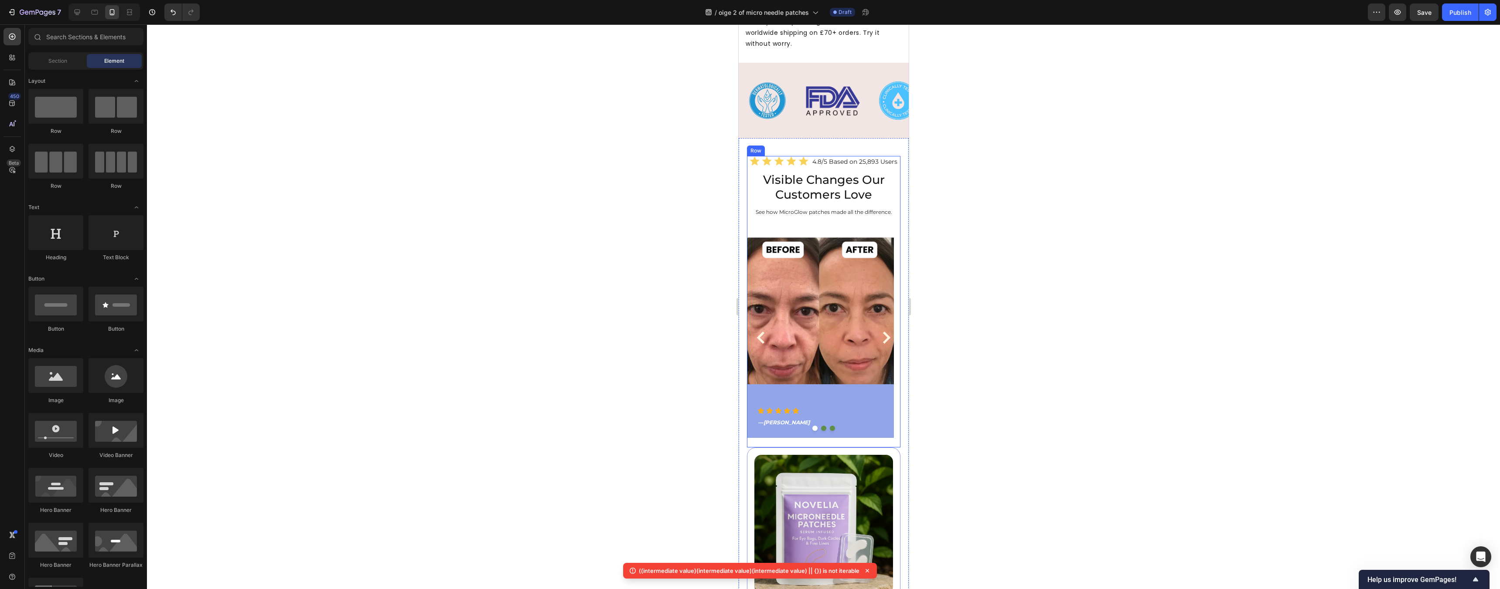
click at [555, 172] on div "Icon Icon Icon Icon Icon Icon List 4.8/5 Based on 25,893 Users Text Block Row V…" at bounding box center [822, 302] width 153 height 292
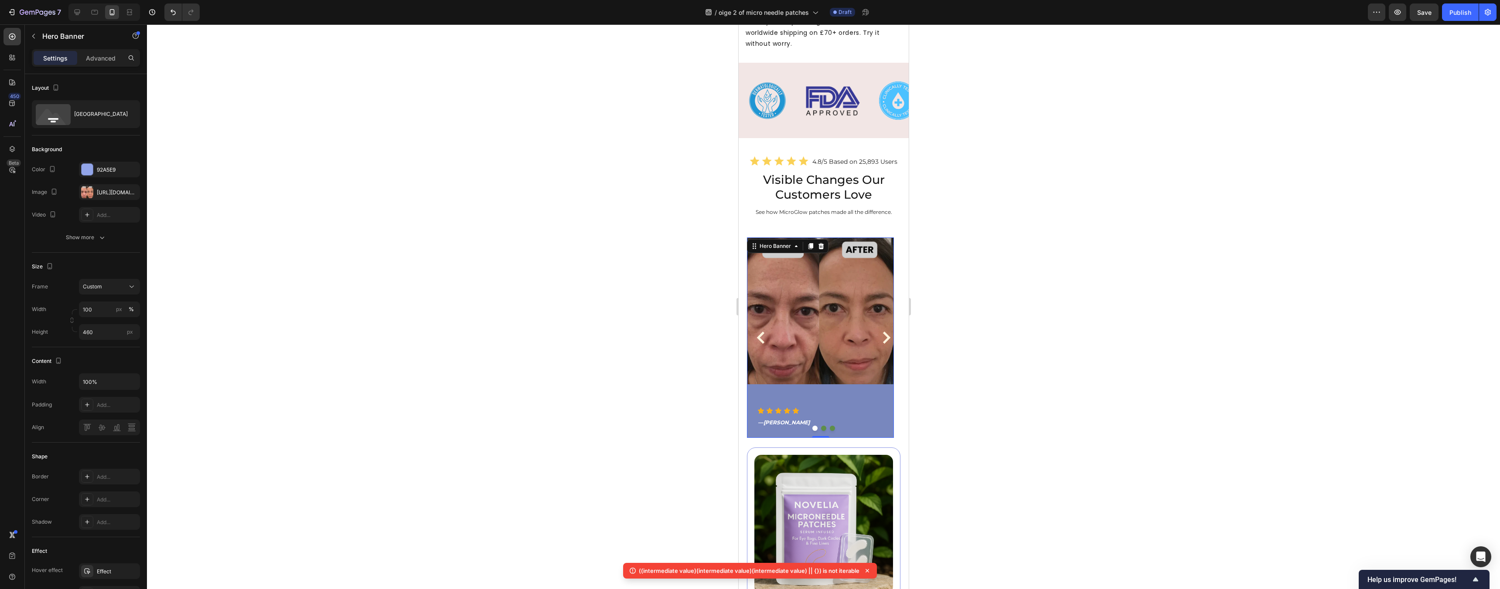
click at [555, 238] on div "Overlay" at bounding box center [819, 338] width 147 height 201
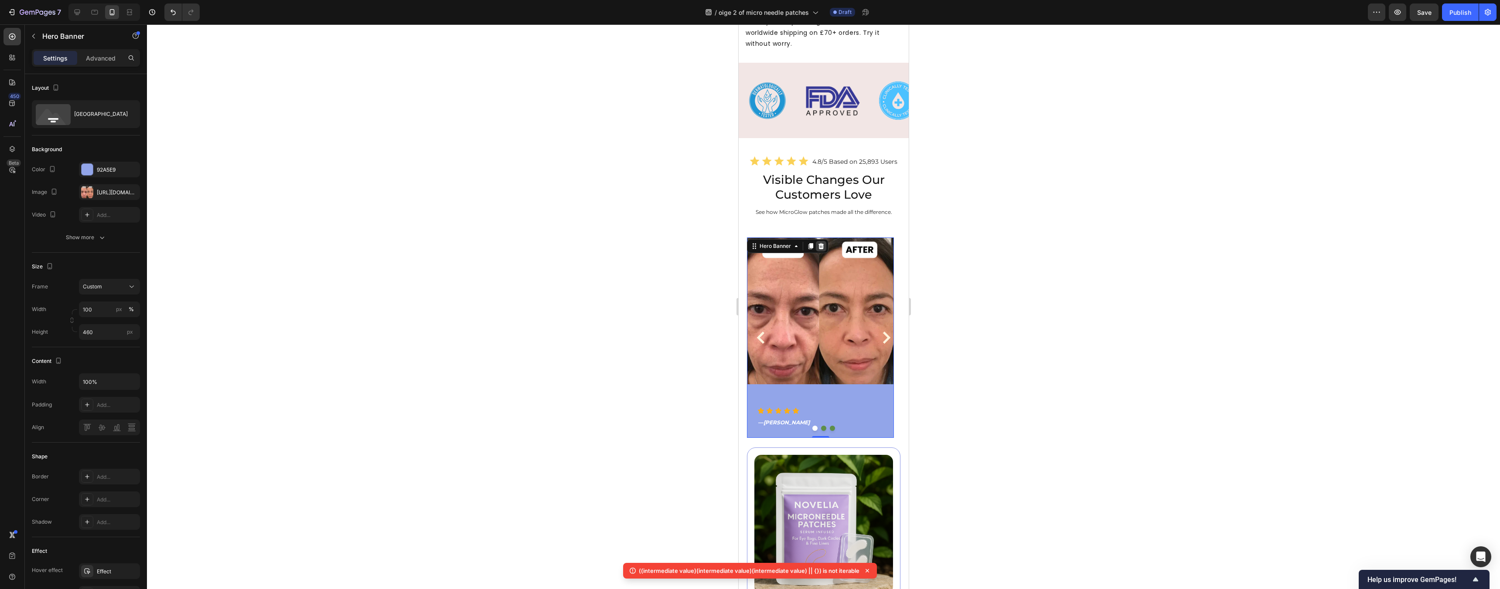
click at [555, 241] on div at bounding box center [820, 246] width 10 height 10
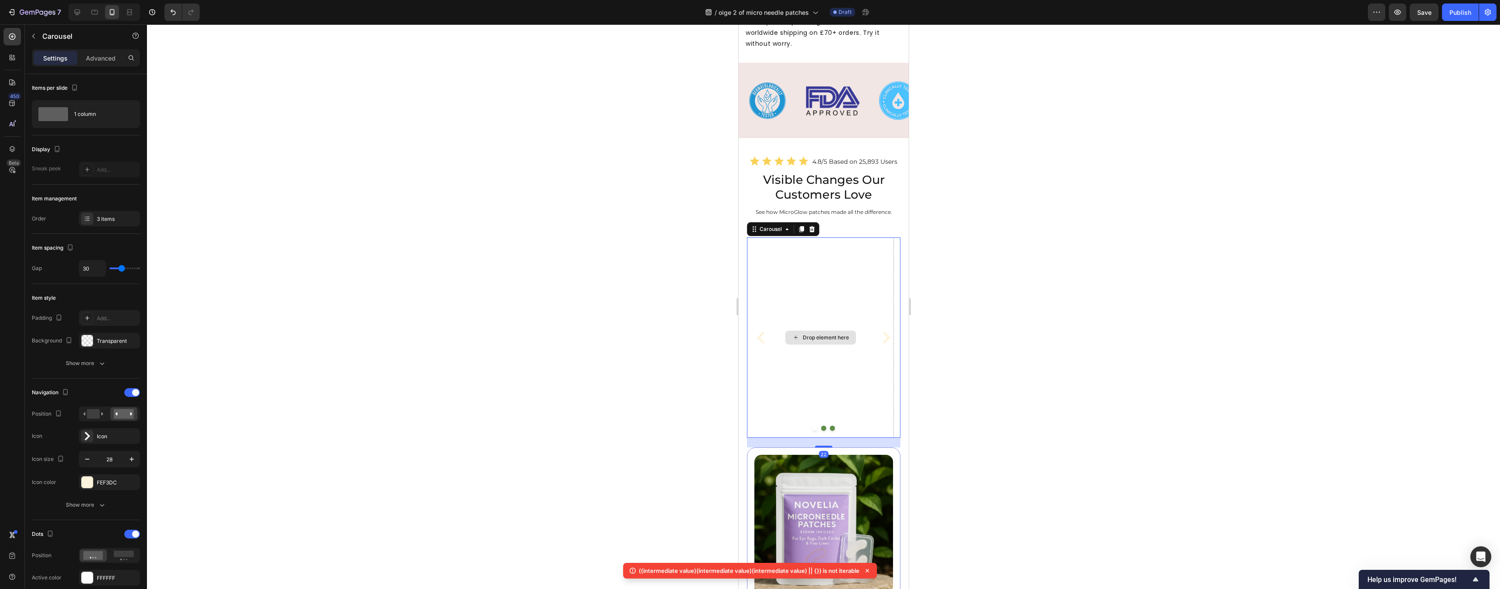
click at [555, 238] on div "Drop element here" at bounding box center [819, 338] width 147 height 201
click at [555, 226] on icon at bounding box center [811, 229] width 7 height 7
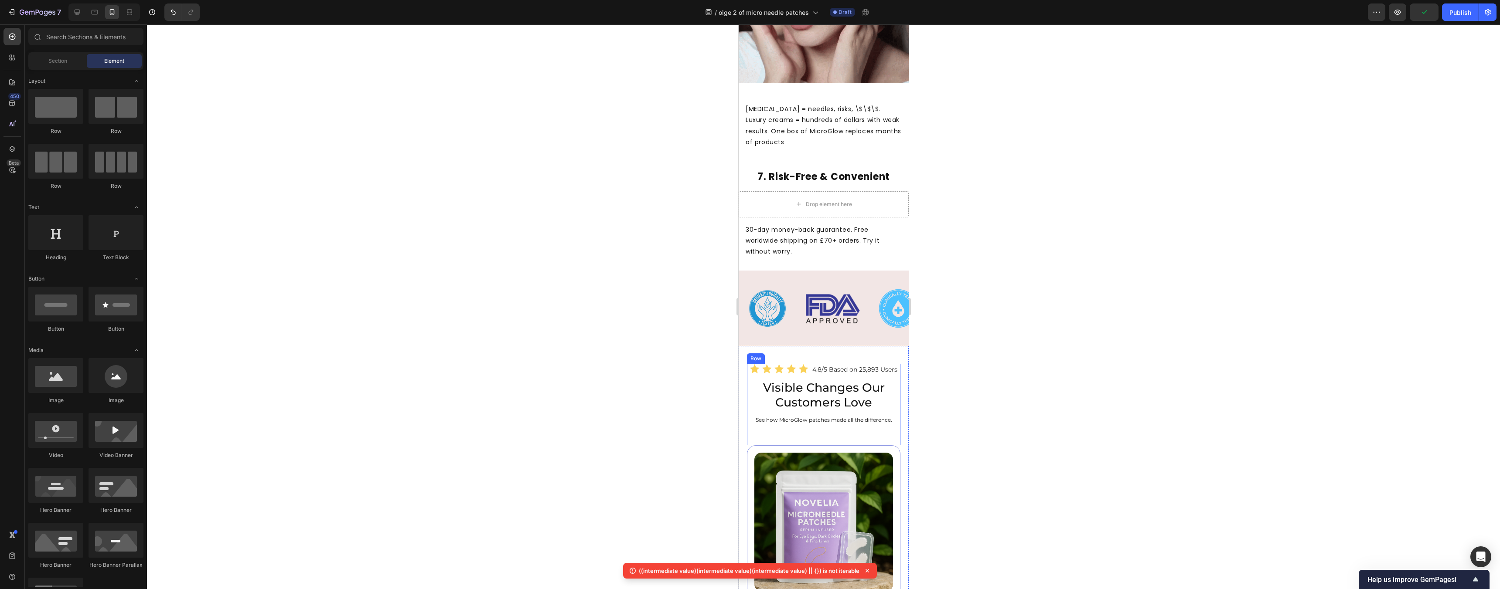
scroll to position [2070, 0]
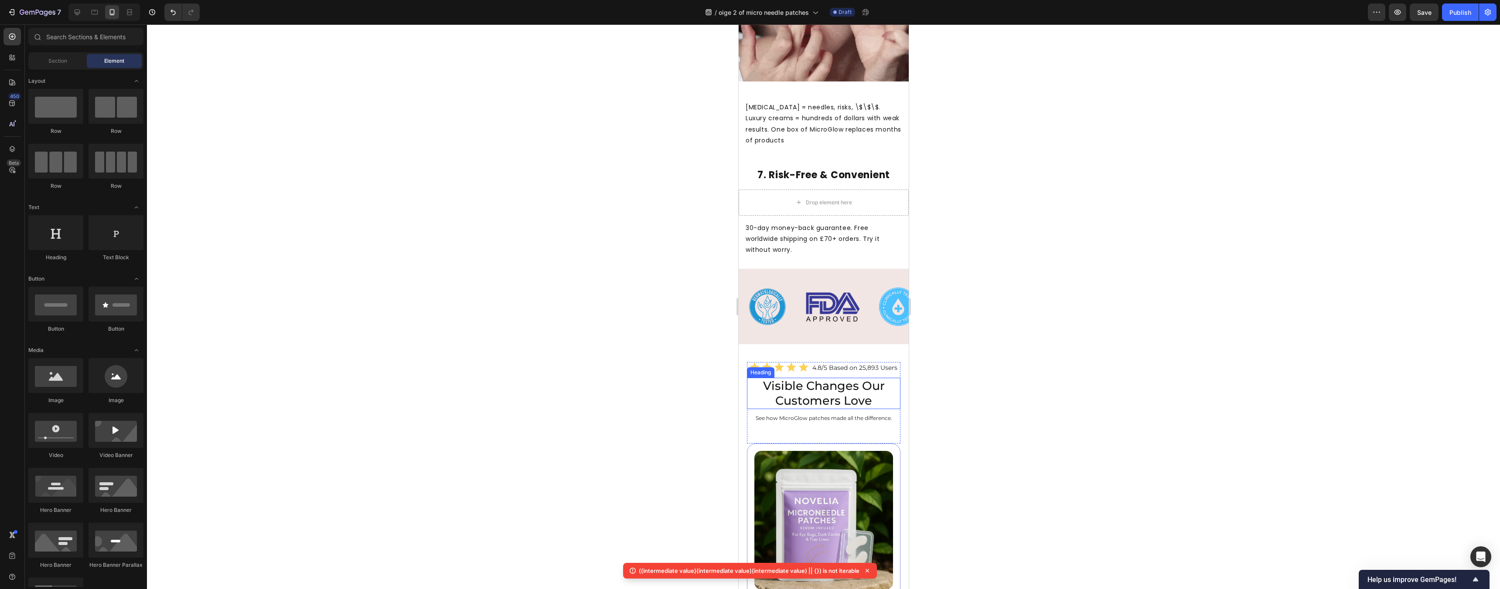
click at [555, 378] on h2 "Visible Changes Our Customers Love" at bounding box center [822, 393] width 153 height 31
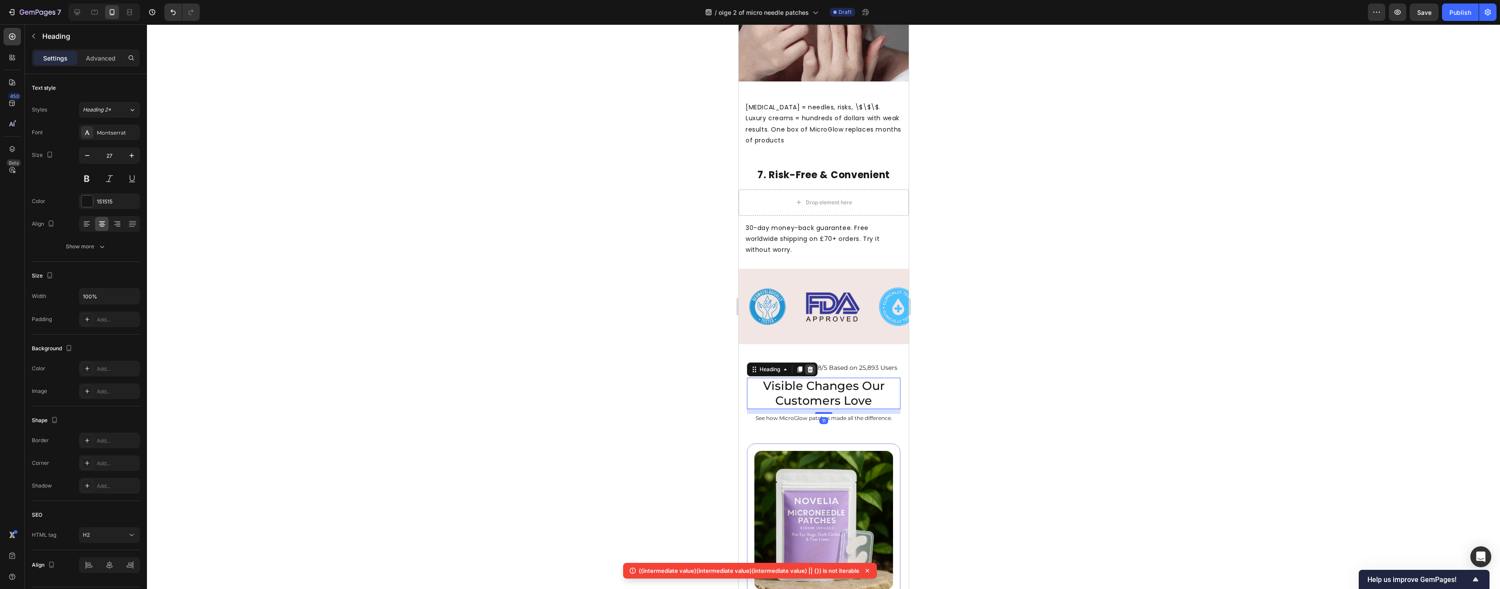
click at [555, 367] on icon at bounding box center [810, 370] width 6 height 6
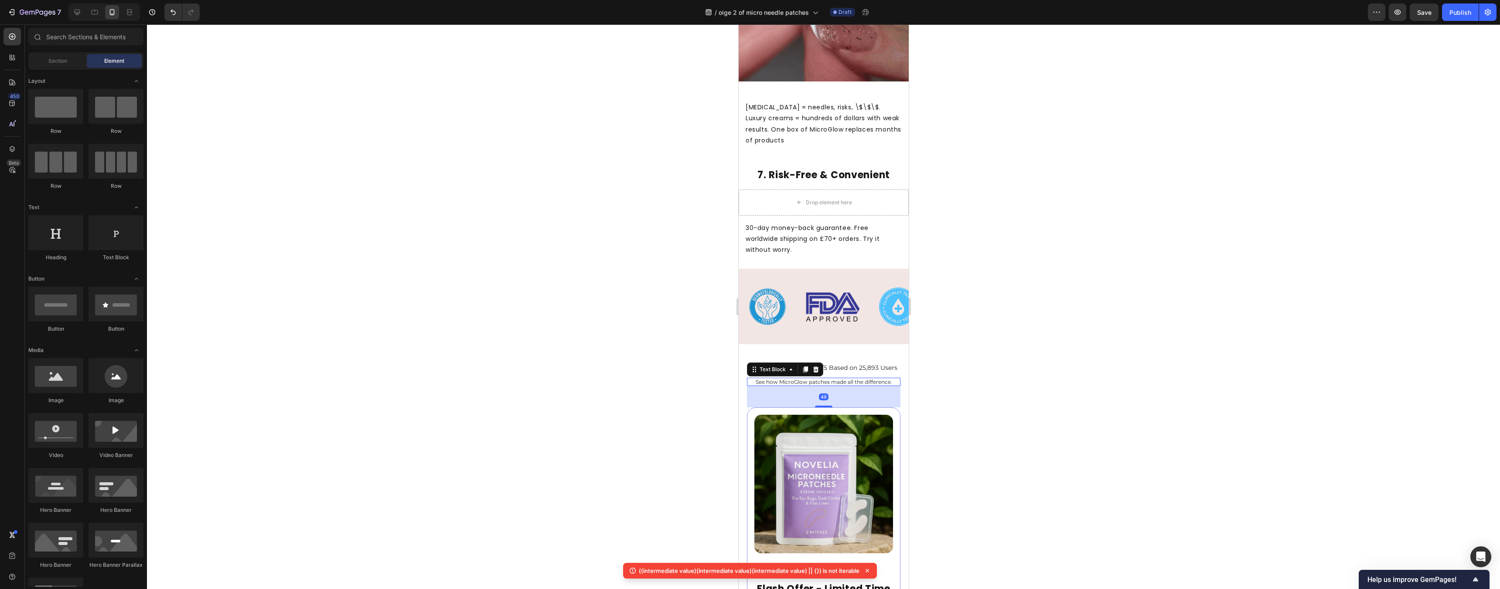
click at [555, 379] on p "See how MicroGlow patches made all the difference." at bounding box center [823, 382] width 152 height 7
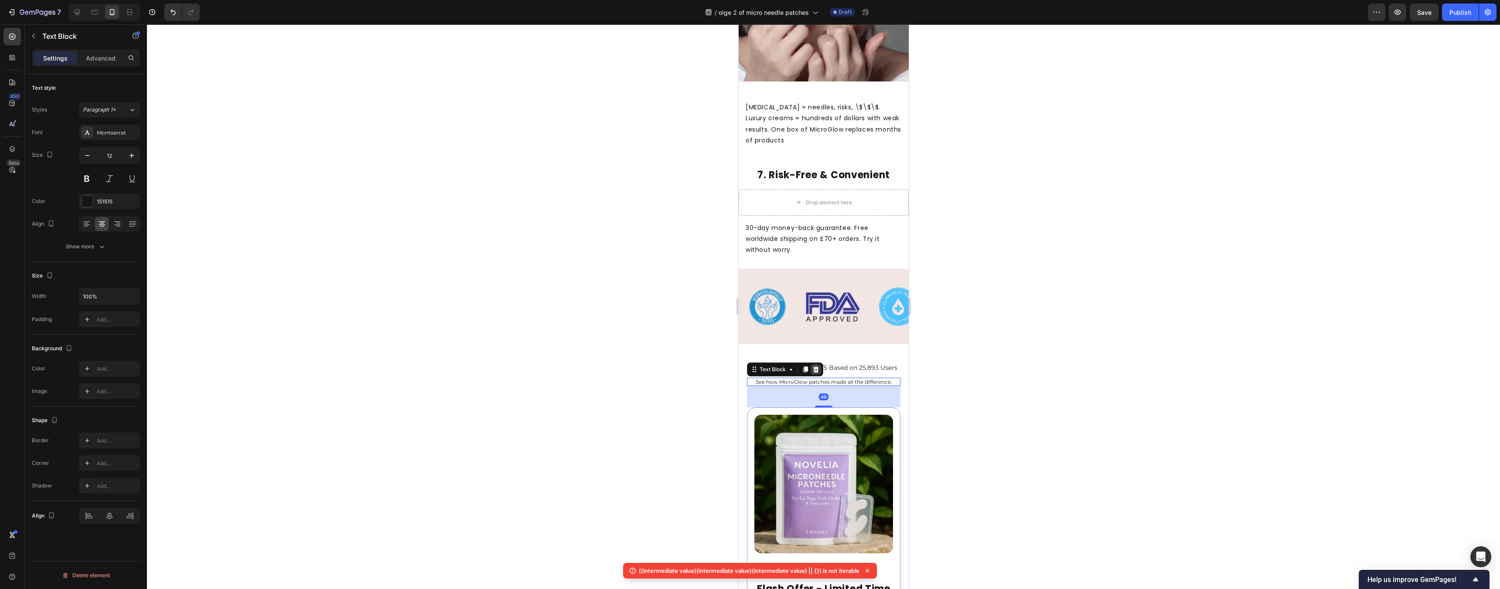
click at [555, 367] on icon at bounding box center [816, 370] width 6 height 6
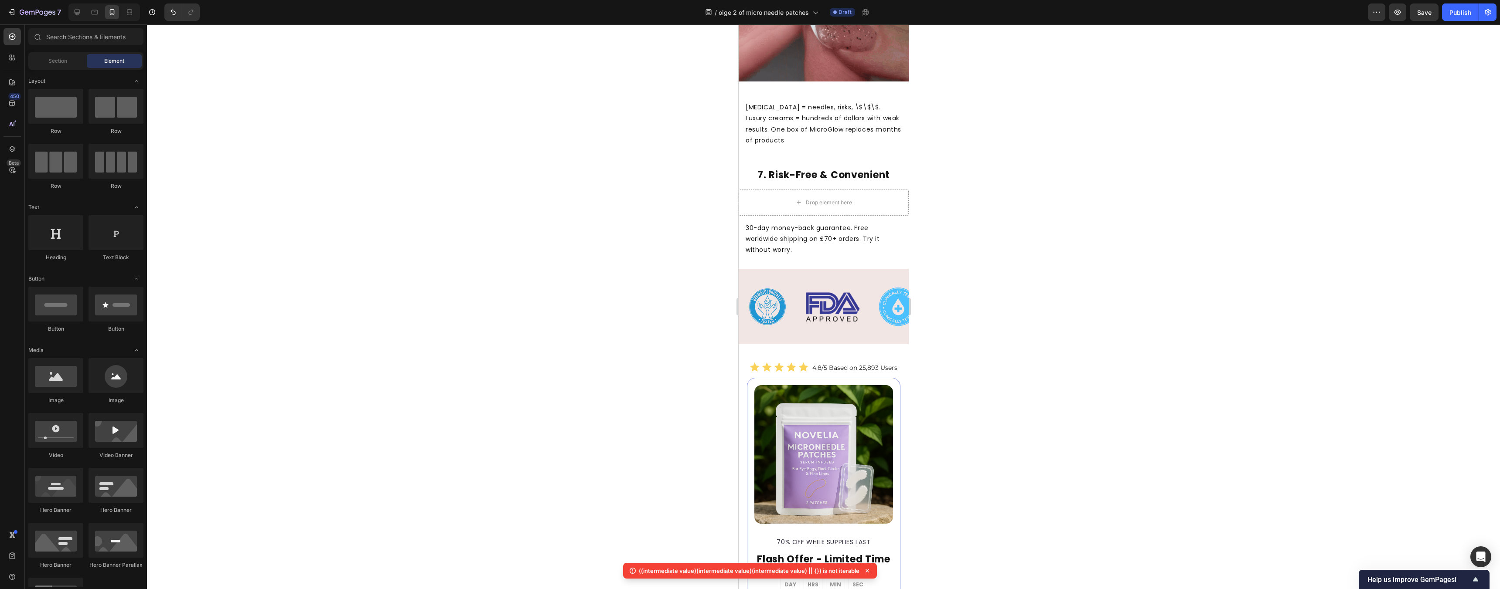
click at [555, 294] on div at bounding box center [823, 306] width 1353 height 565
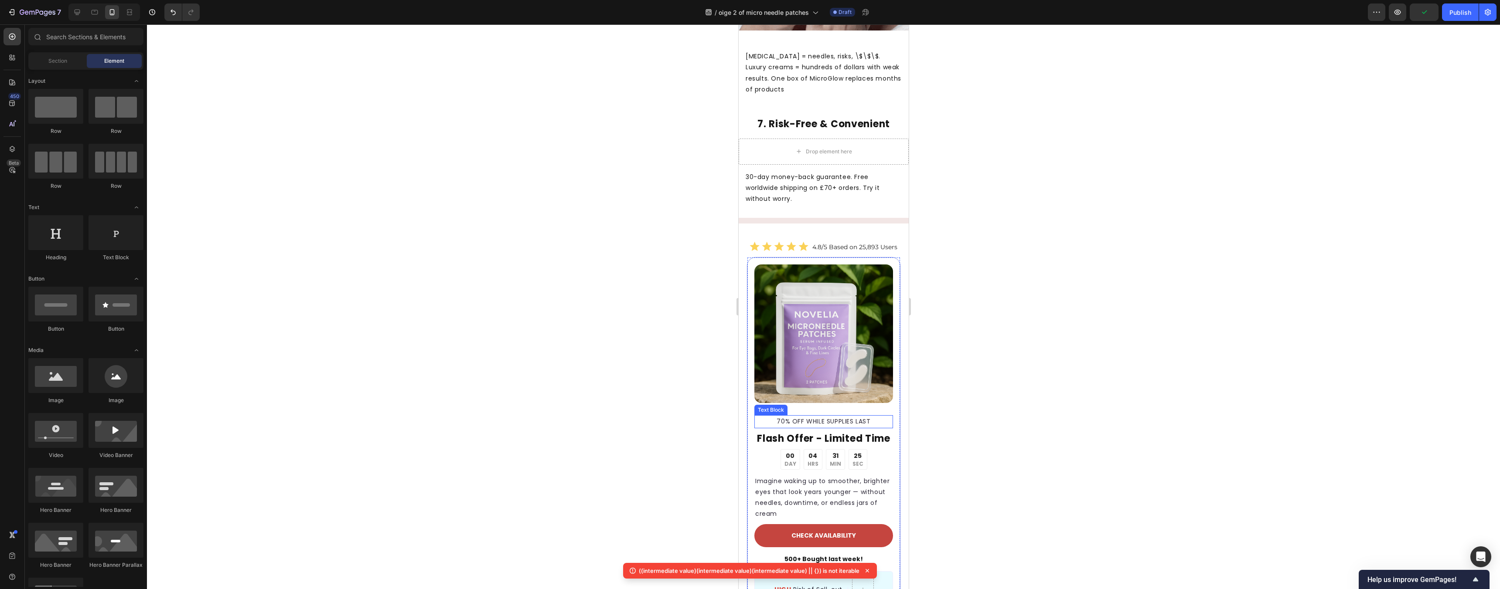
scroll to position [2347, 0]
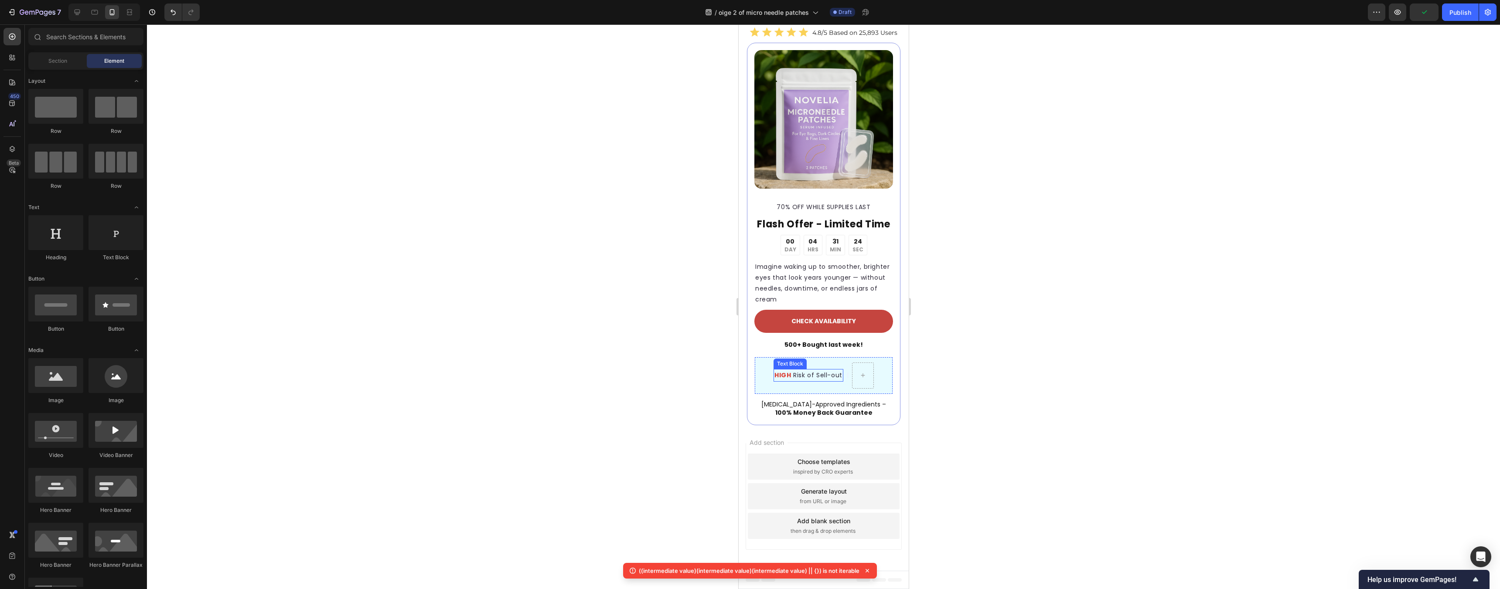
click at [555, 379] on p "HIGH Risk of Sell-out" at bounding box center [808, 375] width 68 height 11
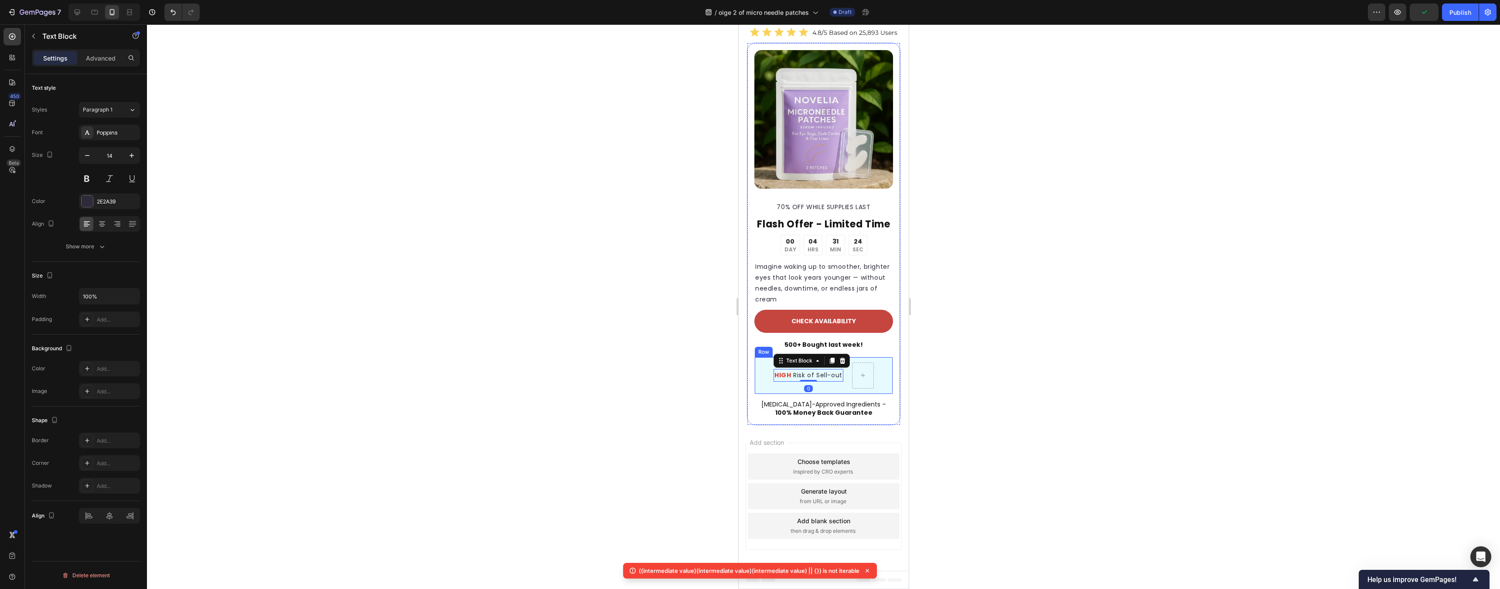
click at [555, 389] on div "HIGH Risk of Sell-out Text Block 0 | Text Block Row" at bounding box center [823, 375] width 139 height 37
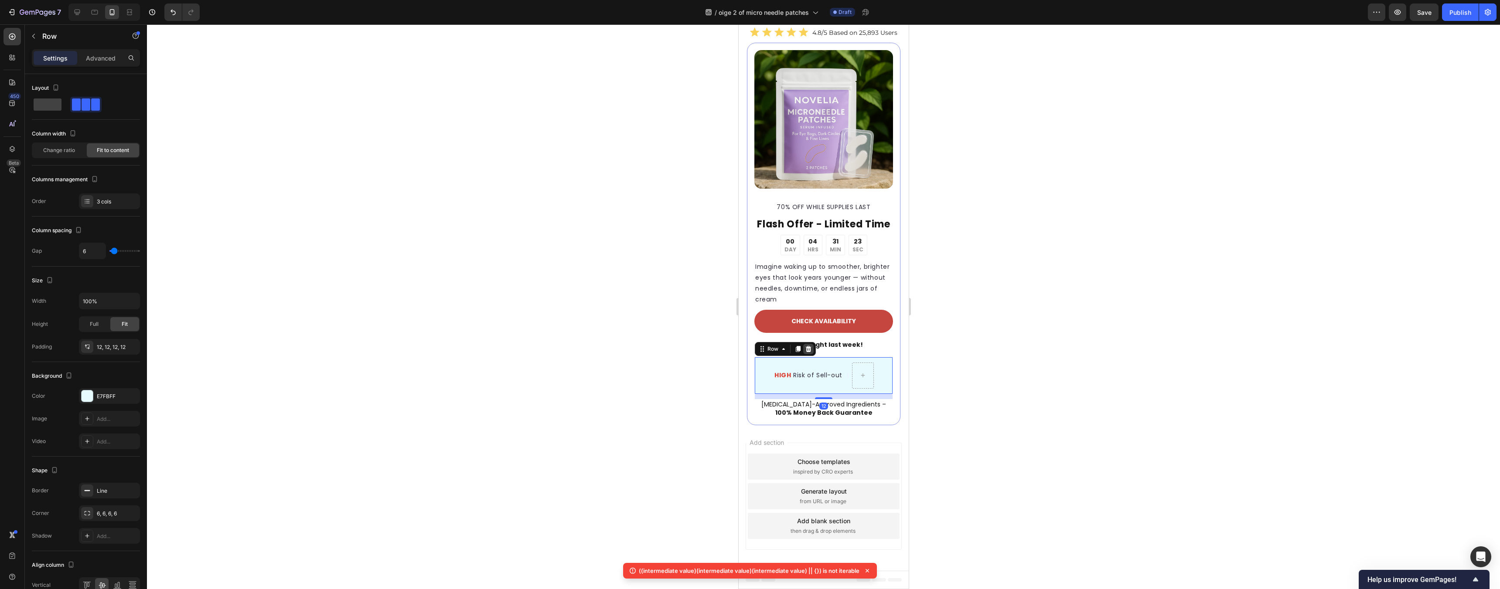
click at [555, 349] on icon at bounding box center [808, 349] width 6 height 6
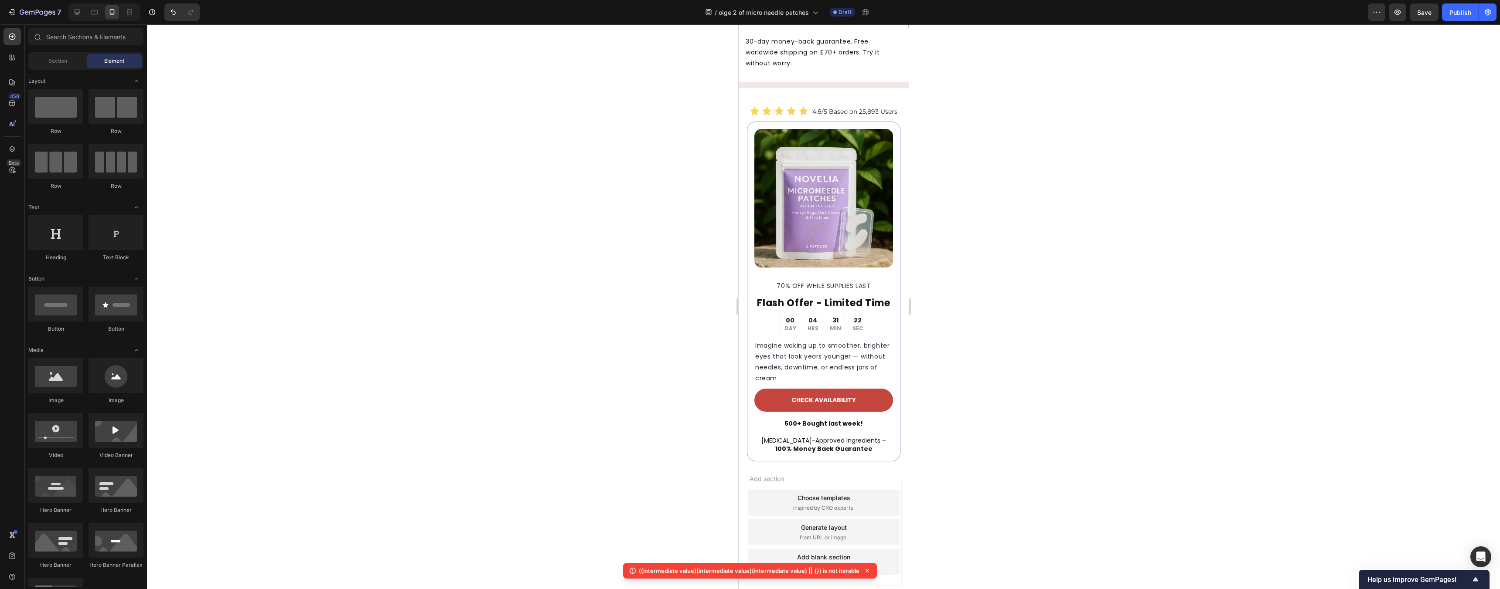
scroll to position [2197, 0]
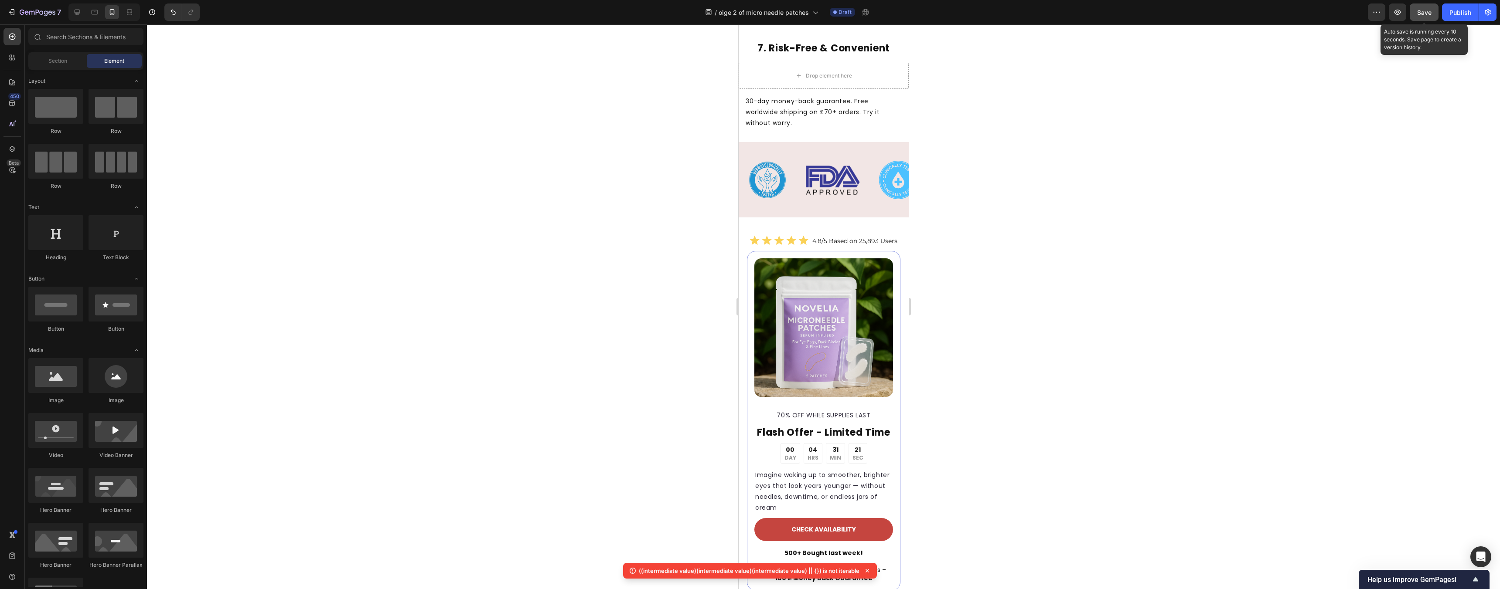
click at [555, 17] on button "Save" at bounding box center [1424, 11] width 29 height 17
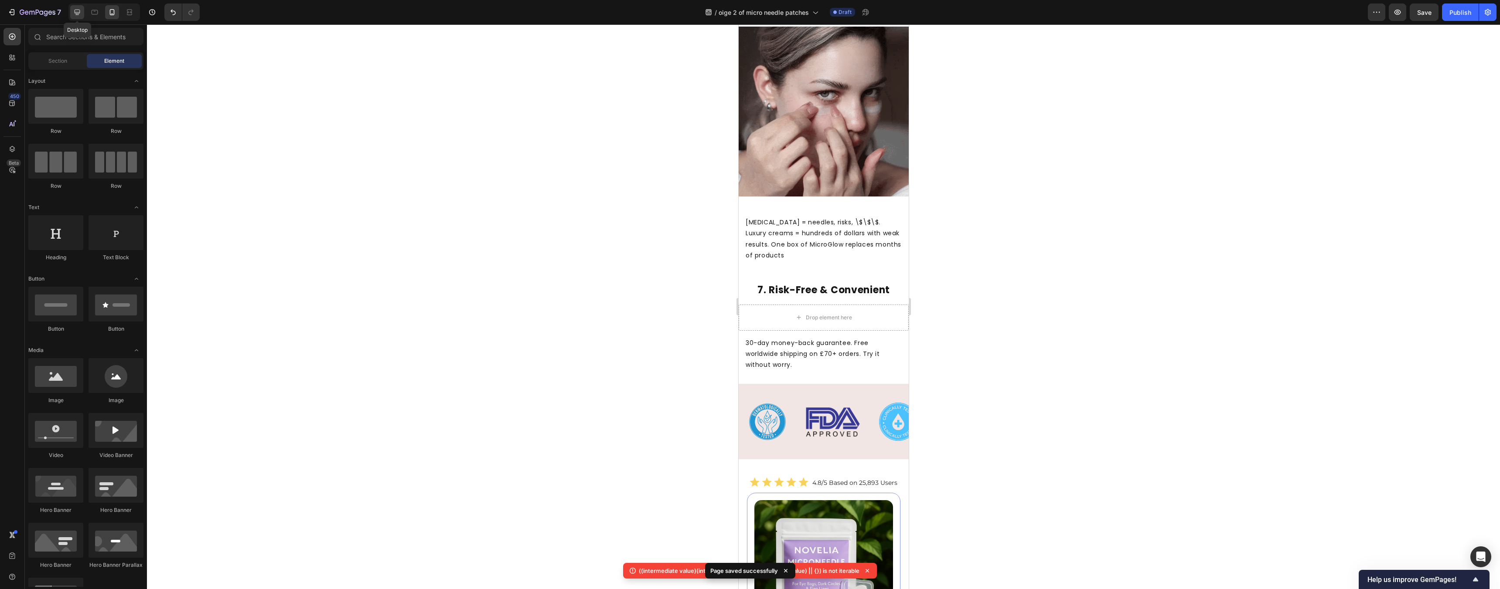
click at [79, 10] on icon at bounding box center [78, 13] width 6 height 6
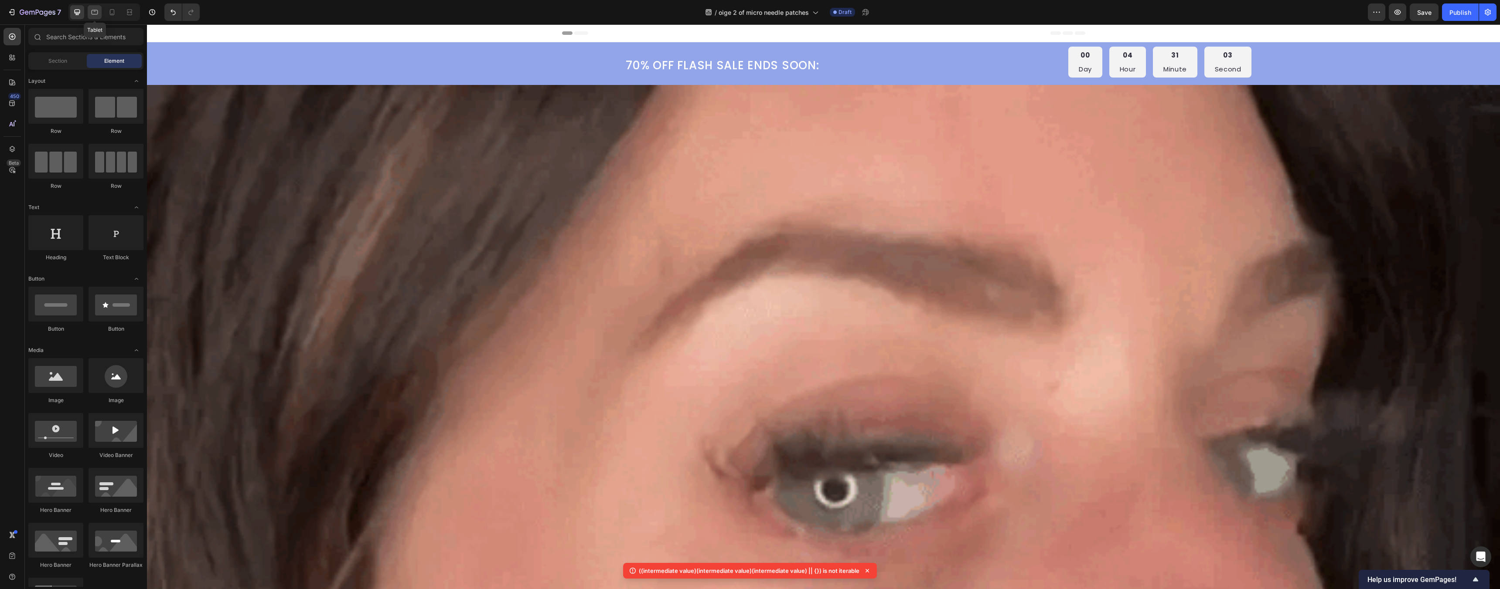
click at [96, 14] on icon at bounding box center [94, 12] width 9 height 9
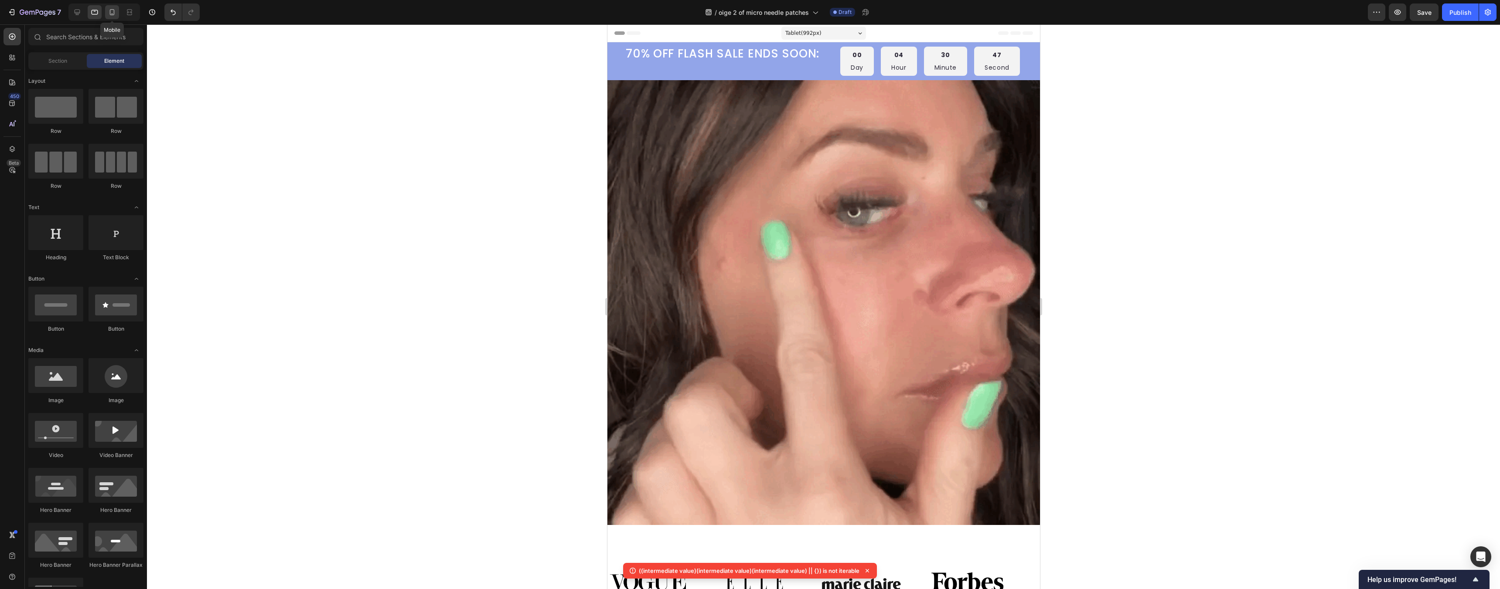
click at [113, 10] on icon at bounding box center [112, 12] width 9 height 9
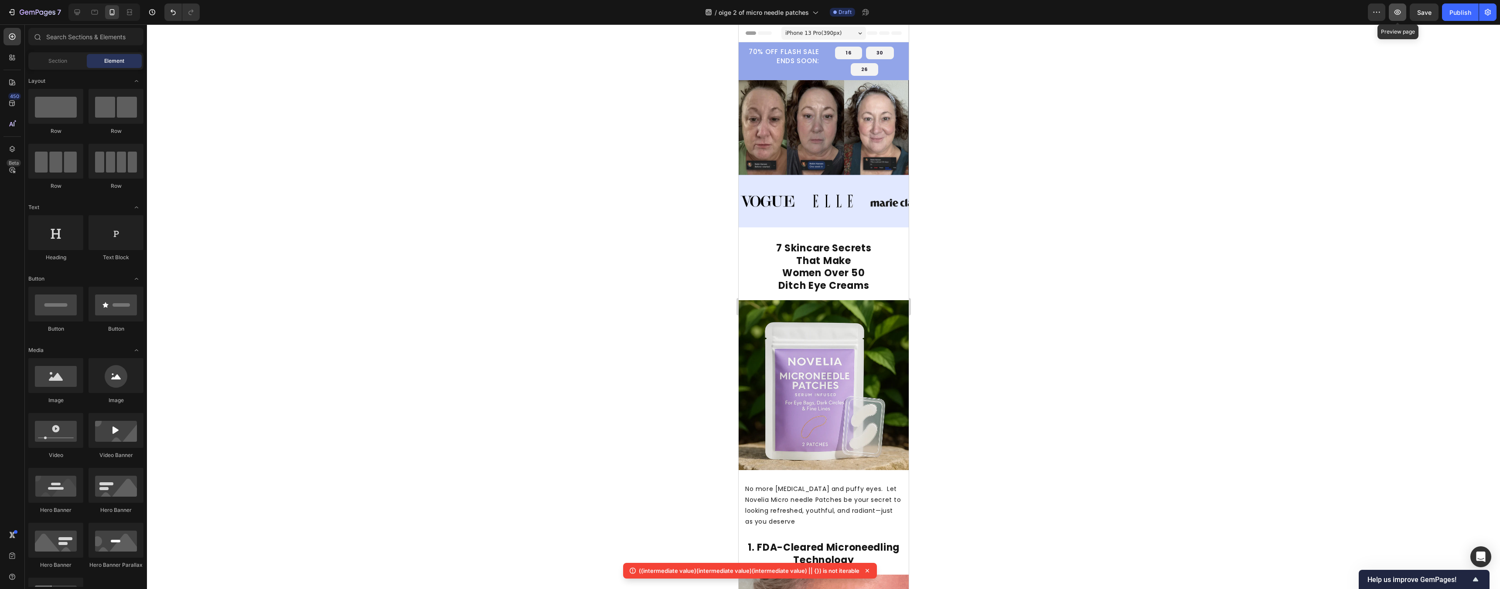
click at [555, 18] on button "button" at bounding box center [1397, 11] width 17 height 17
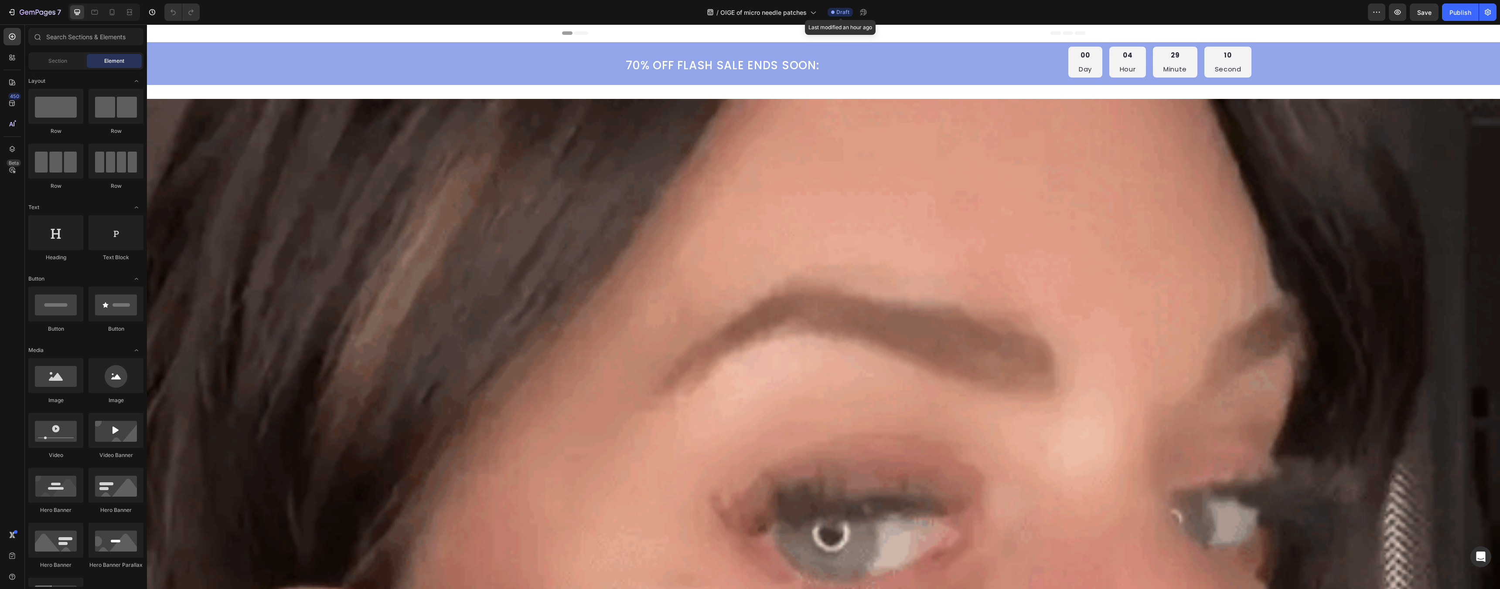
click at [840, 14] on span "Draft" at bounding box center [842, 12] width 13 height 8
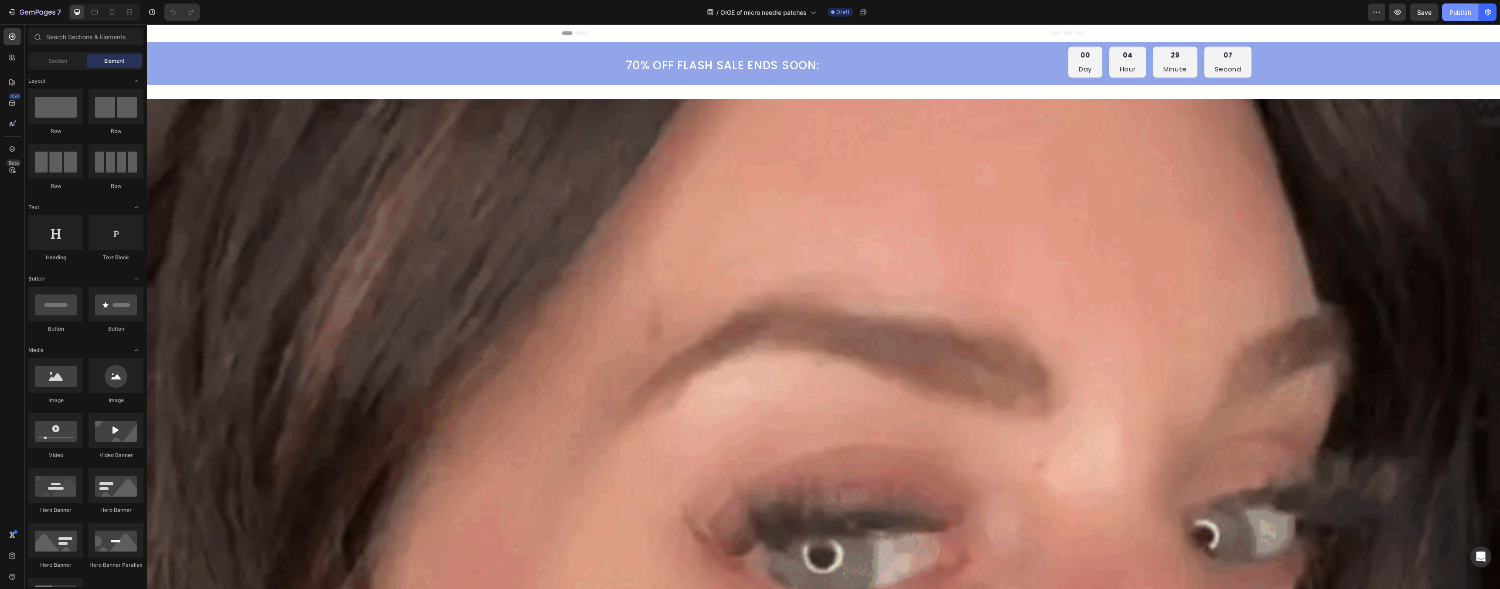
click at [1454, 9] on div "Publish" at bounding box center [1460, 12] width 22 height 9
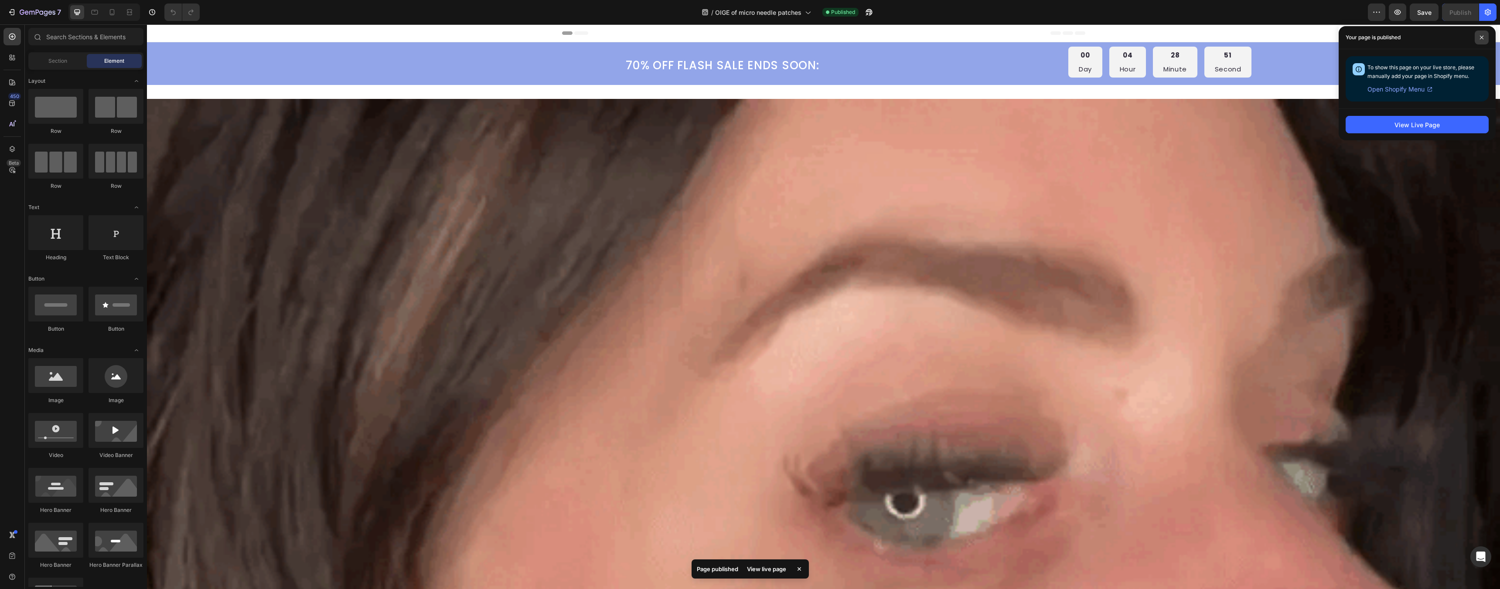
click at [1481, 36] on icon at bounding box center [1481, 37] width 4 height 4
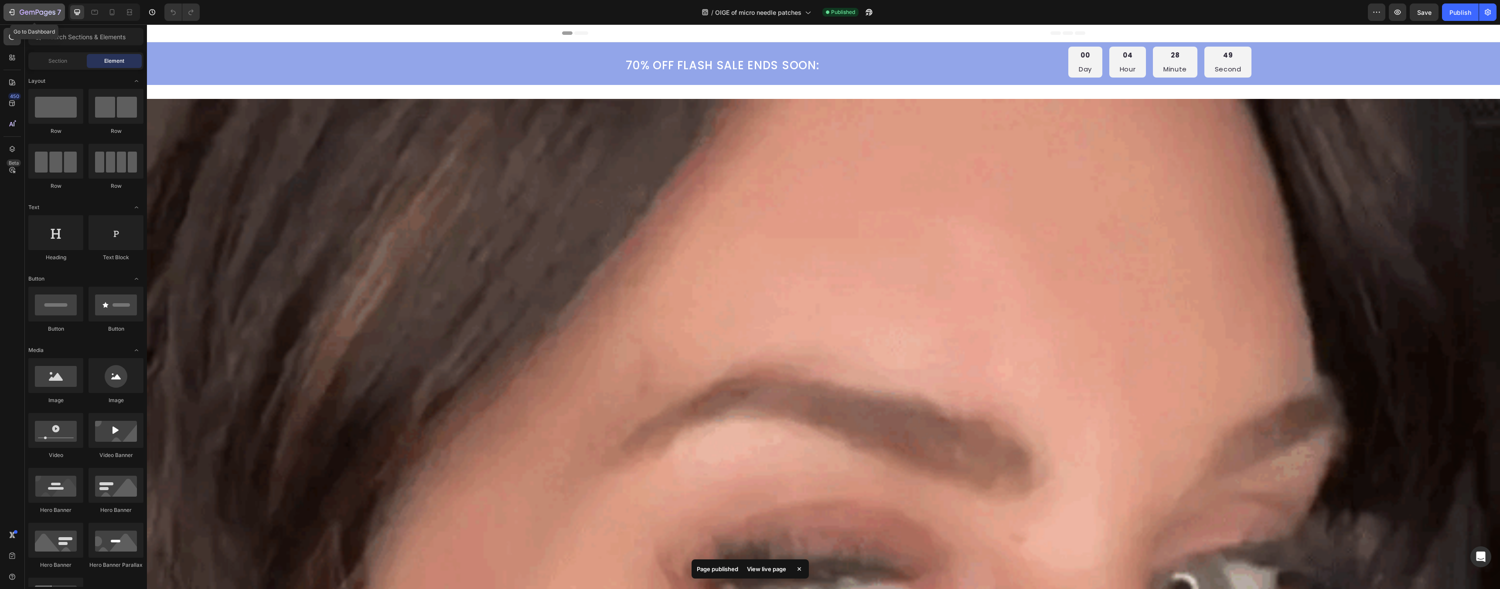
click at [14, 14] on icon "button" at bounding box center [11, 12] width 9 height 9
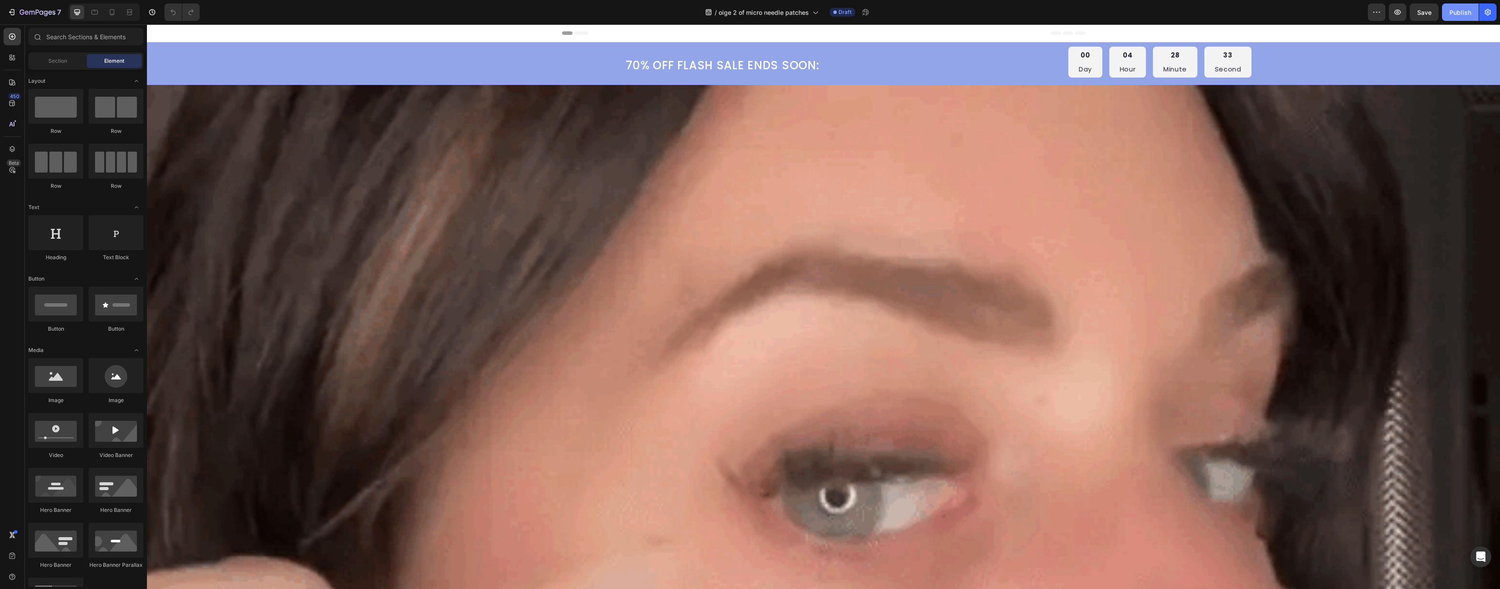
click at [1461, 15] on div "Publish" at bounding box center [1460, 12] width 22 height 9
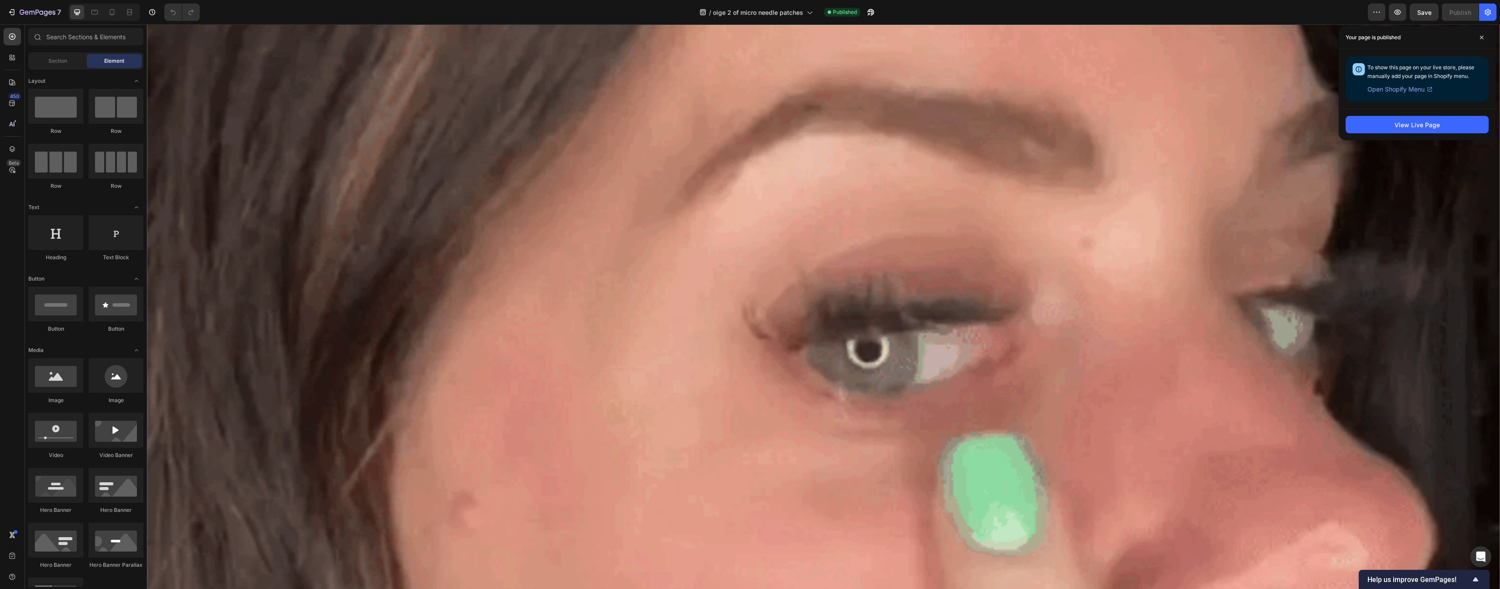
scroll to position [133, 0]
